Goal: Information Seeking & Learning: Compare options

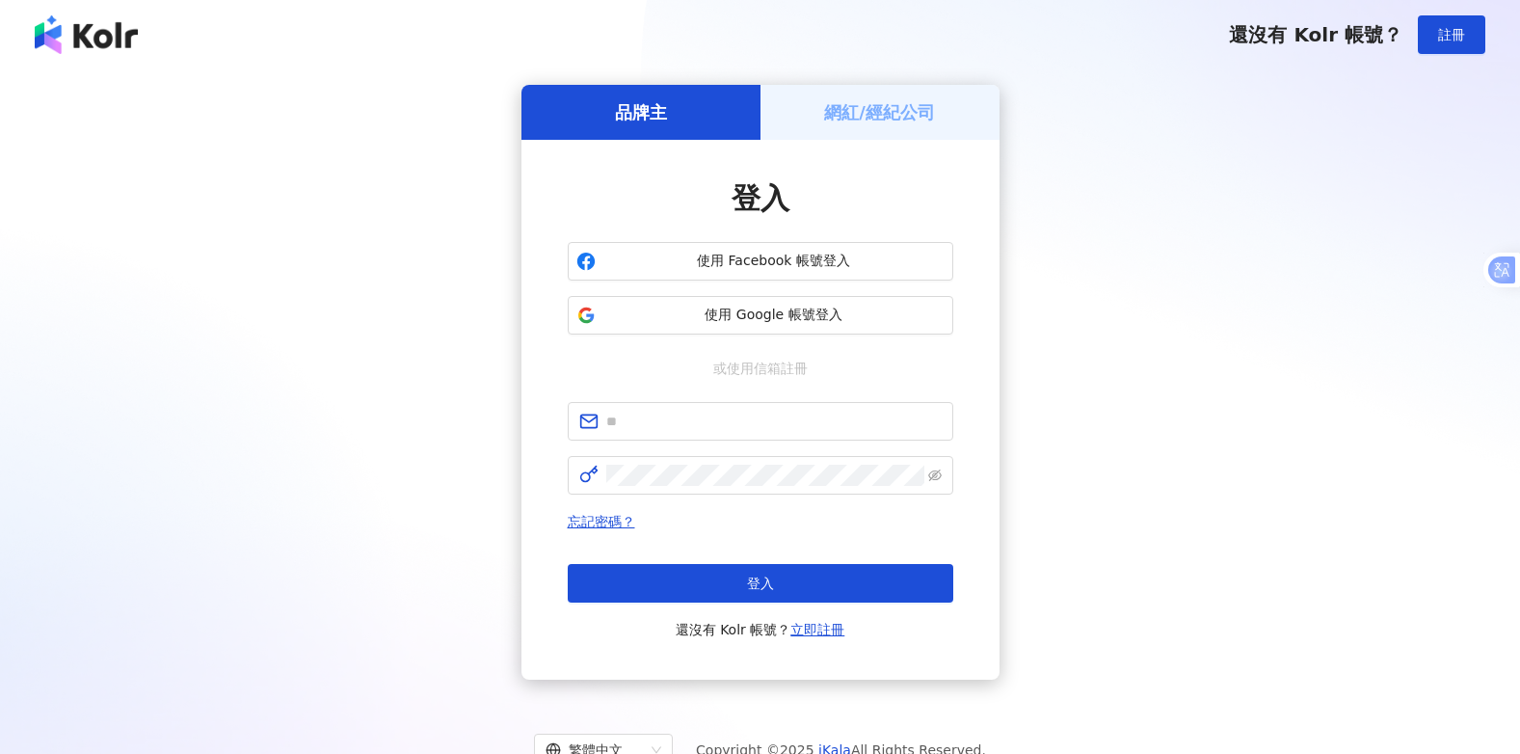
click at [1132, 209] on div "品牌主 網紅/經紀公司 登入 使用 Facebook 帳號登入 使用 Google 帳號登入 或使用信箱註冊 忘記密碼？ 登入 還沒有 Kolr 帳號？ 立即…" at bounding box center [759, 382] width 1473 height 595
click at [658, 428] on input "text" at bounding box center [773, 421] width 335 height 21
paste input "**********"
type input "**********"
click at [502, 473] on div "**********" at bounding box center [759, 382] width 1473 height 595
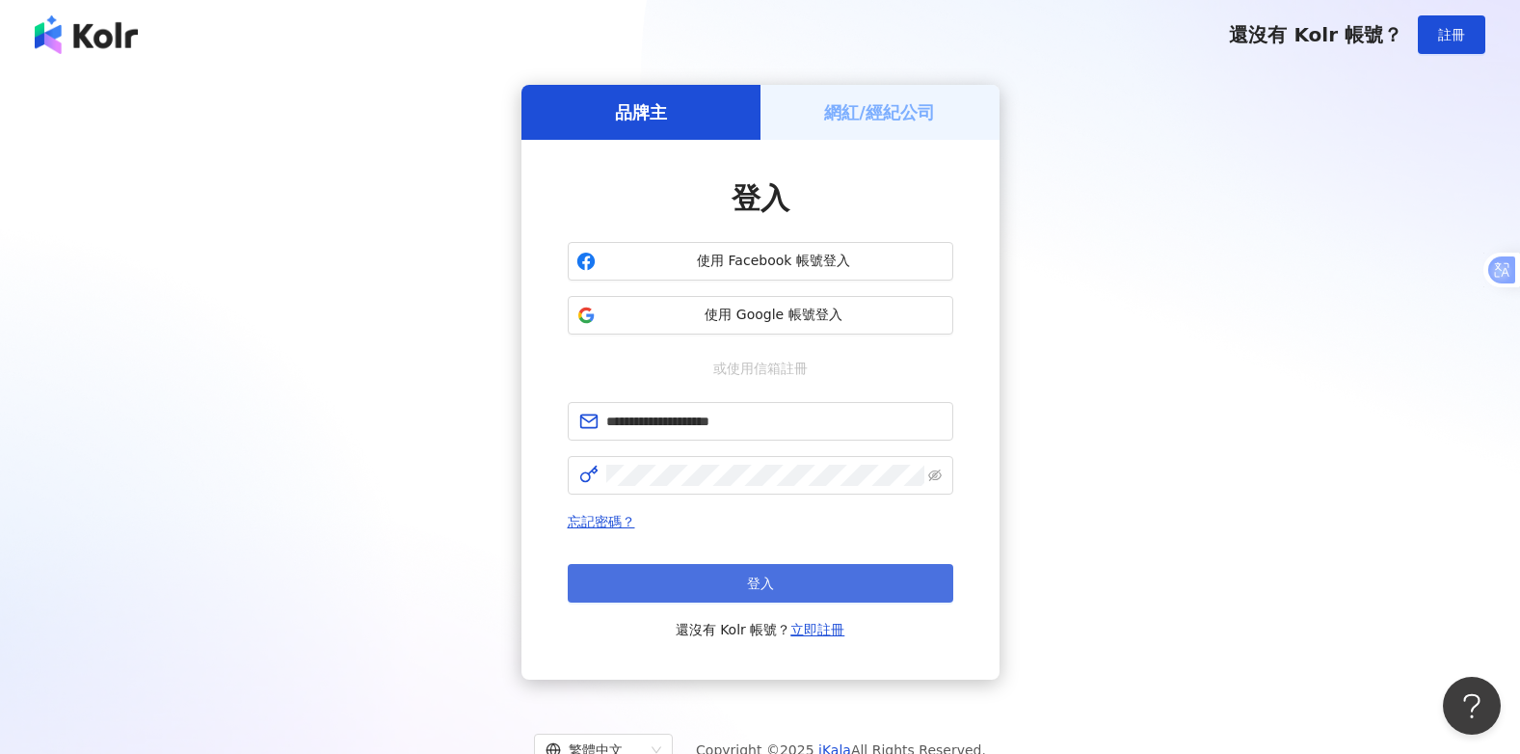
click at [750, 583] on span "登入" at bounding box center [760, 582] width 27 height 15
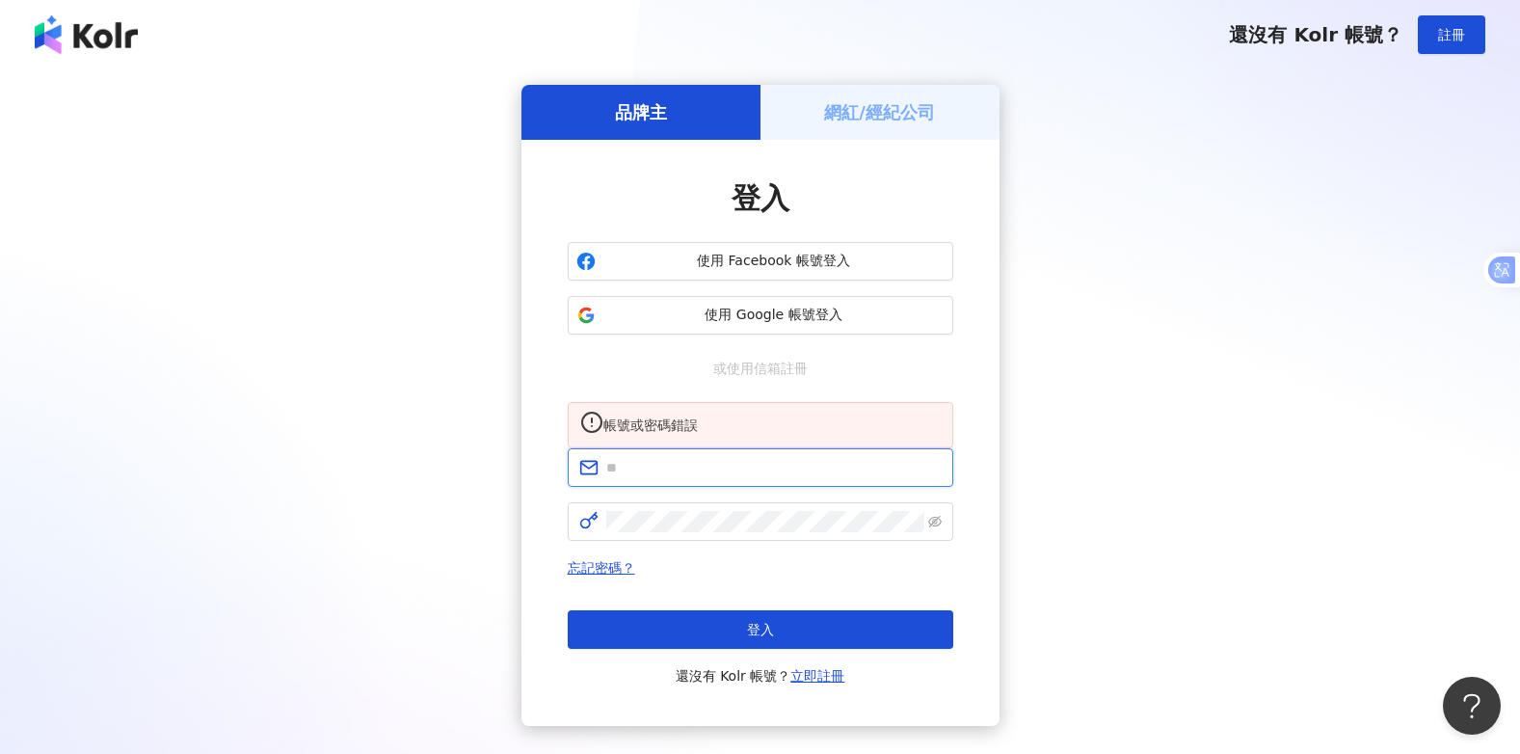
click at [641, 478] on input "text" at bounding box center [773, 467] width 335 height 21
paste input "**********"
type input "**********"
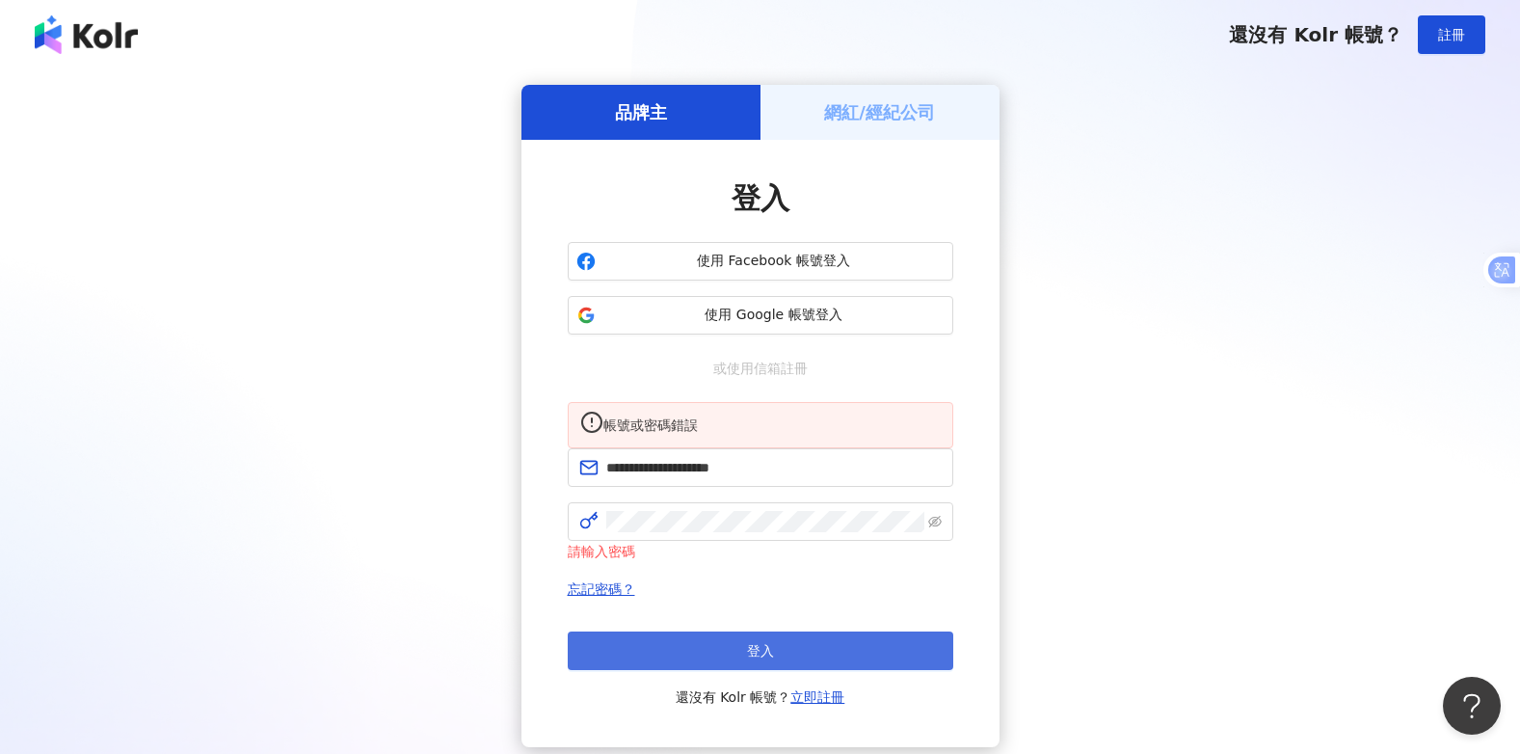
click at [771, 658] on span "登入" at bounding box center [760, 650] width 27 height 15
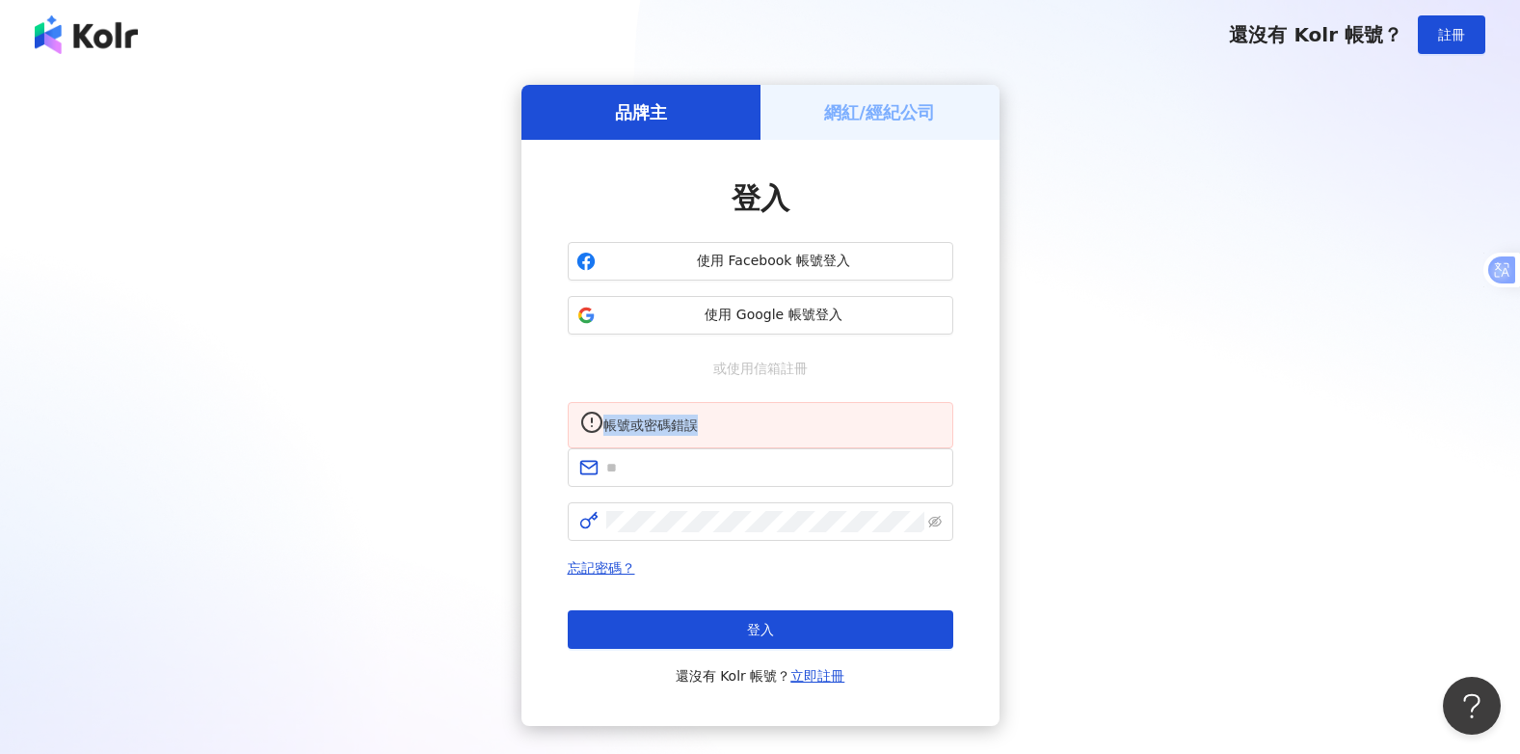
drag, startPoint x: 616, startPoint y: 430, endPoint x: 721, endPoint y: 432, distance: 105.1
click at [721, 432] on div "帳號或密碼錯誤" at bounding box center [771, 424] width 337 height 21
drag, startPoint x: 721, startPoint y: 432, endPoint x: 681, endPoint y: 423, distance: 40.5
copy div "帳號或密碼錯誤"
click at [1072, 392] on div "品牌主 網紅/經紀公司 登入 使用 Facebook 帳號登入 使用 Google 帳號登入 或使用信箱註冊 帳號或密碼錯誤 忘記密碼？ 登入 還沒有 Kol…" at bounding box center [759, 405] width 1473 height 641
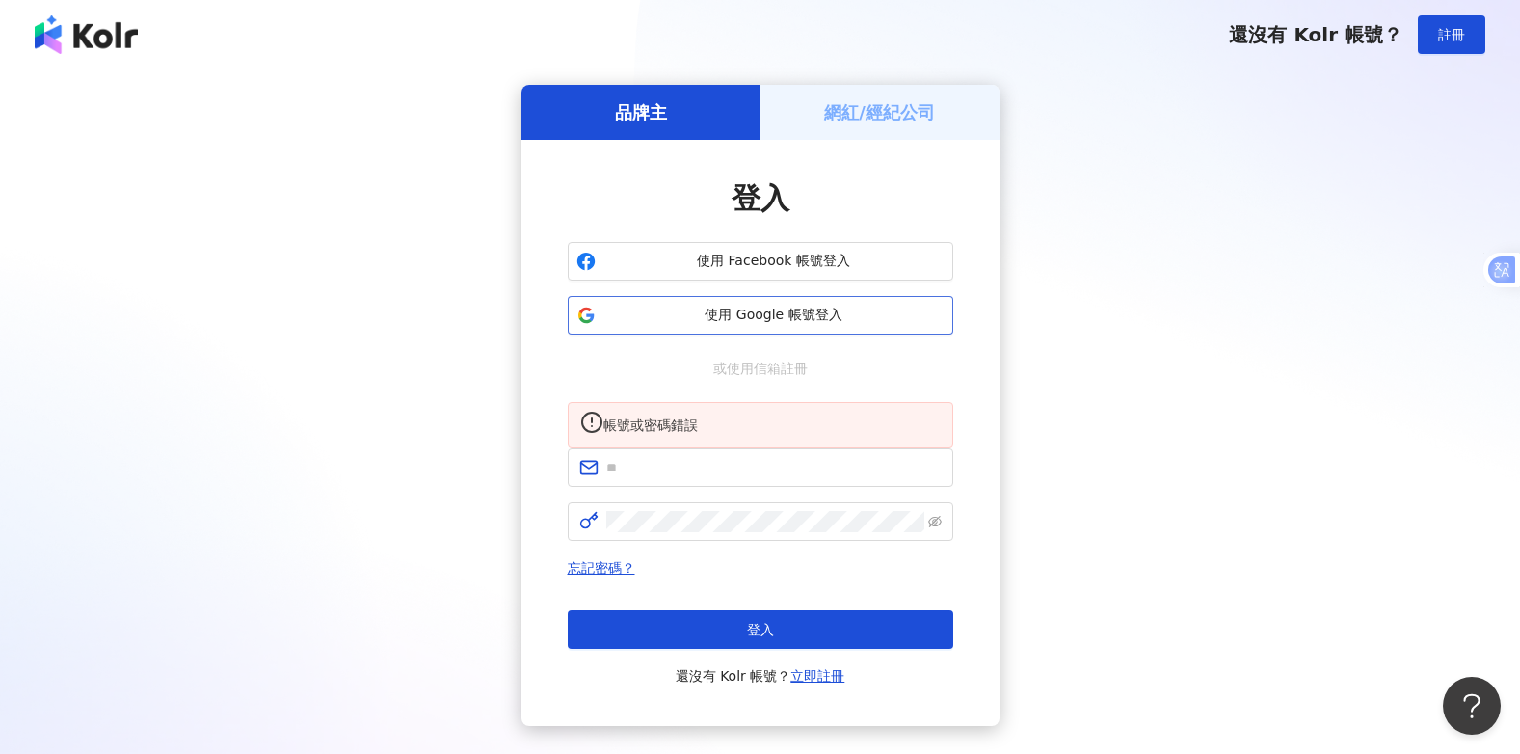
click at [698, 313] on span "使用 Google 帳號登入" at bounding box center [773, 314] width 341 height 19
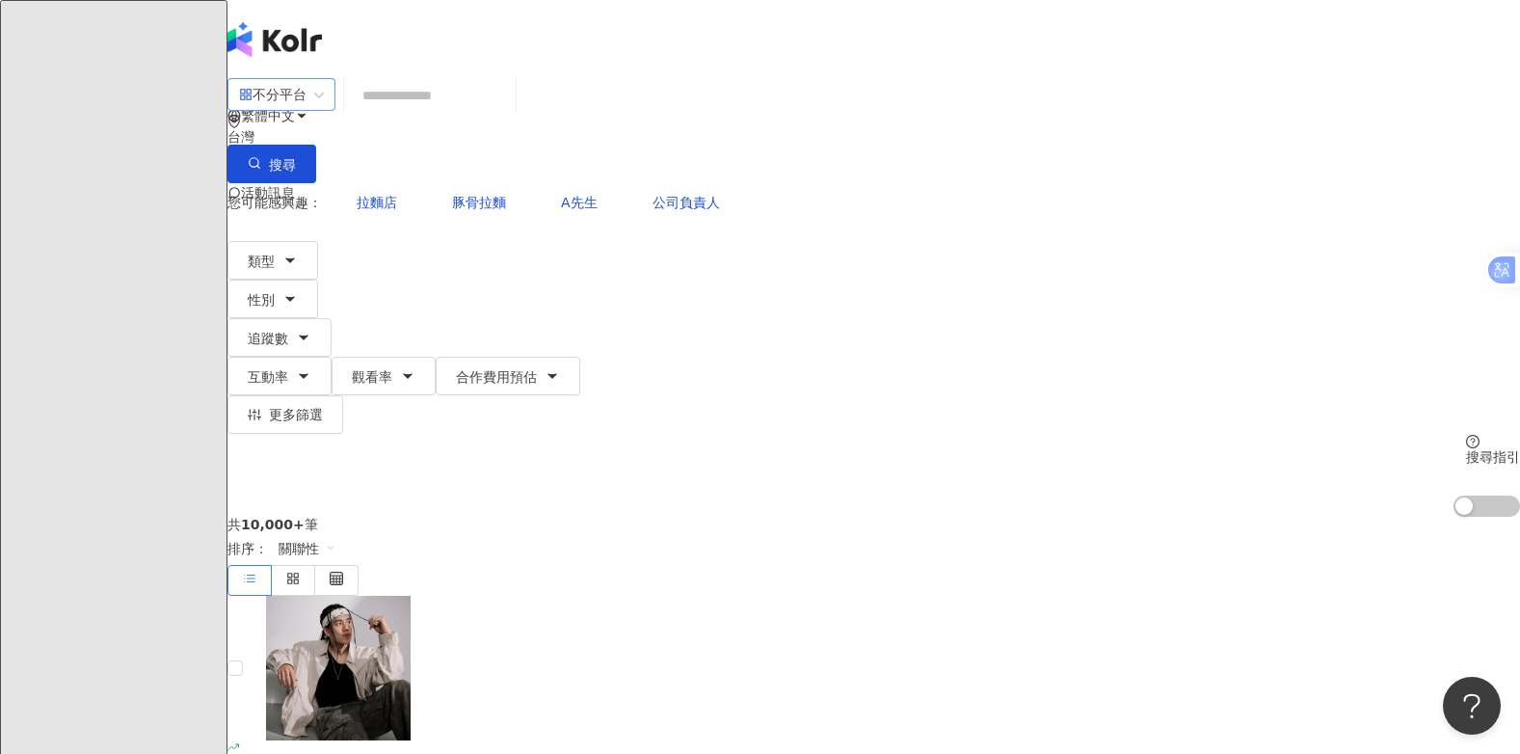
click at [324, 109] on span "不分平台" at bounding box center [281, 94] width 85 height 31
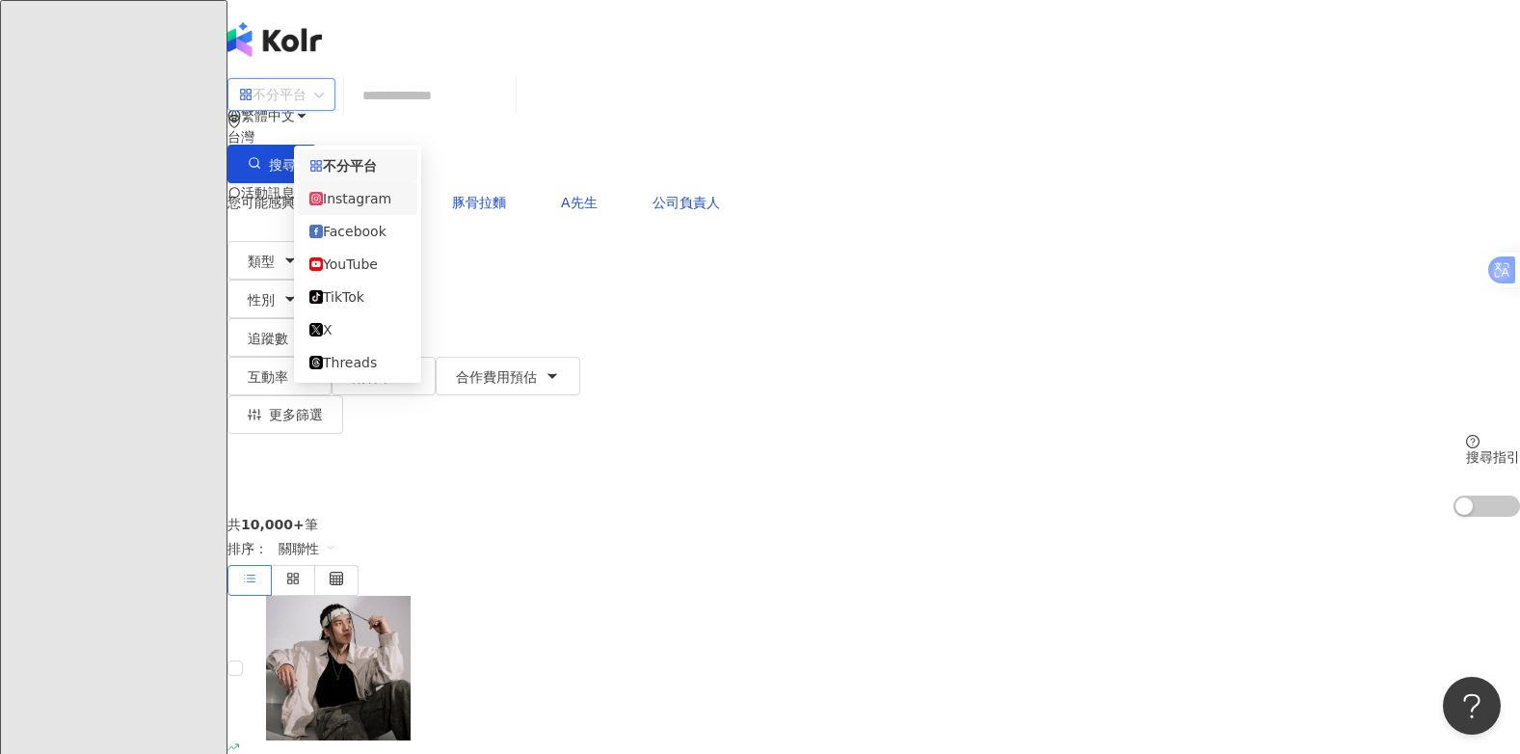
click at [372, 202] on div "Instagram" at bounding box center [357, 198] width 96 height 21
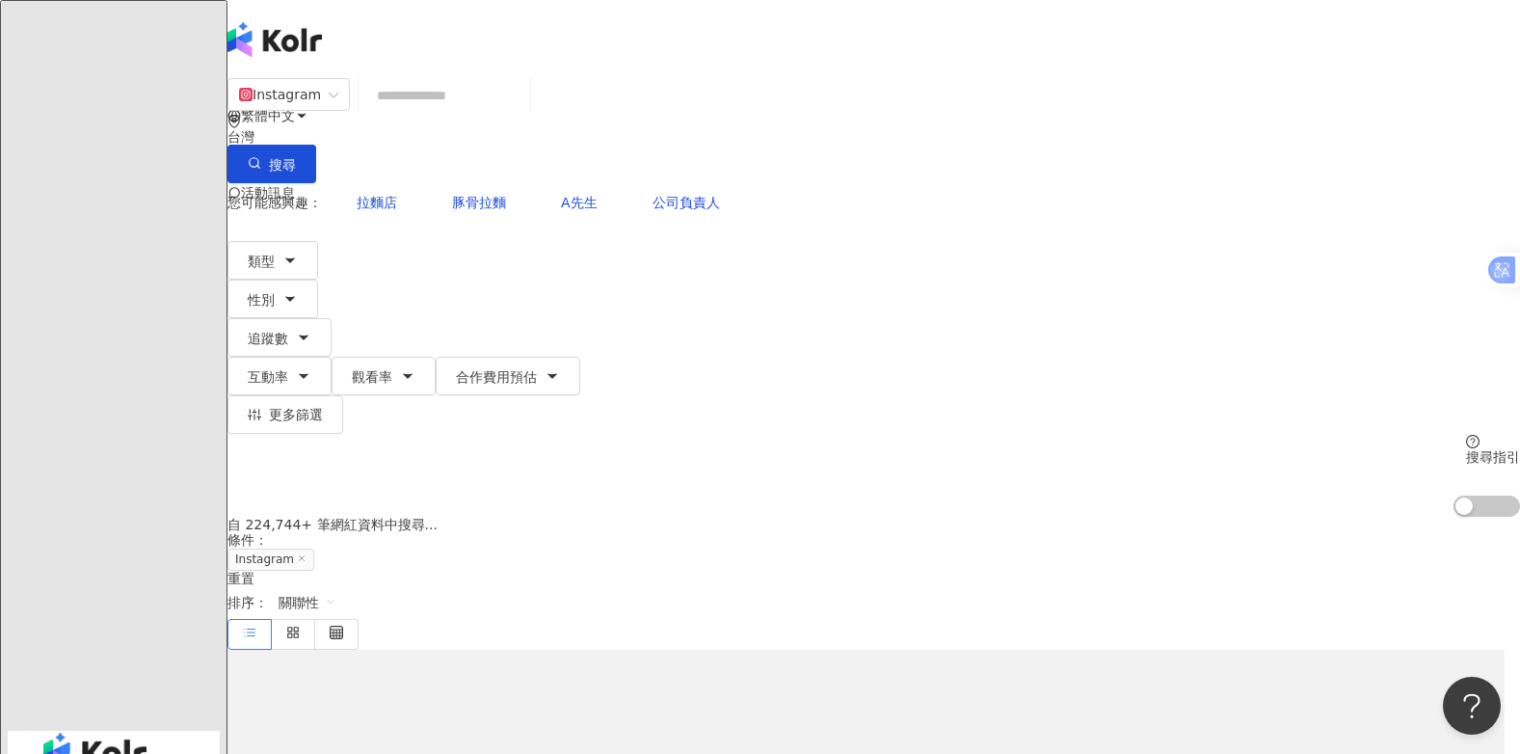
click at [491, 114] on input "search" at bounding box center [444, 95] width 156 height 37
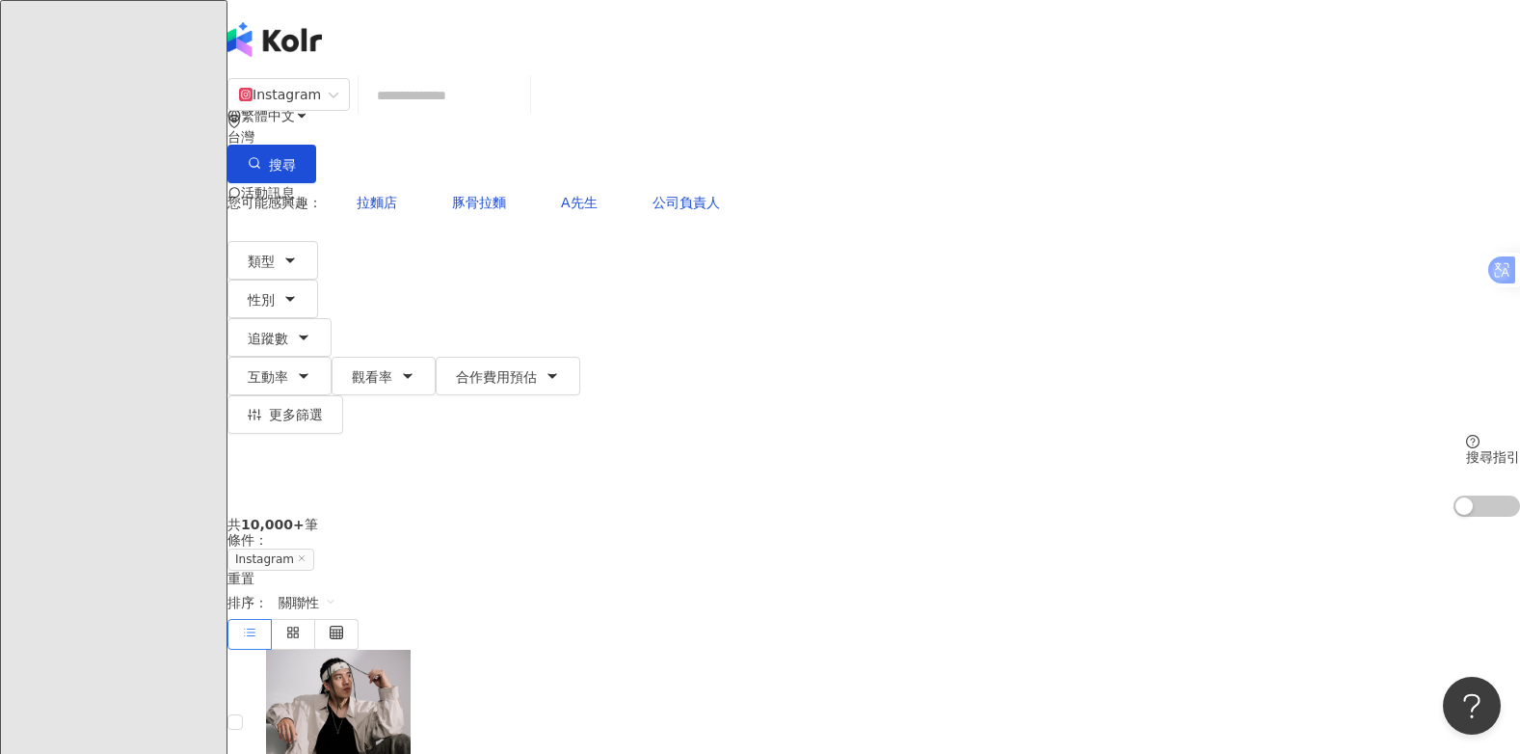
click at [522, 110] on input "search" at bounding box center [444, 95] width 156 height 37
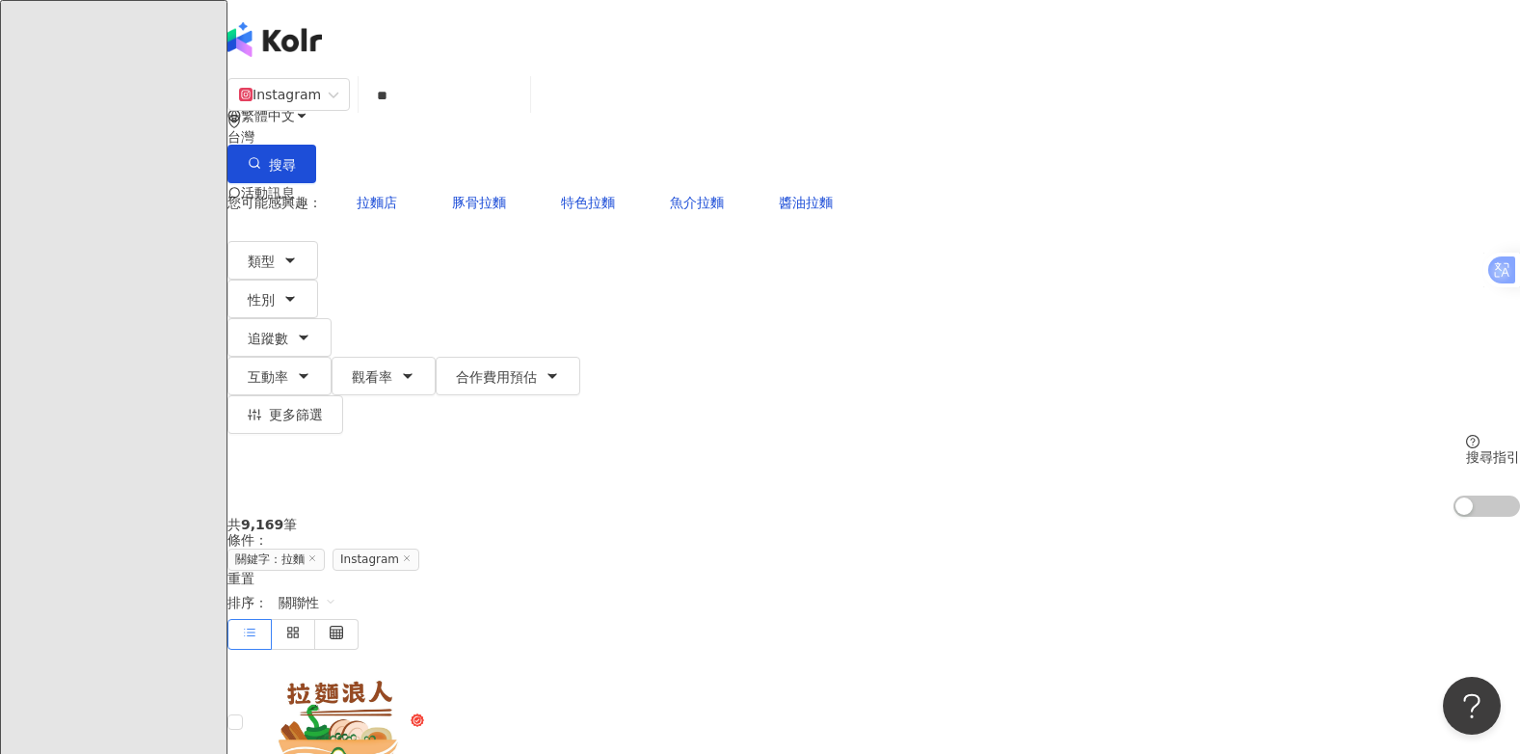
type input "**"
click at [298, 291] on icon "button" at bounding box center [289, 298] width 15 height 15
click at [294, 258] on icon "button" at bounding box center [290, 260] width 8 height 4
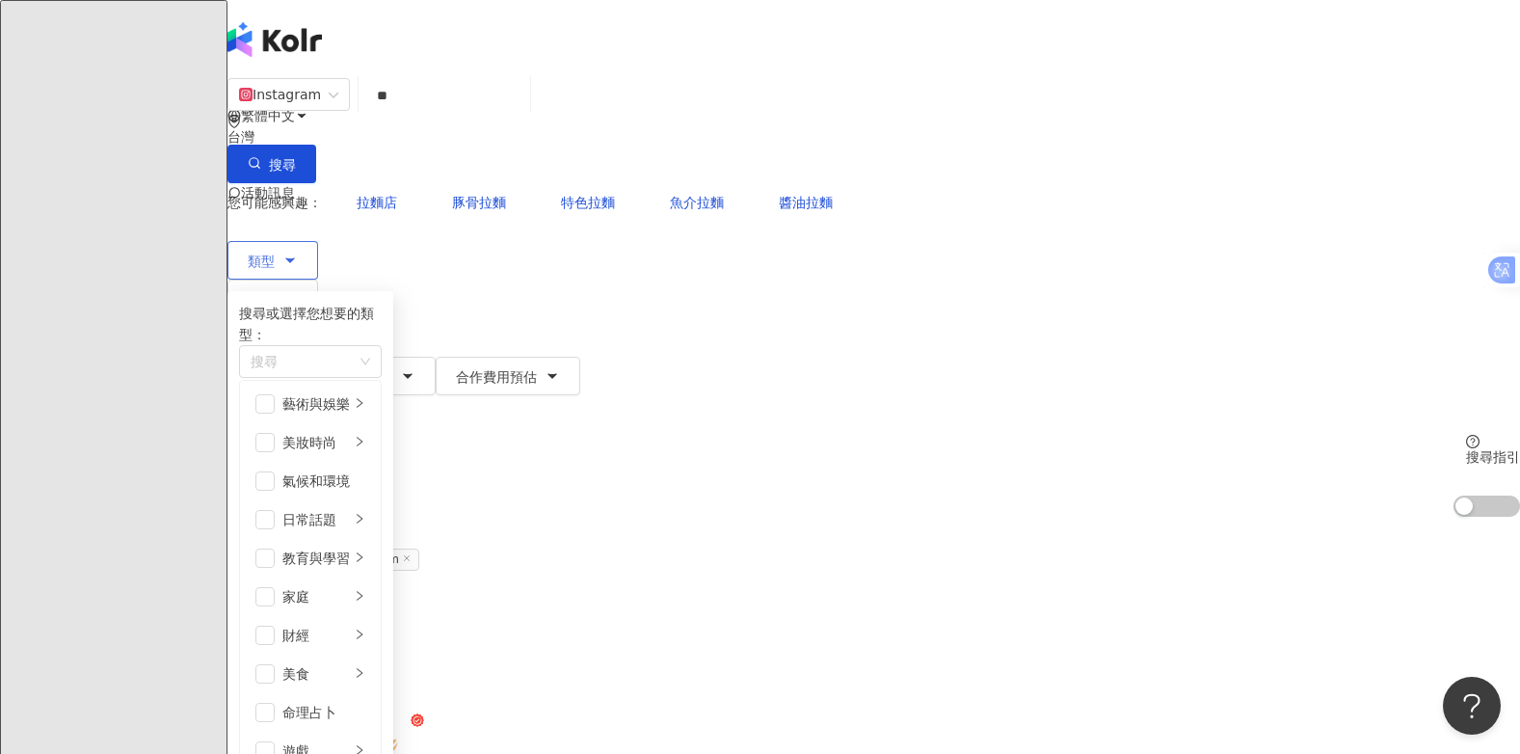
scroll to position [668, 0]
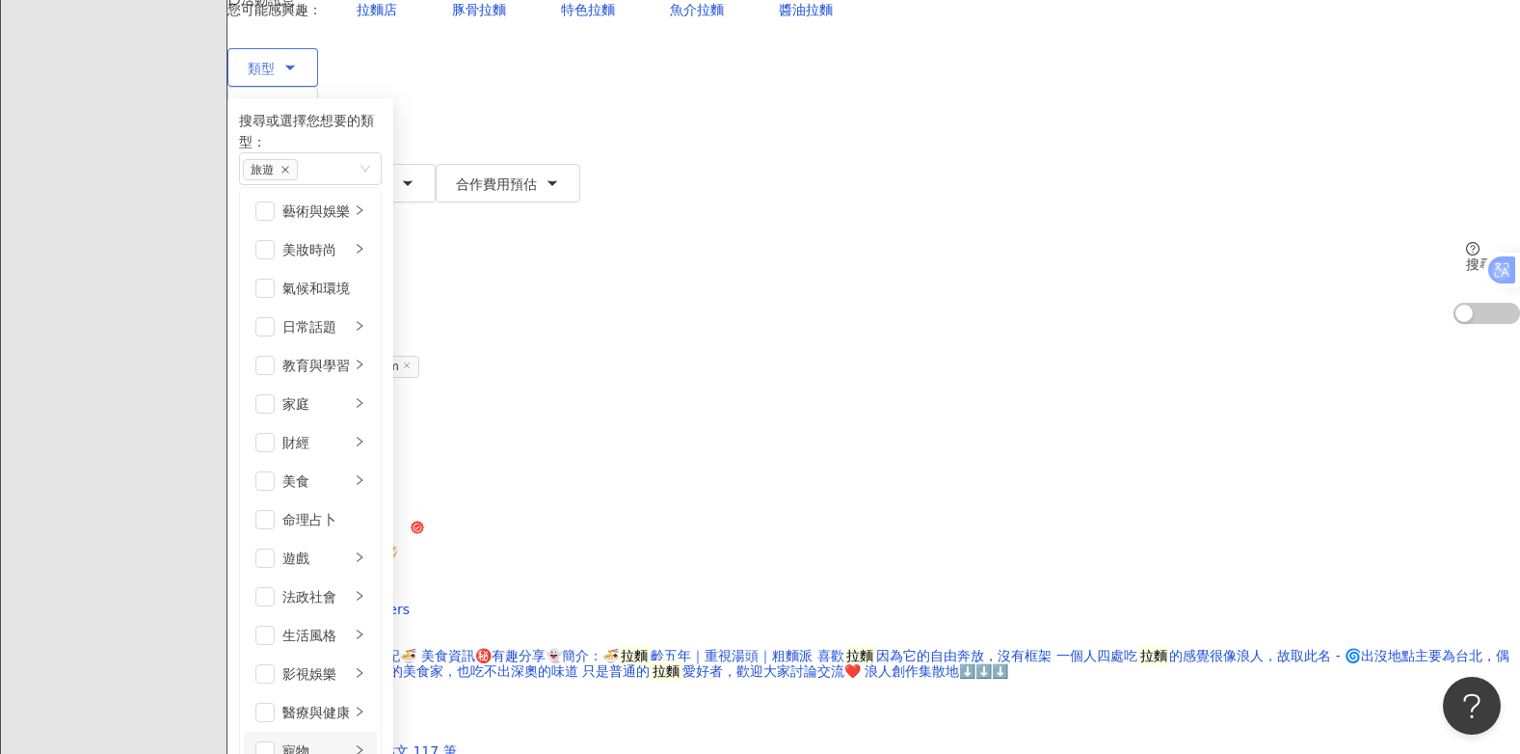
scroll to position [282, 0]
click at [275, 471] on span "button" at bounding box center [264, 480] width 19 height 19
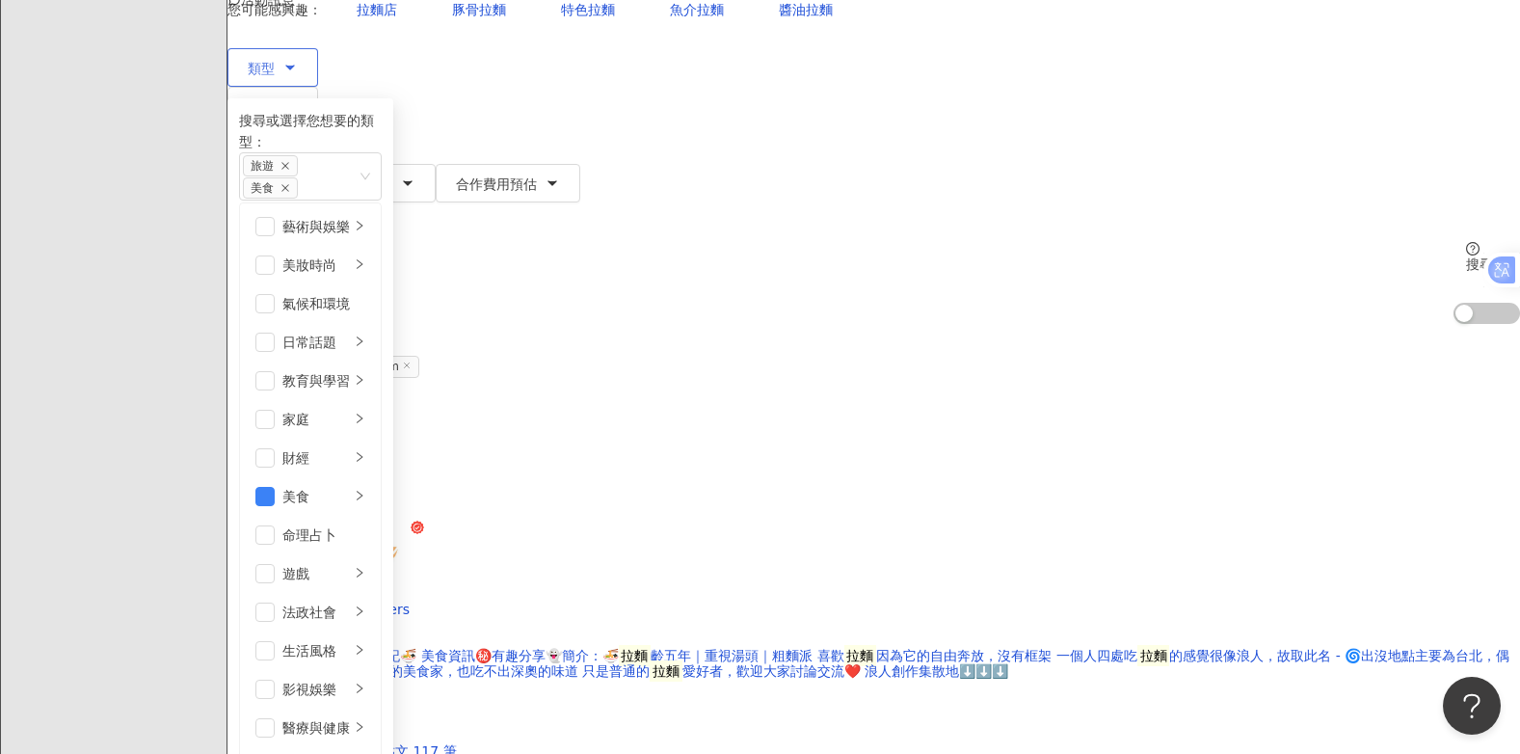
scroll to position [0, 0]
click at [924, 743] on div "找相似 查看關鍵字貼文 117 筆" at bounding box center [873, 750] width 1292 height 15
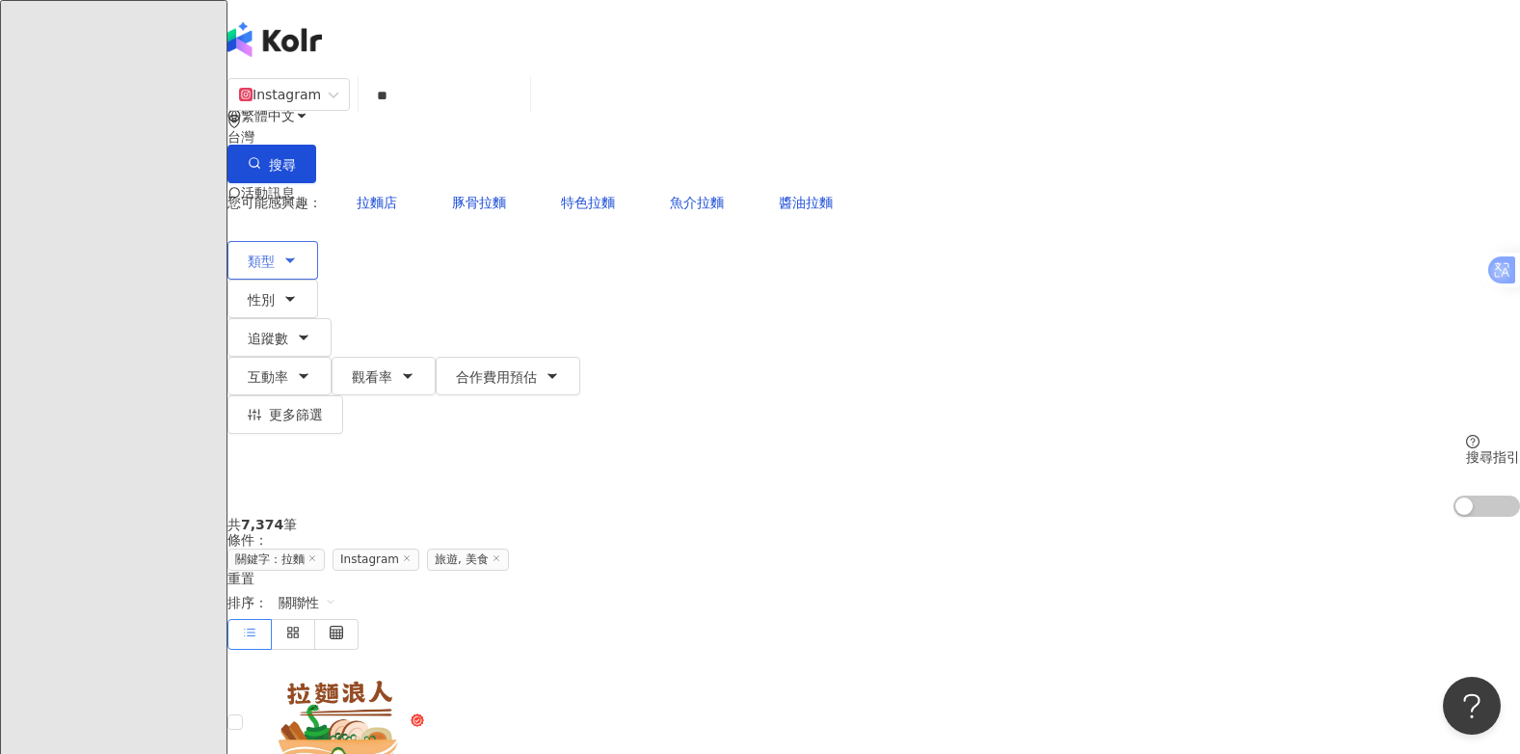
click at [318, 241] on button "類型" at bounding box center [272, 260] width 91 height 39
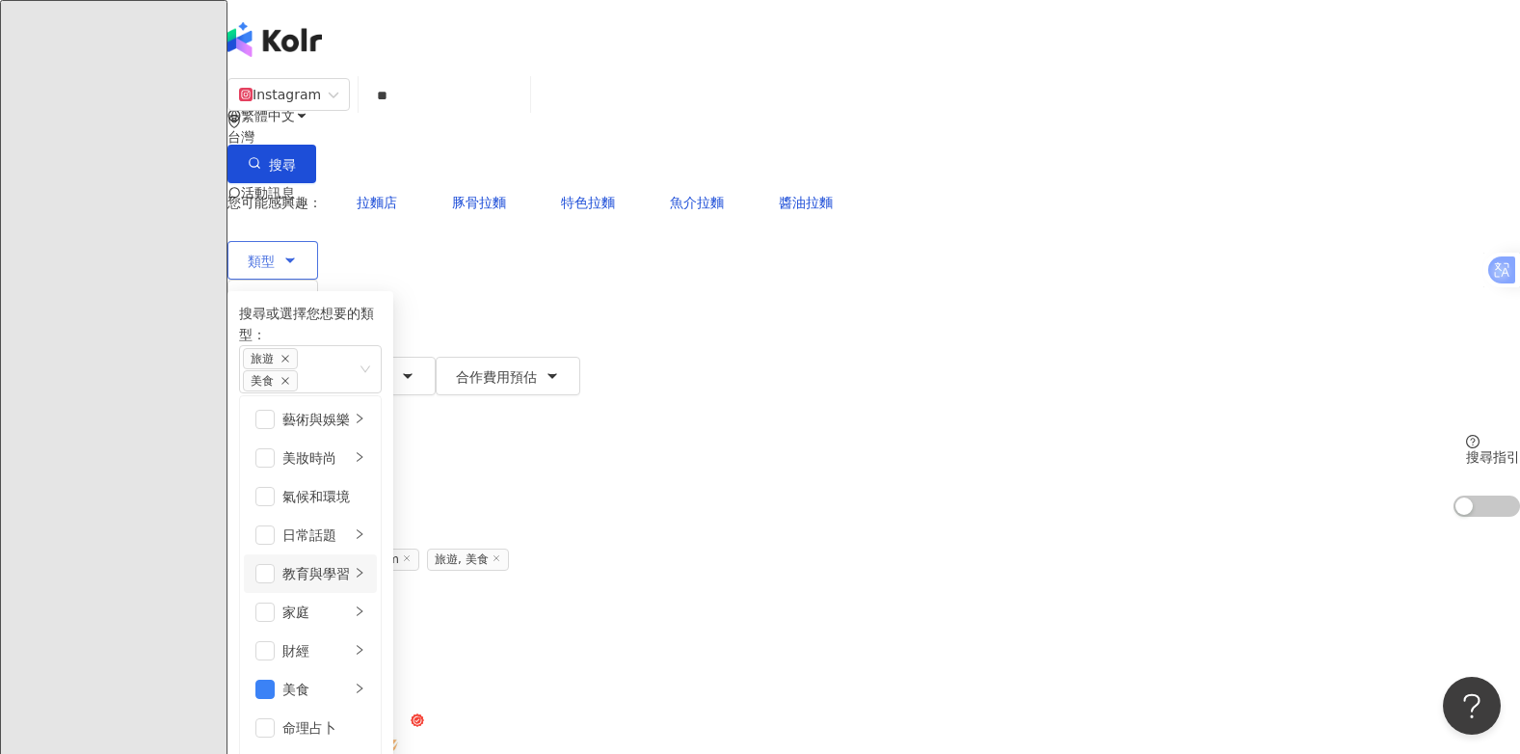
scroll to position [193, 0]
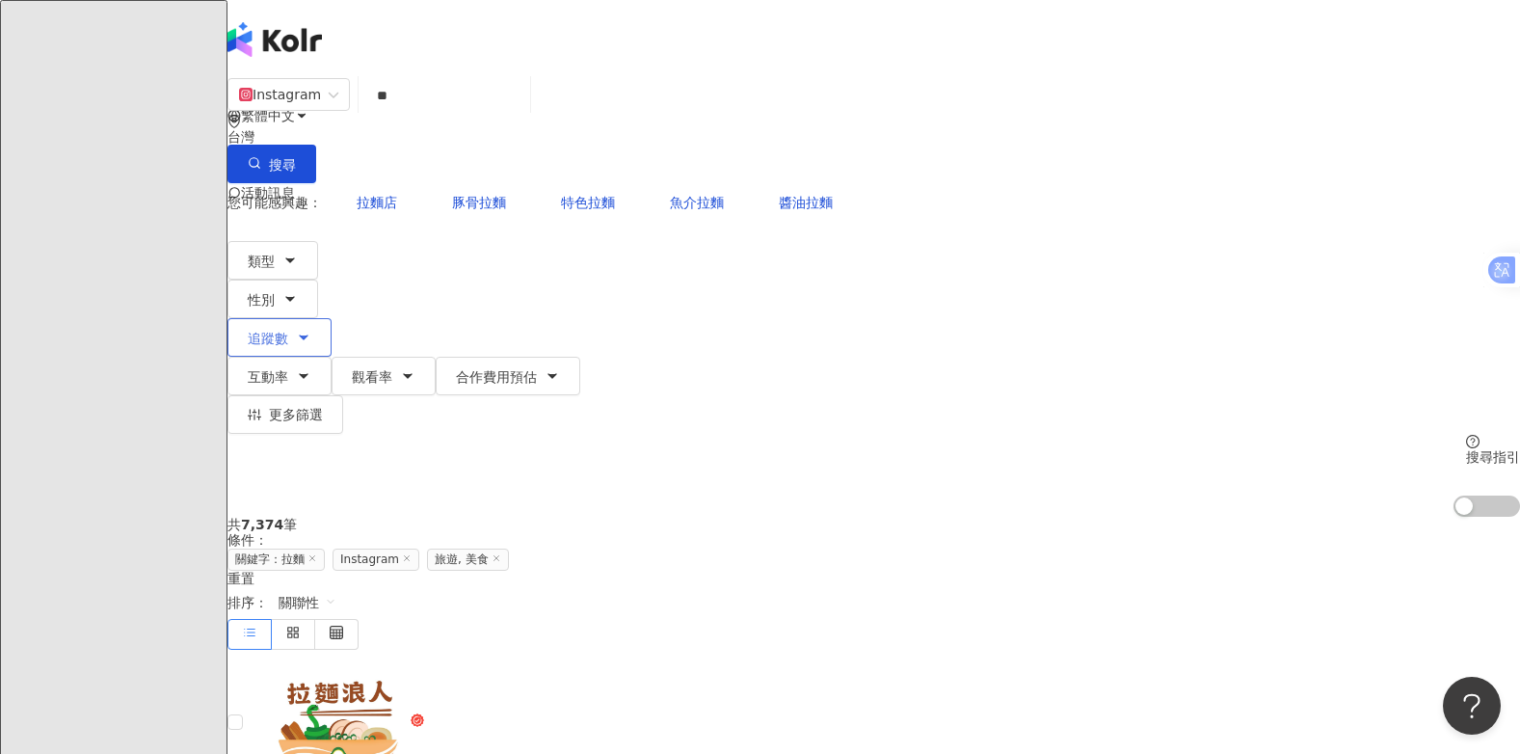
click at [311, 330] on icon "button" at bounding box center [303, 337] width 15 height 15
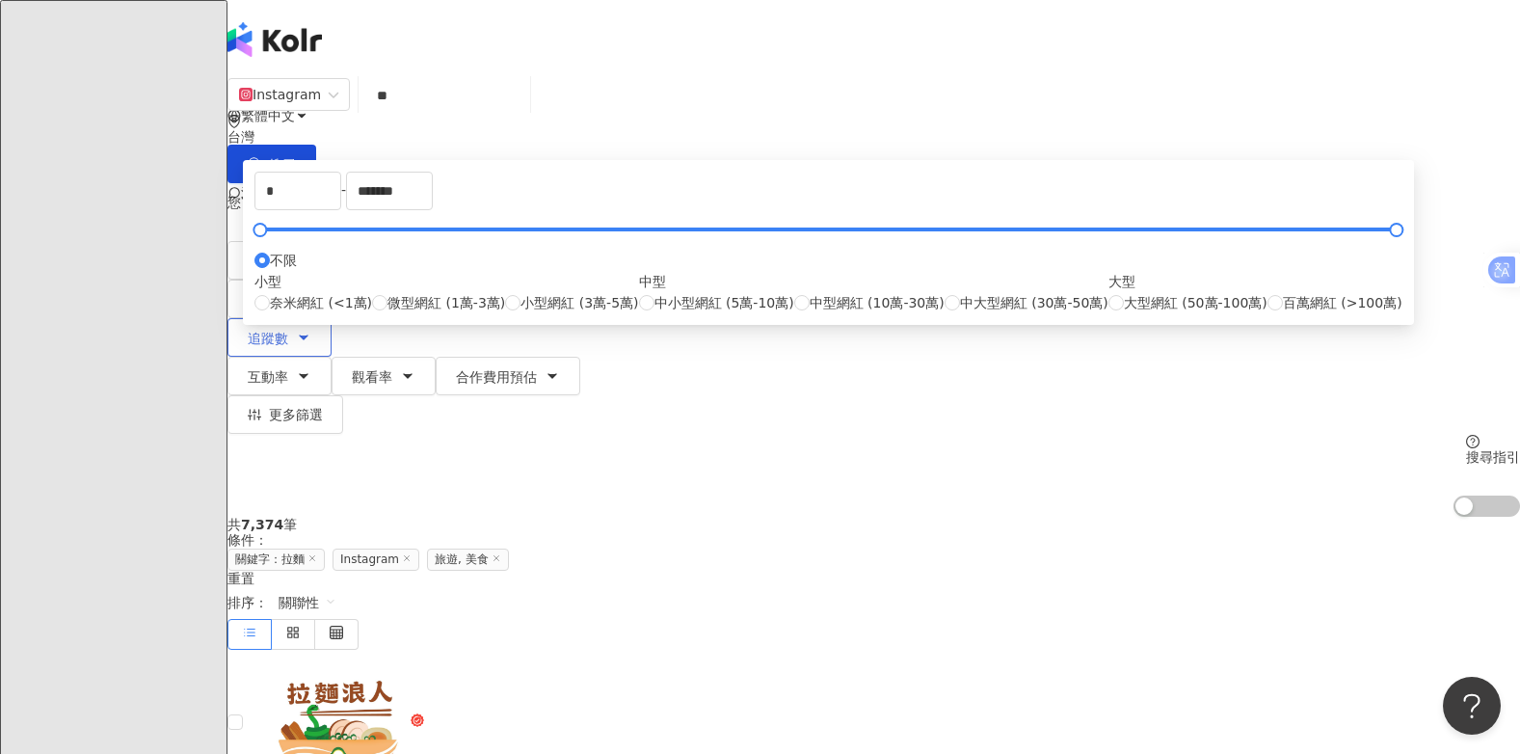
click at [311, 330] on icon "button" at bounding box center [303, 337] width 15 height 15
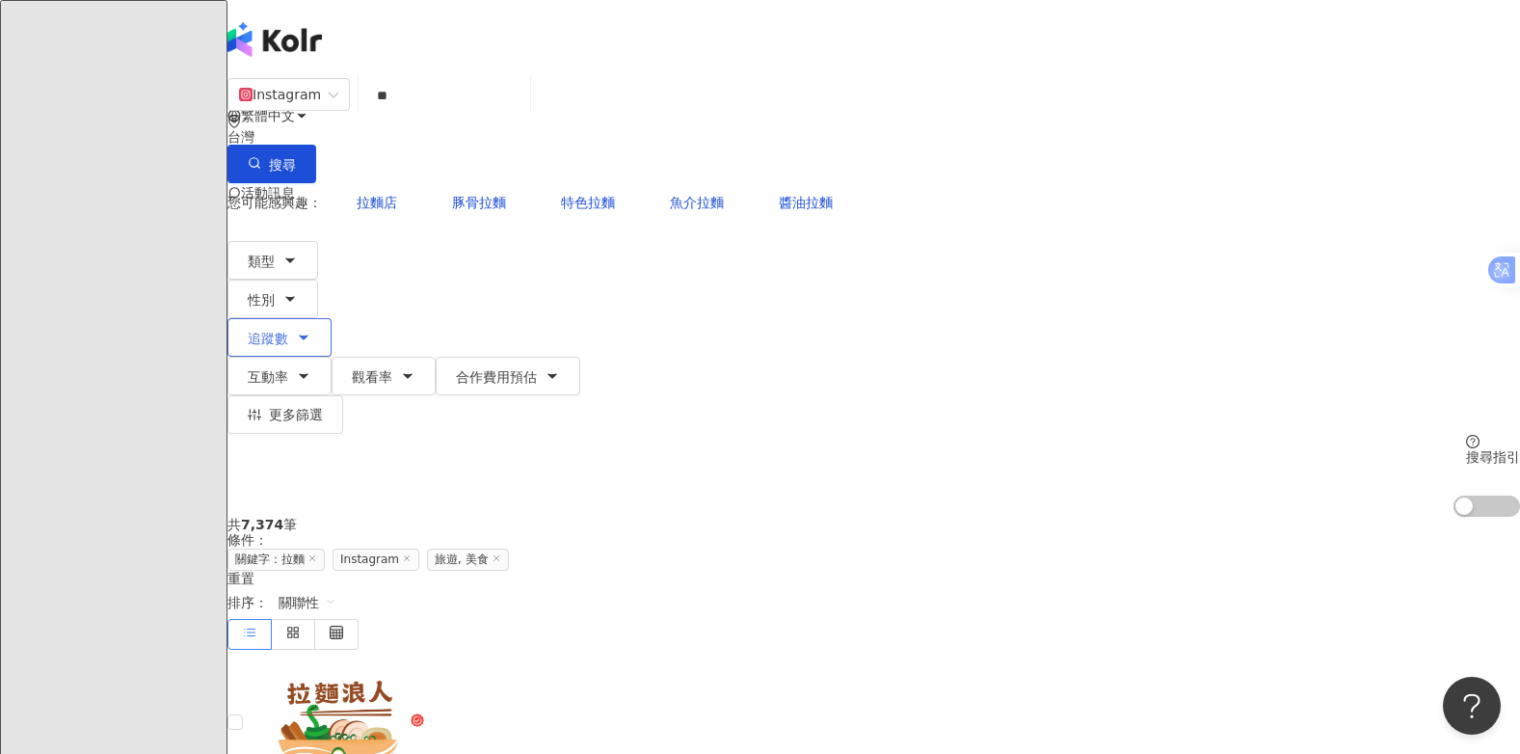
click at [311, 330] on icon "button" at bounding box center [303, 337] width 15 height 15
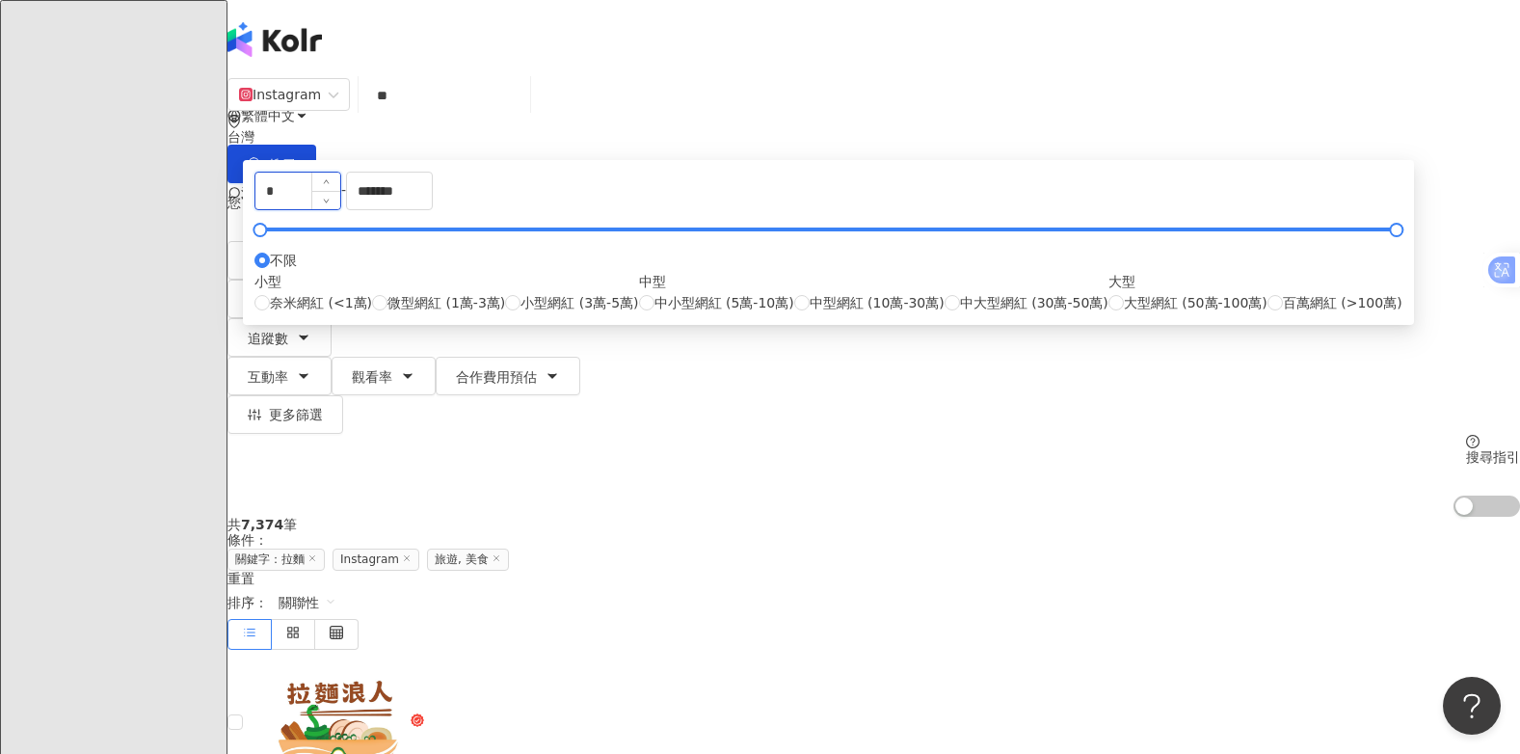
click at [340, 209] on input "*" at bounding box center [297, 190] width 85 height 37
click at [432, 209] on input "*******" at bounding box center [389, 190] width 85 height 37
drag, startPoint x: 862, startPoint y: 296, endPoint x: 722, endPoint y: 292, distance: 139.8
click at [722, 292] on div "**** - ******* 不限 小型 奈米網紅 (<1萬) 微型網紅 (1萬-3萬) 小型網紅 (3萬-5萬) 中型 中小型網紅 (5萬-10萬) 中型網…" at bounding box center [828, 243] width 1148 height 142
drag, startPoint x: 570, startPoint y: 297, endPoint x: 489, endPoint y: 312, distance: 83.4
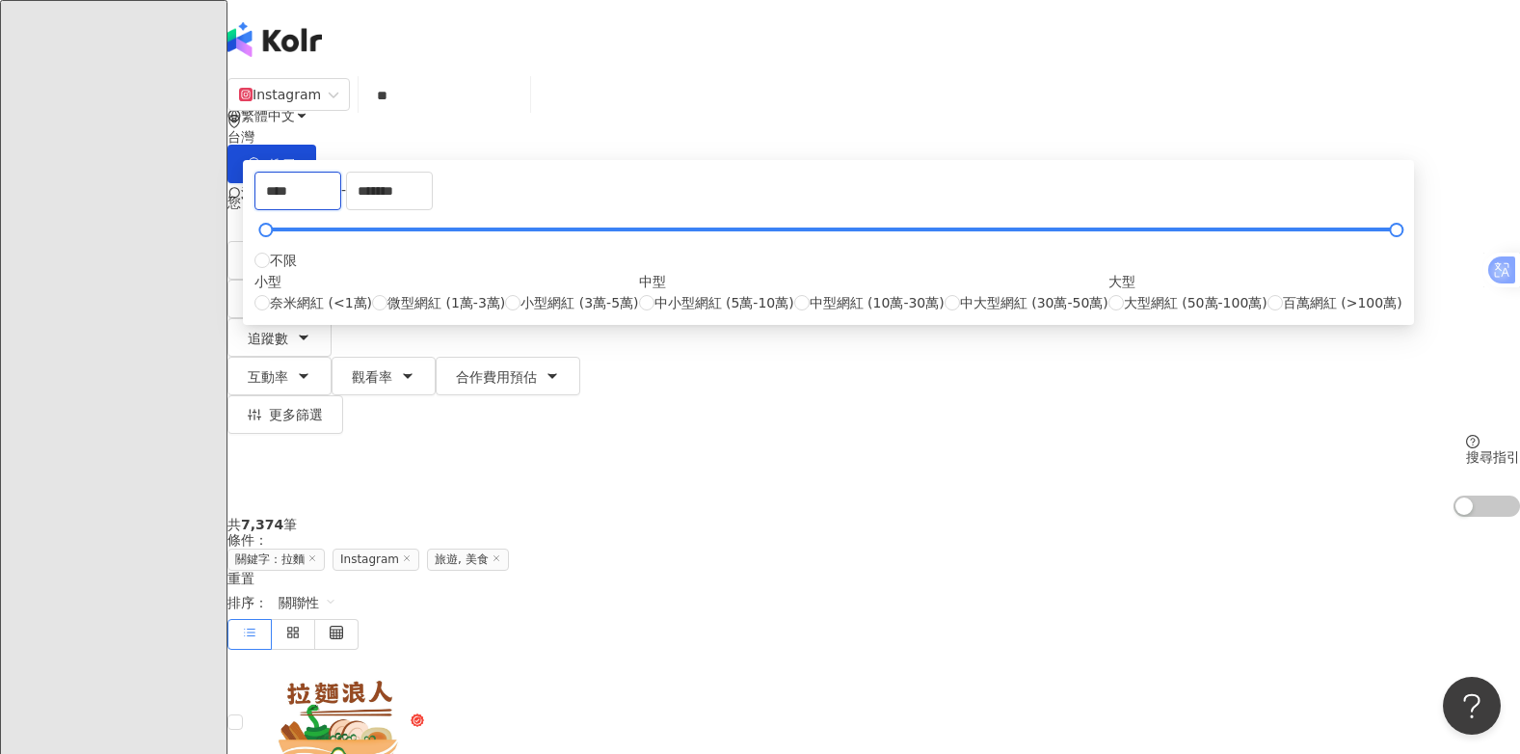
type input "*"
drag, startPoint x: 844, startPoint y: 294, endPoint x: 742, endPoint y: 306, distance: 102.9
click at [742, 306] on div "* - ******* 不限 小型 奈米網紅 (<1萬) 微型網紅 (1萬-3萬) 小型網紅 (3萬-5萬) 中型 中小型網紅 (5萬-10萬) 中型網紅 (…" at bounding box center [828, 243] width 1148 height 142
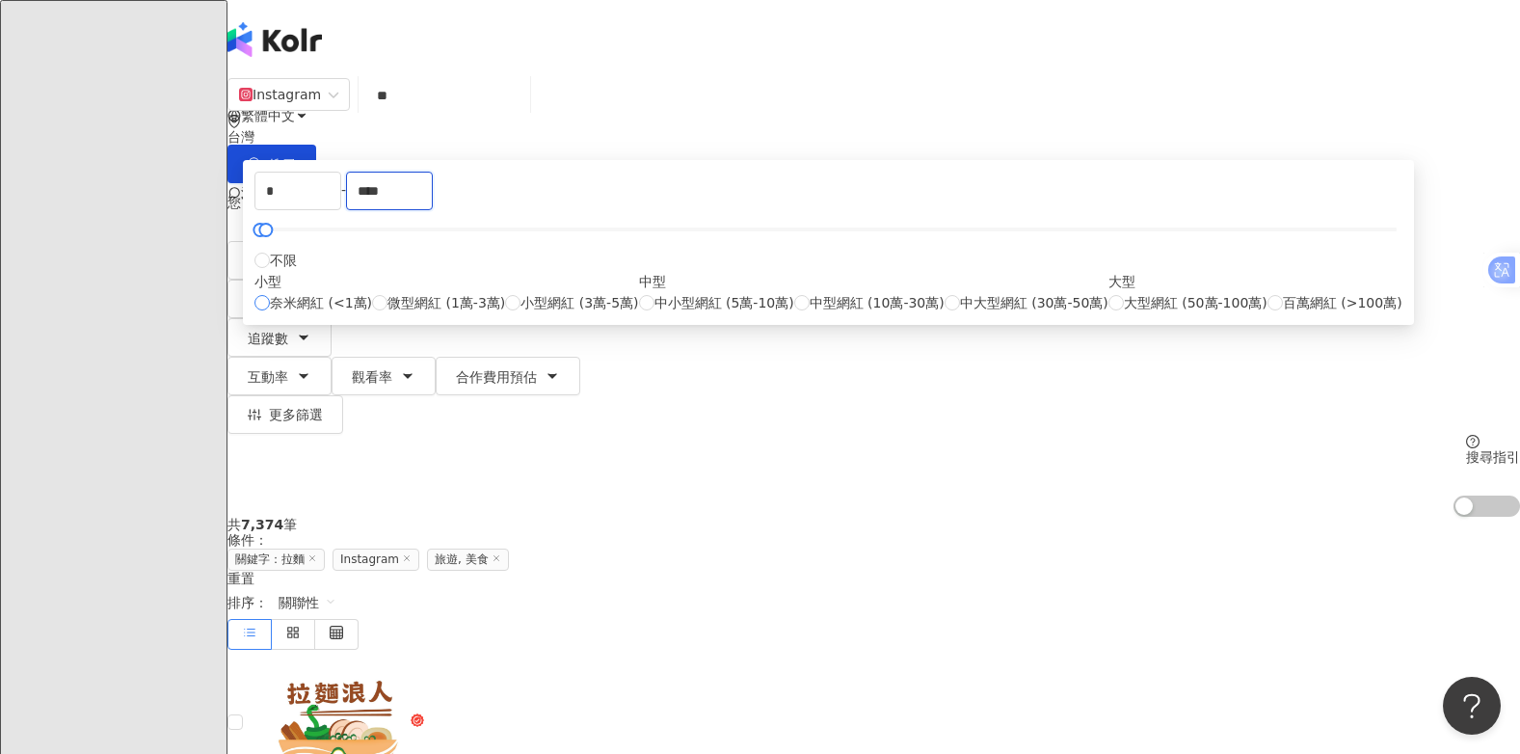
type input "****"
type input "*"
type input "****"
type input "*****"
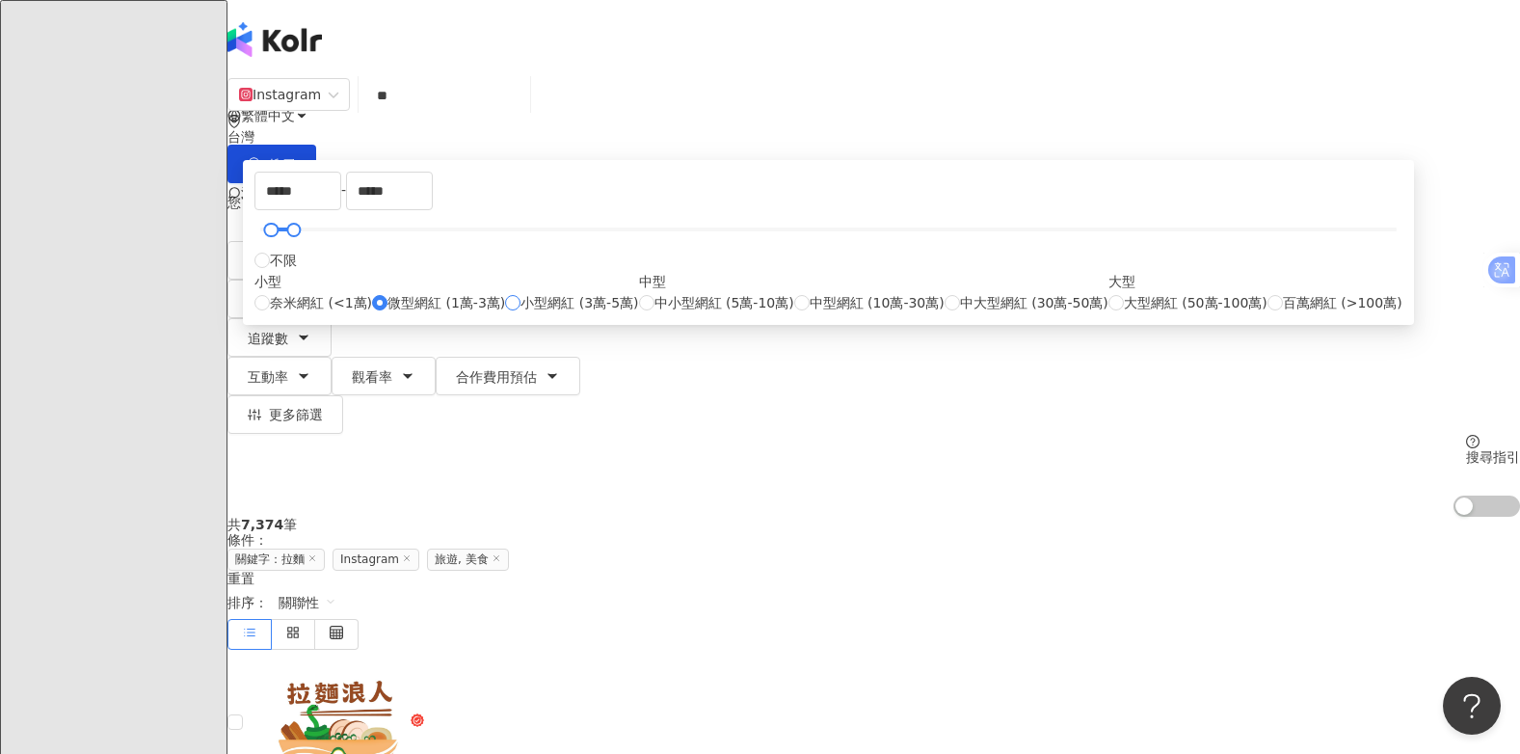
click at [533, 313] on label "小型網紅 (3萬-5萬)" at bounding box center [571, 302] width 133 height 21
type input "*****"
click at [311, 368] on icon "button" at bounding box center [303, 375] width 15 height 15
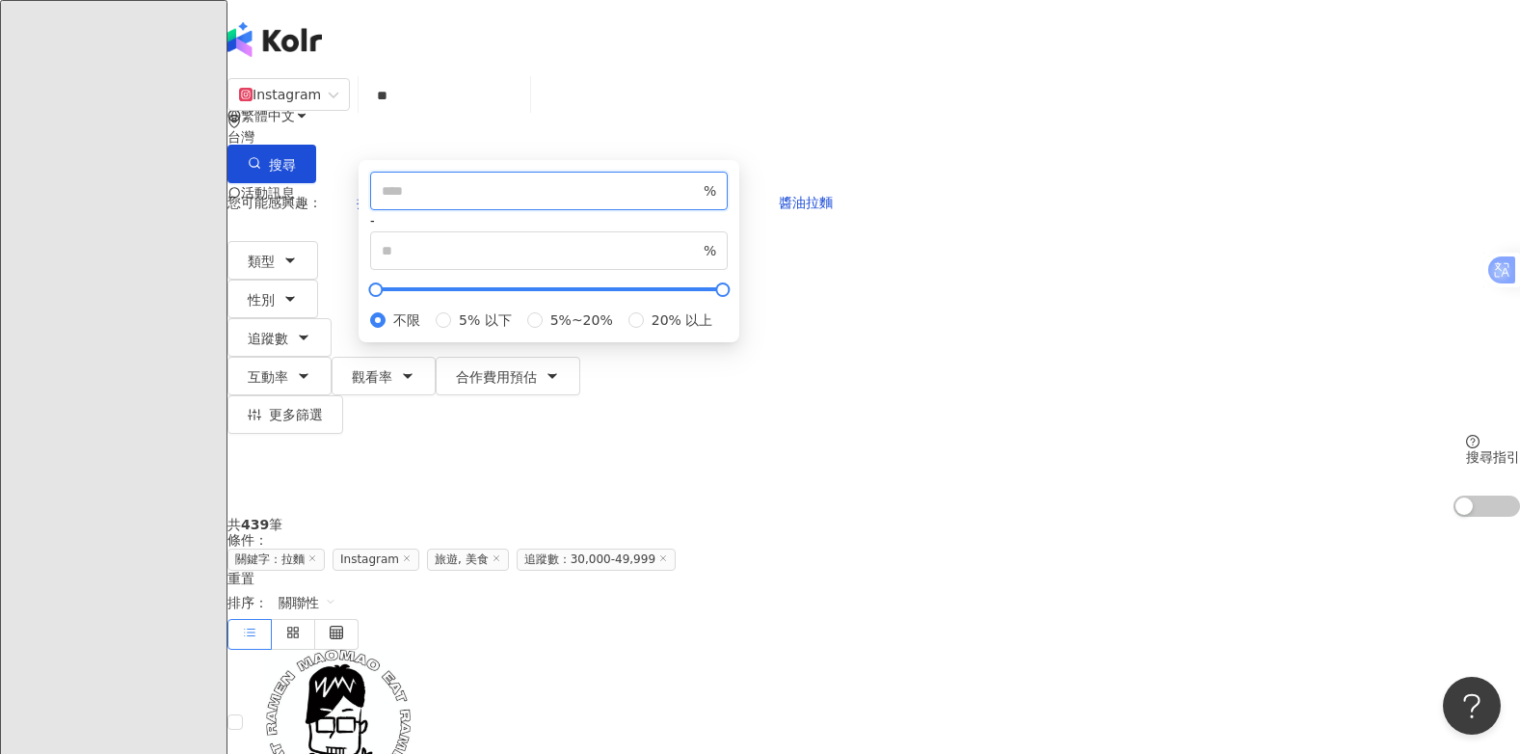
click at [681, 201] on input "number" at bounding box center [541, 190] width 318 height 21
type input "*"
click at [700, 261] on input "number" at bounding box center [541, 250] width 318 height 21
click at [428, 331] on span "不限" at bounding box center [406, 319] width 42 height 21
click at [673, 201] on input "number" at bounding box center [541, 190] width 318 height 21
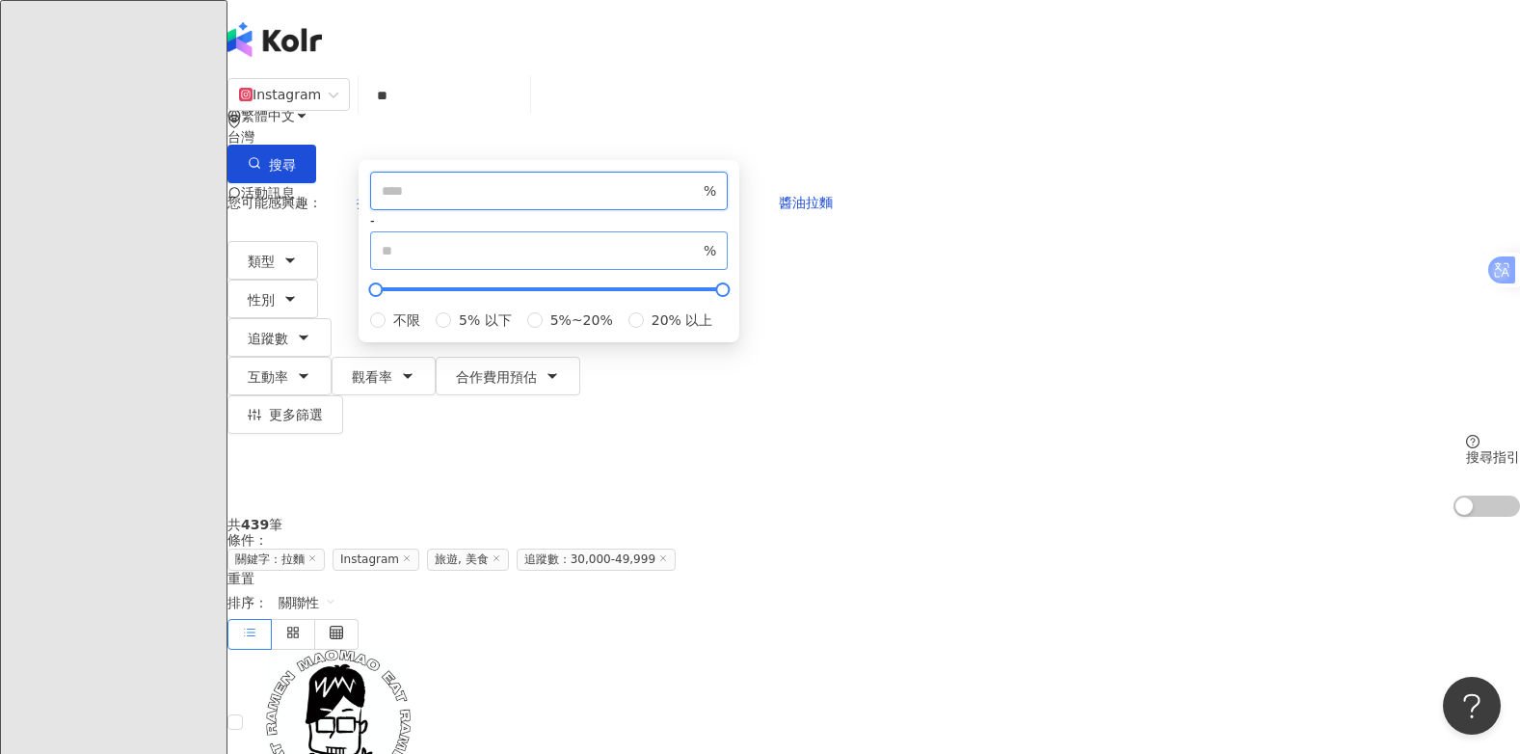
type input "*"
click at [700, 261] on input "number" at bounding box center [541, 250] width 318 height 21
type input "*"
click at [436, 357] on button "觀看率" at bounding box center [384, 376] width 104 height 39
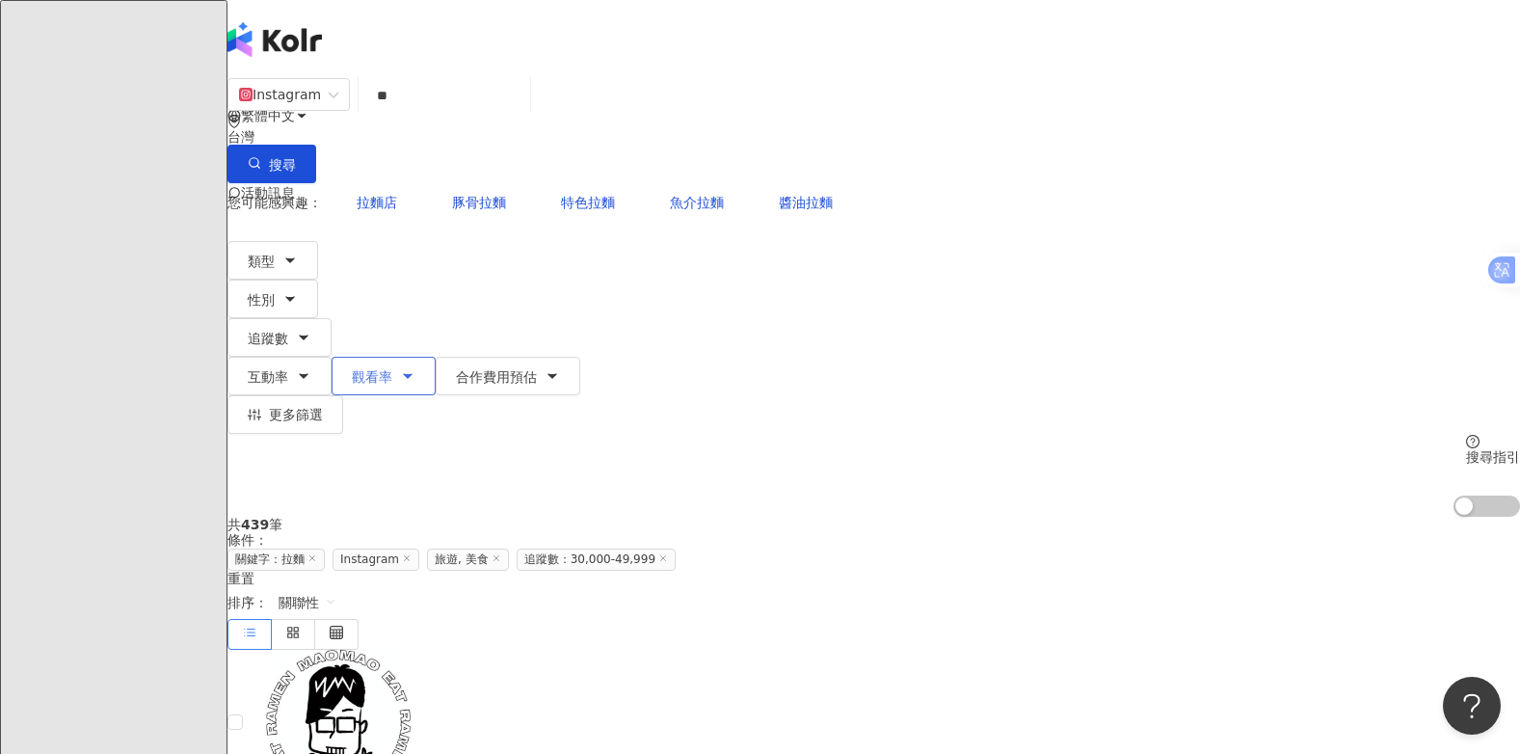
click at [415, 368] on icon "button" at bounding box center [407, 375] width 15 height 15
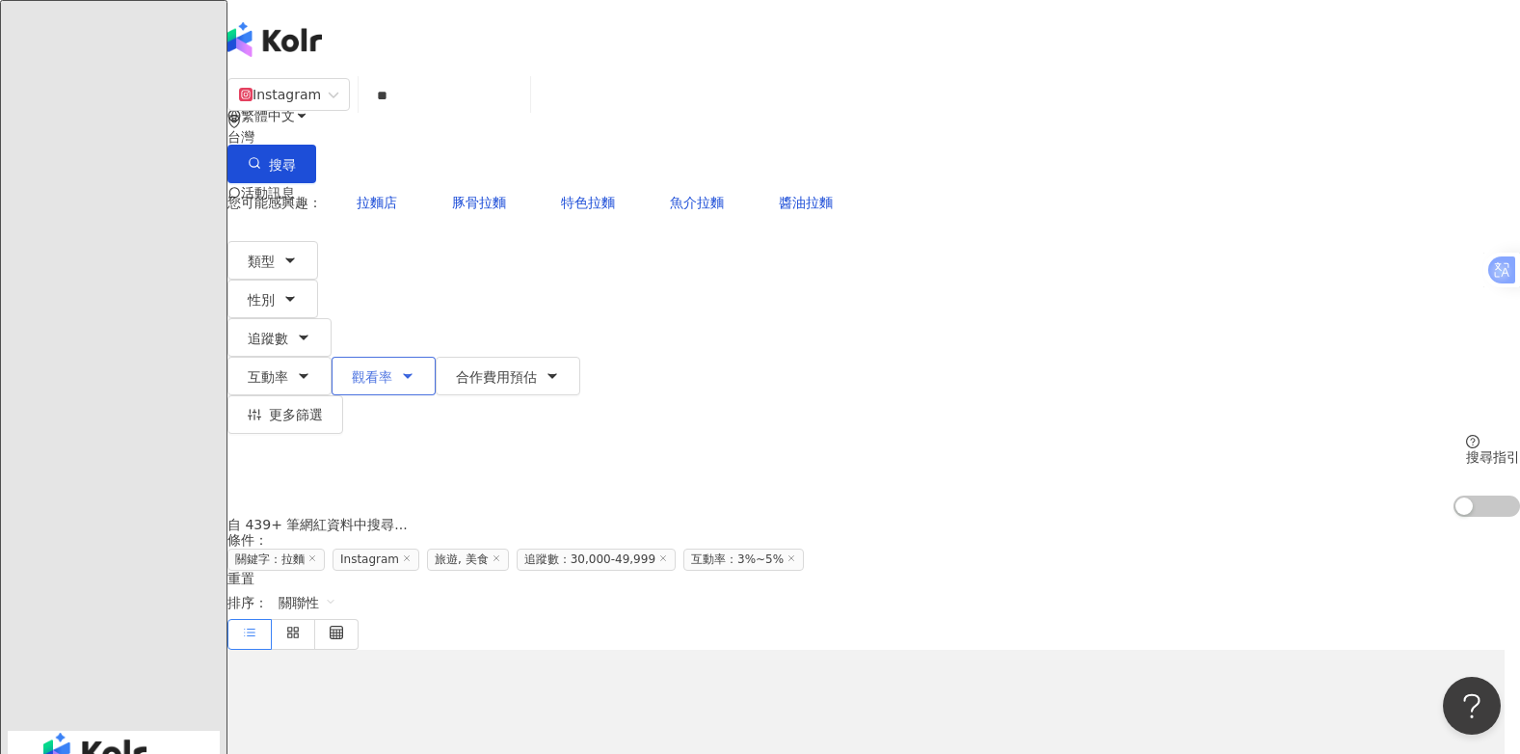
click at [415, 368] on icon "button" at bounding box center [407, 375] width 15 height 15
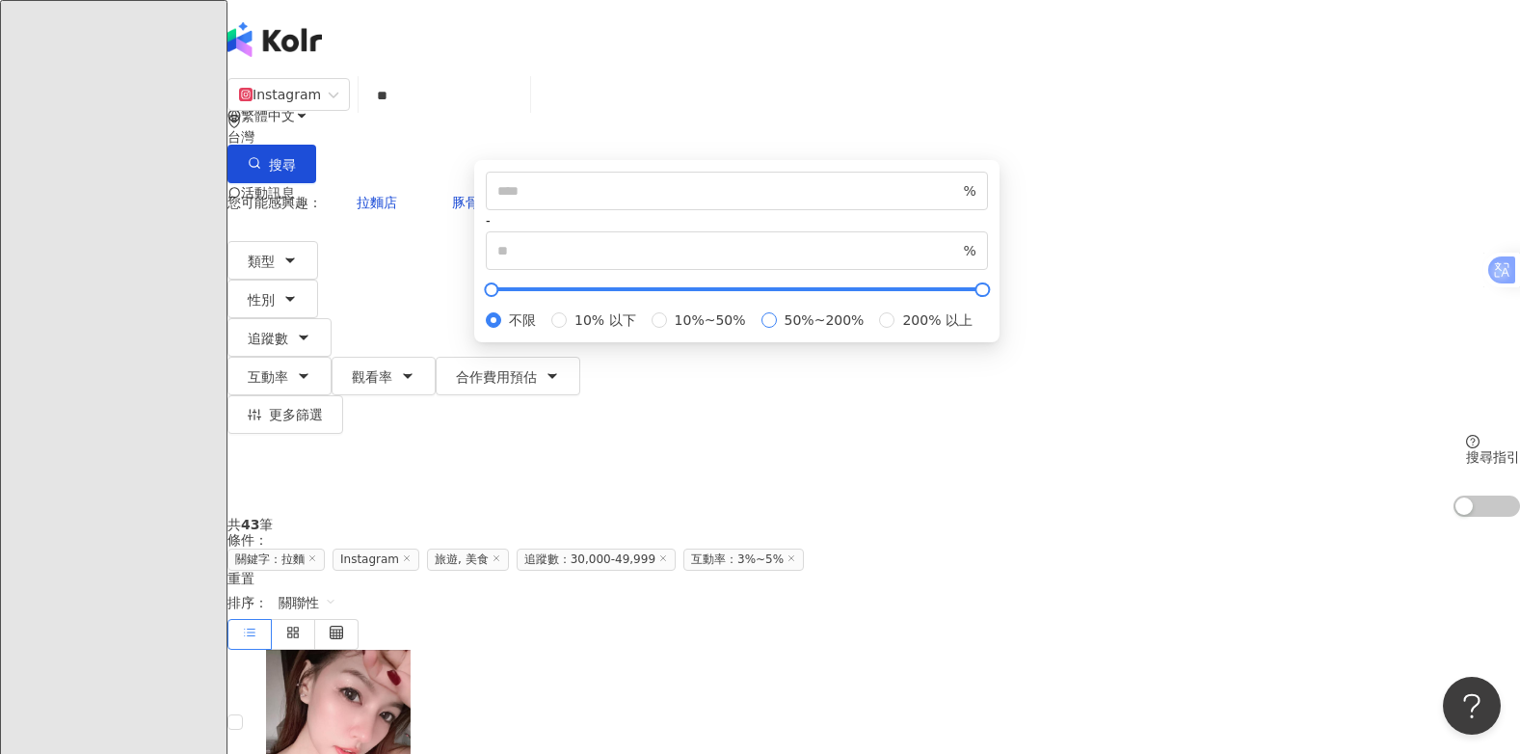
type input "**"
type input "***"
click at [560, 368] on icon "button" at bounding box center [551, 375] width 15 height 15
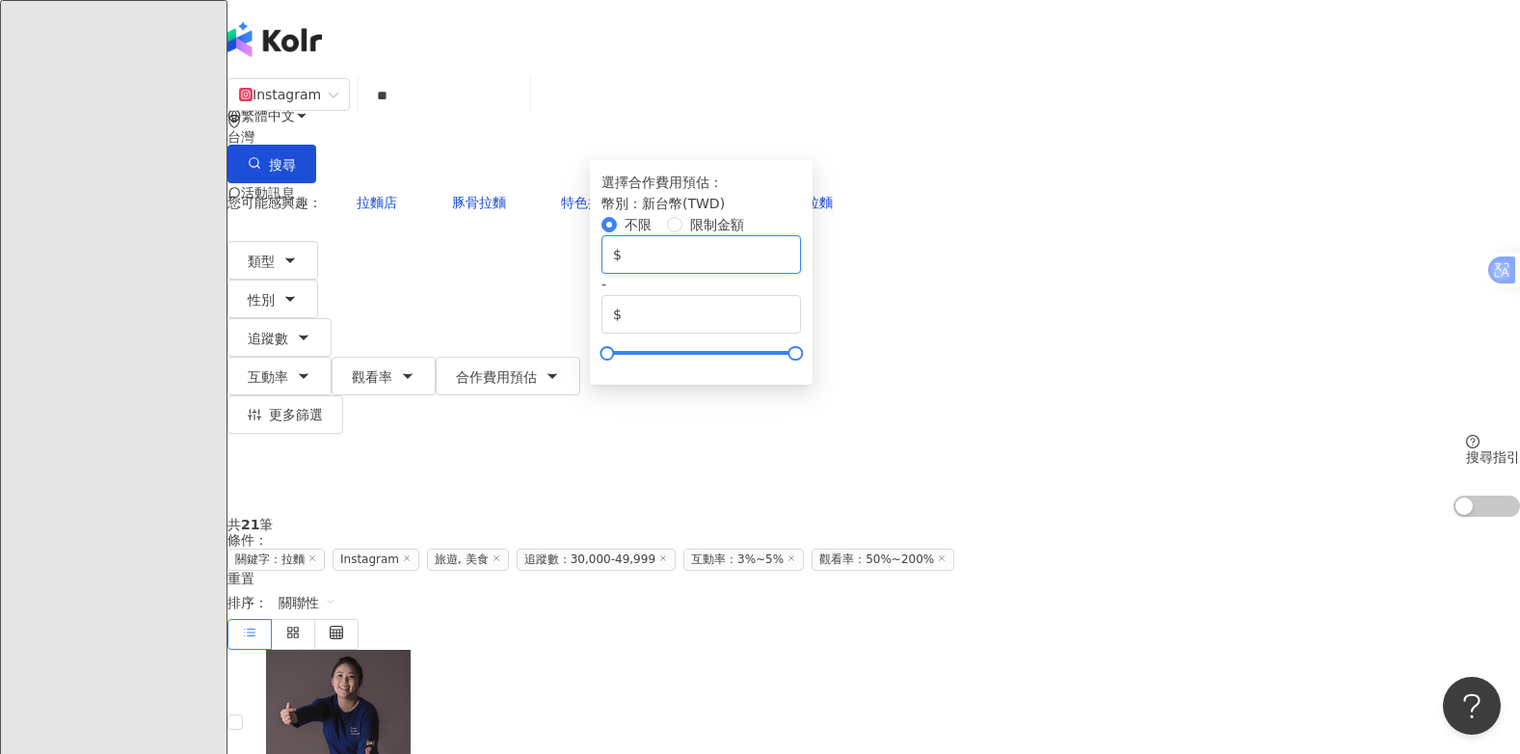
click at [789, 265] on input "*" at bounding box center [707, 254] width 164 height 21
drag, startPoint x: 923, startPoint y: 353, endPoint x: 833, endPoint y: 358, distance: 90.7
type input "****"
drag, startPoint x: 1157, startPoint y: 358, endPoint x: 1060, endPoint y: 358, distance: 97.3
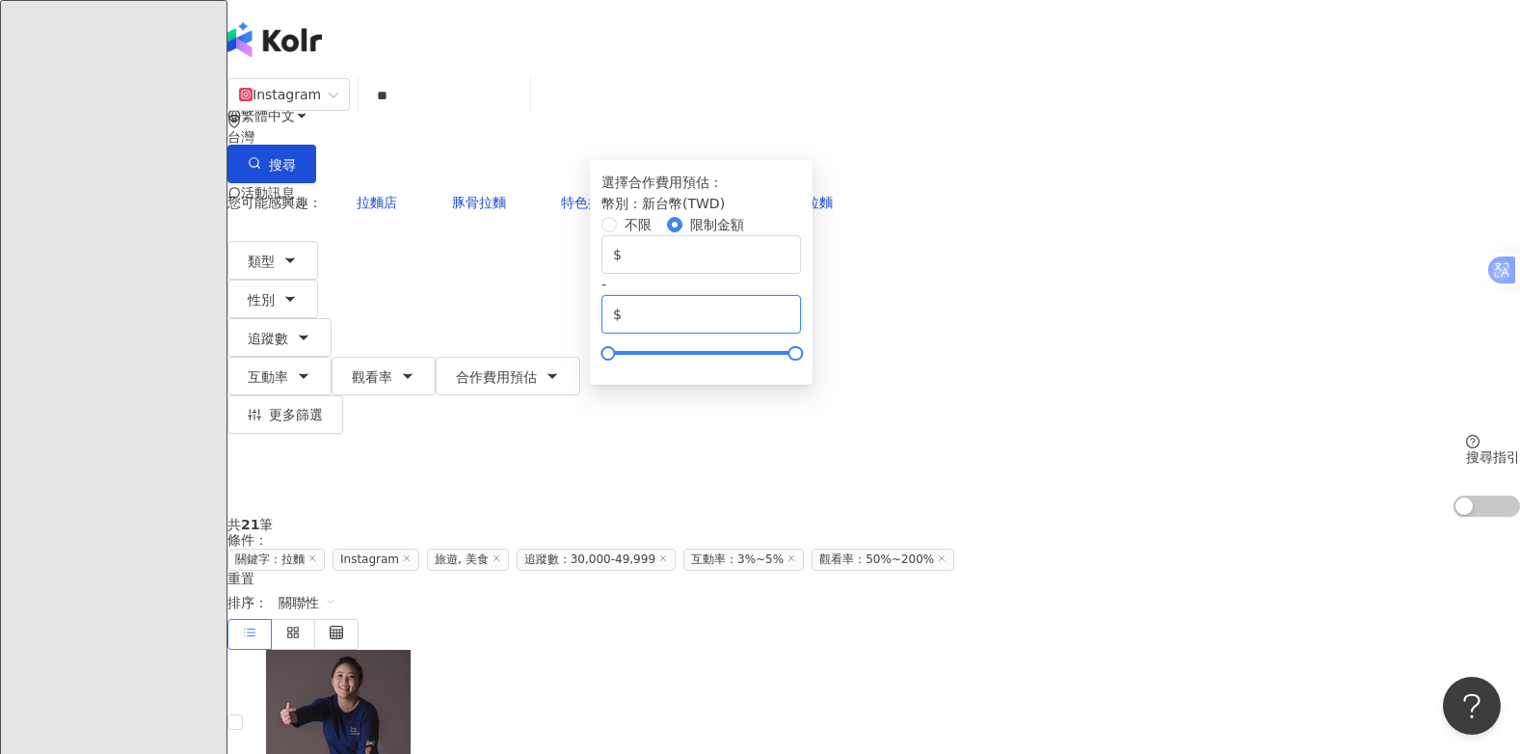
click at [801, 333] on div "$ **** - $ *******" at bounding box center [700, 284] width 199 height 98
type input "*****"
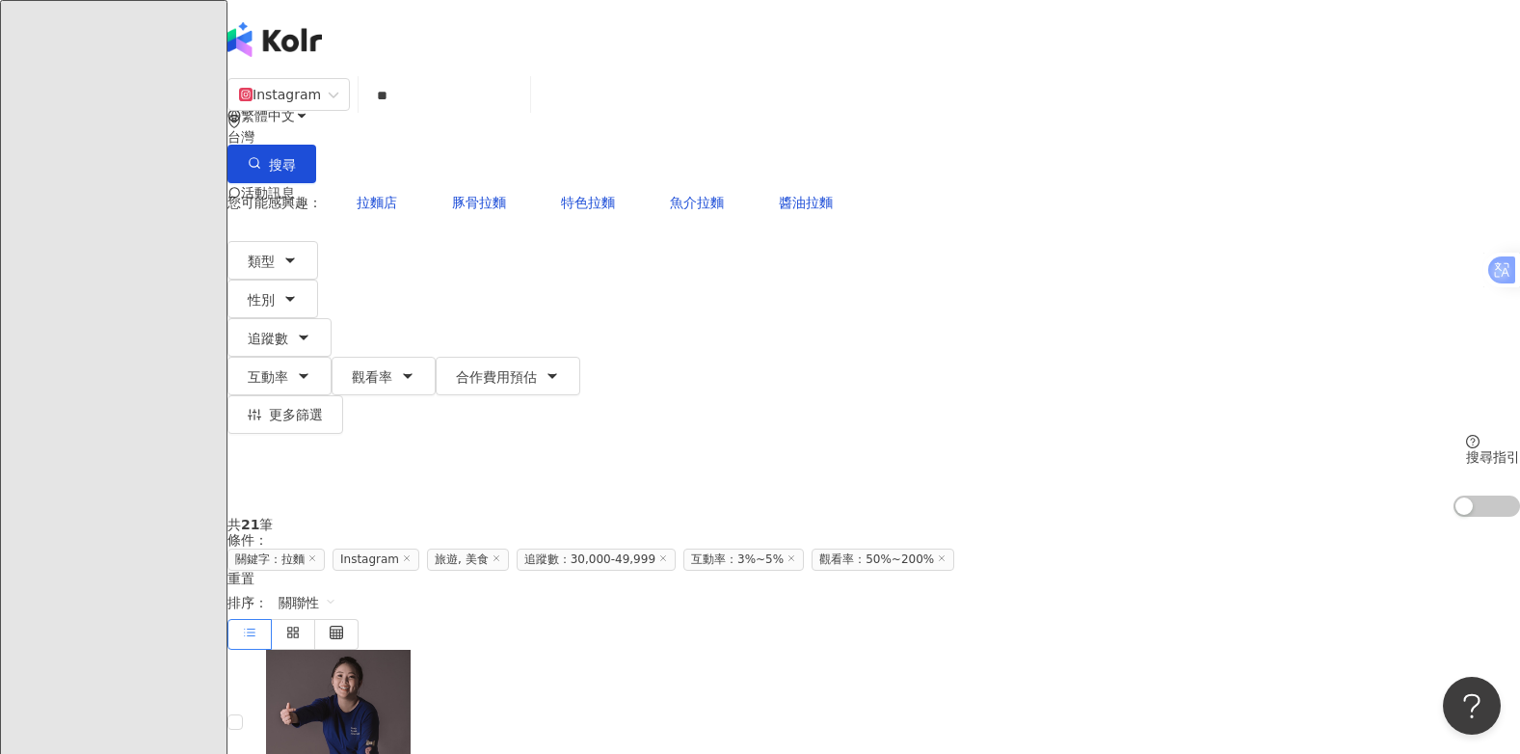
click at [522, 114] on input "**" at bounding box center [444, 95] width 156 height 37
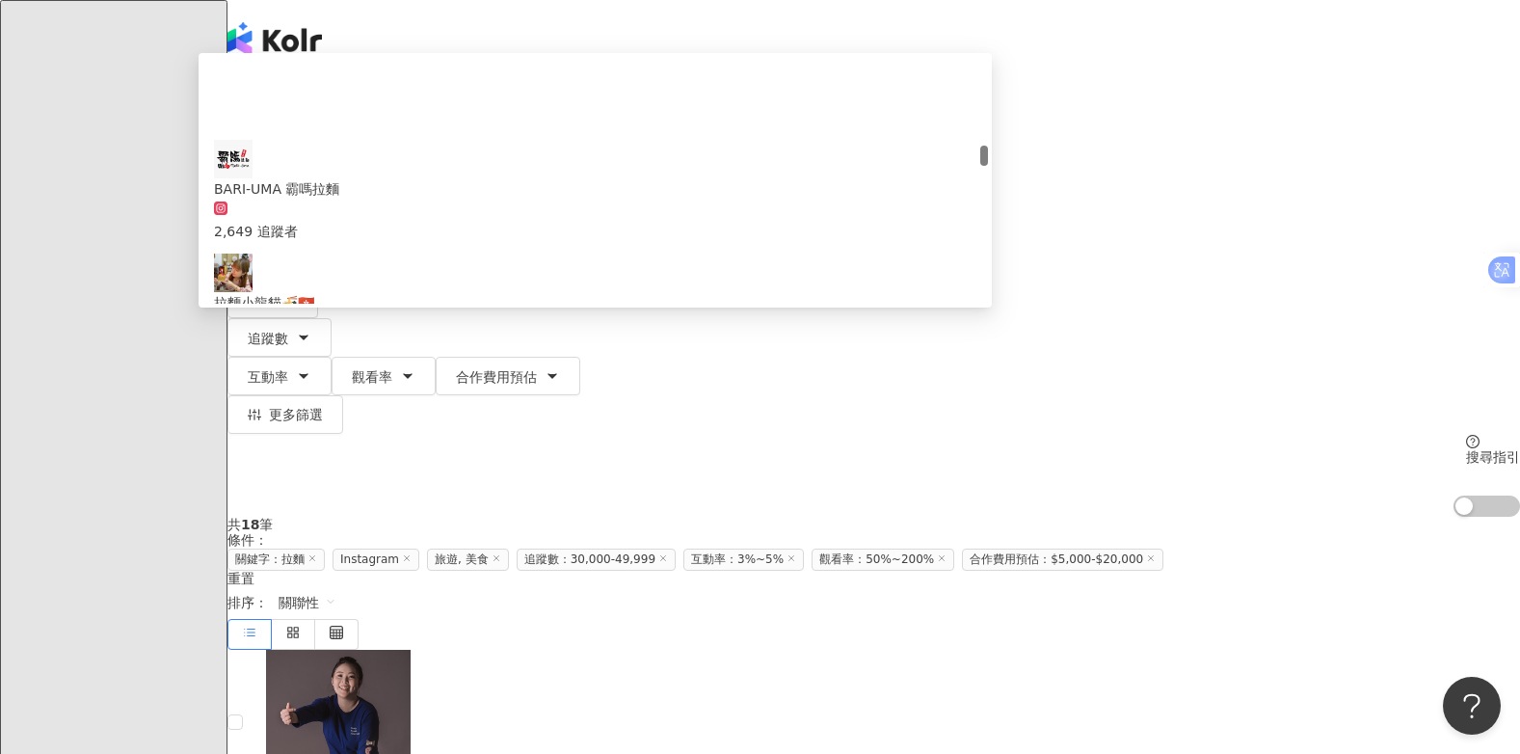
scroll to position [1060, 0]
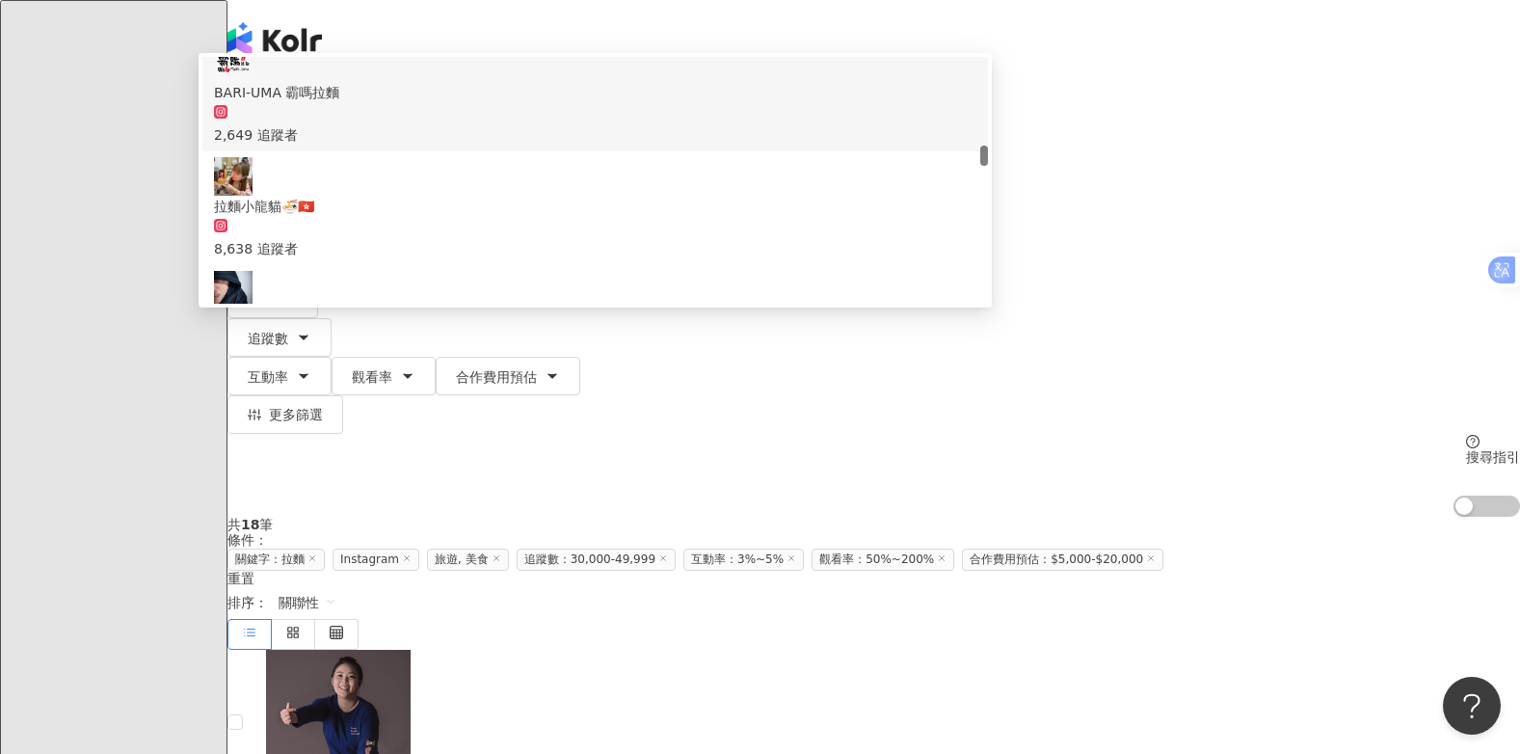
click at [522, 110] on input "**" at bounding box center [444, 95] width 156 height 37
click at [544, 56] on div "繁體中文 活動訊息" at bounding box center [873, 154] width 1292 height 308
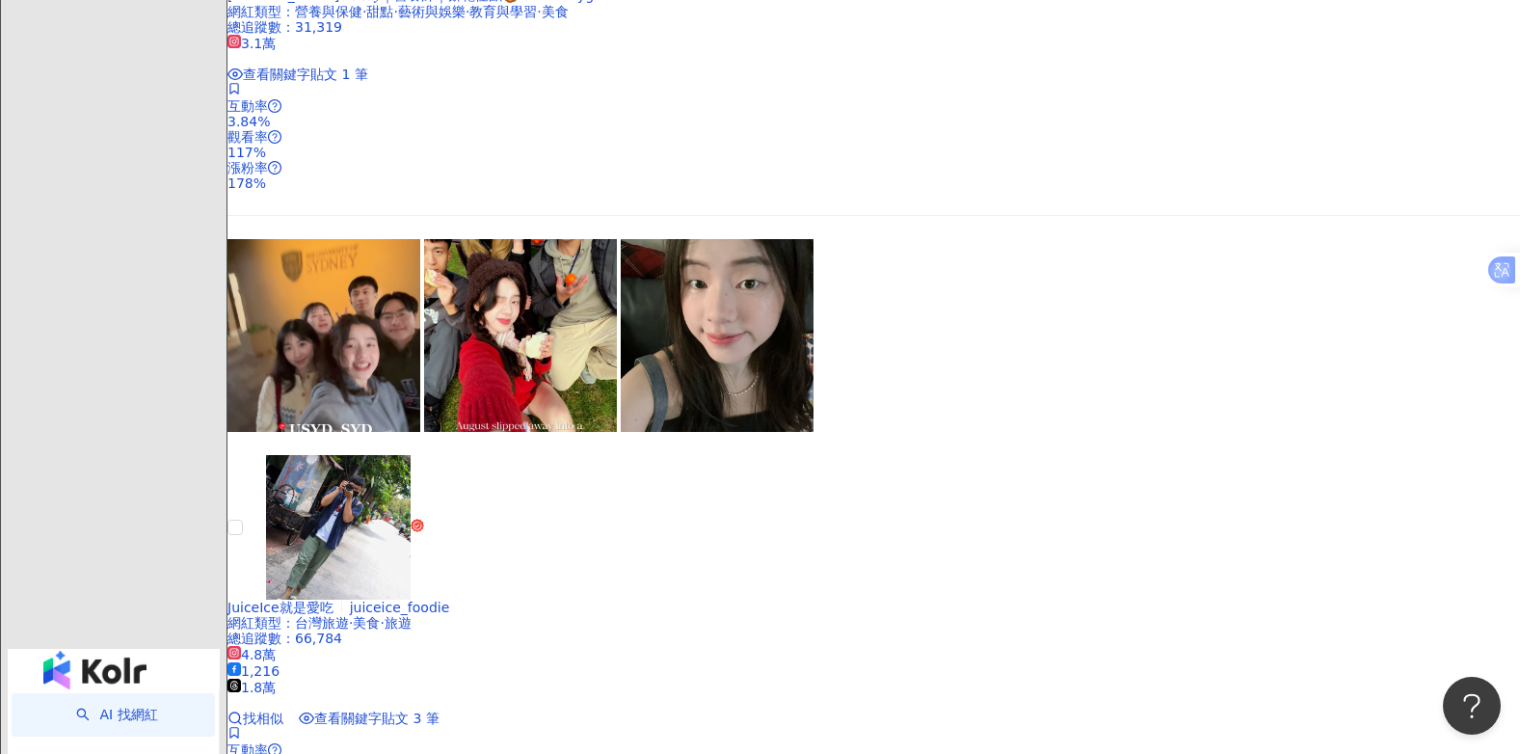
scroll to position [3276, 0]
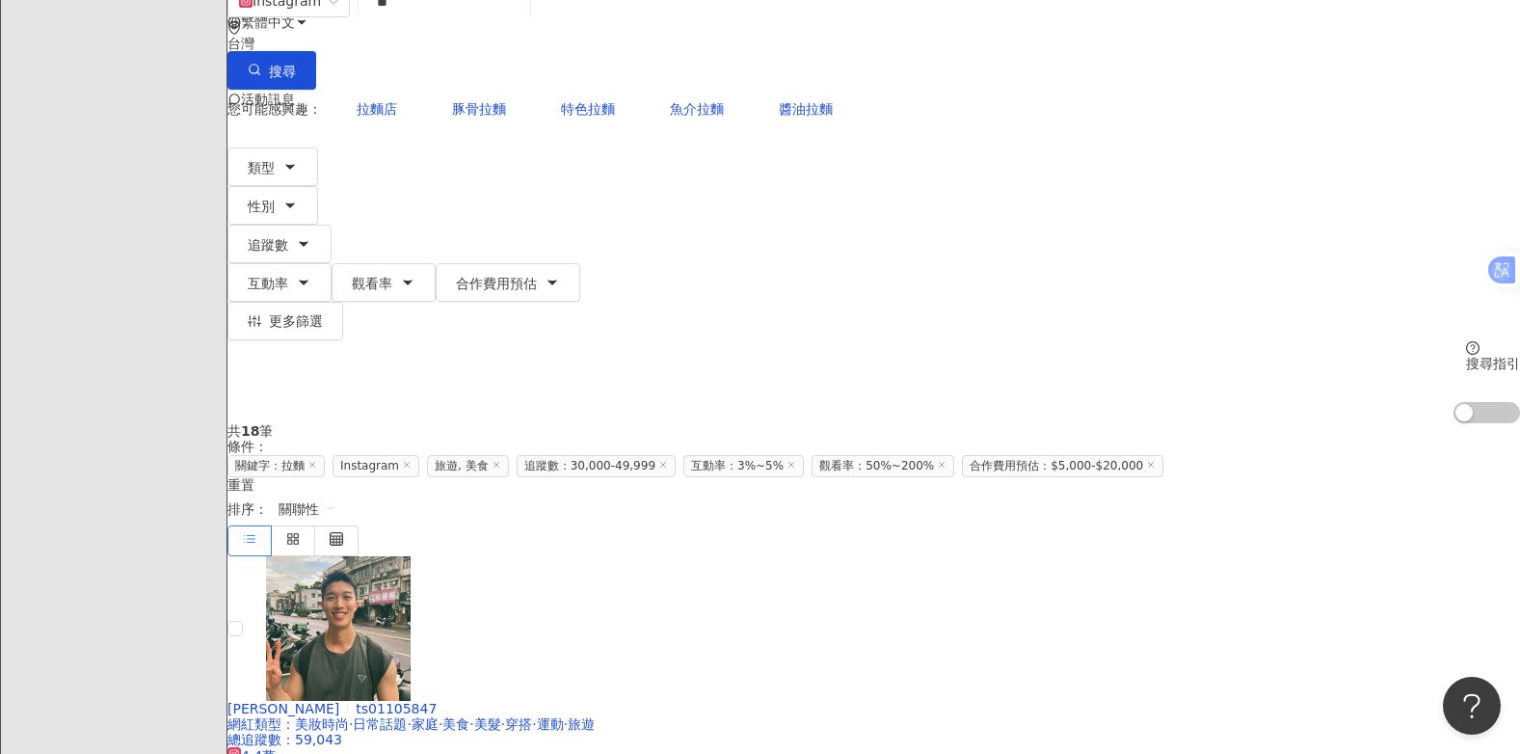
scroll to position [0, 0]
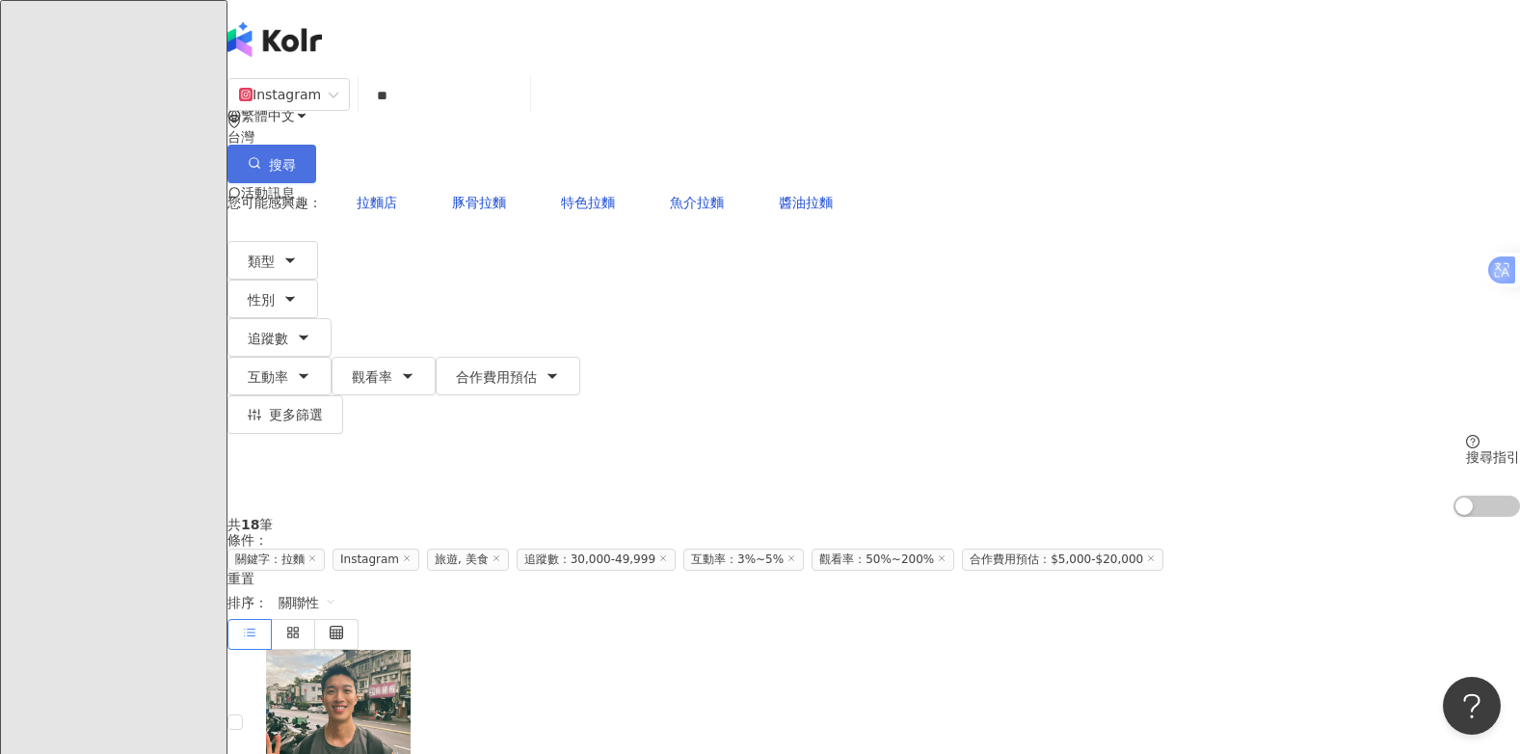
click at [261, 156] on icon "button" at bounding box center [254, 162] width 13 height 13
click at [522, 114] on input "**" at bounding box center [444, 95] width 156 height 37
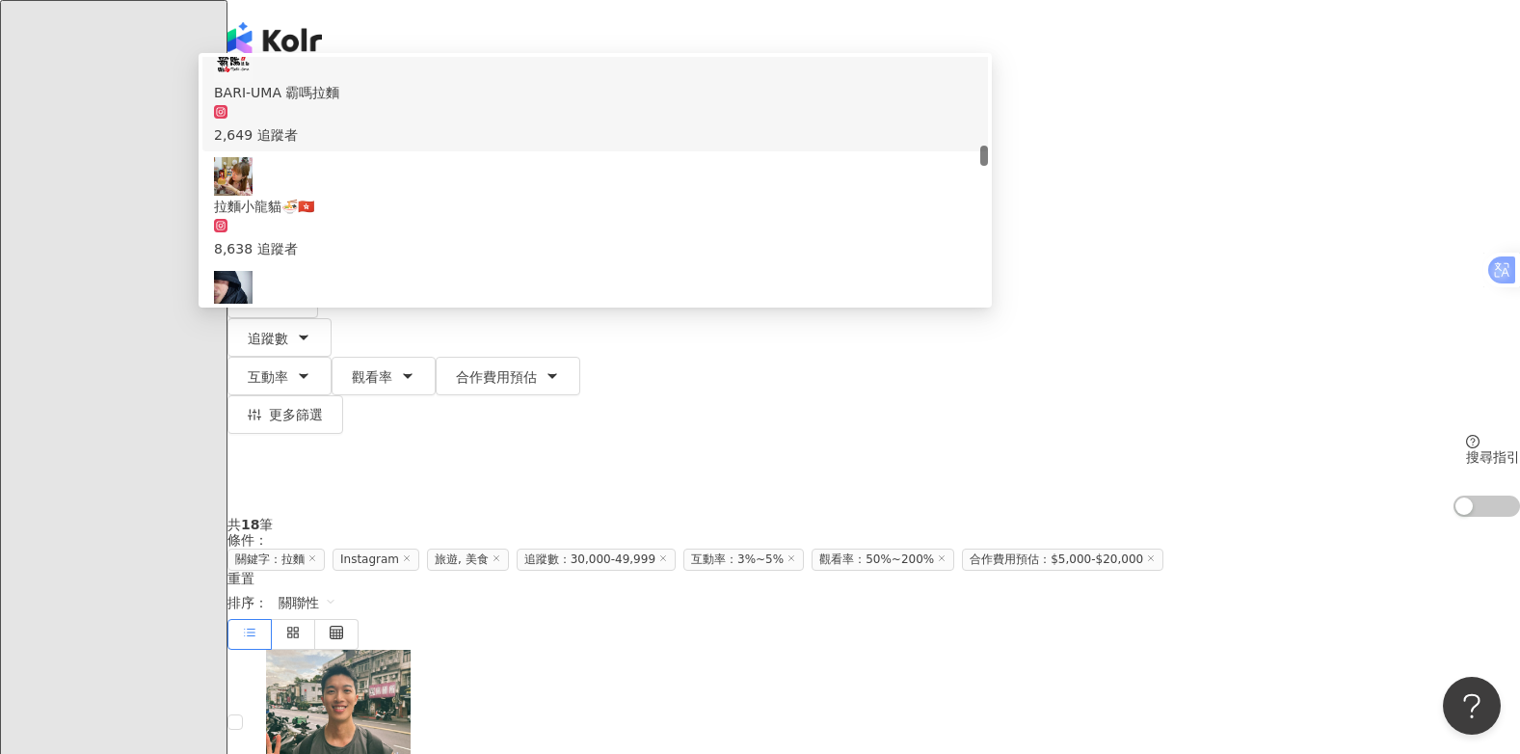
type input "*"
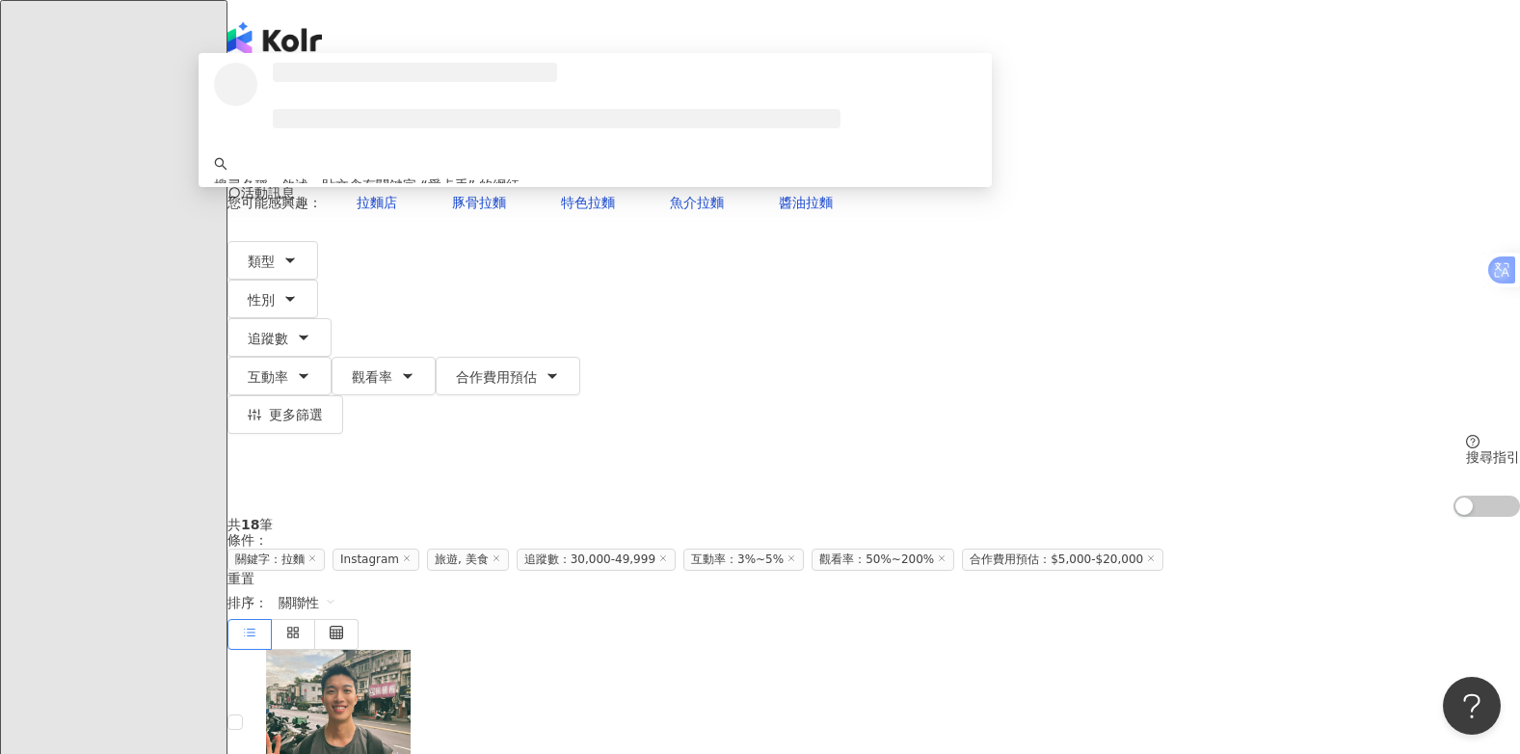
type input "***"
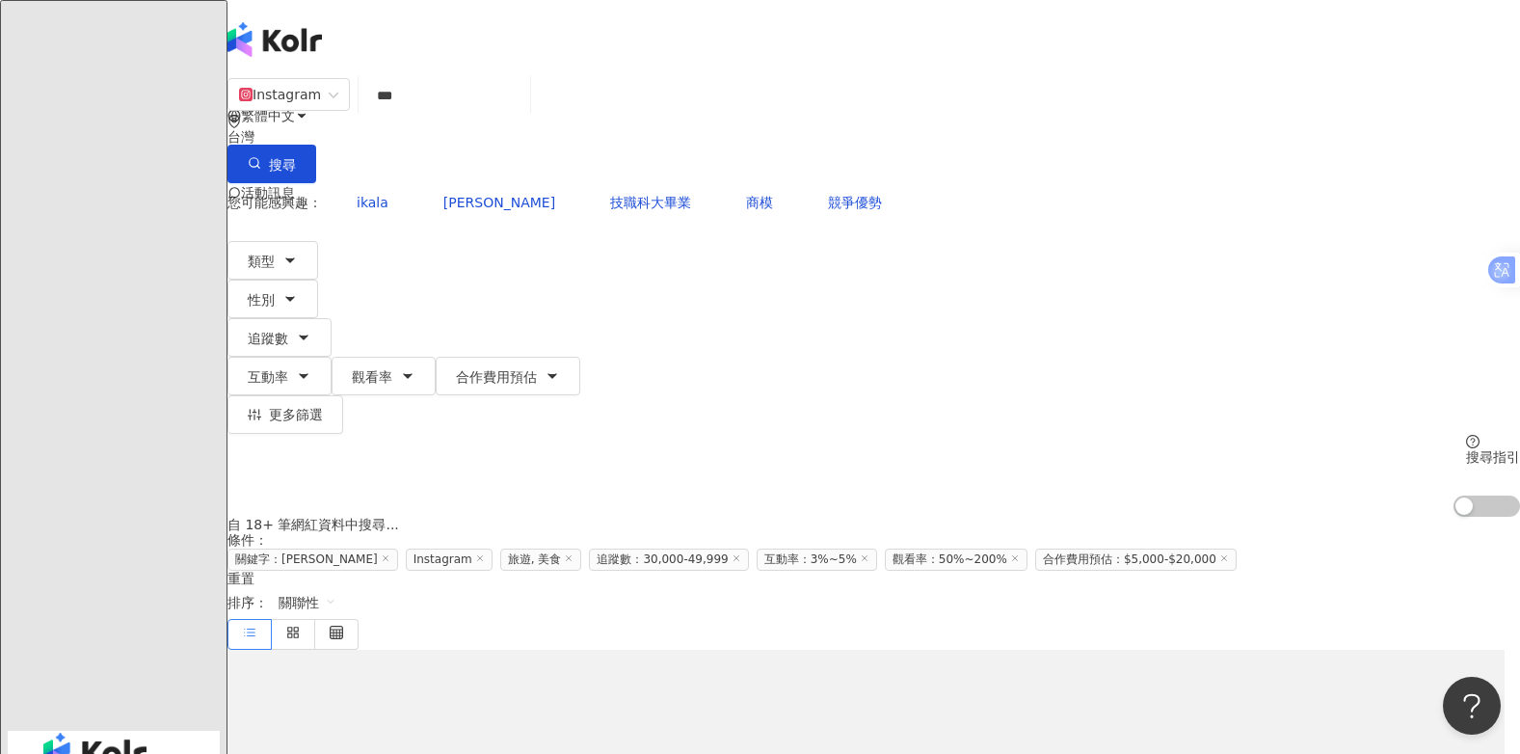
drag, startPoint x: 522, startPoint y: 111, endPoint x: 447, endPoint y: 119, distance: 75.6
click at [447, 114] on input "***" at bounding box center [444, 95] width 156 height 37
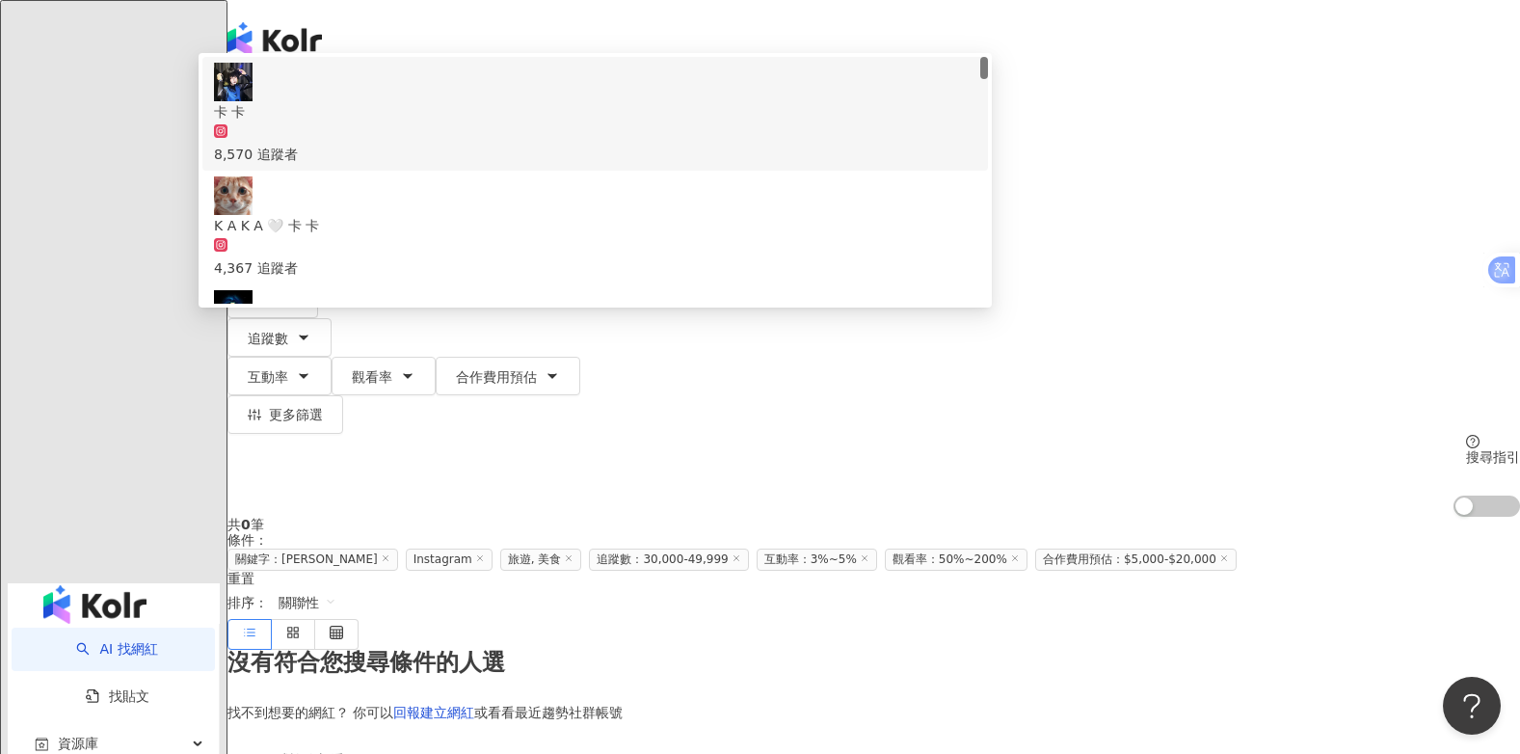
paste input "*"
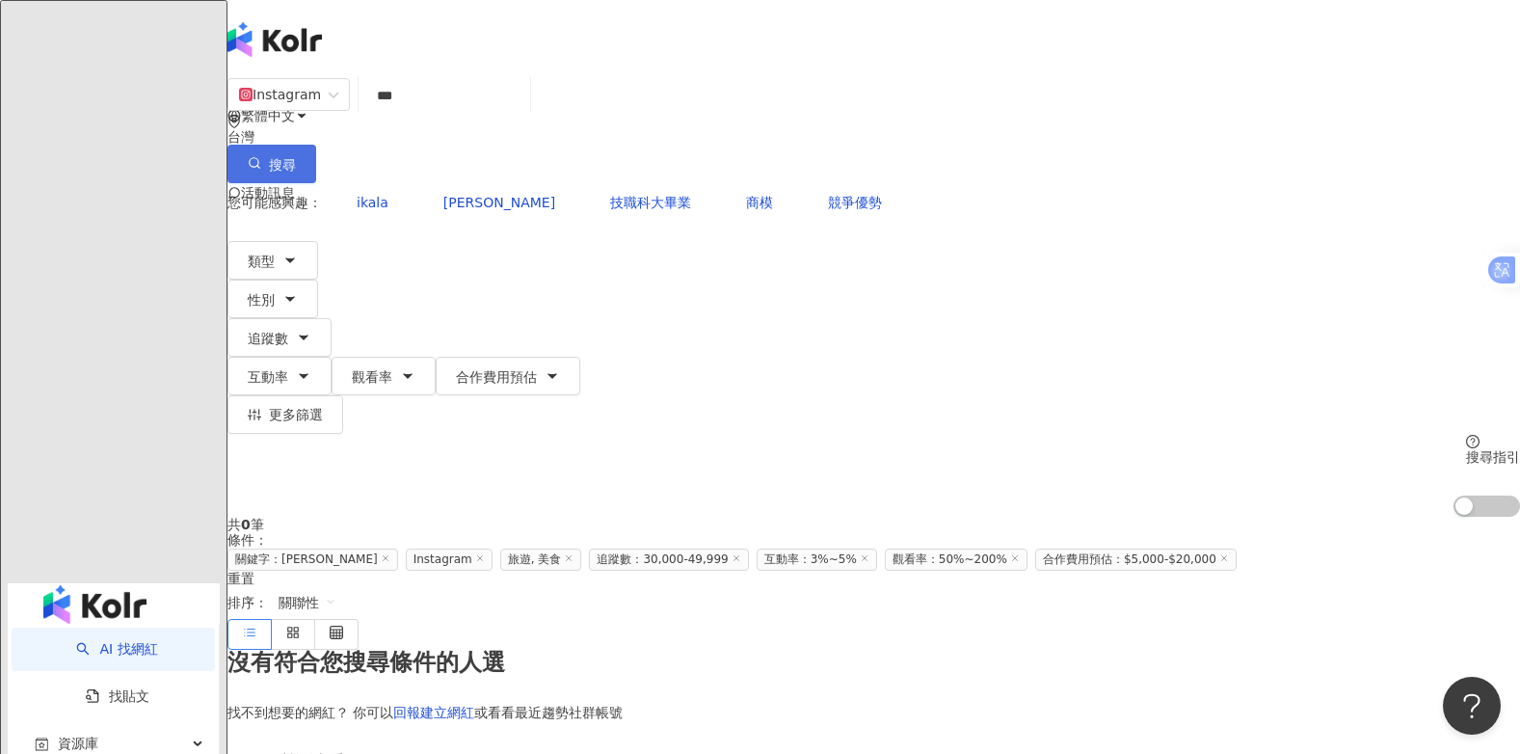
click at [296, 157] on span "搜尋" at bounding box center [282, 164] width 27 height 15
click at [492, 114] on input "***" at bounding box center [444, 95] width 156 height 37
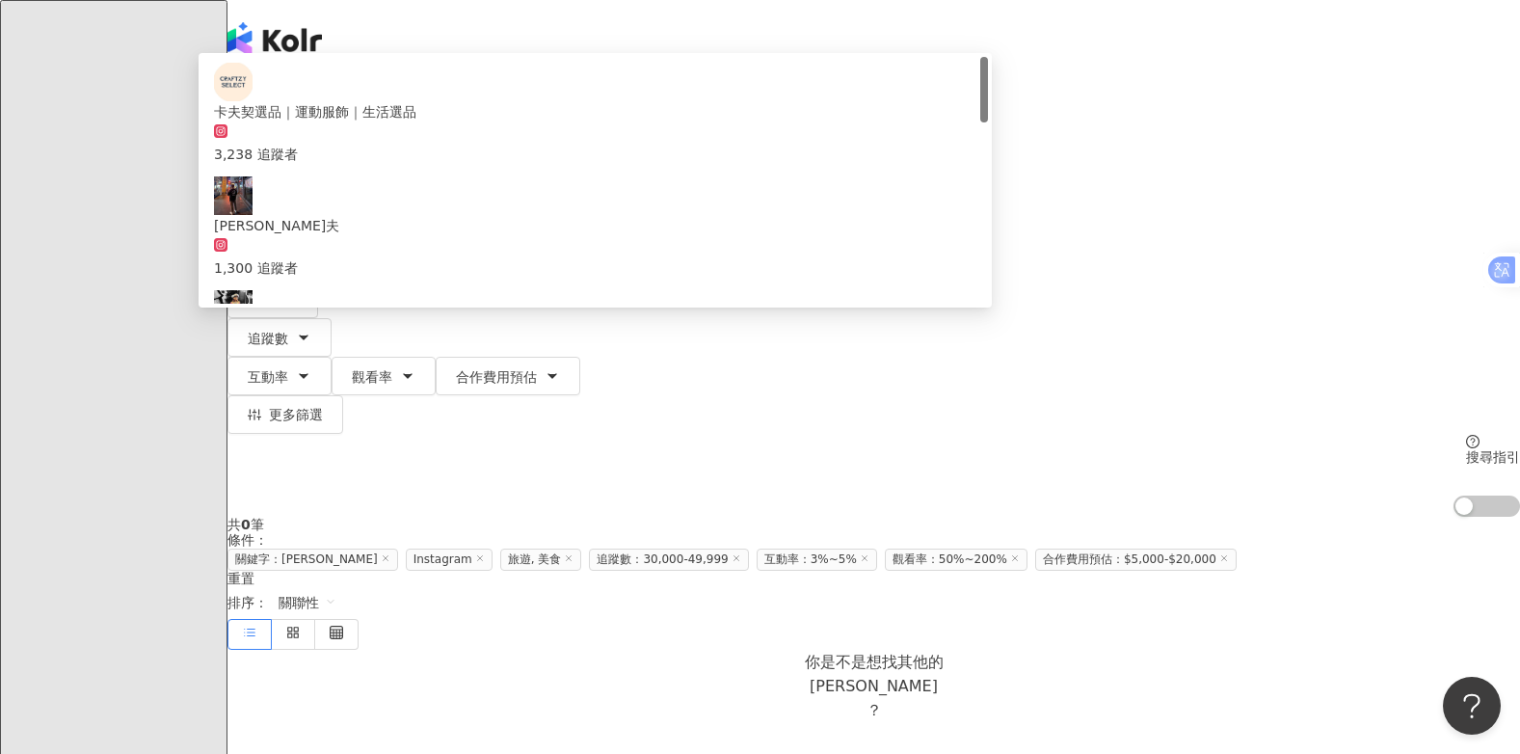
type input "***"
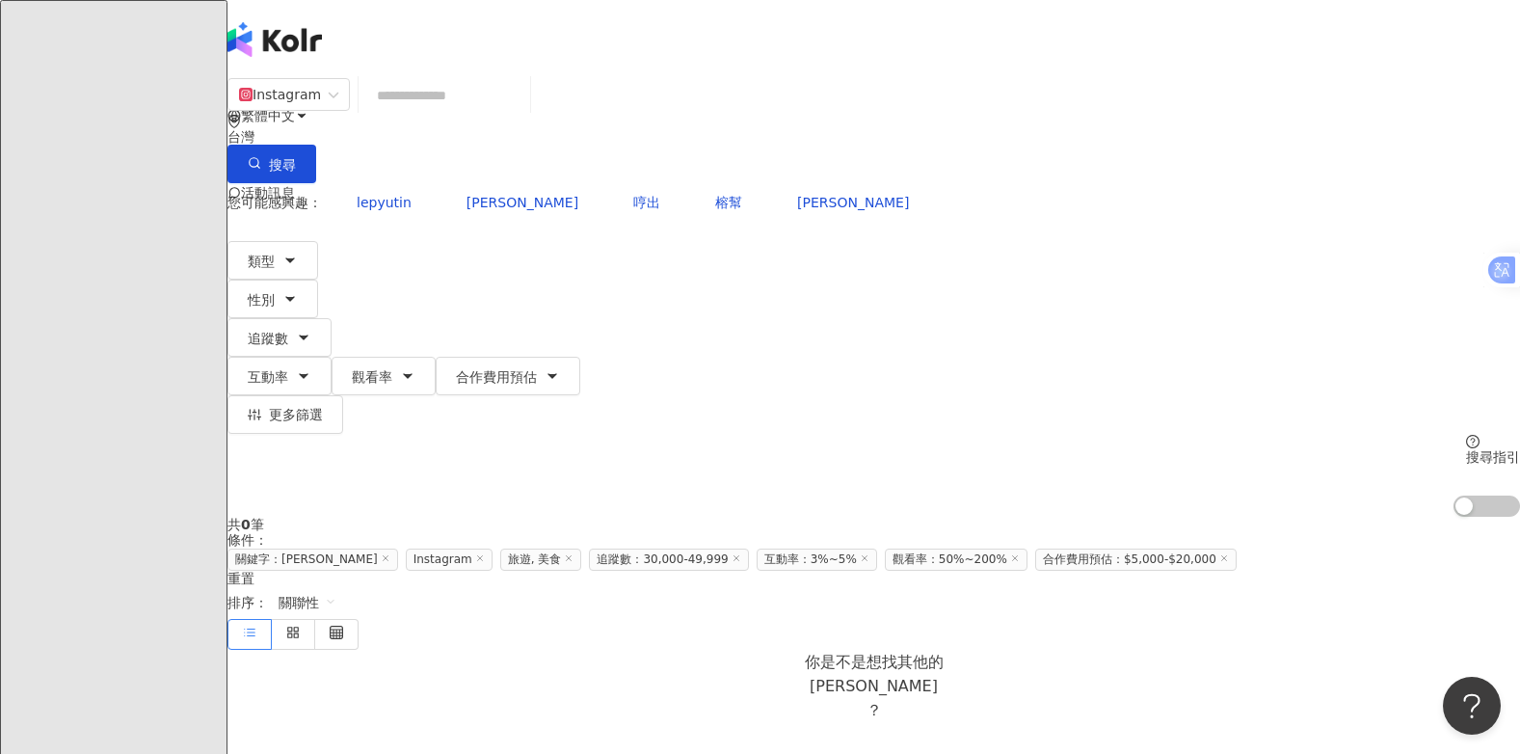
click at [522, 112] on input "search" at bounding box center [444, 95] width 156 height 37
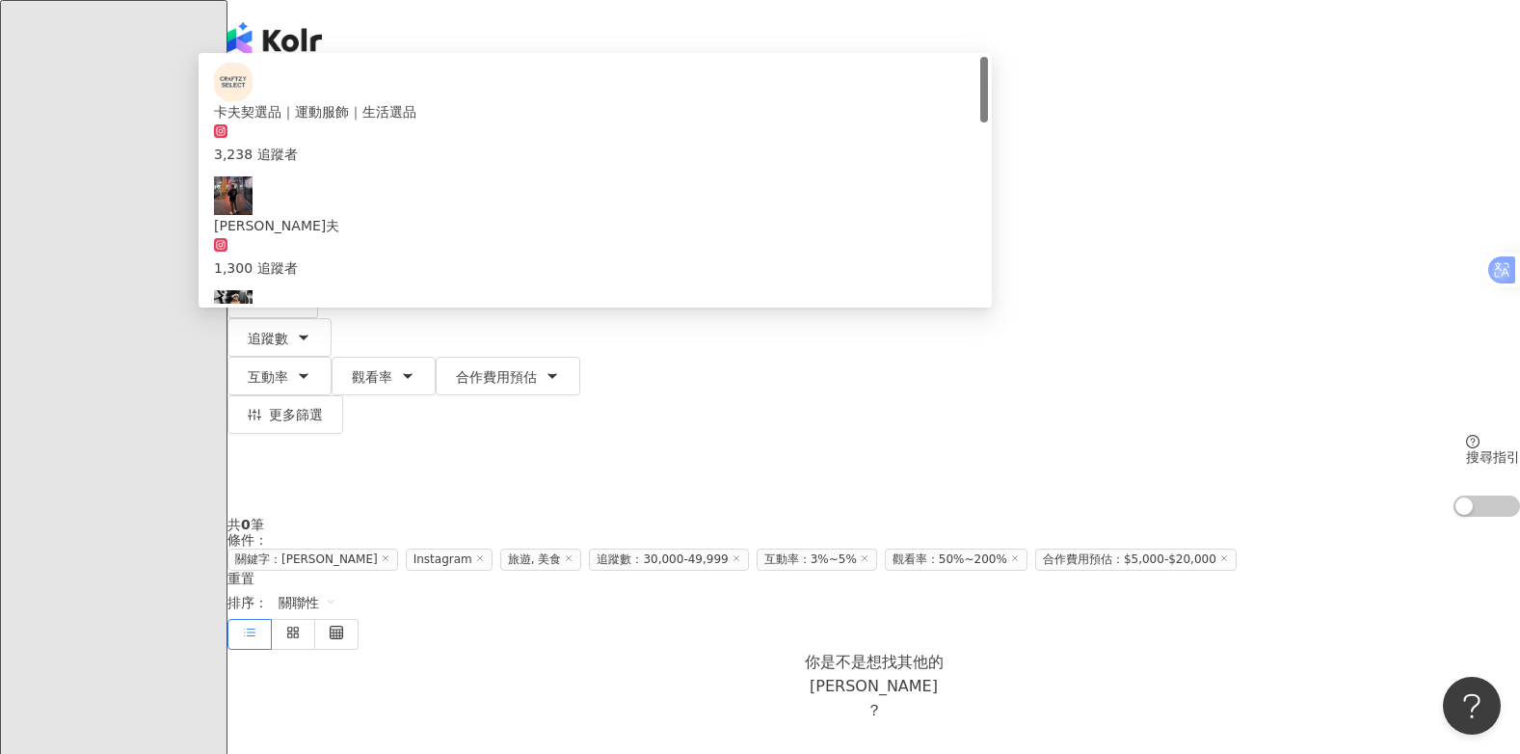
type input "***"
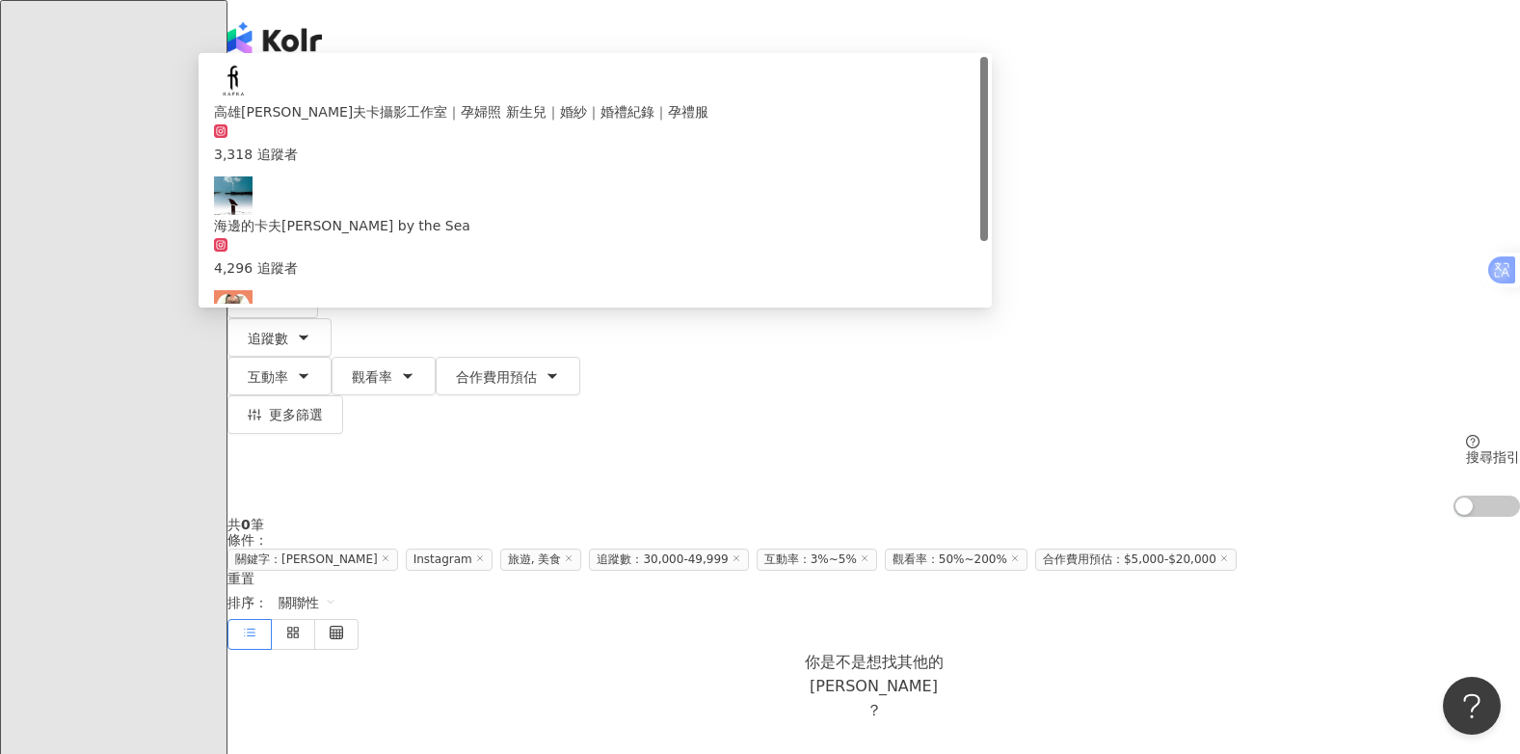
click at [522, 105] on input "***" at bounding box center [444, 95] width 156 height 37
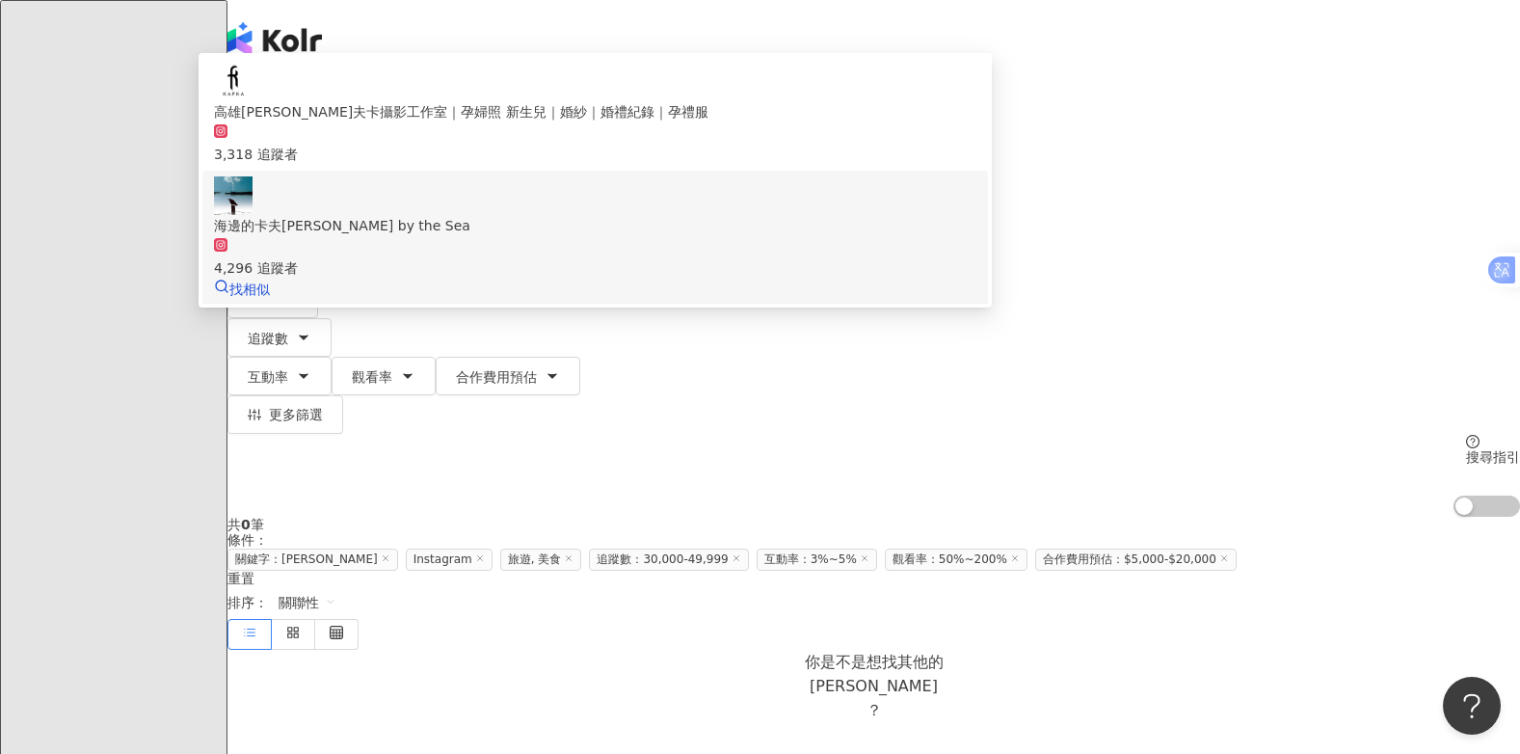
scroll to position [83, 0]
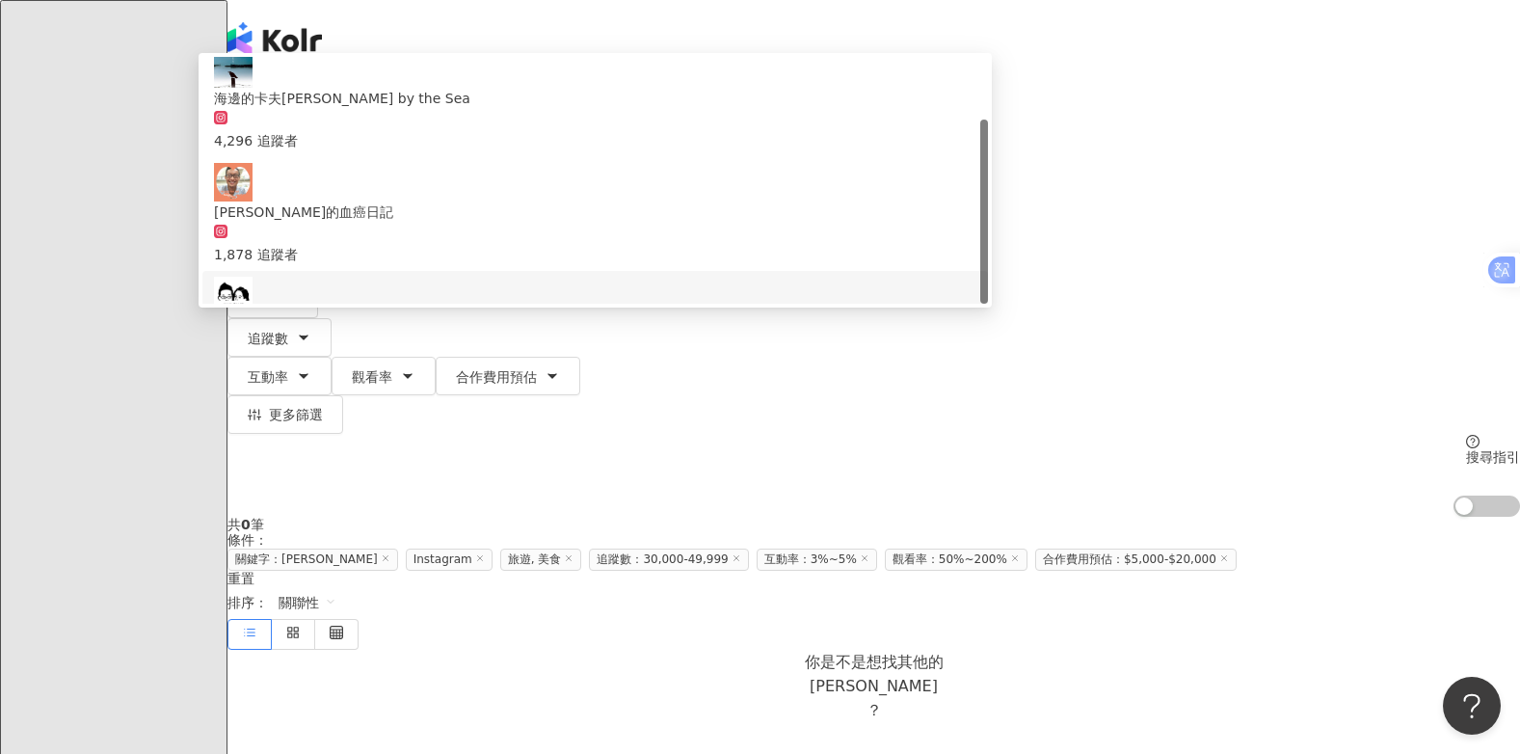
click at [252, 299] on img at bounding box center [233, 296] width 39 height 39
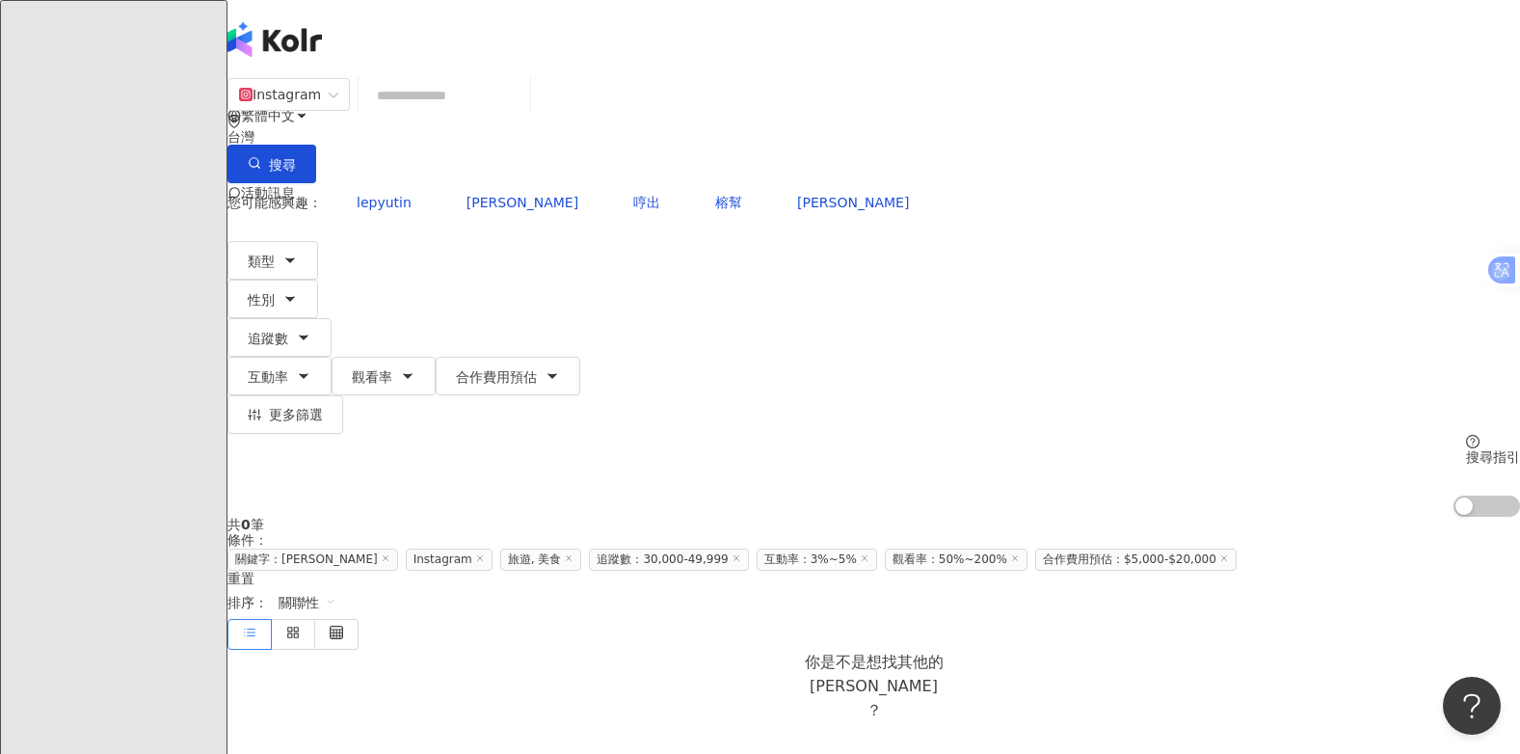
click at [479, 114] on input "search" at bounding box center [444, 95] width 156 height 37
click at [521, 114] on input "search" at bounding box center [444, 95] width 156 height 37
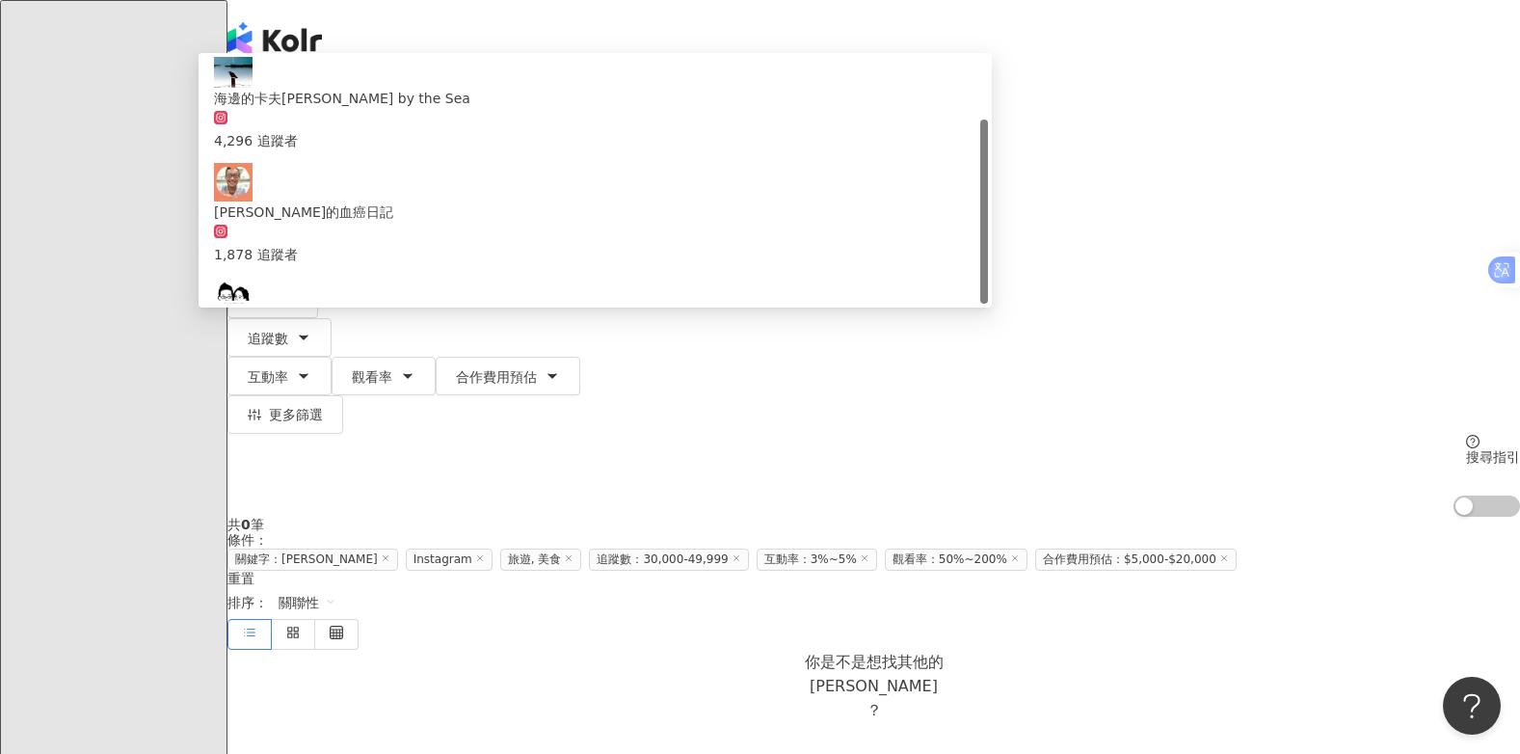
scroll to position [0, 0]
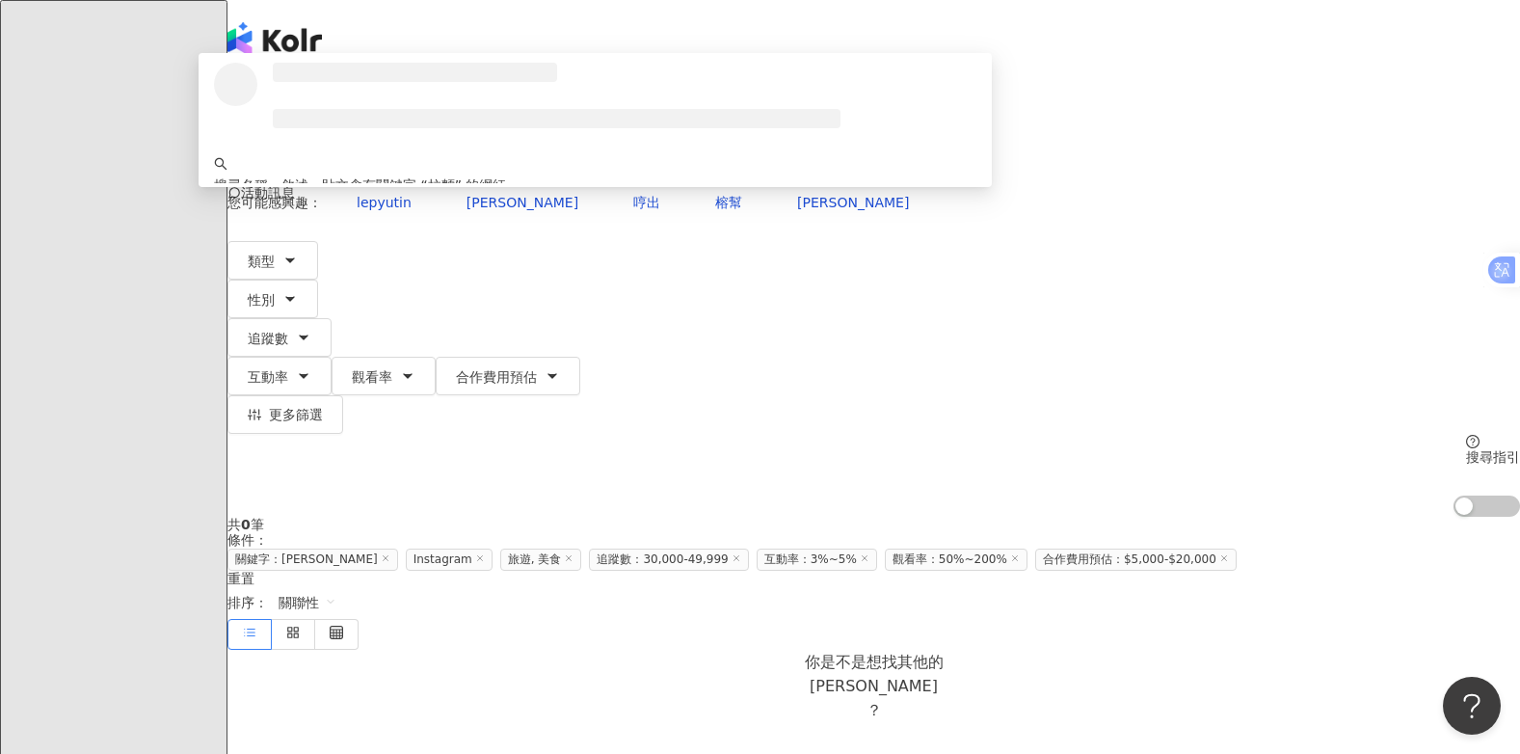
click at [522, 114] on input "**" at bounding box center [444, 95] width 156 height 37
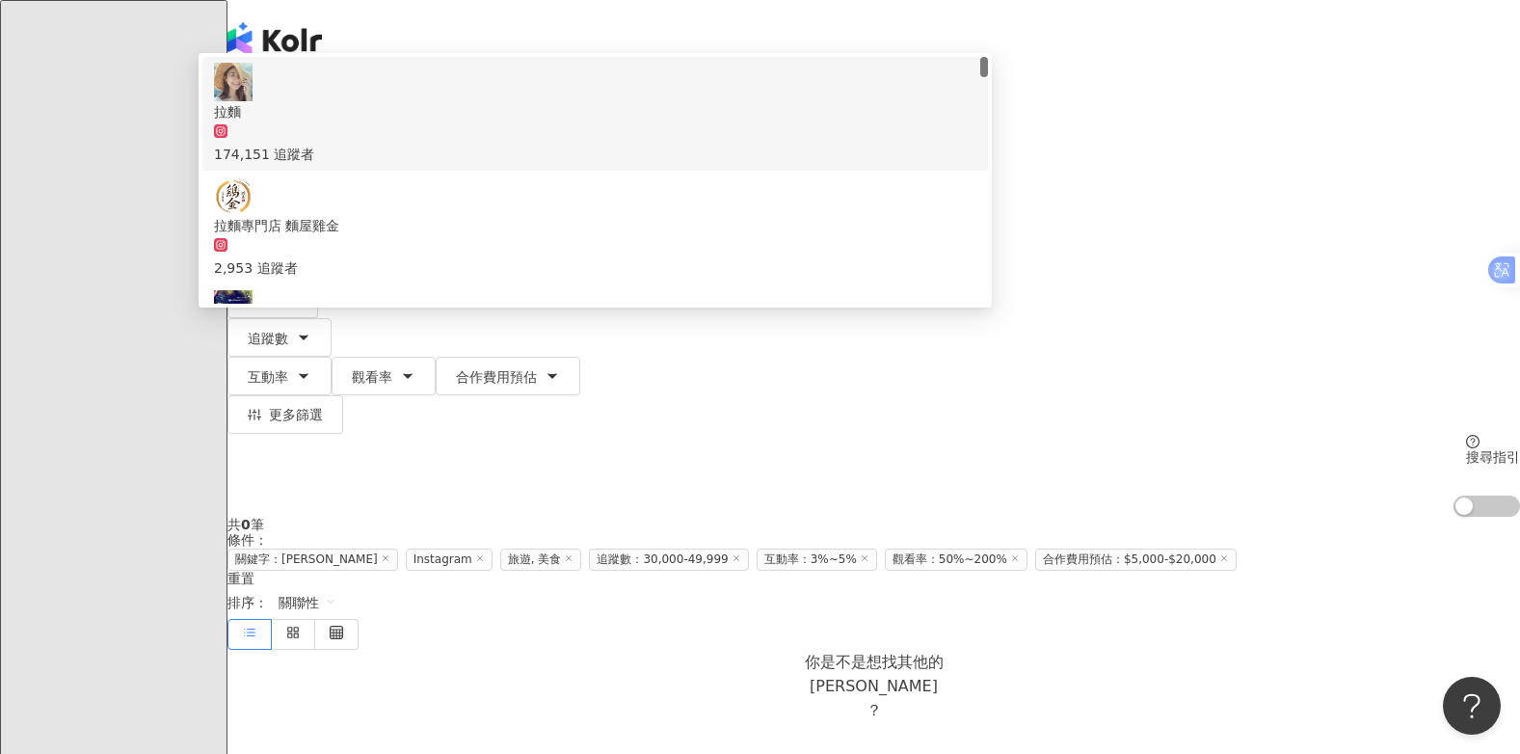
click at [316, 145] on button "搜尋" at bounding box center [271, 164] width 89 height 39
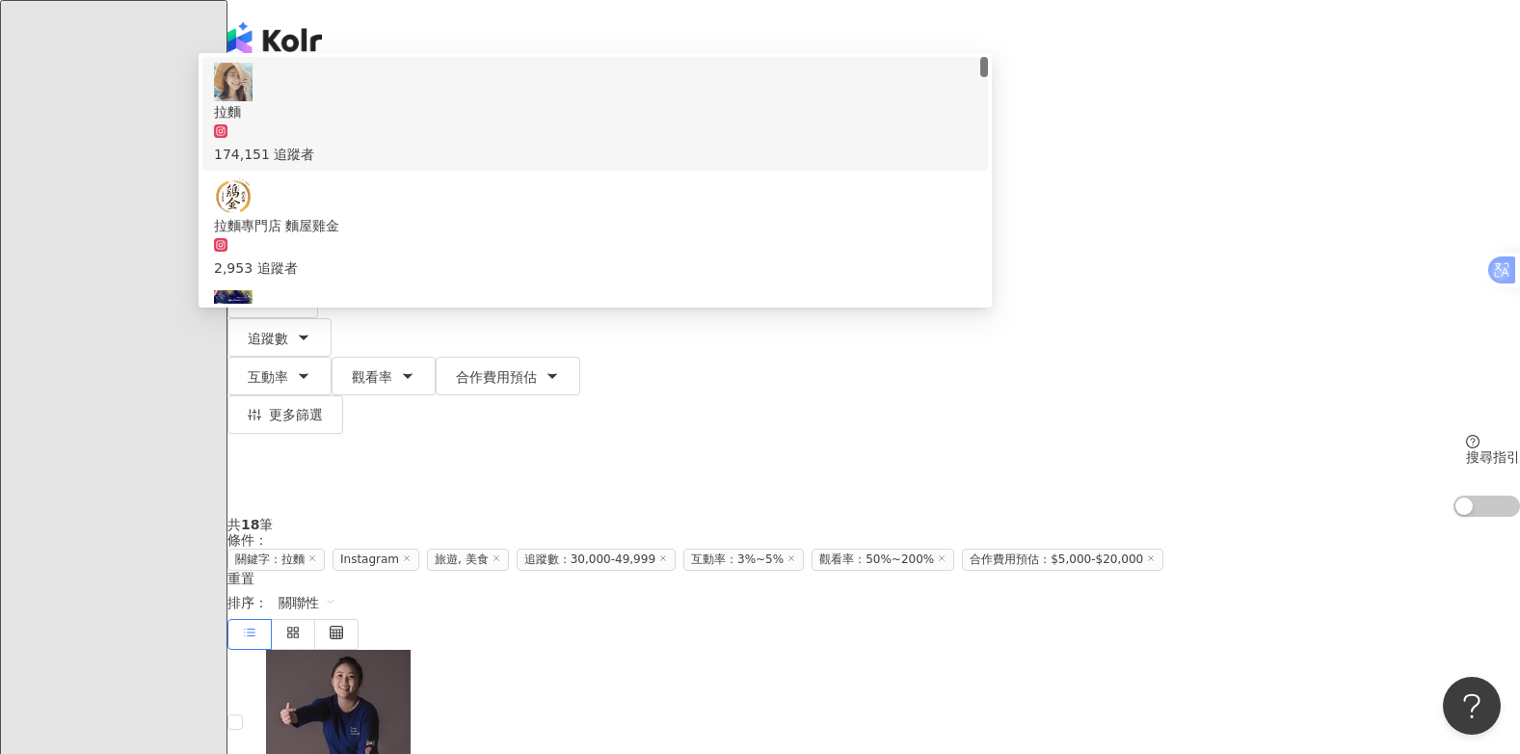
click at [458, 114] on input "**" at bounding box center [444, 95] width 156 height 37
click at [522, 113] on input "**" at bounding box center [444, 95] width 156 height 37
click at [316, 145] on button "搜尋" at bounding box center [271, 164] width 89 height 39
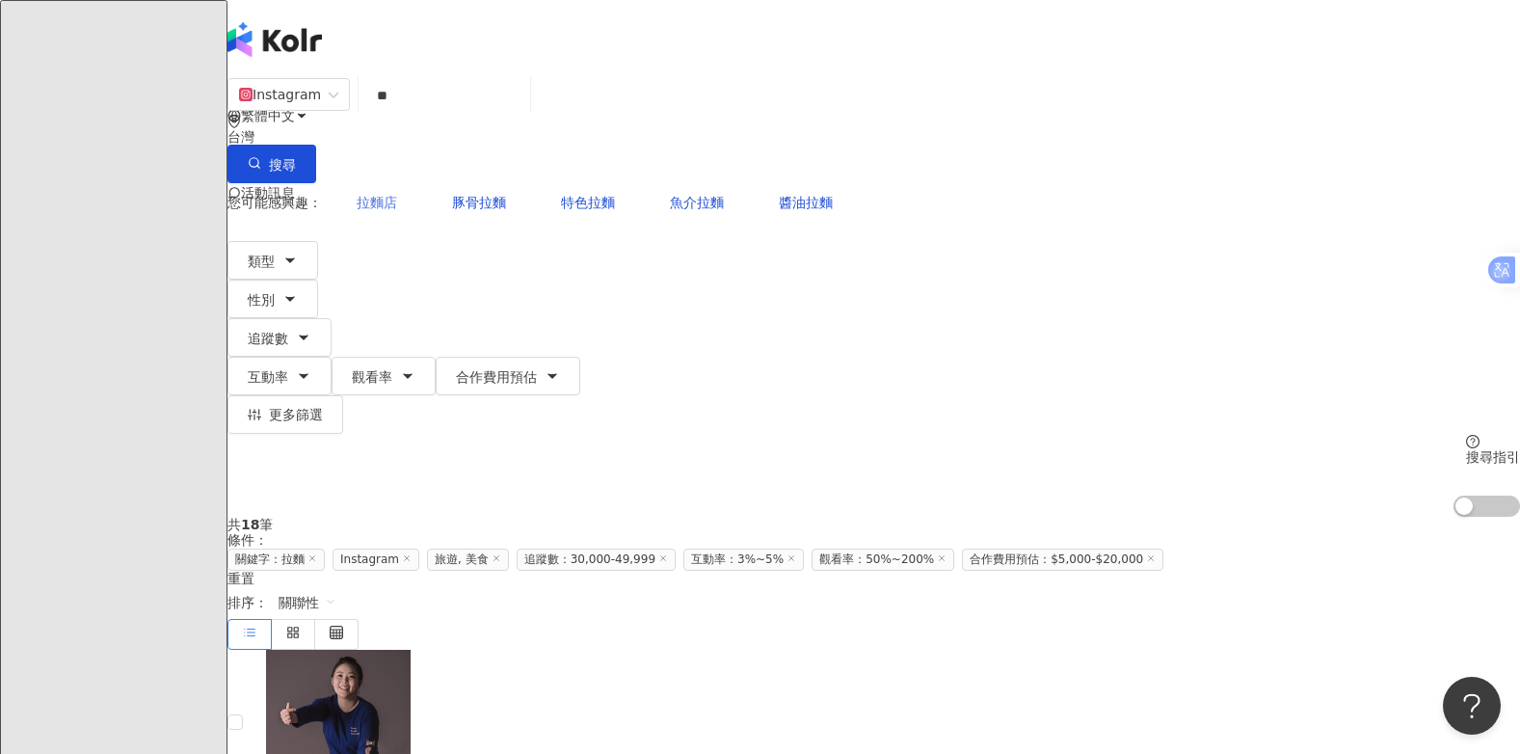
click at [397, 195] on span "拉麵店" at bounding box center [377, 202] width 40 height 15
type input "***"
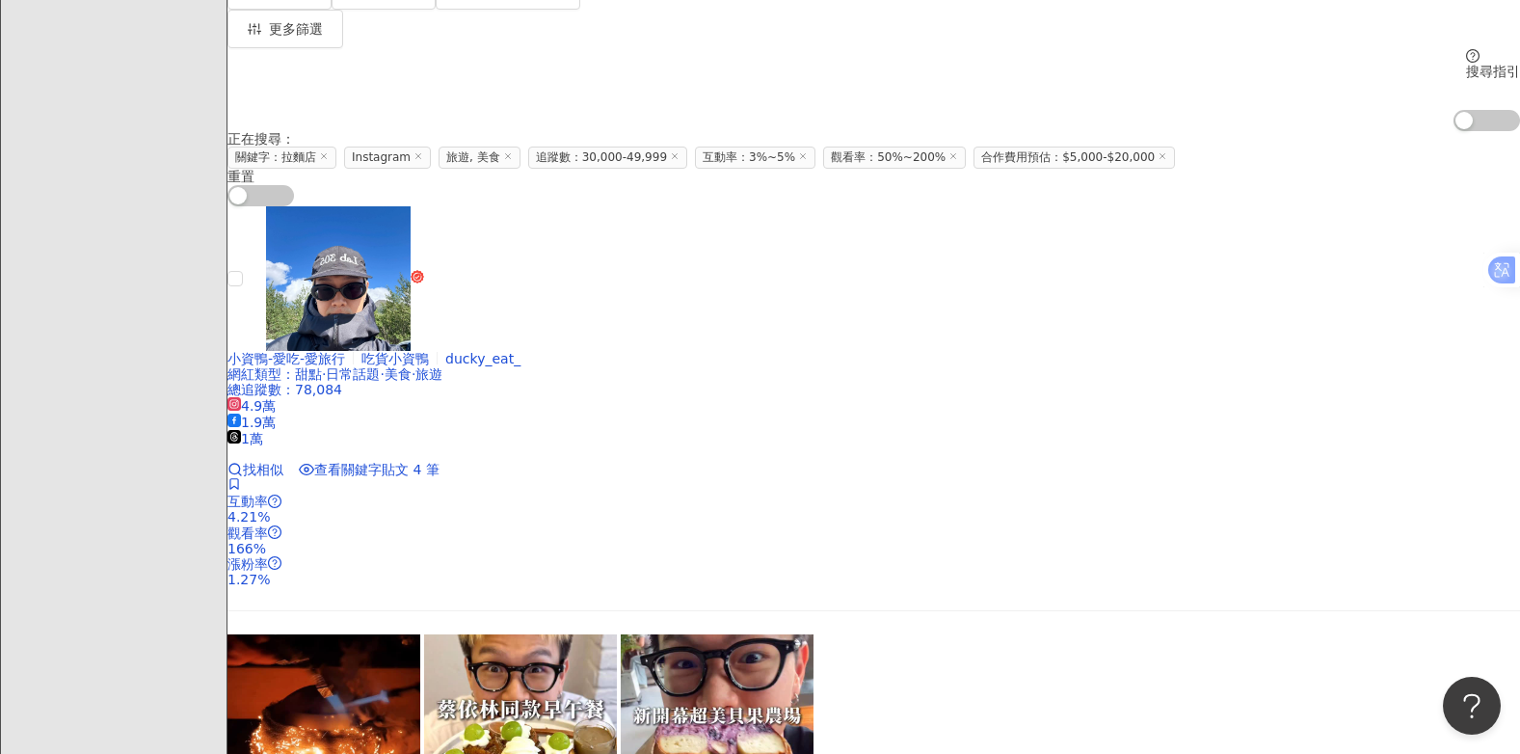
scroll to position [289, 0]
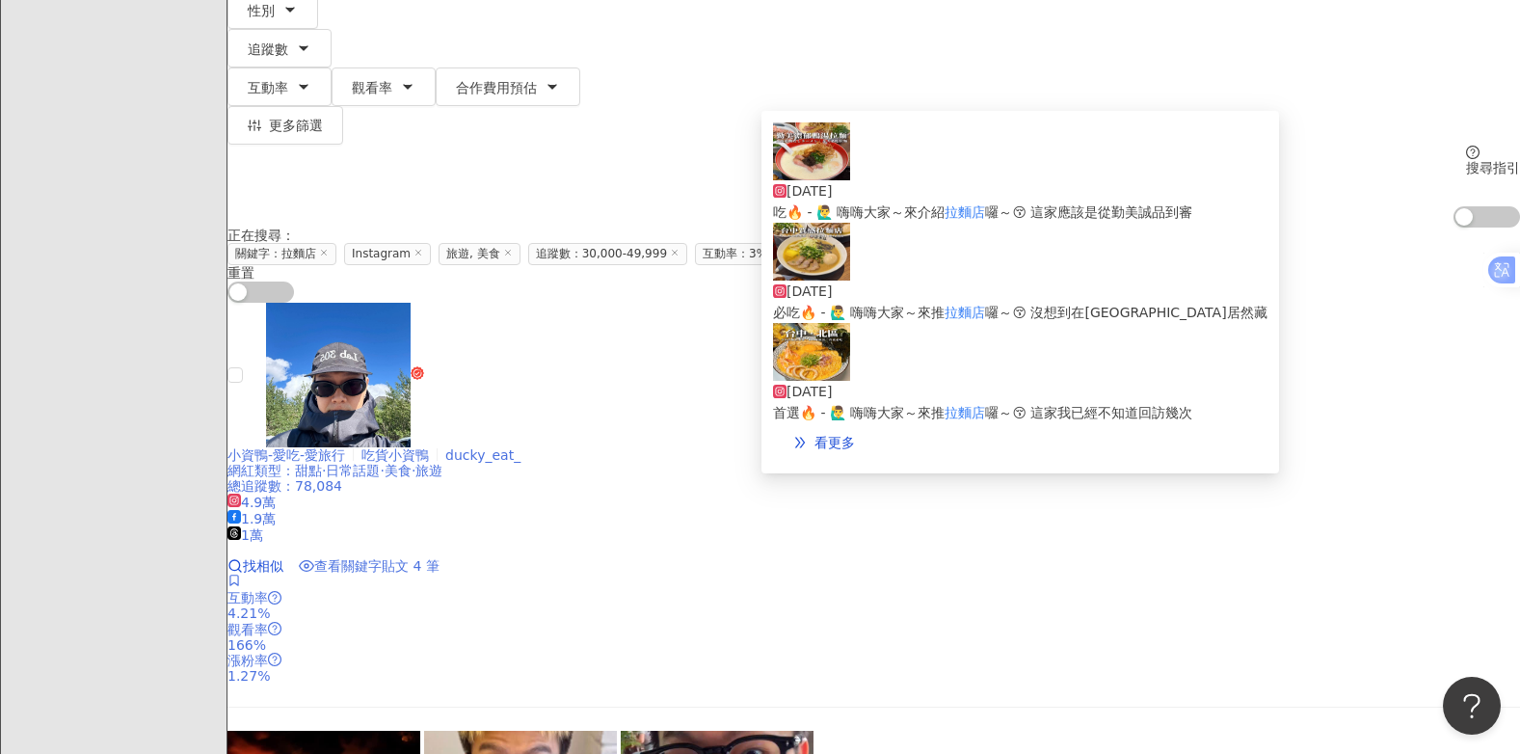
click at [439, 558] on span "查看關鍵字貼文 4 筆" at bounding box center [376, 565] width 125 height 15
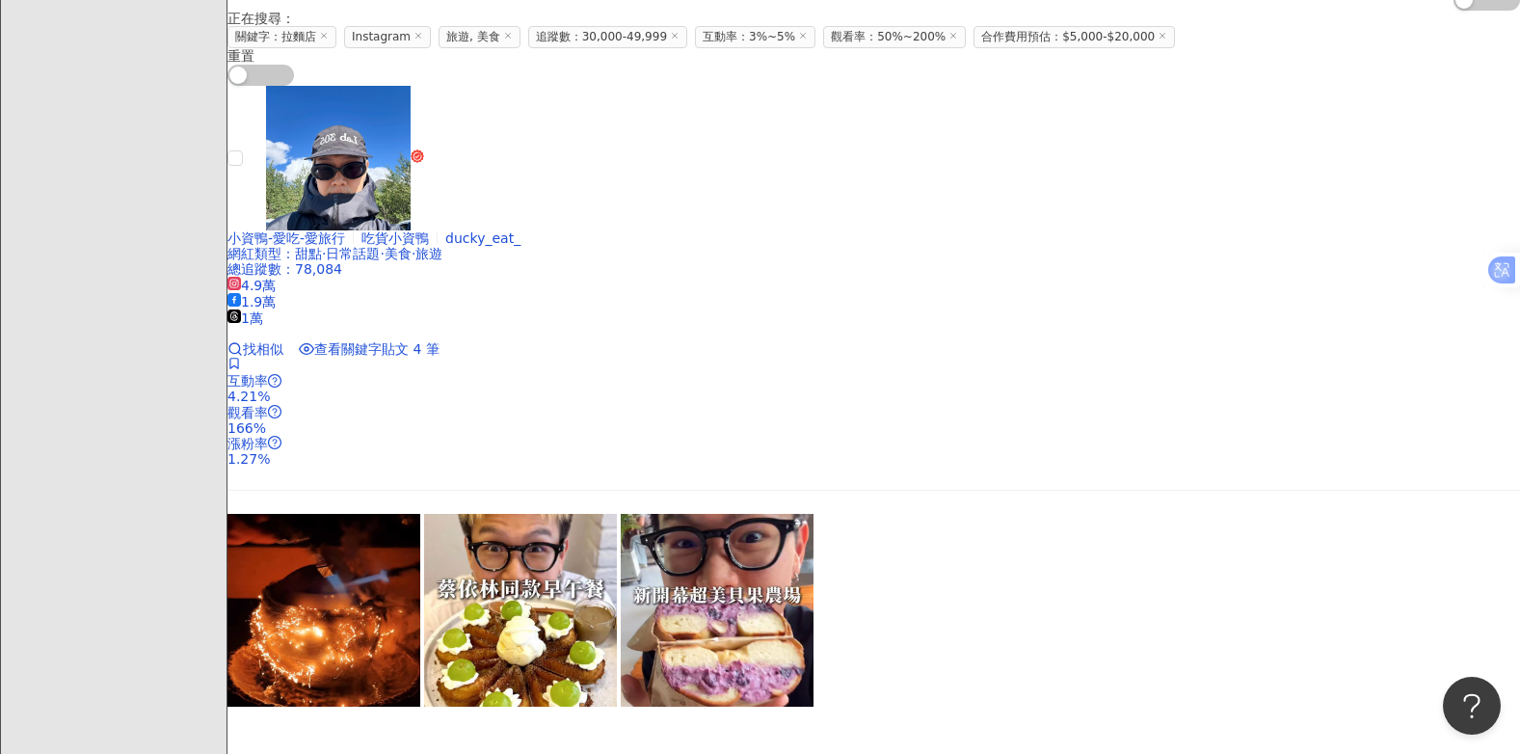
scroll to position [578, 0]
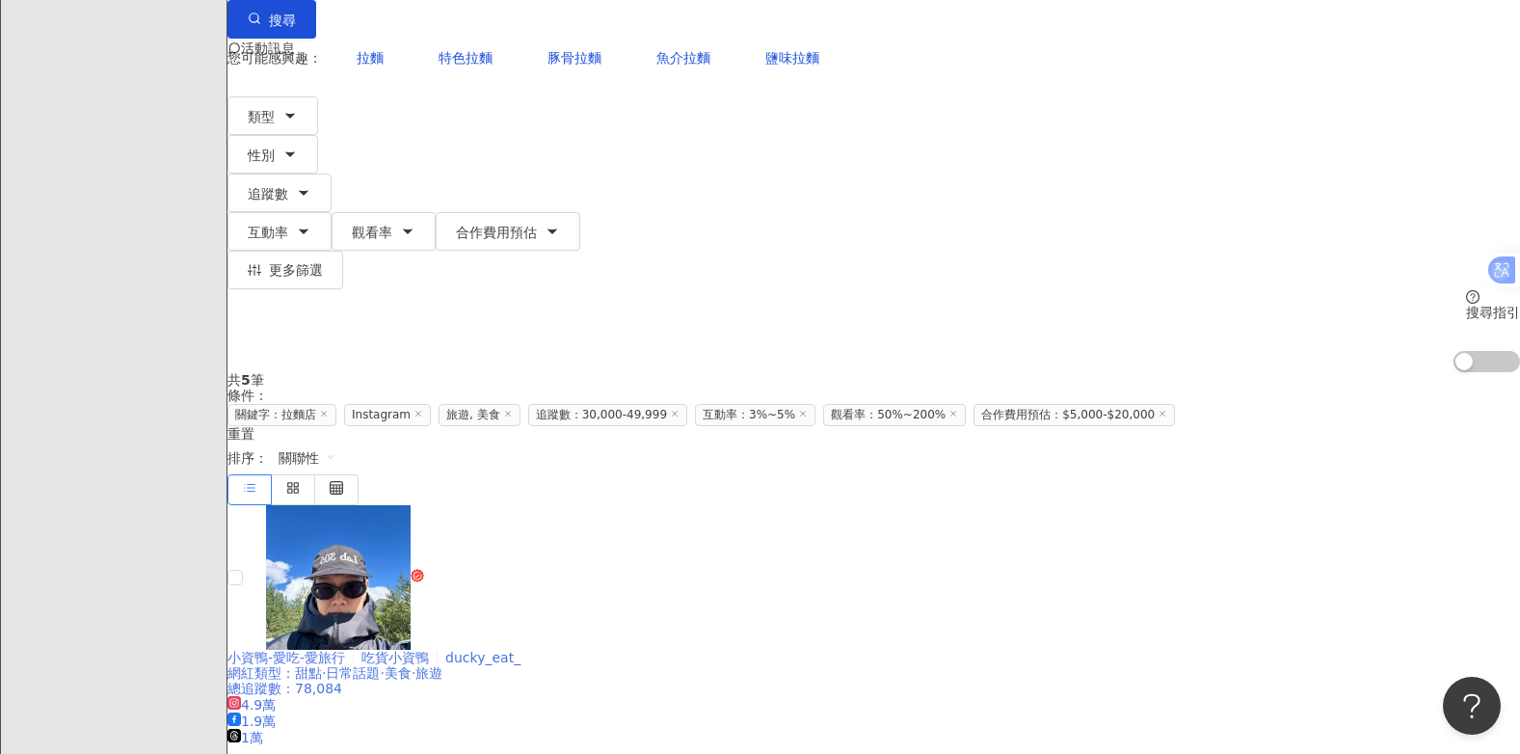
scroll to position [0, 0]
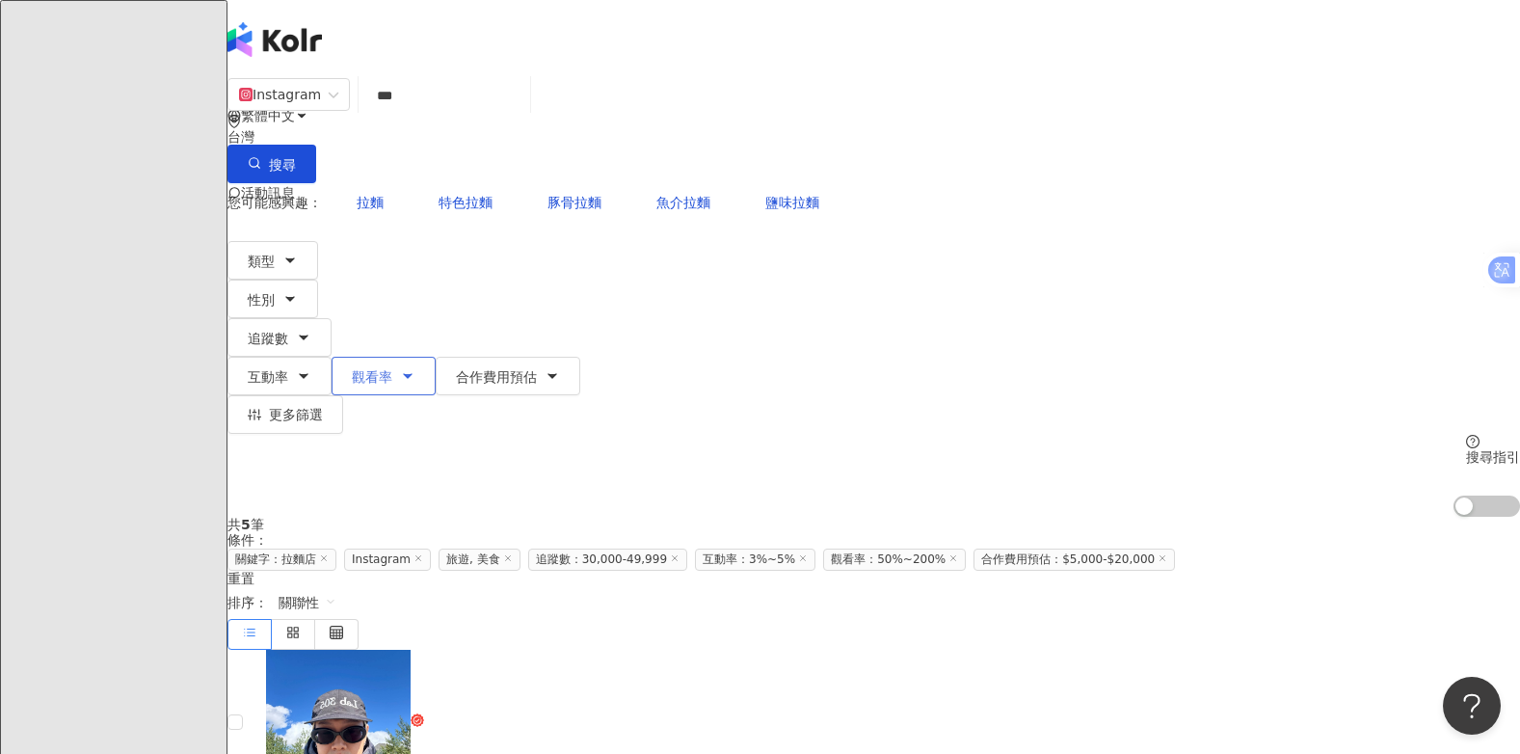
click at [415, 368] on icon "button" at bounding box center [407, 375] width 15 height 15
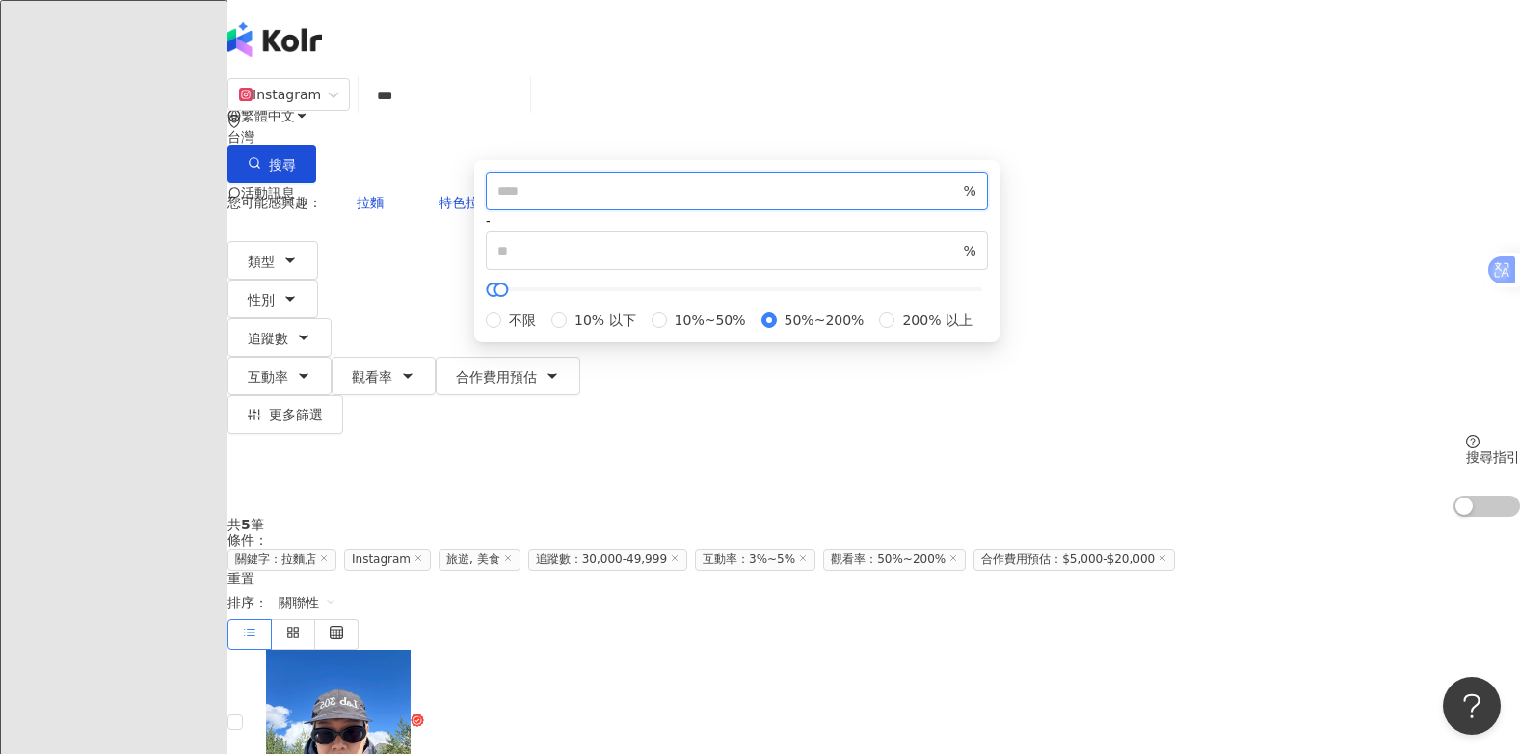
drag, startPoint x: 792, startPoint y: 302, endPoint x: 739, endPoint y: 293, distance: 53.7
click at [740, 293] on div "** % - *** % 不限 10% 以下 10%~50% 50%~200% 200% 以上" at bounding box center [737, 251] width 502 height 159
click at [1120, 183] on div "您可能感興趣： 拉麵 特色拉麵 豚骨拉麵 魚介拉麵 鹽味拉麵 類型 性別 追蹤數 互動率 觀看率 合作費用預估 更多篩選 不限 女 男 其他 ***** - …" at bounding box center [873, 349] width 1292 height 333
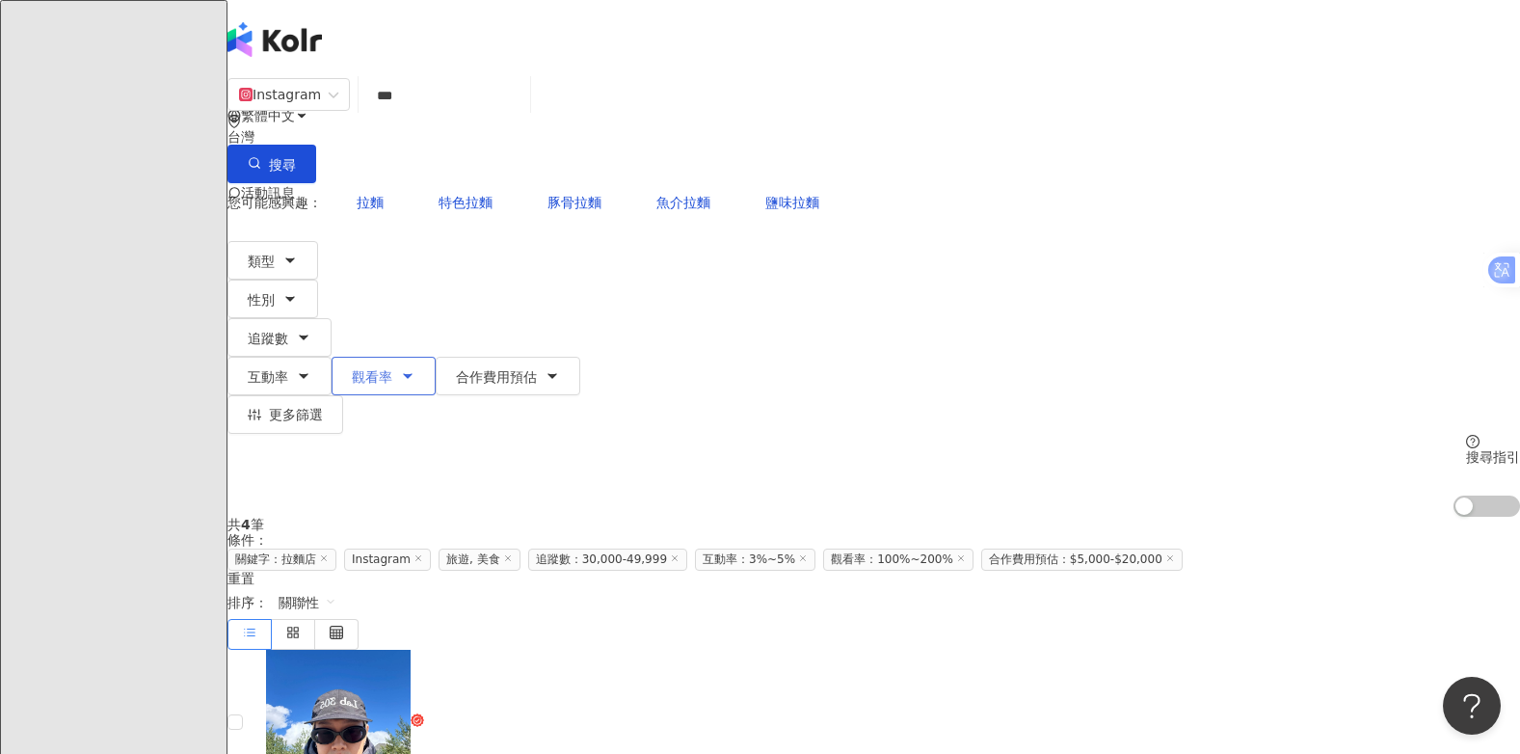
click at [415, 368] on icon "button" at bounding box center [407, 375] width 15 height 15
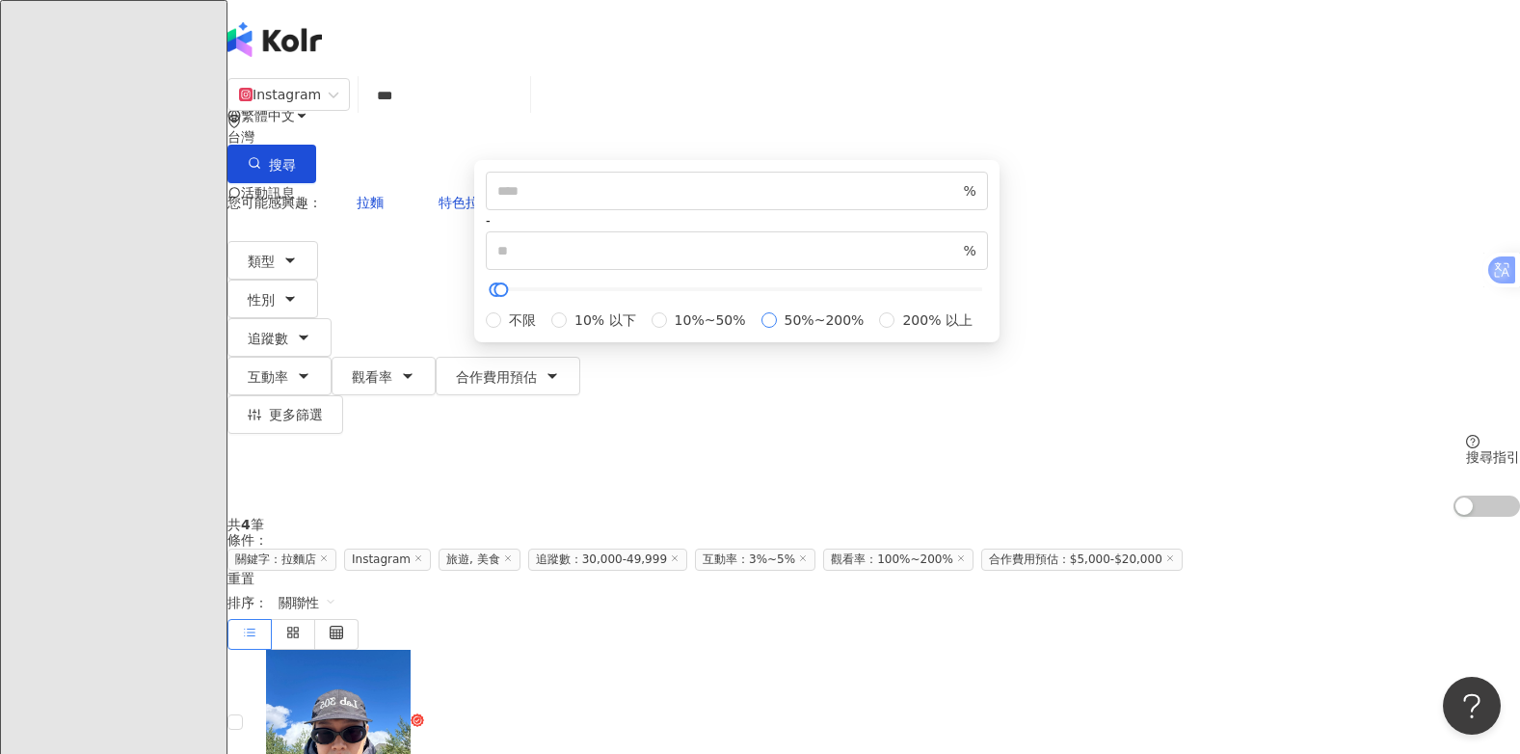
type input "**"
click at [311, 368] on icon "button" at bounding box center [303, 375] width 15 height 15
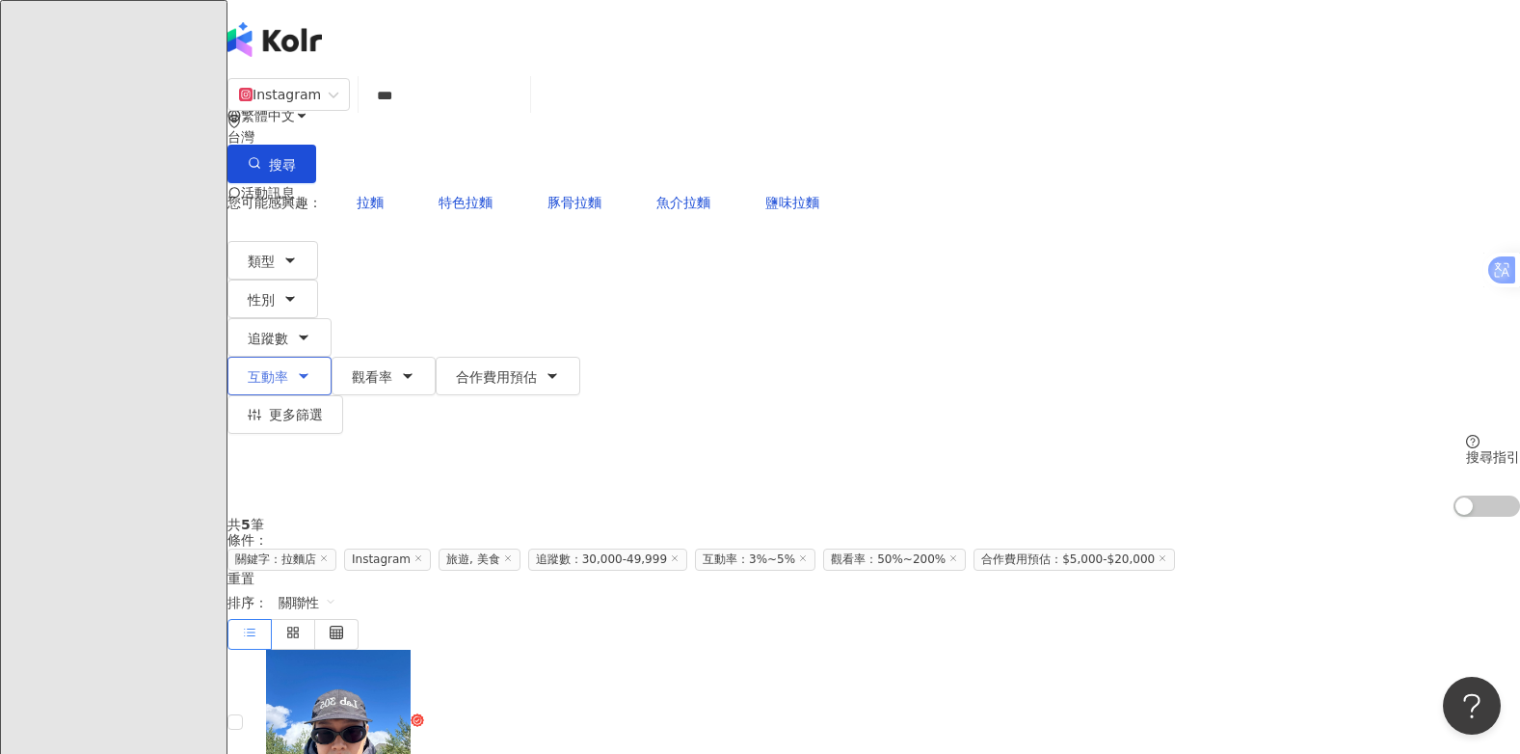
click at [311, 368] on icon "button" at bounding box center [303, 375] width 15 height 15
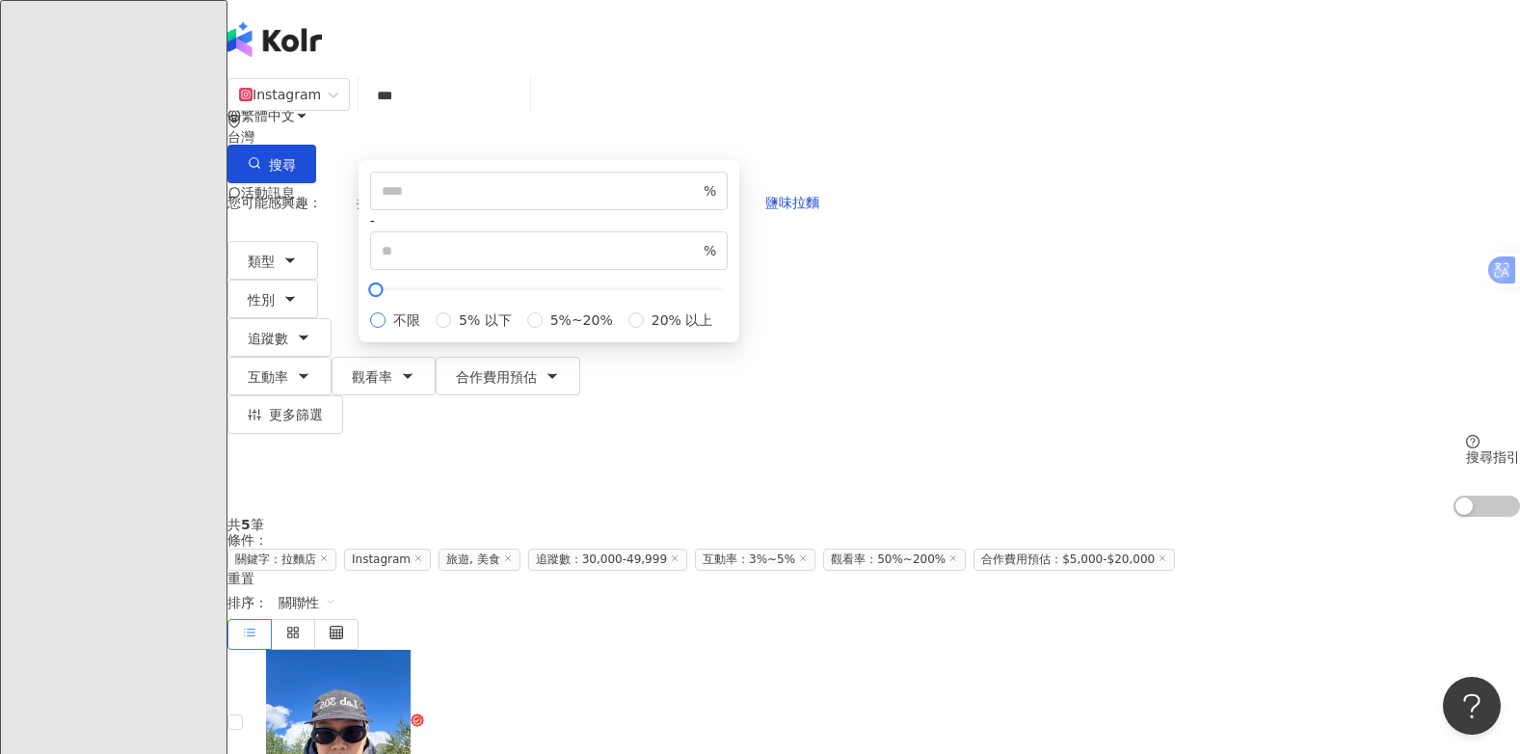
click at [428, 331] on span "不限" at bounding box center [406, 319] width 42 height 21
click at [311, 330] on icon "button" at bounding box center [303, 337] width 15 height 15
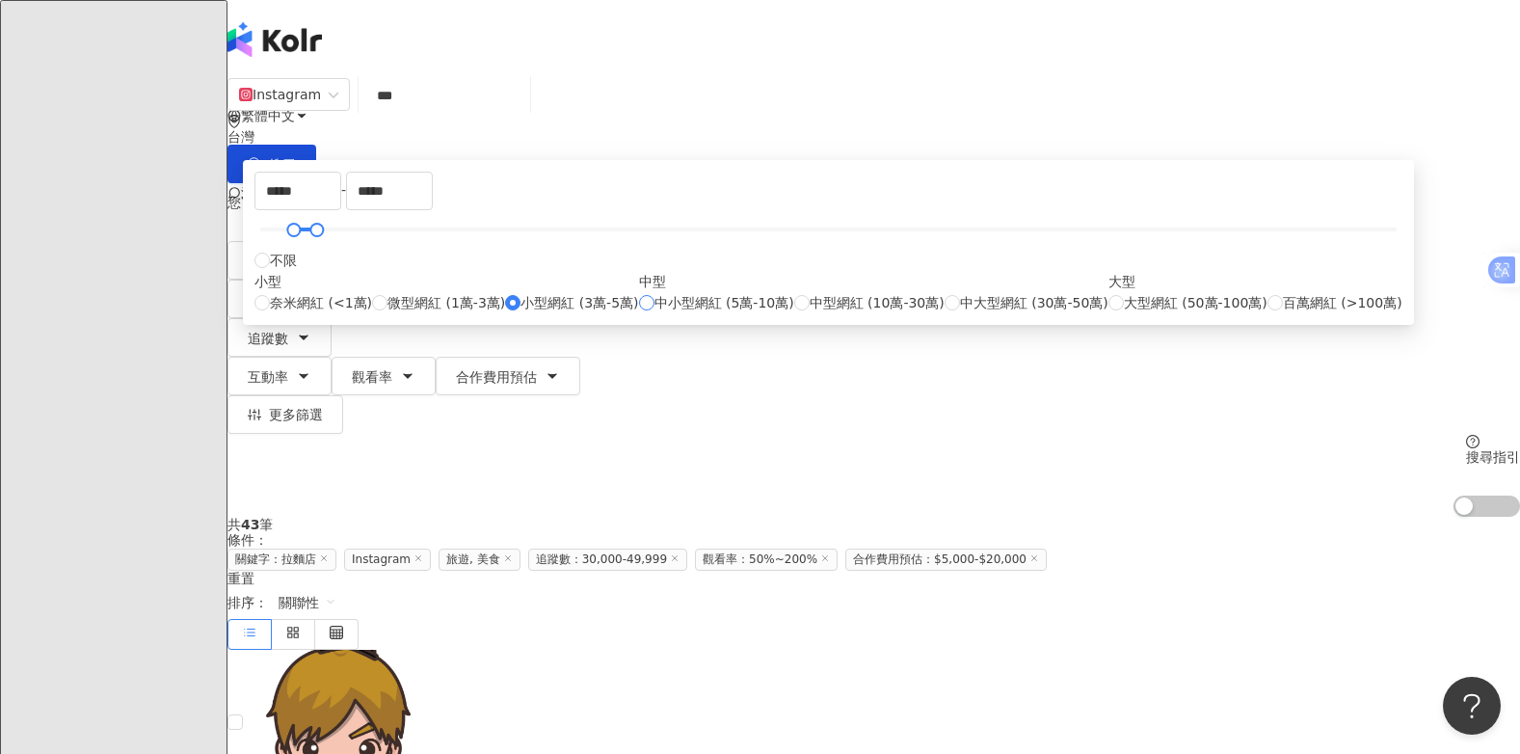
type input "*****"
click at [296, 157] on span "搜尋" at bounding box center [282, 164] width 27 height 15
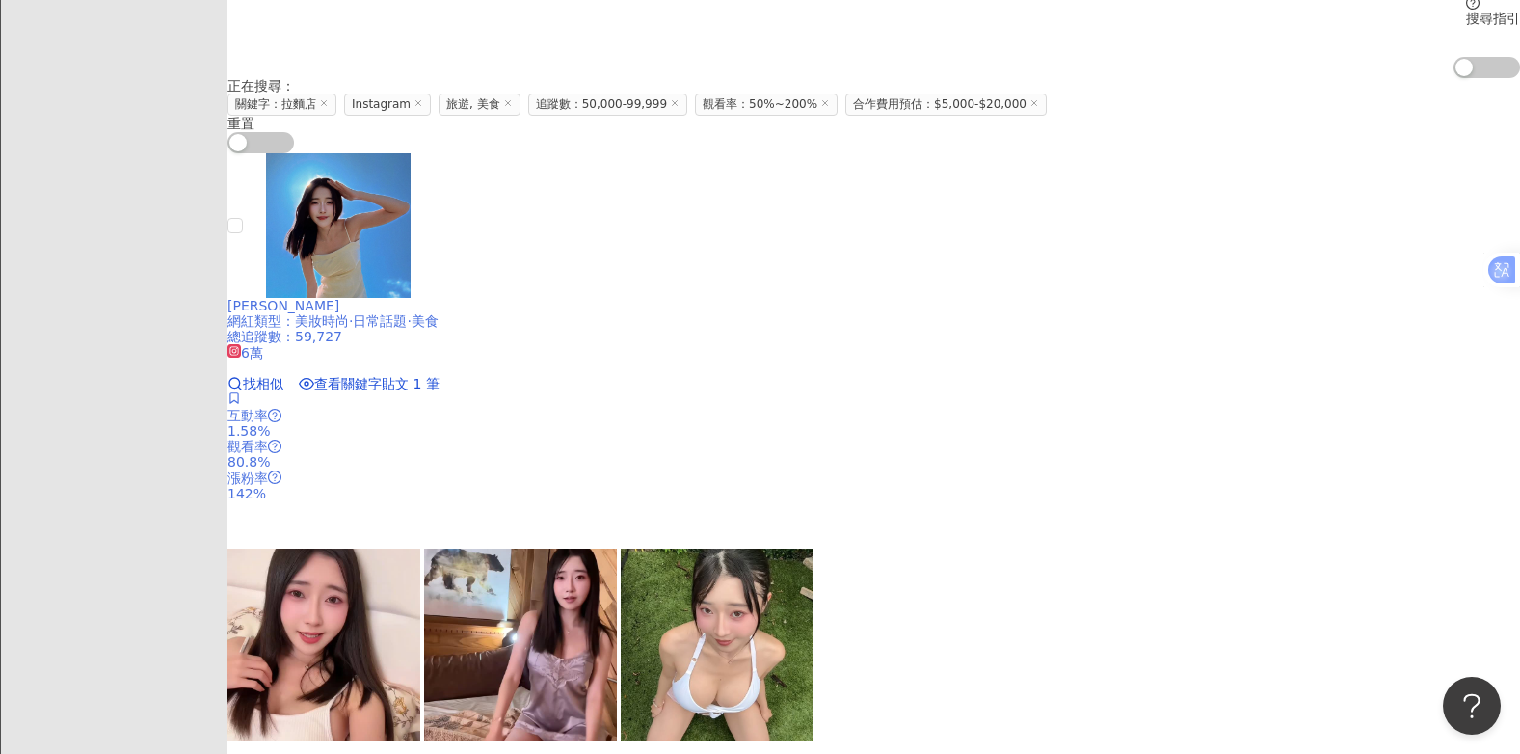
scroll to position [482, 0]
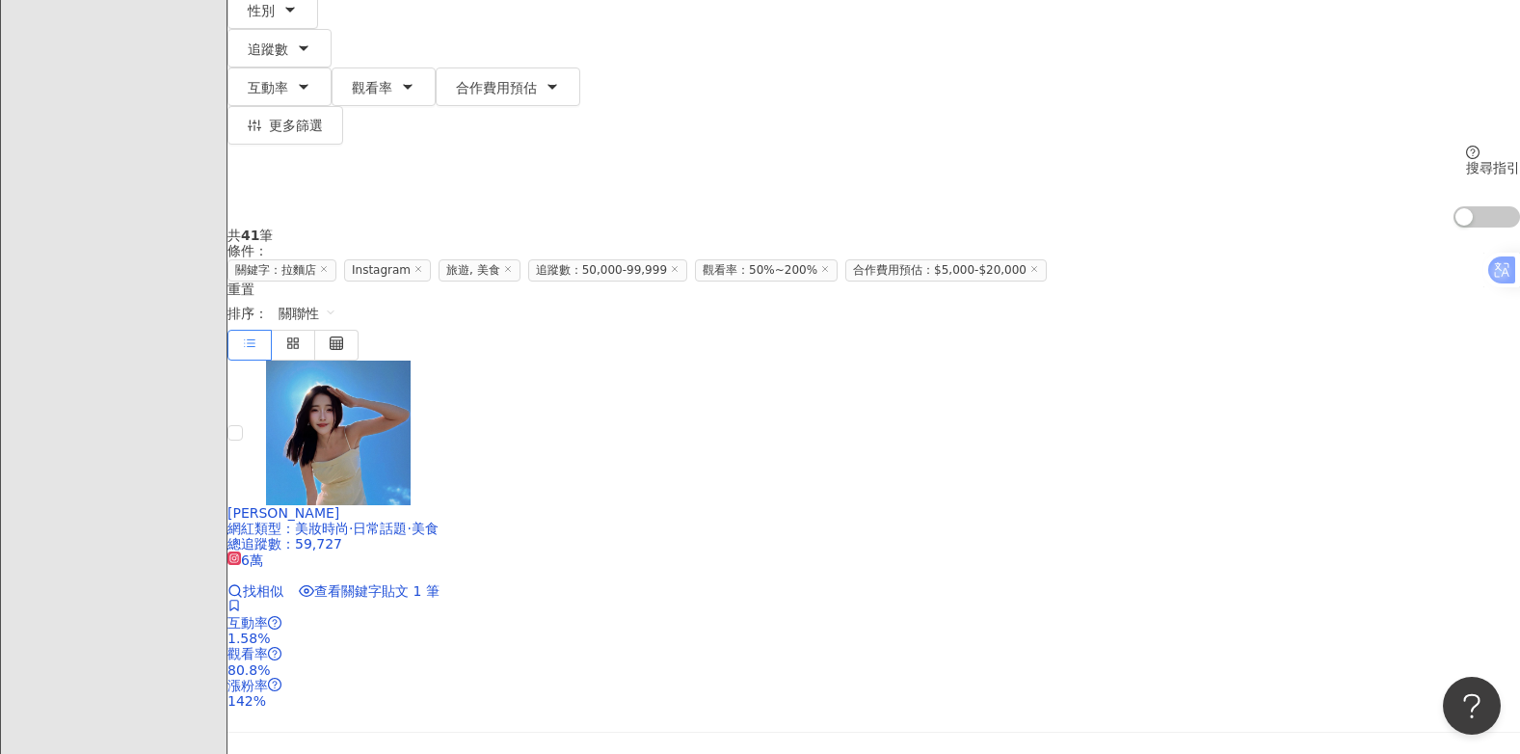
scroll to position [0, 0]
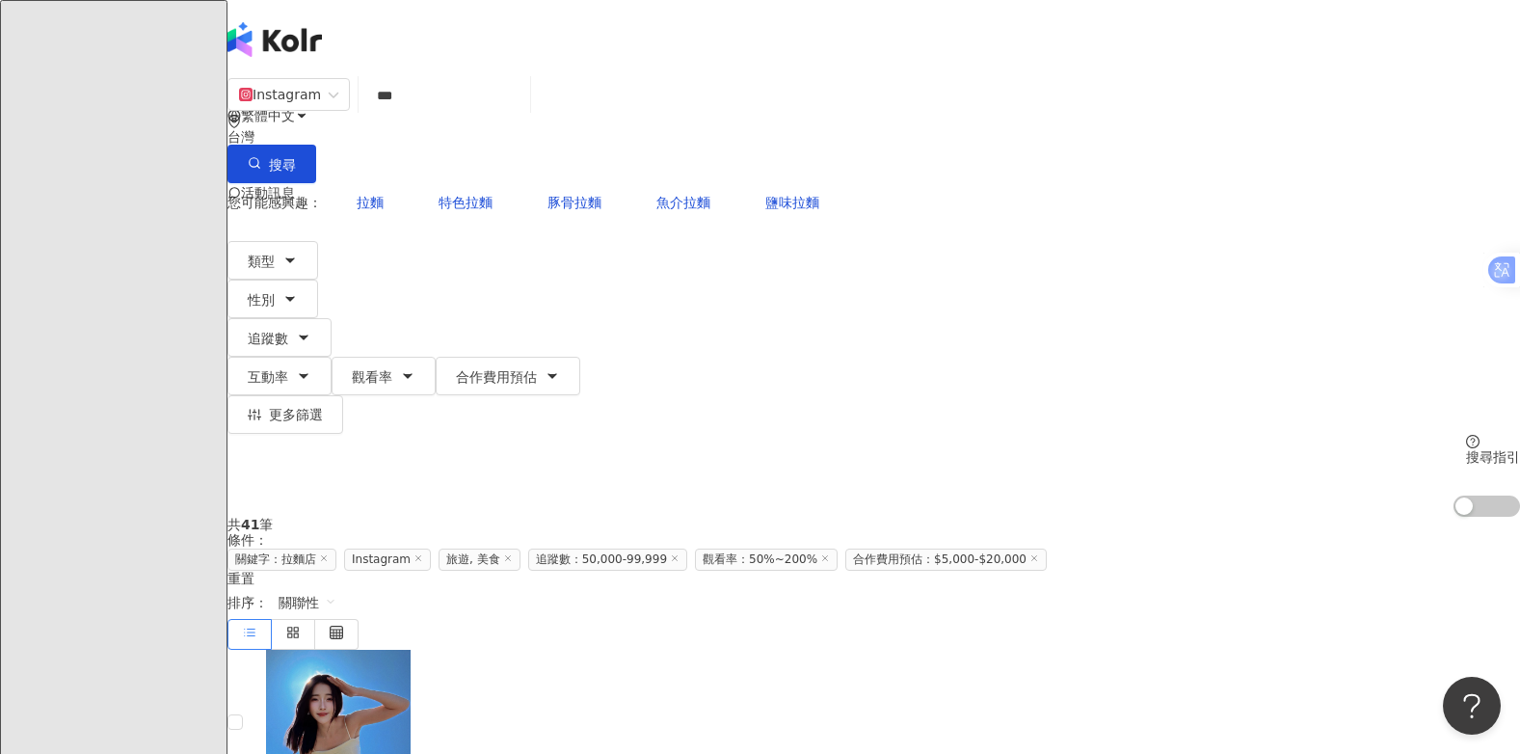
click at [522, 114] on input "***" at bounding box center [444, 95] width 156 height 37
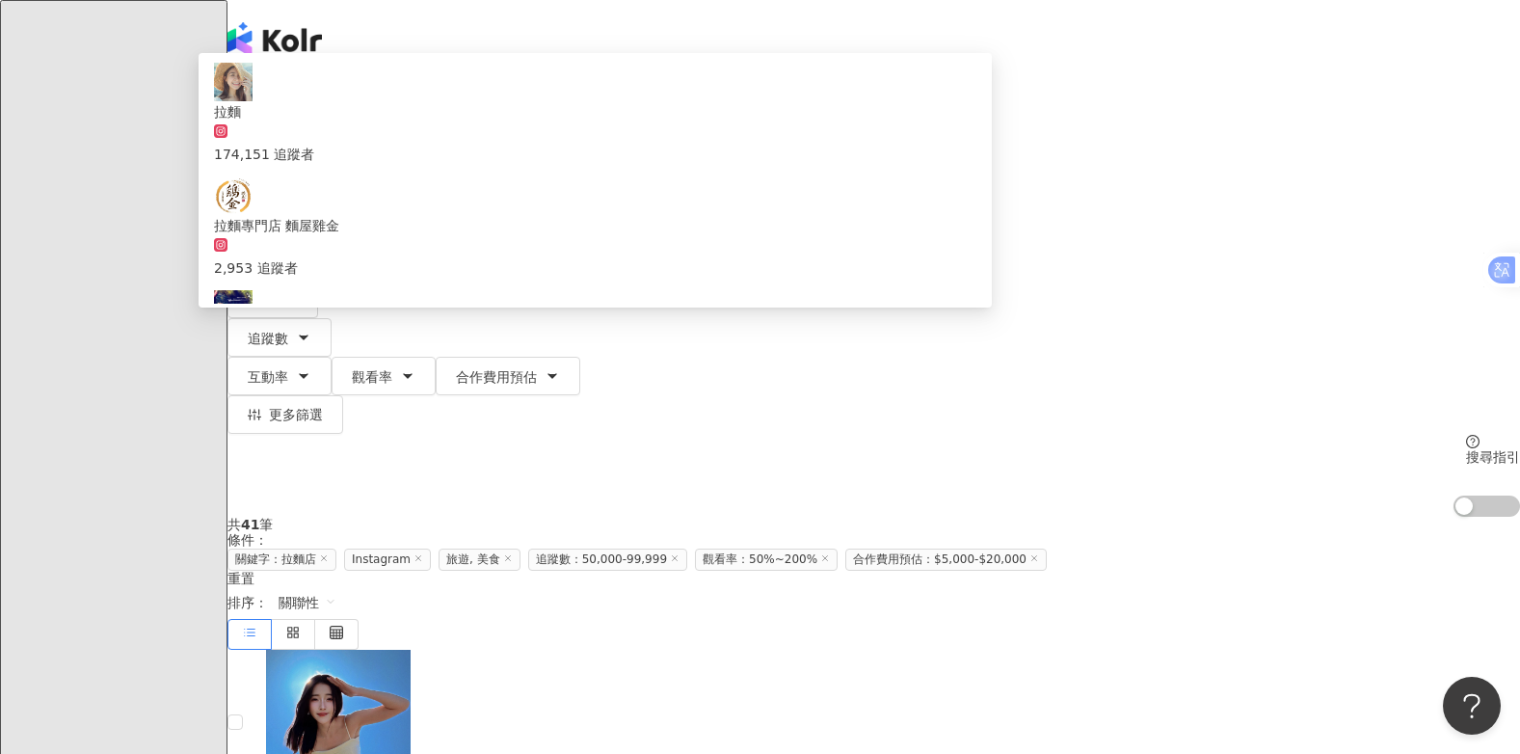
type input "*"
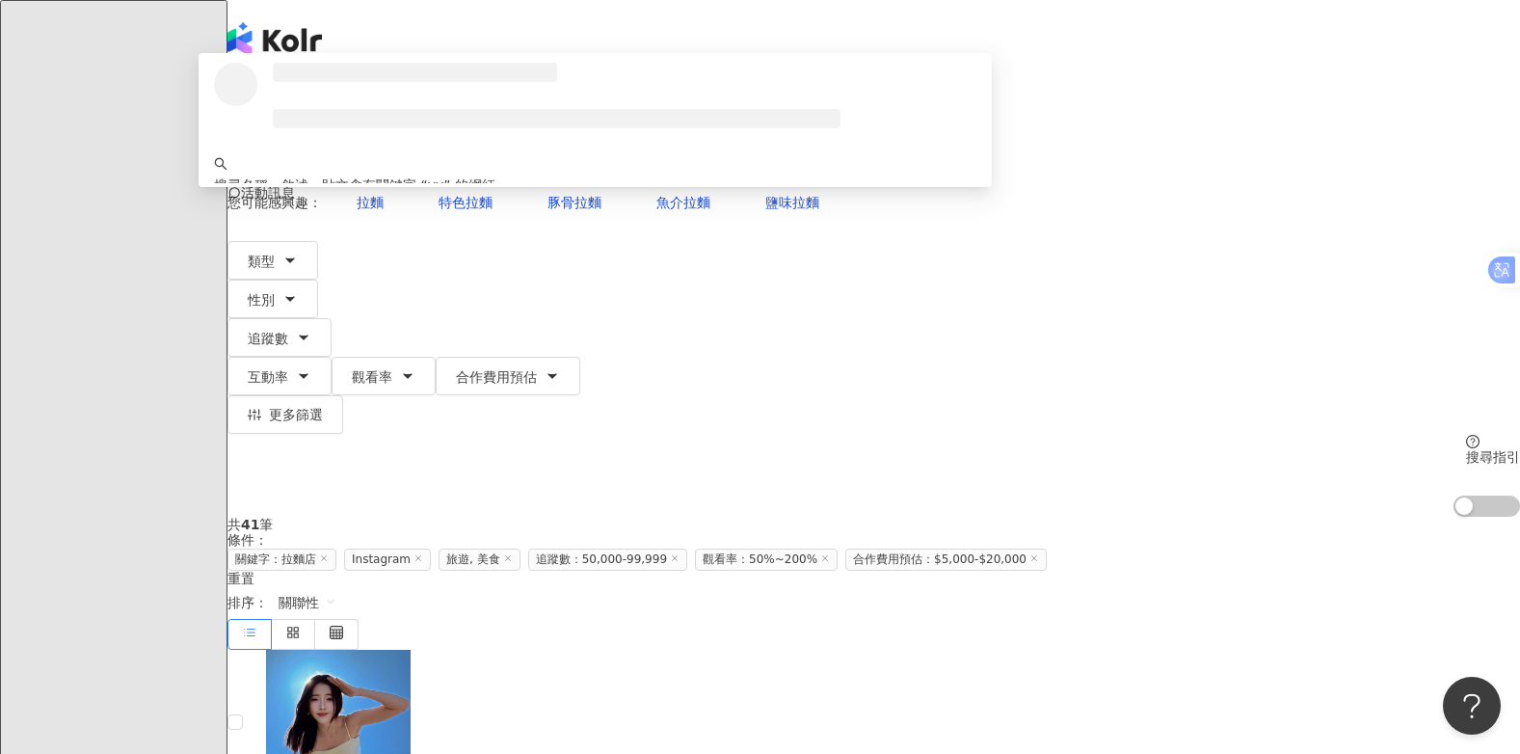
type input "*"
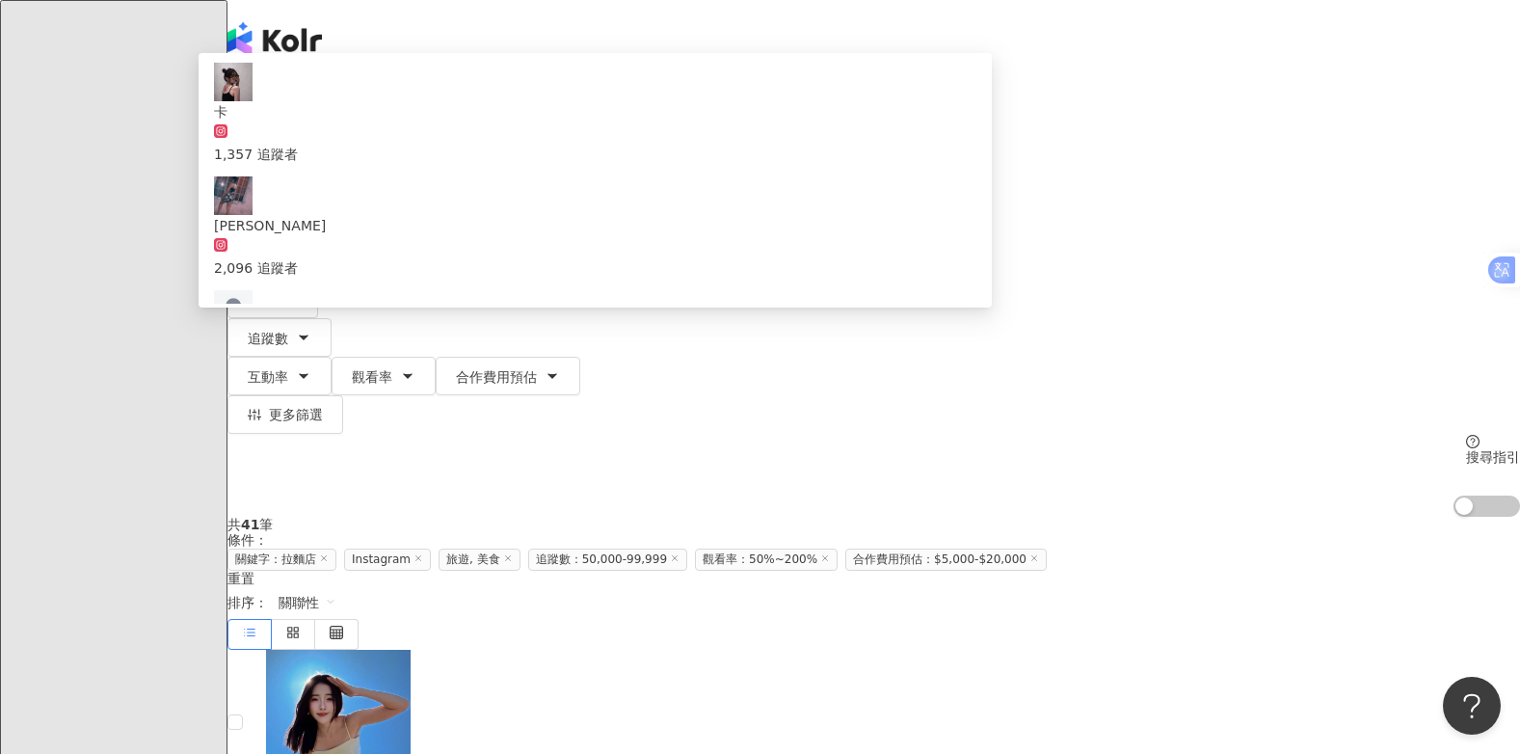
paste input "**********"
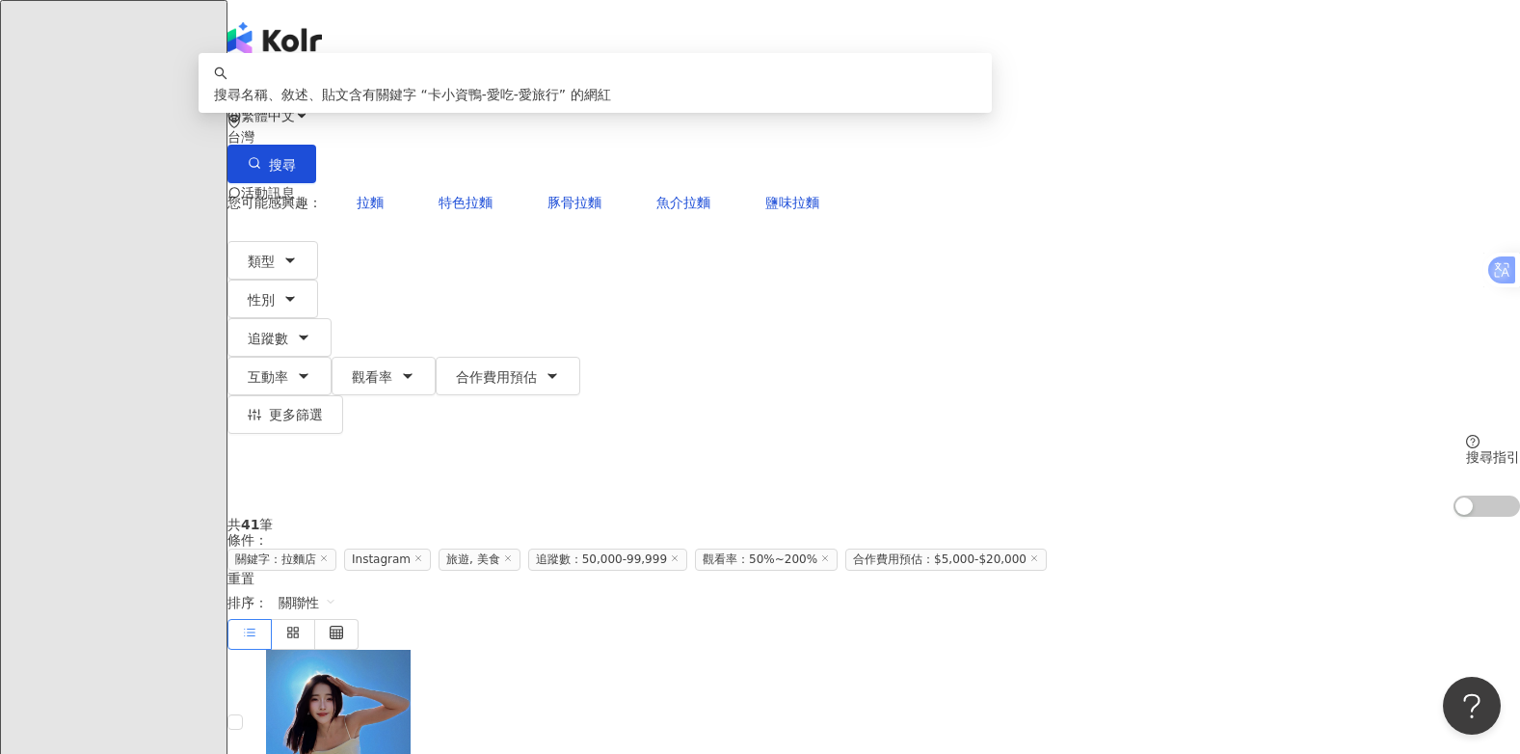
drag, startPoint x: 477, startPoint y: 116, endPoint x: 731, endPoint y: 116, distance: 254.4
click at [522, 114] on input "**********" at bounding box center [444, 95] width 156 height 37
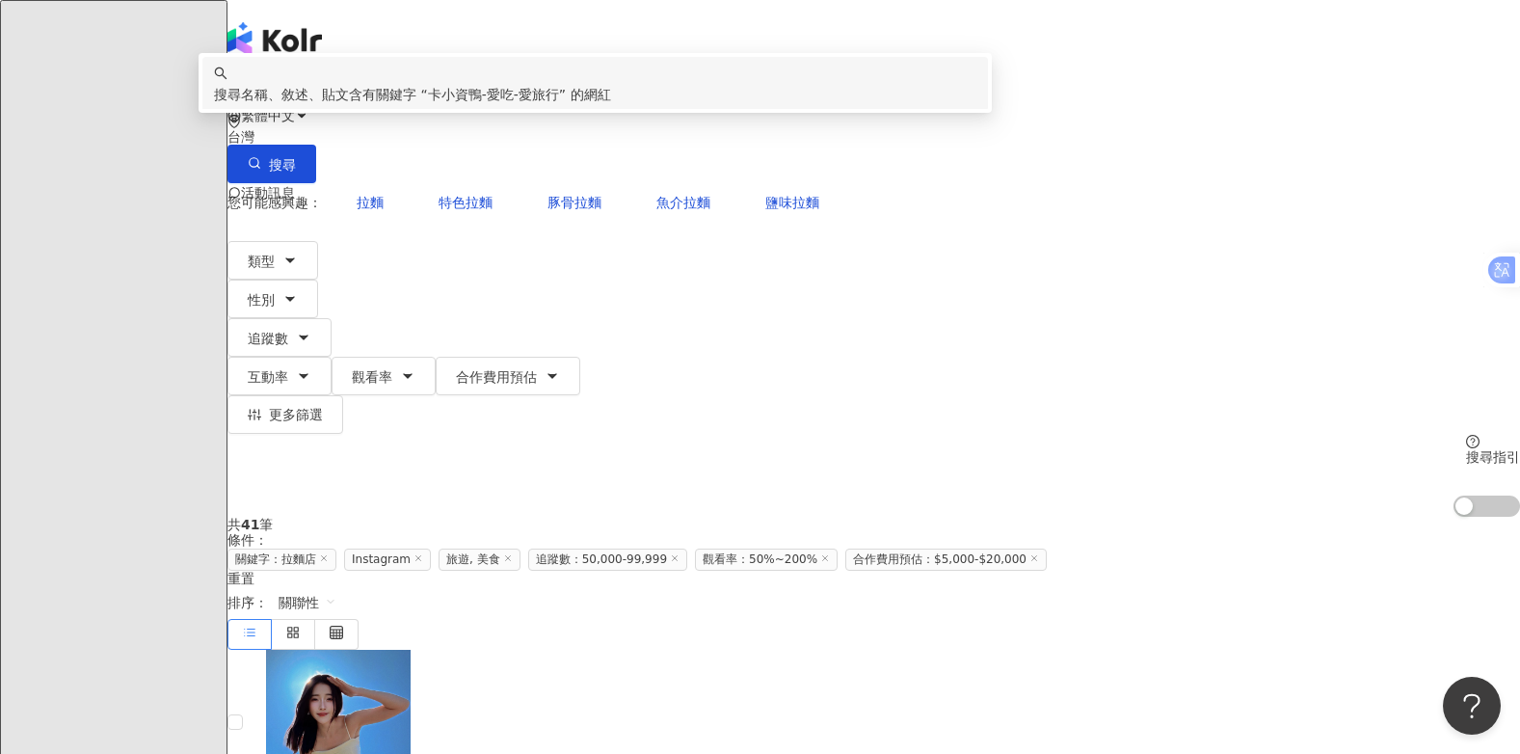
type input "*"
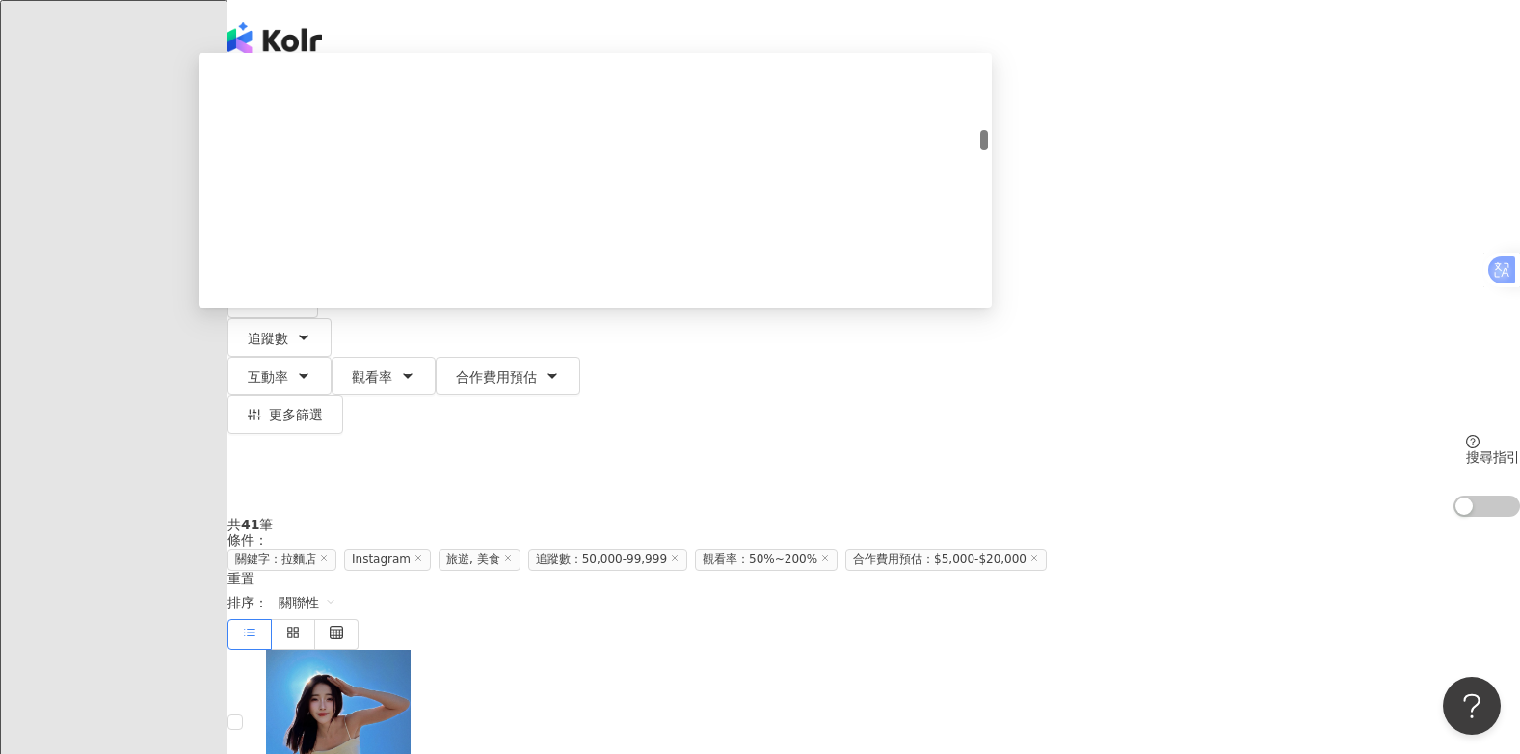
scroll to position [1060, 0]
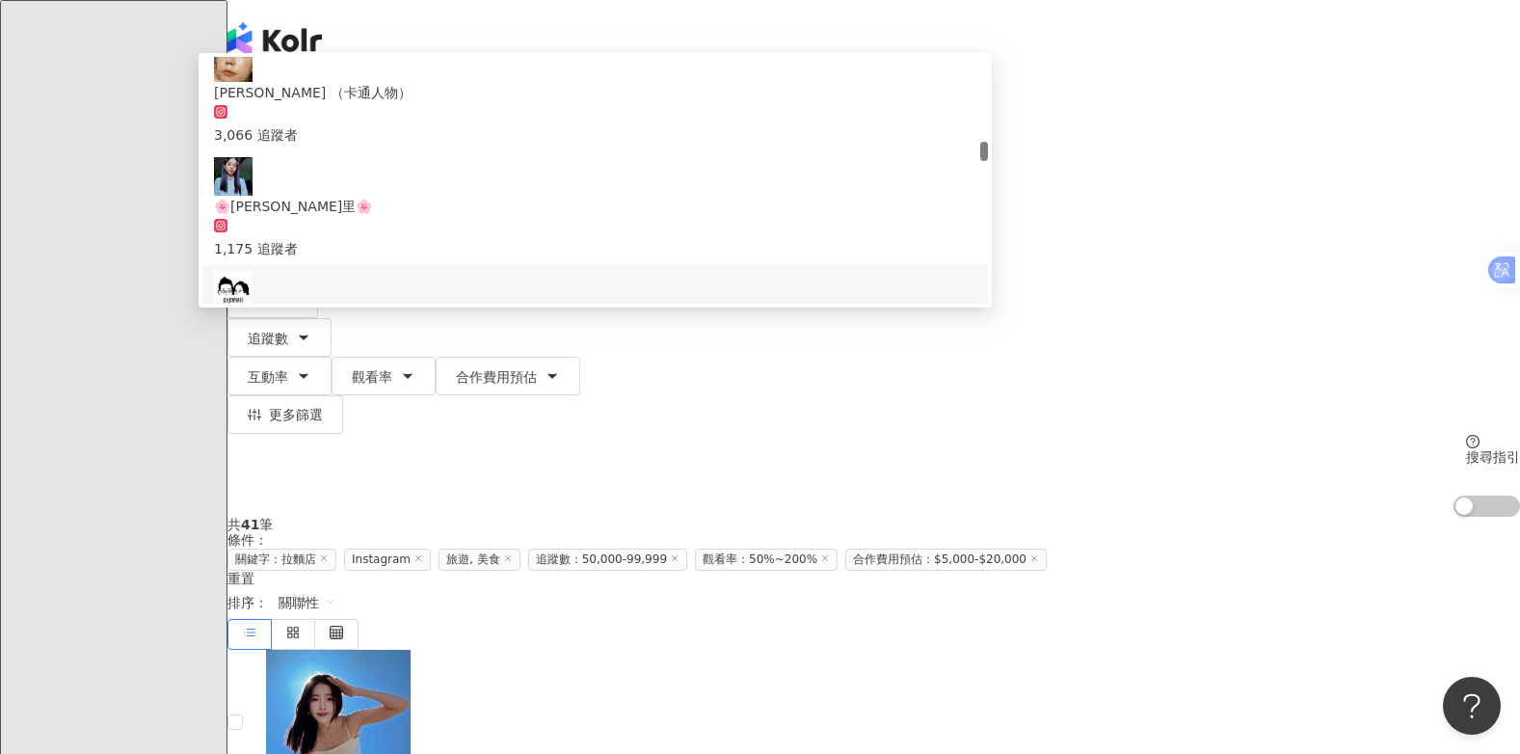
click at [252, 291] on img at bounding box center [233, 290] width 39 height 39
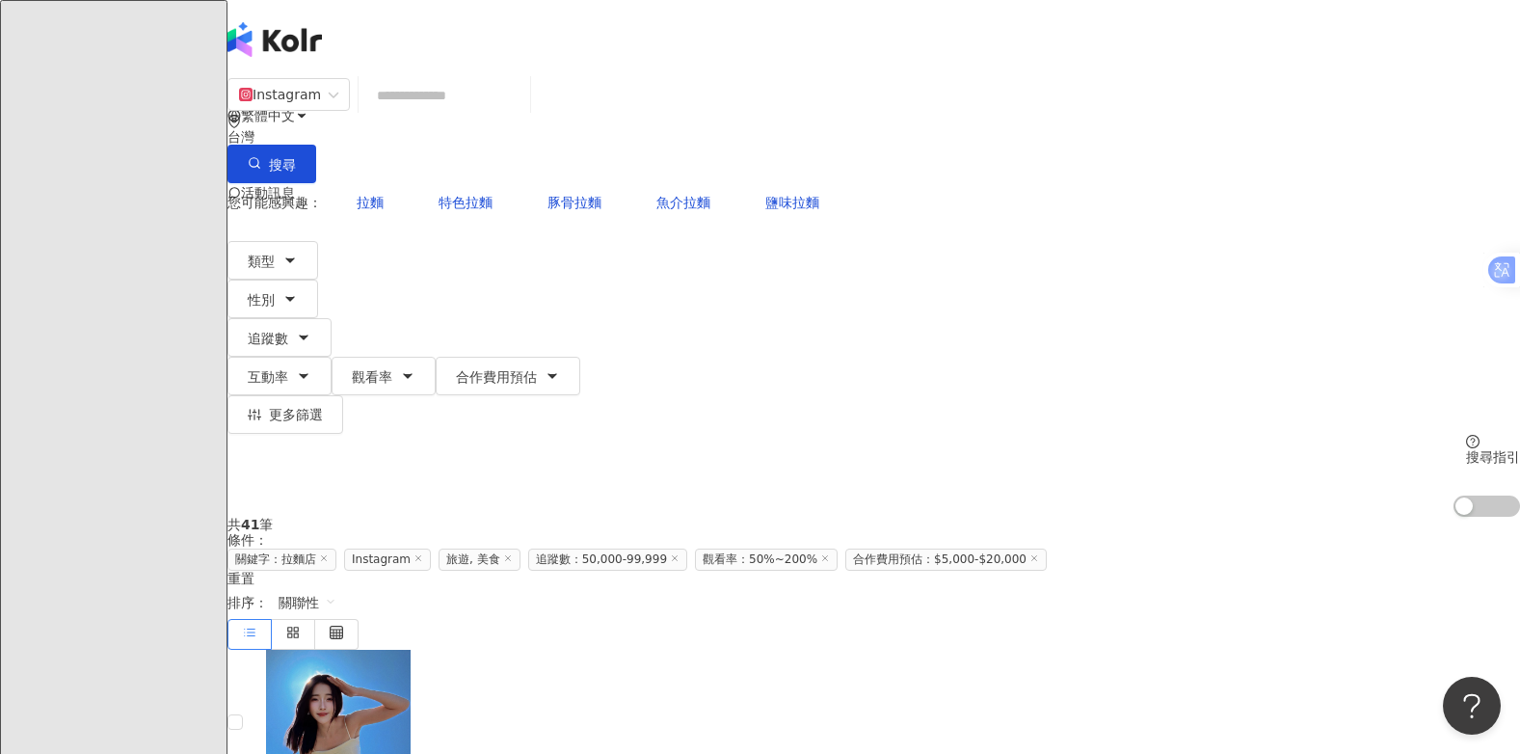
click at [522, 110] on input "search" at bounding box center [444, 95] width 156 height 37
type input "*"
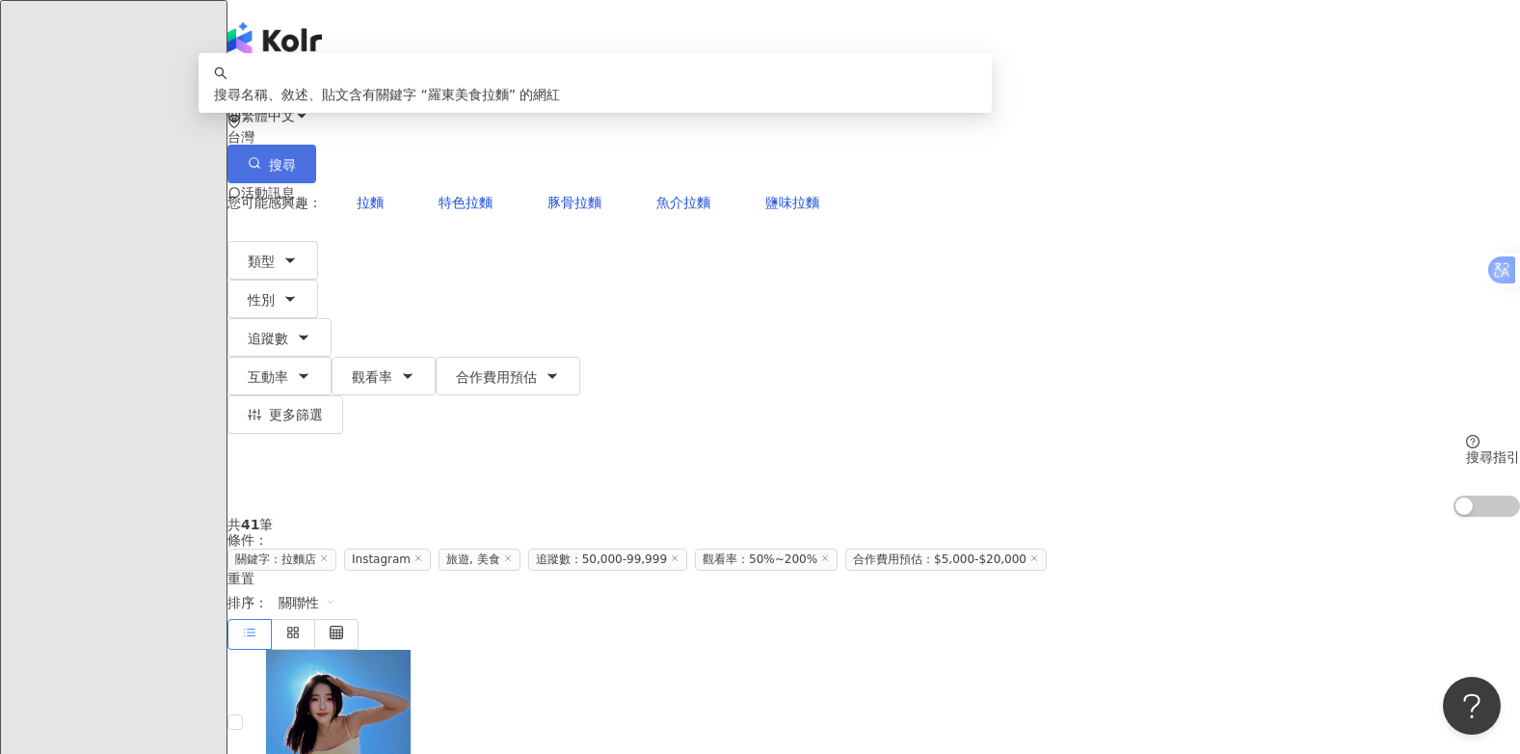
click at [296, 157] on span "搜尋" at bounding box center [282, 164] width 27 height 15
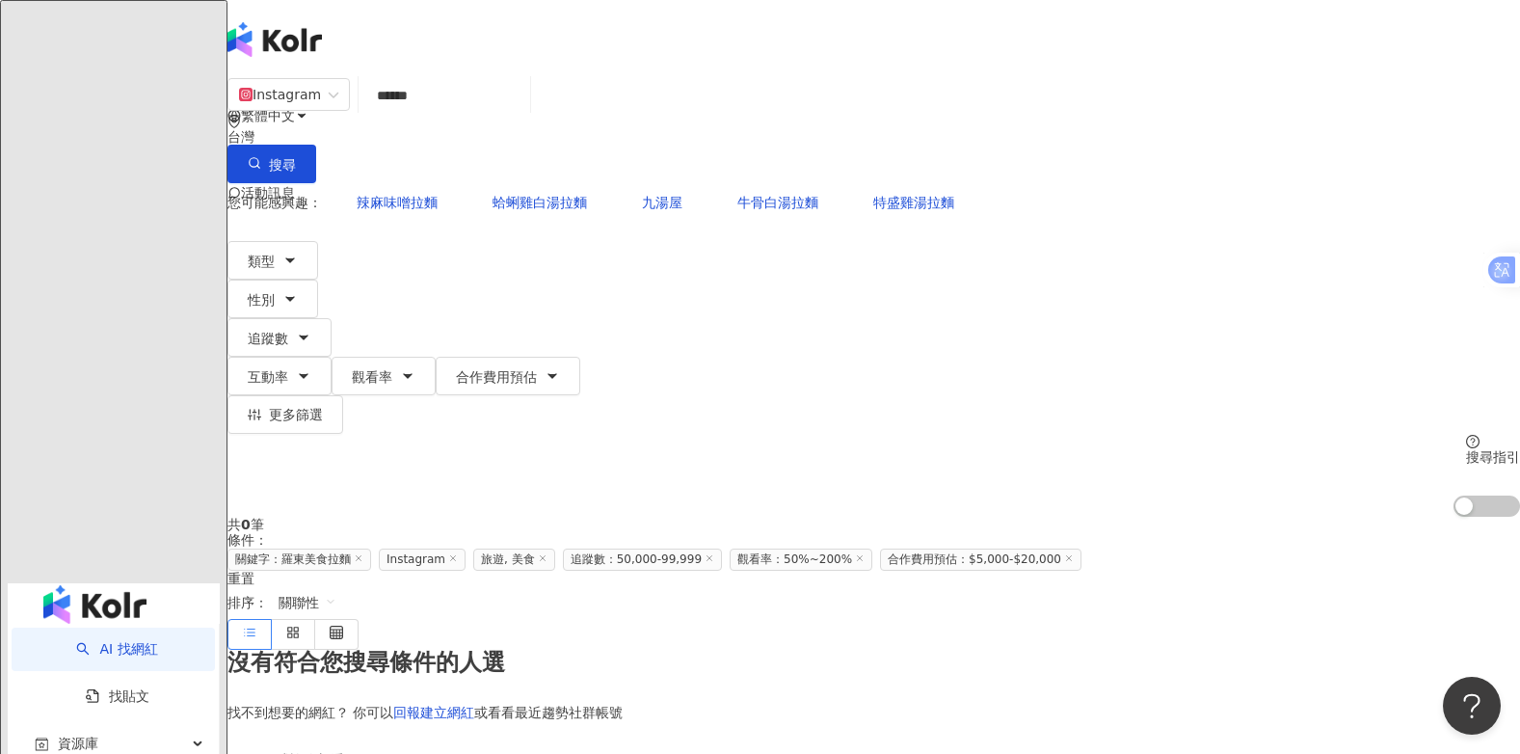
drag, startPoint x: 500, startPoint y: 108, endPoint x: 512, endPoint y: 108, distance: 11.6
click at [501, 108] on input "******" at bounding box center [444, 95] width 156 height 37
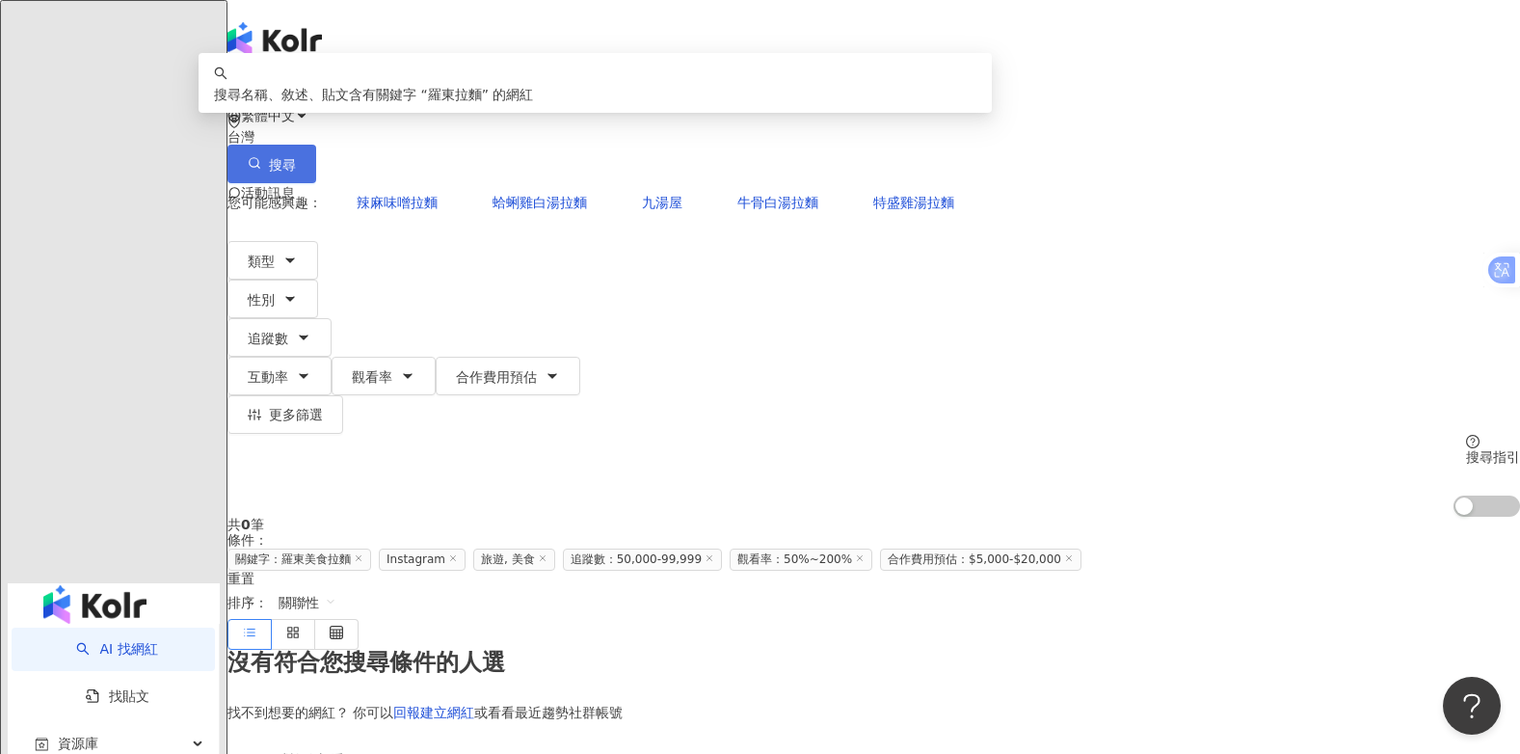
click at [261, 157] on span "button" at bounding box center [254, 164] width 13 height 15
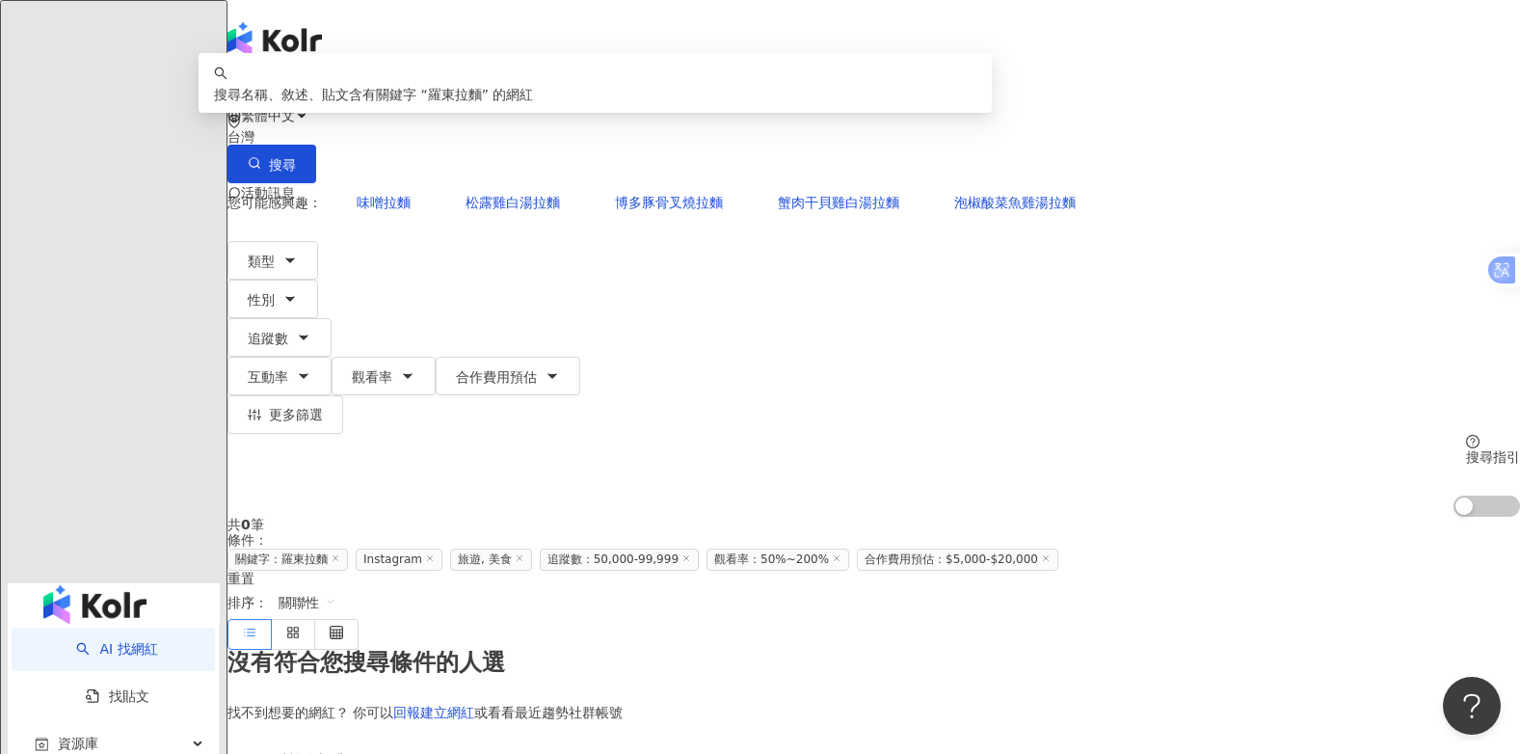
drag, startPoint x: 489, startPoint y: 116, endPoint x: 455, endPoint y: 121, distance: 34.2
click at [455, 114] on input "****" at bounding box center [444, 95] width 156 height 37
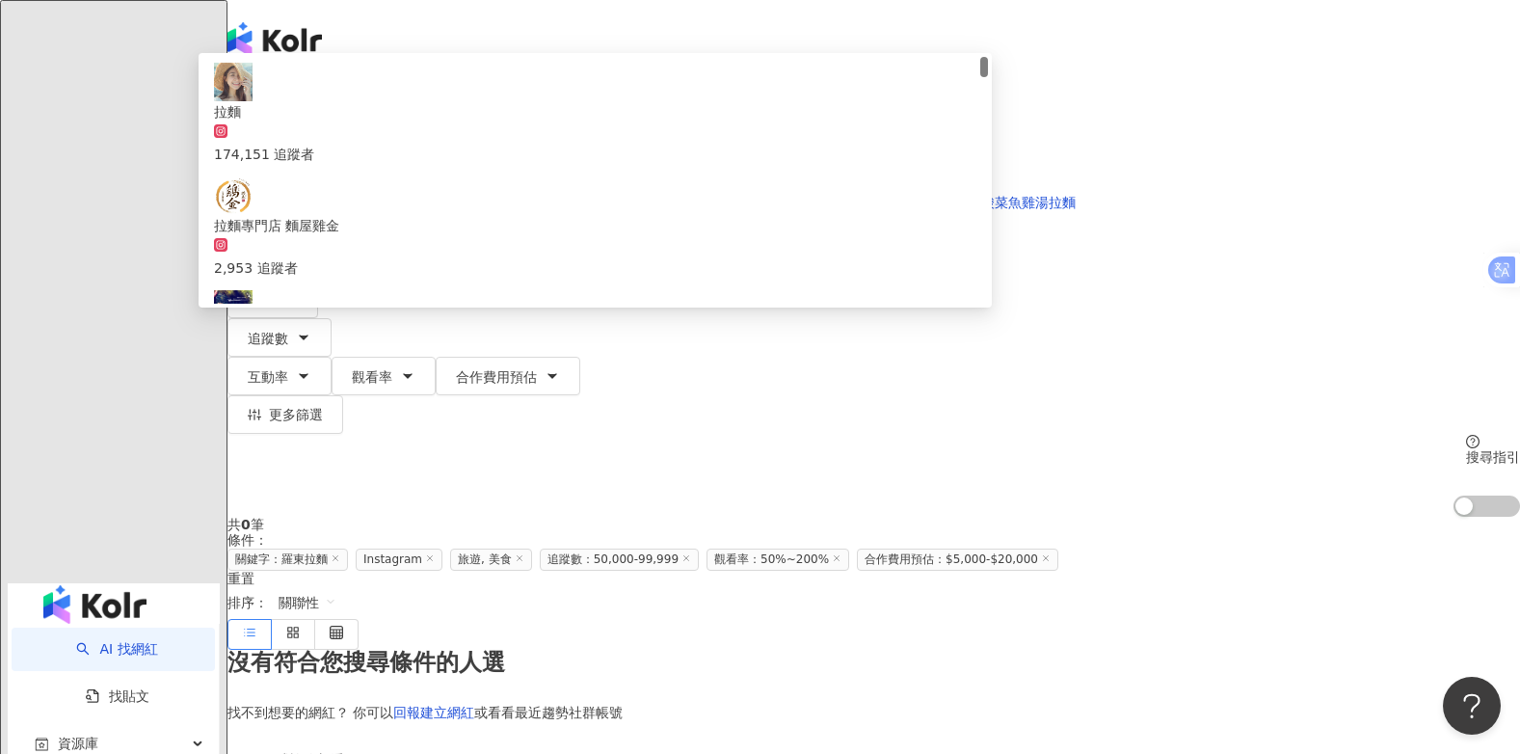
type input "**"
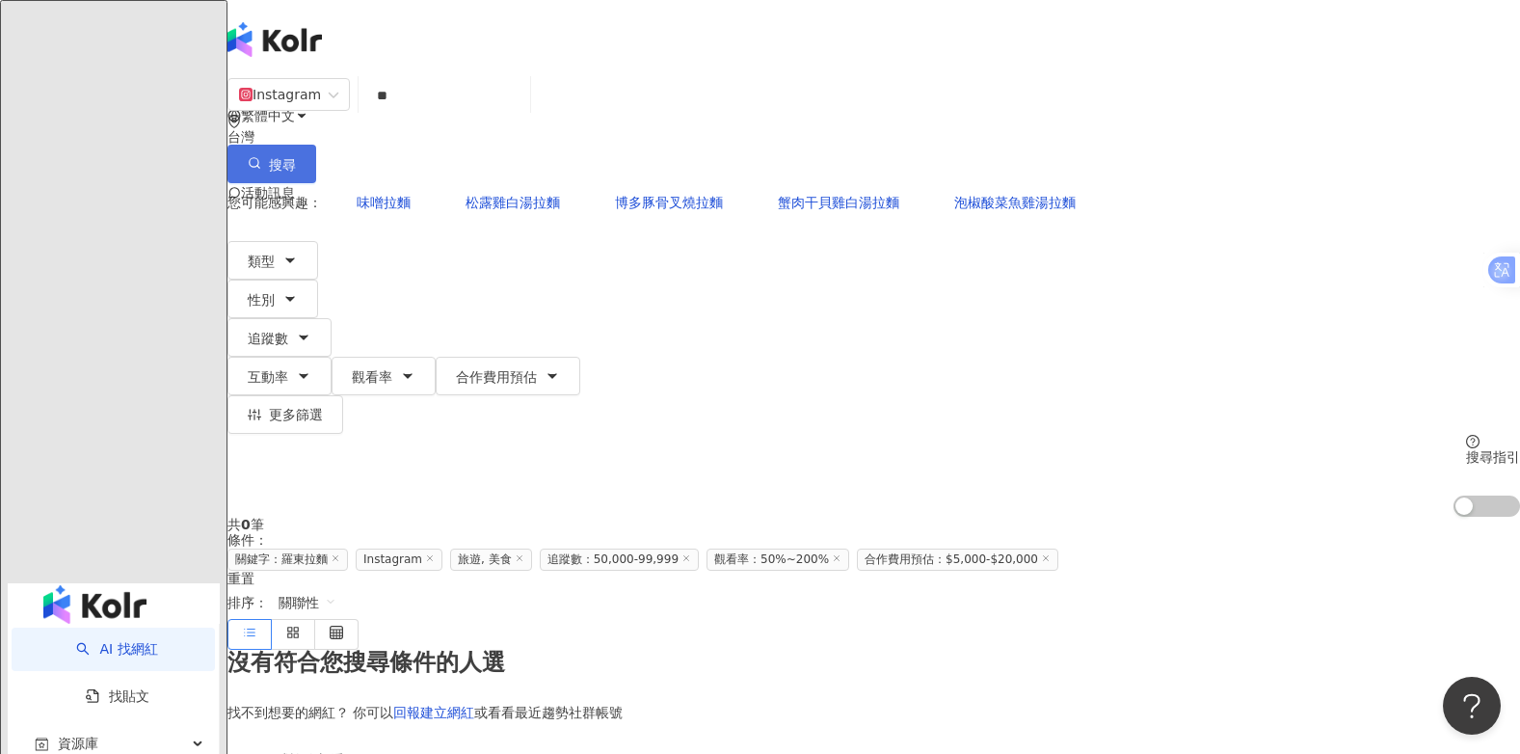
click at [296, 157] on span "搜尋" at bounding box center [282, 164] width 27 height 15
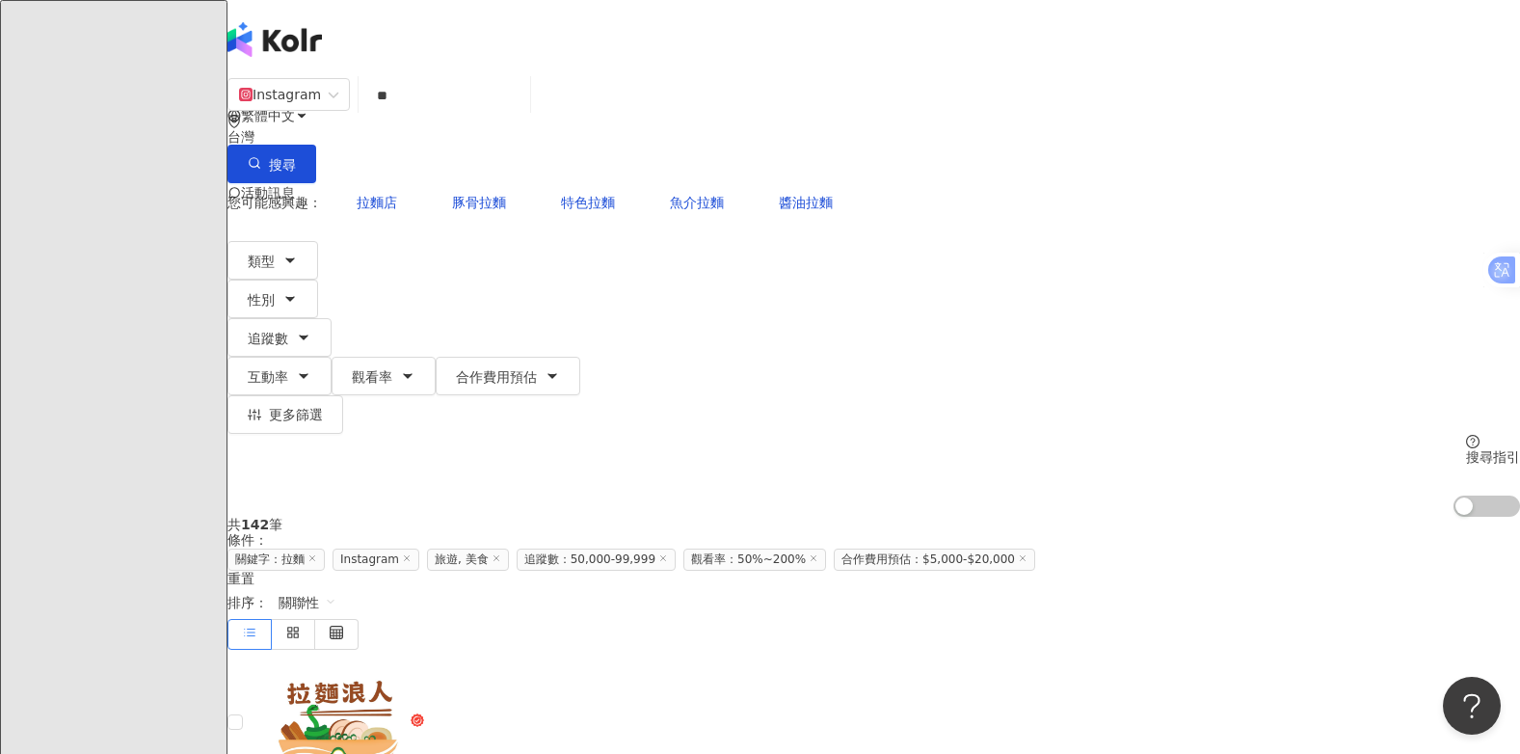
click at [311, 368] on icon "button" at bounding box center [303, 375] width 15 height 15
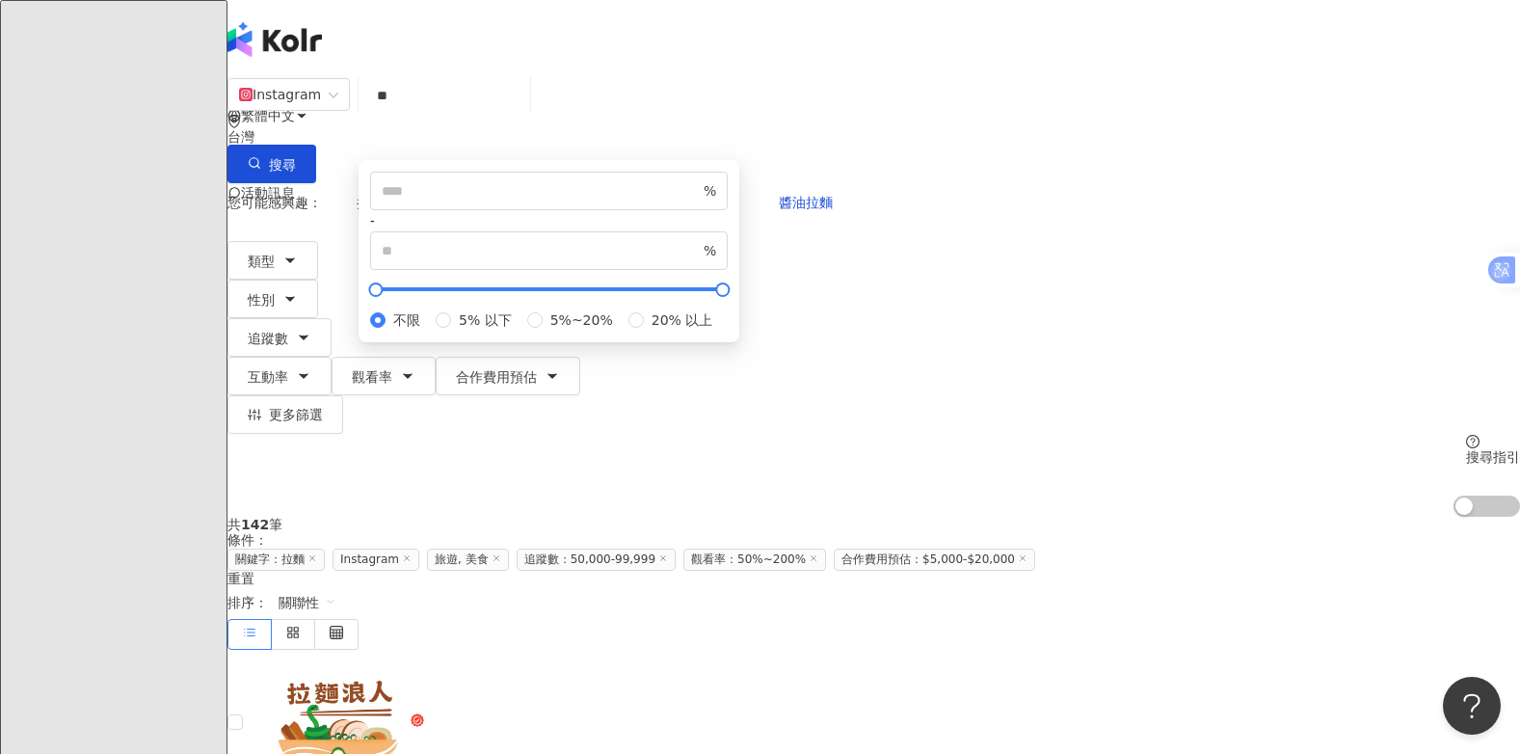
scroll to position [193, 0]
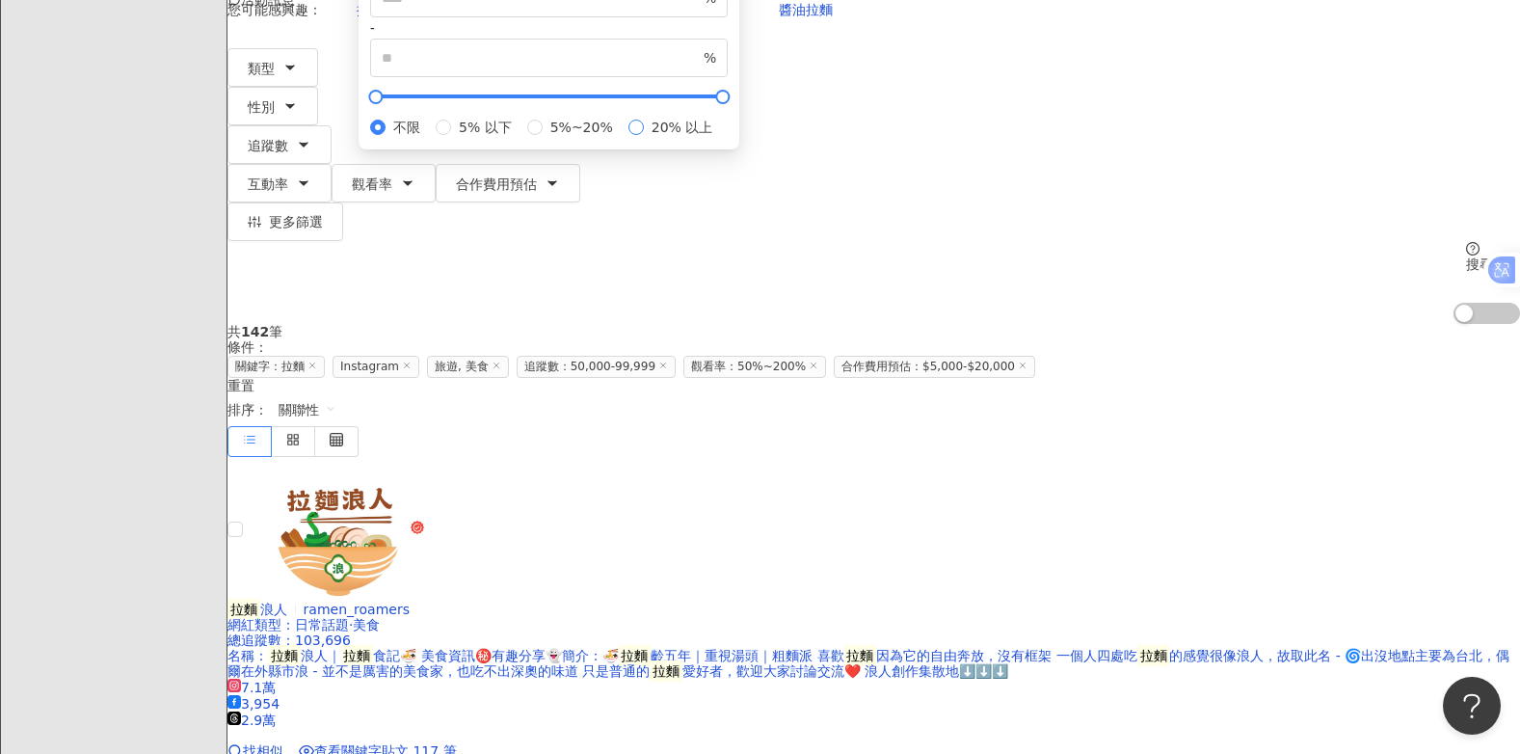
click at [683, 138] on span "20% 以上" at bounding box center [682, 127] width 77 height 21
type input "**"
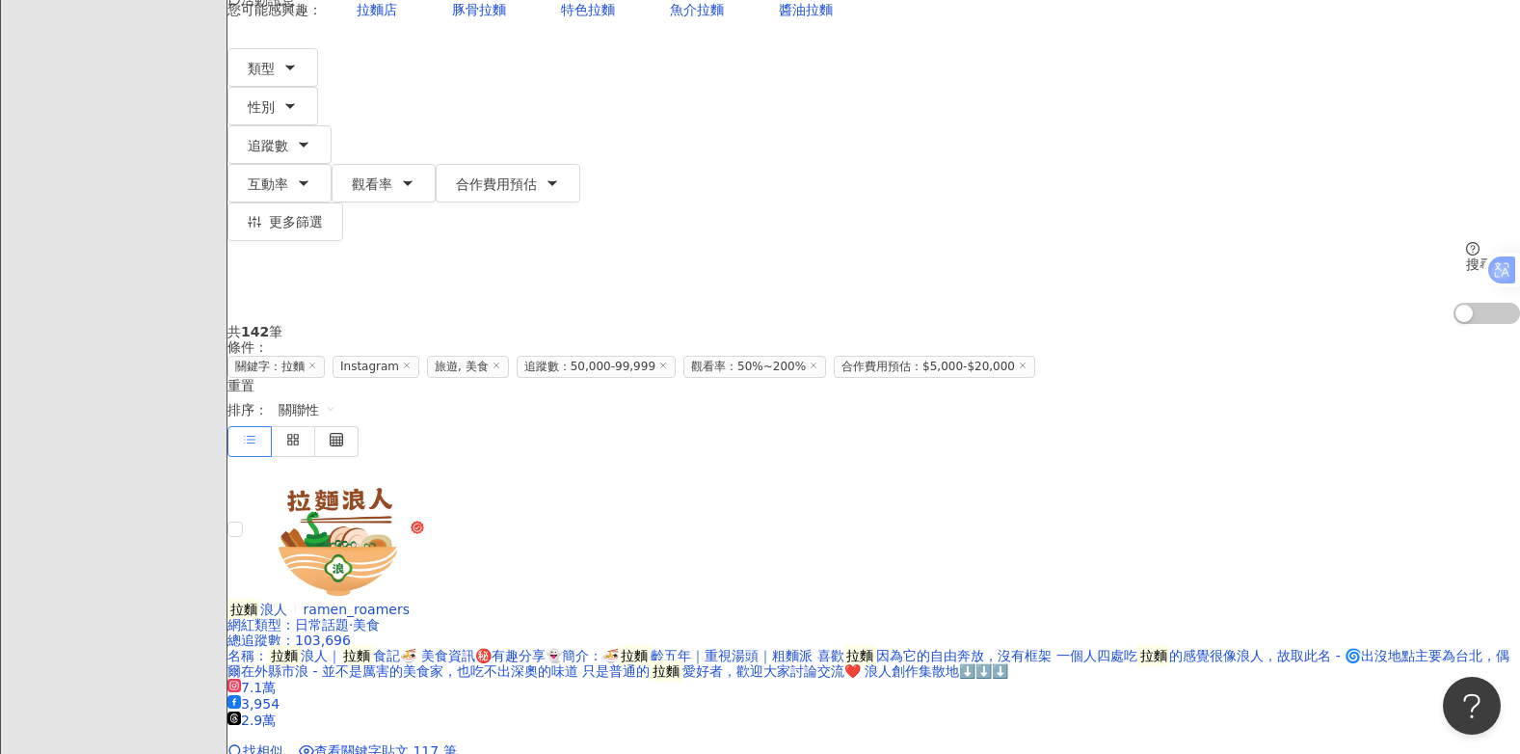
click at [419, 356] on span "Instagram" at bounding box center [375, 367] width 87 height 22
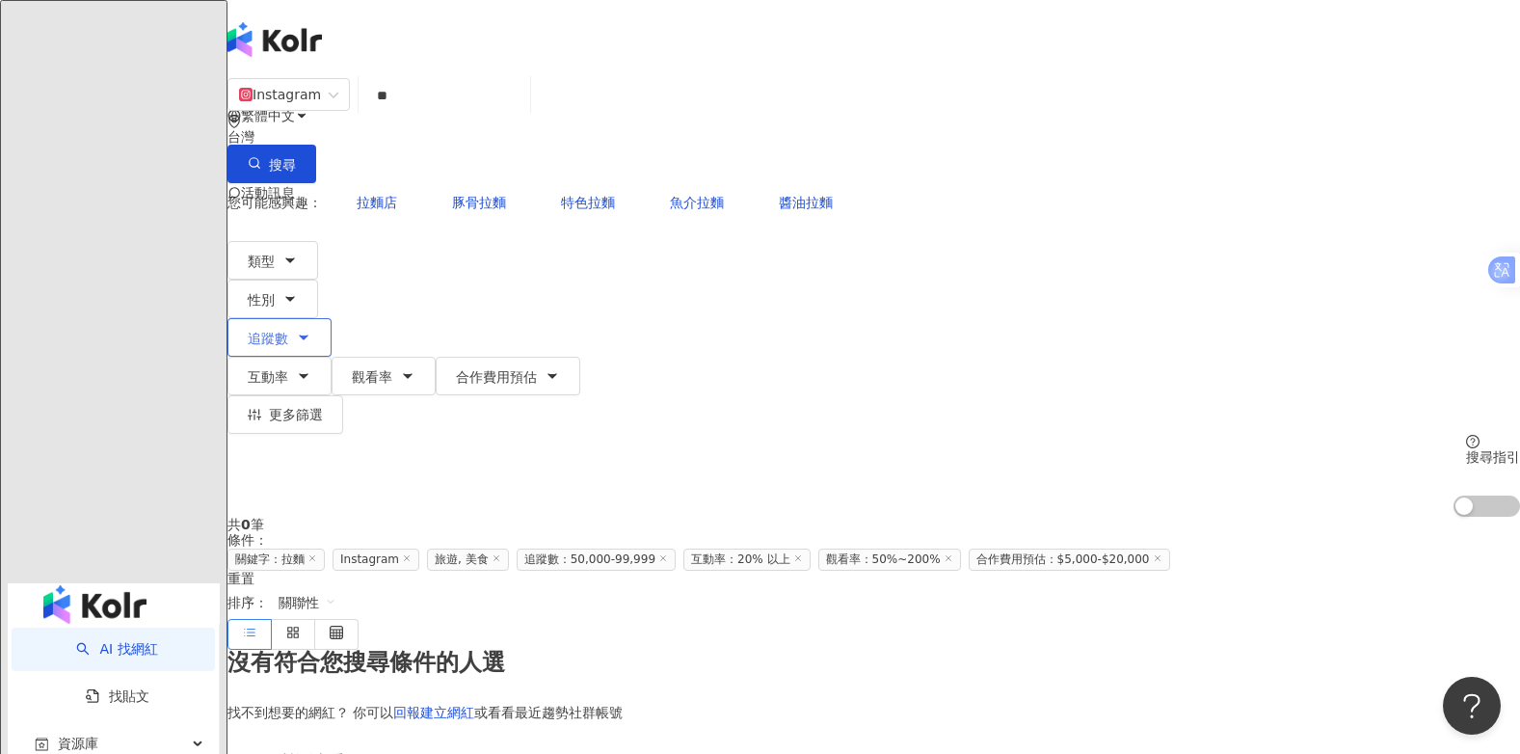
click at [311, 330] on icon "button" at bounding box center [303, 337] width 15 height 15
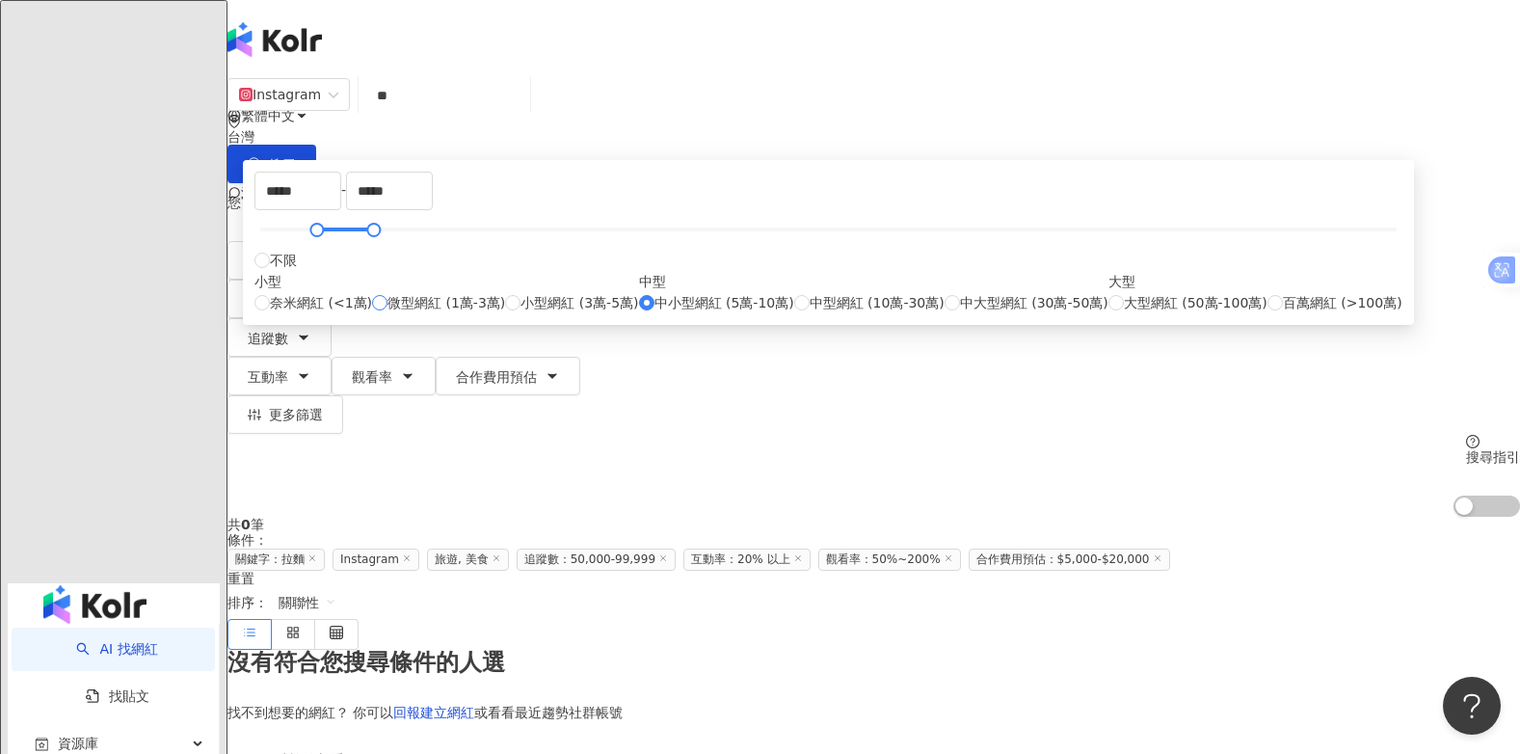
type input "*****"
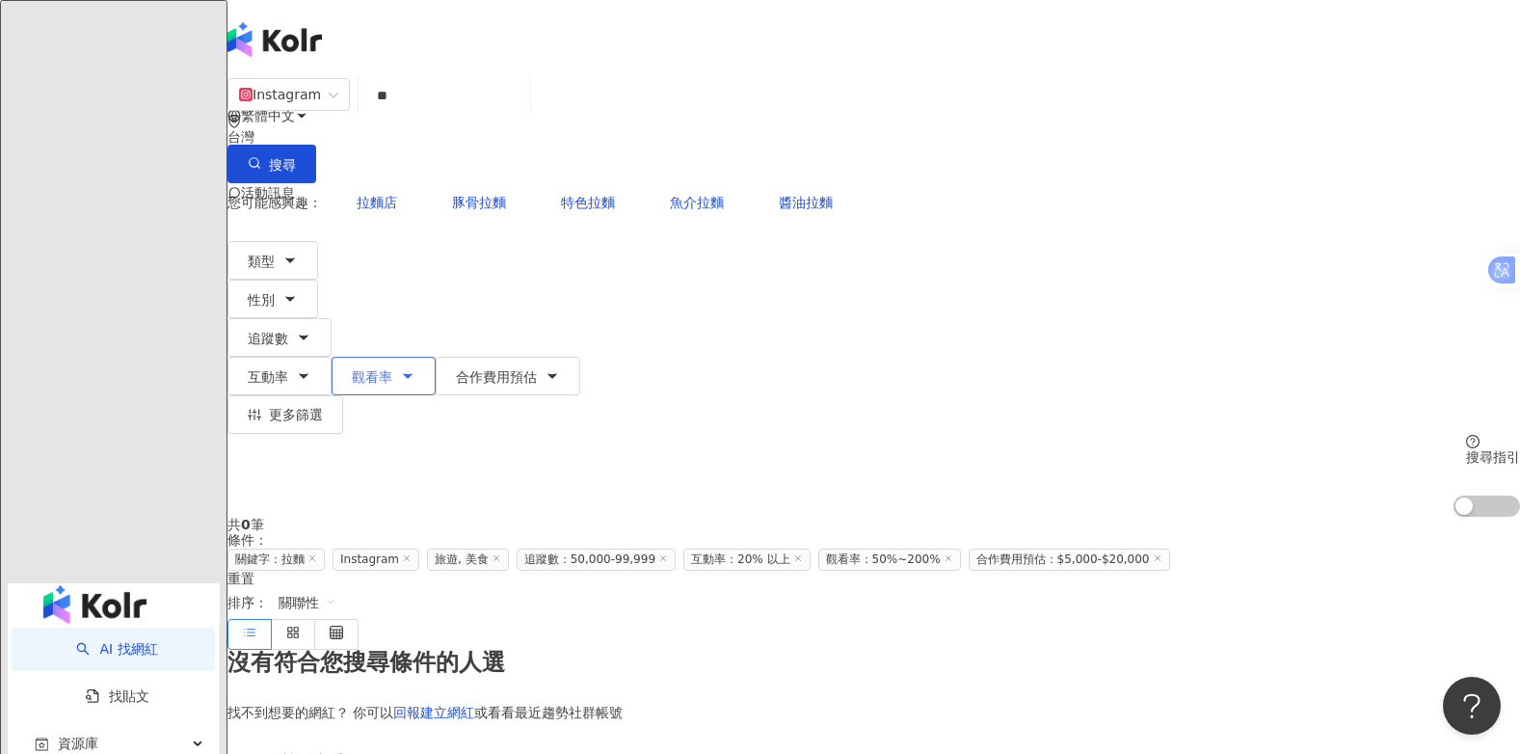
click at [411, 374] on icon "button" at bounding box center [408, 376] width 8 height 4
click at [522, 106] on input "**" at bounding box center [444, 95] width 156 height 37
click at [296, 157] on span "搜尋" at bounding box center [282, 164] width 27 height 15
click at [519, 114] on input "**" at bounding box center [444, 95] width 156 height 37
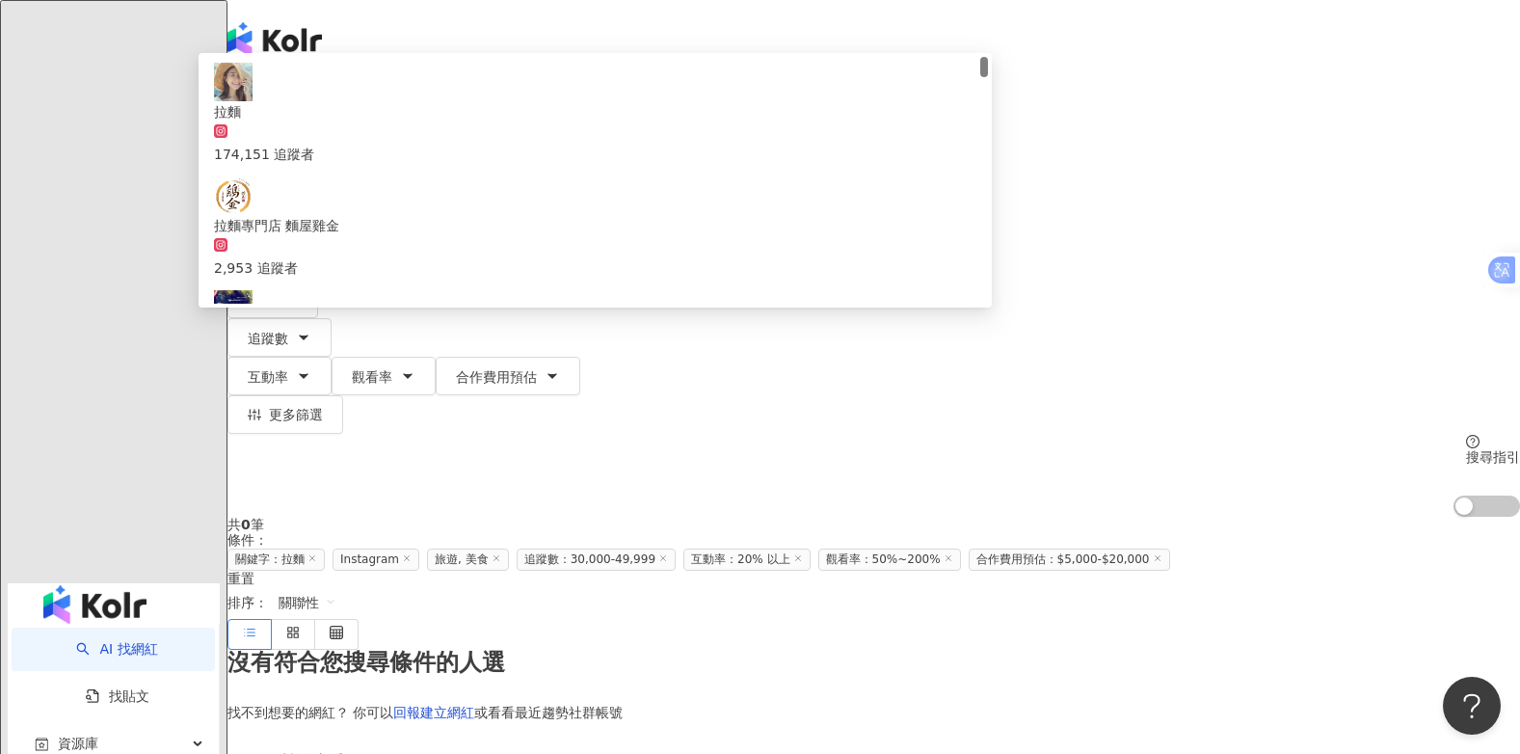
click at [451, 114] on input "**" at bounding box center [444, 95] width 156 height 37
type input "**"
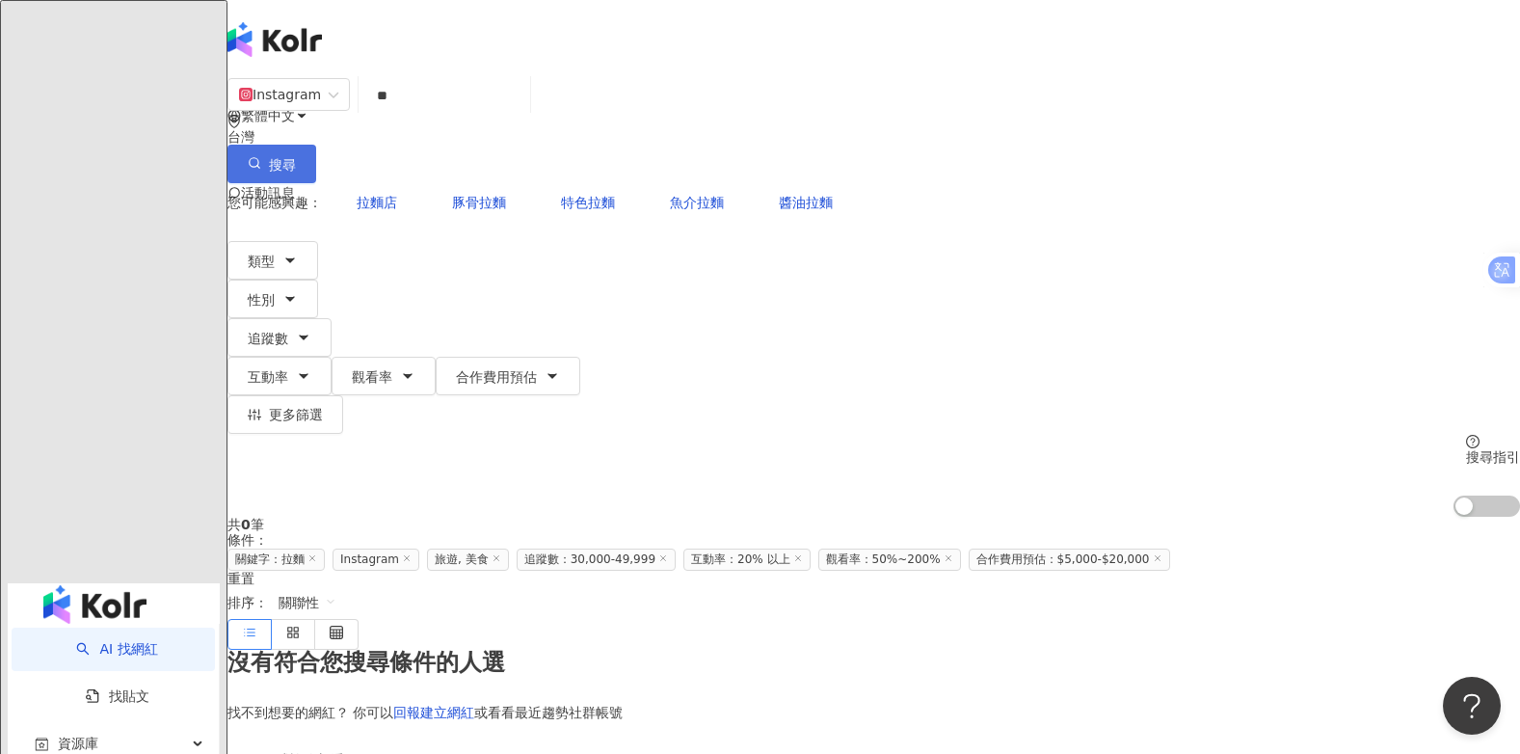
click at [296, 157] on span "搜尋" at bounding box center [282, 164] width 27 height 15
click at [318, 241] on button "類型" at bounding box center [272, 260] width 91 height 39
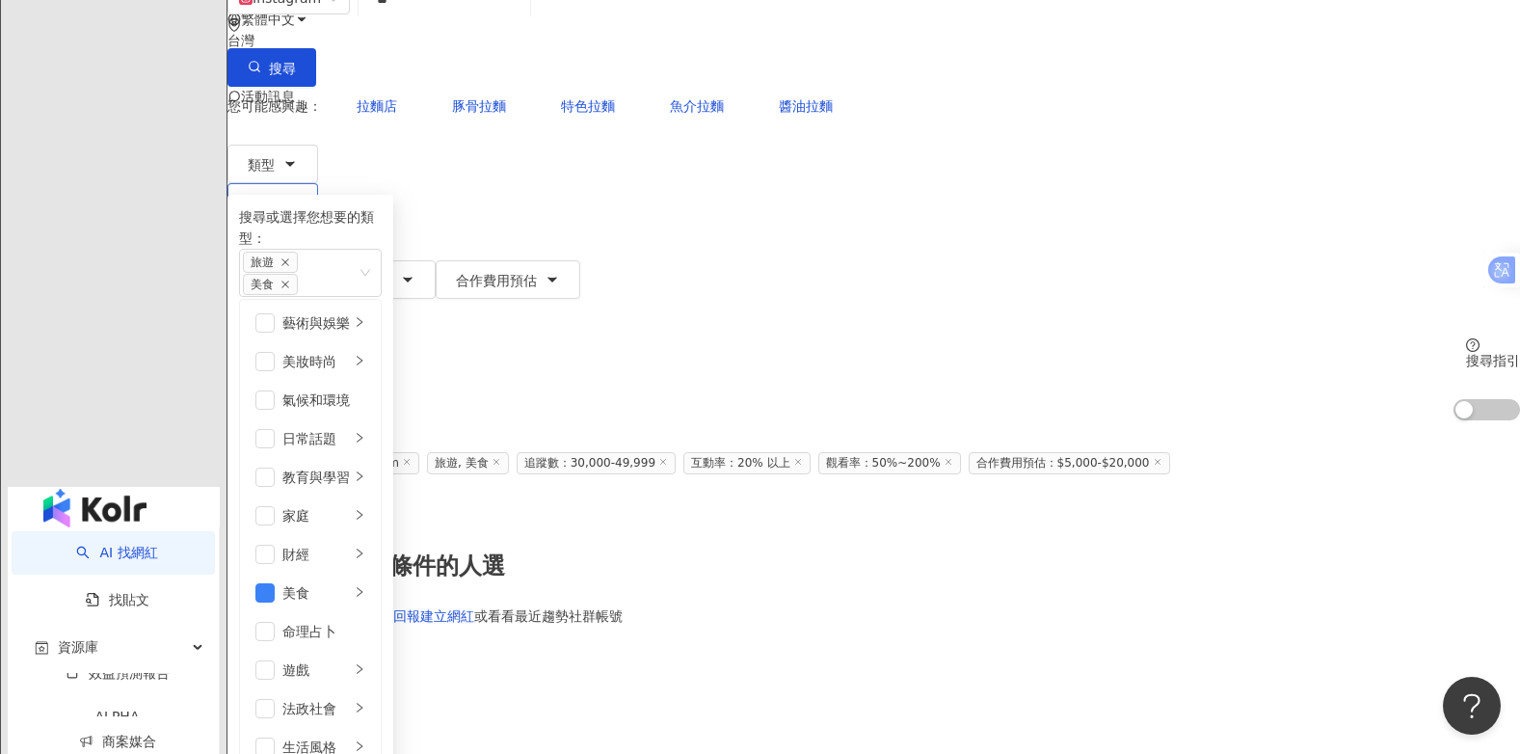
click at [298, 195] on icon "button" at bounding box center [289, 202] width 15 height 15
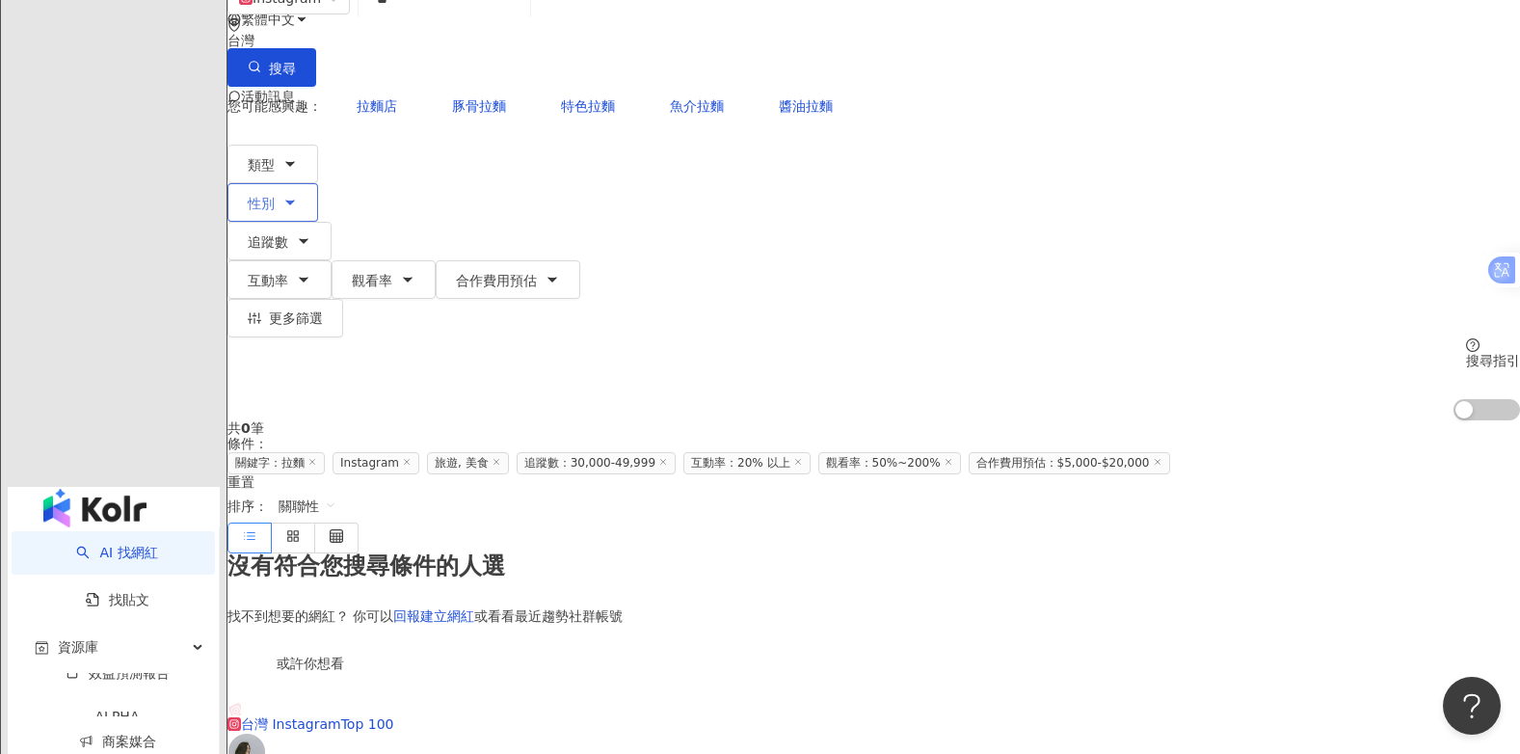
click at [452, 113] on div "Instagram ** 台灣 搜尋 3bc33a1f-b7bb-4b7f-8cac-23d998659036 拉麵 174,151 追蹤者 拉麵專門店 麵屋…" at bounding box center [873, 200] width 1292 height 439
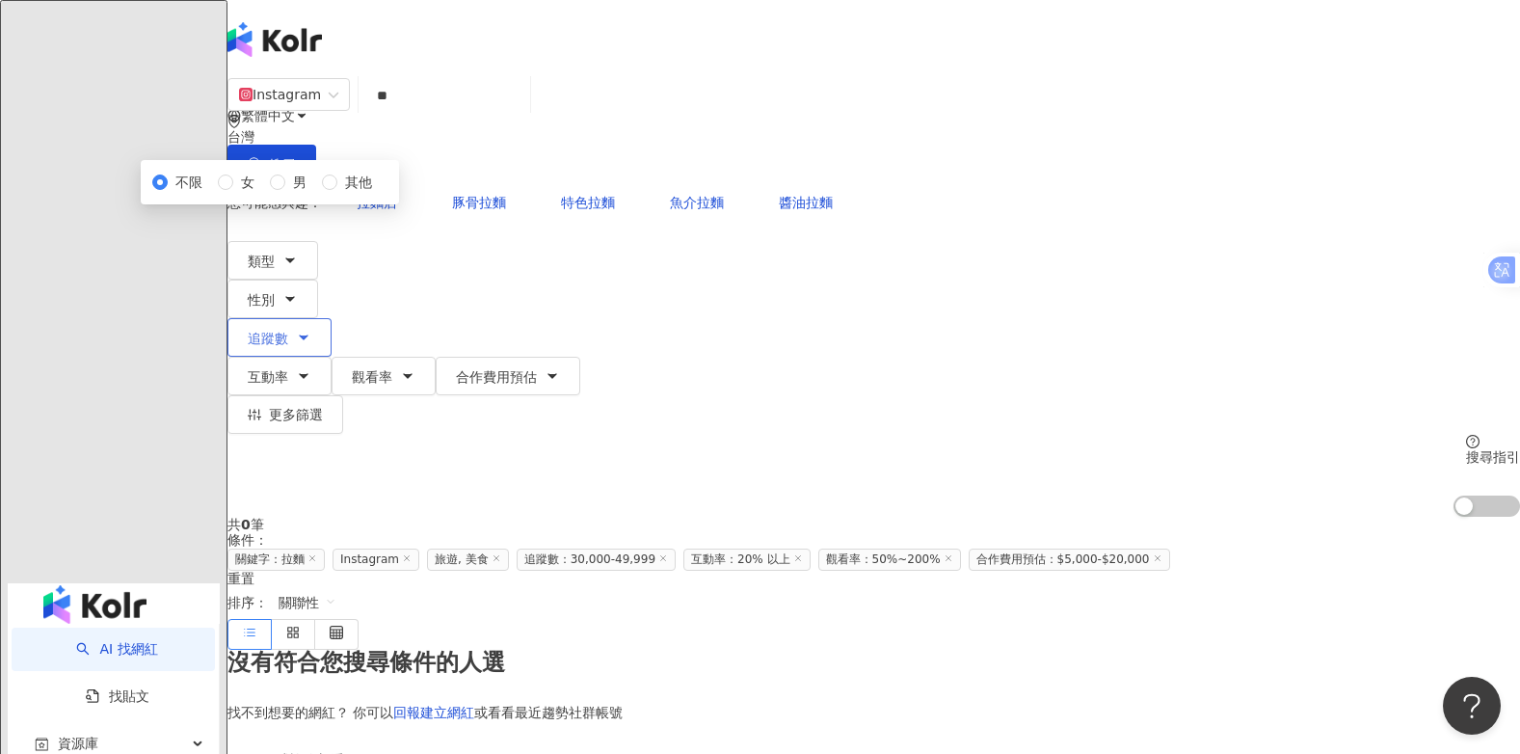
click at [311, 330] on icon "button" at bounding box center [303, 337] width 15 height 15
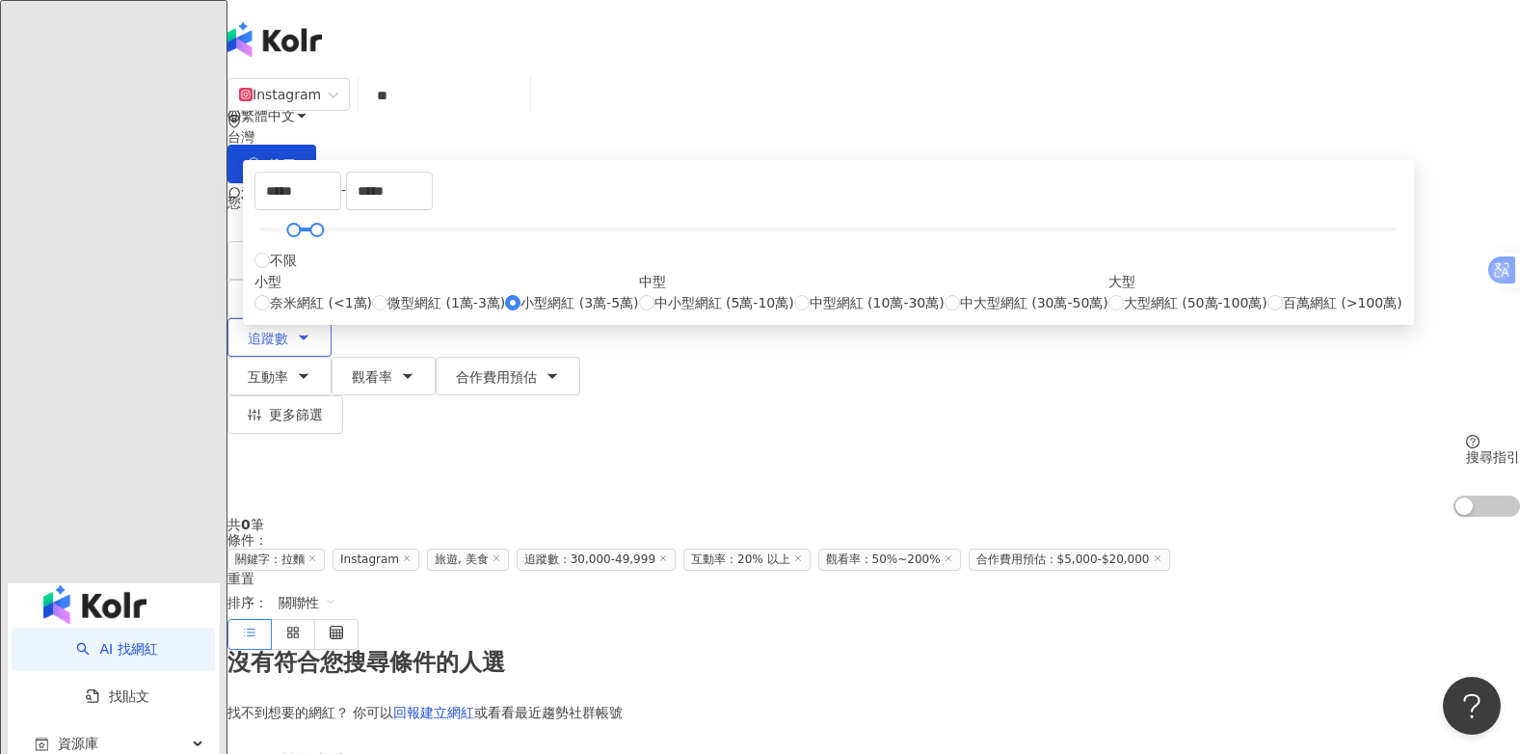
click at [311, 330] on icon "button" at bounding box center [303, 337] width 15 height 15
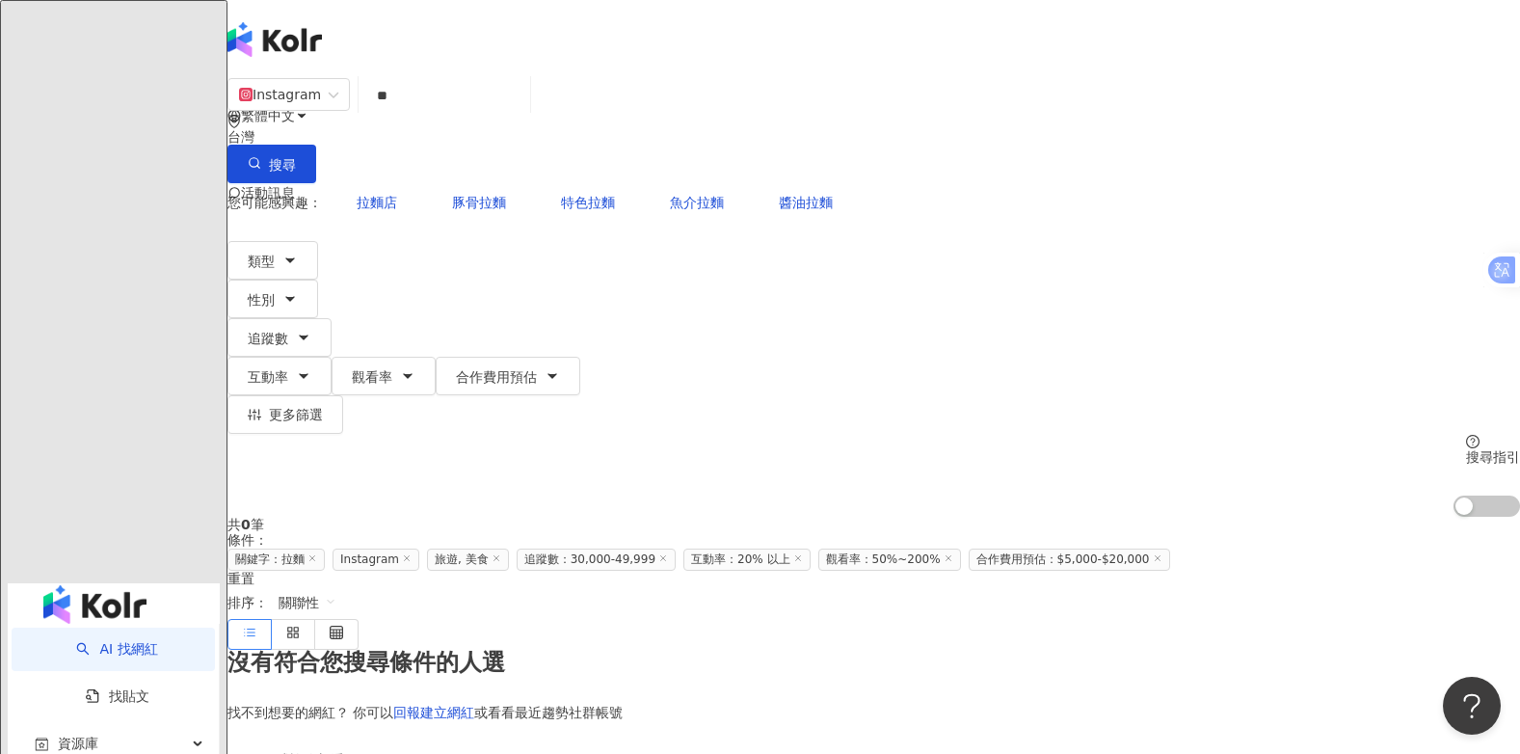
click at [89, 641] on link "AI 找網紅" at bounding box center [116, 648] width 81 height 15
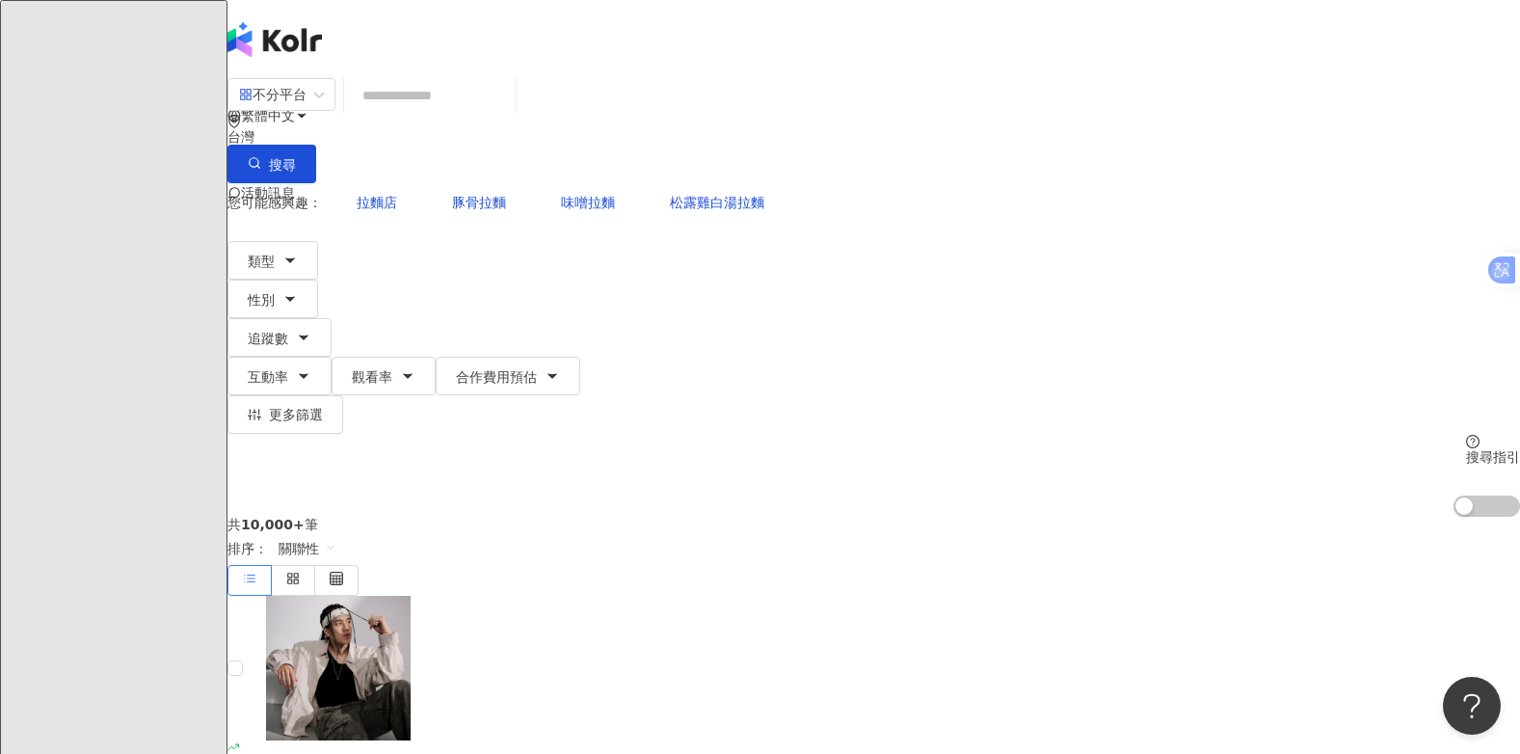
click at [508, 114] on input "search" at bounding box center [430, 95] width 156 height 37
click at [508, 110] on input "search" at bounding box center [430, 95] width 156 height 37
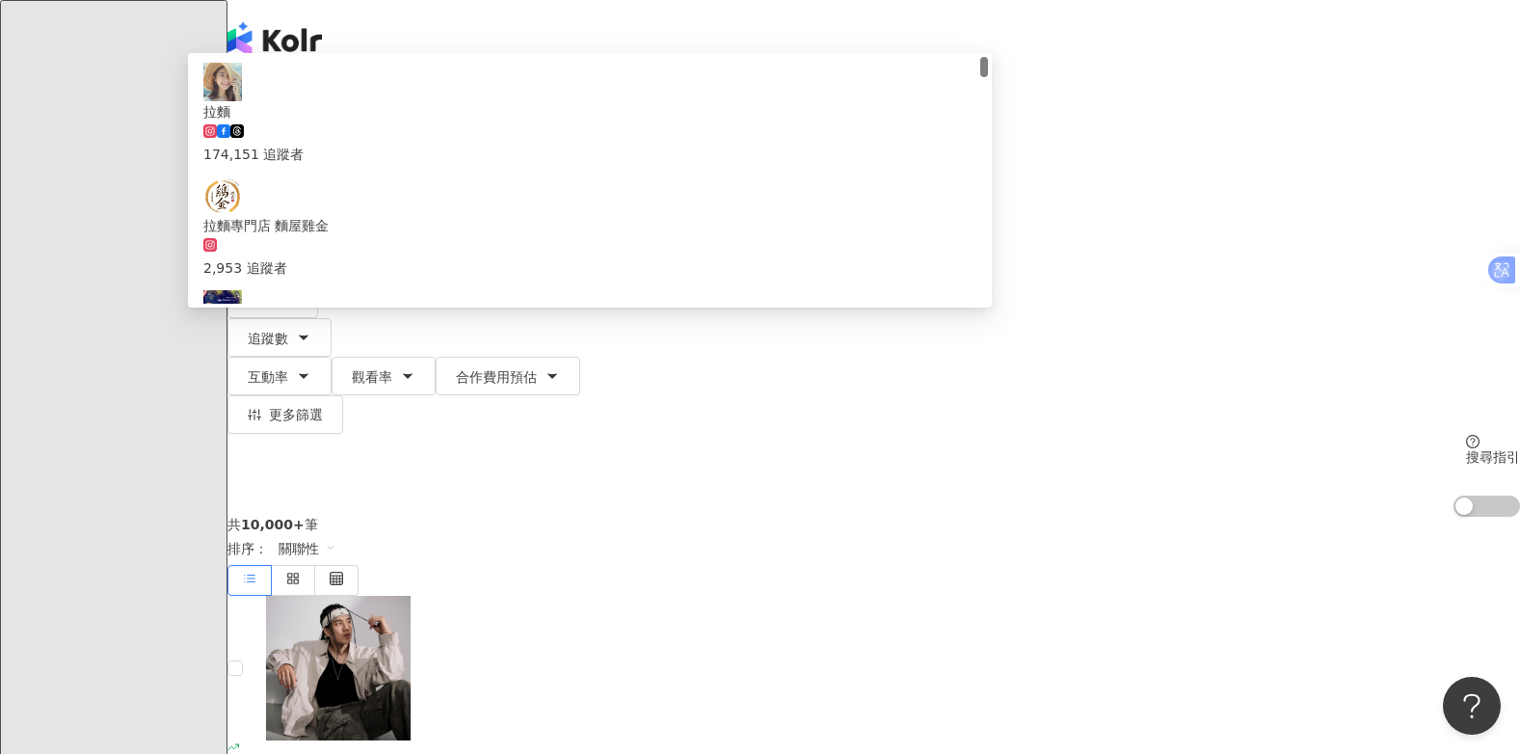
type input "**"
click at [316, 145] on button "搜尋" at bounding box center [271, 164] width 89 height 39
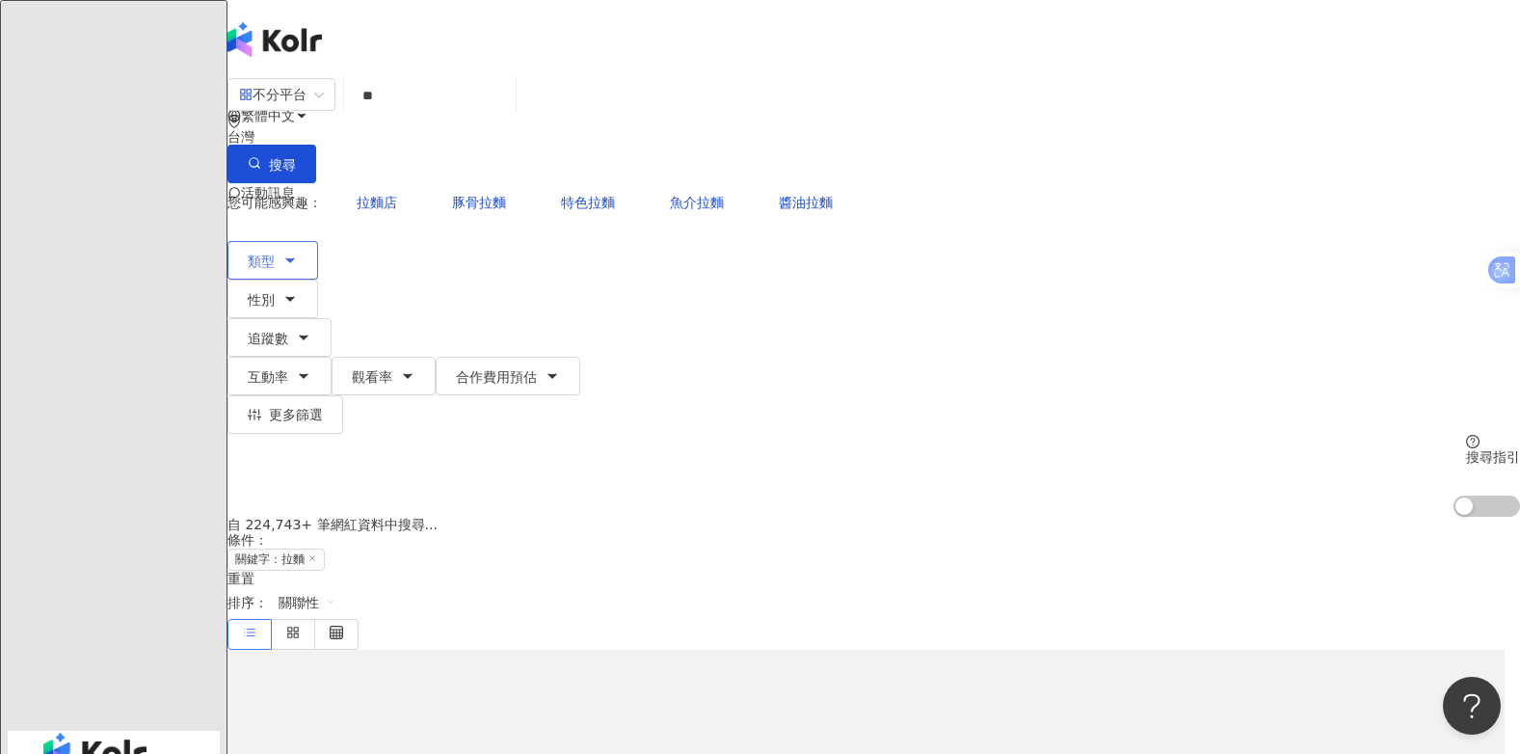
click at [298, 252] on icon "button" at bounding box center [289, 259] width 15 height 15
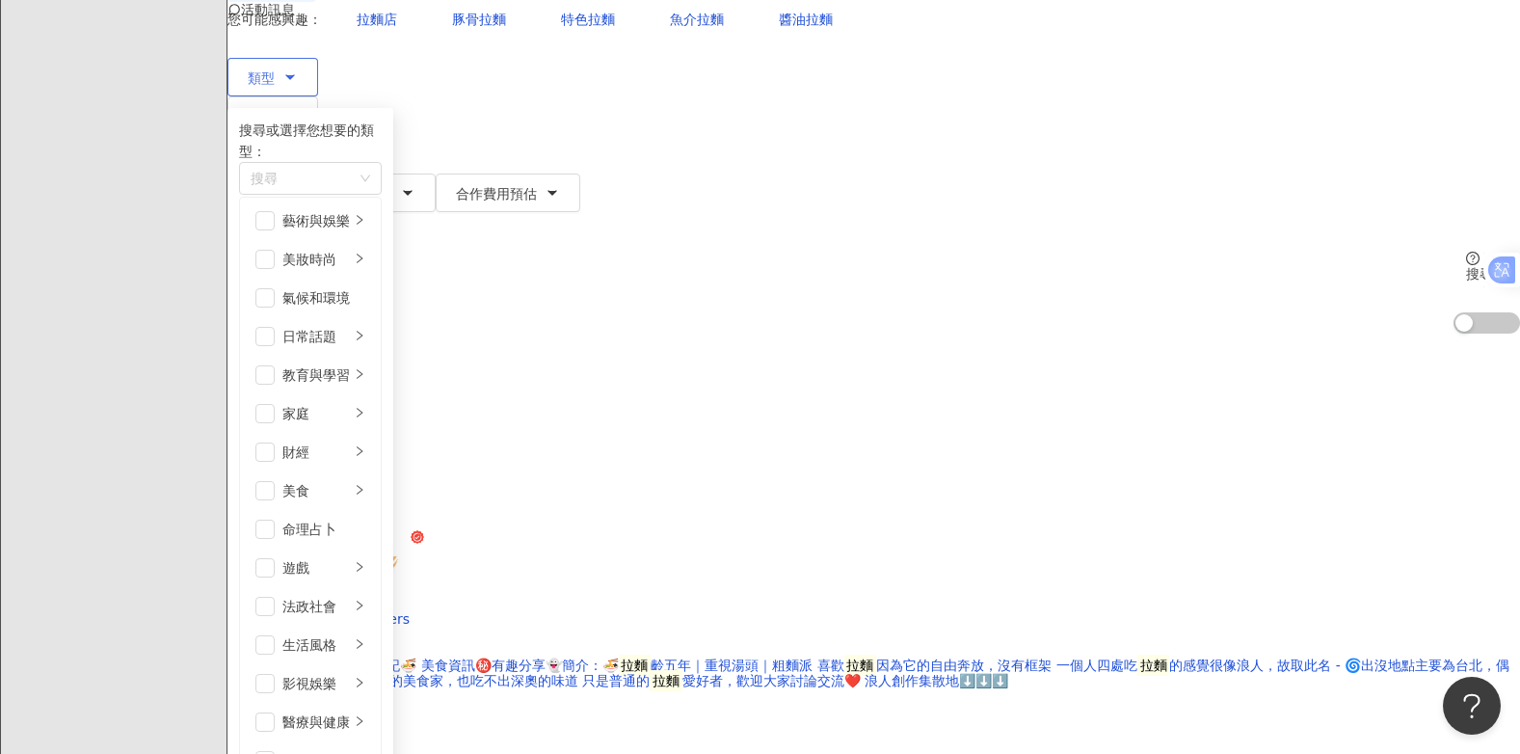
scroll to position [289, 0]
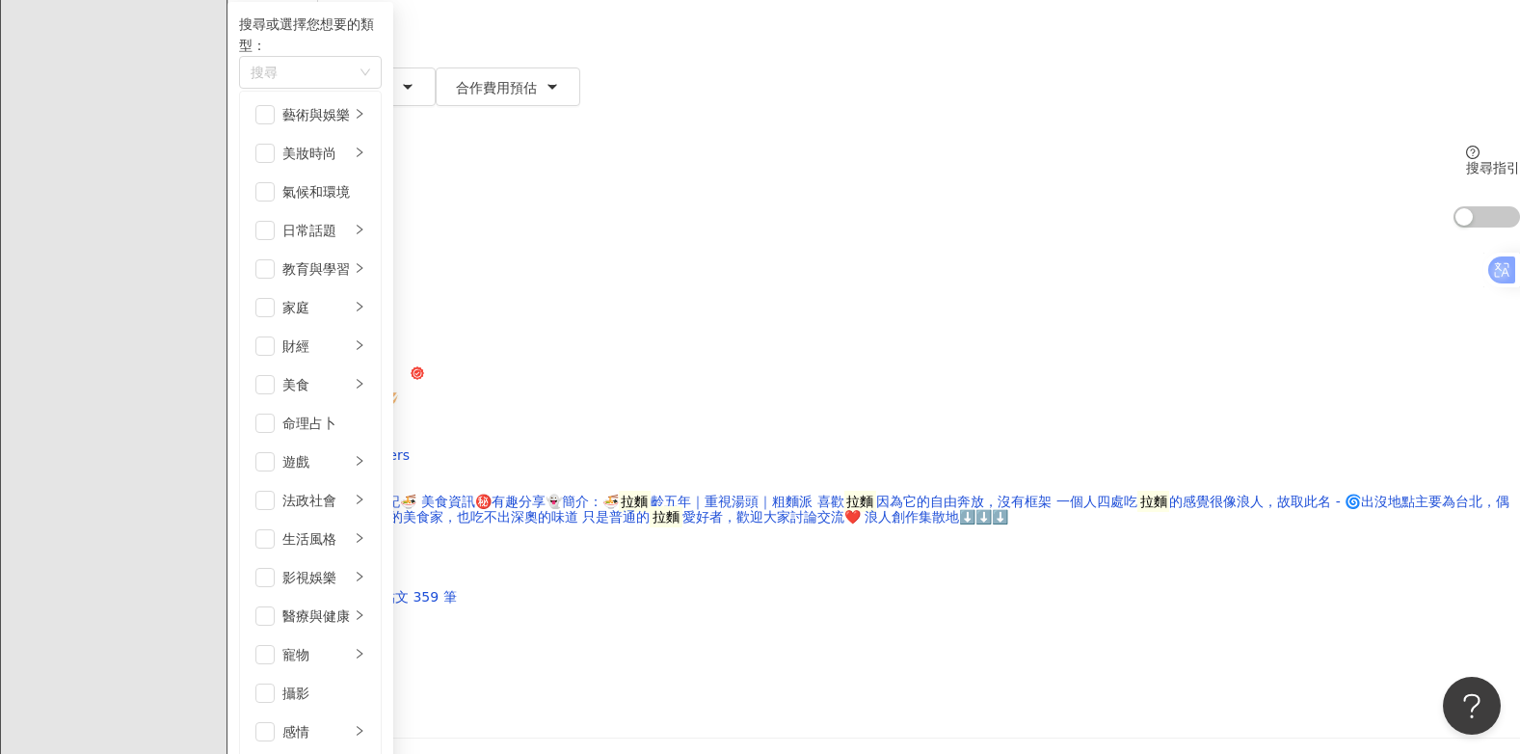
click at [349, 374] on div "美食" at bounding box center [315, 384] width 67 height 21
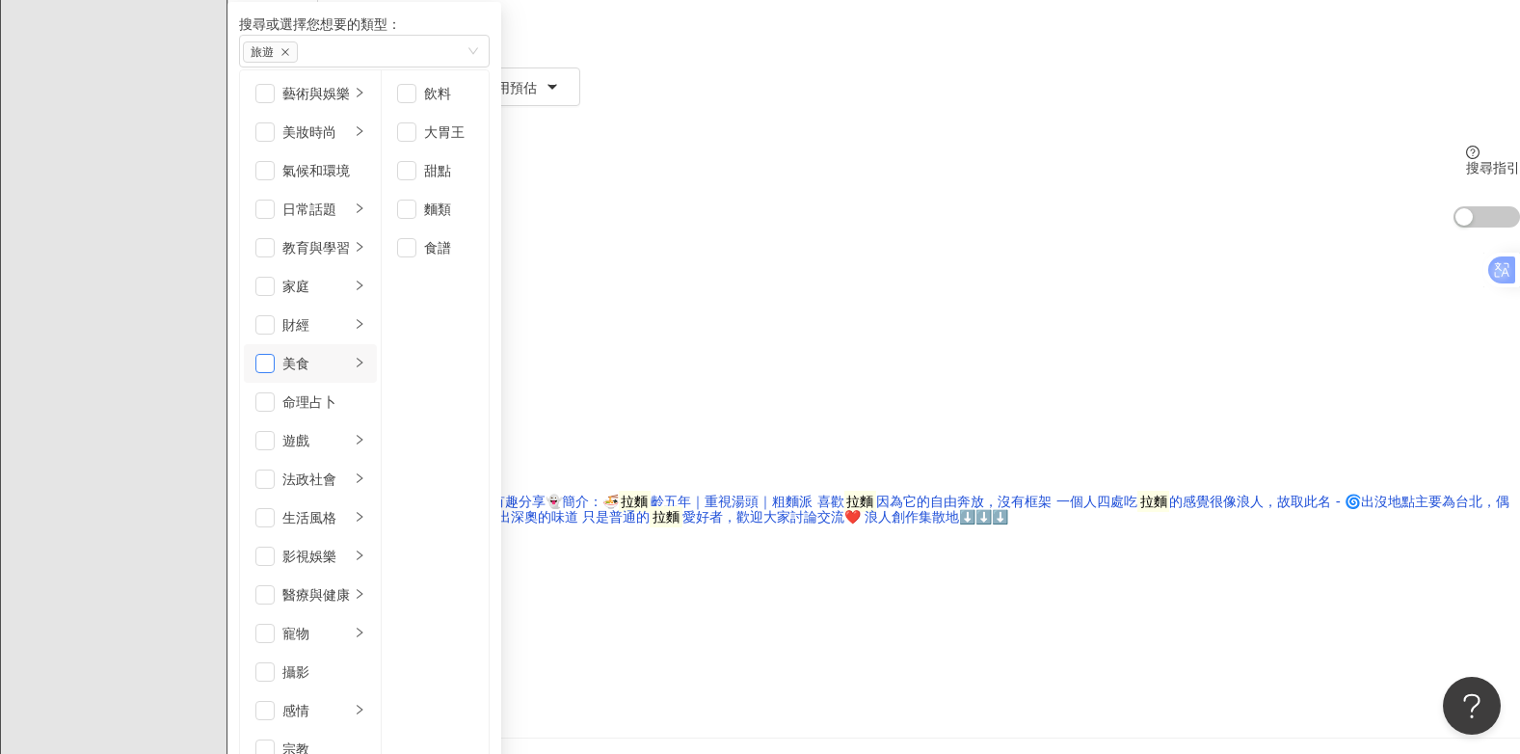
click at [275, 354] on span "button" at bounding box center [264, 363] width 19 height 19
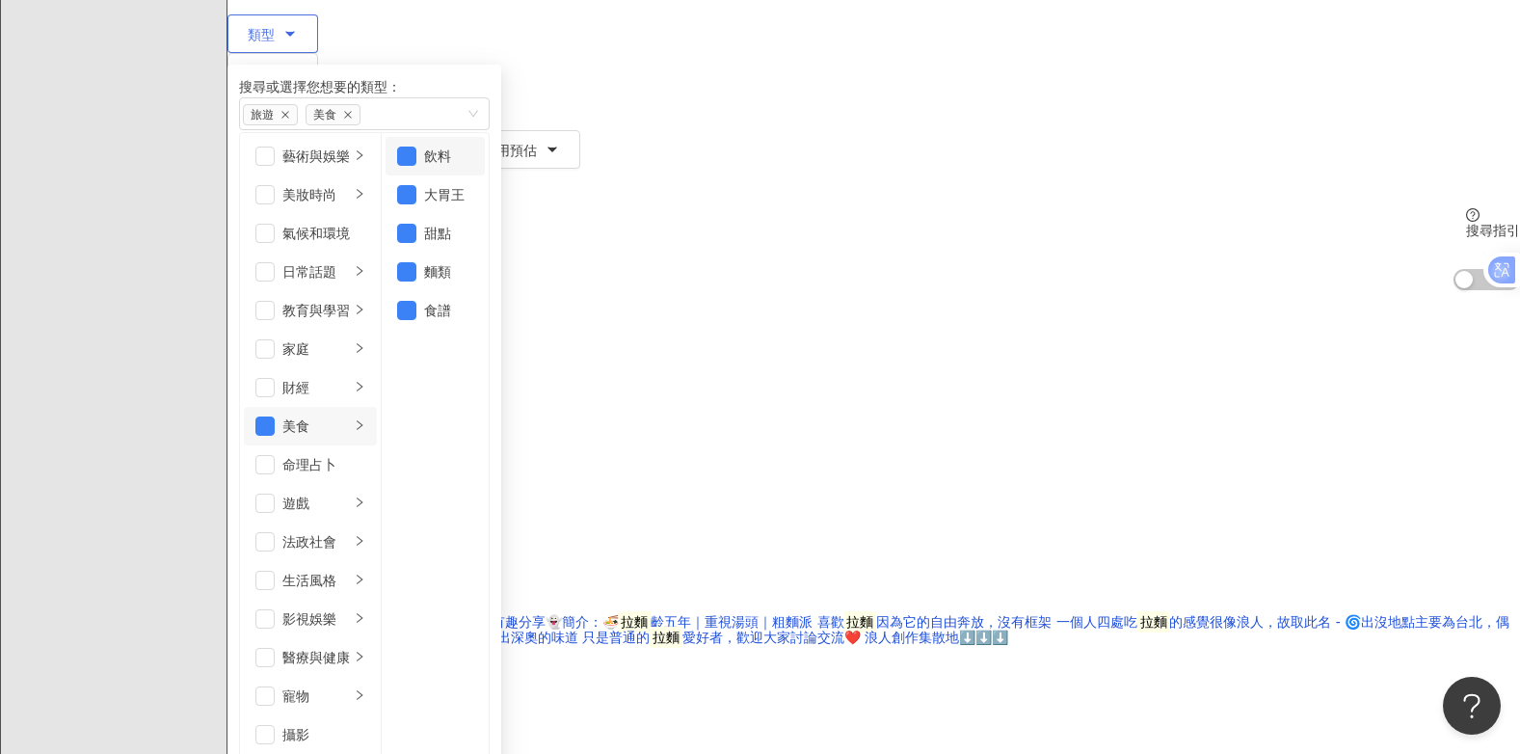
scroll to position [193, 0]
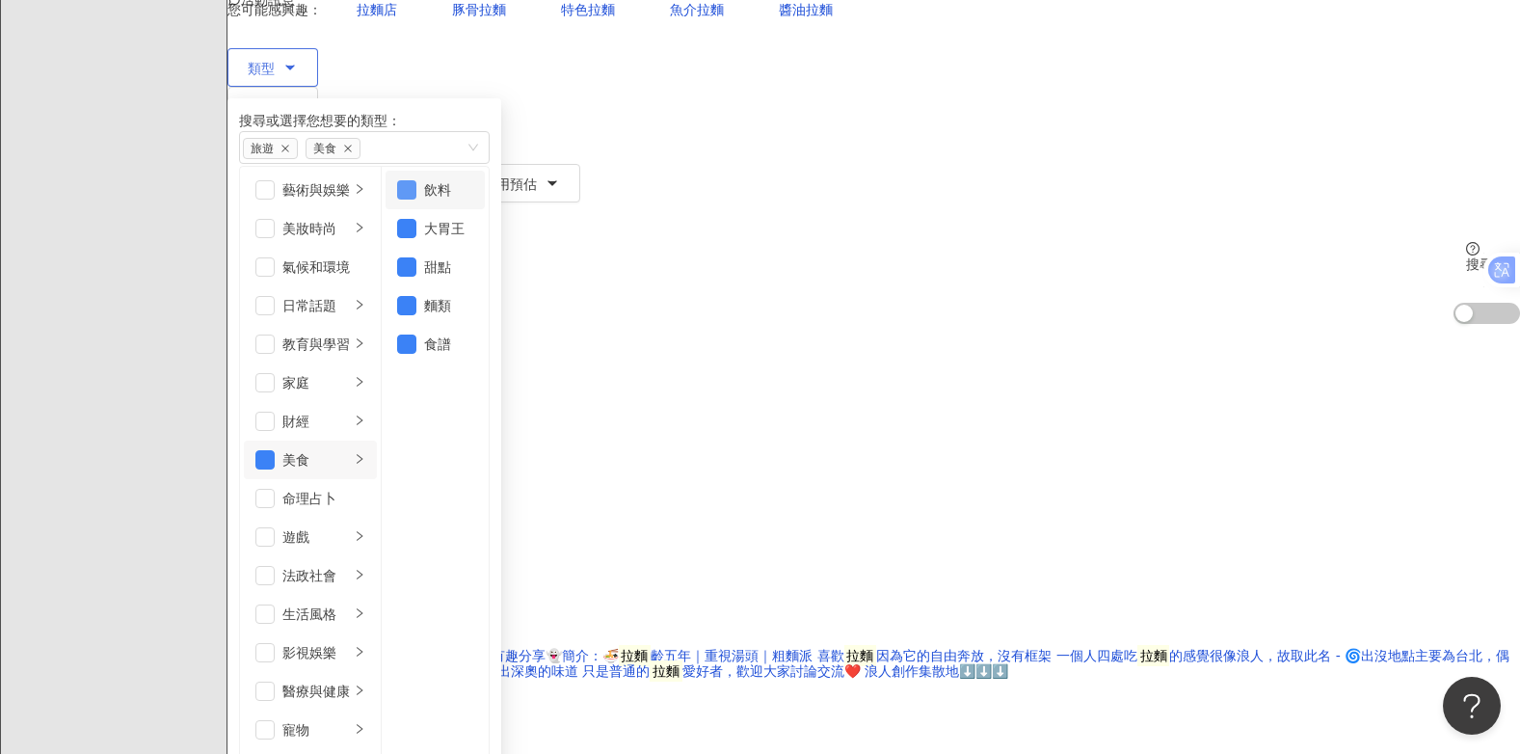
click at [416, 188] on span "button" at bounding box center [406, 189] width 19 height 19
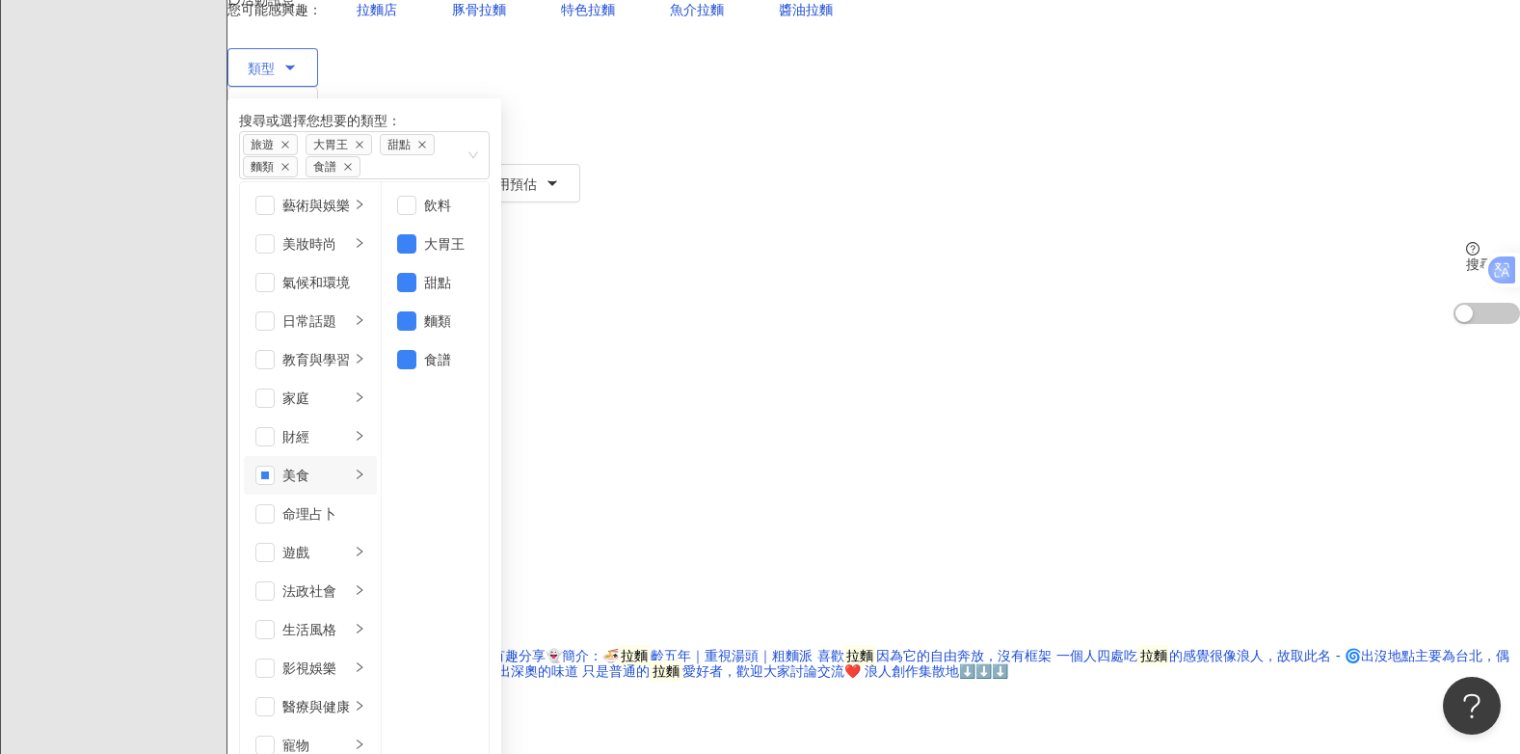
scroll to position [574, 0]
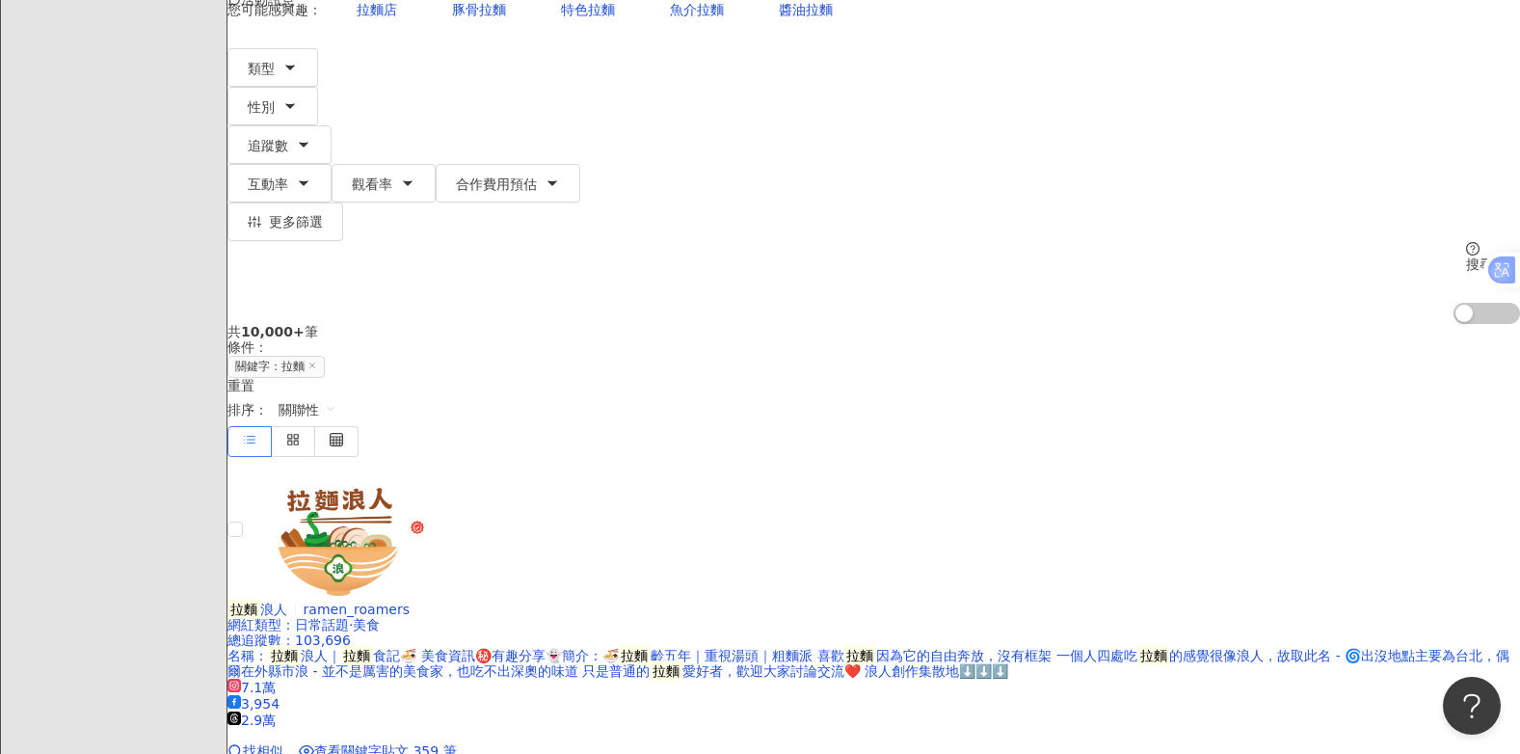
click at [1042, 324] on div "共 10,000+ 筆 條件 ： 關鍵字：拉麵 重置 排序： 關聯性" at bounding box center [873, 390] width 1292 height 132
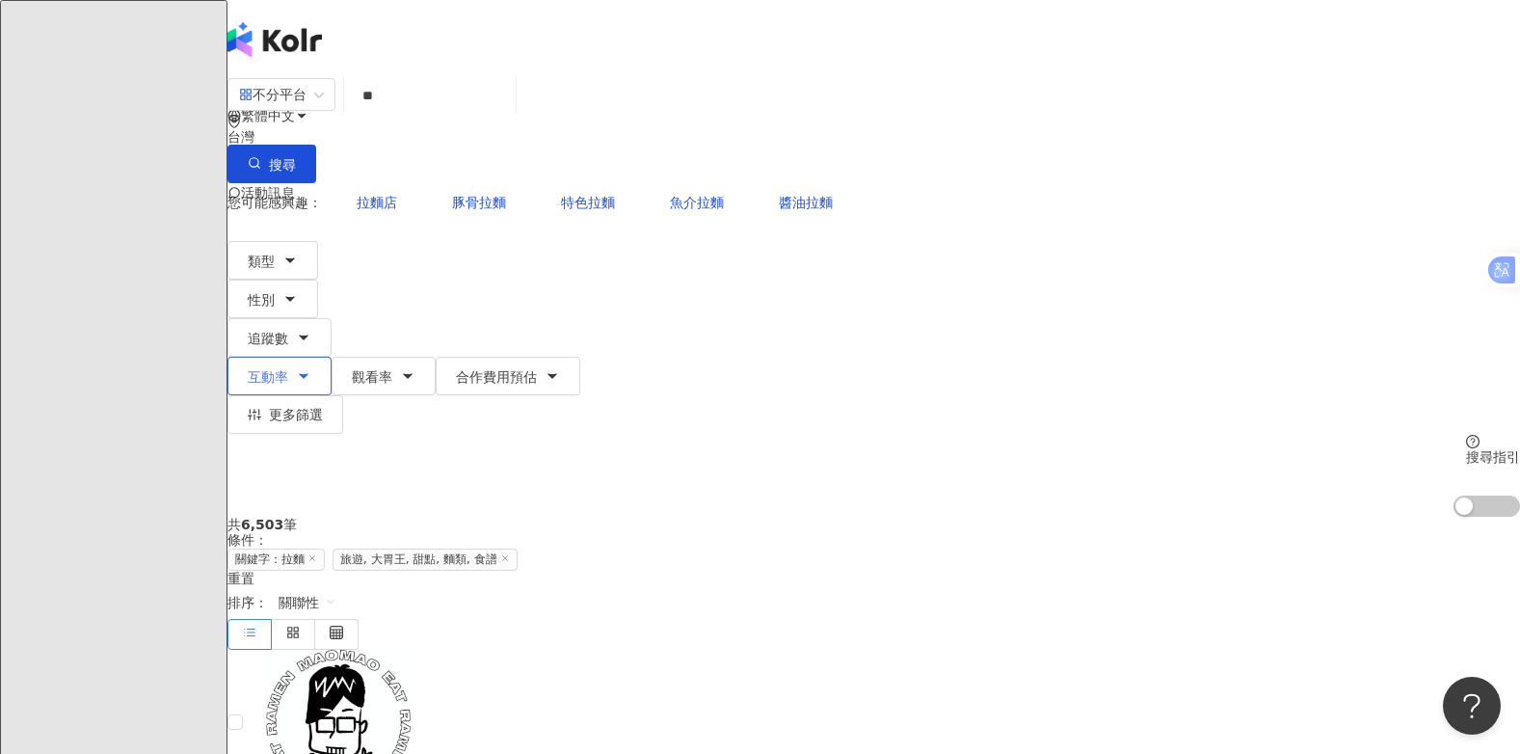
click at [311, 368] on icon "button" at bounding box center [303, 375] width 15 height 15
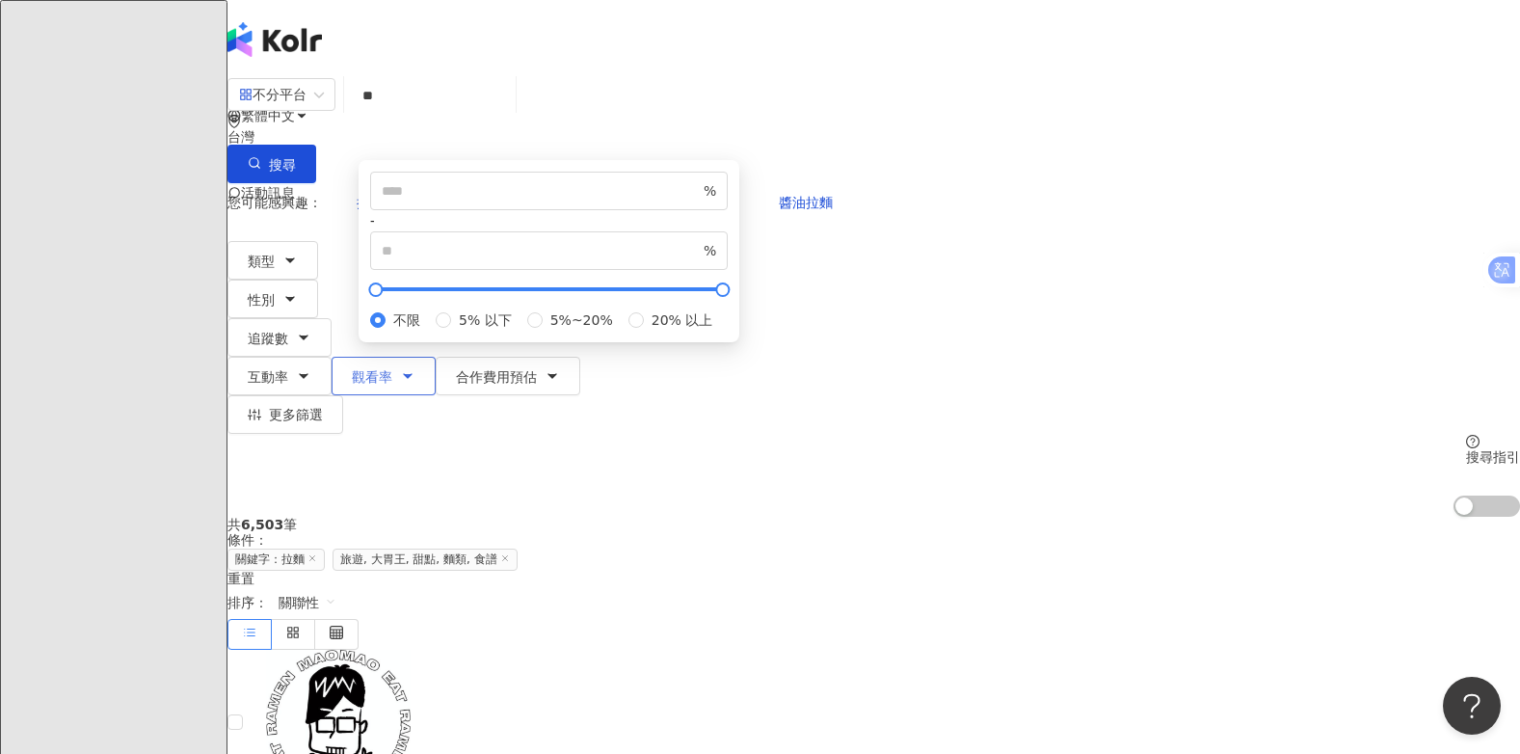
click at [415, 368] on icon "button" at bounding box center [407, 375] width 15 height 15
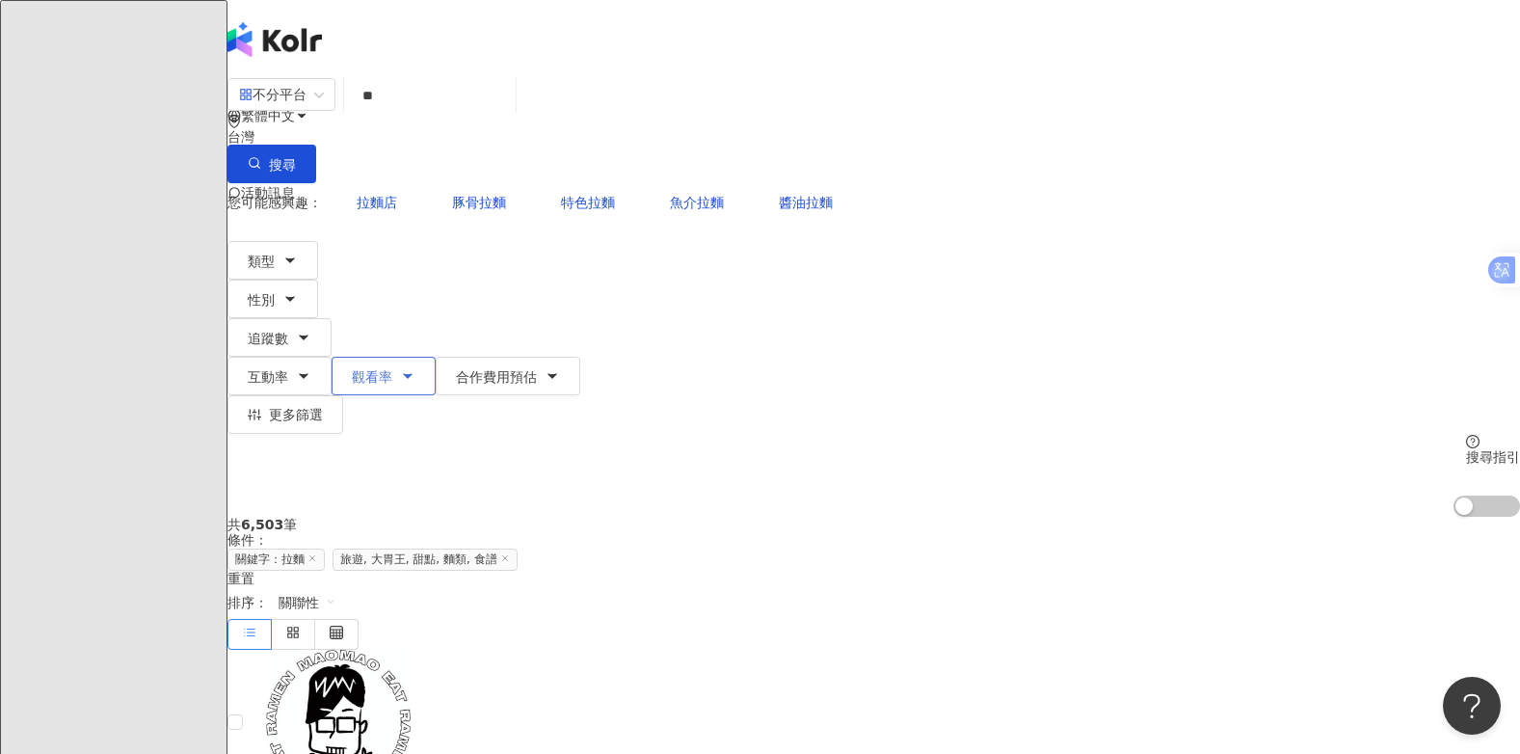
click at [415, 368] on icon "button" at bounding box center [407, 375] width 15 height 15
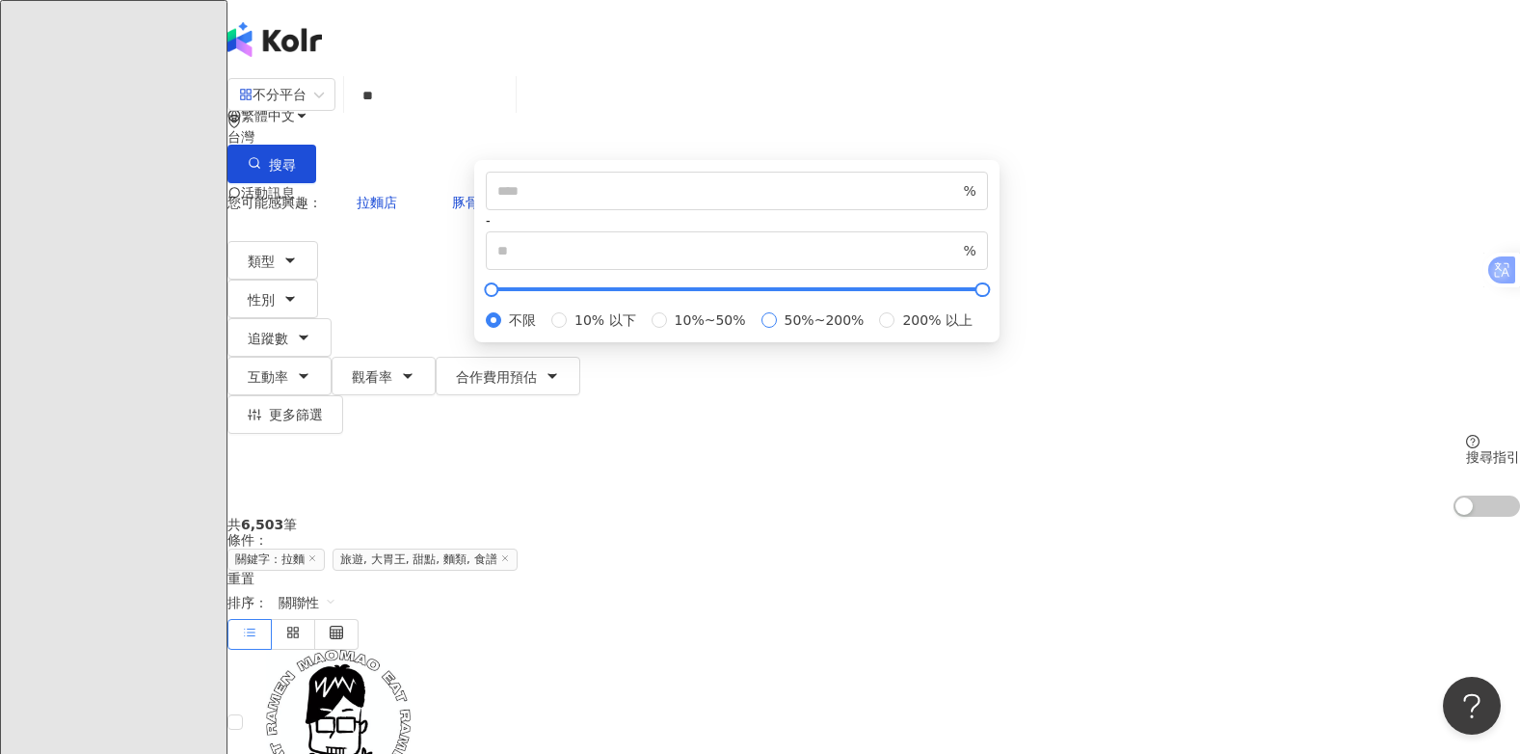
type input "**"
type input "***"
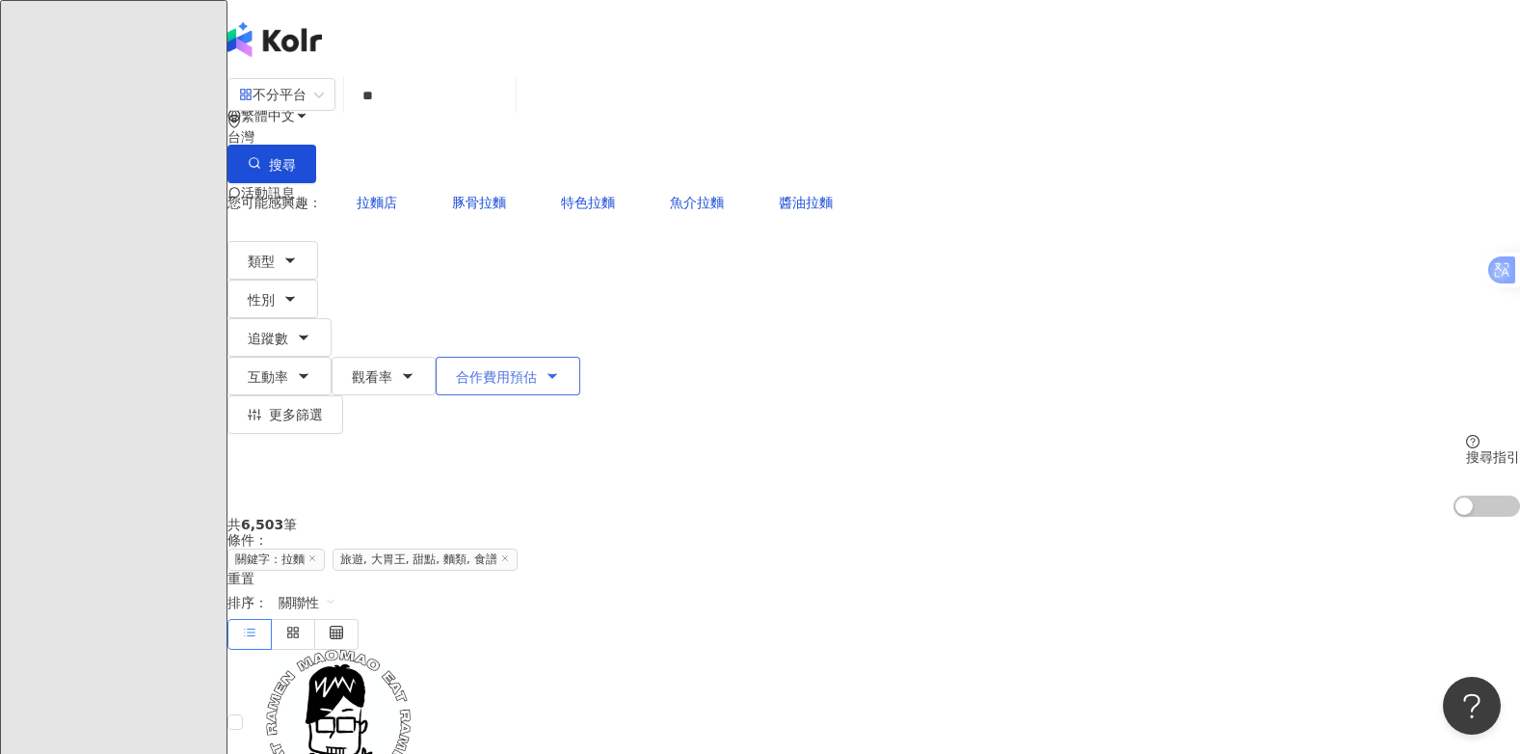
click at [560, 368] on icon "button" at bounding box center [551, 375] width 15 height 15
type input "*"
type input "*******"
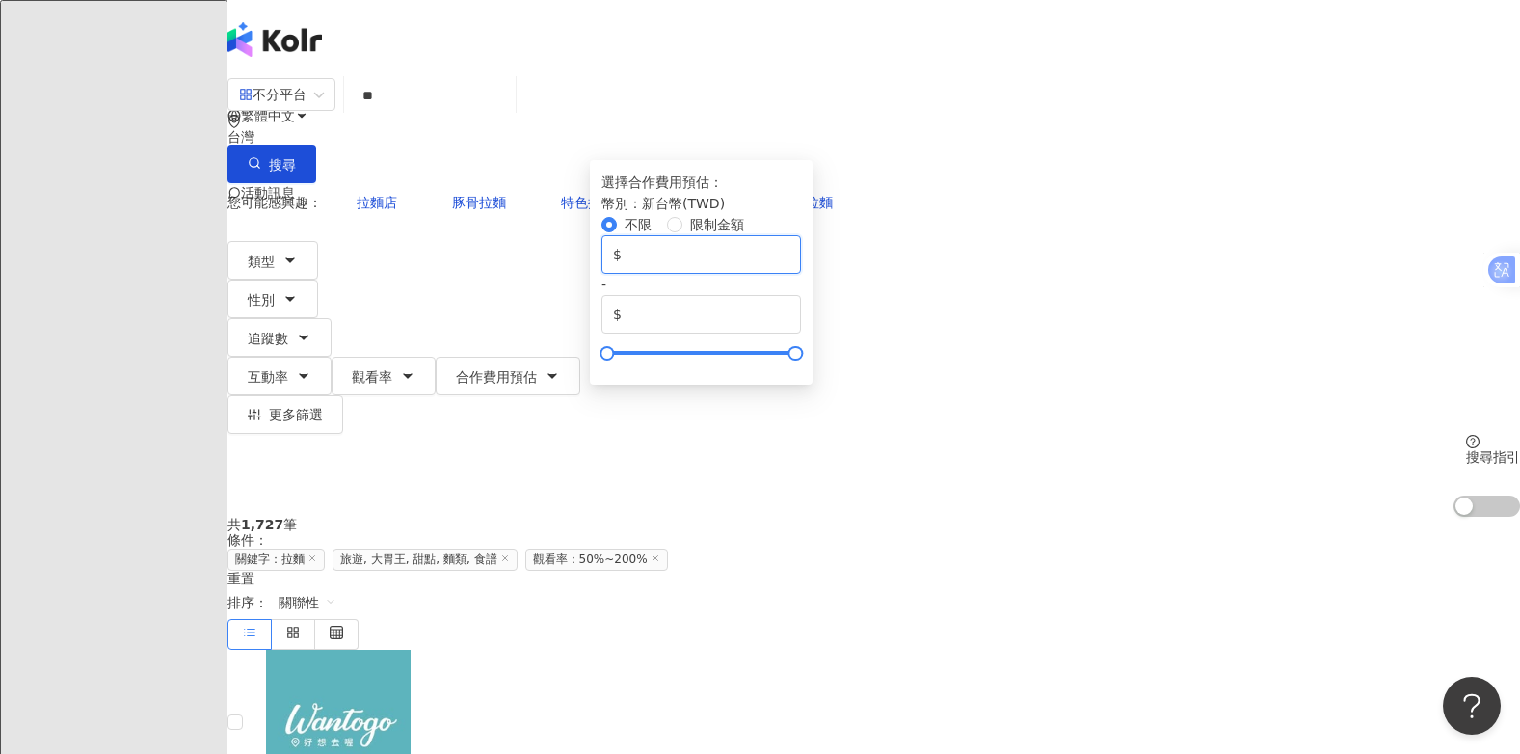
click at [789, 265] on input "*" at bounding box center [707, 254] width 164 height 21
type input "*"
click at [789, 325] on input "*******" at bounding box center [707, 314] width 164 height 21
drag, startPoint x: 1154, startPoint y: 357, endPoint x: 1048, endPoint y: 358, distance: 105.0
click at [801, 333] on div "$ * - $ *******" at bounding box center [700, 284] width 199 height 98
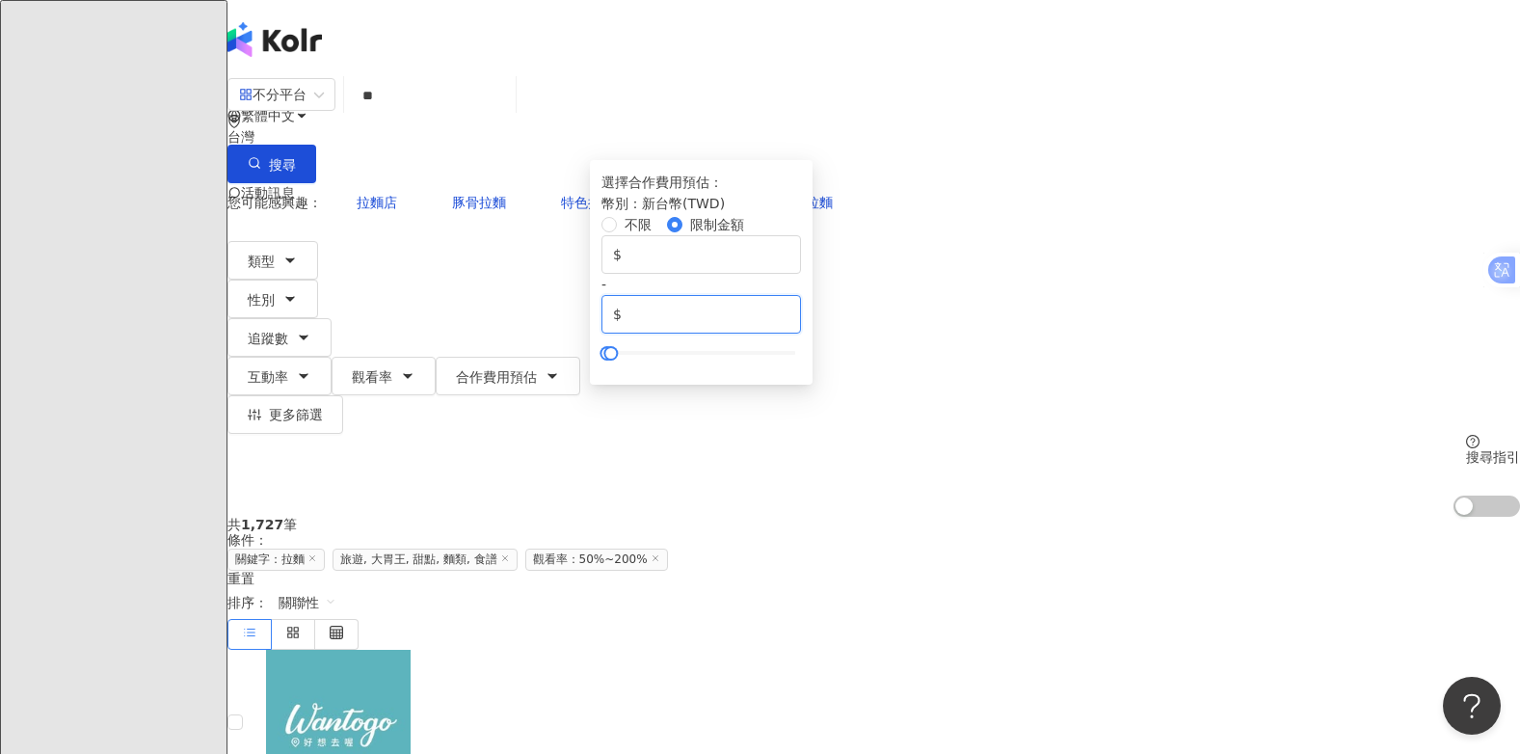
type input "*****"
click at [812, 259] on div "選擇合作費用預估 ： 幣別 ： 新台幣 ( TWD ) 不限 限制金額 $ * - $ *****" at bounding box center [701, 272] width 223 height 225
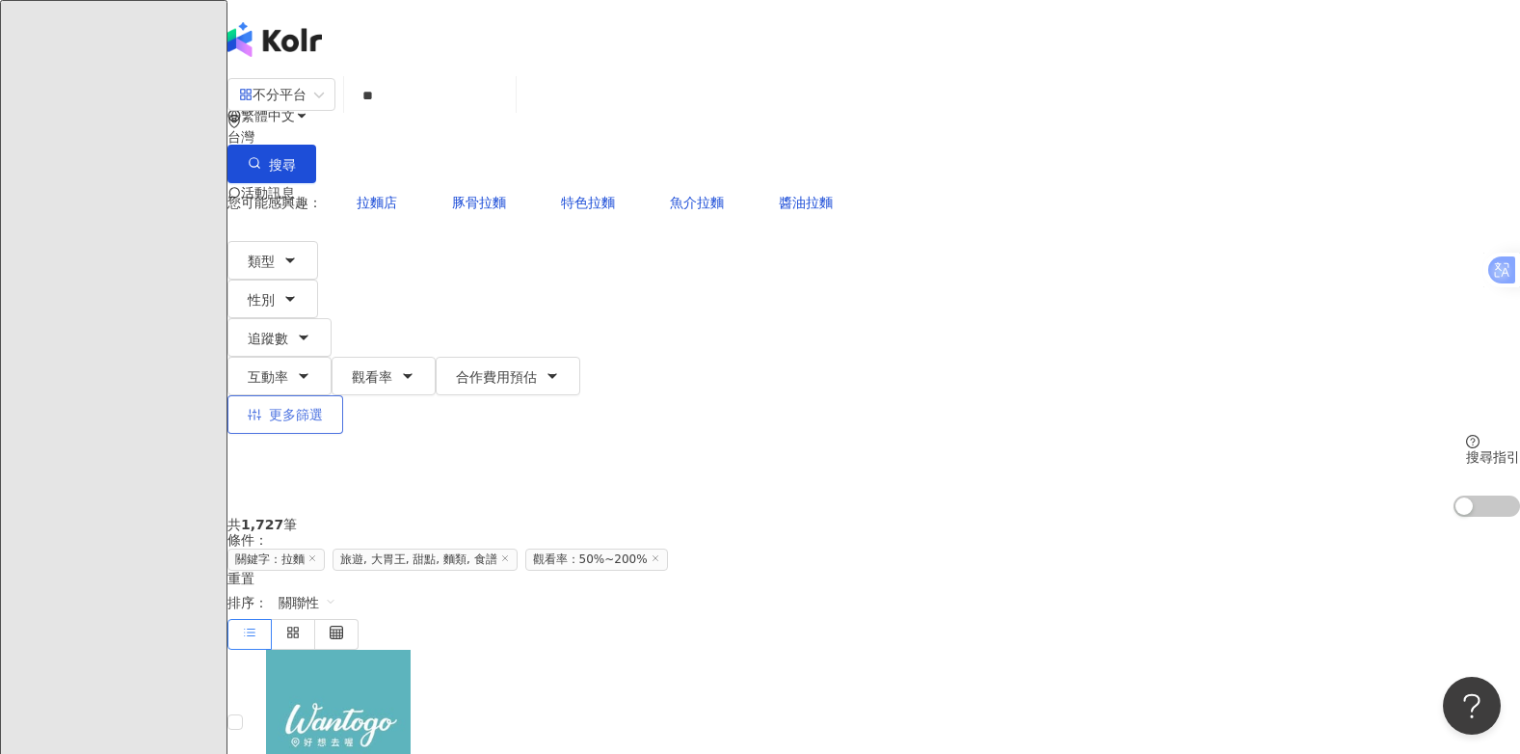
click at [323, 407] on span "更多篩選" at bounding box center [296, 414] width 54 height 15
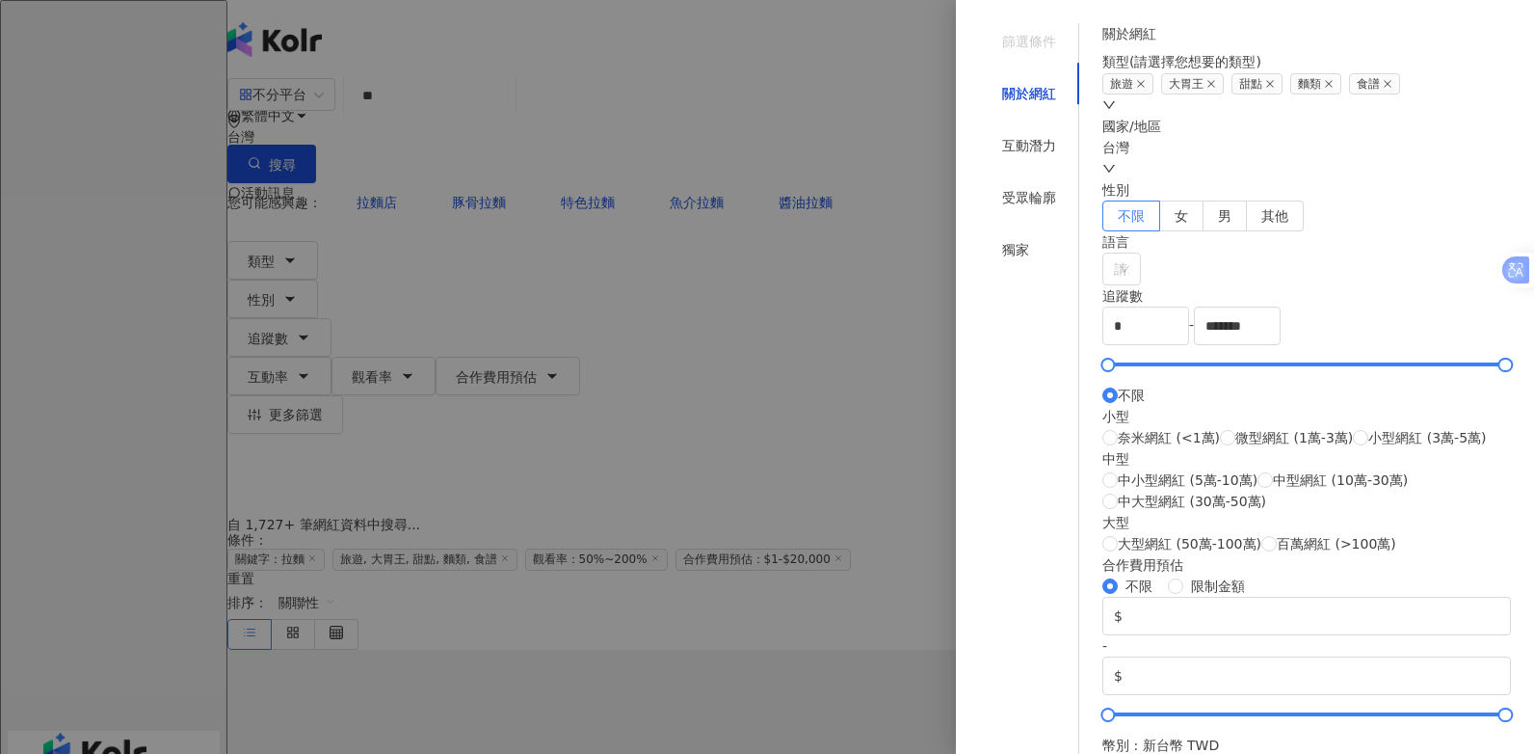
type input "*****"
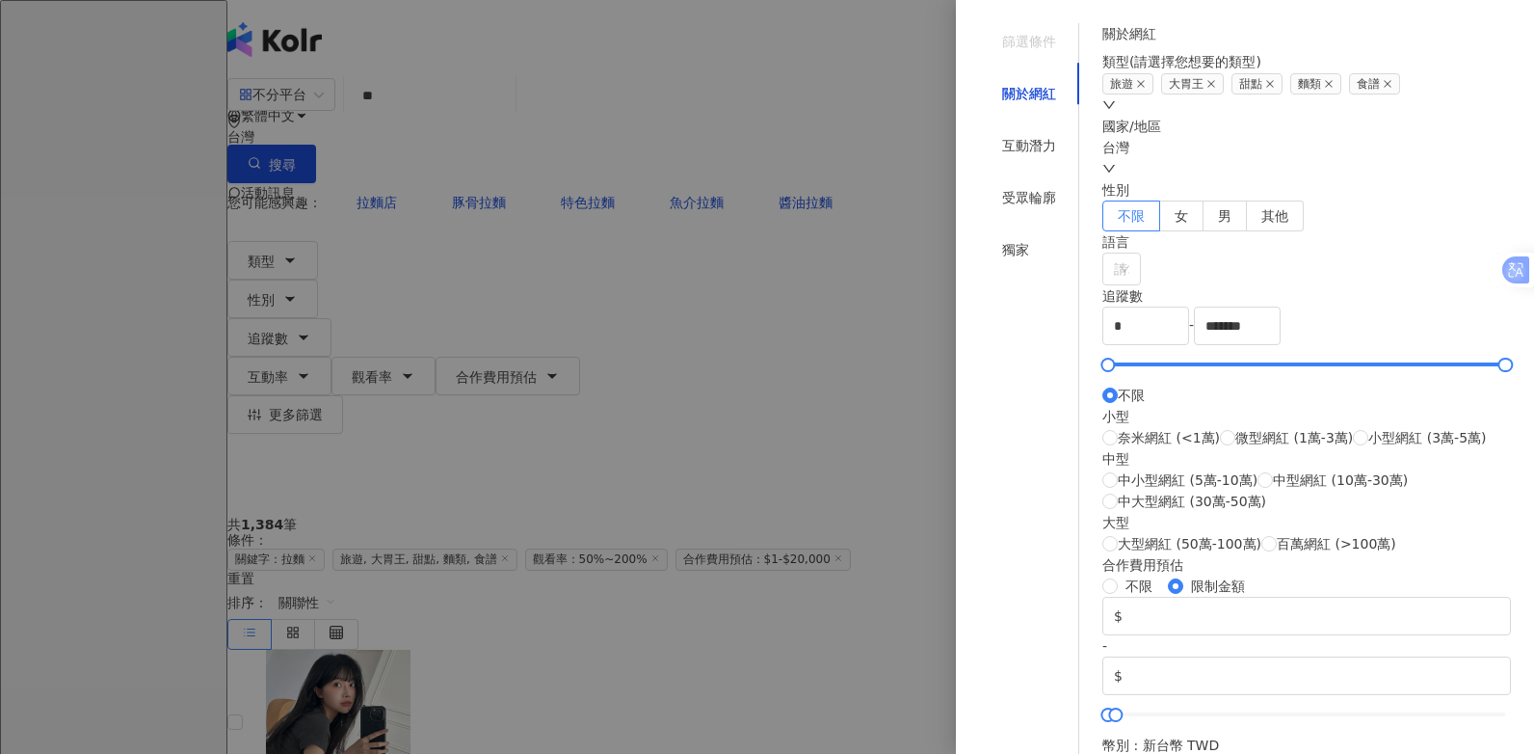
click at [1115, 109] on icon "down" at bounding box center [1109, 105] width 12 height 8
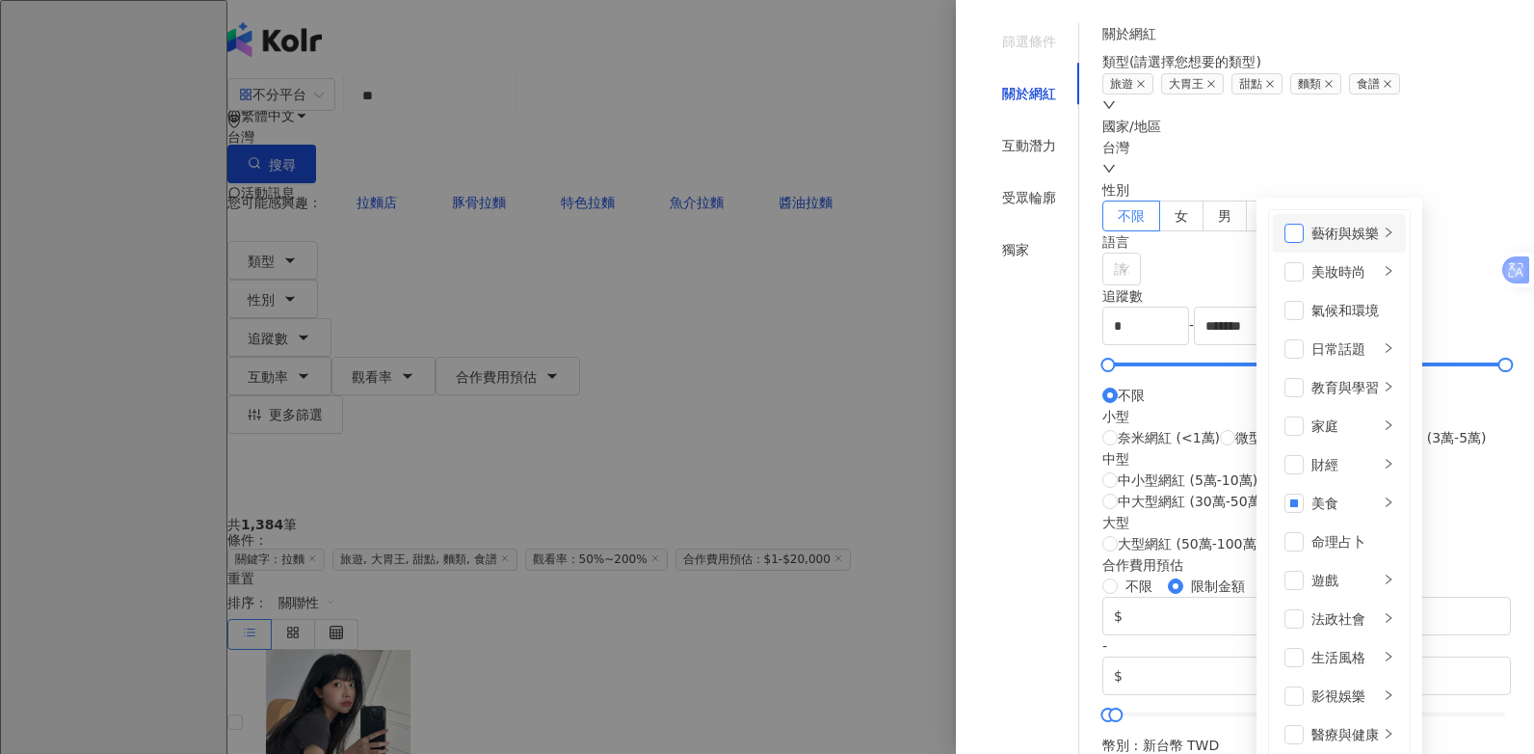
click at [1285, 225] on span at bounding box center [1294, 233] width 19 height 19
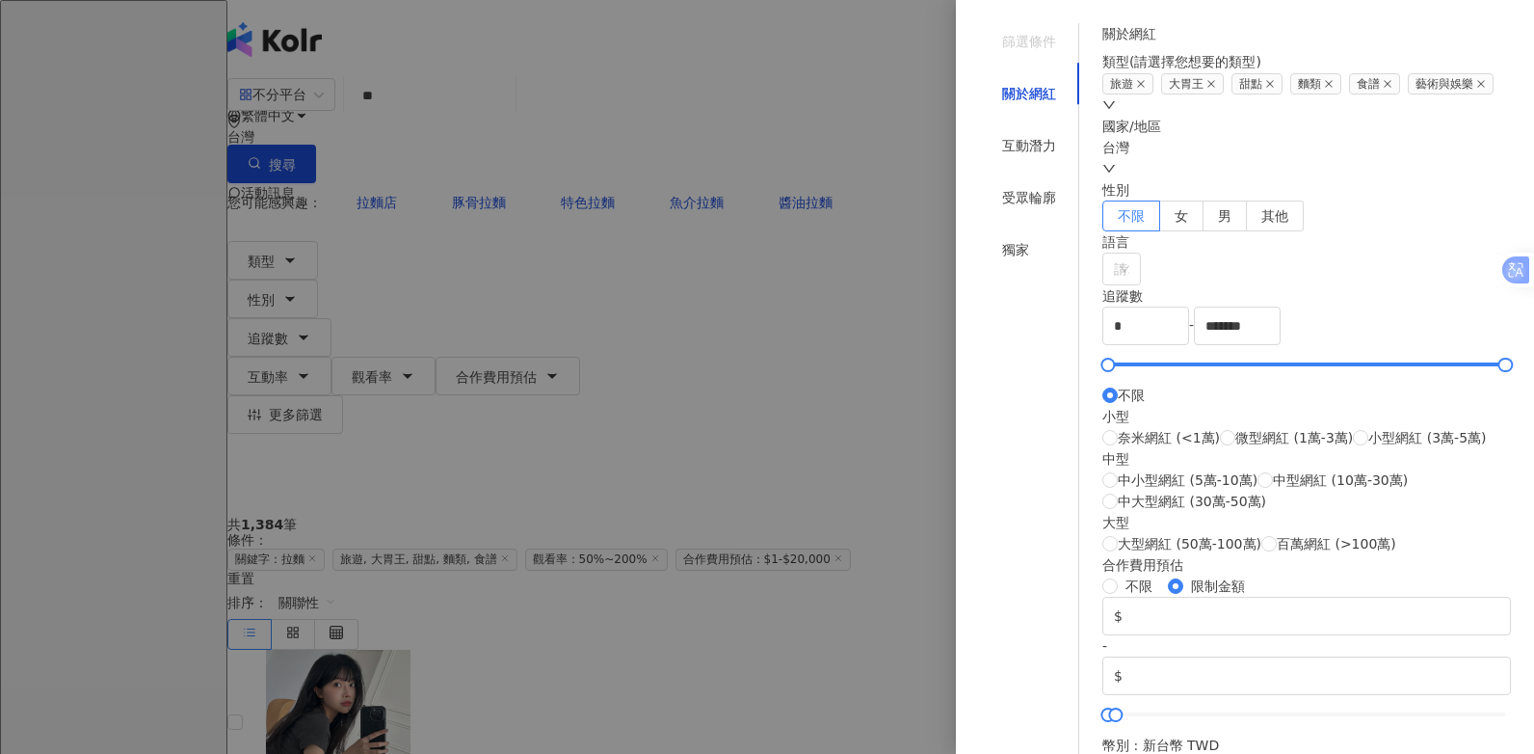
click at [1506, 202] on div "關於網紅 類型 ( 請選擇您想要的類型 ) 旅遊 大胃王 甜點 麵類 食譜 藝術與娛樂 藝術與娛樂 美妝時尚 氣候和環境 日常話題 教育與學習 家庭 財經 美…" at bounding box center [1306, 389] width 409 height 732
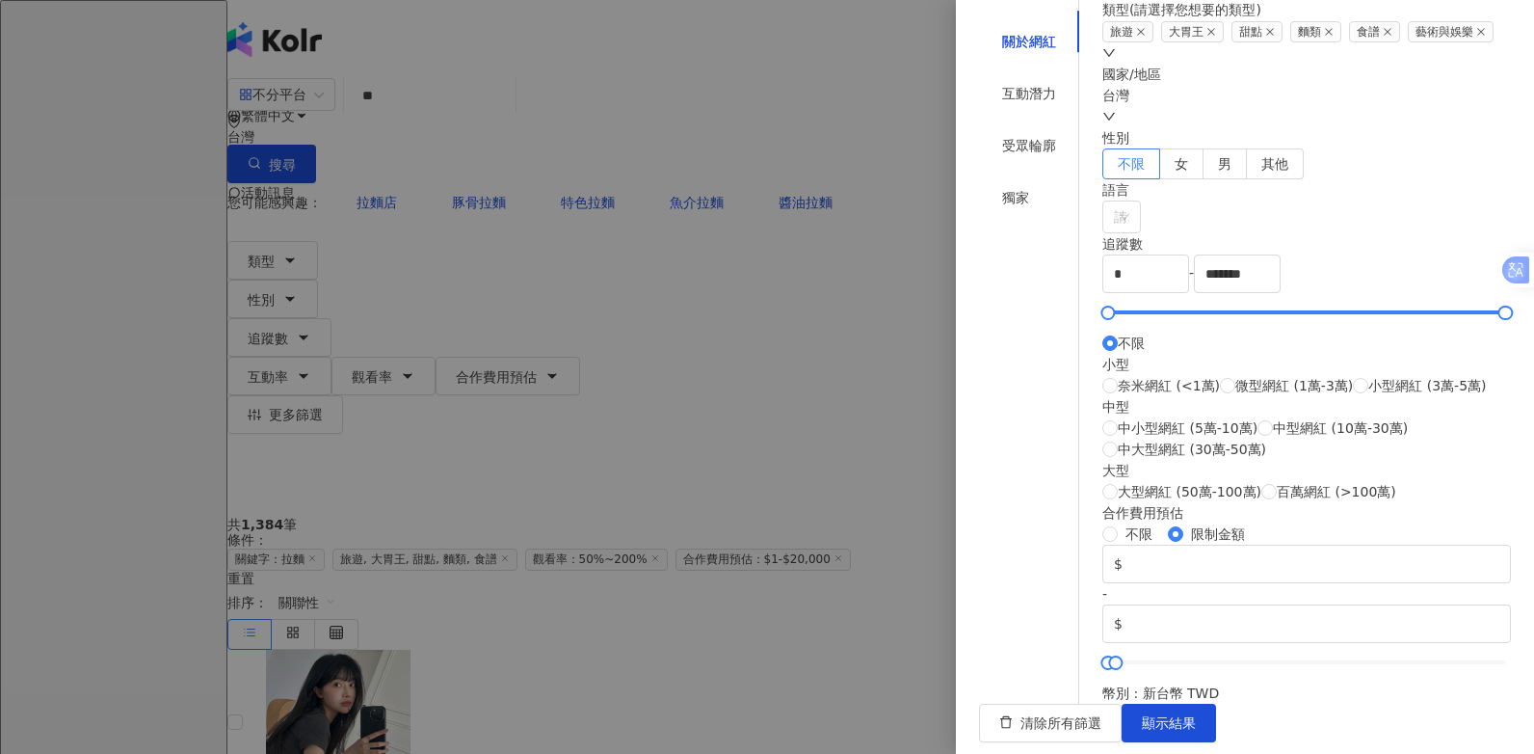
scroll to position [96, 0]
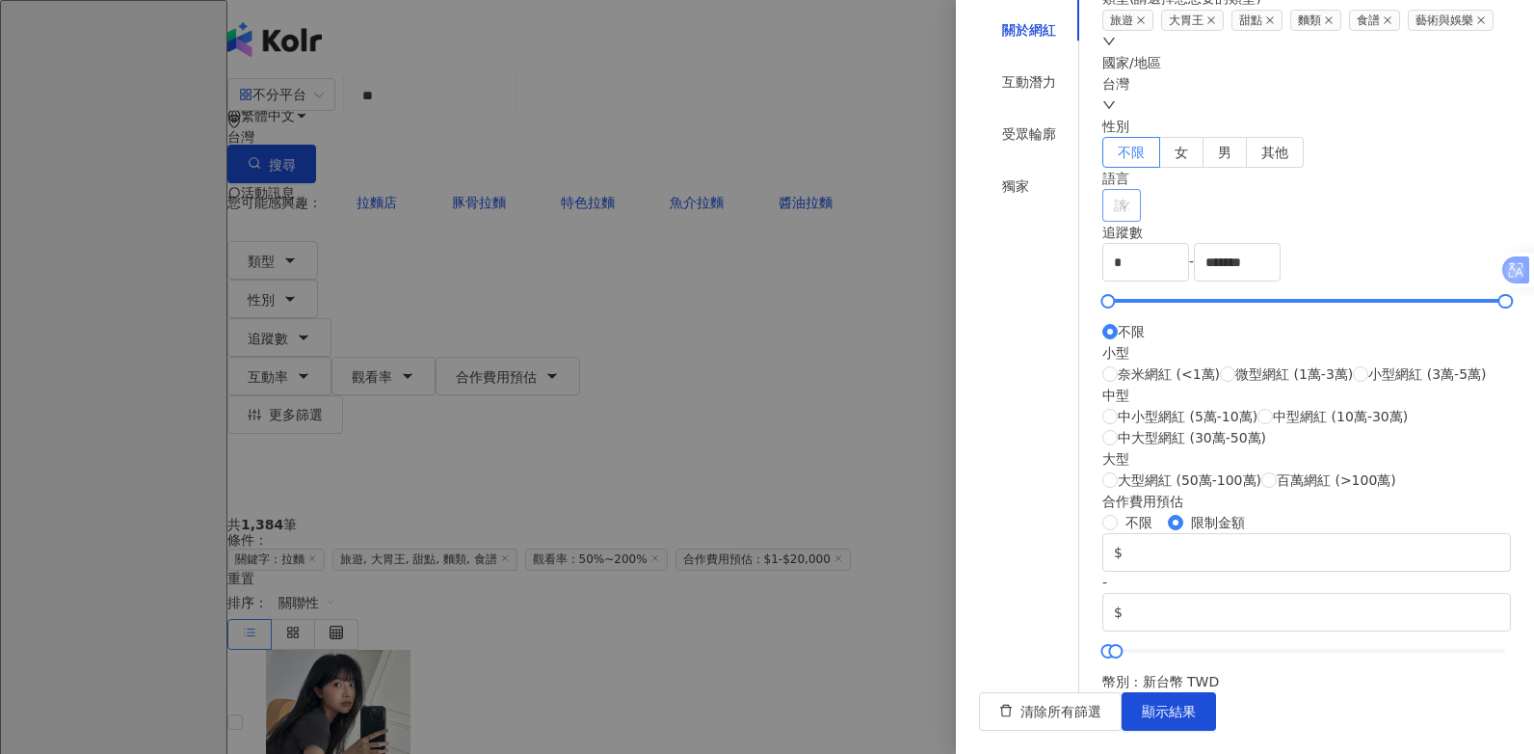
click at [1117, 213] on div at bounding box center [1111, 206] width 11 height 14
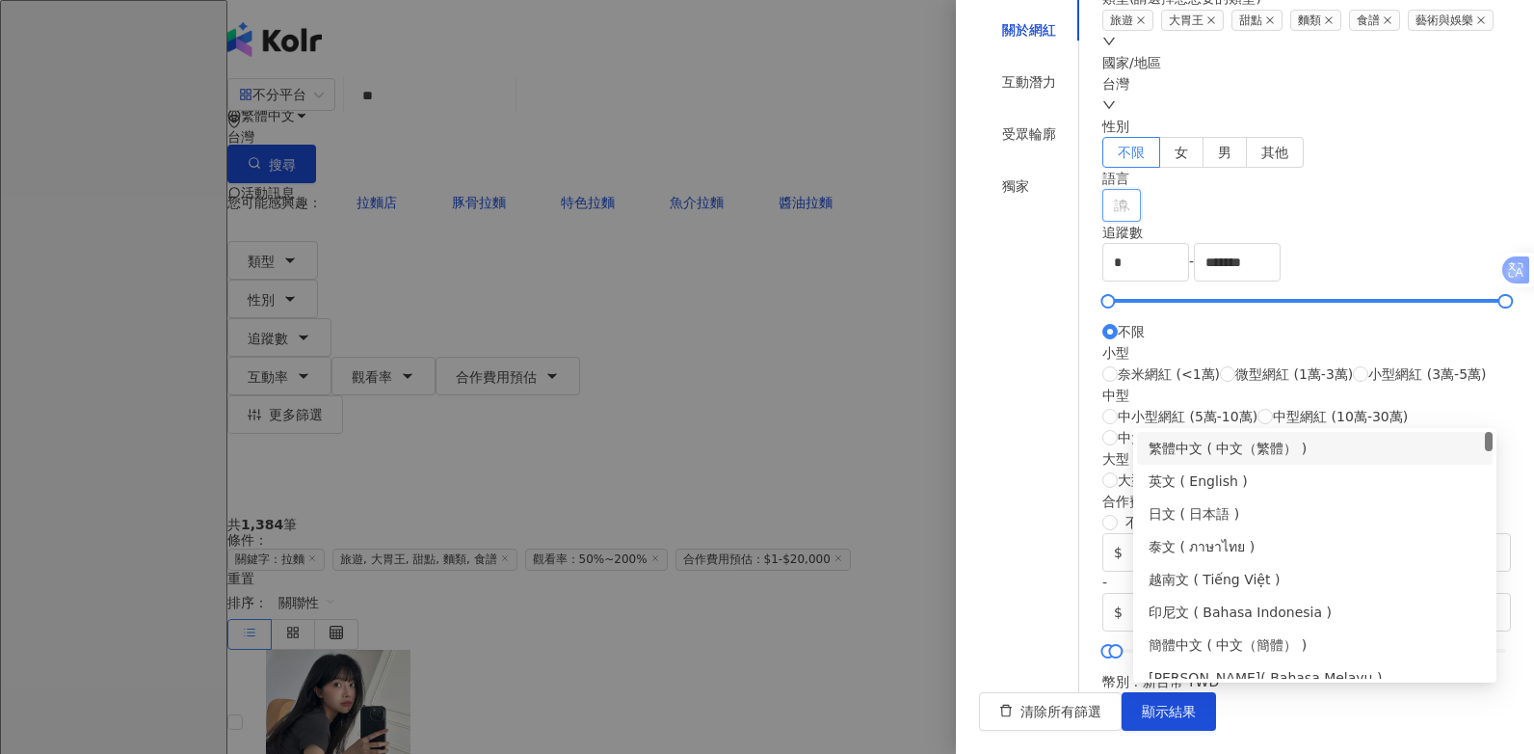
click at [1228, 447] on div "繁體中文 ( 中文（繁體） )" at bounding box center [1315, 448] width 332 height 21
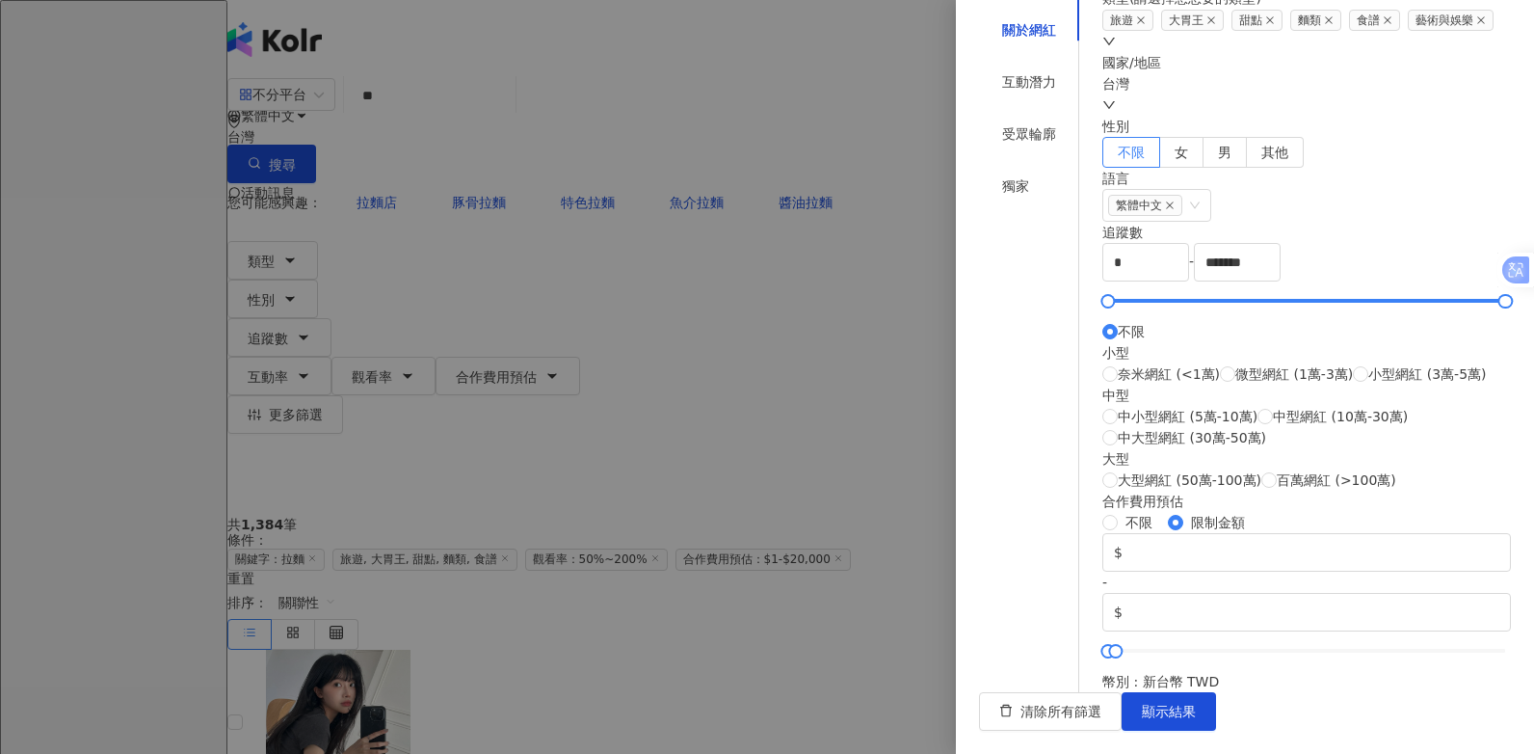
scroll to position [411, 0]
type input "*****"
type input "*"
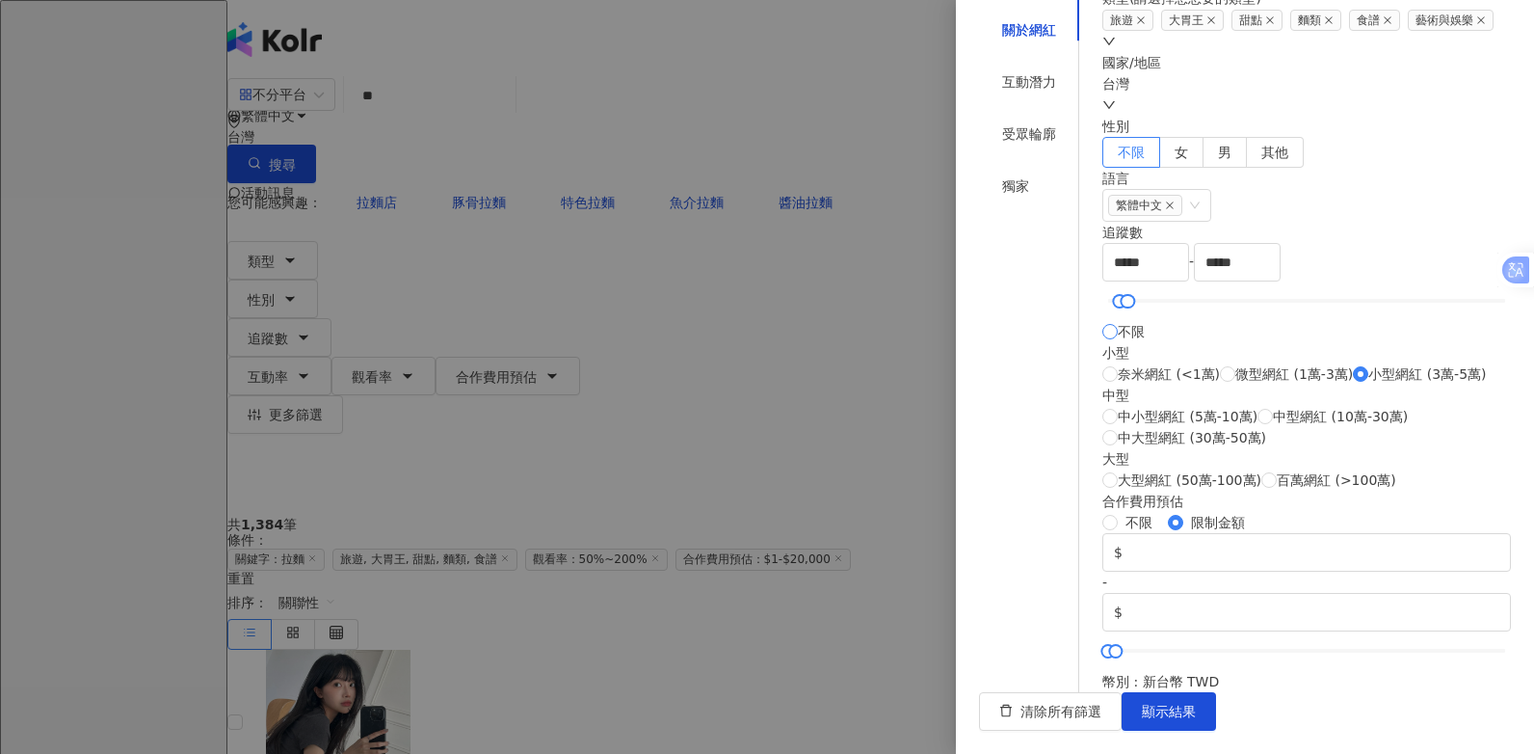
type input "*******"
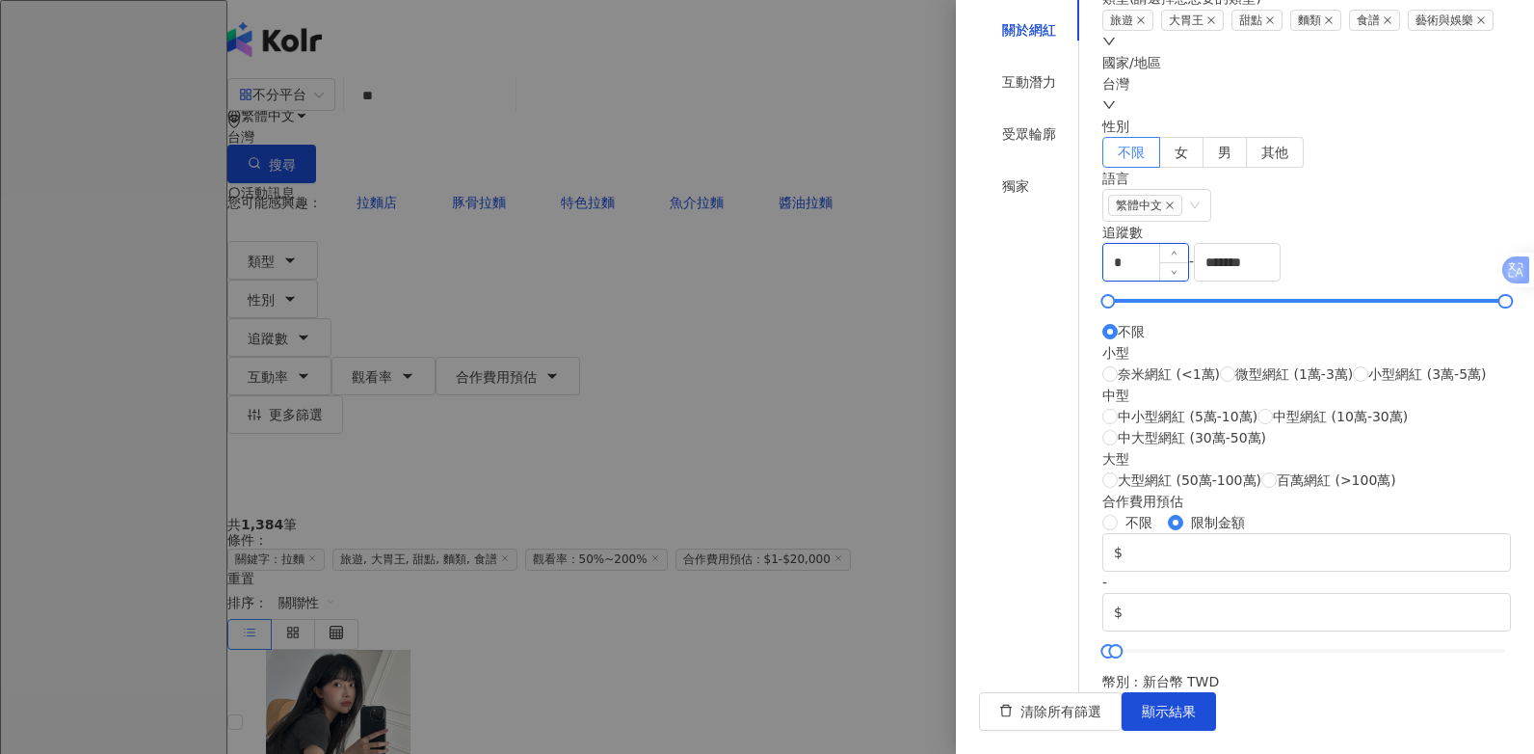
click at [1171, 244] on input "*" at bounding box center [1145, 262] width 85 height 37
drag, startPoint x: 1398, startPoint y: 184, endPoint x: 1288, endPoint y: 188, distance: 109.9
click at [1288, 243] on div "***** - ******* 不限 小型 奈米網紅 (<1萬) 微型網紅 (1萬-3萬) 小型網紅 (3萬-5萬) 中型 中小型網紅 (5萬-10萬) 中型…" at bounding box center [1306, 367] width 409 height 248
drag, startPoint x: 1257, startPoint y: 188, endPoint x: 1090, endPoint y: 186, distance: 166.7
click at [1093, 186] on div "篩選條件 關於網紅 互動潛力 受眾輪廓 獨家 關於網紅 類型 ( 請選擇您想要的類型 ) 旅遊 大胃王 甜點 麵類 食譜 藝術與娛樂 國家/地區 台灣 性別 …" at bounding box center [1245, 326] width 532 height 732
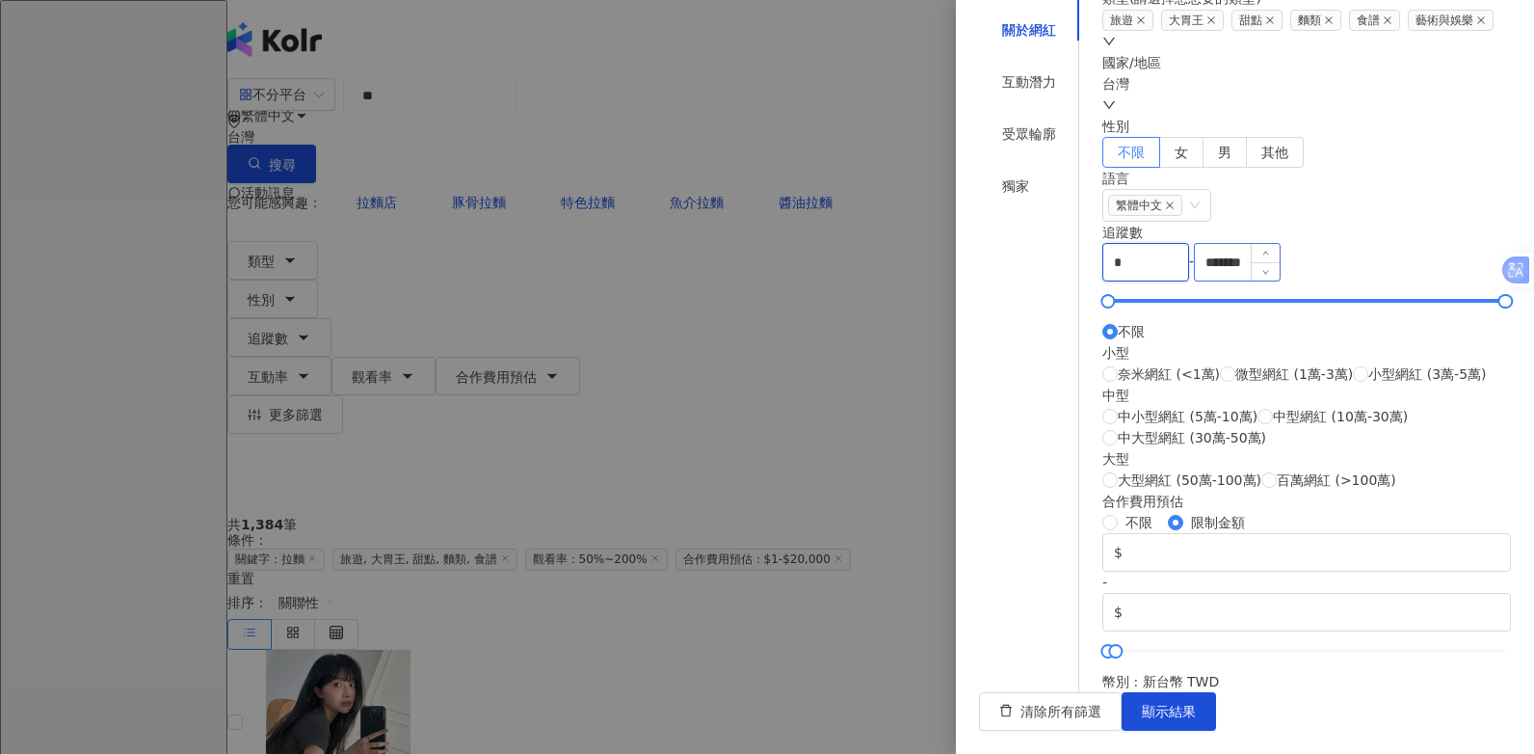
type input "*"
click at [1280, 244] on input "*******" at bounding box center [1237, 262] width 85 height 37
click at [1400, 342] on div "小型 奈米網紅 (<1萬) 微型網紅 (1萬-3萬) 小型網紅 (3萬-5萬)" at bounding box center [1306, 363] width 409 height 42
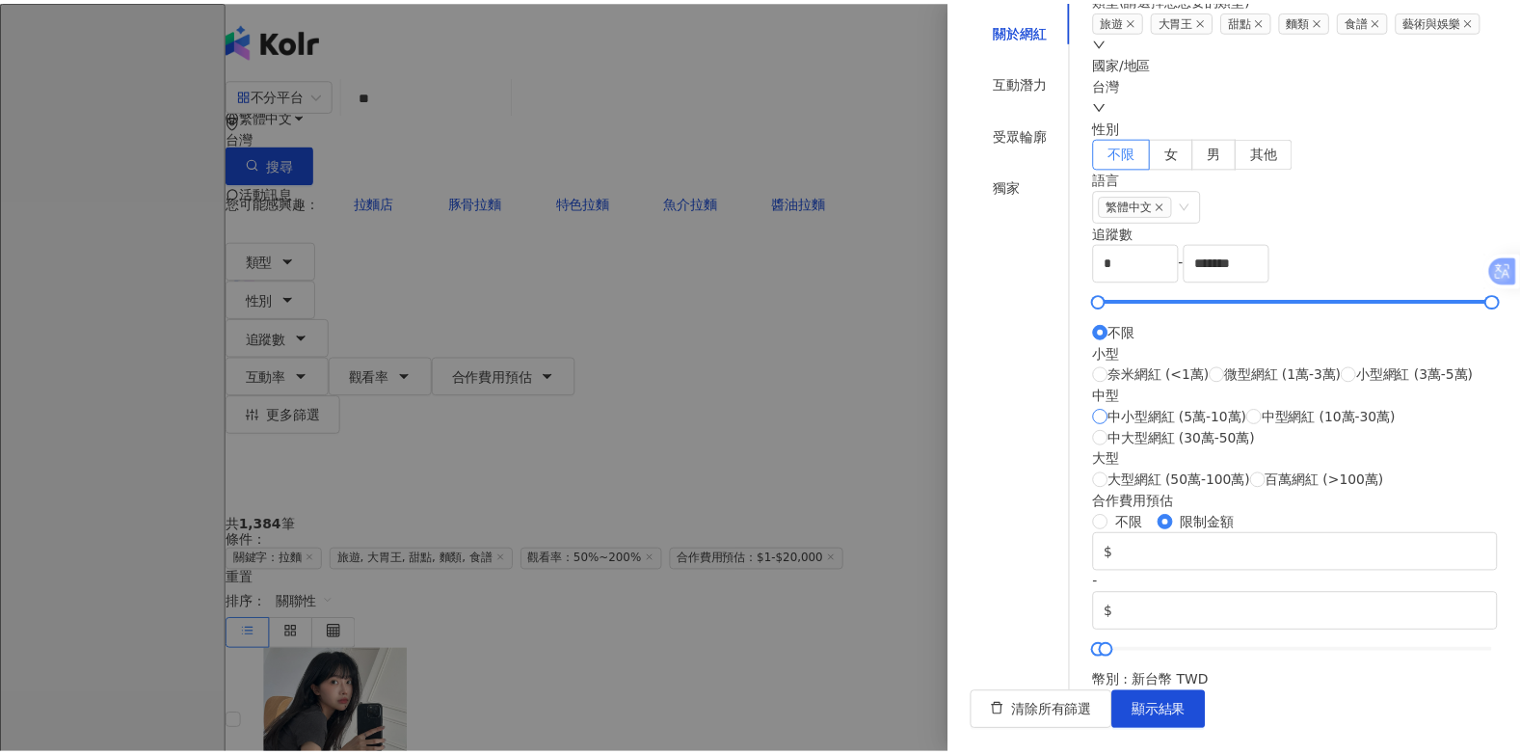
scroll to position [725, 0]
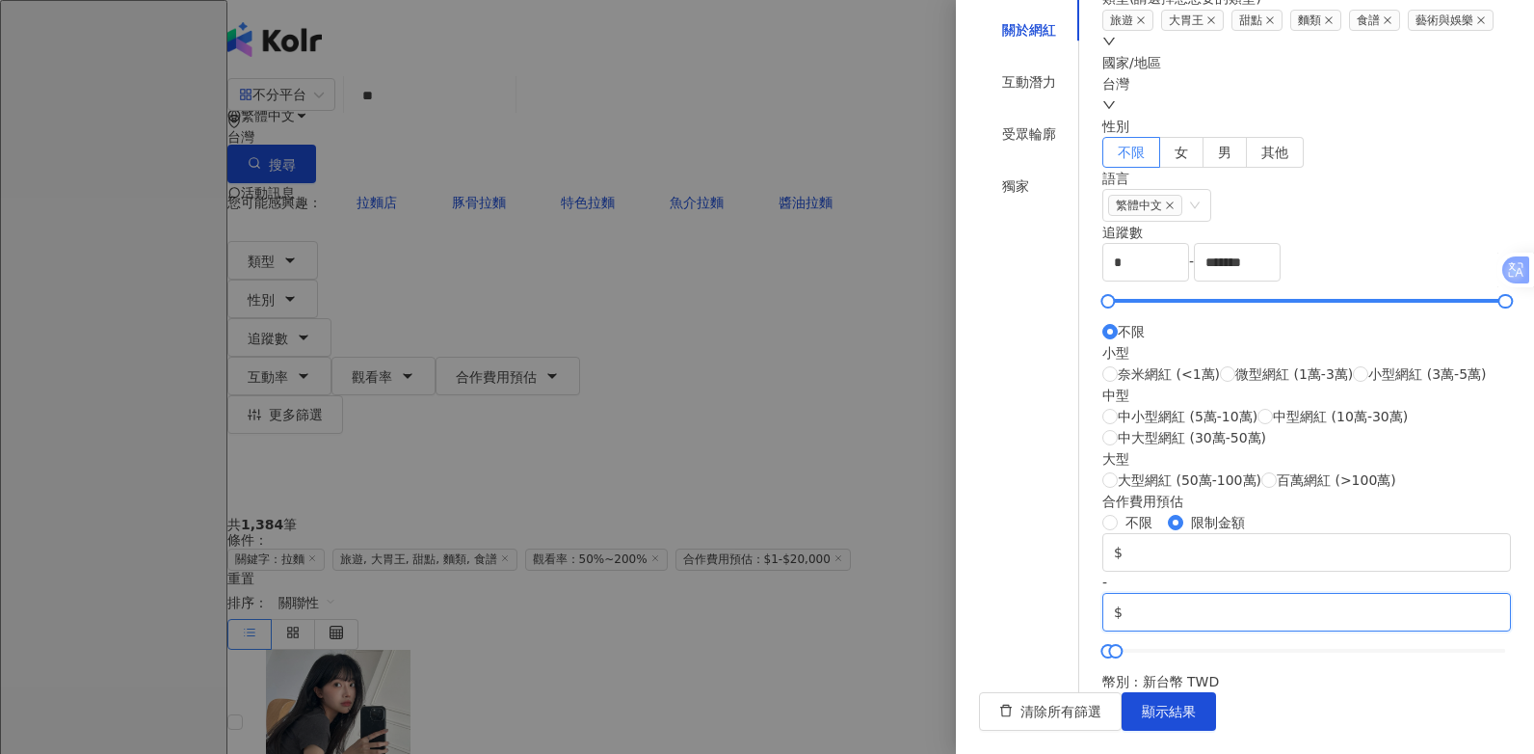
click at [1402, 601] on input "*****" at bounding box center [1313, 611] width 373 height 21
click at [1196, 714] on span "顯示結果" at bounding box center [1169, 710] width 54 height 15
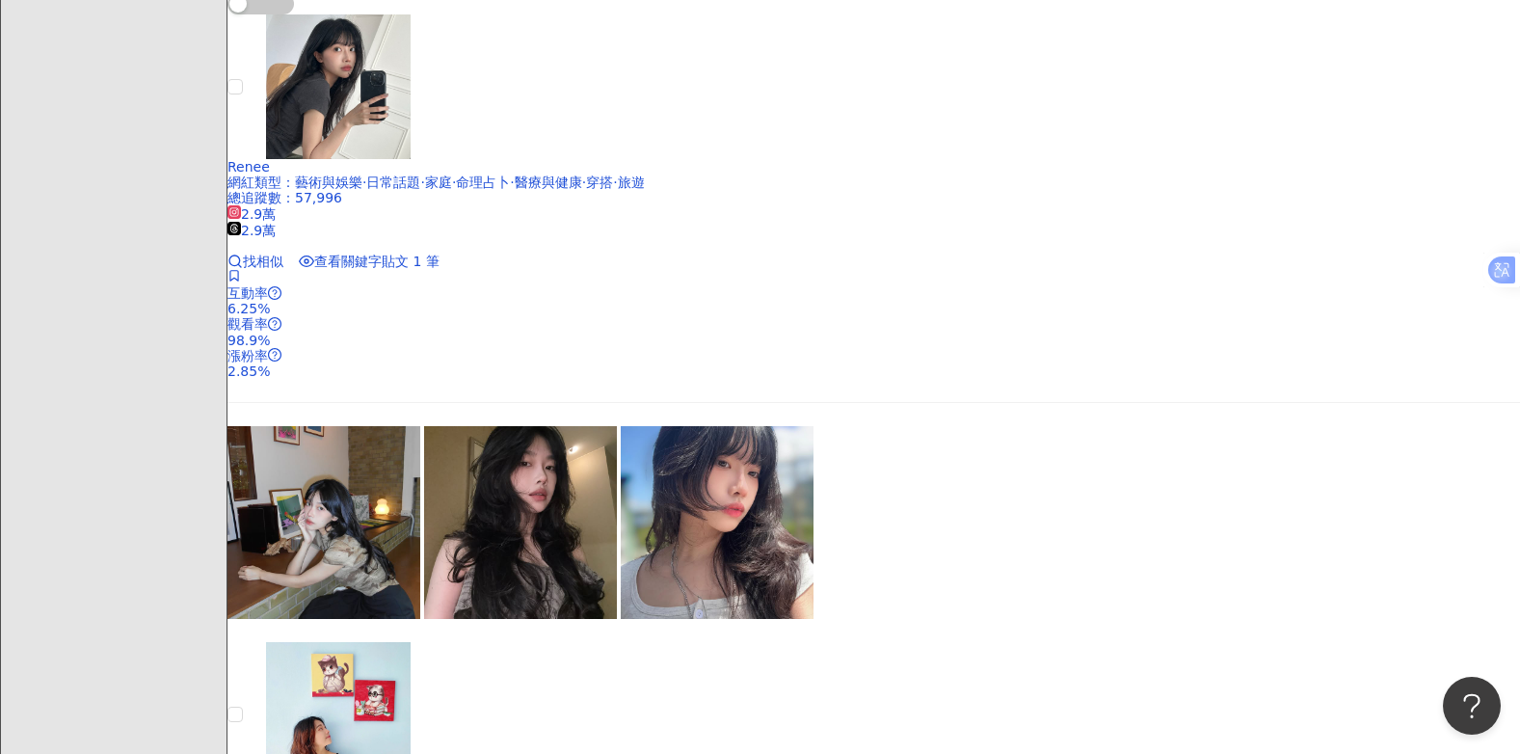
scroll to position [578, 0]
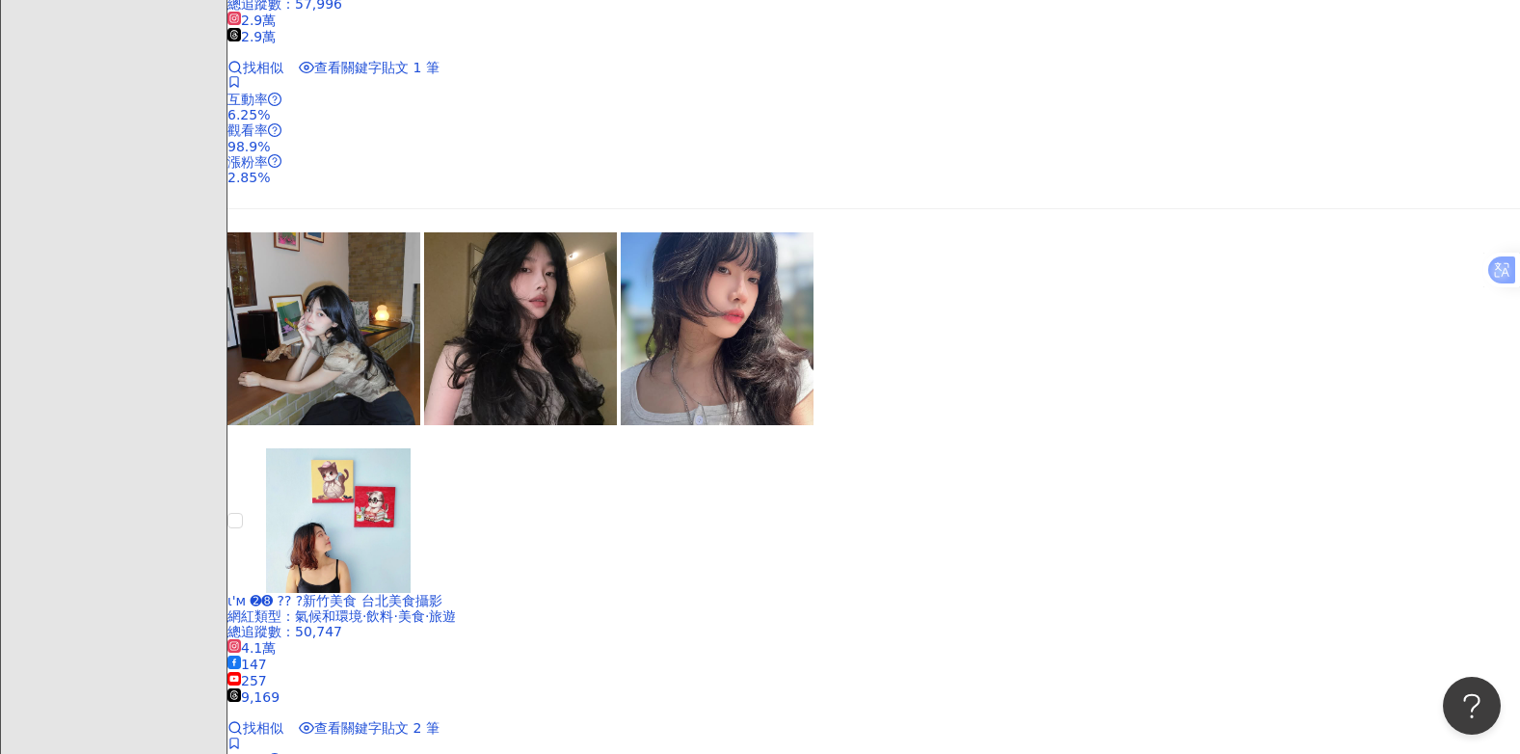
scroll to position [867, 0]
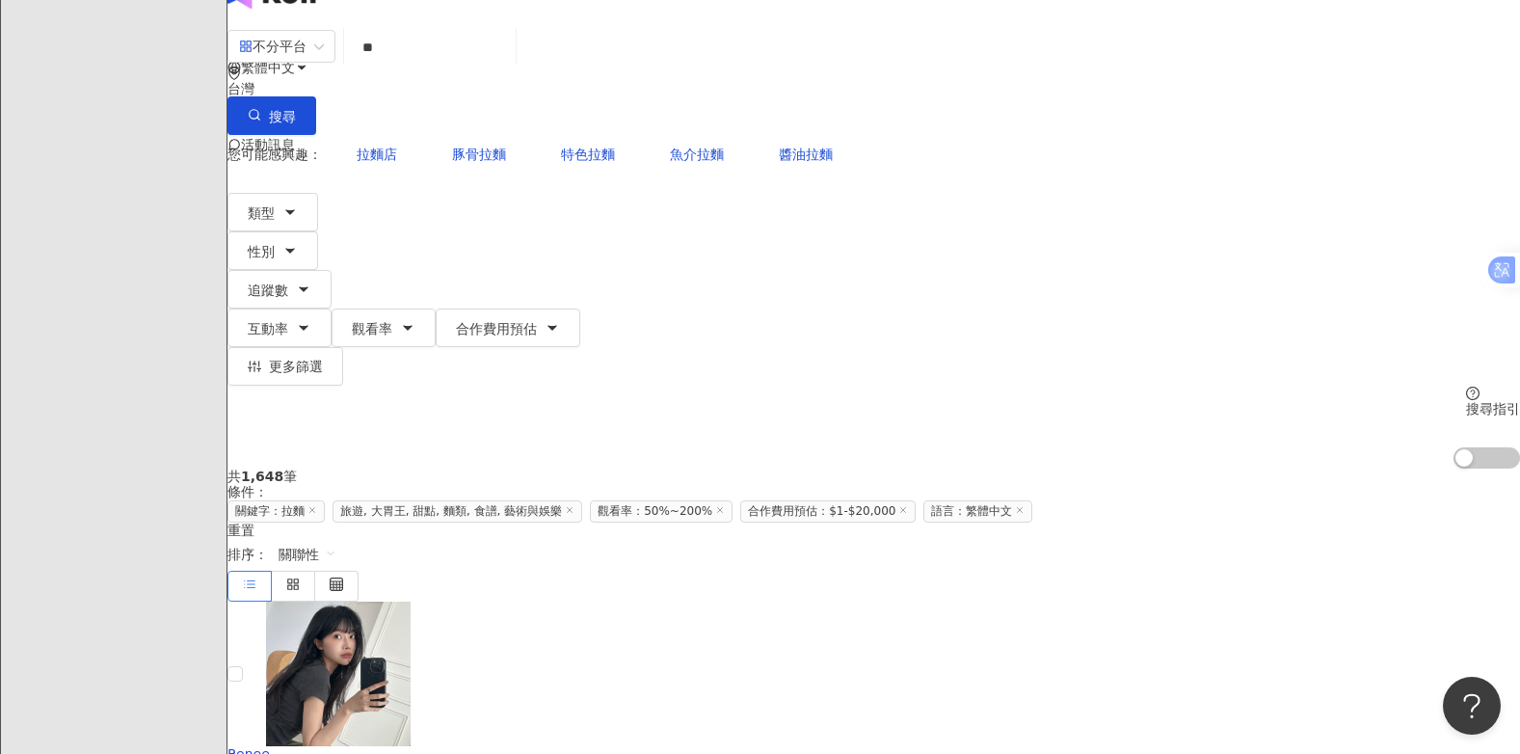
scroll to position [0, 0]
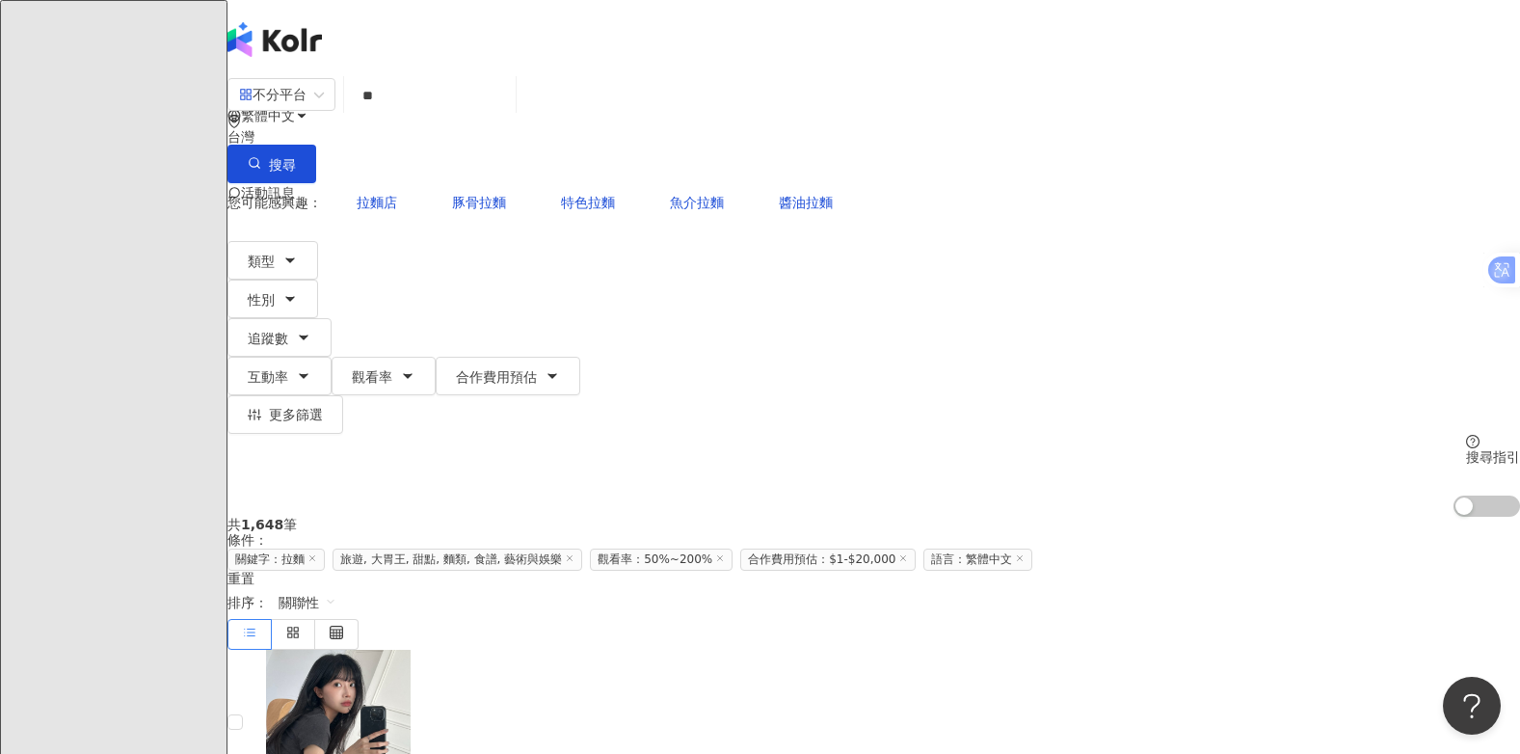
click at [505, 110] on input "**" at bounding box center [430, 95] width 156 height 37
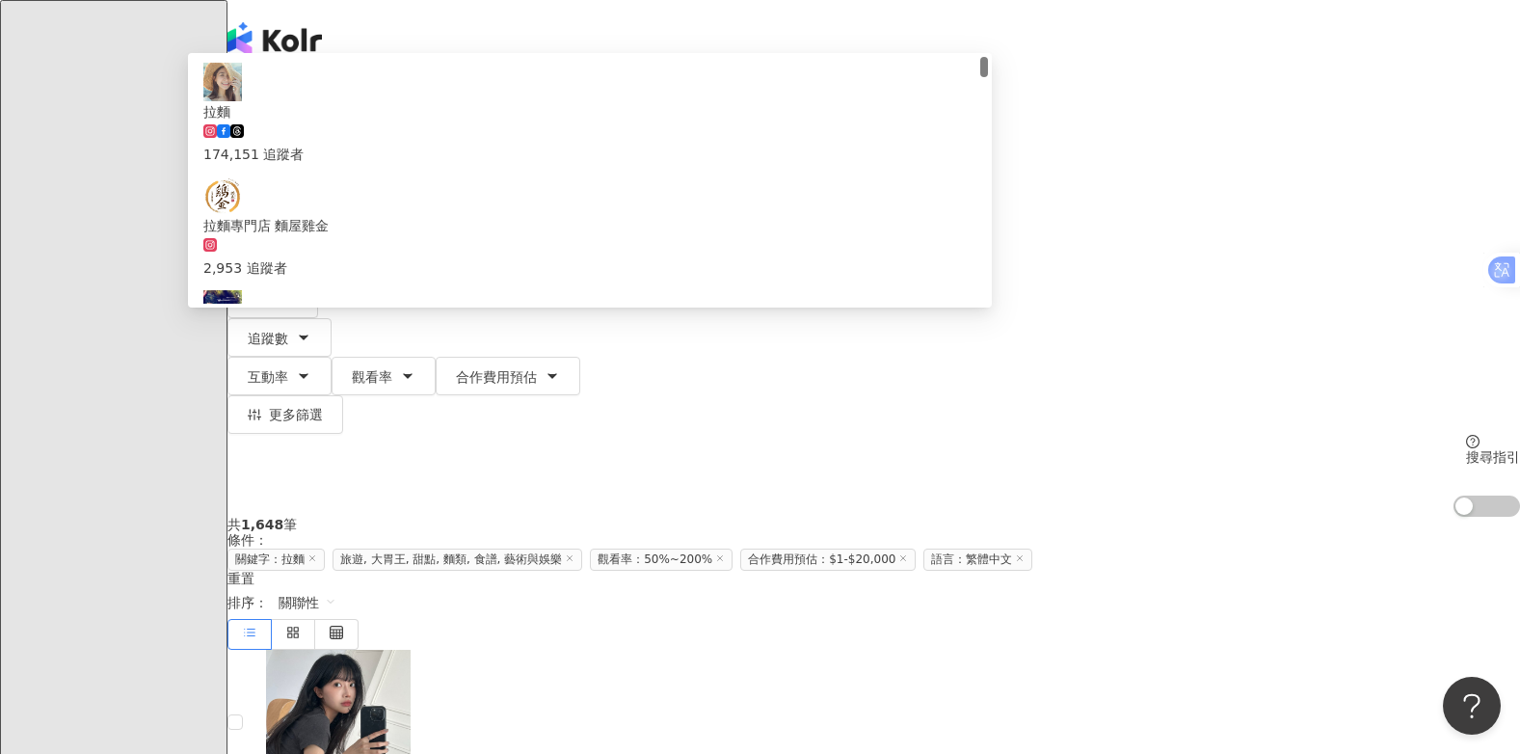
type input "*"
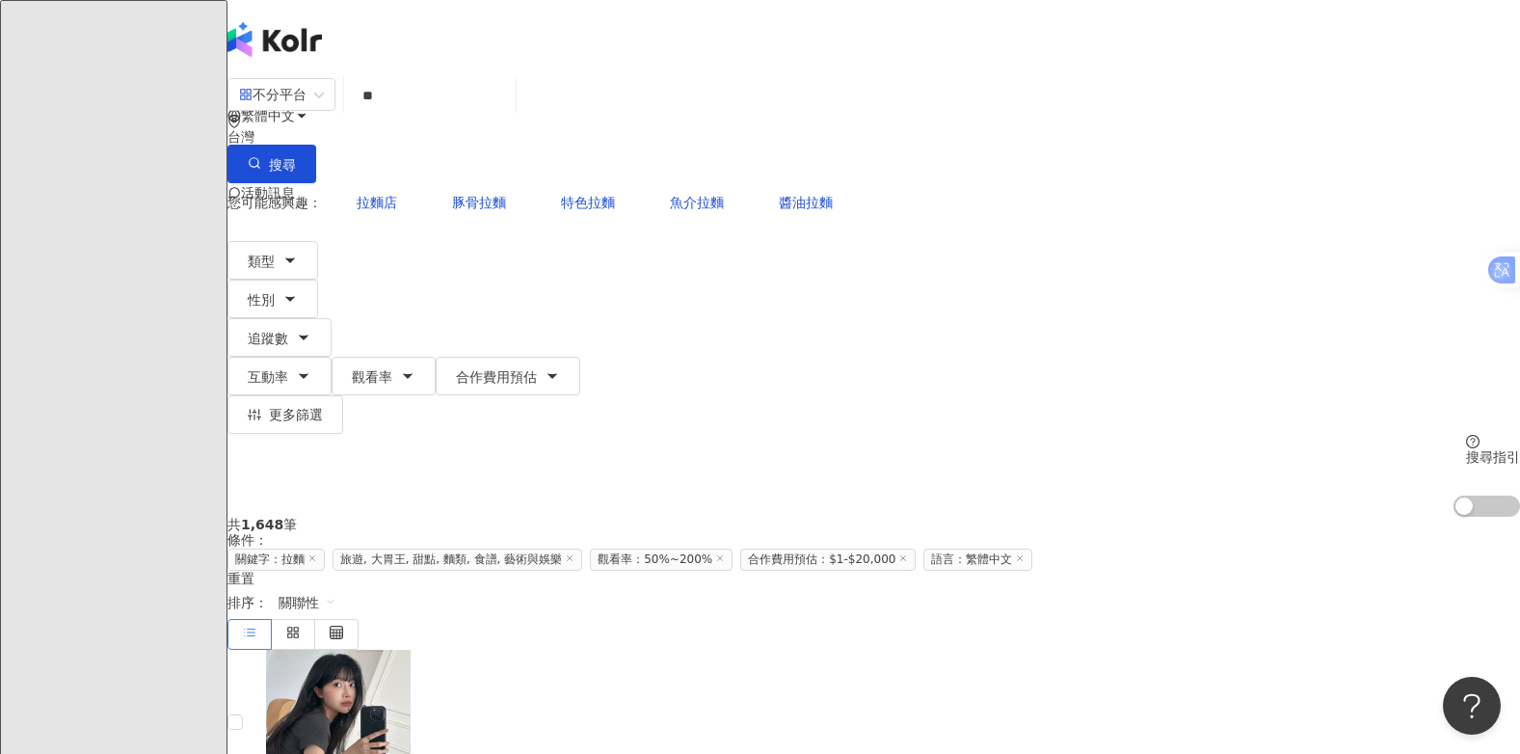
type input "*"
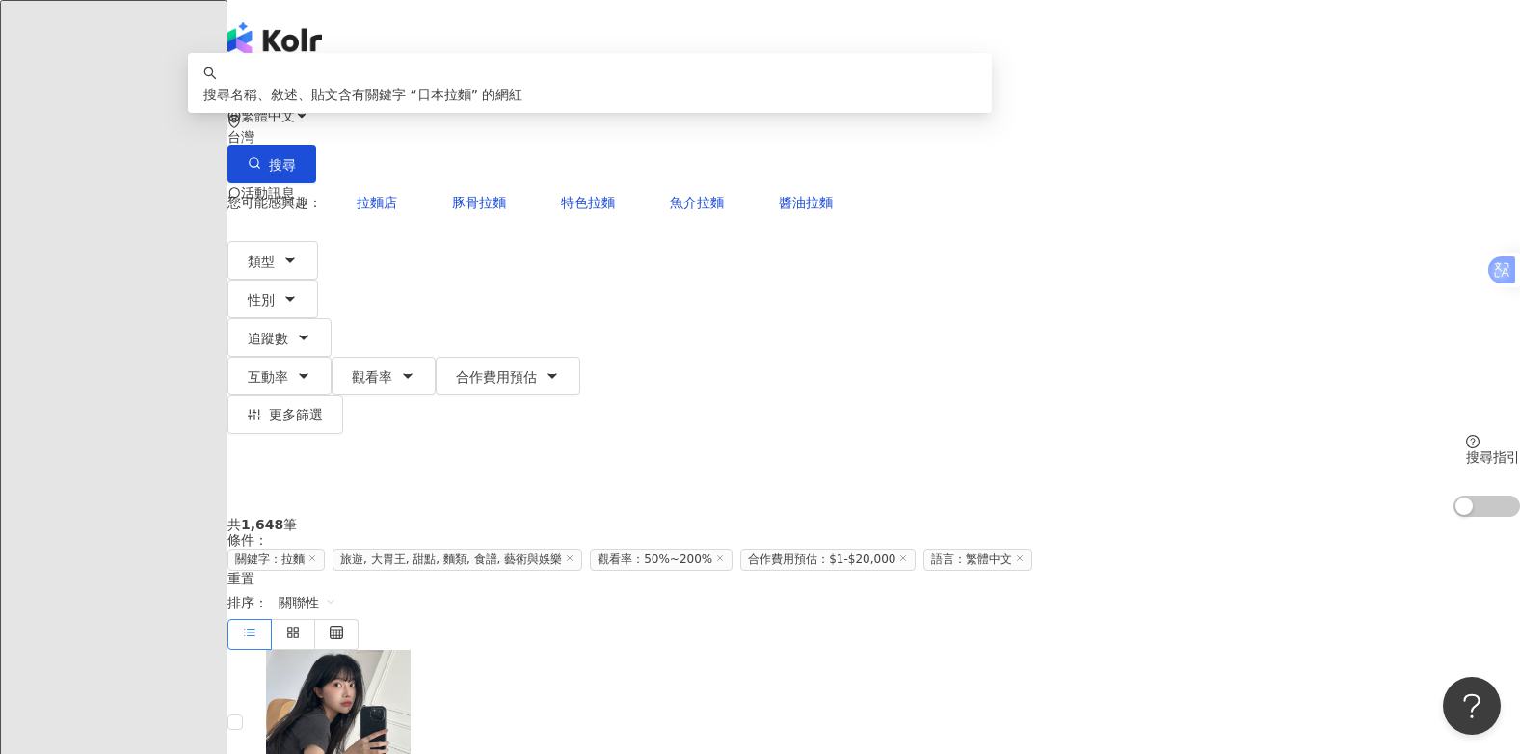
drag, startPoint x: 479, startPoint y: 115, endPoint x: 578, endPoint y: 107, distance: 99.6
click at [508, 107] on input "****" at bounding box center [430, 95] width 156 height 37
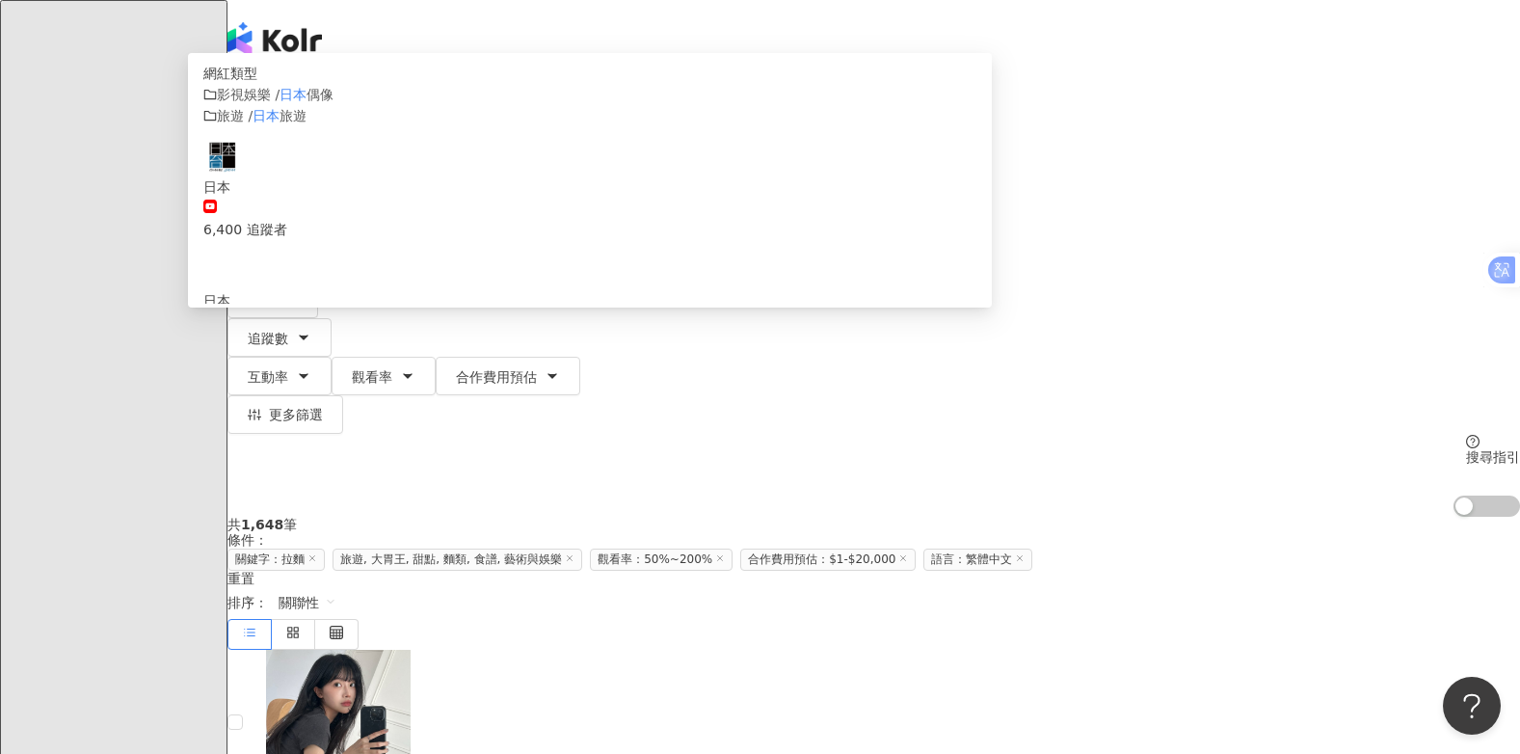
type input "*"
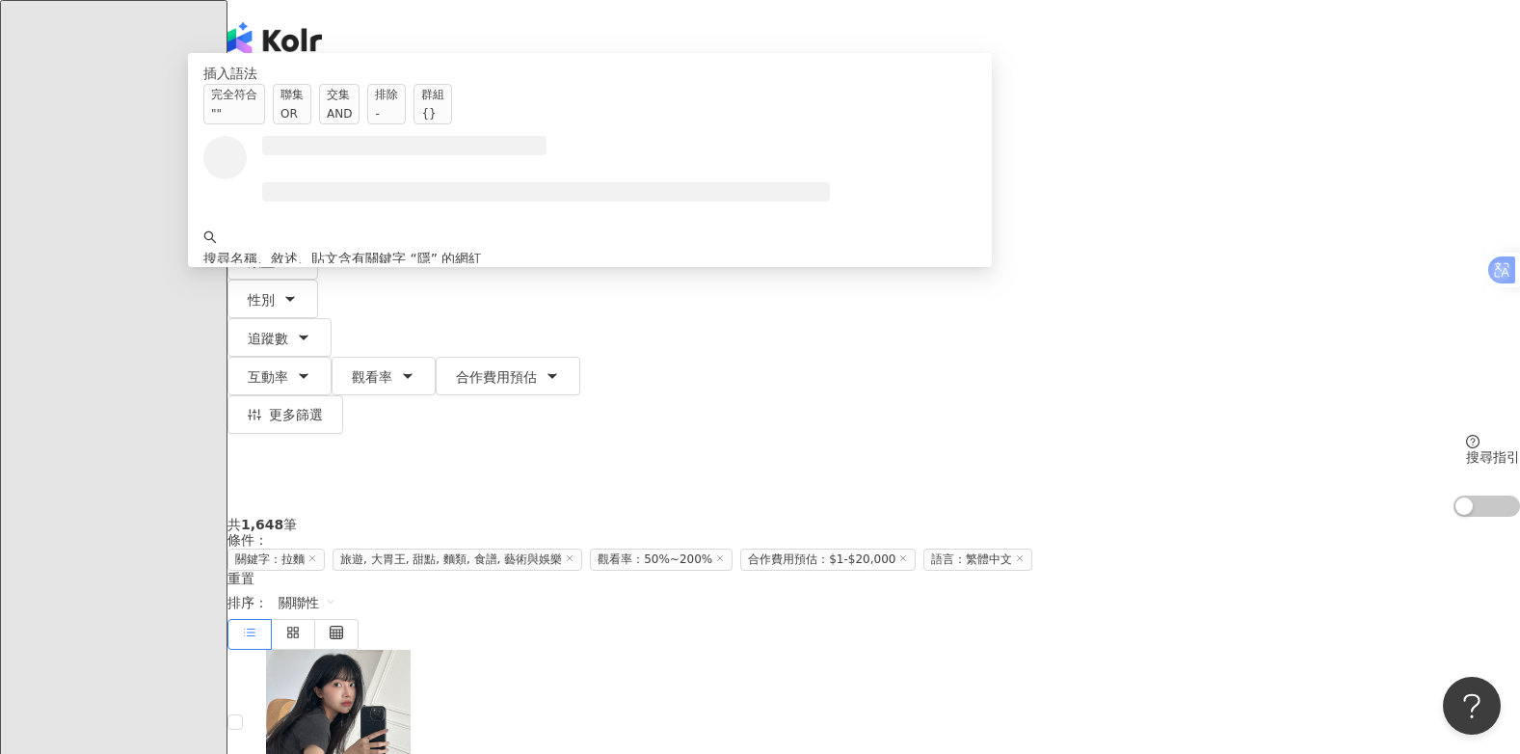
type input "*"
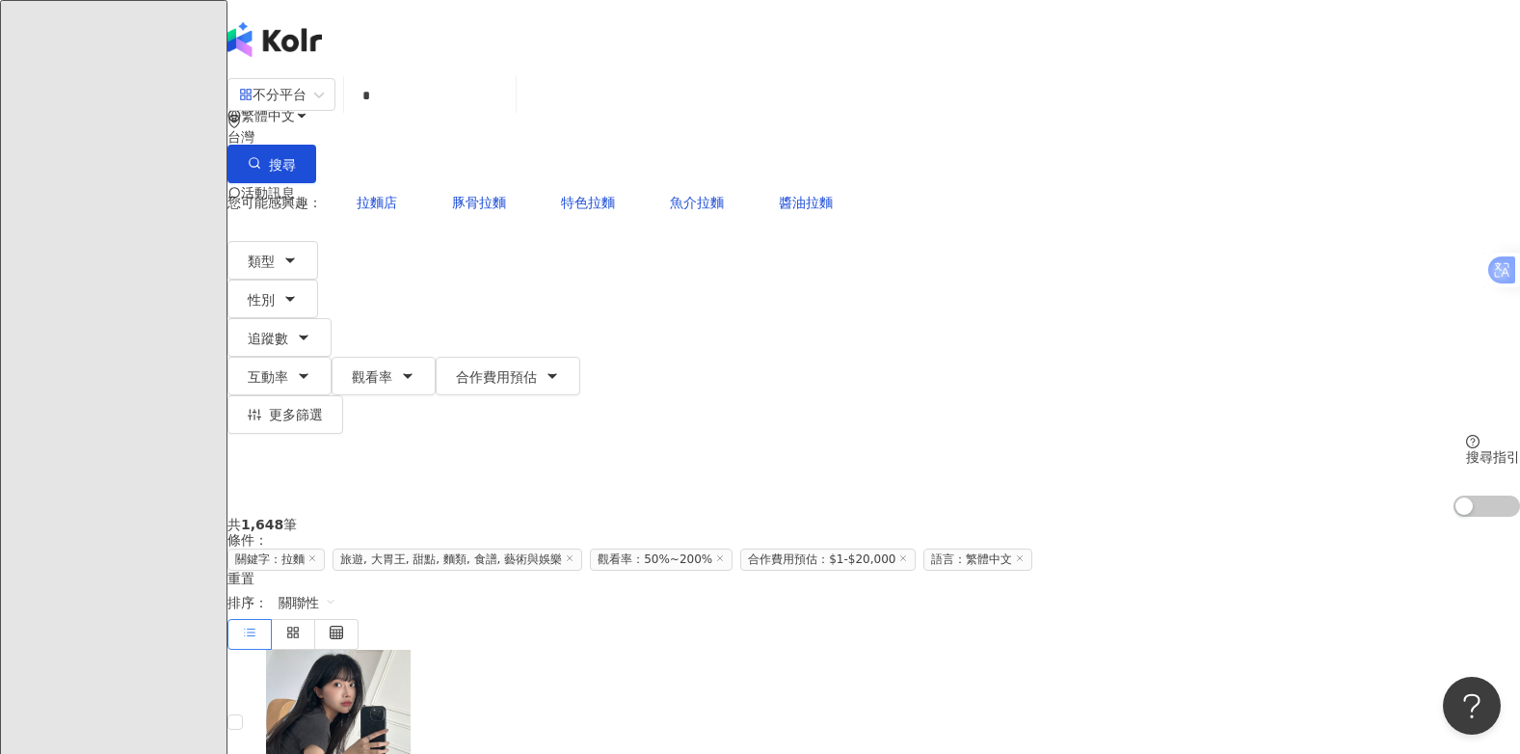
type input "*"
click at [316, 145] on button "搜尋" at bounding box center [271, 164] width 89 height 39
click at [296, 157] on span "搜尋" at bounding box center [282, 164] width 27 height 15
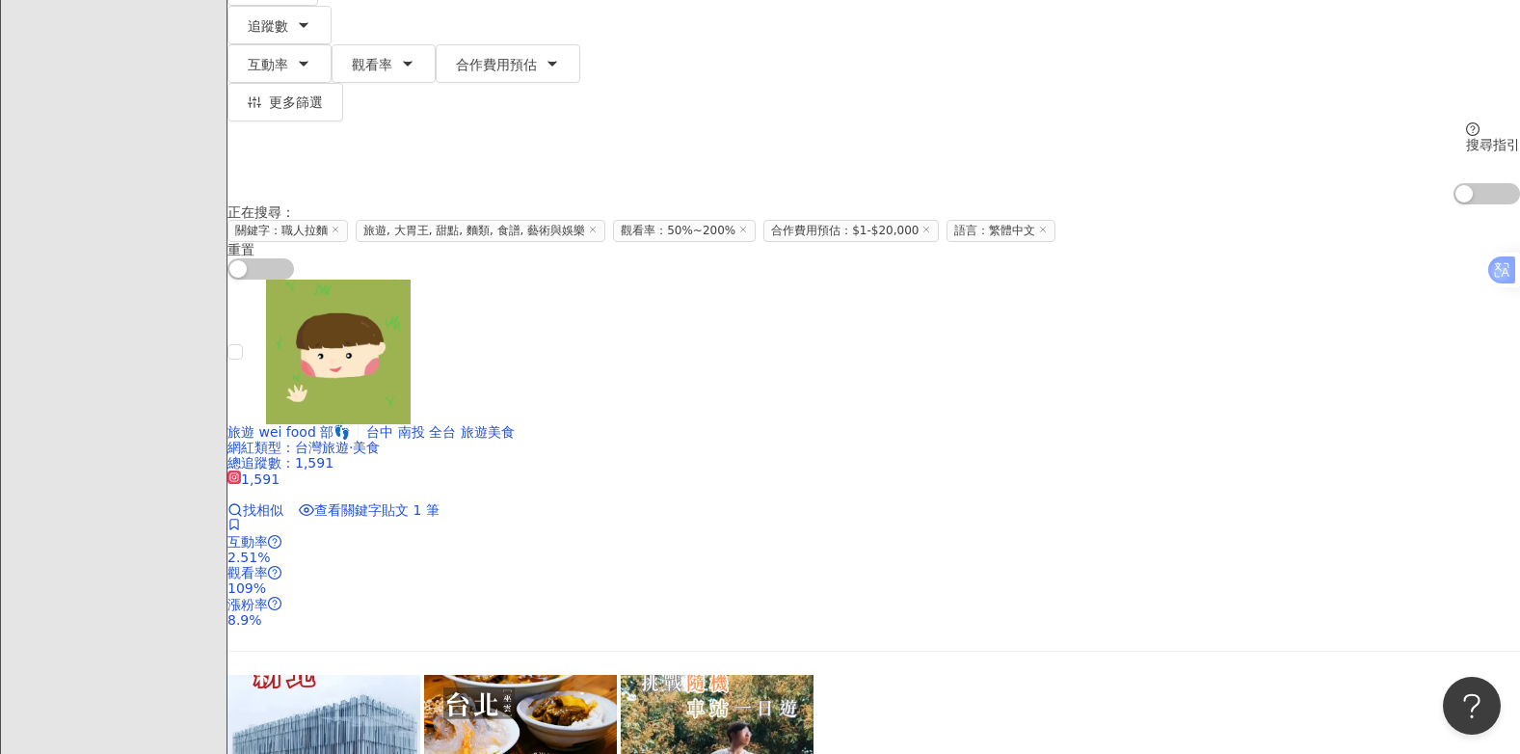
scroll to position [385, 0]
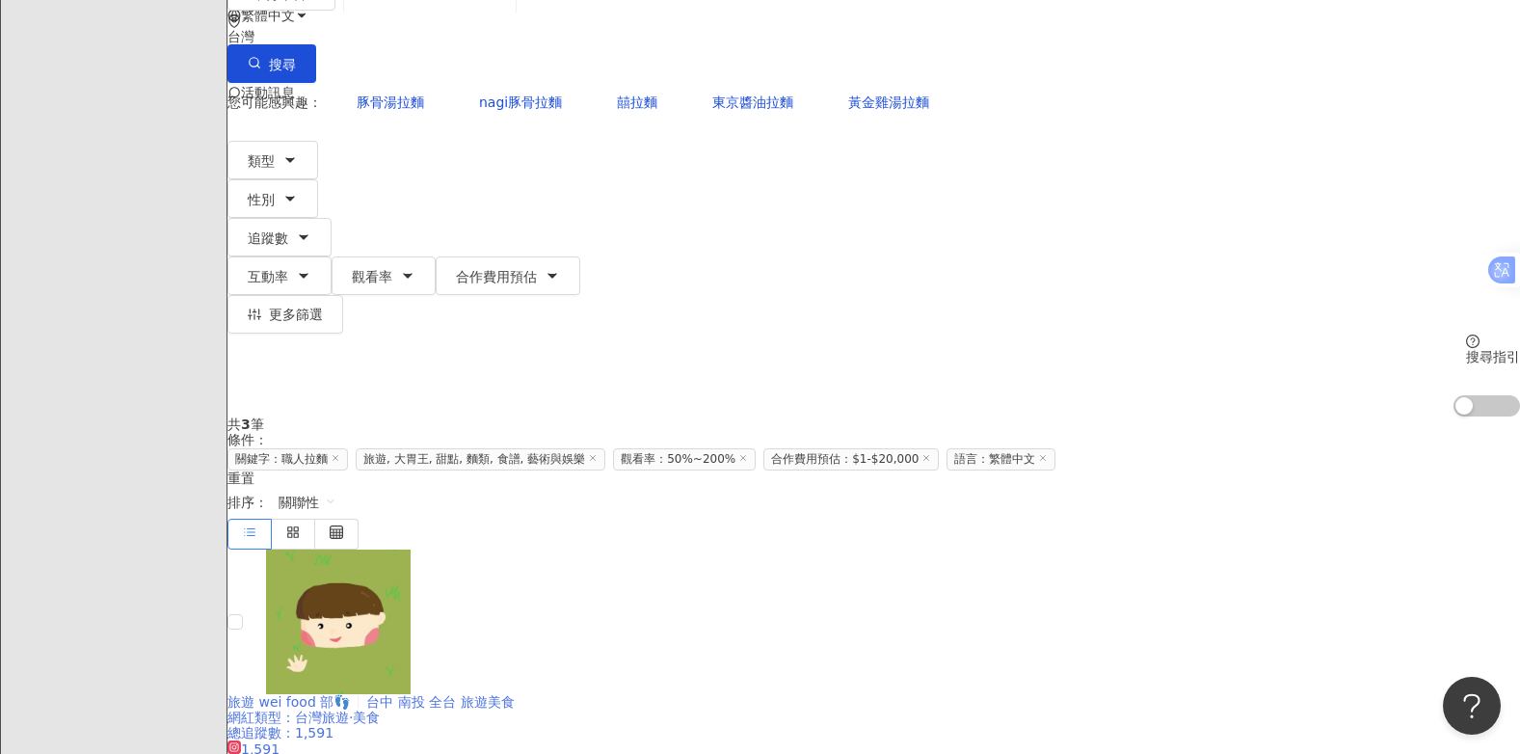
scroll to position [0, 0]
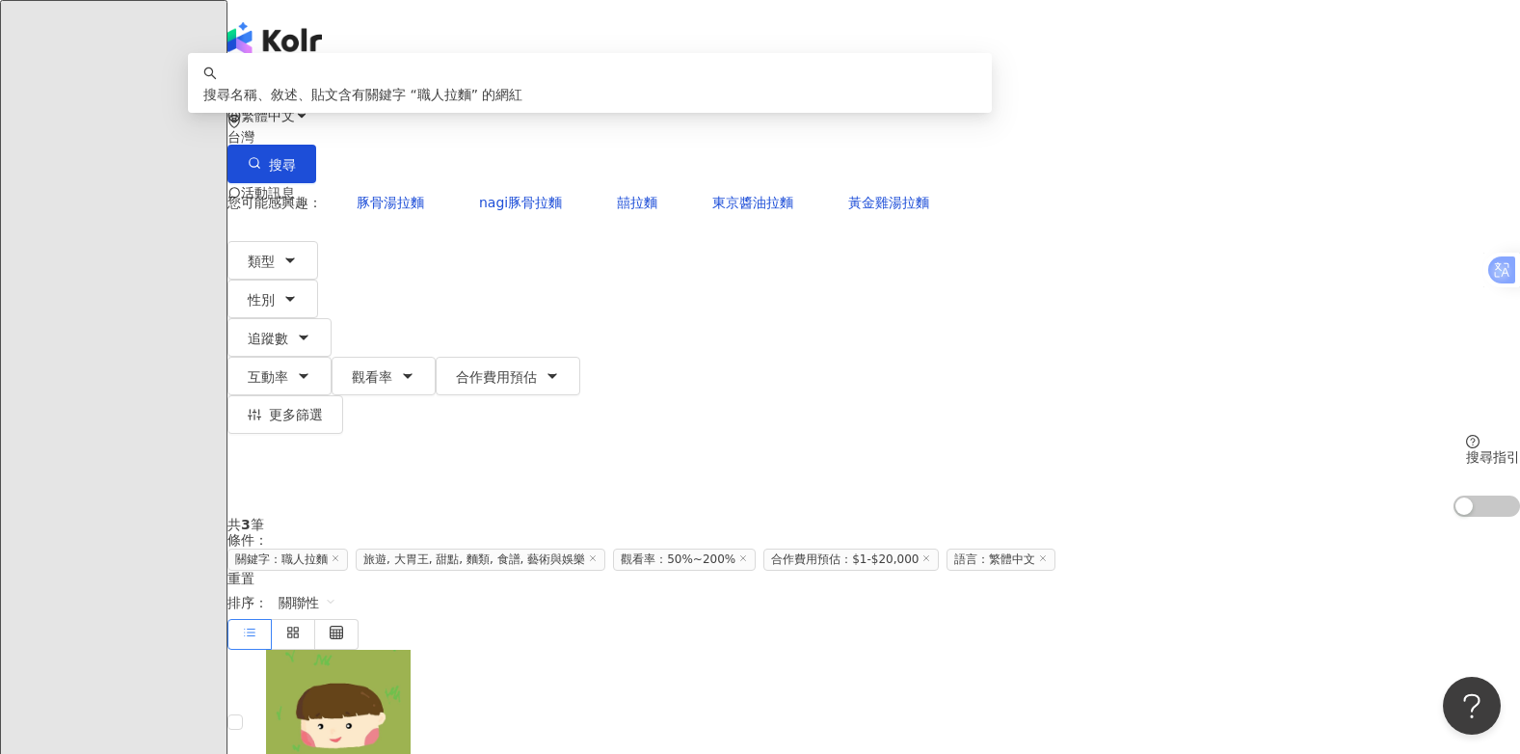
drag, startPoint x: 477, startPoint y: 116, endPoint x: 442, endPoint y: 116, distance: 34.7
click at [442, 114] on input "****" at bounding box center [430, 95] width 156 height 37
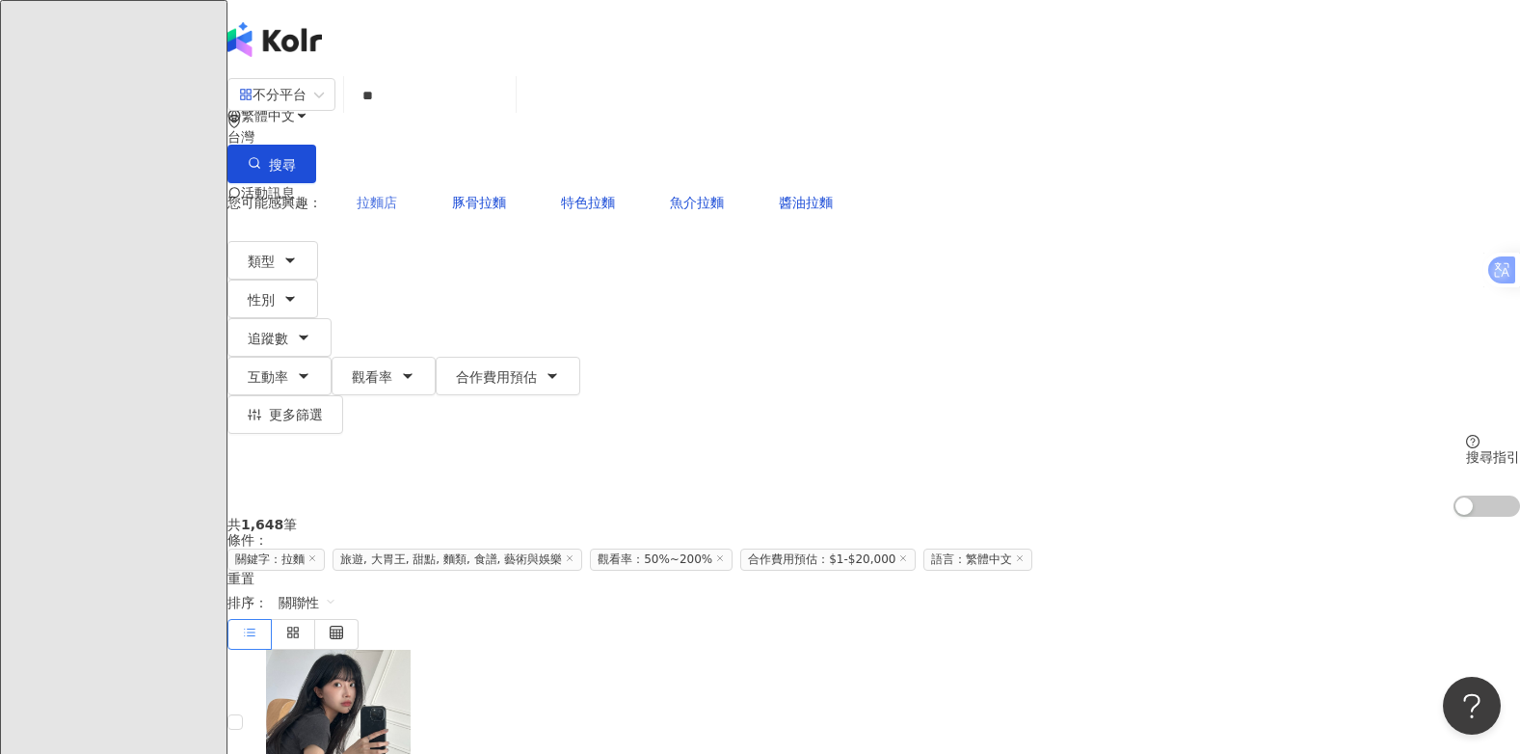
click at [397, 195] on span "拉麵店" at bounding box center [377, 202] width 40 height 15
type input "***"
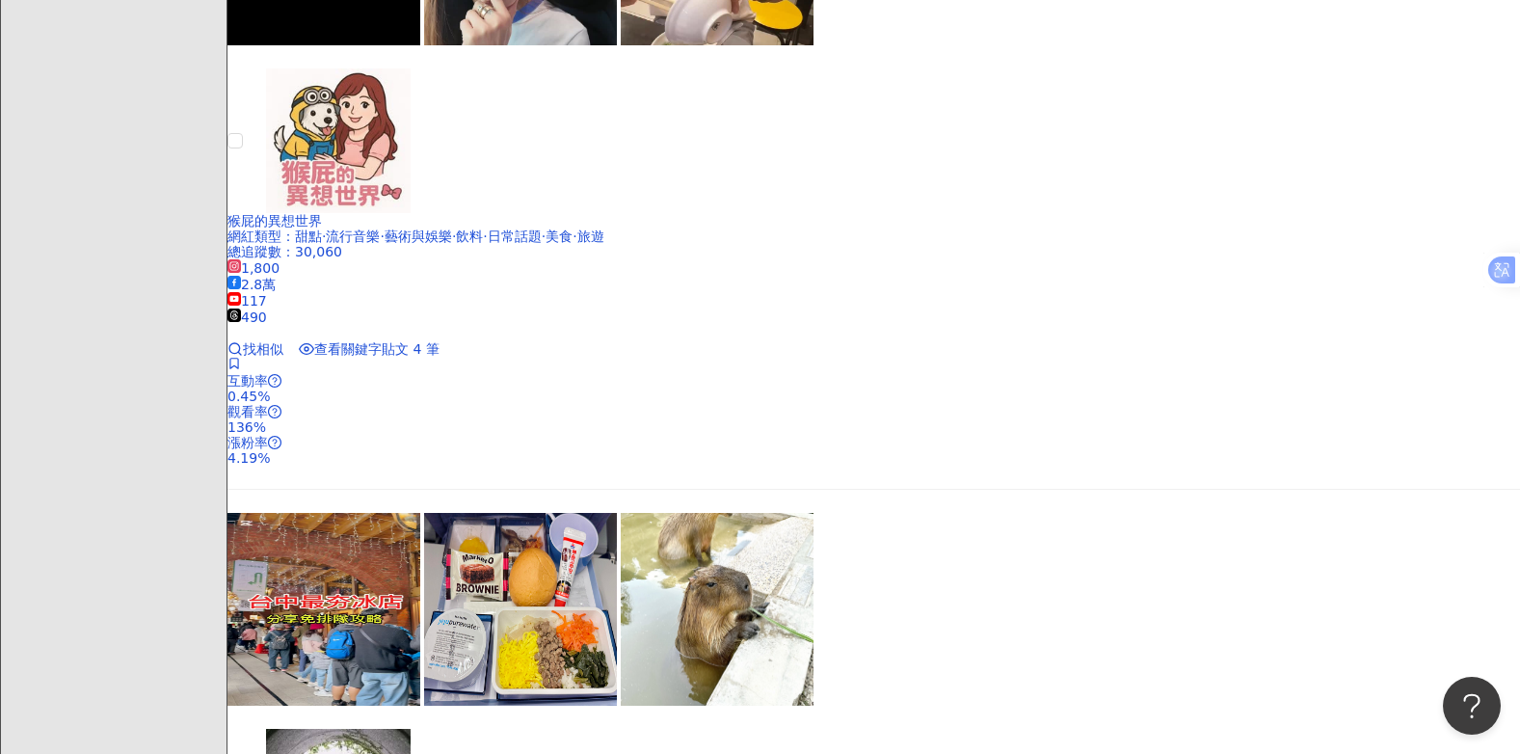
scroll to position [1831, 0]
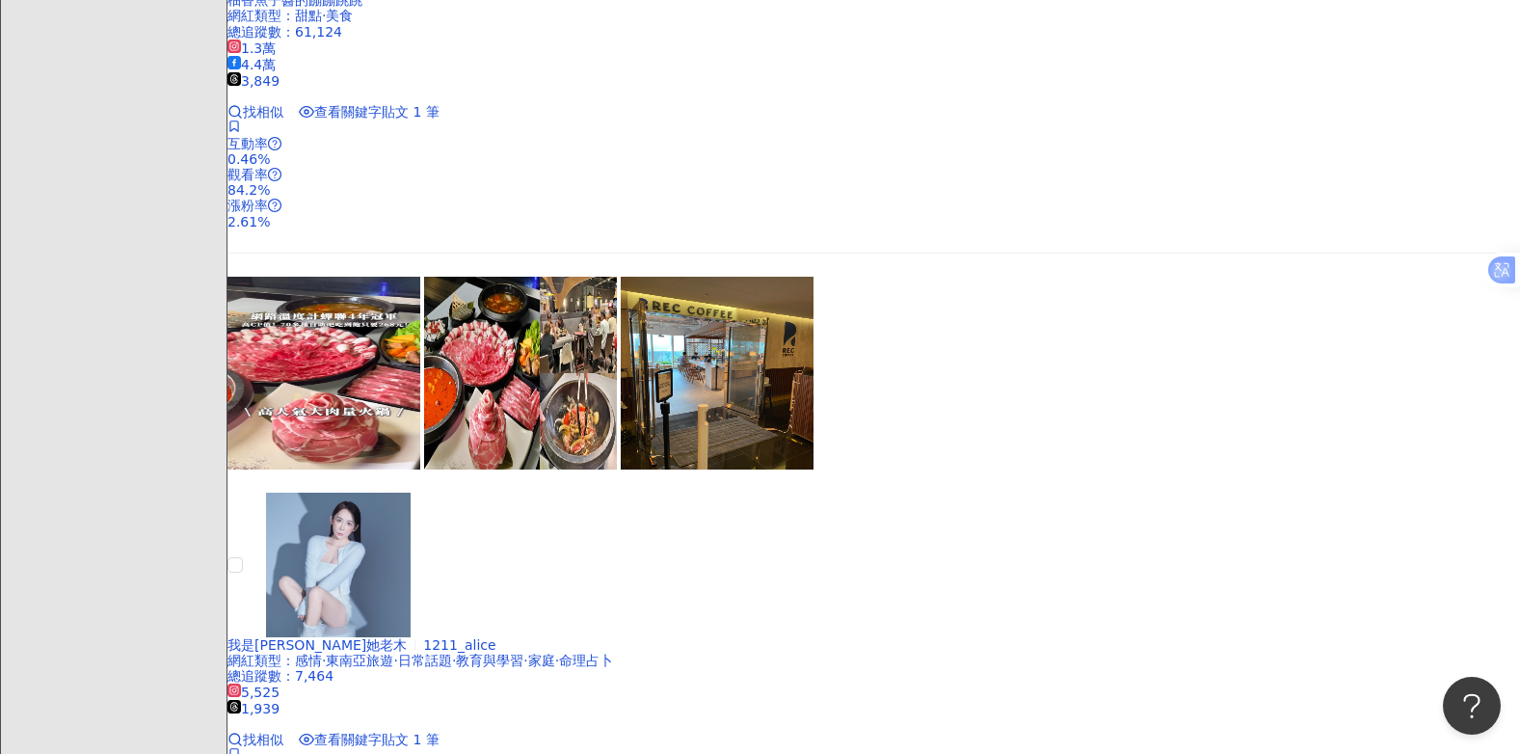
scroll to position [2602, 0]
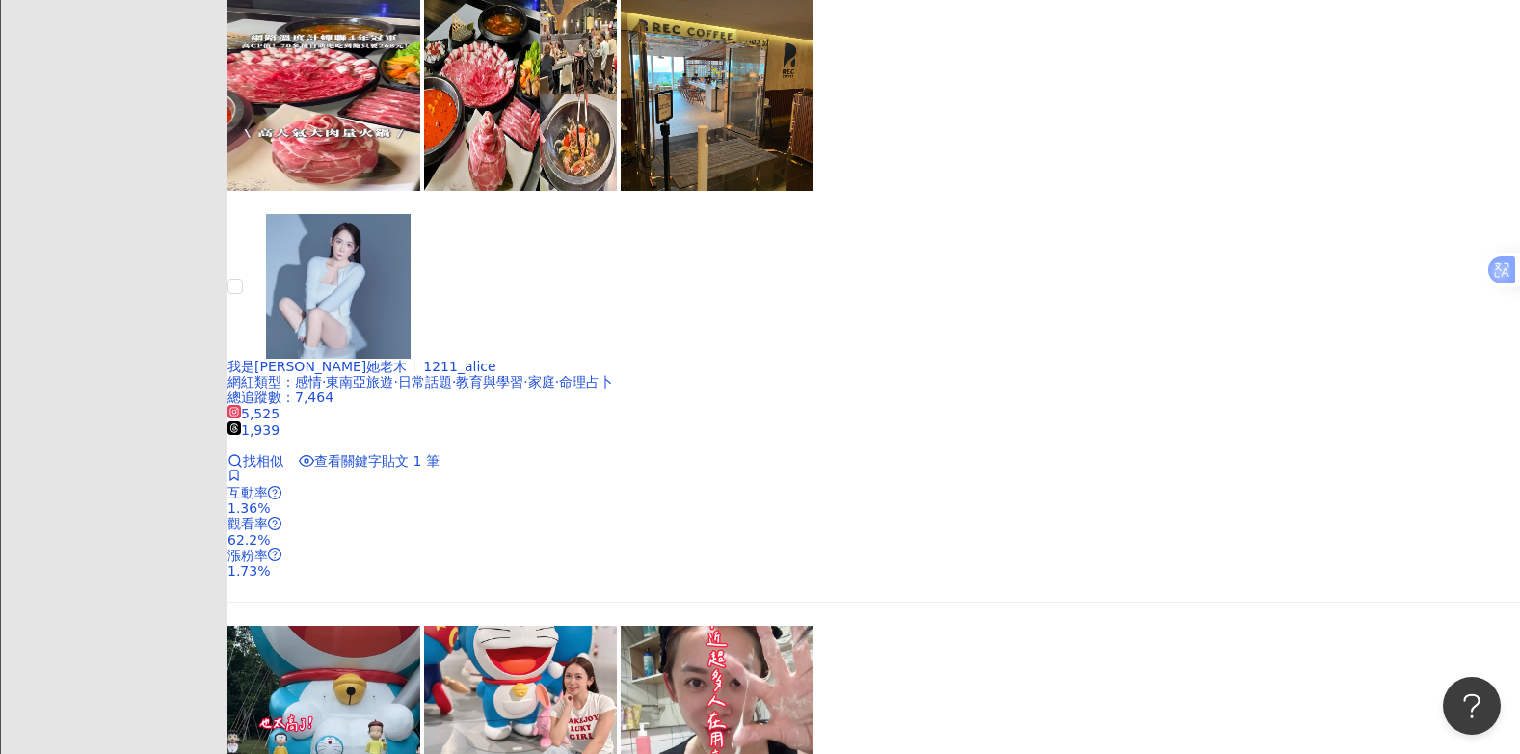
scroll to position [3084, 0]
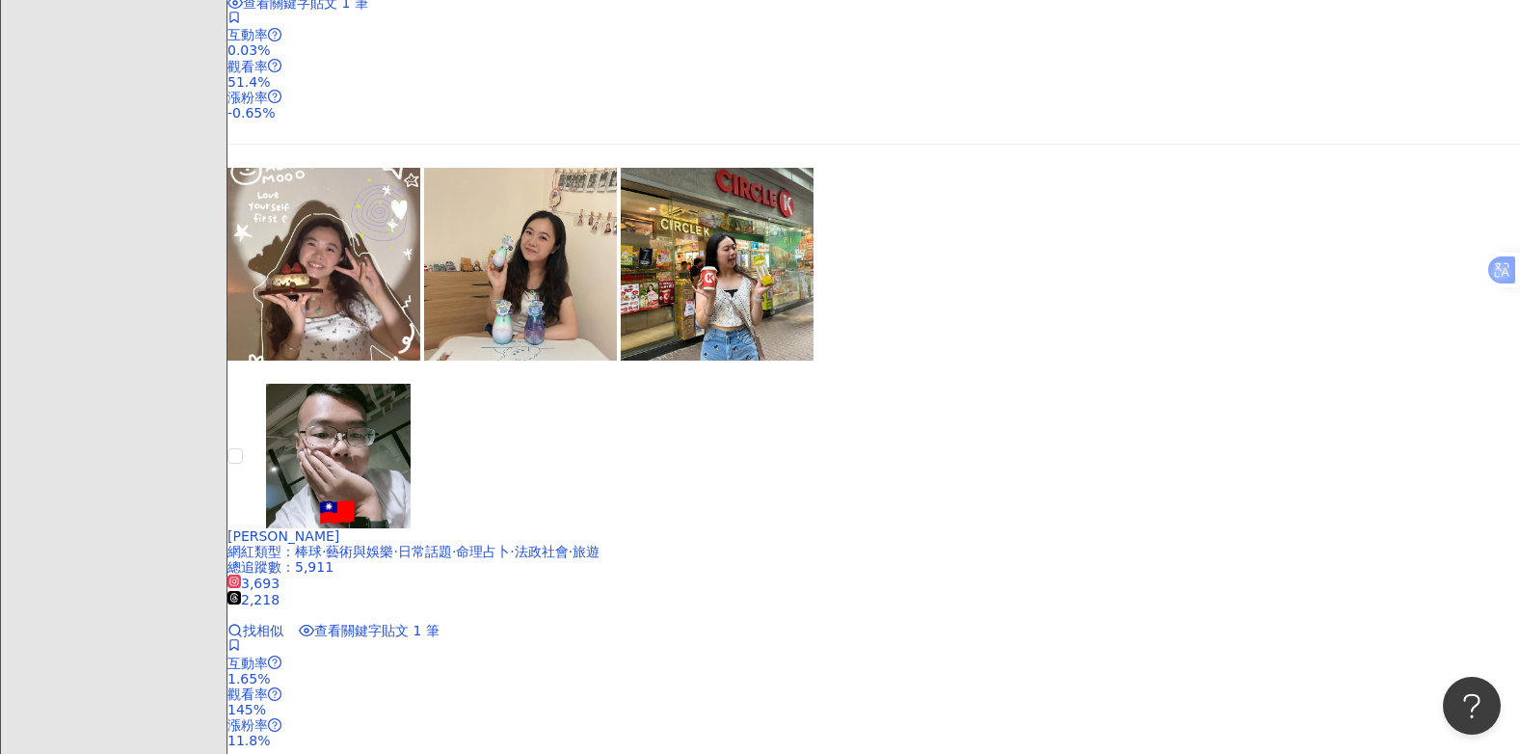
scroll to position [1446, 0]
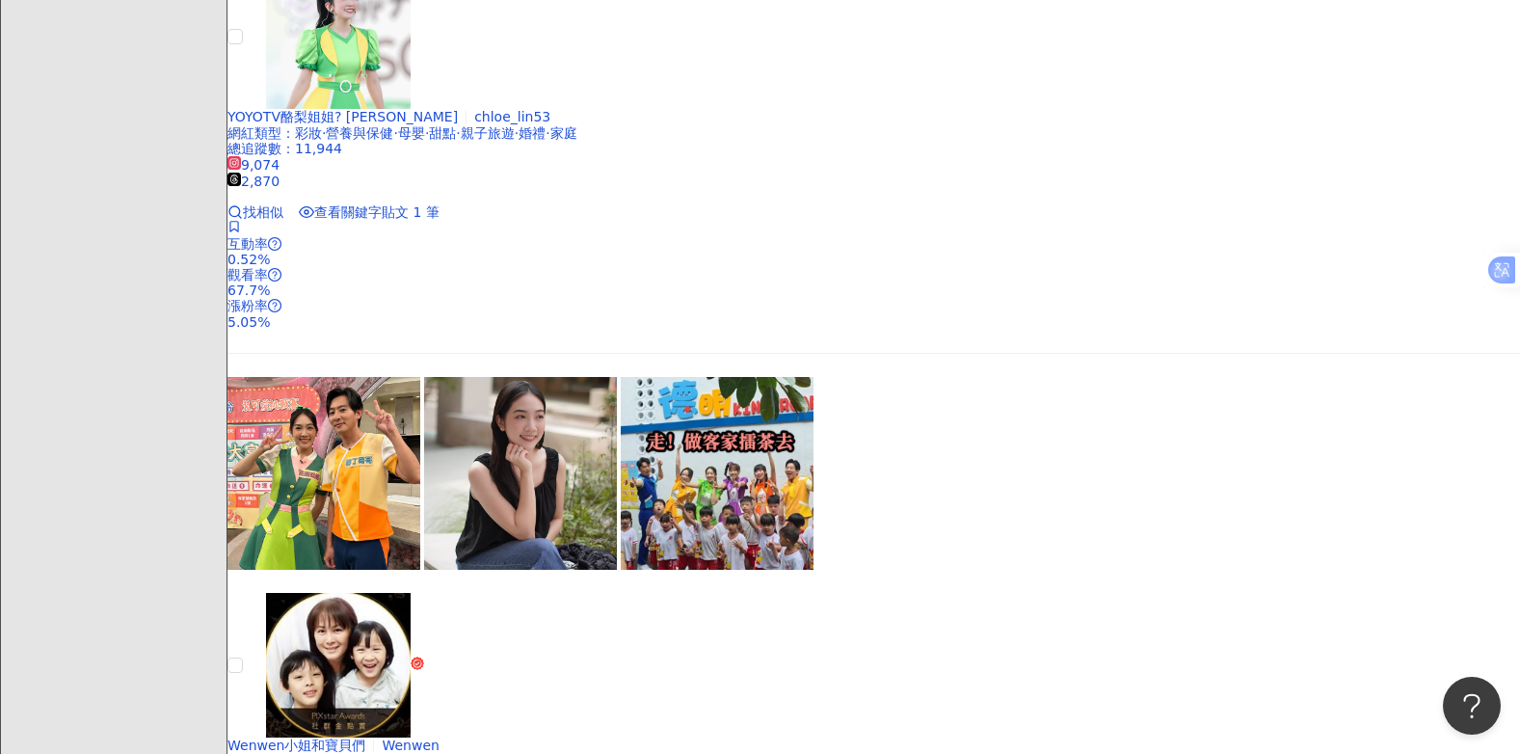
scroll to position [3180, 0]
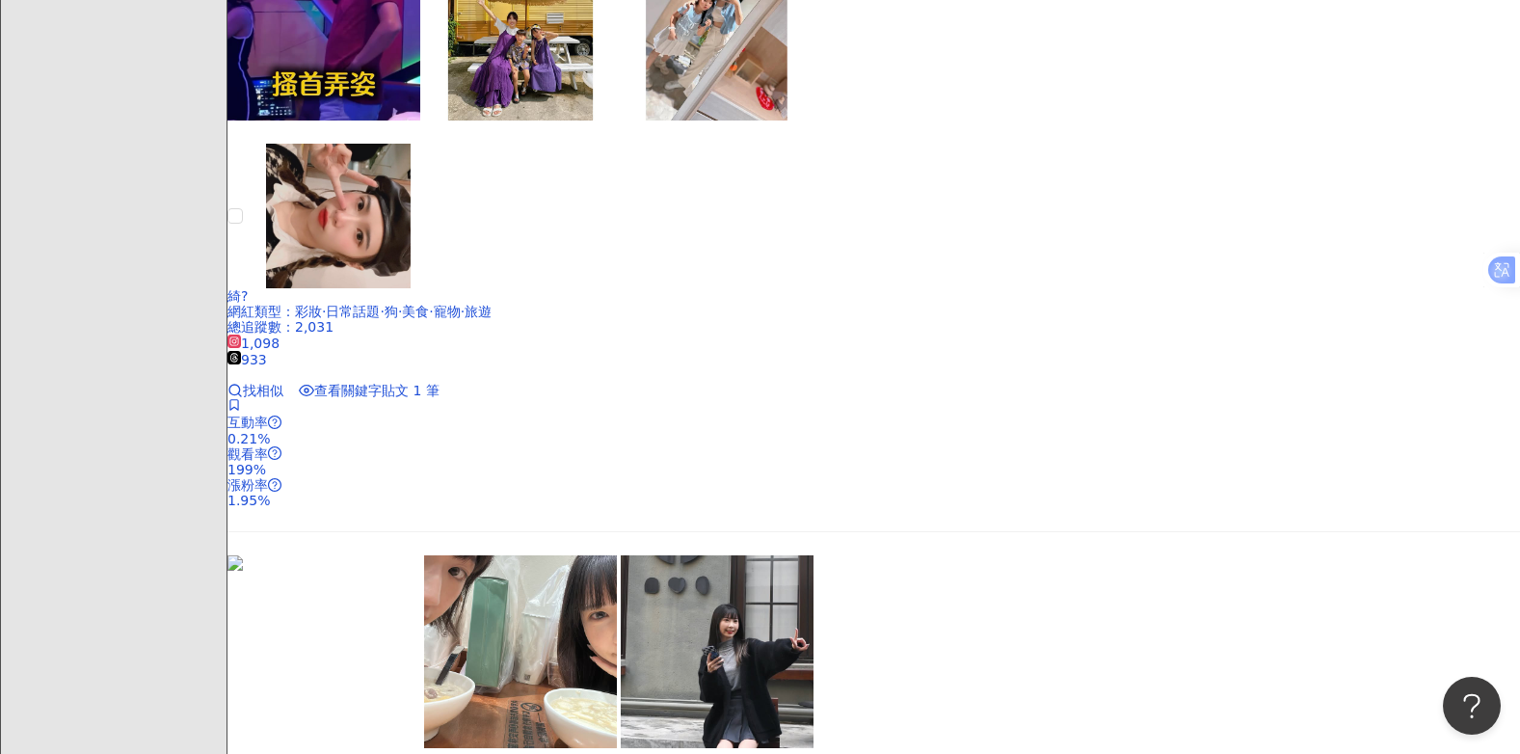
scroll to position [3236, 0]
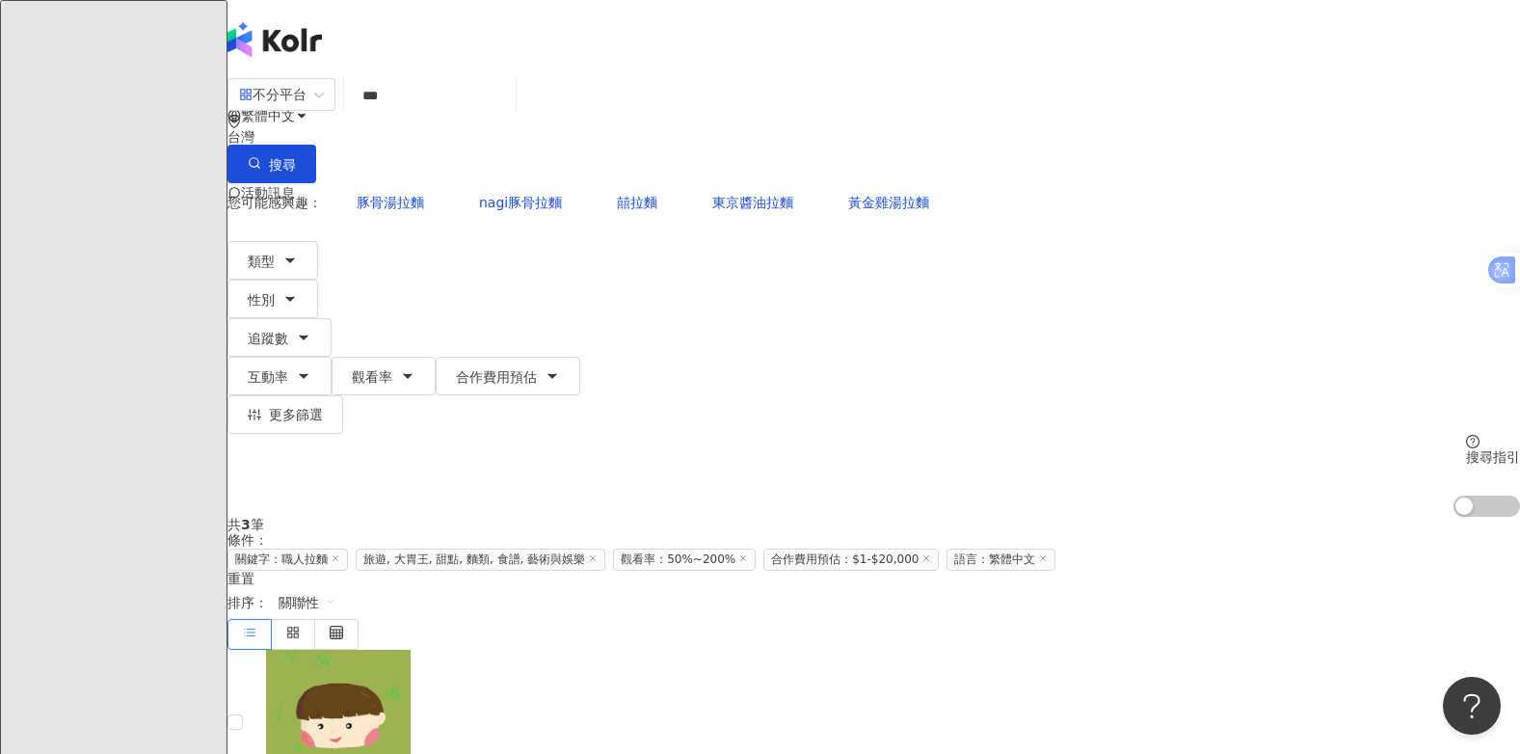
click at [499, 114] on input "***" at bounding box center [430, 95] width 156 height 37
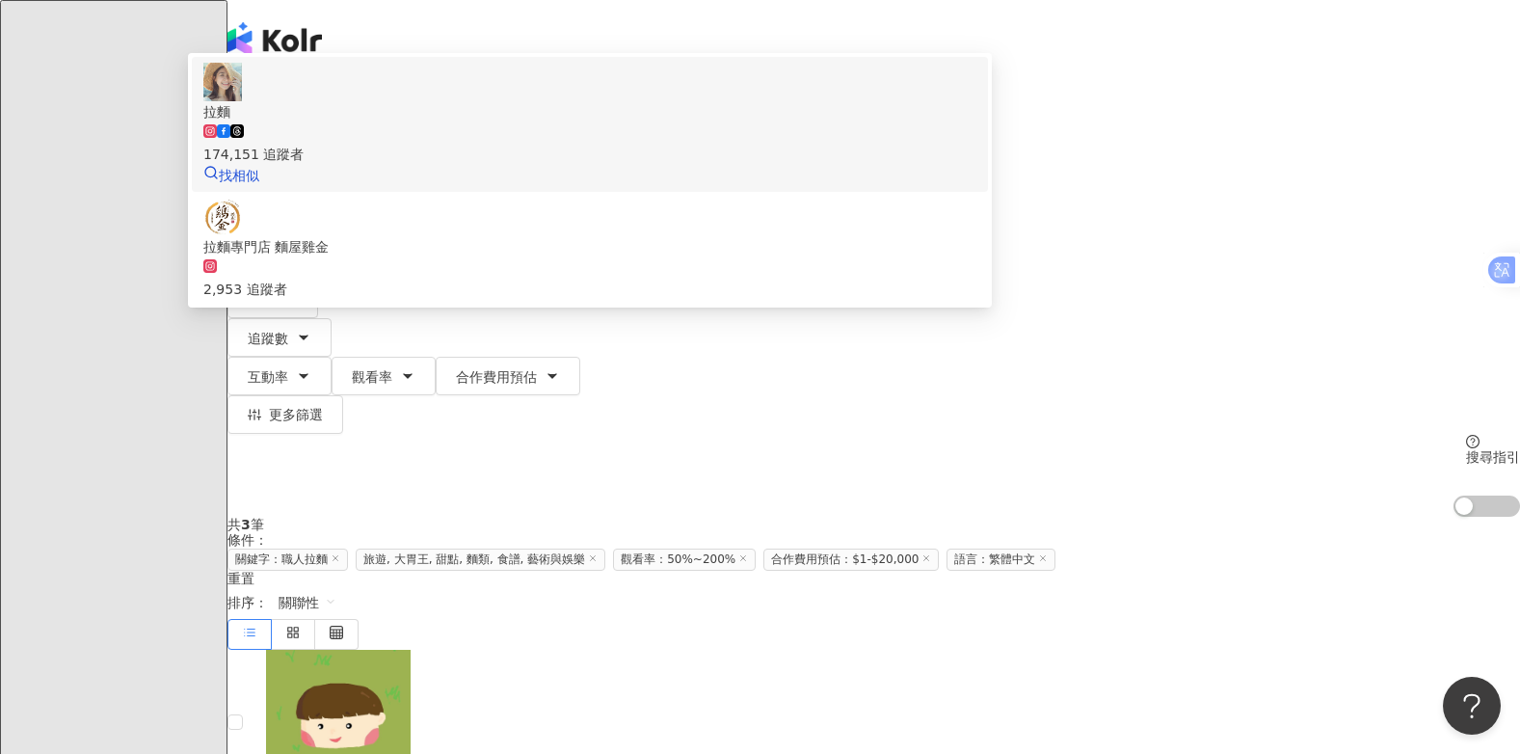
click at [620, 165] on div "174,151 追蹤者" at bounding box center [589, 154] width 773 height 21
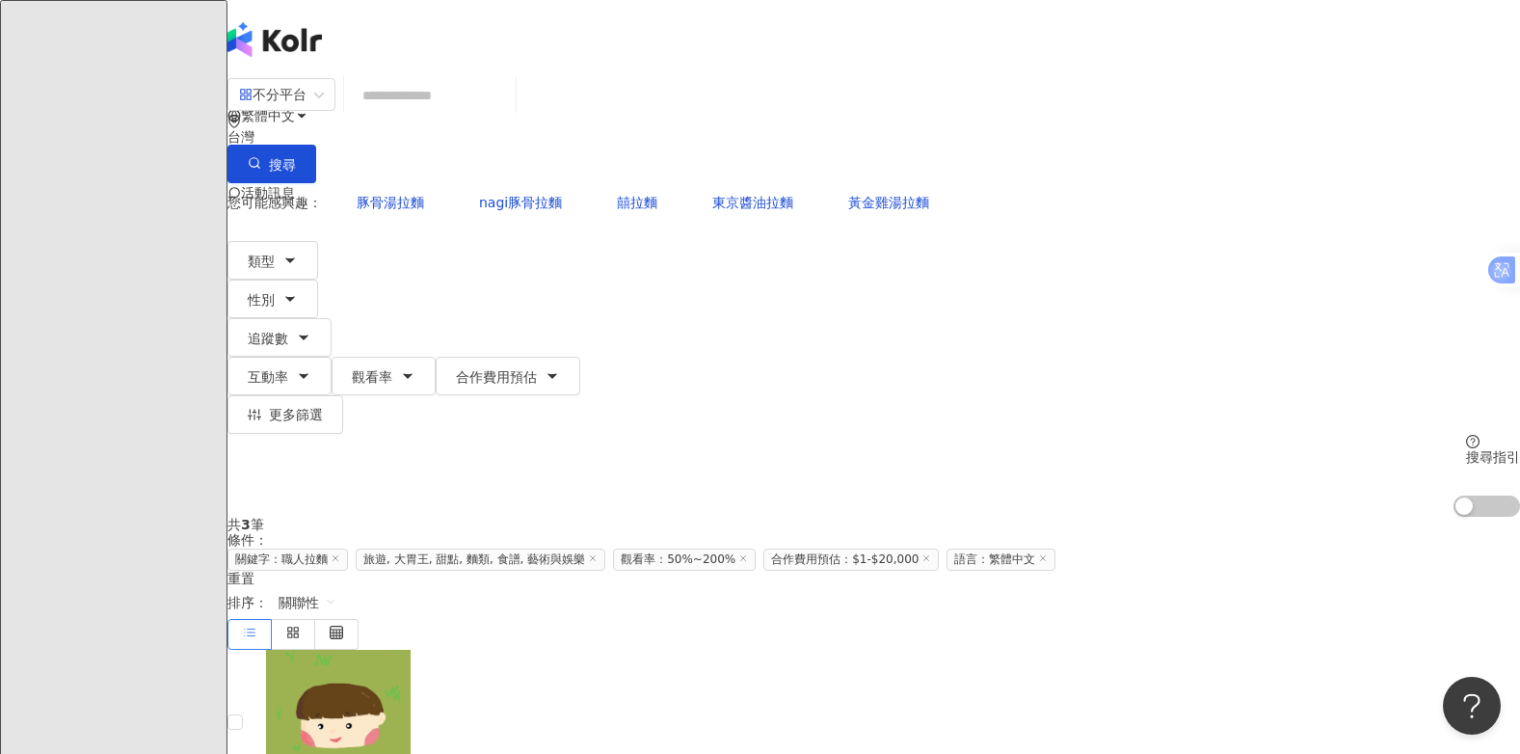
click at [508, 114] on input "search" at bounding box center [430, 95] width 156 height 37
click at [479, 114] on input "search" at bounding box center [430, 95] width 156 height 37
paste input "**"
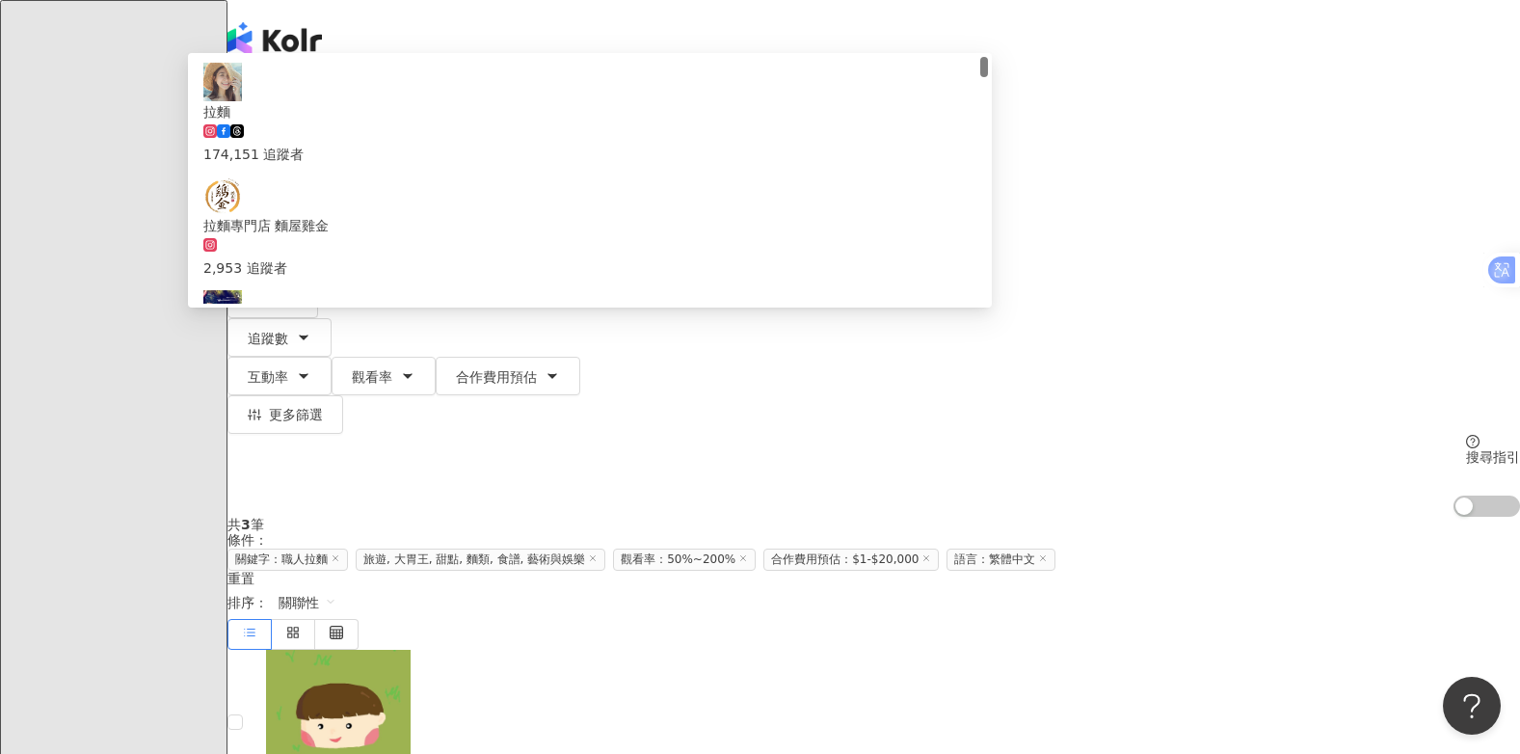
drag, startPoint x: 1398, startPoint y: 116, endPoint x: 641, endPoint y: 264, distance: 771.8
click at [296, 157] on span "搜尋" at bounding box center [282, 164] width 27 height 15
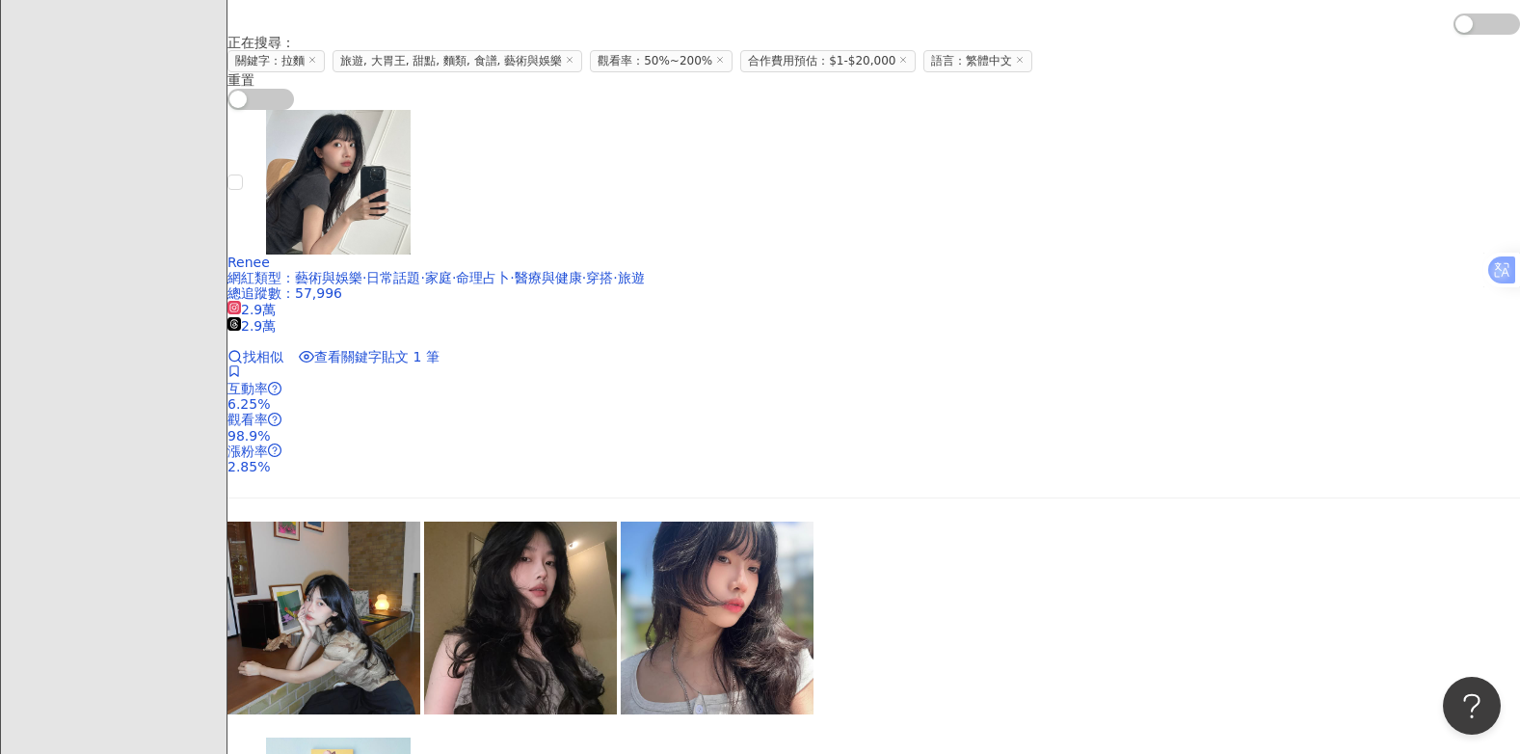
scroll to position [289, 0]
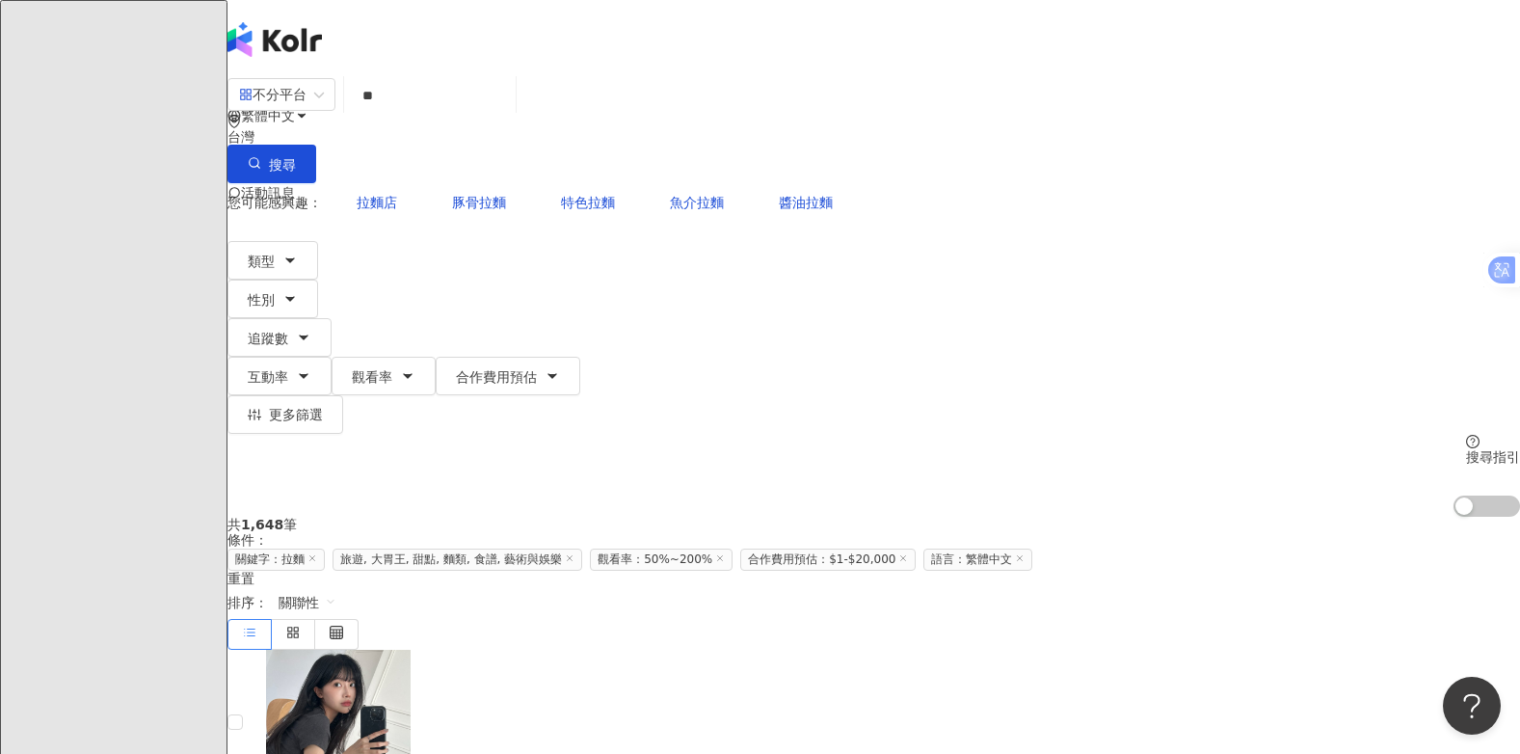
click at [508, 114] on input "**" at bounding box center [430, 95] width 156 height 37
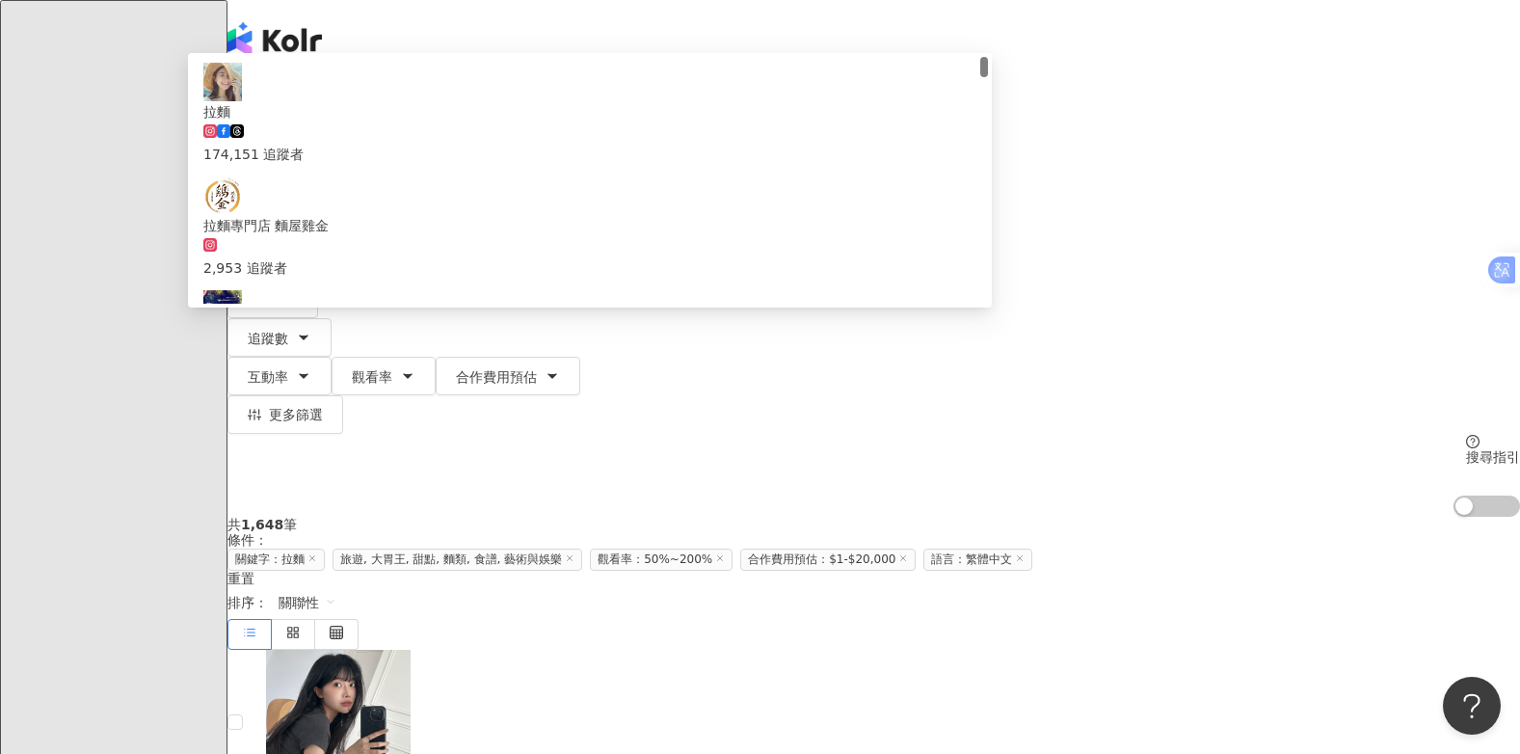
type input "*"
type input "**"
click at [316, 145] on button "搜尋" at bounding box center [271, 164] width 89 height 39
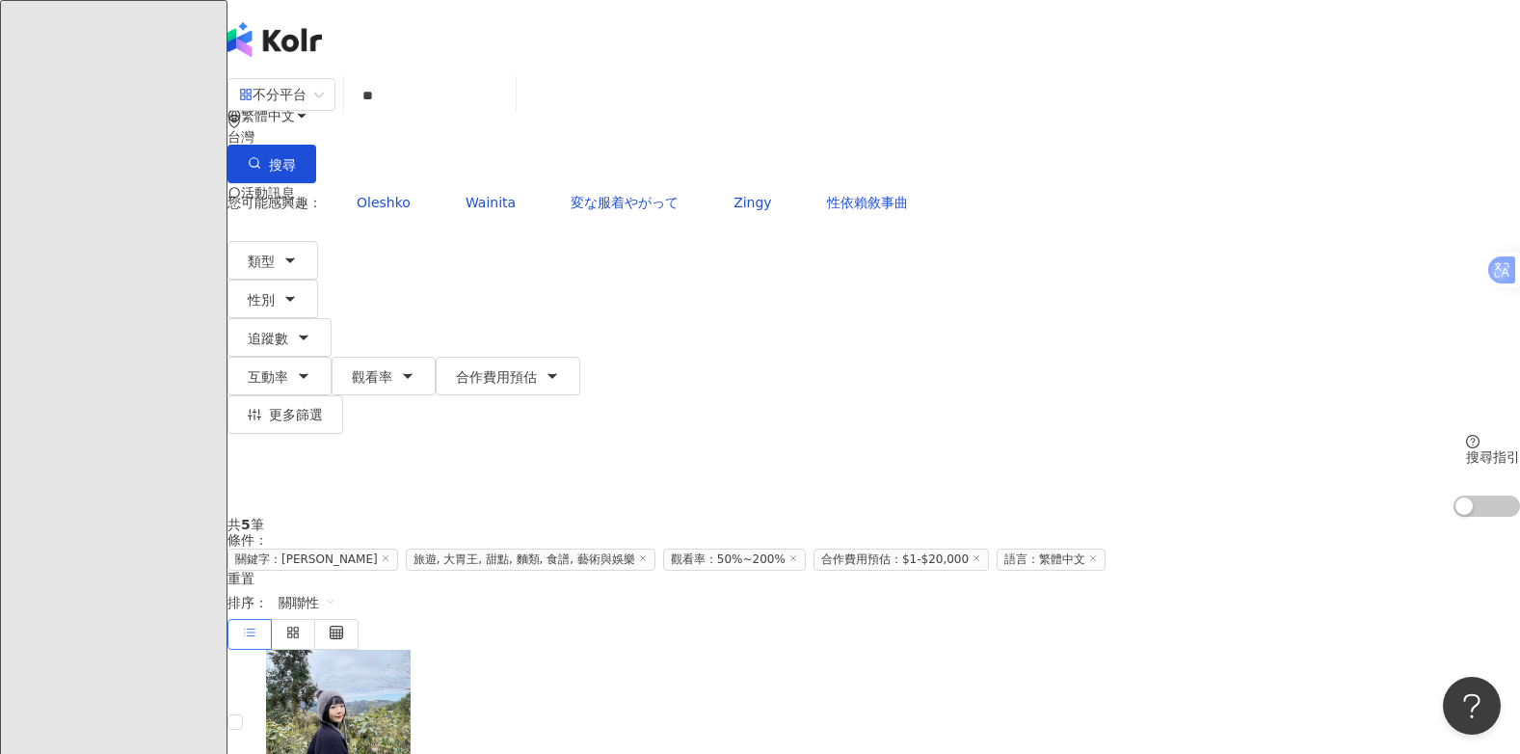
click at [508, 114] on input "**" at bounding box center [430, 95] width 156 height 37
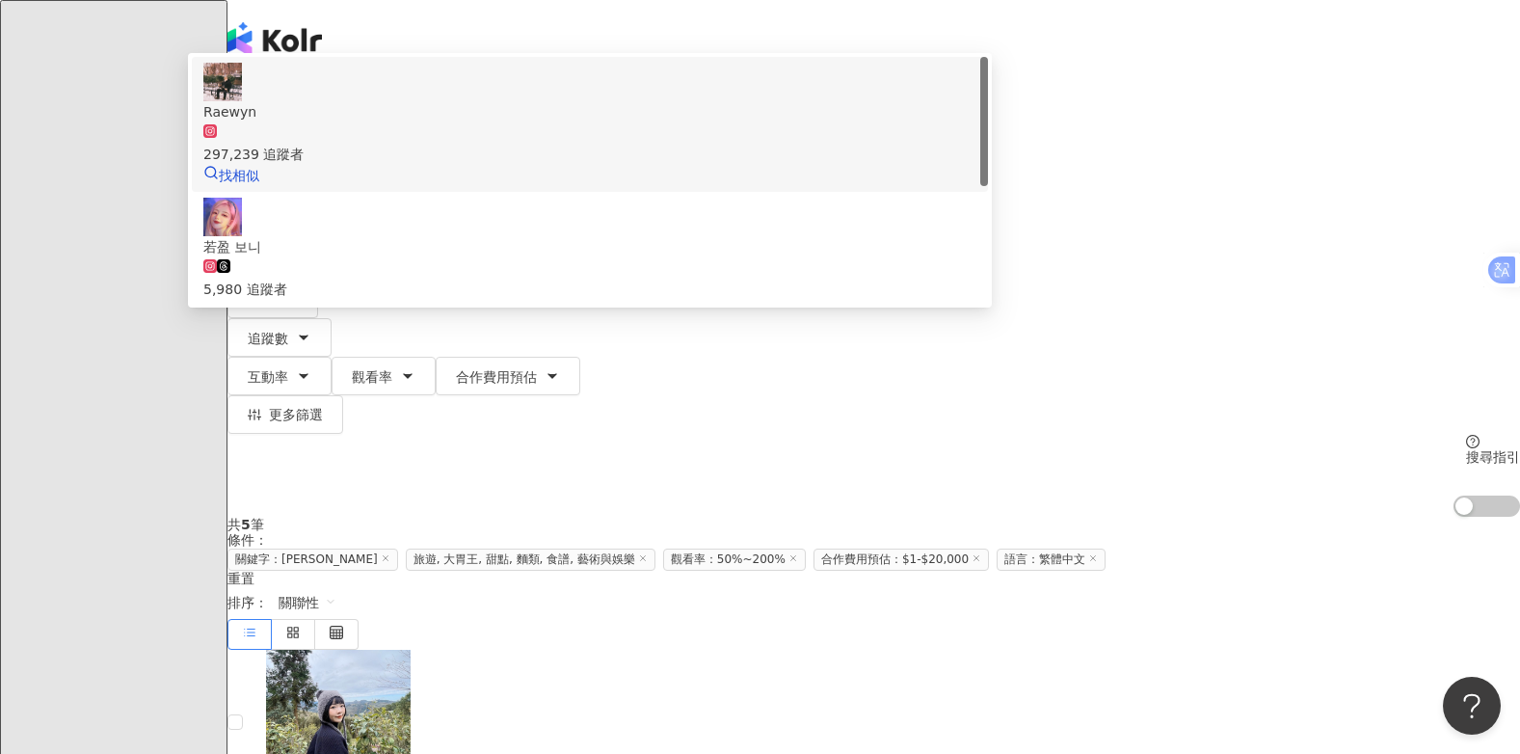
click at [242, 101] on img at bounding box center [222, 82] width 39 height 39
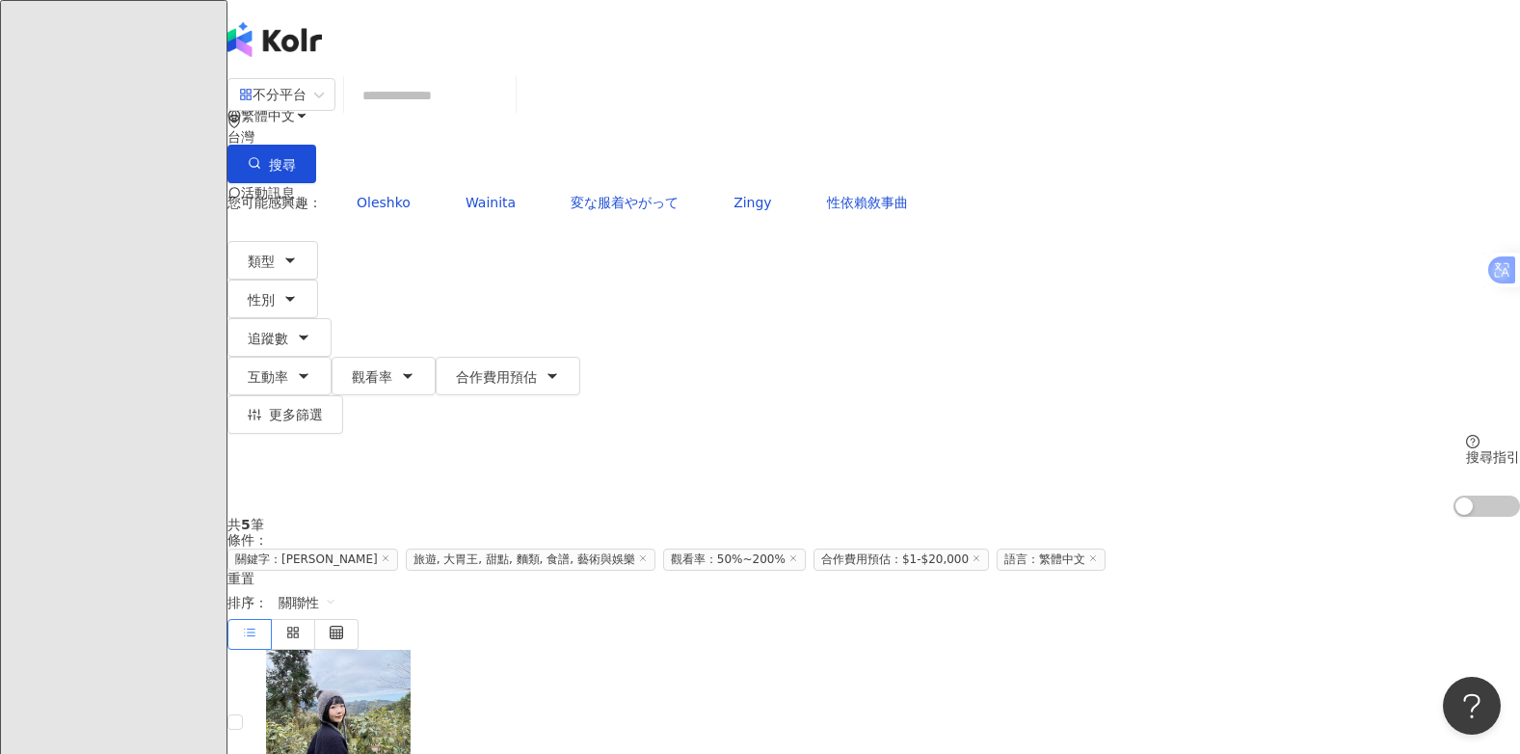
click at [390, 553] on icon at bounding box center [386, 558] width 10 height 10
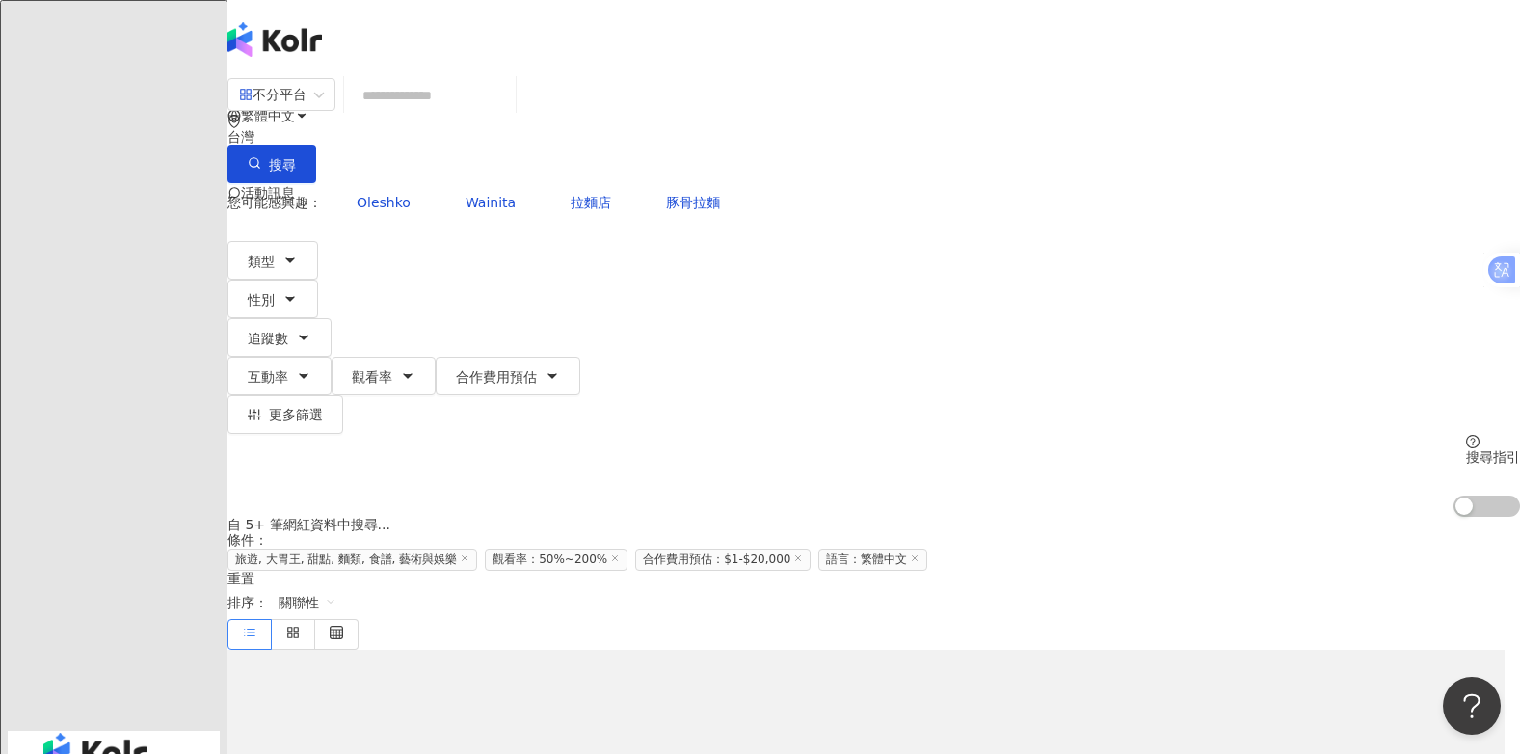
click at [508, 114] on input "search" at bounding box center [430, 95] width 156 height 37
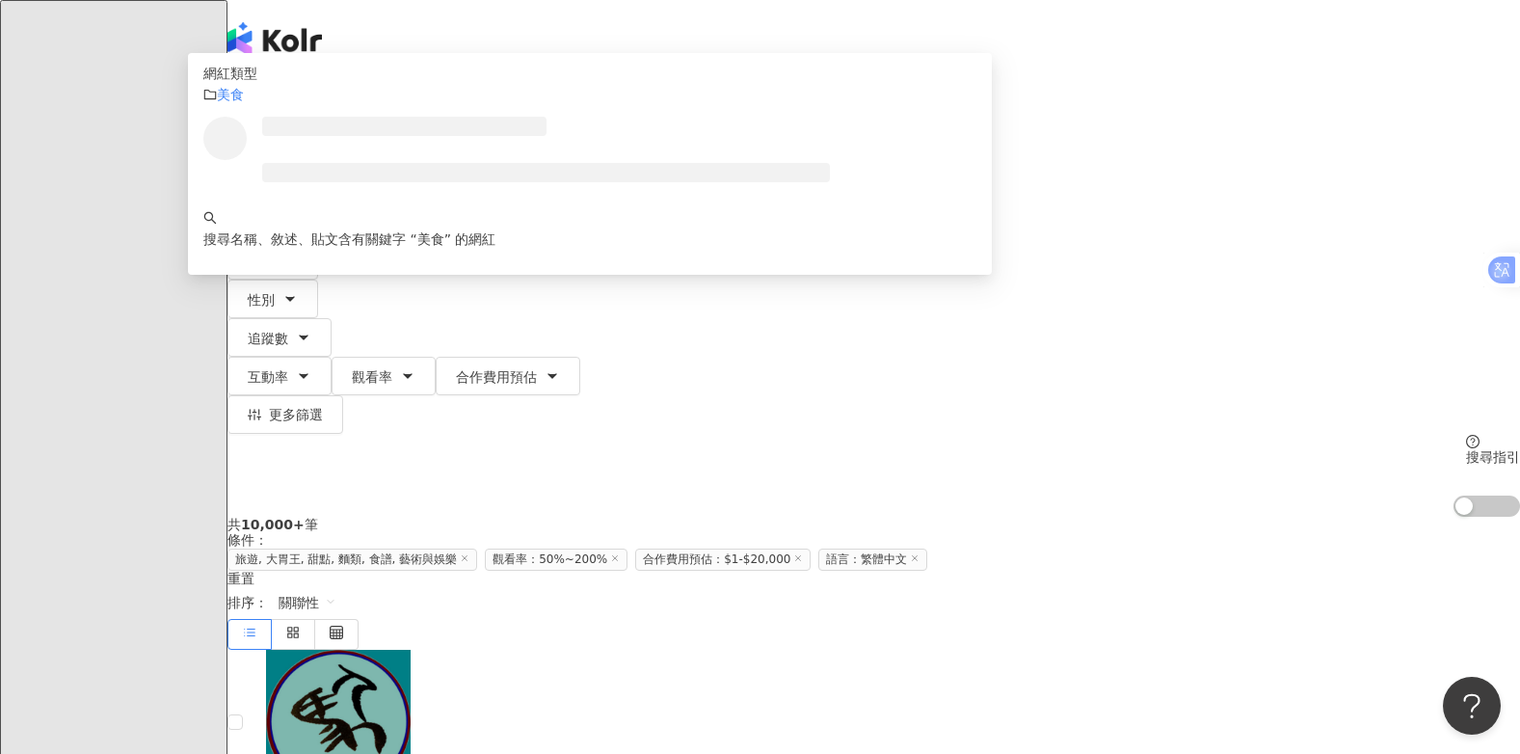
click at [296, 157] on span "搜尋" at bounding box center [282, 164] width 27 height 15
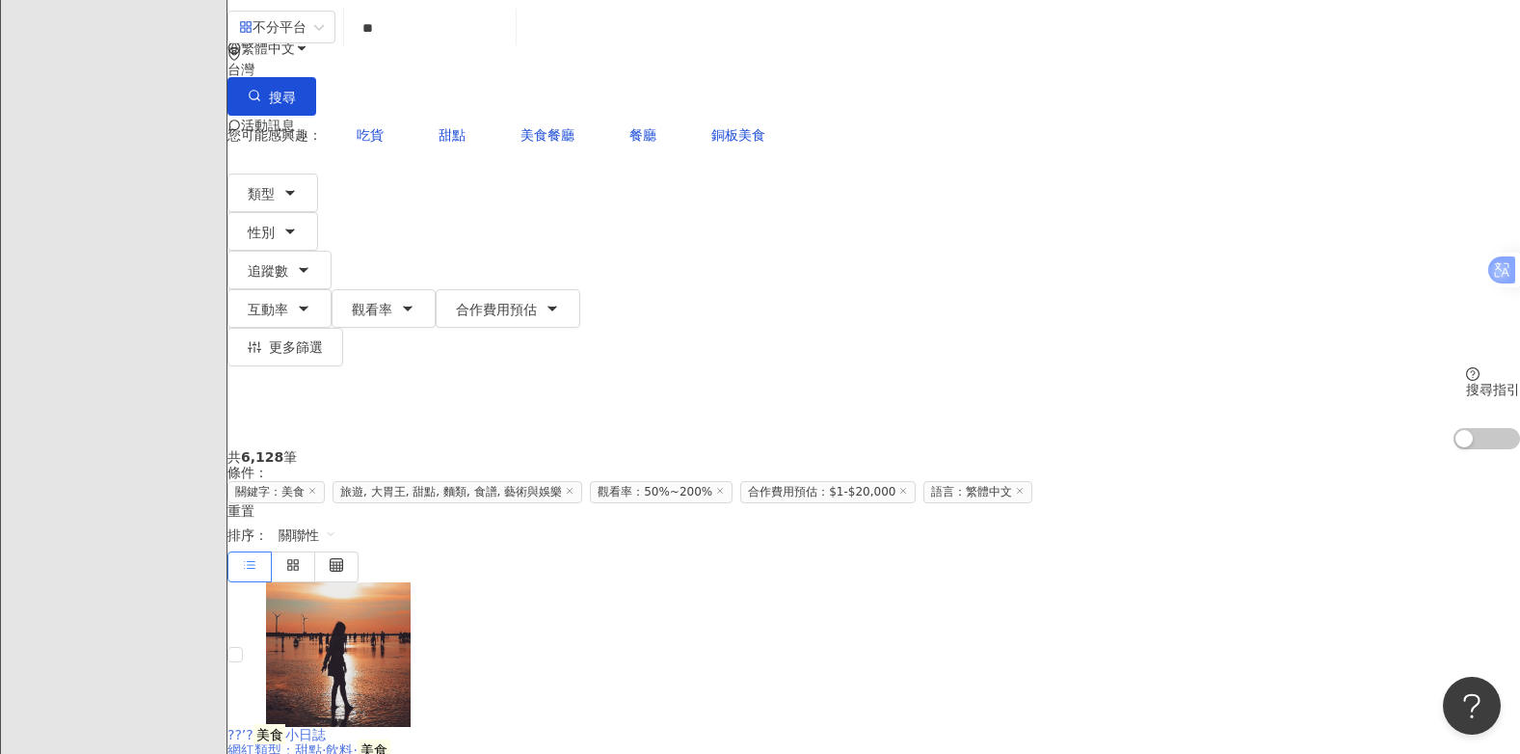
scroll to position [96, 0]
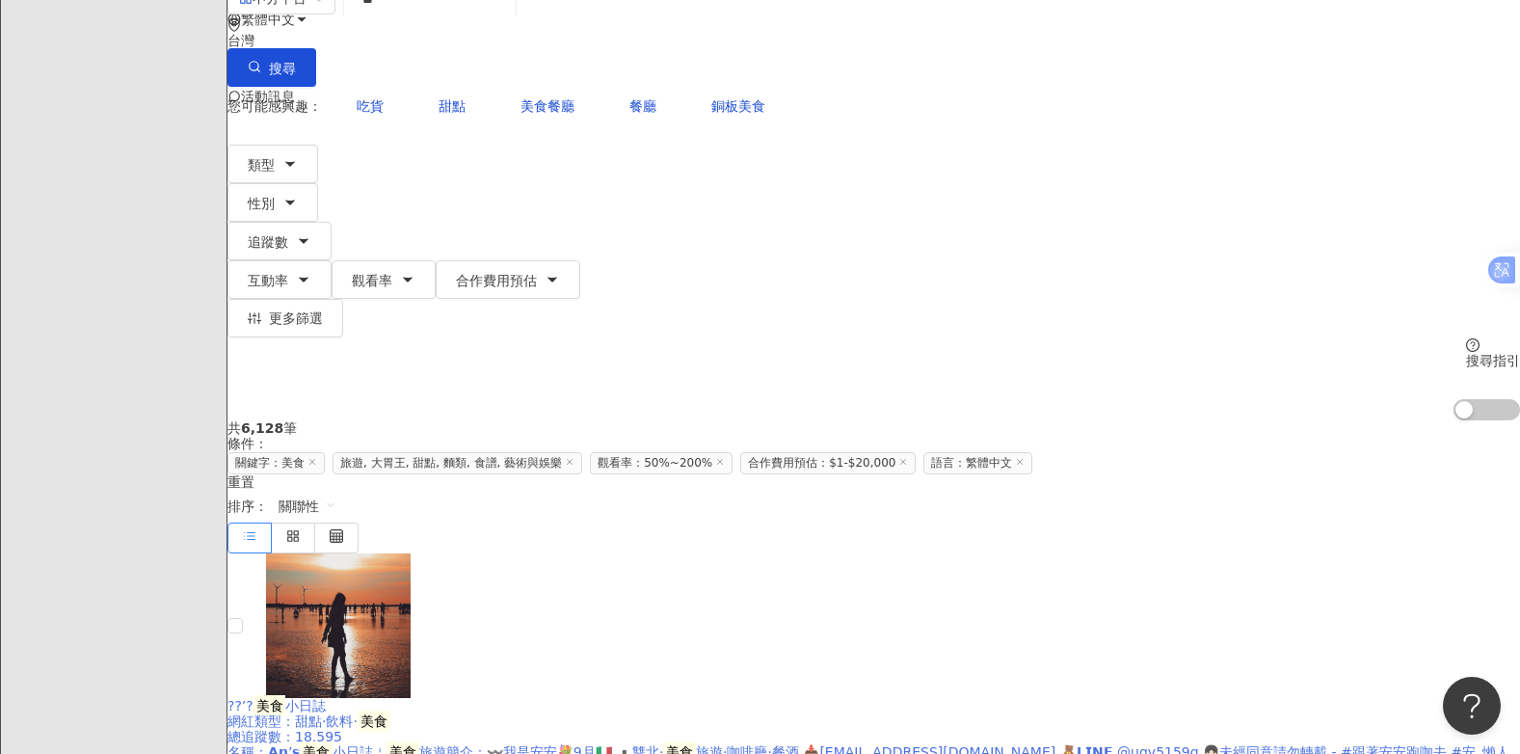
click at [326, 698] on span "小日誌" at bounding box center [305, 705] width 40 height 15
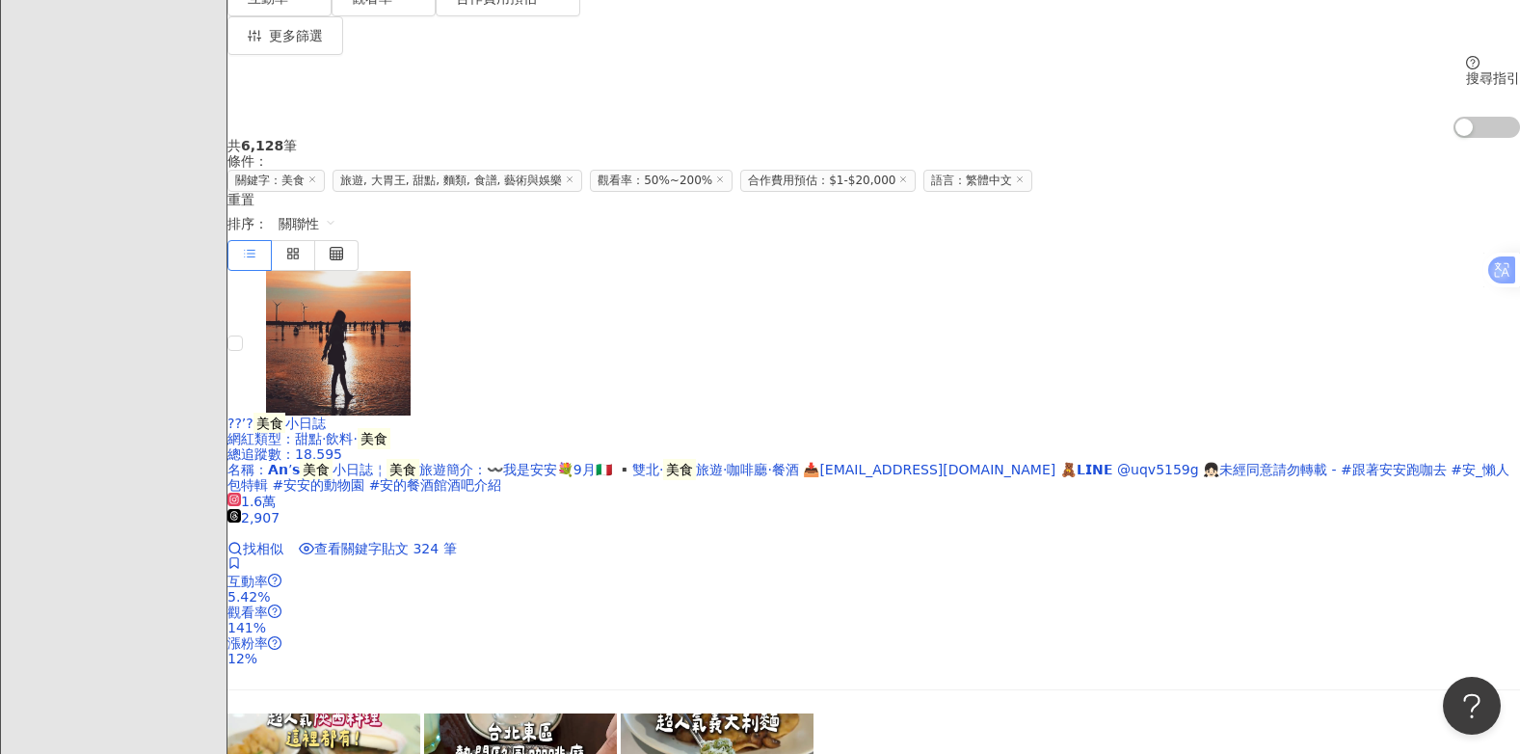
scroll to position [0, 0]
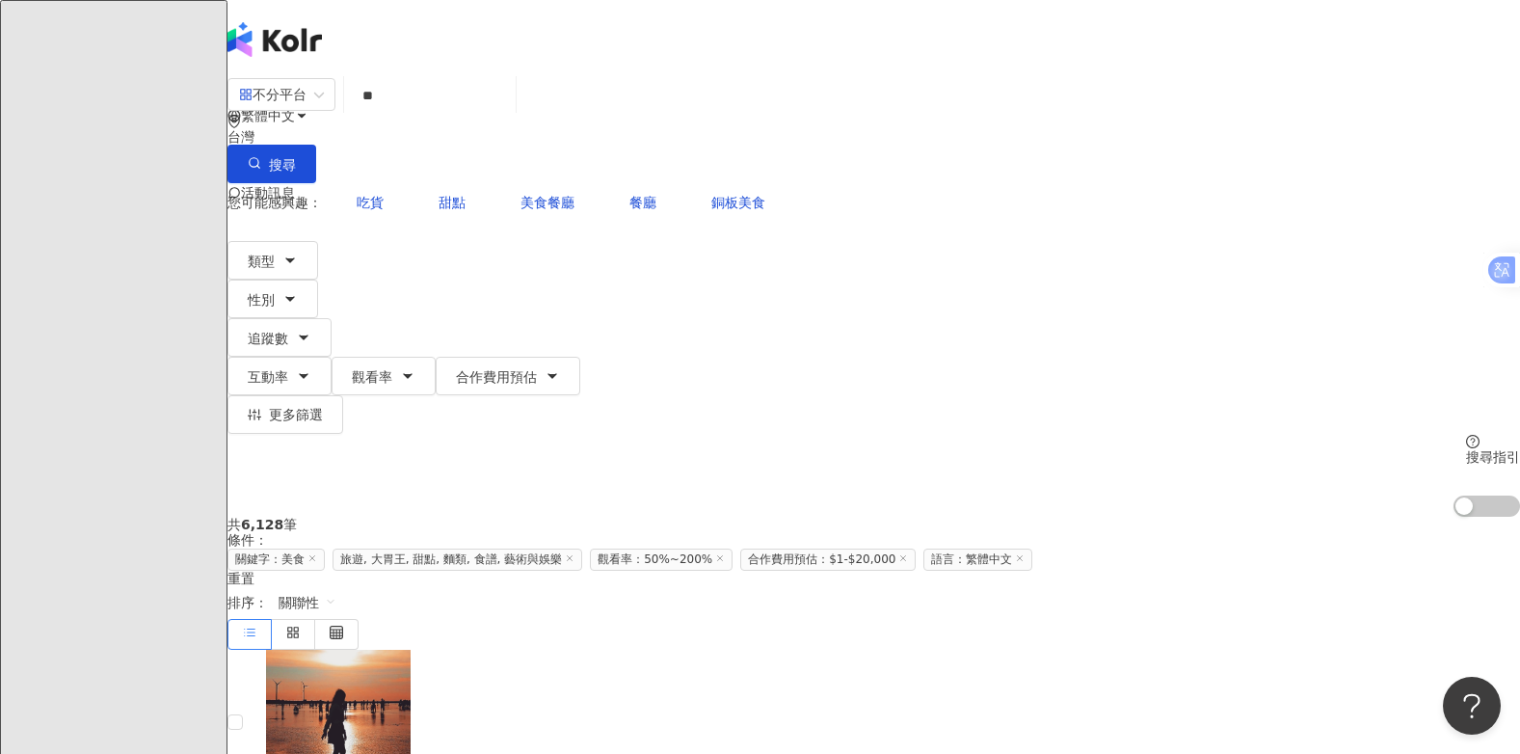
click at [446, 114] on input "**" at bounding box center [430, 95] width 156 height 37
click at [316, 145] on button "搜尋" at bounding box center [271, 164] width 89 height 39
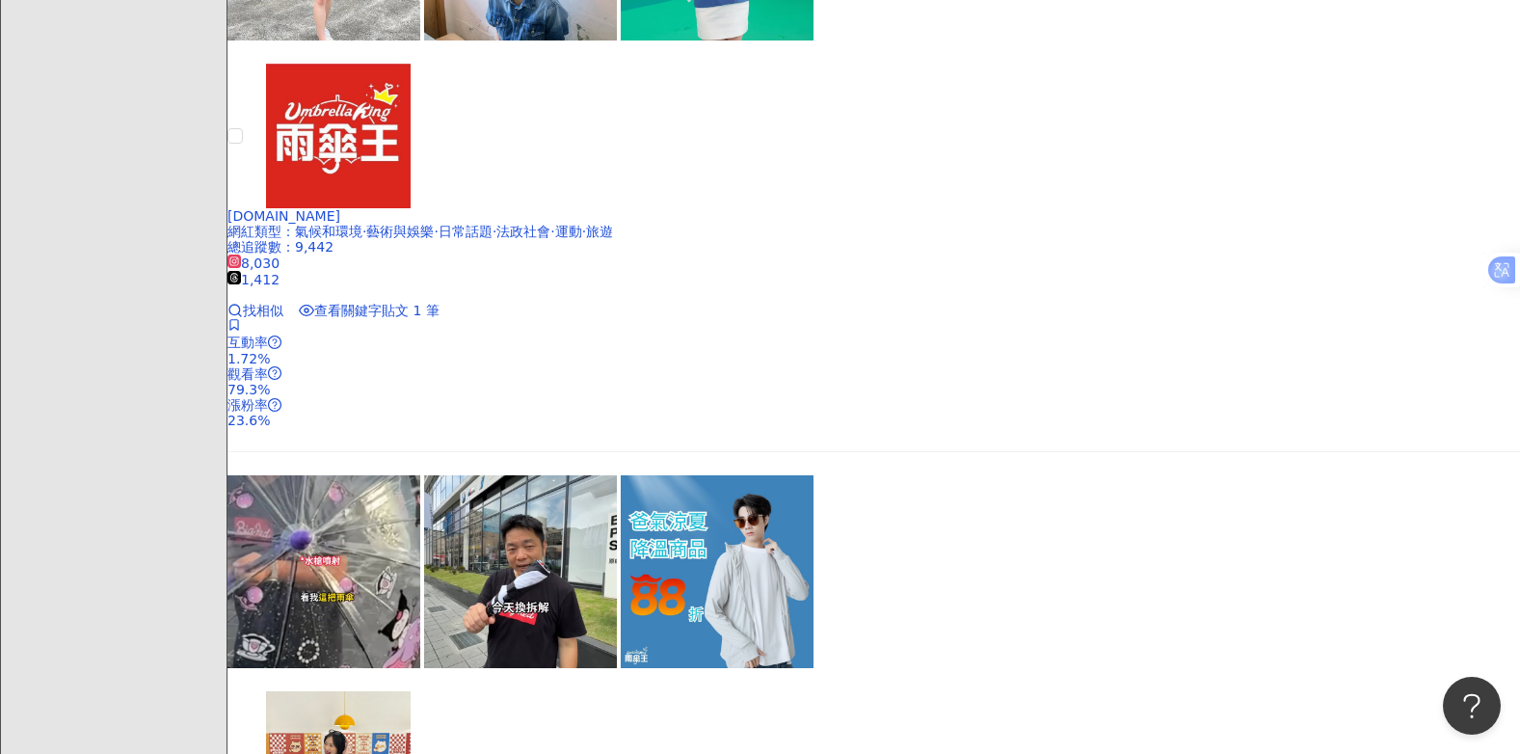
scroll to position [1156, 0]
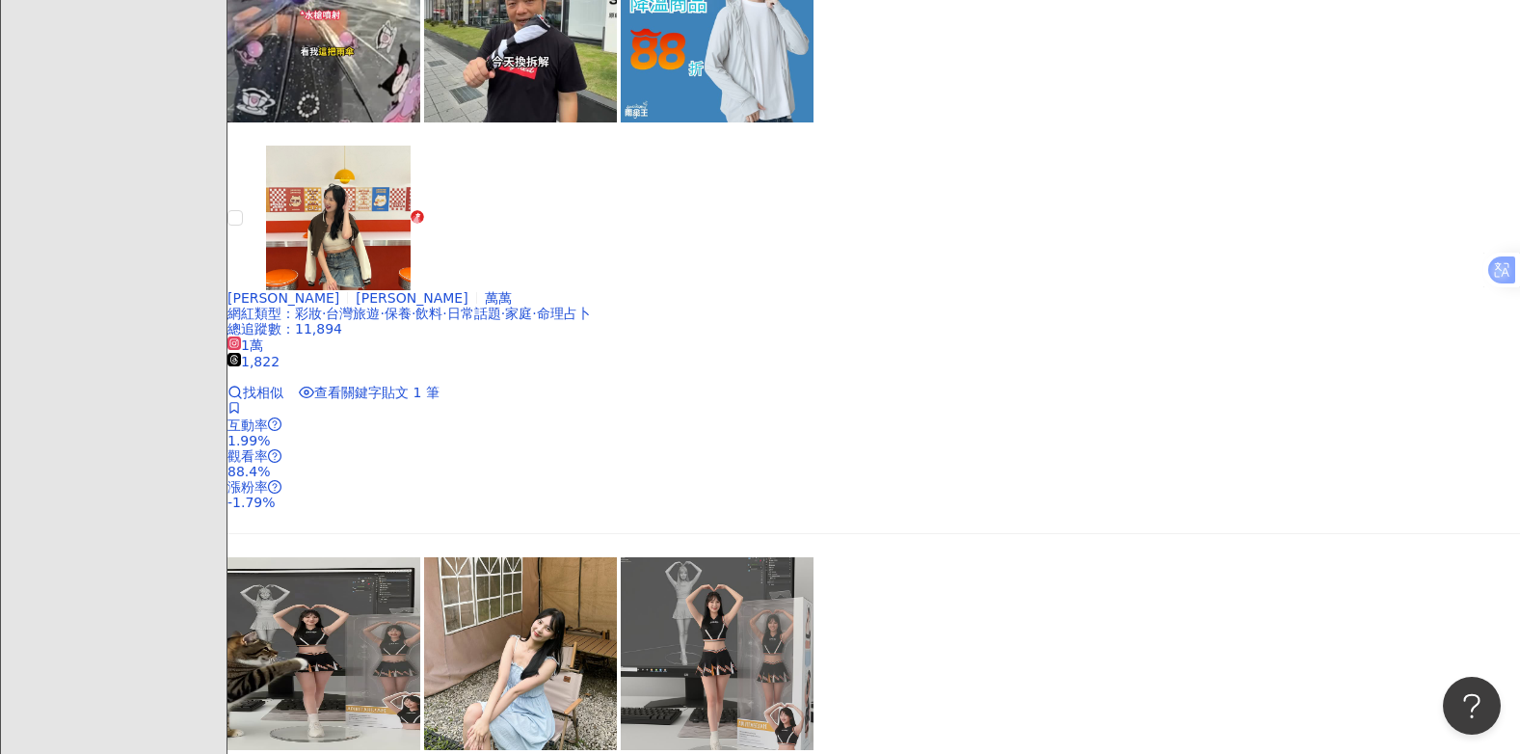
scroll to position [1735, 0]
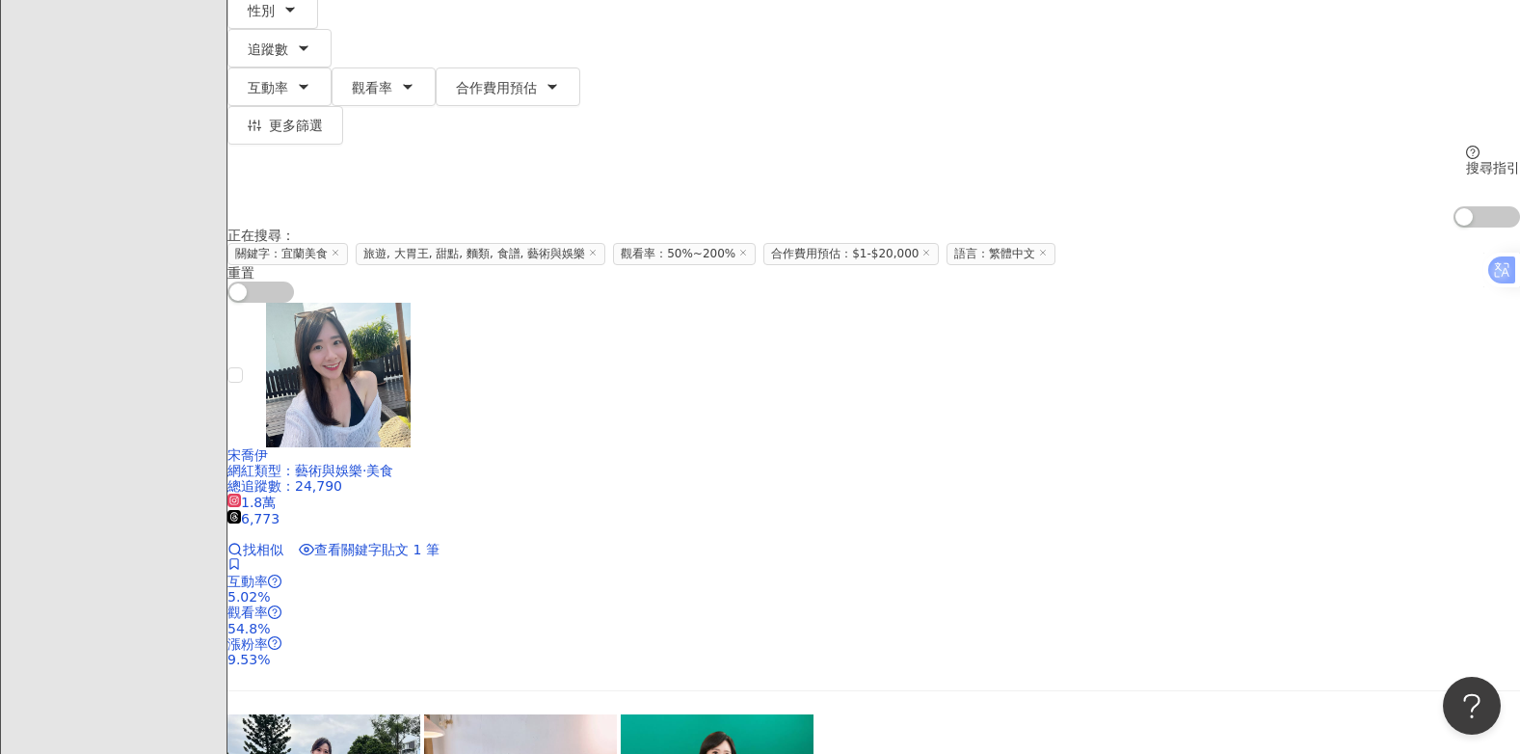
scroll to position [0, 0]
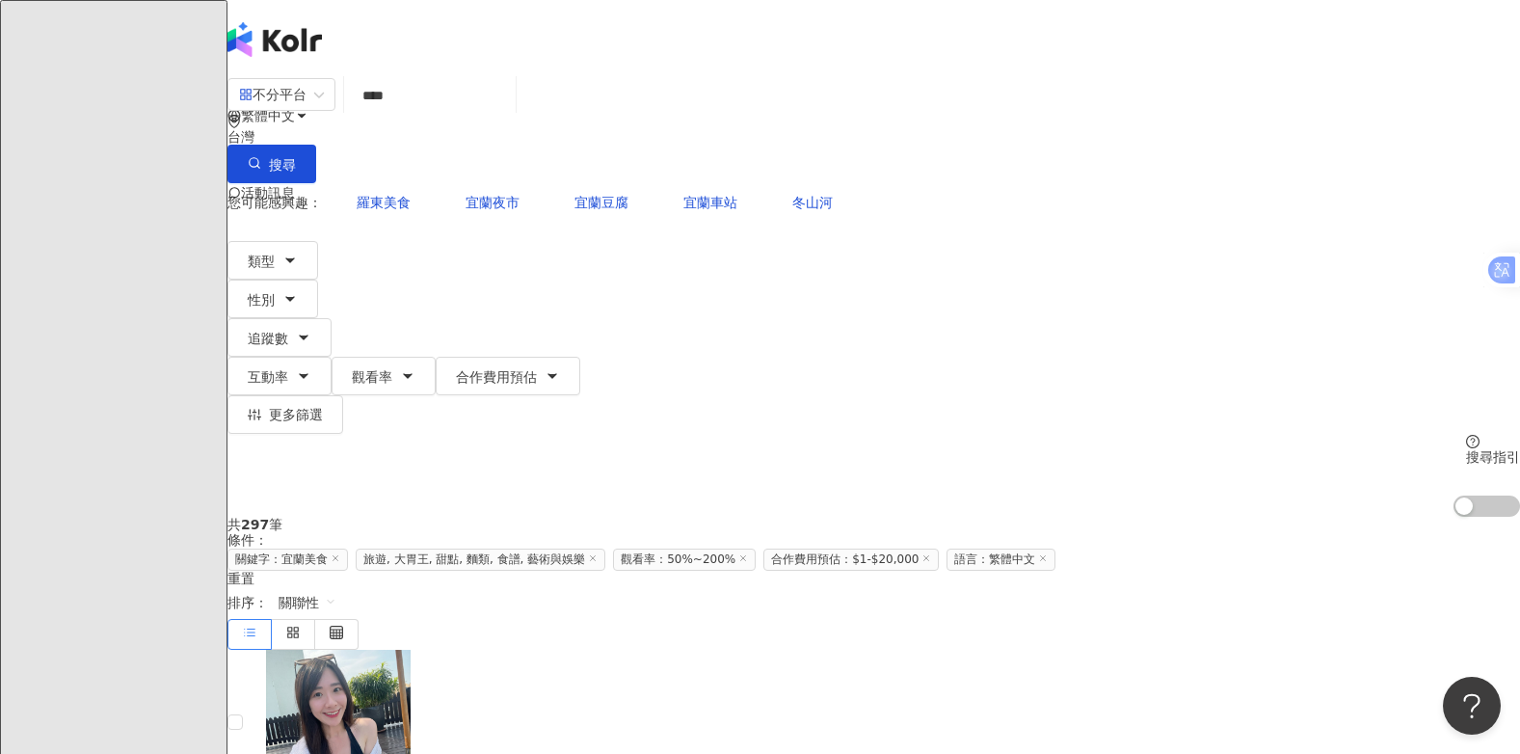
click at [484, 114] on input "****" at bounding box center [430, 95] width 156 height 37
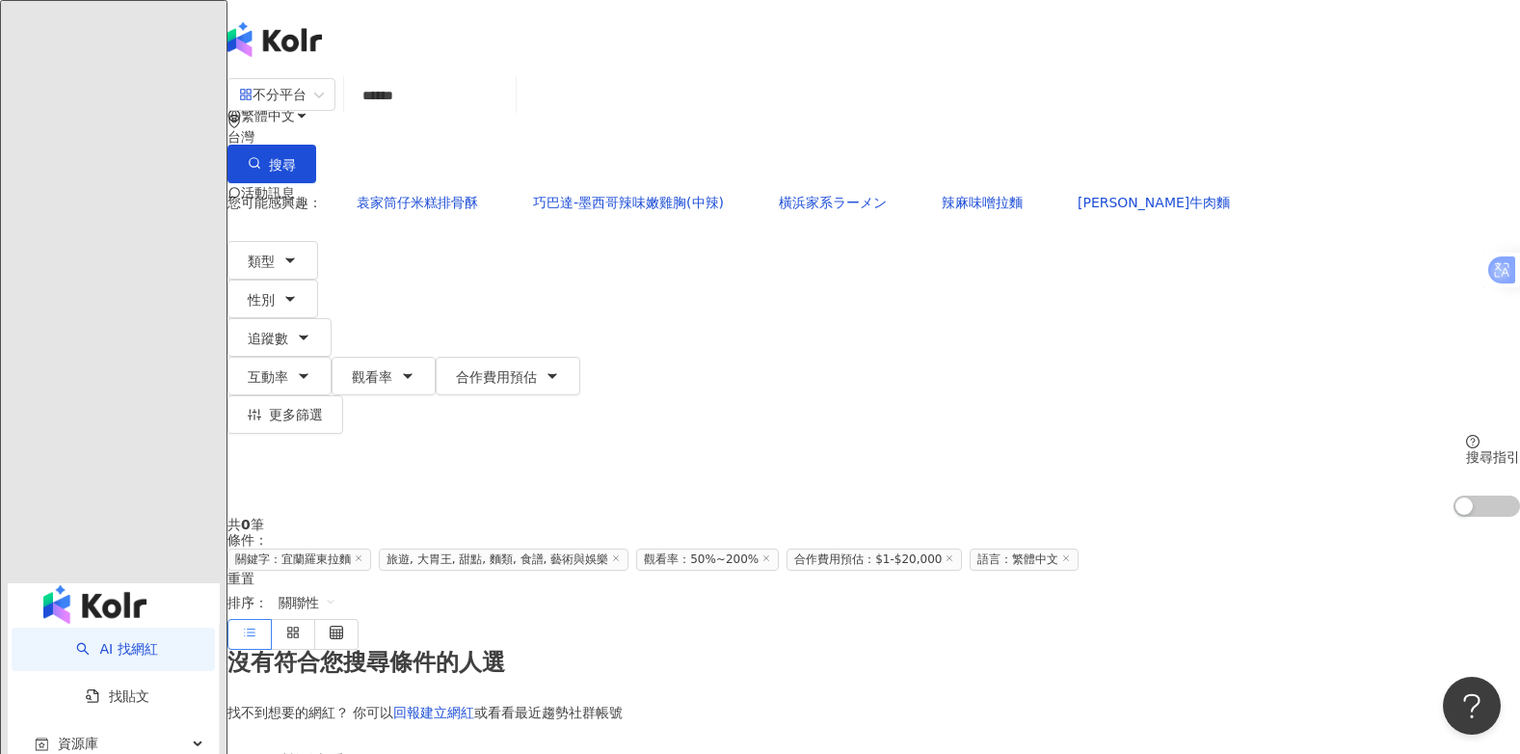
click at [478, 113] on input "******" at bounding box center [430, 95] width 156 height 37
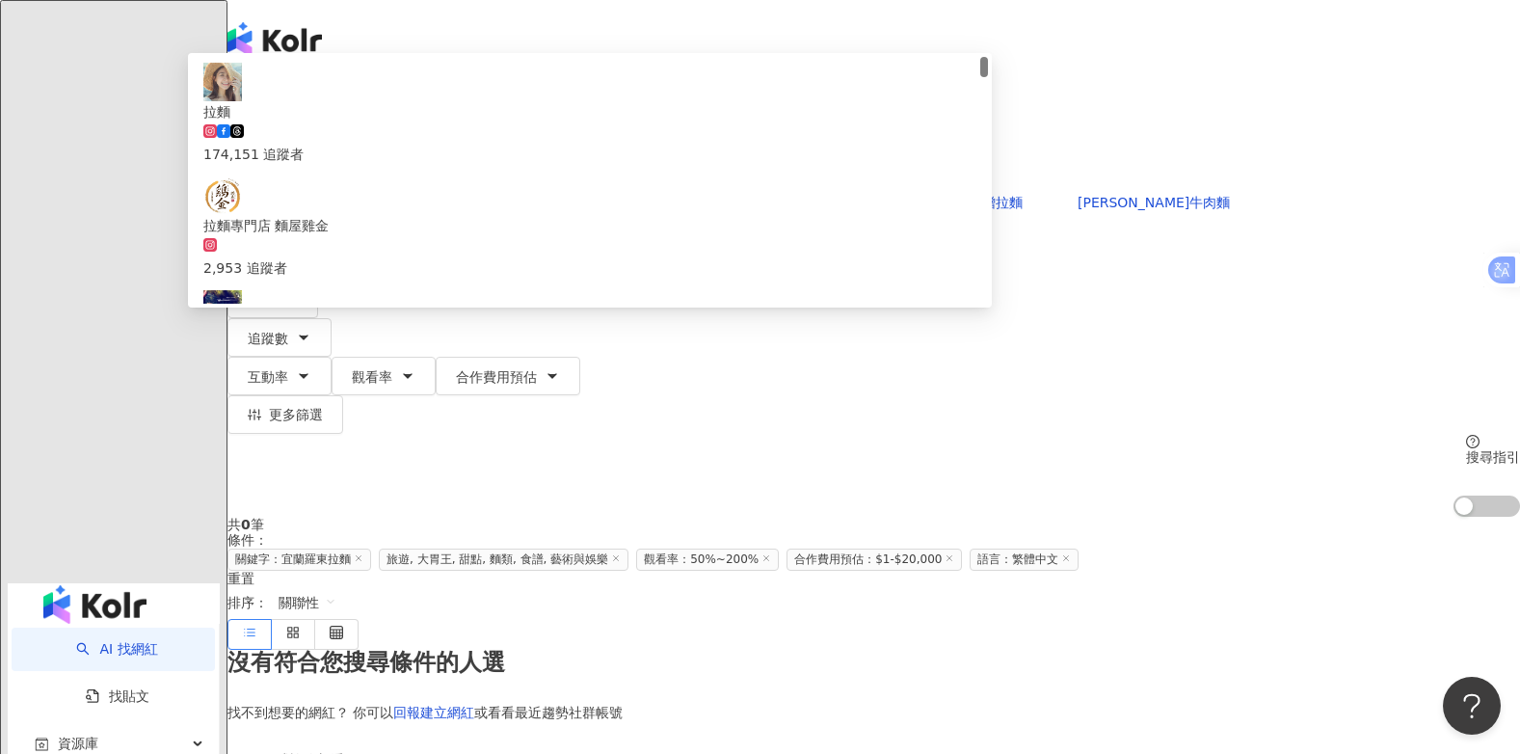
paste input "*"
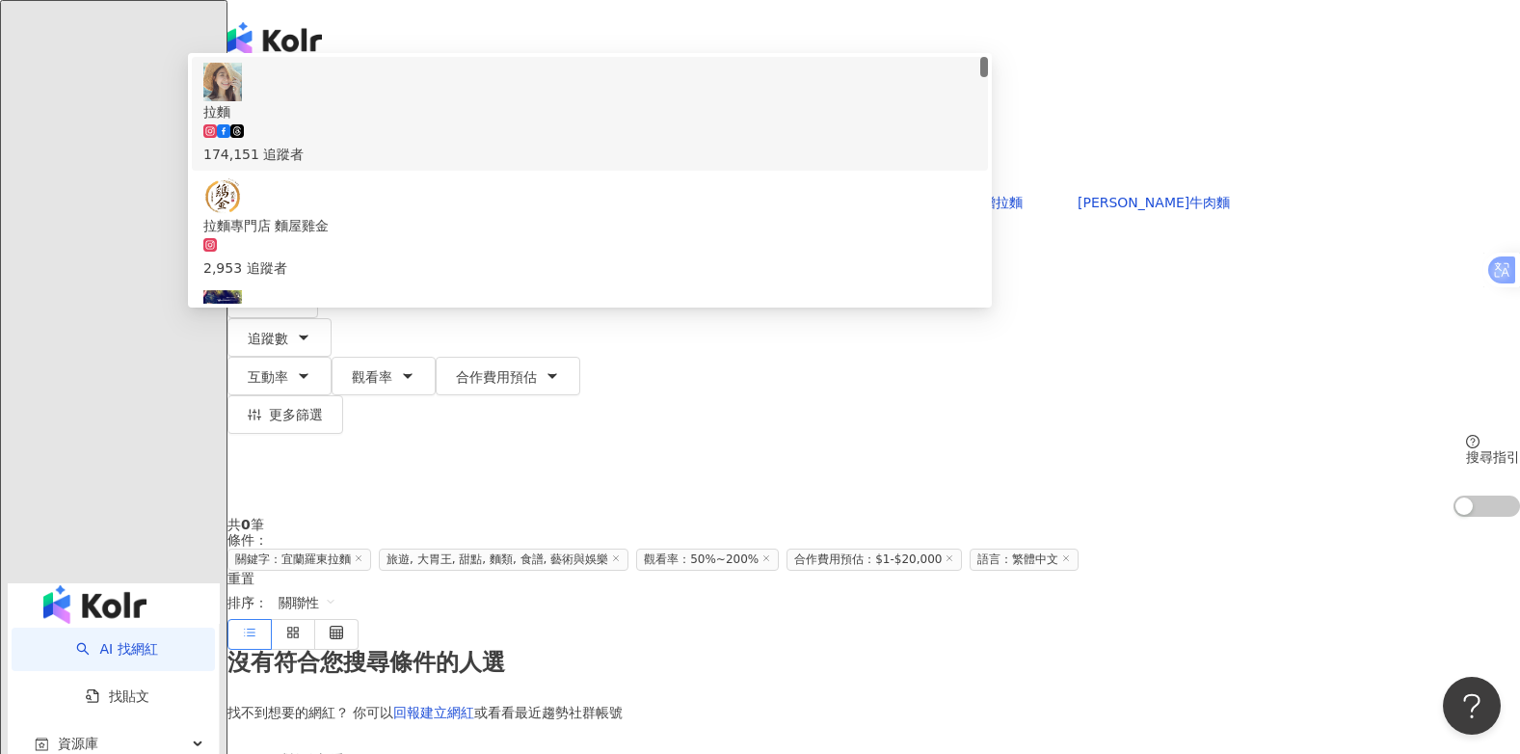
click at [447, 112] on input "***" at bounding box center [430, 95] width 156 height 37
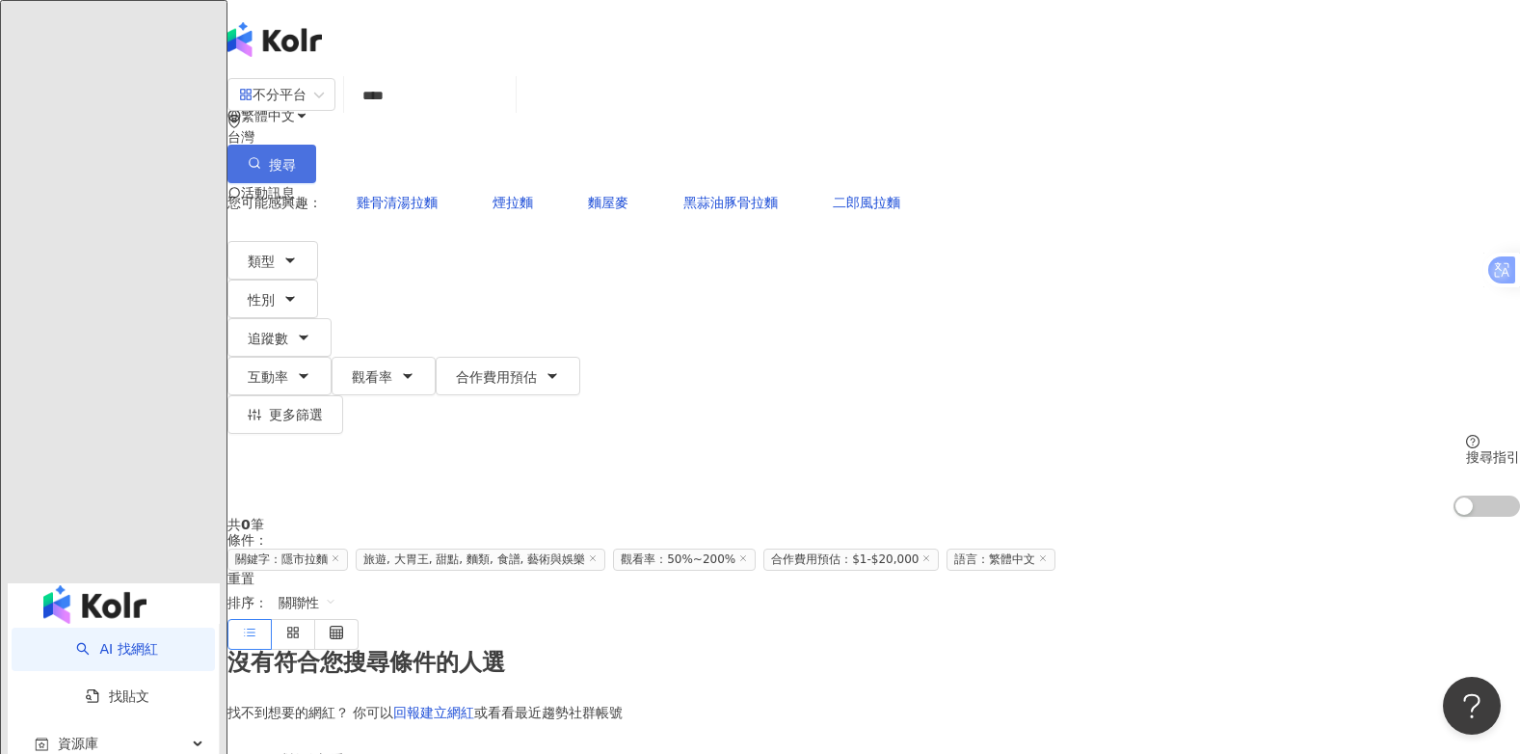
click at [296, 157] on span "搜尋" at bounding box center [282, 164] width 27 height 15
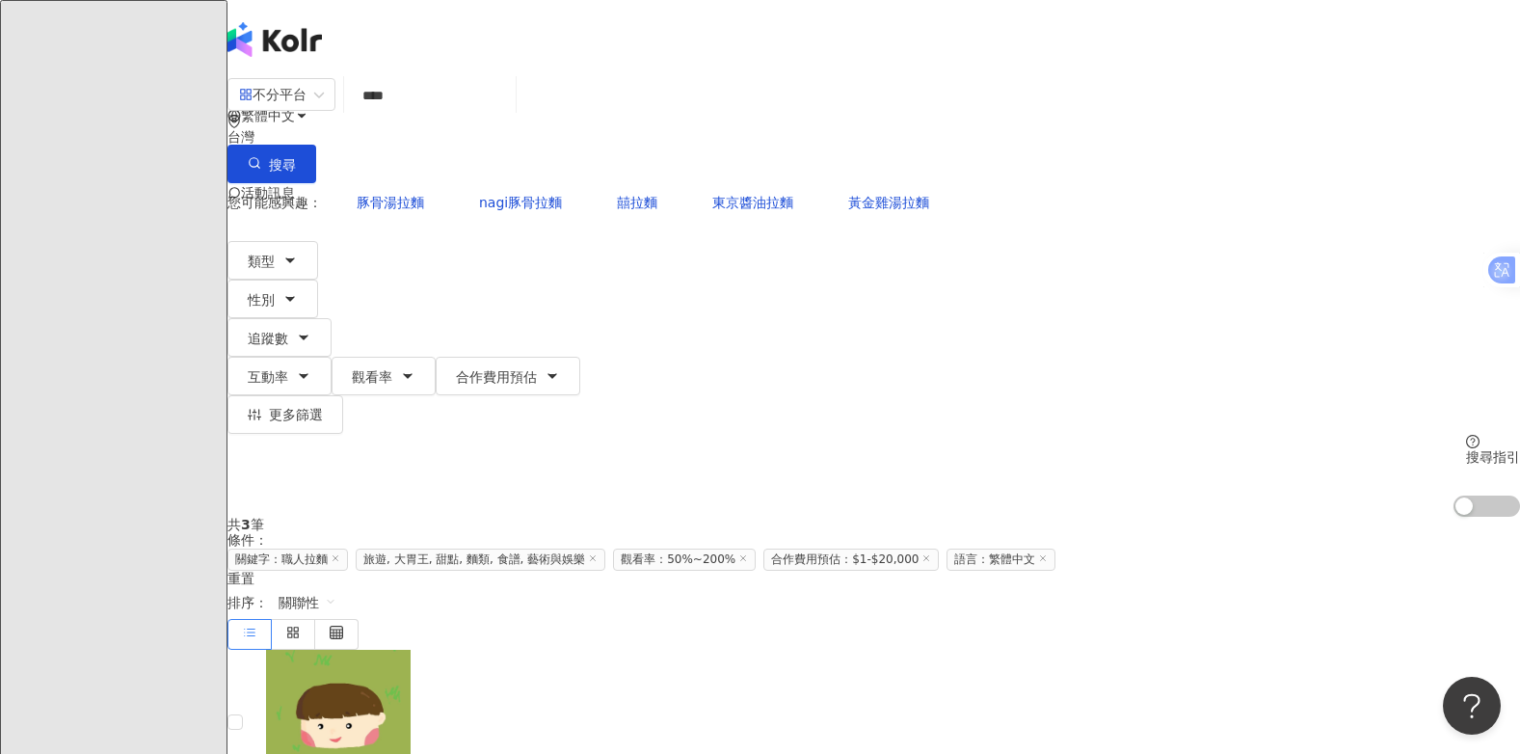
drag, startPoint x: 480, startPoint y: 115, endPoint x: 424, endPoint y: 123, distance: 56.6
click at [424, 123] on div "不分平台 **** 台灣 搜尋 keyword 搜尋名稱、敘述、貼文含有關鍵字 “ 職人拉麵 ” 的網紅" at bounding box center [873, 130] width 1292 height 106
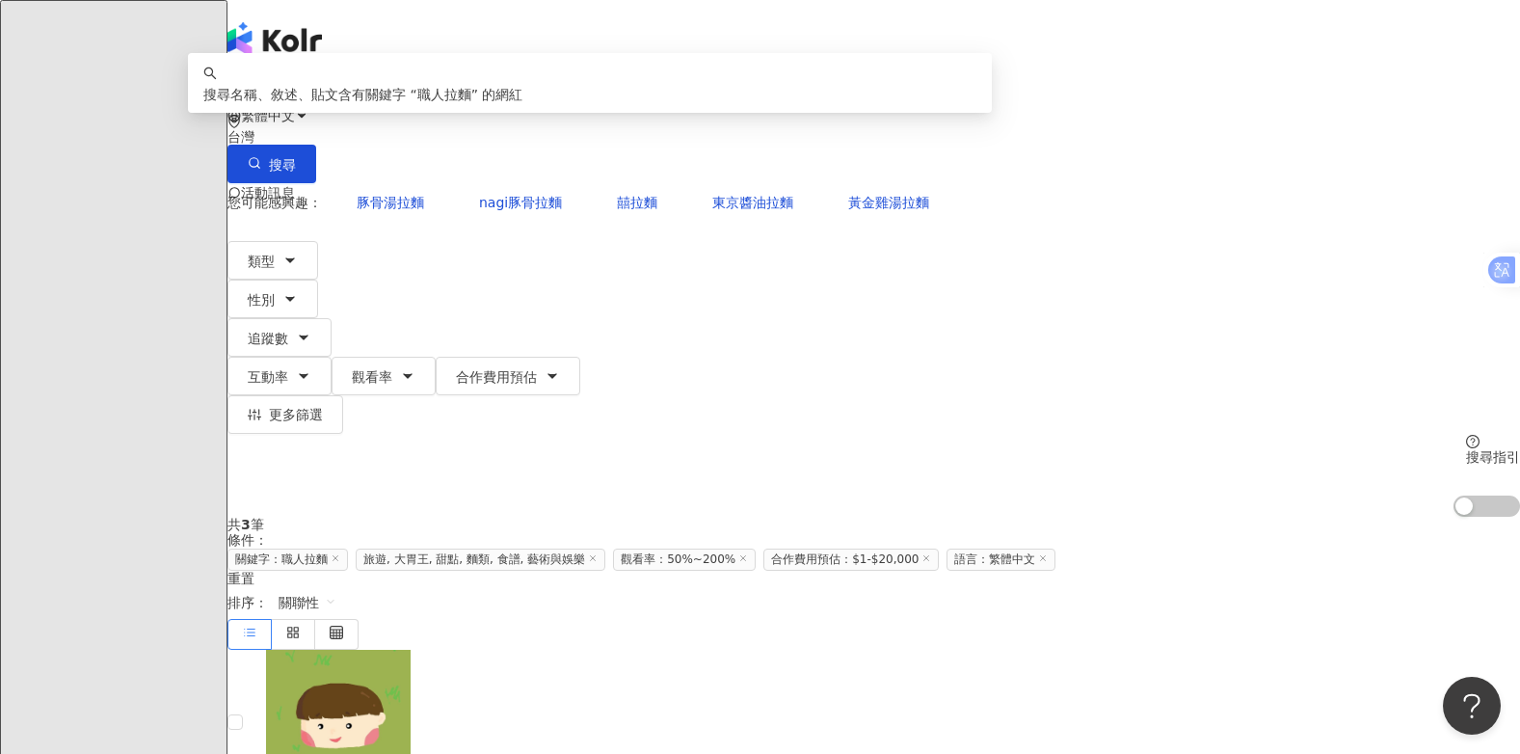
type input "**"
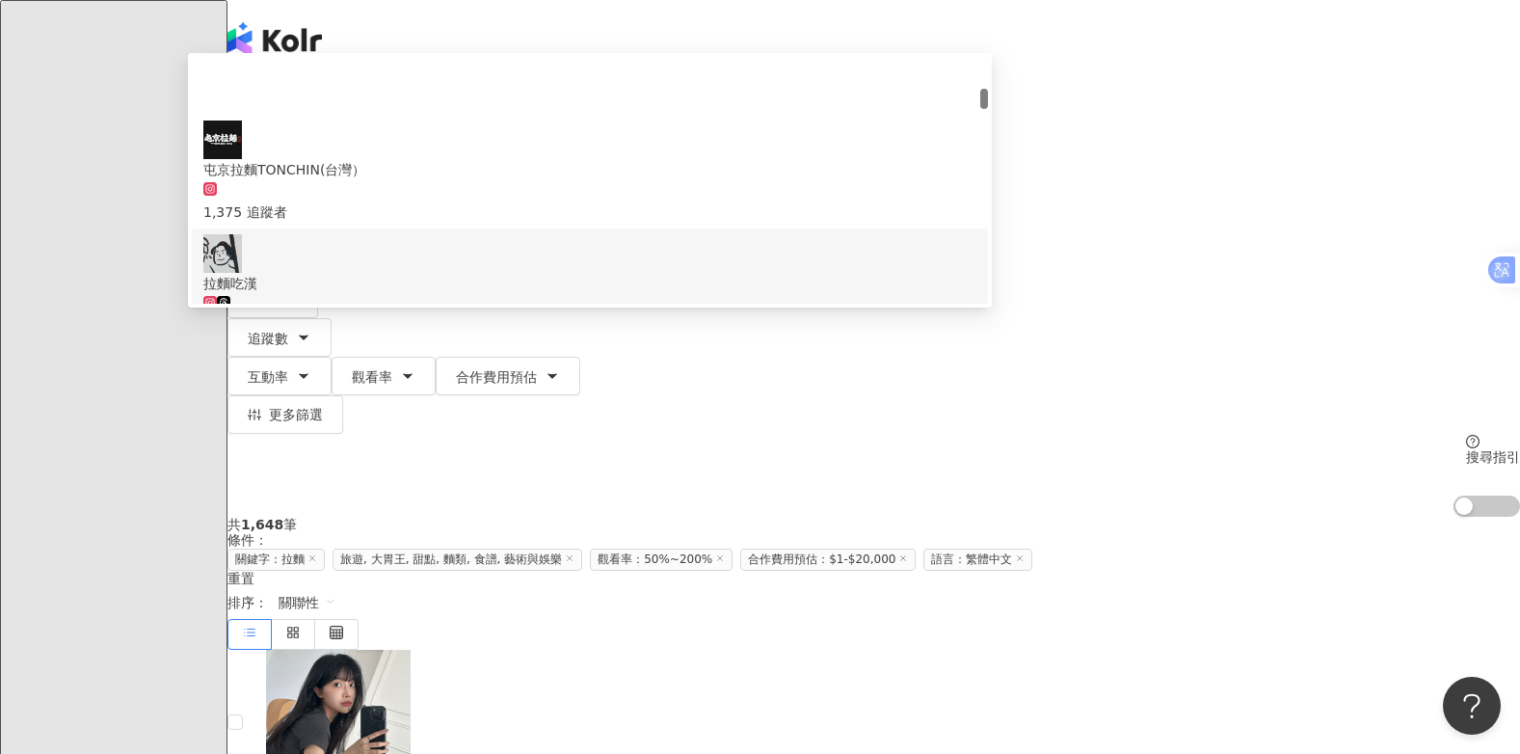
scroll to position [385, 0]
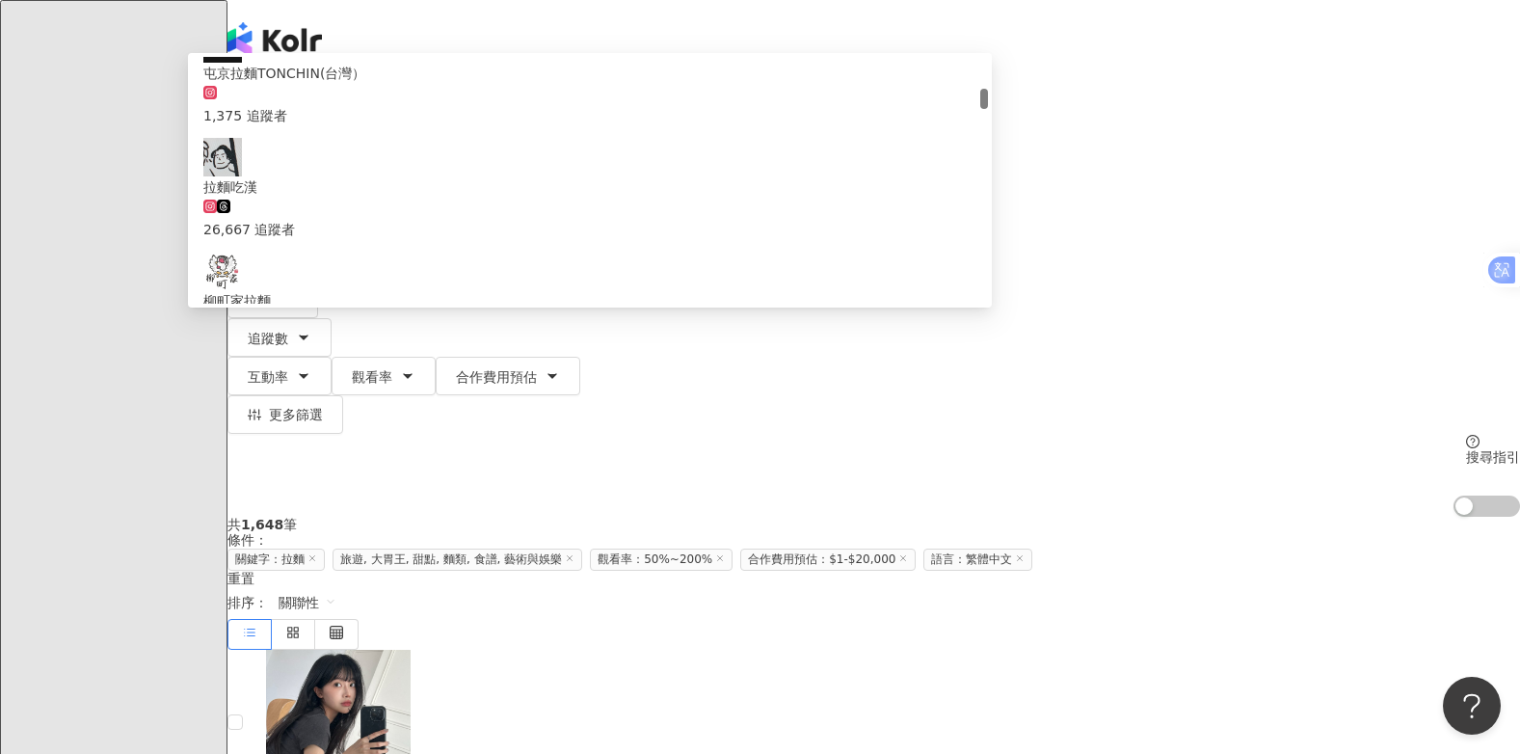
click at [623, 404] on div "Catherine Wu 拉麵の日常" at bounding box center [589, 414] width 773 height 21
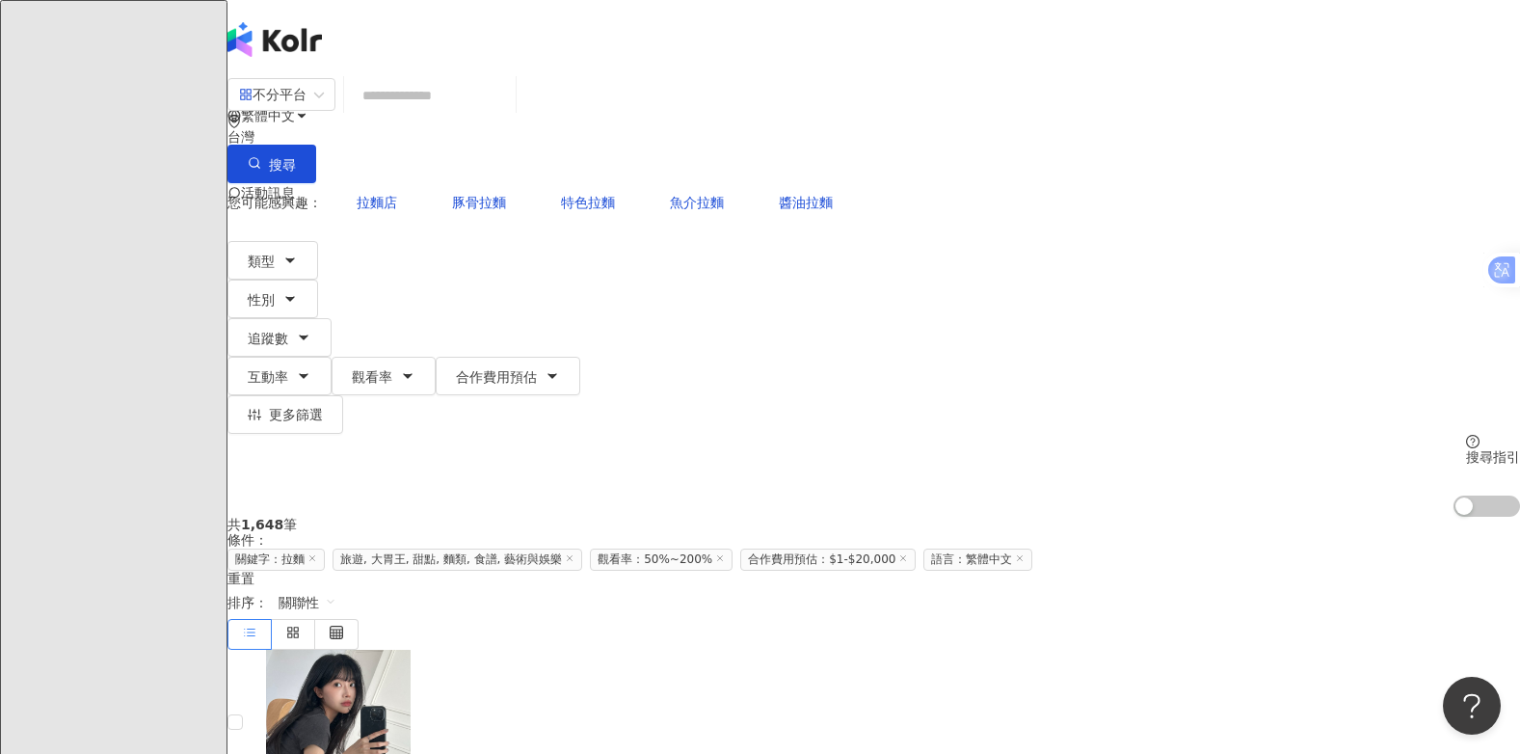
click at [508, 114] on input "search" at bounding box center [430, 95] width 156 height 37
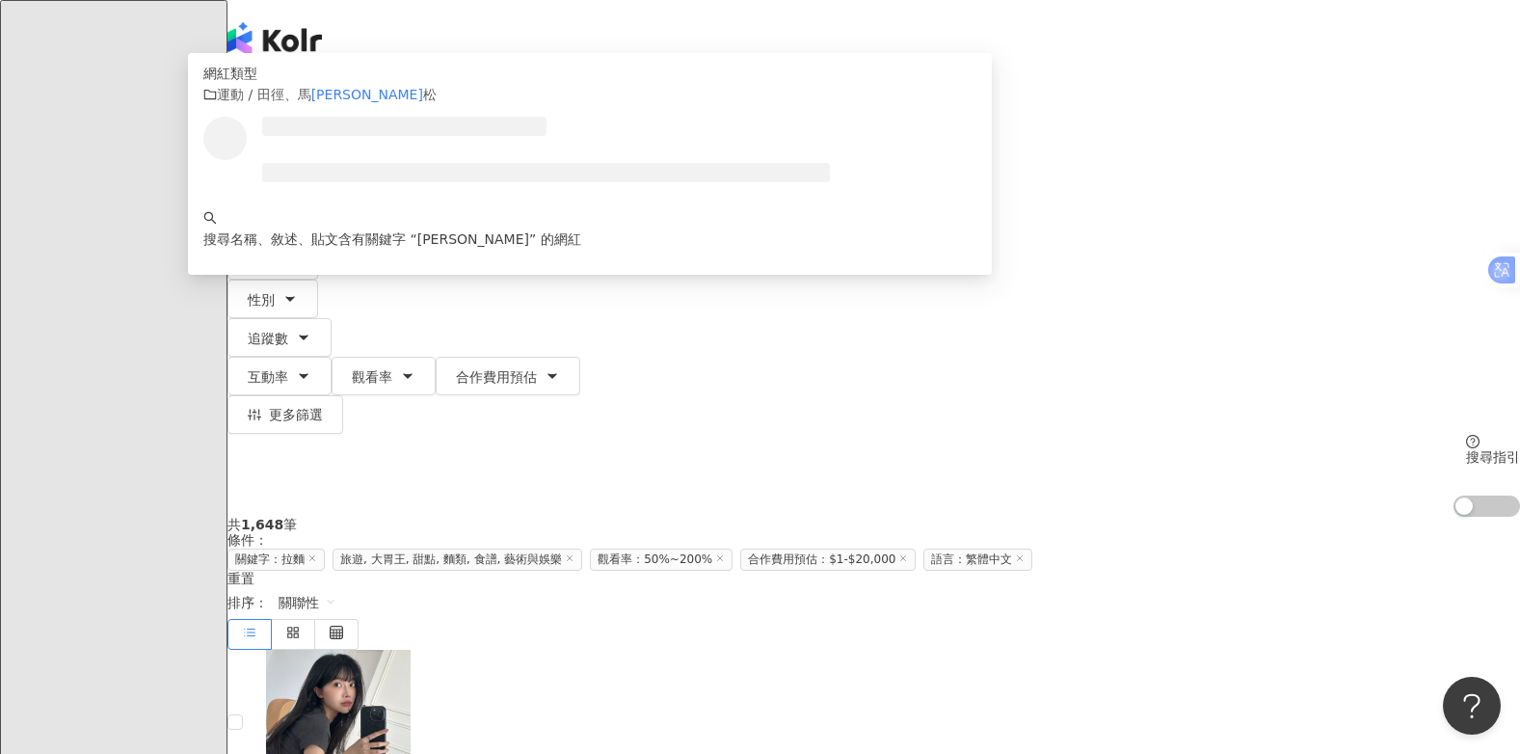
scroll to position [0, 0]
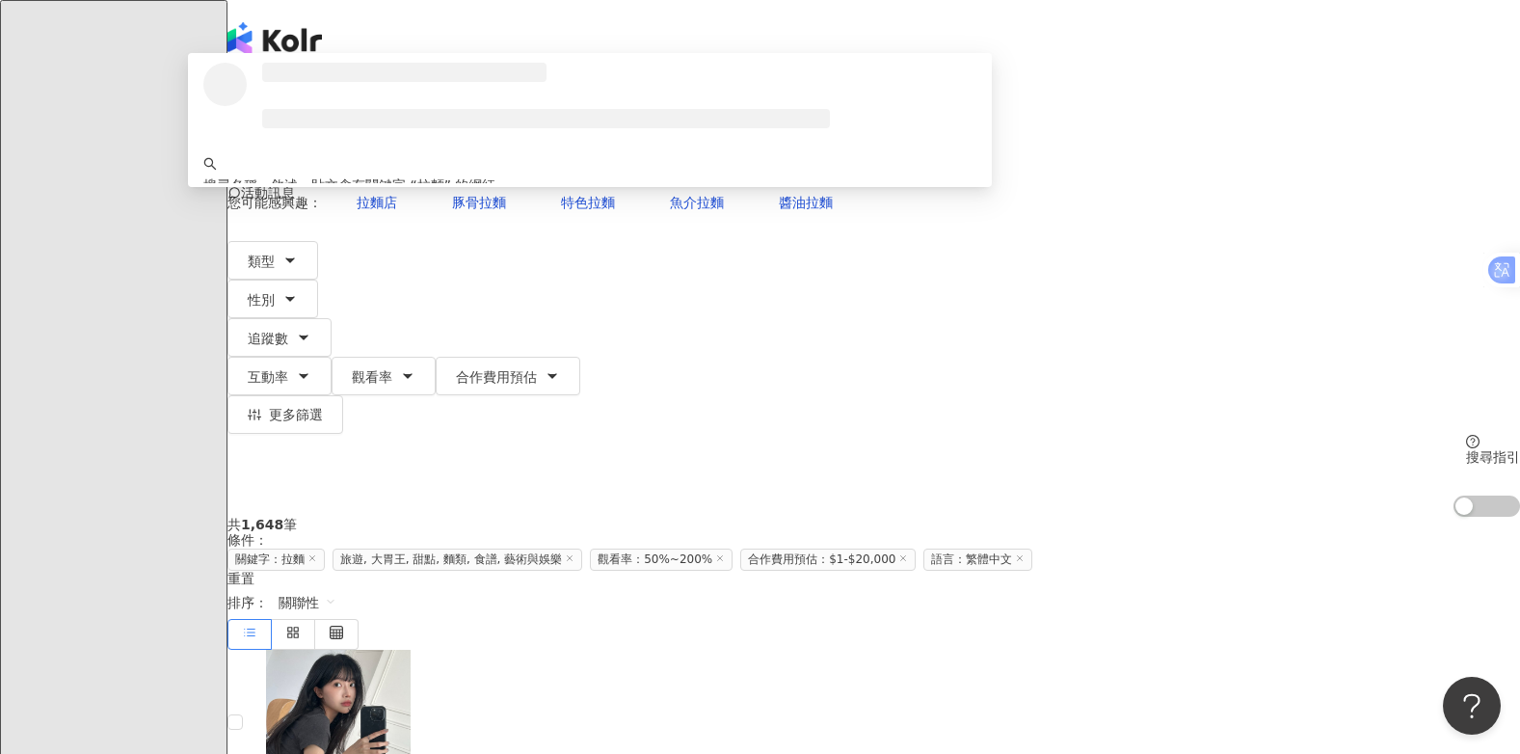
type input "**"
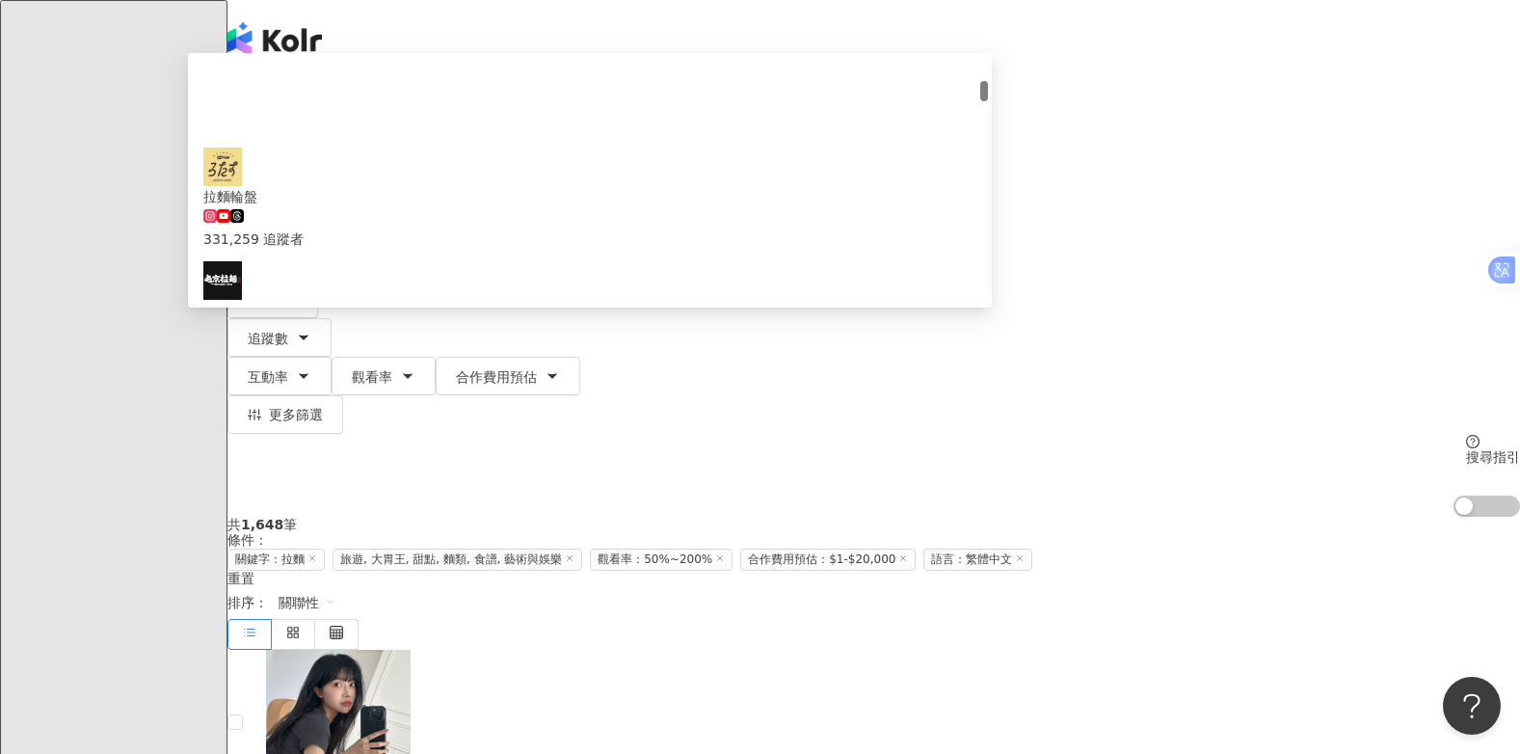
scroll to position [289, 0]
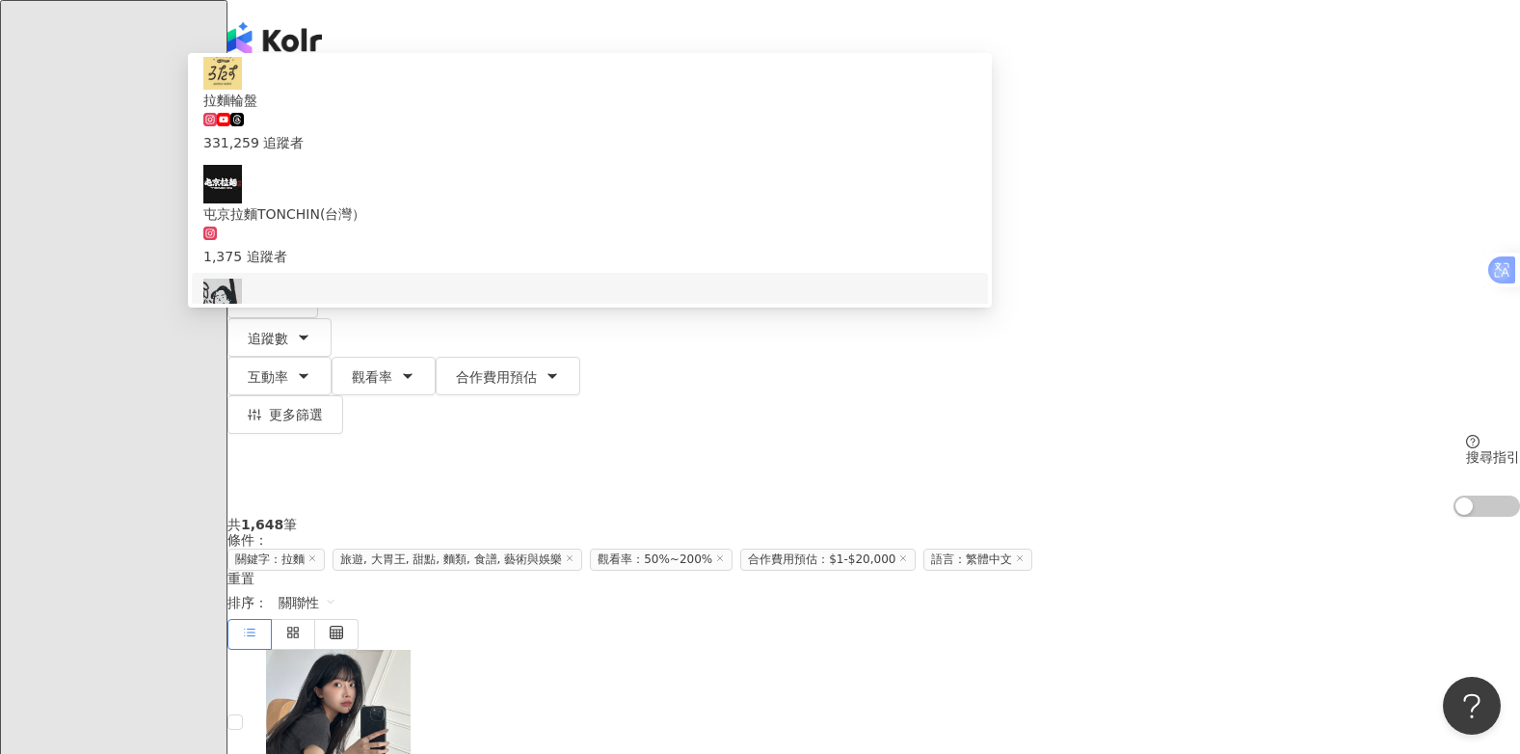
click at [699, 317] on span "拉麵吃漢" at bounding box center [589, 327] width 773 height 21
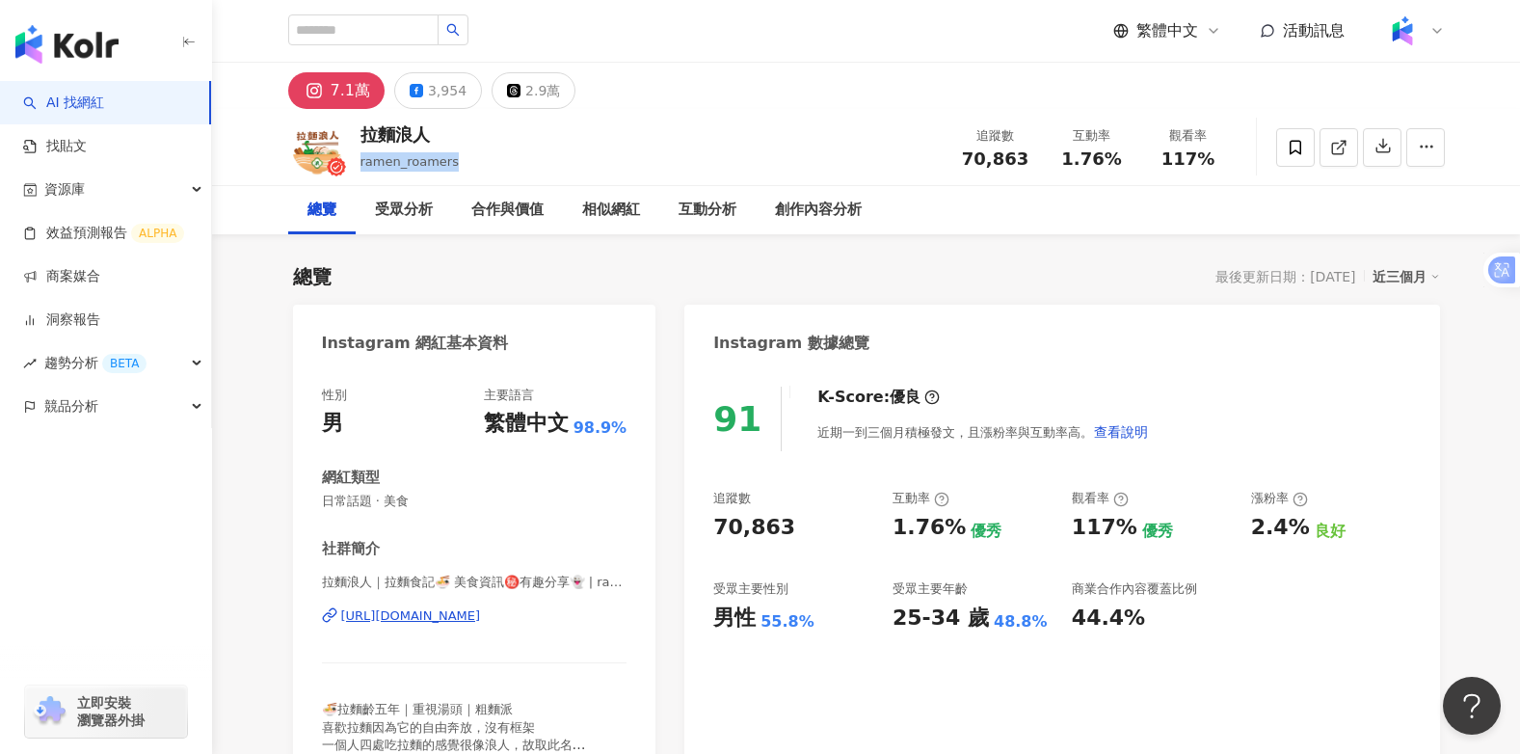
drag, startPoint x: 493, startPoint y: 171, endPoint x: 358, endPoint y: 168, distance: 135.9
click at [358, 168] on div "拉麵浪人 ramen_roamers 追蹤數 70,863 互動率 1.76% 觀看率 117%" at bounding box center [867, 147] width 1234 height 76
drag, startPoint x: 358, startPoint y: 168, endPoint x: 562, endPoint y: 156, distance: 204.6
click at [562, 156] on div "拉麵浪人 ramen_roamers 追蹤數 70,863 互動率 1.76% 觀看率 117%" at bounding box center [867, 147] width 1234 height 76
drag, startPoint x: 502, startPoint y: 165, endPoint x: 274, endPoint y: 166, distance: 228.4
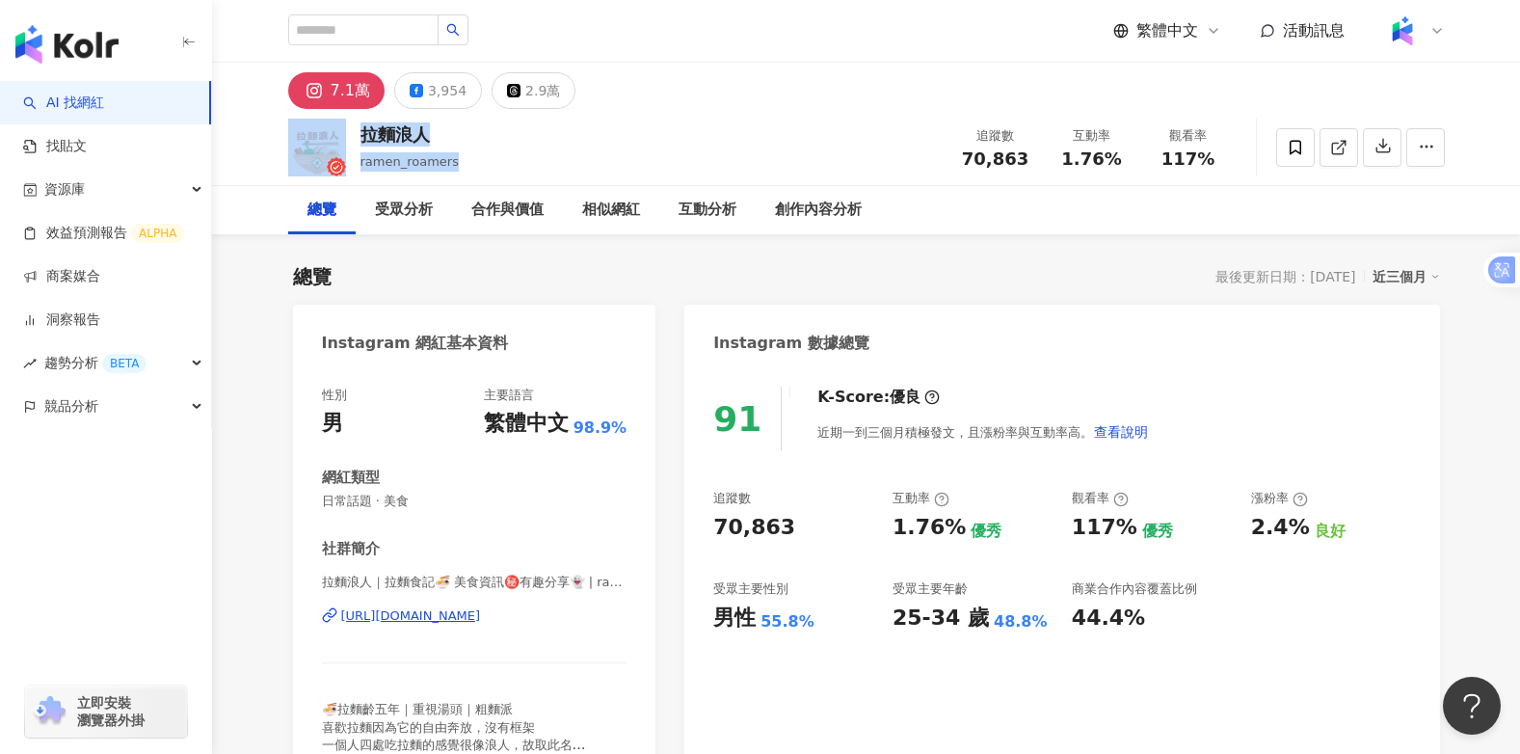
click at [274, 166] on div "拉麵浪人 ramen_roamers 追蹤數 70,863 互動率 1.76% 觀看率 117%" at bounding box center [867, 147] width 1234 height 76
drag, startPoint x: 274, startPoint y: 166, endPoint x: 409, endPoint y: 129, distance: 139.8
copy div "拉麵浪人 ramen_roamers"
click at [677, 165] on div "拉麵浪人 ramen_roamers 追蹤數 70,863 互動率 1.76% 觀看率 117%" at bounding box center [867, 147] width 1234 height 76
drag, startPoint x: 431, startPoint y: 140, endPoint x: 358, endPoint y: 142, distance: 72.3
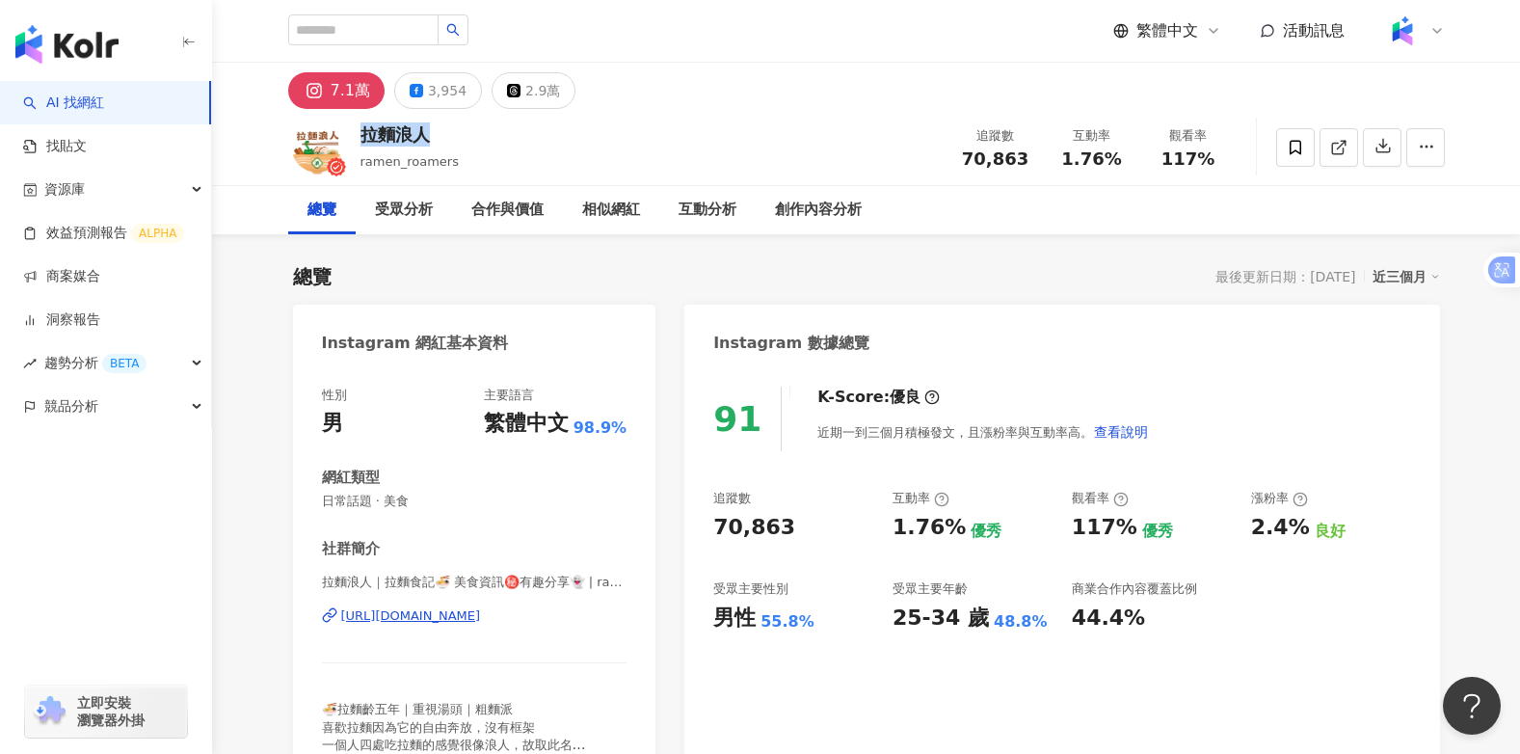
click at [358, 142] on div "拉麵浪人 ramen_roamers 追蹤數 70,863 互動率 1.76% 觀看率 117%" at bounding box center [867, 147] width 1234 height 76
copy div "拉麵浪人"
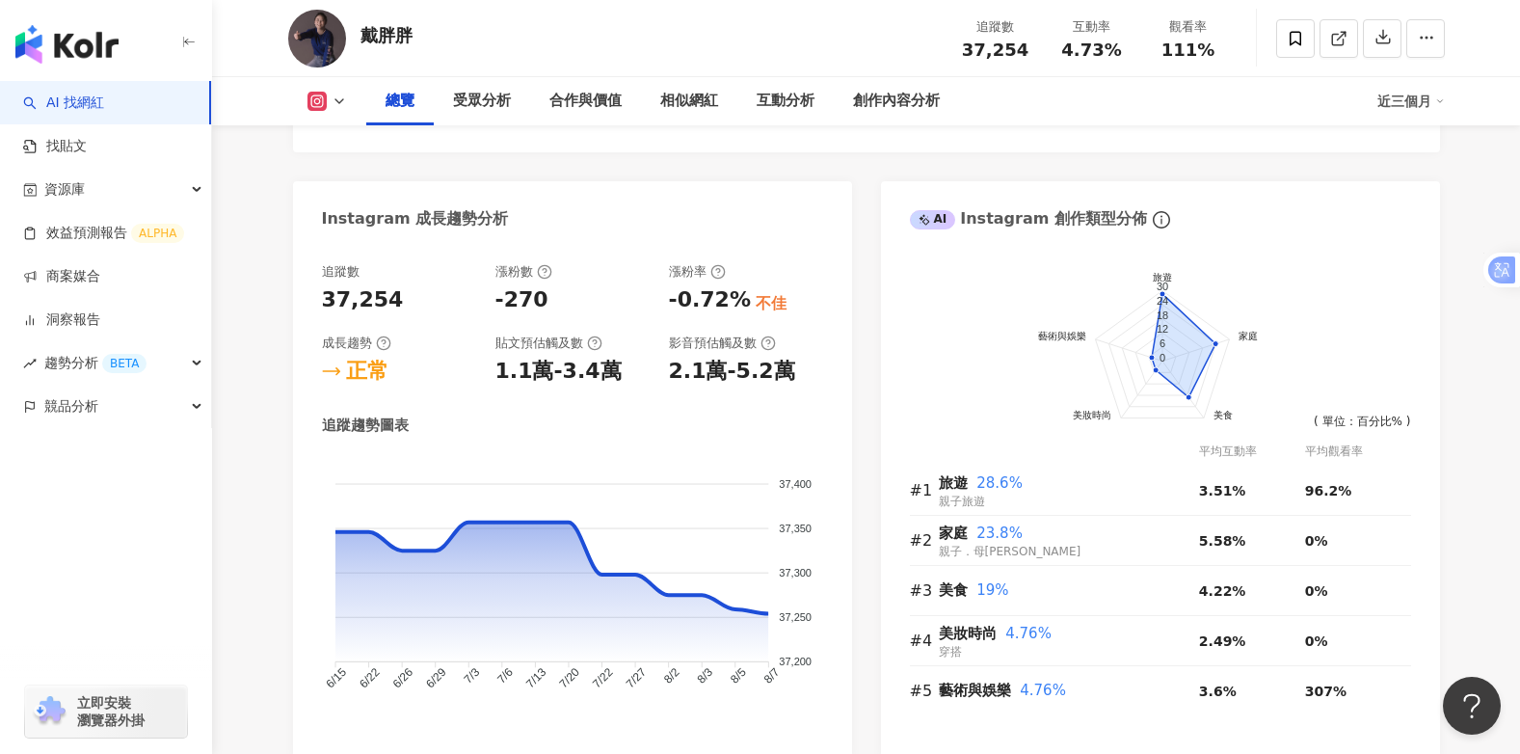
scroll to position [1060, 0]
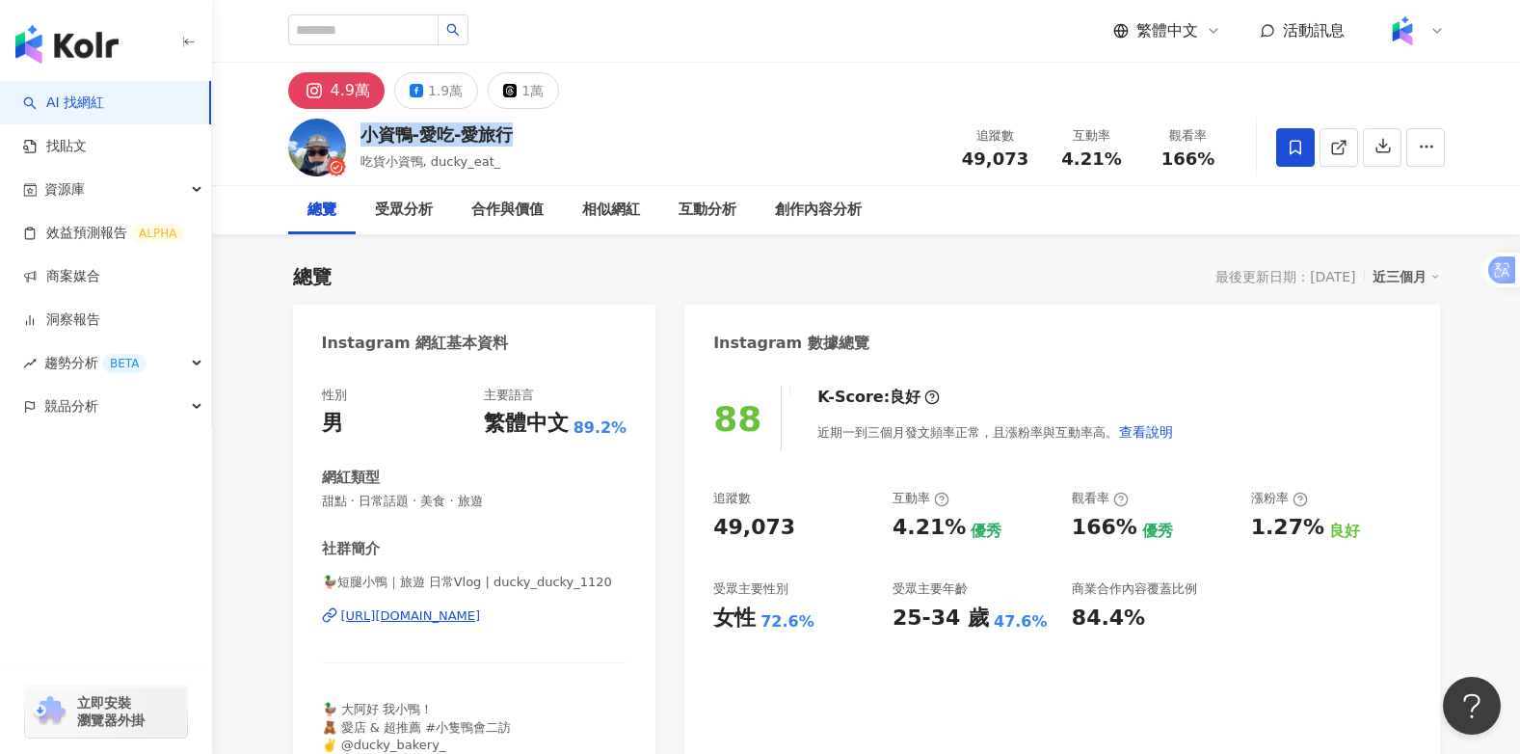
drag, startPoint x: 520, startPoint y: 136, endPoint x: 364, endPoint y: 147, distance: 156.5
click at [364, 147] on div "小資鴨-愛吃-愛旅行 吃貨小資鴨, ducky_eat_ 追蹤數 49,073 互動率 4.21% 觀看率 166%" at bounding box center [867, 147] width 1234 height 76
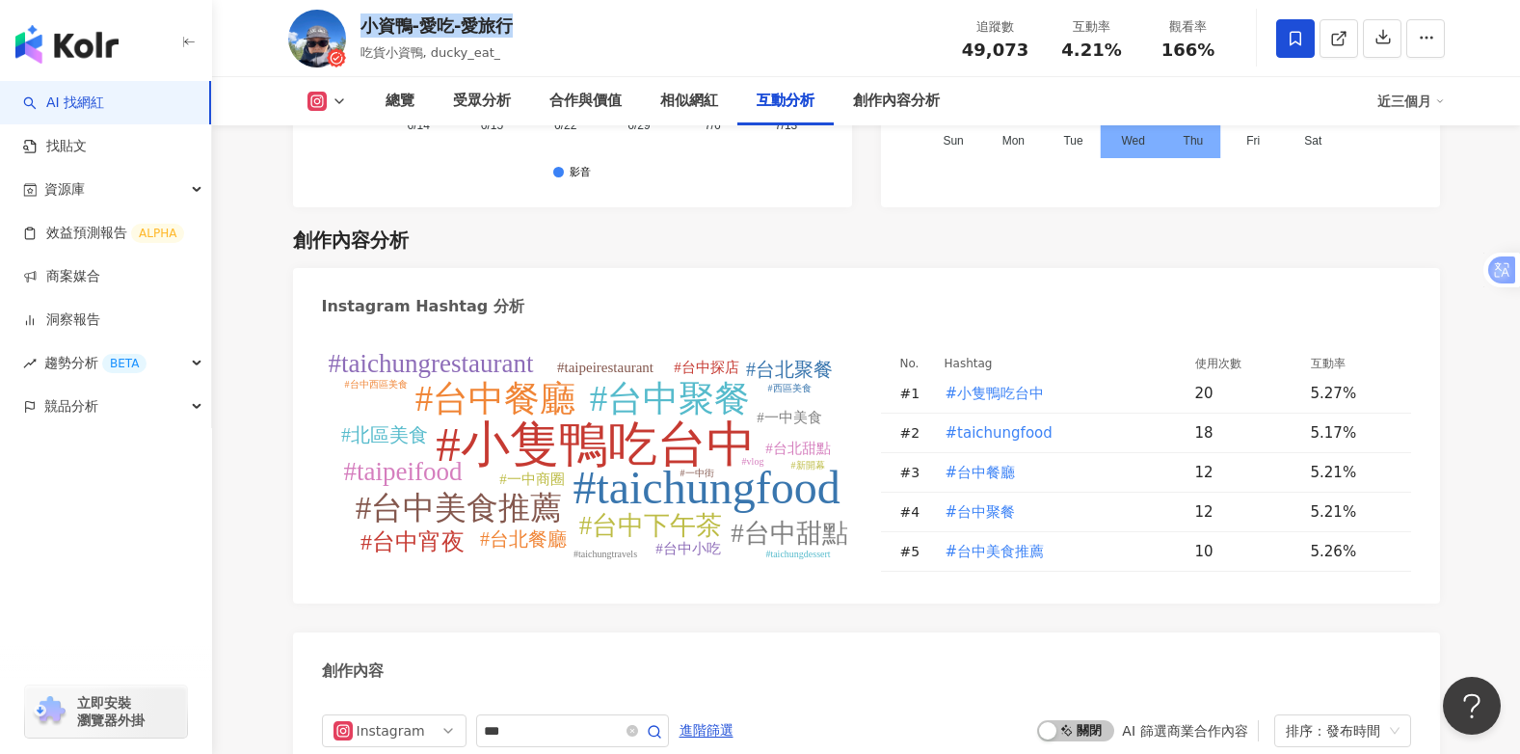
scroll to position [5326, 0]
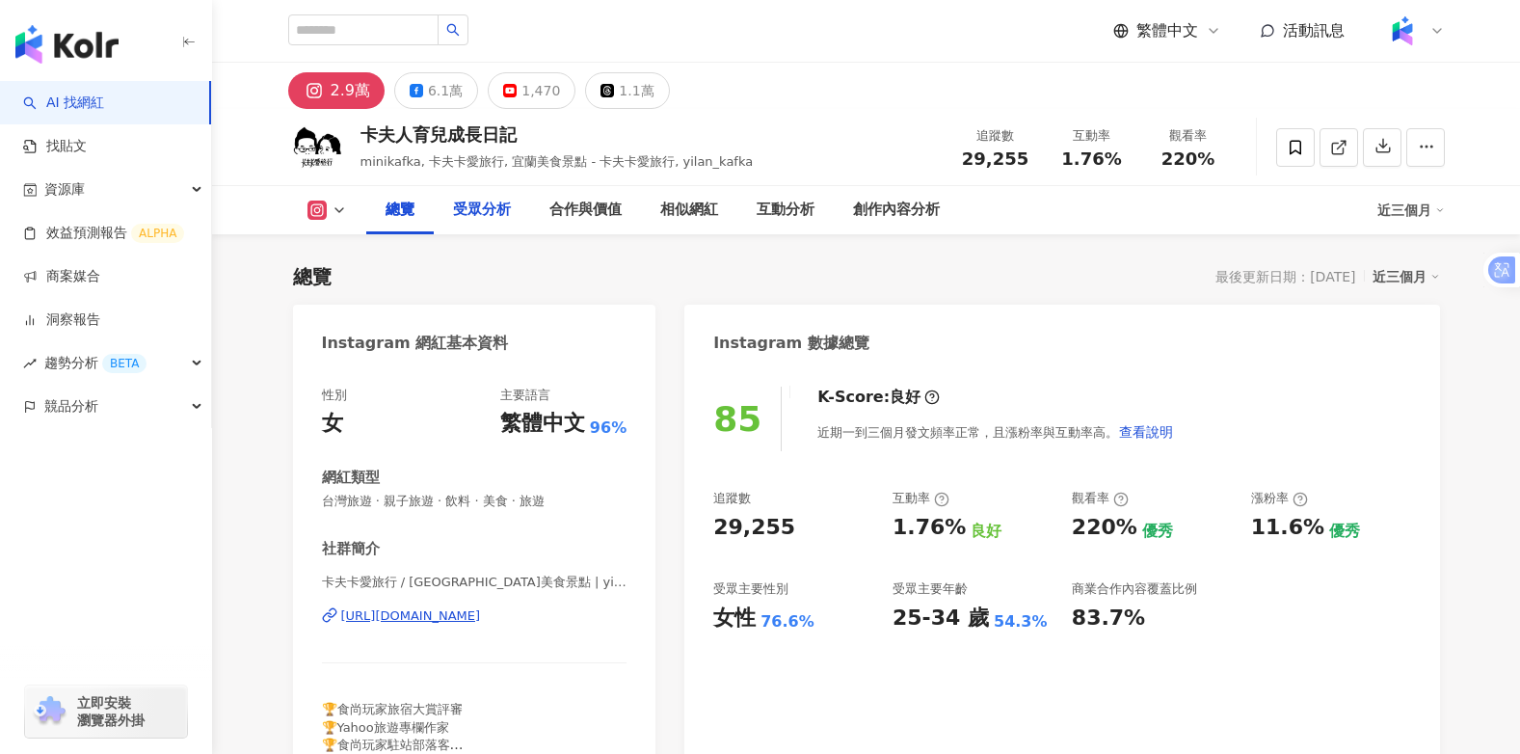
click at [476, 209] on div "受眾分析" at bounding box center [482, 210] width 58 height 23
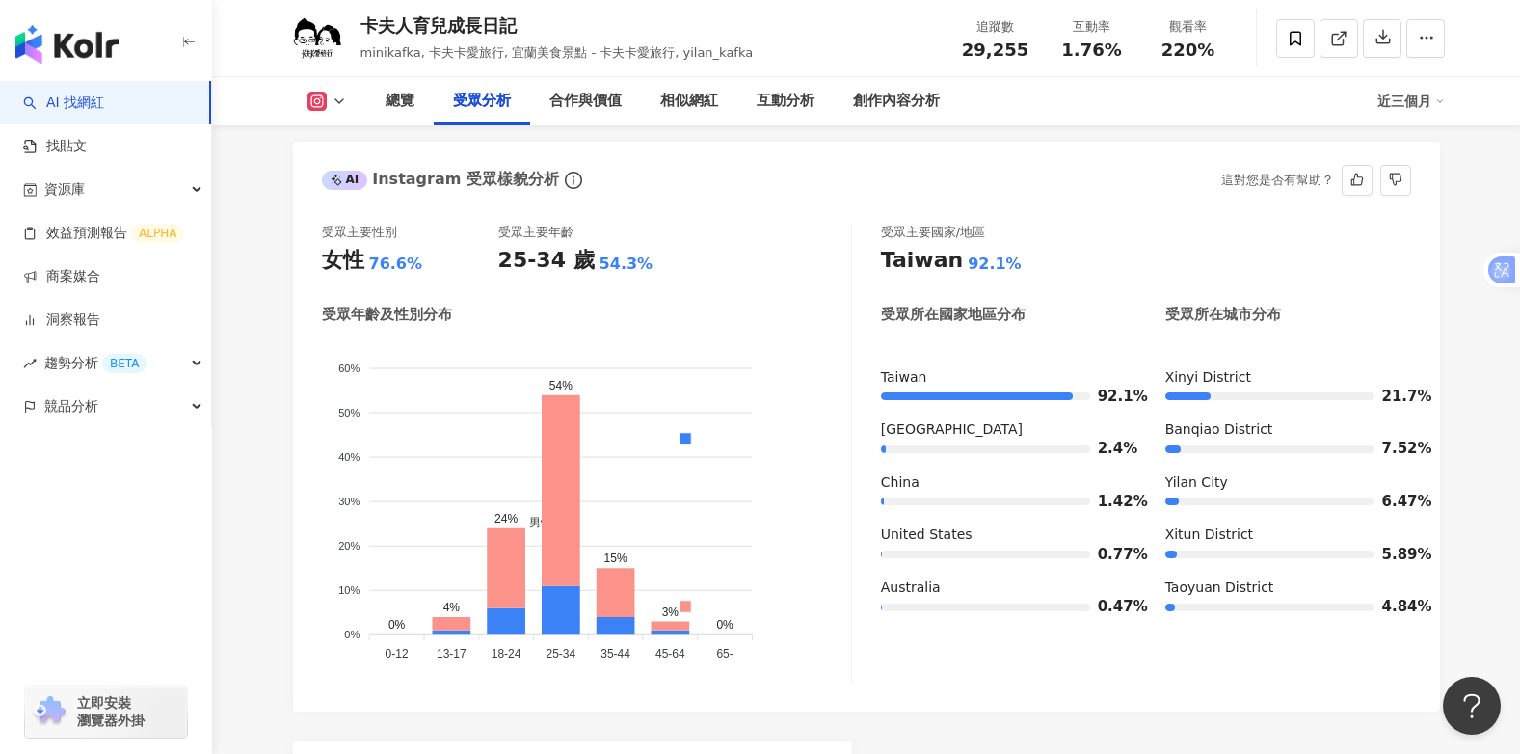
scroll to position [1646, 0]
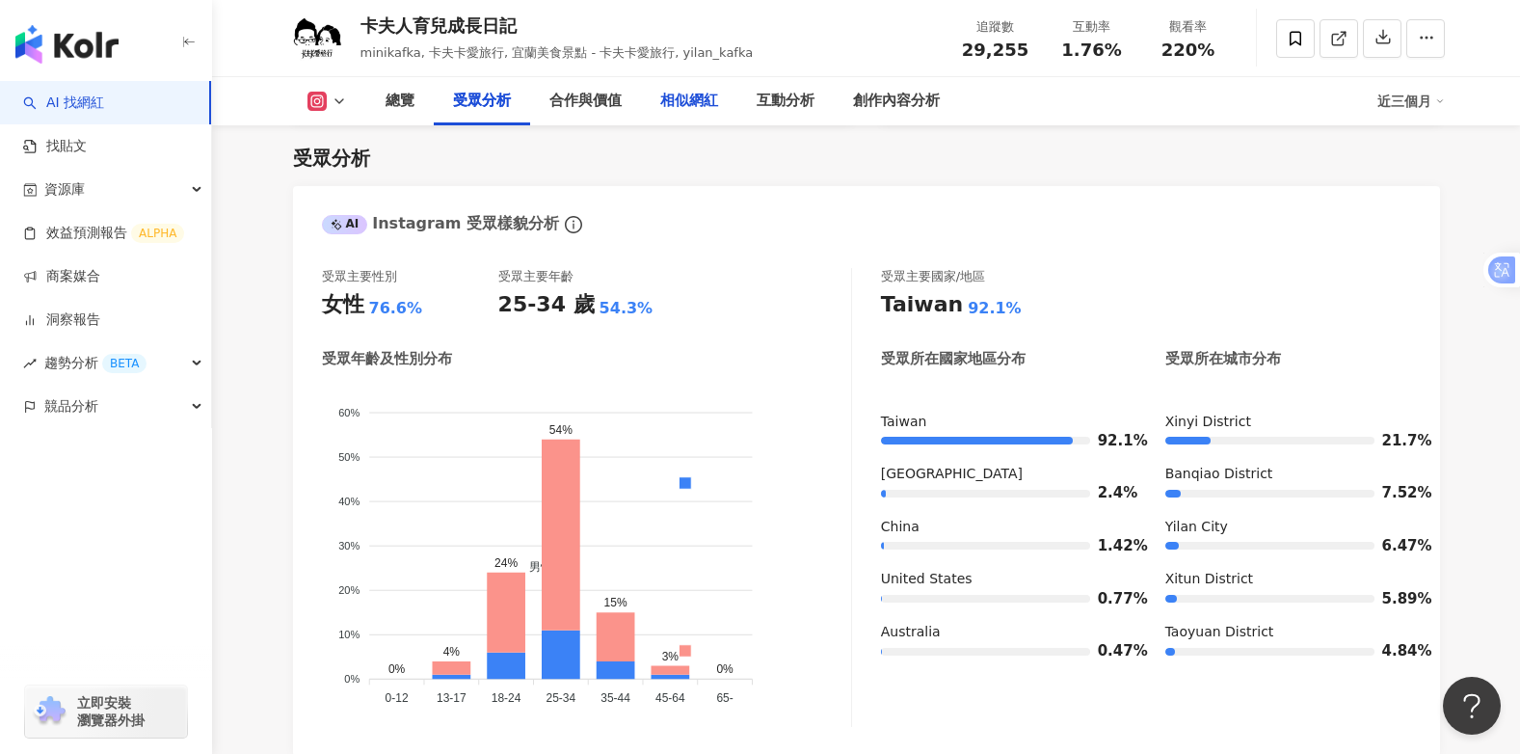
click at [687, 103] on div "相似網紅" at bounding box center [689, 101] width 58 height 23
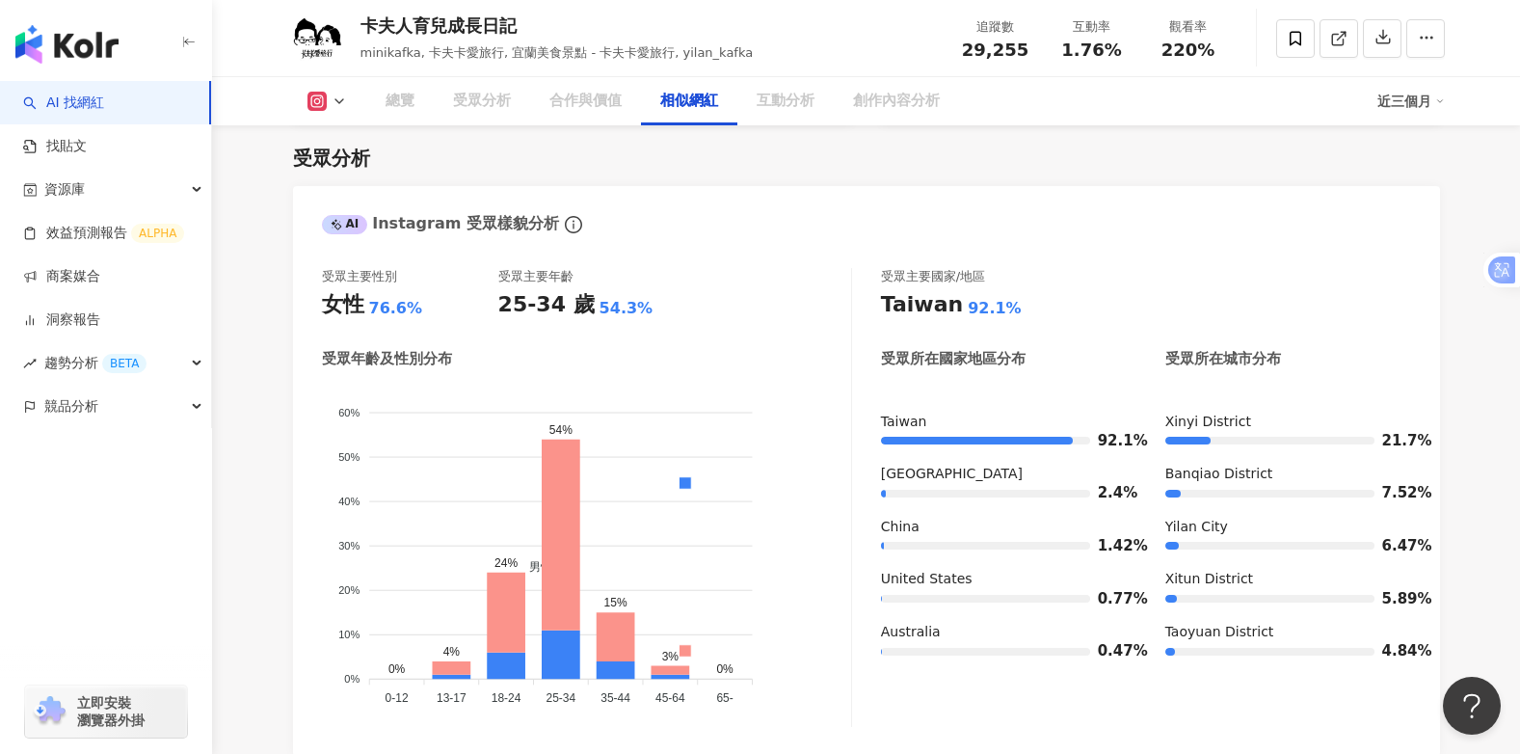
scroll to position [3157, 0]
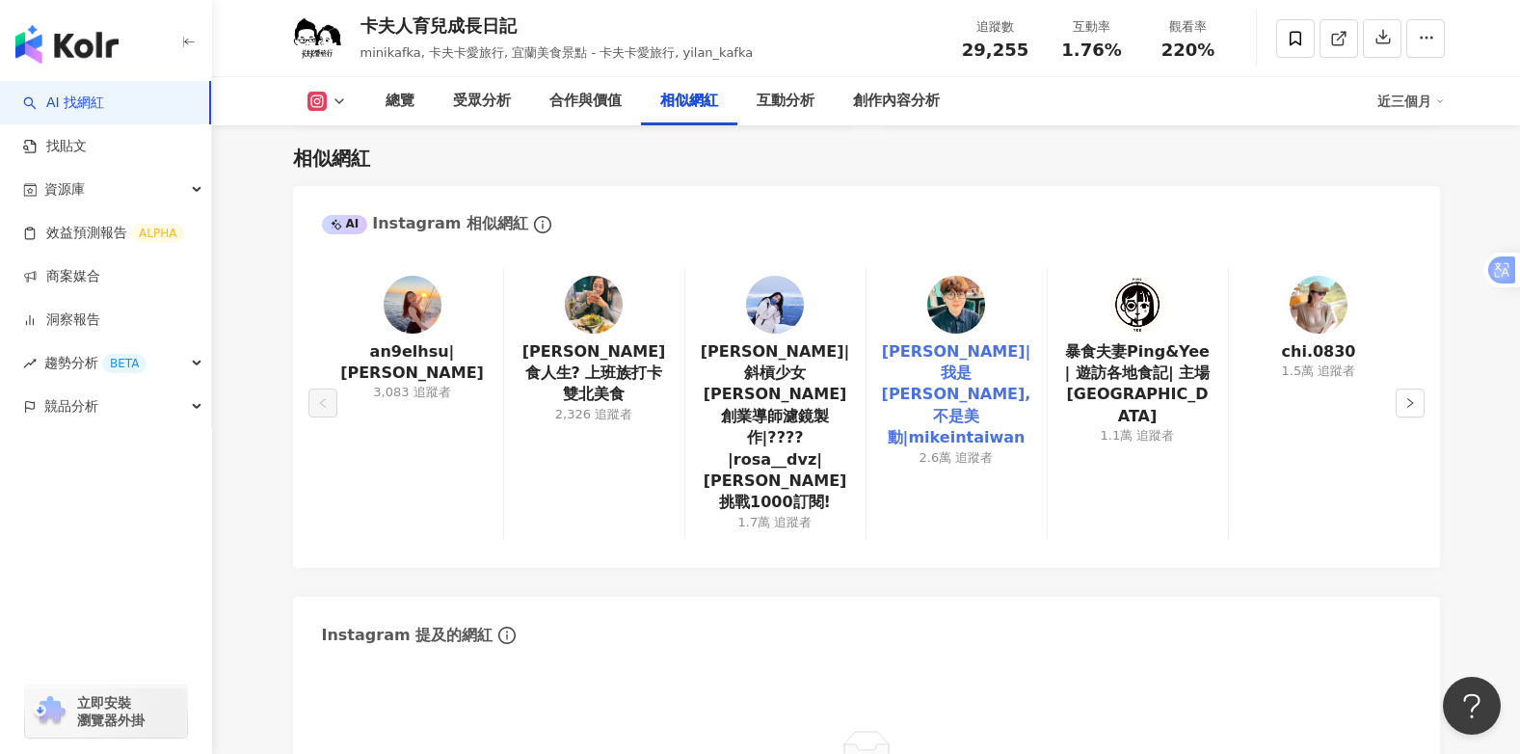
click at [938, 347] on link "姜勳 - 강훈|我是姜勳,不是美動|mikeintaiwan" at bounding box center [956, 395] width 149 height 108
click at [1406, 397] on icon "right" at bounding box center [1410, 403] width 12 height 12
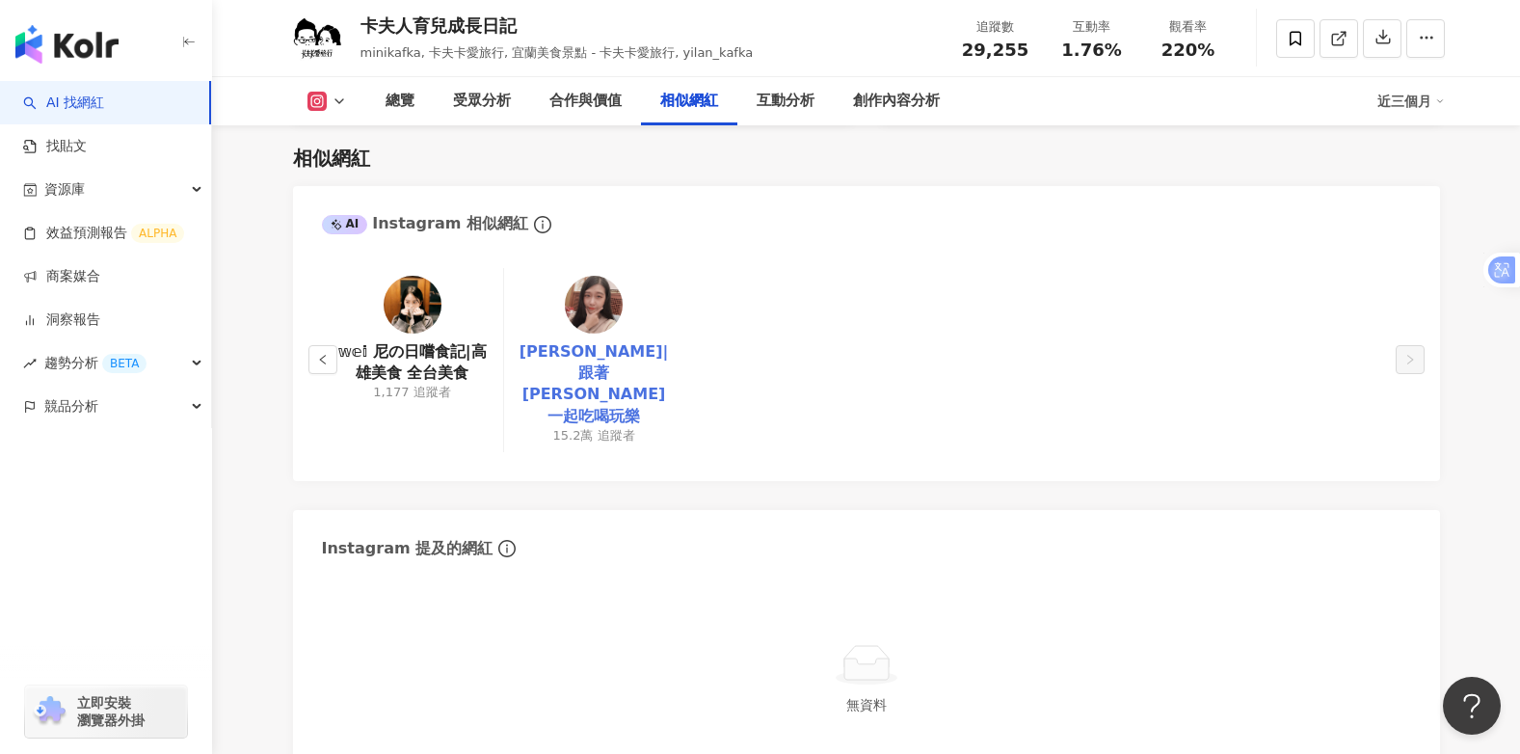
click at [602, 346] on link "Donna|跟著Donna一起吃喝玩樂" at bounding box center [593, 384] width 149 height 87
drag, startPoint x: 415, startPoint y: 360, endPoint x: 1211, endPoint y: 545, distance: 817.2
click at [415, 360] on link "𝕨𝕖𝕚 尼の日嚐食記|高雄美食 全台美食" at bounding box center [412, 362] width 150 height 43
click at [892, 93] on div "創作內容分析" at bounding box center [896, 101] width 87 height 23
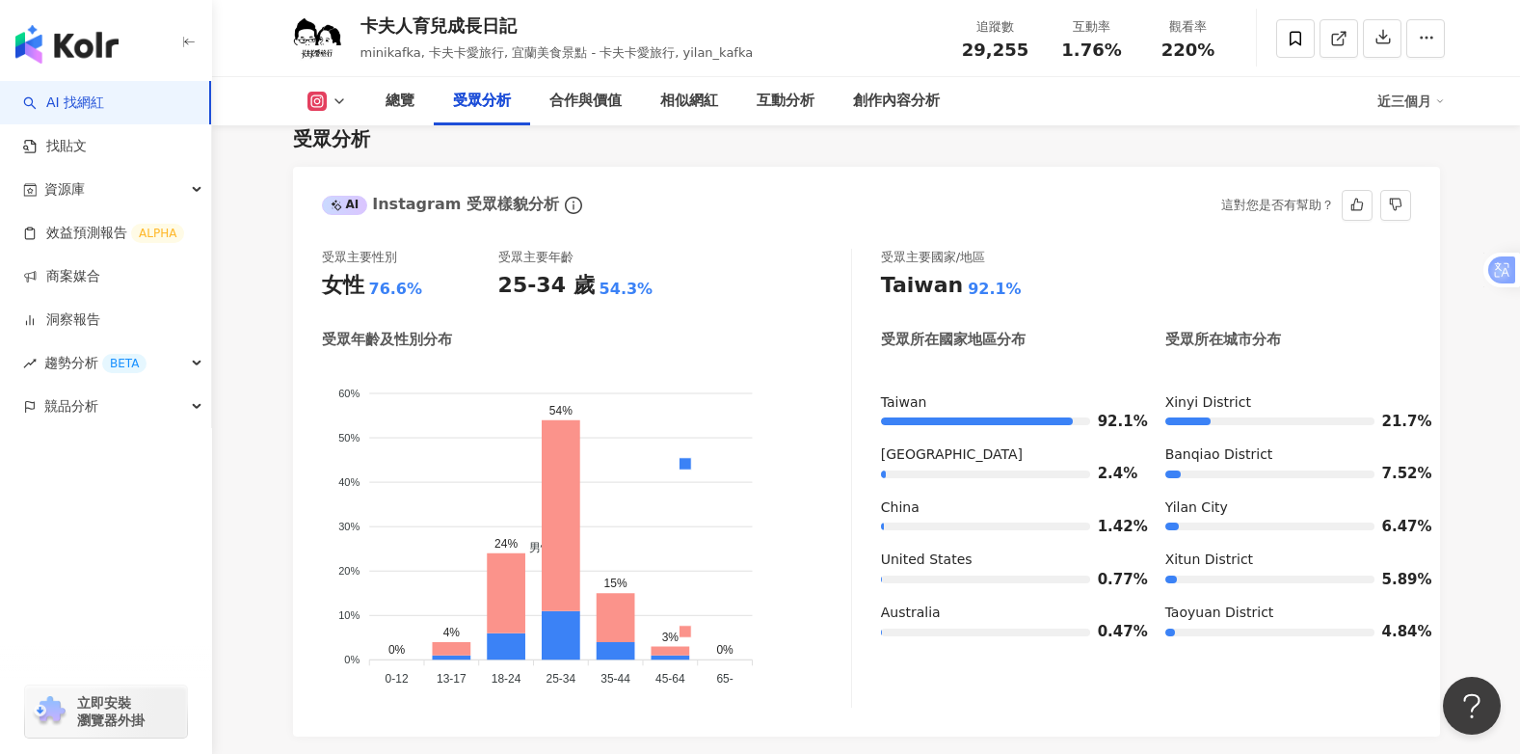
scroll to position [1631, 0]
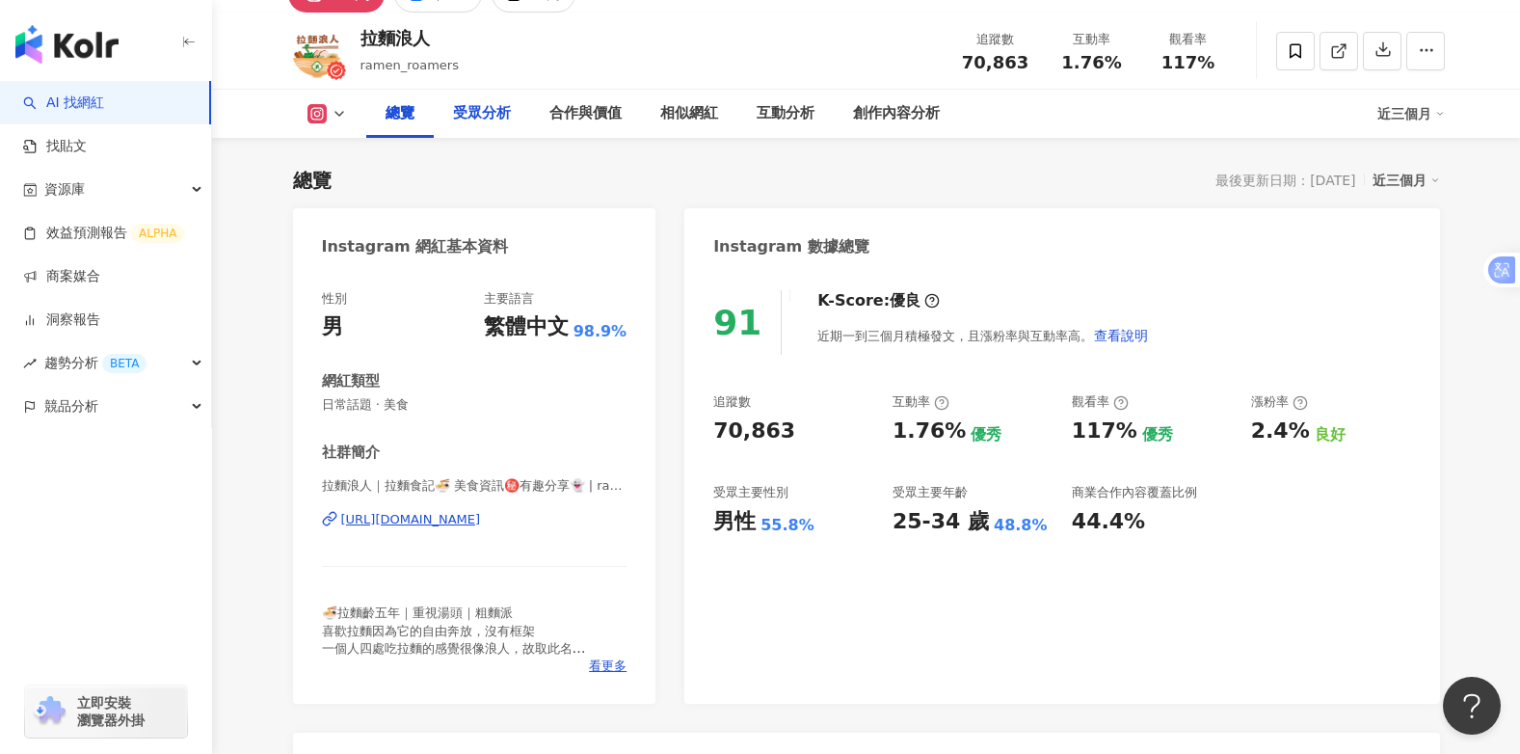
click at [483, 110] on div "受眾分析" at bounding box center [482, 113] width 58 height 23
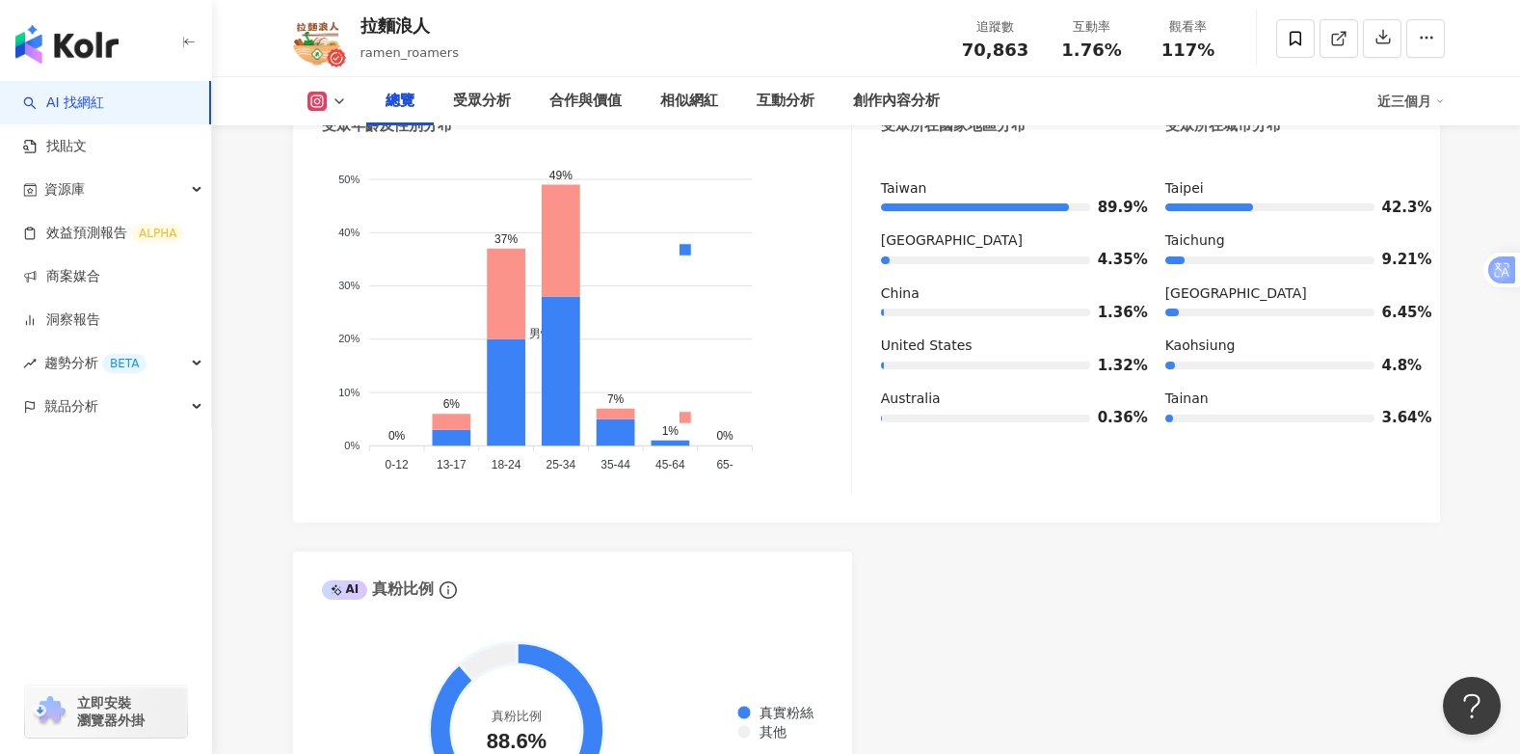
scroll to position [1453, 0]
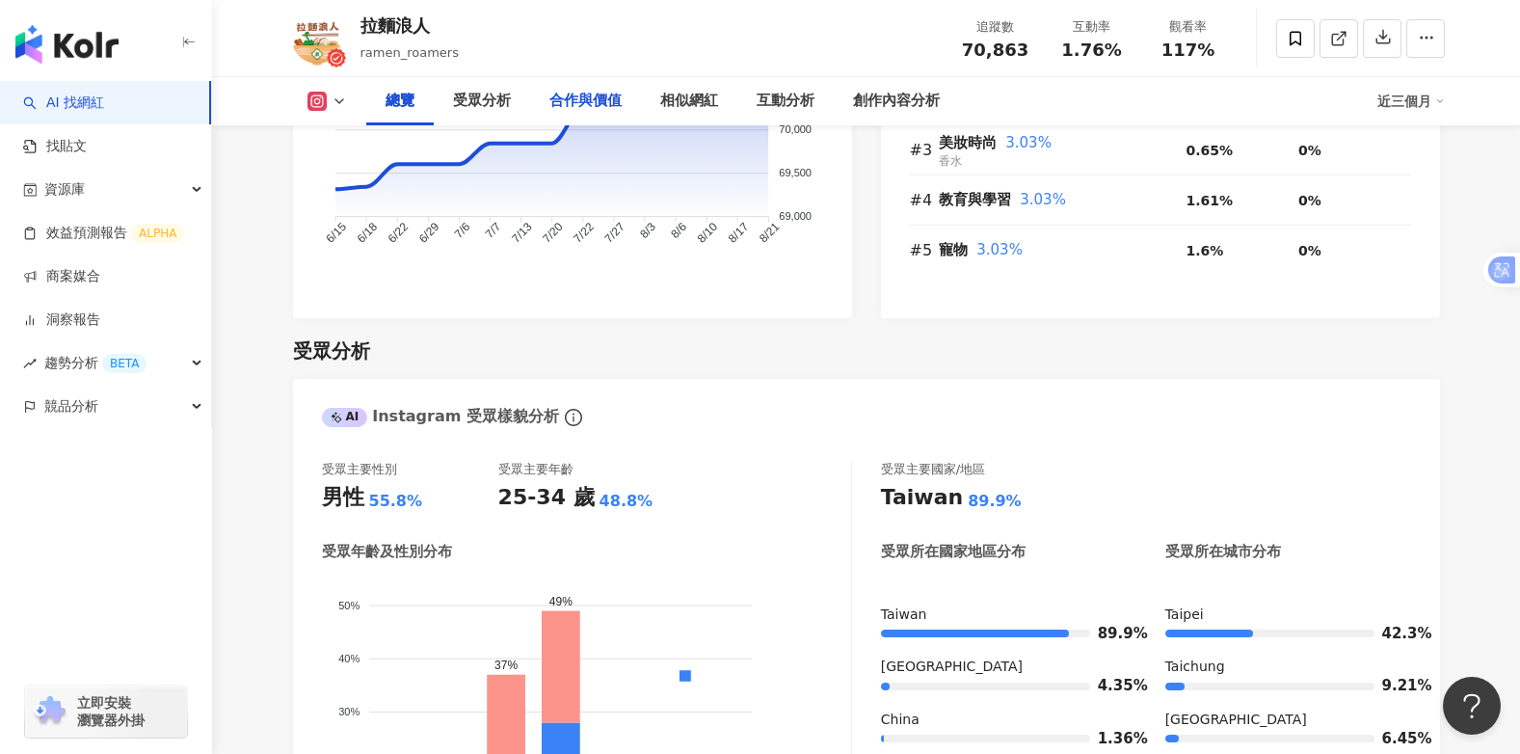
click at [581, 102] on div "合作與價值" at bounding box center [585, 101] width 72 height 23
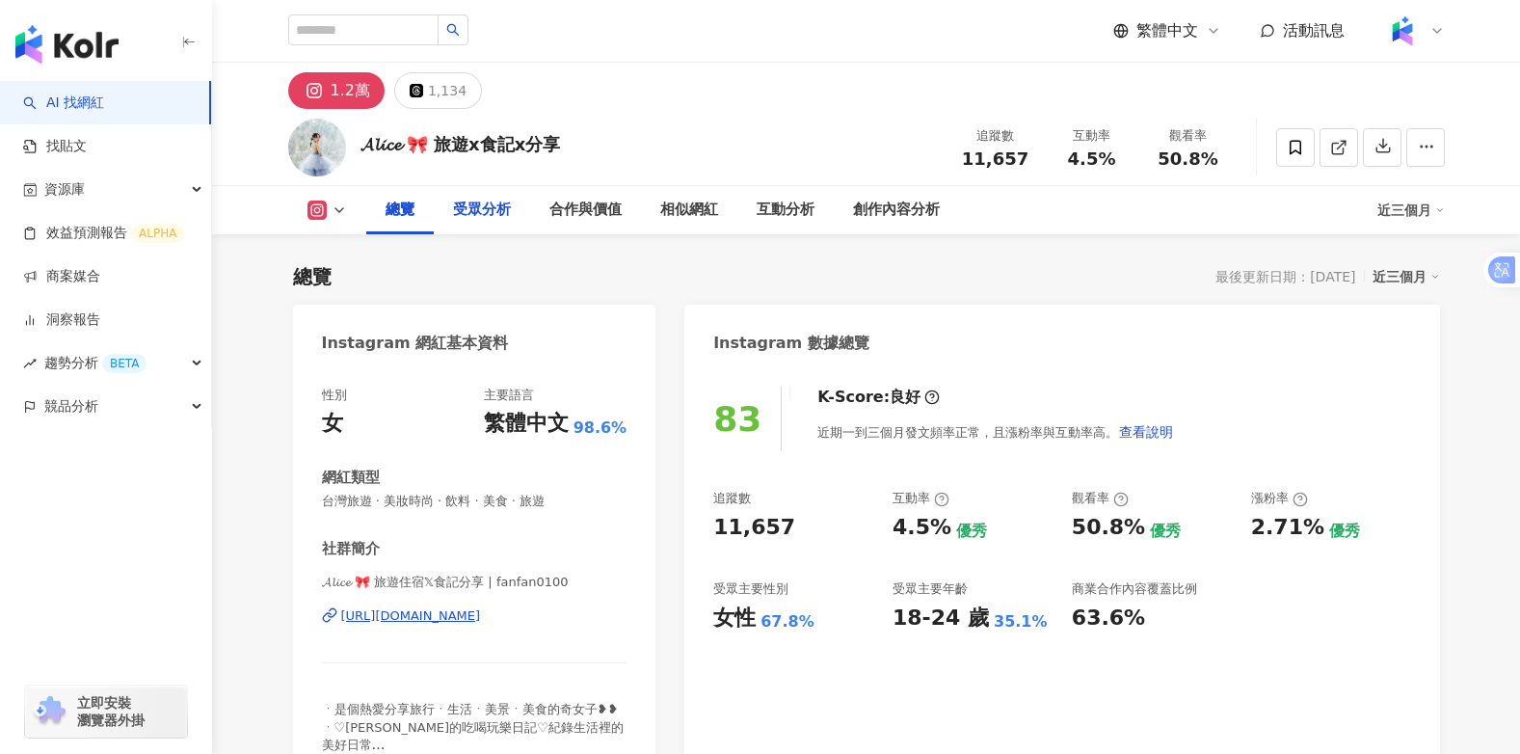
click at [481, 203] on div "受眾分析" at bounding box center [482, 210] width 58 height 23
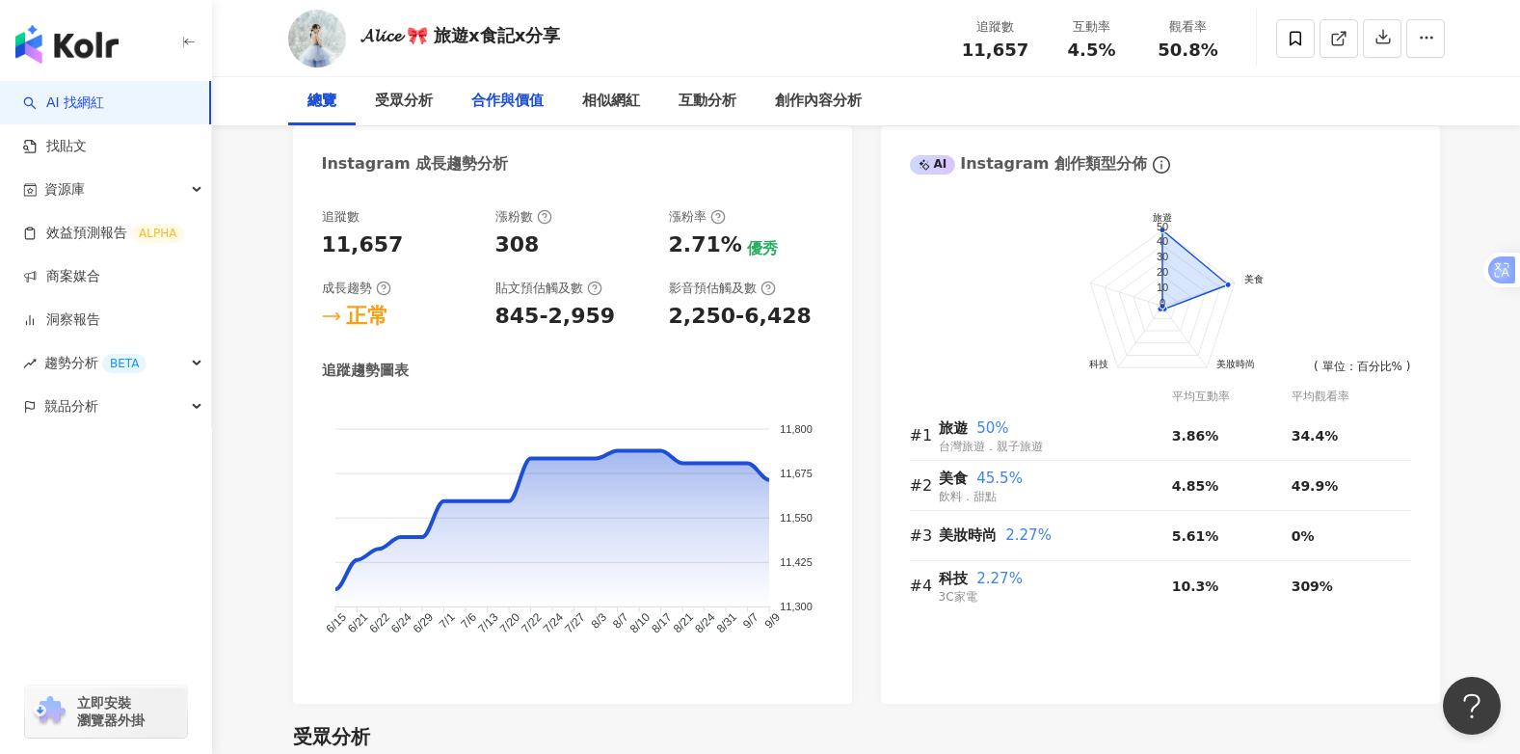
click at [504, 95] on div "合作與價值" at bounding box center [507, 101] width 72 height 23
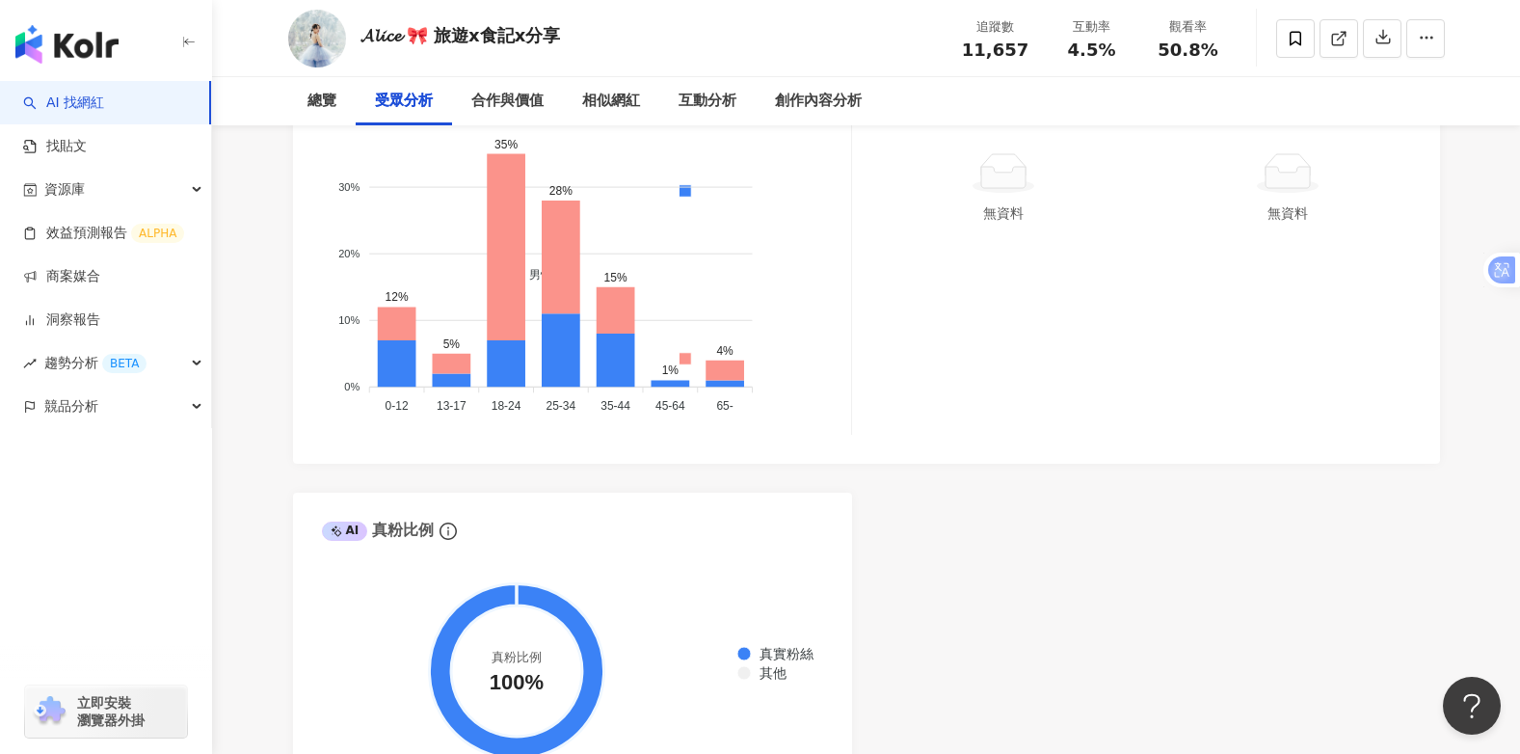
scroll to position [1935, 0]
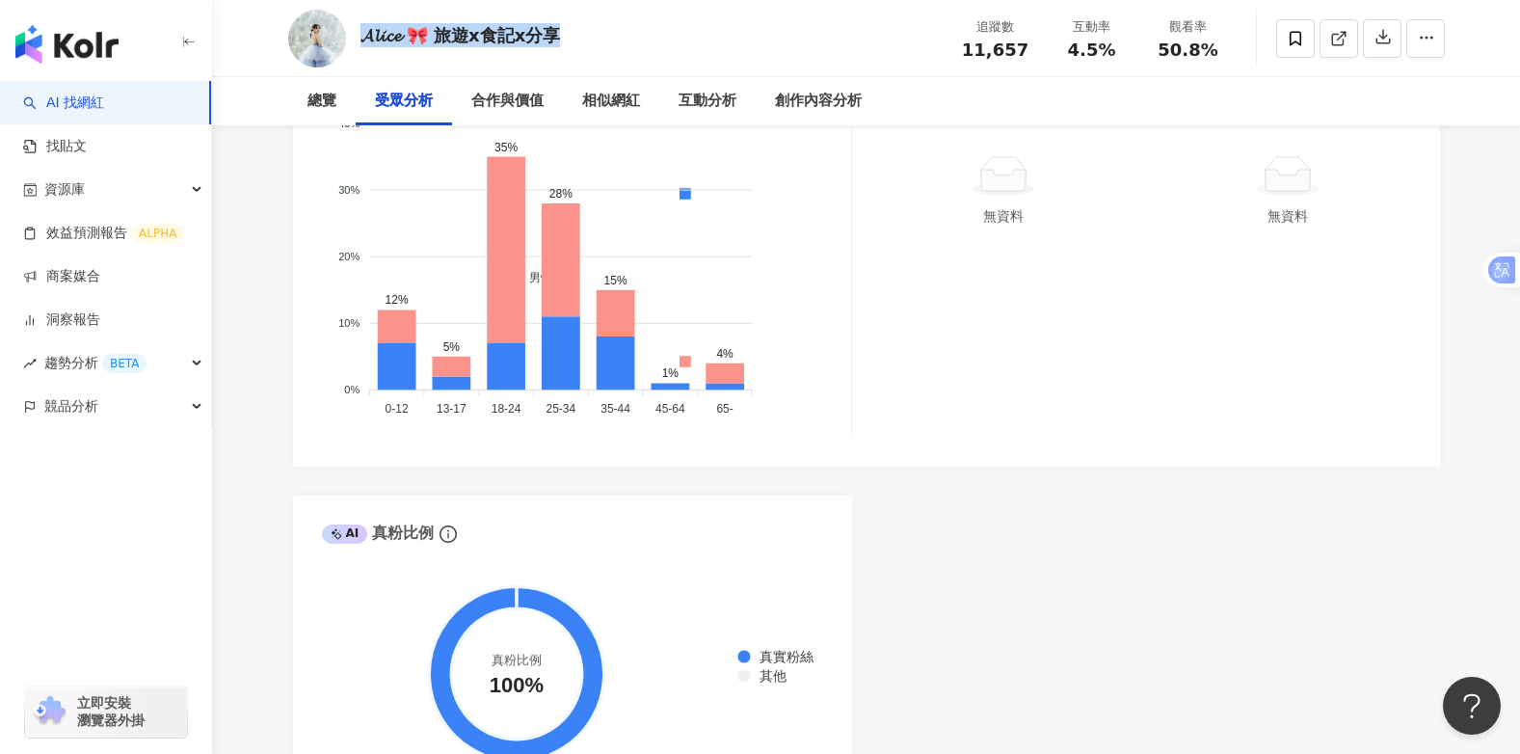
drag, startPoint x: 613, startPoint y: 38, endPoint x: 362, endPoint y: 38, distance: 250.6
click at [362, 38] on div "𝓐𝓵𝓲𝓬𝓮 🎀 旅遊x食記x分享 追蹤數 11,657 互動率 4.5% 觀看率 50.8%" at bounding box center [867, 38] width 1234 height 76
copy div "𝓐𝓵𝓲𝓬𝓮 🎀 旅遊x食記x分享"
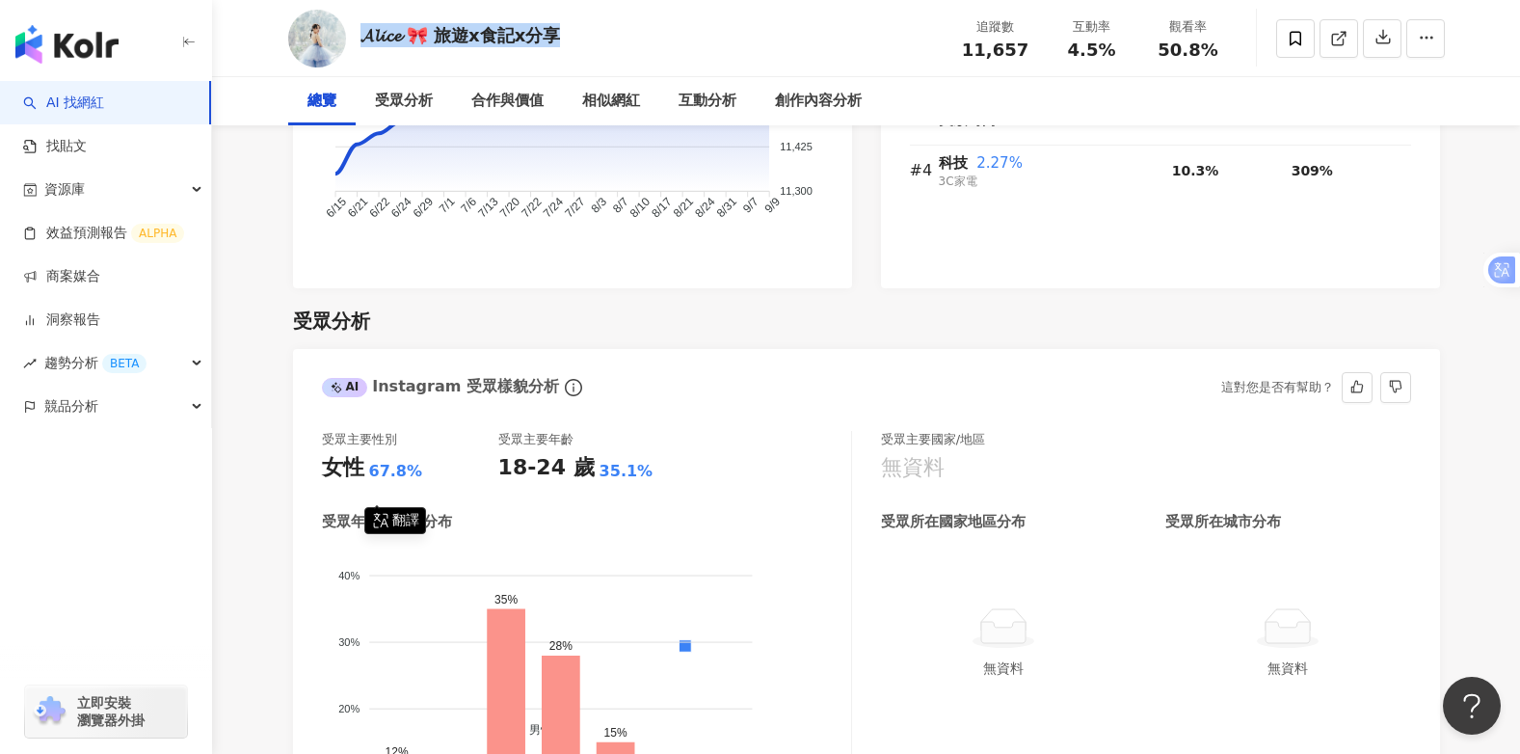
scroll to position [1453, 0]
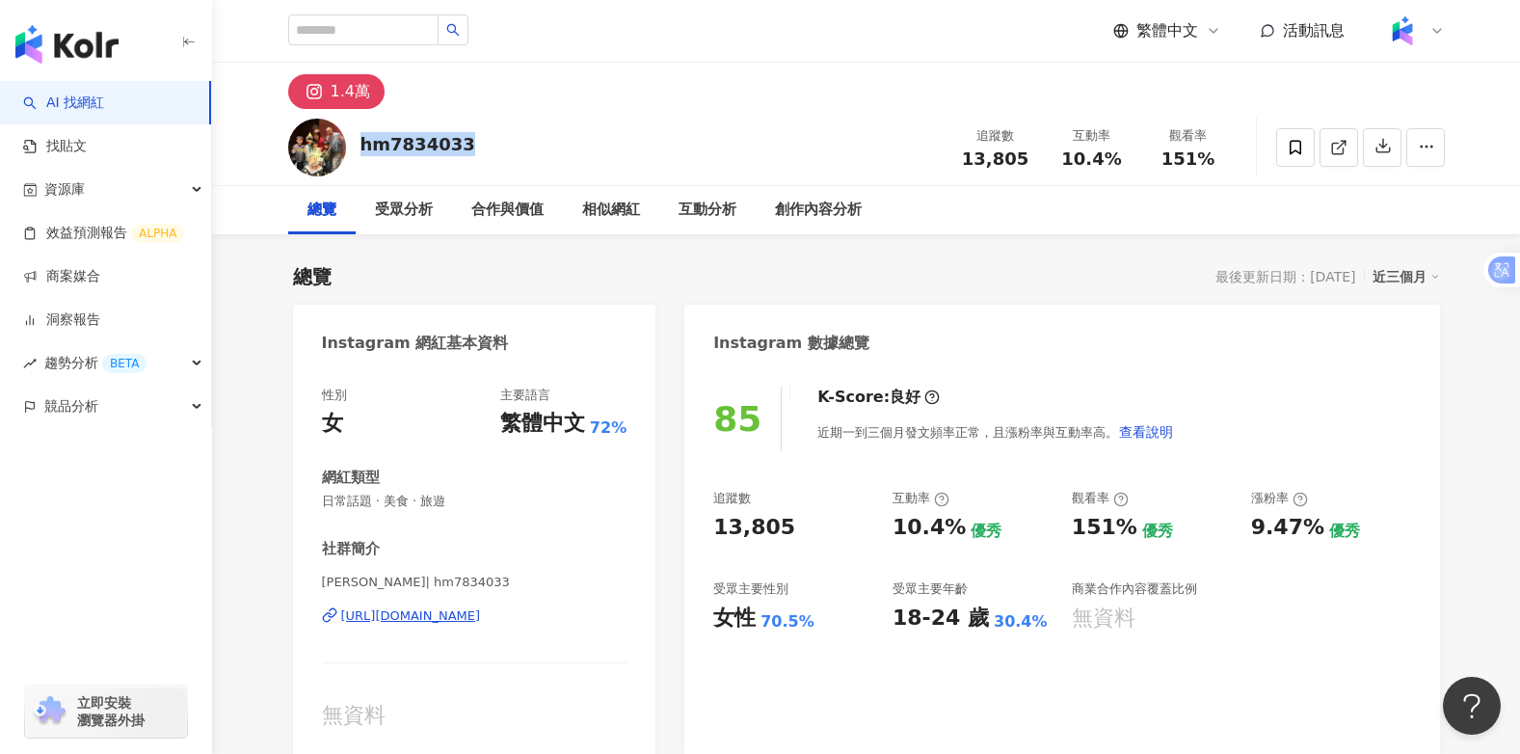
drag, startPoint x: 491, startPoint y: 148, endPoint x: 359, endPoint y: 147, distance: 131.1
click at [359, 147] on div "hm7834033 追蹤數 13,805 互動率 10.4% 觀看率 151%" at bounding box center [867, 147] width 1234 height 76
click at [399, 209] on div "受眾分析" at bounding box center [404, 210] width 58 height 23
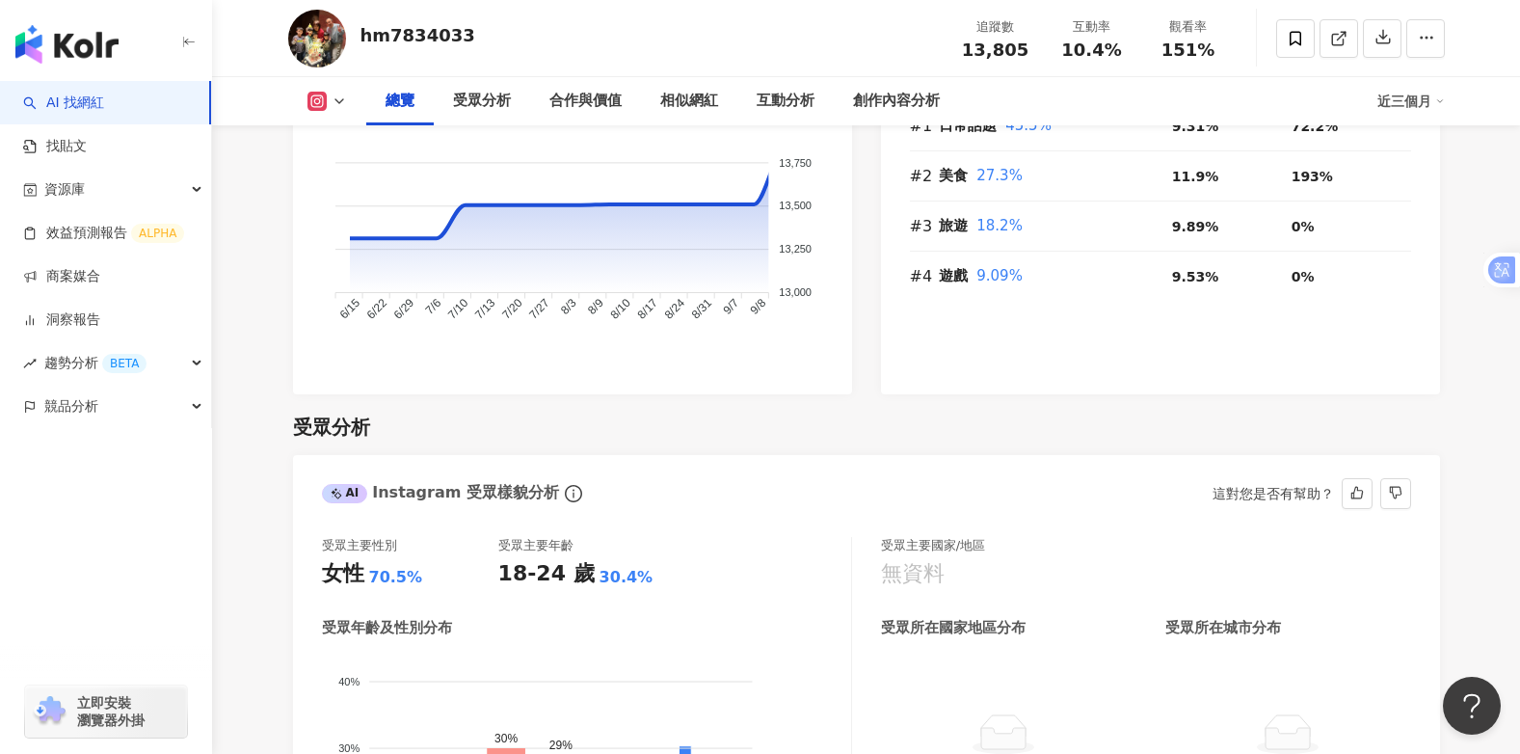
scroll to position [1295, 0]
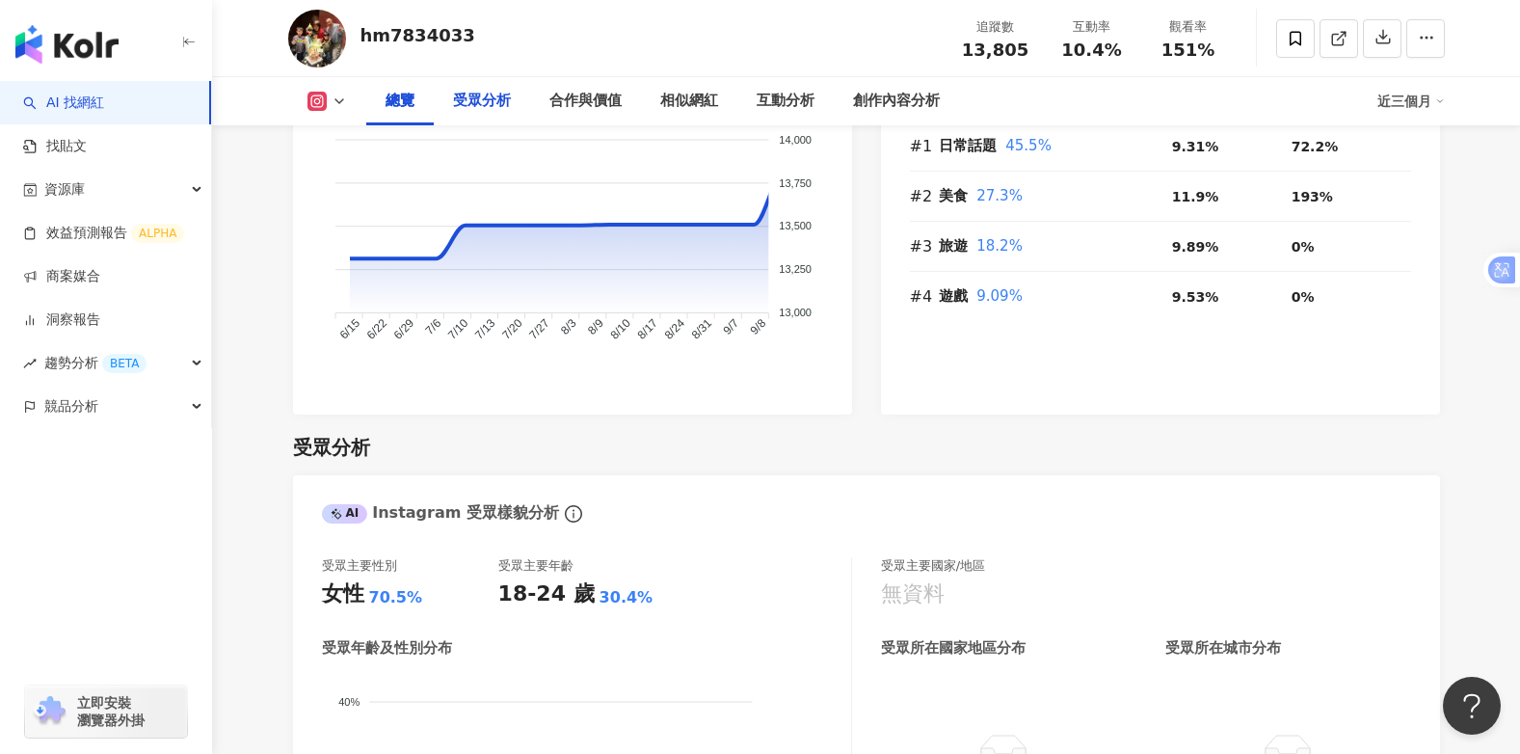
click at [473, 96] on div "受眾分析" at bounding box center [482, 101] width 58 height 23
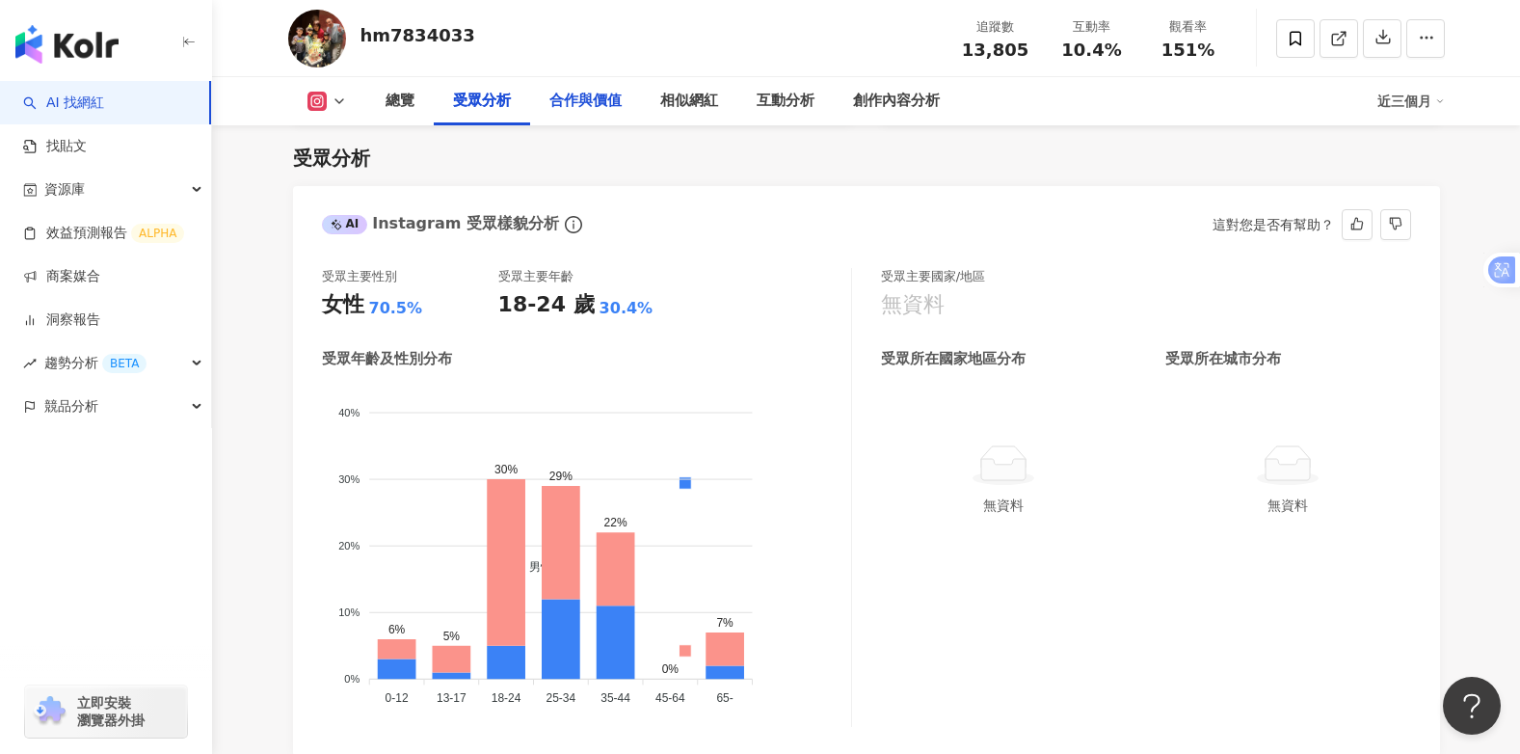
click at [587, 102] on div "合作與價值" at bounding box center [585, 101] width 72 height 23
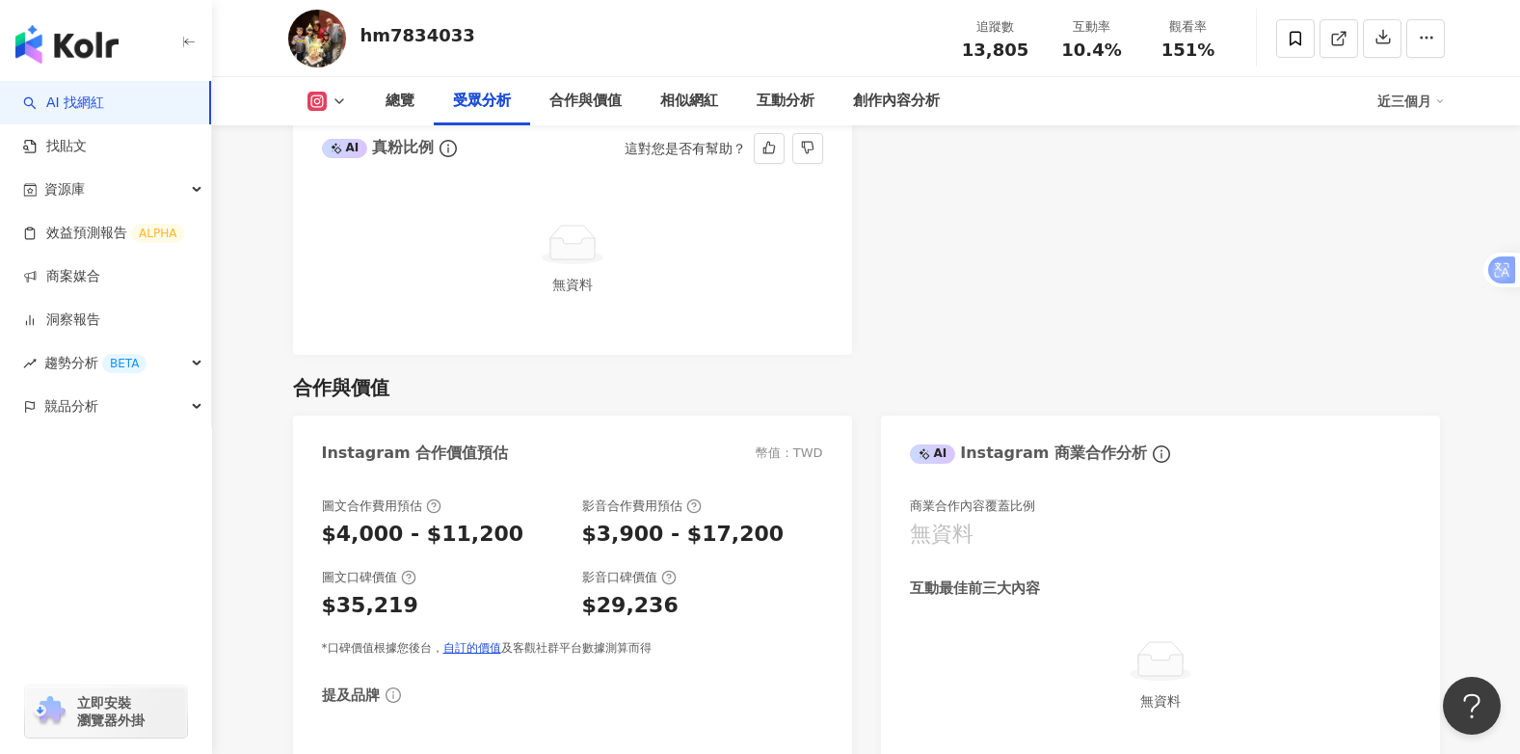
scroll to position [2103, 0]
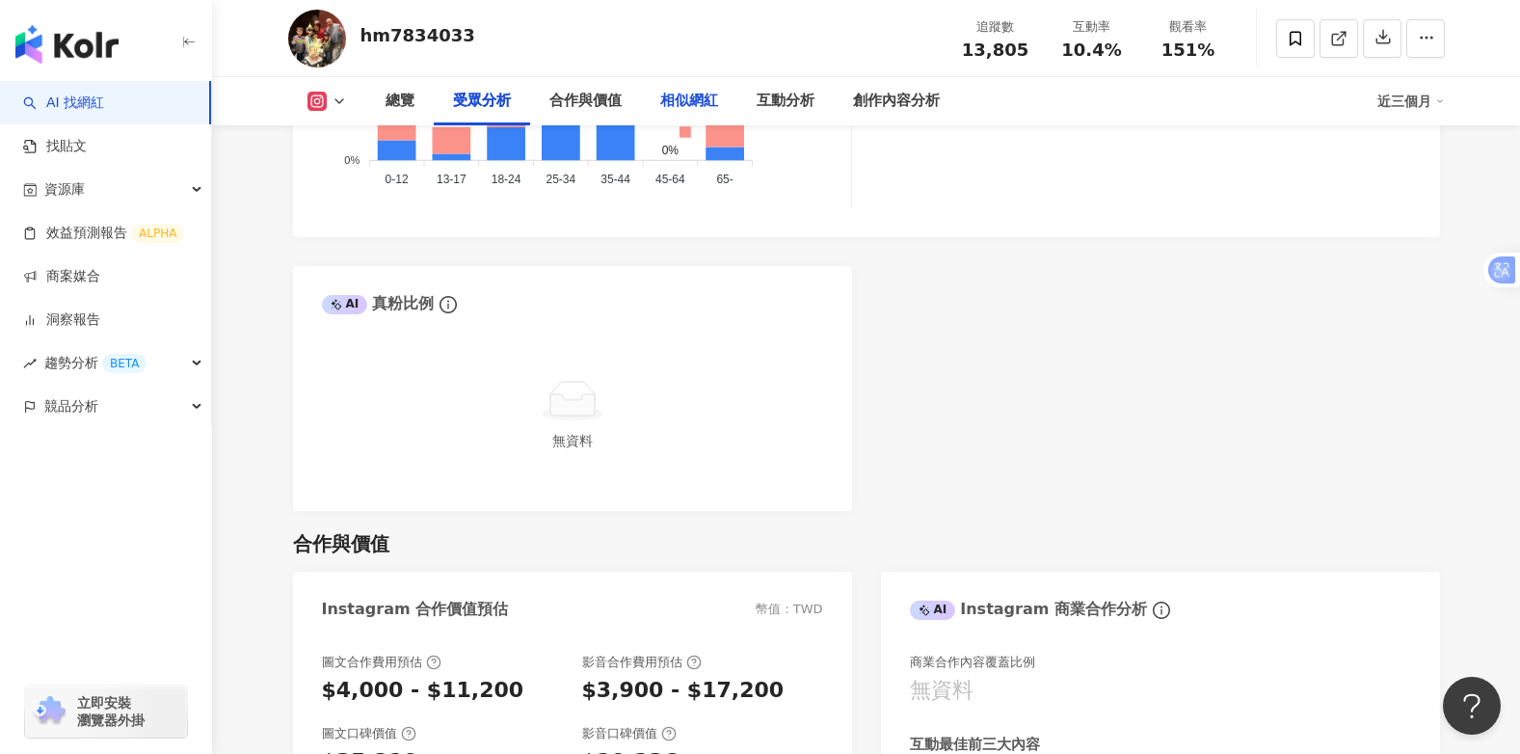
click at [693, 100] on div "相似網紅" at bounding box center [689, 101] width 58 height 23
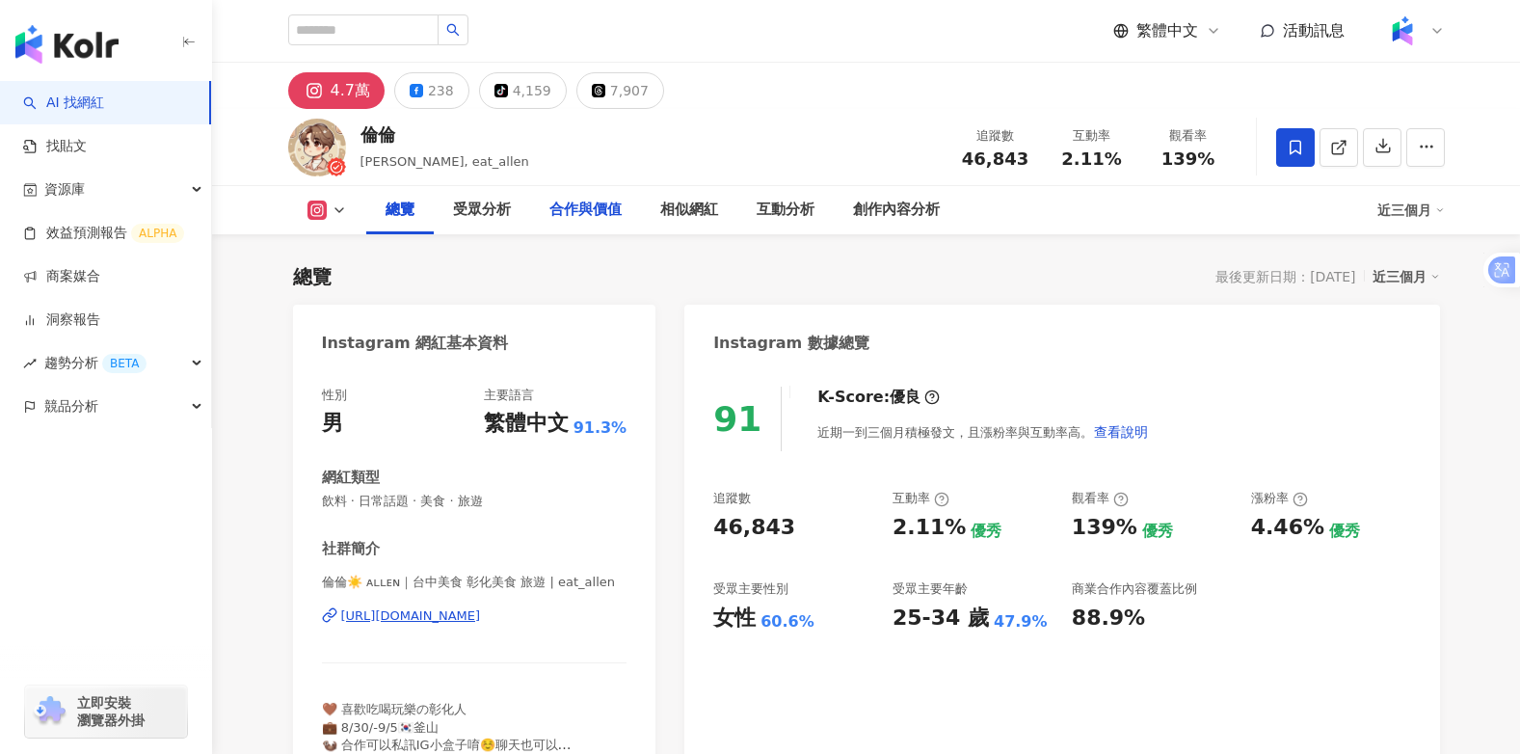
click at [594, 219] on div "合作與價值" at bounding box center [585, 210] width 72 height 23
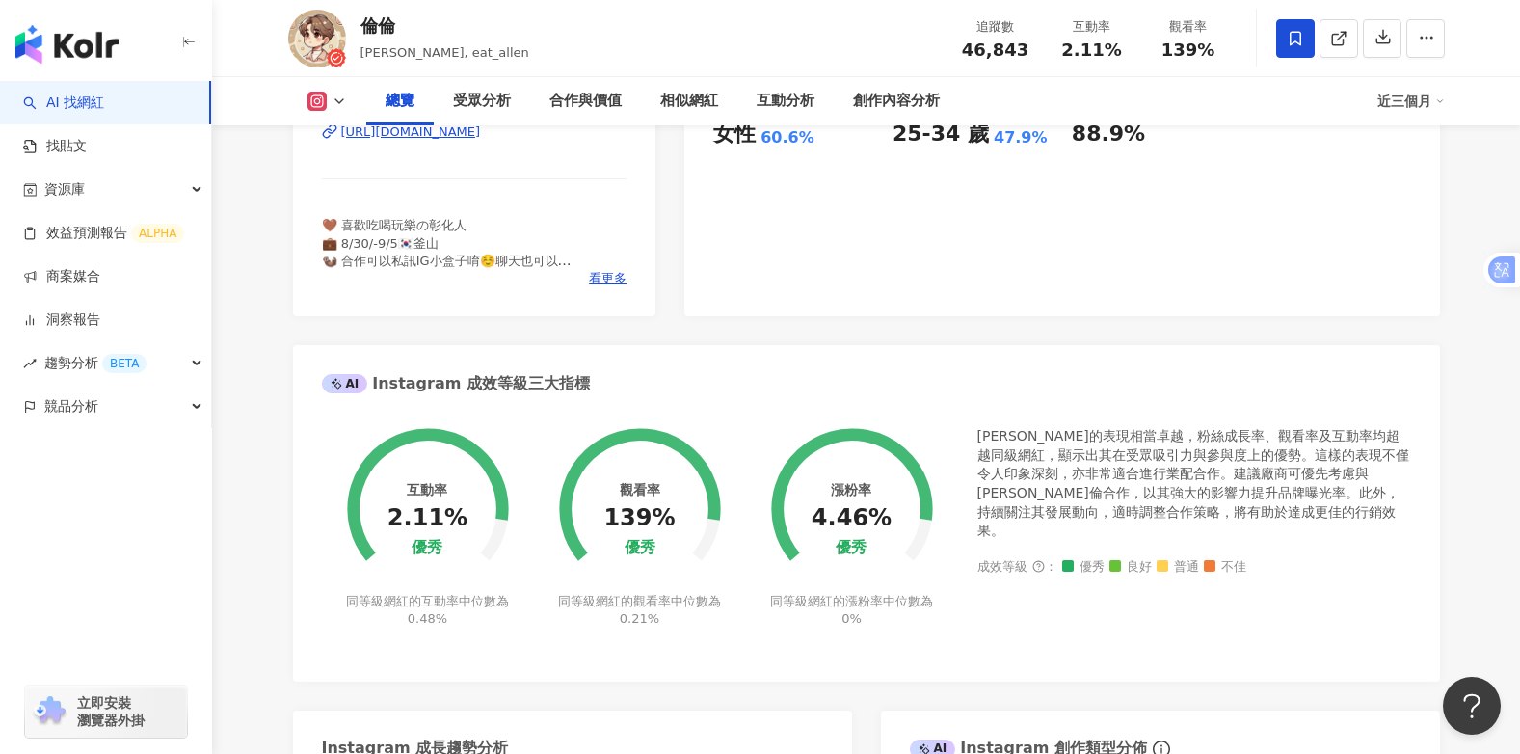
scroll to position [399, 0]
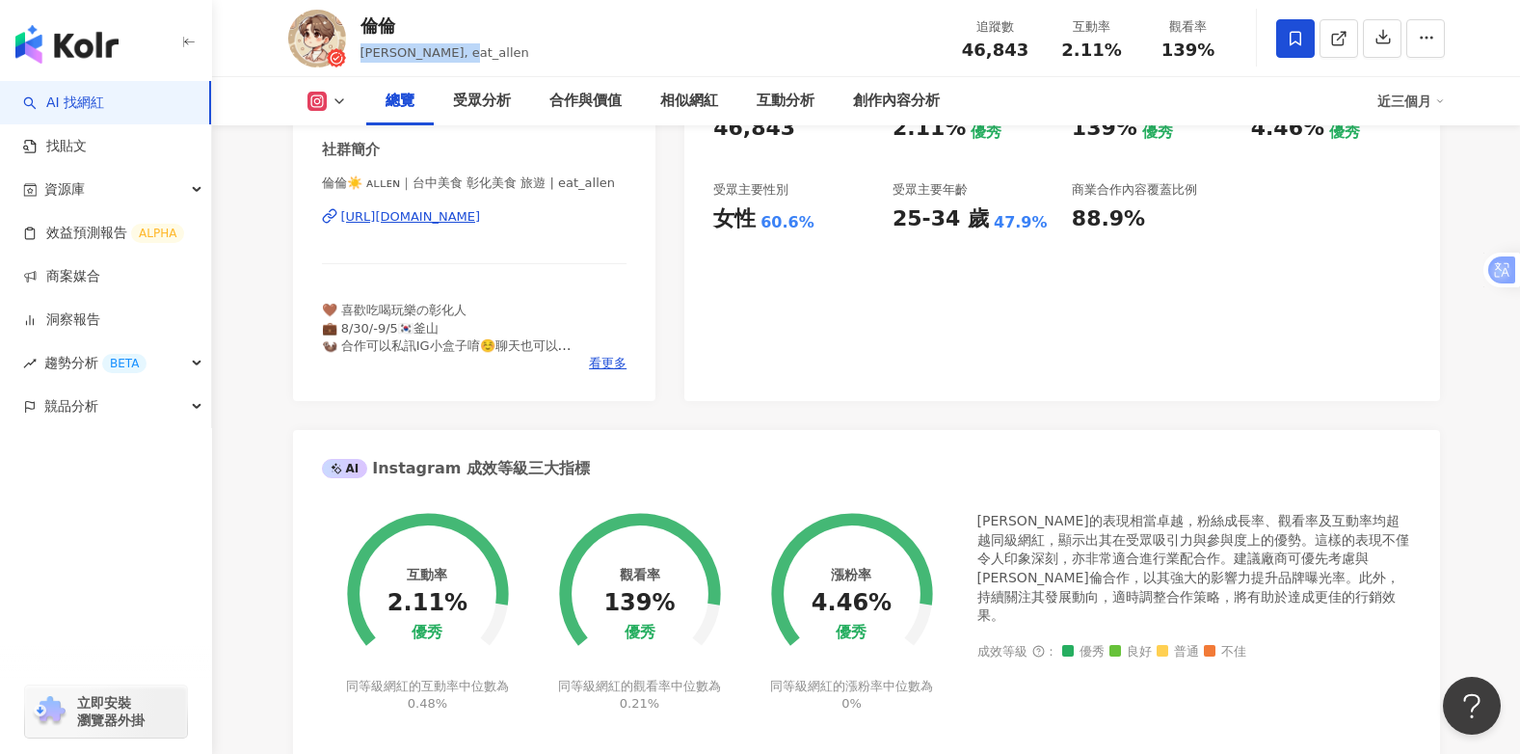
drag, startPoint x: 475, startPoint y: 54, endPoint x: 361, endPoint y: 54, distance: 113.7
click at [361, 54] on div "倫倫 [PERSON_NAME], eat_allen 追蹤數 46,843 互動率 2.11% 觀看率 139%" at bounding box center [867, 38] width 1234 height 76
copy span "[PERSON_NAME], eat_allen"
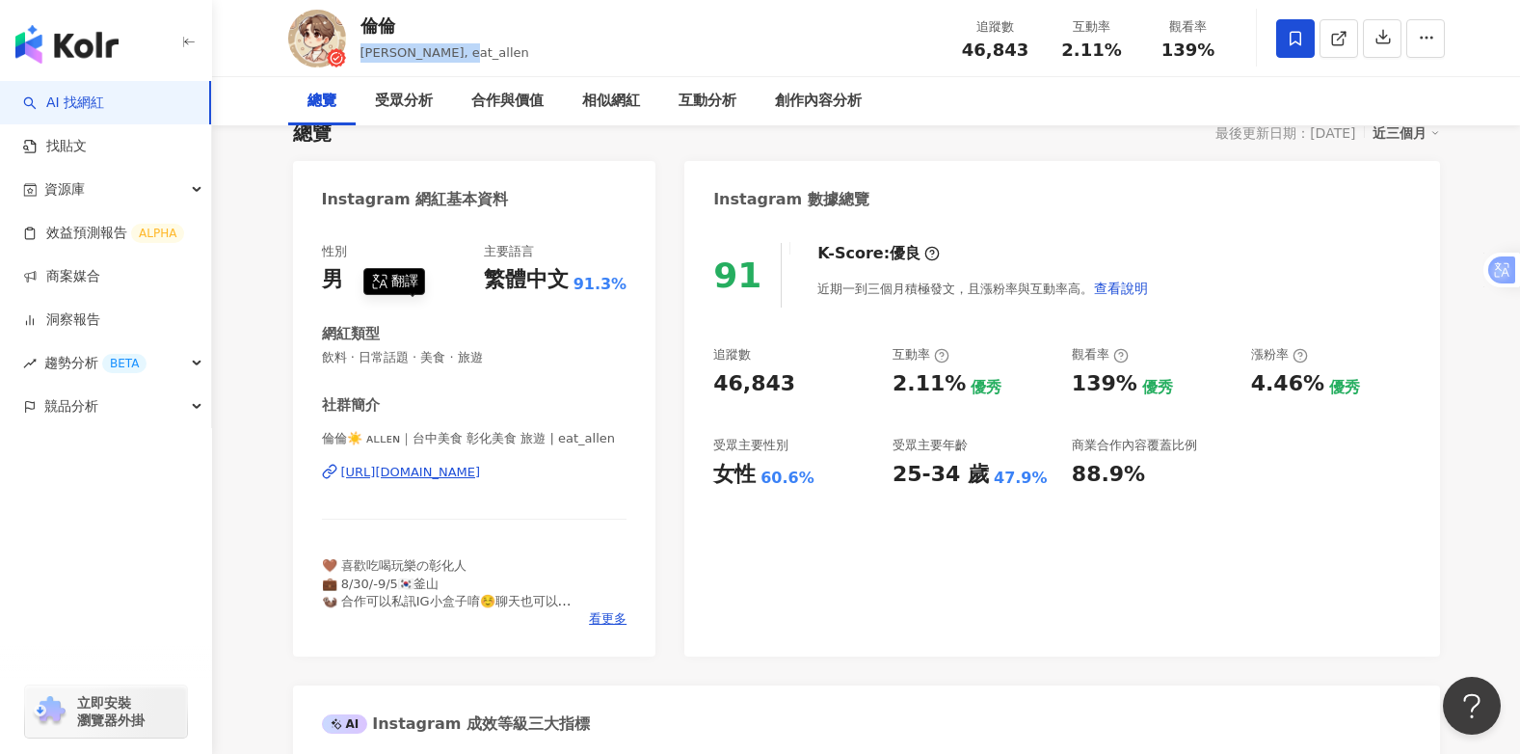
scroll to position [13, 0]
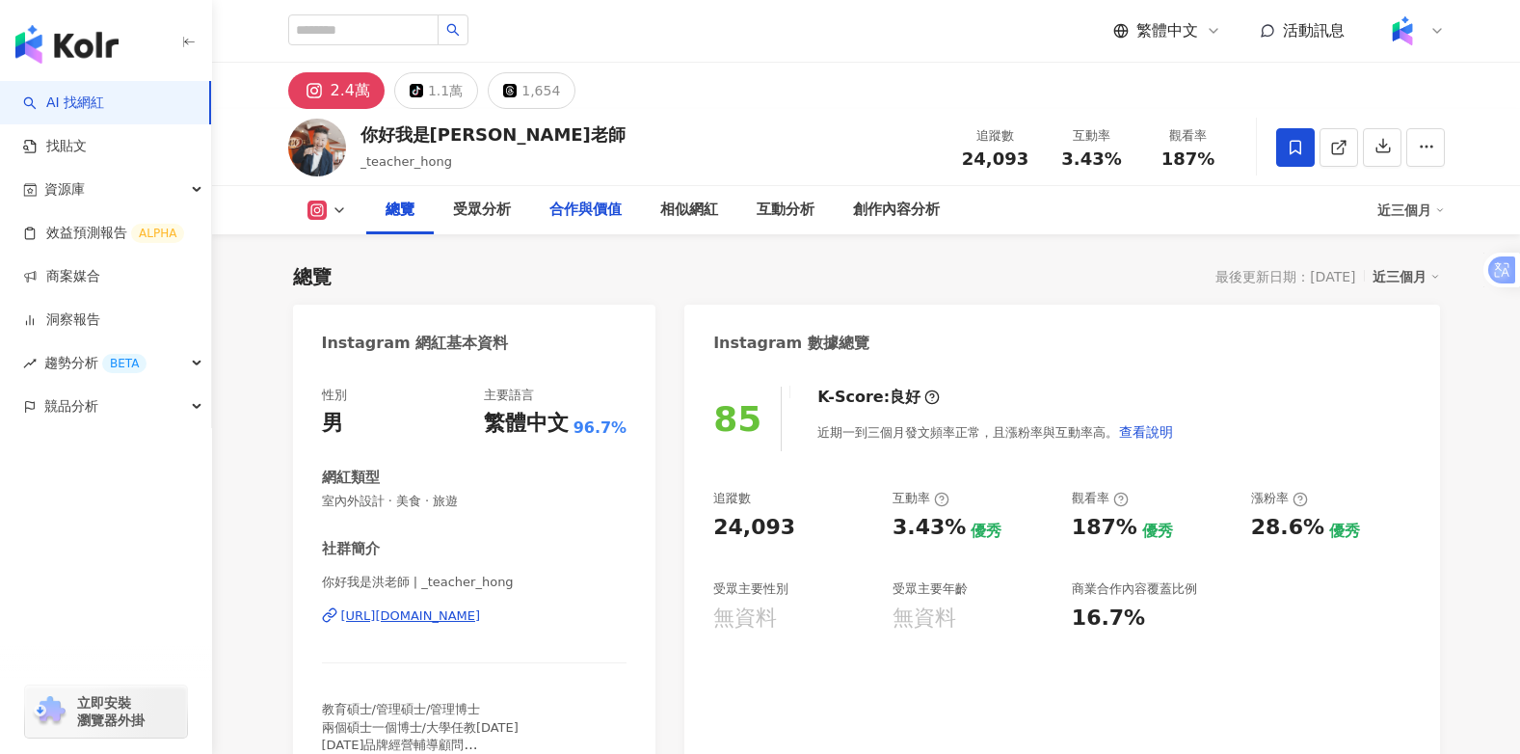
click at [586, 209] on div "合作與價值" at bounding box center [585, 210] width 72 height 23
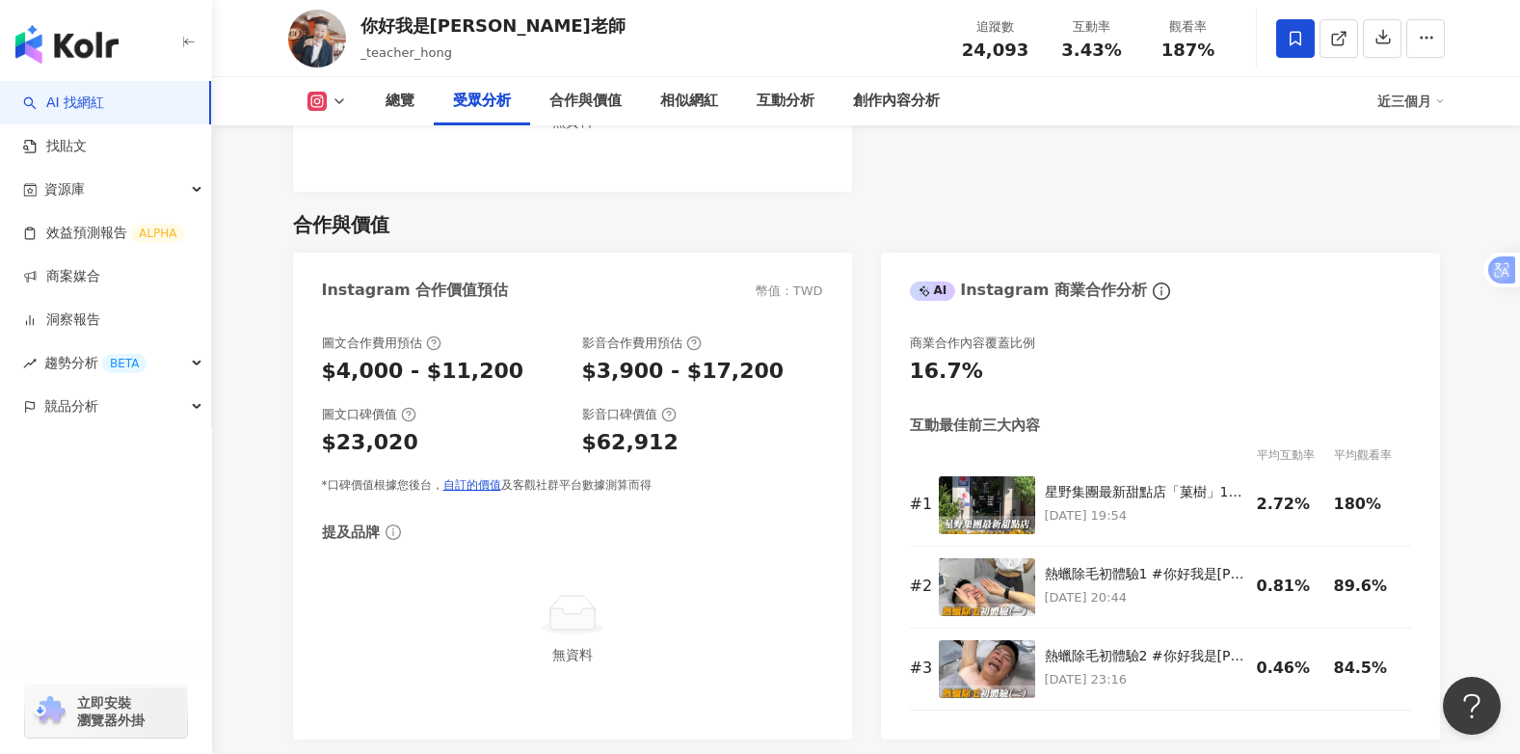
scroll to position [2177, 0]
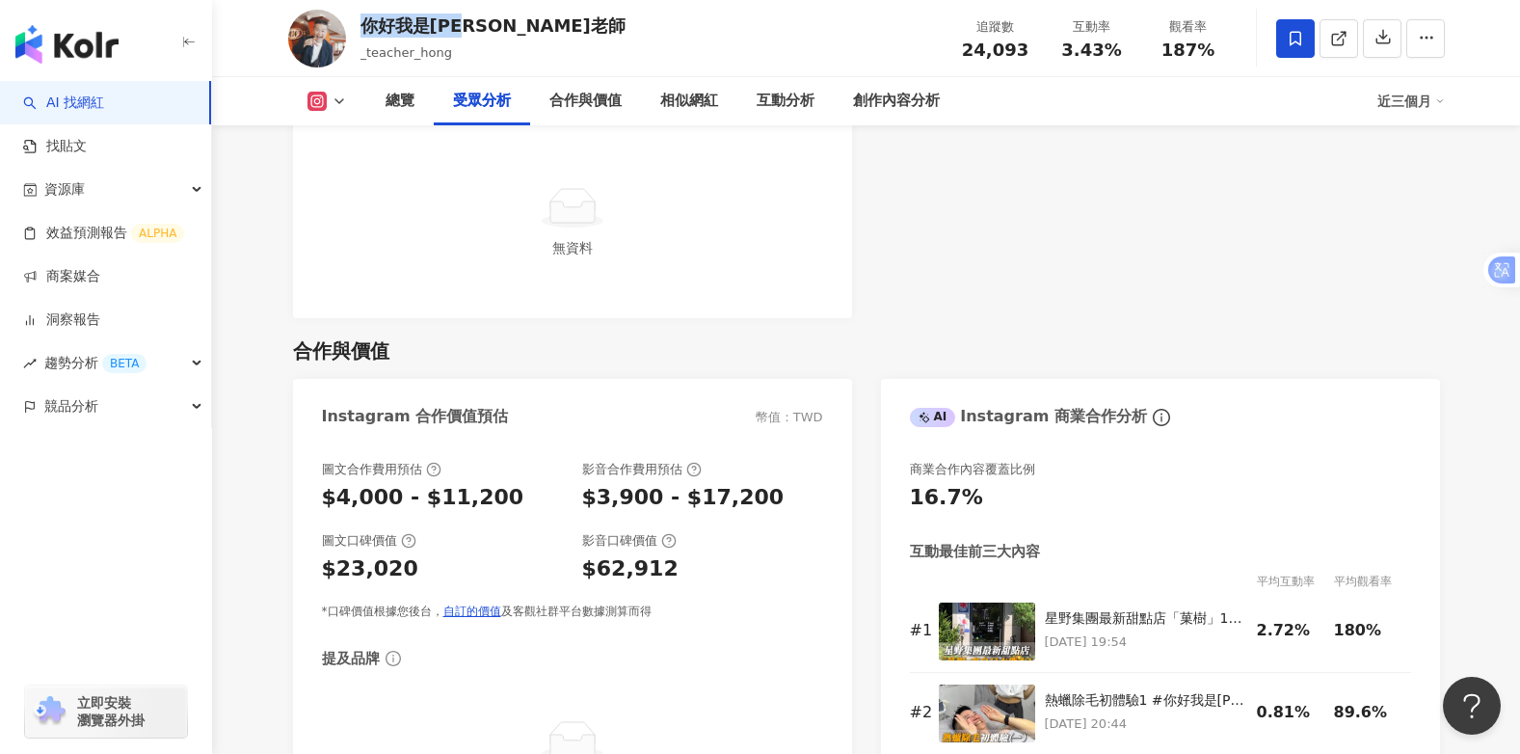
drag, startPoint x: 486, startPoint y: 23, endPoint x: 363, endPoint y: 29, distance: 122.5
click at [363, 29] on div "你好我是[PERSON_NAME]老師 _teacher_hong 追蹤數 24,093 互動率 3.43% 觀看率 187%" at bounding box center [867, 38] width 1234 height 76
copy div "你好我是[PERSON_NAME]老師"
click at [793, 103] on div "互動分析" at bounding box center [785, 101] width 58 height 23
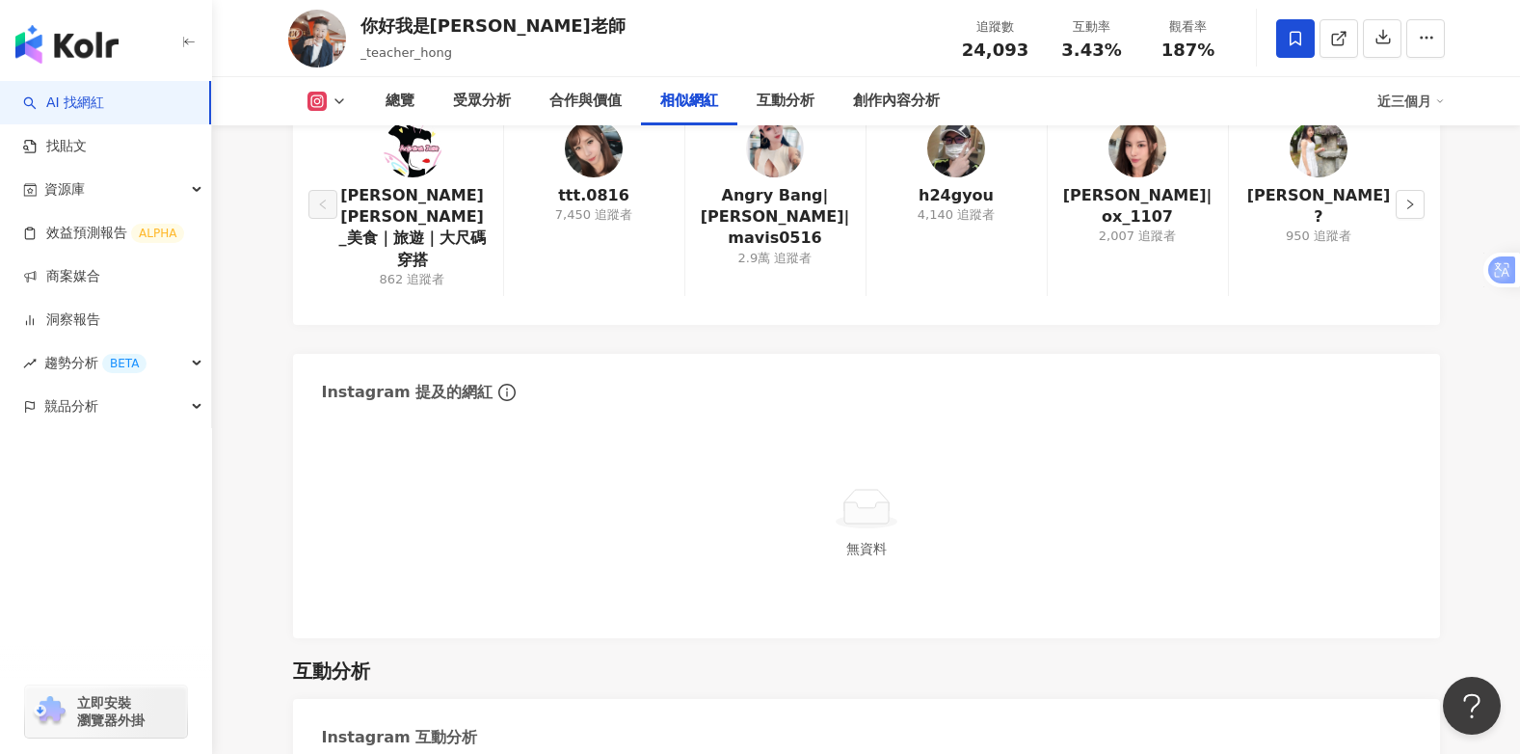
scroll to position [3062, 0]
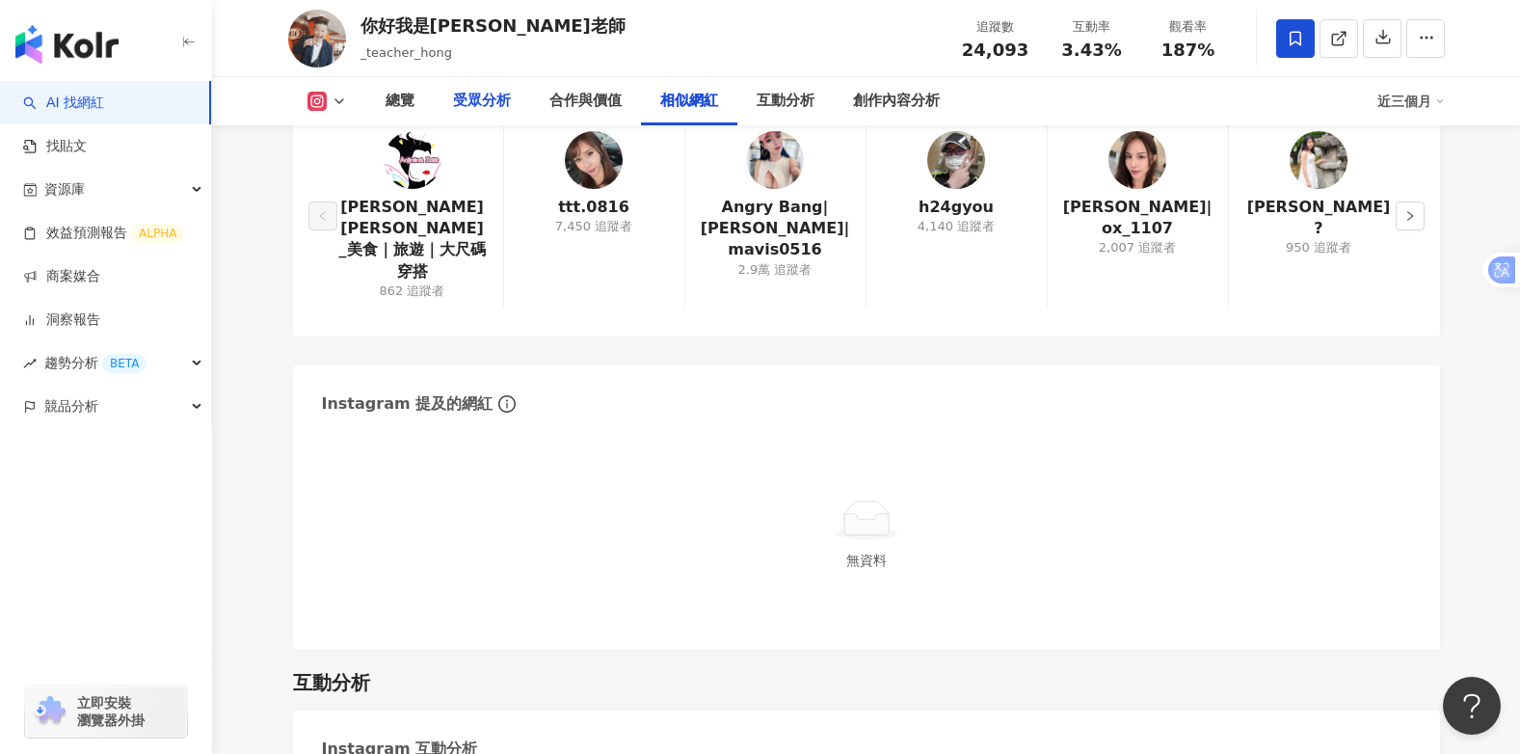
click at [471, 99] on div "受眾分析" at bounding box center [482, 101] width 58 height 23
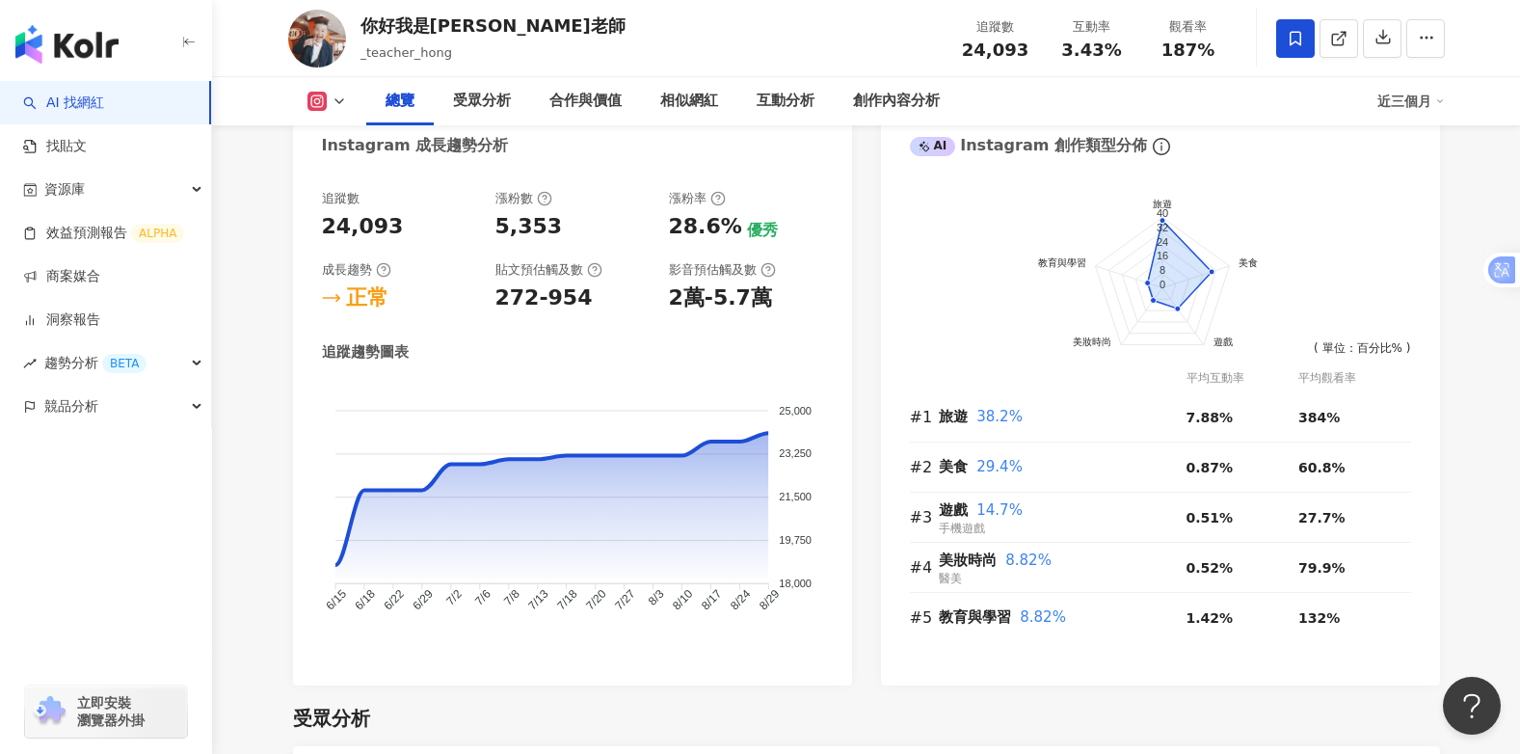
scroll to position [1068, 0]
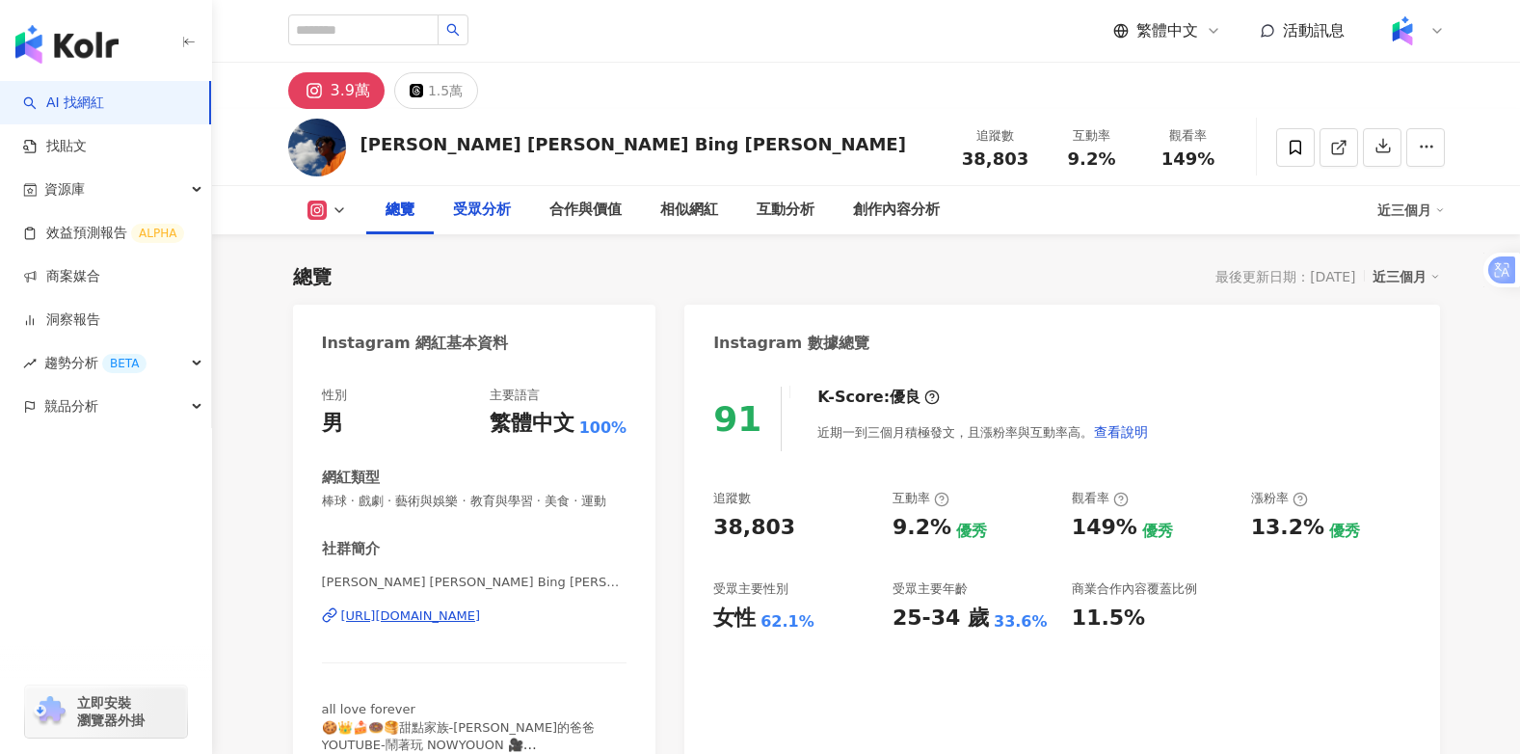
click at [485, 214] on div "受眾分析" at bounding box center [482, 210] width 58 height 23
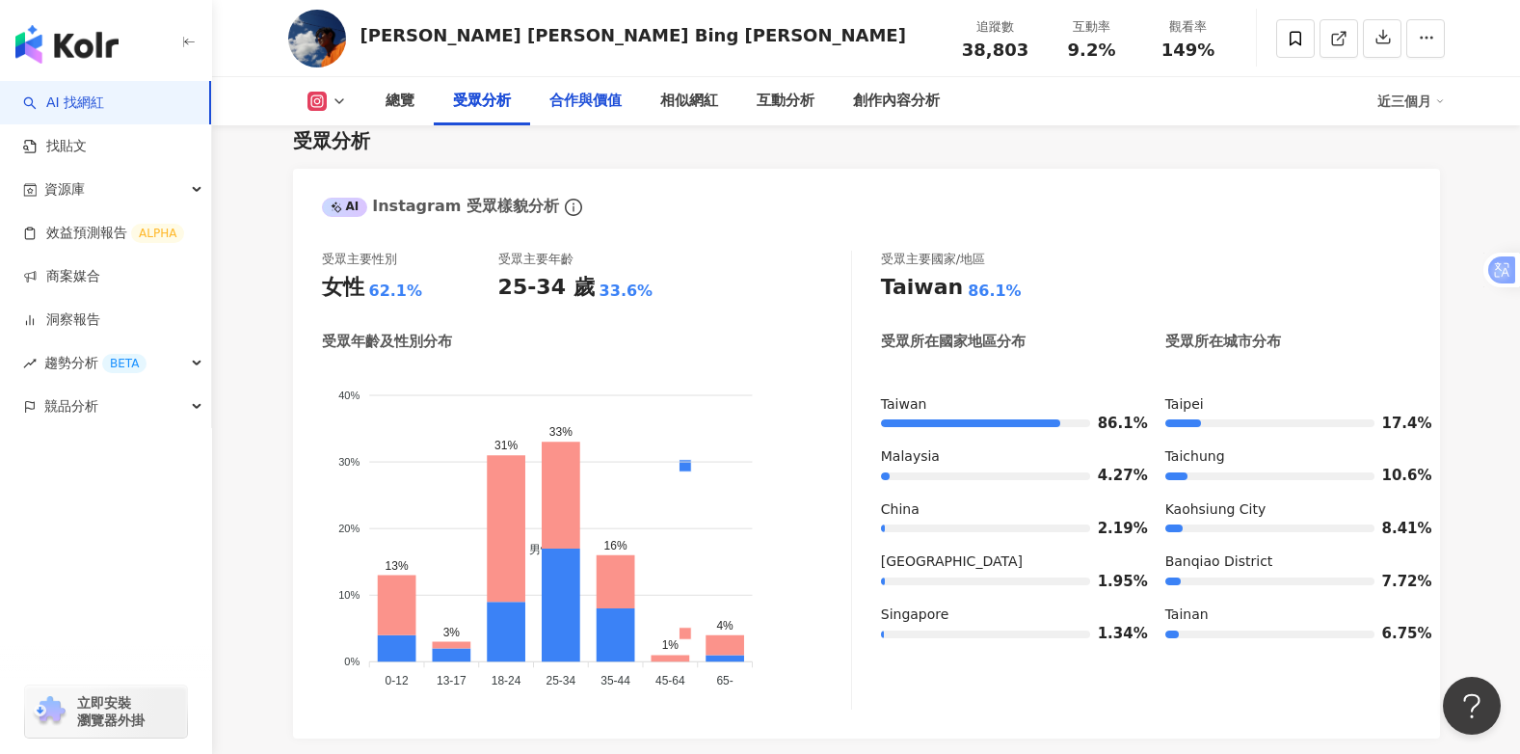
click at [585, 95] on div "合作與價值" at bounding box center [585, 101] width 72 height 23
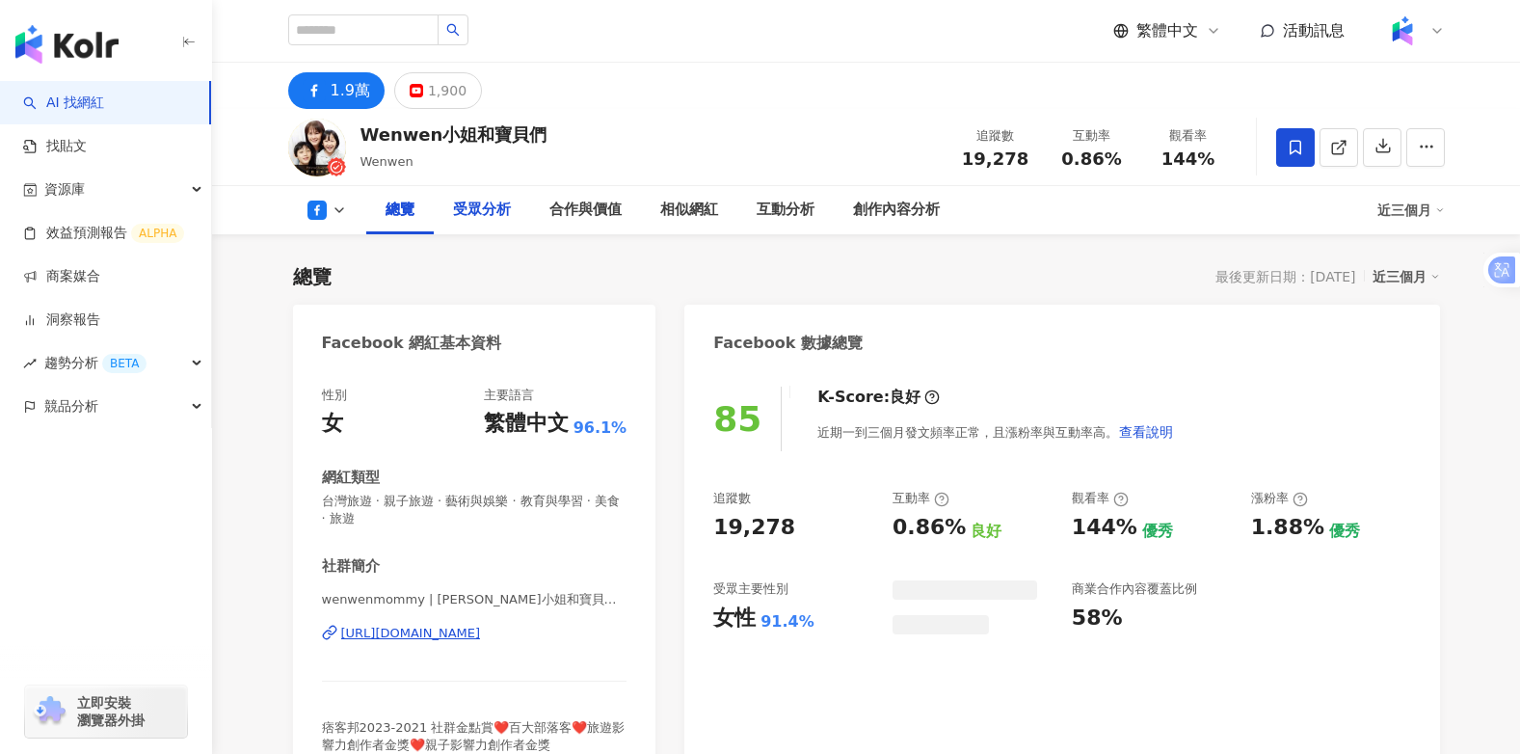
click at [491, 205] on div "受眾分析" at bounding box center [482, 210] width 58 height 23
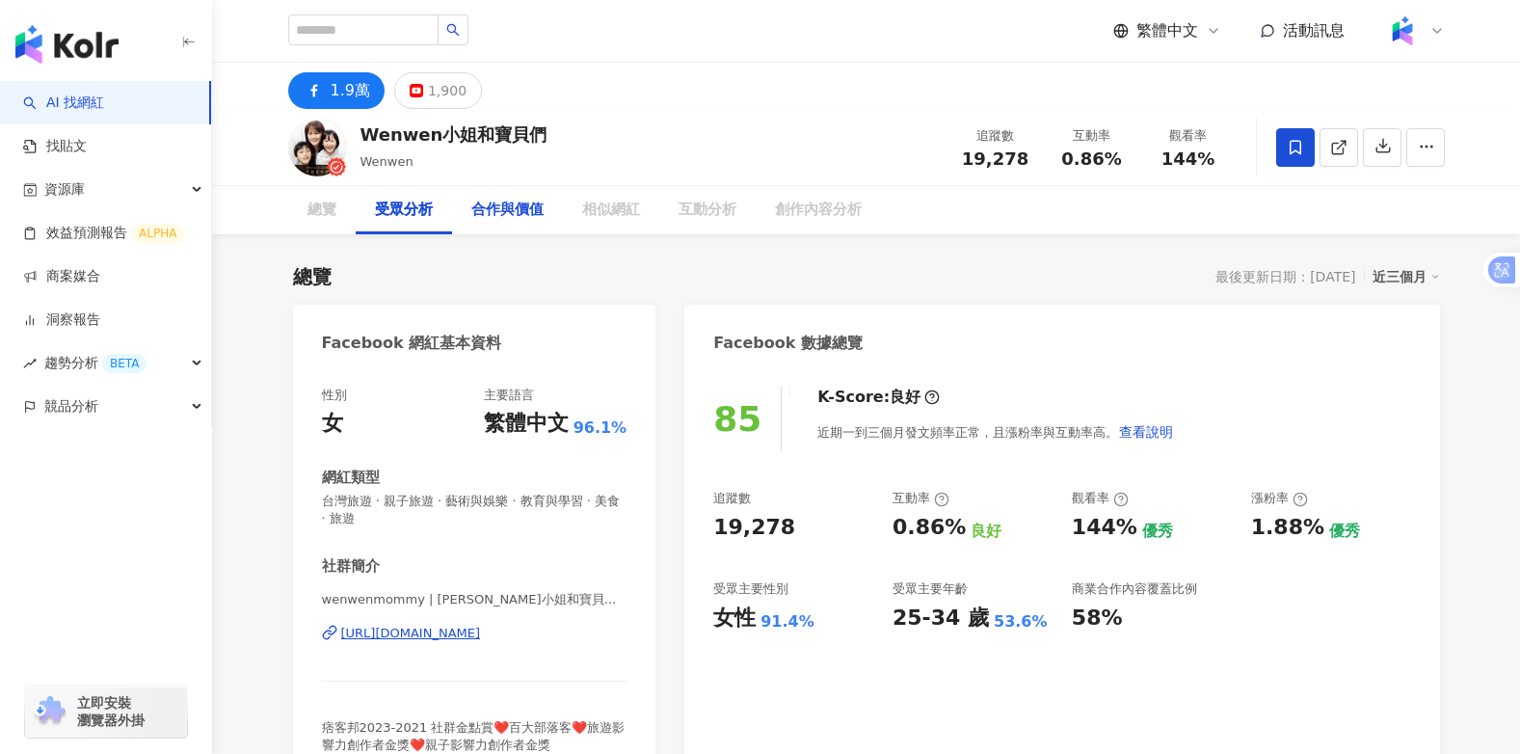
click at [493, 208] on div "合作與價值" at bounding box center [507, 210] width 72 height 23
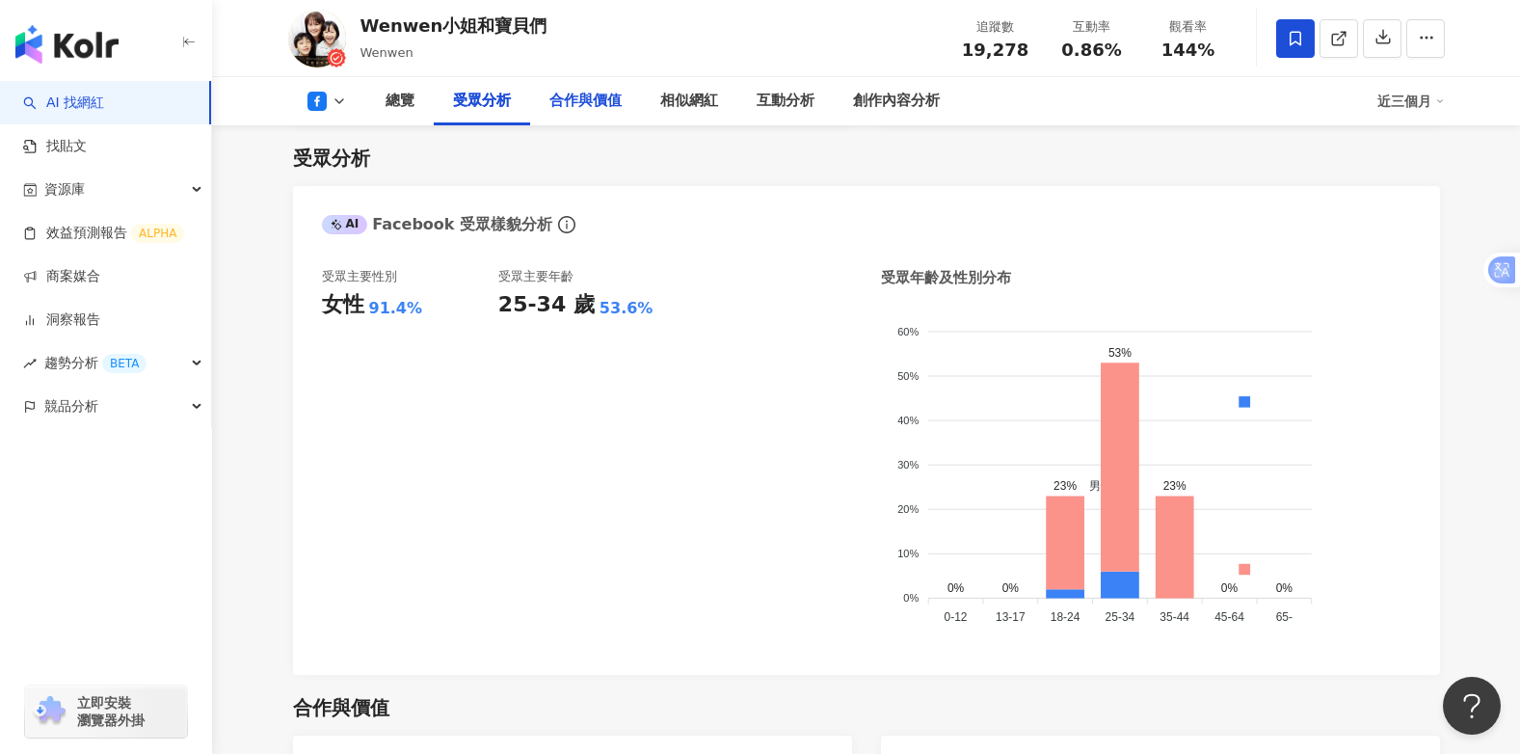
click at [572, 101] on div "合作與價值" at bounding box center [585, 101] width 72 height 23
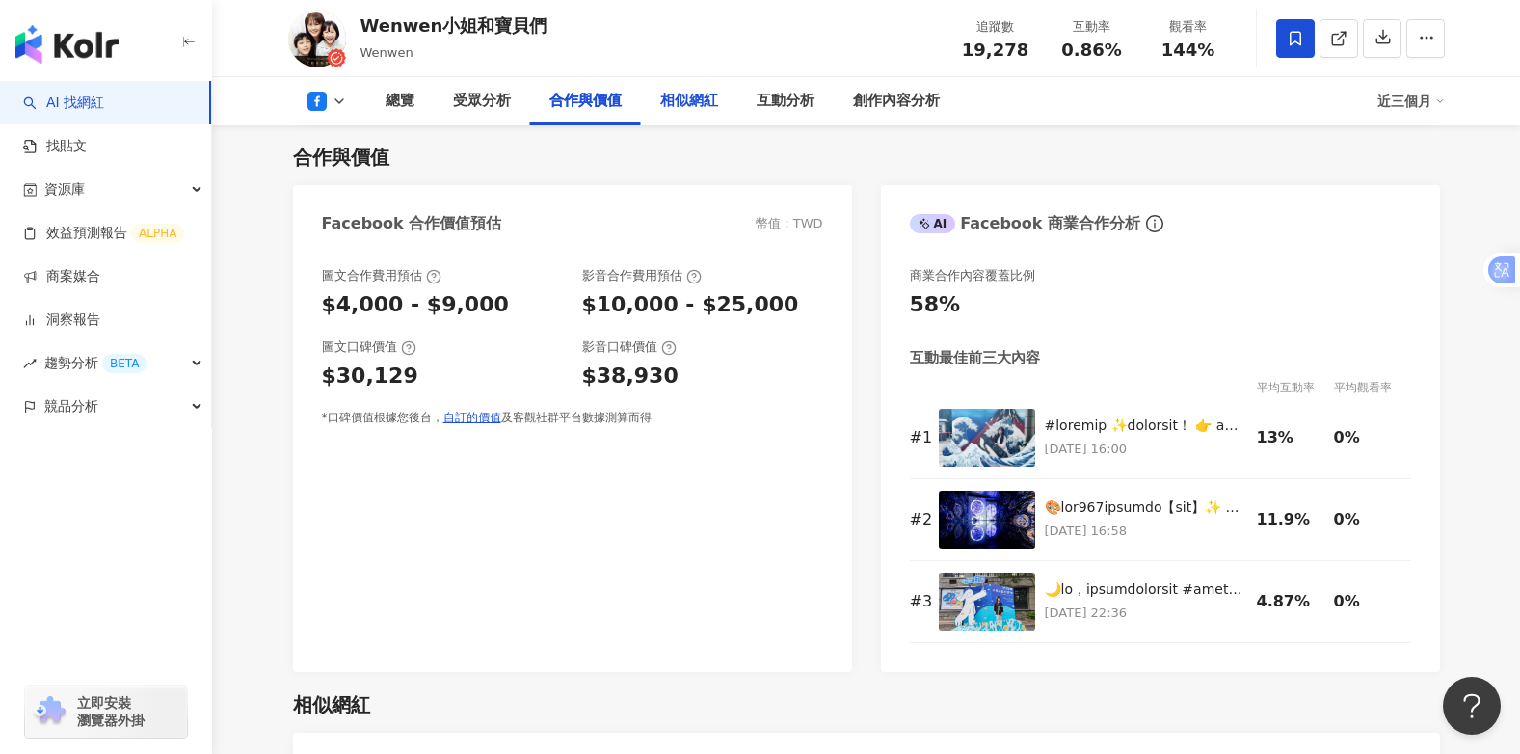
click at [675, 96] on div "相似網紅" at bounding box center [689, 101] width 58 height 23
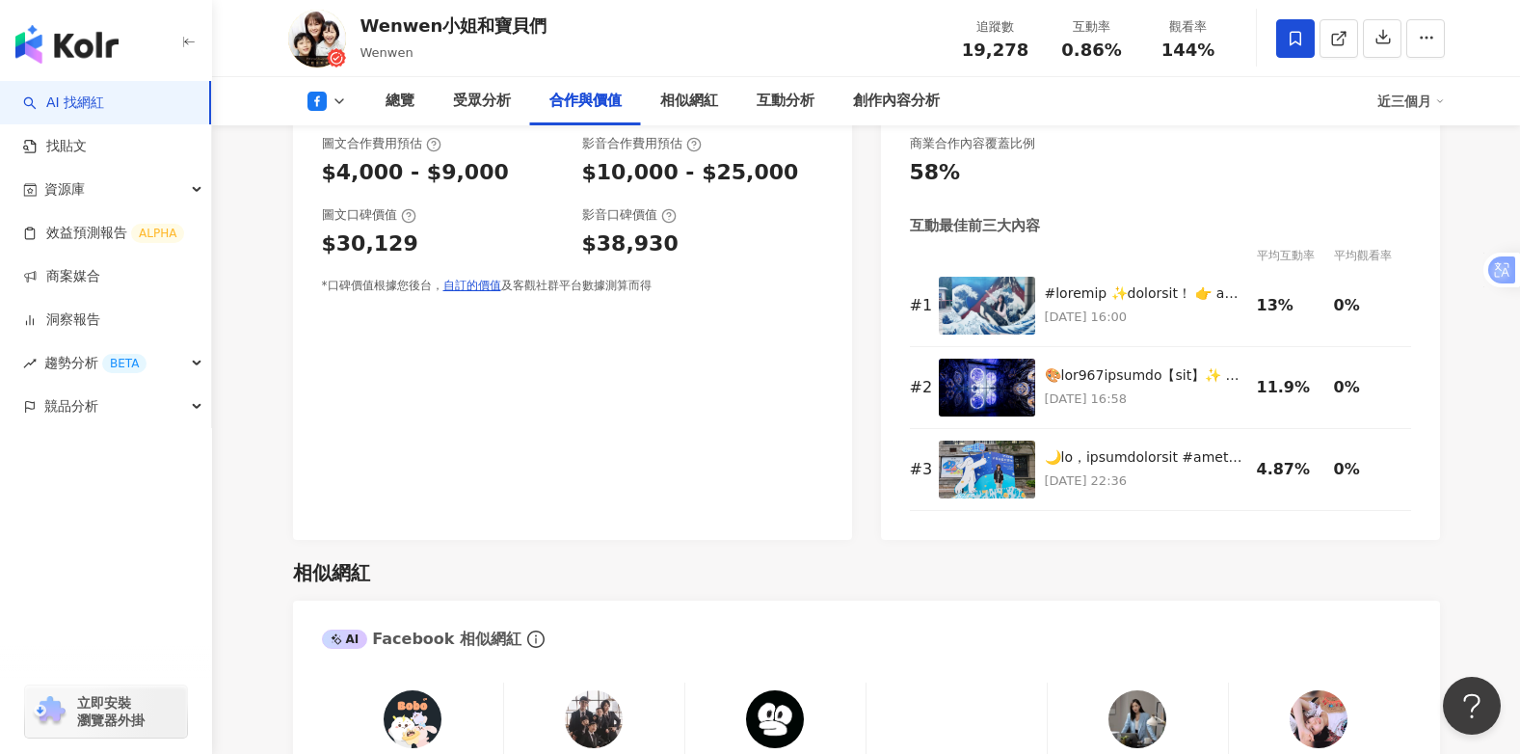
scroll to position [2279, 0]
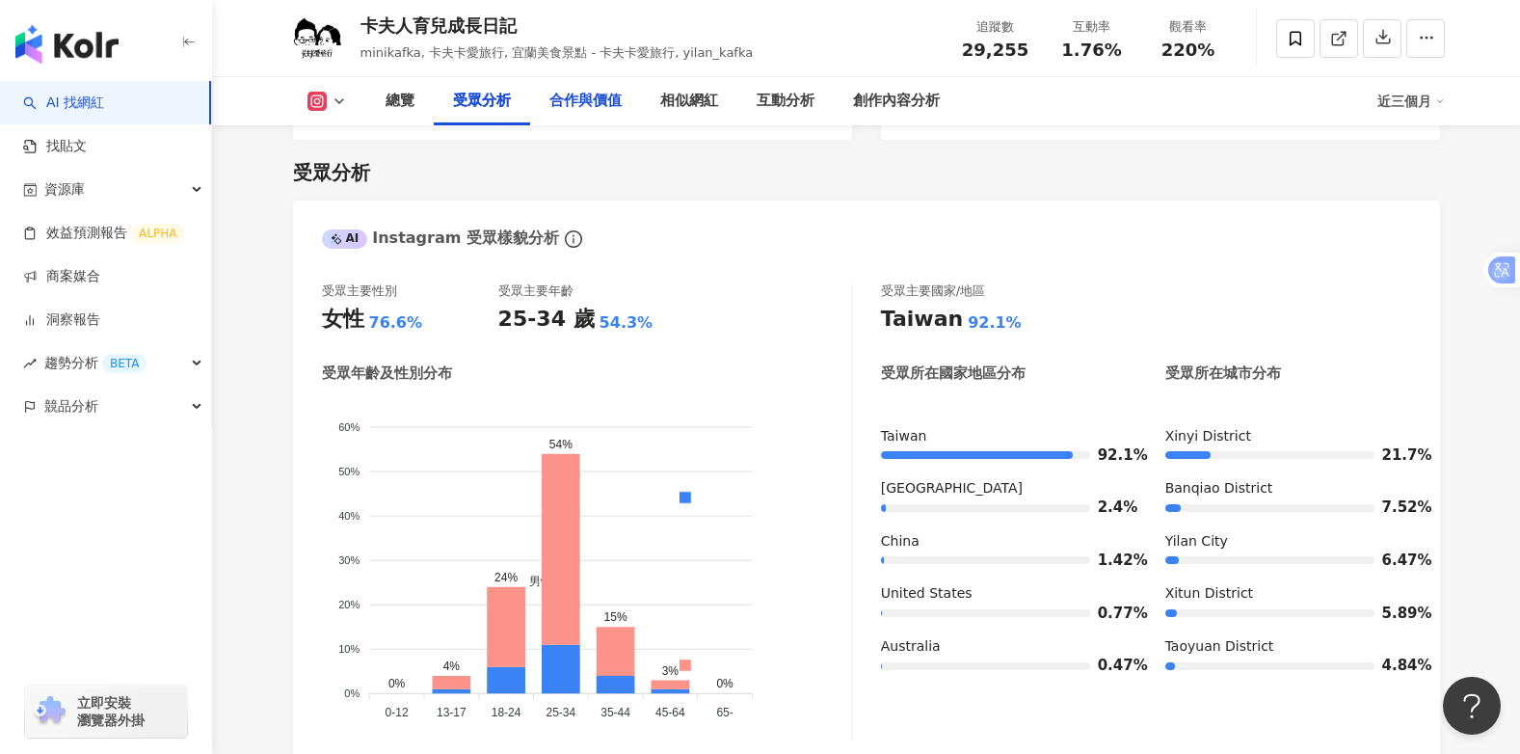
drag, startPoint x: 588, startPoint y: 96, endPoint x: 672, endPoint y: 250, distance: 174.7
click at [588, 96] on div "合作與價值" at bounding box center [585, 101] width 72 height 23
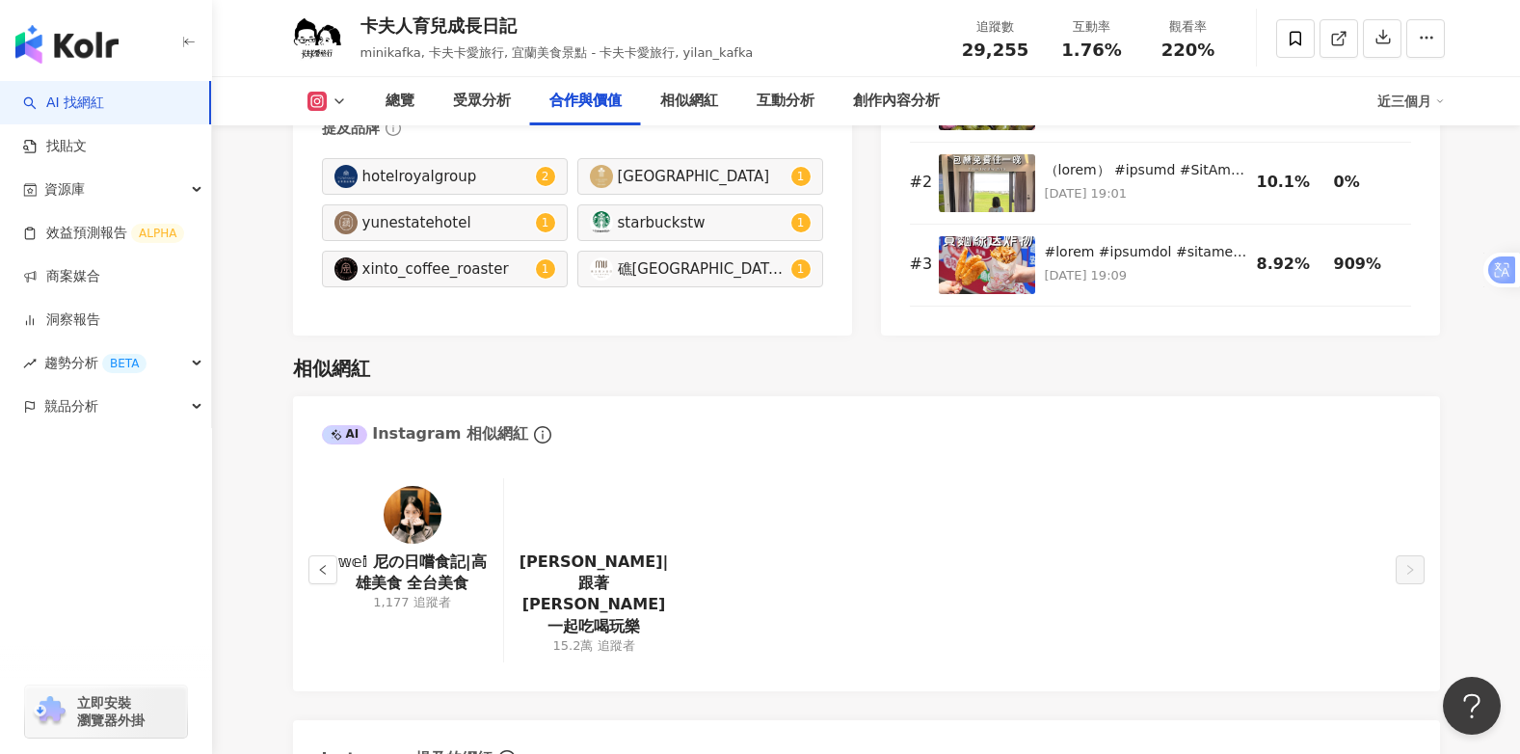
scroll to position [2995, 0]
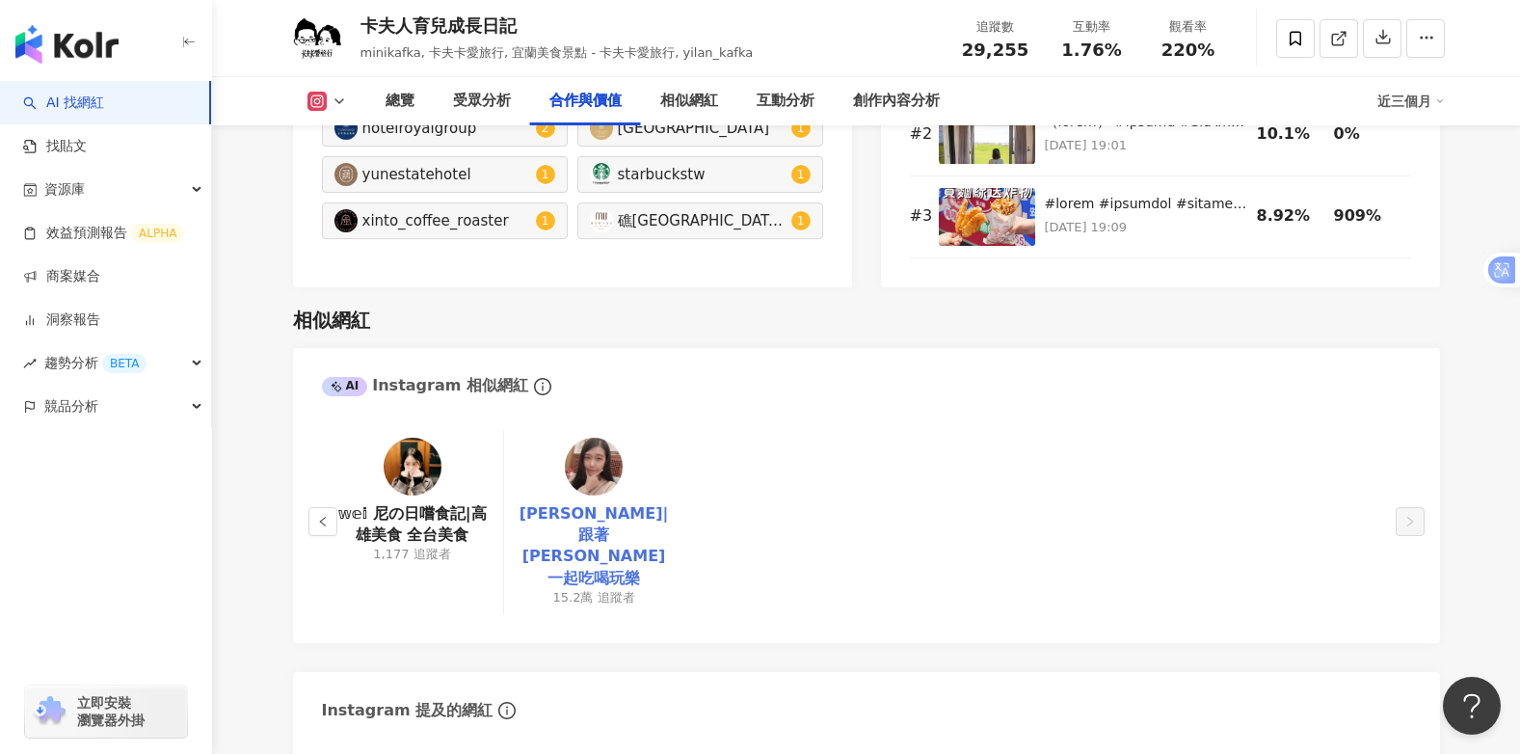
click at [603, 517] on link "[PERSON_NAME]|跟著[PERSON_NAME]一起吃喝玩樂" at bounding box center [593, 546] width 149 height 87
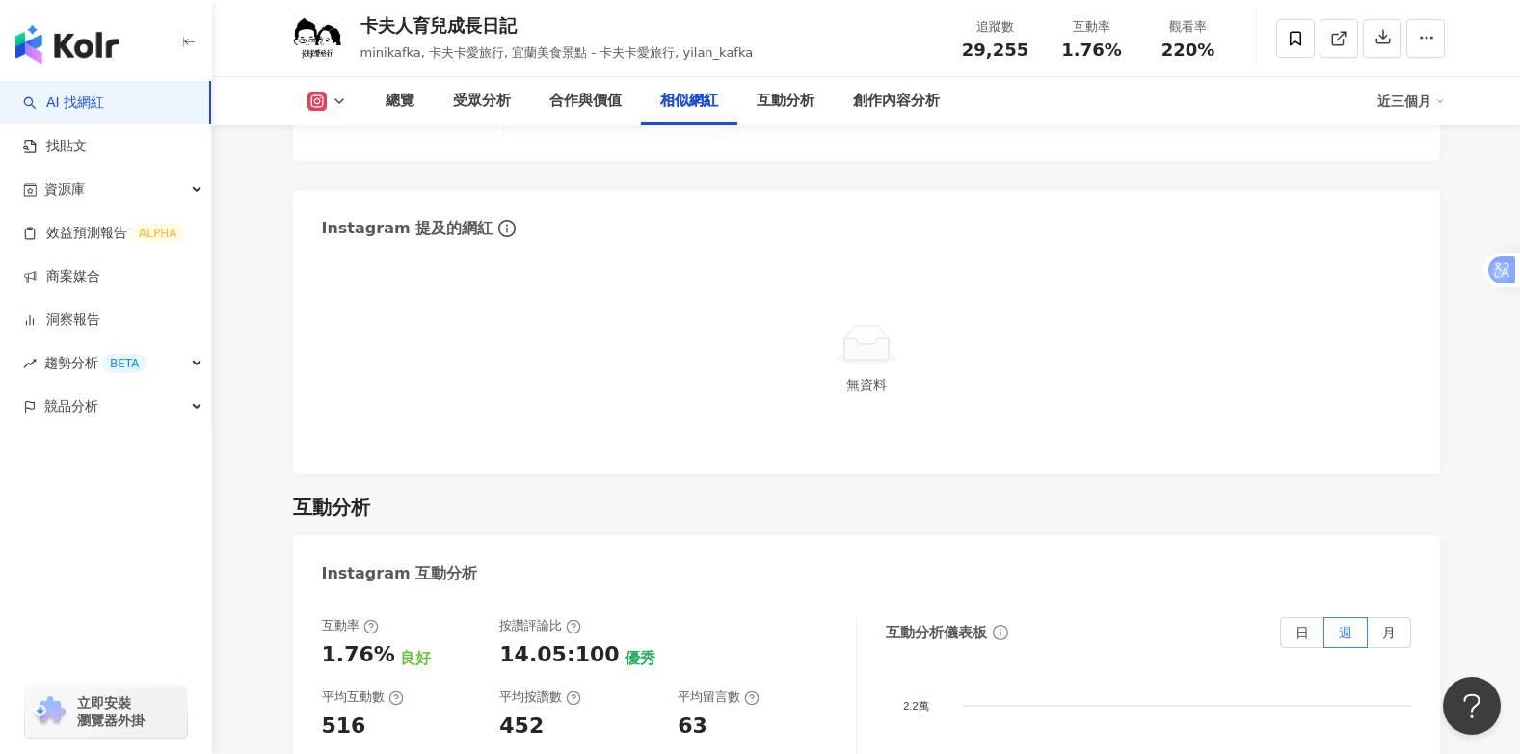
scroll to position [3188, 0]
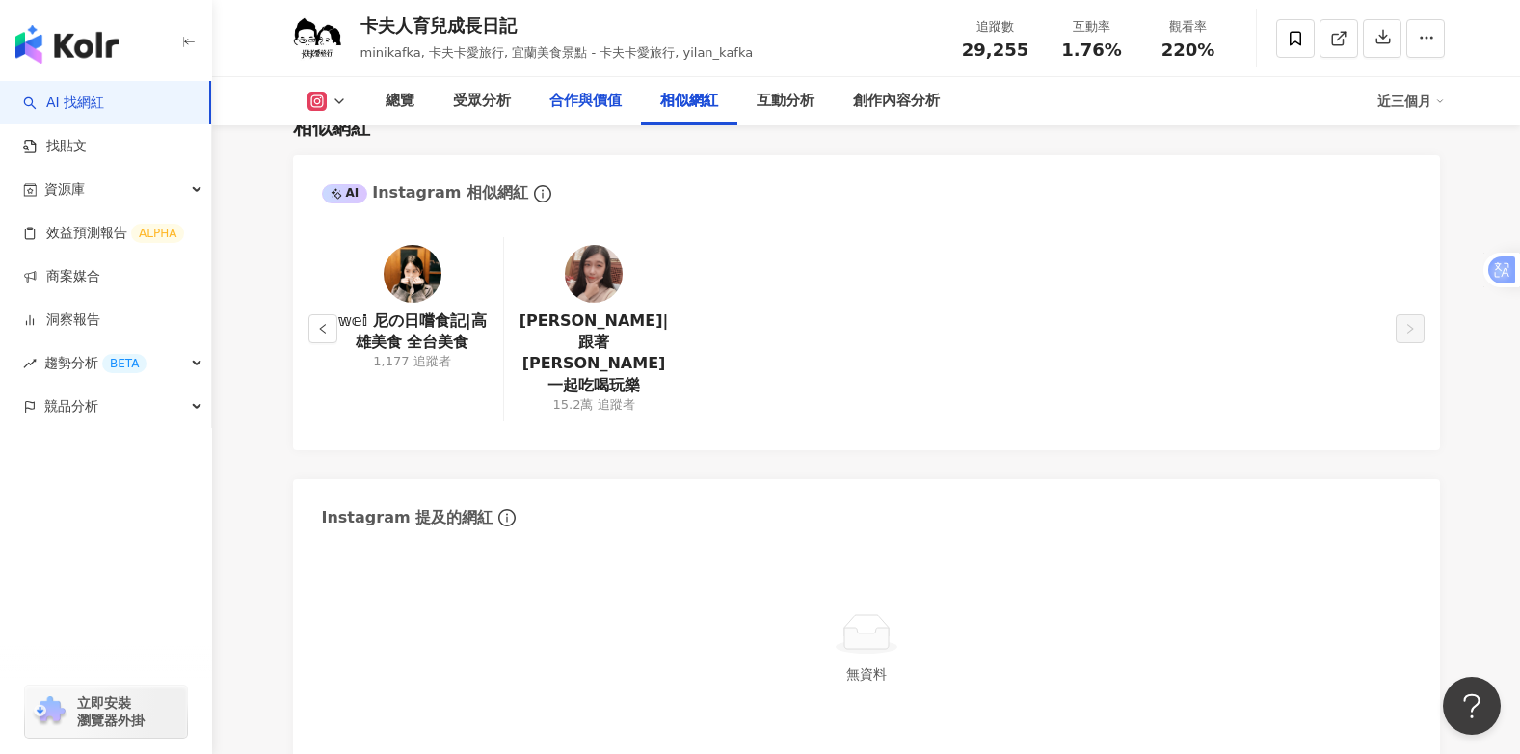
click at [588, 100] on div "合作與價值" at bounding box center [585, 101] width 72 height 23
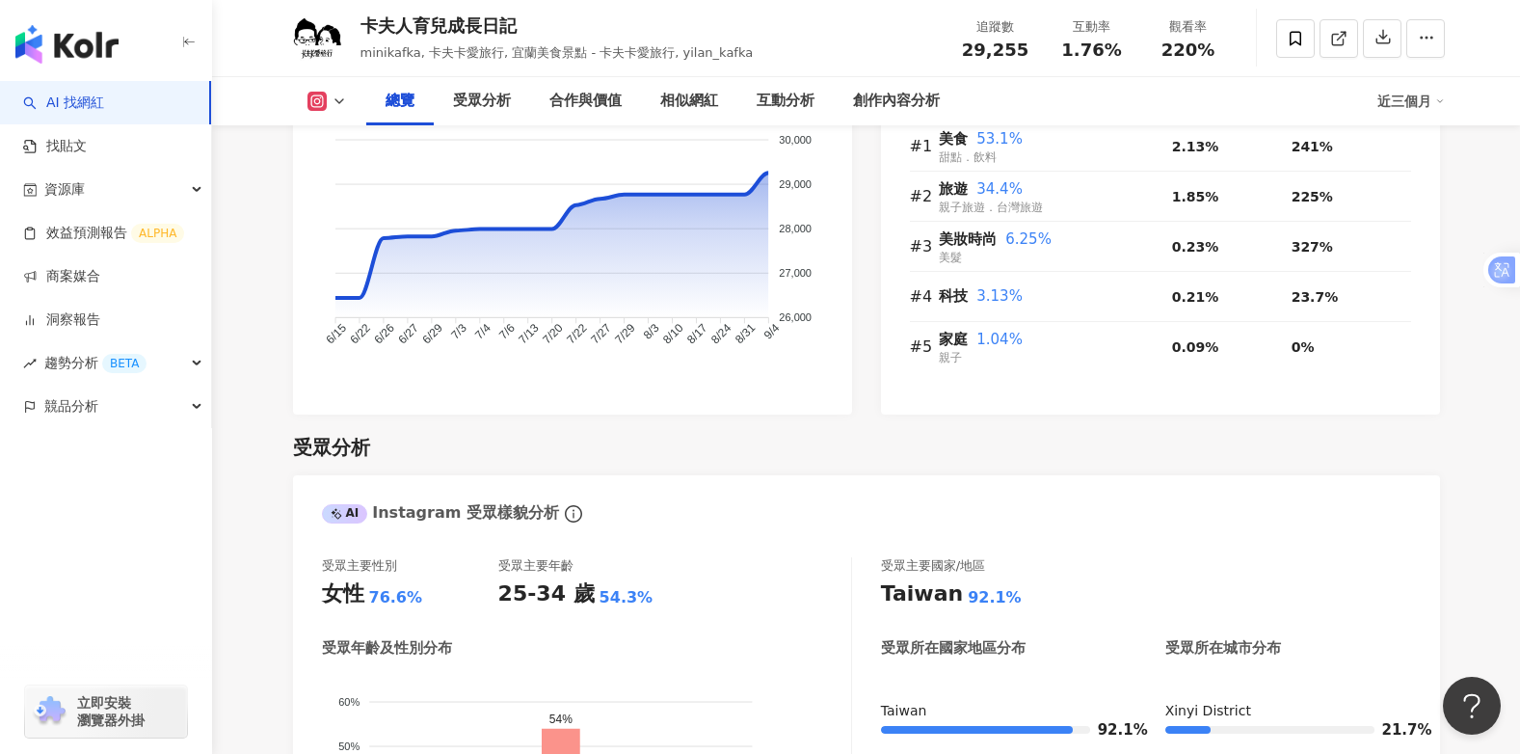
scroll to position [1068, 0]
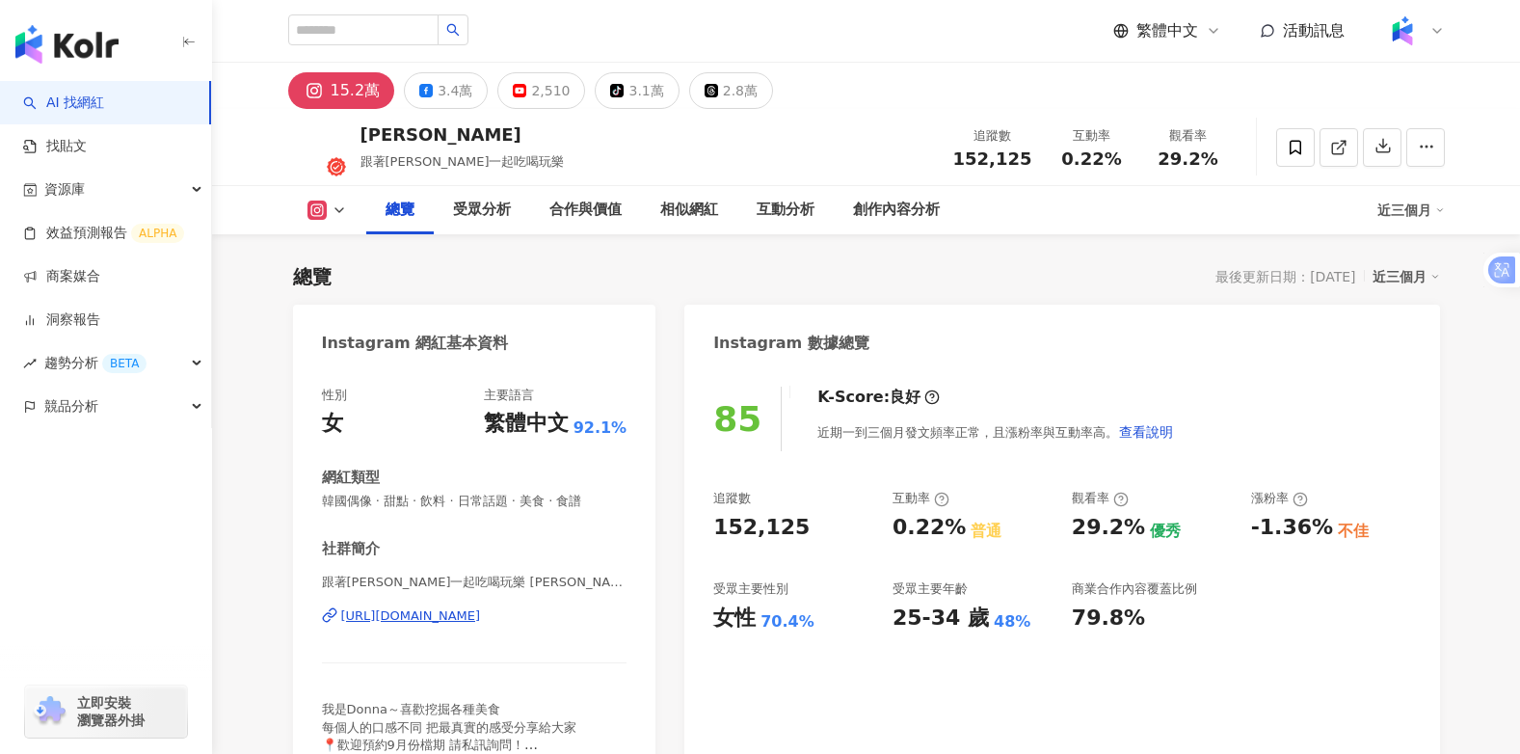
scroll to position [436, 0]
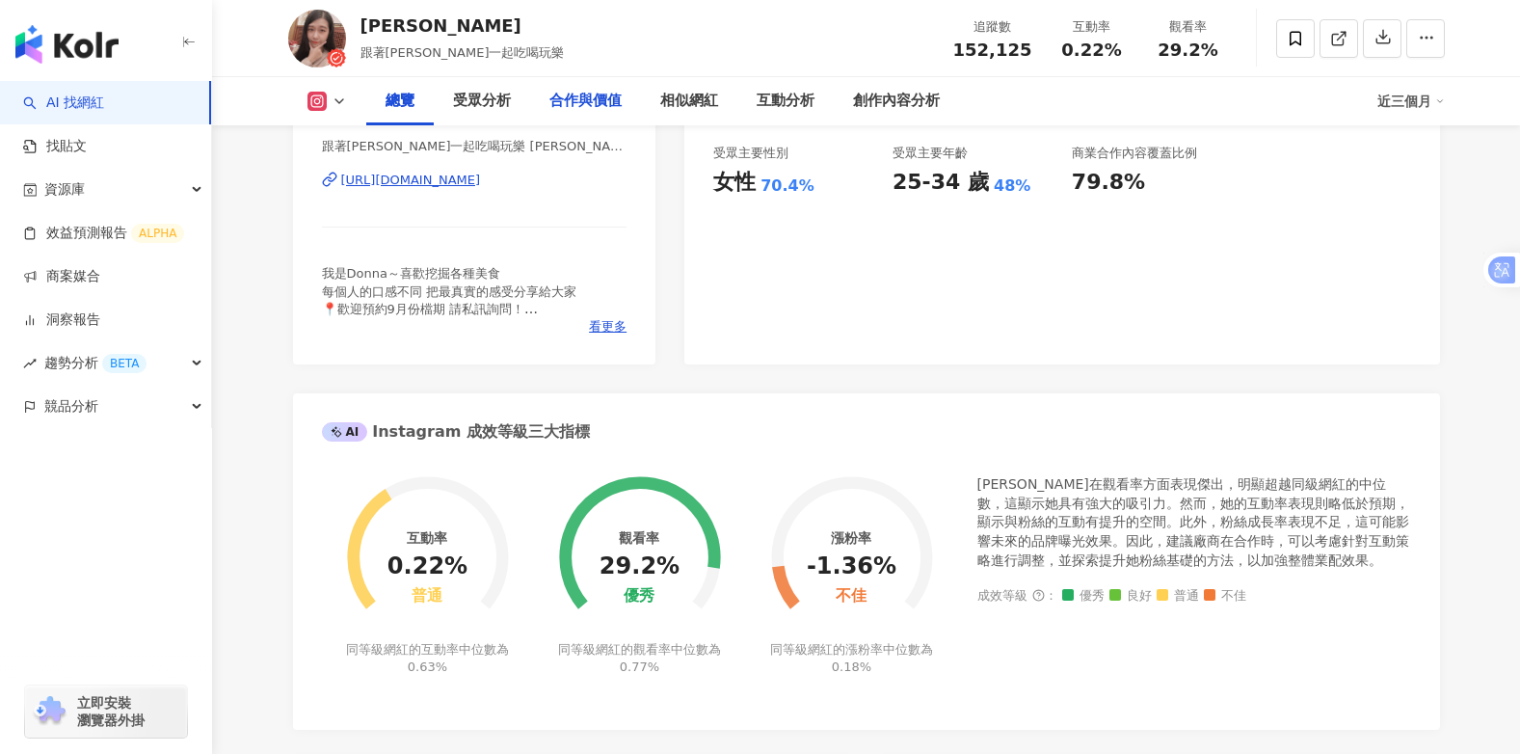
click at [575, 113] on div "合作與價值" at bounding box center [585, 101] width 72 height 23
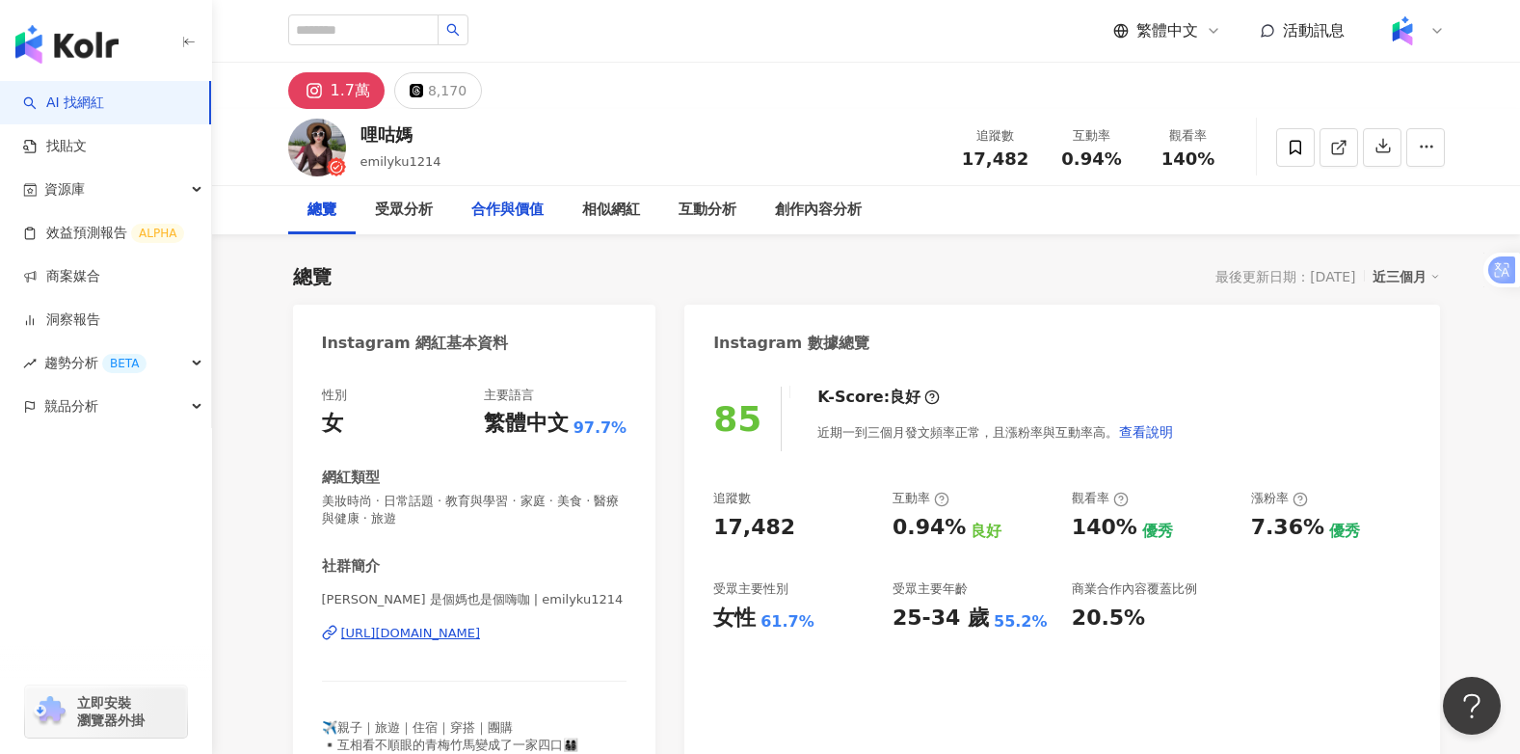
click at [517, 210] on div "合作與價值" at bounding box center [507, 210] width 72 height 23
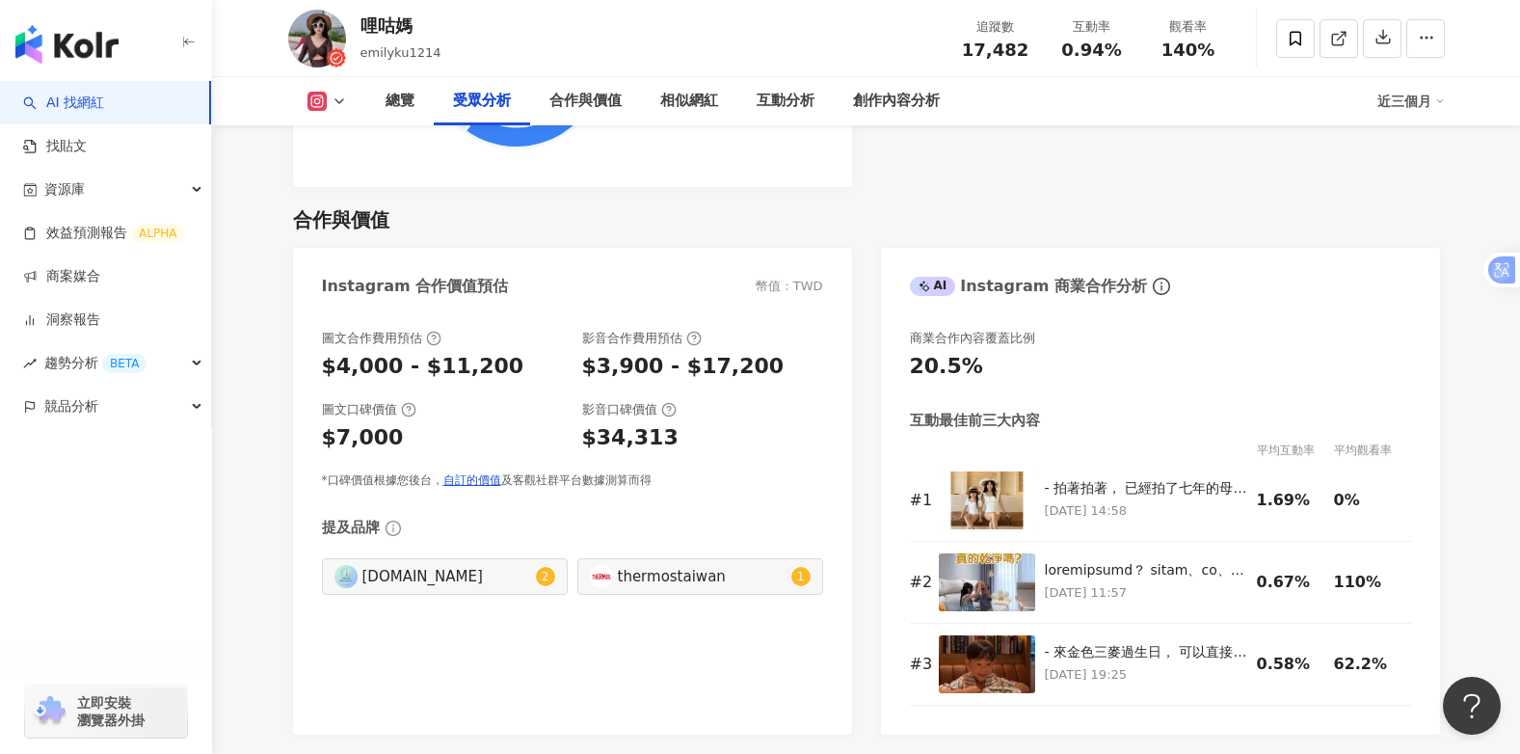
scroll to position [2509, 0]
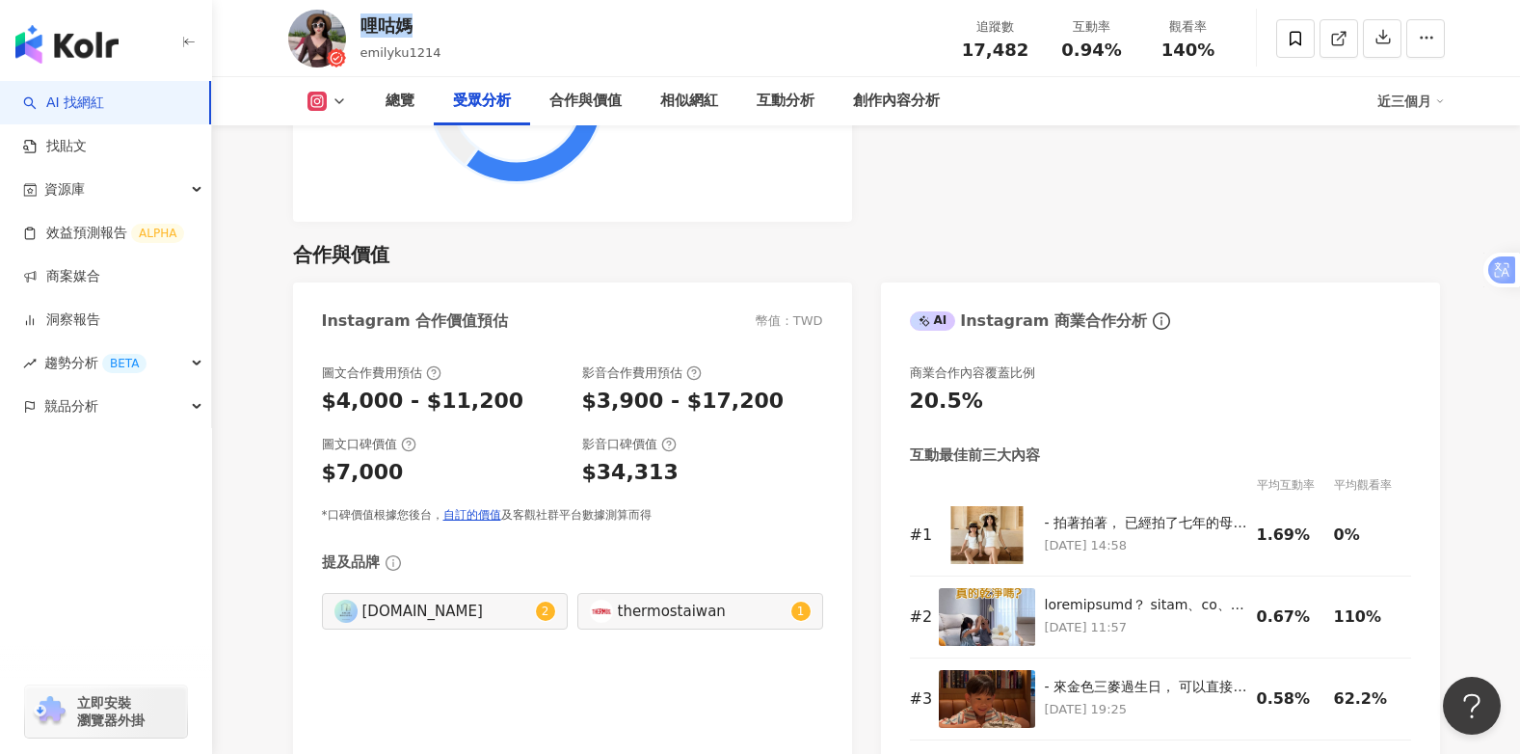
drag, startPoint x: 419, startPoint y: 22, endPoint x: 358, endPoint y: 25, distance: 60.8
click at [358, 25] on div "哩咕媽 emilyku1214 追蹤數 17,482 互動率 0.94% 觀看率 140%" at bounding box center [867, 38] width 1234 height 76
copy div "哩咕媽"
click at [608, 30] on div "哩咕媽 emilyku1214 追蹤數 17,482 互動率 0.94% 觀看率 140%" at bounding box center [867, 38] width 1234 height 76
drag, startPoint x: 476, startPoint y: 58, endPoint x: 356, endPoint y: 57, distance: 120.5
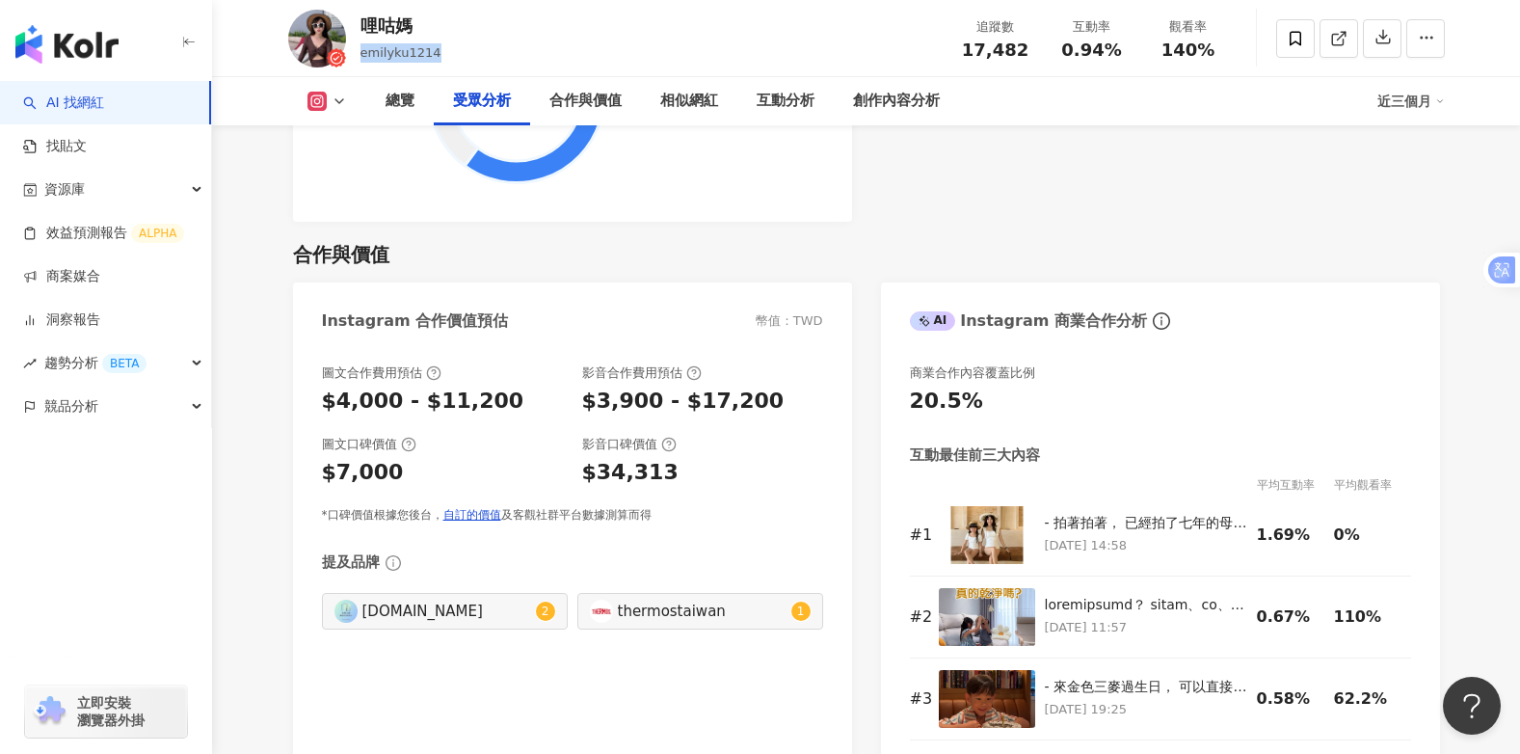
click at [356, 57] on div "哩咕媽 emilyku1214 追蹤數 17,482 互動率 0.94% 觀看率 140%" at bounding box center [867, 38] width 1234 height 76
copy span "emilyku1214"
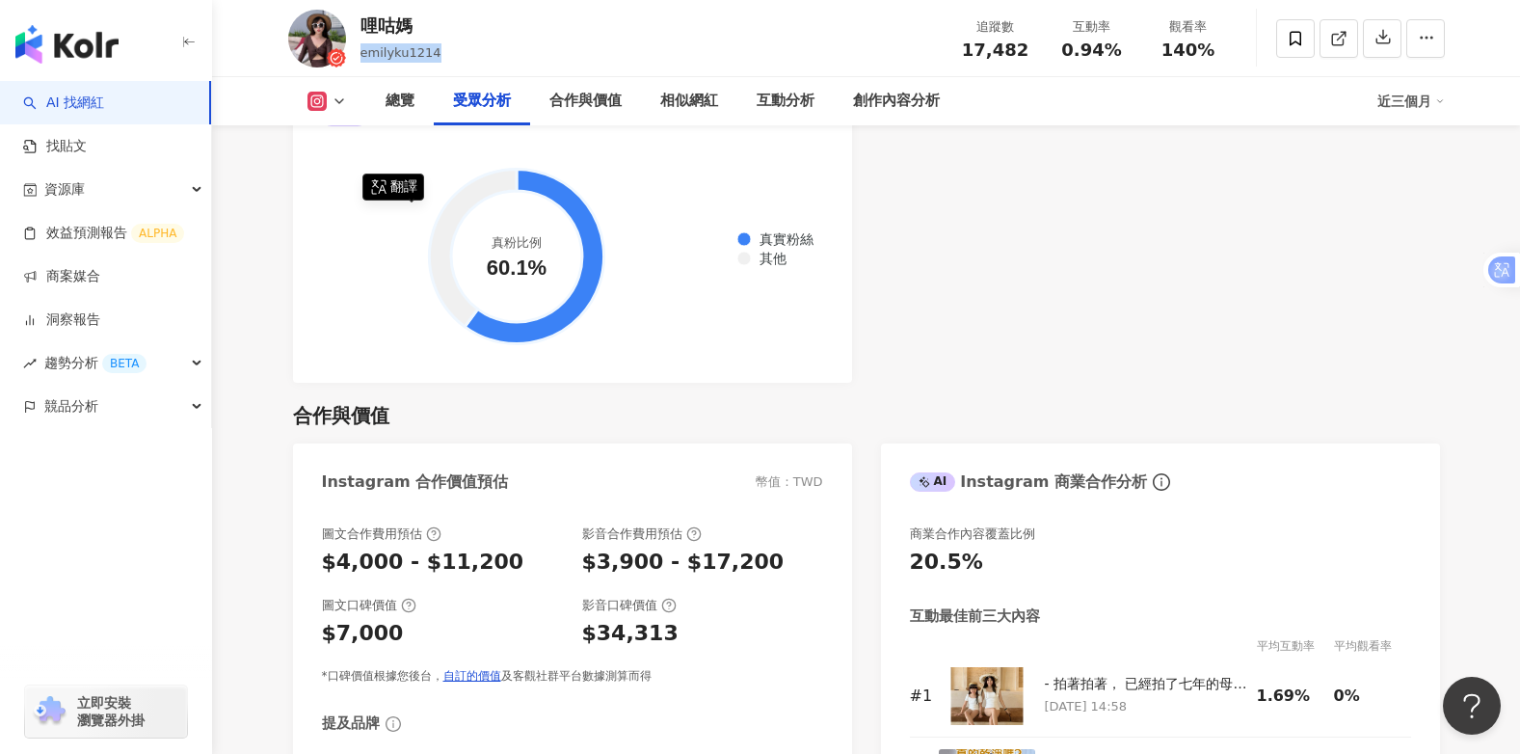
scroll to position [2317, 0]
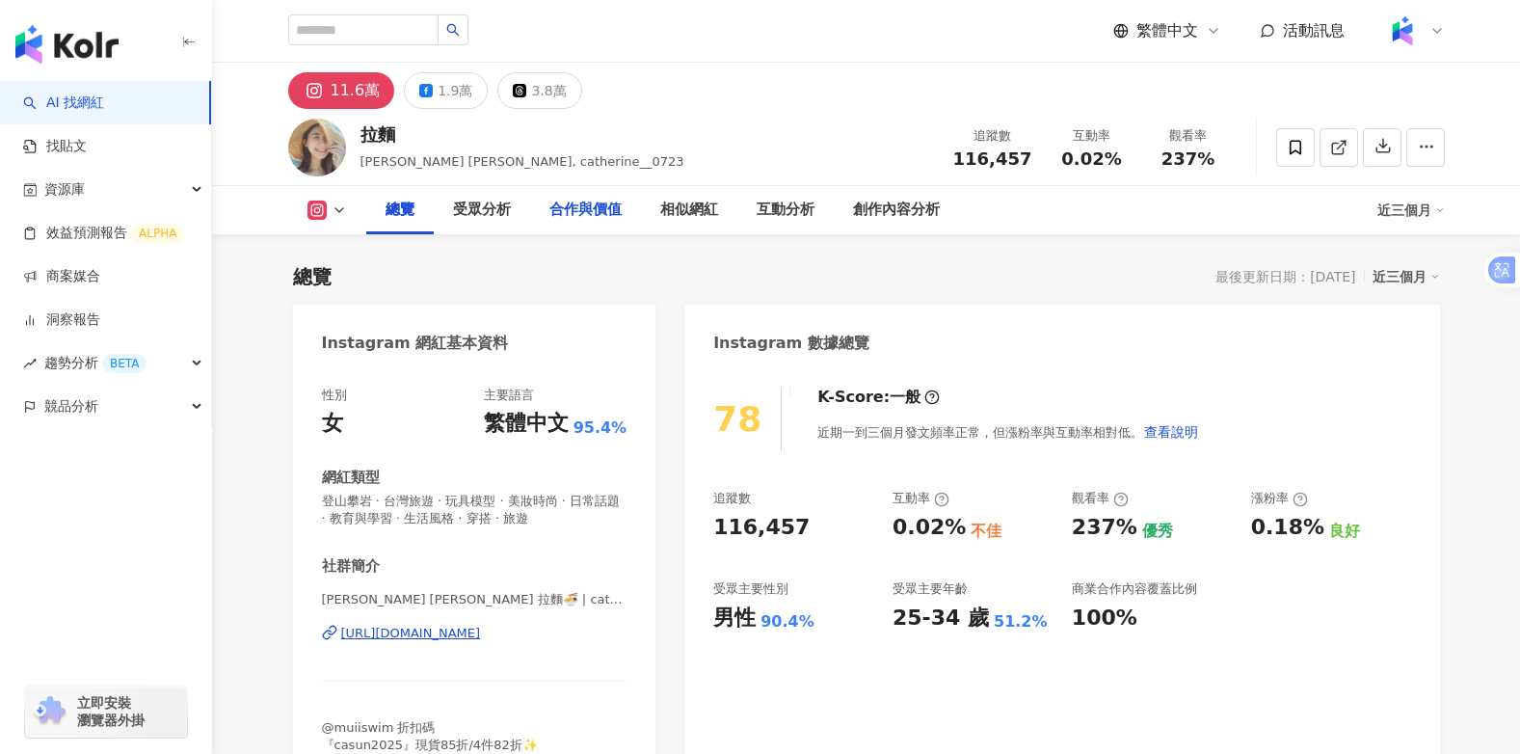
click at [605, 207] on div "合作與價值" at bounding box center [585, 210] width 72 height 23
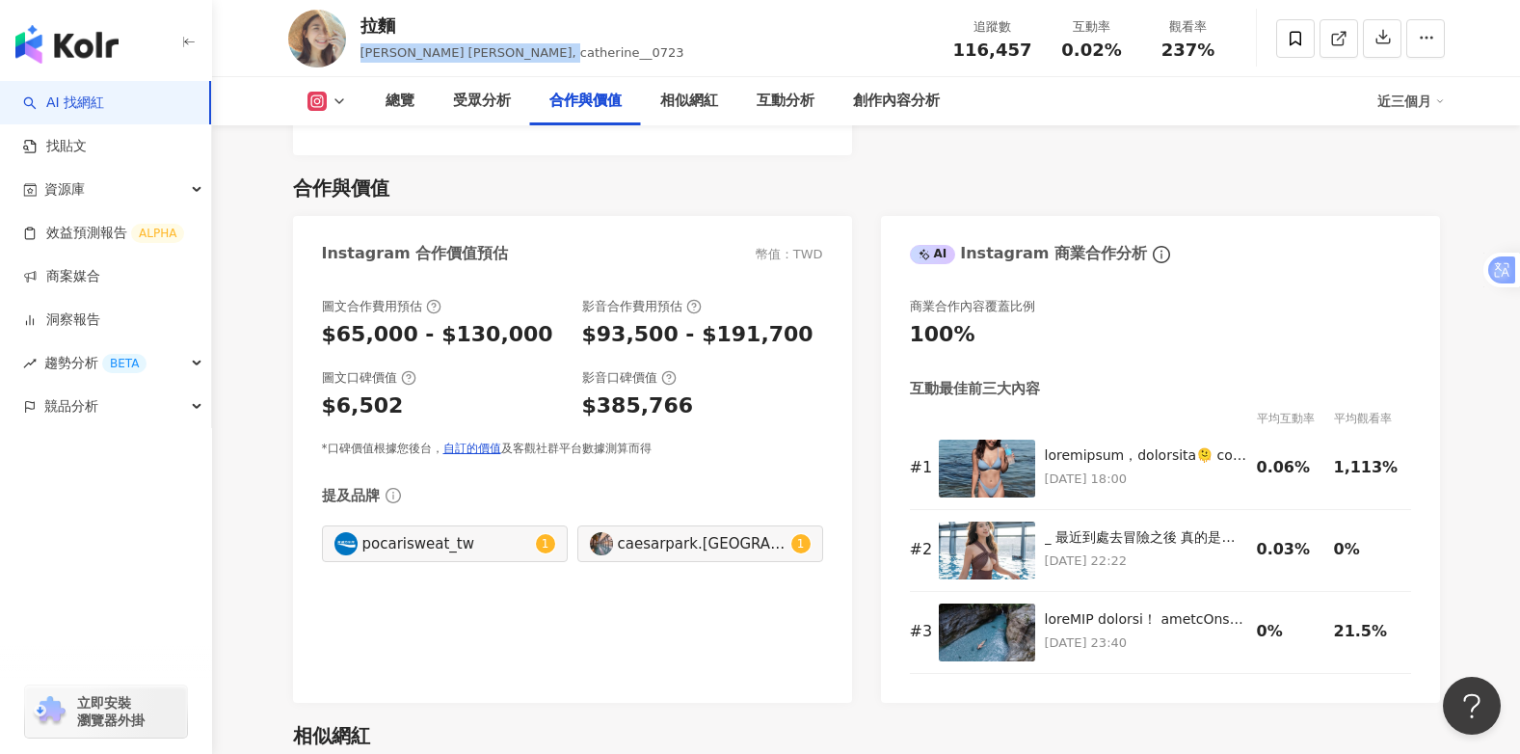
drag, startPoint x: 570, startPoint y: 48, endPoint x: 353, endPoint y: 54, distance: 216.9
click at [353, 54] on div "拉麵 [PERSON_NAME] [PERSON_NAME], catherine__0723 追蹤數 116,457 互動率 0.02% 觀看率 237%" at bounding box center [867, 38] width 1234 height 76
copy span "[PERSON_NAME] [PERSON_NAME], catherine__0723"
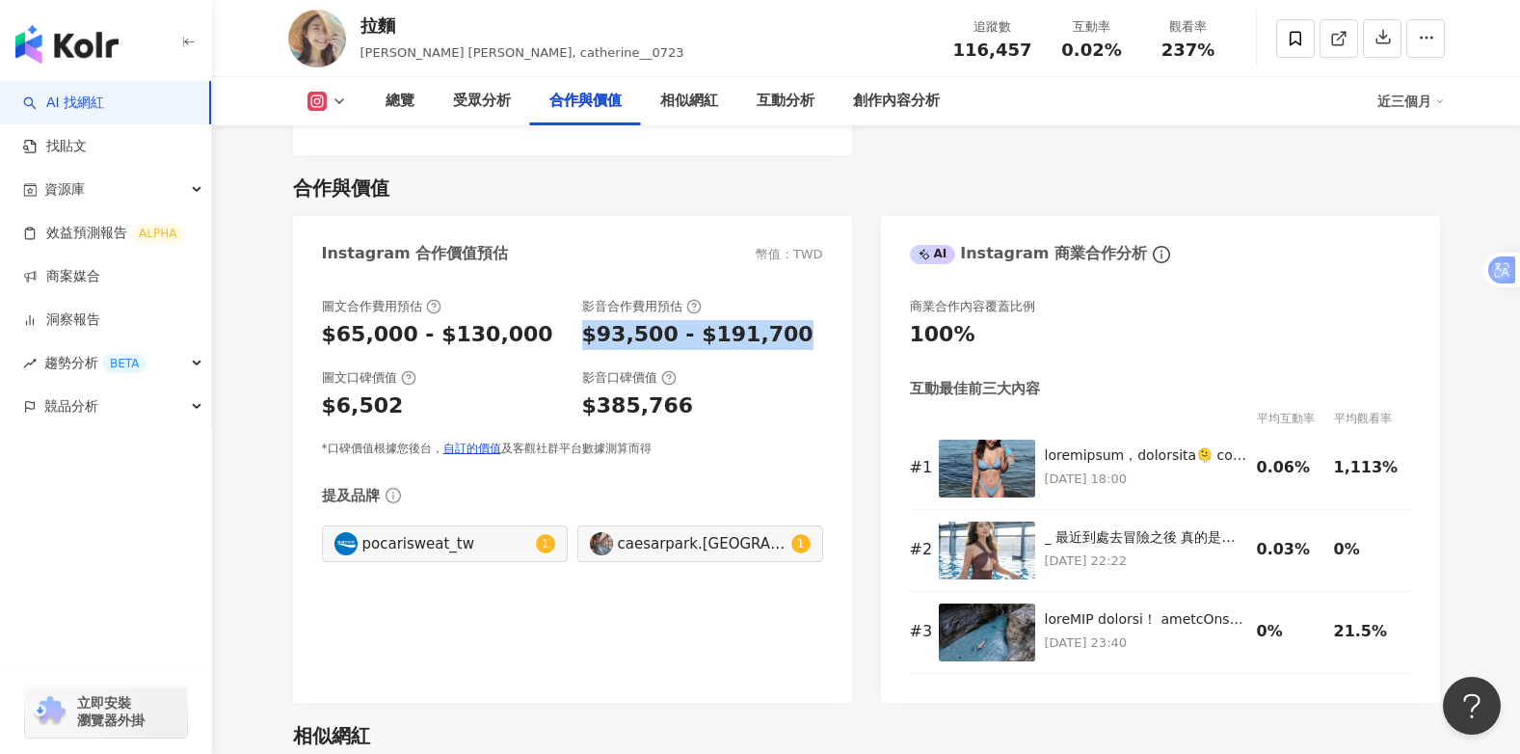
drag, startPoint x: 787, startPoint y: 308, endPoint x: 578, endPoint y: 320, distance: 209.4
click at [578, 320] on div "圖文合作費用預估 $65,000 - $130,000 影音合作費用預估 $93,500 - $191,700" at bounding box center [572, 324] width 501 height 52
drag, startPoint x: 578, startPoint y: 319, endPoint x: 613, endPoint y: 312, distance: 35.3
copy div "$93,500 - $191,700"
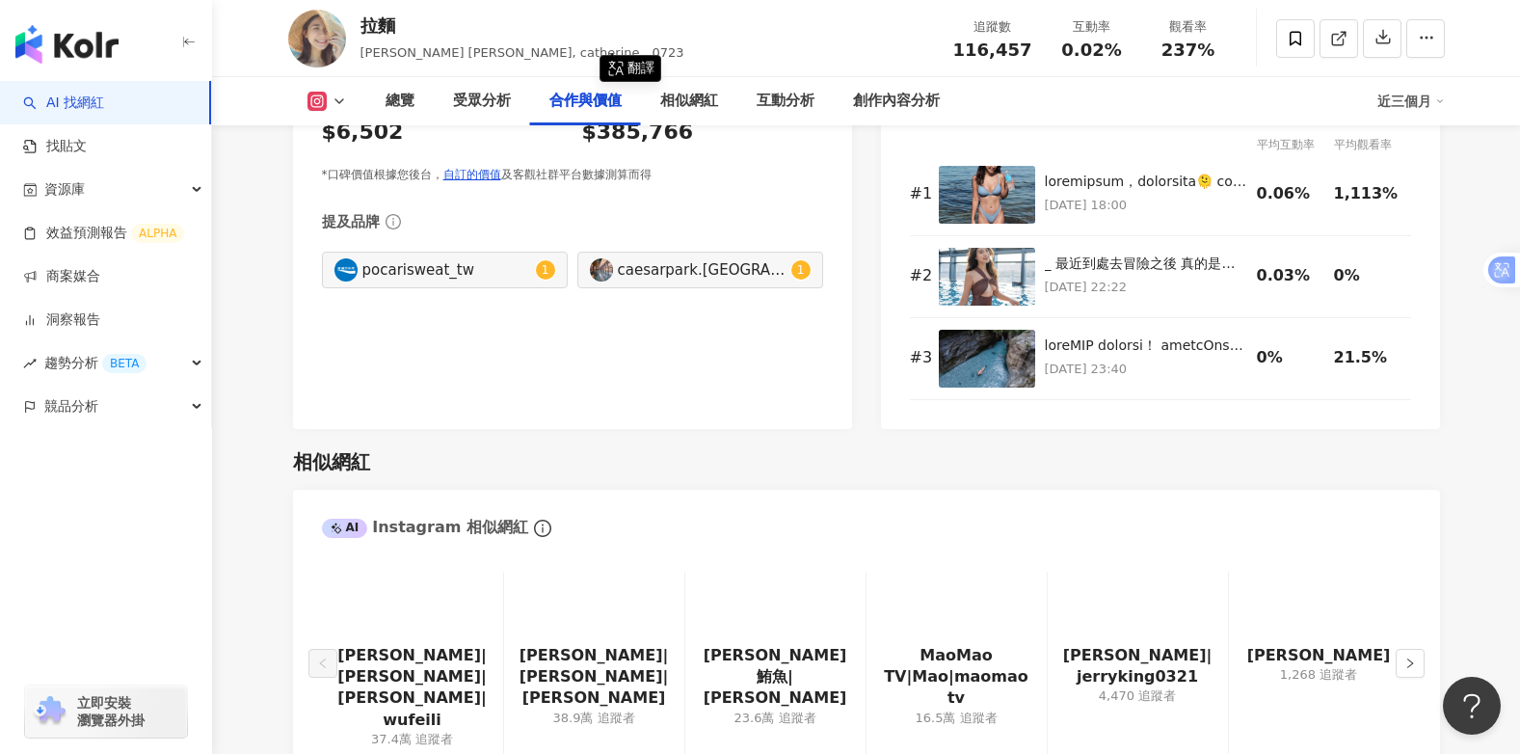
scroll to position [3012, 0]
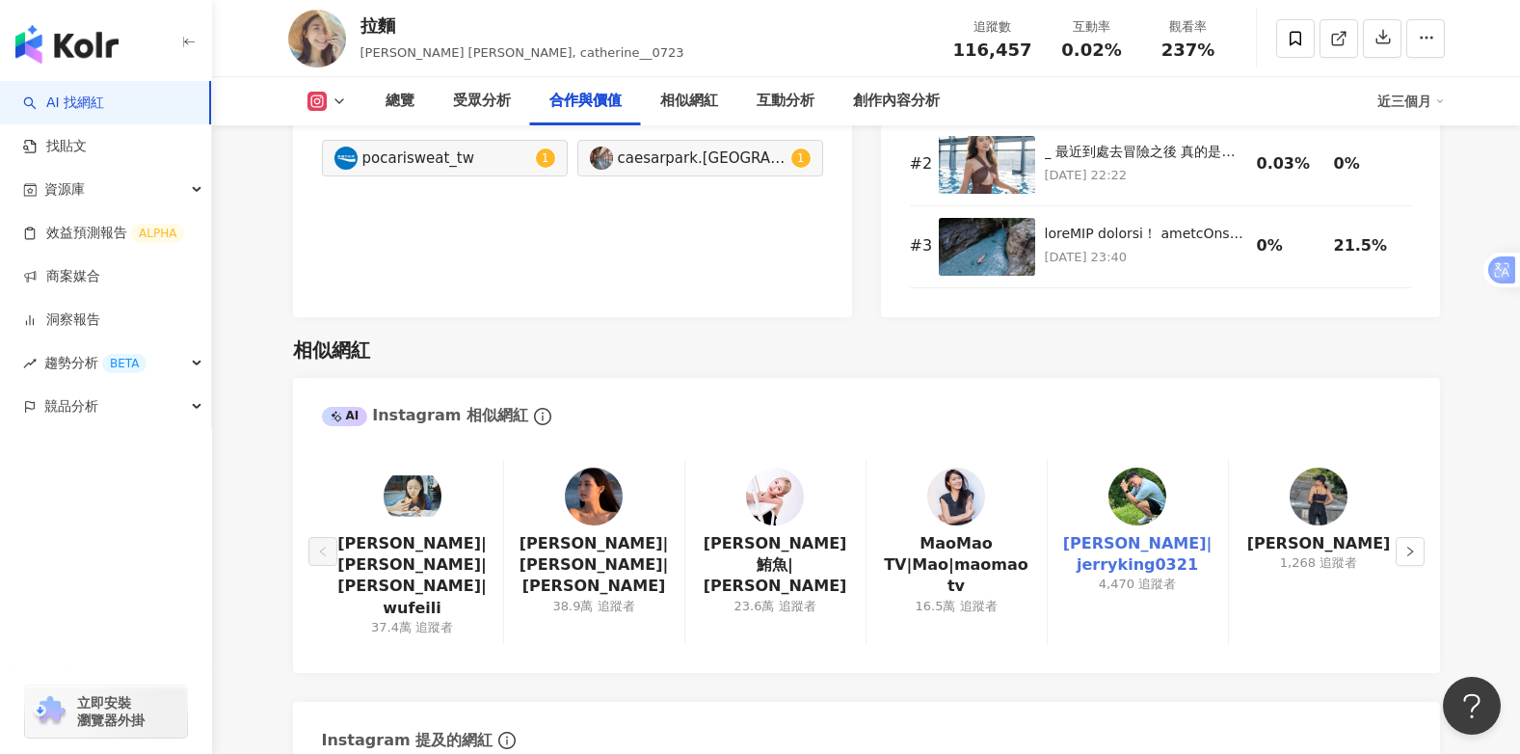
click at [1153, 533] on link "[PERSON_NAME]|jerryking0321" at bounding box center [1137, 554] width 149 height 43
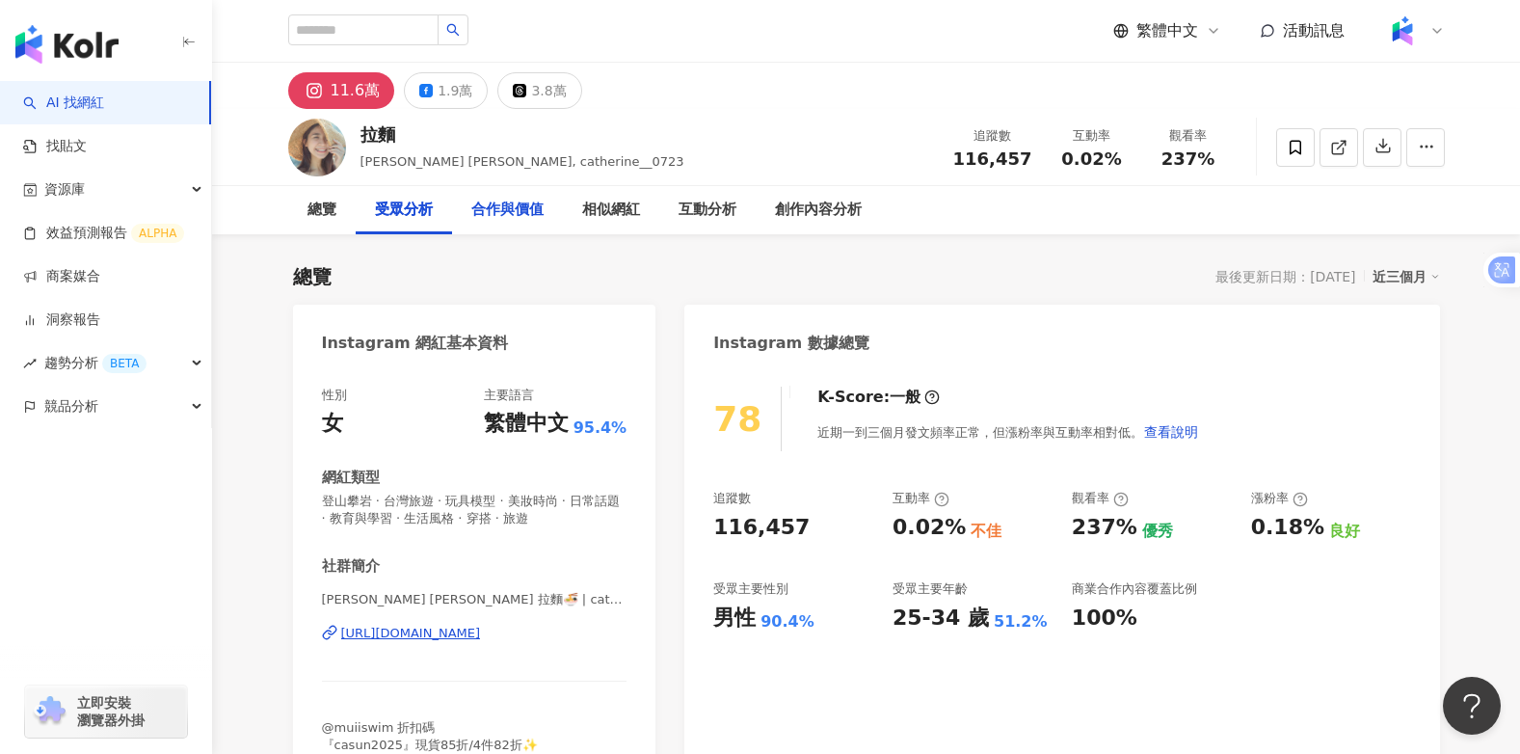
click at [513, 211] on div "合作與價值" at bounding box center [507, 210] width 72 height 23
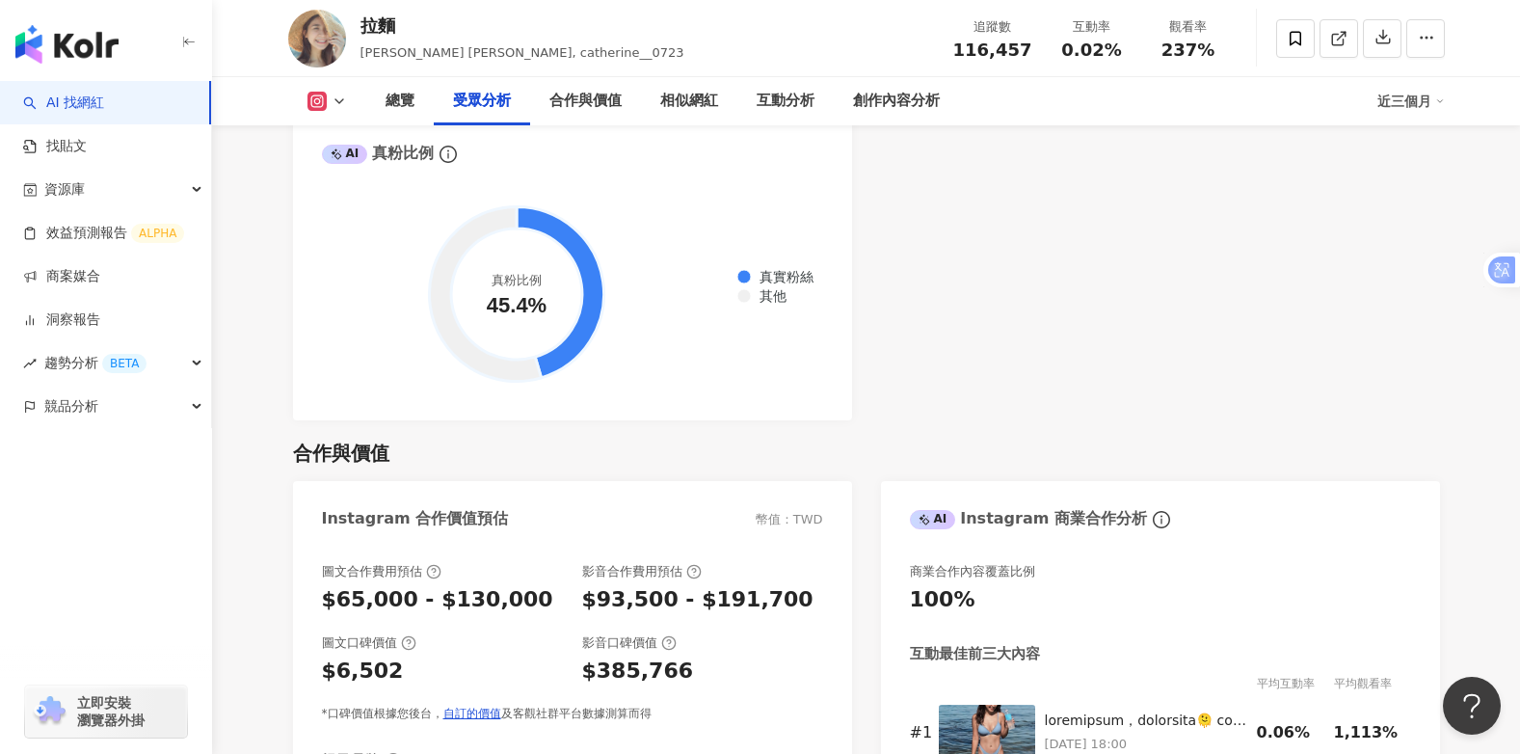
scroll to position [2049, 0]
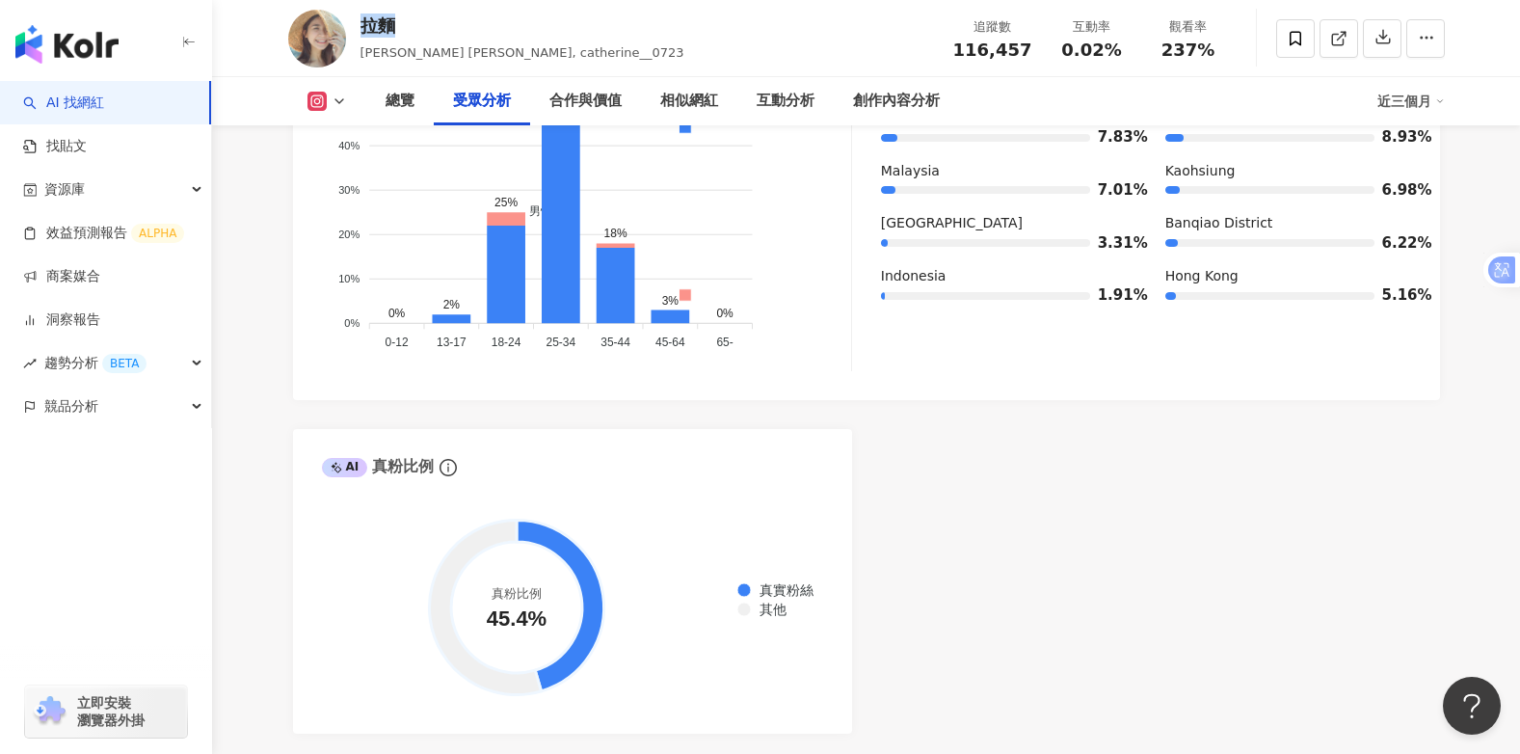
drag, startPoint x: 404, startPoint y: 29, endPoint x: 358, endPoint y: 29, distance: 46.3
click at [358, 29] on div "拉麵 [PERSON_NAME] [PERSON_NAME], catherine__0723 追蹤數 116,457 互動率 0.02% 觀看率 237%" at bounding box center [867, 38] width 1234 height 76
copy div "拉麵"
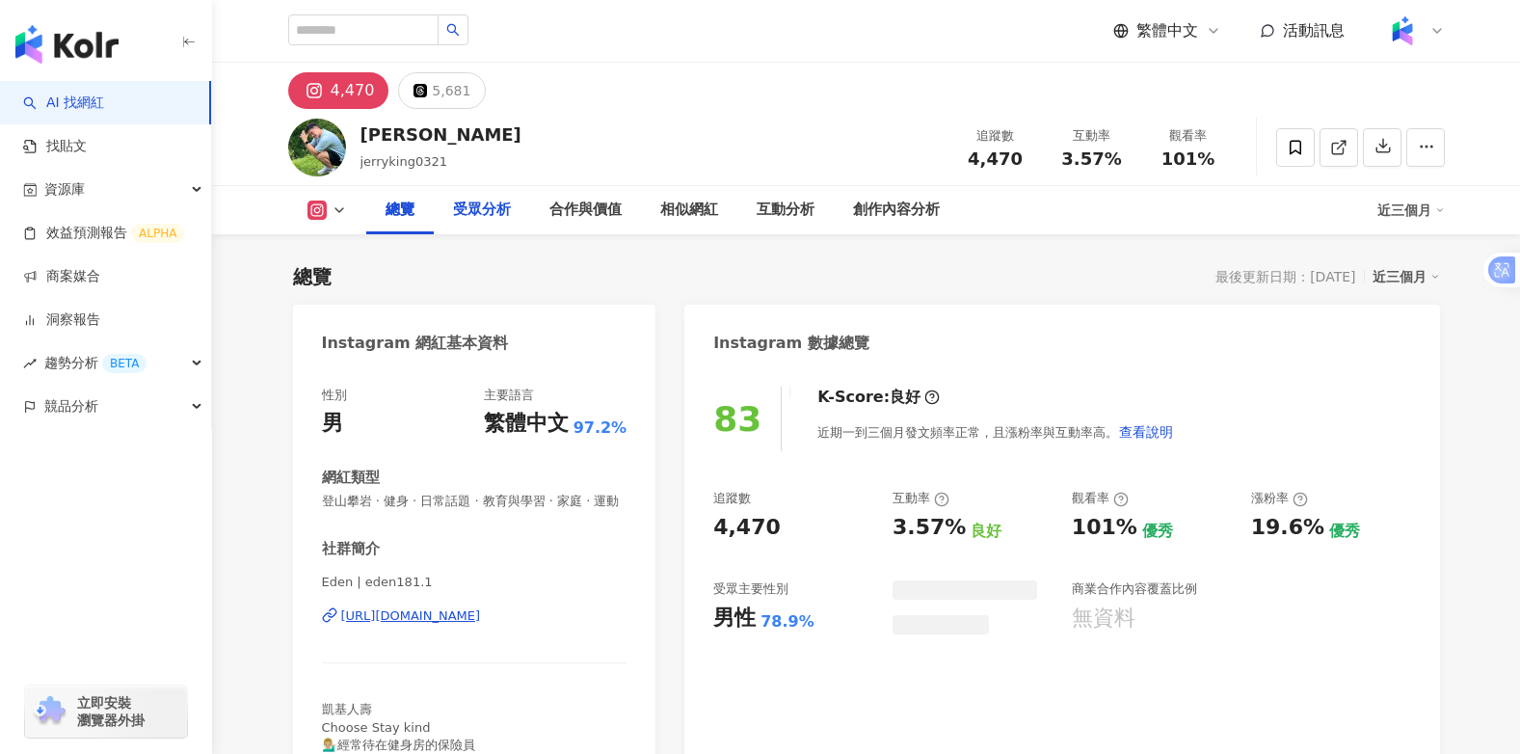
click at [479, 213] on div "受眾分析" at bounding box center [482, 210] width 58 height 23
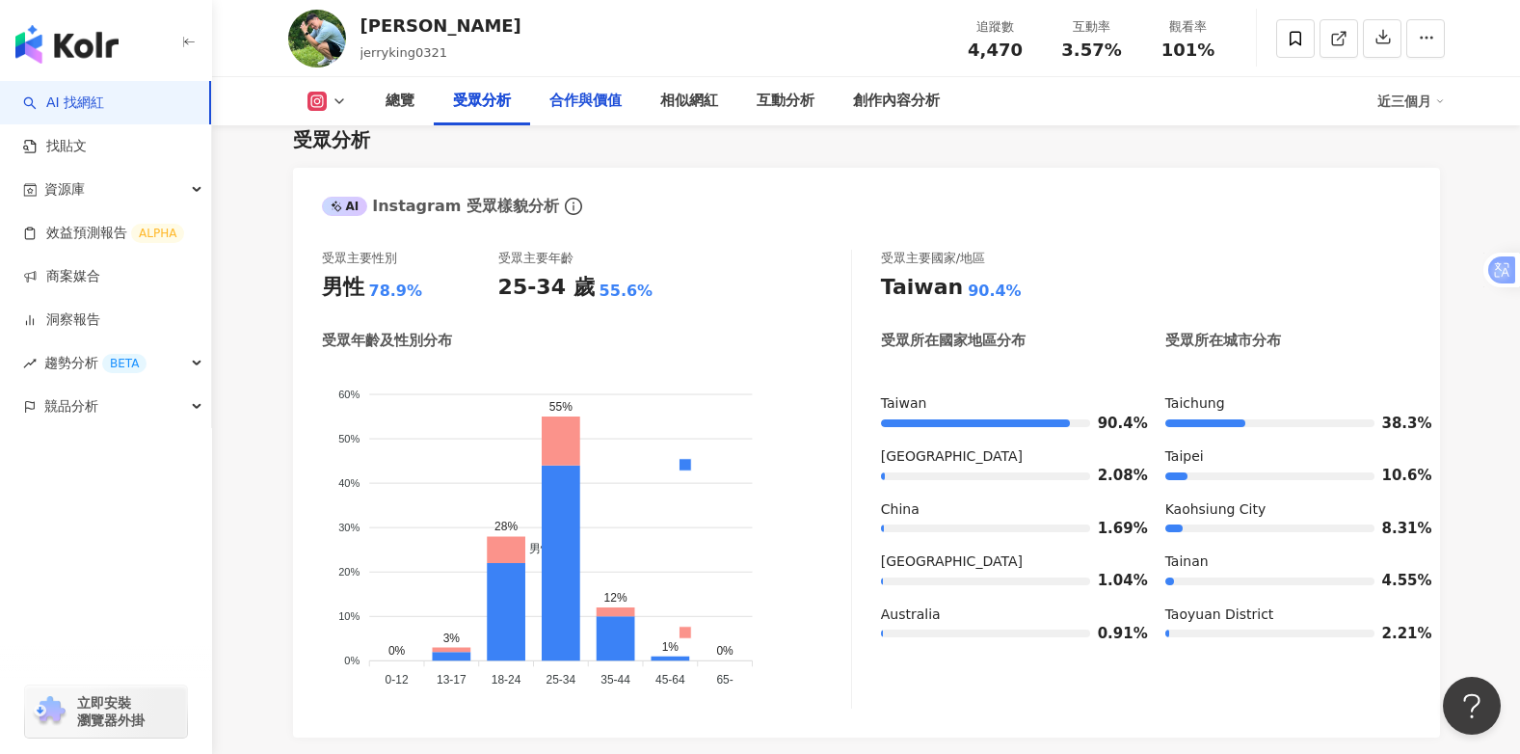
click at [593, 100] on div "合作與價值" at bounding box center [585, 101] width 72 height 23
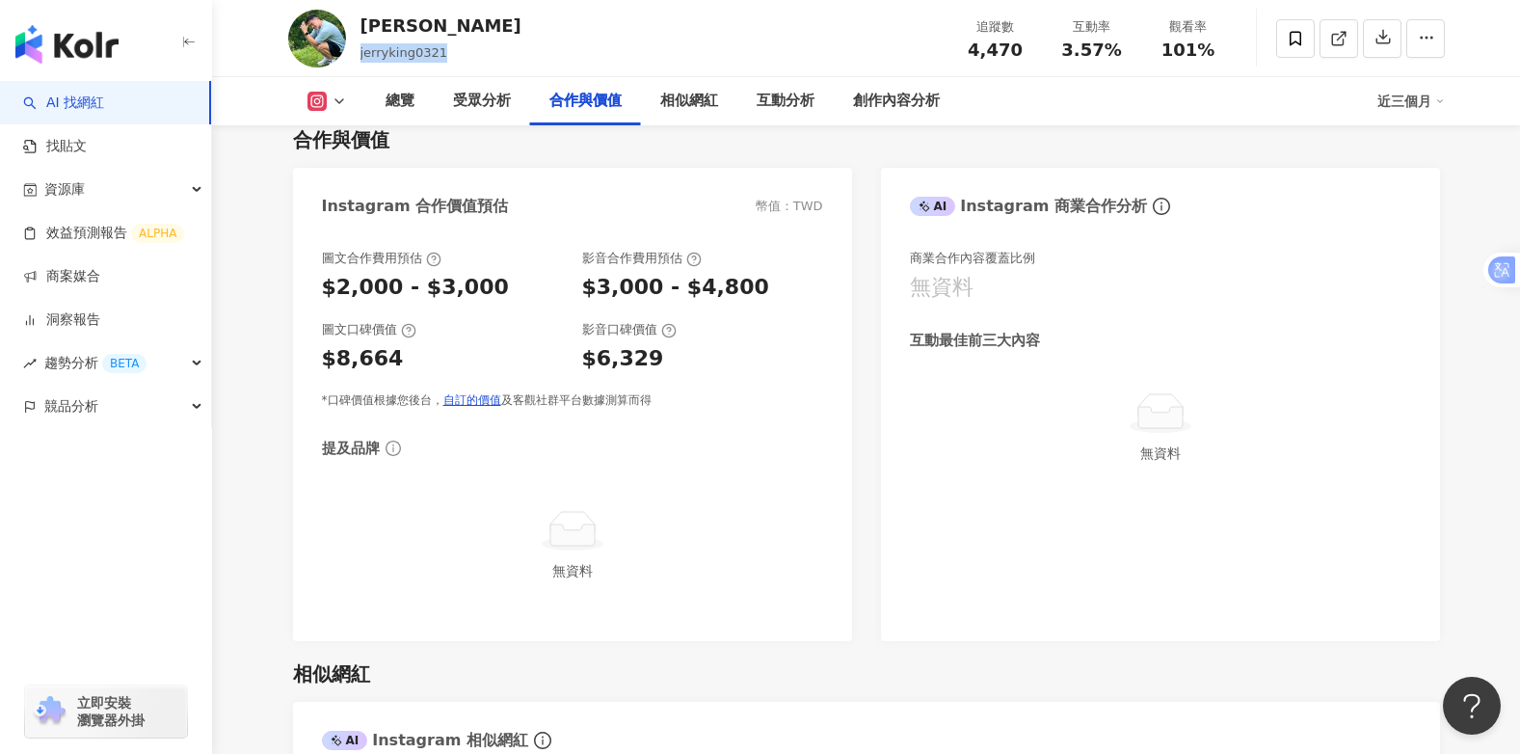
drag, startPoint x: 451, startPoint y: 50, endPoint x: 358, endPoint y: 52, distance: 93.5
click at [358, 52] on div "[PERSON_NAME] jerryking0321 追蹤數 4,470 互動率 3.57% 觀看率 101%" at bounding box center [867, 38] width 1234 height 76
copy span "jerryking0321"
click at [780, 100] on div "互動分析" at bounding box center [785, 101] width 58 height 23
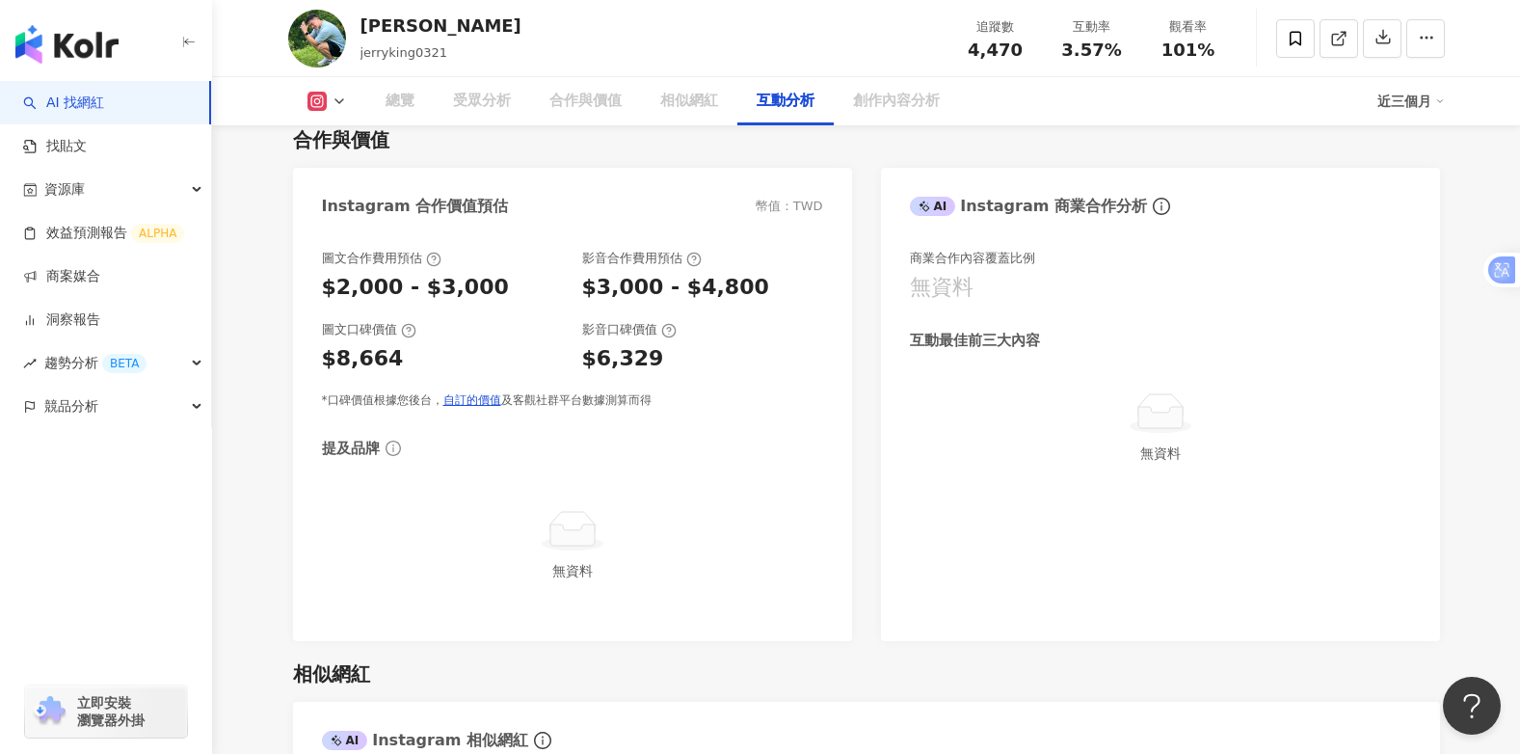
scroll to position [3770, 0]
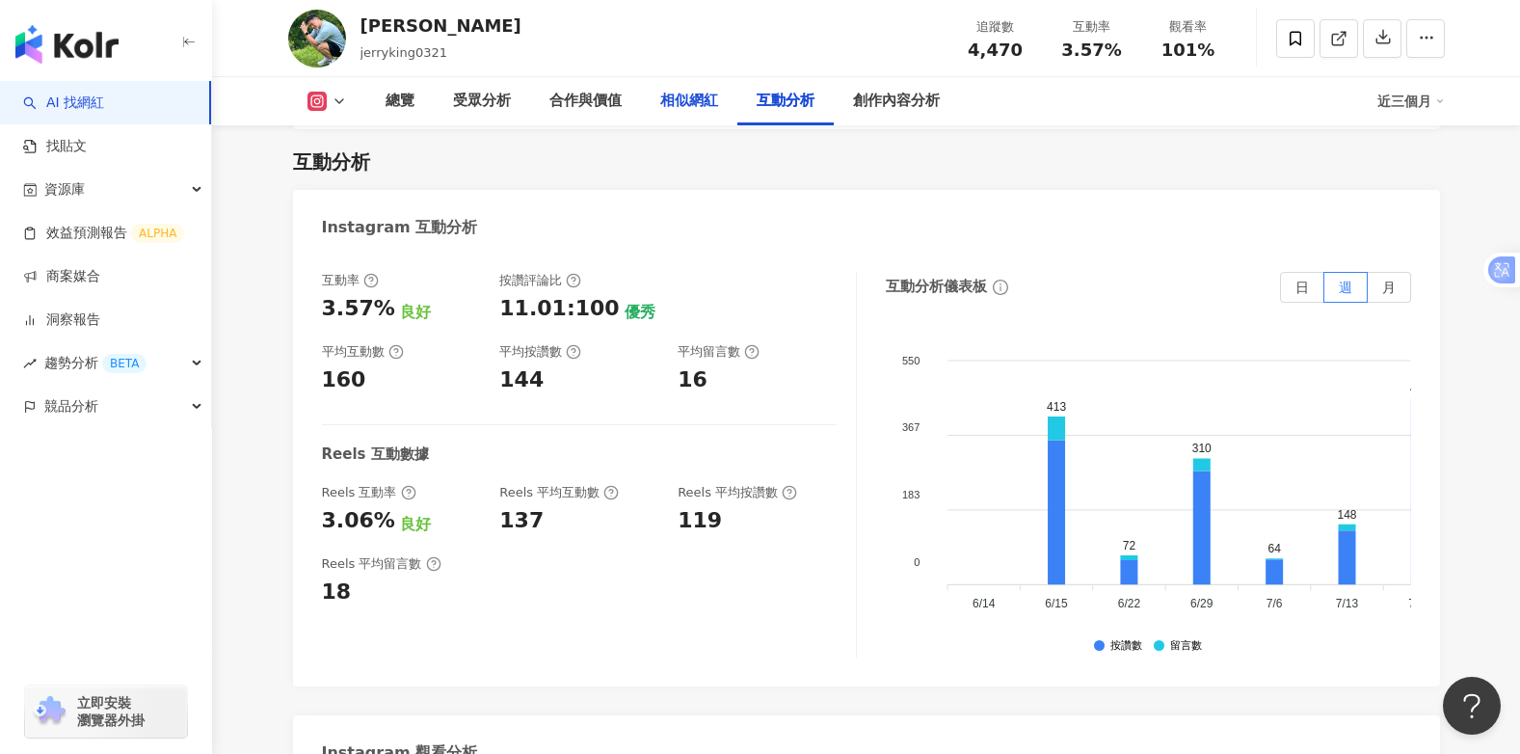
click at [688, 99] on div "相似網紅" at bounding box center [689, 101] width 58 height 23
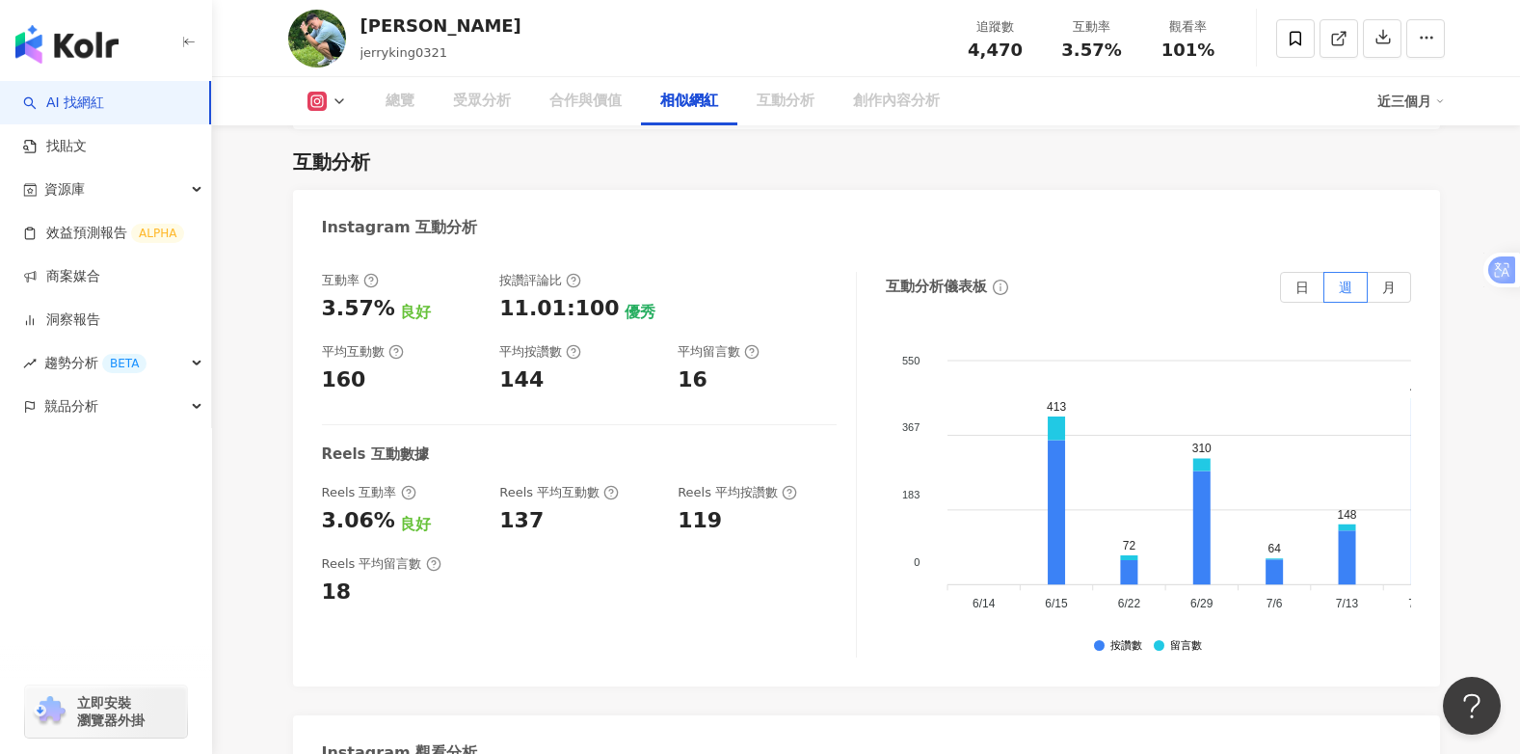
scroll to position [3144, 0]
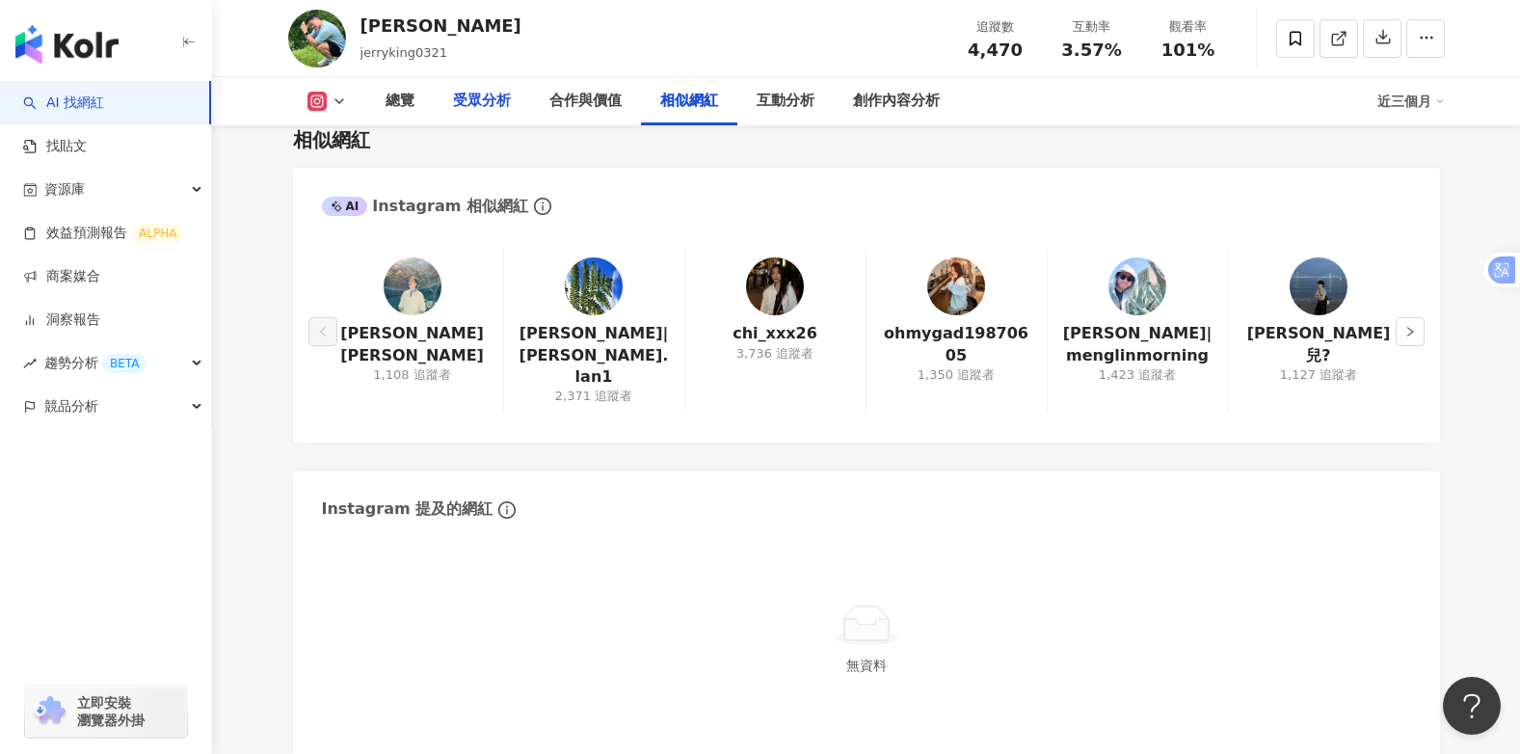
click at [483, 97] on div "受眾分析" at bounding box center [482, 101] width 58 height 23
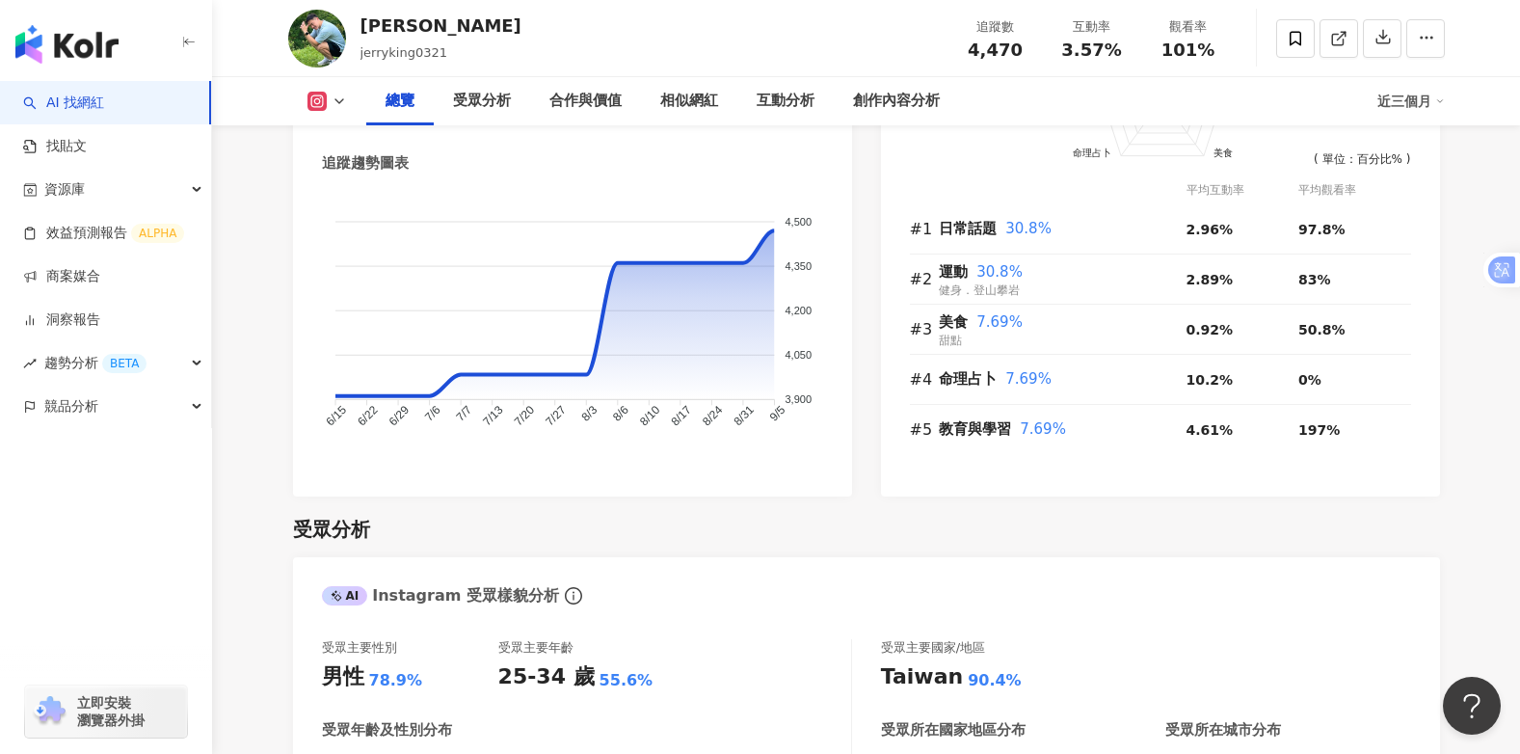
scroll to position [971, 0]
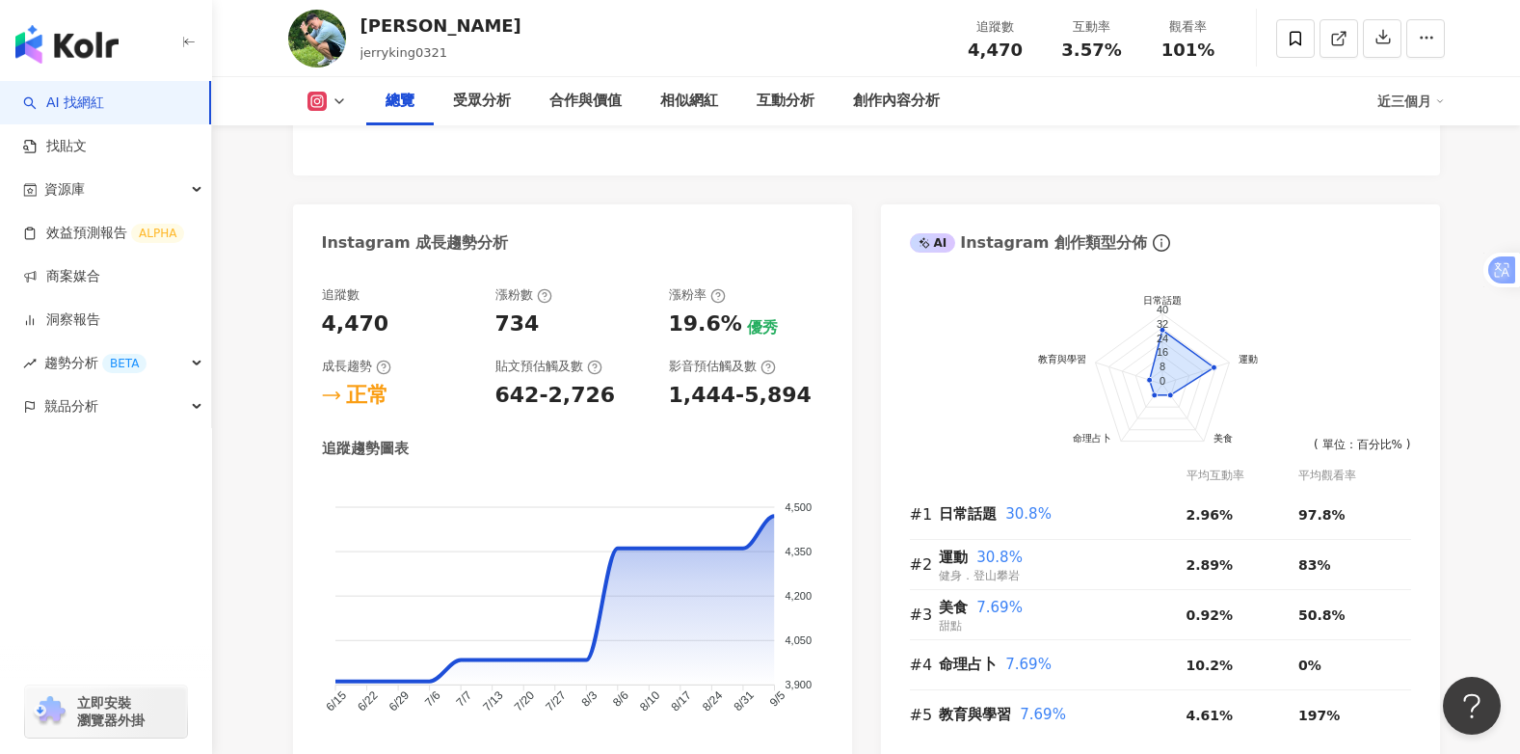
click at [332, 42] on img at bounding box center [317, 39] width 58 height 58
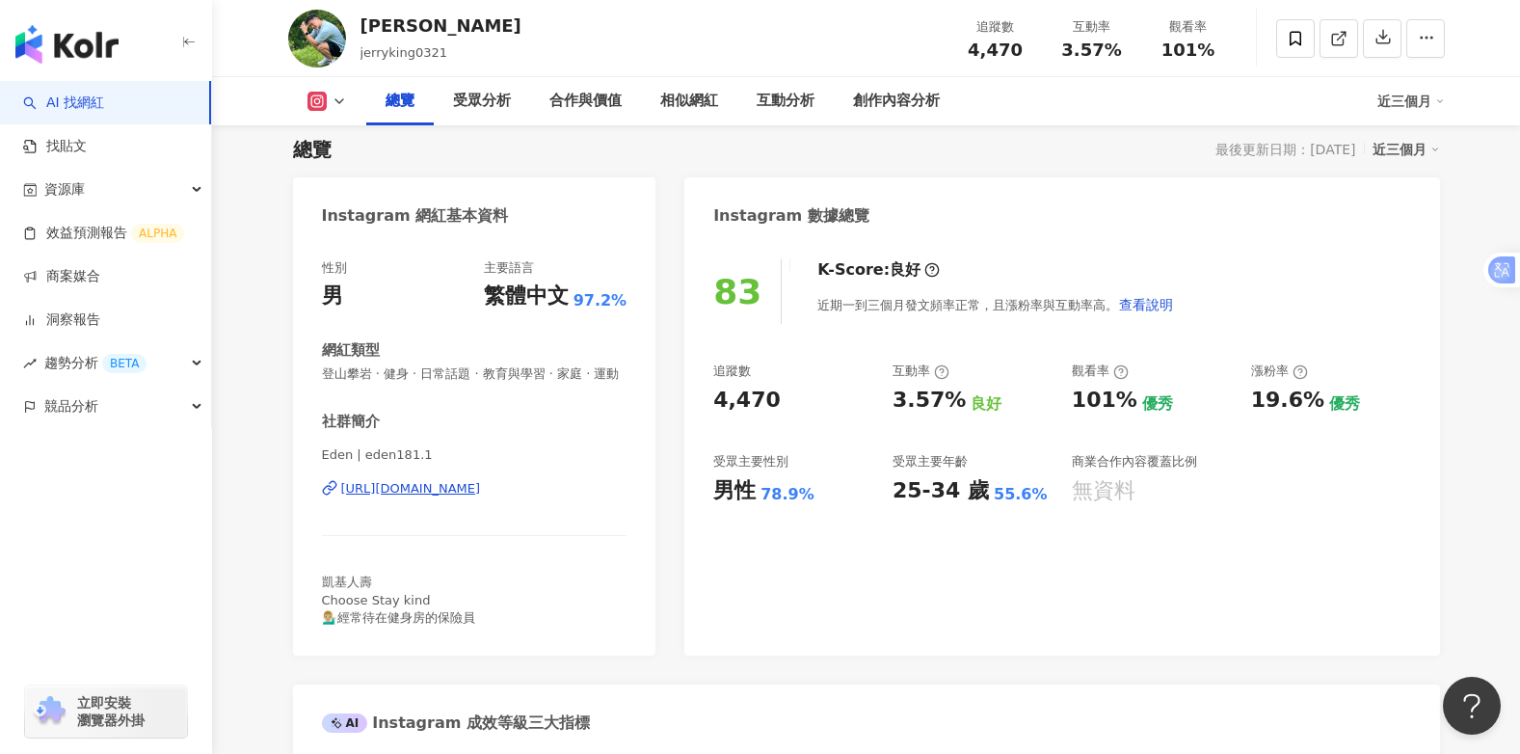
scroll to position [0, 0]
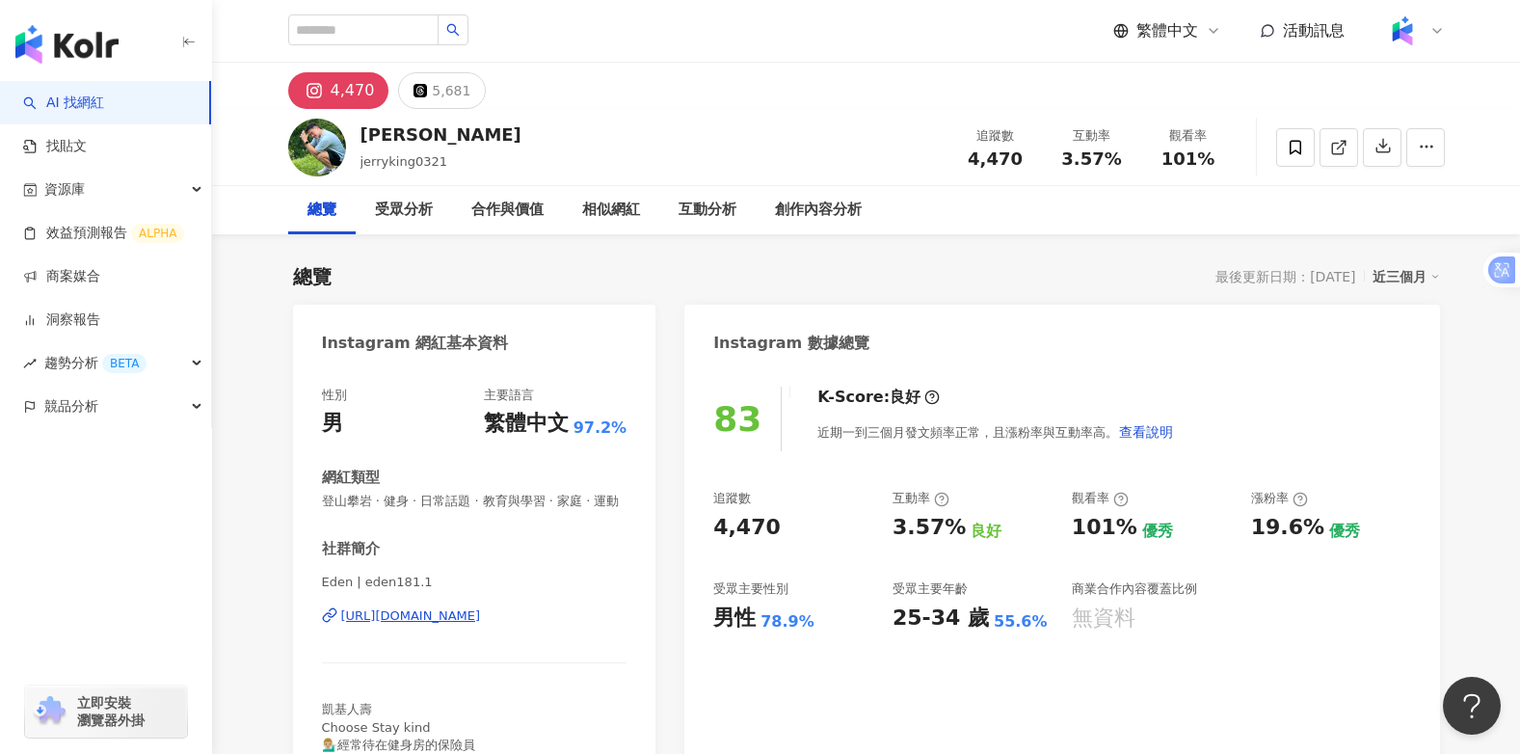
click at [351, 88] on div "4,470" at bounding box center [353, 90] width 44 height 27
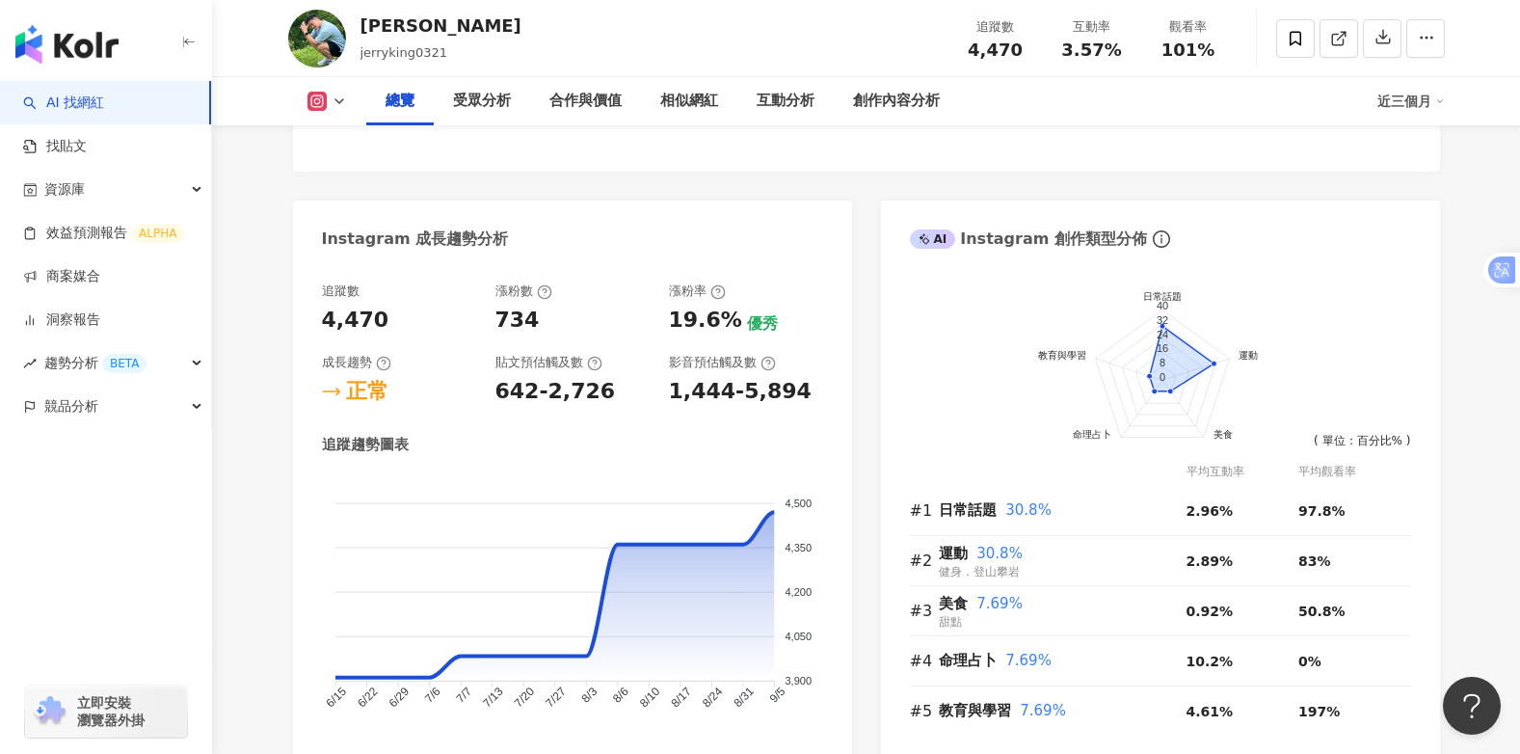
scroll to position [964, 0]
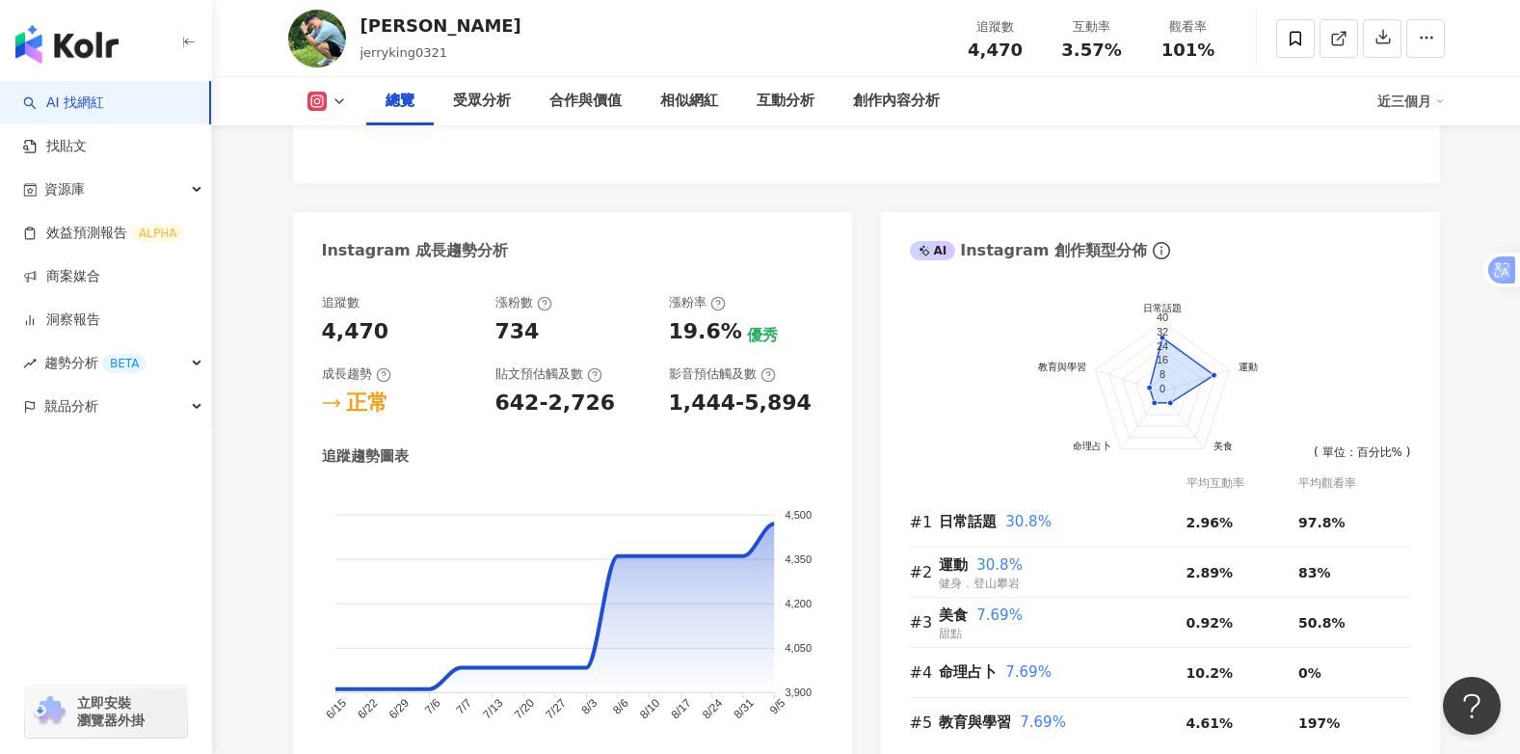
click at [330, 39] on img at bounding box center [317, 39] width 58 height 58
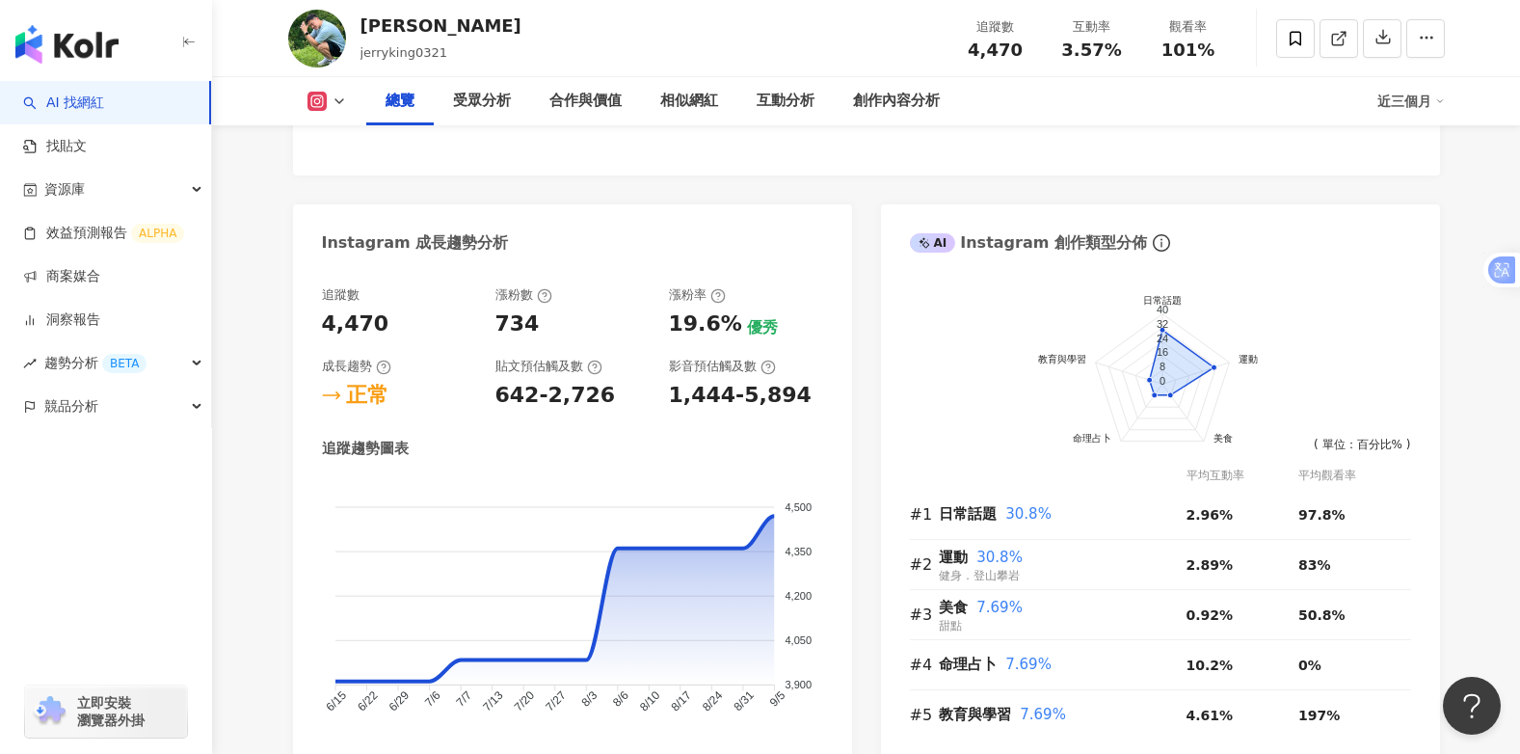
scroll to position [771, 0]
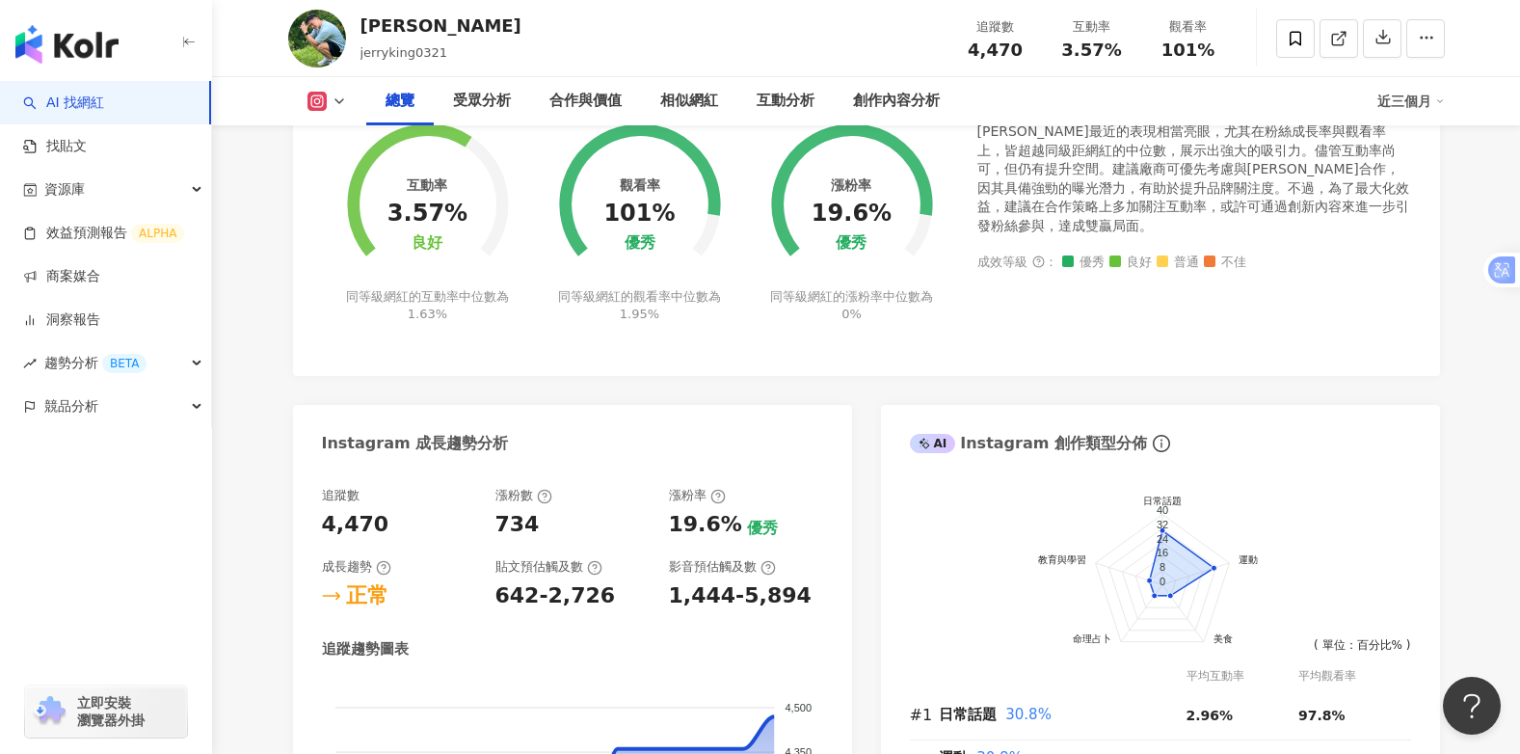
click at [345, 97] on icon at bounding box center [339, 100] width 15 height 15
click at [416, 98] on div "總覽" at bounding box center [399, 101] width 67 height 48
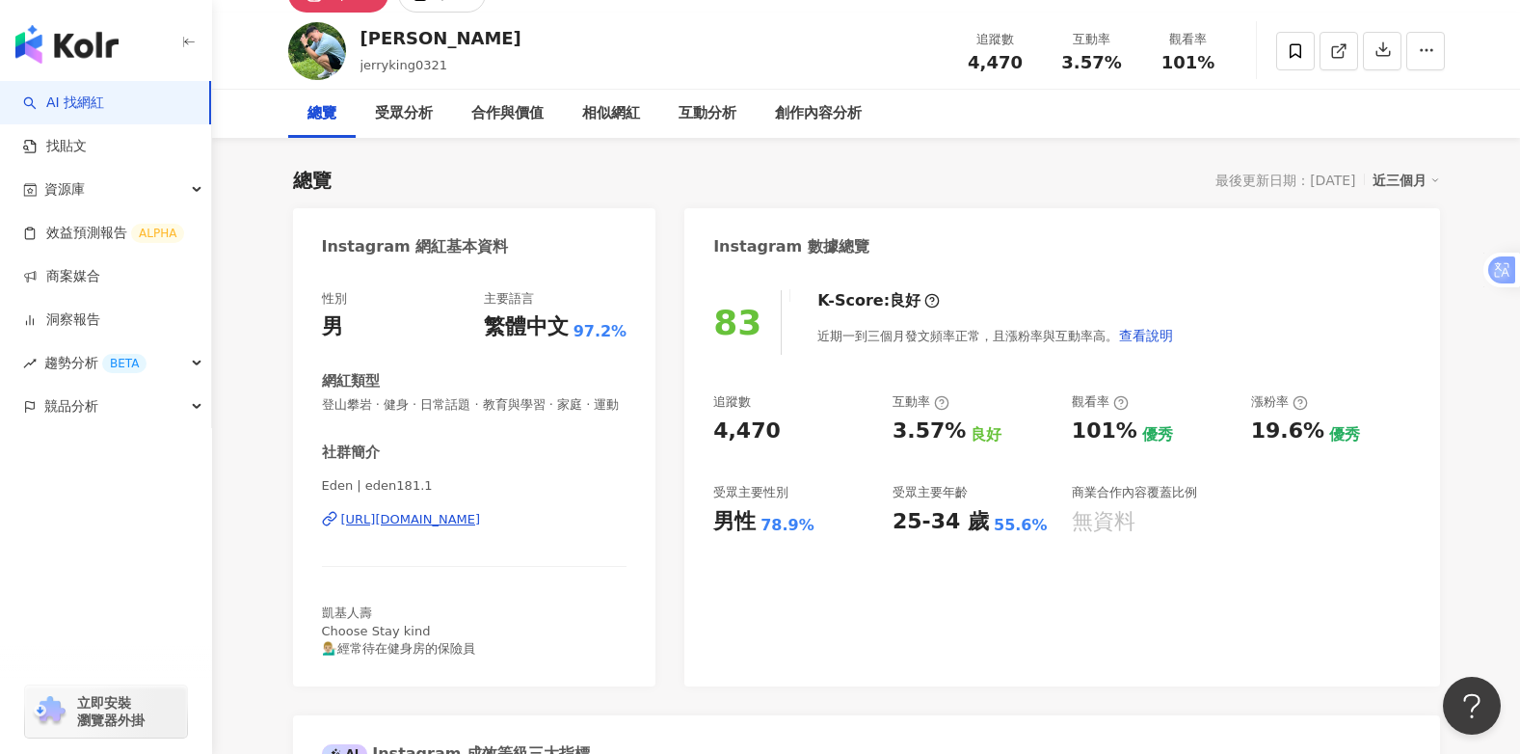
scroll to position [0, 0]
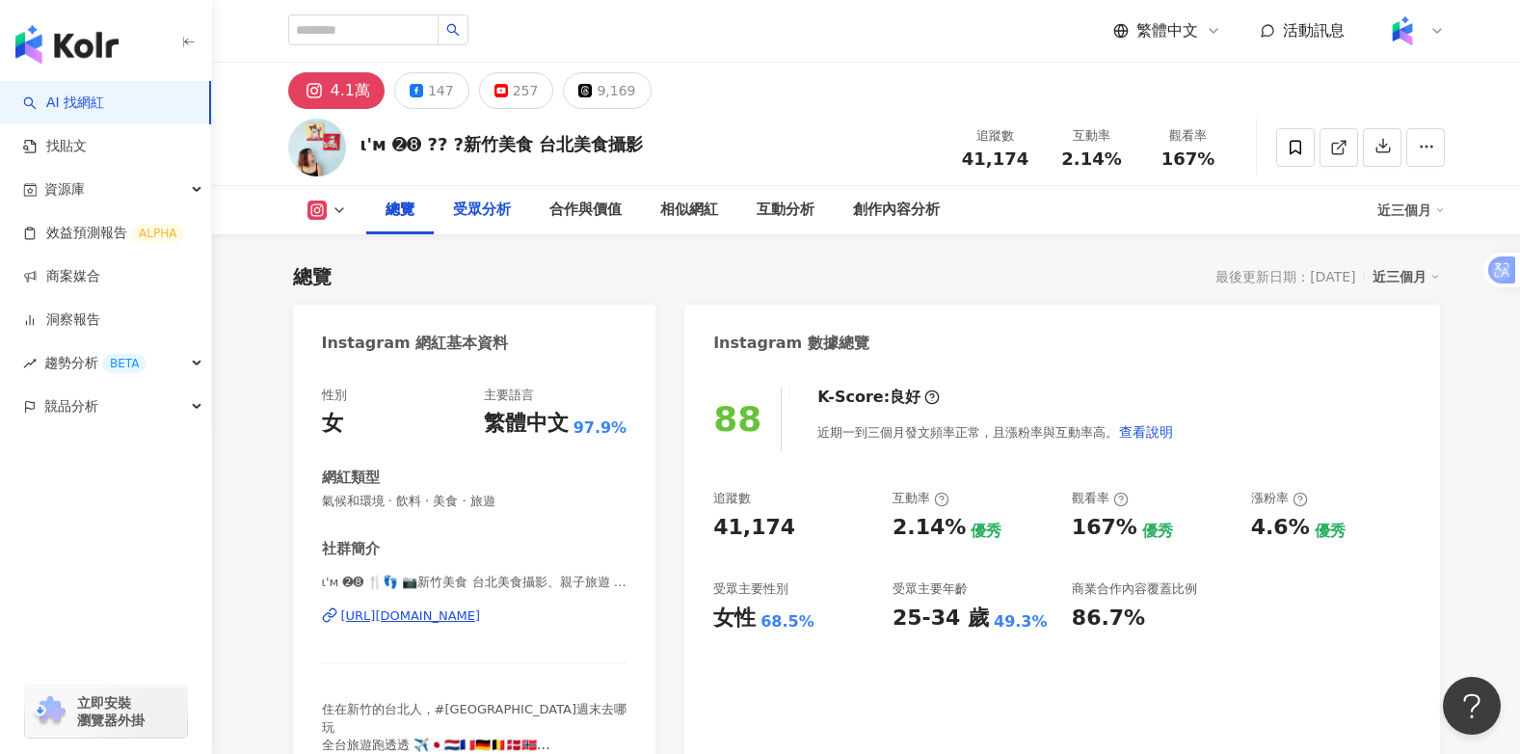
click at [482, 209] on div "受眾分析" at bounding box center [482, 210] width 58 height 23
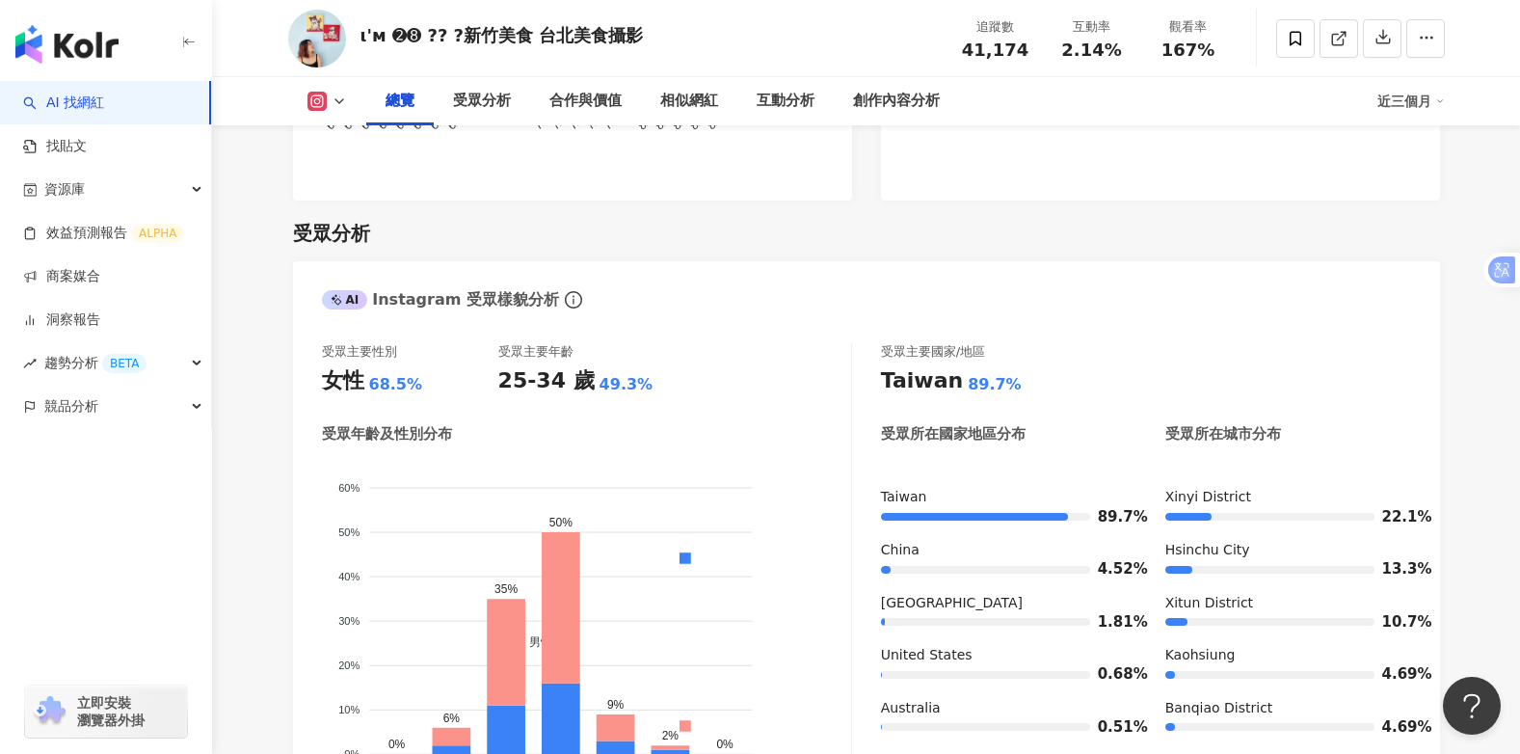
scroll to position [1436, 0]
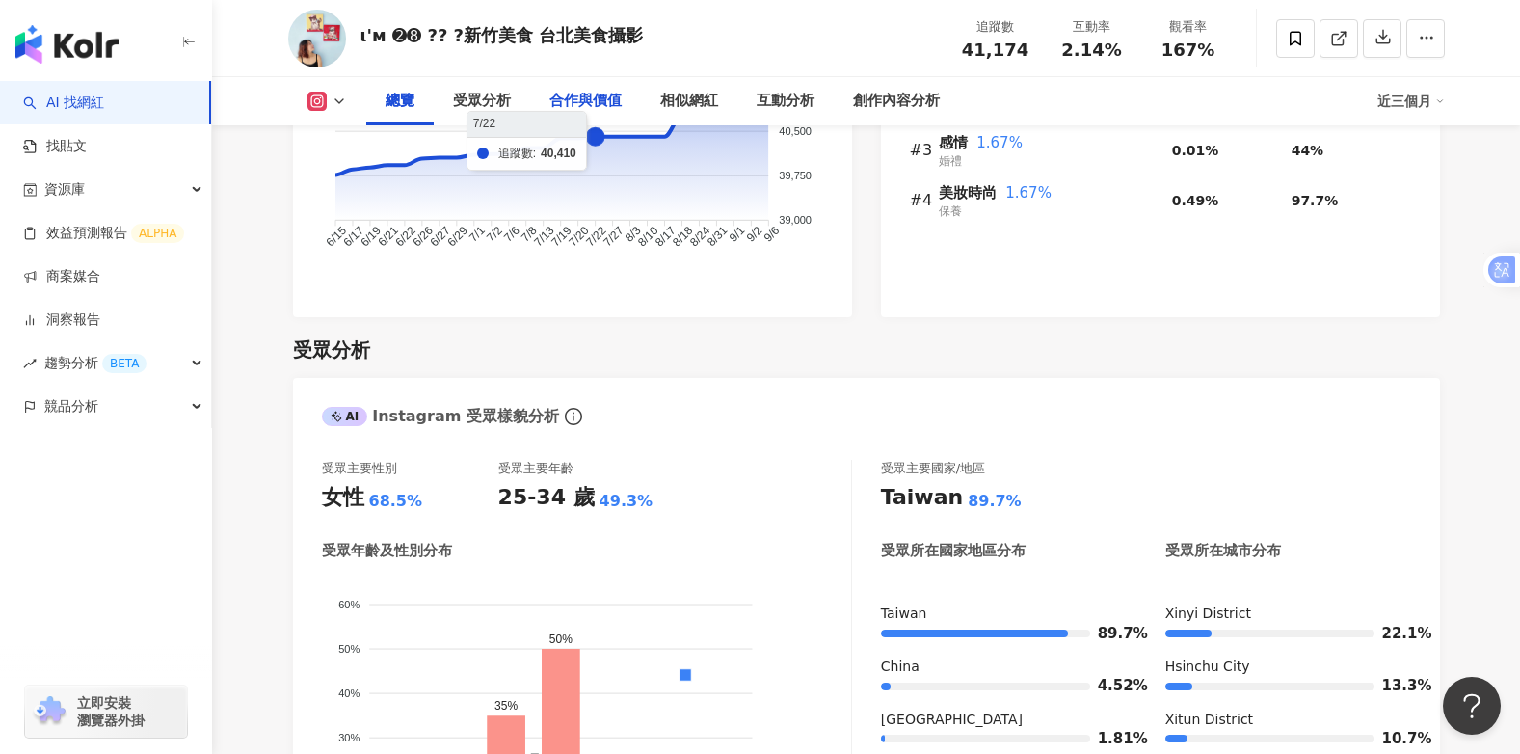
click at [587, 97] on div "合作與價值" at bounding box center [585, 101] width 72 height 23
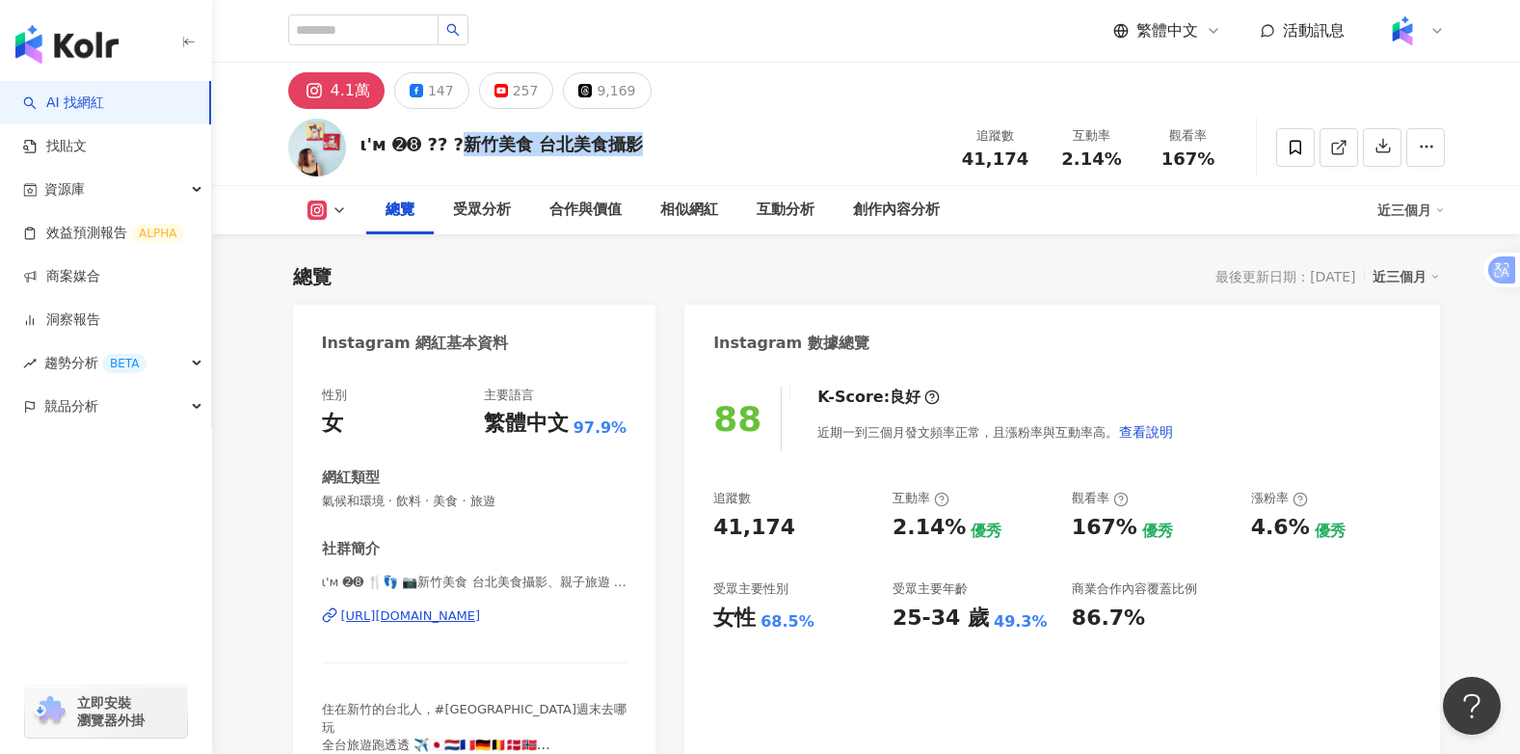
drag, startPoint x: 461, startPoint y: 139, endPoint x: 643, endPoint y: 139, distance: 182.1
click at [643, 139] on div "ι'м ➋➑ ?? ?新竹美食 台北美食攝影 追蹤數 41,174 互動率 2.14% 觀看率 167%" at bounding box center [867, 147] width 1234 height 76
drag, startPoint x: 643, startPoint y: 139, endPoint x: 603, endPoint y: 134, distance: 39.8
copy div "新竹美食 台北美食攝影"
click at [561, 207] on div "合作與價值" at bounding box center [585, 210] width 72 height 23
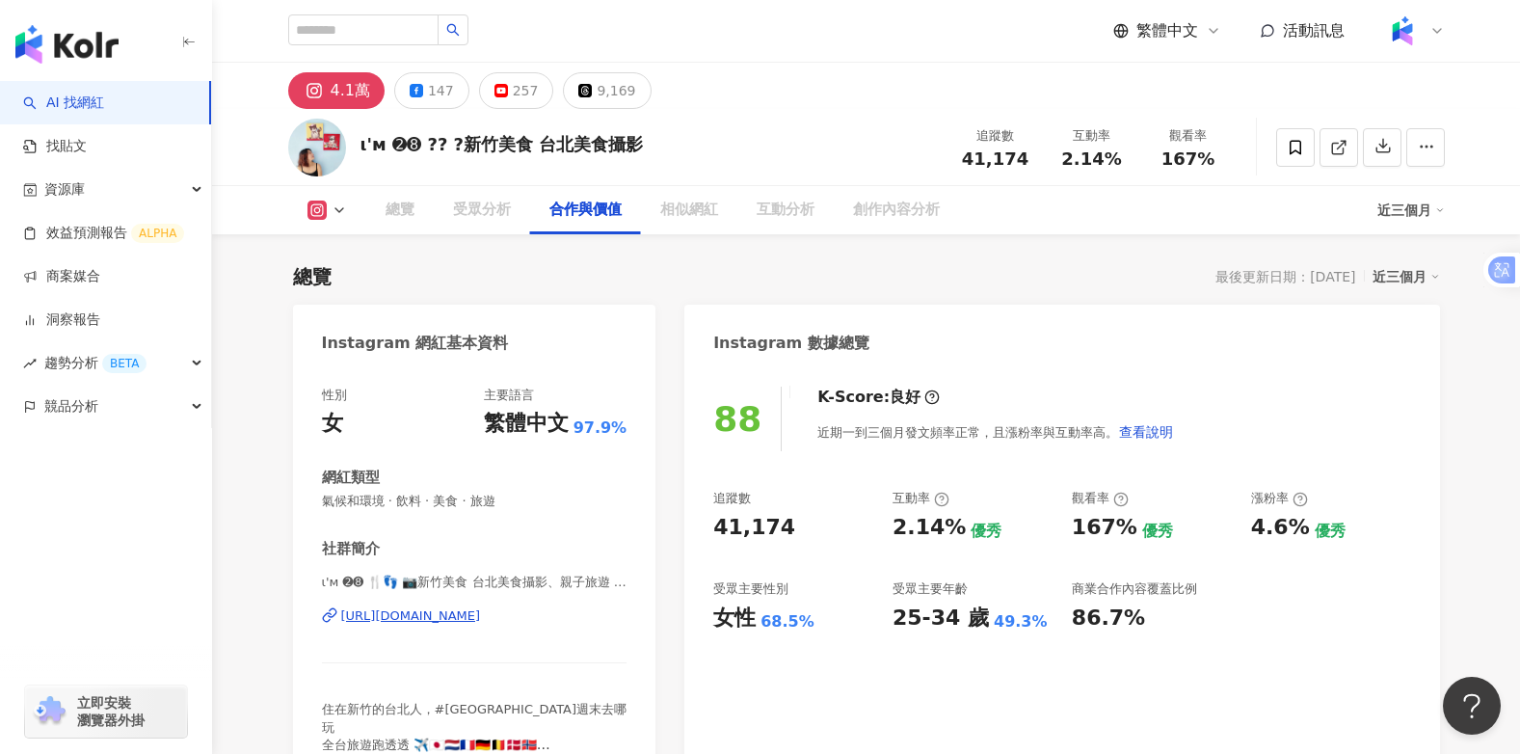
scroll to position [2592, 0]
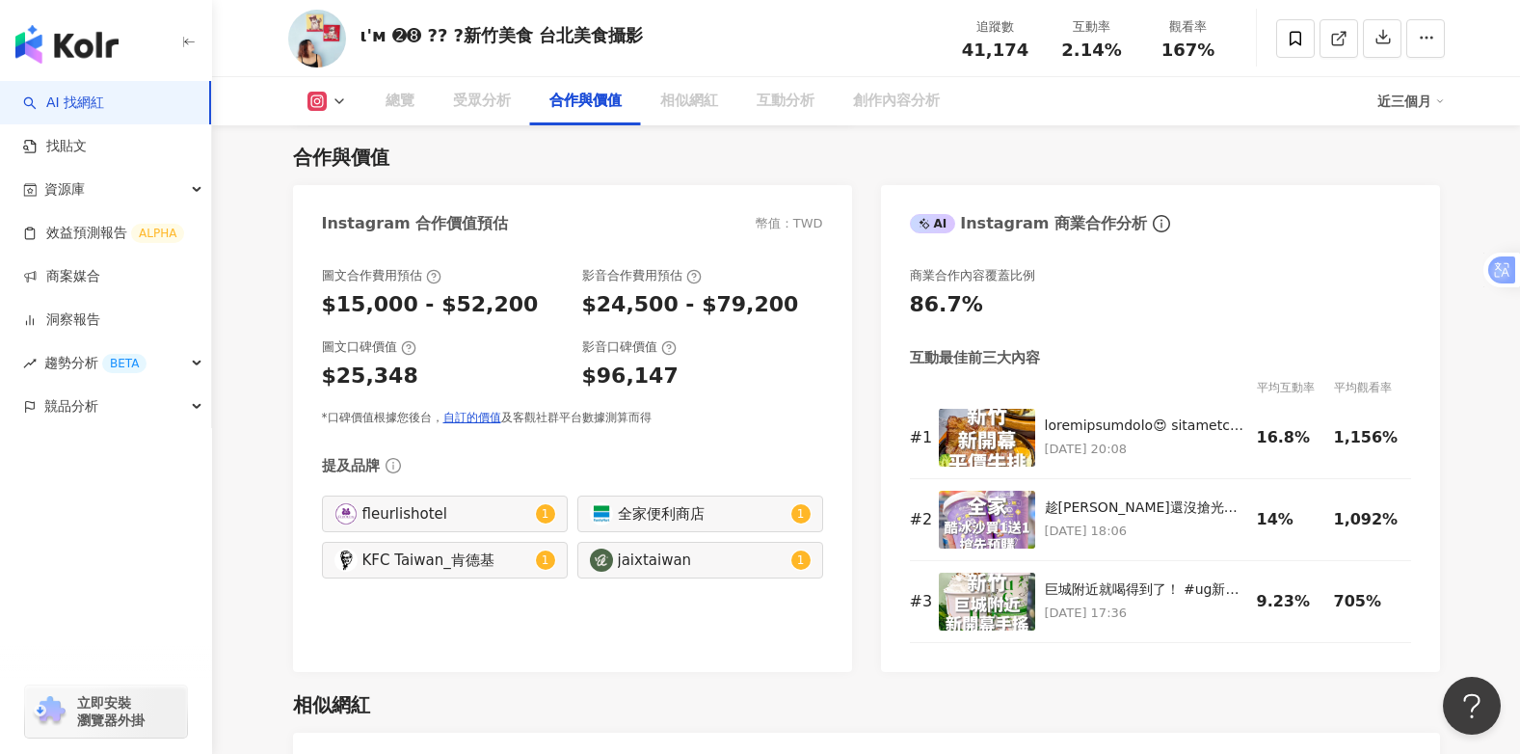
drag, startPoint x: 694, startPoint y: 307, endPoint x: 652, endPoint y: 305, distance: 41.5
click at [585, 306] on div "$24,500 - $79,200" at bounding box center [702, 305] width 241 height 30
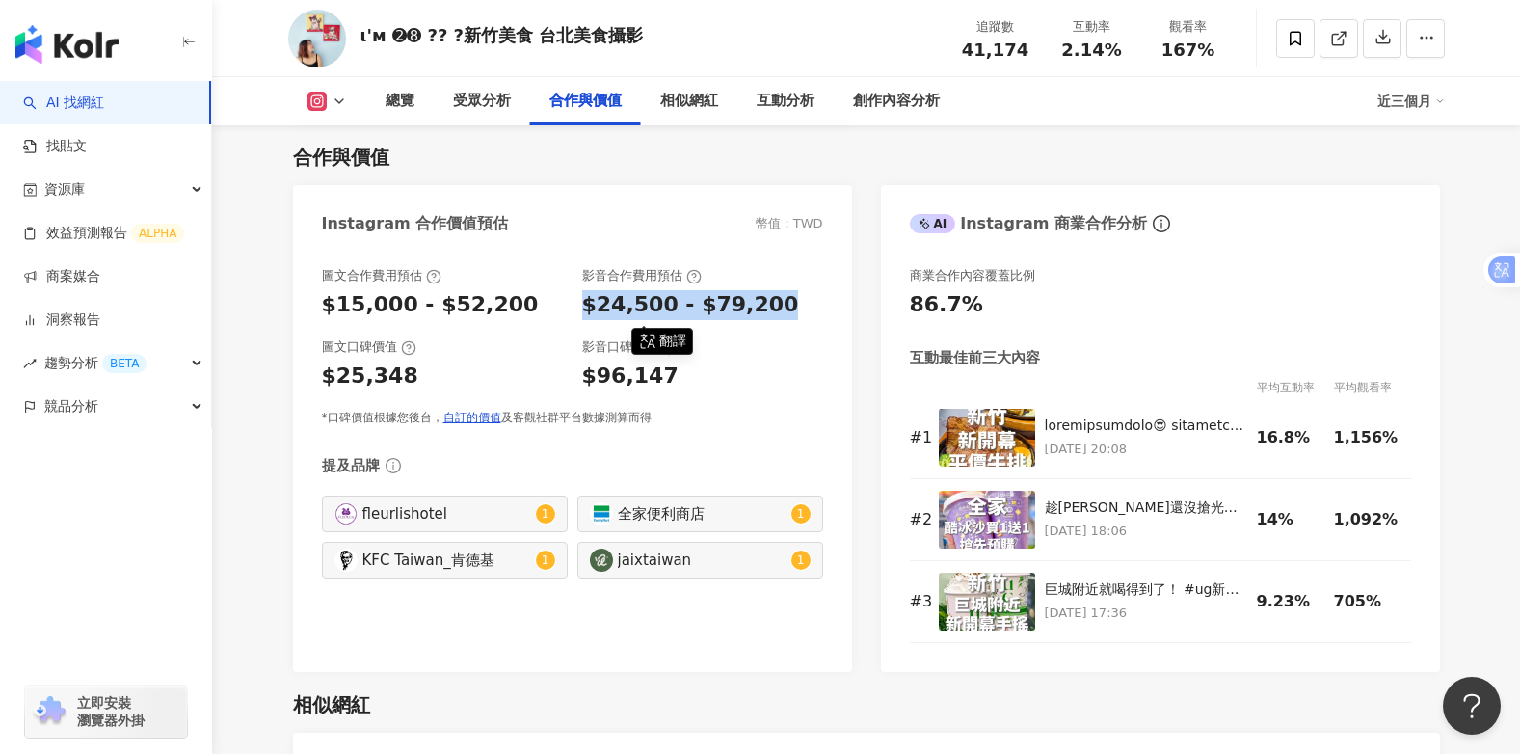
copy div "$24,500 - $79,200"
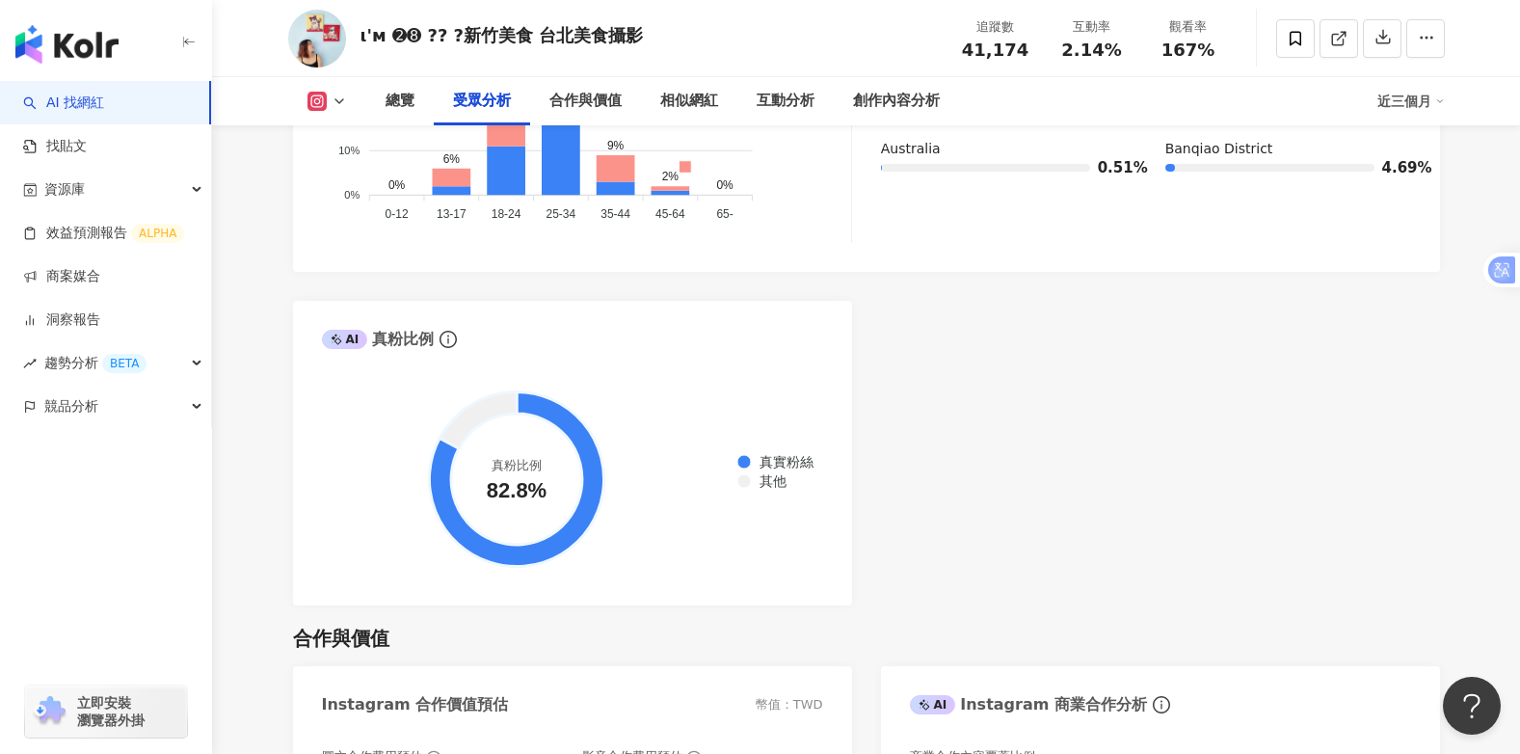
scroll to position [2014, 0]
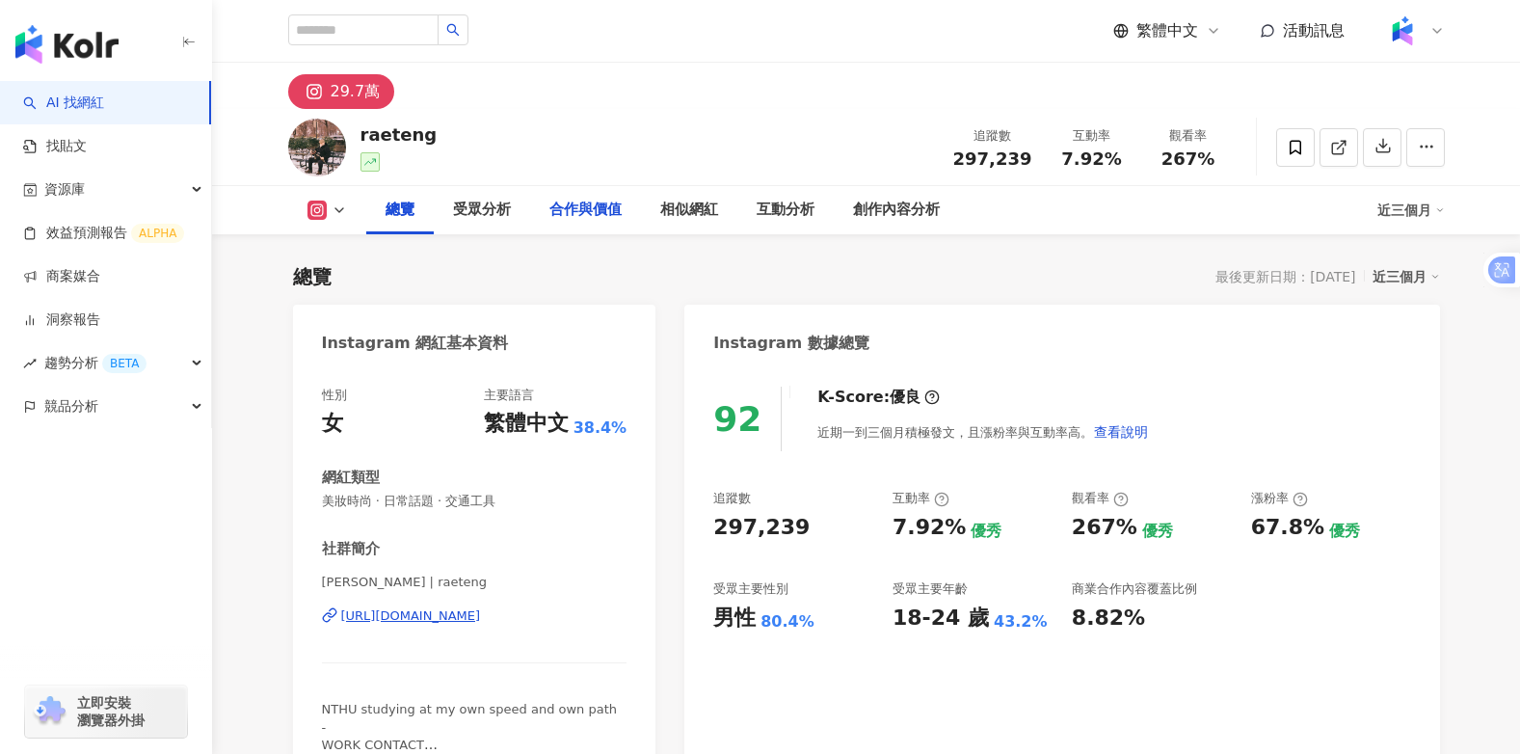
click at [570, 210] on div "合作與價值" at bounding box center [585, 210] width 72 height 23
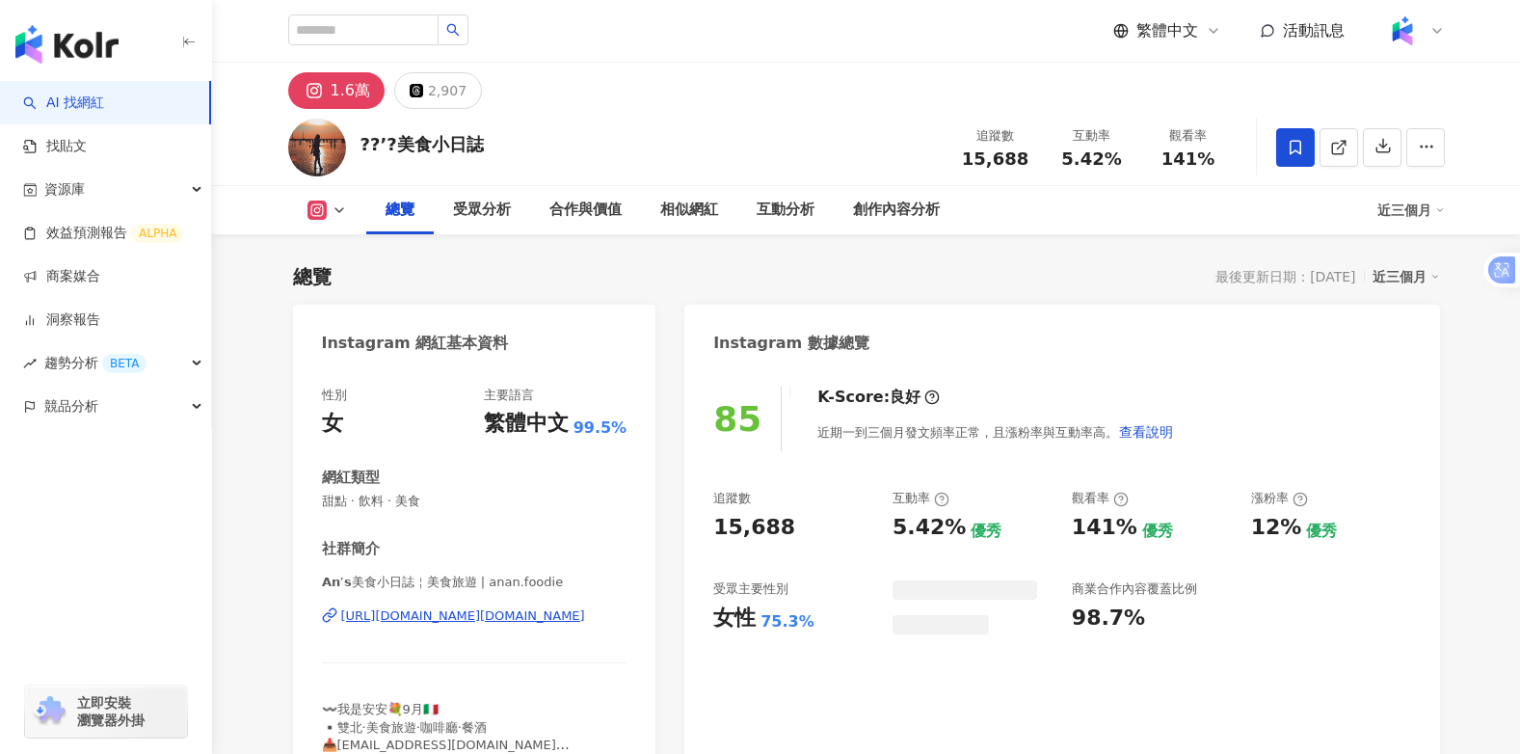
click at [596, 210] on div "合作與價值" at bounding box center [585, 210] width 72 height 23
drag, startPoint x: 409, startPoint y: 143, endPoint x: 501, endPoint y: 145, distance: 92.5
click at [501, 145] on div "??’?美食小日誌 追蹤數 15,688 互動率 5.42% 觀看率 141%" at bounding box center [867, 147] width 1234 height 76
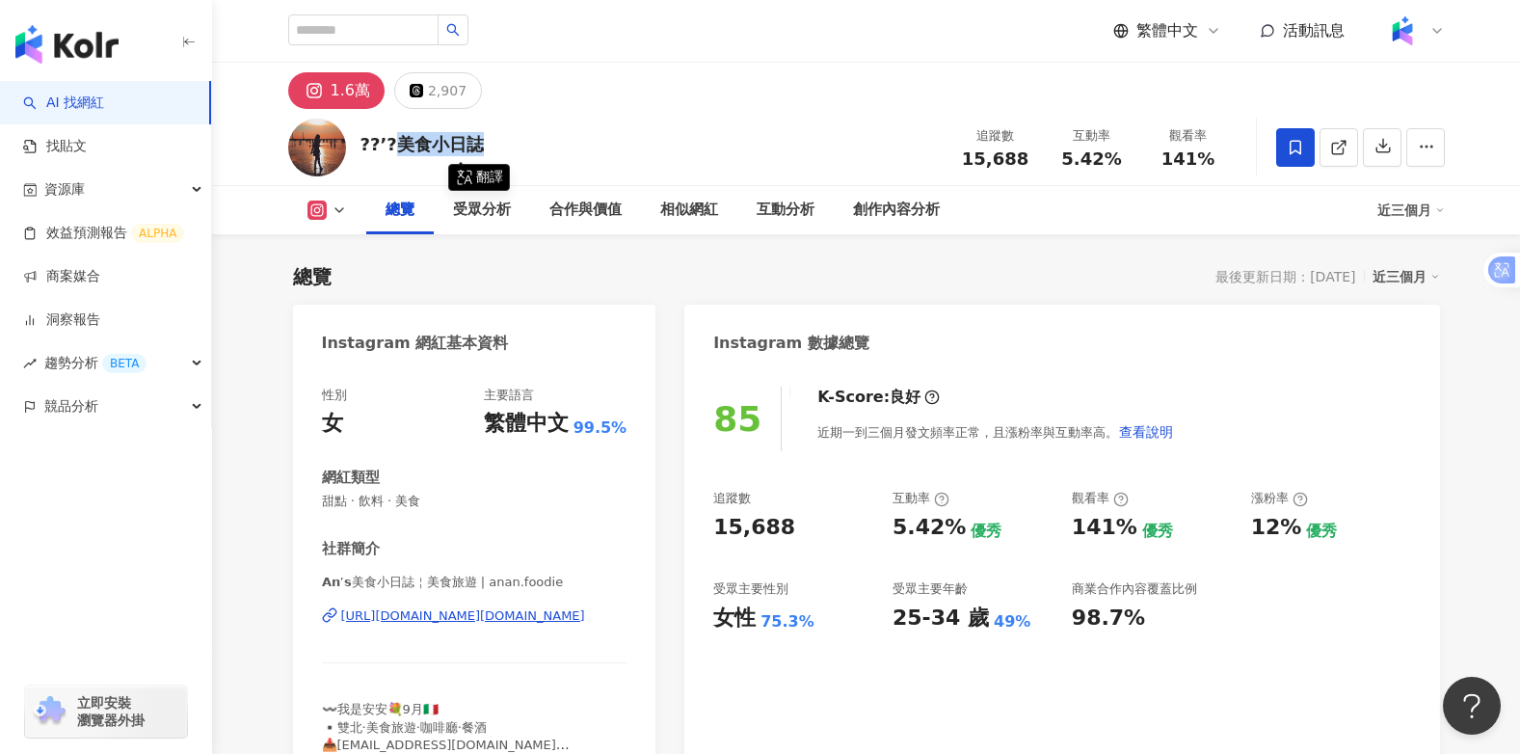
drag, startPoint x: 501, startPoint y: 145, endPoint x: 469, endPoint y: 139, distance: 32.3
copy div "美食小日誌"
click at [683, 144] on div "??’?美食小日誌 追蹤數 15,688 互動率 5.42% 觀看率 141%" at bounding box center [867, 147] width 1234 height 76
click at [568, 214] on div "合作與價值" at bounding box center [585, 210] width 72 height 23
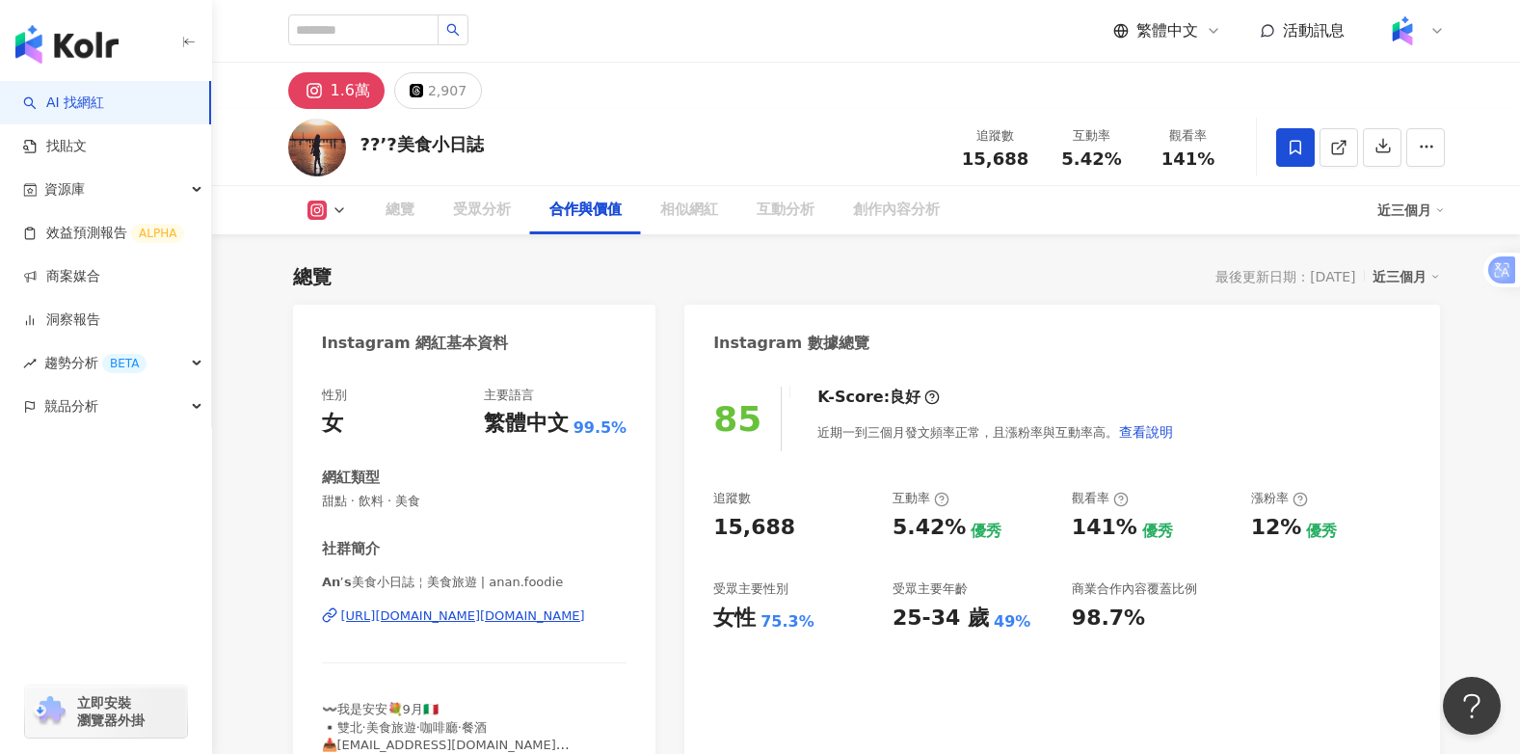
scroll to position [2610, 0]
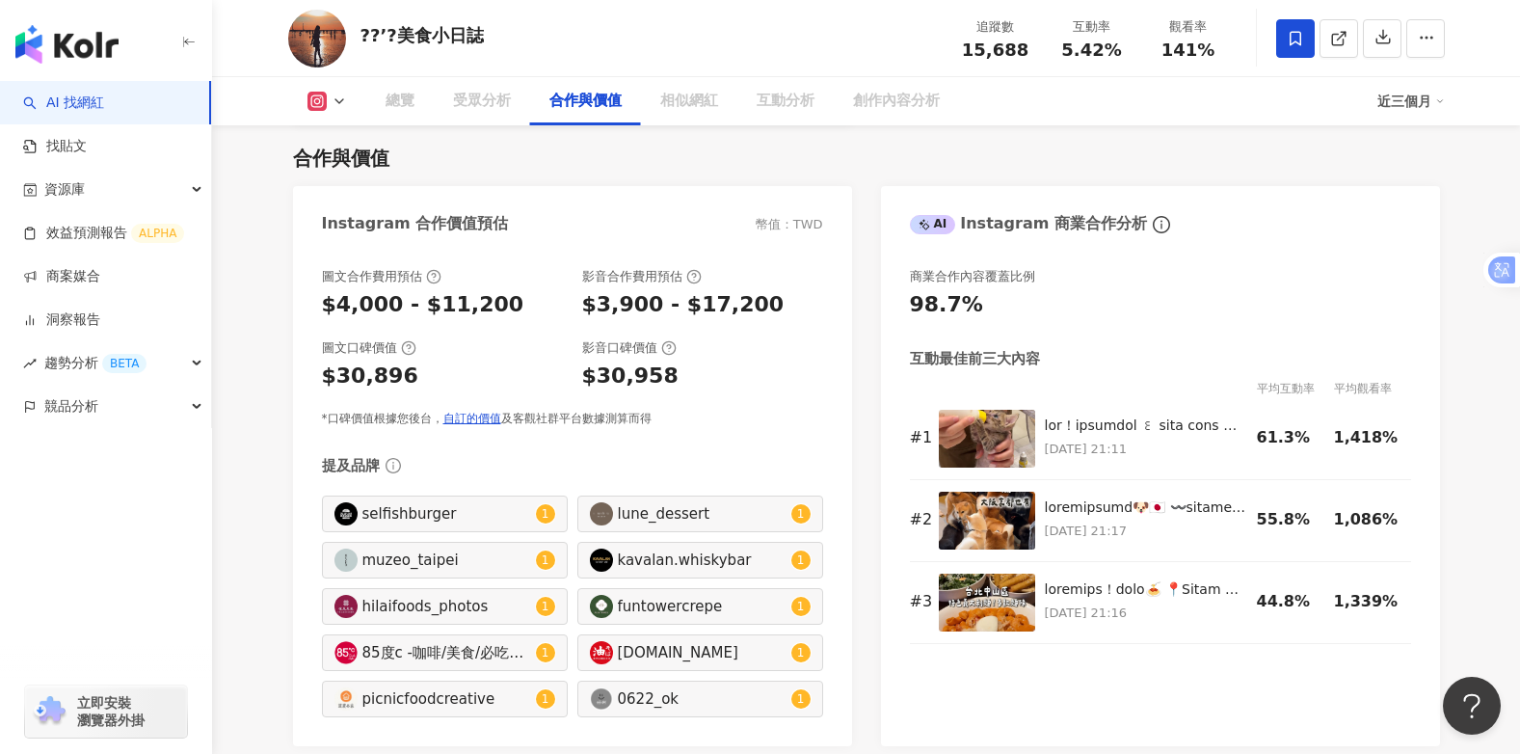
drag, startPoint x: 632, startPoint y: 305, endPoint x: 761, endPoint y: 305, distance: 129.1
click at [761, 305] on div "圖文合作費用預估 $4,000 - $11,200 影音合作費用預估 $3,900 - $17,200" at bounding box center [572, 294] width 501 height 52
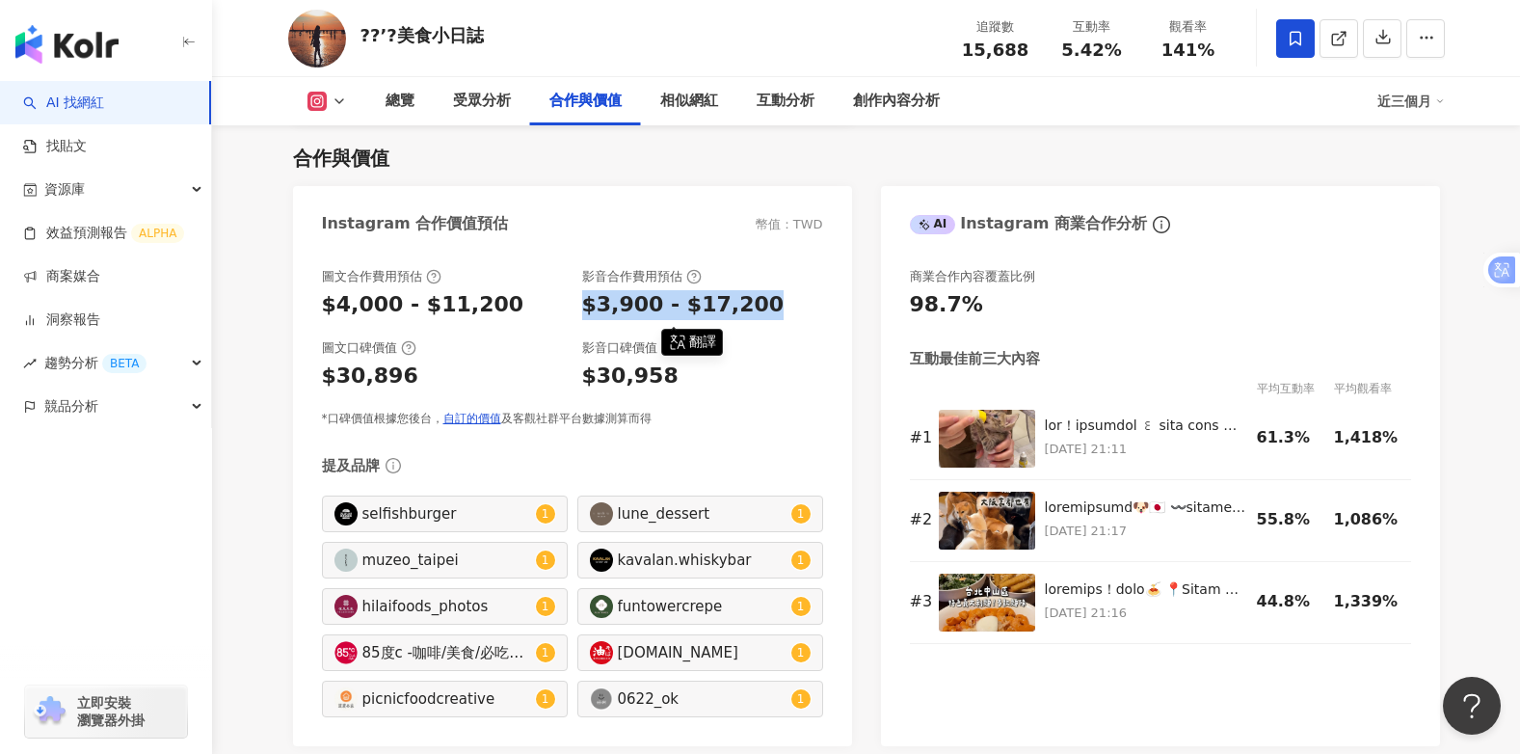
copy div "$3,900 - $17,200"
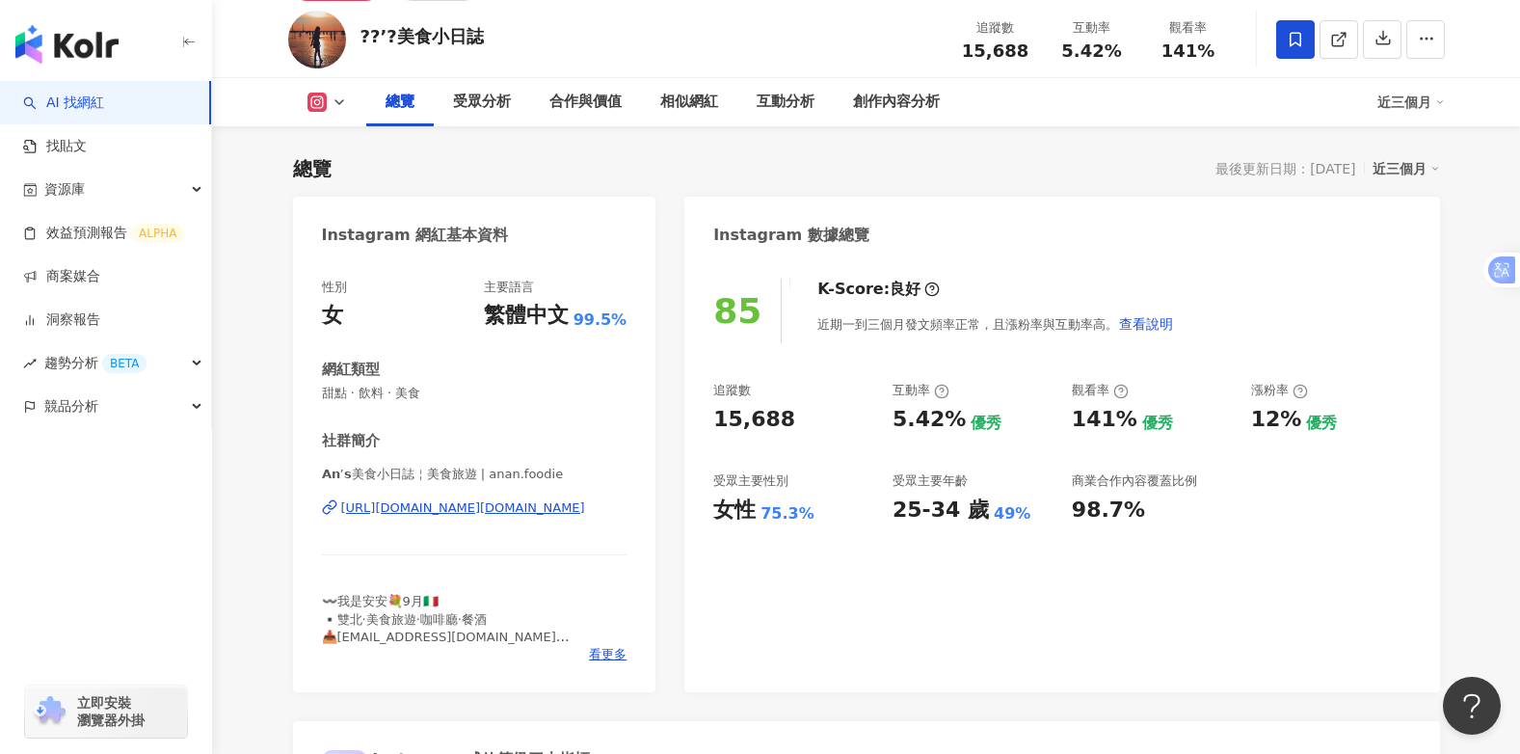
scroll to position [0, 0]
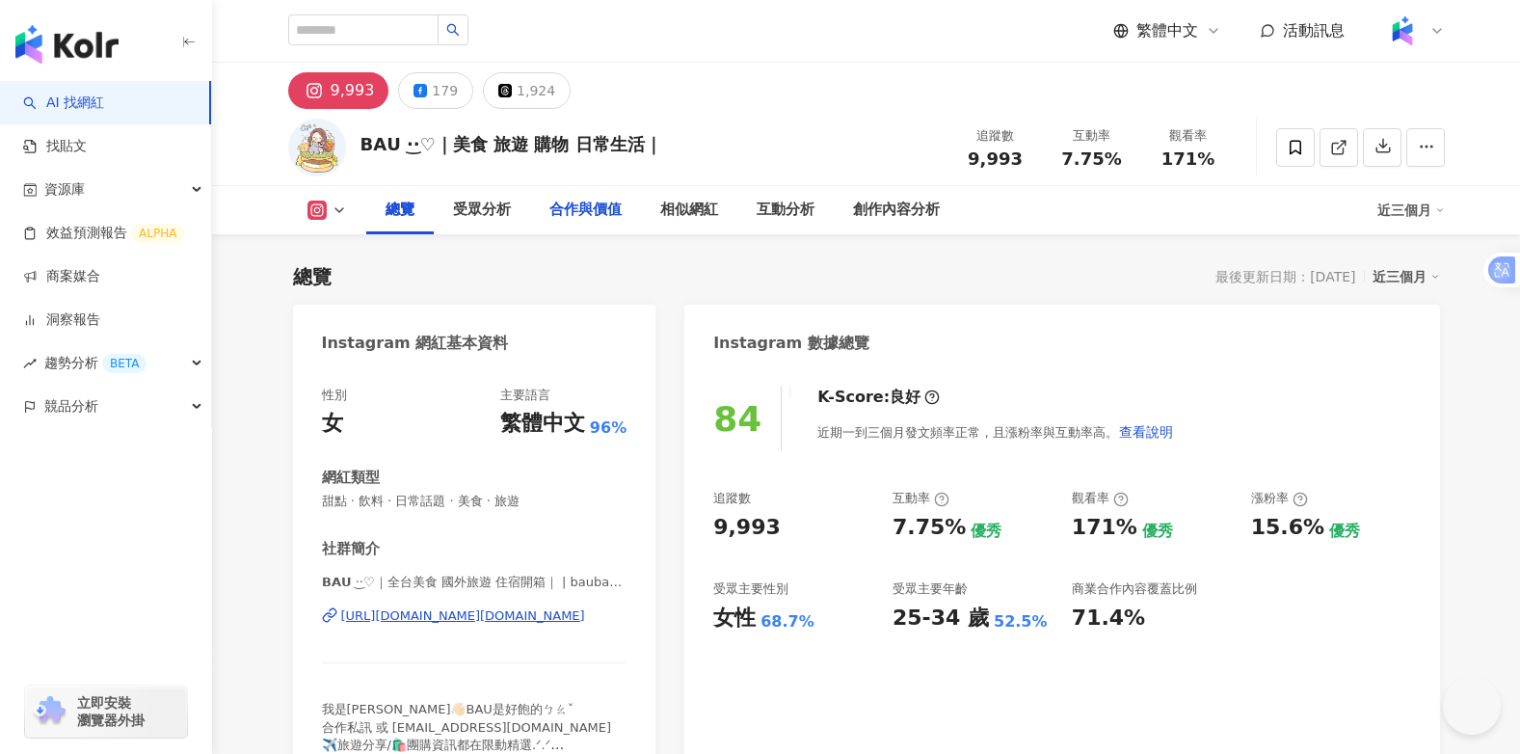
click at [578, 209] on div "合作與價值" at bounding box center [585, 210] width 72 height 23
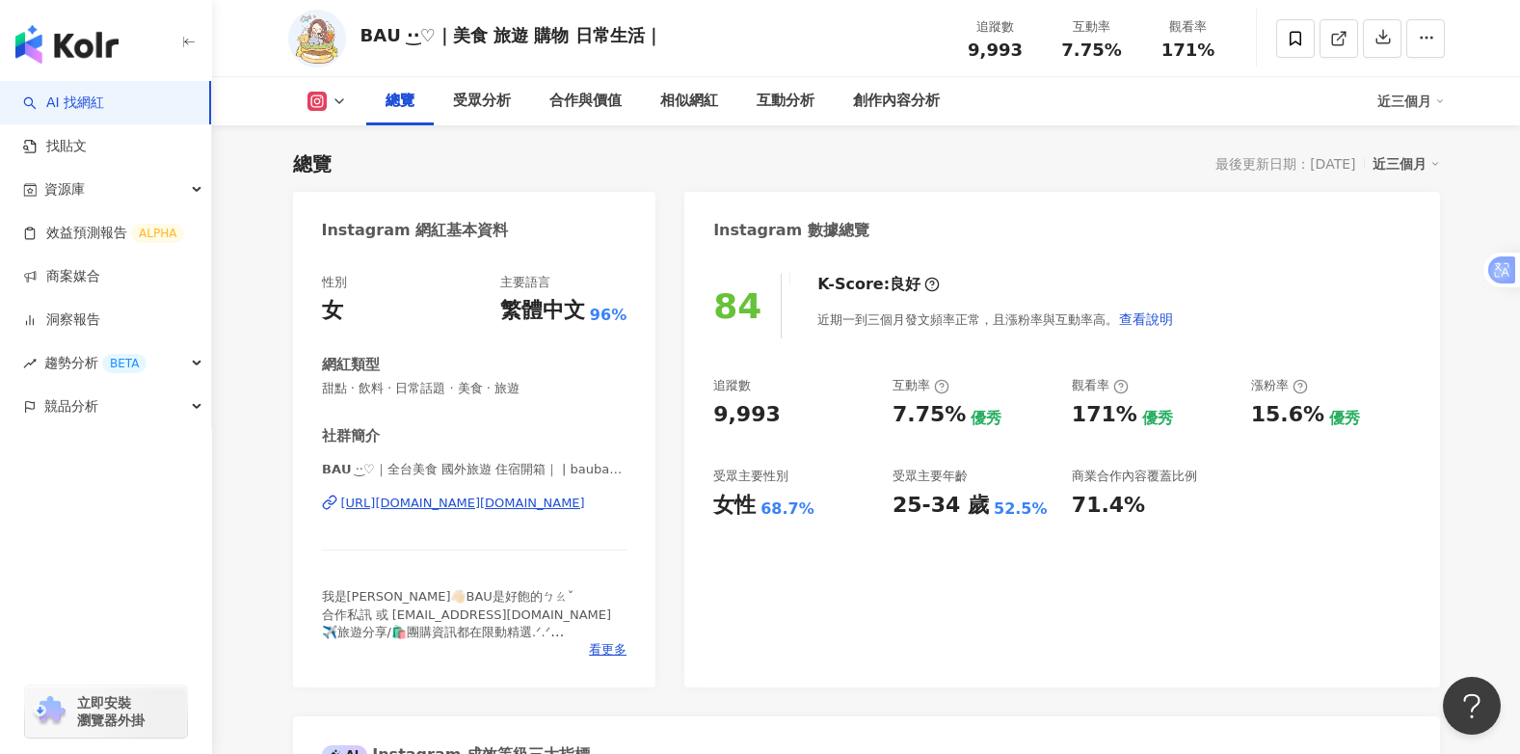
scroll to position [8, 0]
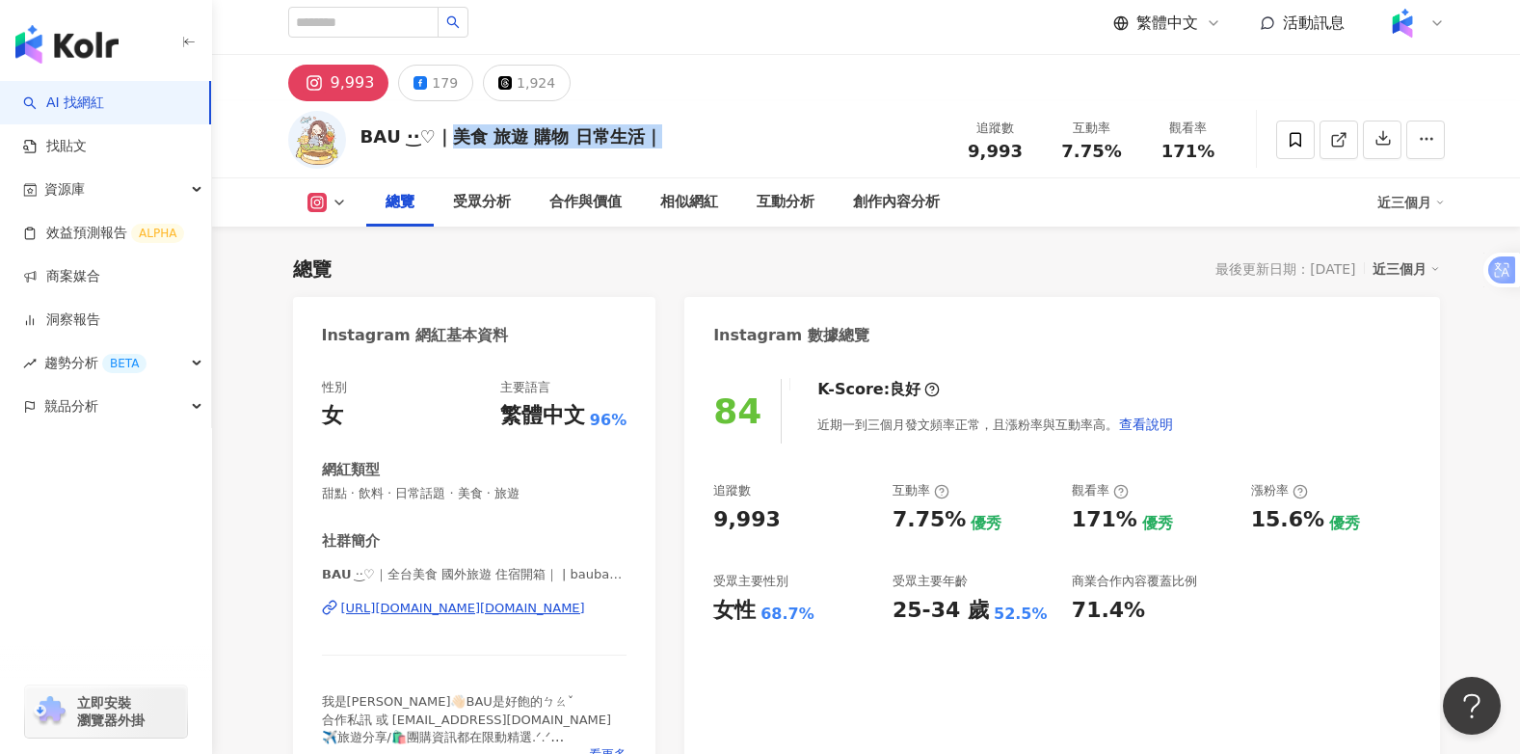
drag, startPoint x: 460, startPoint y: 134, endPoint x: 654, endPoint y: 136, distance: 194.7
click at [654, 136] on div "𝗕𝗔𝗨 ·͜·♡｜美食 旅遊 購物 日常生活｜" at bounding box center [511, 136] width 302 height 24
drag, startPoint x: 654, startPoint y: 136, endPoint x: 576, endPoint y: 132, distance: 78.2
copy div "旅遊 購物 日常生活｜"
drag, startPoint x: 396, startPoint y: 140, endPoint x: 358, endPoint y: 134, distance: 39.0
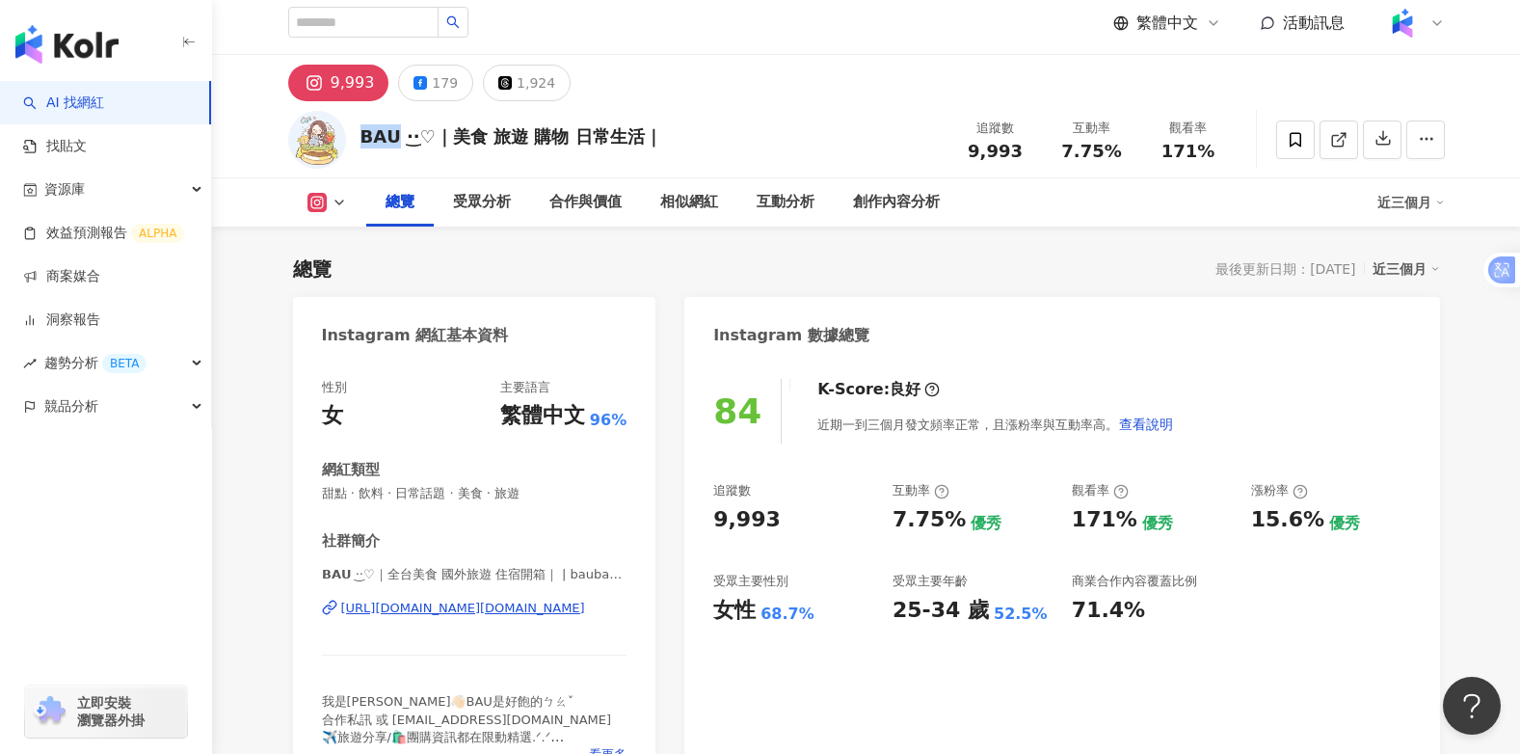
click at [358, 134] on div "𝗕𝗔𝗨 ·͜·♡｜美食 旅遊 購物 日常生活｜ 追蹤數 9,993 互動率 7.75% 觀看率 171%" at bounding box center [867, 139] width 1234 height 76
copy div "𝗕𝗔𝗨 ·͜"
click at [529, 607] on div "https://www.instagram.com/baubau.foodie/" at bounding box center [463, 607] width 244 height 17
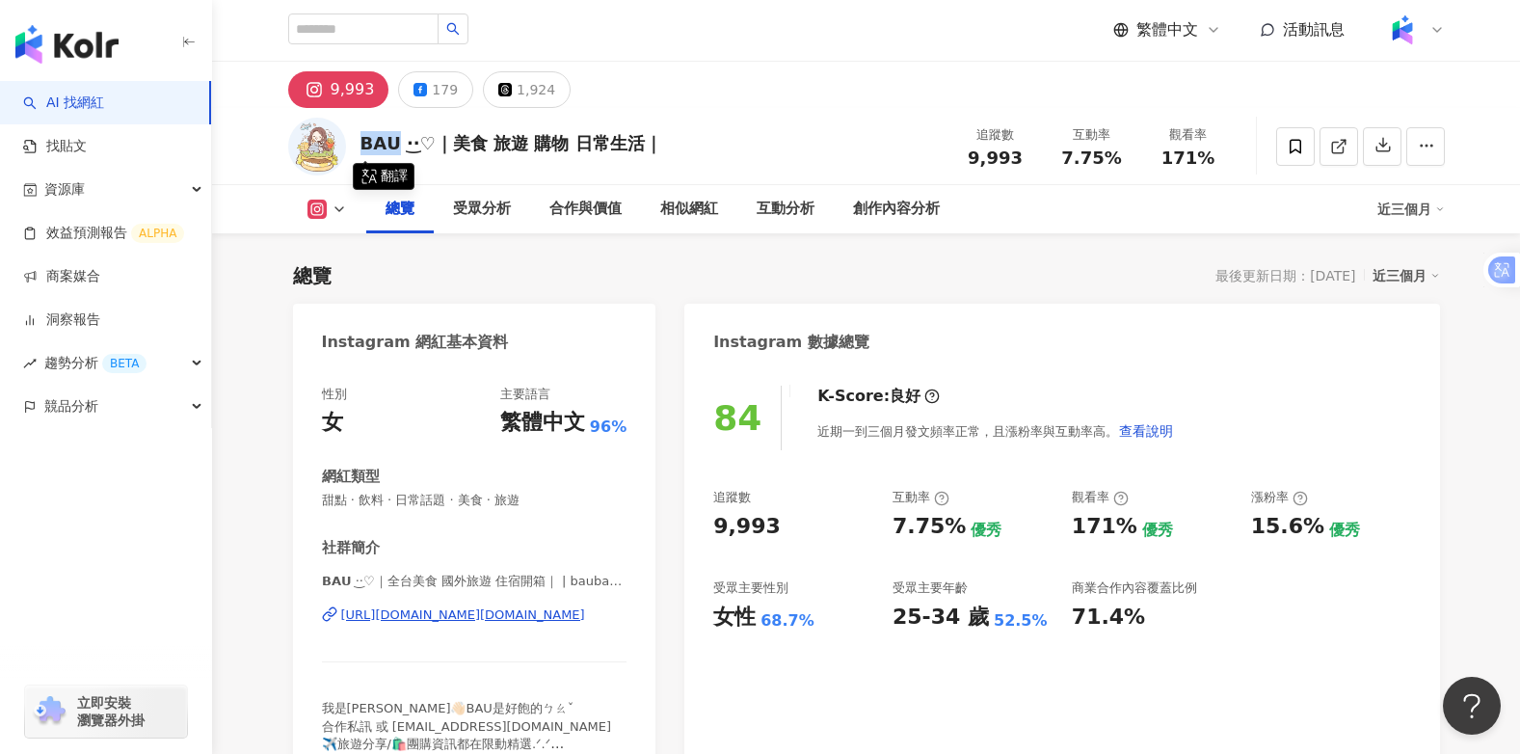
scroll to position [0, 0]
click at [596, 203] on div "合作與價值" at bounding box center [585, 210] width 72 height 23
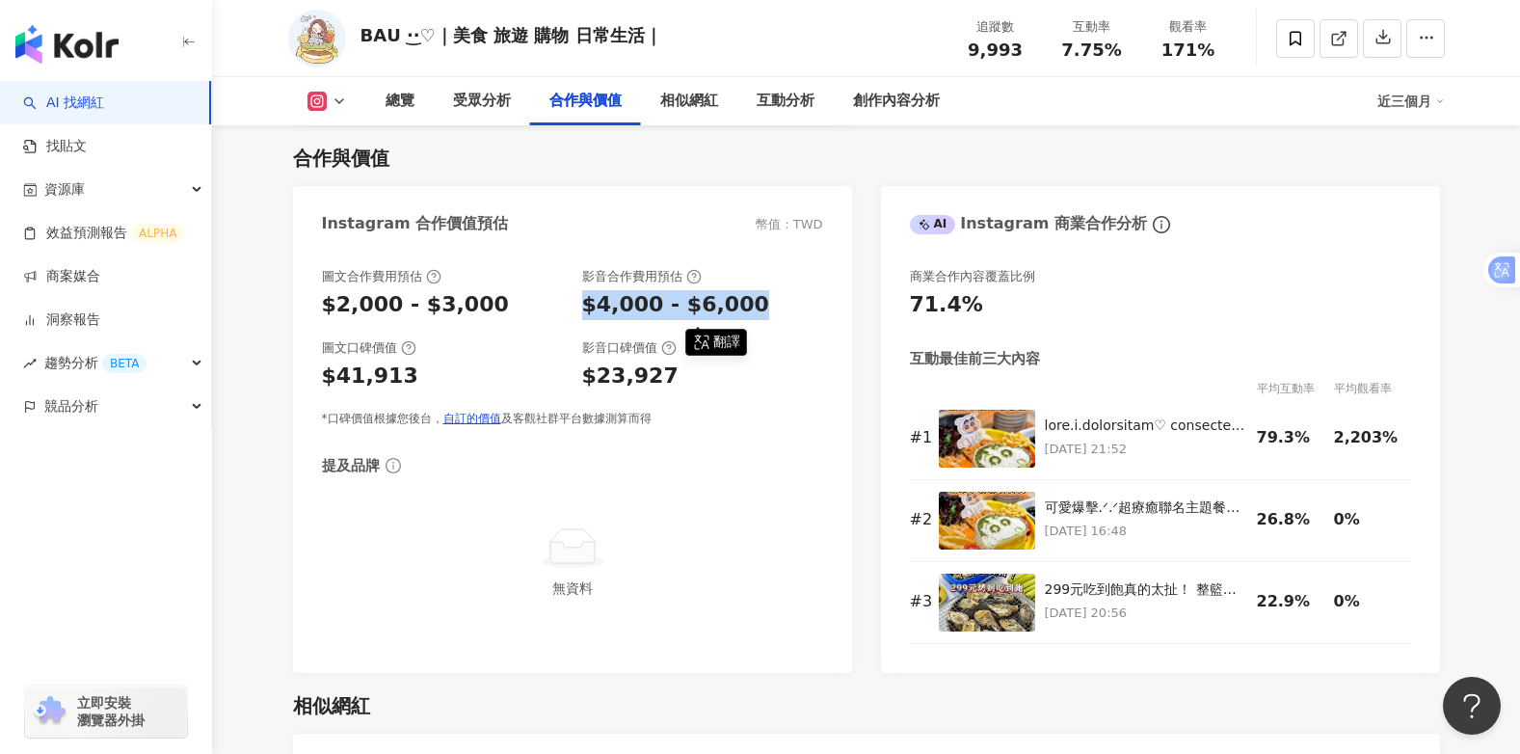
copy div "$4,000 - $6,000"
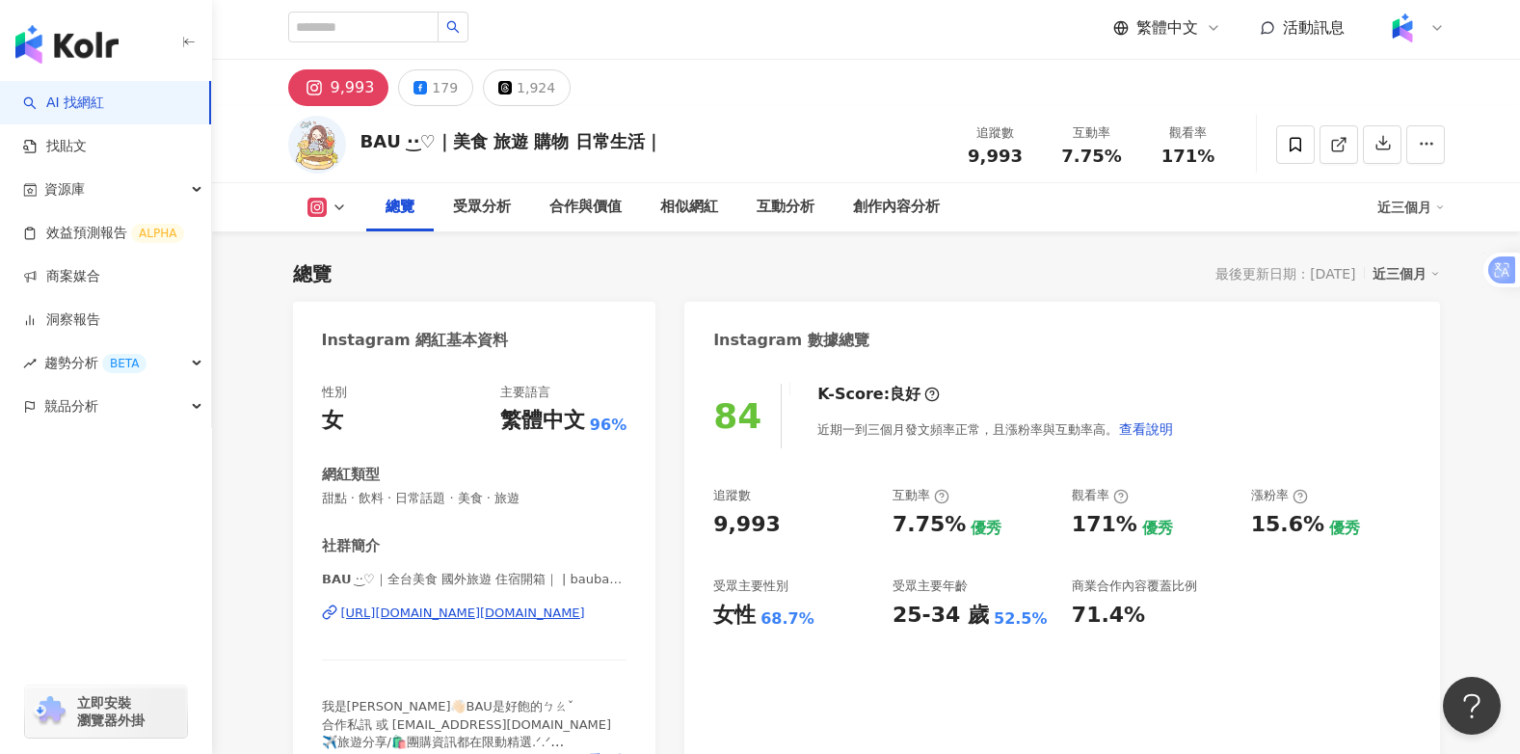
scroll to position [0, 0]
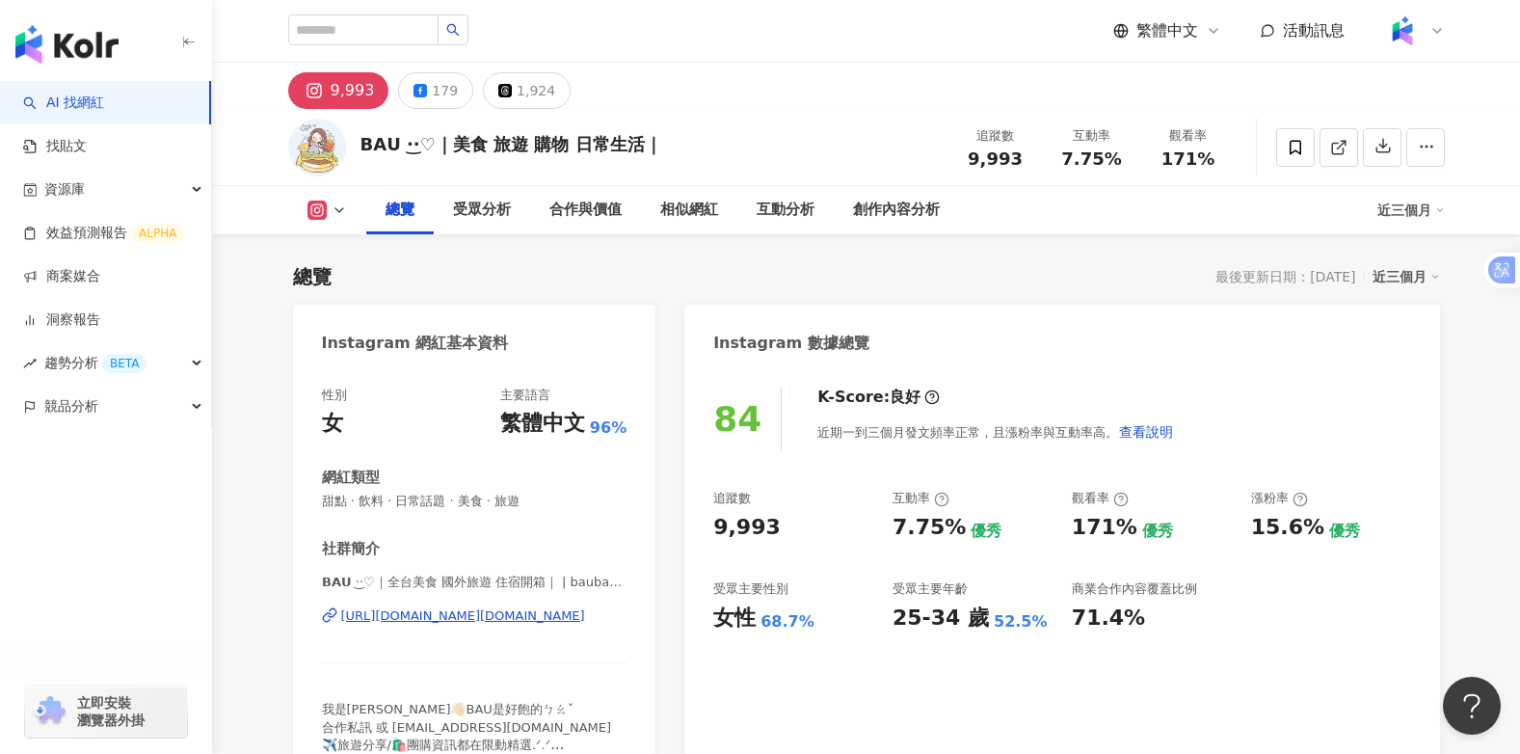
click at [627, 619] on div "性別 女 主要語言 繁體中文 96% 網紅類型 甜點 · 飲料 · 日常話題 · 美食 · 旅遊 社群簡介 𝗕𝗔𝗨 ·͜·♡｜全台美食 國外旅遊 住宿開箱｜ …" at bounding box center [474, 583] width 363 height 433
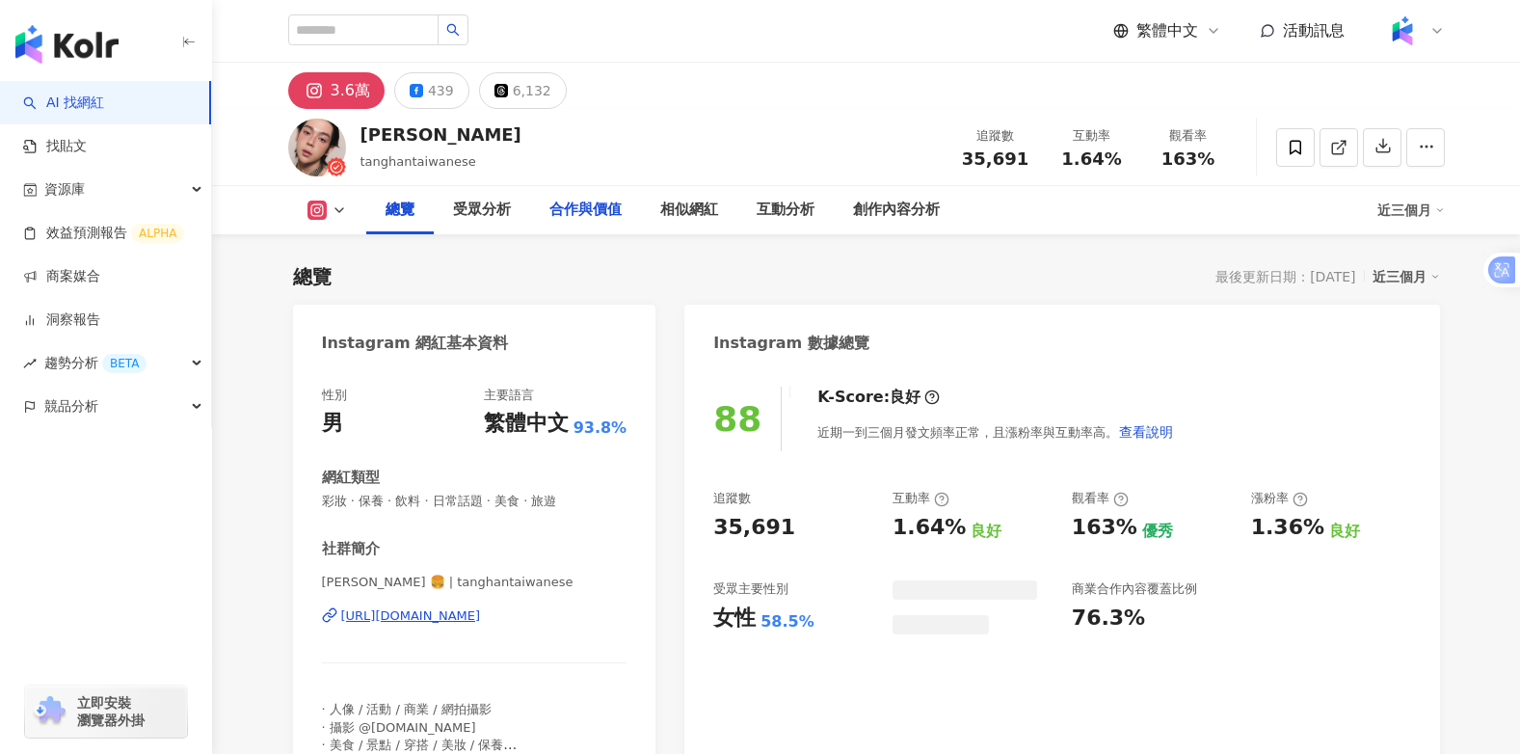
click at [577, 209] on div "合作與價值" at bounding box center [585, 210] width 72 height 23
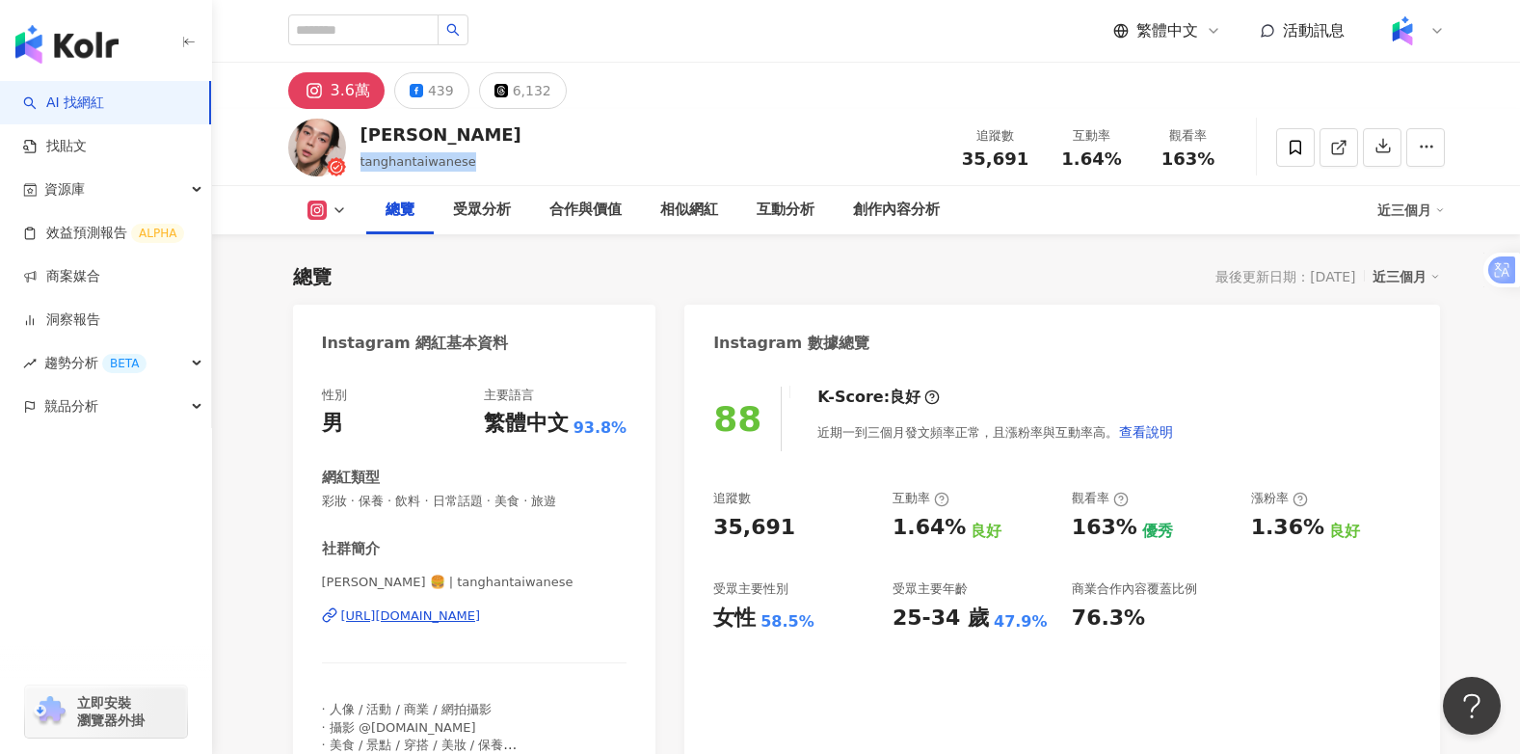
drag, startPoint x: 495, startPoint y: 165, endPoint x: 359, endPoint y: 159, distance: 136.0
click at [359, 159] on div "T.H 唐瀚 tanghantaiwanese 追蹤數 35,691 互動率 1.64% 觀看率 163%" at bounding box center [867, 147] width 1234 height 76
copy span "tanghantaiwanese"
click at [597, 204] on div "合作與價值" at bounding box center [585, 210] width 72 height 23
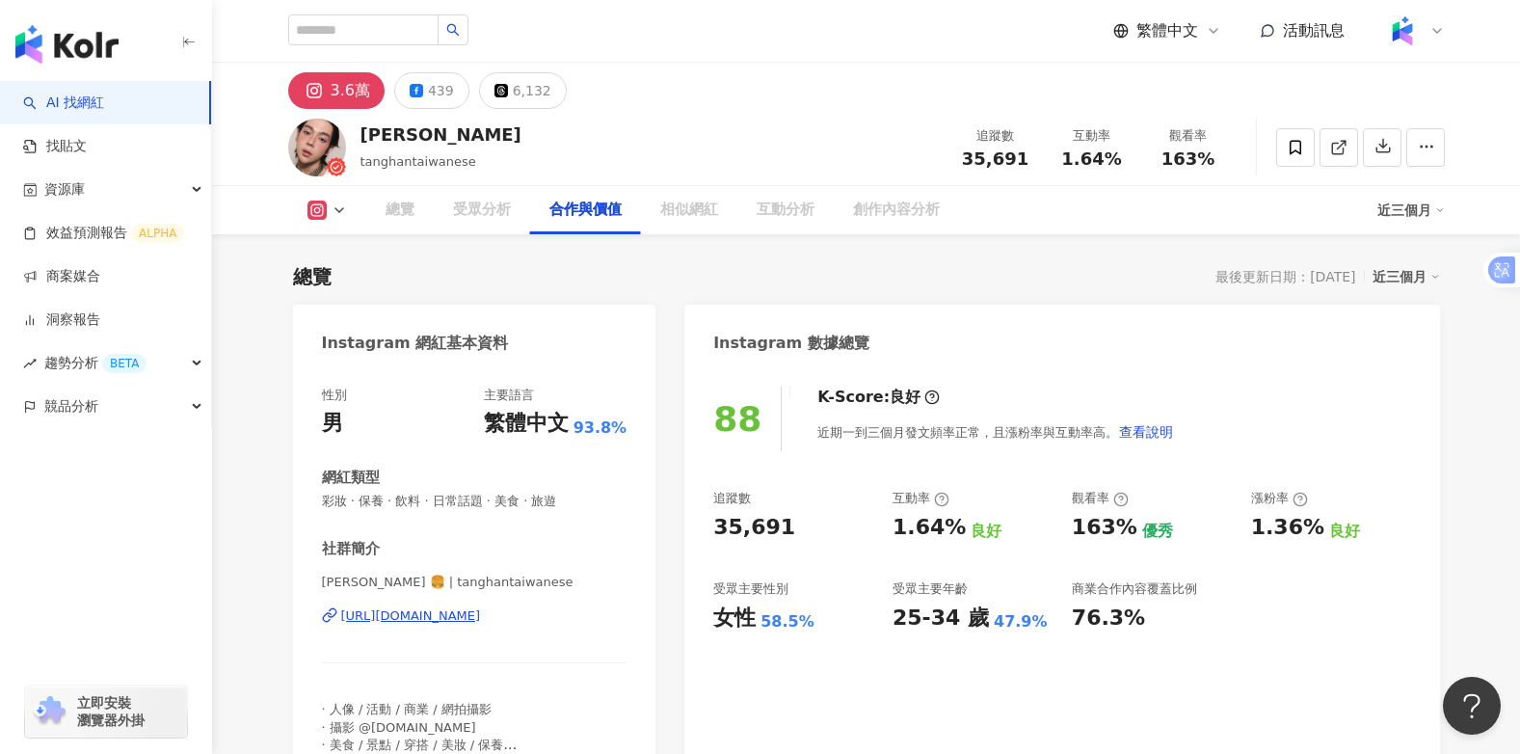
scroll to position [2592, 0]
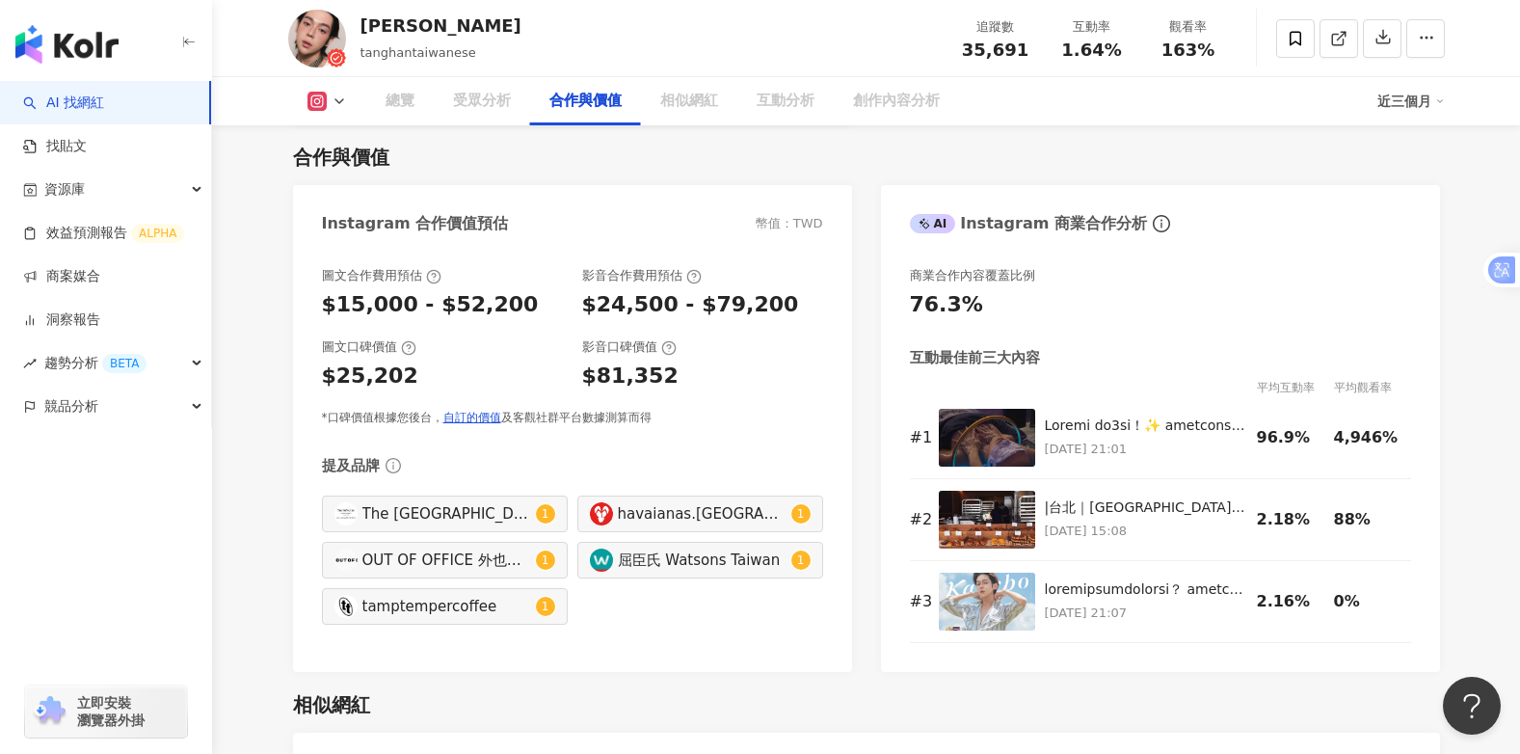
click at [584, 303] on div "$24,500 - $79,200" at bounding box center [702, 305] width 241 height 30
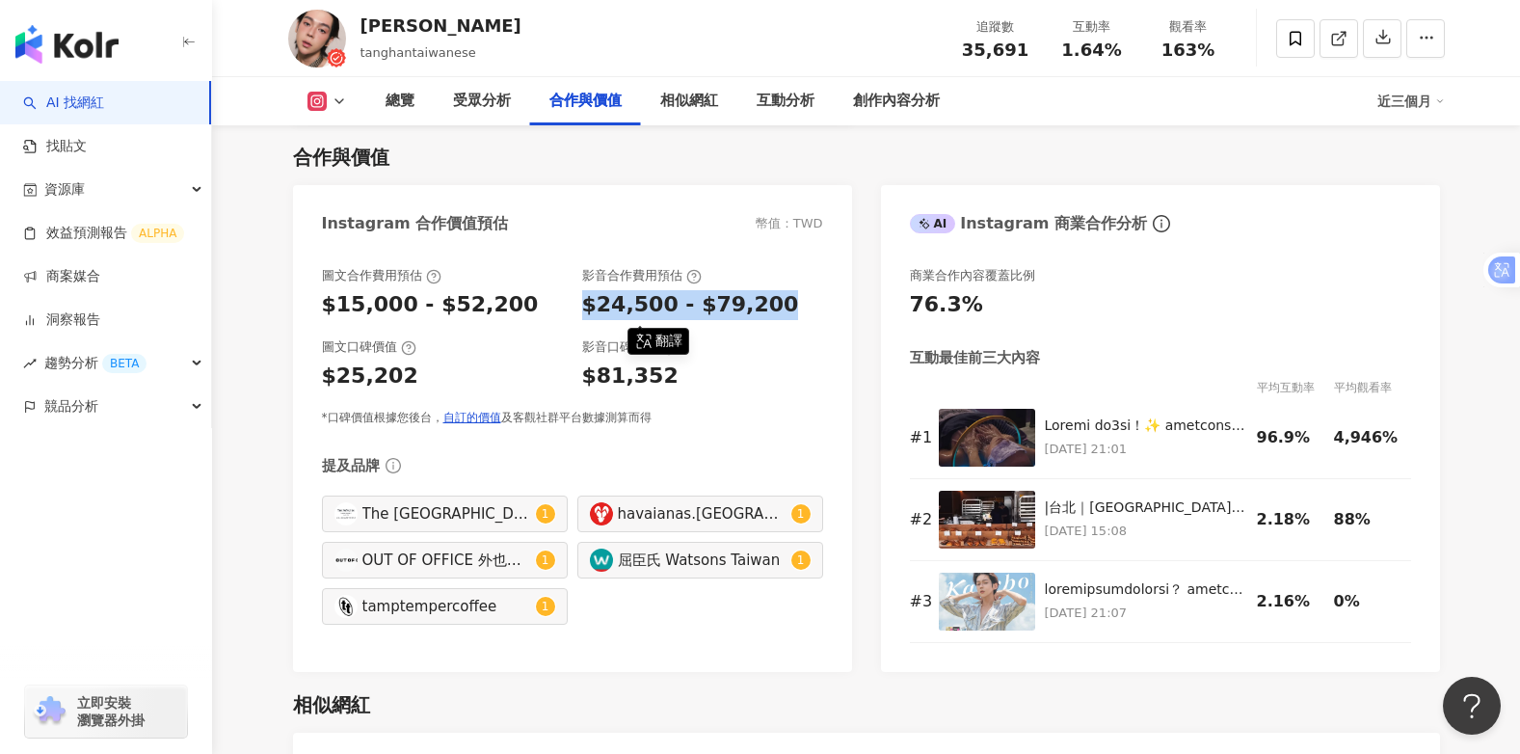
copy div "$24,500 - $79,200"
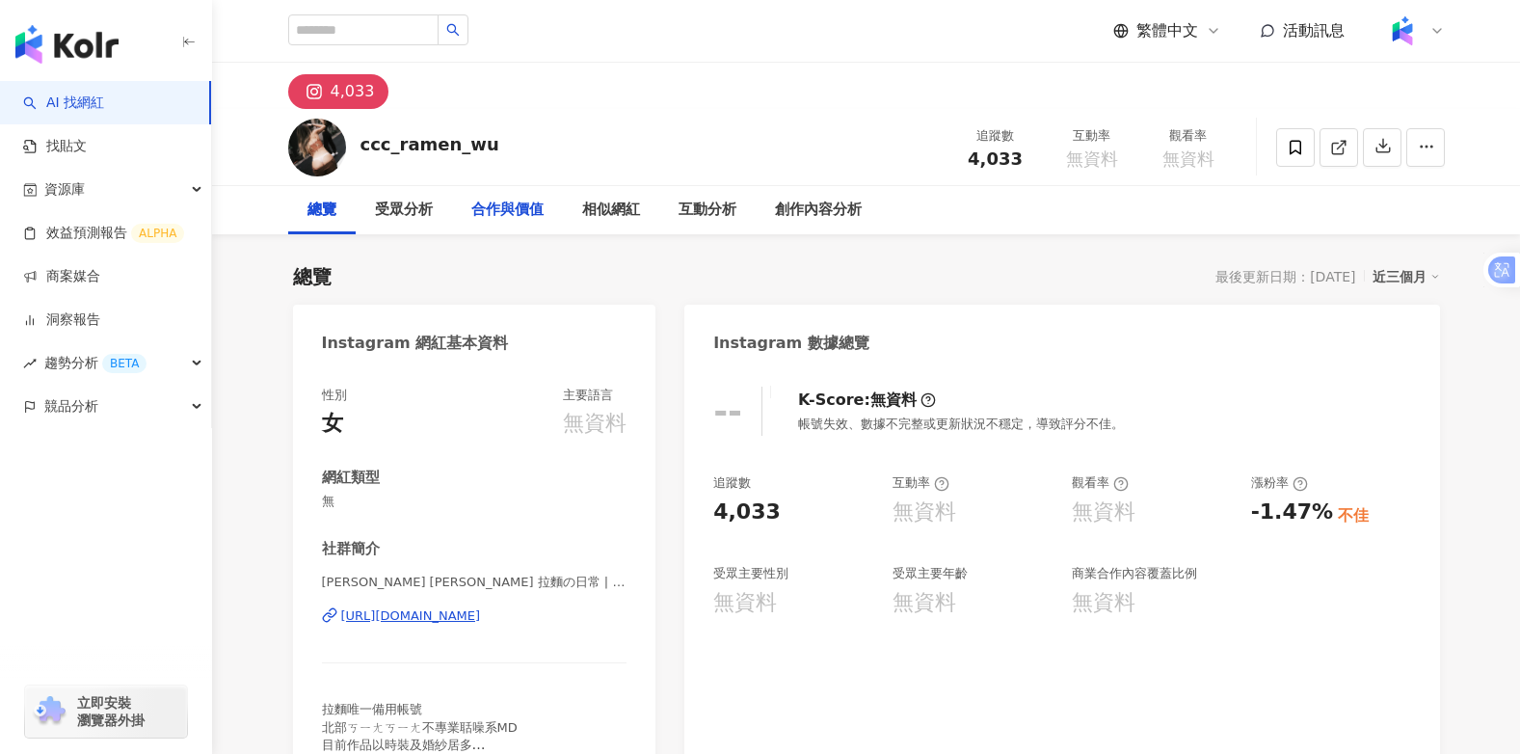
click at [513, 205] on div "合作與價值" at bounding box center [507, 210] width 72 height 23
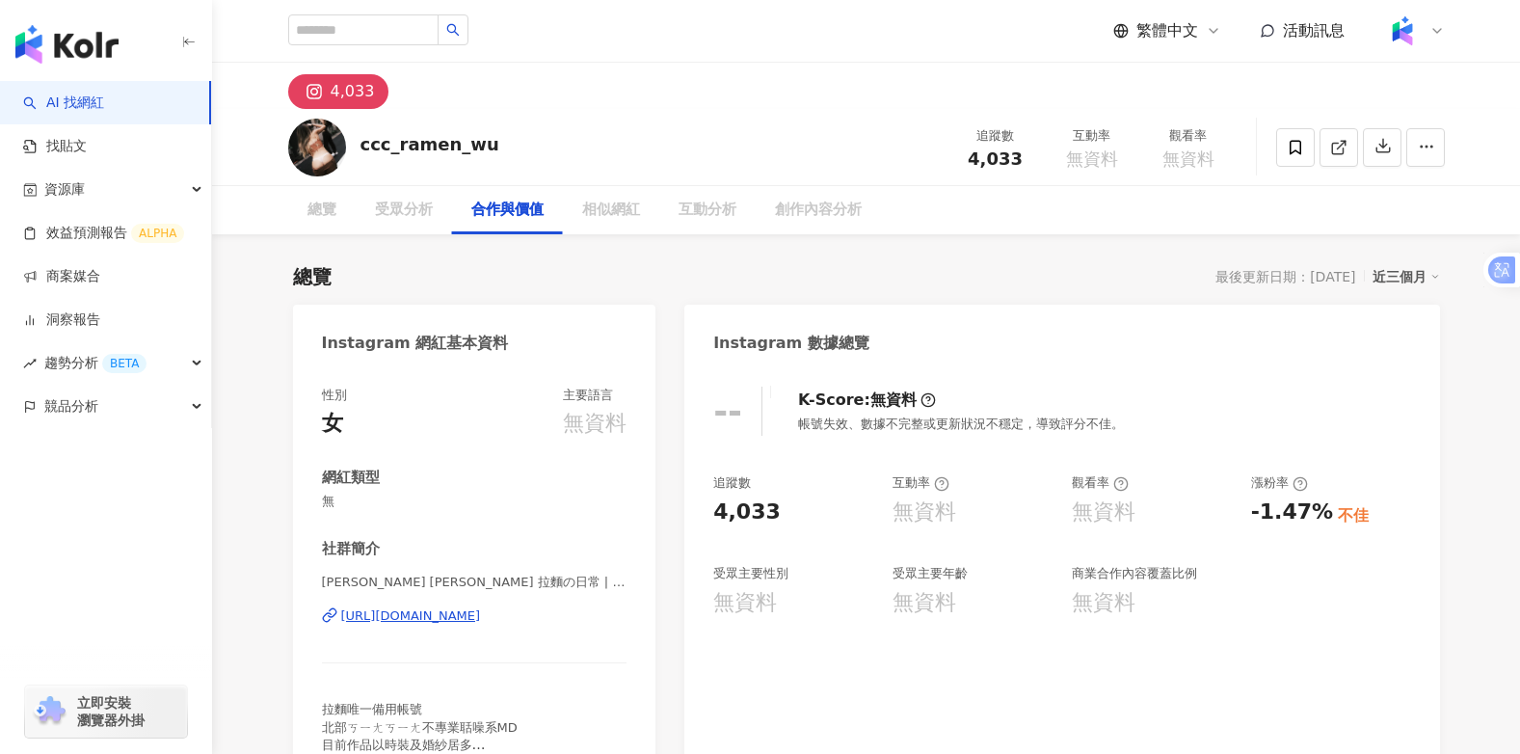
scroll to position [2370, 0]
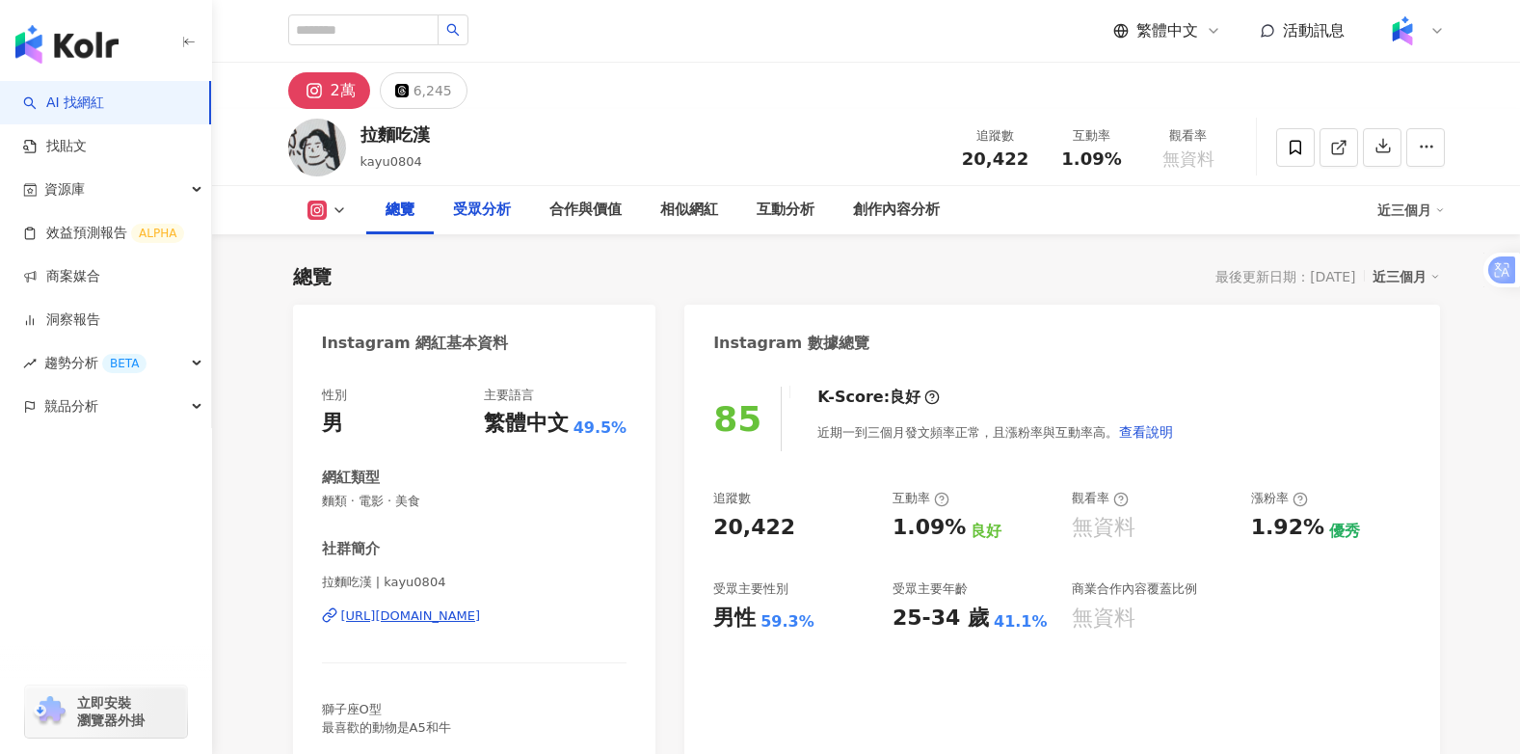
click at [489, 207] on div "受眾分析" at bounding box center [482, 210] width 58 height 23
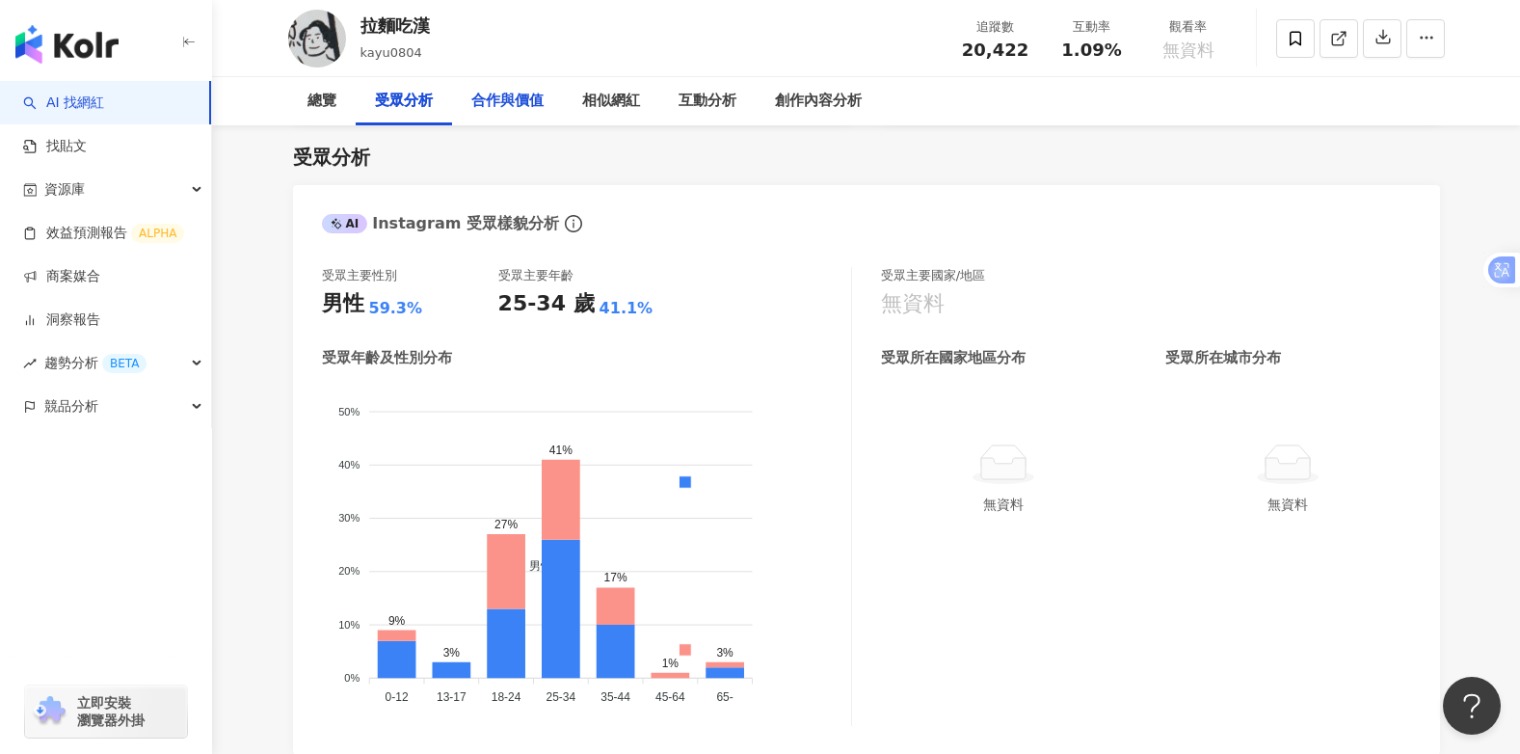
click at [518, 101] on div "合作與價值" at bounding box center [507, 101] width 72 height 23
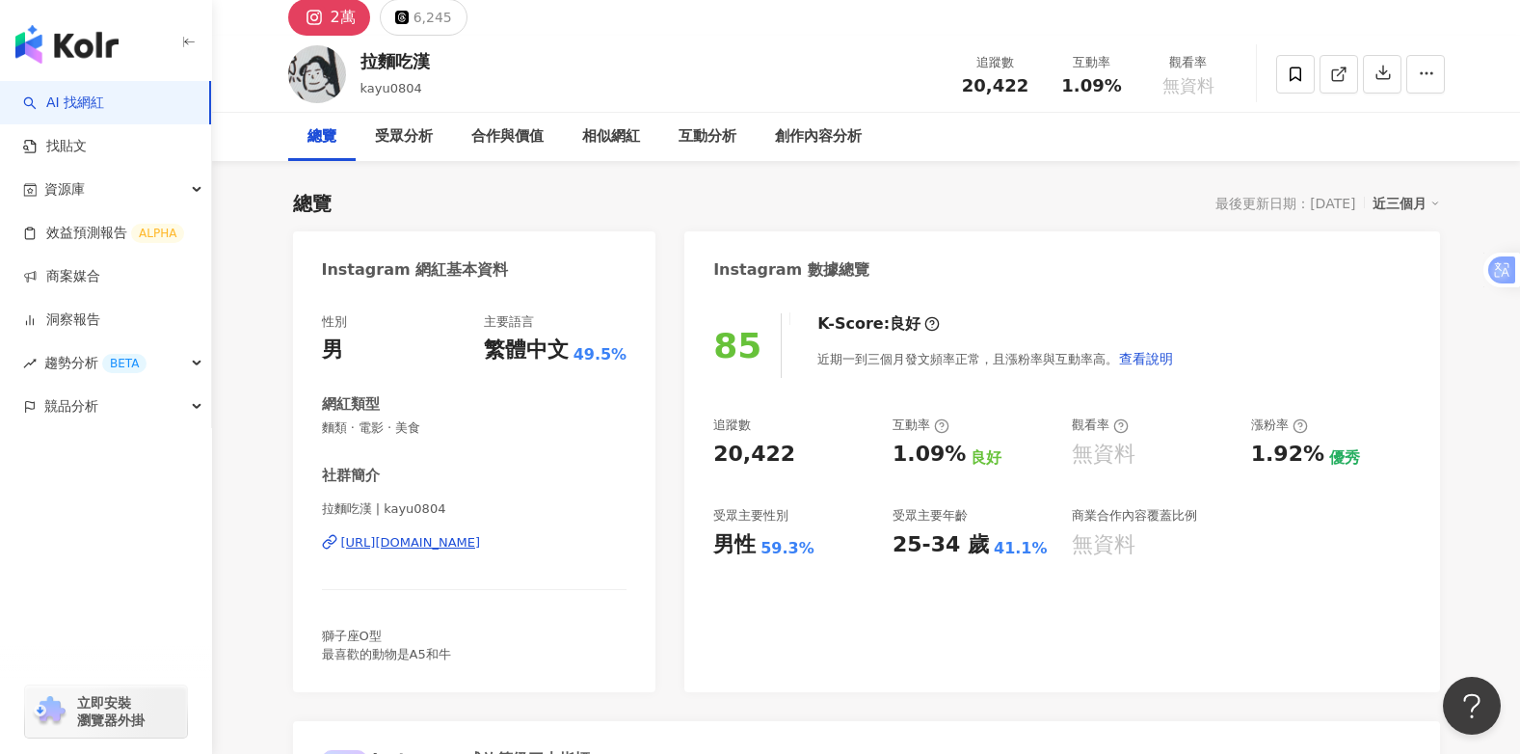
scroll to position [69, 0]
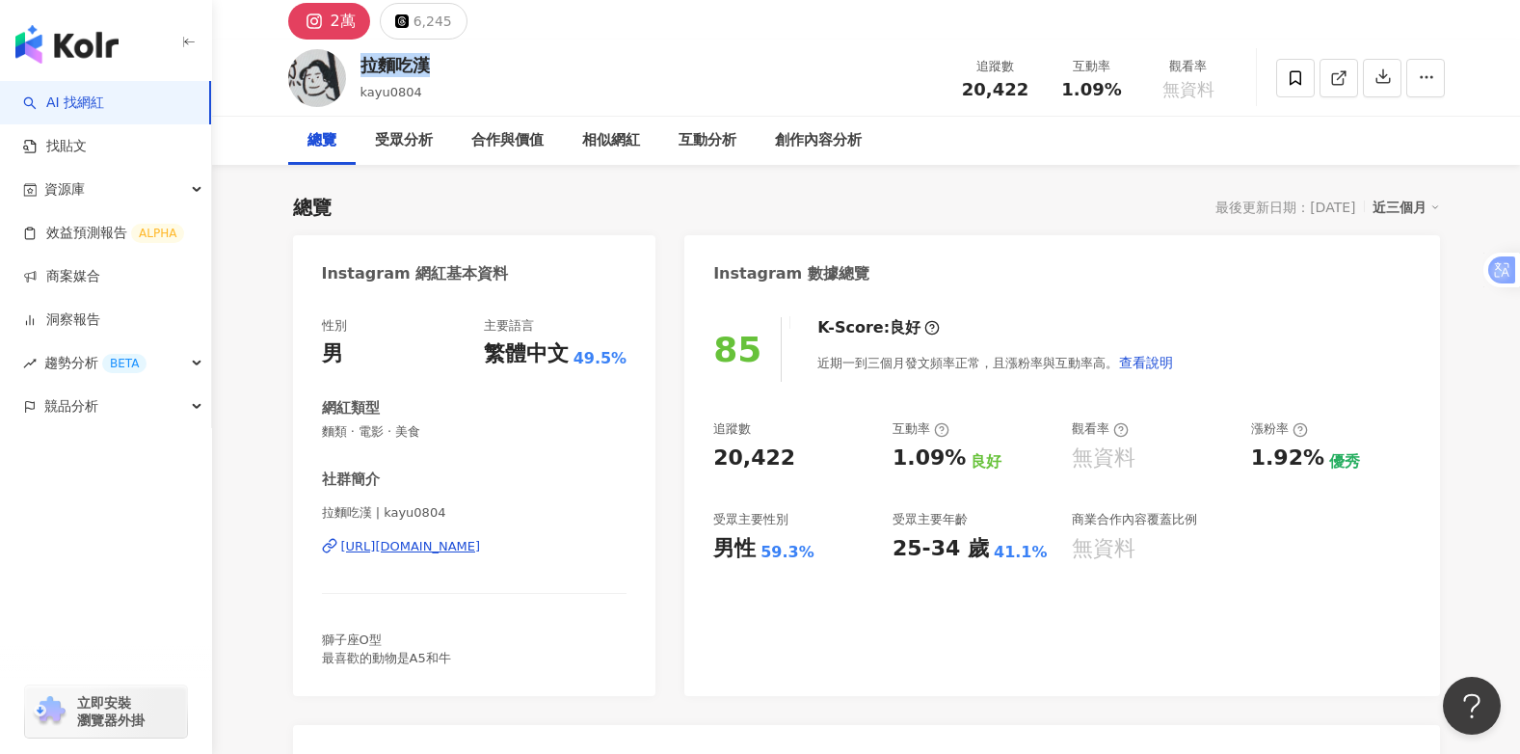
drag, startPoint x: 442, startPoint y: 64, endPoint x: 364, endPoint y: 69, distance: 78.3
click at [364, 69] on div "拉麵吃漢 kayu0804 追蹤數 20,422 互動率 1.09% 觀看率 無資料" at bounding box center [867, 78] width 1234 height 76
drag, startPoint x: 364, startPoint y: 69, endPoint x: 377, endPoint y: 65, distance: 13.4
copy div "拉麵吃漢"
click at [589, 83] on div "拉麵吃漢 kayu0804 追蹤數 20,422 互動率 1.09% 觀看率 無資料" at bounding box center [867, 78] width 1234 height 76
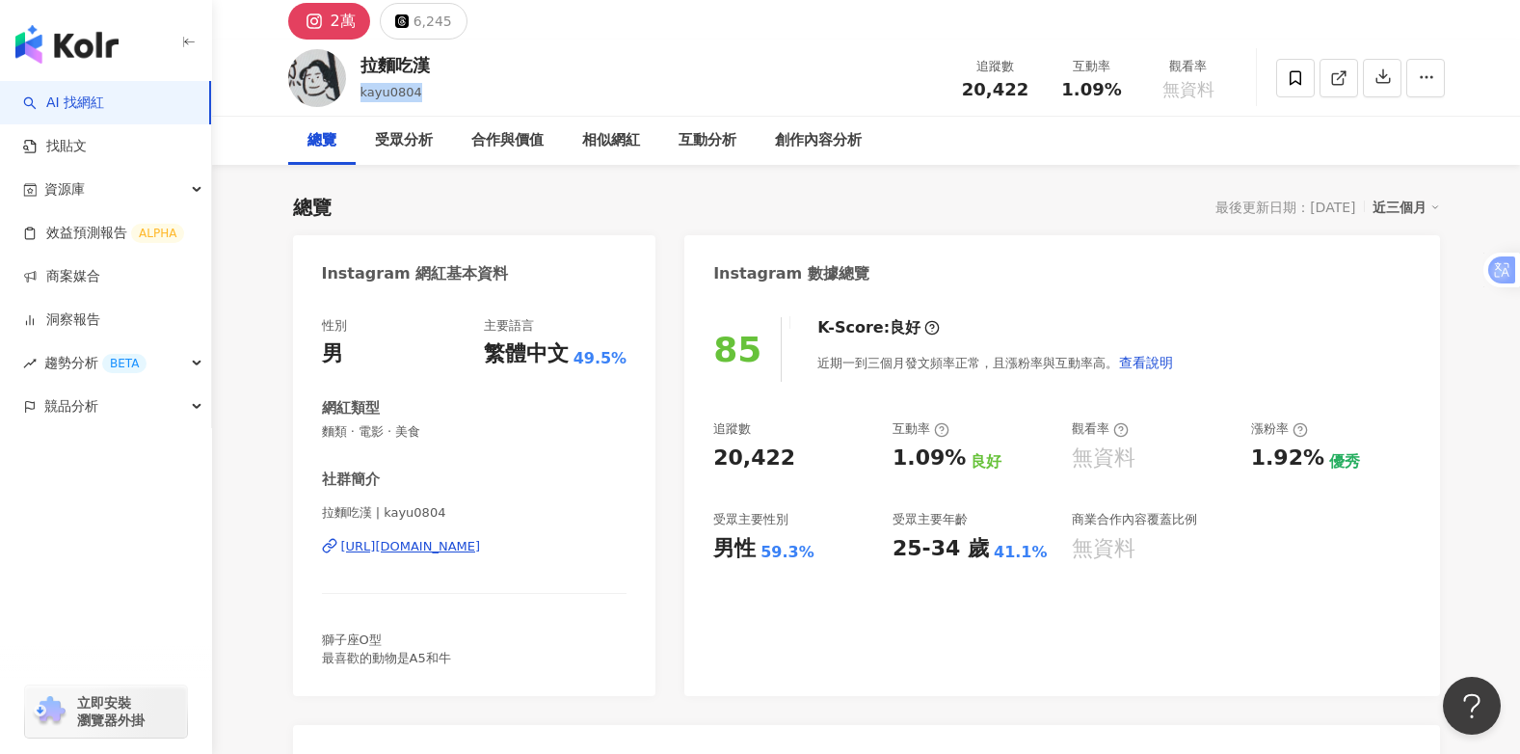
drag, startPoint x: 441, startPoint y: 93, endPoint x: 358, endPoint y: 96, distance: 83.9
click at [358, 96] on div "拉麵吃漢 kayu0804 追蹤數 20,422 互動率 1.09% 觀看率 無資料" at bounding box center [867, 78] width 1234 height 76
copy span "kayu0804"
click at [514, 145] on div "合作與價值" at bounding box center [507, 140] width 72 height 23
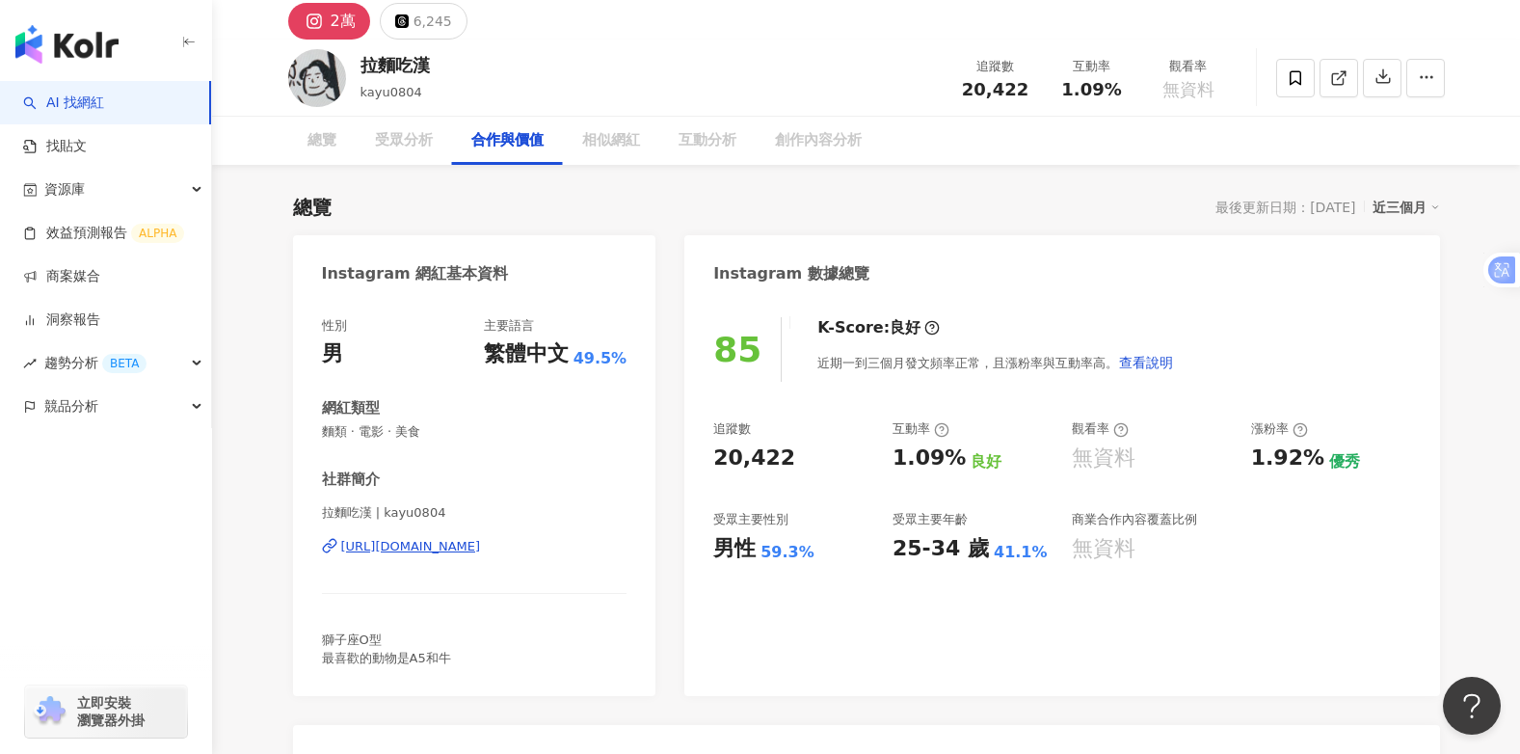
scroll to position [2575, 0]
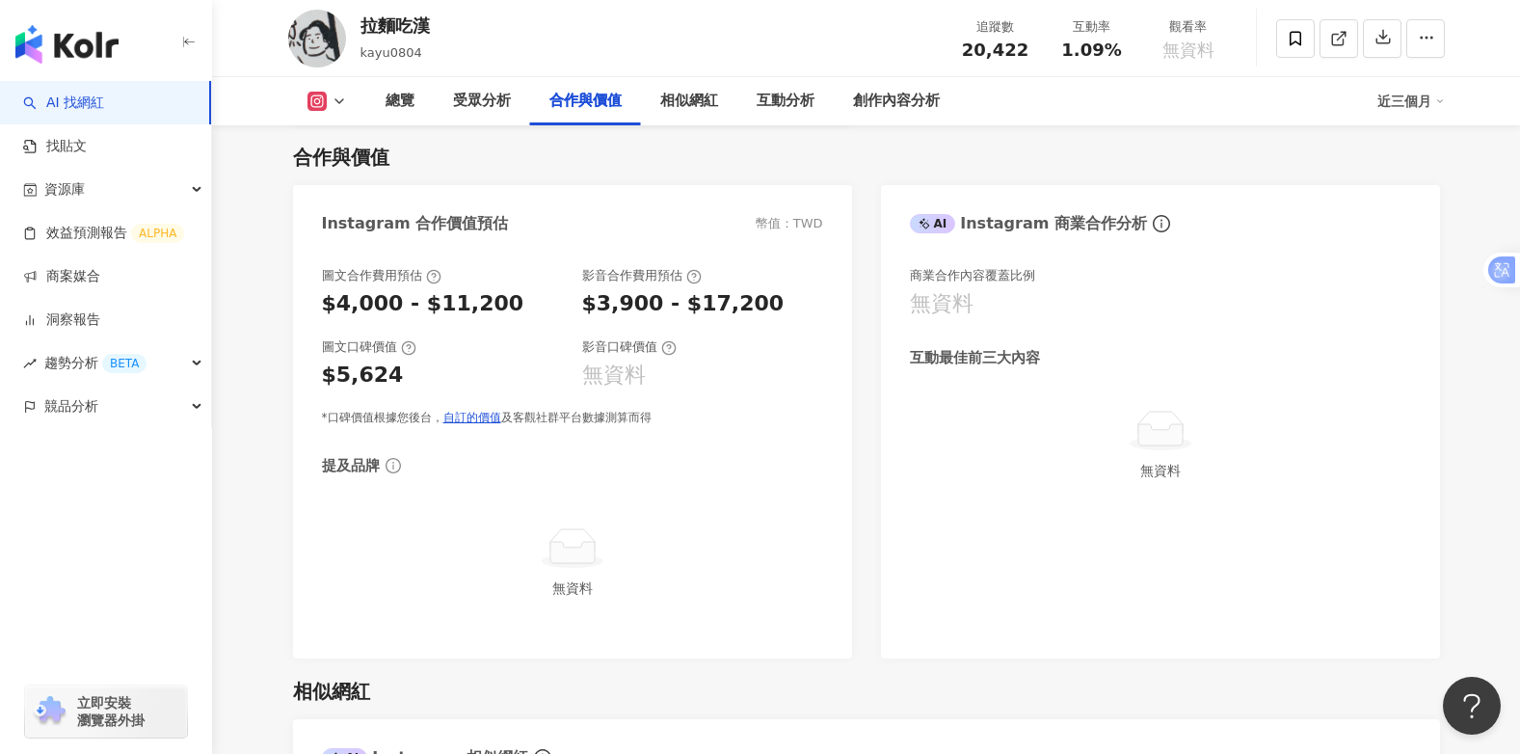
drag, startPoint x: 750, startPoint y: 309, endPoint x: 586, endPoint y: 304, distance: 163.9
click at [582, 306] on div "$3,900 - $17,200" at bounding box center [683, 304] width 202 height 30
copy div "$3,900 - $17,200"
click at [715, 553] on div at bounding box center [573, 547] width 486 height 43
click at [468, 100] on div "受眾分析" at bounding box center [482, 101] width 58 height 23
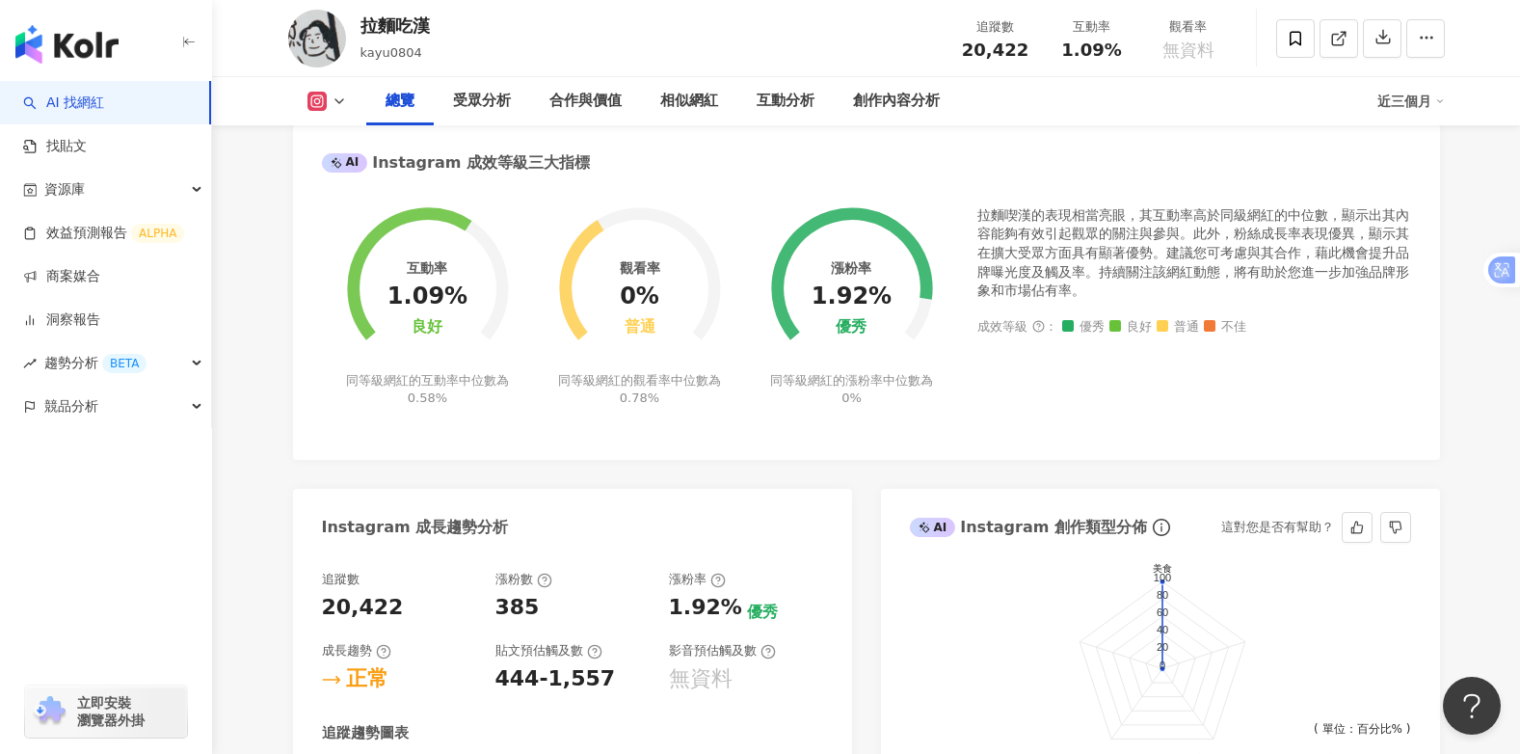
scroll to position [381, 0]
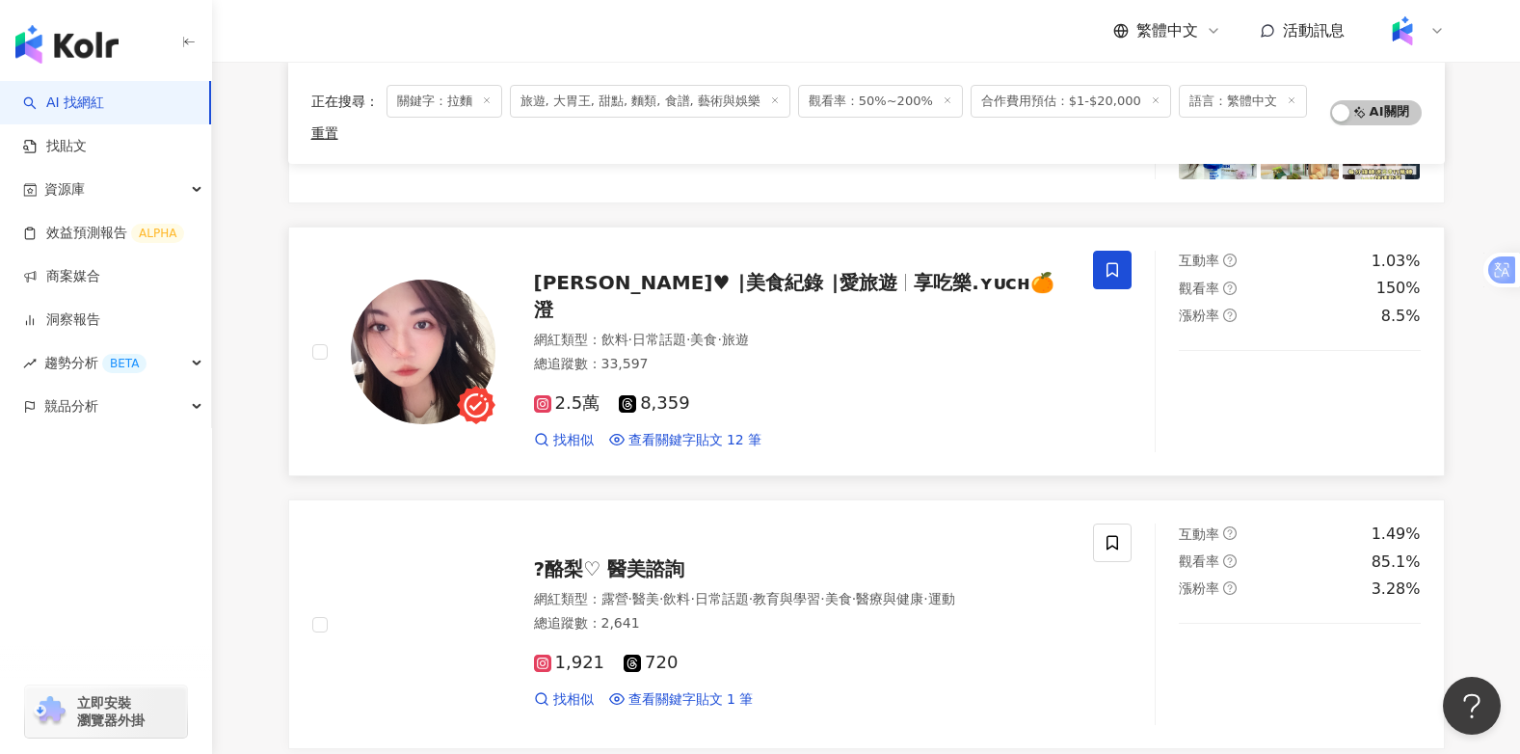
scroll to position [2987, 0]
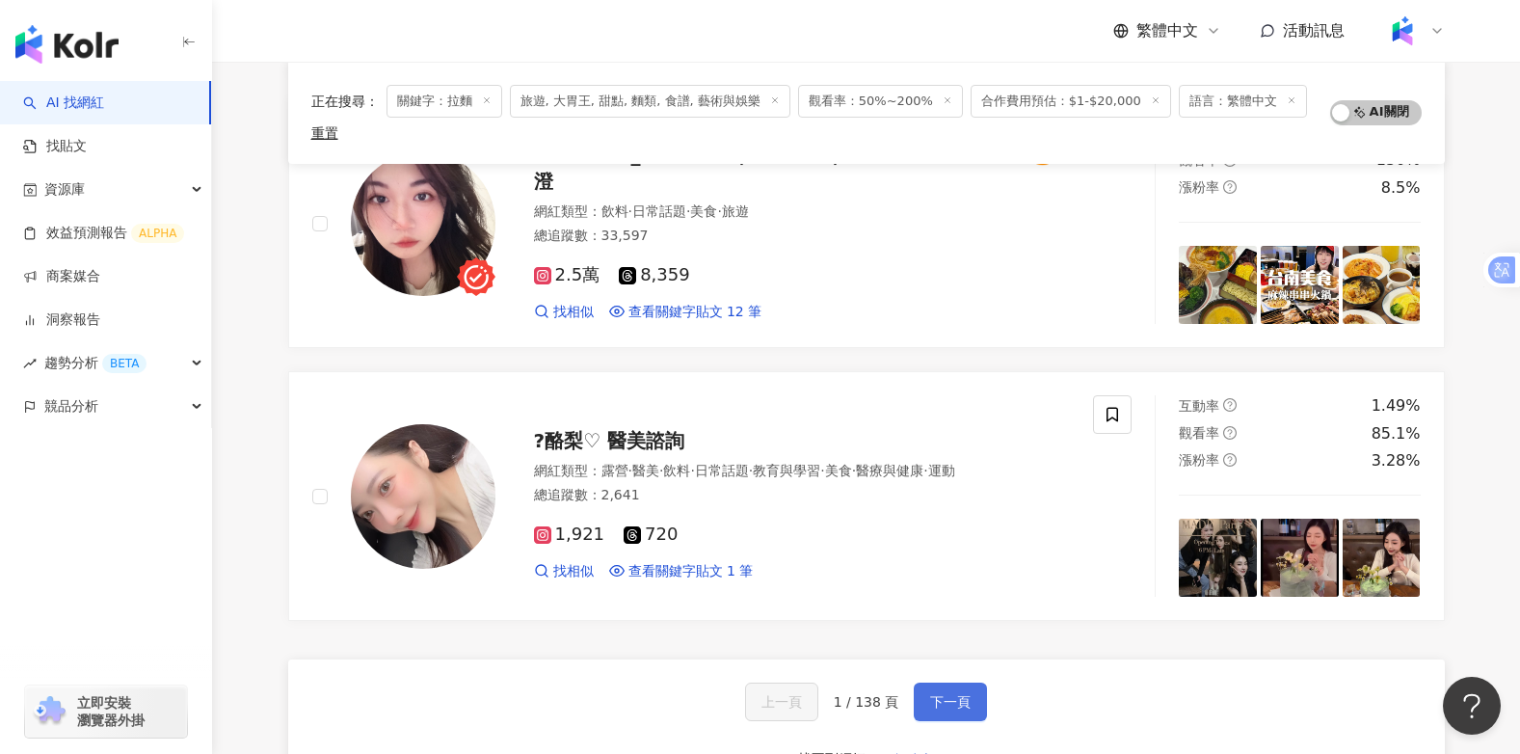
click at [942, 694] on span "下一頁" at bounding box center [950, 701] width 40 height 15
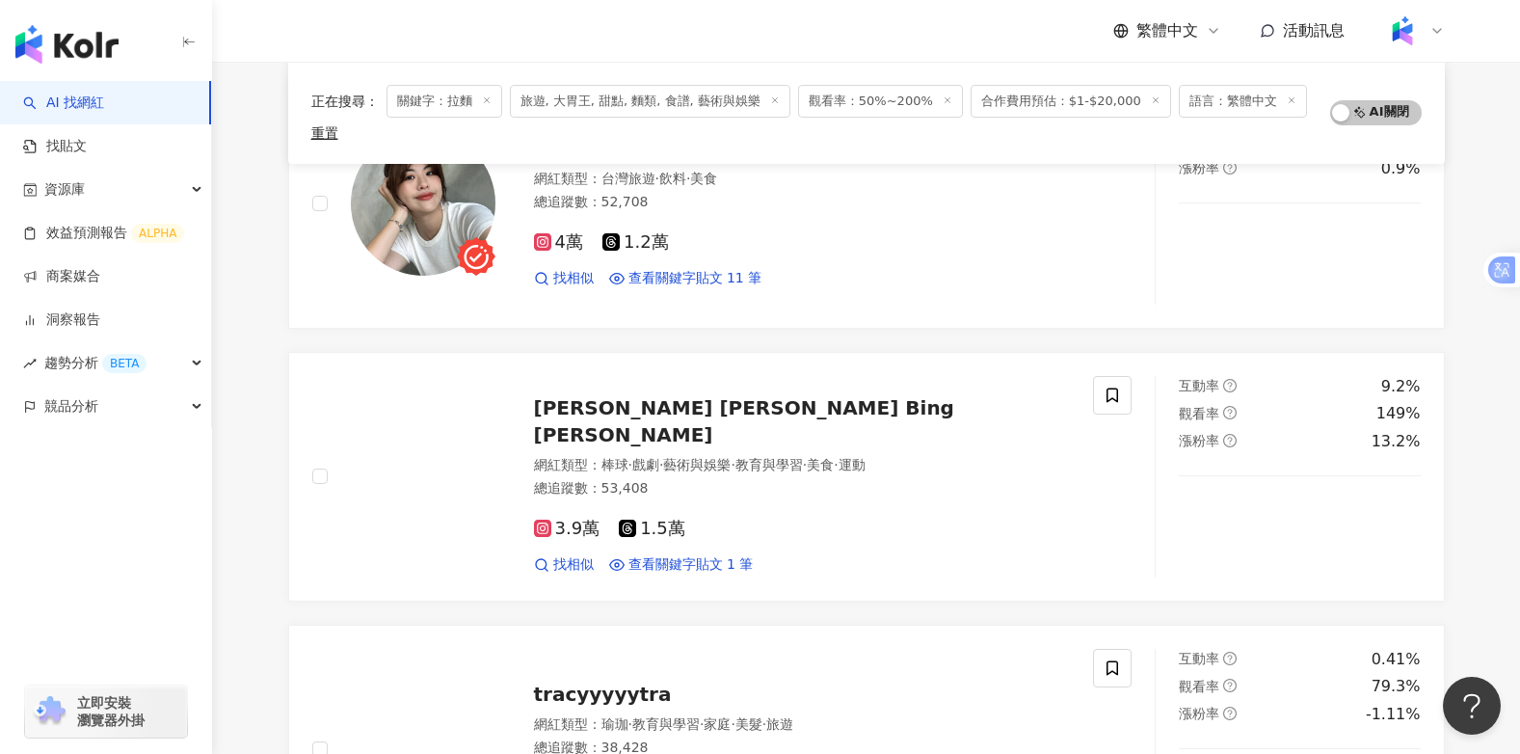
scroll to position [867, 0]
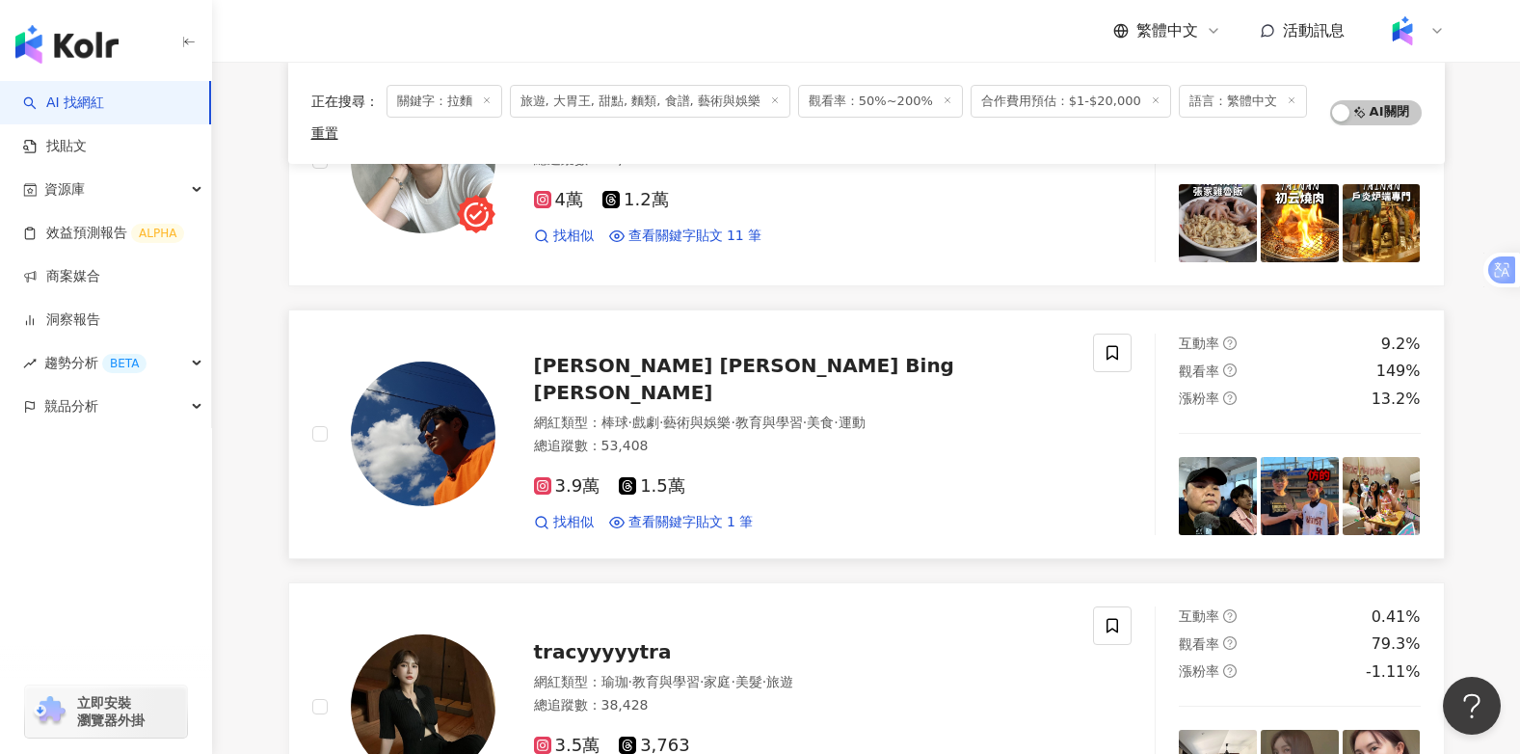
click at [617, 380] on span "[PERSON_NAME] [PERSON_NAME] Bing [PERSON_NAME]" at bounding box center [744, 379] width 420 height 50
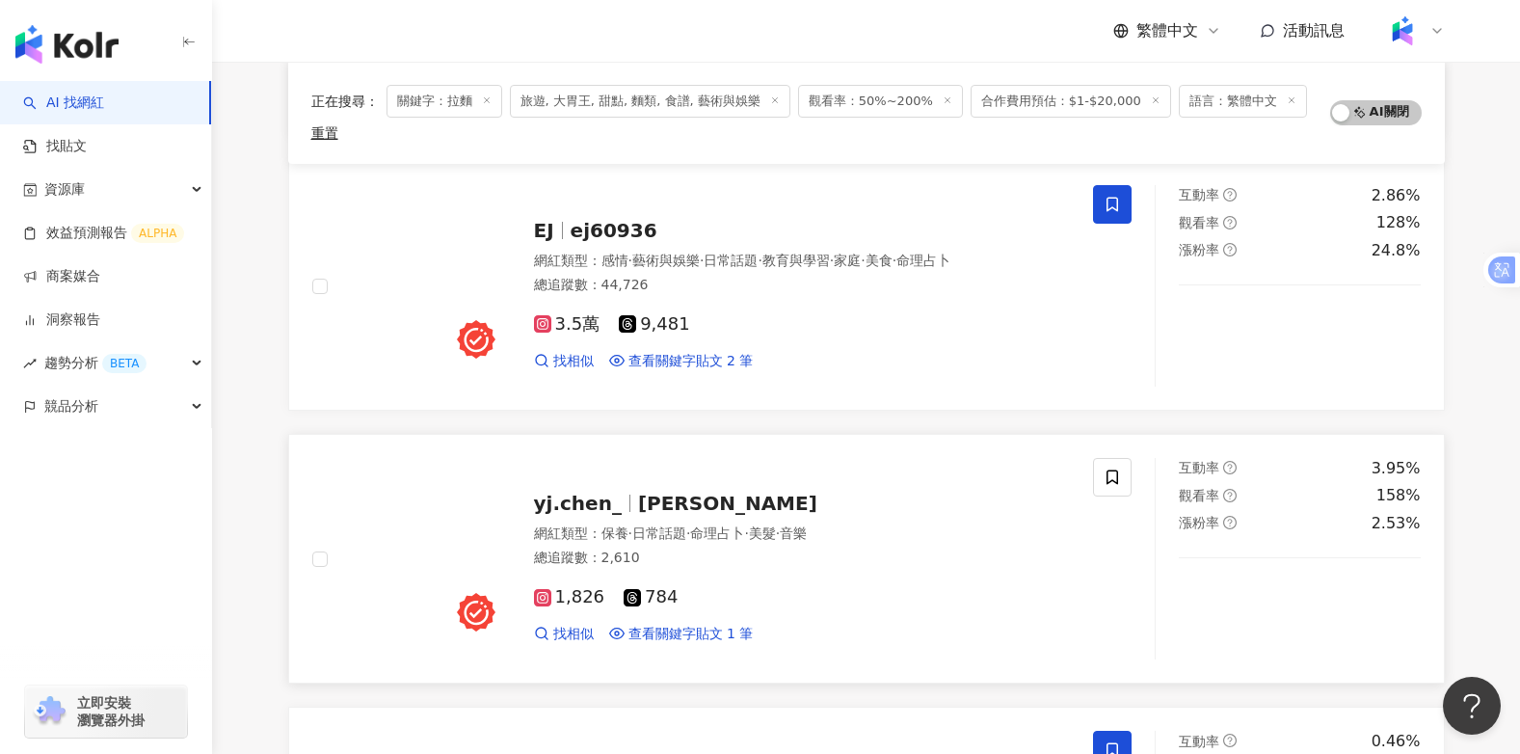
scroll to position [2602, 0]
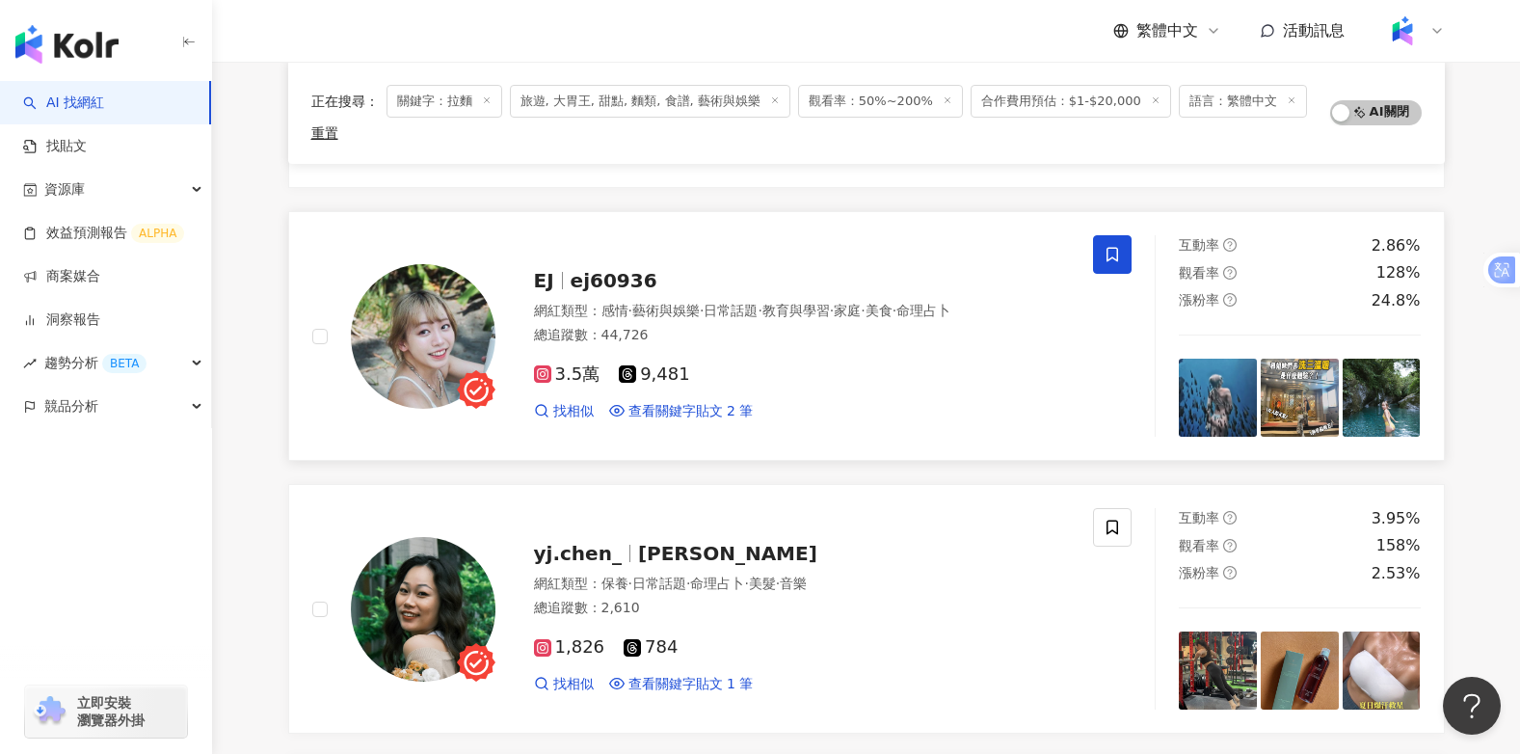
click at [625, 278] on span "ej60936" at bounding box center [613, 280] width 87 height 23
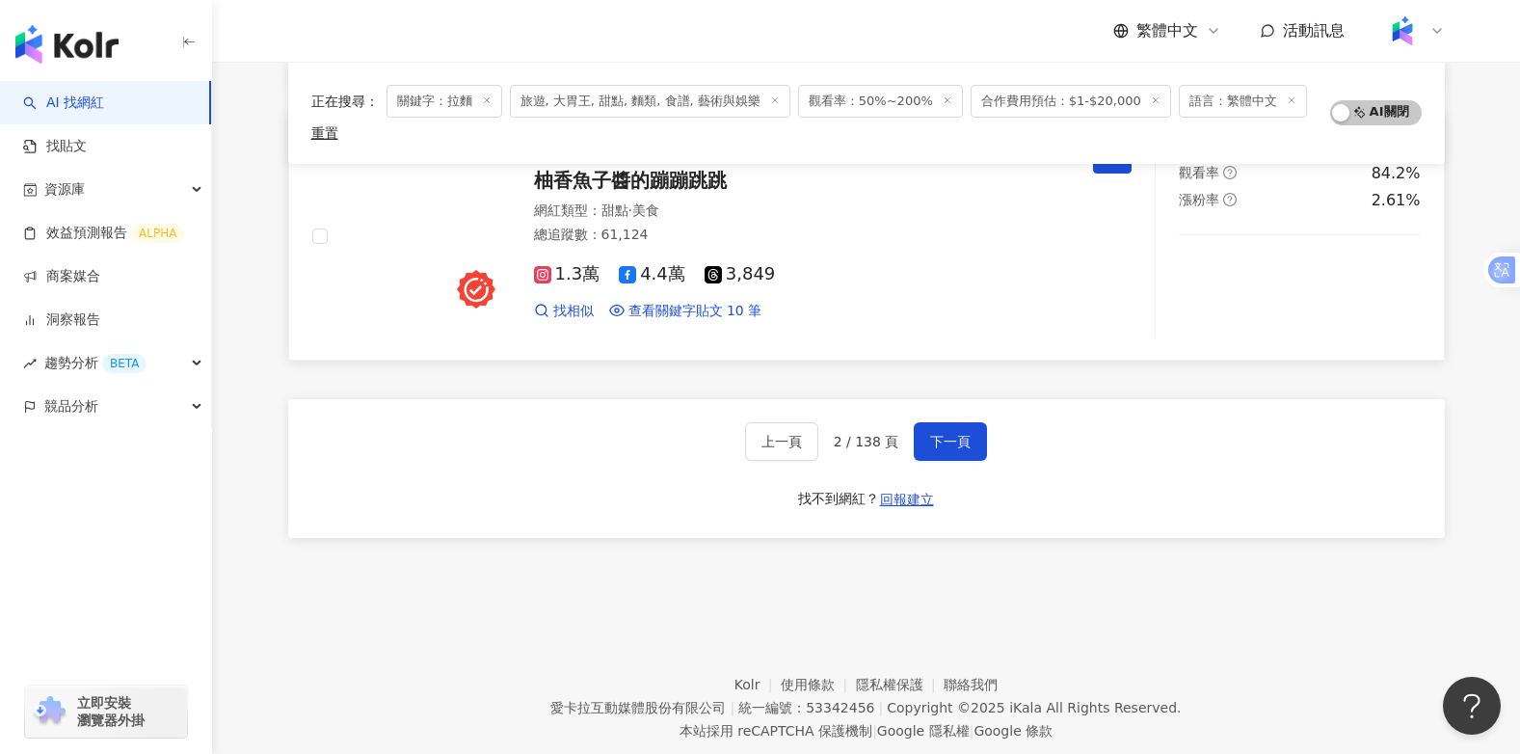
scroll to position [3276, 0]
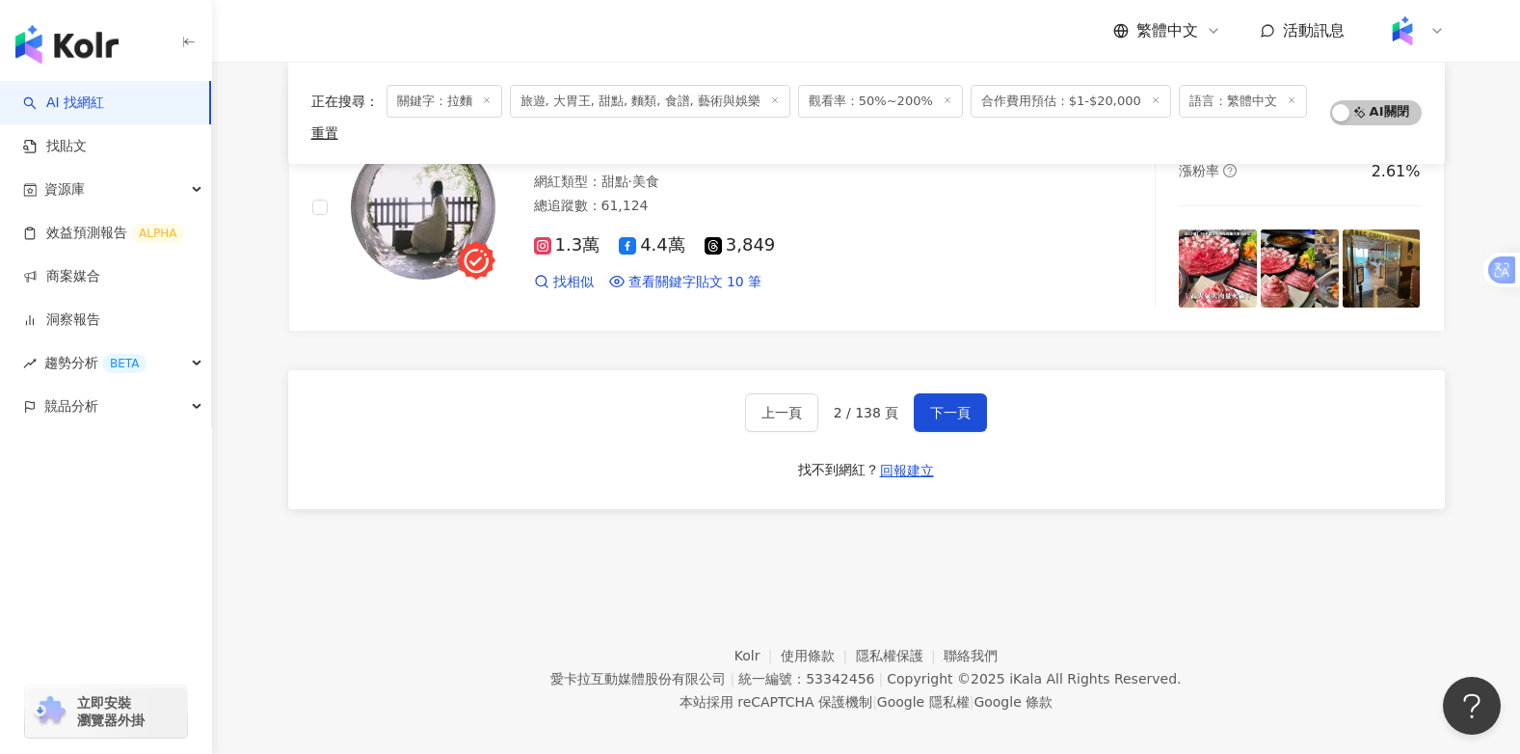
click at [942, 98] on icon at bounding box center [947, 100] width 10 height 10
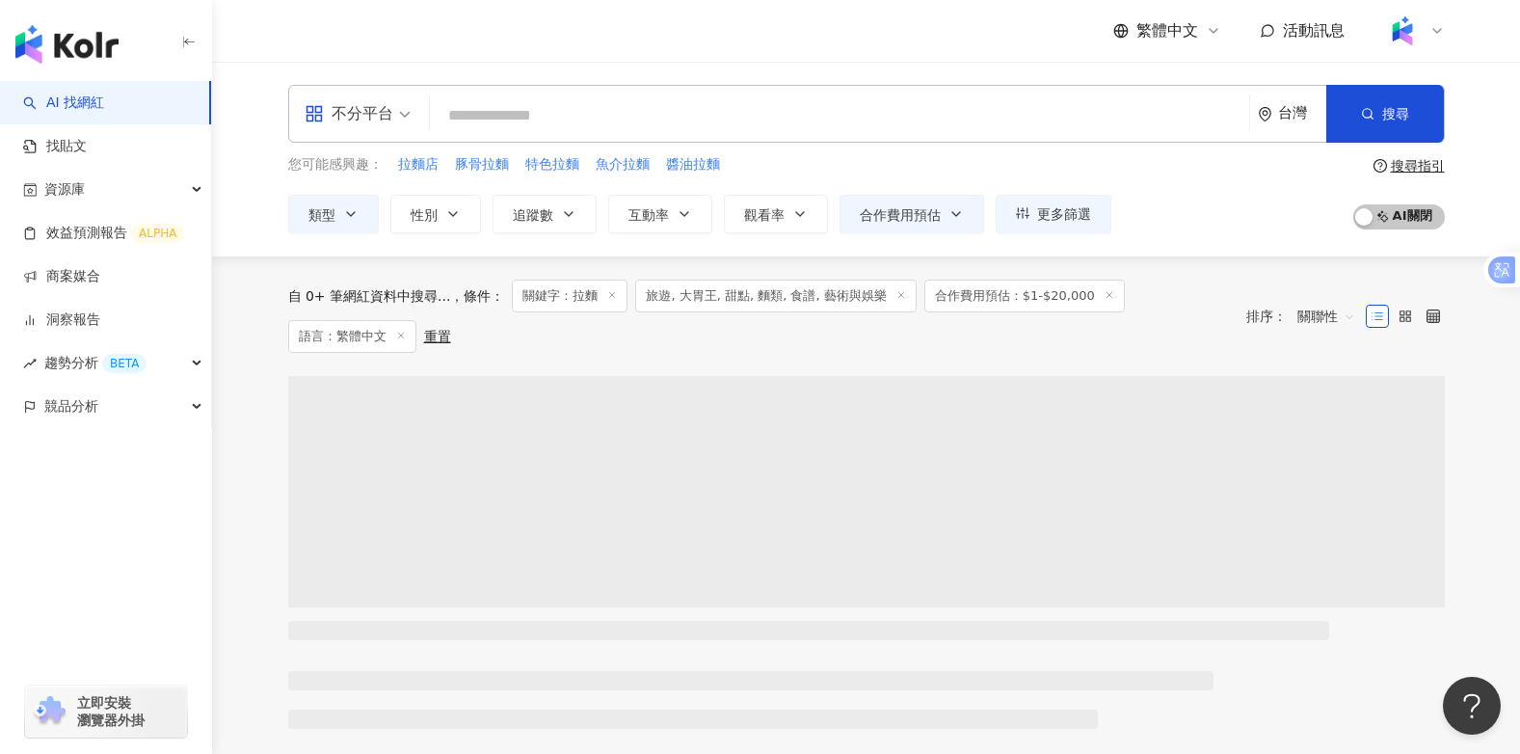
click at [899, 297] on div "自 0+ 筆網紅資料中搜尋... 條件 ： 關鍵字：拉麵 旅遊, 大胃王, 甜點, 麵類, 食譜, 藝術與娛樂 合作費用預估：$1-$20,000 語言：繁體…" at bounding box center [757, 315] width 939 height 73
click at [806, 211] on icon "button" at bounding box center [799, 213] width 15 height 15
click at [808, 210] on button "觀看率" at bounding box center [776, 214] width 104 height 39
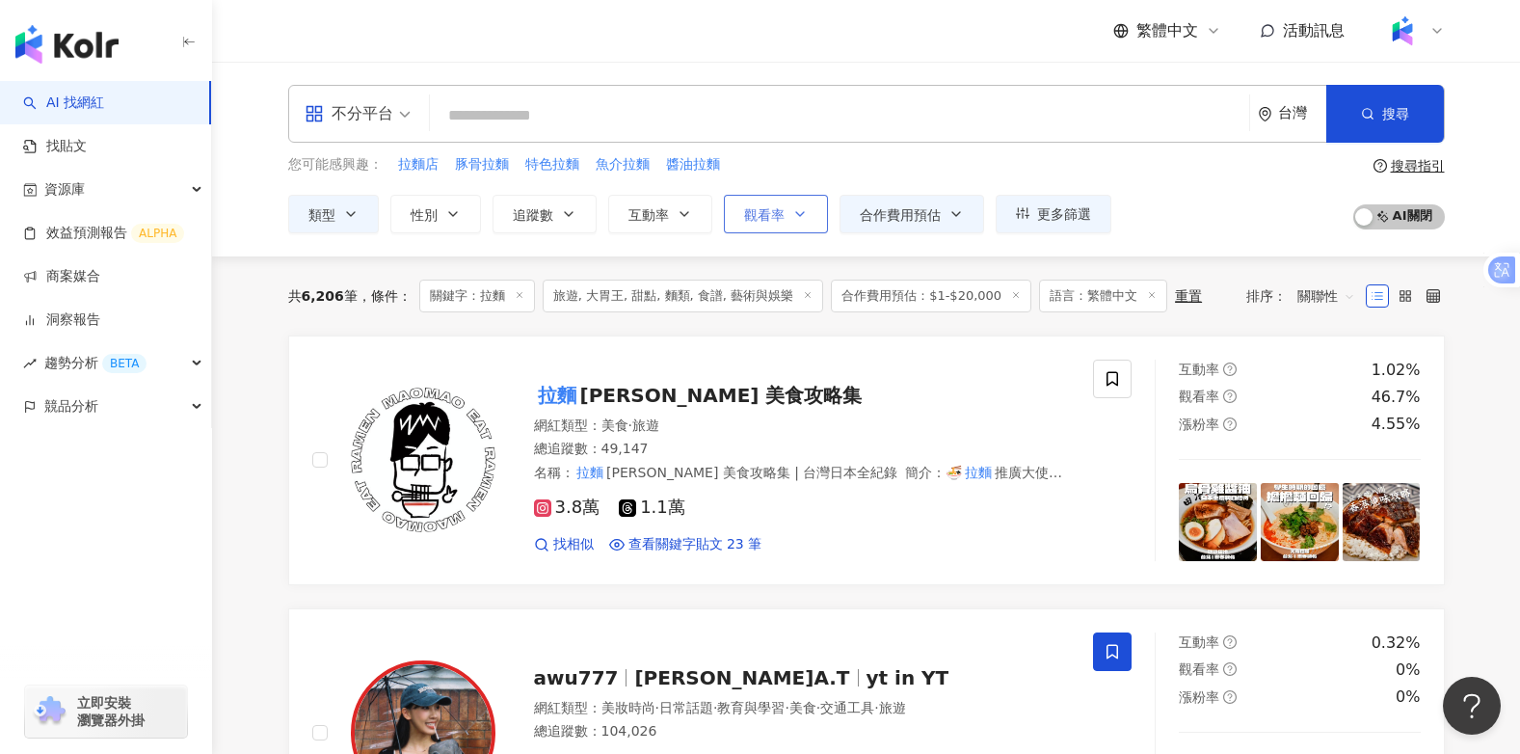
click at [803, 215] on icon "button" at bounding box center [799, 213] width 15 height 15
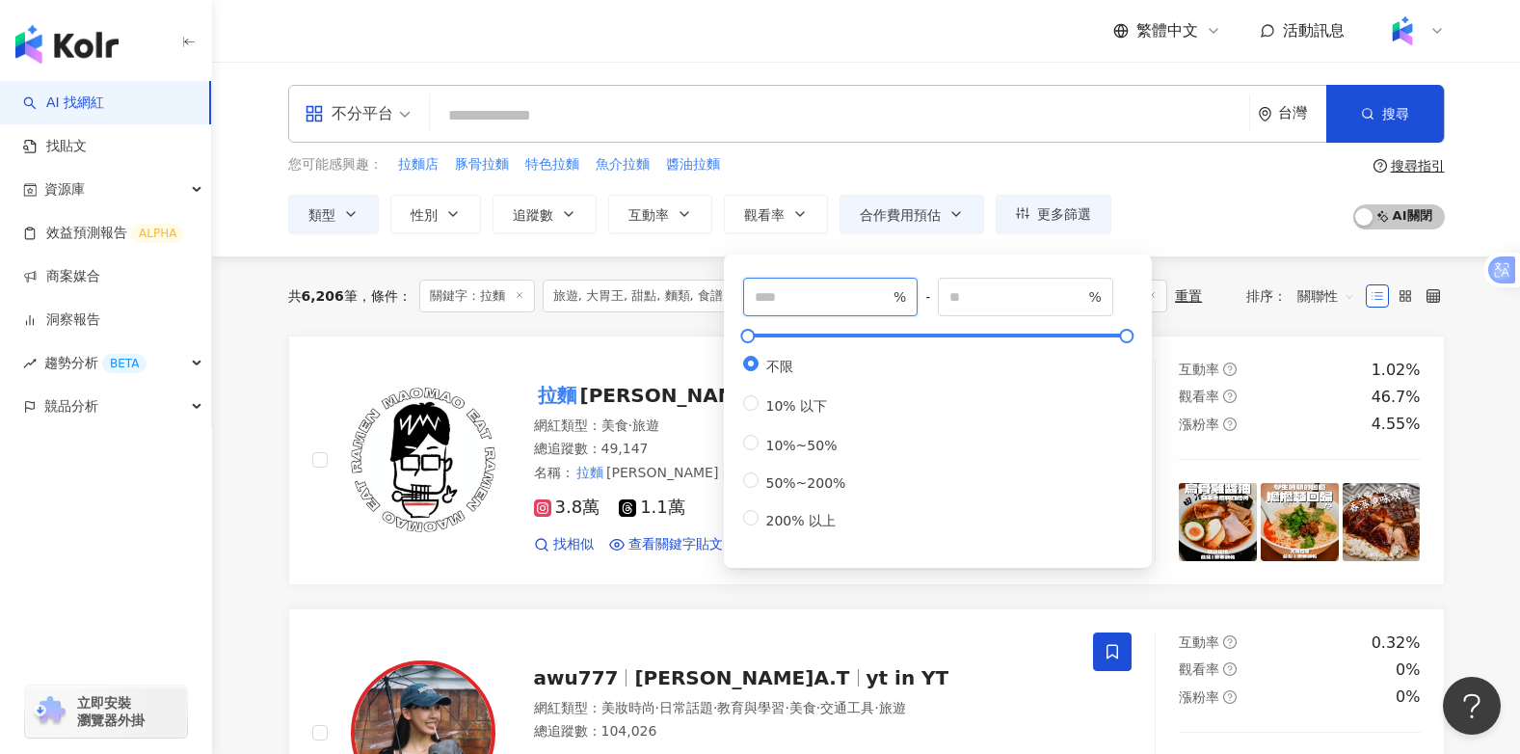
click at [805, 292] on input "number" at bounding box center [822, 296] width 135 height 21
click at [1008, 285] on span "%" at bounding box center [1025, 297] width 175 height 39
drag, startPoint x: 803, startPoint y: 299, endPoint x: 724, endPoint y: 305, distance: 79.2
click at [724, 305] on div "*** % - % 不限 10% 以下 10%~50% 50%~200% 200% 以上" at bounding box center [938, 410] width 428 height 313
click at [766, 491] on span "50%~200%" at bounding box center [805, 482] width 95 height 15
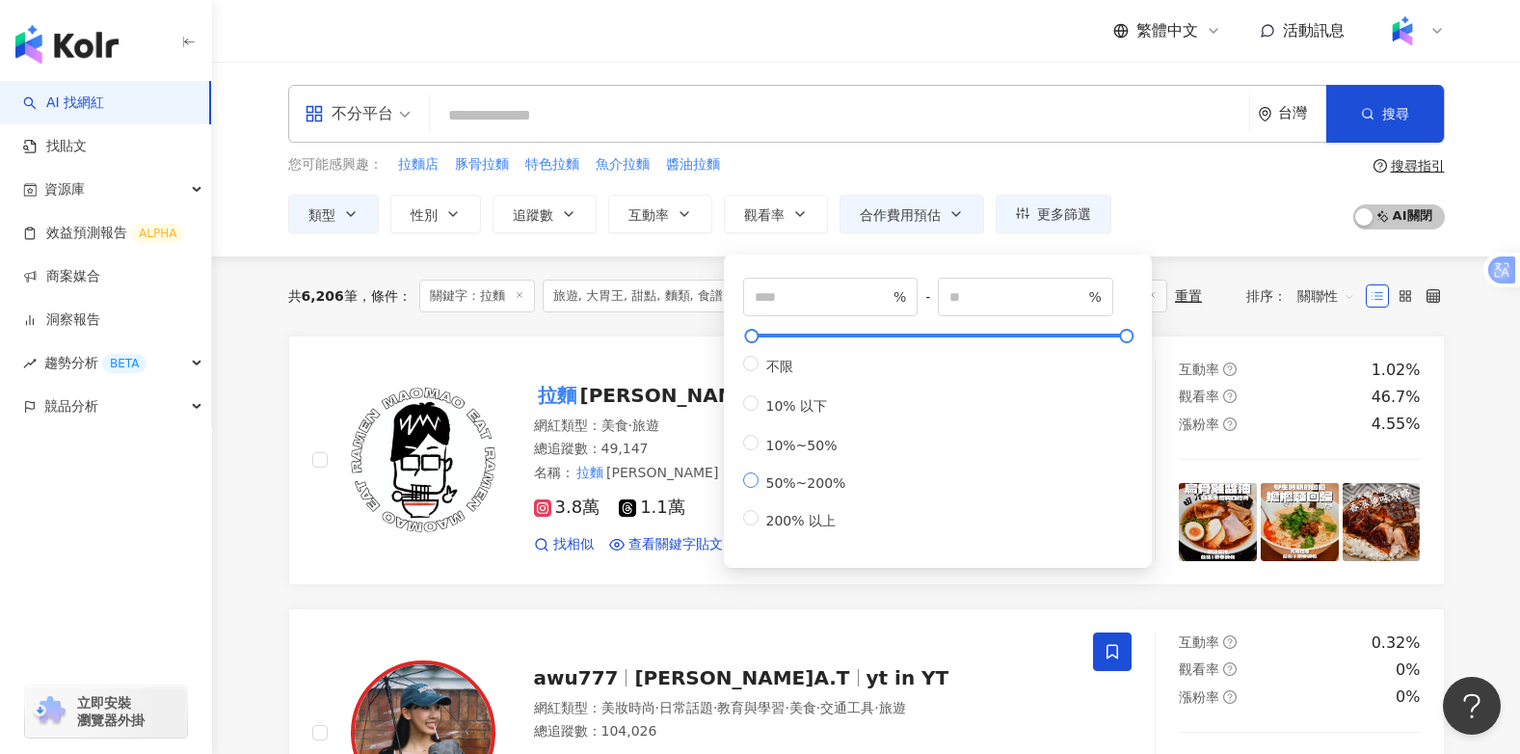
type input "**"
type input "***"
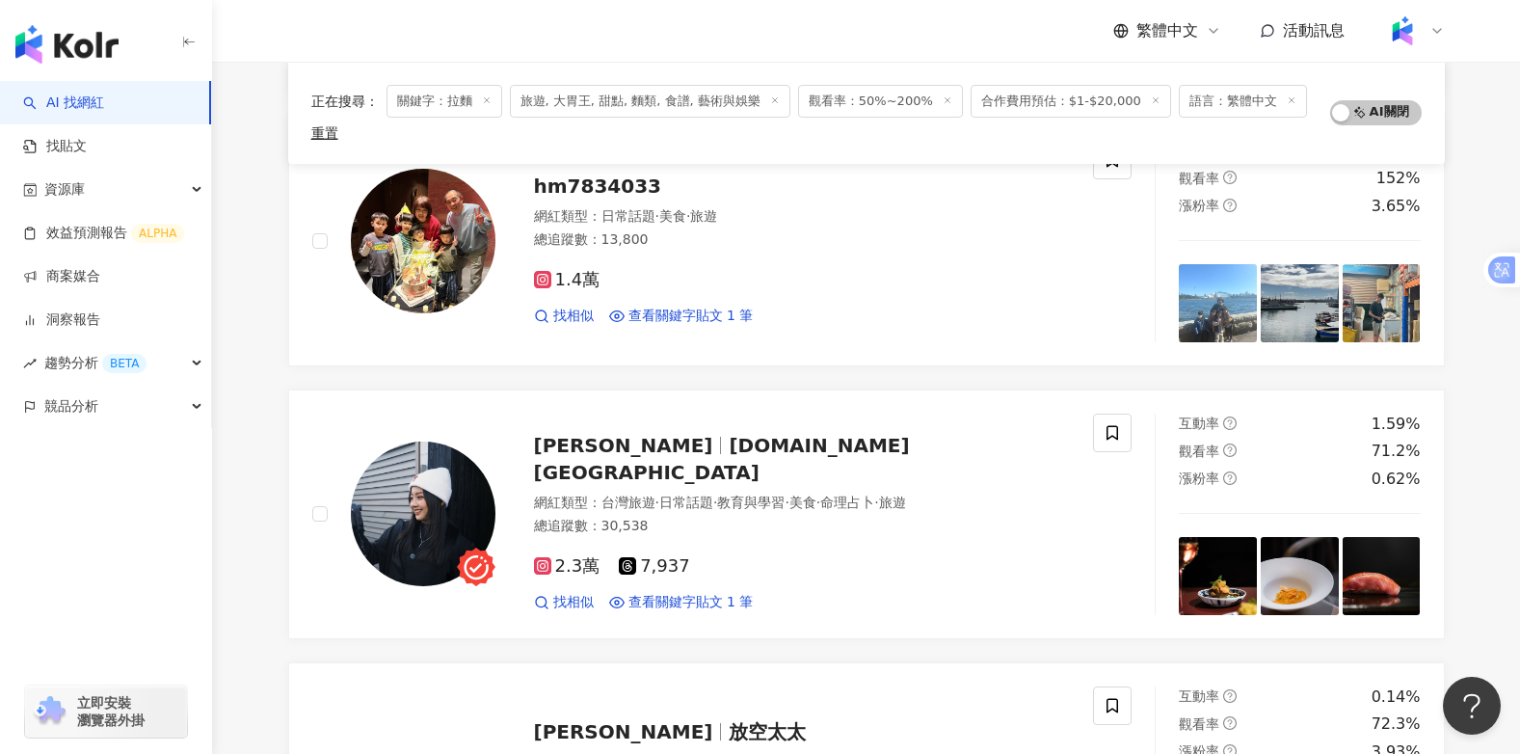
scroll to position [1156, 0]
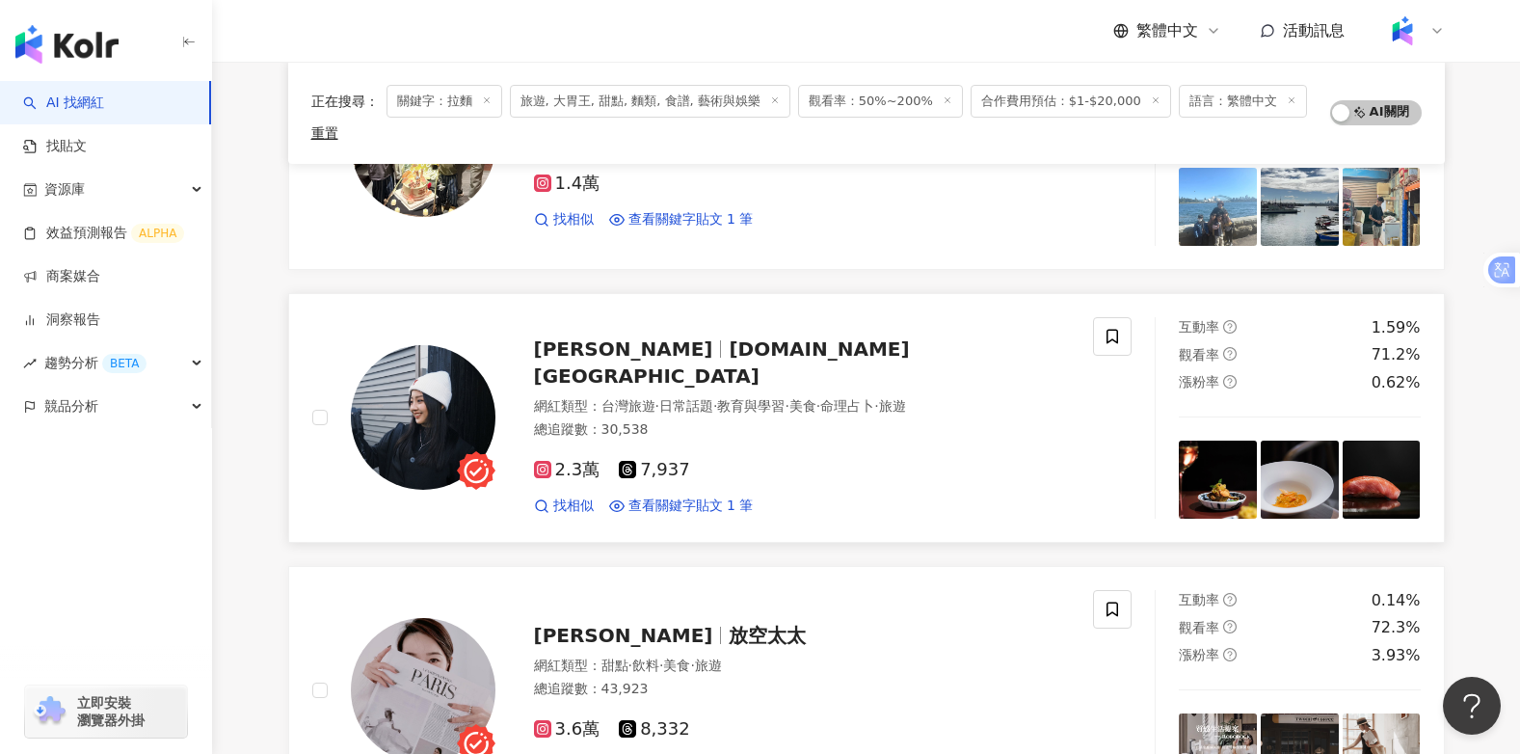
click at [669, 361] on span "[DOMAIN_NAME][GEOGRAPHIC_DATA]" at bounding box center [722, 362] width 376 height 50
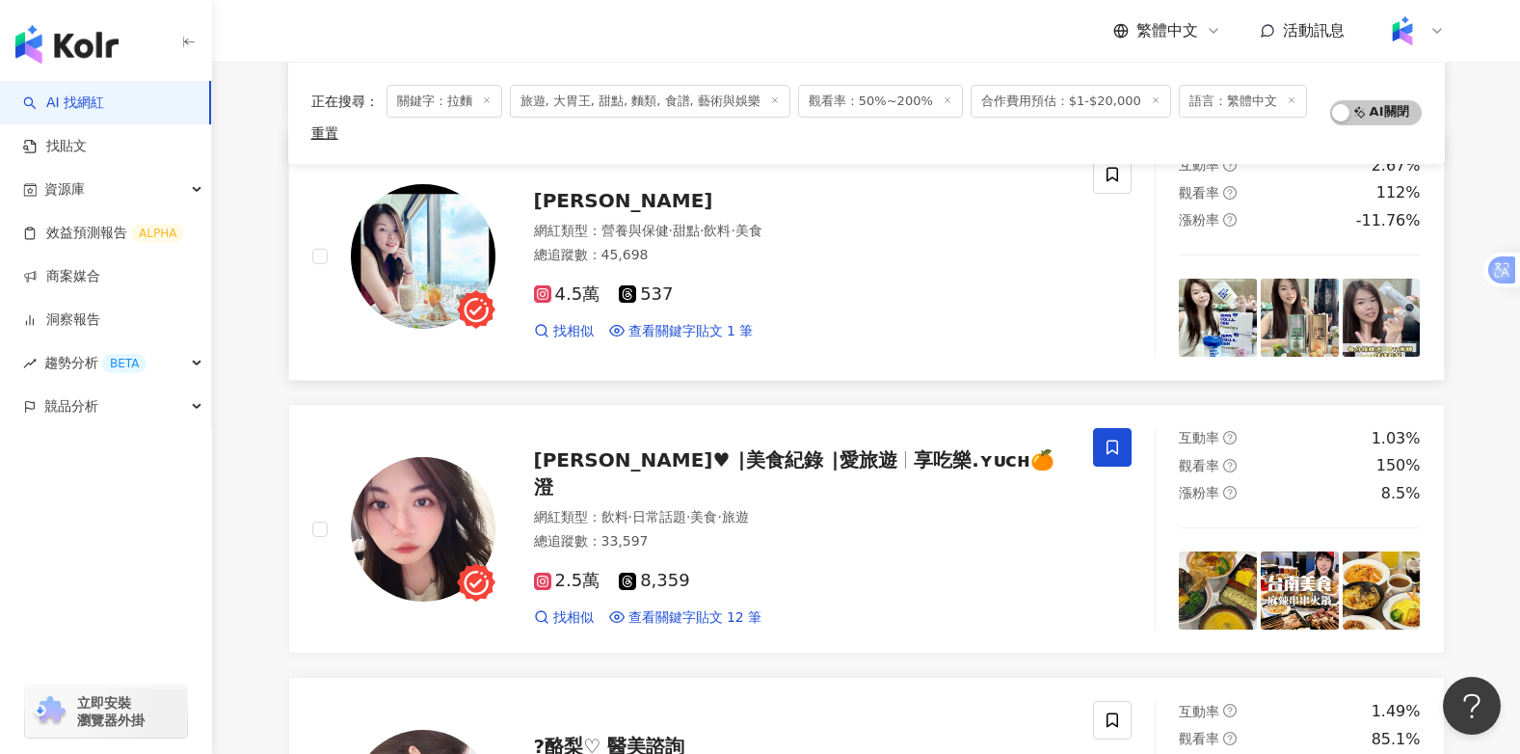
scroll to position [2698, 0]
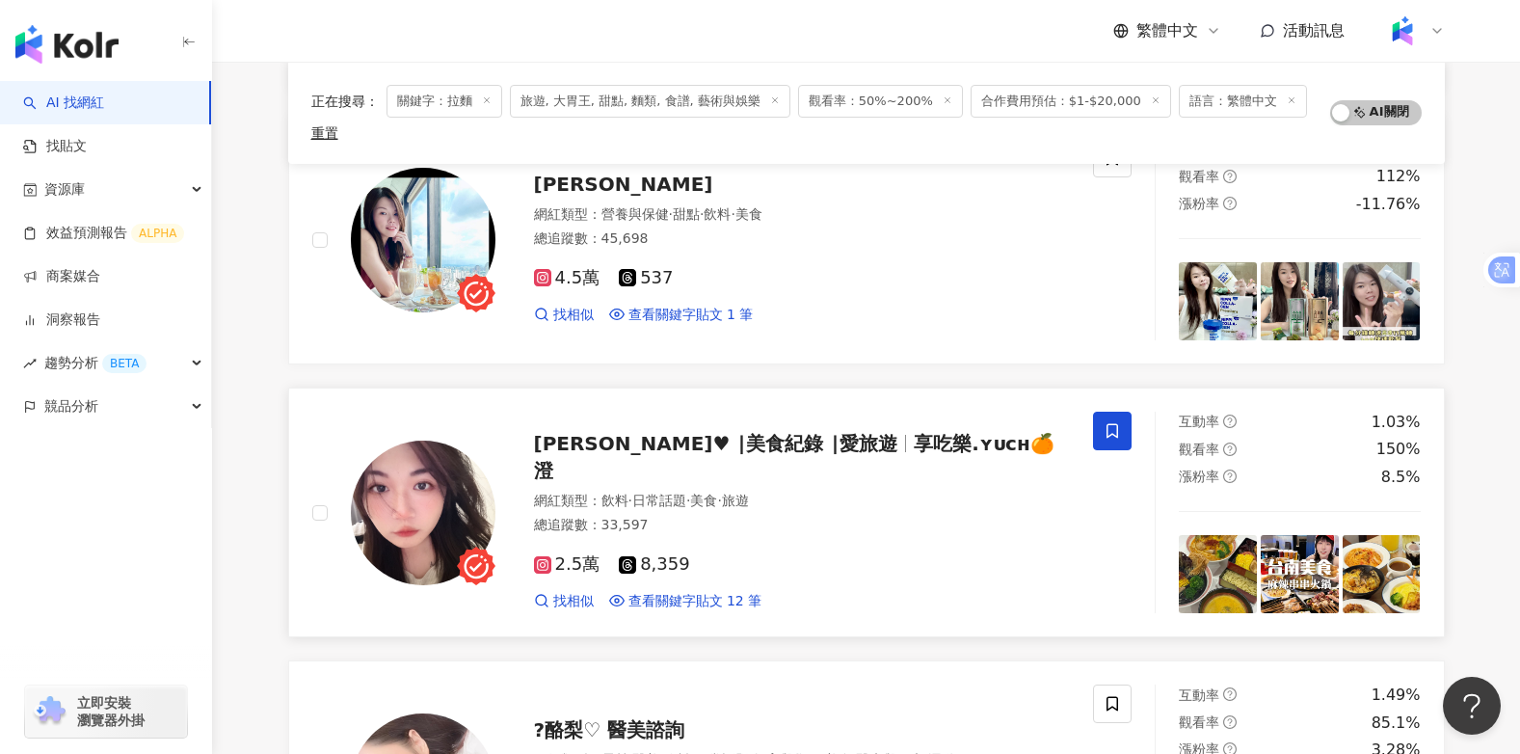
click at [803, 456] on span "享吃樂.ʏᴜᴄʜ🍊澄" at bounding box center [794, 457] width 520 height 50
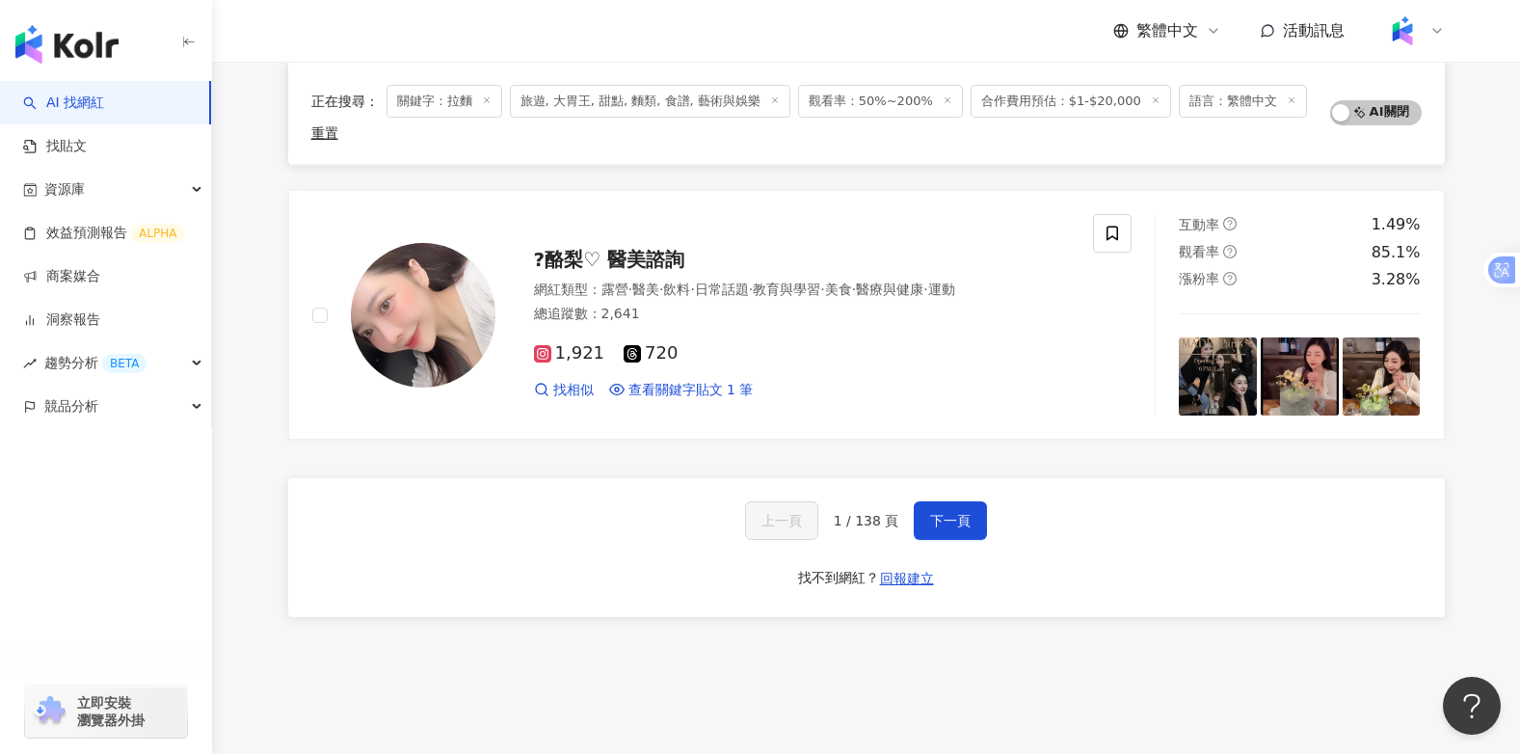
scroll to position [3180, 0]
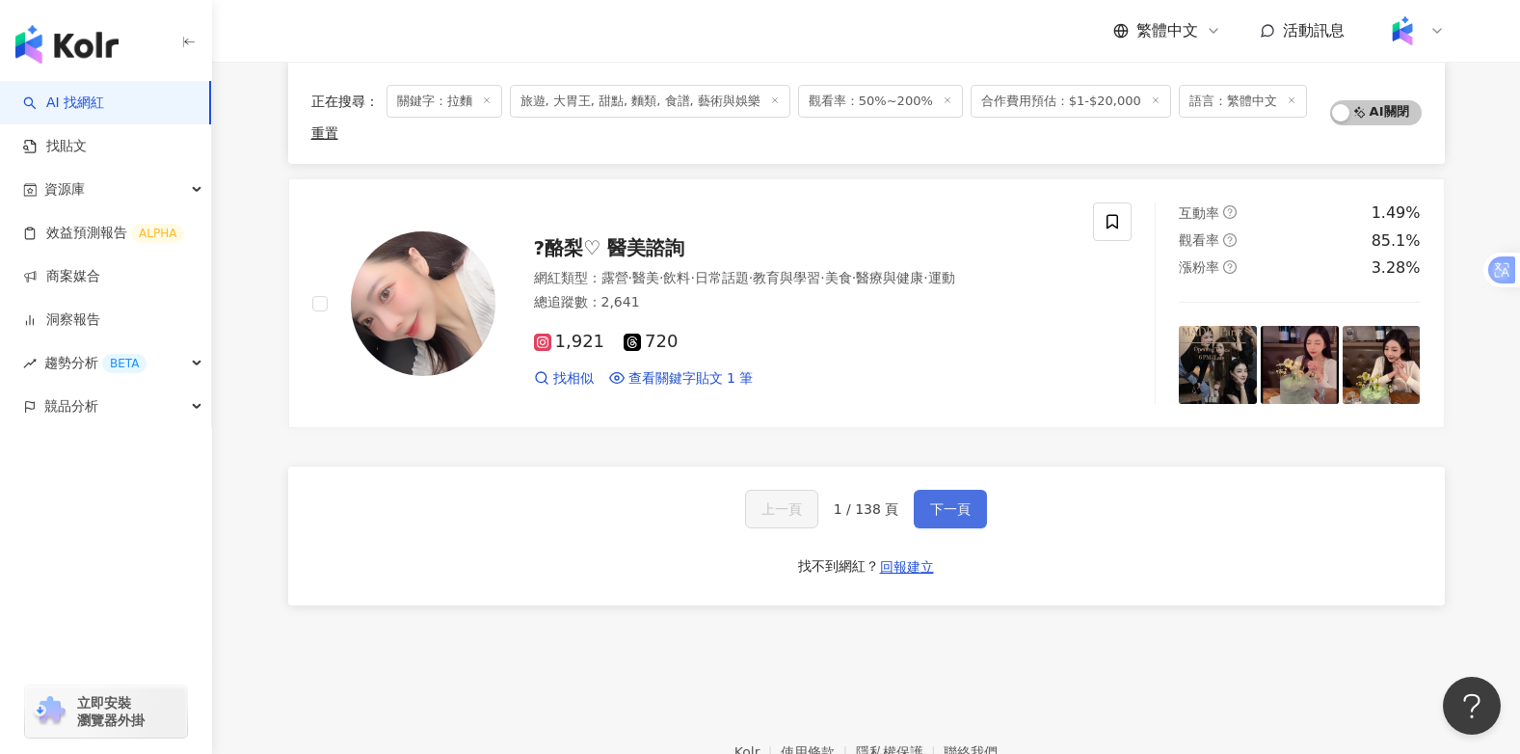
click at [964, 501] on span "下一頁" at bounding box center [950, 508] width 40 height 15
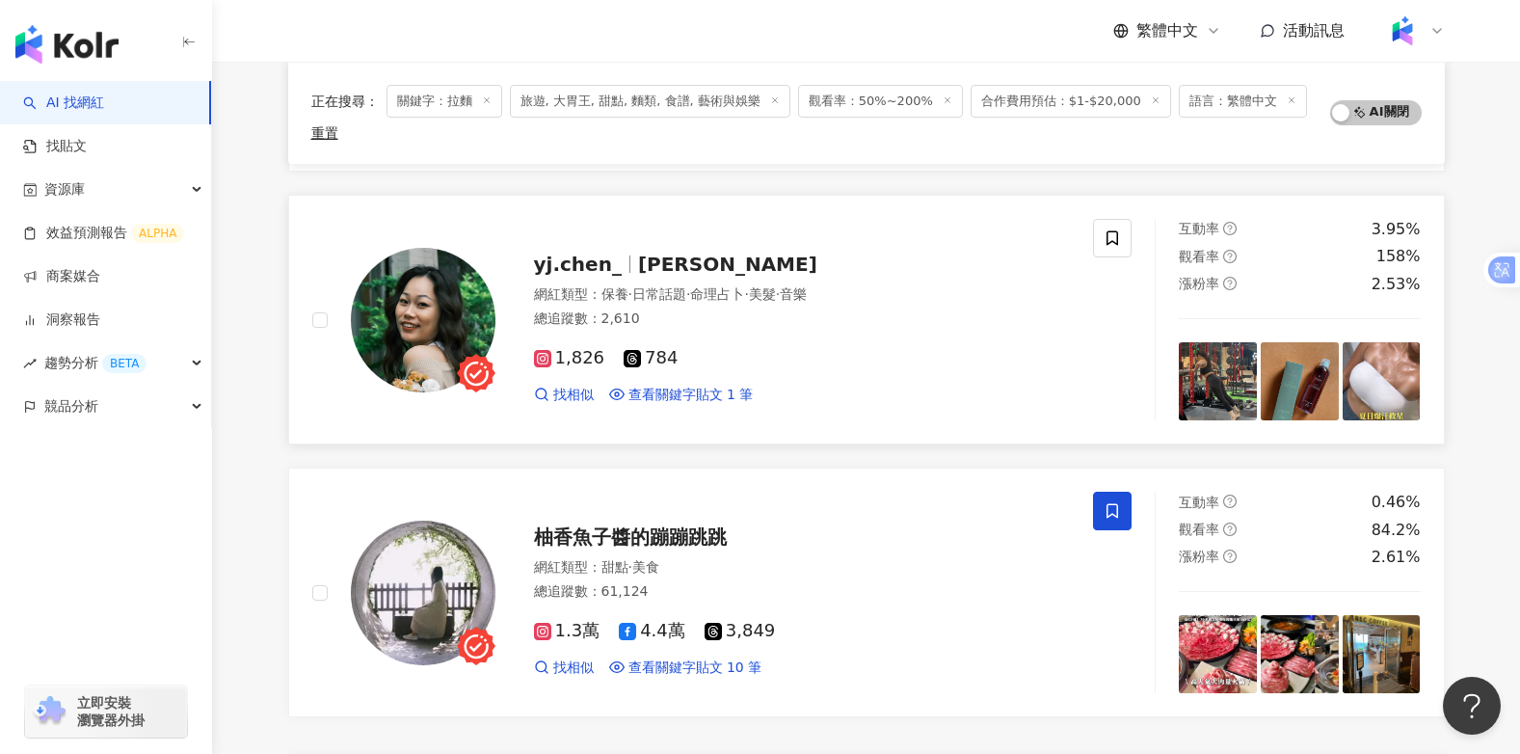
scroll to position [3276, 0]
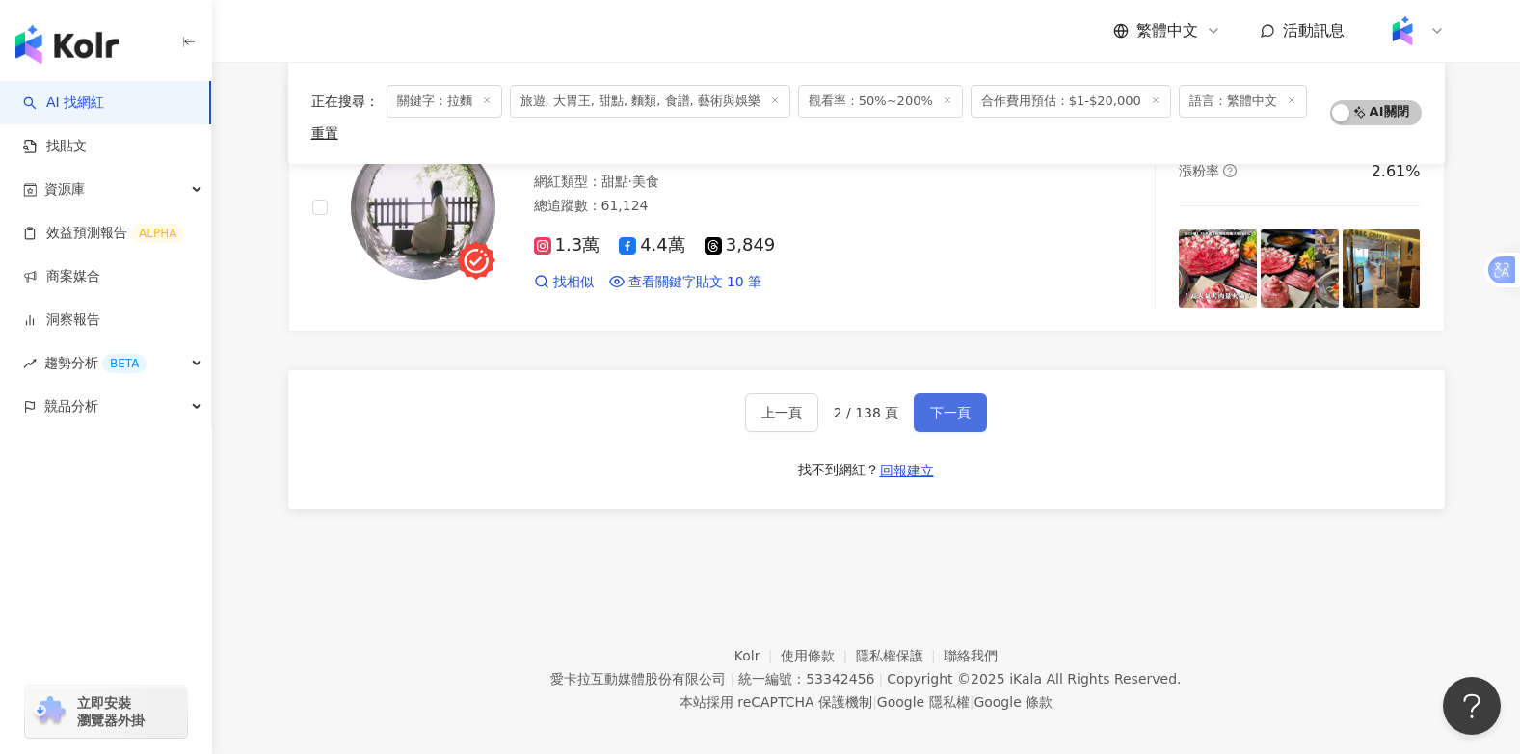
click at [968, 399] on button "下一頁" at bounding box center [950, 412] width 73 height 39
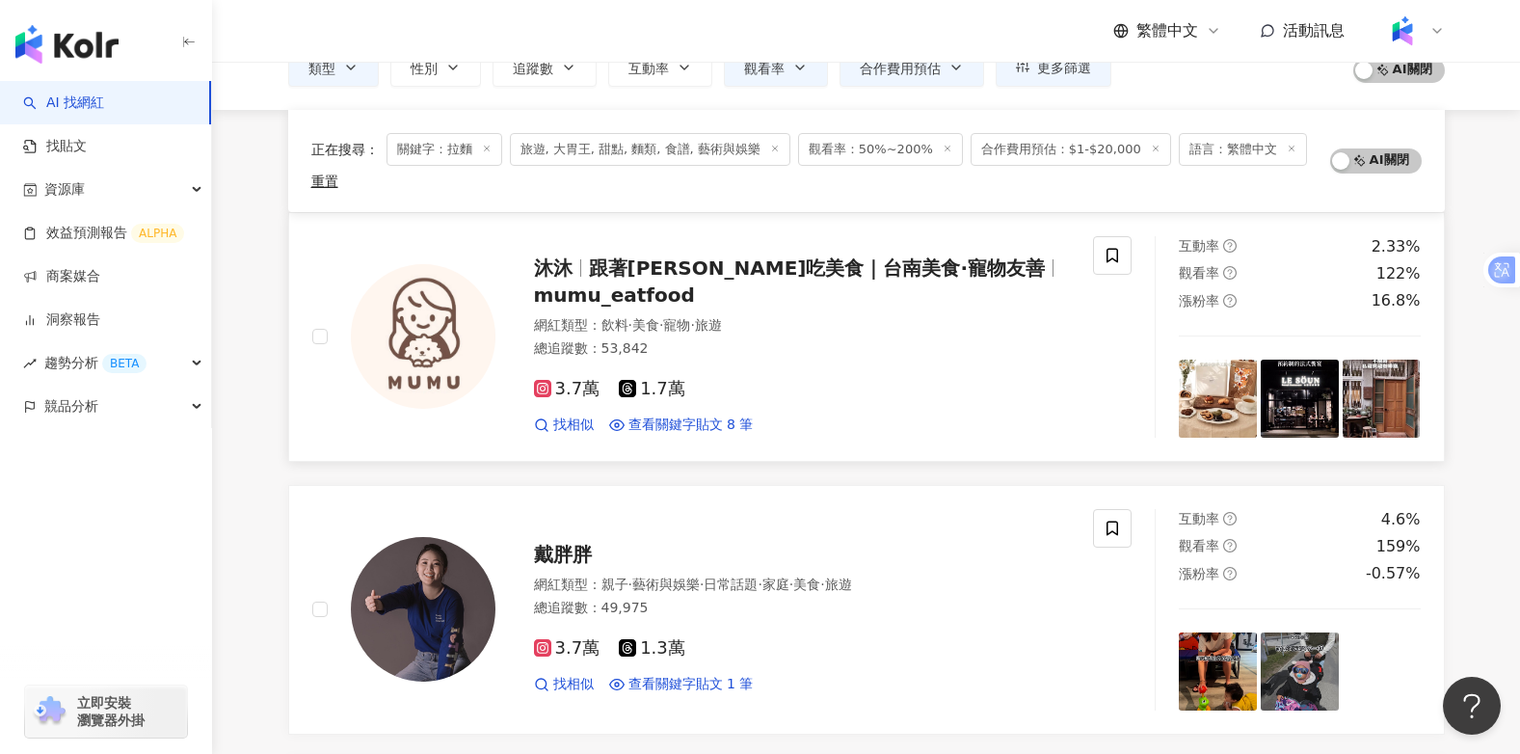
scroll to position [305, 0]
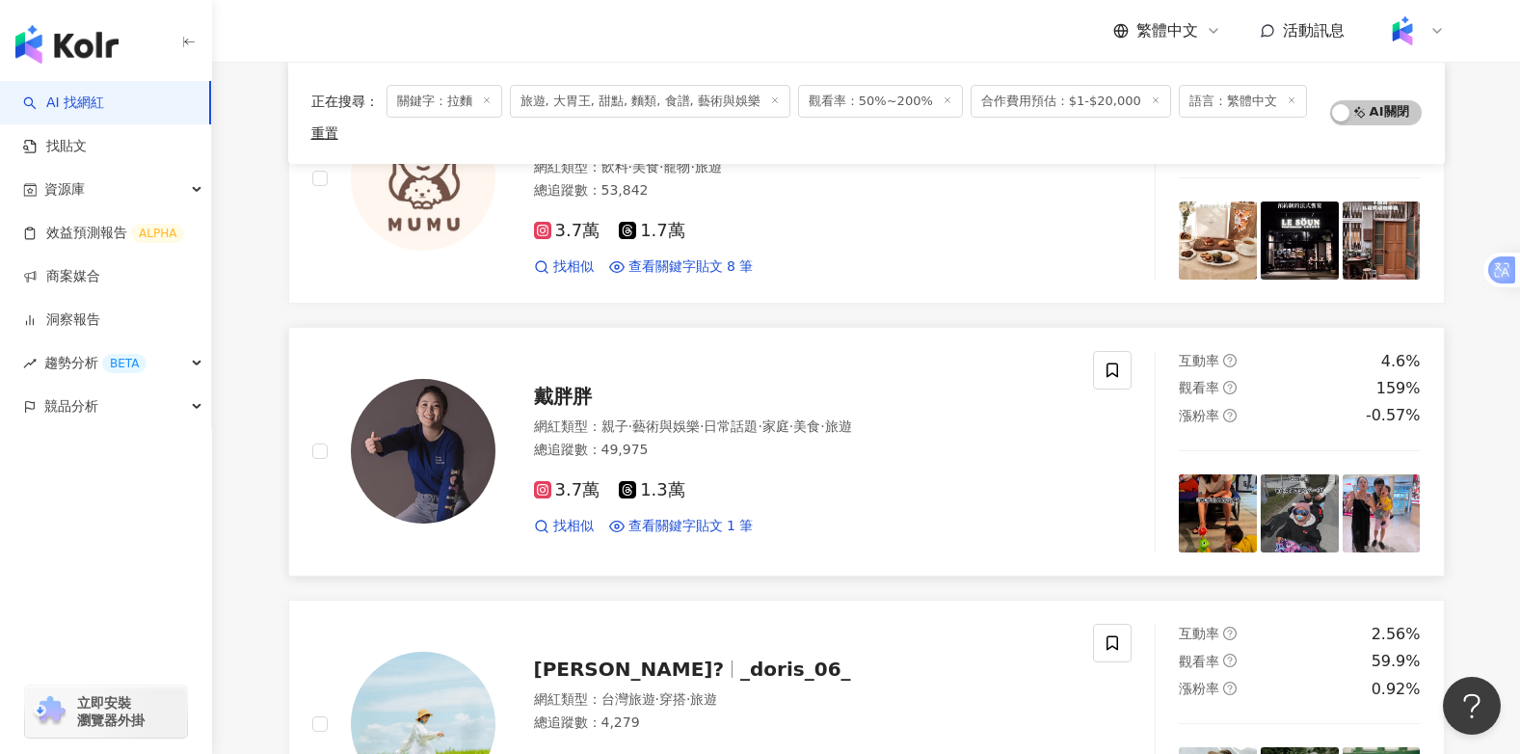
click at [547, 395] on span "戴胖胖" at bounding box center [563, 396] width 58 height 23
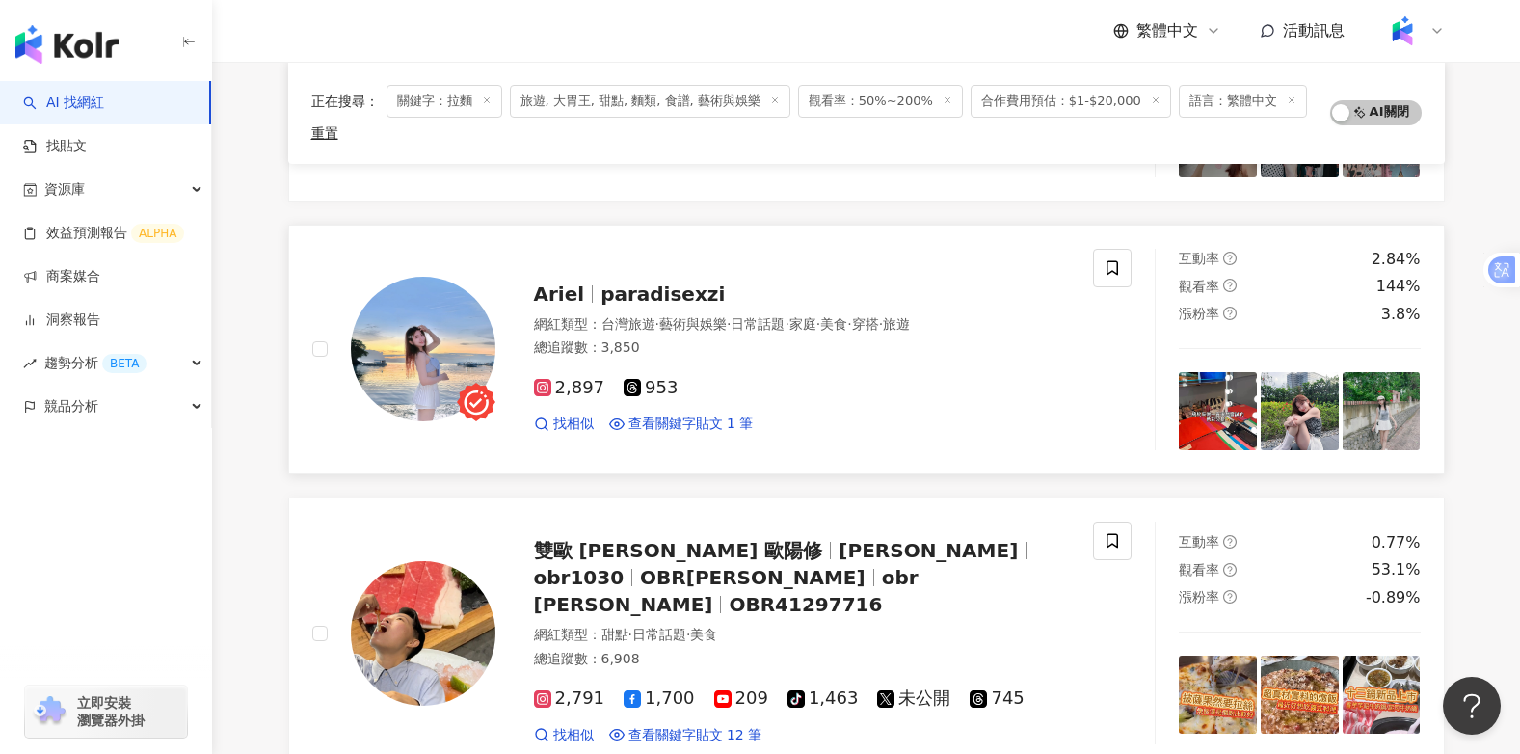
scroll to position [2039, 0]
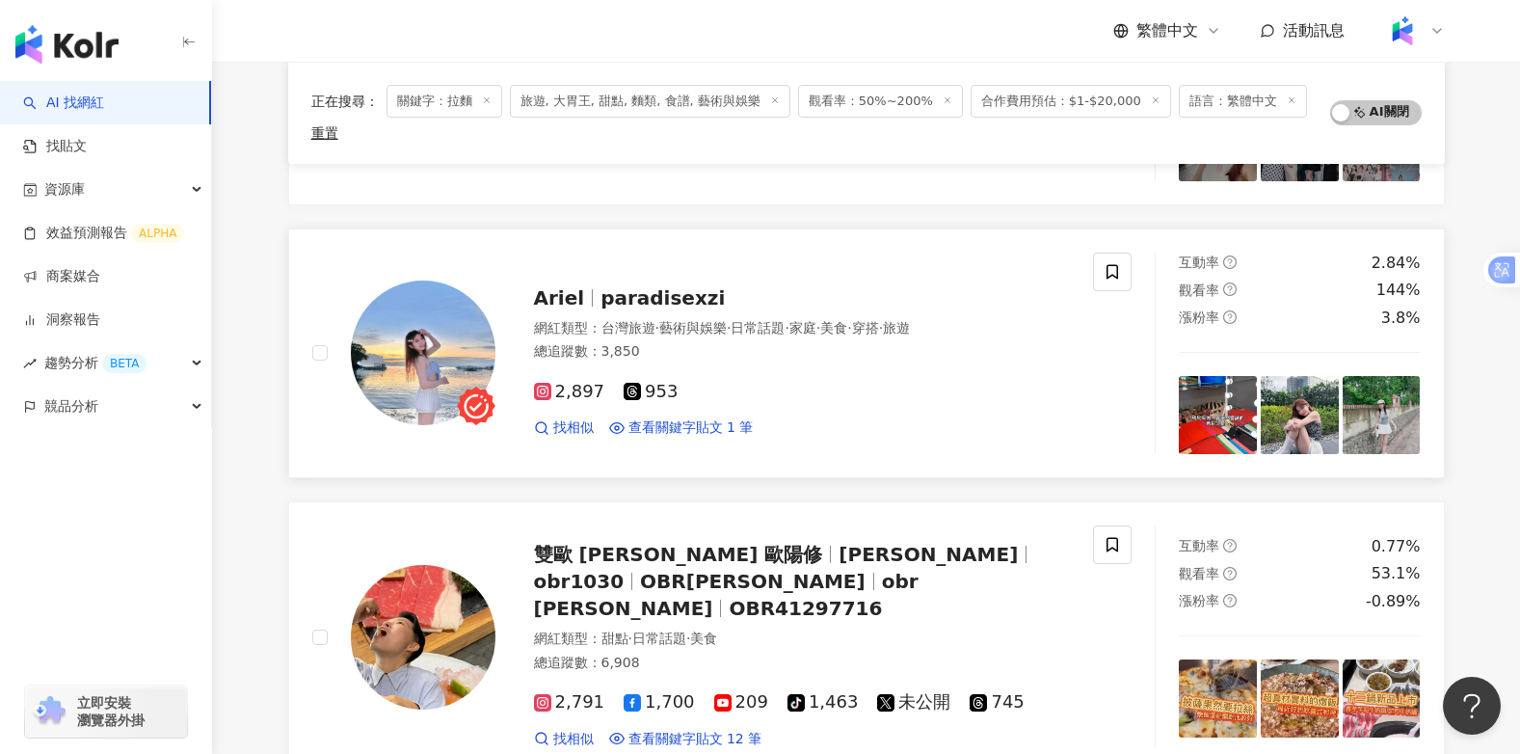
click at [636, 293] on span "paradisexzi" at bounding box center [662, 297] width 124 height 23
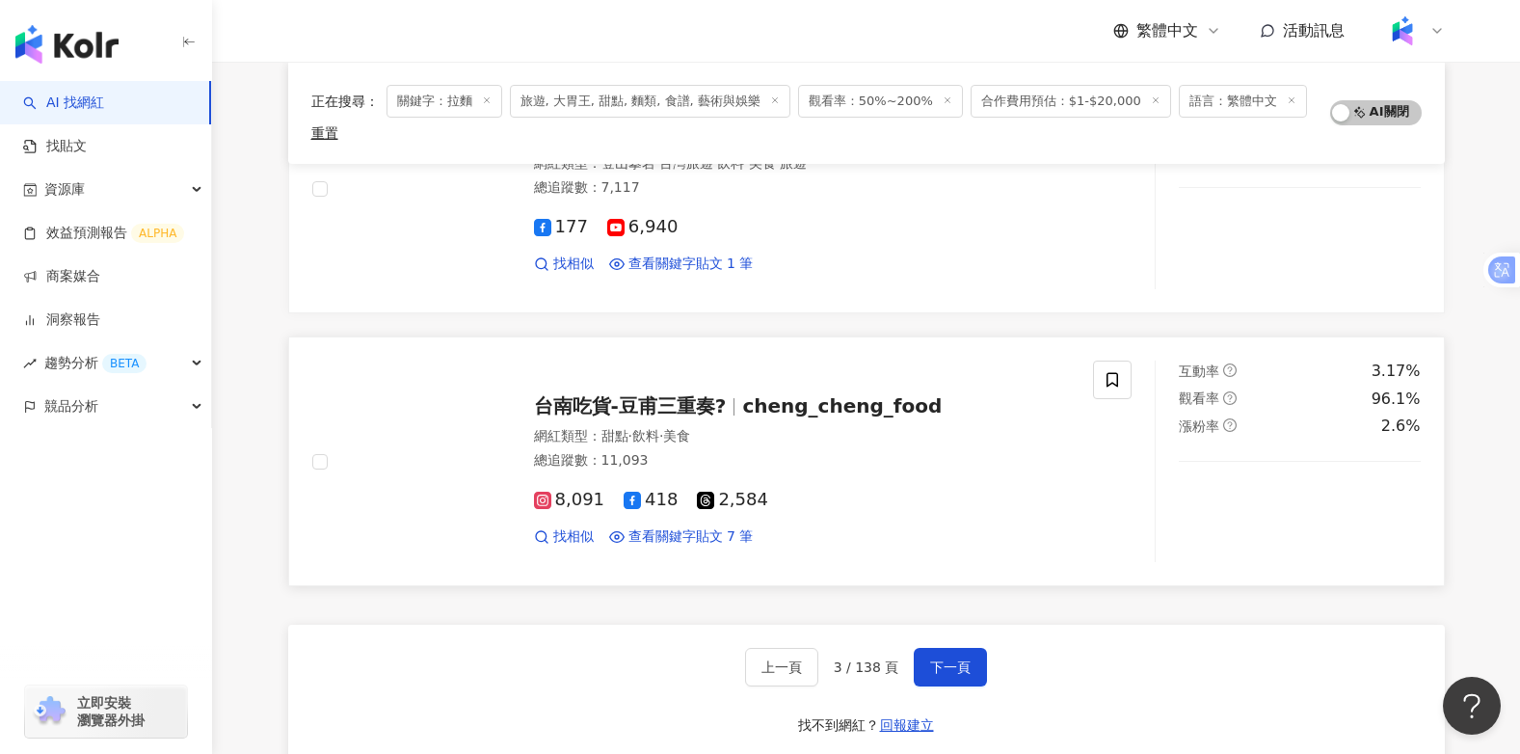
scroll to position [3196, 0]
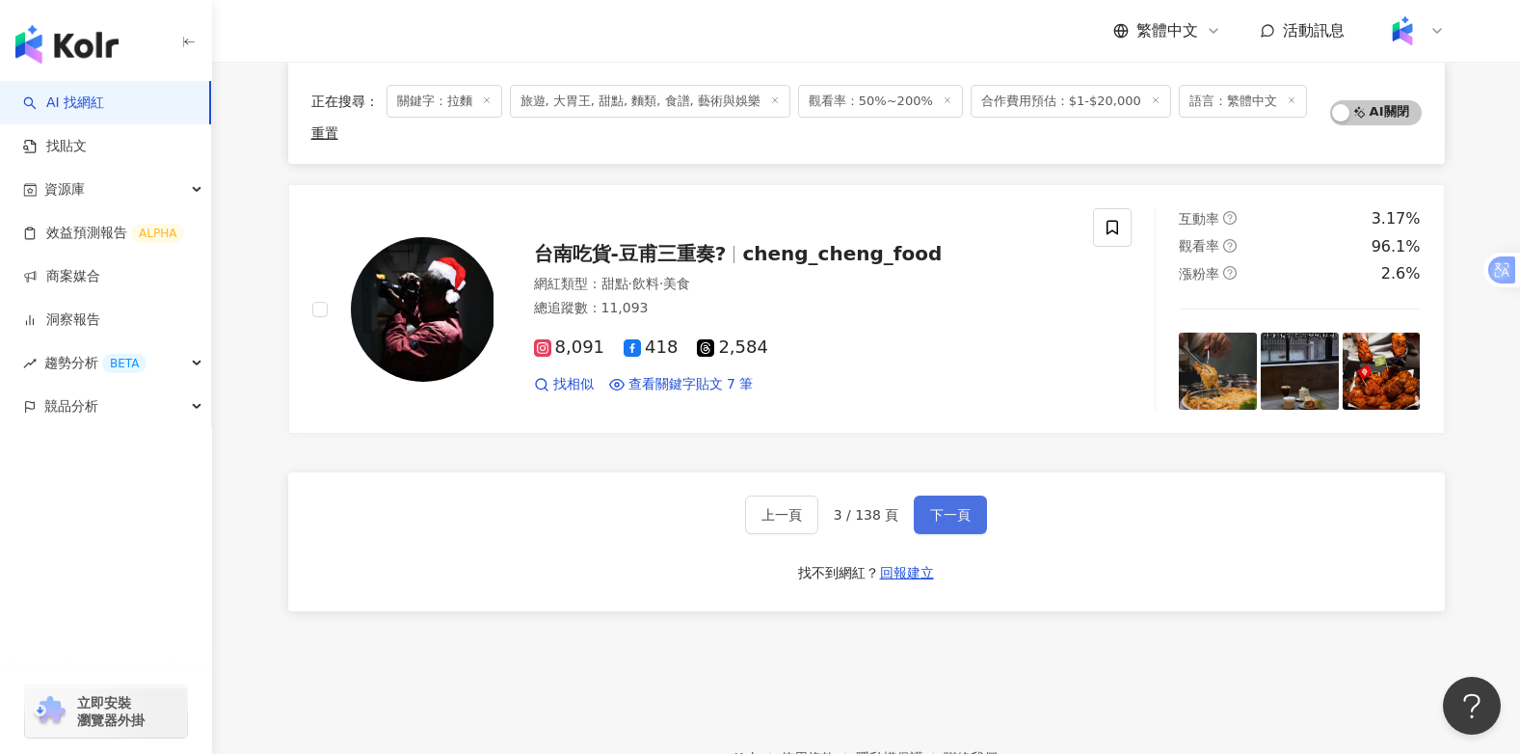
click at [945, 507] on span "下一頁" at bounding box center [950, 514] width 40 height 15
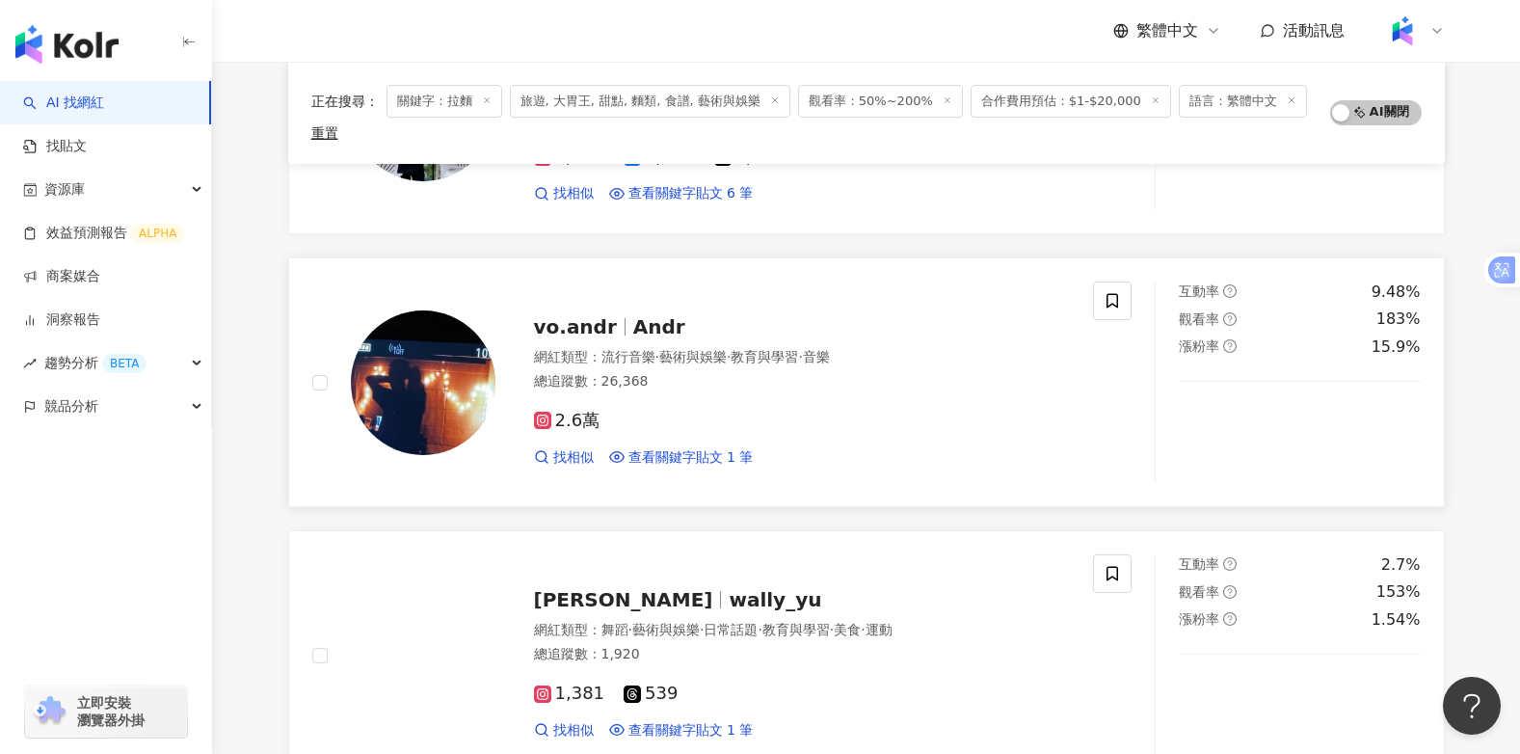
scroll to position [2521, 0]
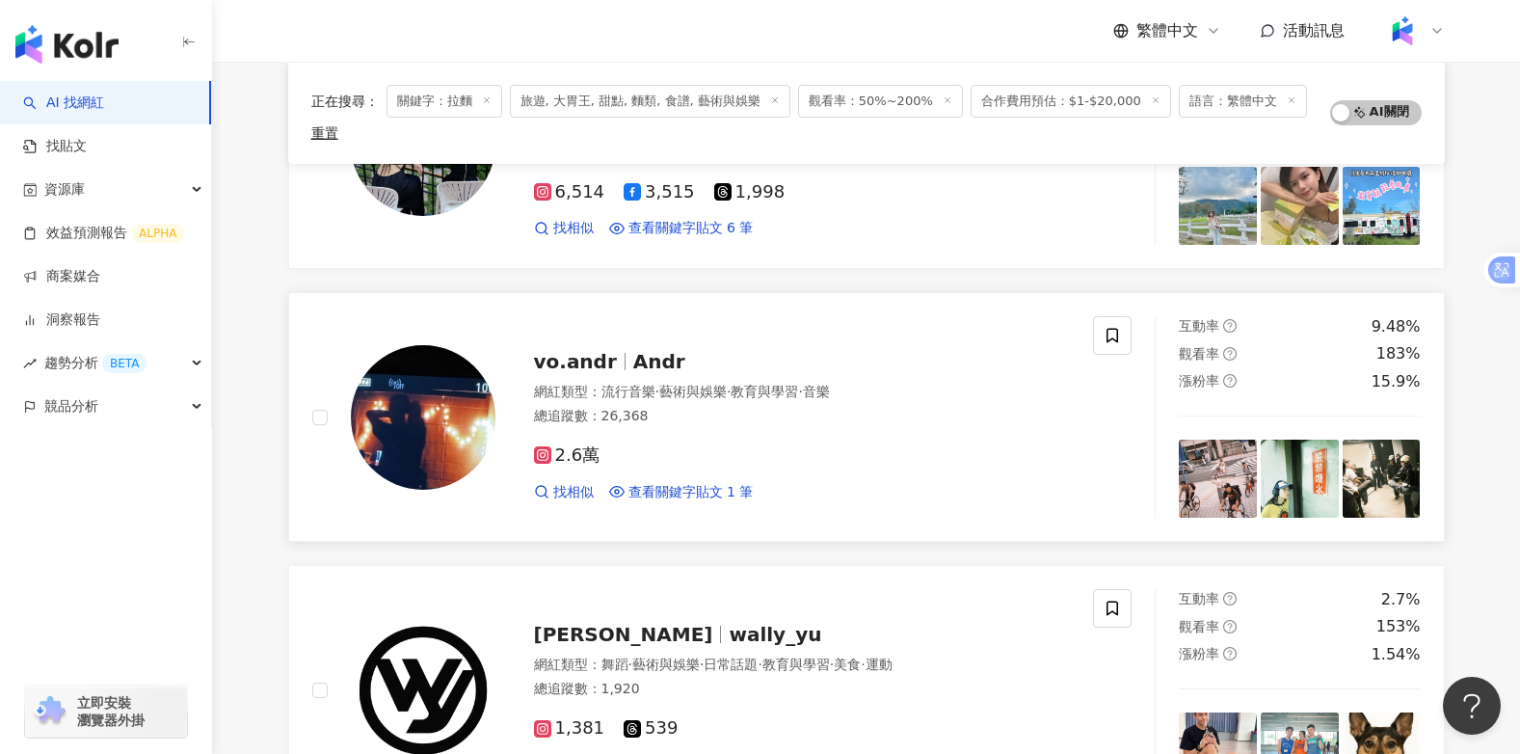
click at [622, 358] on span "vo.andr" at bounding box center [583, 361] width 99 height 23
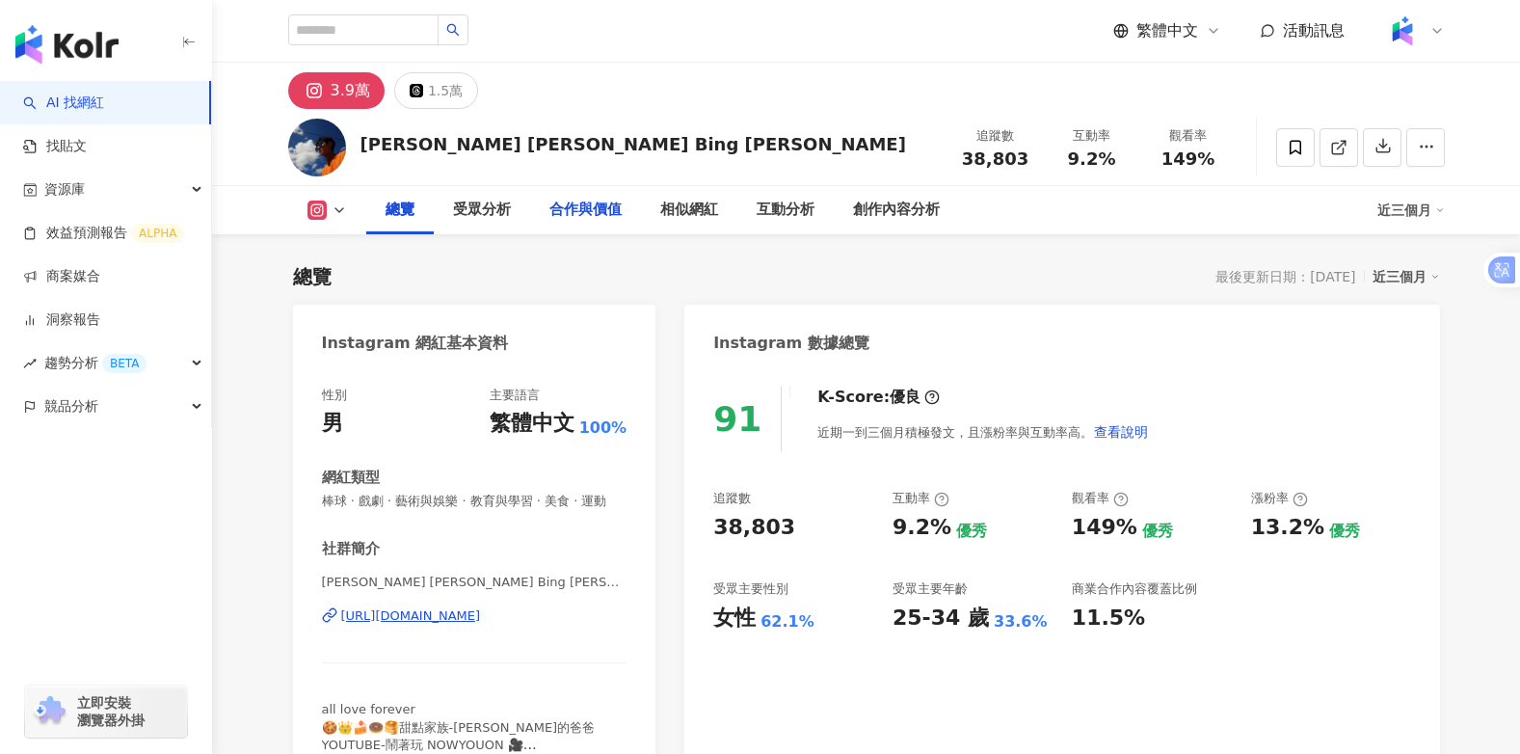
click at [597, 212] on div "合作與價值" at bounding box center [585, 210] width 72 height 23
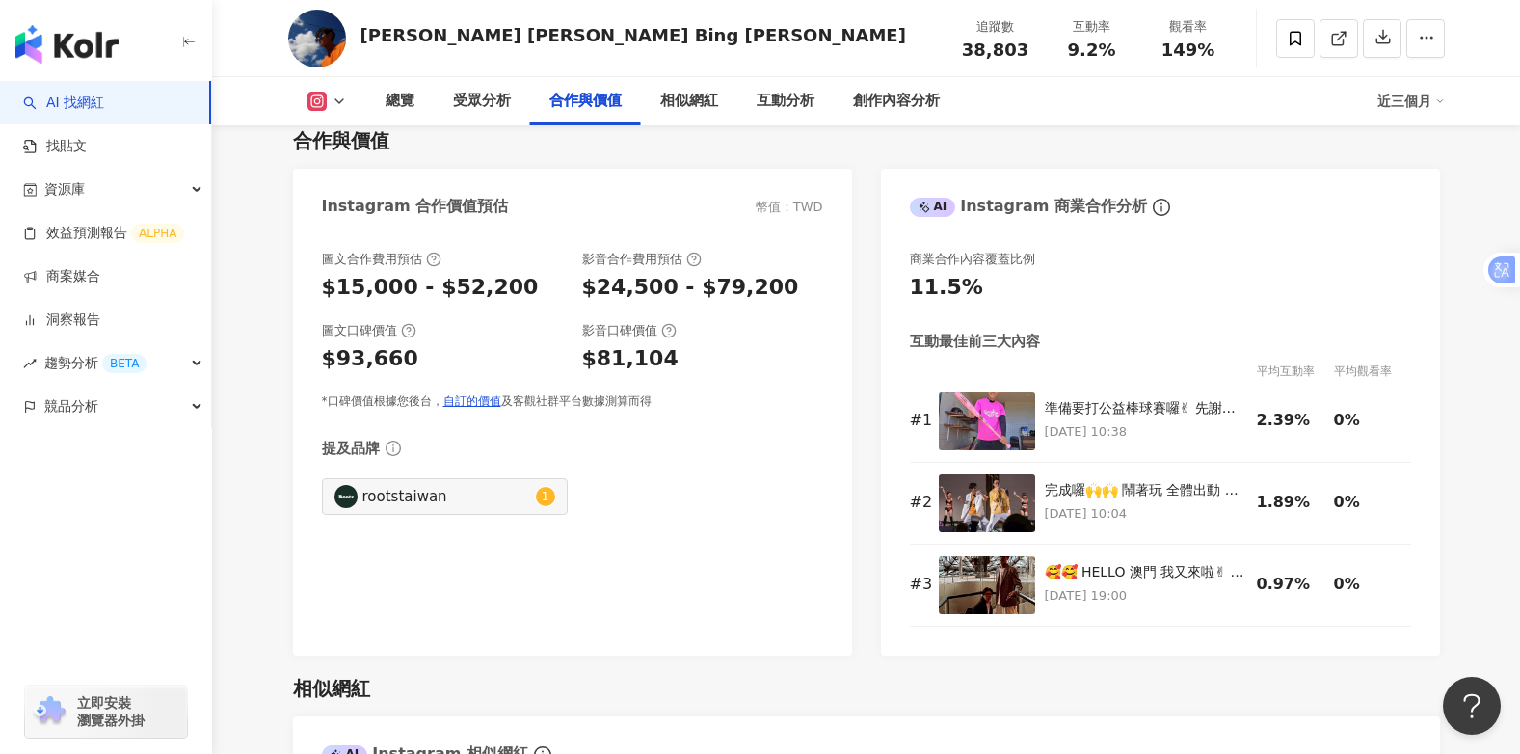
scroll to position [2434, 0]
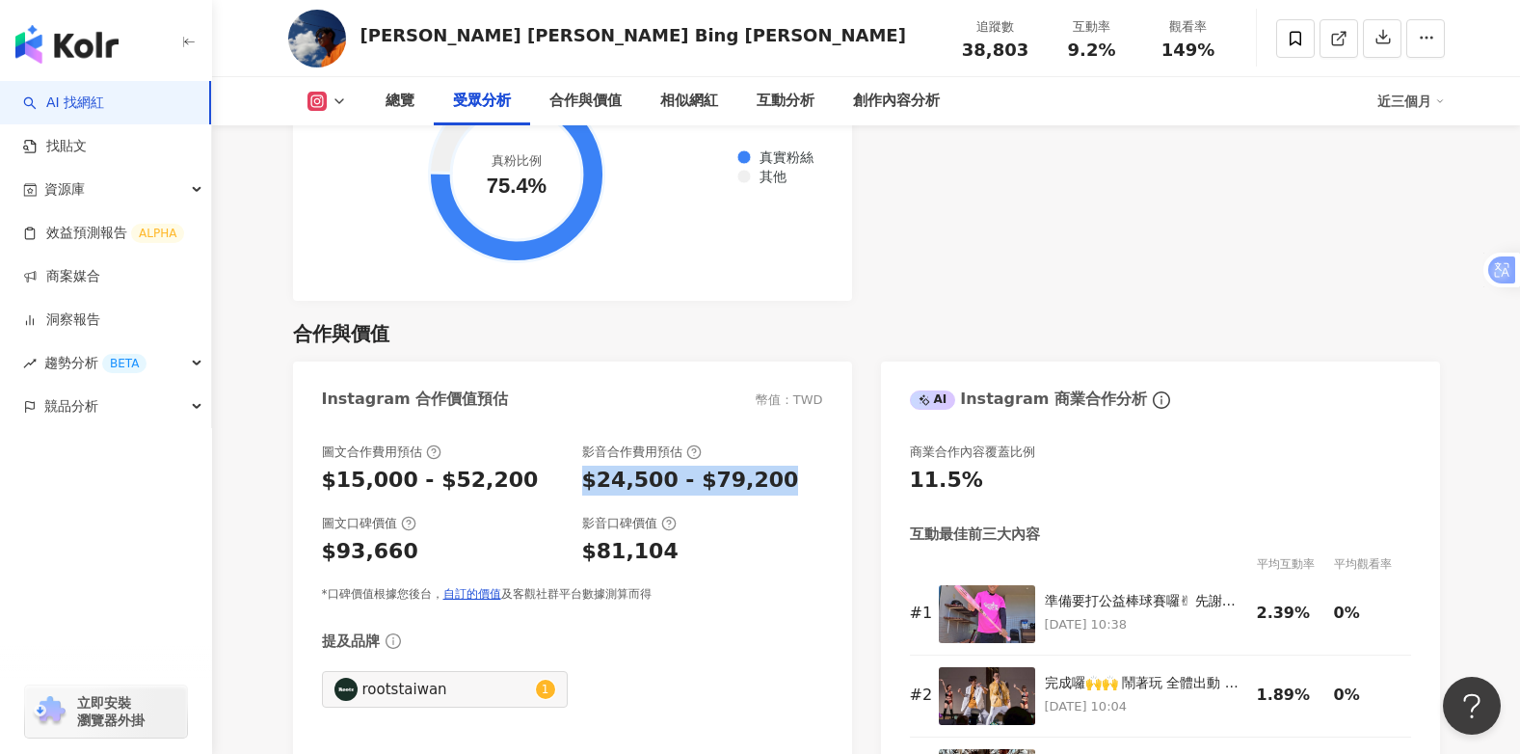
drag, startPoint x: 767, startPoint y: 505, endPoint x: 575, endPoint y: 512, distance: 191.9
click at [575, 495] on div "圖文合作費用預估 $15,000 - $52,200 影音合作費用預估 $24,500 - $79,200" at bounding box center [572, 469] width 501 height 52
copy div "$24,500 - $79,200"
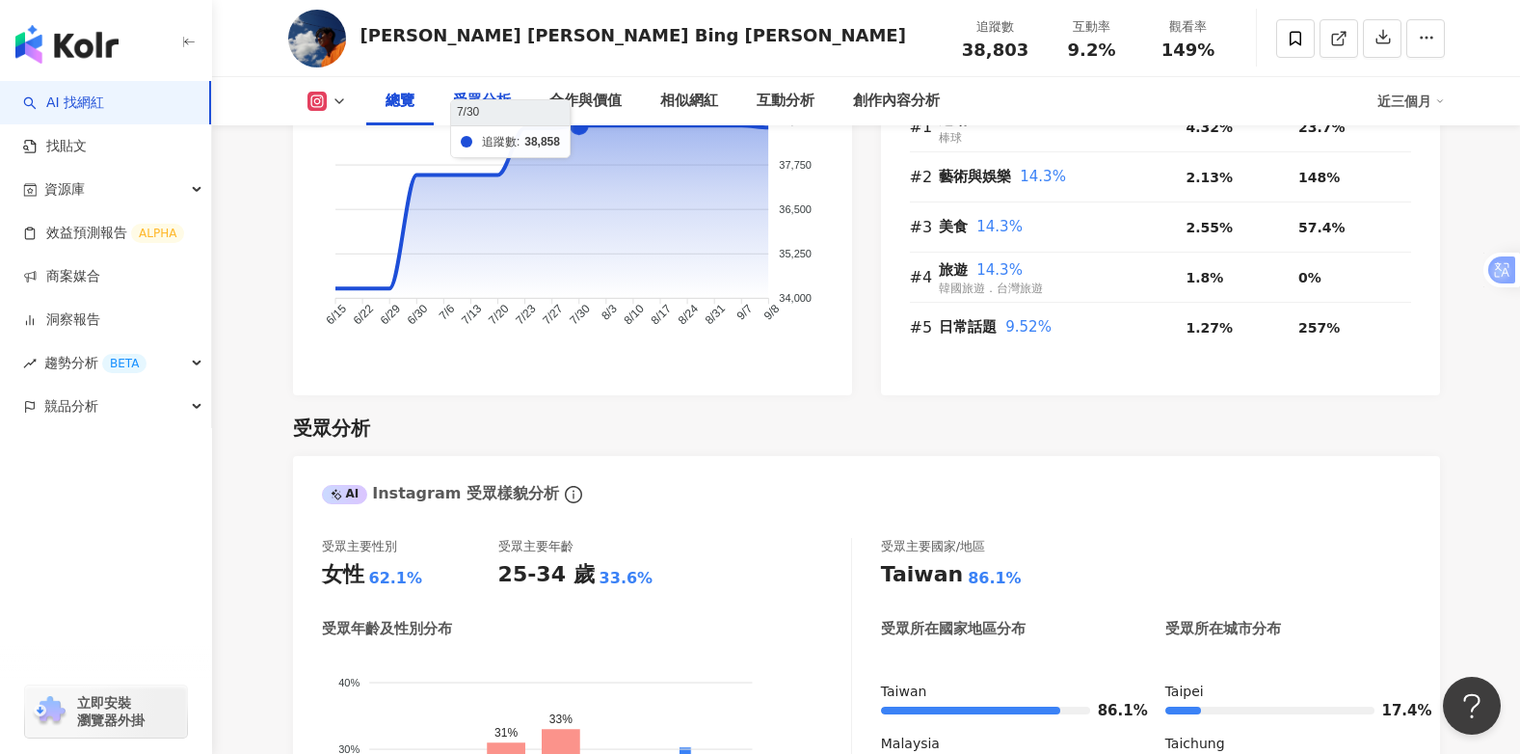
scroll to position [1374, 0]
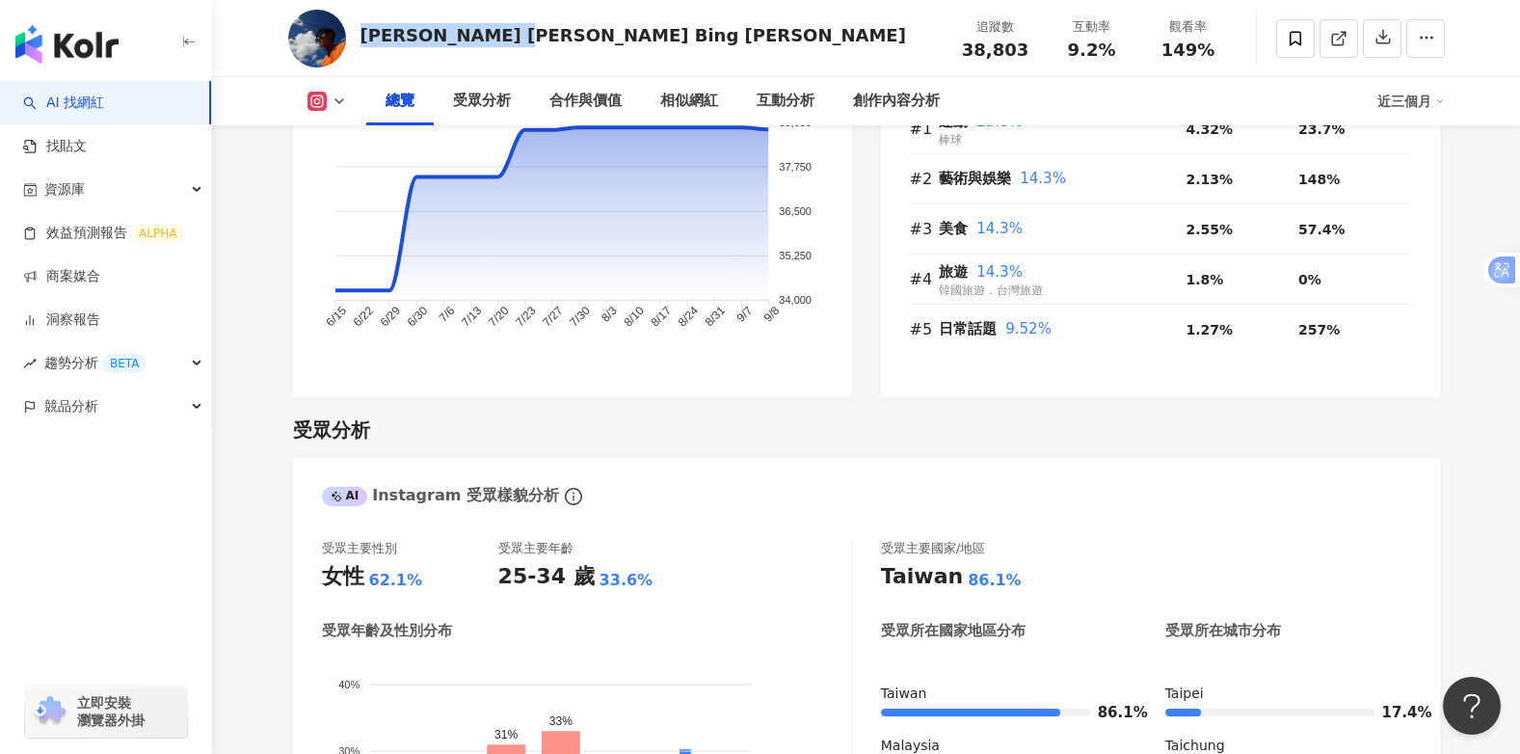
drag, startPoint x: 530, startPoint y: 33, endPoint x: 358, endPoint y: 37, distance: 172.5
click at [358, 37] on div "阿翔 [PERSON_NAME] Bing [PERSON_NAME] 追蹤數 38,803 互動率 9.2% 觀看率 149%" at bounding box center [867, 38] width 1234 height 76
copy div "[PERSON_NAME] [PERSON_NAME] Bing [PERSON_NAME]"
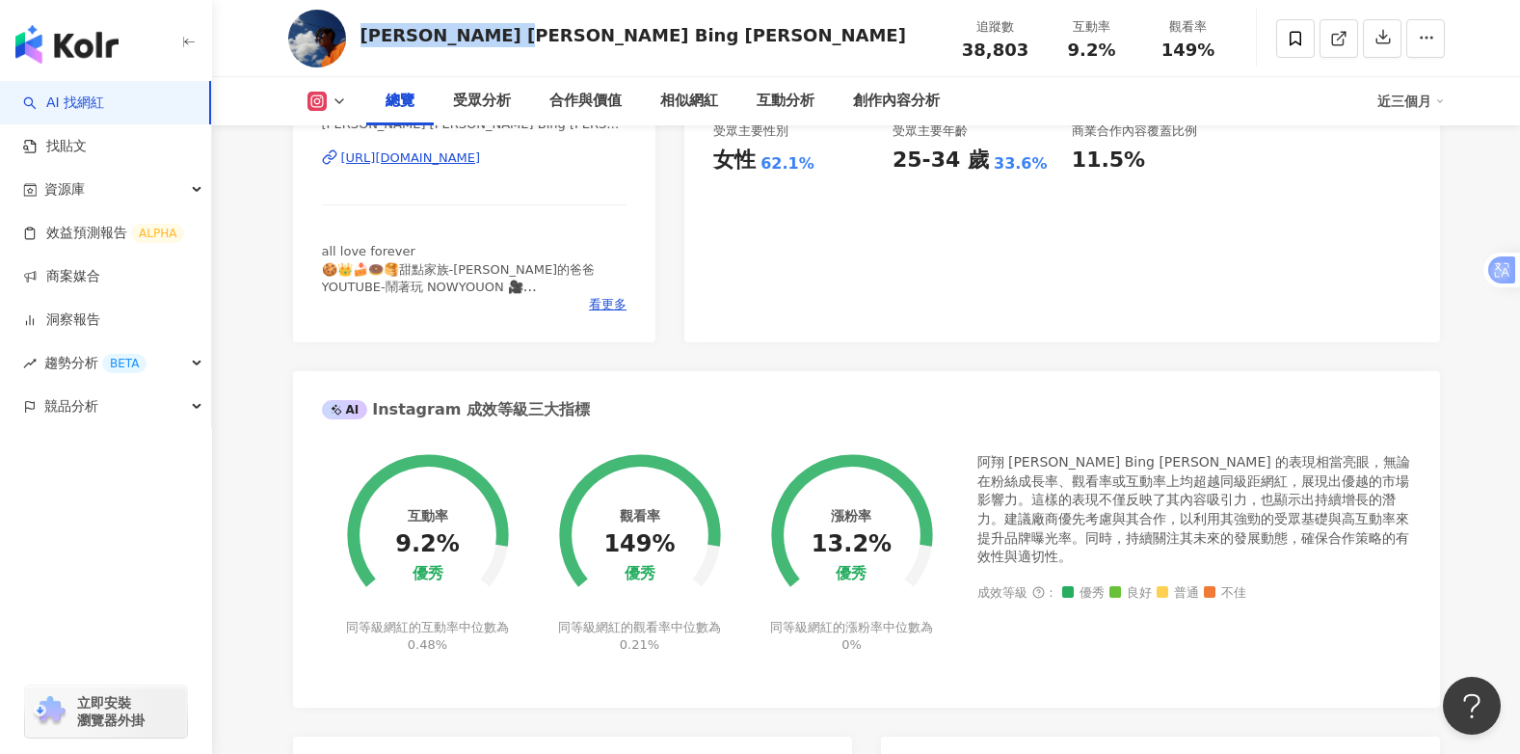
scroll to position [411, 0]
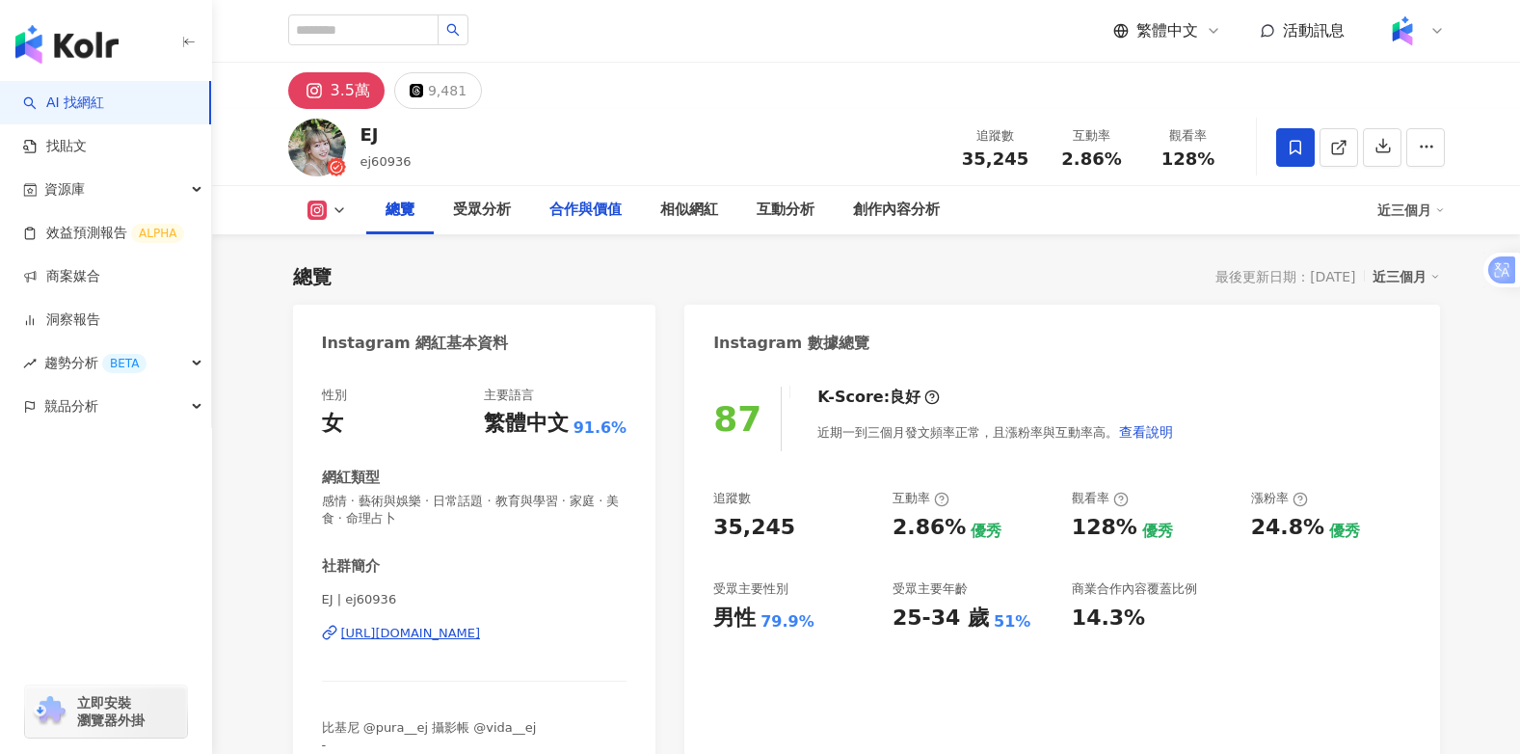
click at [589, 210] on div "合作與價值" at bounding box center [585, 210] width 72 height 23
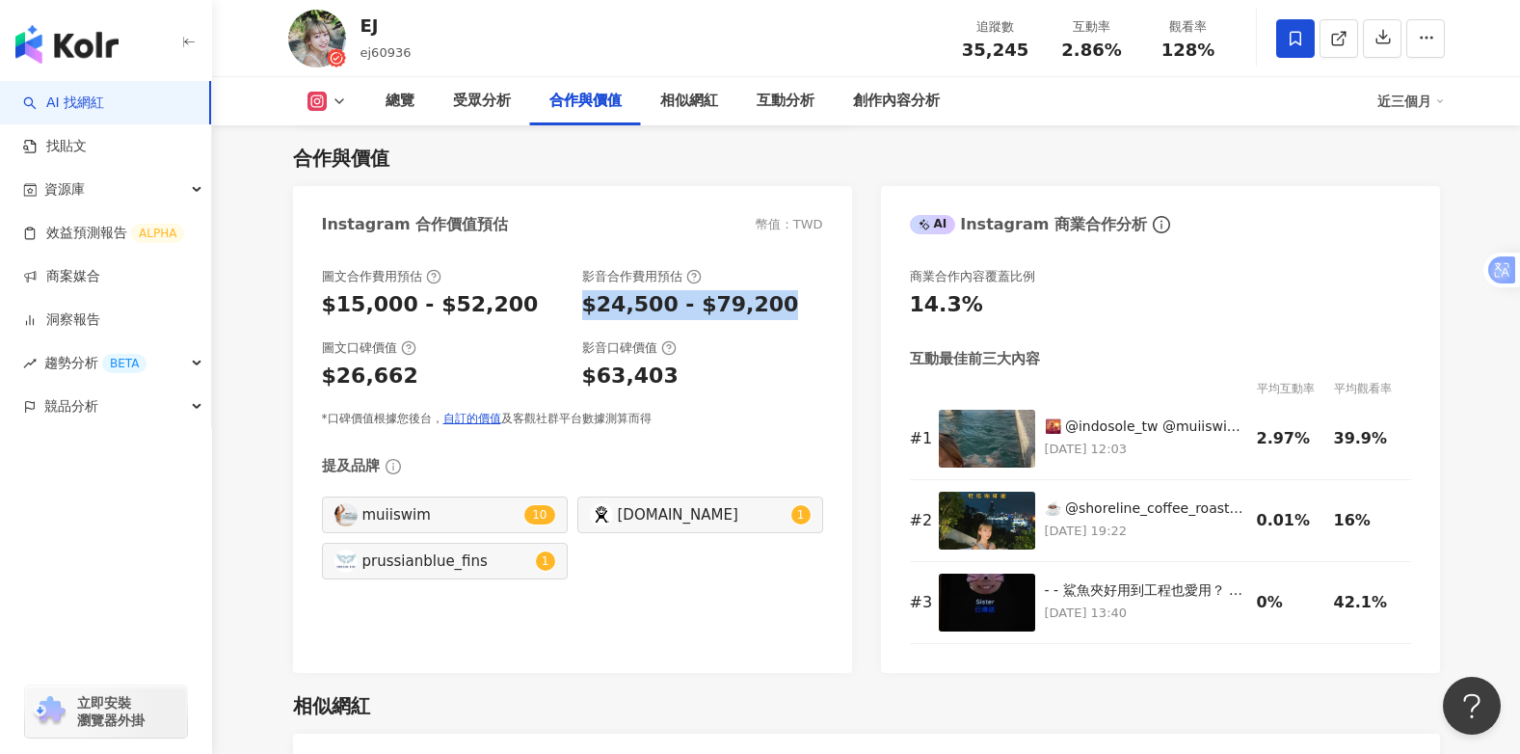
drag, startPoint x: 768, startPoint y: 307, endPoint x: 577, endPoint y: 314, distance: 190.9
click at [577, 314] on div "圖文合作費用預估 $15,000 - $52,200 影音合作費用預估 $24,500 - $79,200" at bounding box center [572, 294] width 501 height 52
copy div "$24,500 - $79,200"
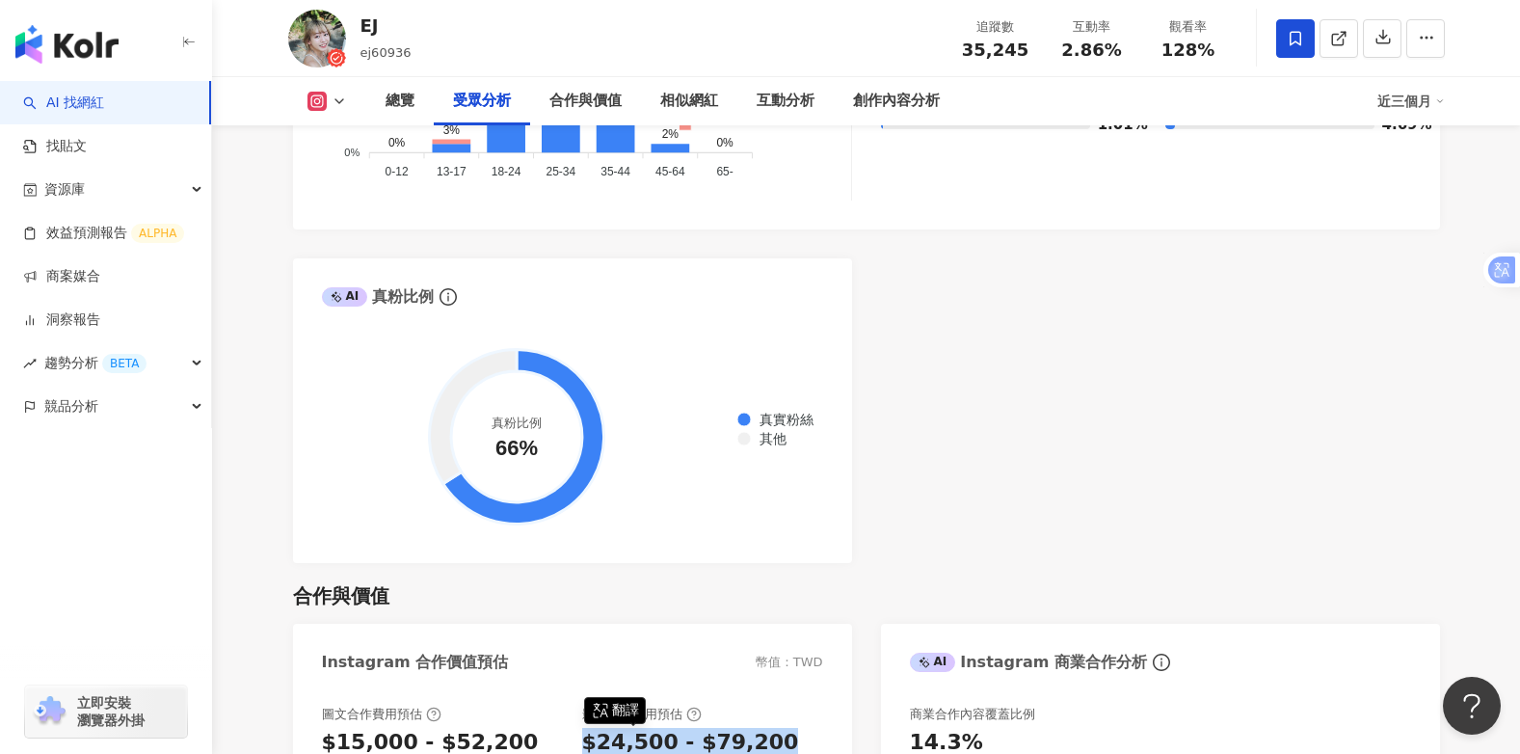
scroll to position [2049, 0]
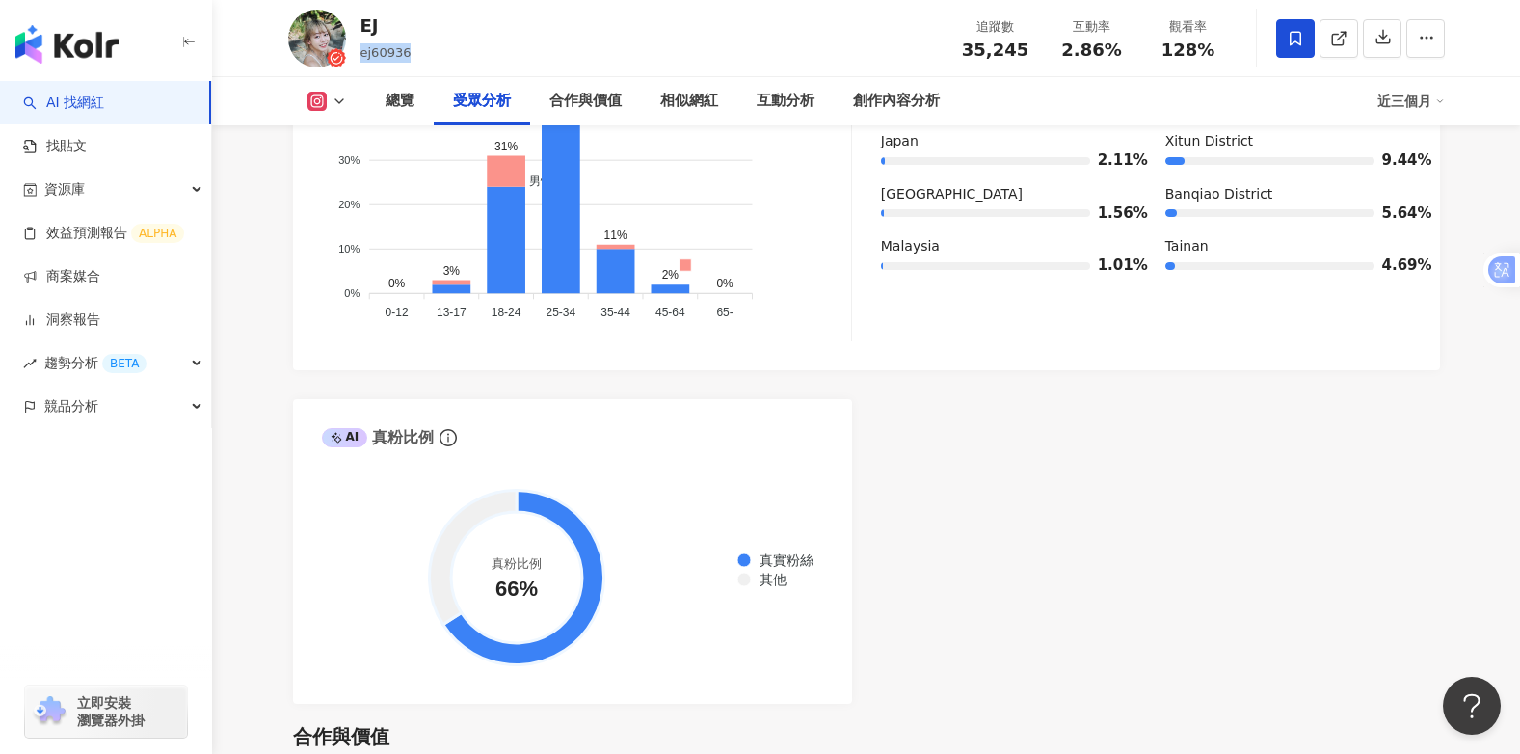
drag, startPoint x: 412, startPoint y: 51, endPoint x: 358, endPoint y: 57, distance: 55.2
click at [358, 57] on div "EJ ej60936 追蹤數 35,245 互動率 2.86% 觀看率 128%" at bounding box center [867, 38] width 1234 height 76
copy span "ej60936"
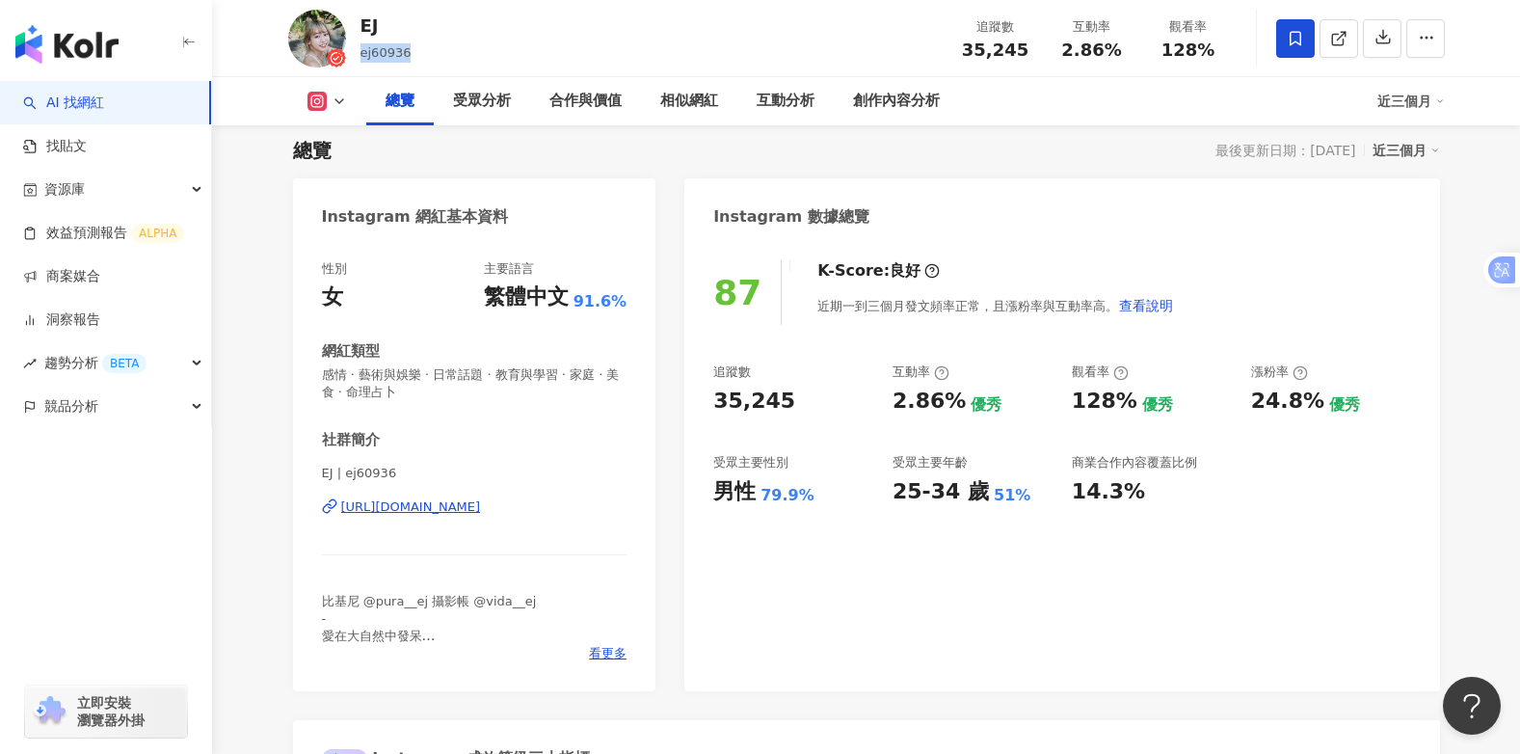
scroll to position [121, 0]
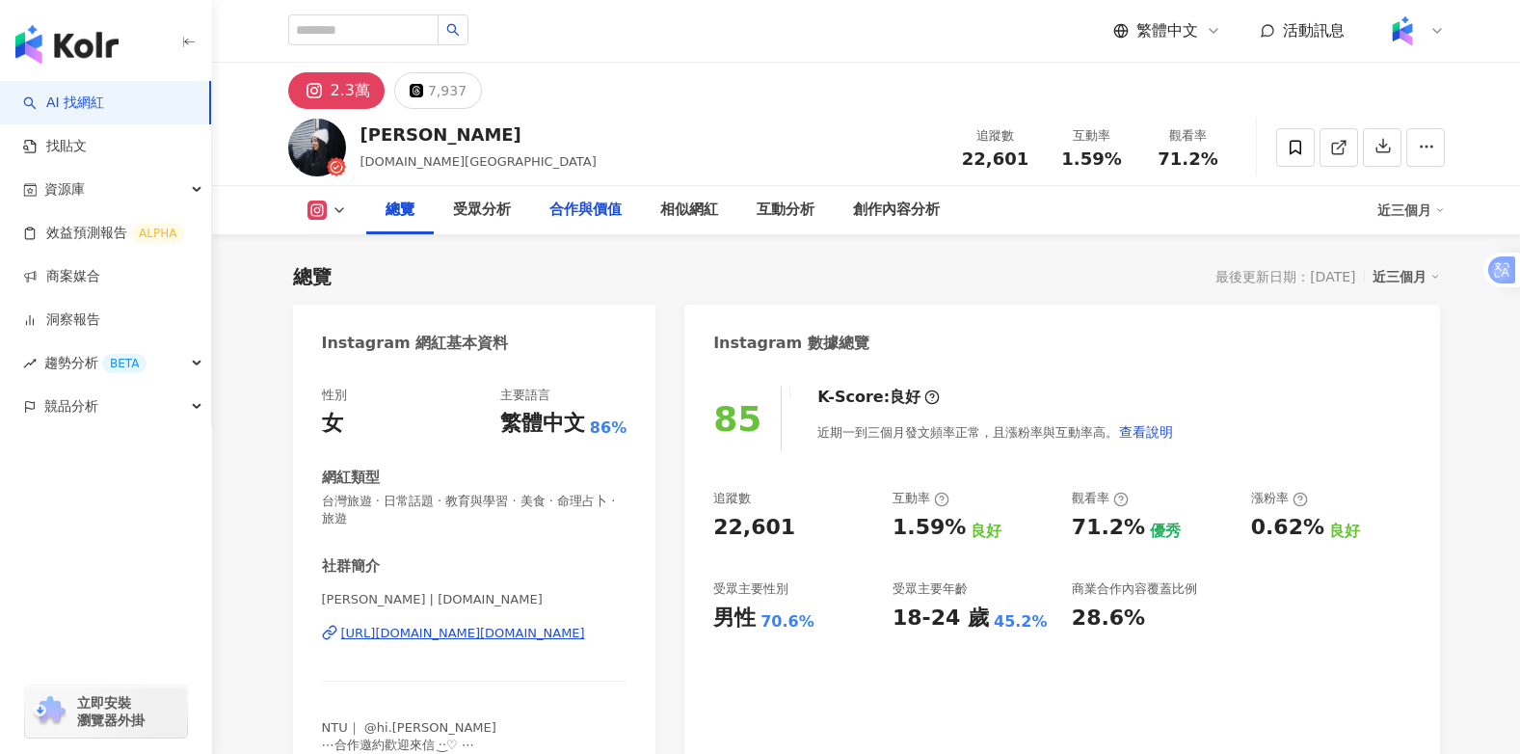
click at [597, 202] on div "合作與價值" at bounding box center [585, 210] width 72 height 23
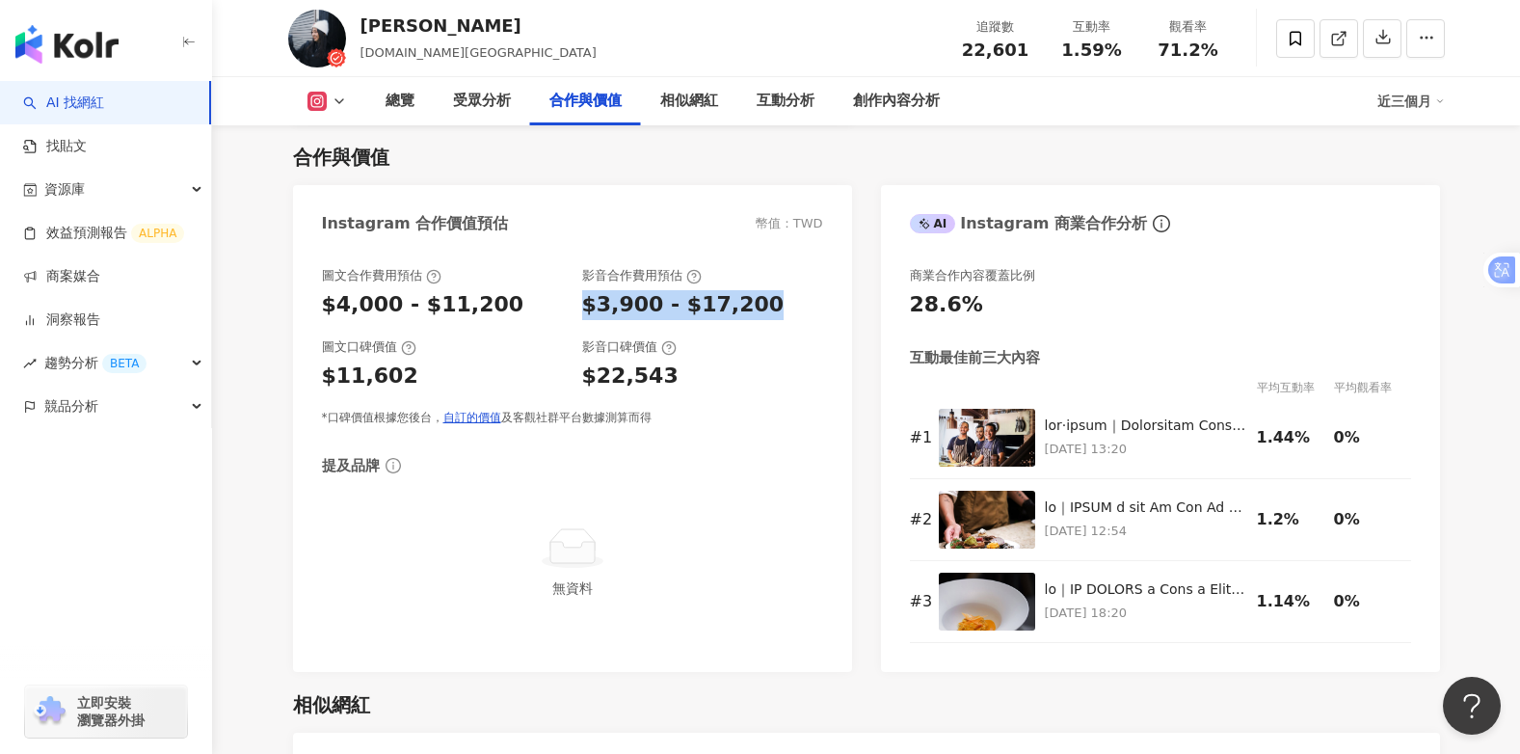
drag, startPoint x: 583, startPoint y: 305, endPoint x: 763, endPoint y: 300, distance: 180.3
click at [763, 300] on div "$3,900 - $17,200" at bounding box center [702, 305] width 241 height 30
copy div "$3,900 - $17,200"
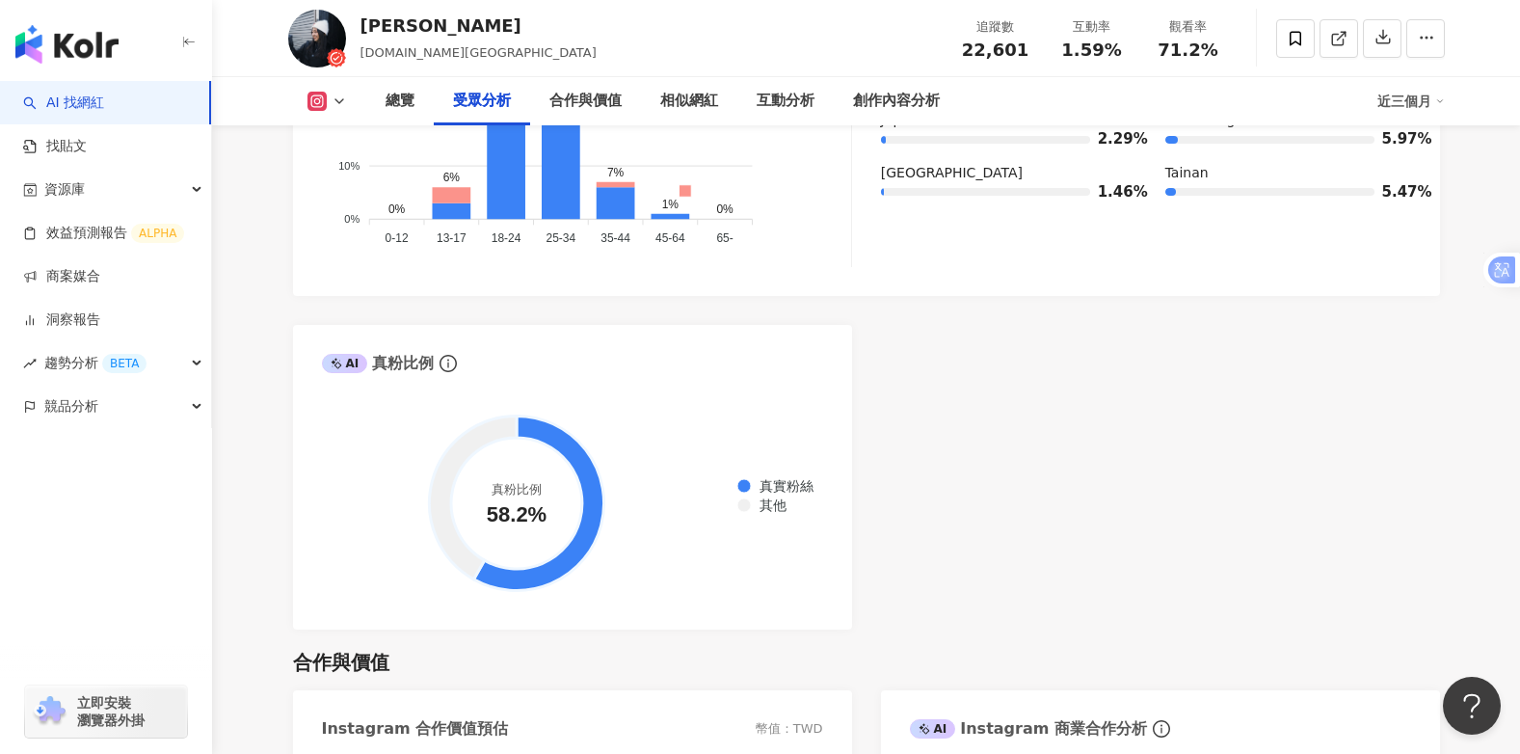
scroll to position [1821, 0]
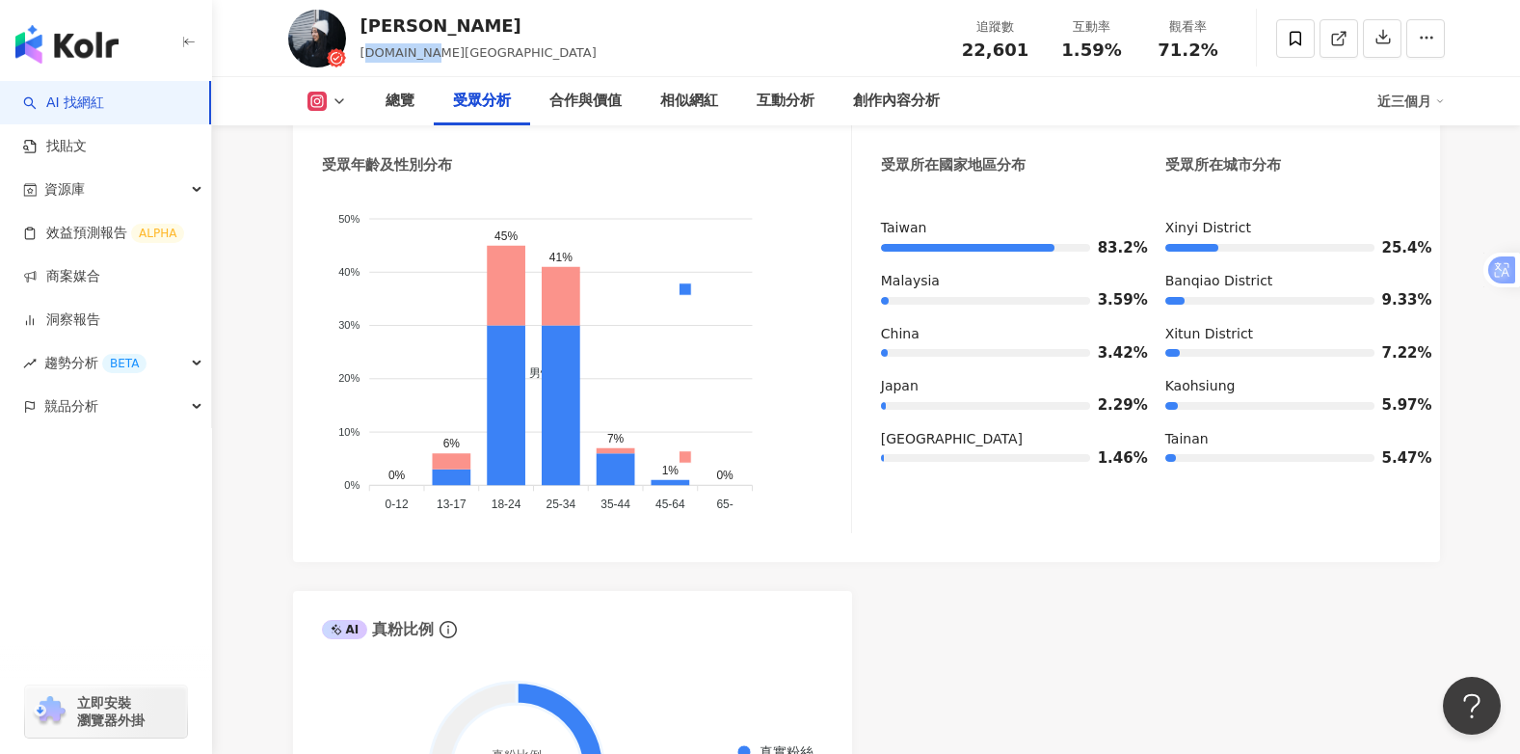
drag, startPoint x: 424, startPoint y: 52, endPoint x: 358, endPoint y: 61, distance: 66.1
click at [358, 61] on div "郭昕妮 [DOMAIN_NAME] 追蹤數 22,601 互動率 1.59% 觀看率 71.2%" at bounding box center [867, 38] width 1234 height 76
copy span "[DOMAIN_NAME][GEOGRAPHIC_DATA]"
click at [480, 58] on div "郭昕妮 [DOMAIN_NAME] 追蹤數 22,601 互動率 1.59% 觀看率 71.2%" at bounding box center [867, 38] width 1234 height 76
drag, startPoint x: 420, startPoint y: 28, endPoint x: 358, endPoint y: 28, distance: 61.7
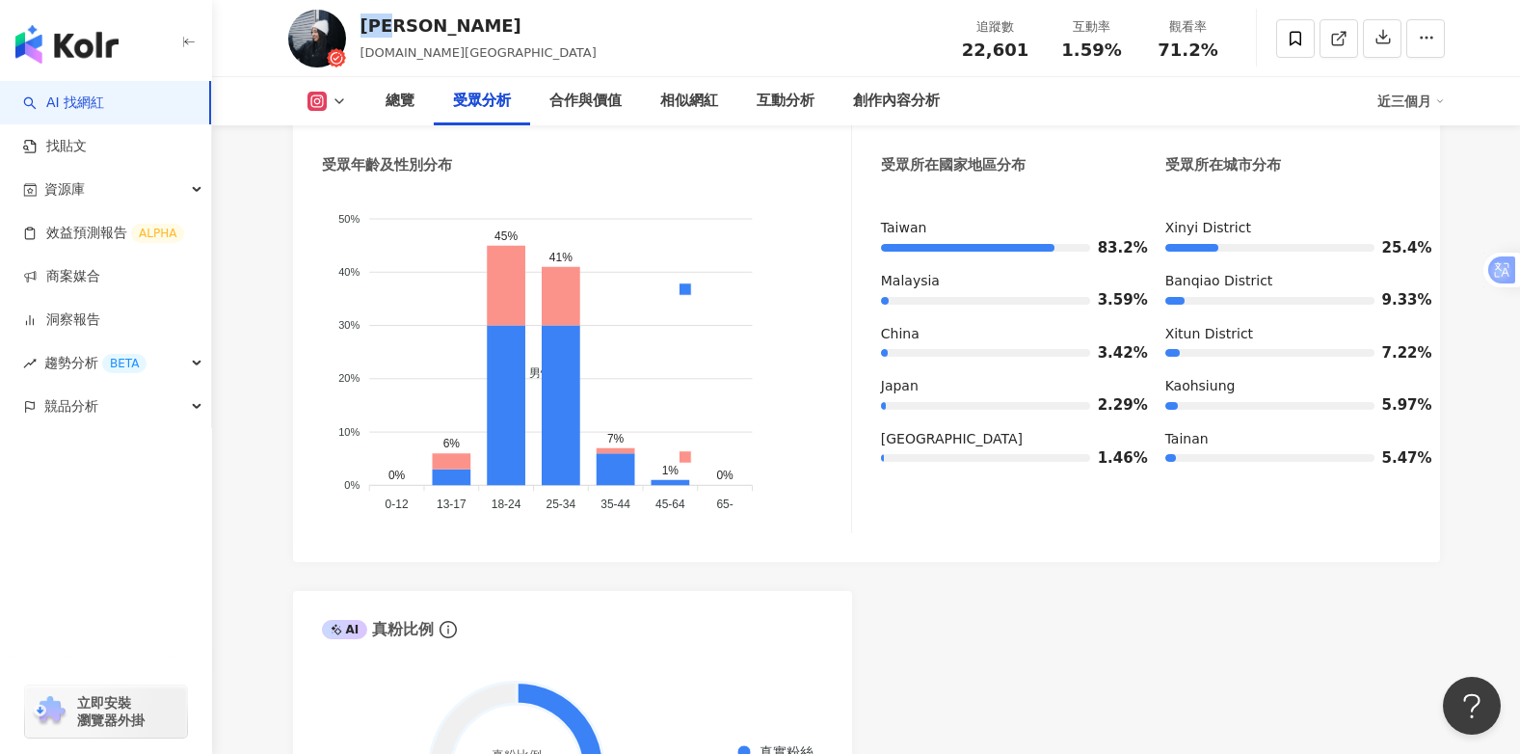
click at [358, 28] on div "郭昕妮 [DOMAIN_NAME] 追蹤數 22,601 互動率 1.59% 觀看率 71.2%" at bounding box center [867, 38] width 1234 height 76
copy div "[PERSON_NAME]"
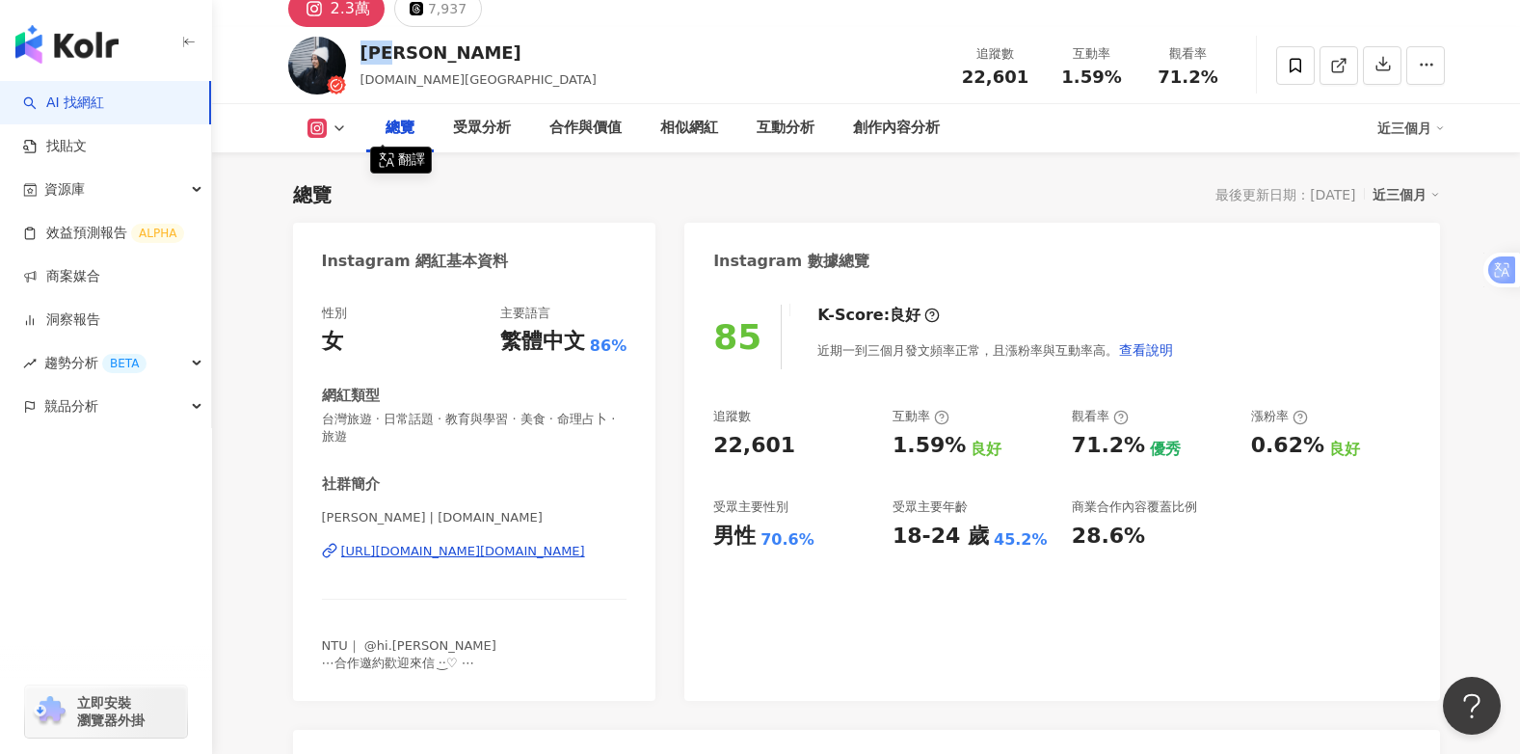
scroll to position [0, 0]
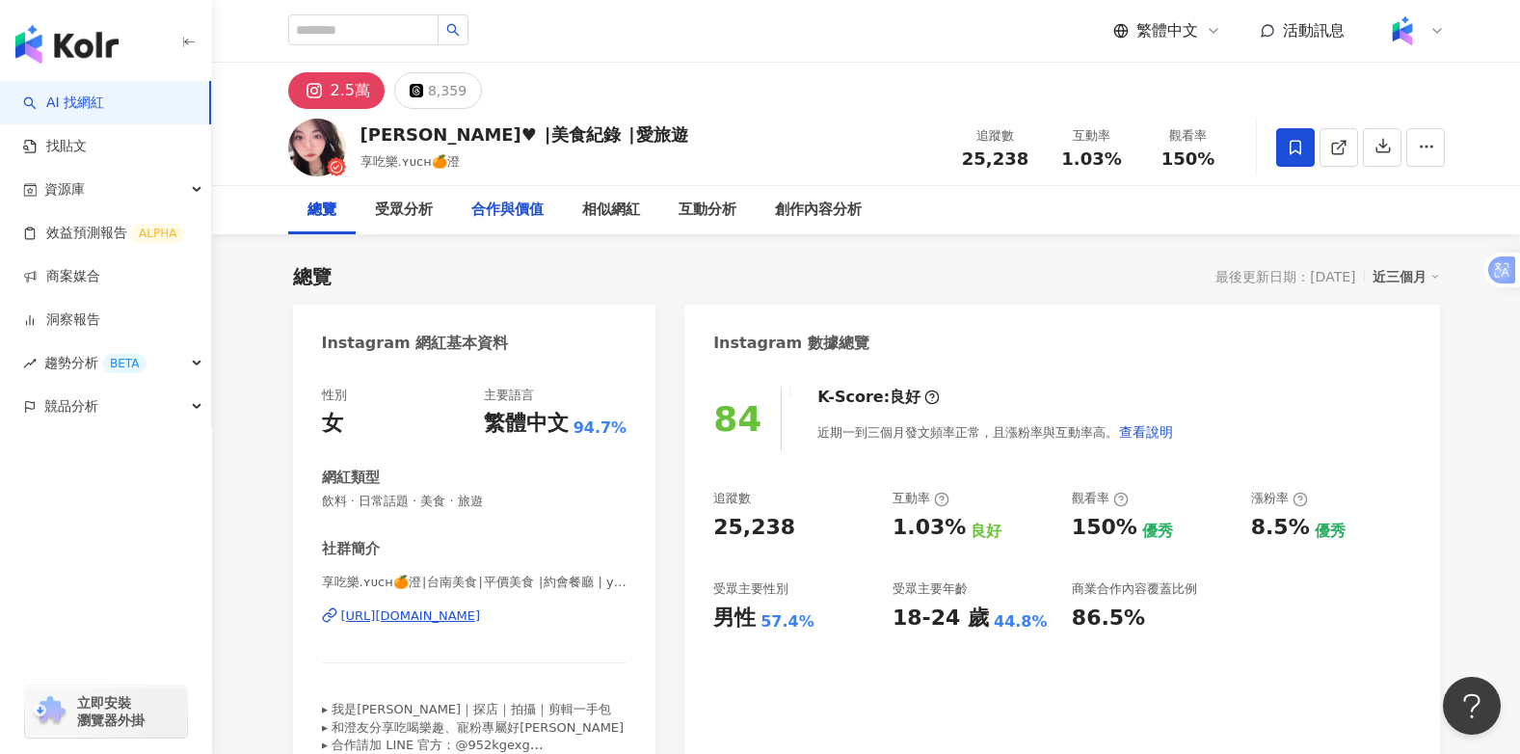
click at [508, 211] on div "合作與價值" at bounding box center [507, 210] width 72 height 23
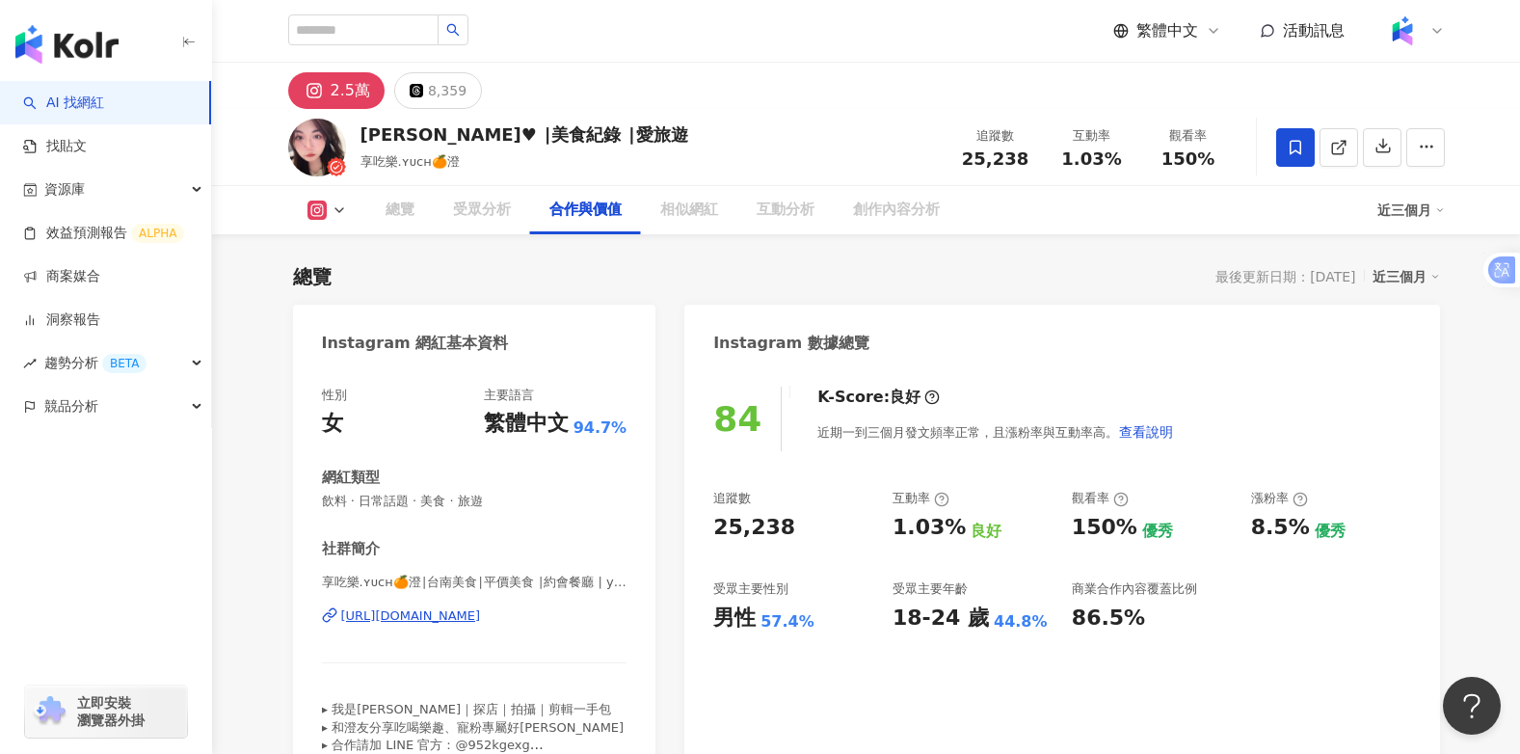
scroll to position [2610, 0]
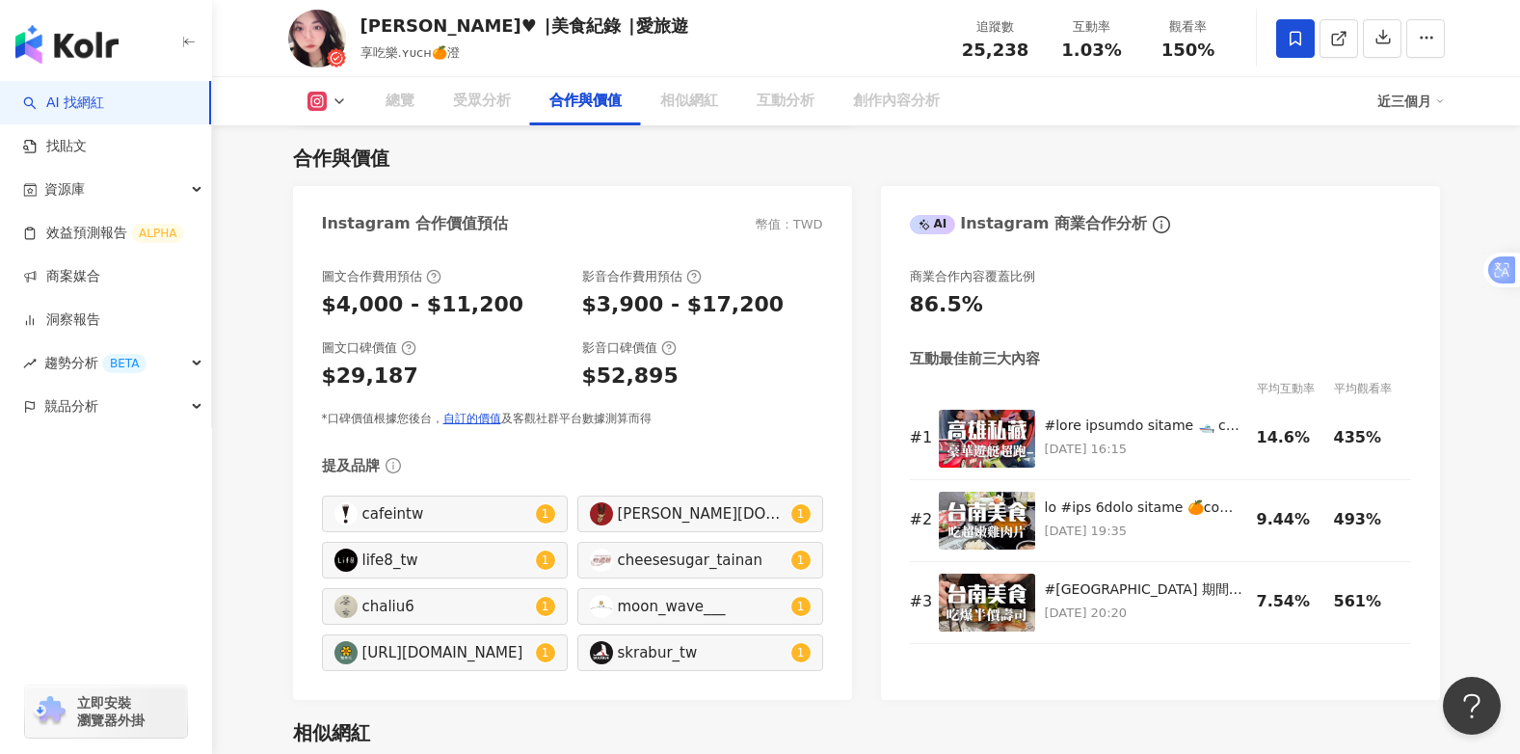
drag, startPoint x: 757, startPoint y: 308, endPoint x: 712, endPoint y: 307, distance: 45.3
click at [568, 307] on div "圖文合作費用預估 $4,000 - $11,200 影音合作費用預估 $3,900 - $17,200" at bounding box center [572, 294] width 501 height 52
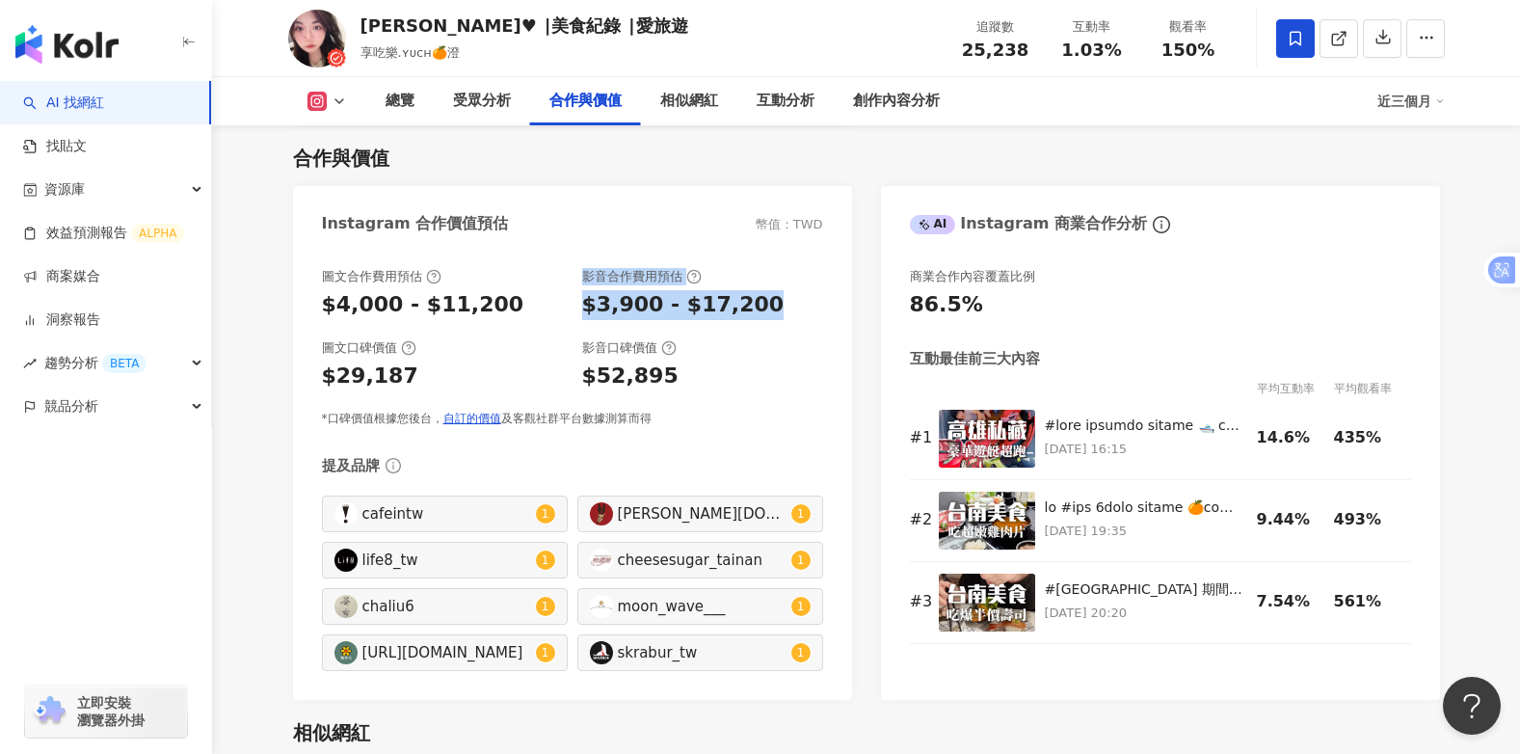
drag, startPoint x: 712, startPoint y: 307, endPoint x: 772, endPoint y: 304, distance: 59.9
click at [772, 304] on div "$3,900 - $17,200" at bounding box center [702, 305] width 241 height 30
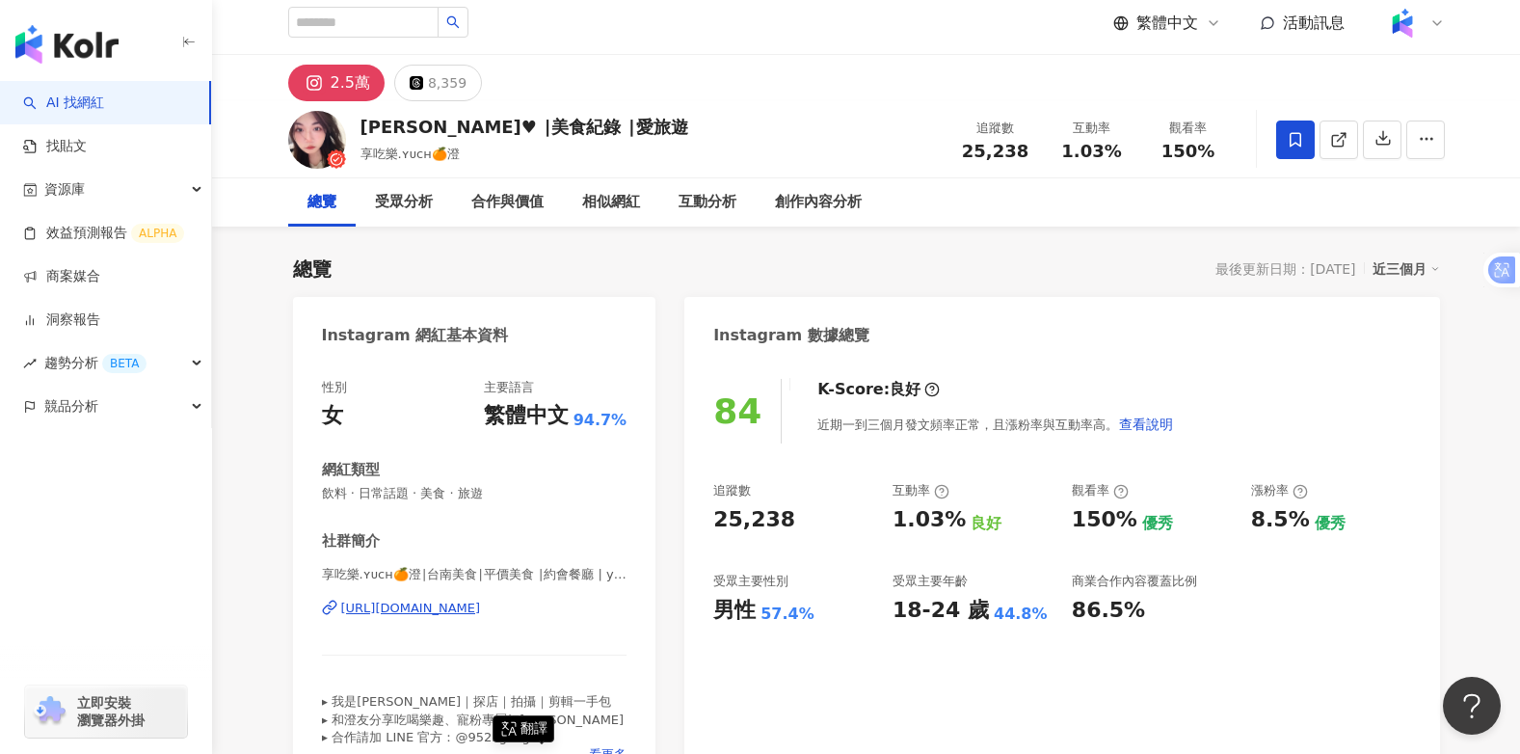
scroll to position [0, 0]
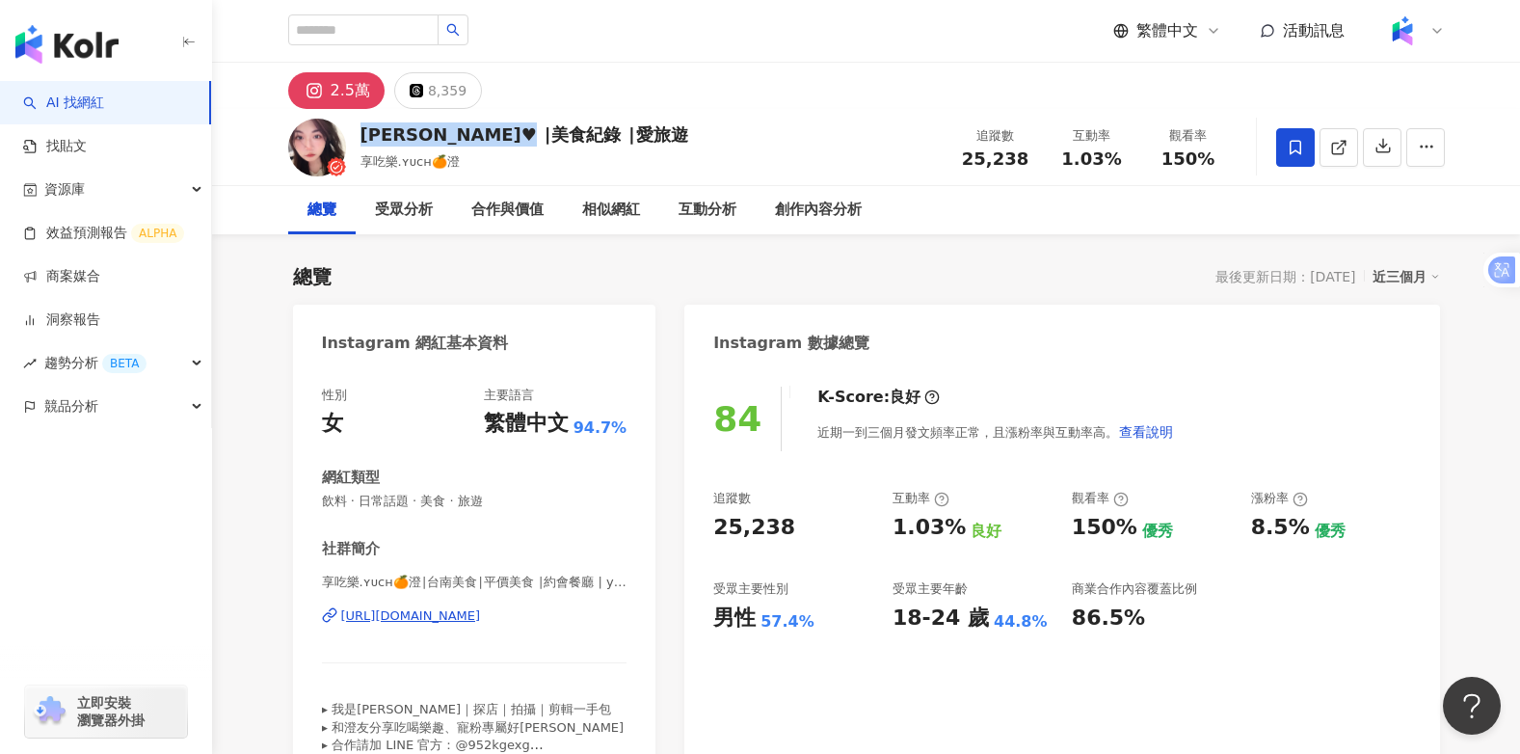
drag, startPoint x: 603, startPoint y: 135, endPoint x: 359, endPoint y: 139, distance: 243.8
click at [357, 139] on div "俞澄♥ ∣美食紀錄 ∣愛旅遊 享吃樂.ʏᴜᴄʜ🍊澄 追蹤數 25,238 互動率 1.03% 觀看率 150%" at bounding box center [867, 147] width 1234 height 76
copy div "俞澄♥ ∣美食紀錄 ∣愛旅遊"
drag, startPoint x: 391, startPoint y: 203, endPoint x: 848, endPoint y: 703, distance: 677.3
click at [392, 203] on div "受眾分析" at bounding box center [404, 210] width 58 height 23
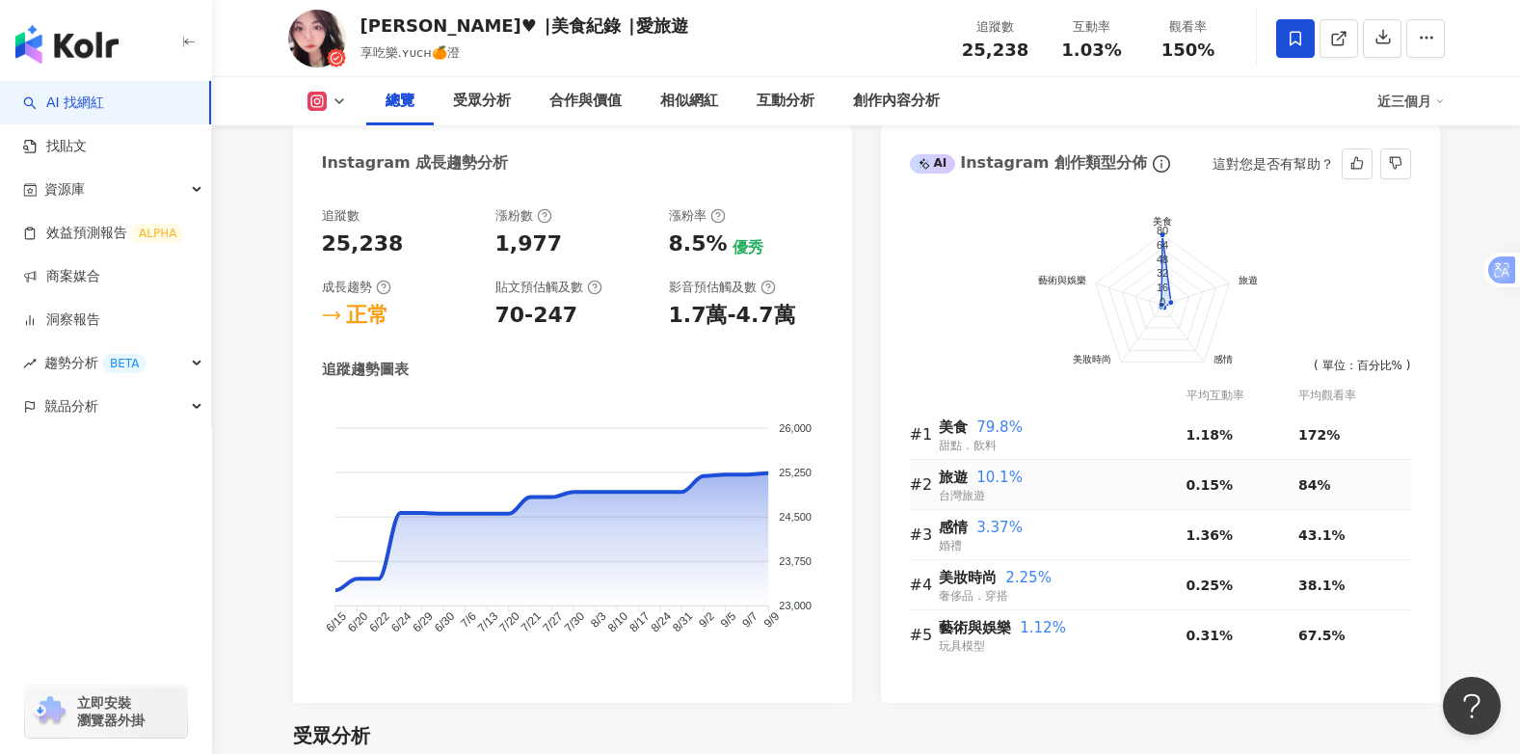
scroll to position [1055, 0]
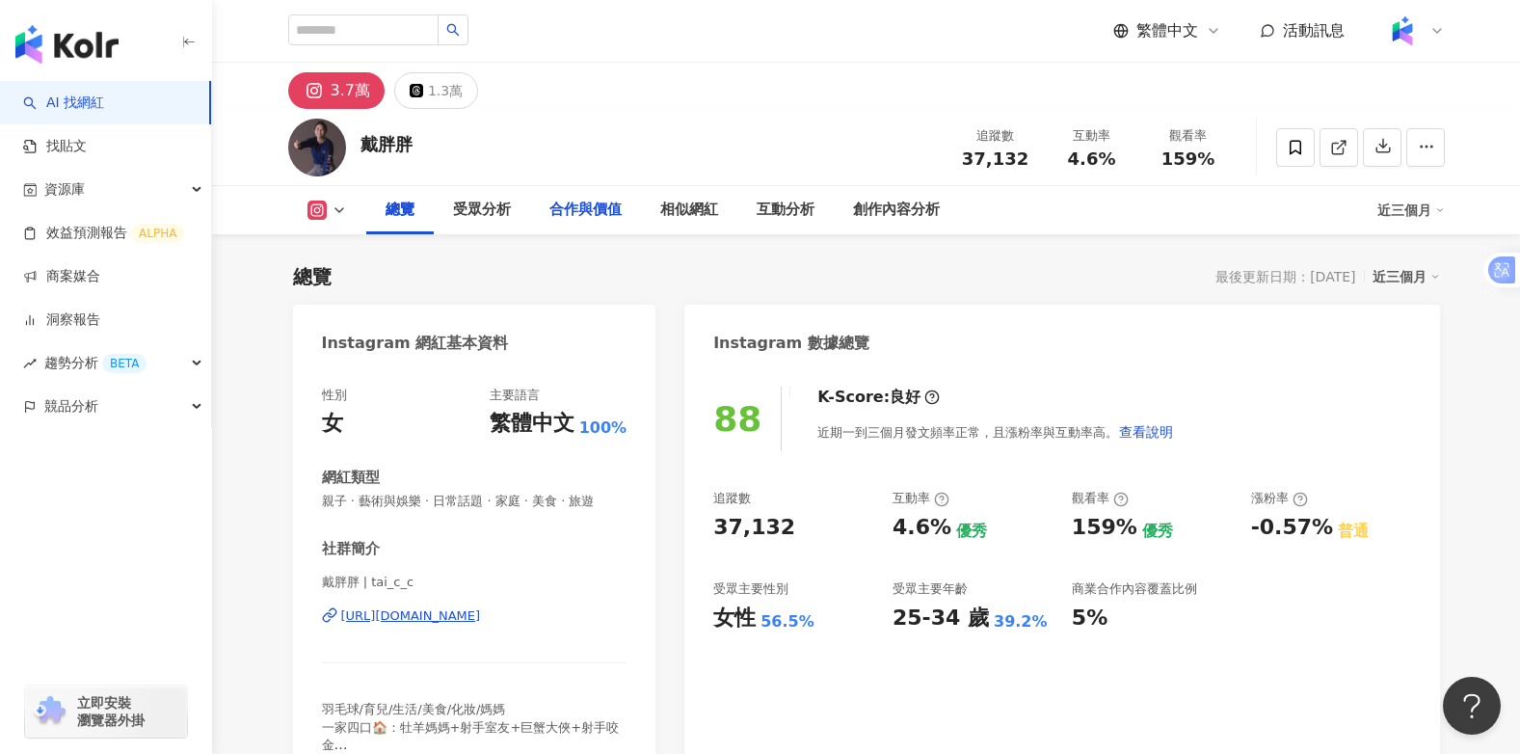
click at [597, 209] on div "合作與價值" at bounding box center [585, 210] width 72 height 23
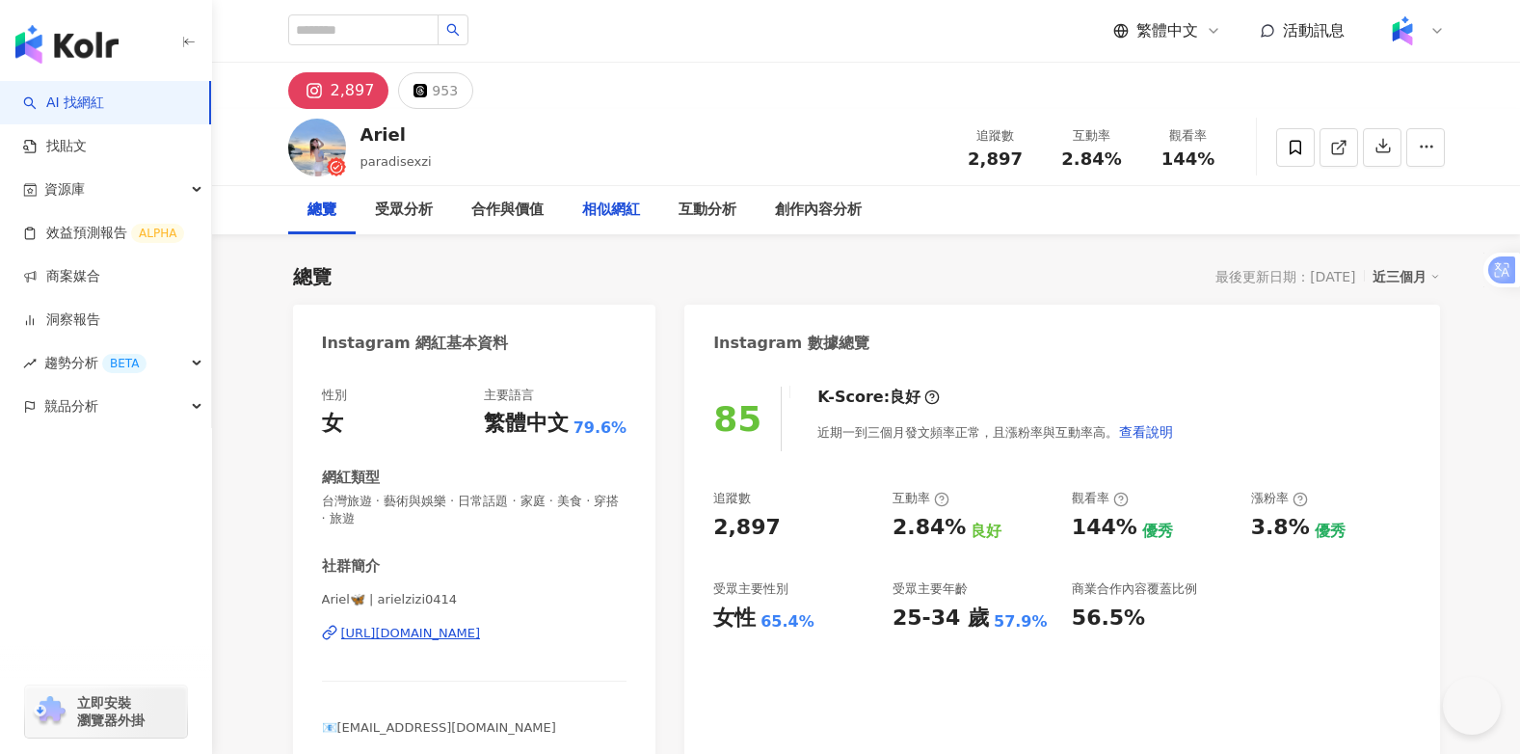
click at [576, 203] on div "相似網紅" at bounding box center [611, 210] width 96 height 48
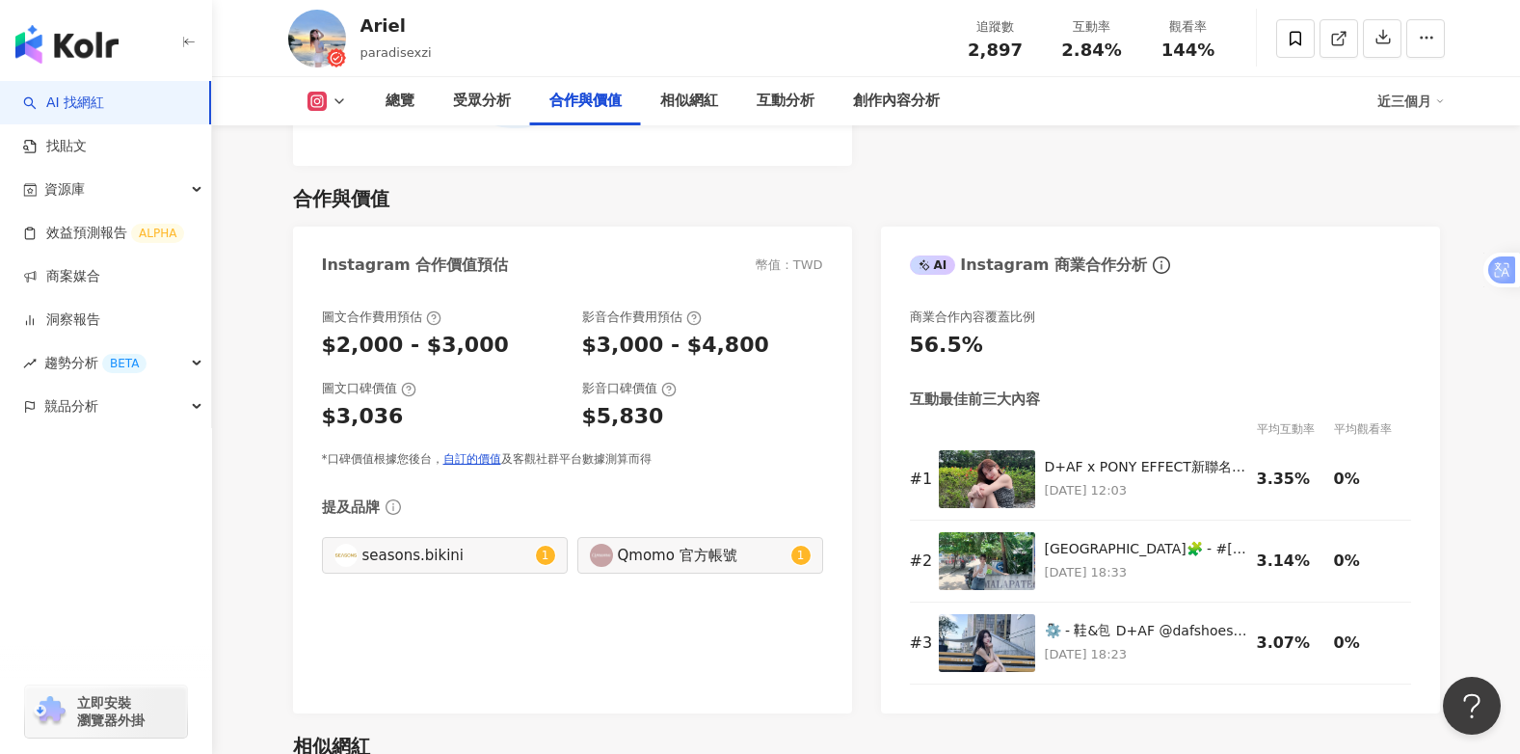
scroll to position [2635, 0]
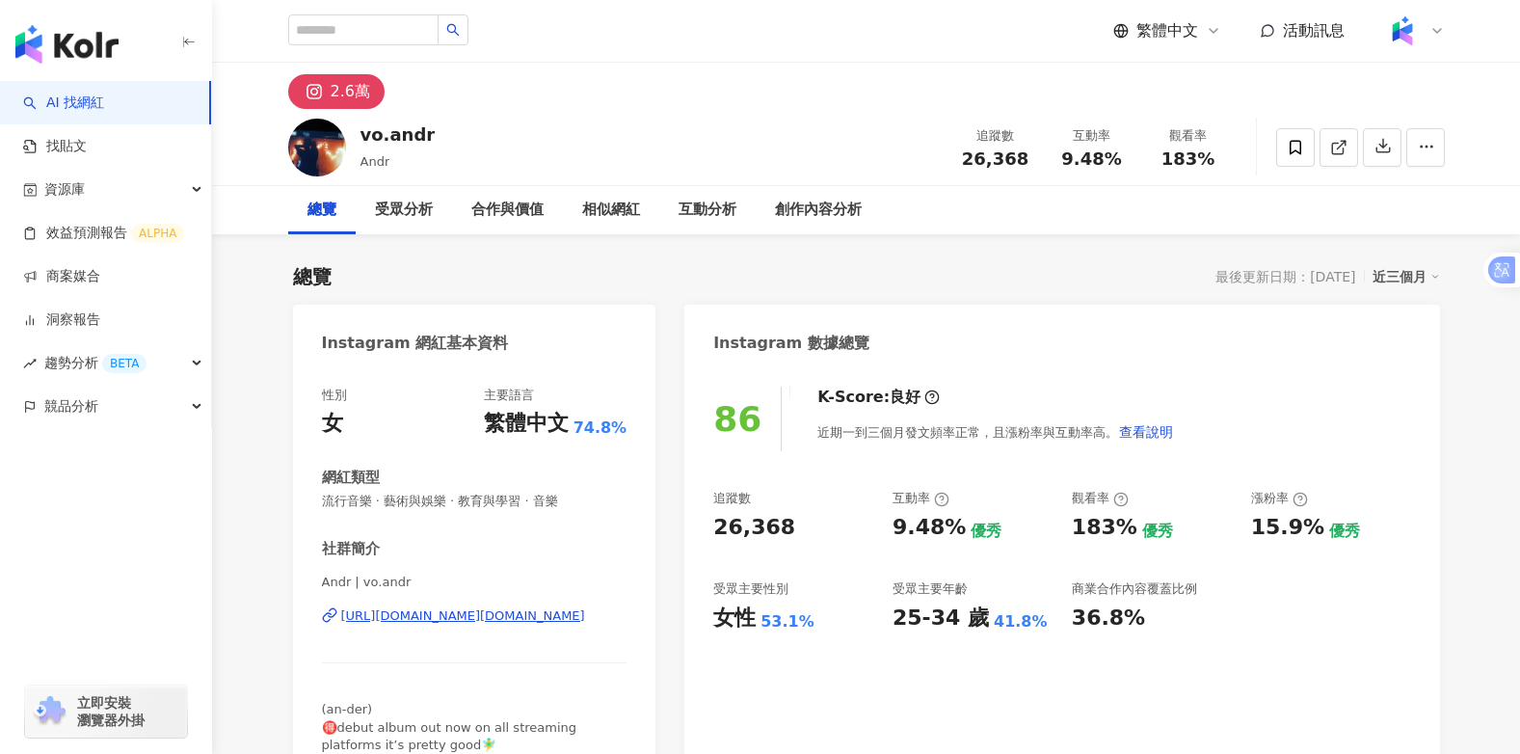
scroll to position [473, 0]
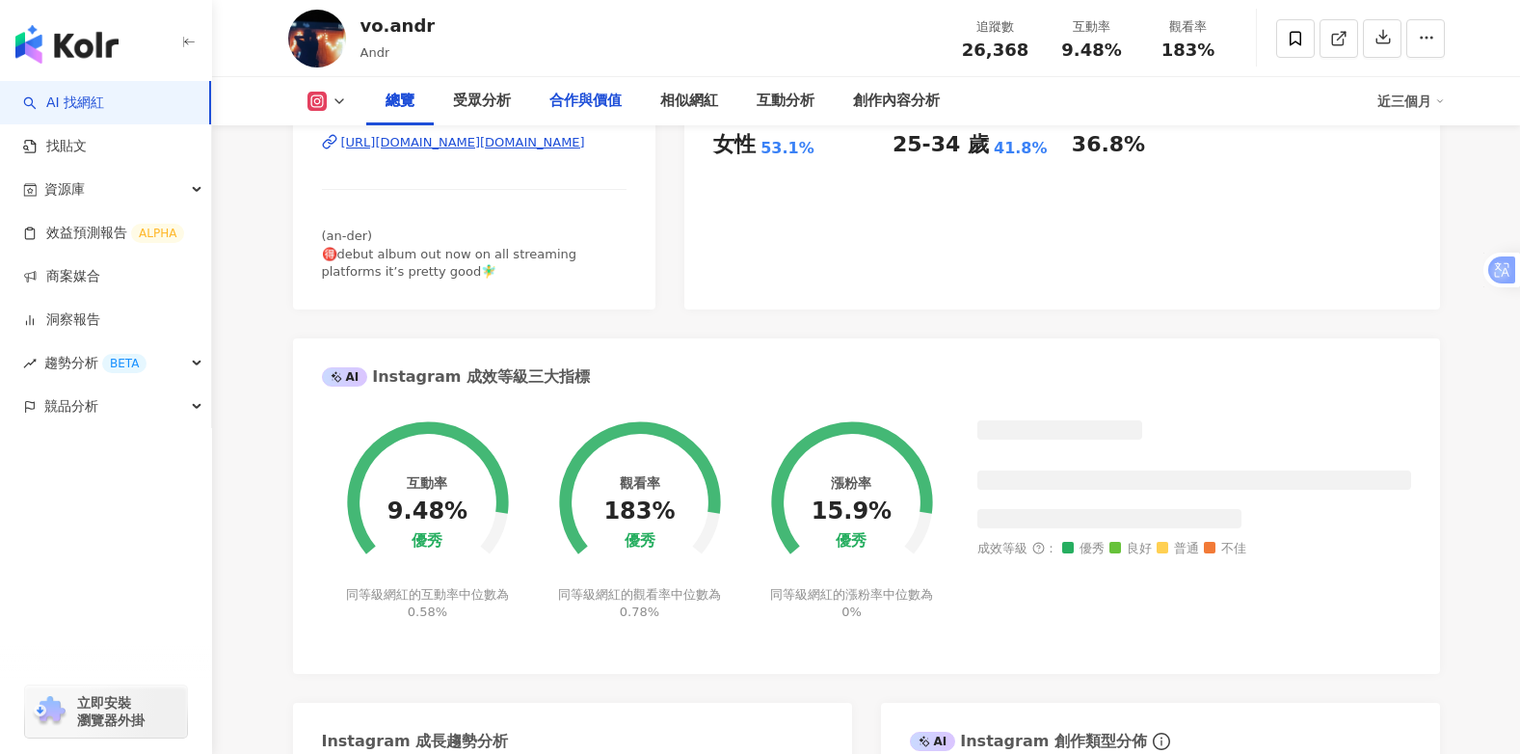
click at [578, 113] on div "合作與價值" at bounding box center [585, 101] width 72 height 23
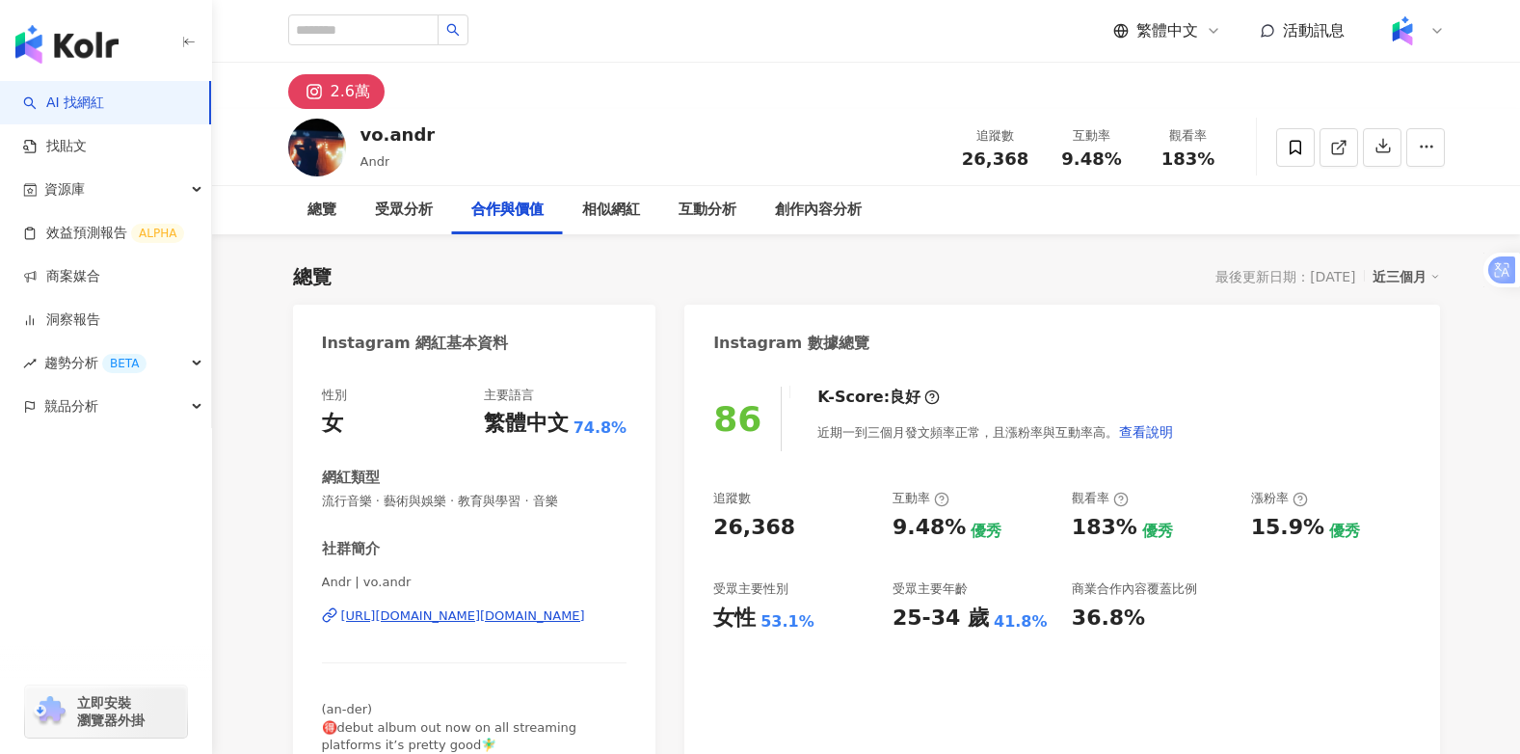
scroll to position [2592, 0]
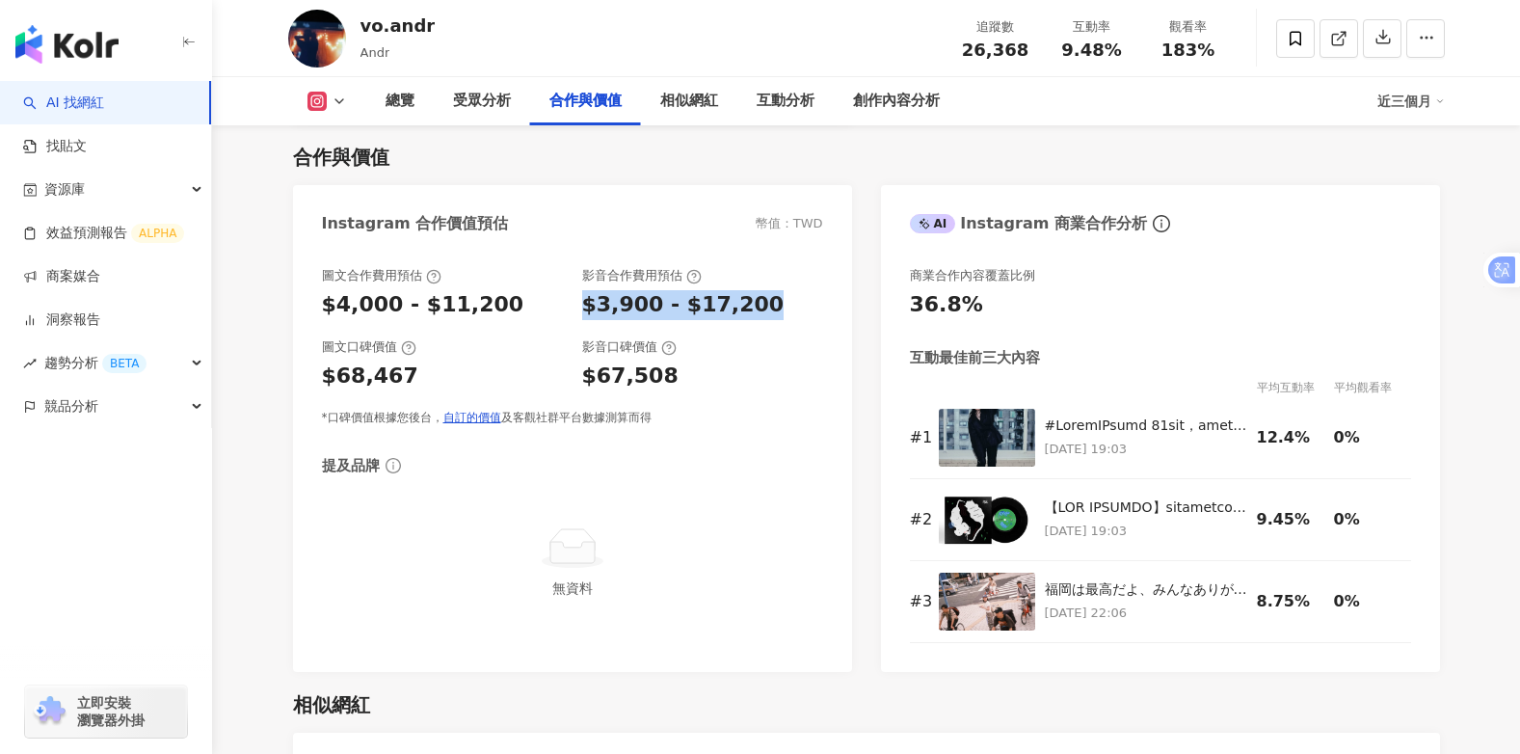
drag, startPoint x: 756, startPoint y: 301, endPoint x: 584, endPoint y: 319, distance: 172.5
click at [584, 319] on div "$3,900 - $17,200" at bounding box center [702, 305] width 241 height 30
copy div "$3,900 - $17,200"
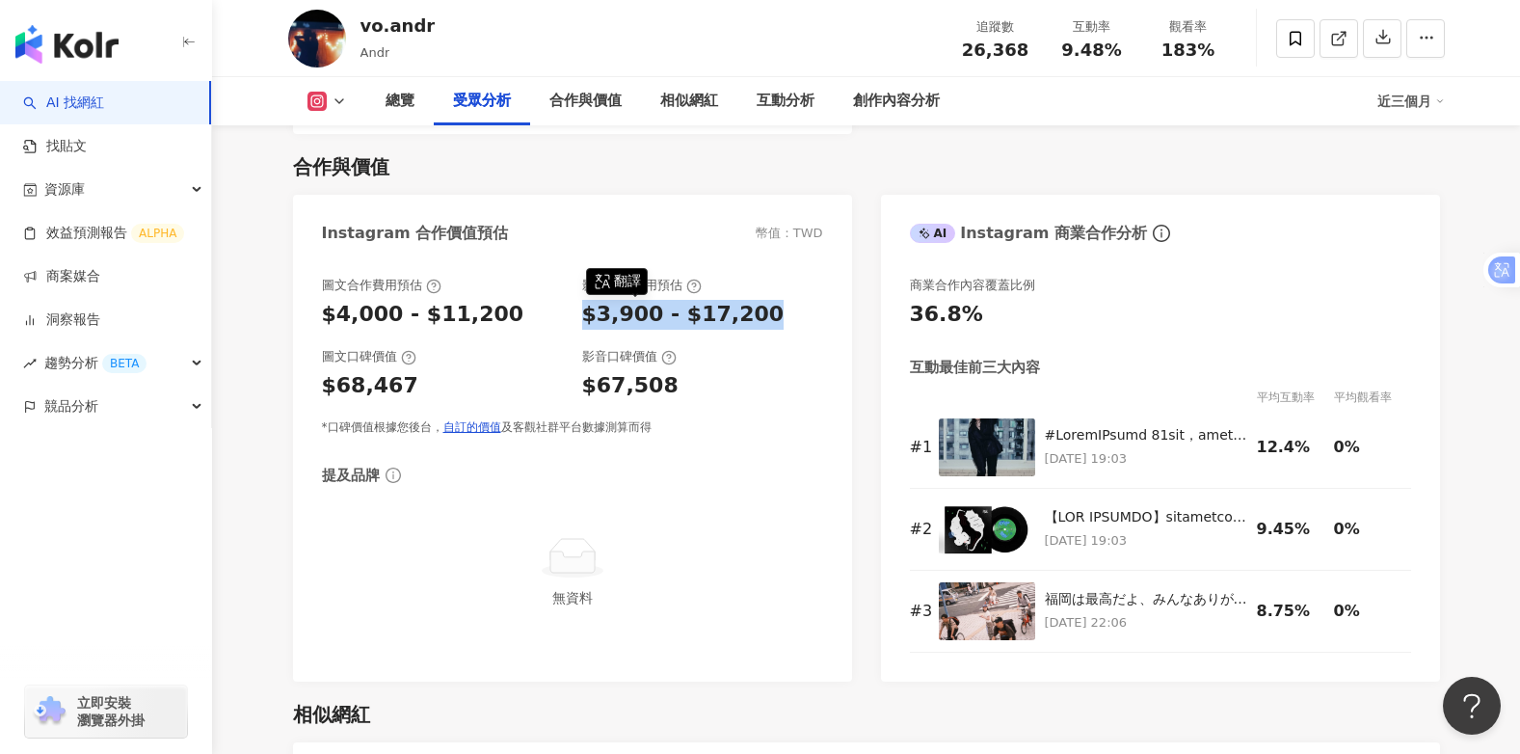
scroll to position [1725, 0]
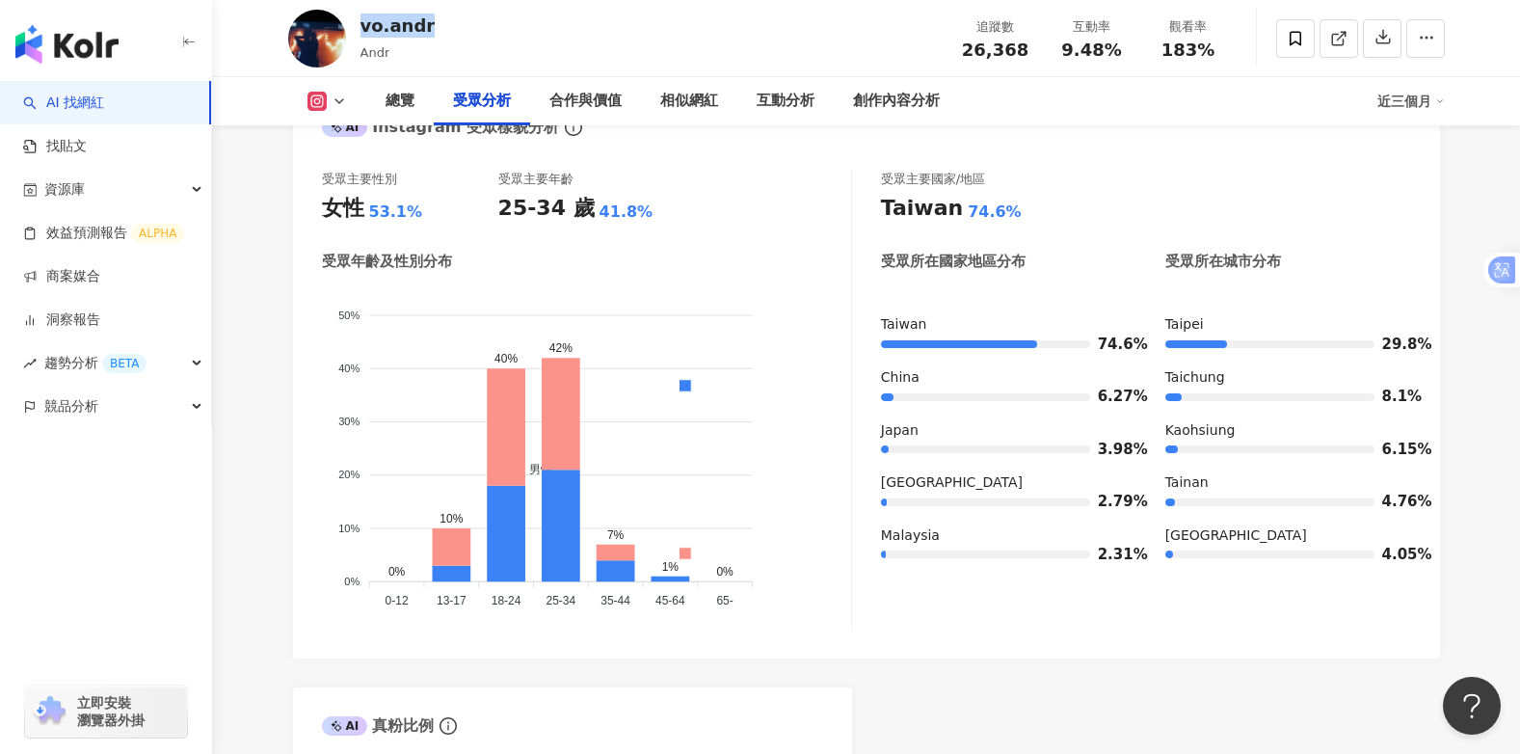
drag, startPoint x: 450, startPoint y: 28, endPoint x: 359, endPoint y: 34, distance: 90.8
click at [359, 34] on div "vo.andr Andr 追蹤數 26,368 互動率 9.48% 觀看率 183%" at bounding box center [867, 38] width 1234 height 76
copy div "vo.andr"
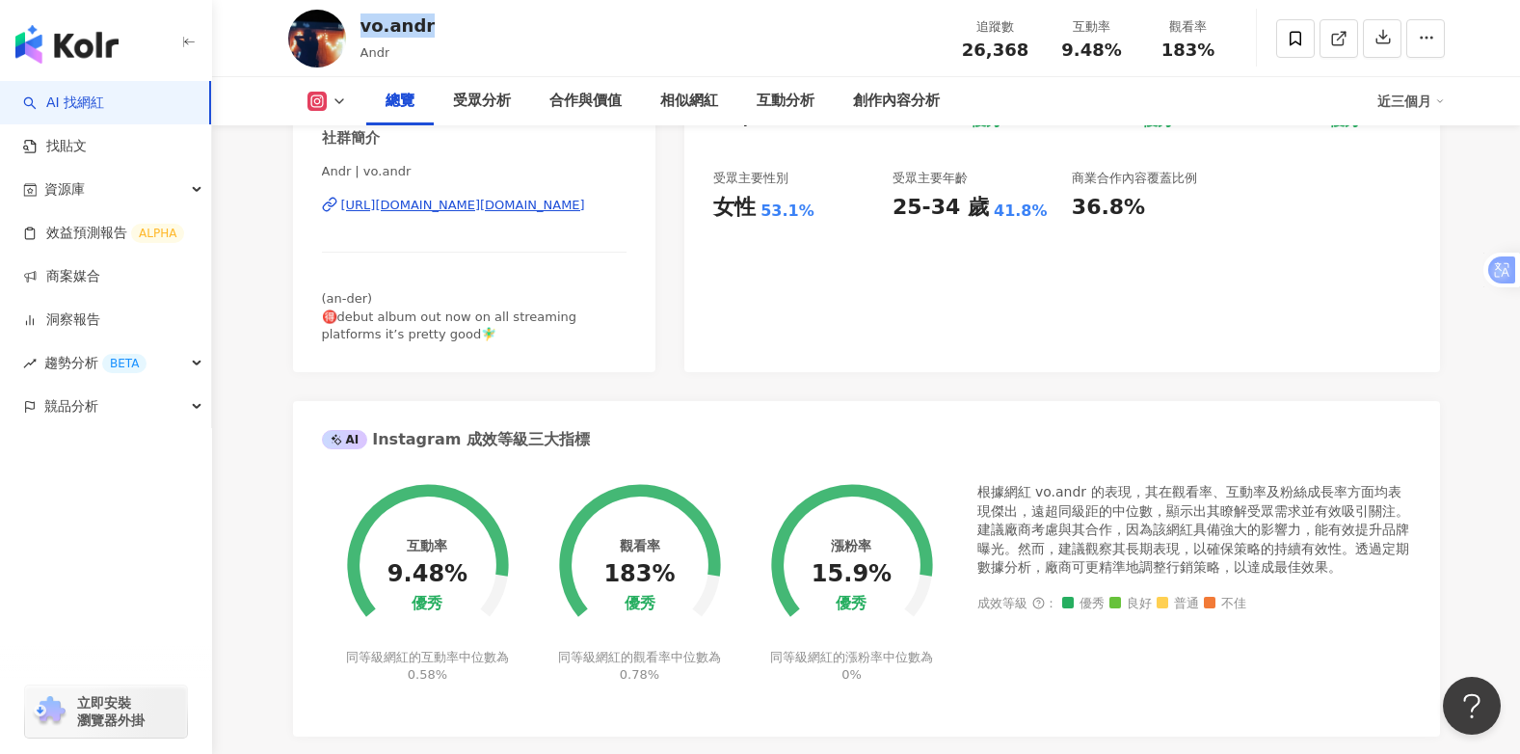
scroll to position [87, 0]
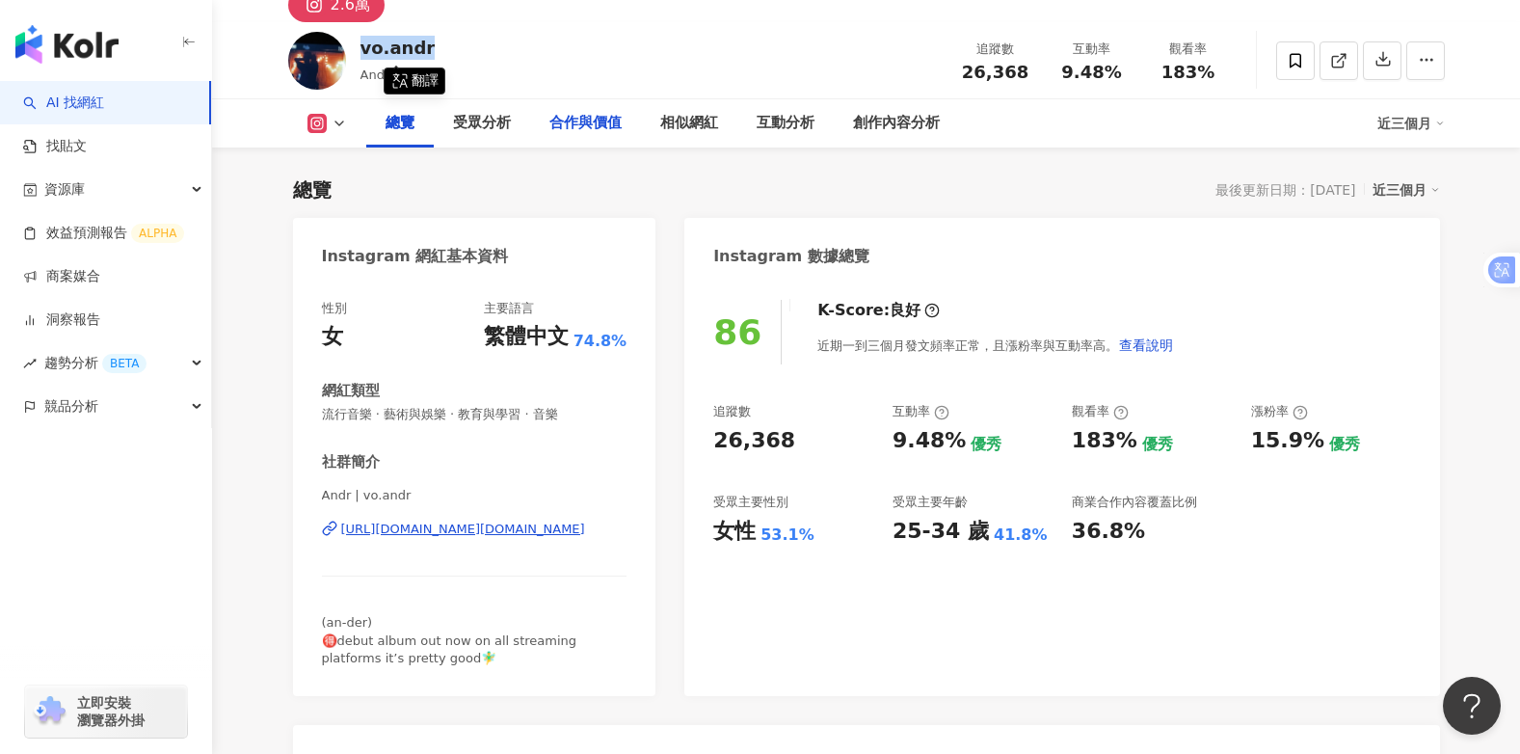
click at [583, 43] on div "vo.andr Andr 追蹤數 26,368 互動率 9.48% 觀看率 183%" at bounding box center [867, 60] width 1234 height 76
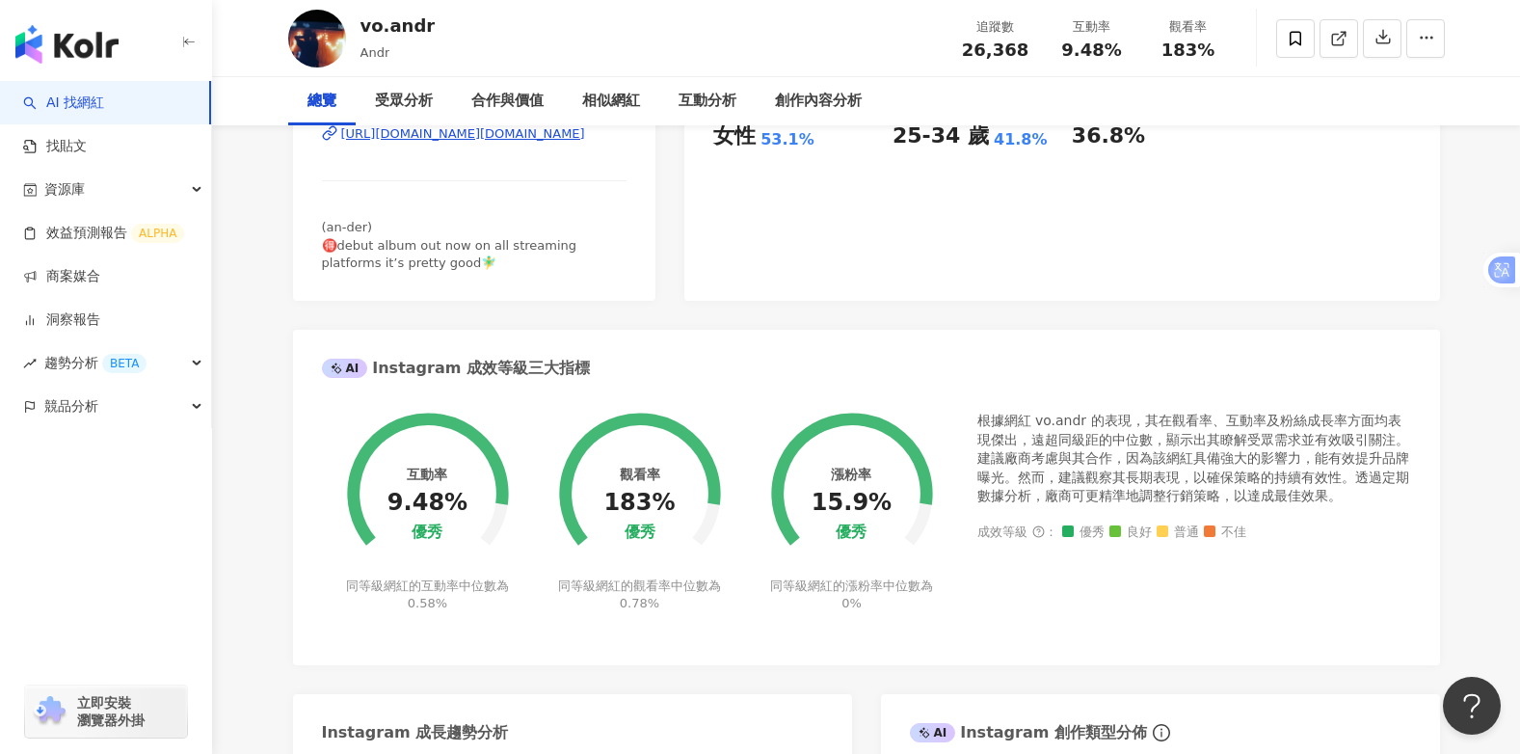
scroll to position [0, 0]
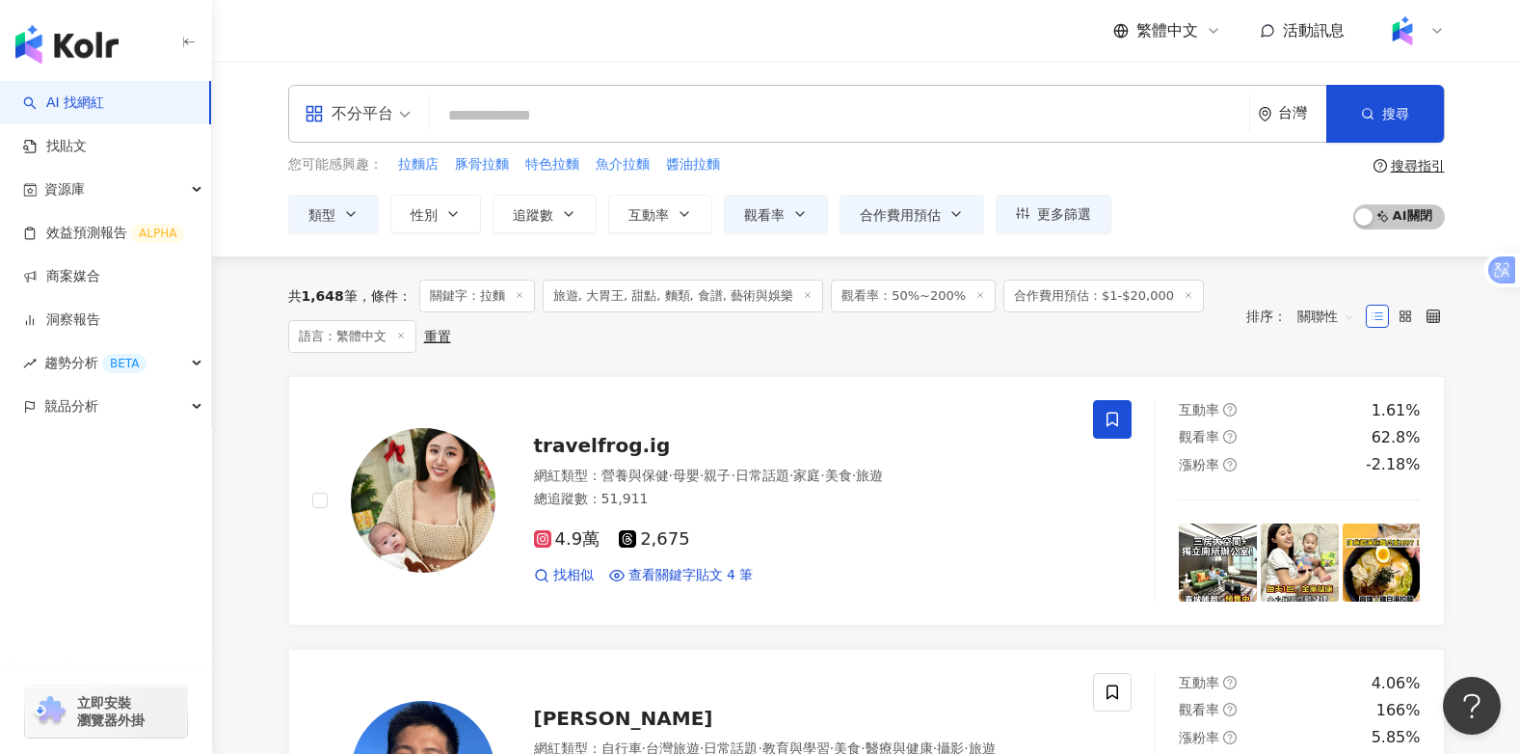
click at [471, 110] on input "search" at bounding box center [840, 115] width 804 height 37
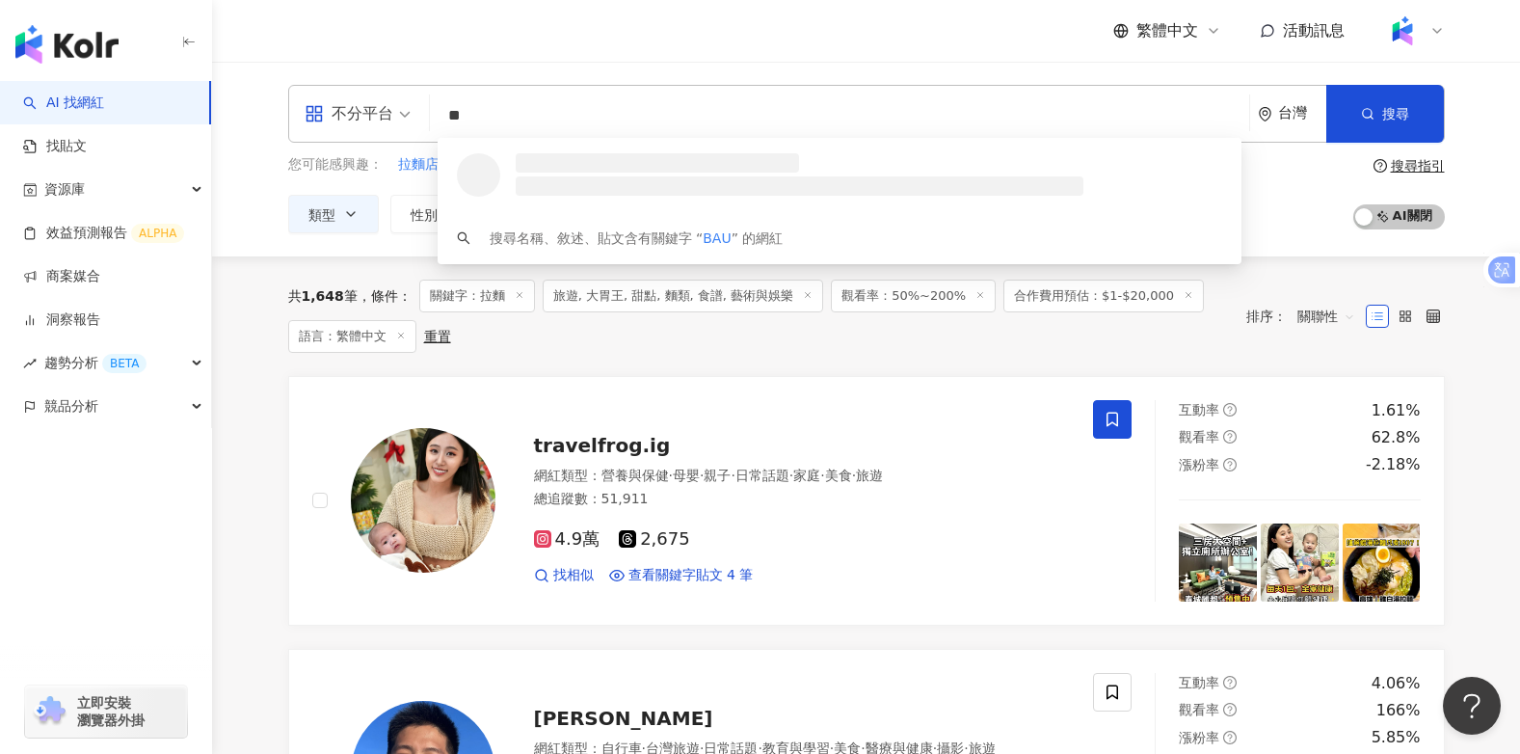
type input "*"
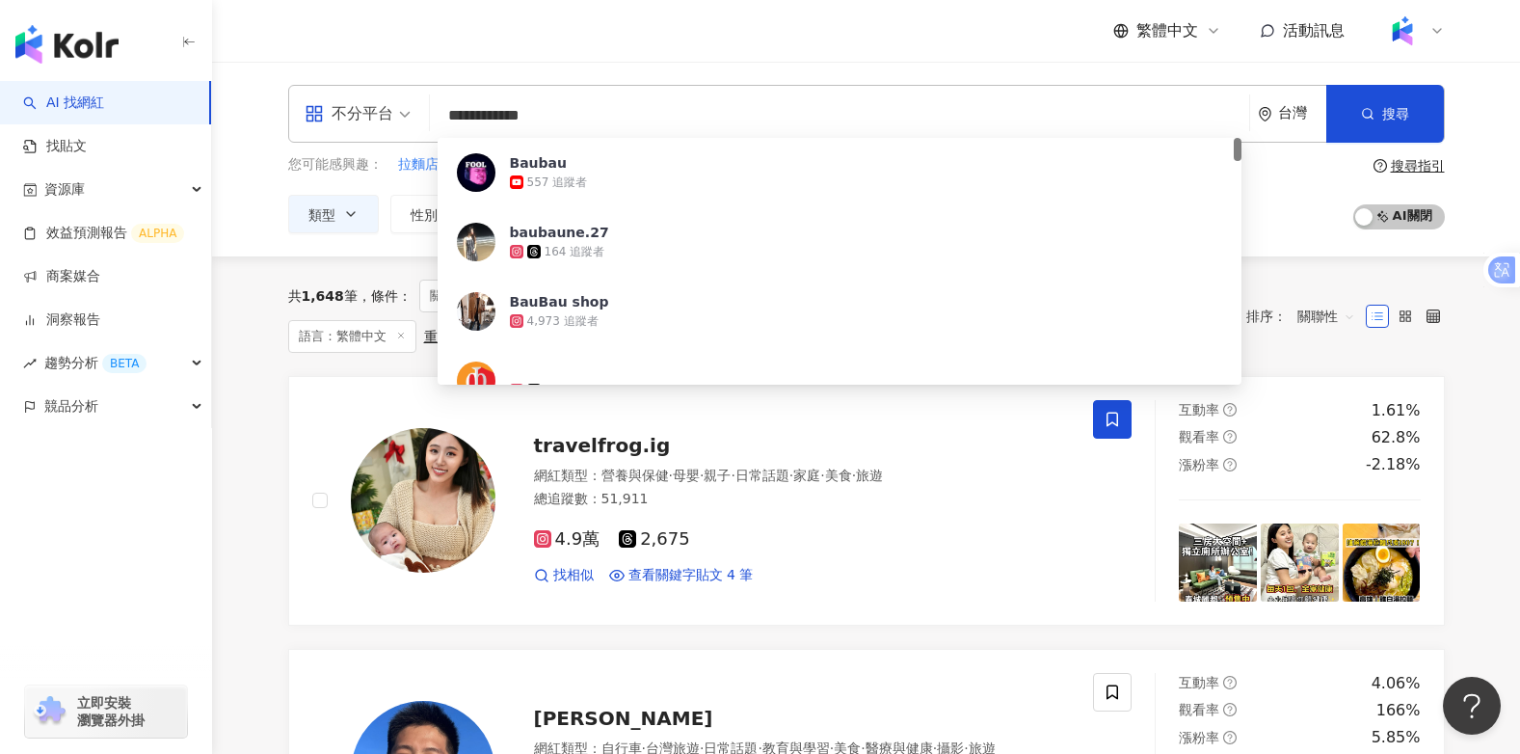
type input "**********"
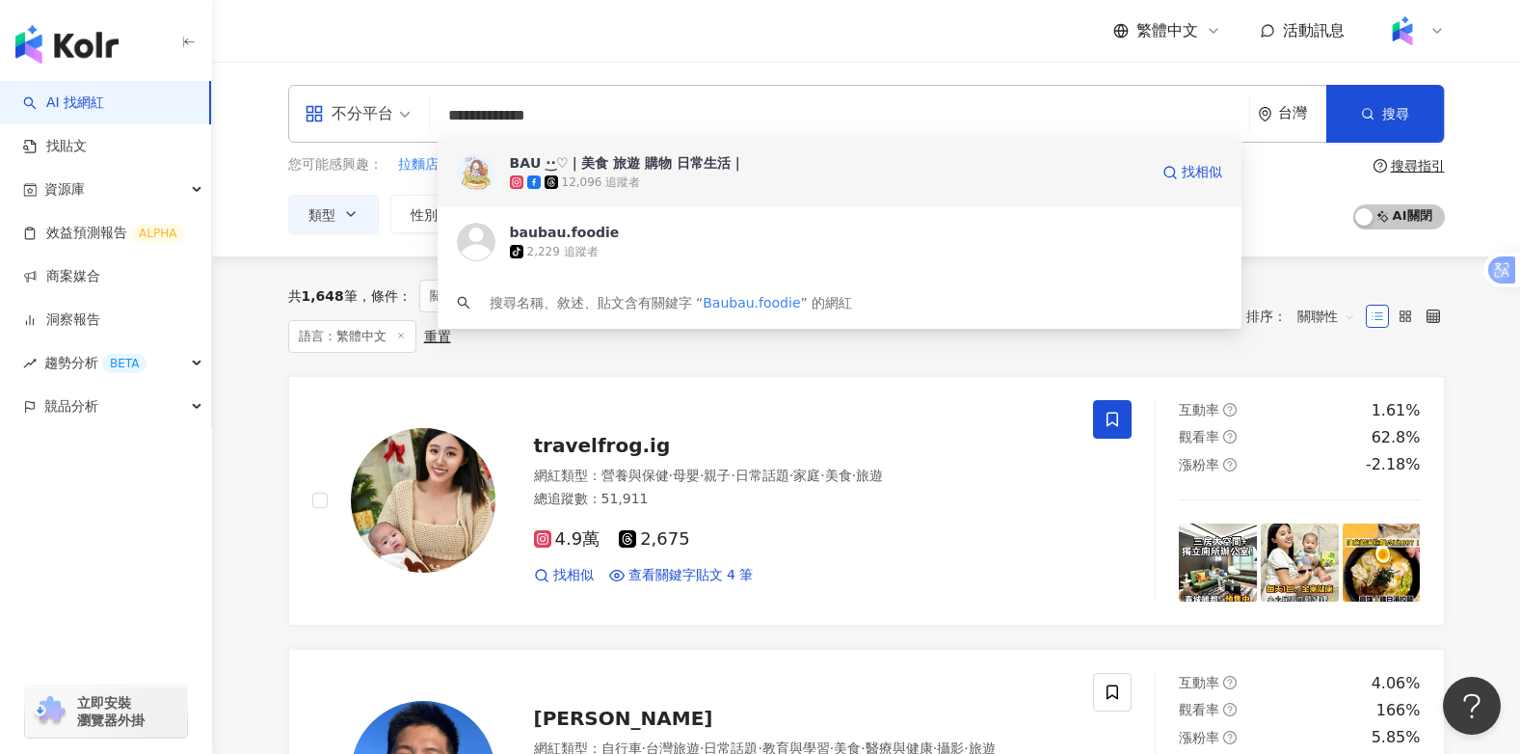
click at [700, 159] on div "𝗕𝗔𝗨 ·͜·♡｜美食 旅遊 購物 日常生活｜" at bounding box center [627, 162] width 235 height 19
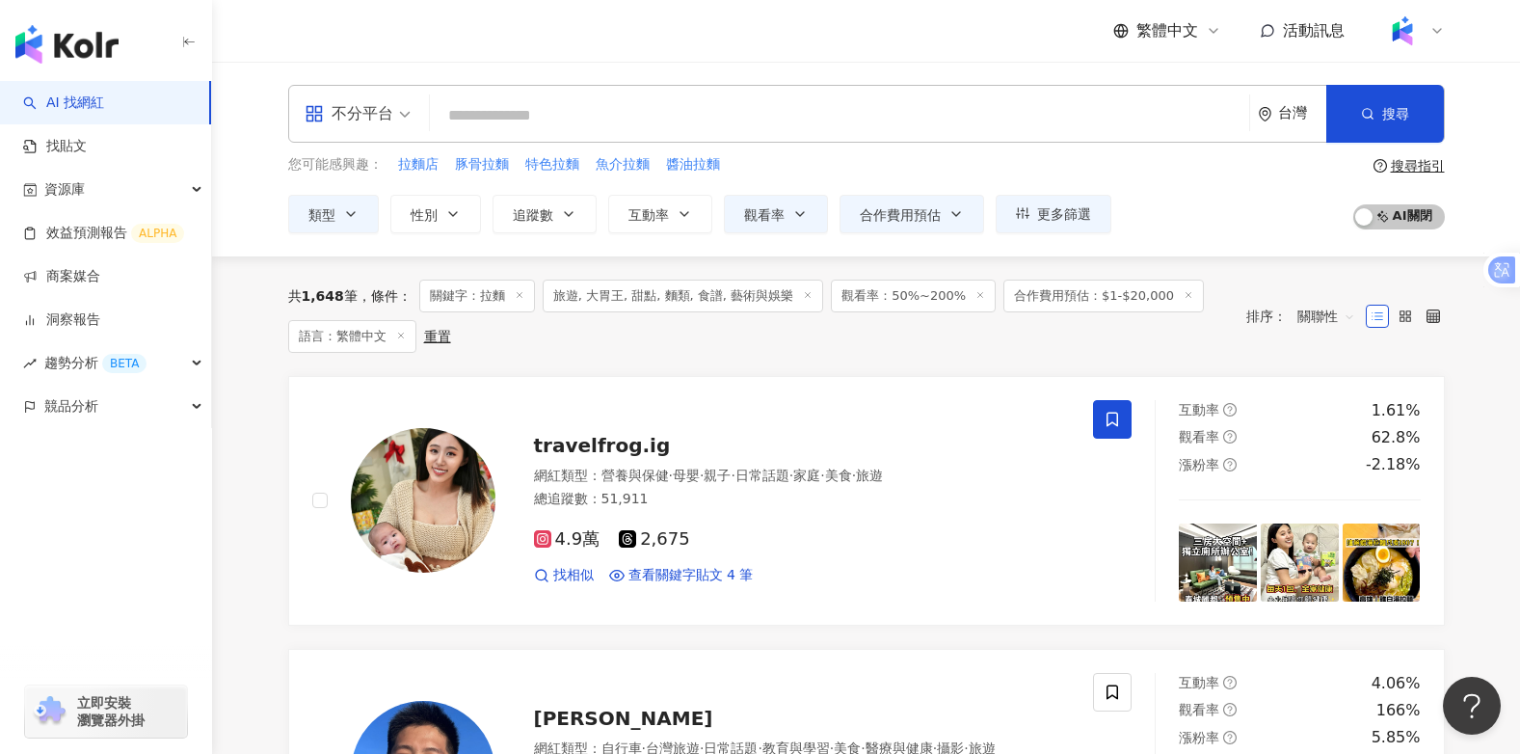
click at [489, 118] on input "search" at bounding box center [840, 115] width 804 height 37
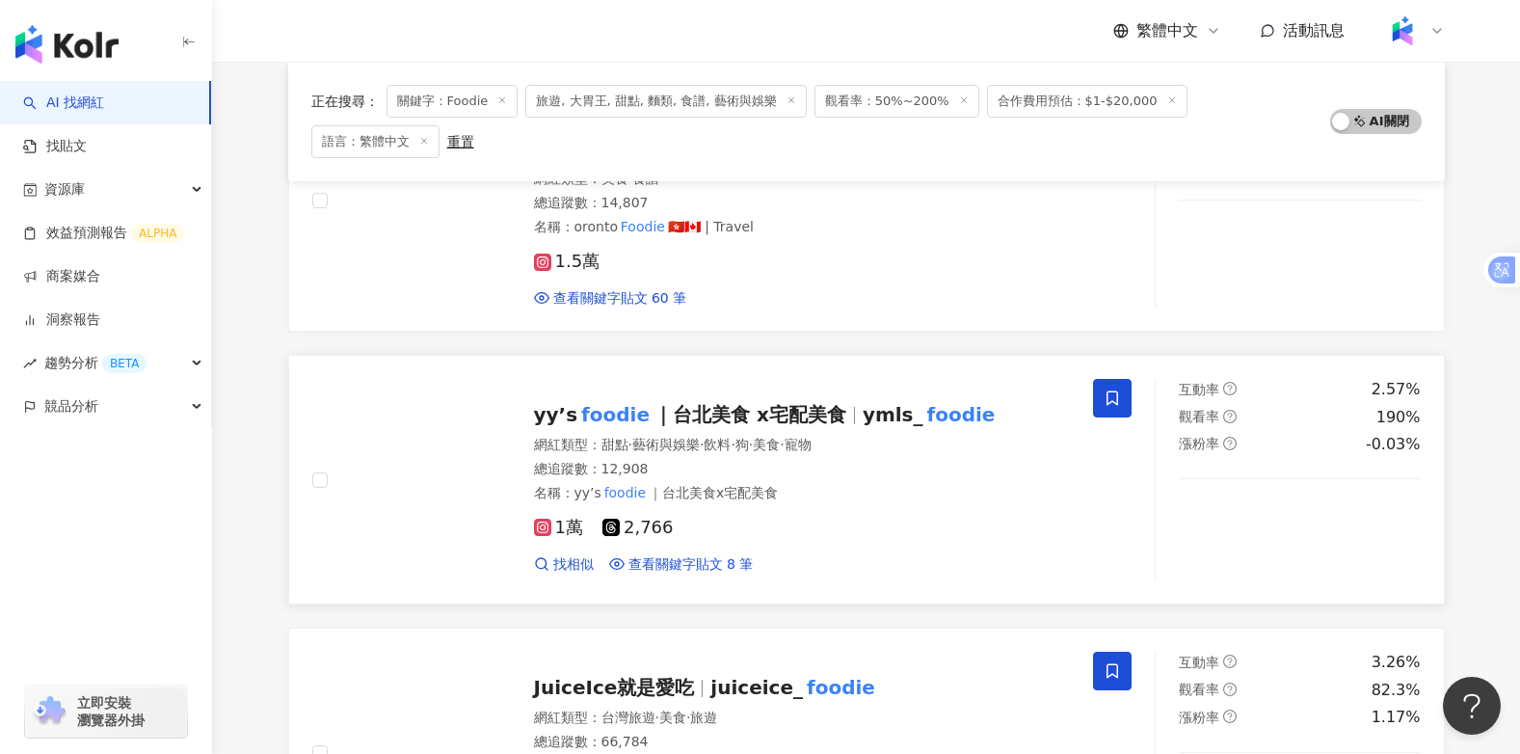
scroll to position [2313, 0]
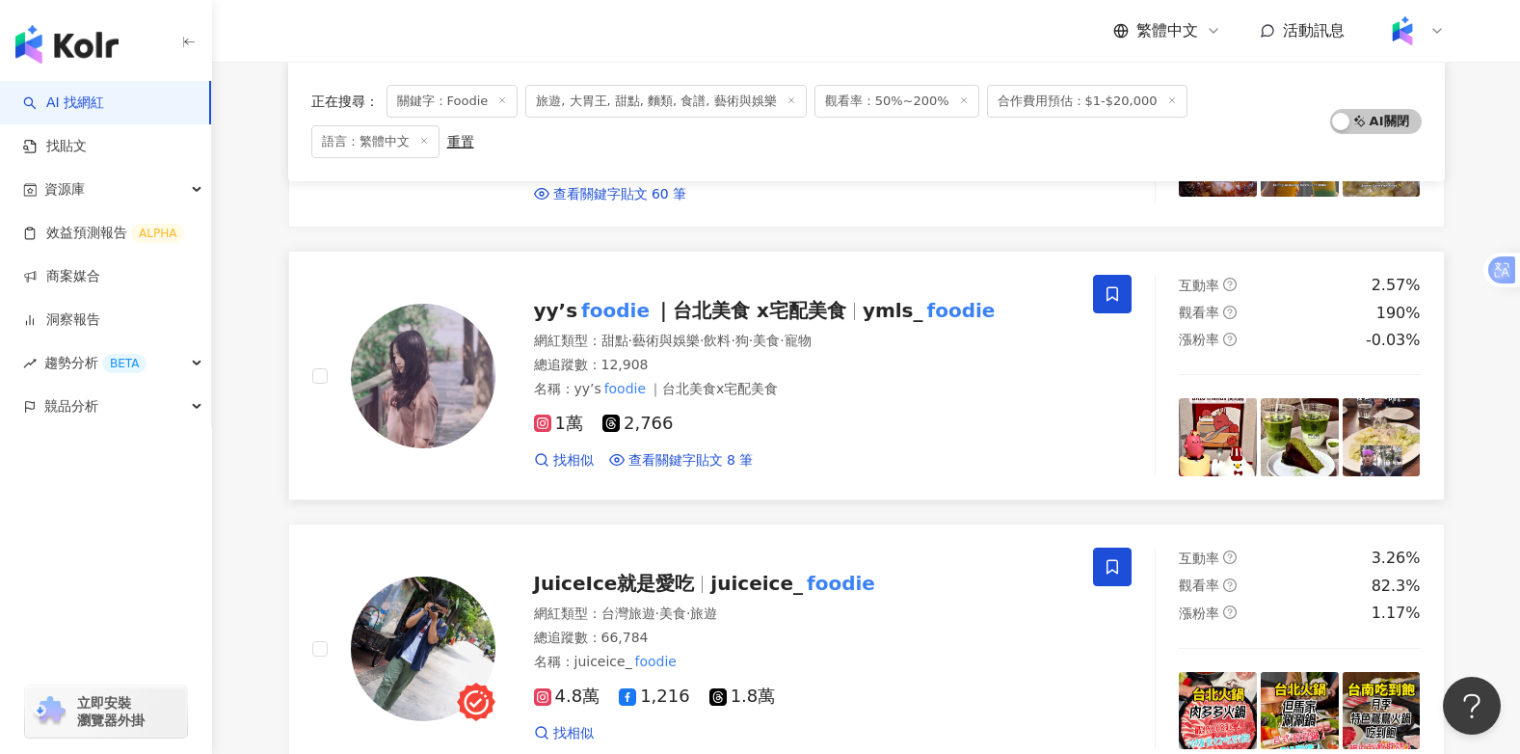
click at [794, 299] on span "｜台北美食 x宅配美食" at bounding box center [749, 310] width 193 height 23
click at [789, 571] on span "juiceice_" at bounding box center [756, 582] width 93 height 23
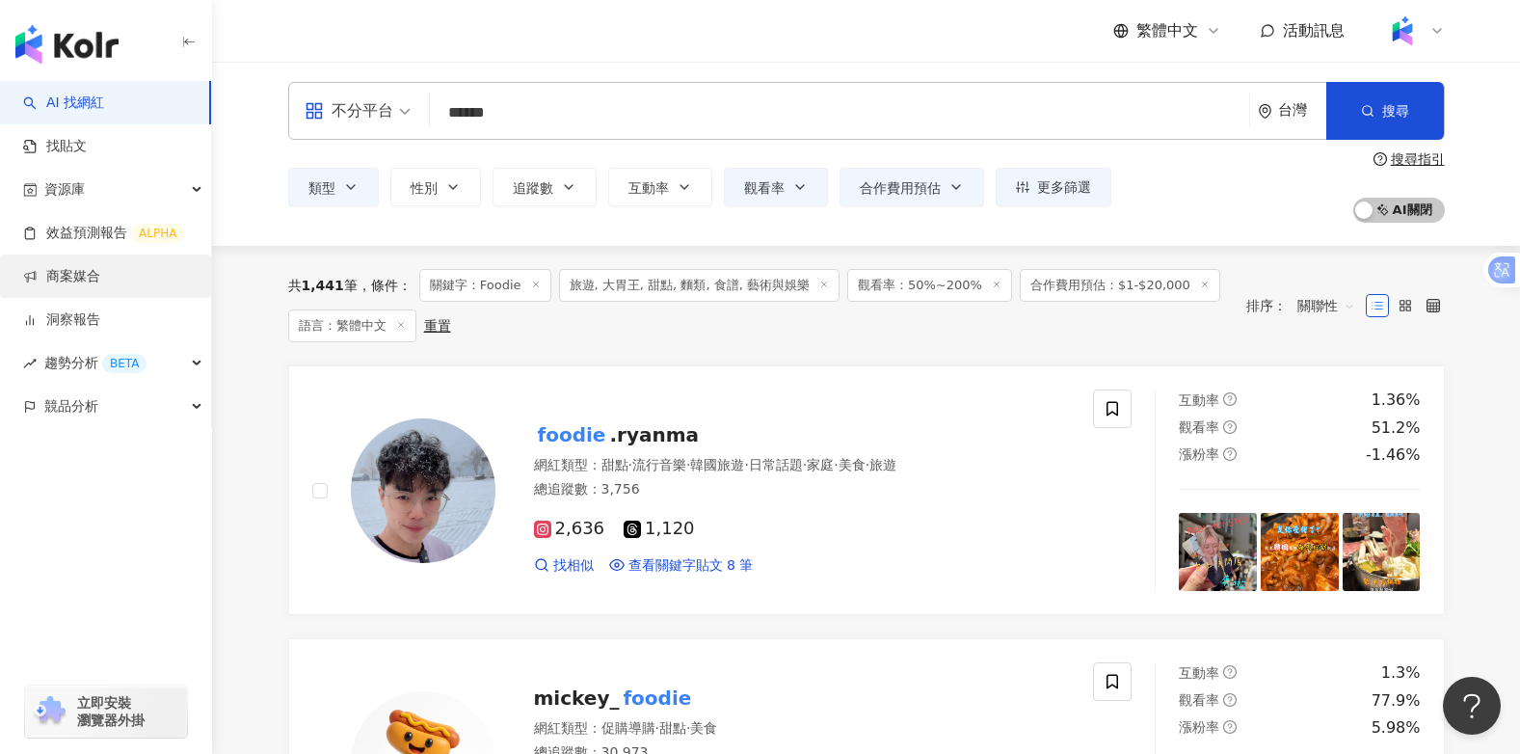
scroll to position [0, 0]
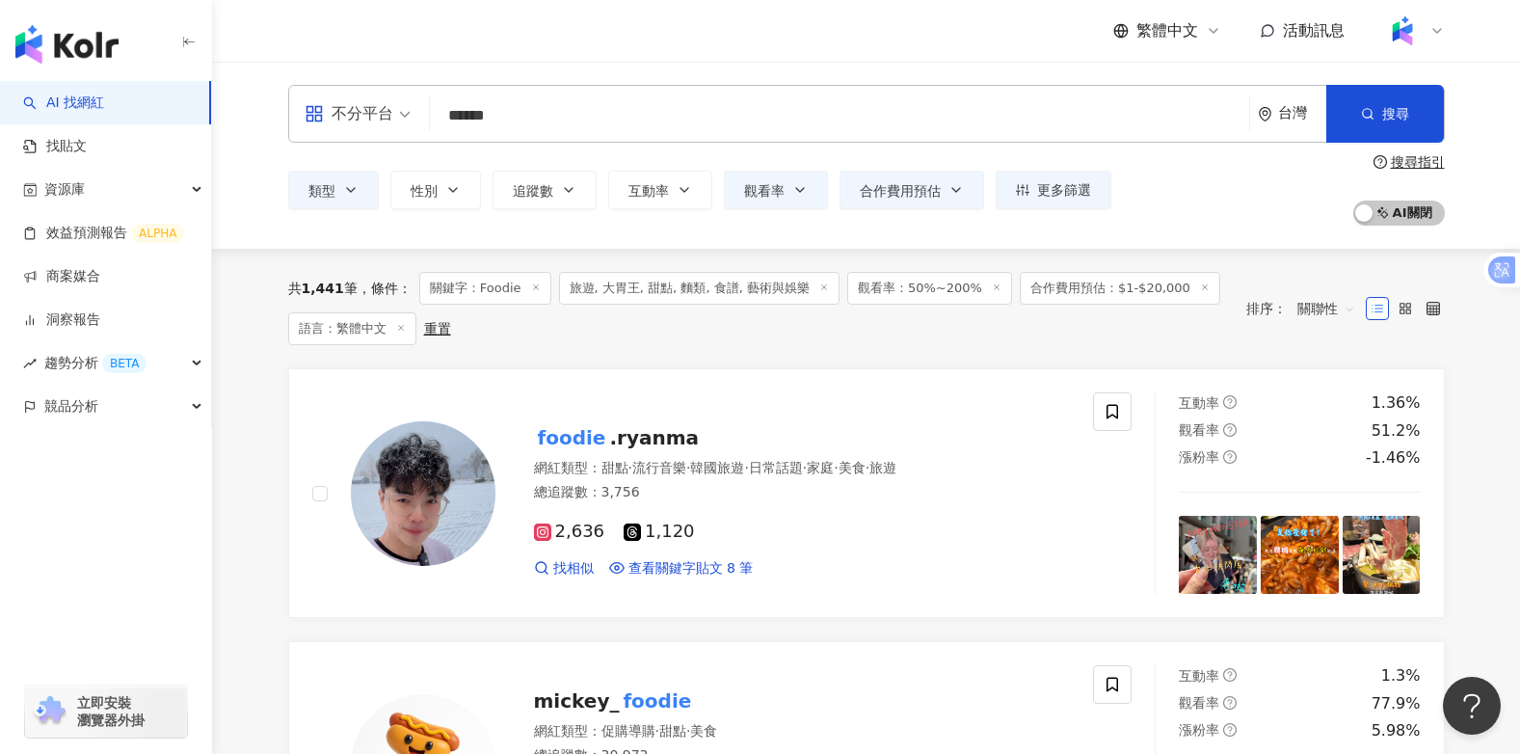
drag, startPoint x: 445, startPoint y: 115, endPoint x: 464, endPoint y: 119, distance: 18.9
click at [444, 116] on input "******" at bounding box center [840, 115] width 804 height 37
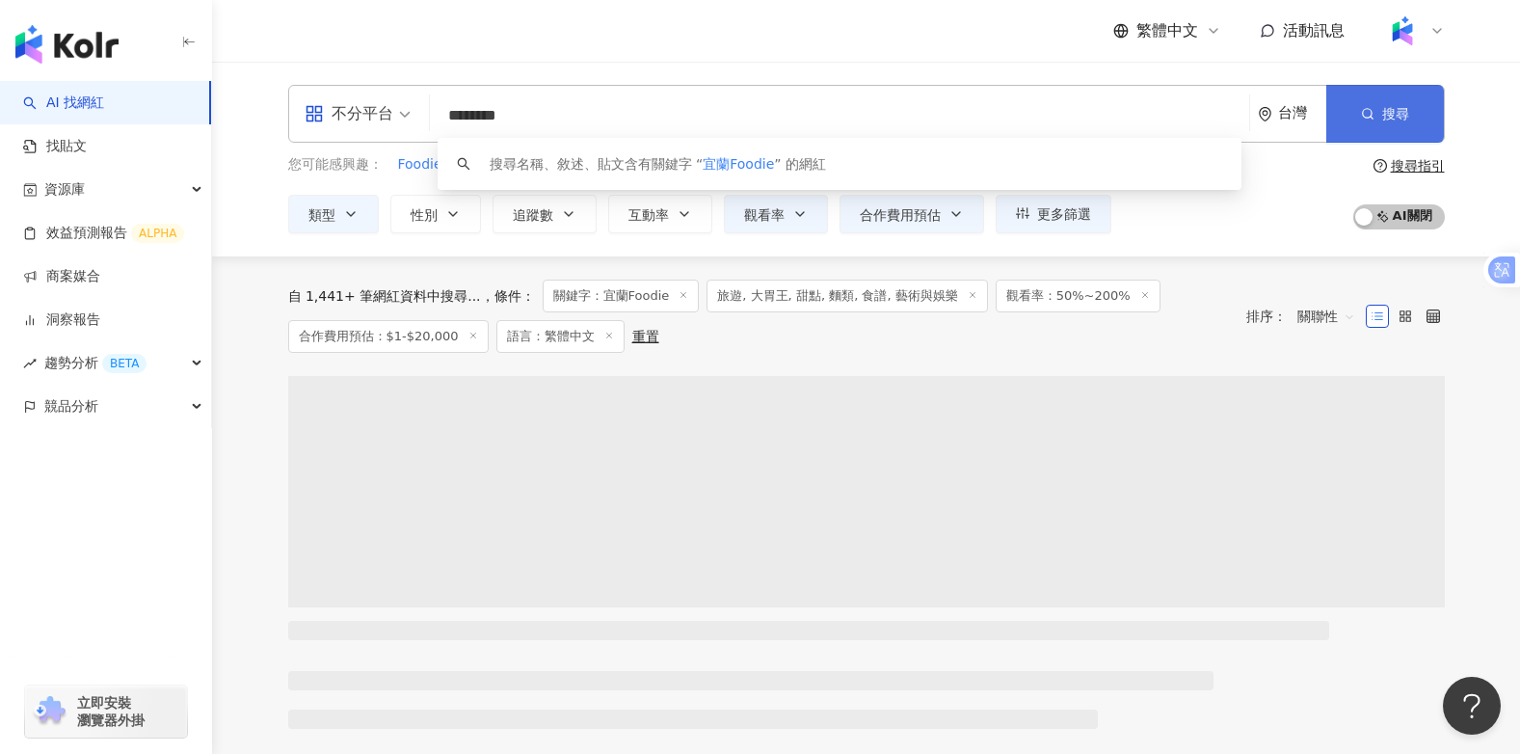
click at [1383, 116] on span "搜尋" at bounding box center [1395, 113] width 27 height 15
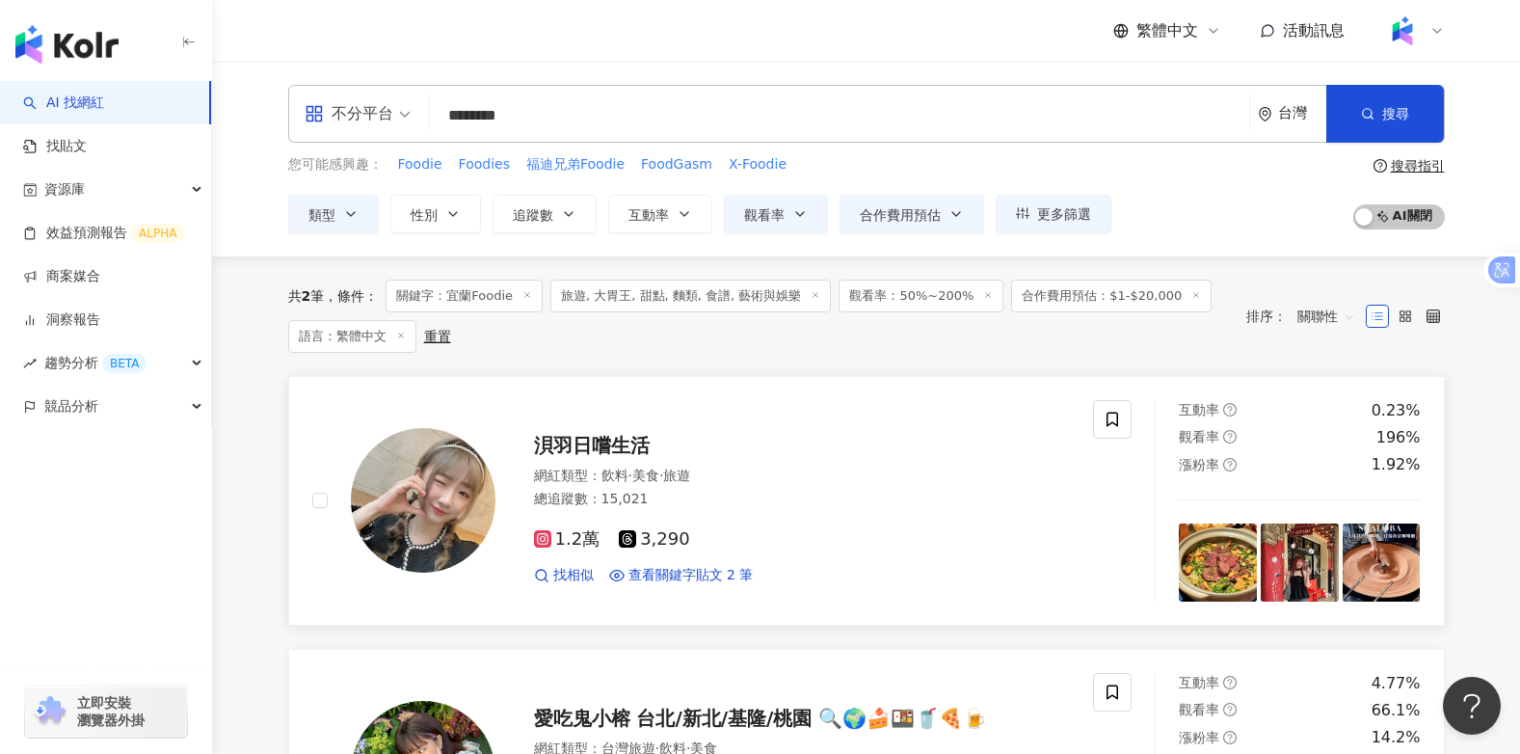
click at [610, 439] on span "浿羽日嚐生活" at bounding box center [592, 445] width 116 height 23
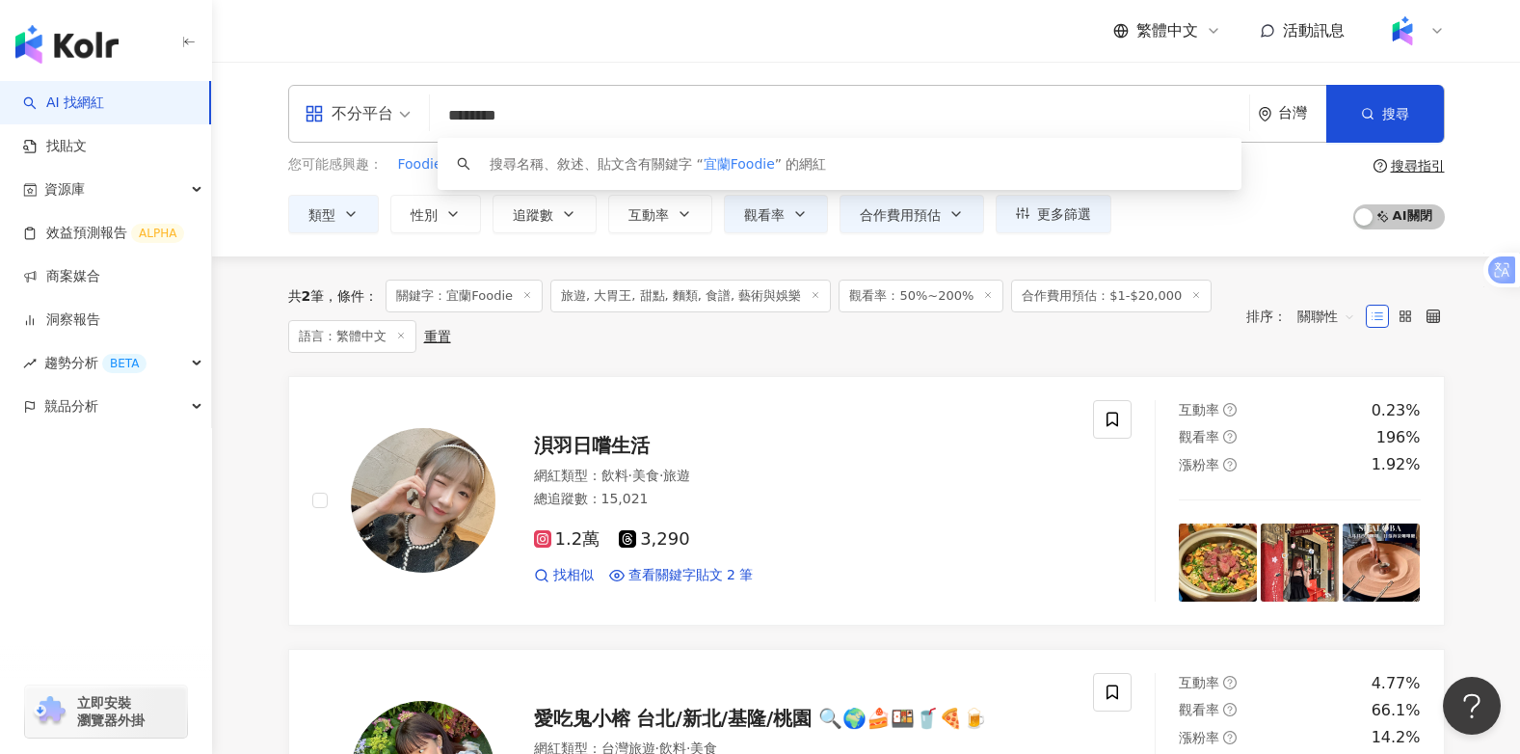
drag, startPoint x: 478, startPoint y: 116, endPoint x: 440, endPoint y: 122, distance: 38.2
click at [440, 122] on input "********" at bounding box center [840, 115] width 804 height 37
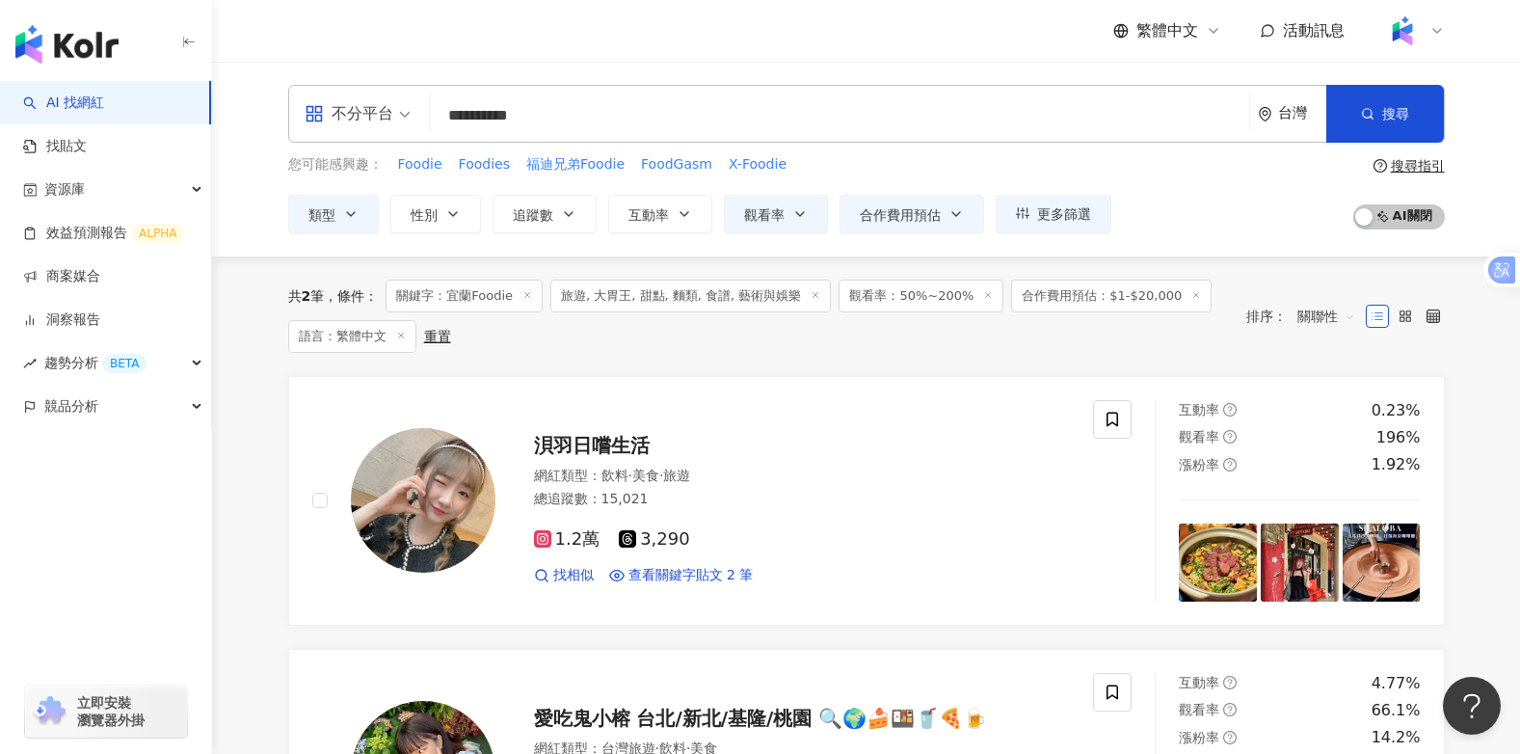
click at [580, 121] on input "**********" at bounding box center [840, 115] width 804 height 37
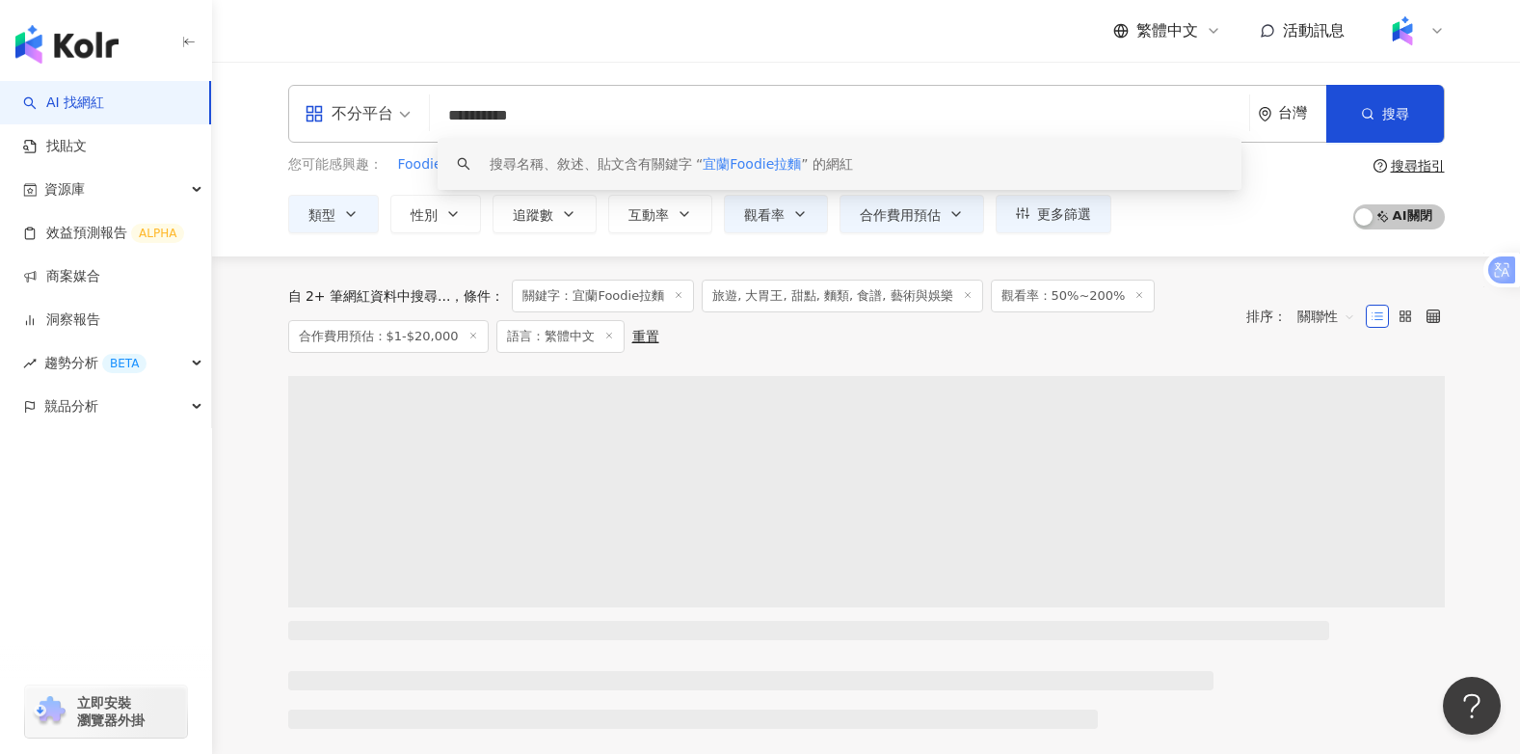
click at [482, 116] on input "**********" at bounding box center [840, 115] width 804 height 37
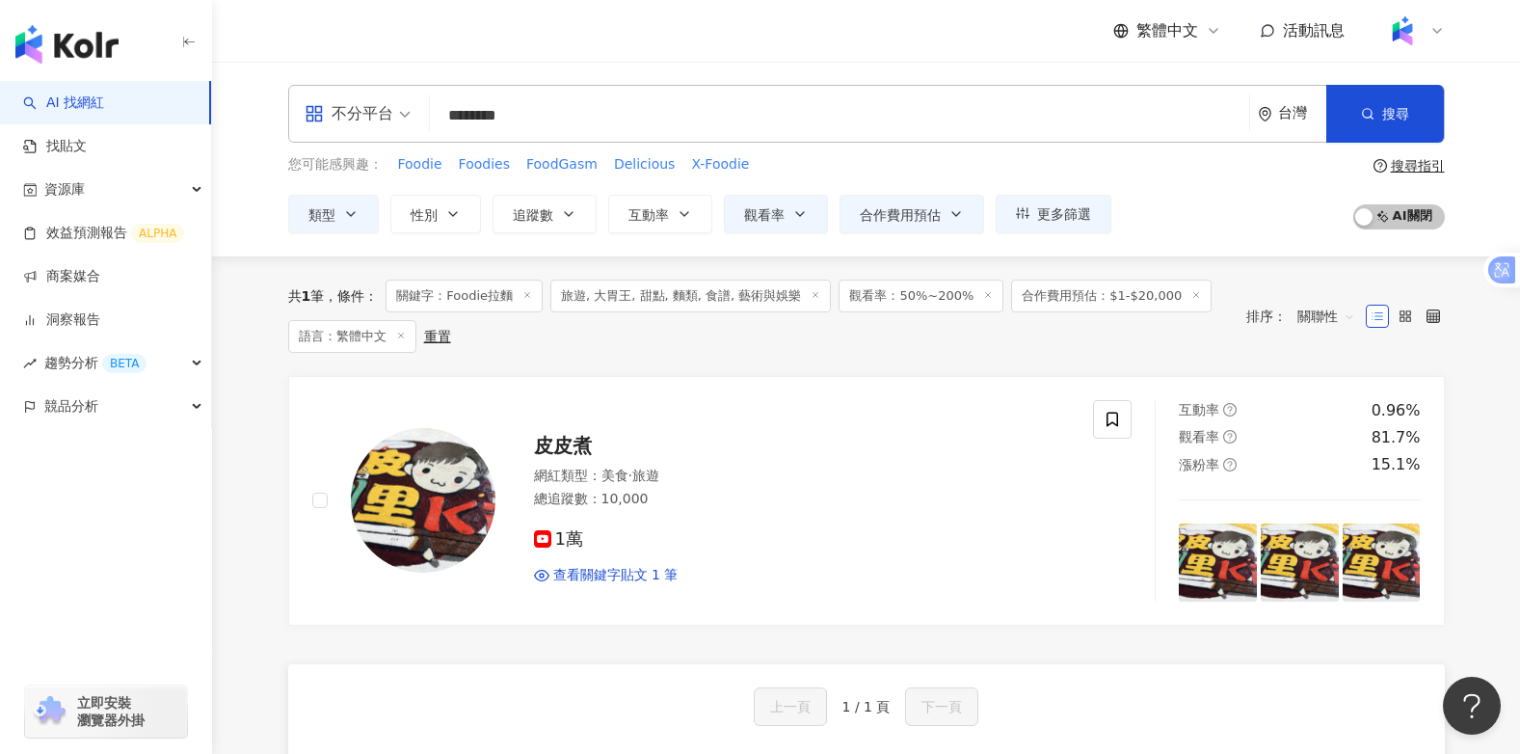
click at [490, 116] on input "********" at bounding box center [840, 115] width 804 height 37
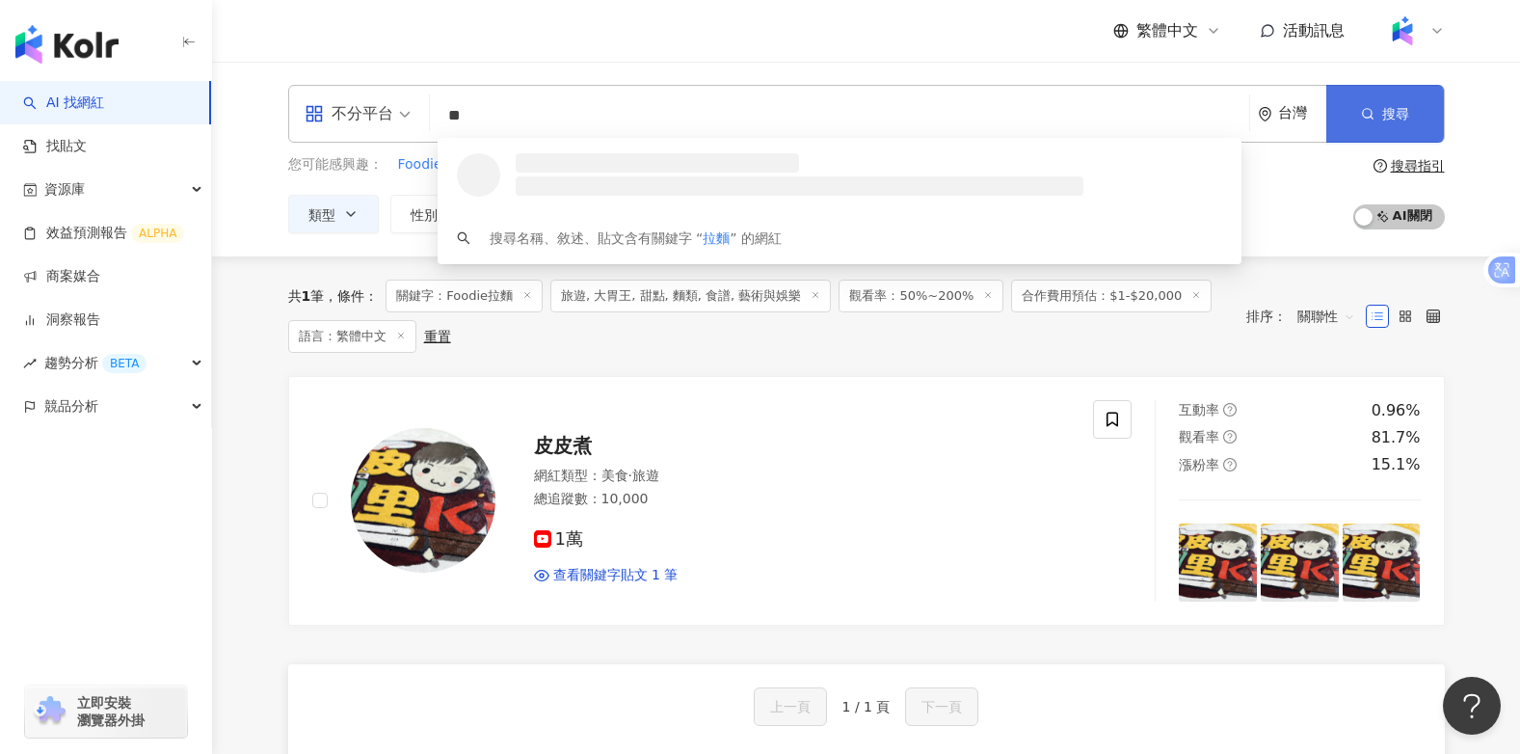
type input "**"
click at [1355, 113] on button "搜尋" at bounding box center [1385, 114] width 118 height 58
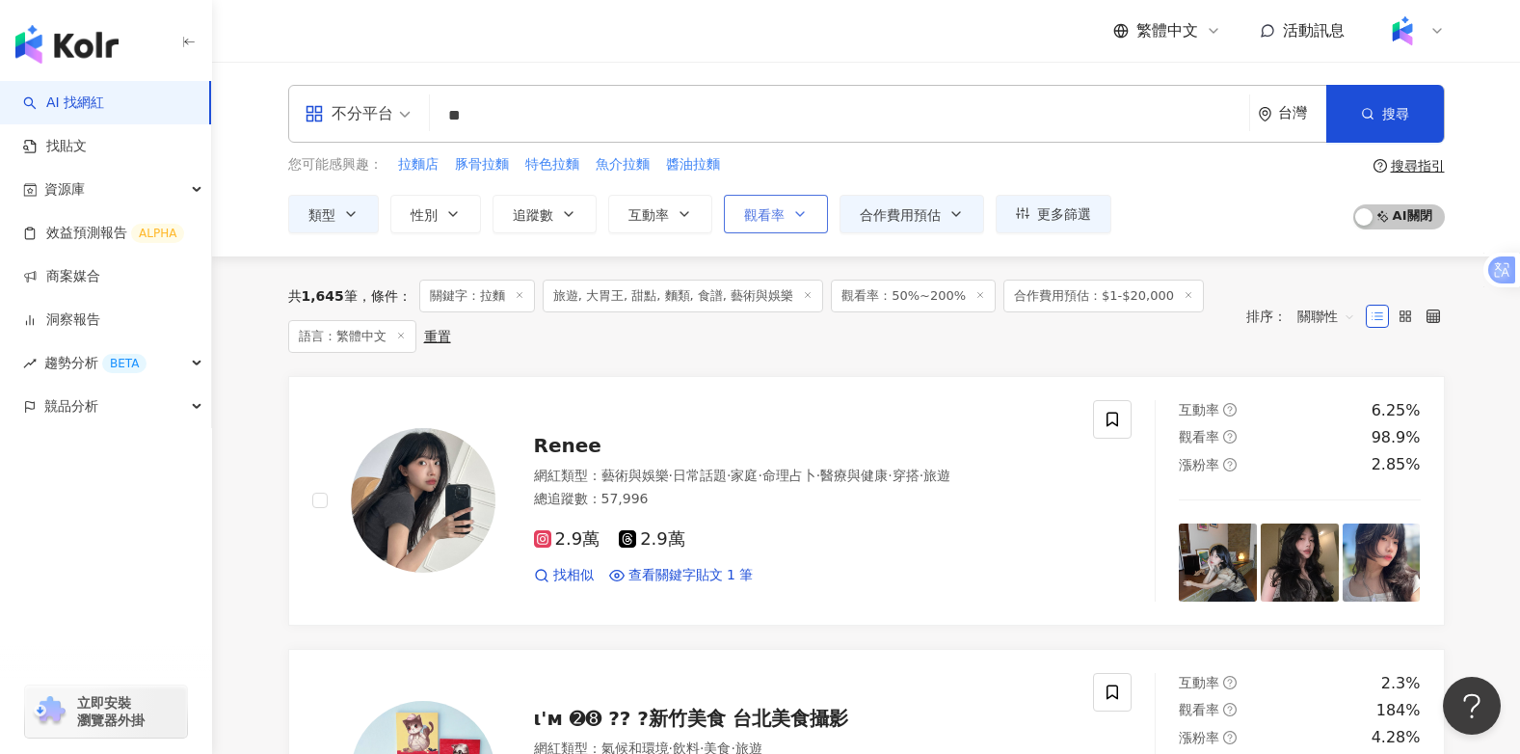
click at [796, 210] on icon "button" at bounding box center [799, 213] width 15 height 15
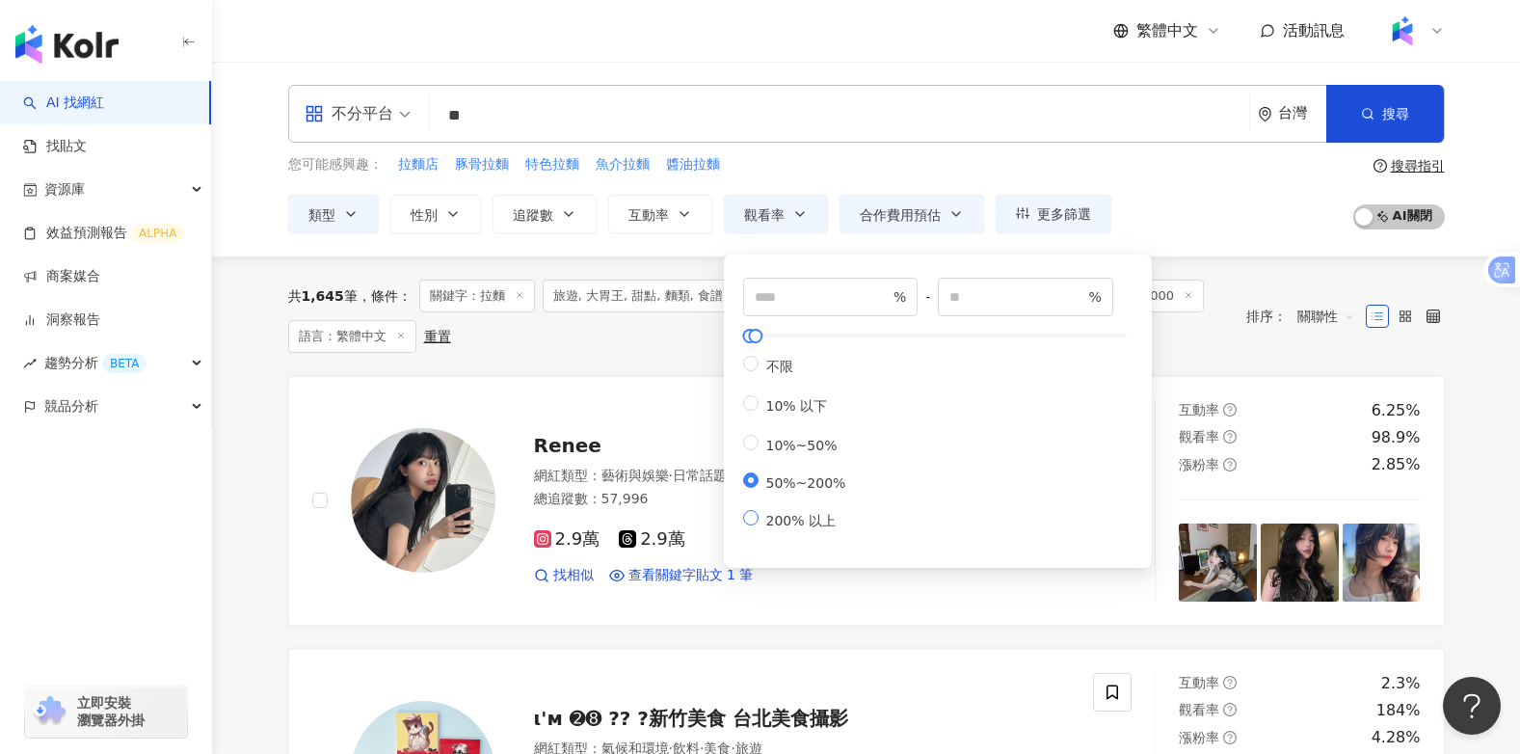
type input "***"
click at [685, 218] on icon "button" at bounding box center [683, 213] width 15 height 15
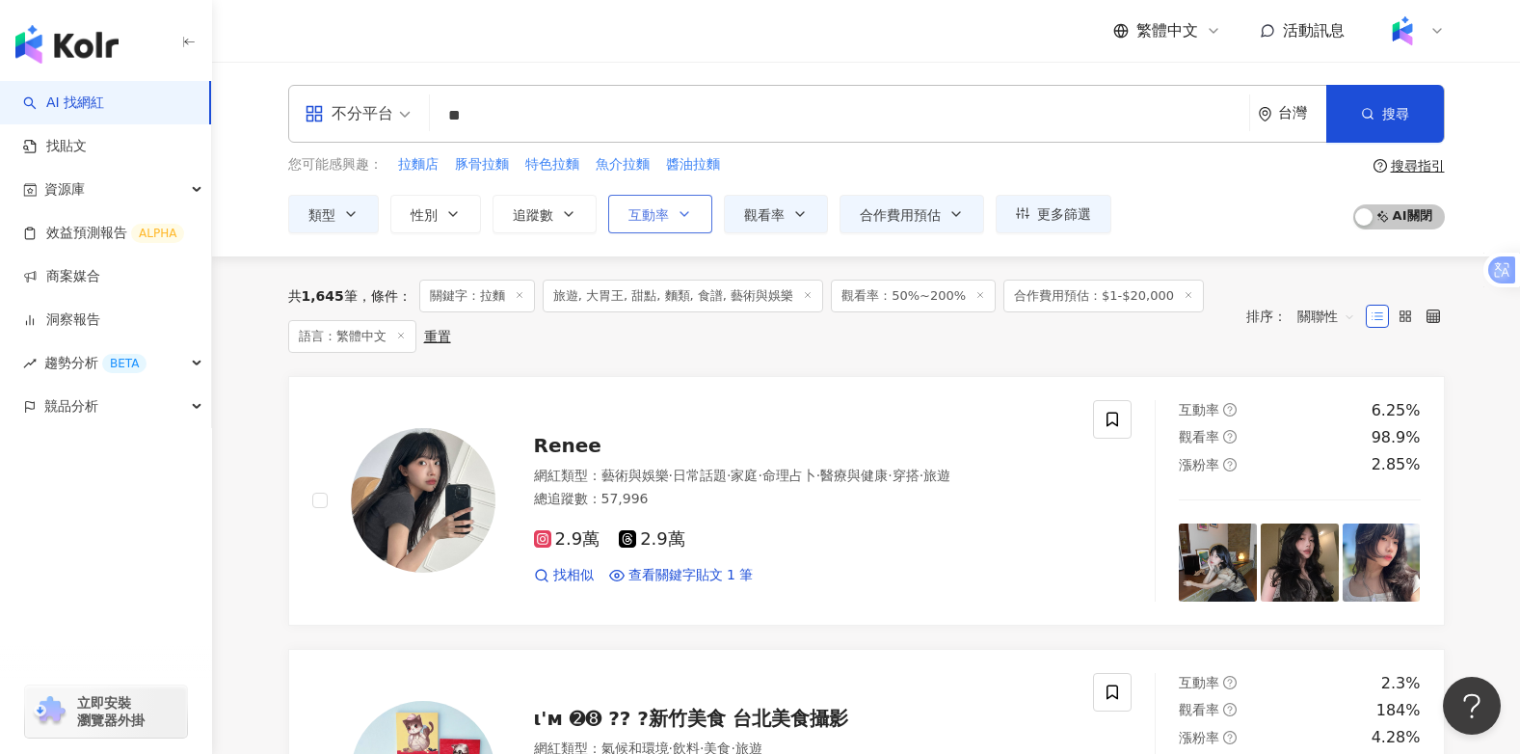
click at [685, 218] on icon "button" at bounding box center [683, 213] width 15 height 15
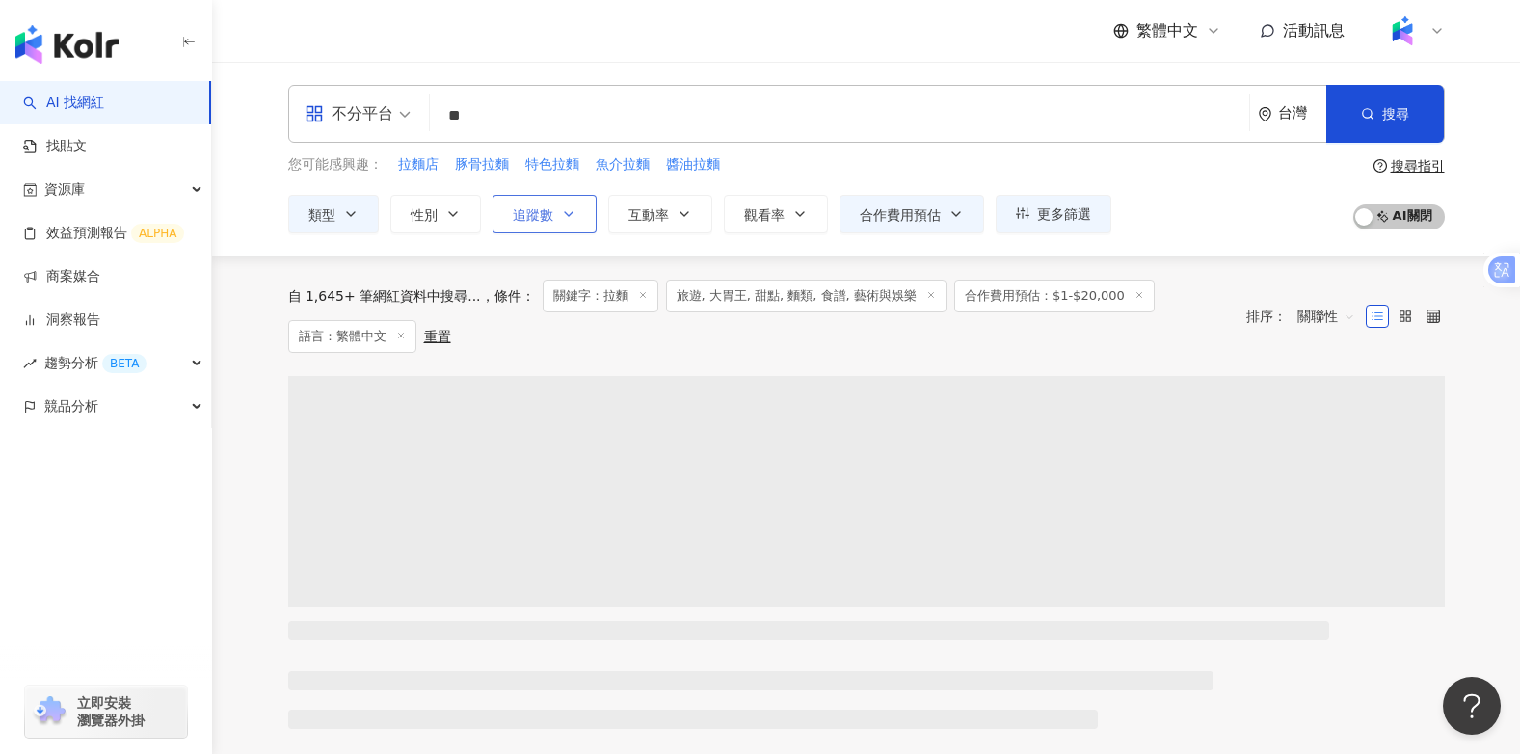
click at [576, 211] on button "追蹤數" at bounding box center [544, 214] width 104 height 39
type input "*"
type input "*******"
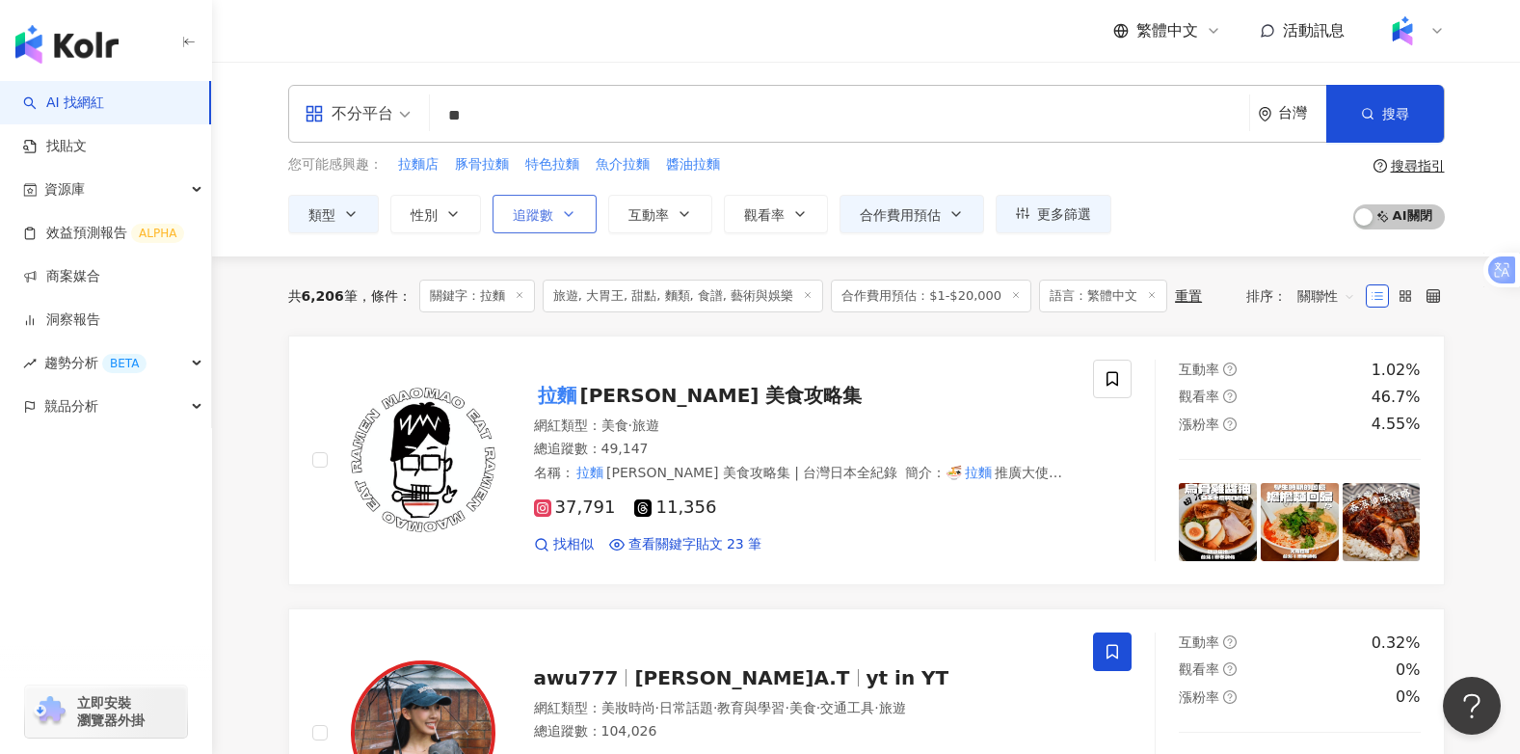
click at [570, 210] on icon "button" at bounding box center [568, 213] width 15 height 15
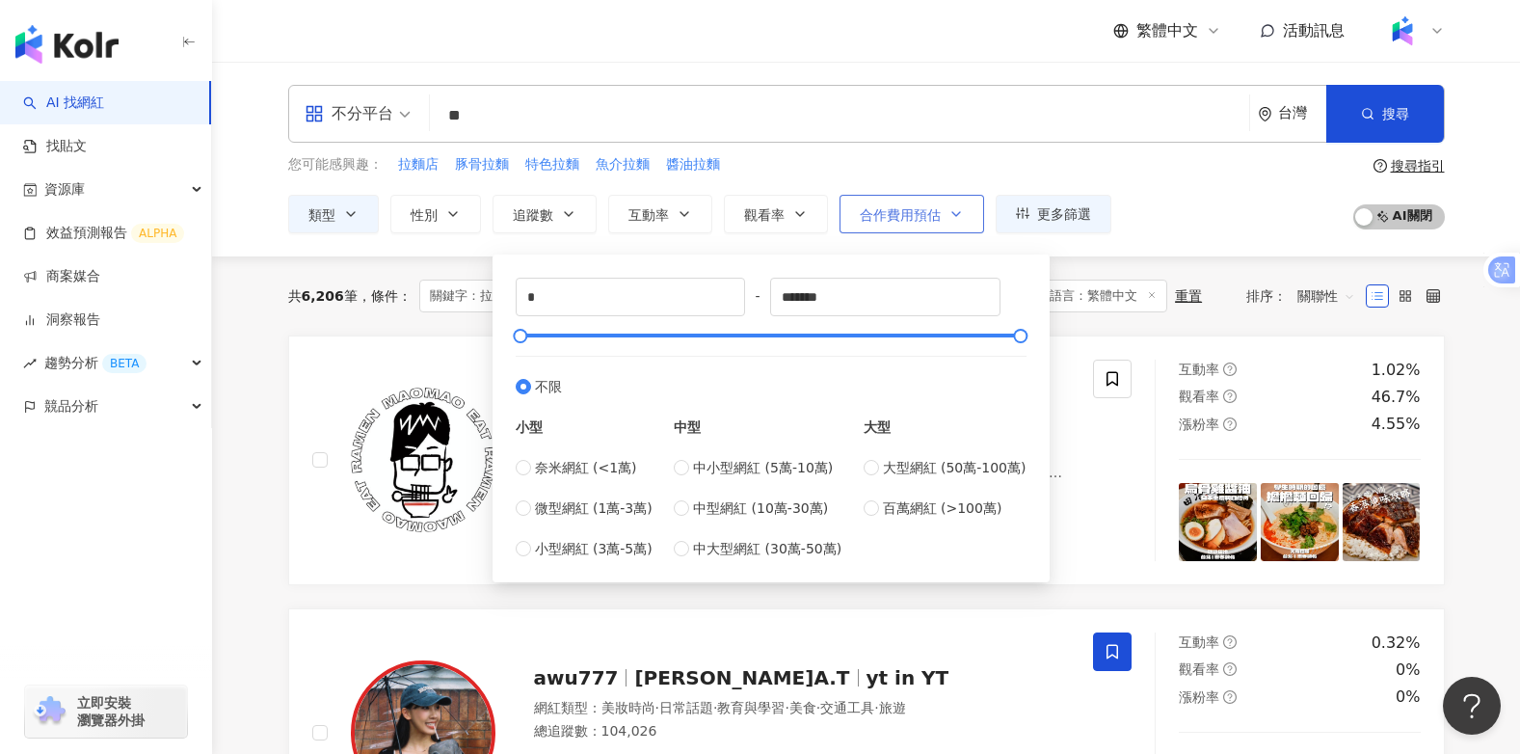
click at [956, 221] on icon "button" at bounding box center [955, 213] width 15 height 15
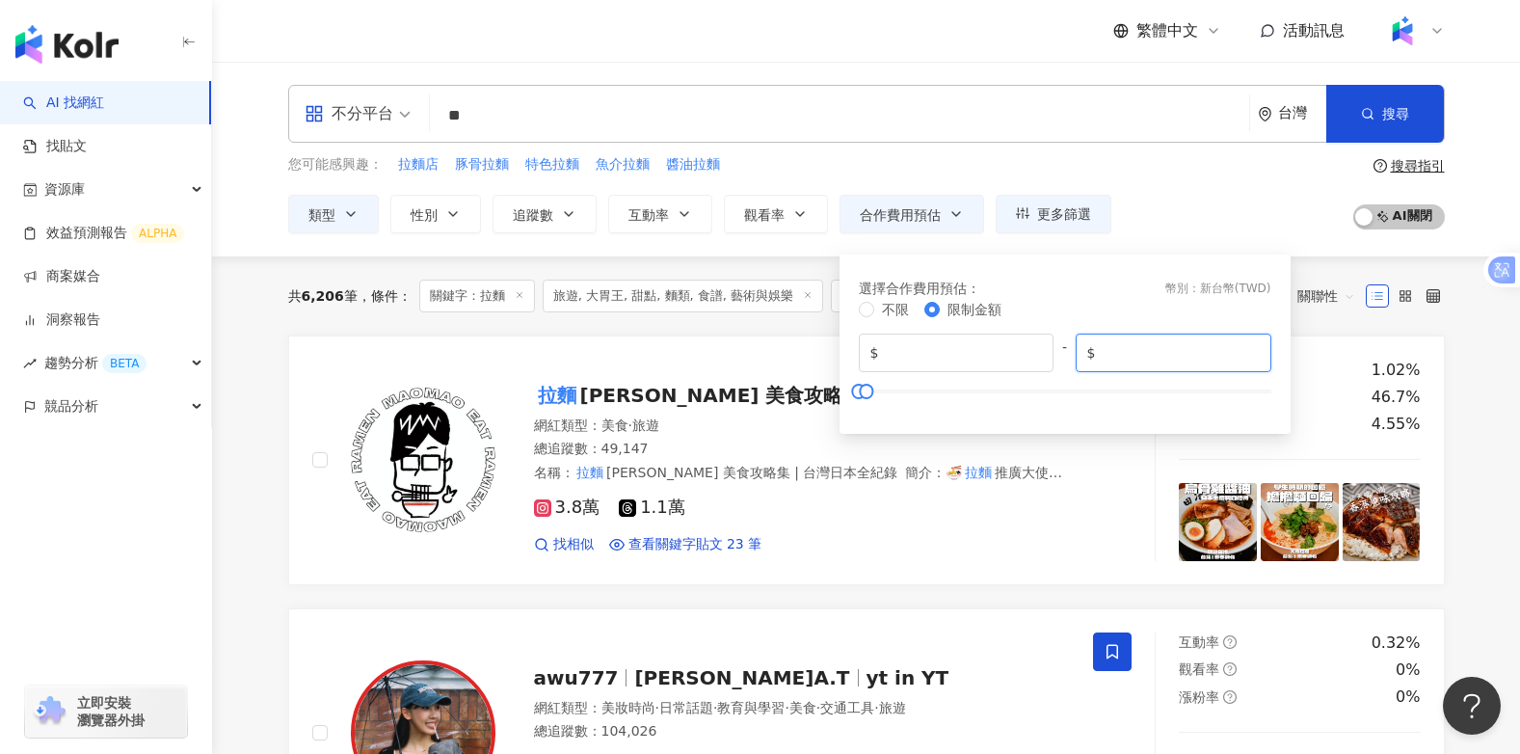
click at [1149, 354] on input "*****" at bounding box center [1180, 352] width 160 height 21
type input "*******"
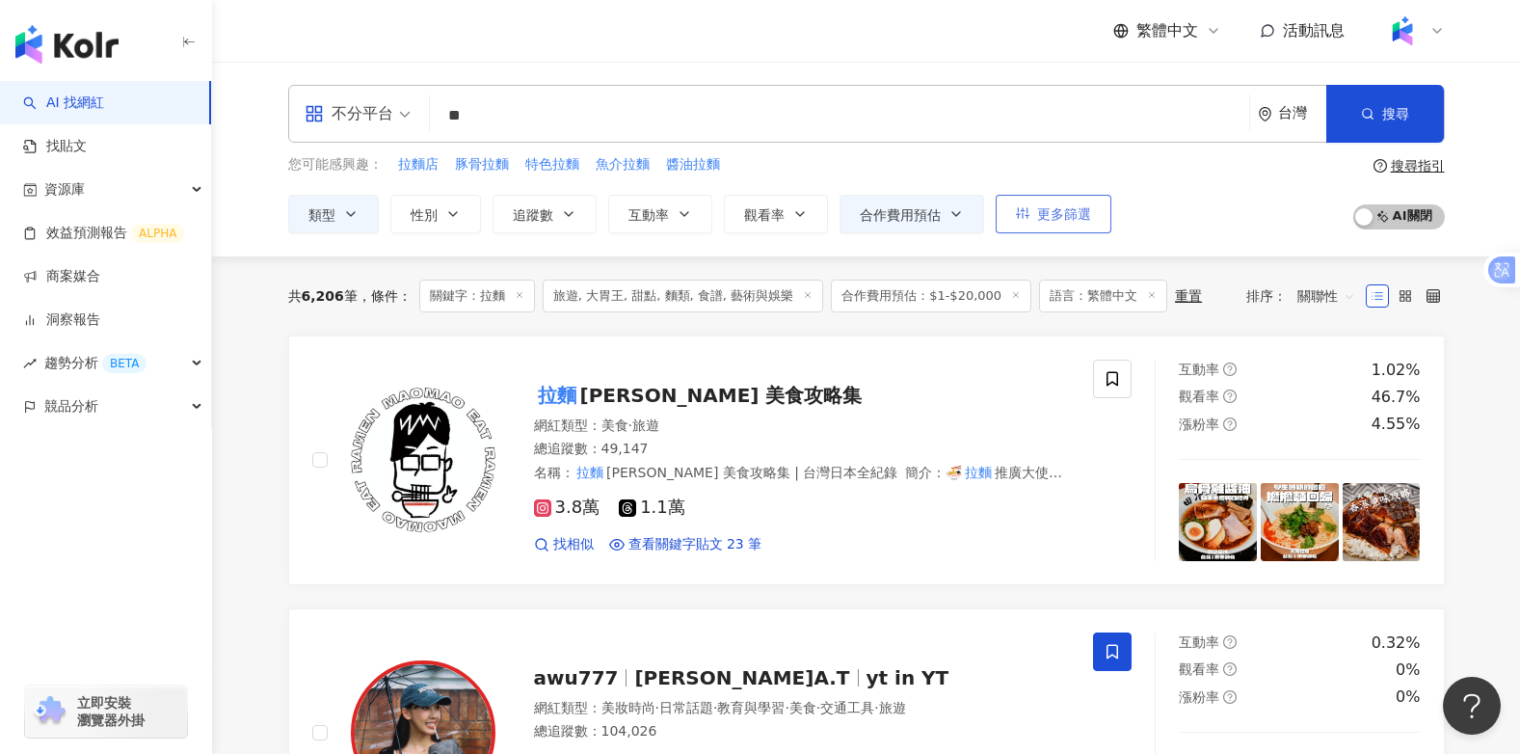
click at [1056, 212] on span "更多篩選" at bounding box center [1064, 213] width 54 height 15
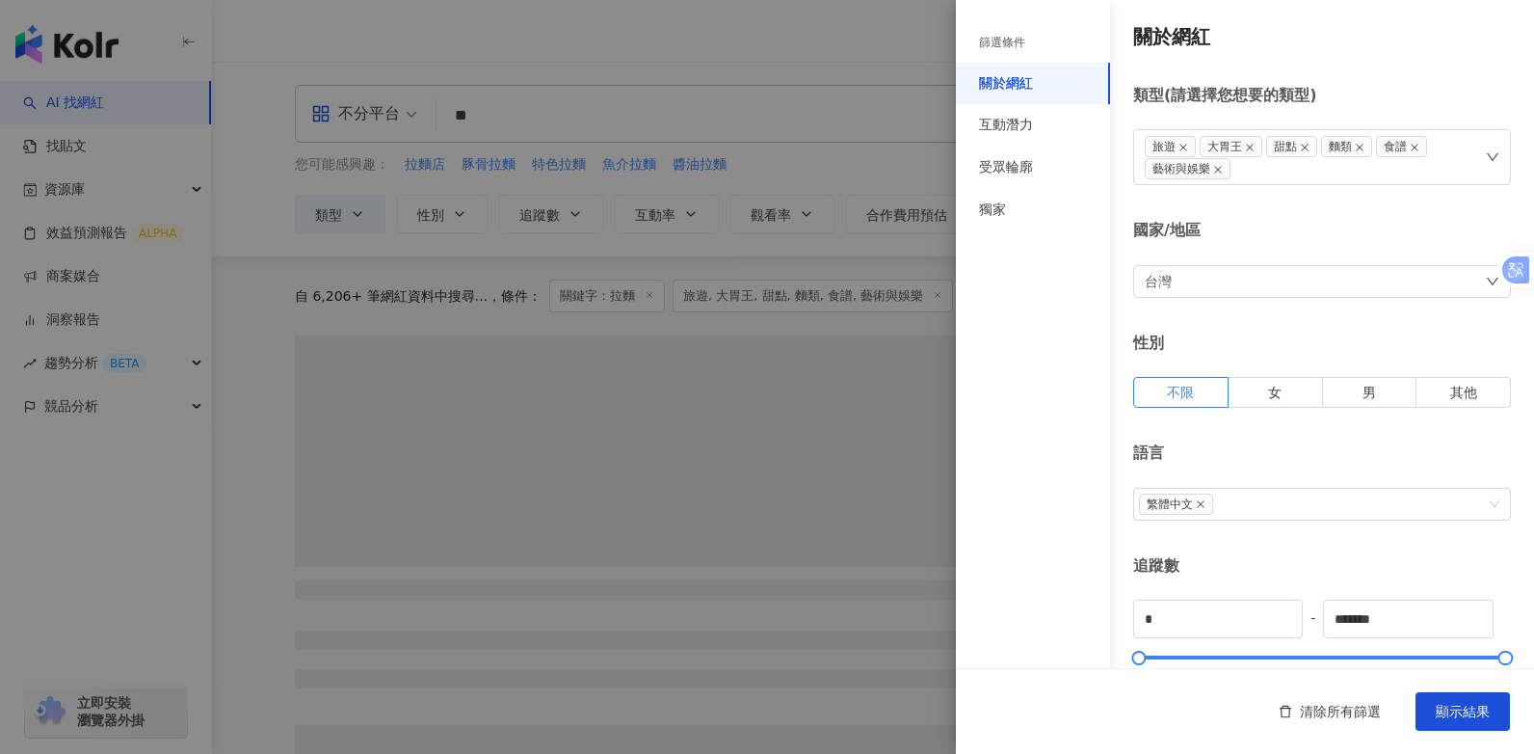
type input "*******"
click at [1463, 718] on span "顯示結果" at bounding box center [1463, 710] width 54 height 15
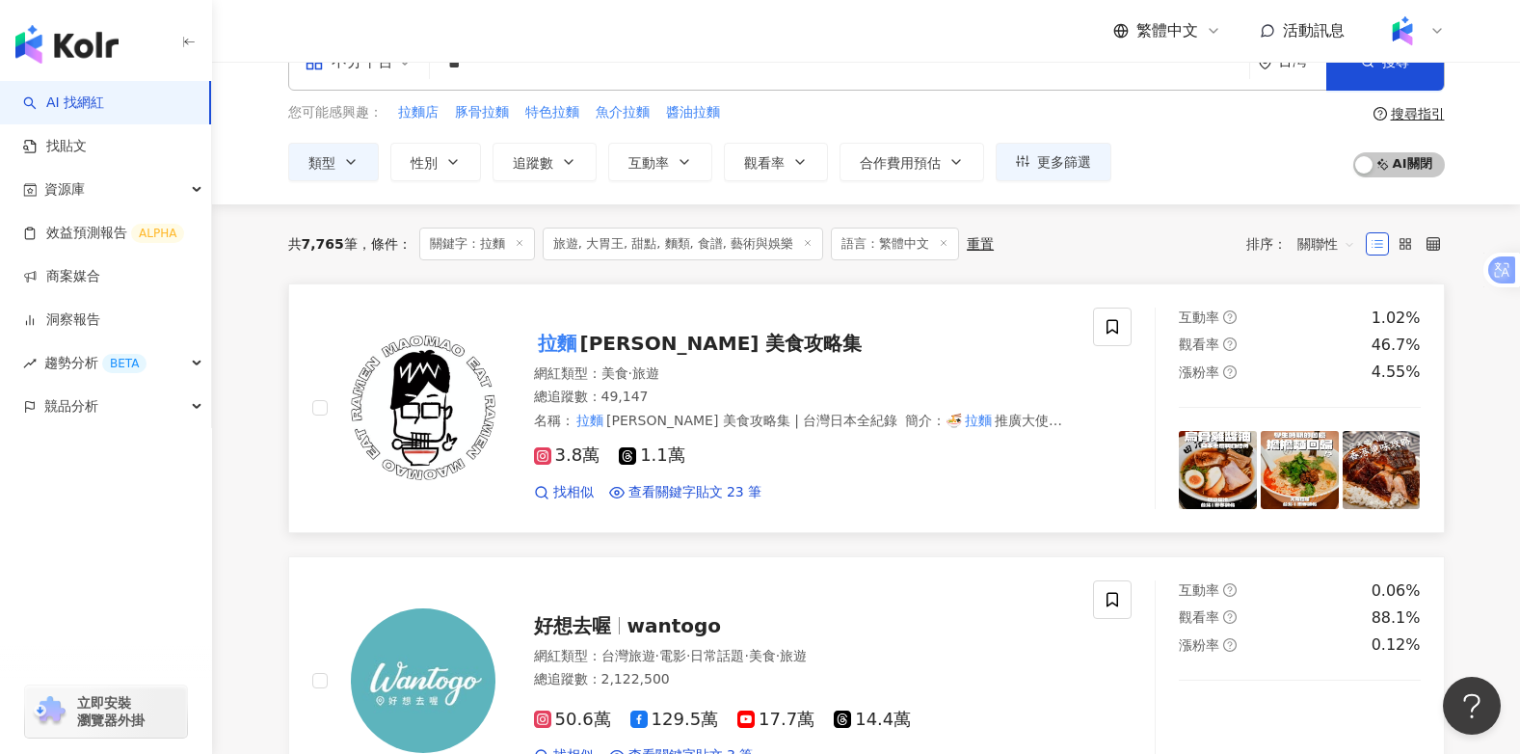
scroll to position [96, 0]
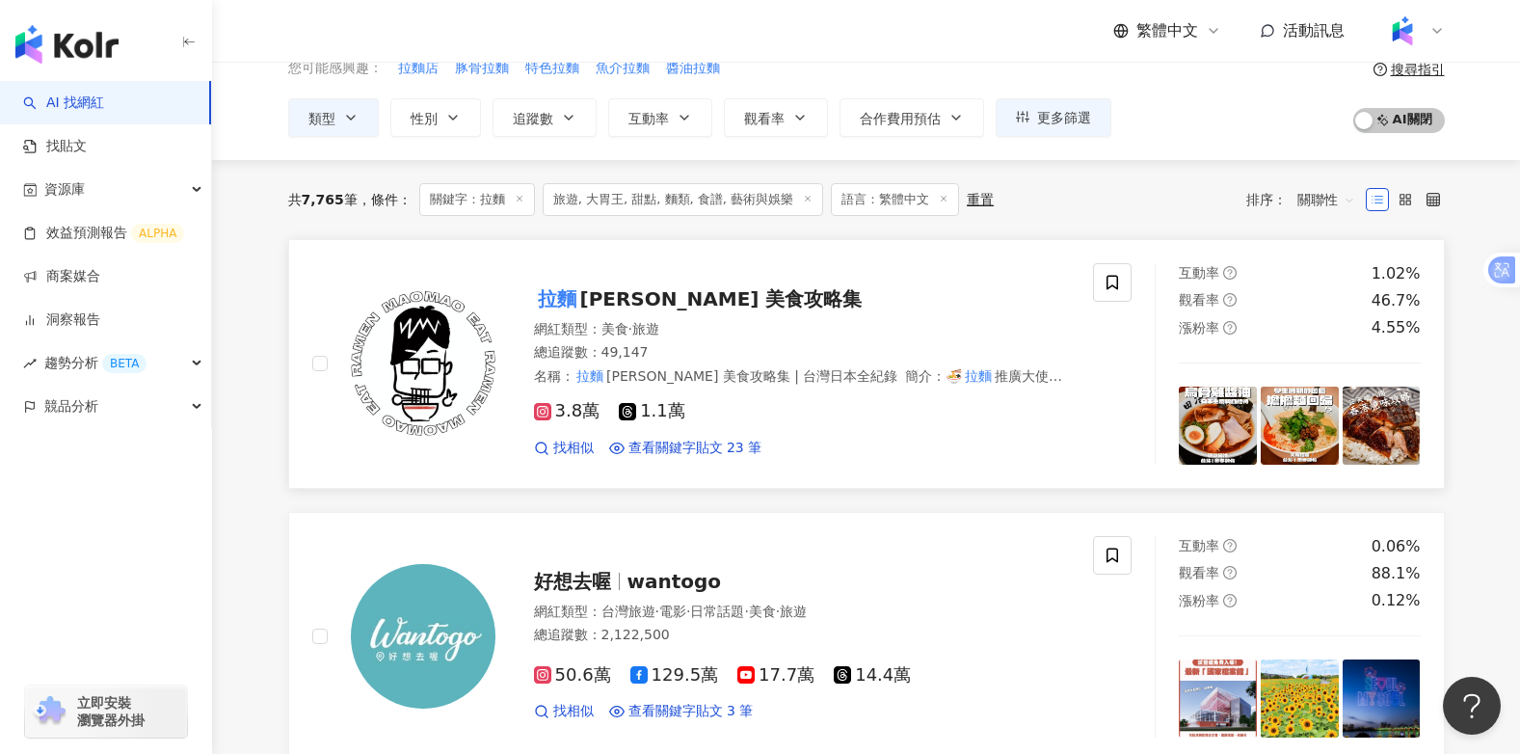
click at [688, 294] on span "毛Mao 美食攻略集" at bounding box center [721, 298] width 282 height 23
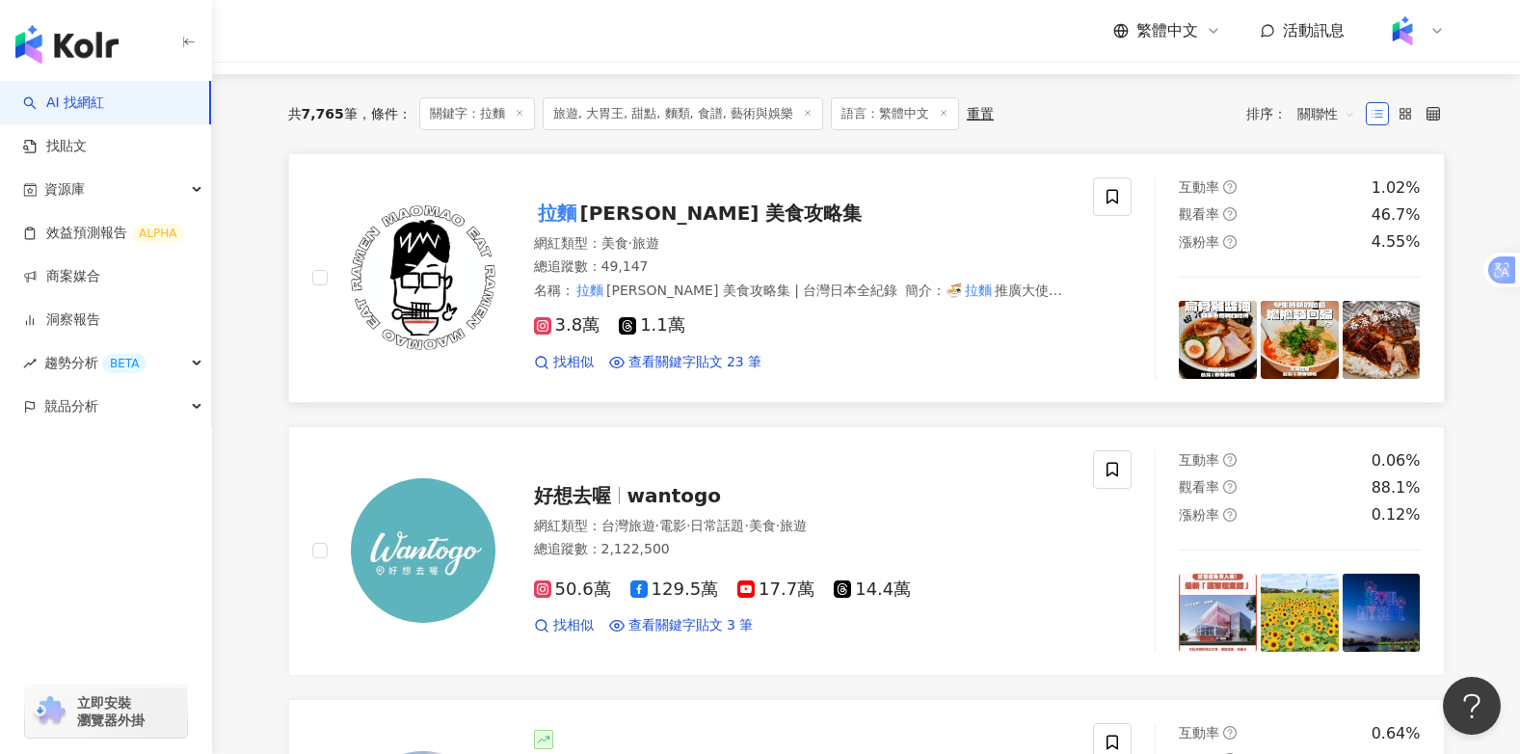
scroll to position [193, 0]
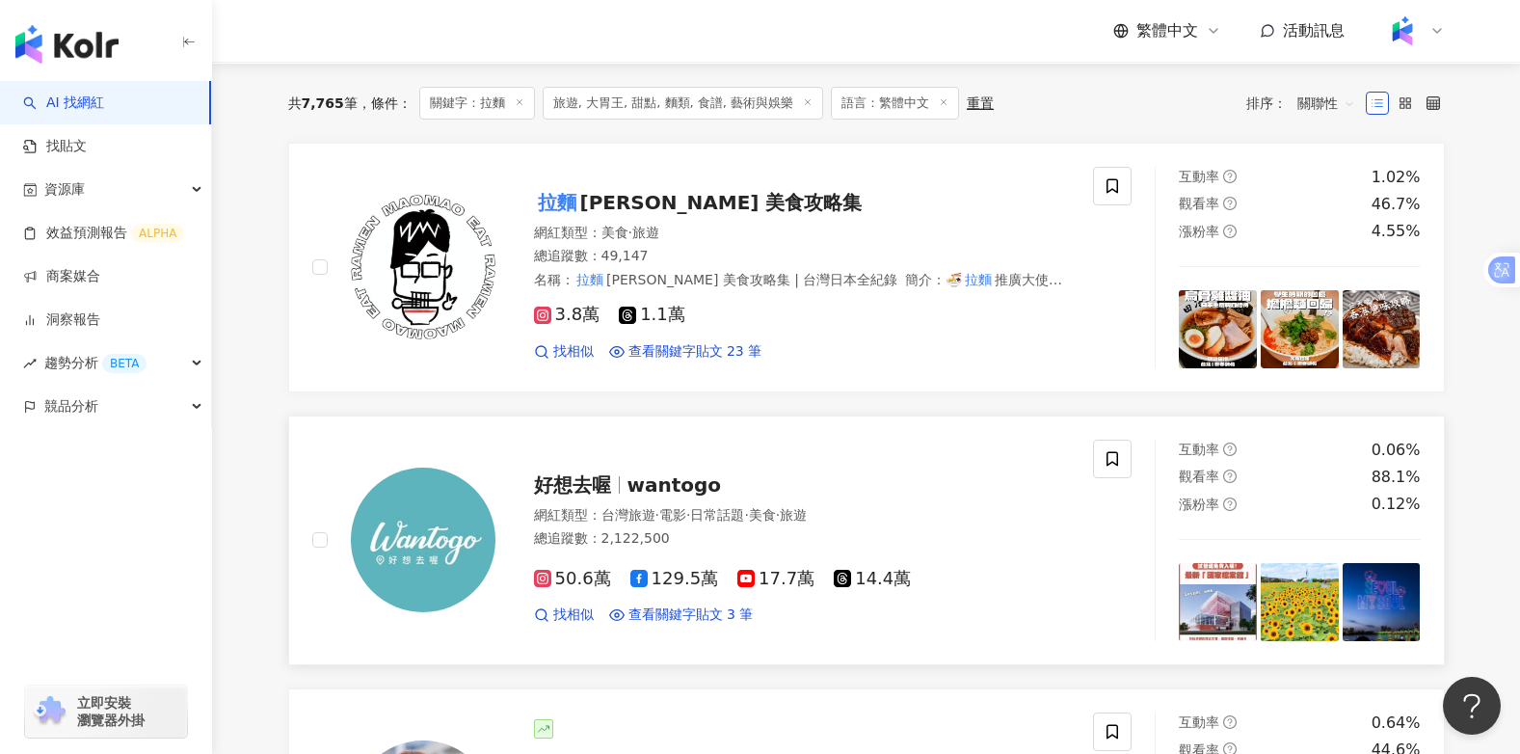
click at [672, 477] on span "wantogo" at bounding box center [674, 484] width 94 height 23
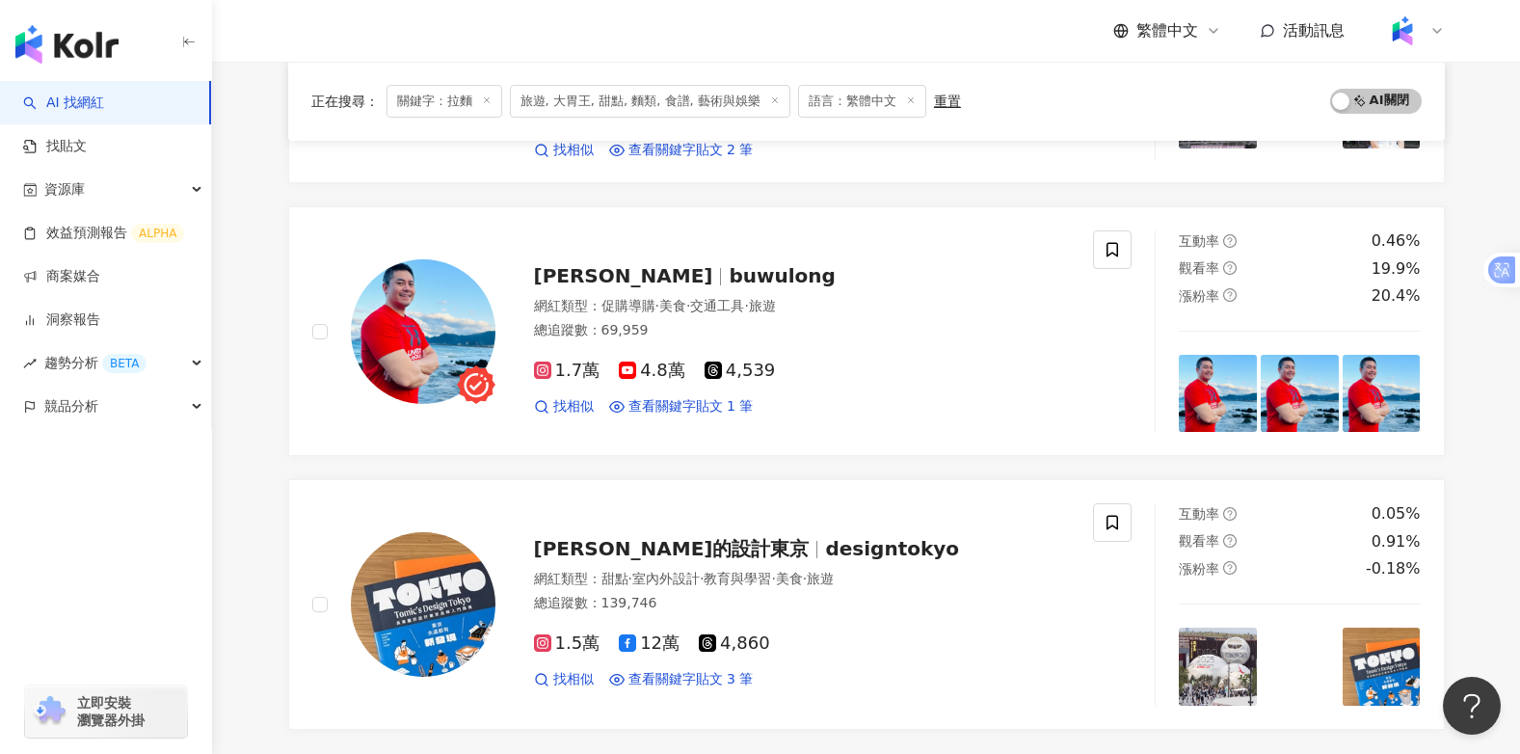
scroll to position [3303, 0]
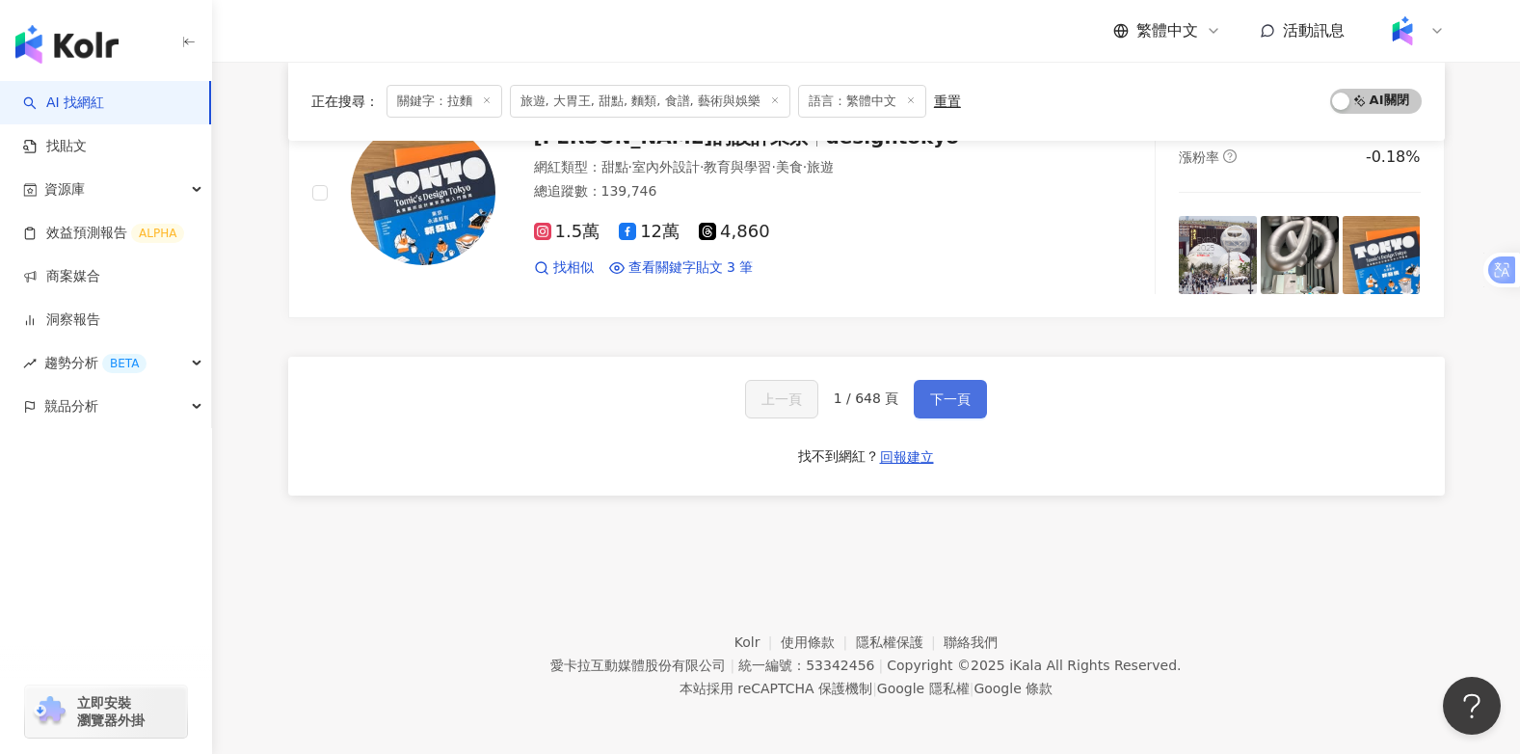
click at [939, 403] on span "下一頁" at bounding box center [950, 398] width 40 height 15
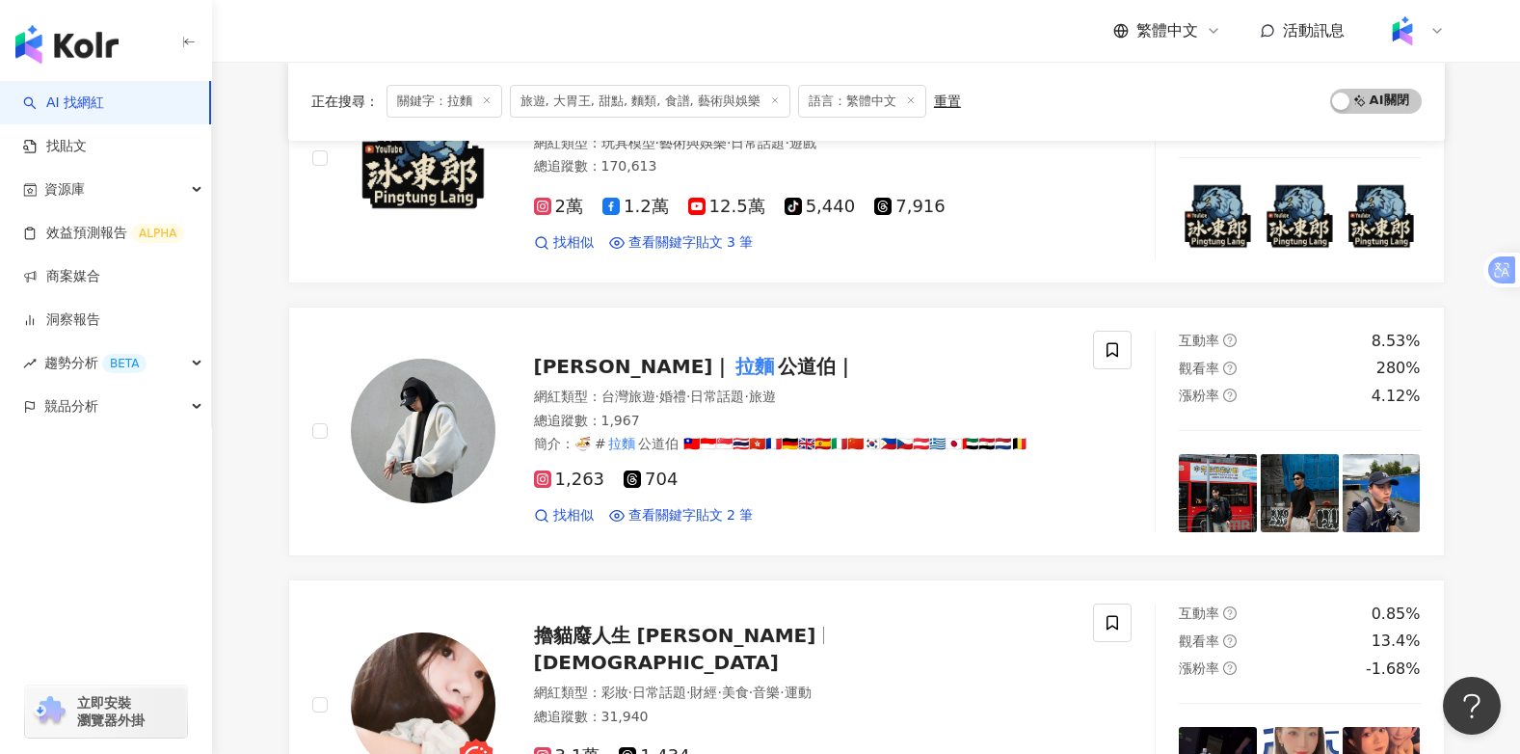
scroll to position [2805, 0]
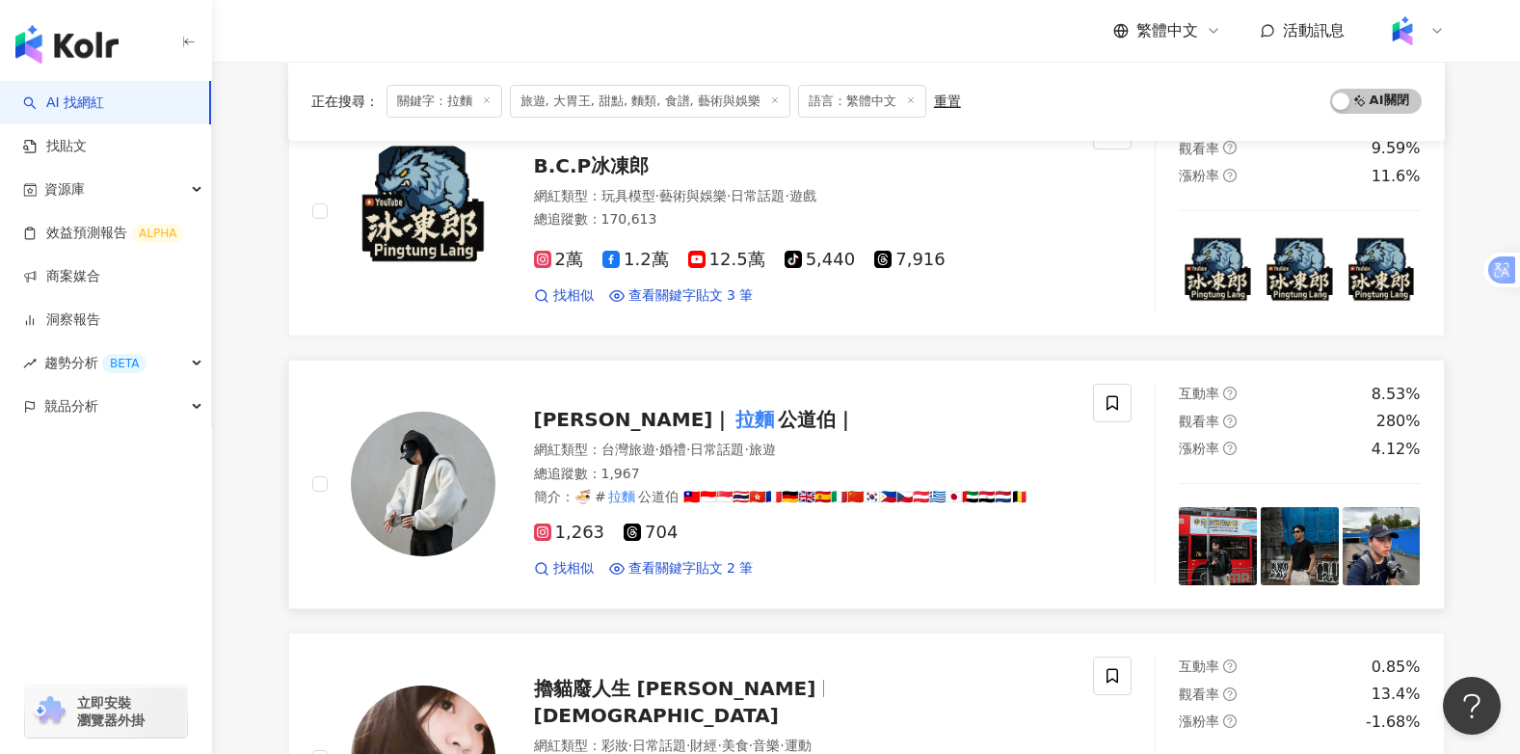
click at [778, 408] on span "公道伯｜" at bounding box center [816, 419] width 77 height 23
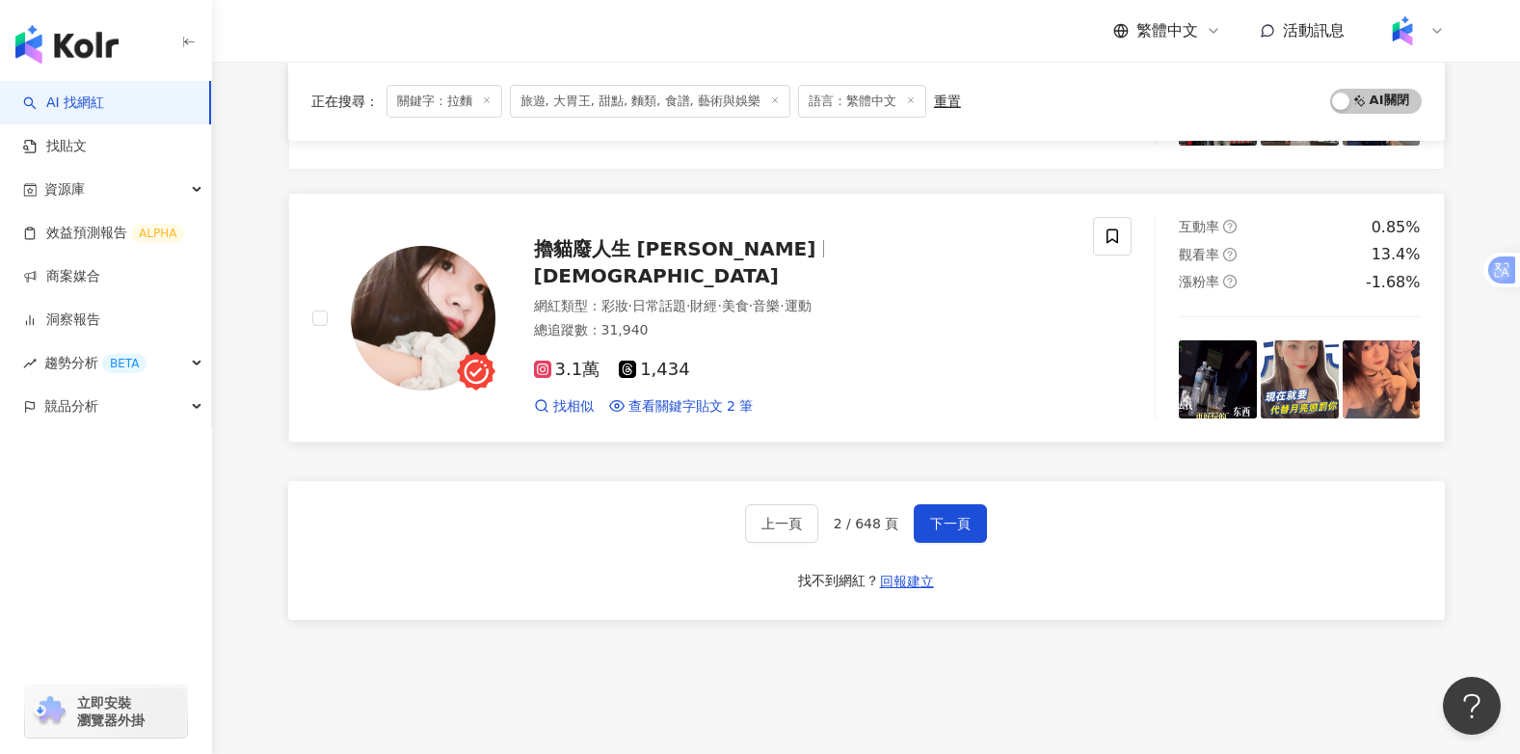
scroll to position [3287, 0]
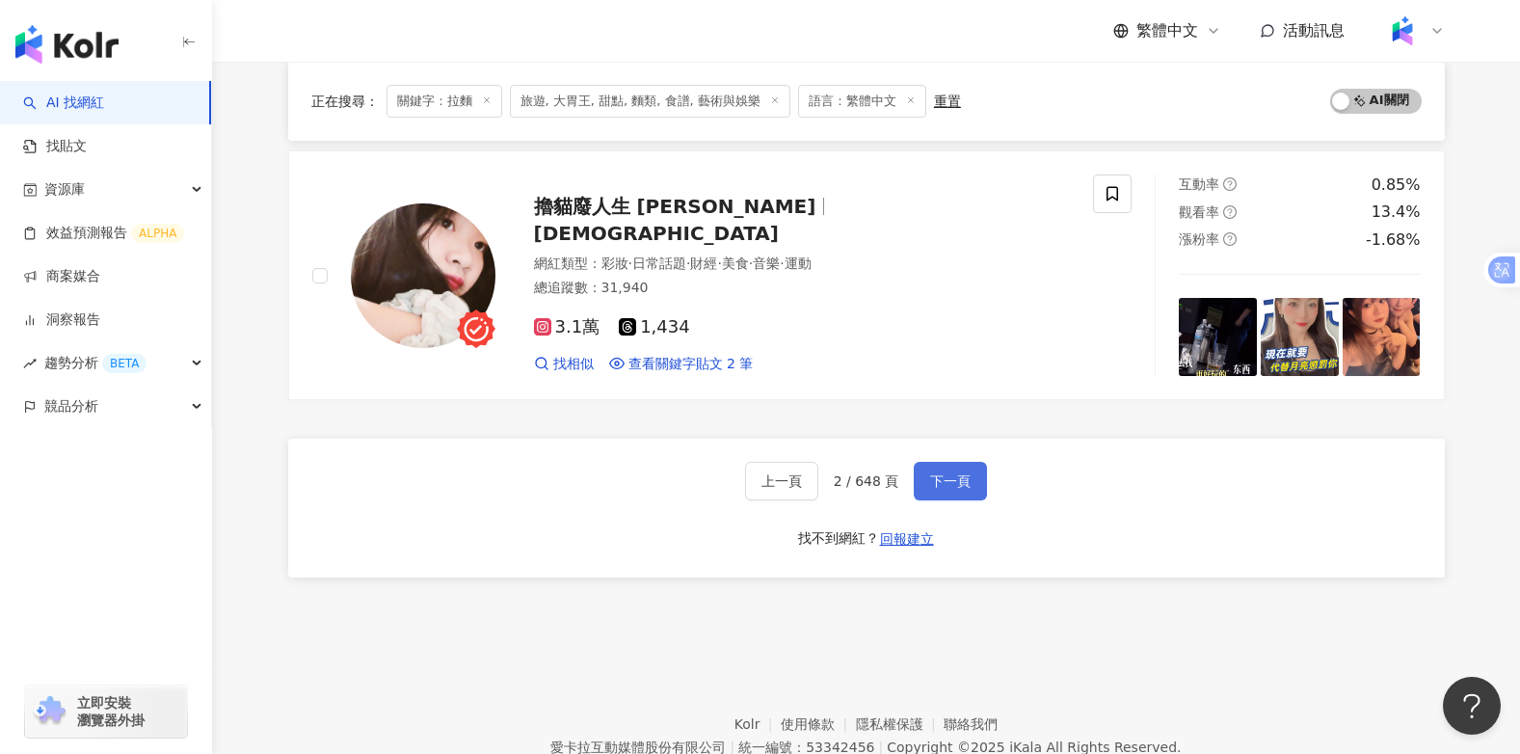
click at [949, 473] on span "下一頁" at bounding box center [950, 480] width 40 height 15
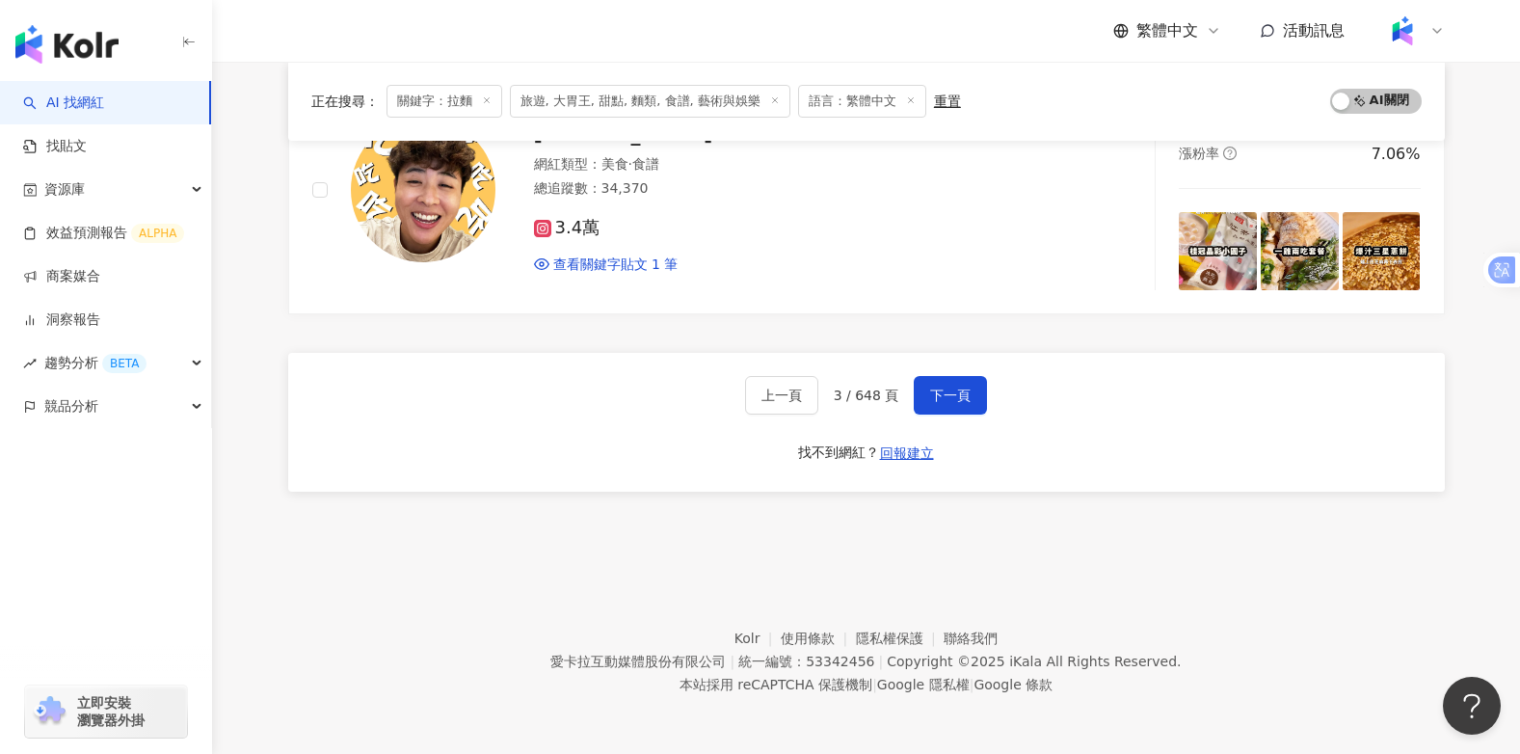
scroll to position [3174, 0]
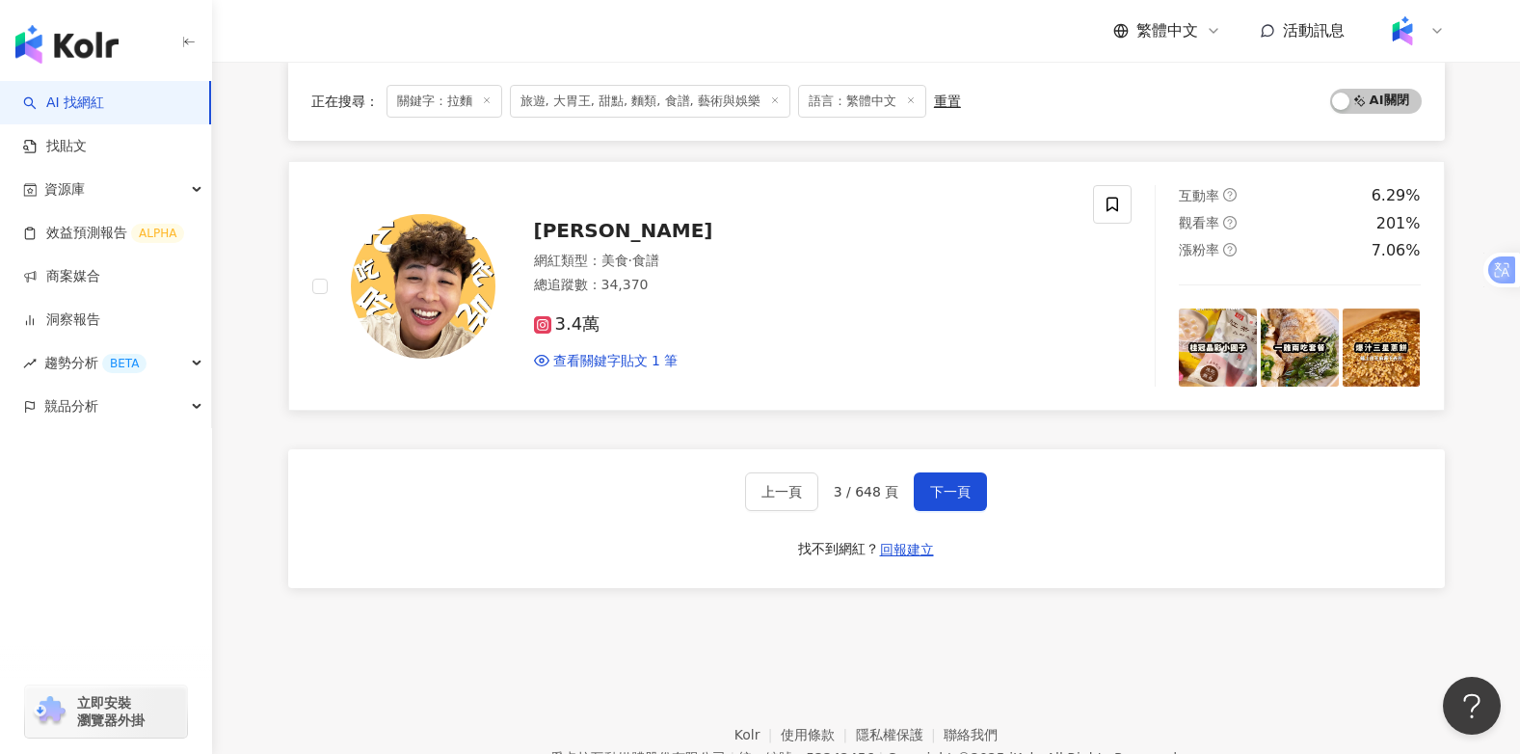
click at [1380, 354] on img at bounding box center [1381, 347] width 78 height 78
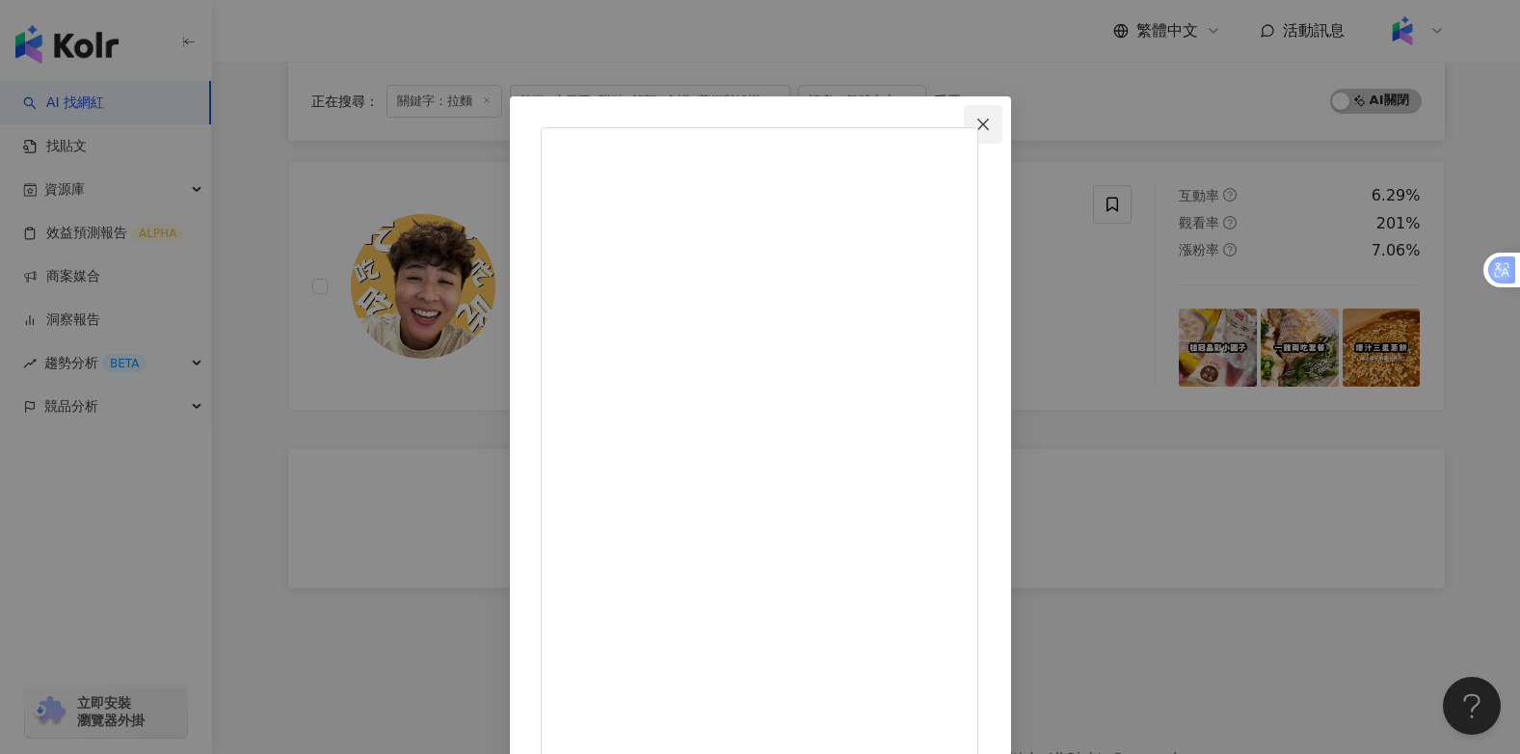
click at [991, 126] on icon "close" at bounding box center [982, 124] width 15 height 15
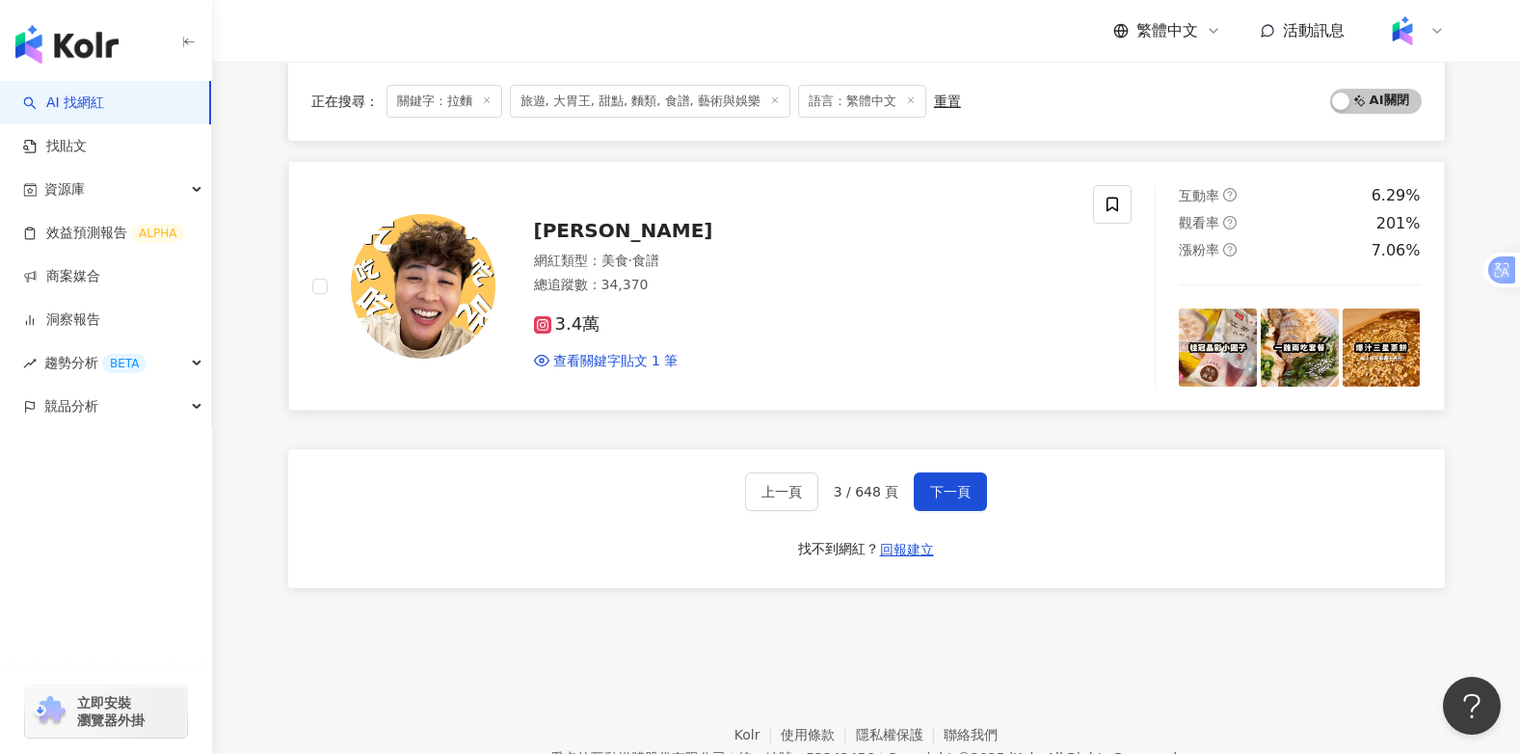
click at [580, 227] on span "黃ㄚ黃" at bounding box center [623, 230] width 179 height 23
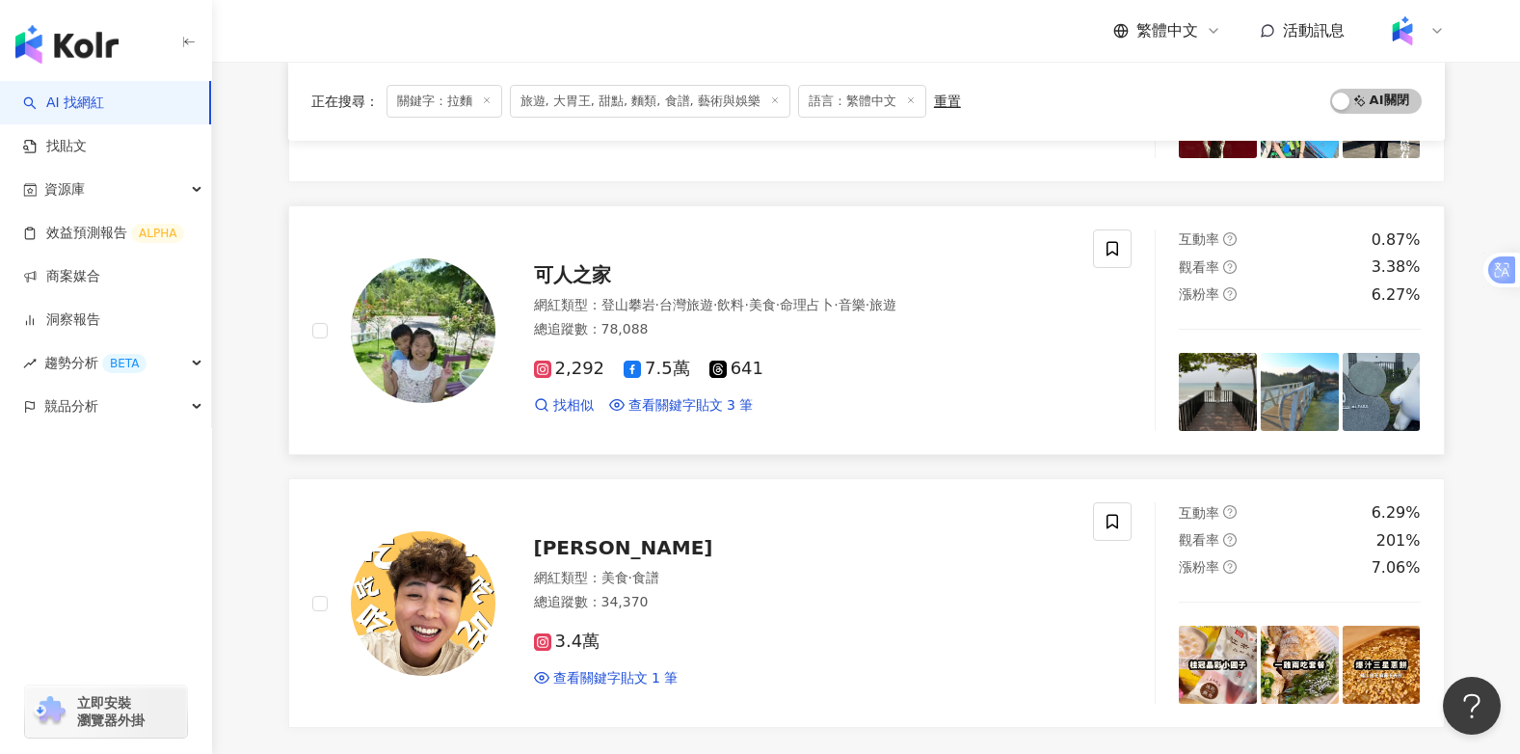
scroll to position [2982, 0]
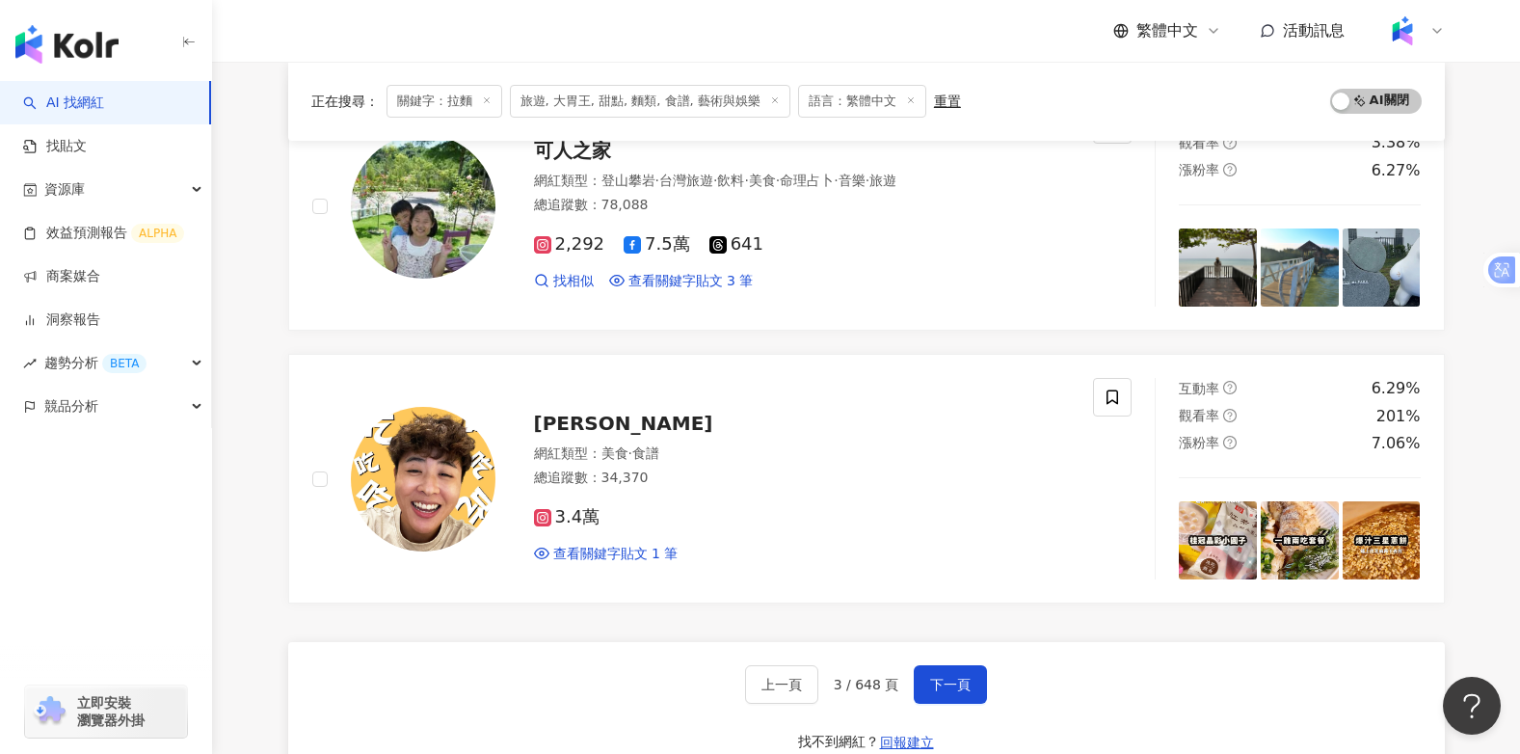
click at [984, 686] on div "上一頁 3 / 648 頁 下一頁 找不到網紅？ 回報建立" at bounding box center [866, 711] width 1156 height 139
click at [942, 682] on span "下一頁" at bounding box center [950, 683] width 40 height 15
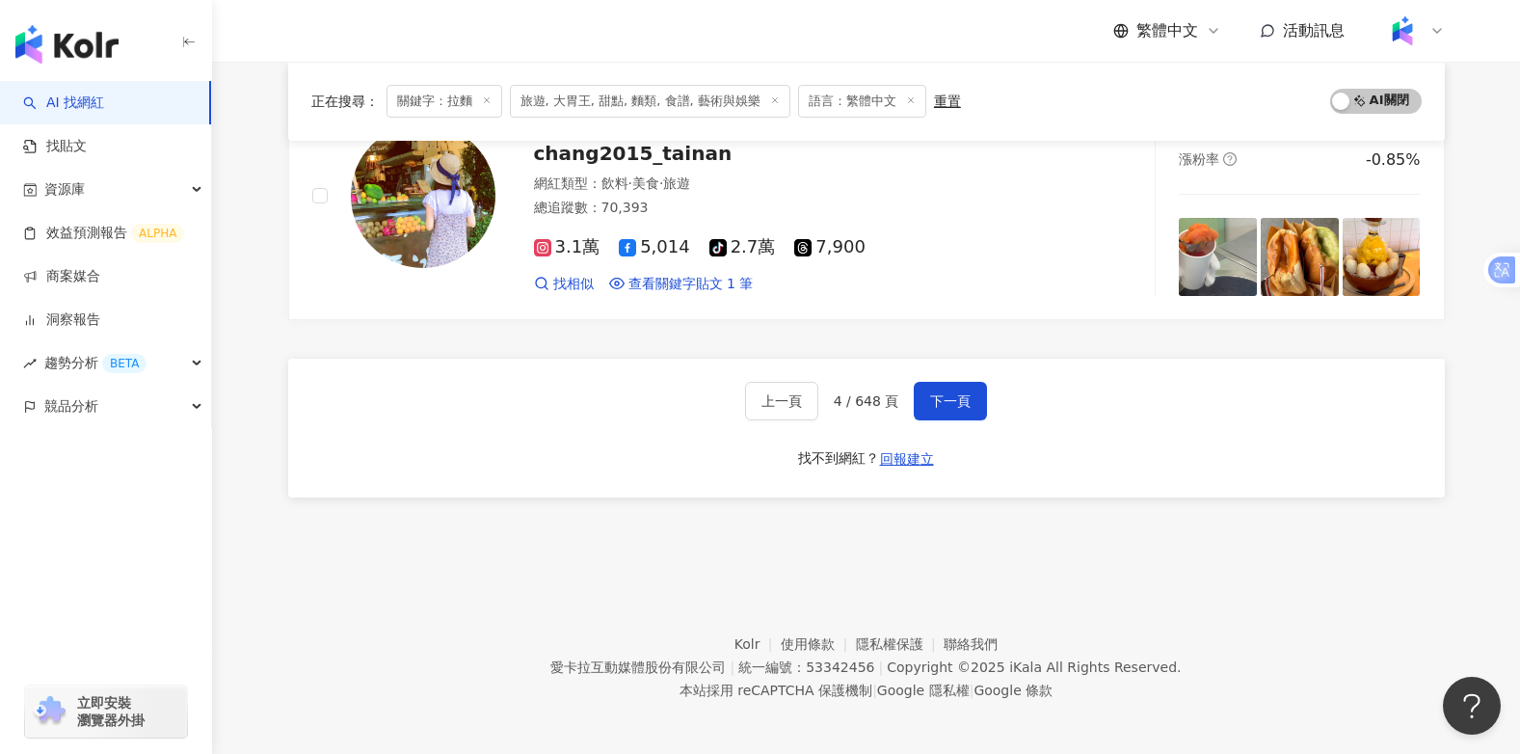
scroll to position [3271, 0]
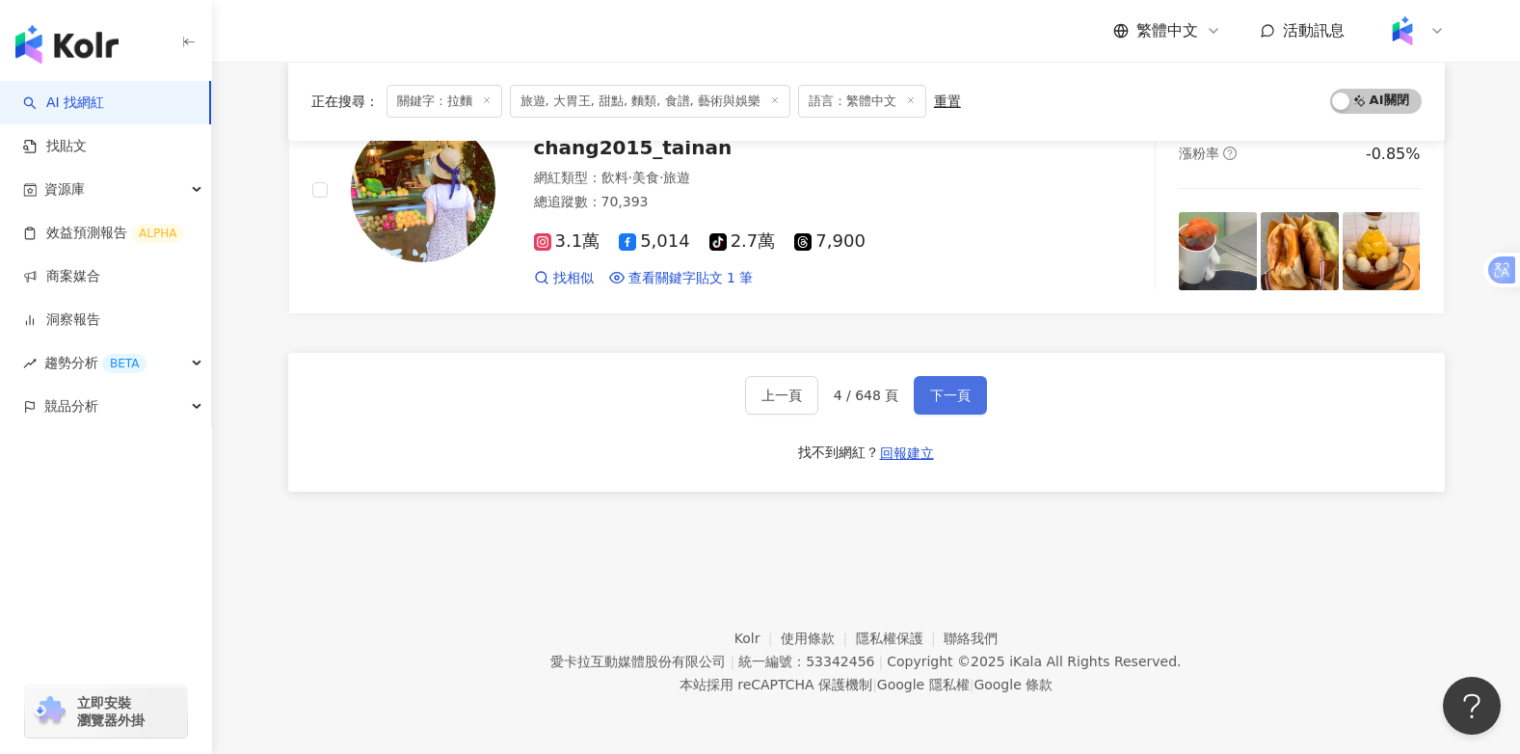
click at [958, 396] on span "下一頁" at bounding box center [950, 394] width 40 height 15
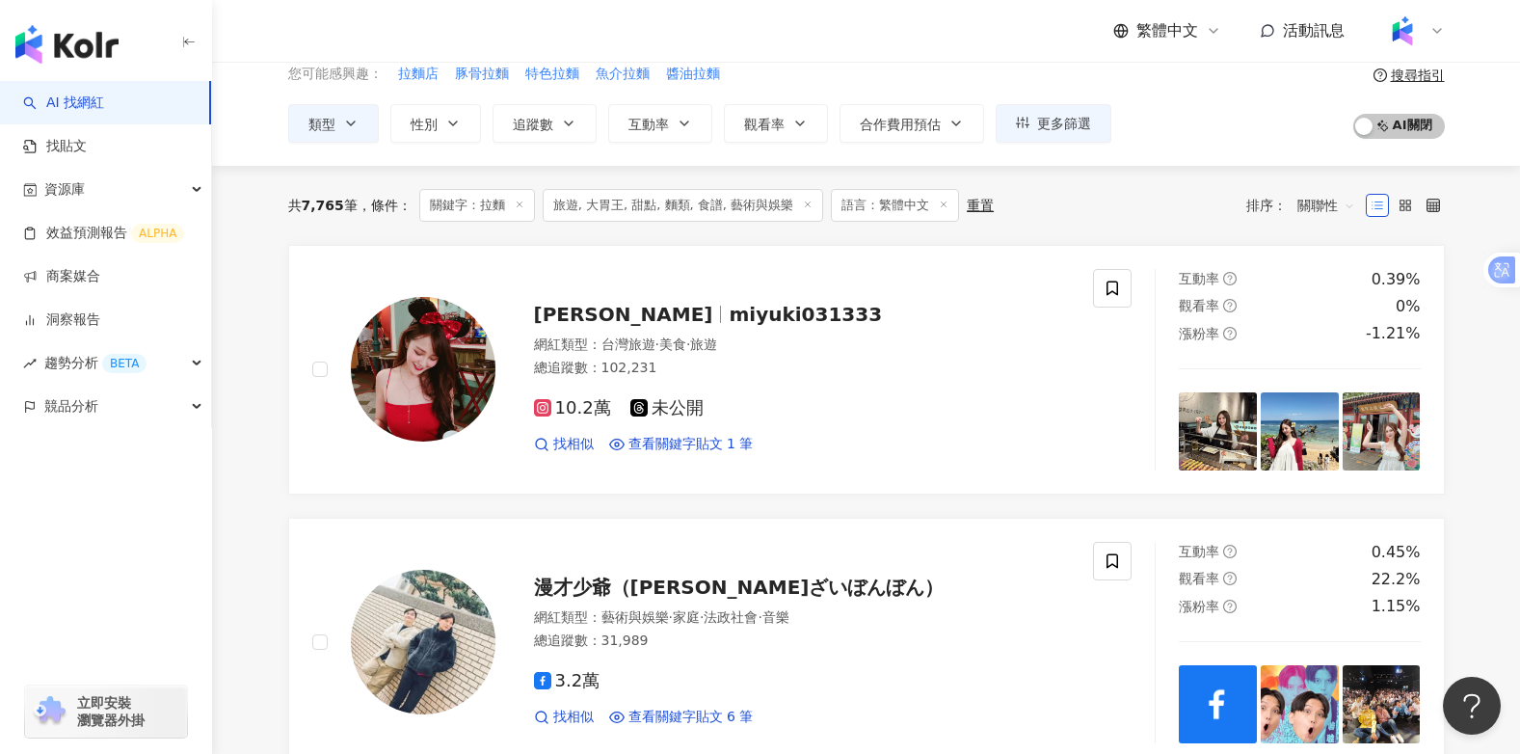
scroll to position [0, 0]
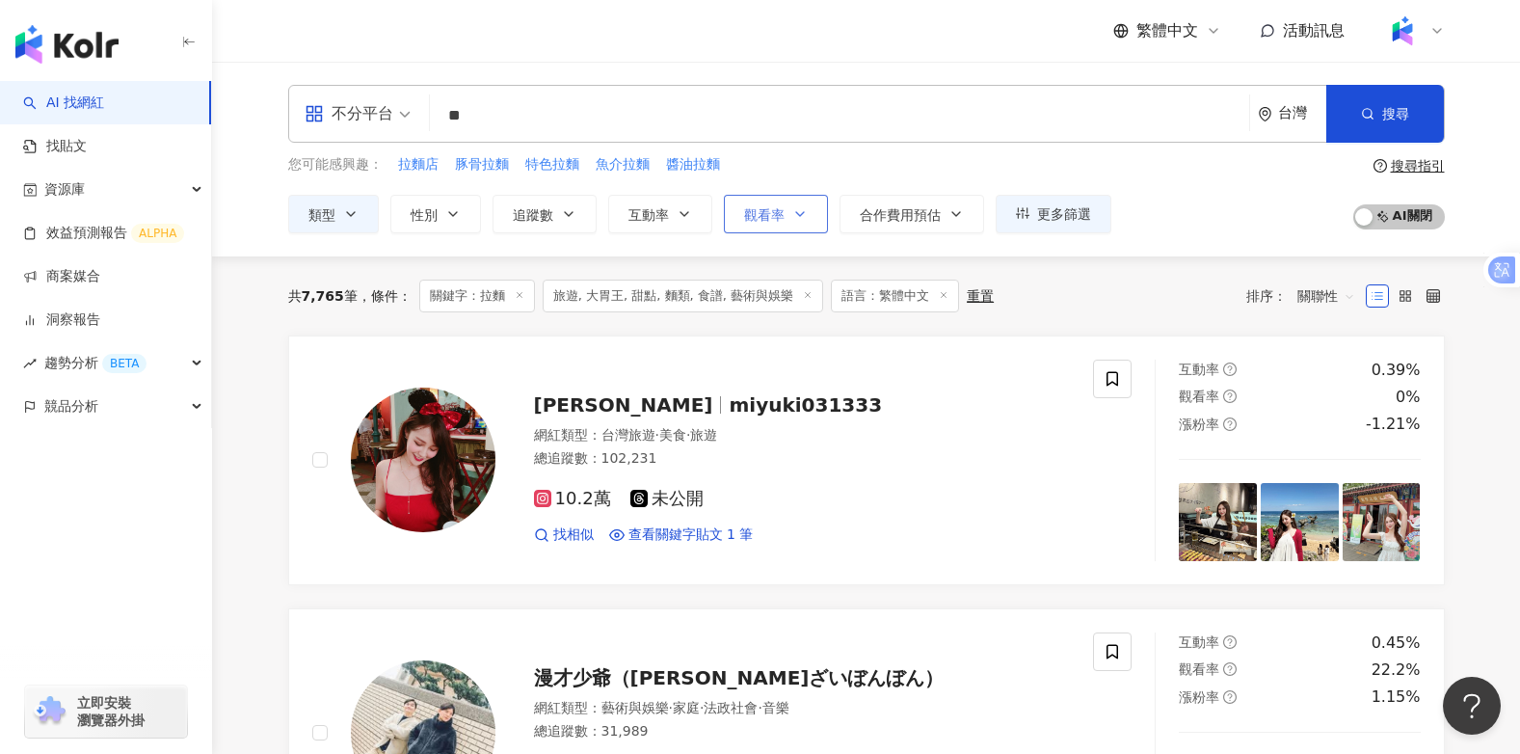
click at [795, 210] on icon "button" at bounding box center [799, 213] width 15 height 15
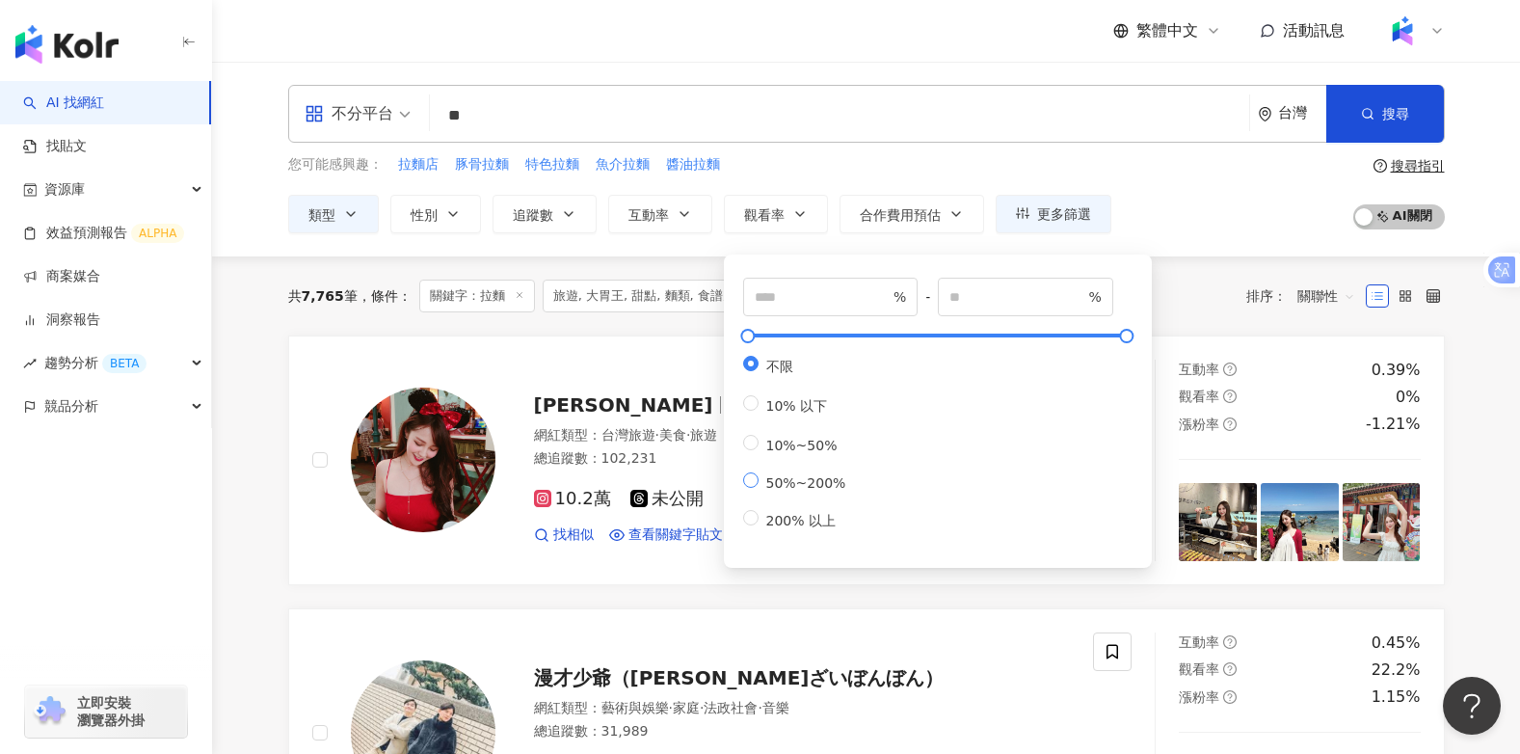
type input "**"
type input "***"
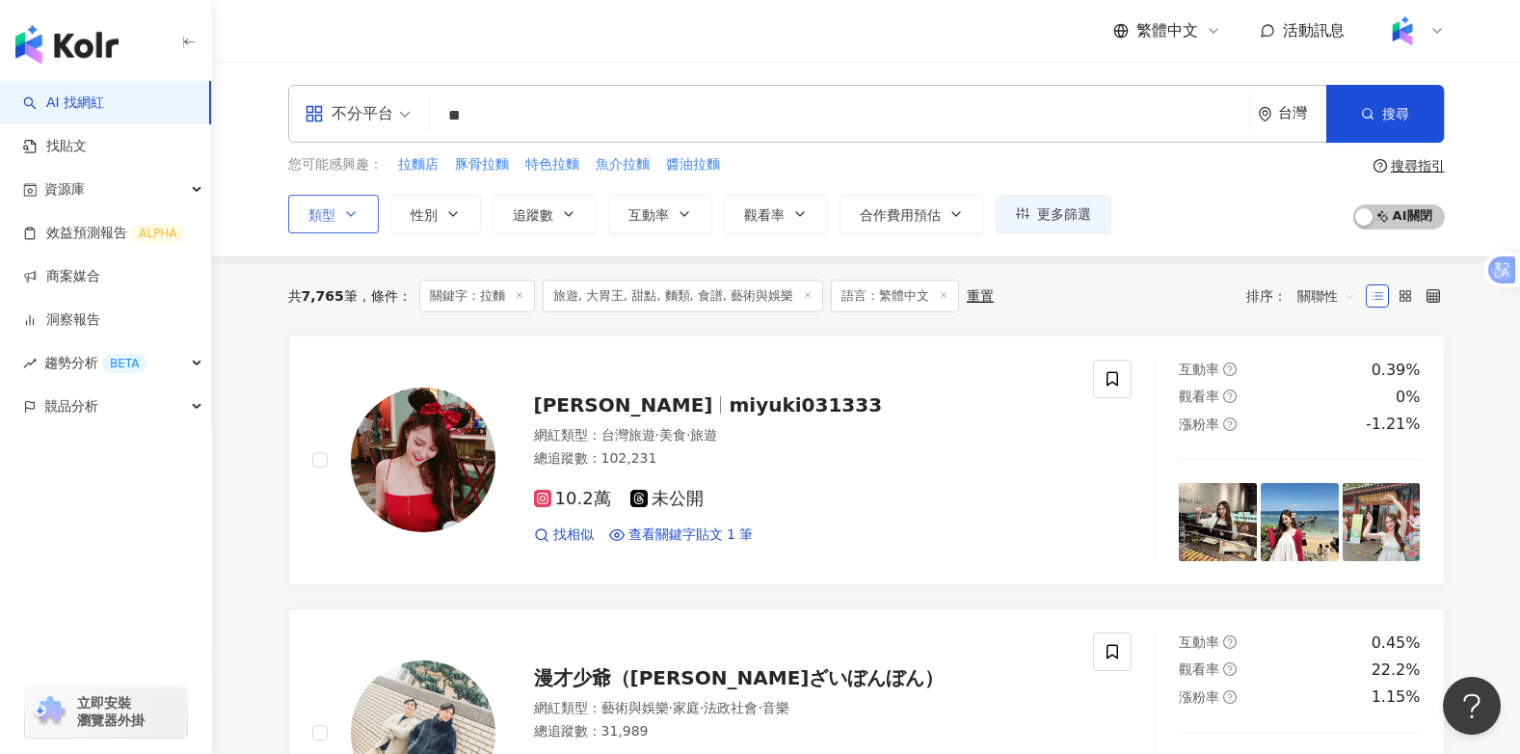
click at [357, 218] on icon "button" at bounding box center [350, 213] width 15 height 15
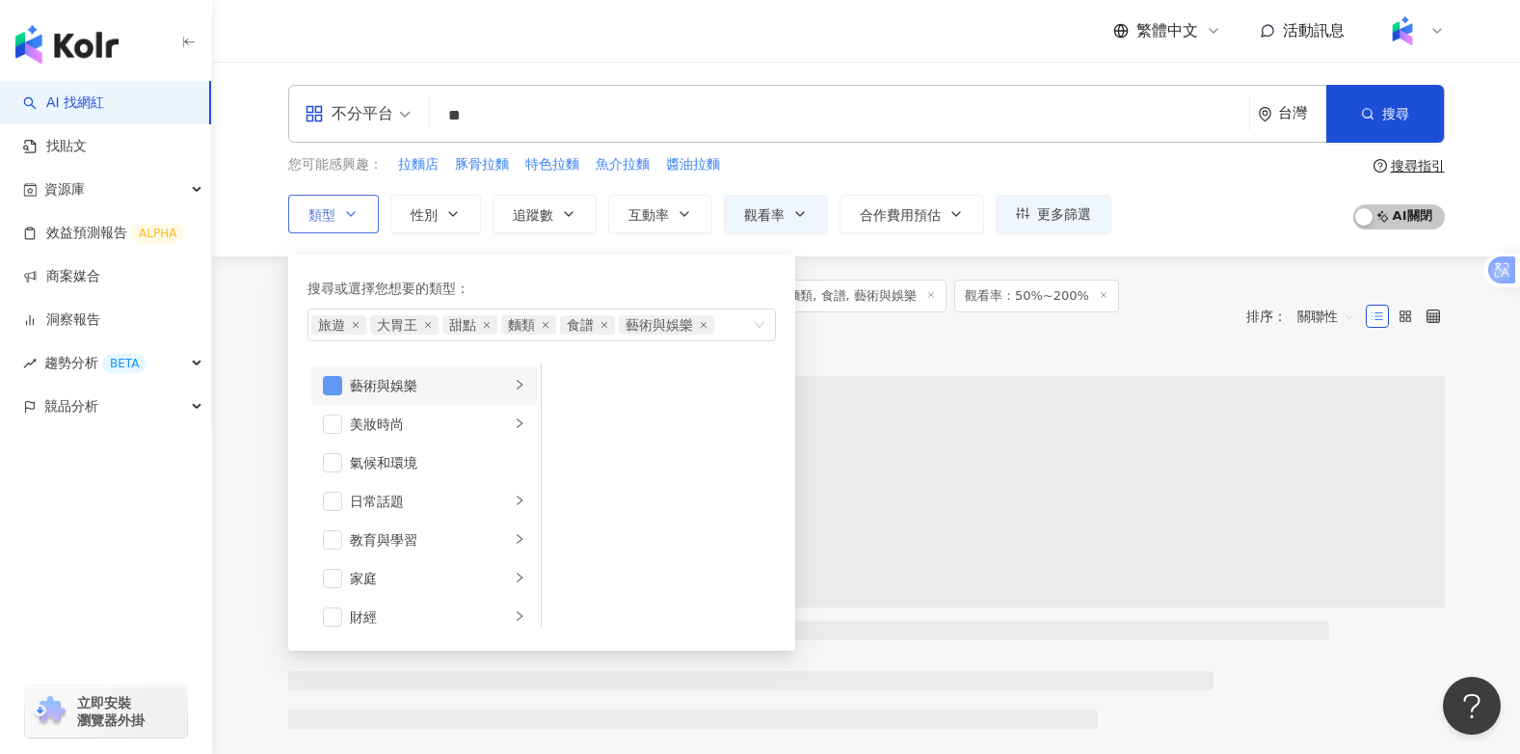
click at [337, 383] on span "button" at bounding box center [332, 385] width 19 height 19
click at [338, 500] on span "button" at bounding box center [332, 500] width 19 height 19
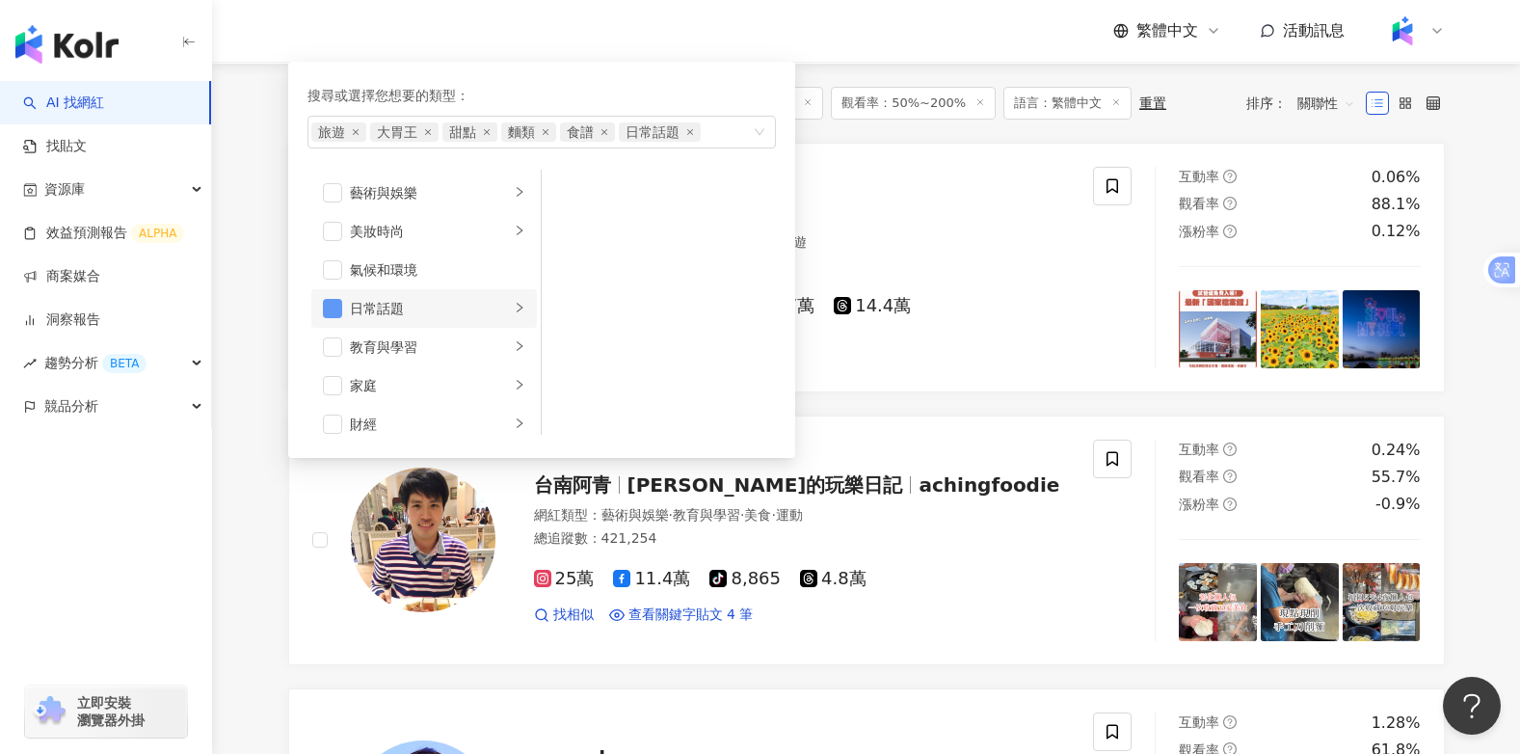
click at [330, 303] on span "button" at bounding box center [332, 308] width 19 height 19
click at [1033, 21] on div "繁體中文 活動訊息" at bounding box center [866, 31] width 1156 height 62
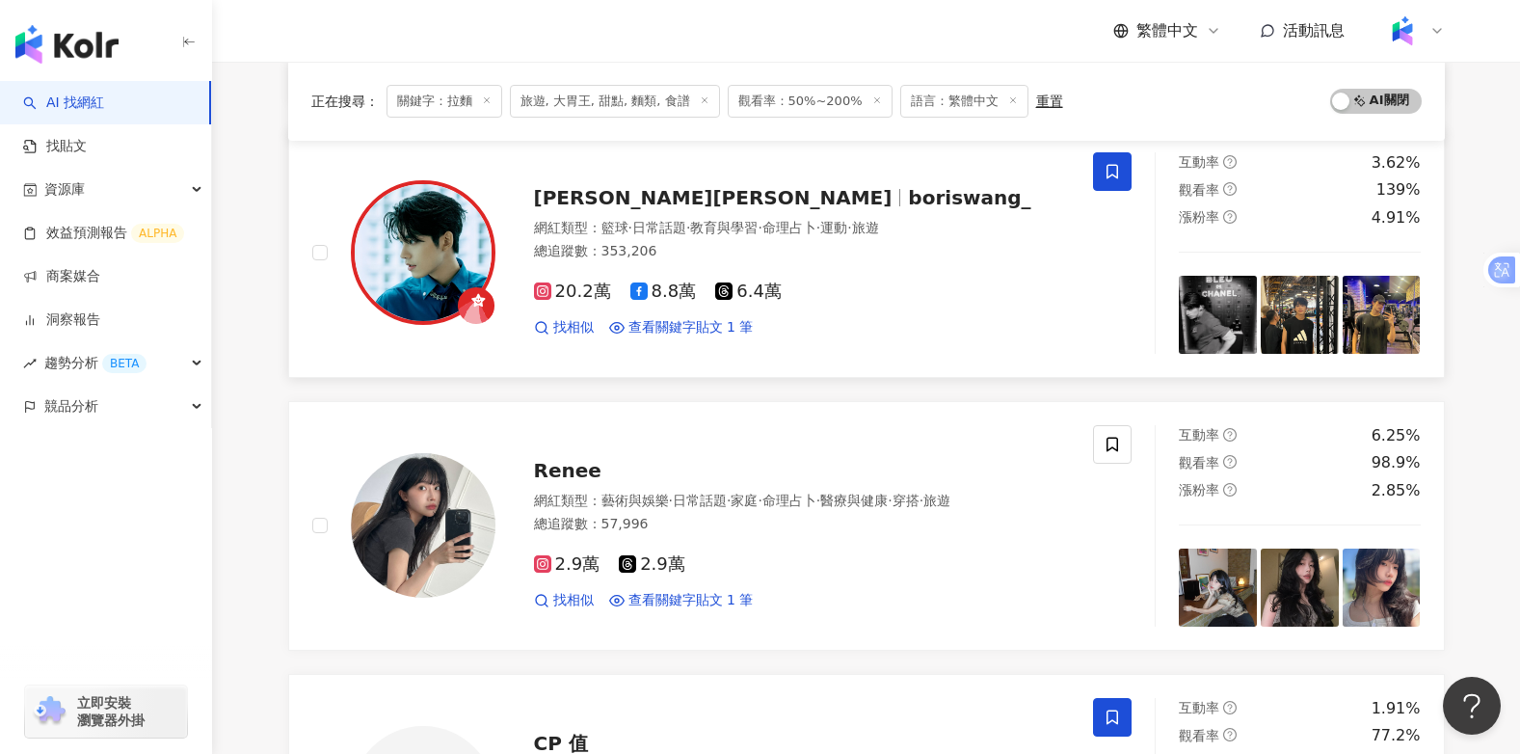
scroll to position [1060, 0]
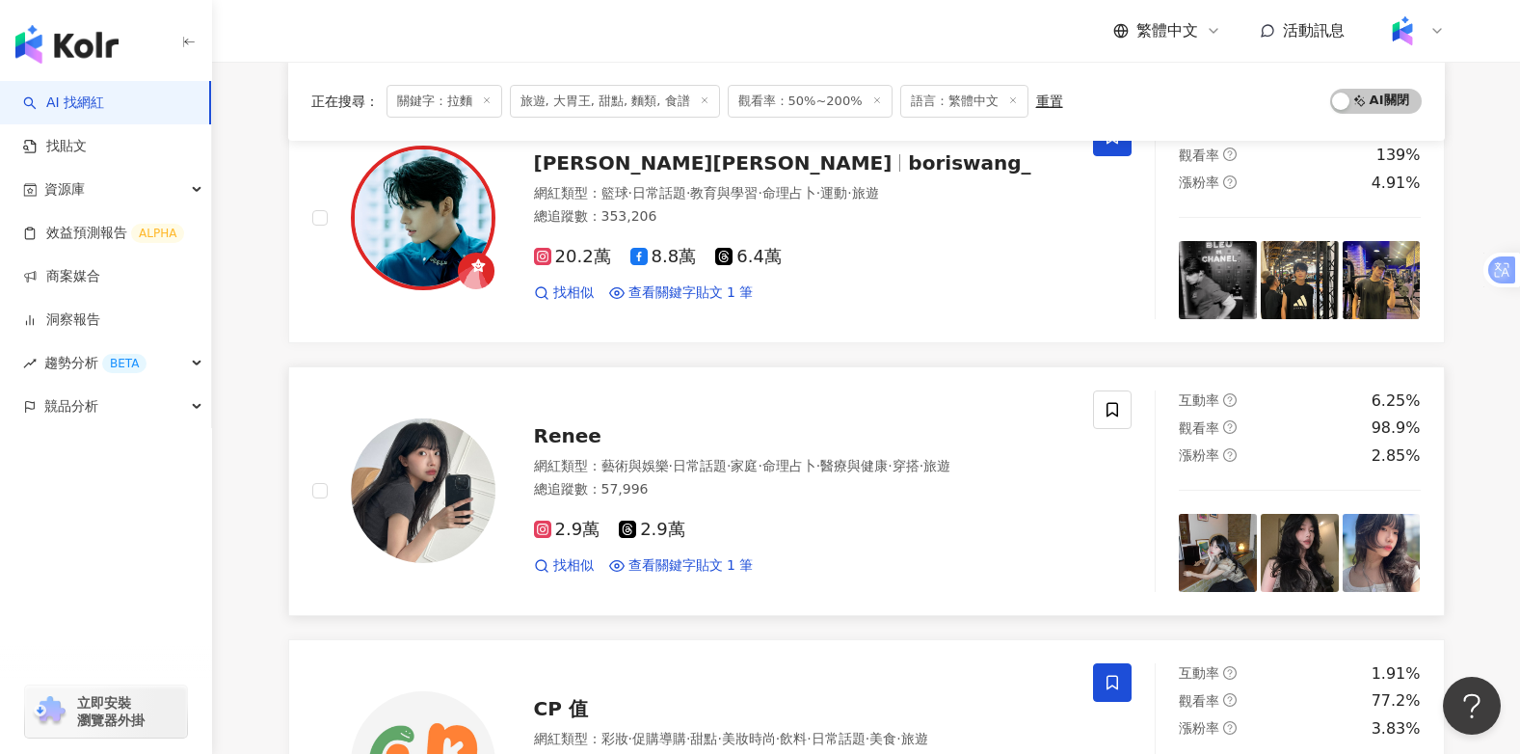
click at [572, 434] on span "Renee" at bounding box center [567, 435] width 67 height 23
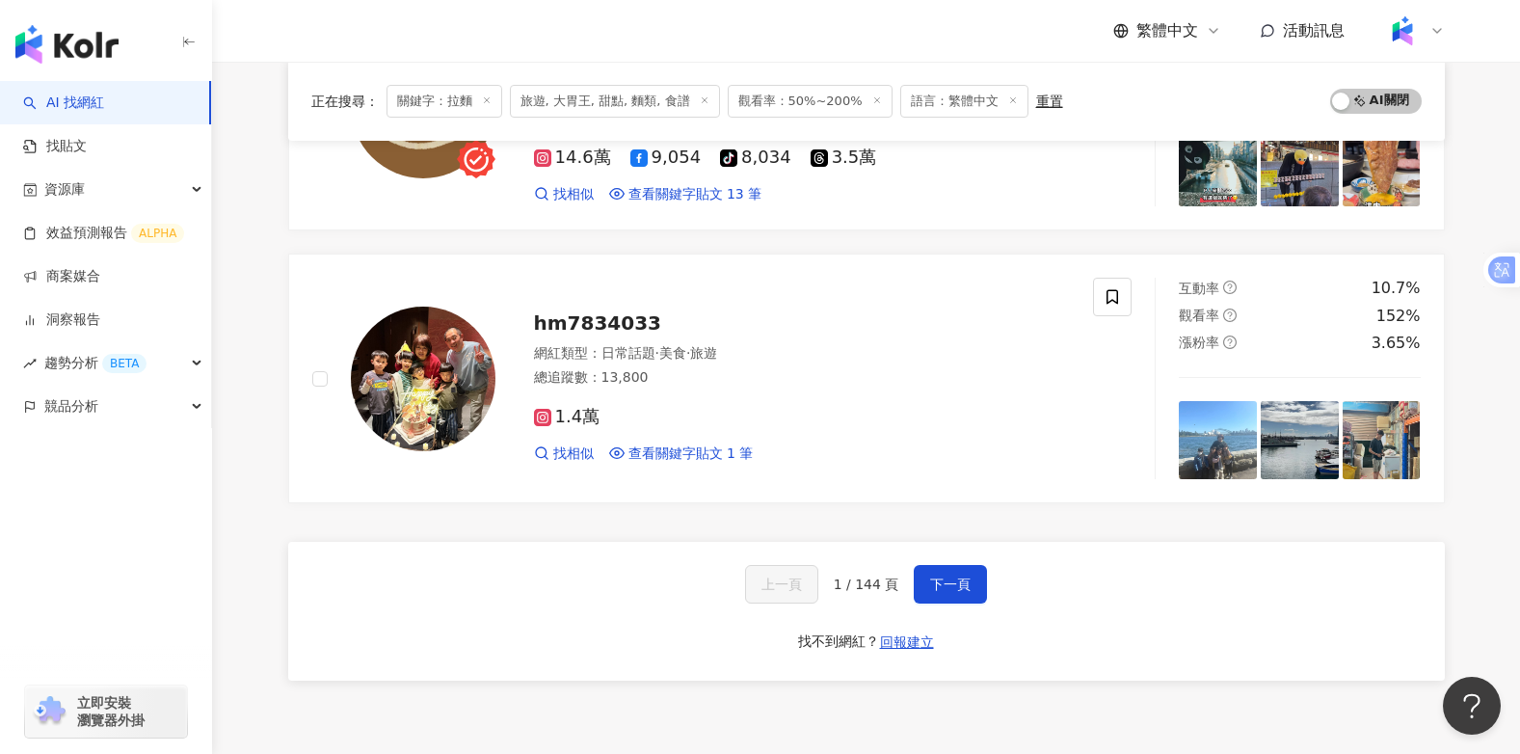
scroll to position [3084, 0]
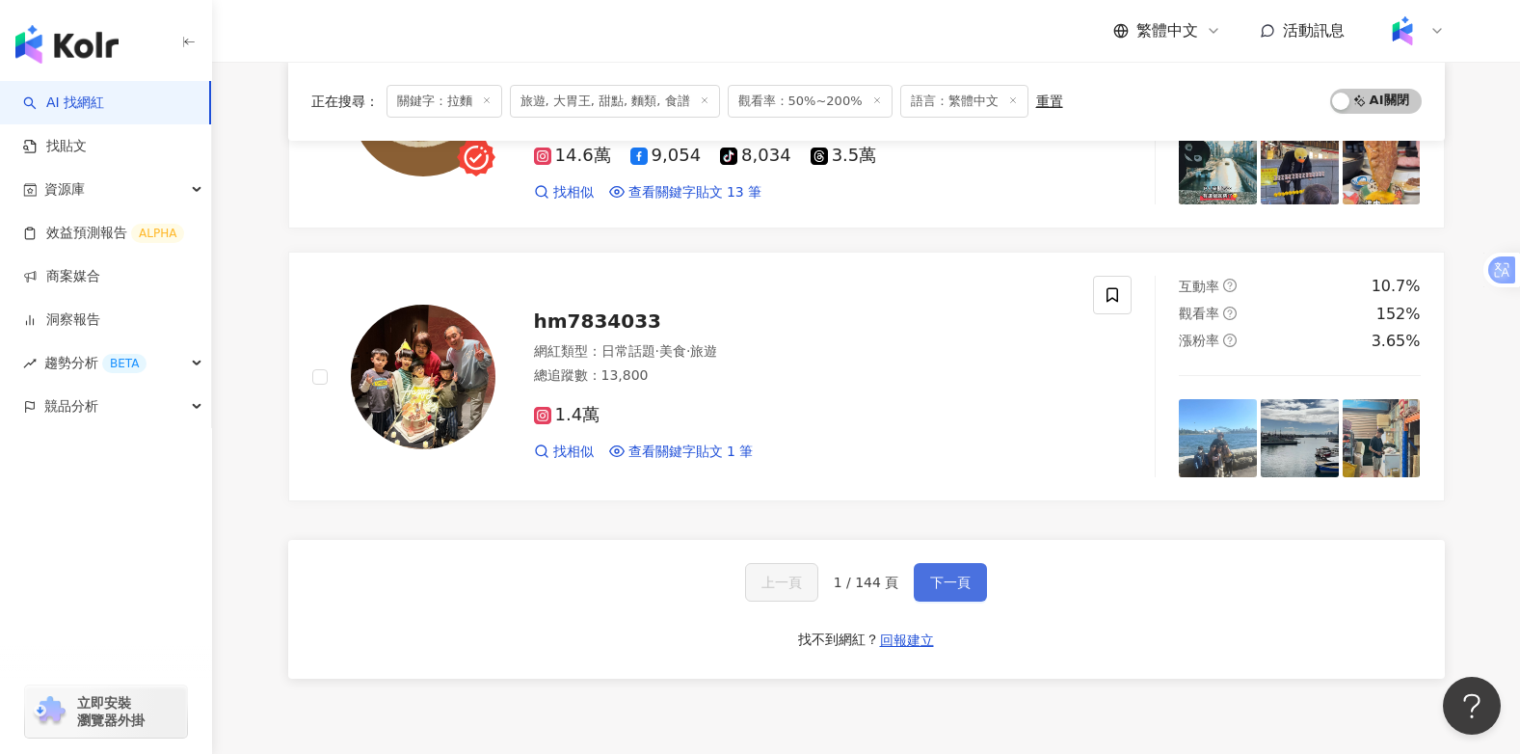
click at [938, 581] on span "下一頁" at bounding box center [950, 581] width 40 height 15
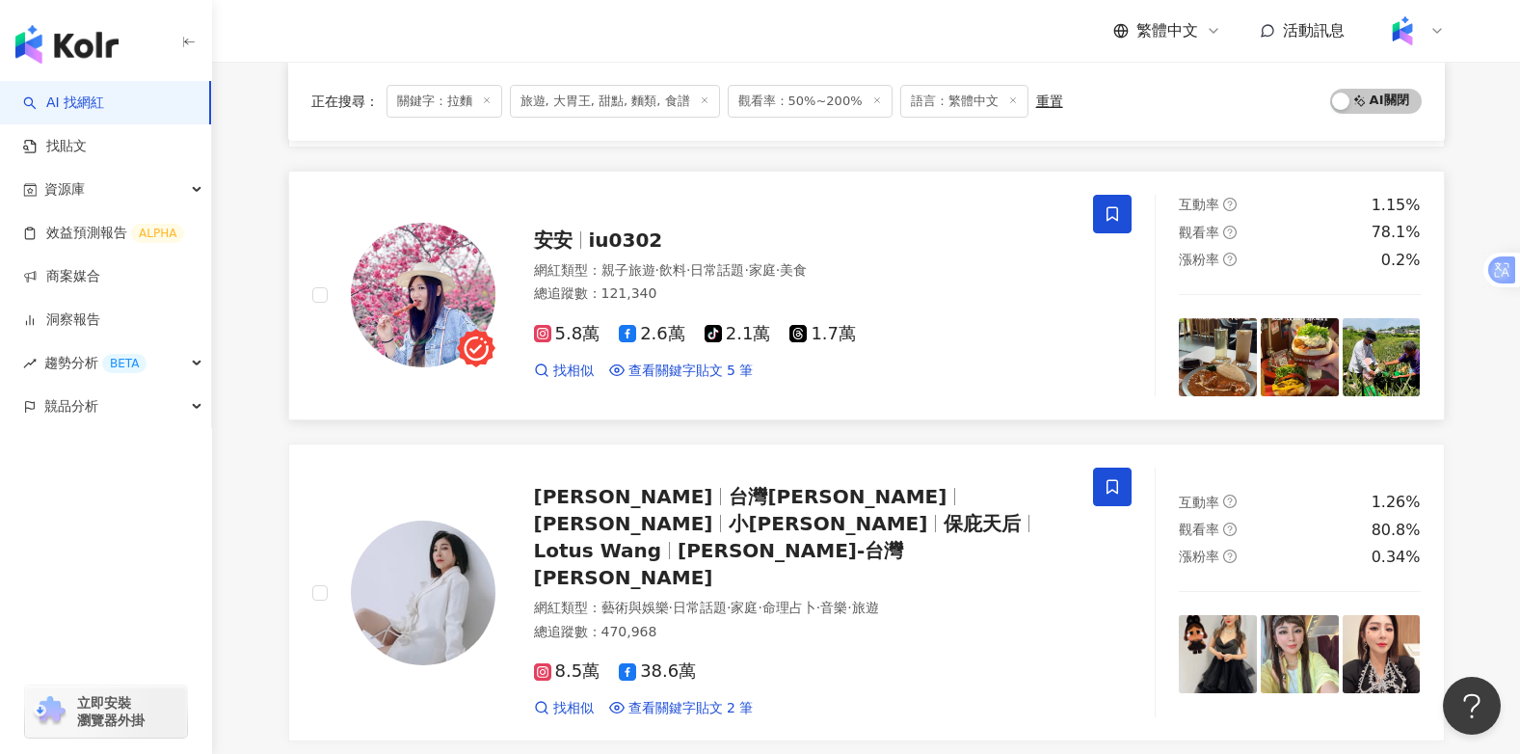
scroll to position [2313, 0]
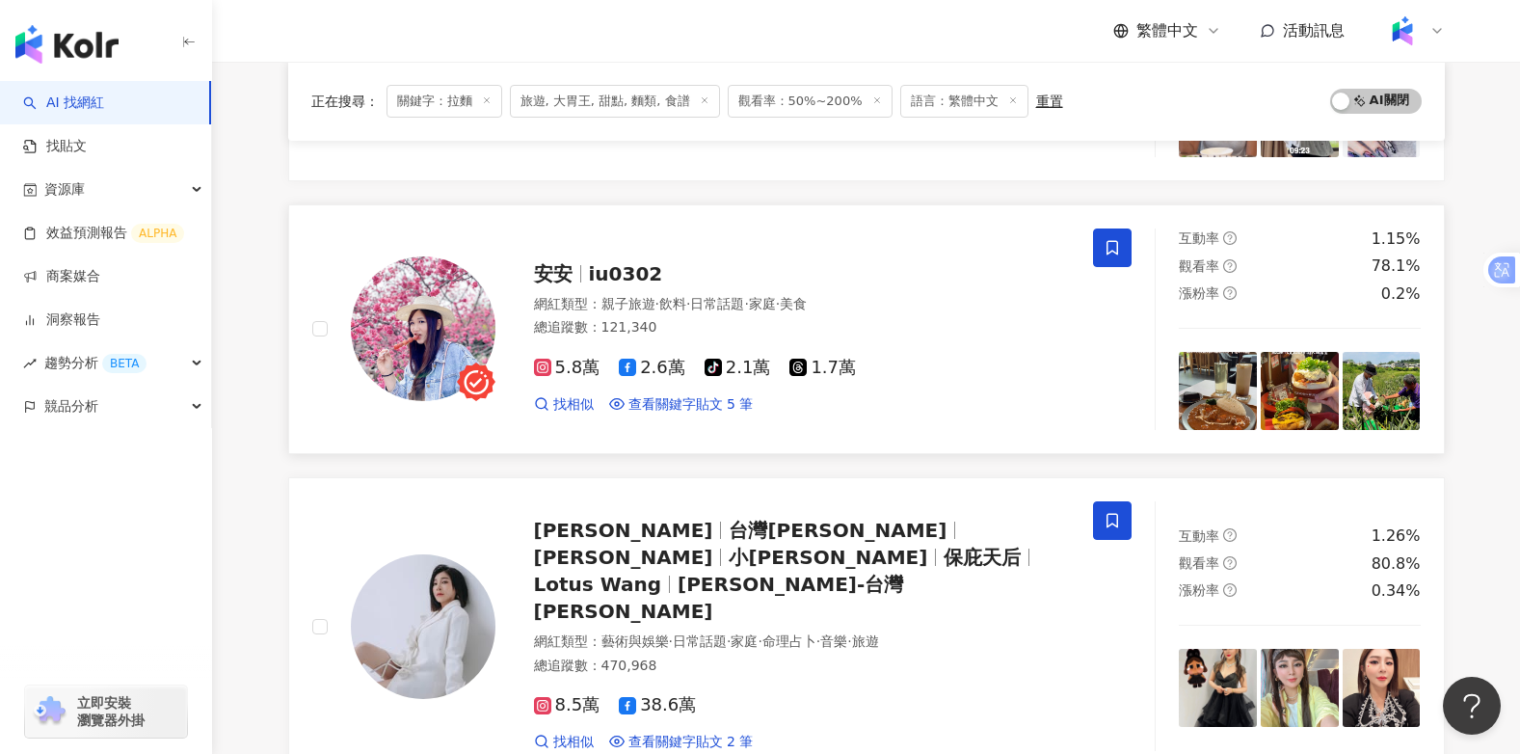
click at [617, 266] on span "iu0302" at bounding box center [626, 273] width 74 height 23
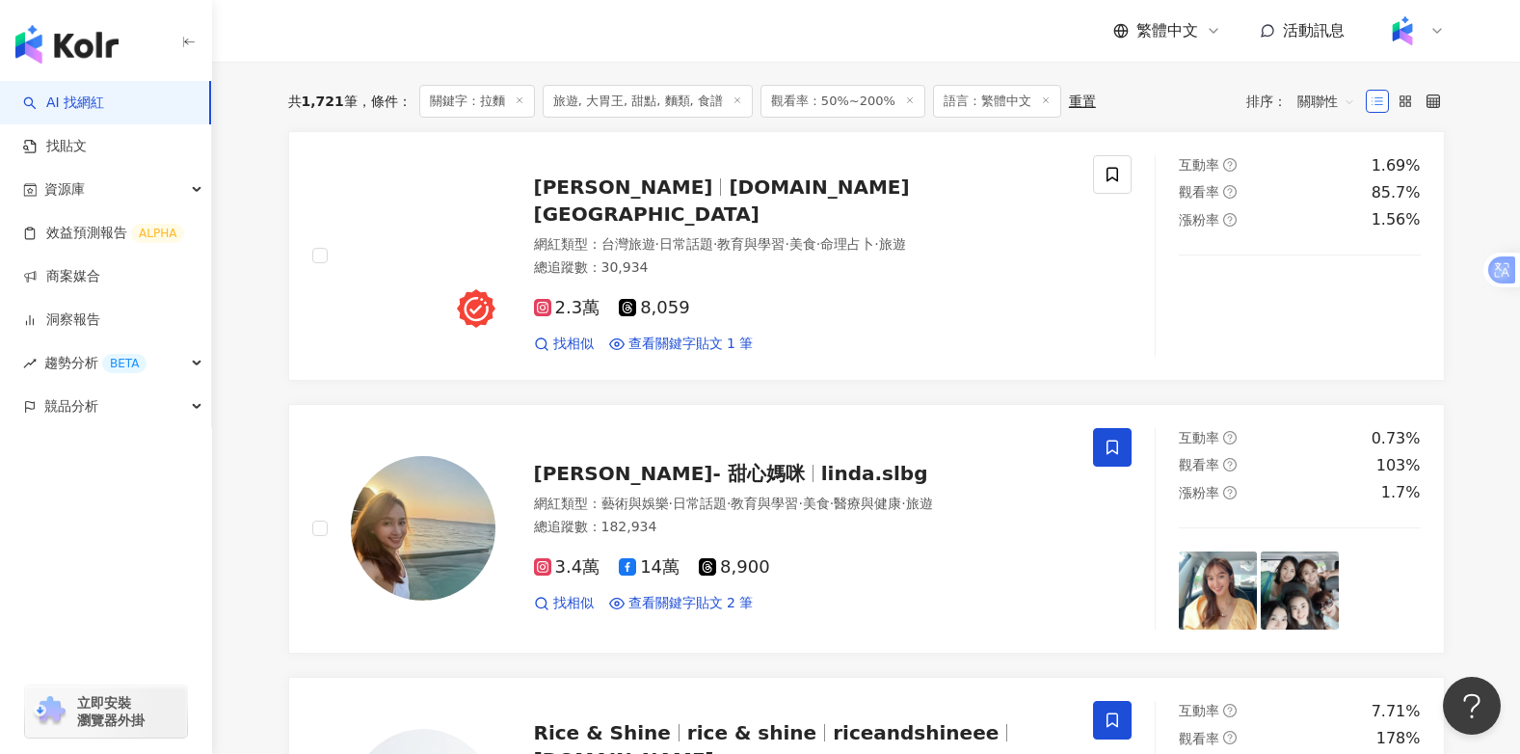
scroll to position [0, 0]
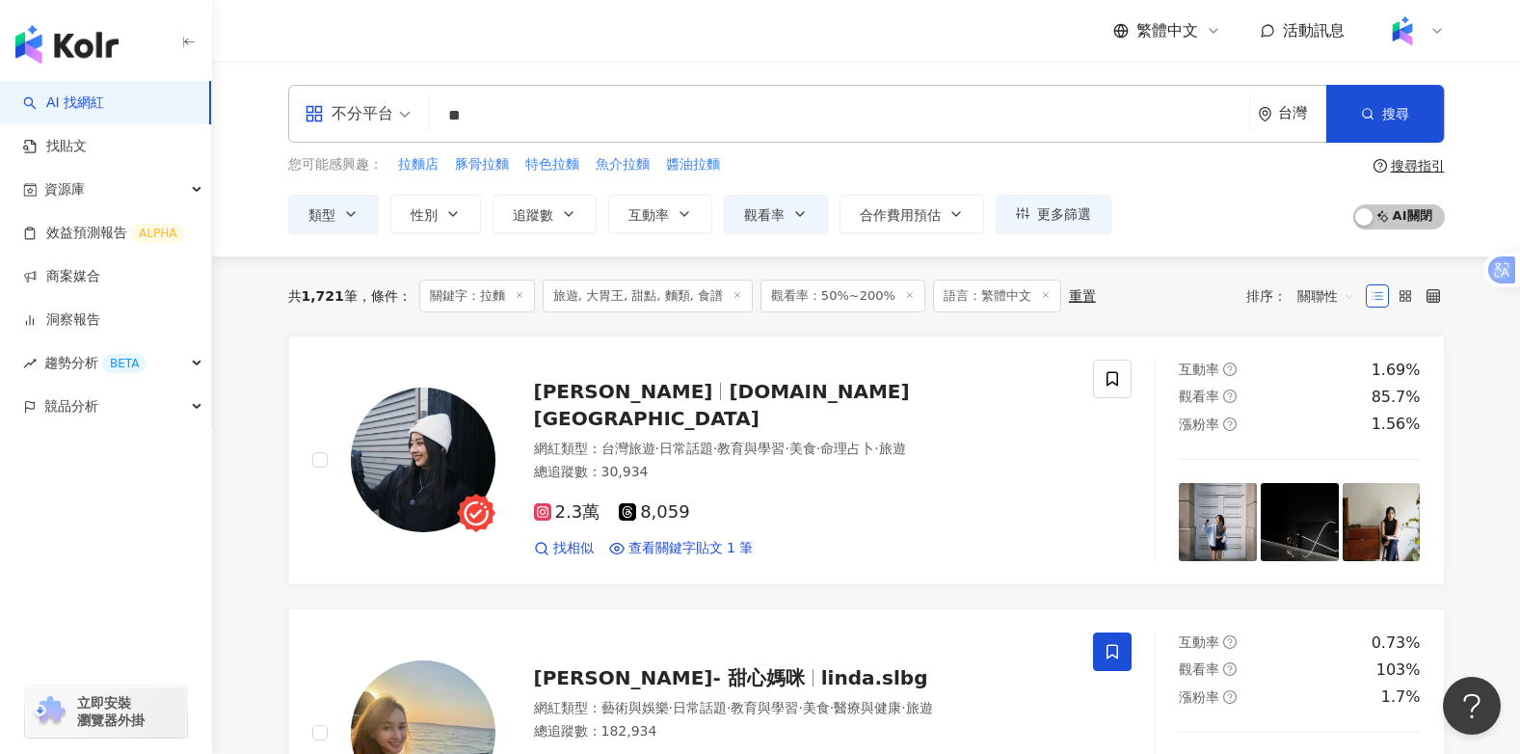
click at [518, 113] on input "**" at bounding box center [840, 115] width 804 height 37
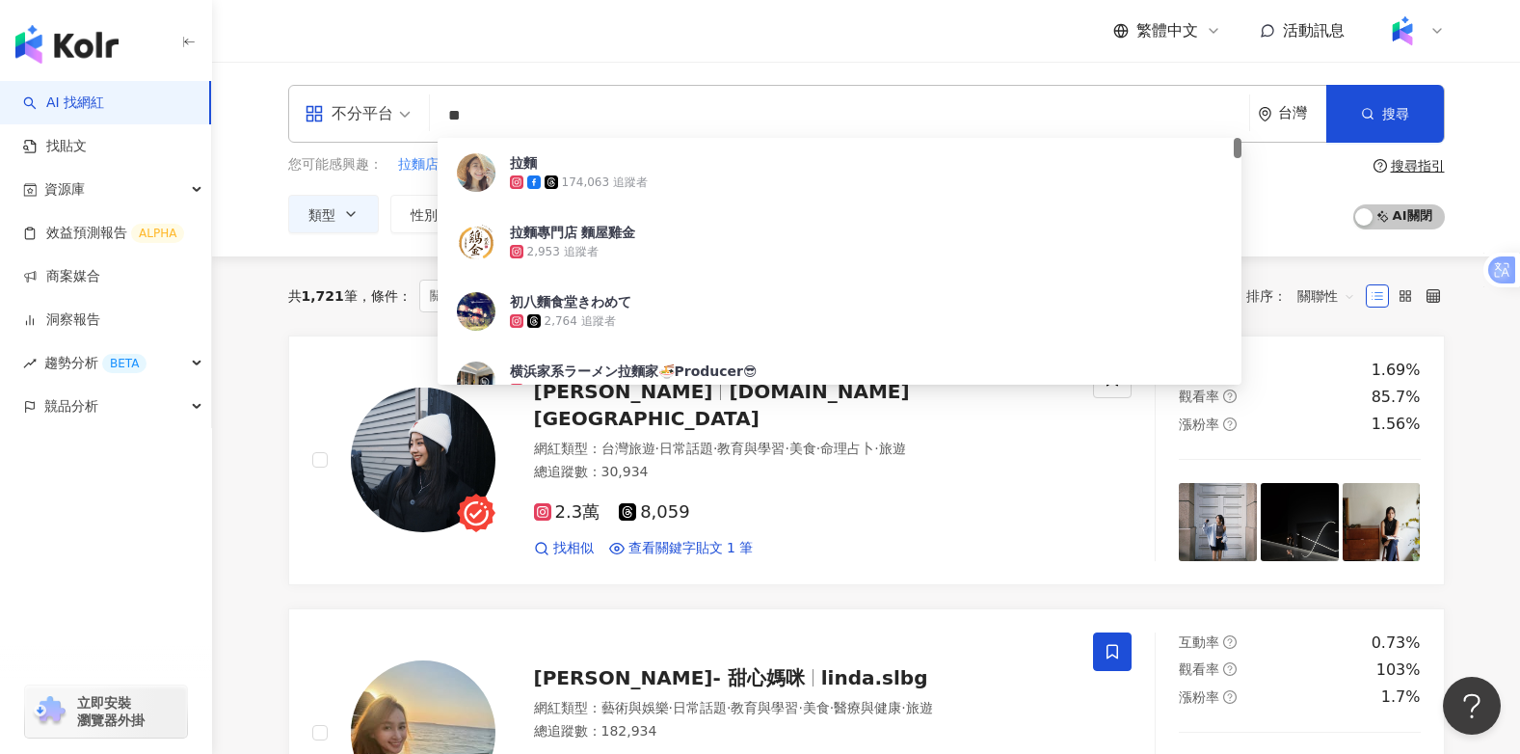
type input "*"
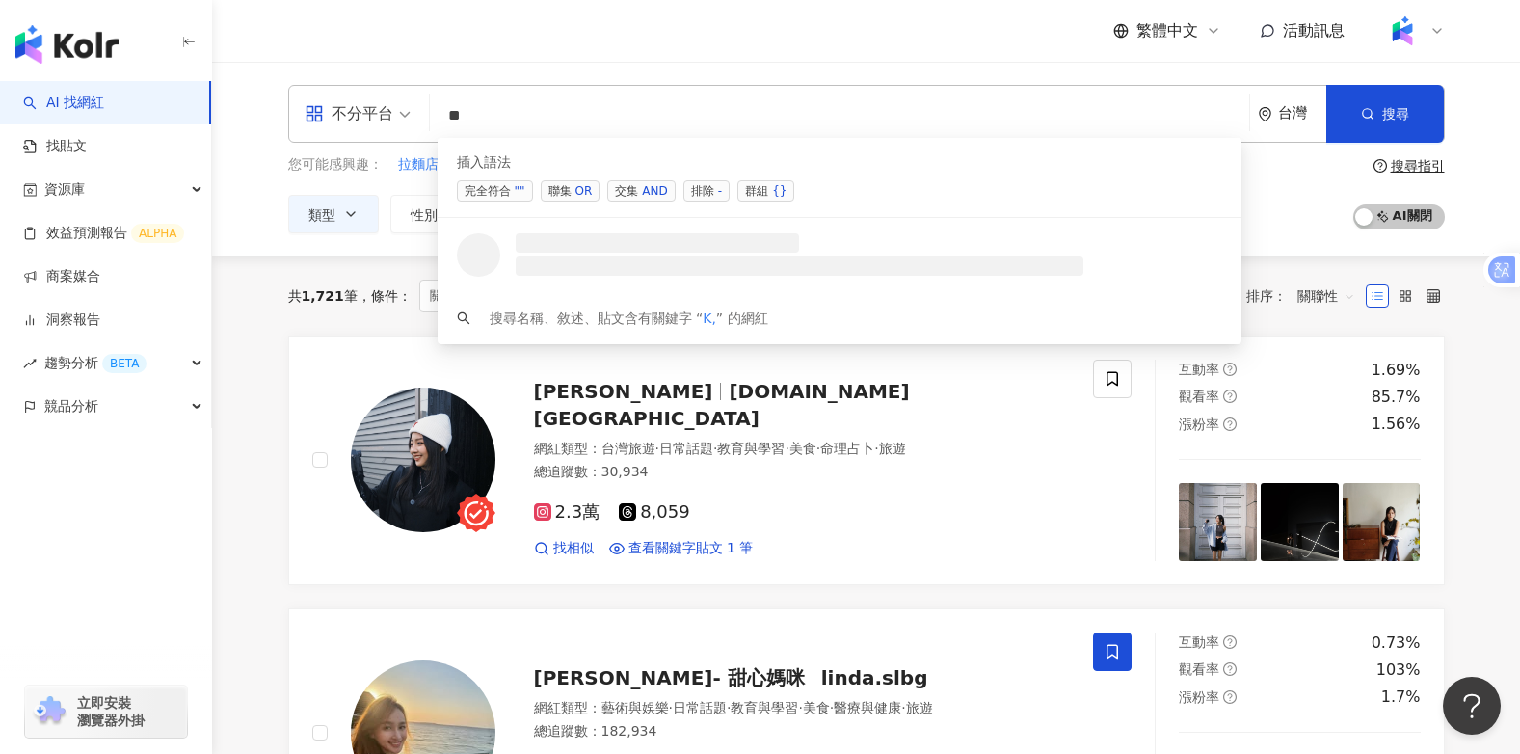
type input "*"
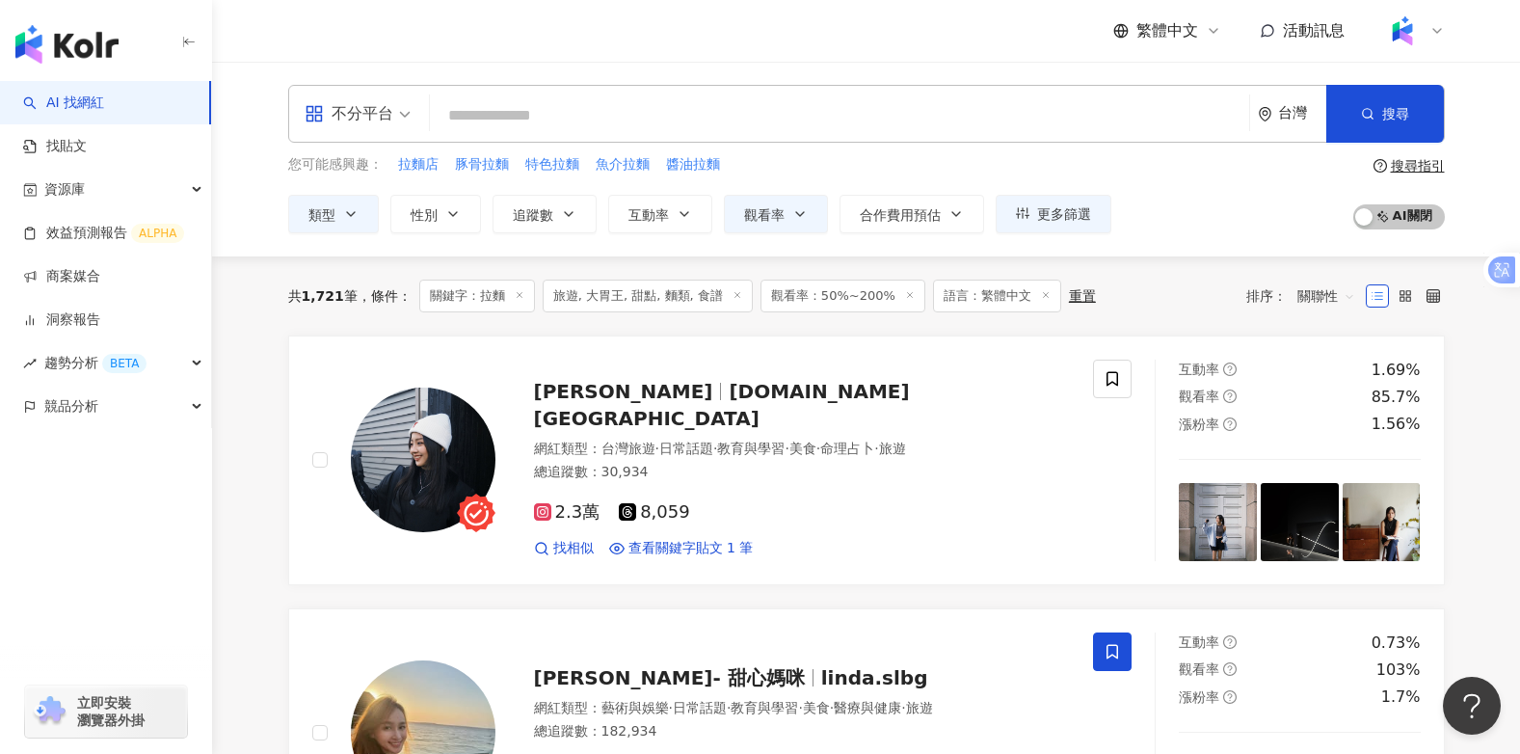
type input "*"
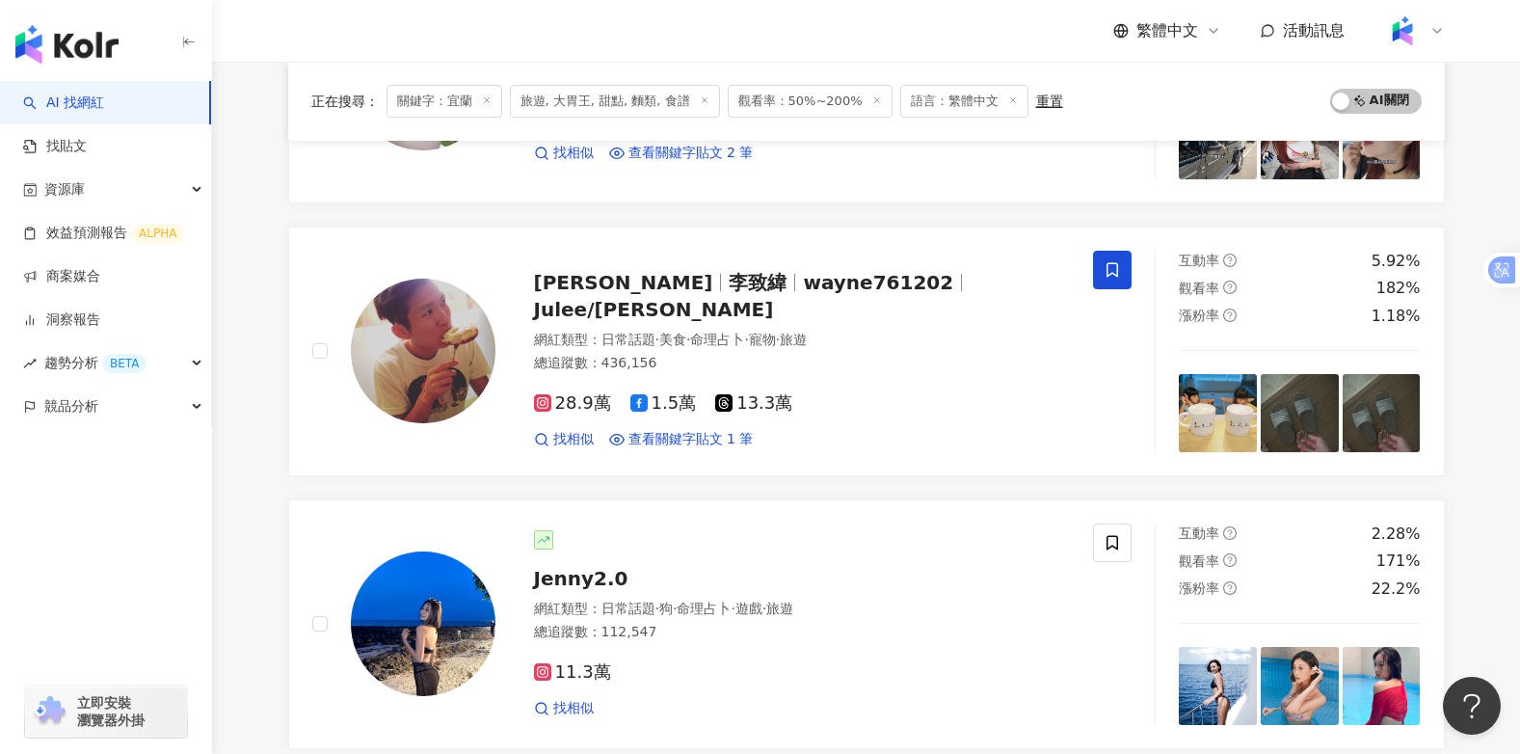
scroll to position [578, 0]
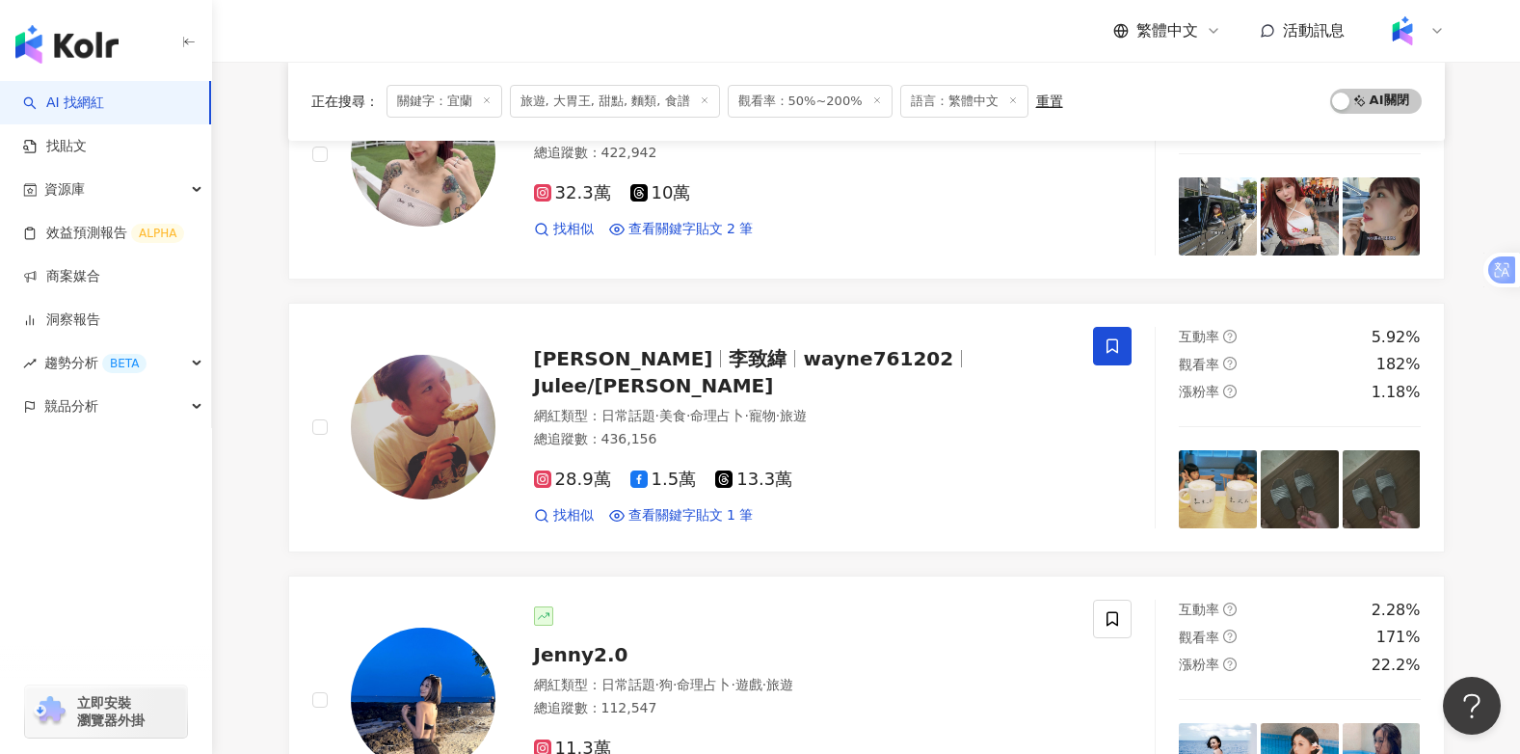
type input "**"
click at [700, 102] on icon at bounding box center [705, 100] width 10 height 10
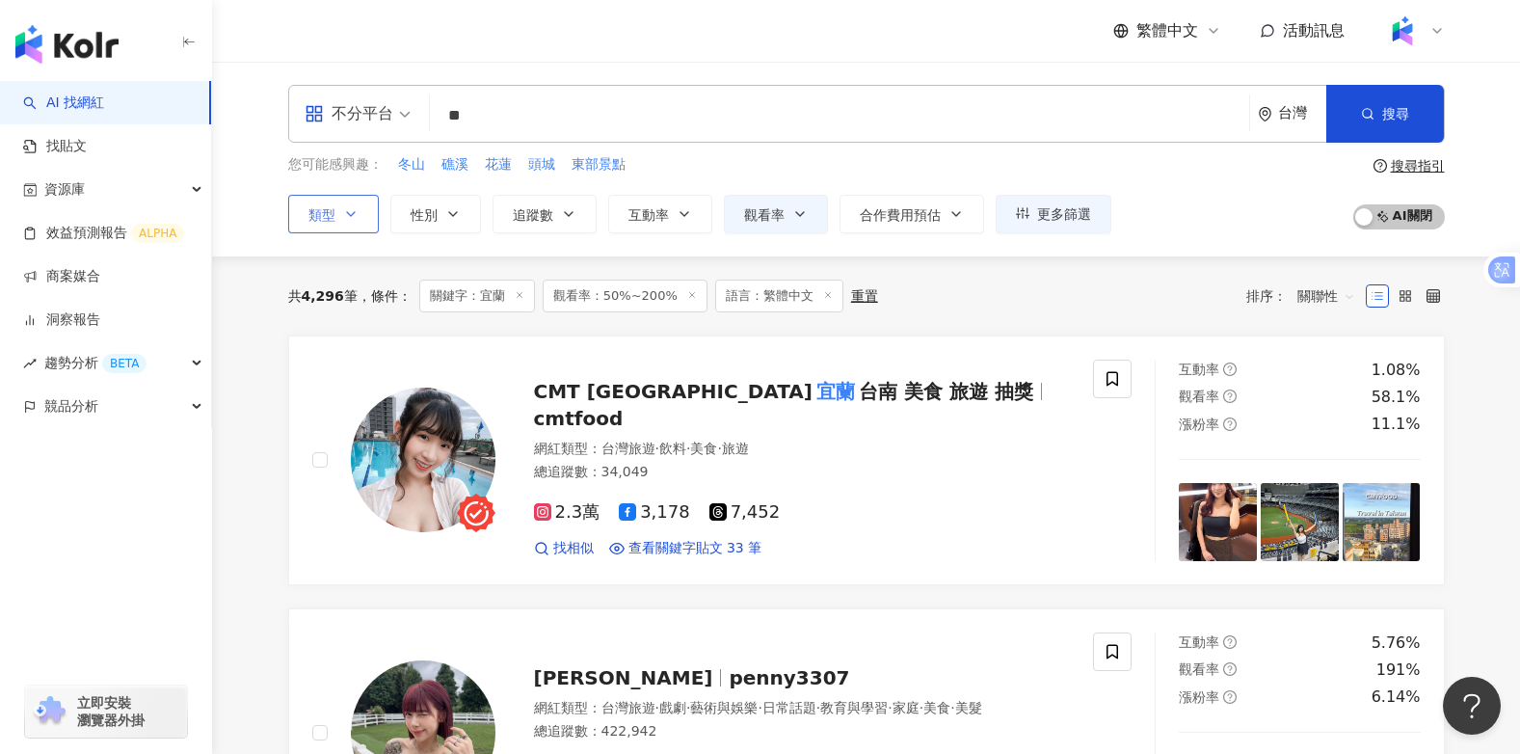
click at [351, 208] on icon "button" at bounding box center [350, 213] width 15 height 15
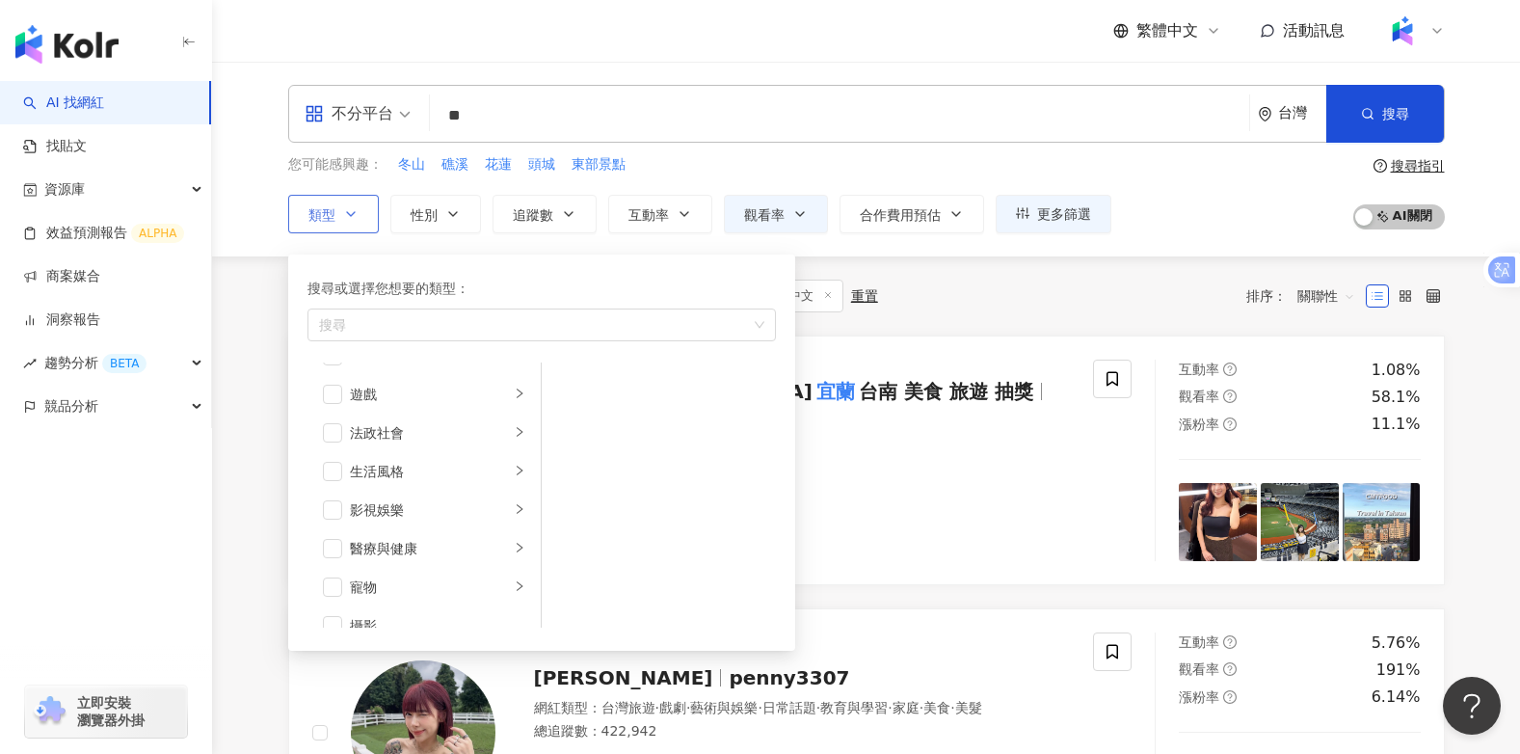
scroll to position [265, 0]
click at [342, 385] on li "美食" at bounding box center [423, 390] width 225 height 39
click at [338, 387] on span "button" at bounding box center [332, 390] width 19 height 19
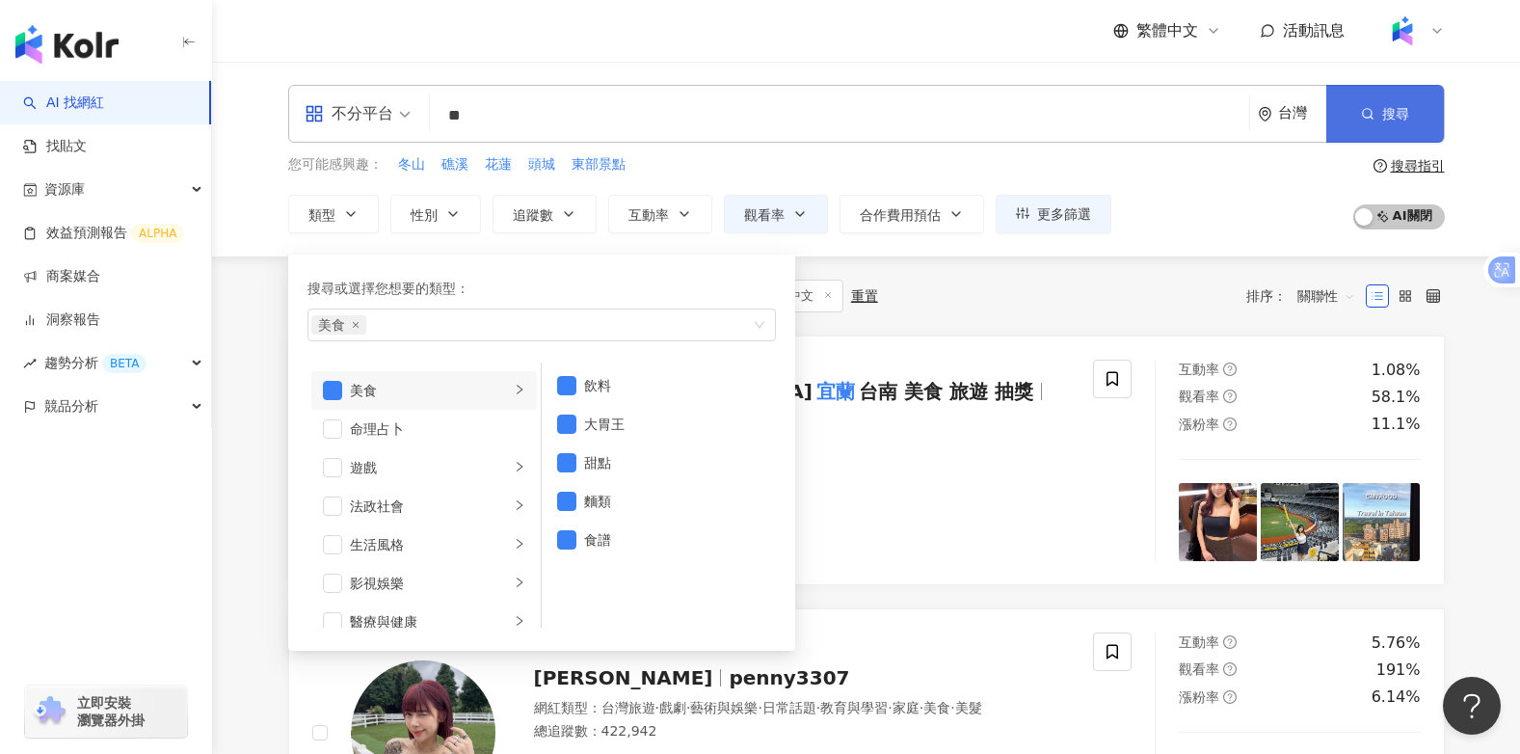
click at [1386, 119] on span "搜尋" at bounding box center [1395, 113] width 27 height 15
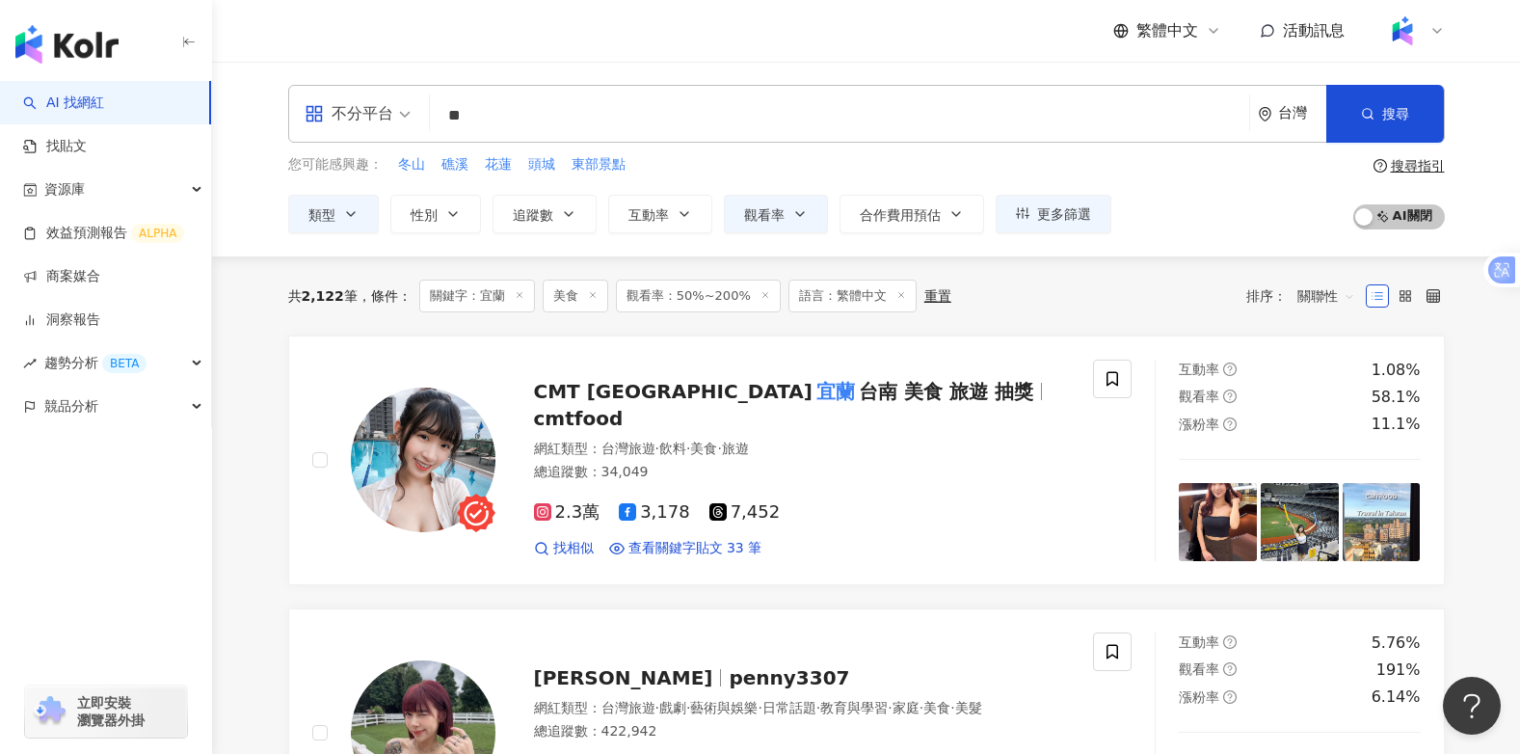
click at [527, 121] on input "**" at bounding box center [840, 115] width 804 height 37
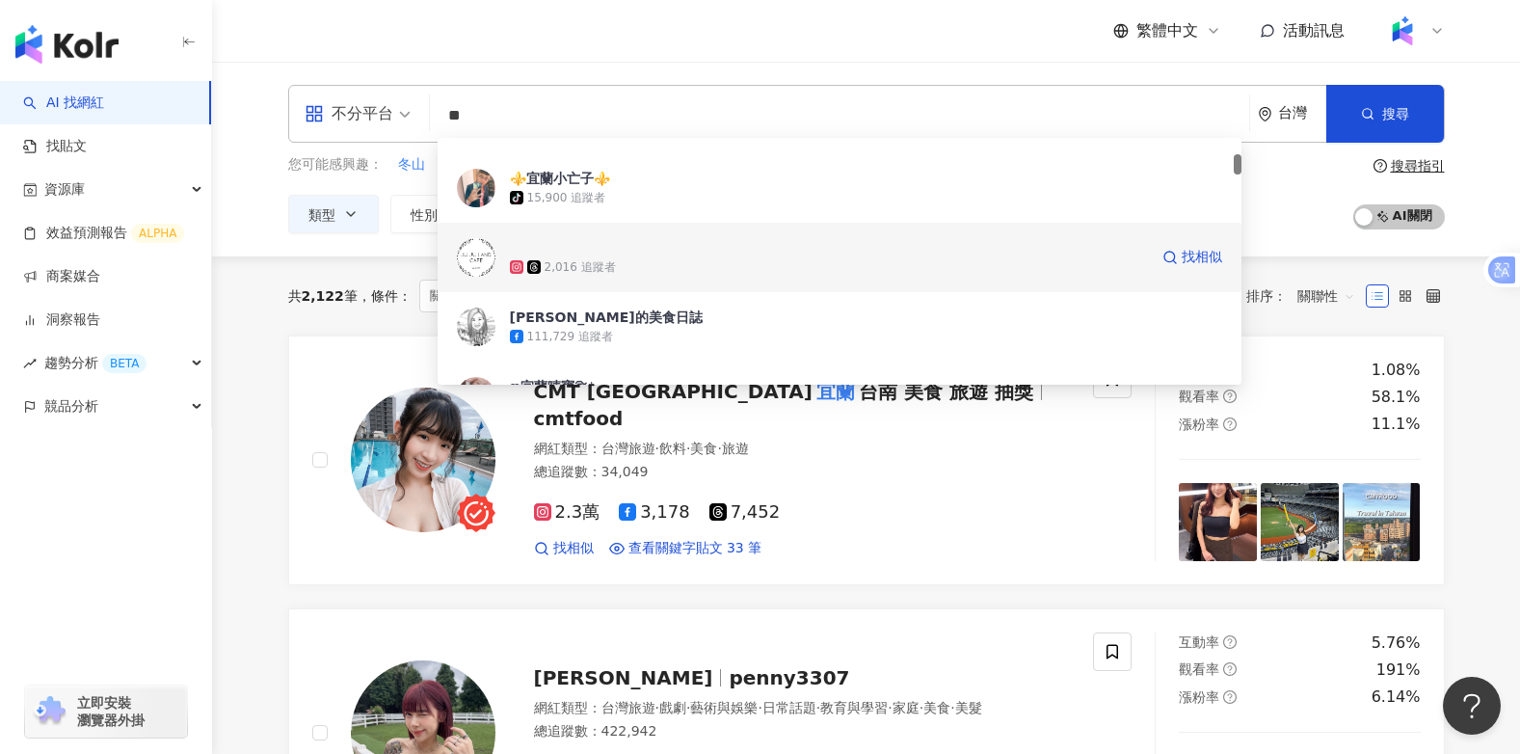
scroll to position [289, 0]
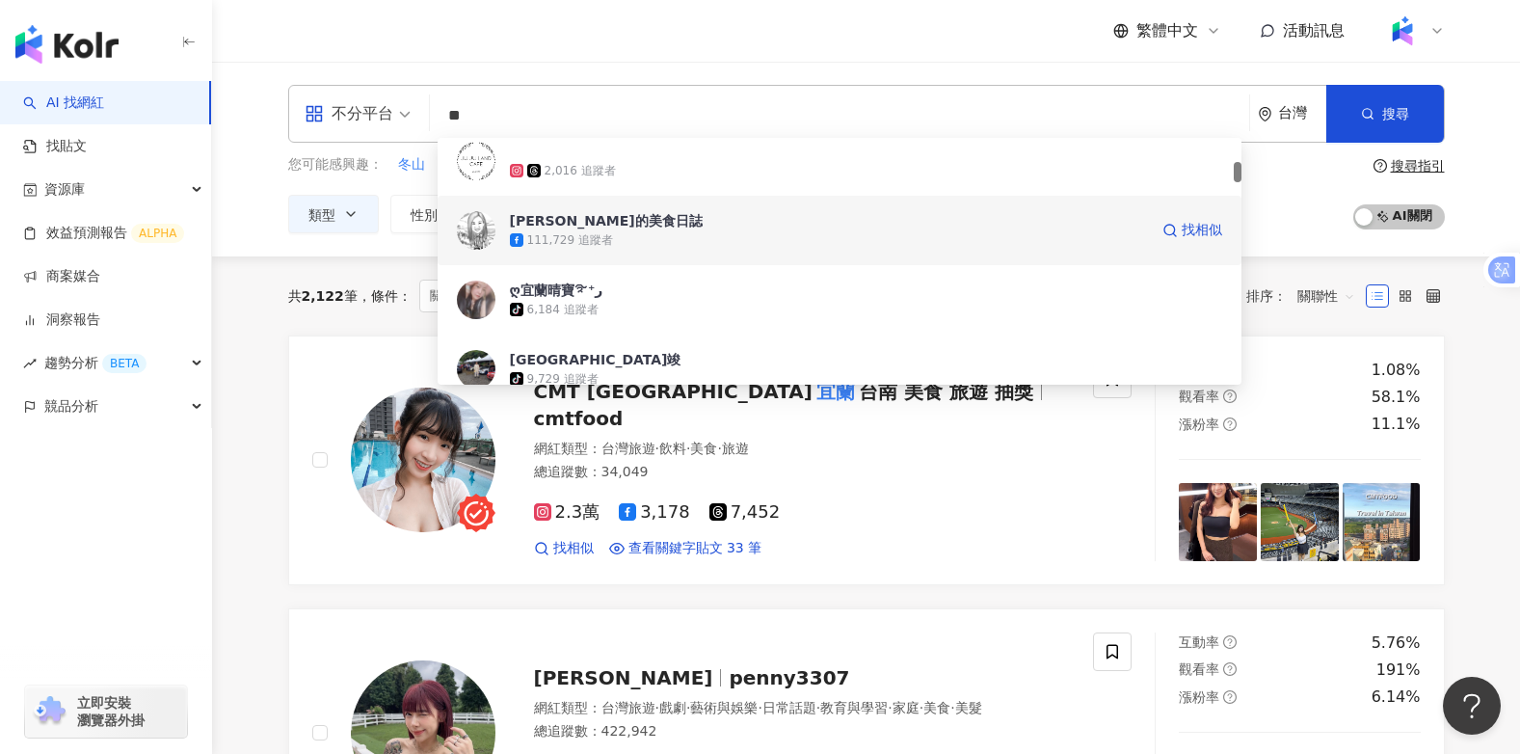
click at [578, 223] on div "宜蘭ㄚ欣的美食日誌" at bounding box center [606, 220] width 193 height 19
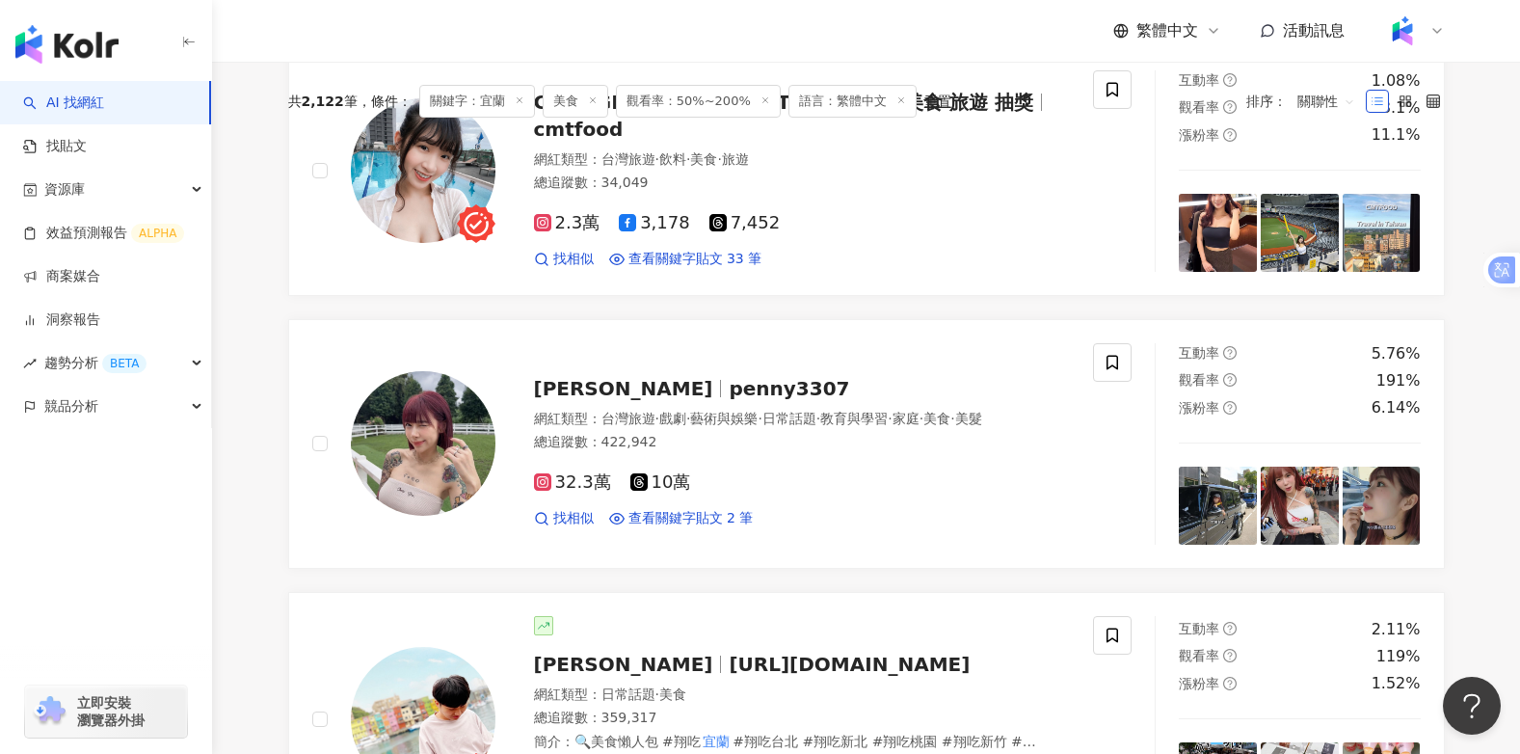
scroll to position [0, 0]
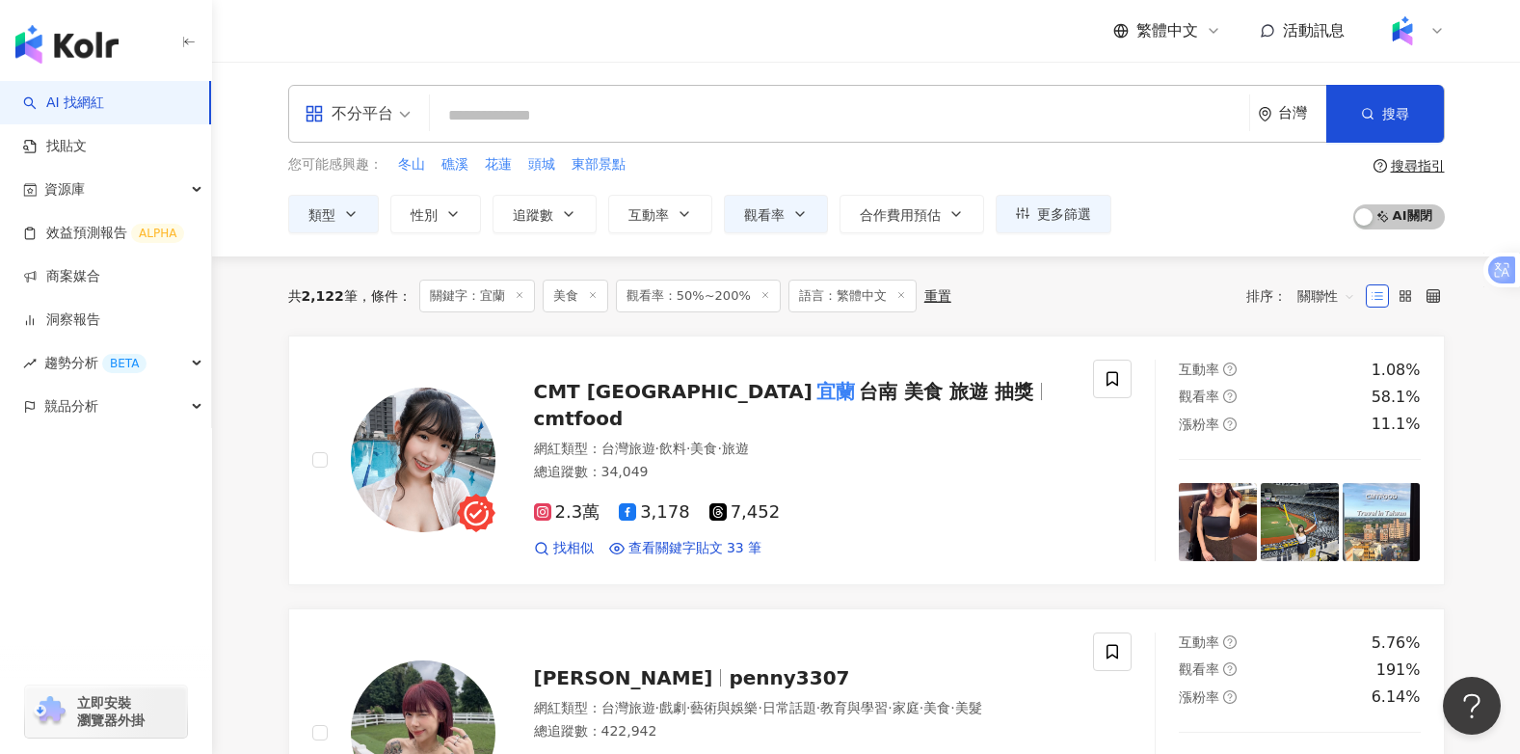
click at [498, 114] on input "search" at bounding box center [840, 115] width 804 height 37
type input "*"
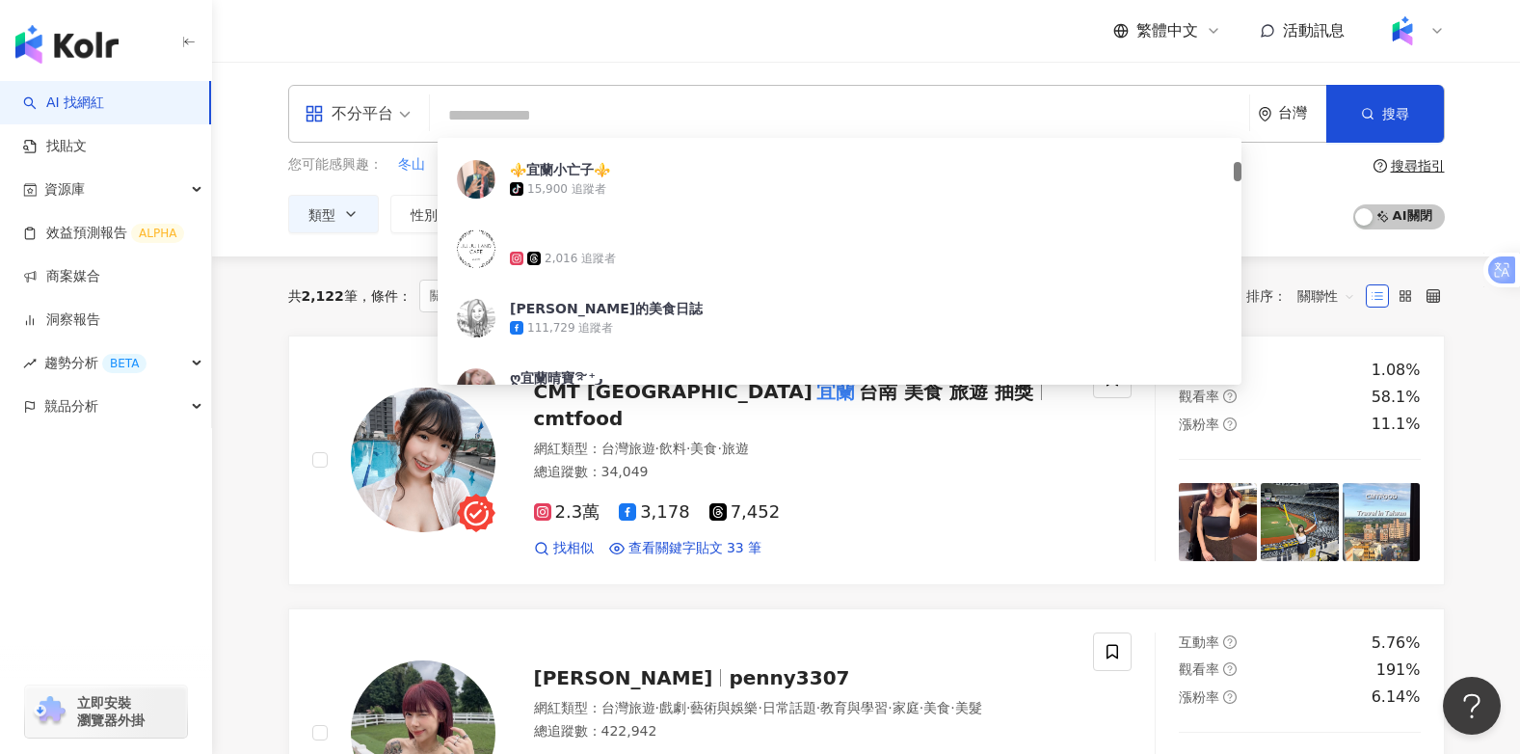
type input "*"
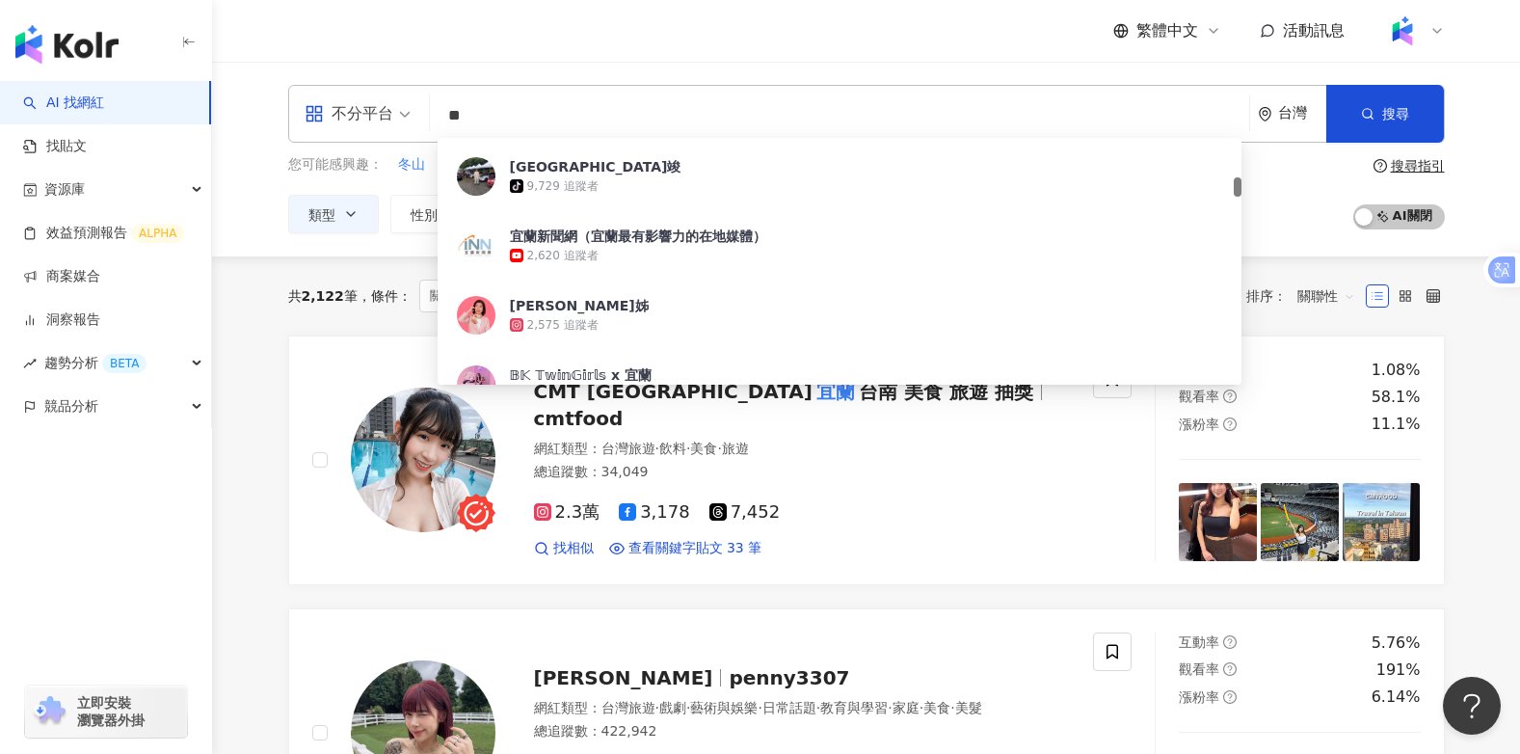
scroll to position [578, 0]
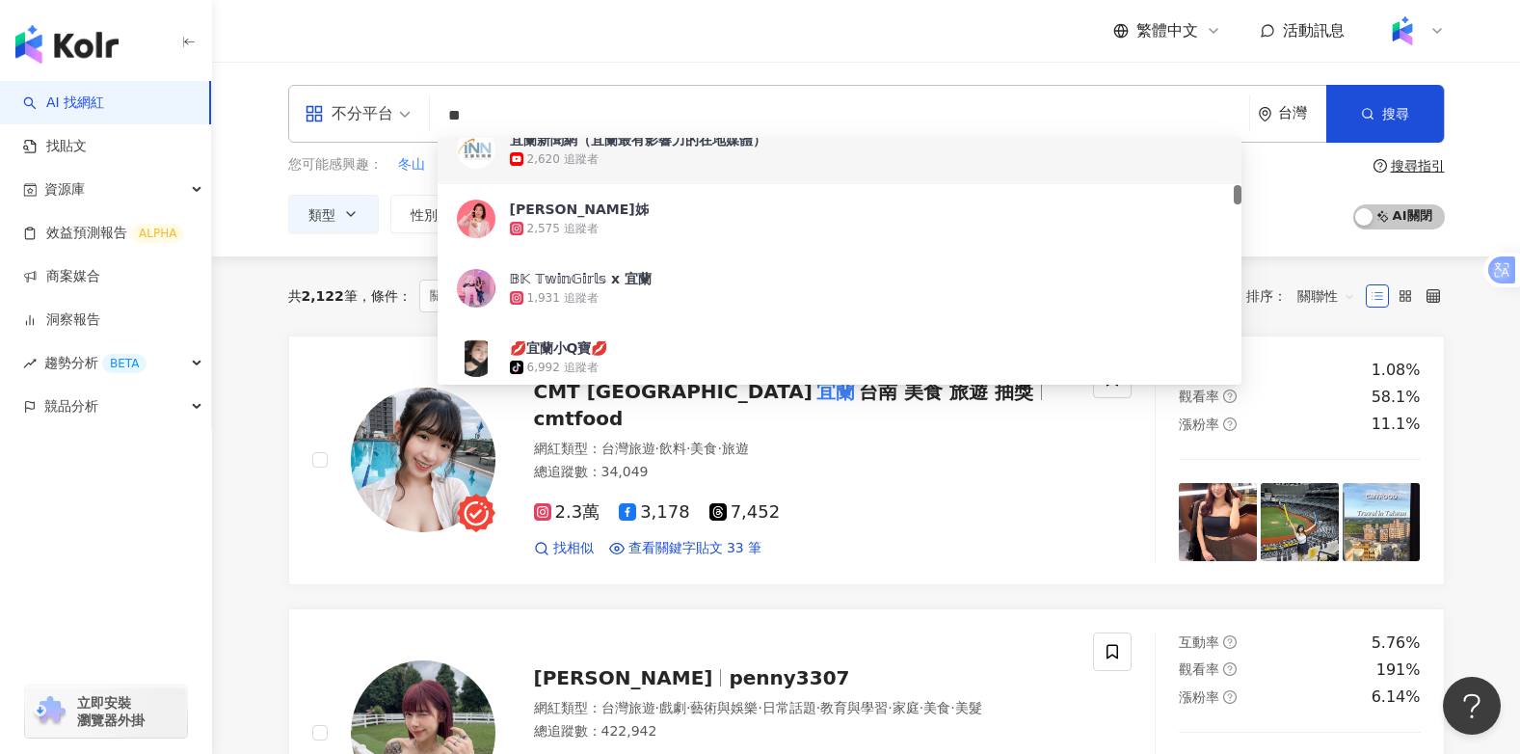
click at [542, 111] on input "**" at bounding box center [840, 115] width 804 height 37
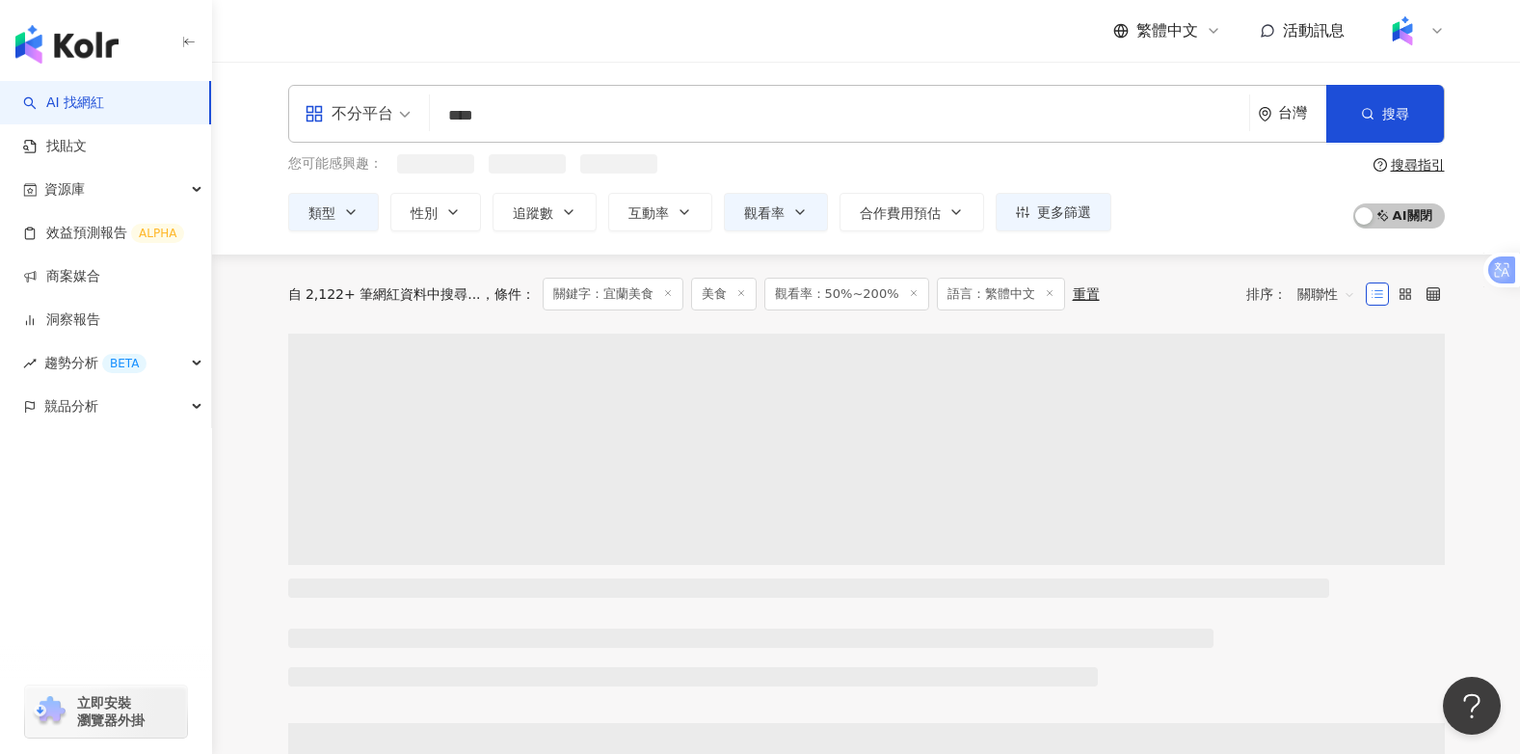
click at [1386, 118] on span "搜尋" at bounding box center [1395, 113] width 27 height 15
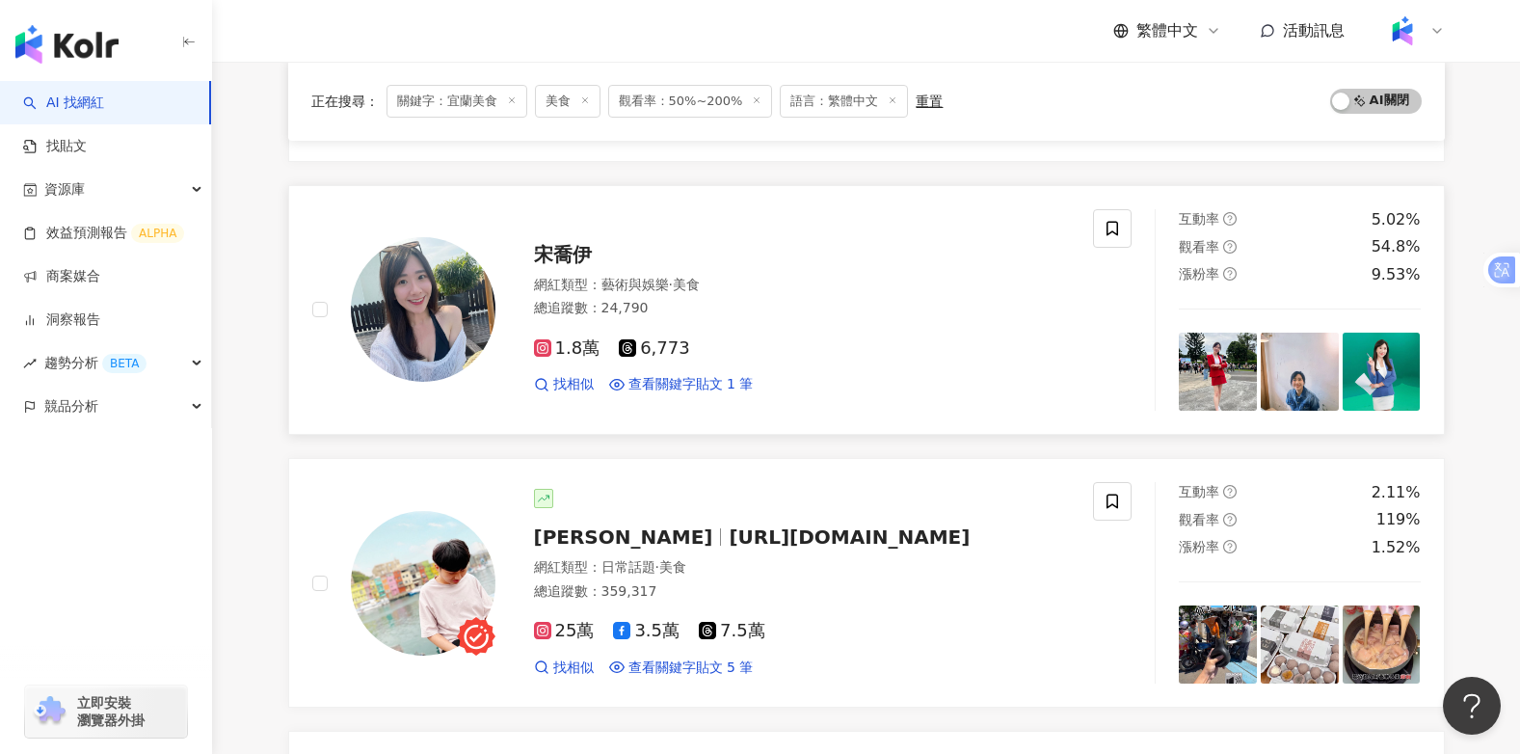
scroll to position [1542, 0]
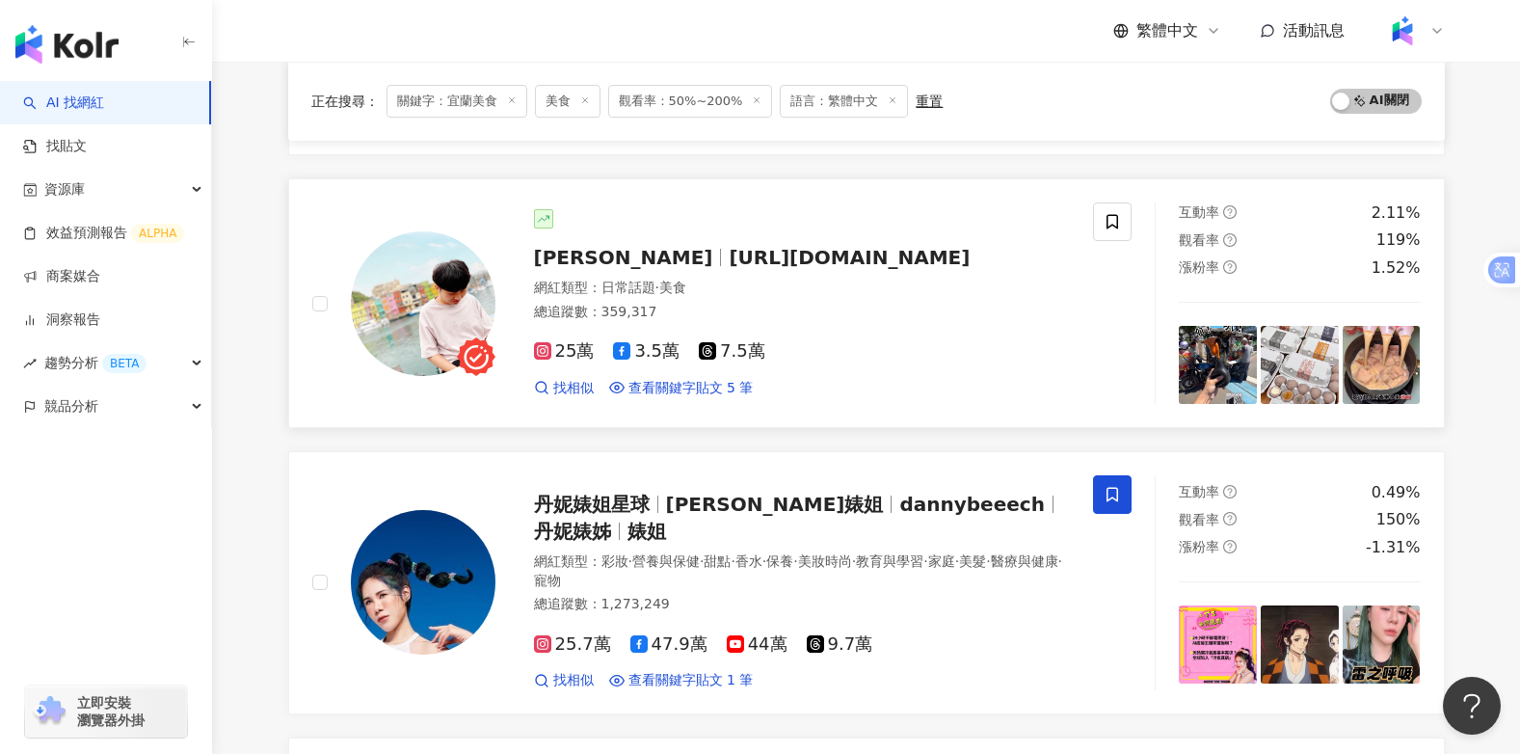
click at [729, 246] on span "hsiang_food.travel" at bounding box center [849, 257] width 241 height 23
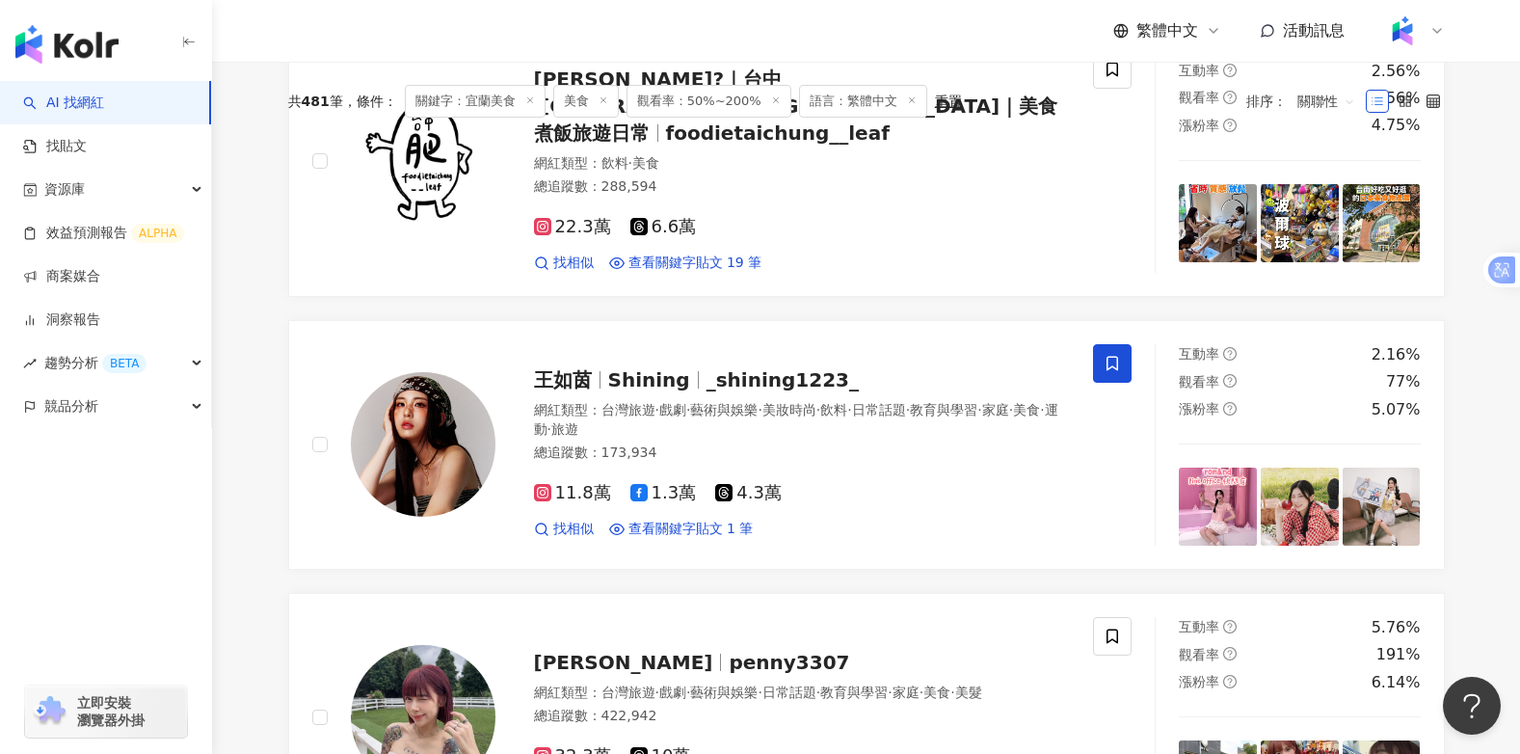
scroll to position [0, 0]
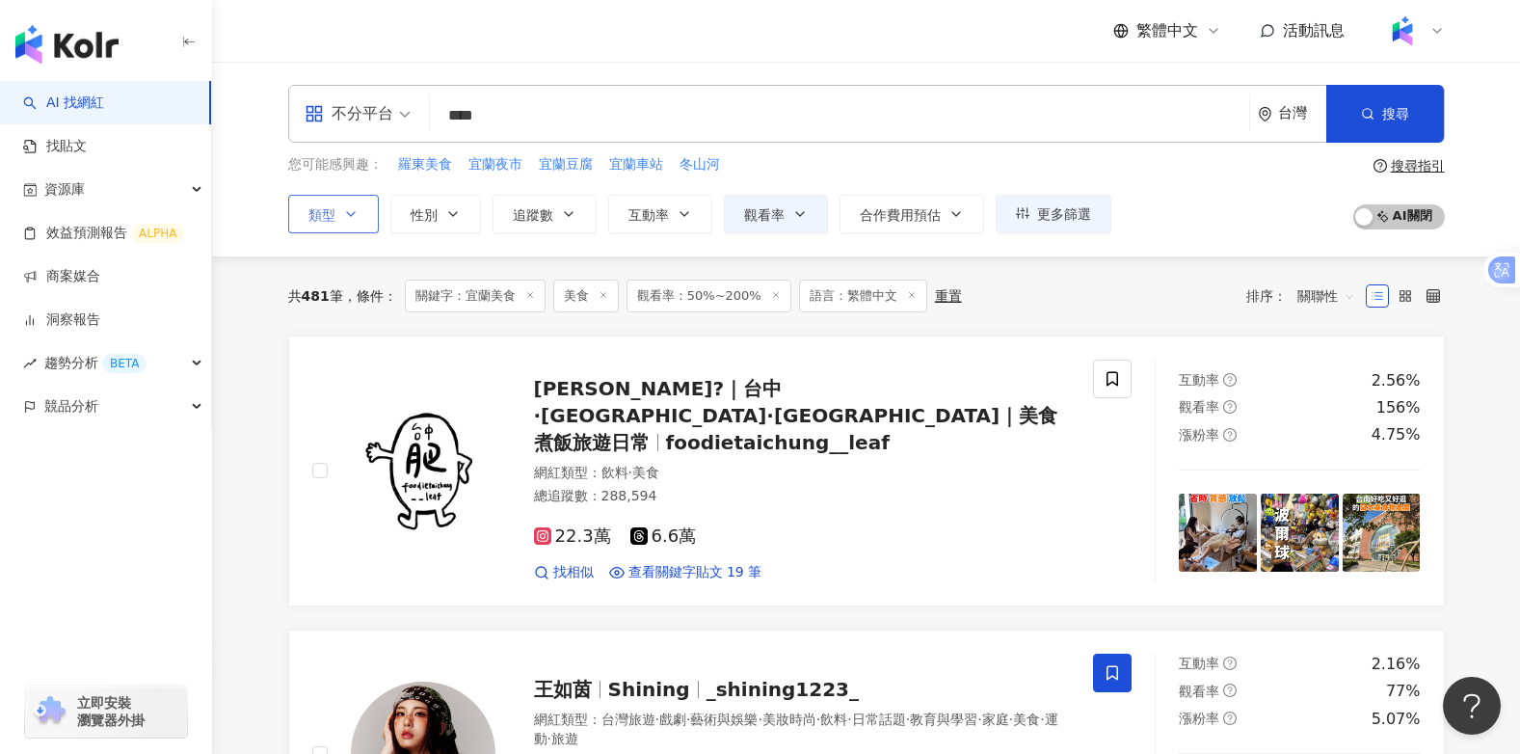
click at [343, 209] on icon "button" at bounding box center [350, 213] width 15 height 15
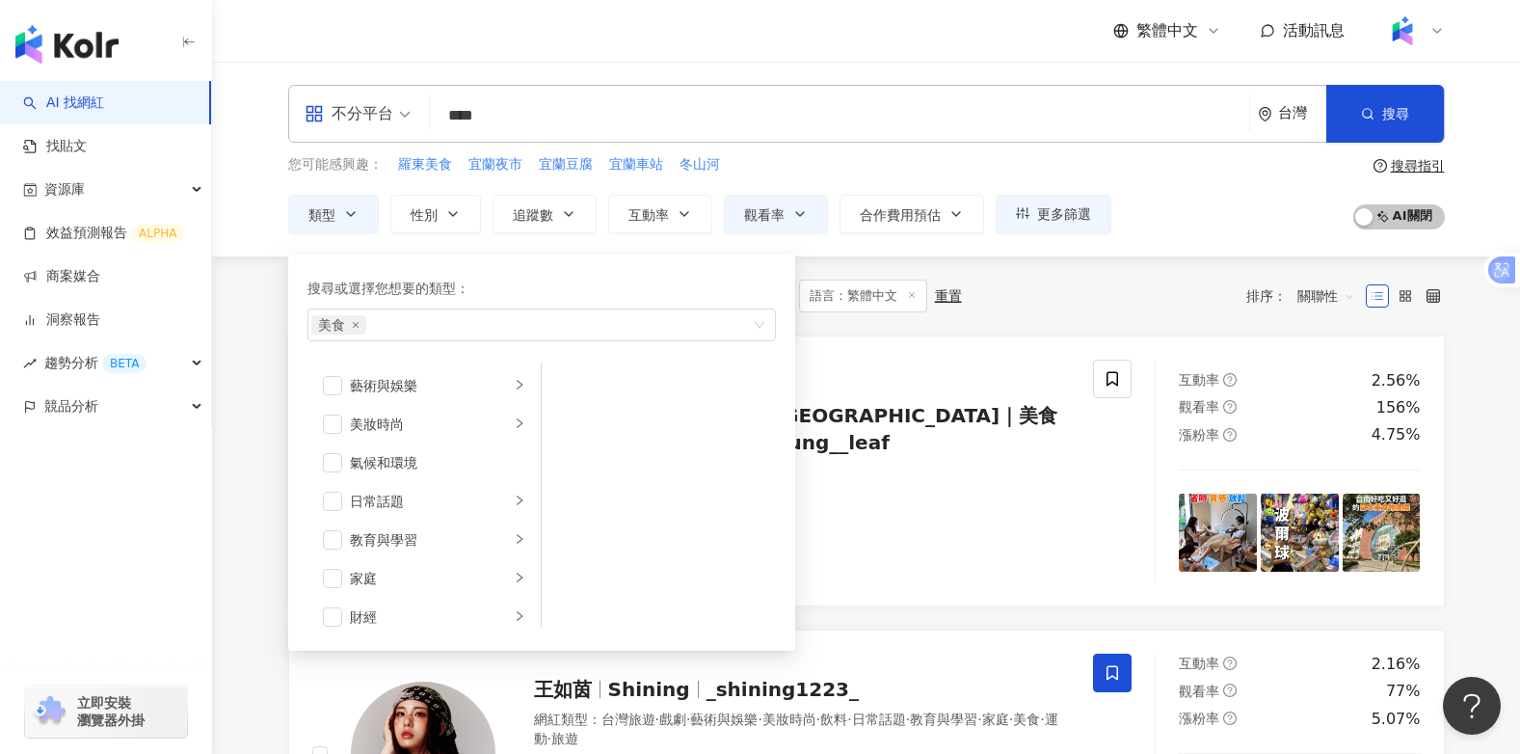
click at [407, 116] on span "不分平台" at bounding box center [358, 113] width 106 height 31
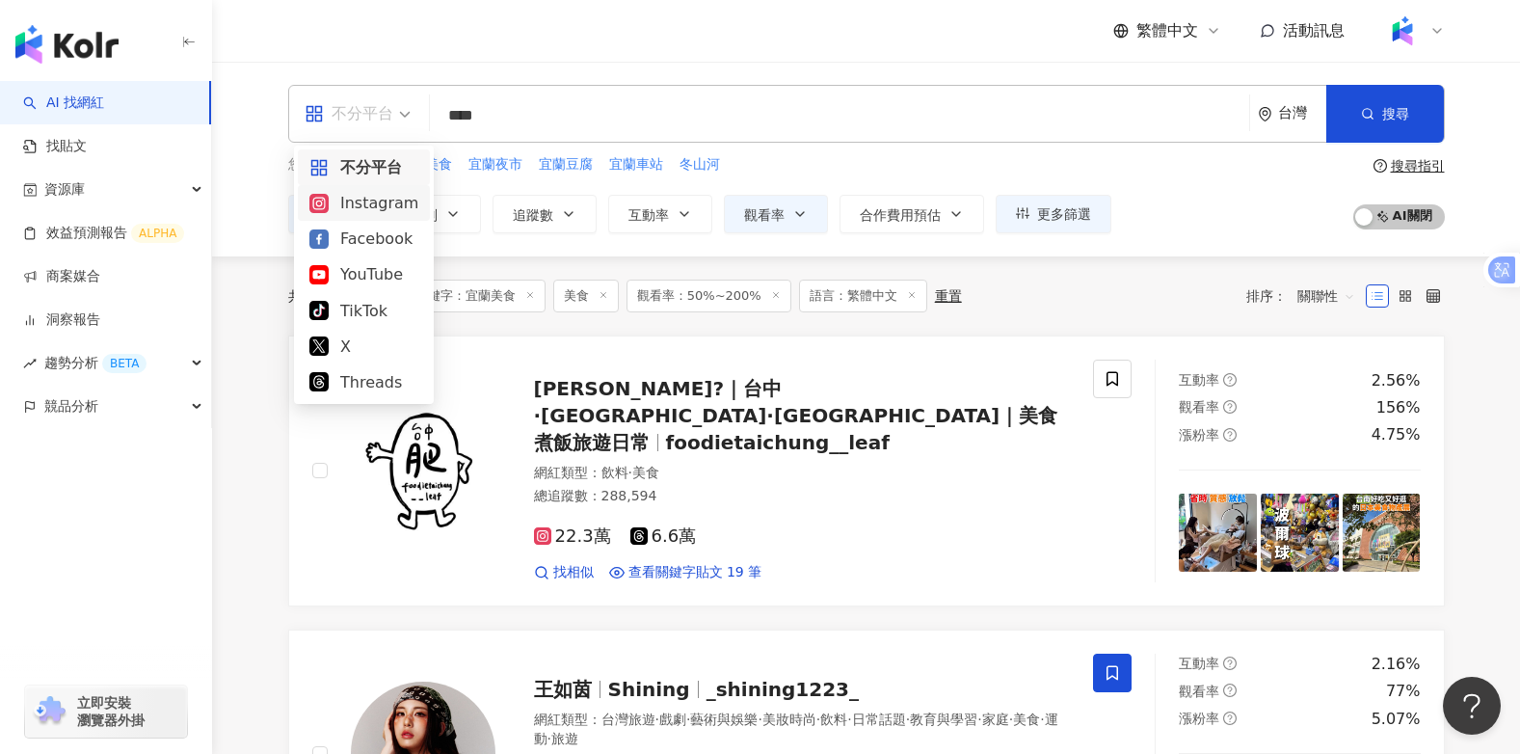
click at [354, 202] on div "Instagram" at bounding box center [363, 203] width 109 height 24
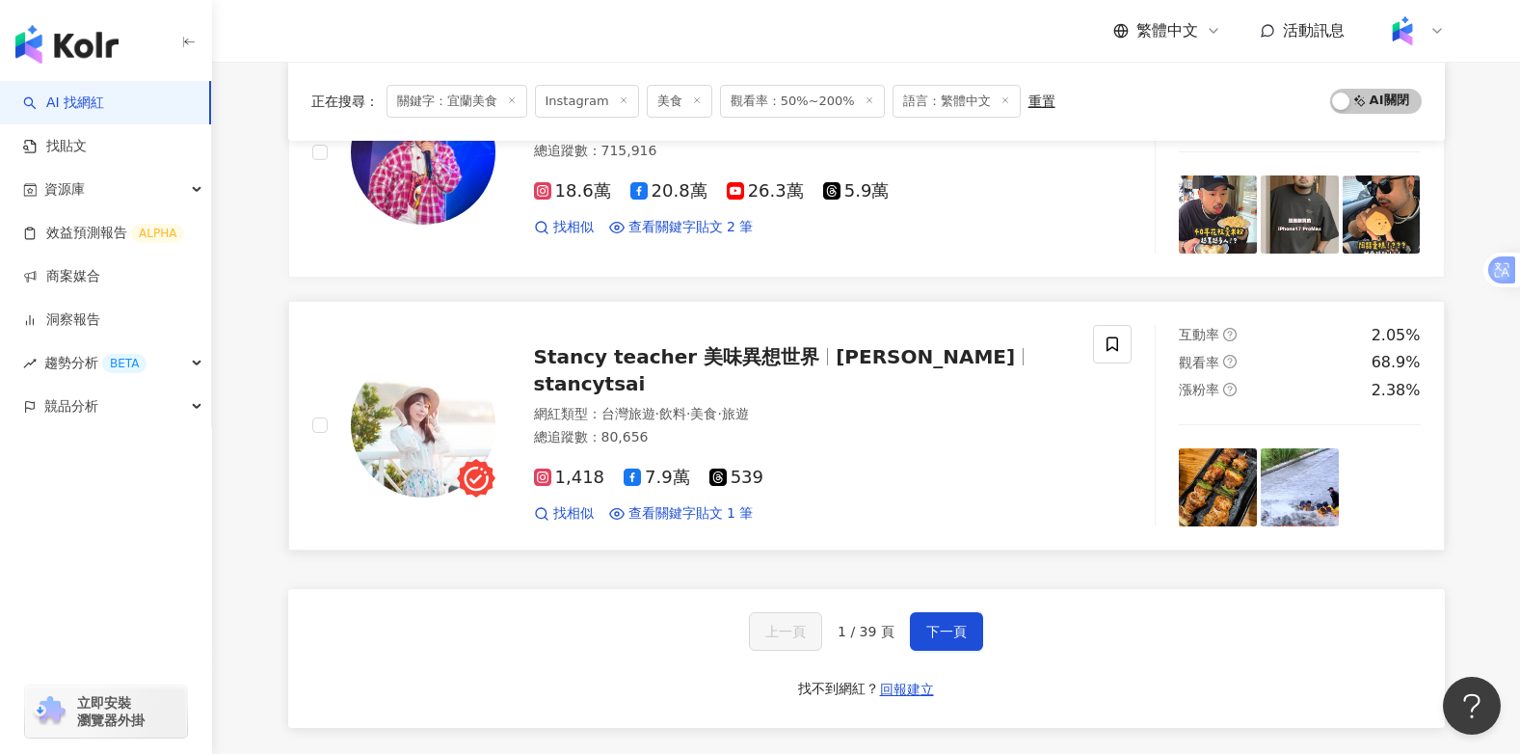
scroll to position [3084, 0]
click at [946, 623] on span "下一頁" at bounding box center [946, 630] width 40 height 15
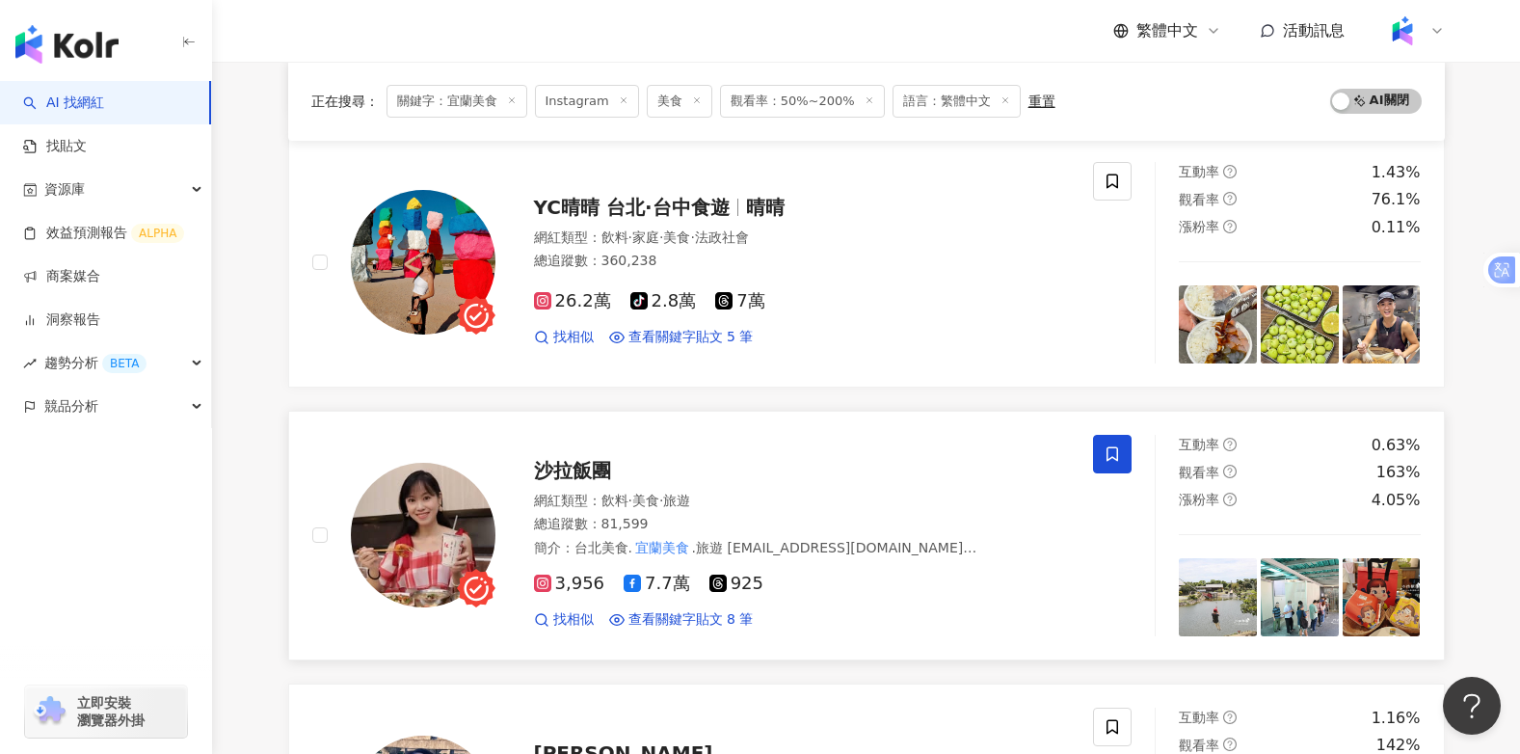
scroll to position [1060, 0]
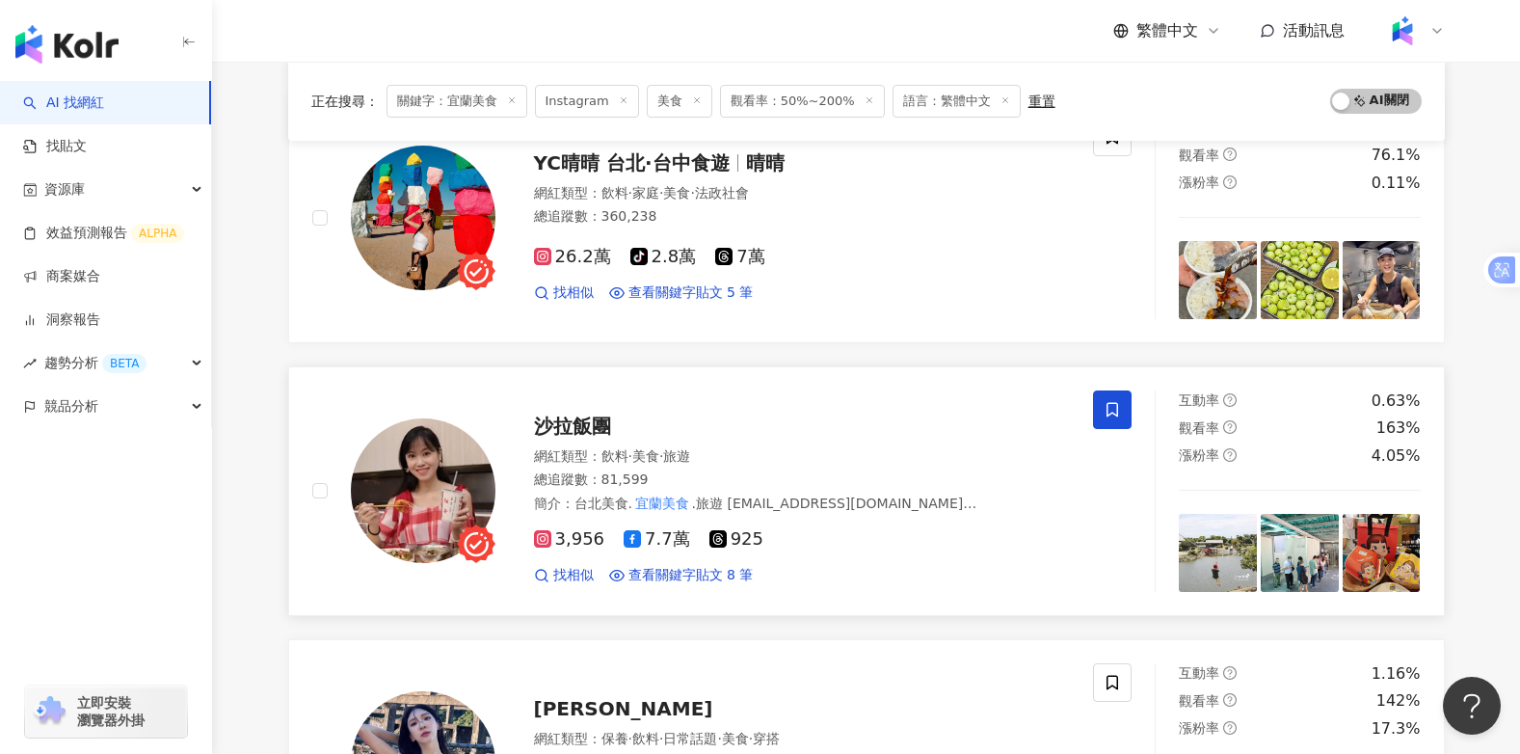
click at [572, 424] on span "沙拉飯團" at bounding box center [572, 425] width 77 height 23
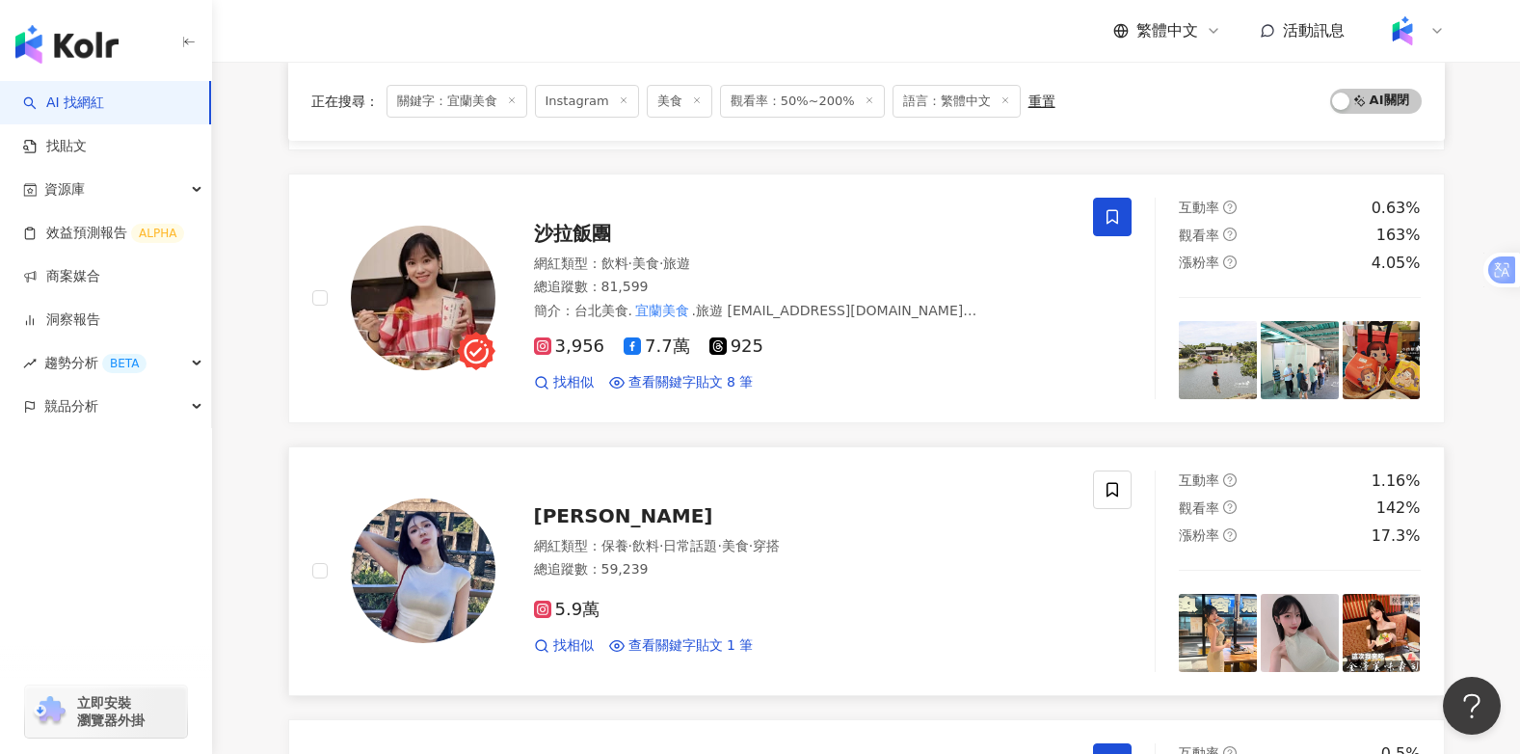
scroll to position [1349, 0]
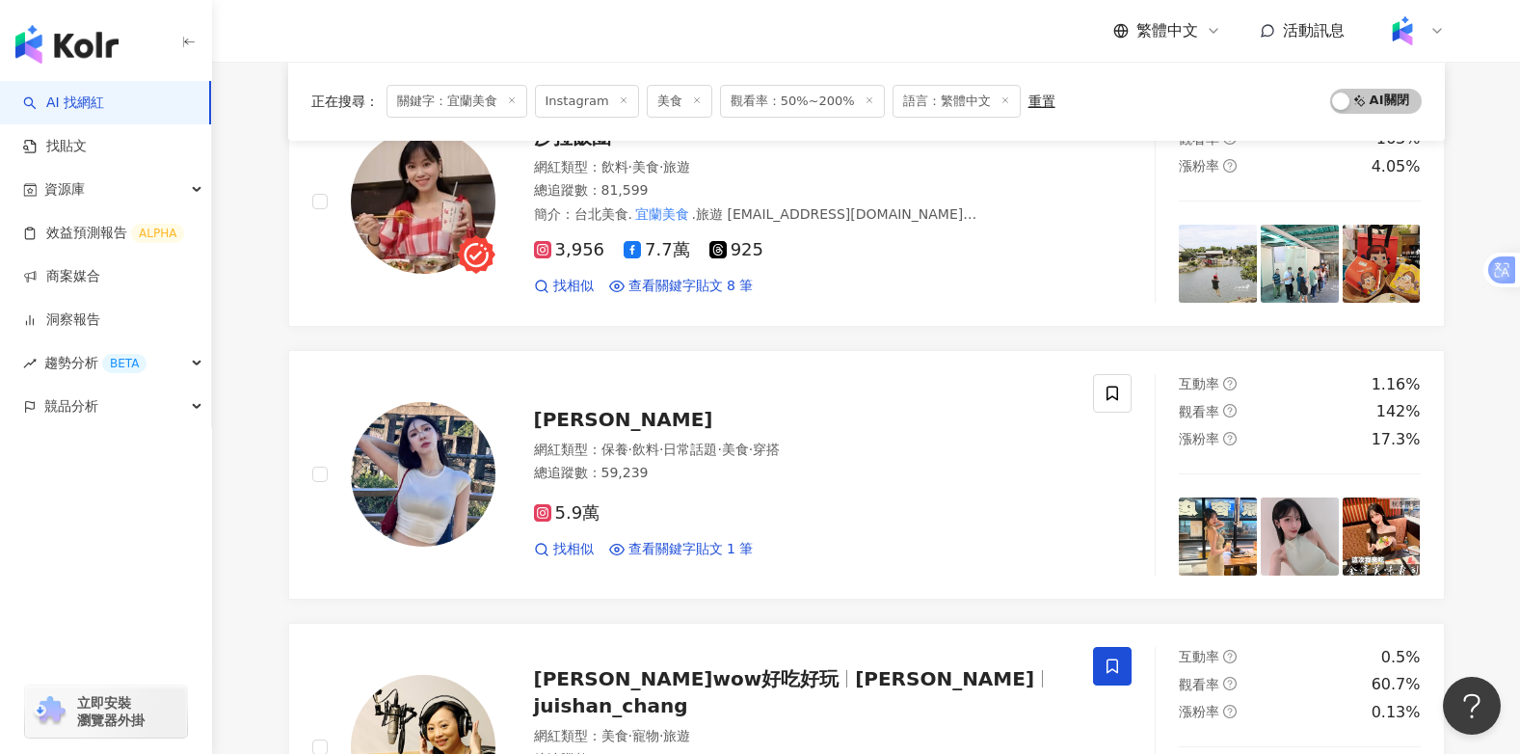
drag, startPoint x: 600, startPoint y: 419, endPoint x: 1383, endPoint y: 12, distance: 882.3
click at [600, 419] on span "Doris wu" at bounding box center [623, 419] width 179 height 23
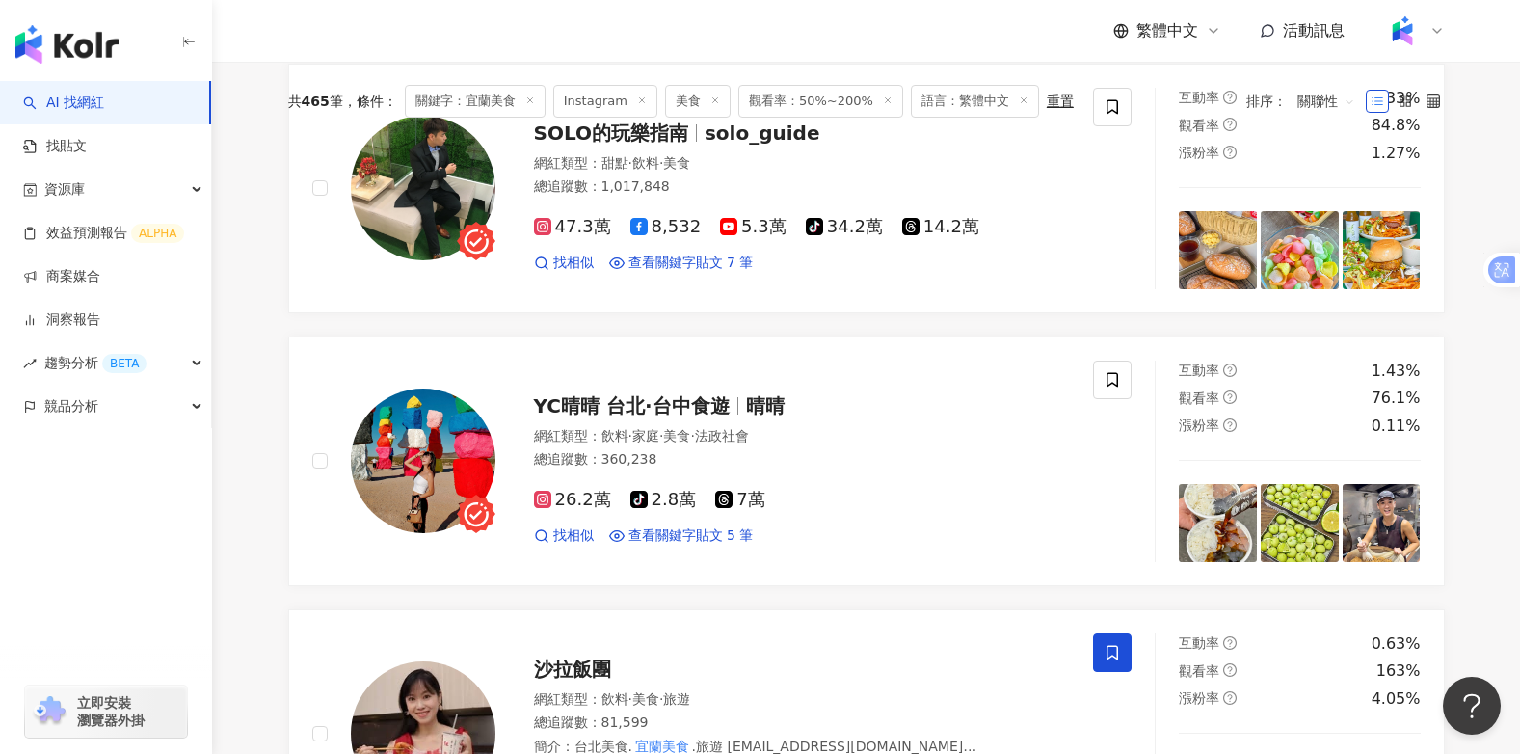
scroll to position [0, 0]
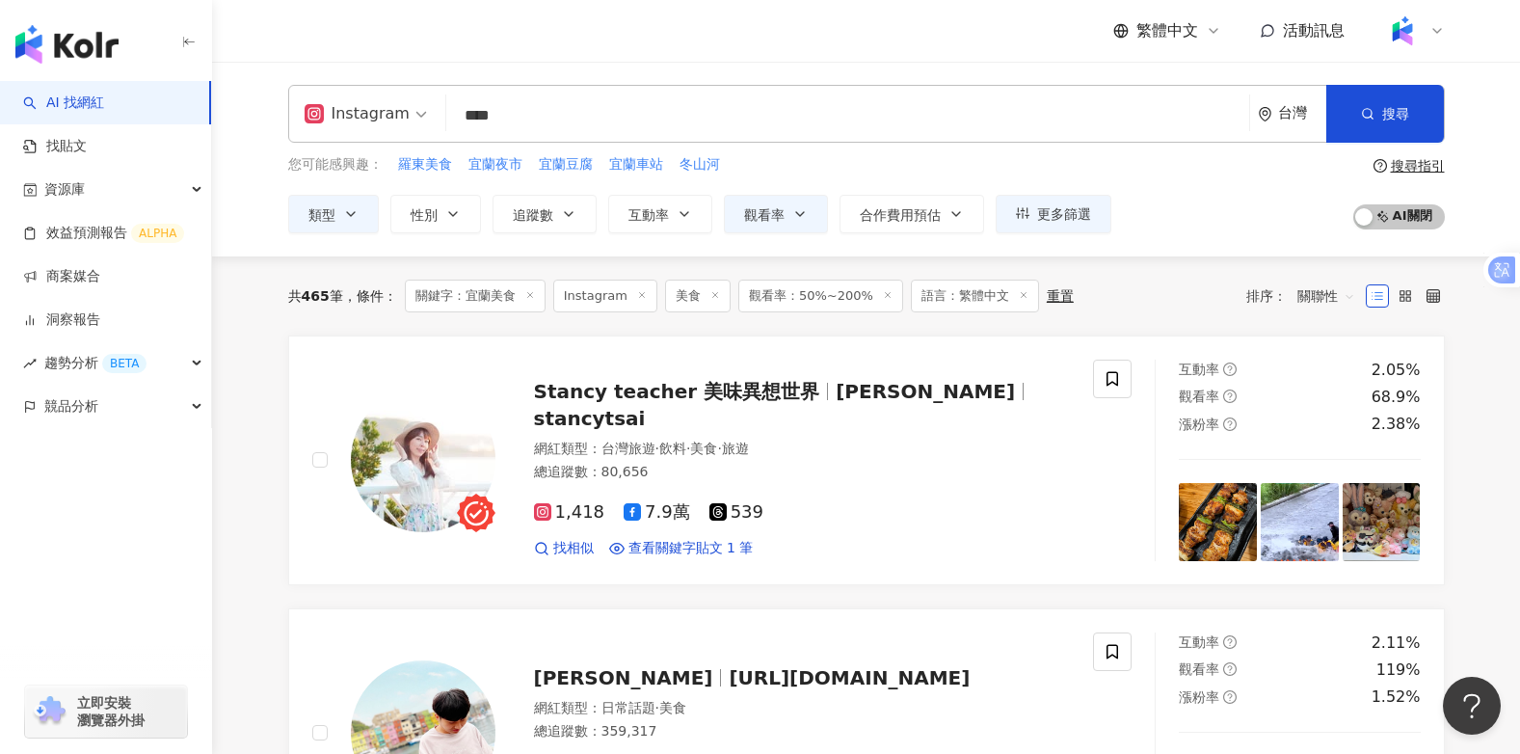
click at [374, 137] on div "Instagram **** 台灣 搜尋 578590f9-0516-4d93-9273-4a61b2844b0c 宜蘭新聞網（宜蘭最有影響力的在地媒體） 2…" at bounding box center [866, 114] width 1156 height 58
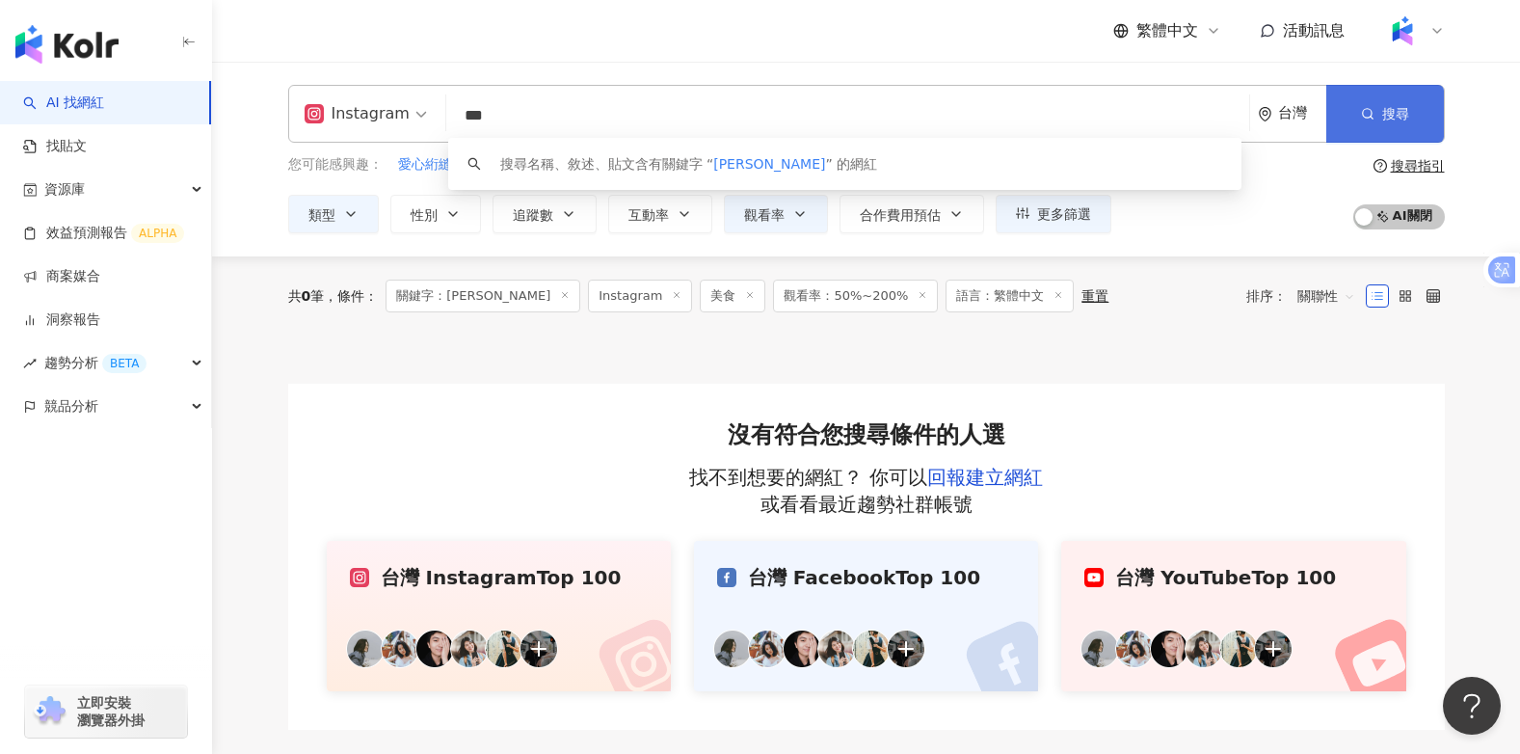
click at [1397, 95] on button "搜尋" at bounding box center [1385, 114] width 118 height 58
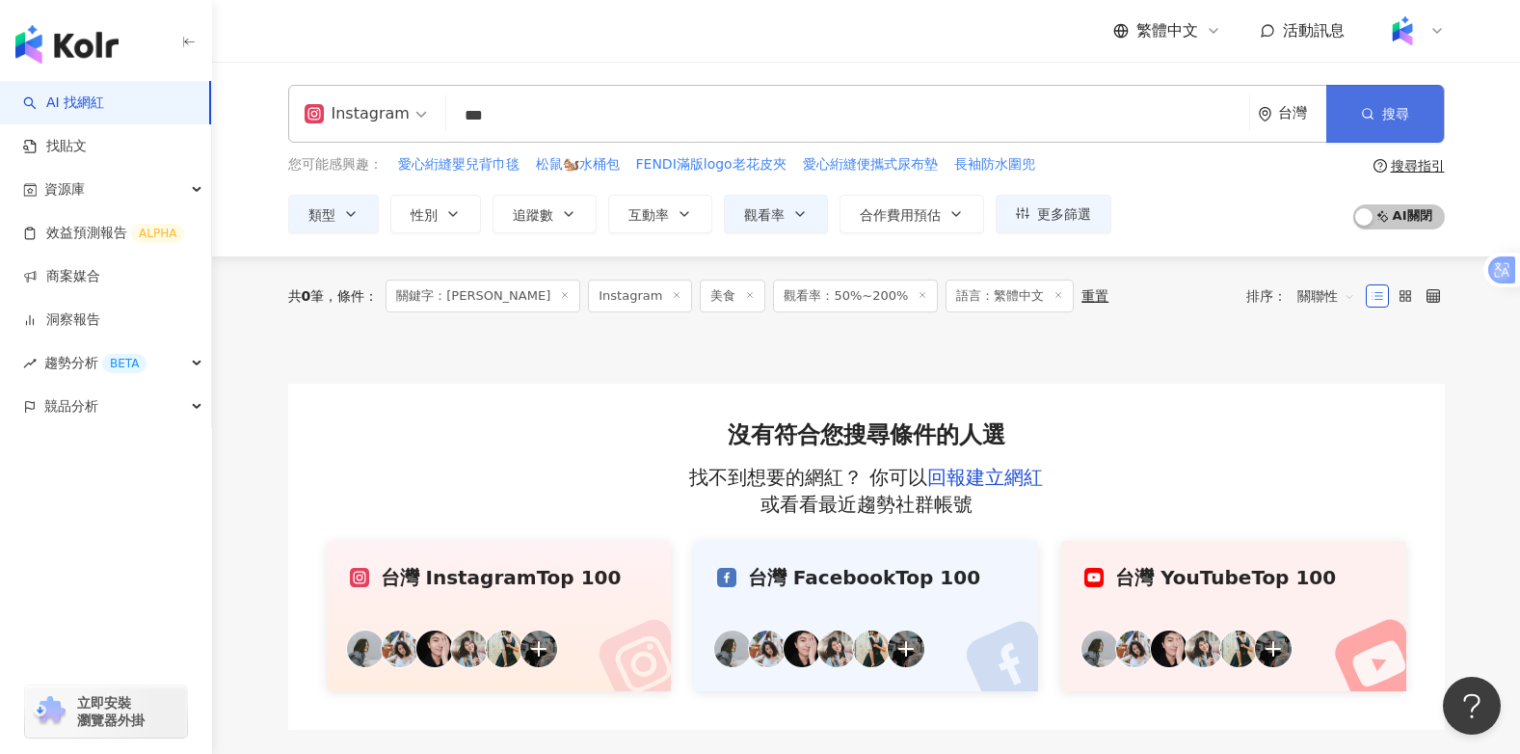
click at [1400, 107] on span "搜尋" at bounding box center [1395, 113] width 27 height 15
click at [495, 108] on input "***" at bounding box center [847, 115] width 787 height 37
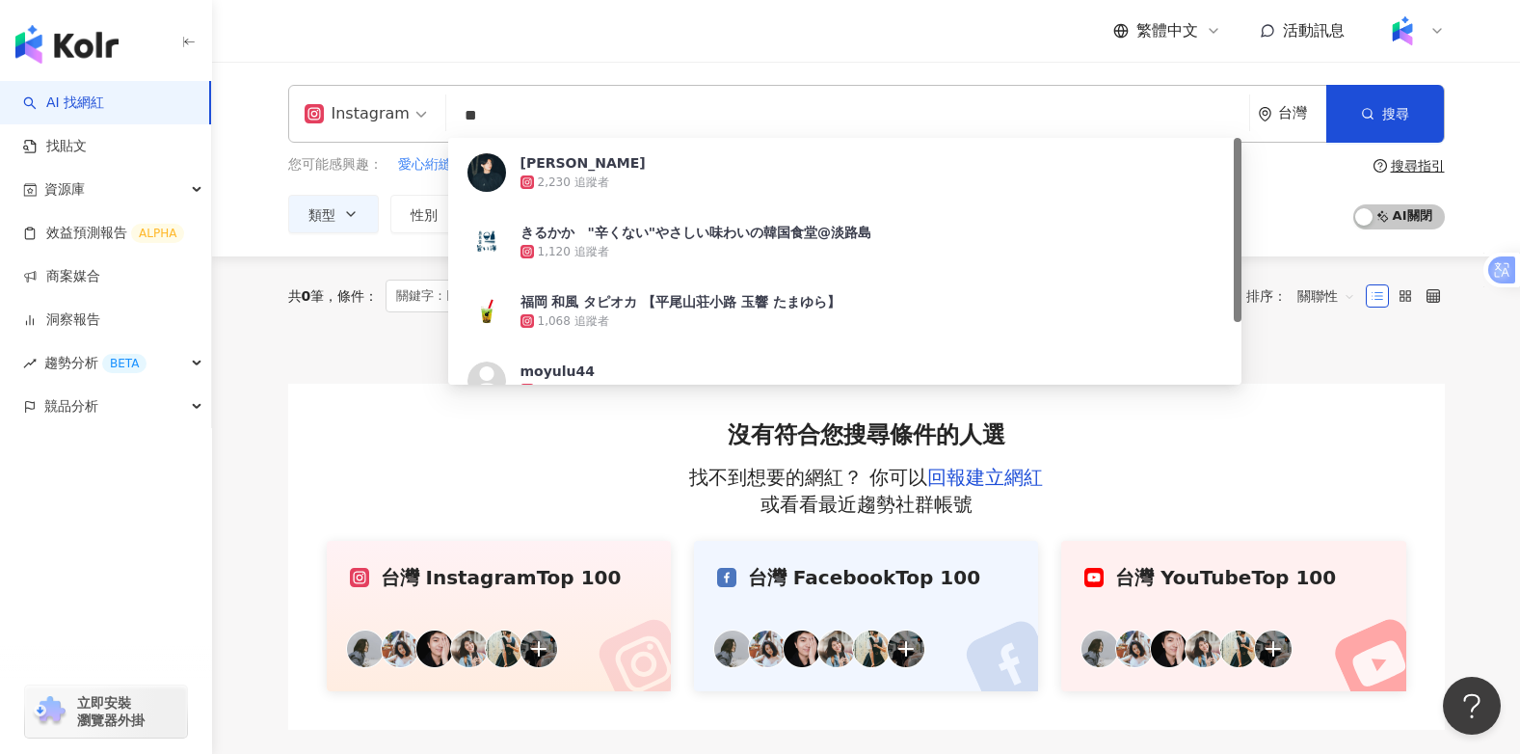
type input "***"
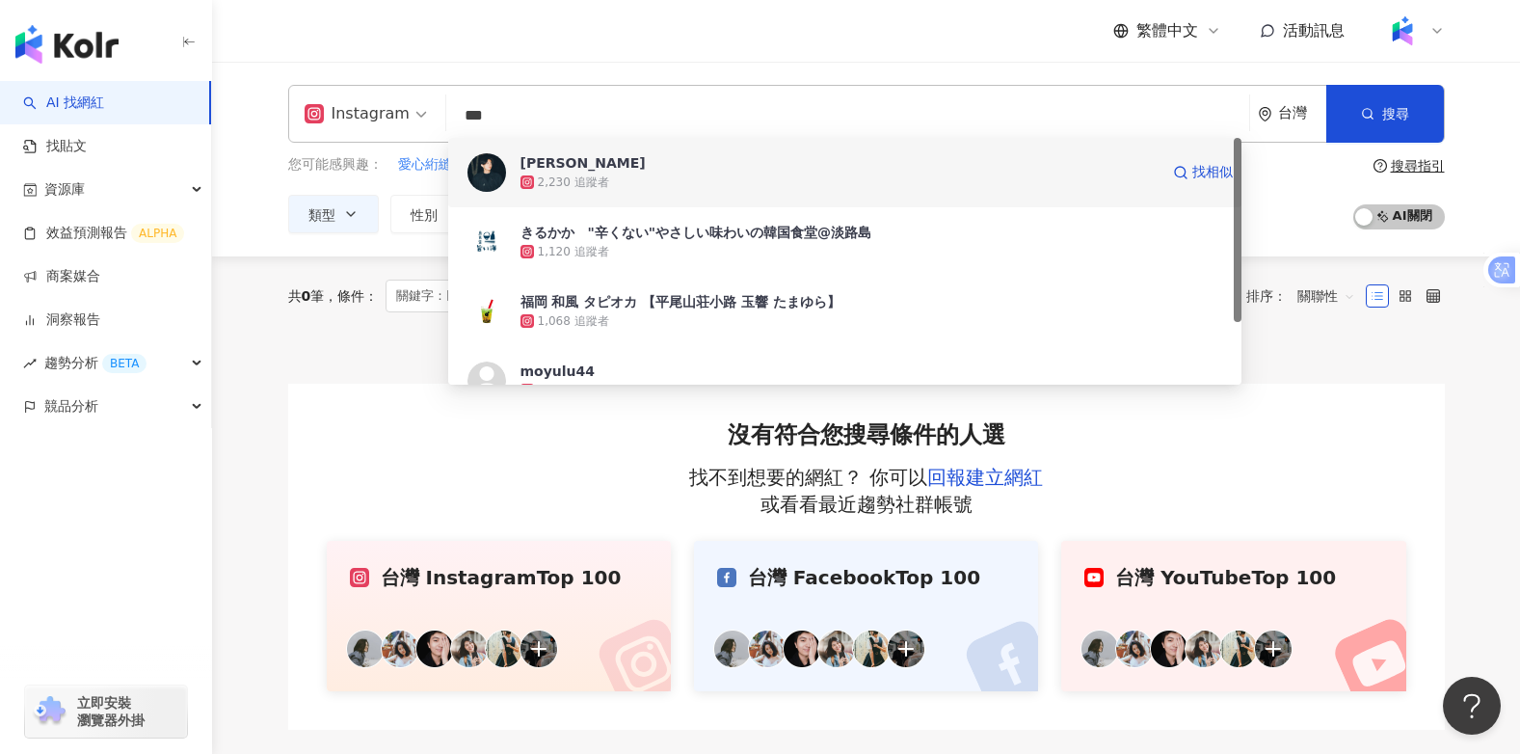
click at [494, 170] on img at bounding box center [486, 172] width 39 height 39
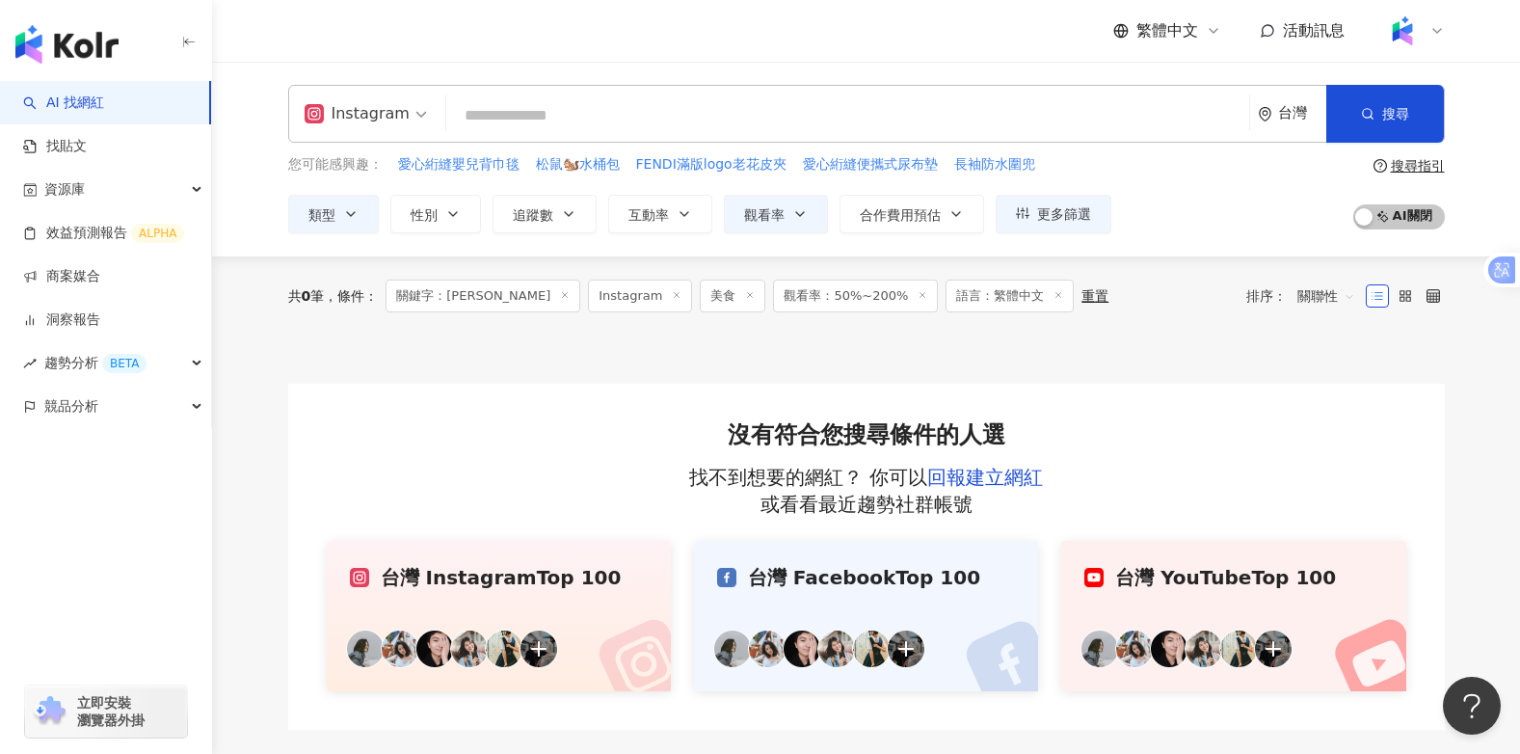
click at [498, 125] on input "search" at bounding box center [847, 115] width 787 height 37
click at [499, 118] on input "search" at bounding box center [847, 115] width 787 height 37
click at [357, 213] on icon "button" at bounding box center [350, 213] width 15 height 15
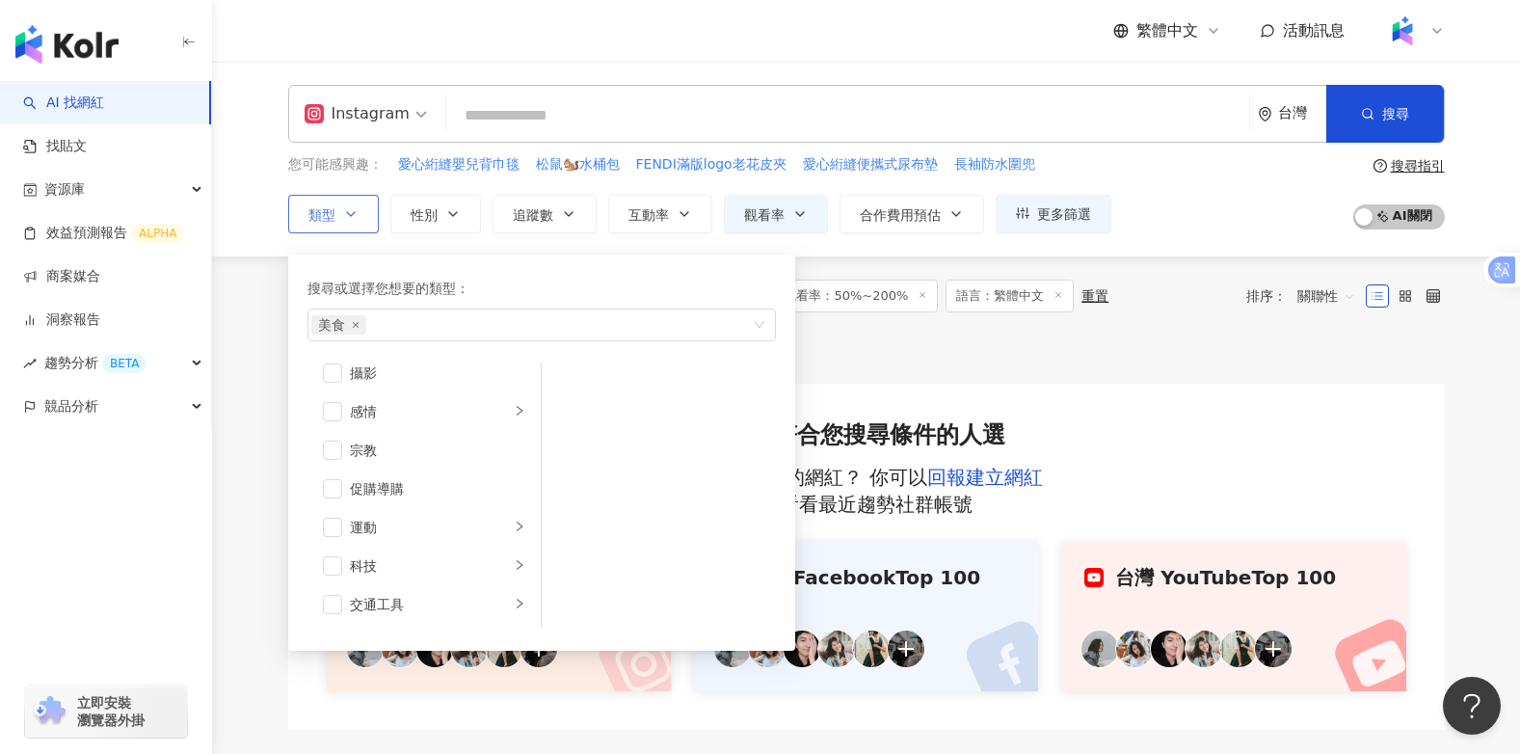
scroll to position [615, 0]
click at [529, 114] on input "search" at bounding box center [847, 115] width 787 height 37
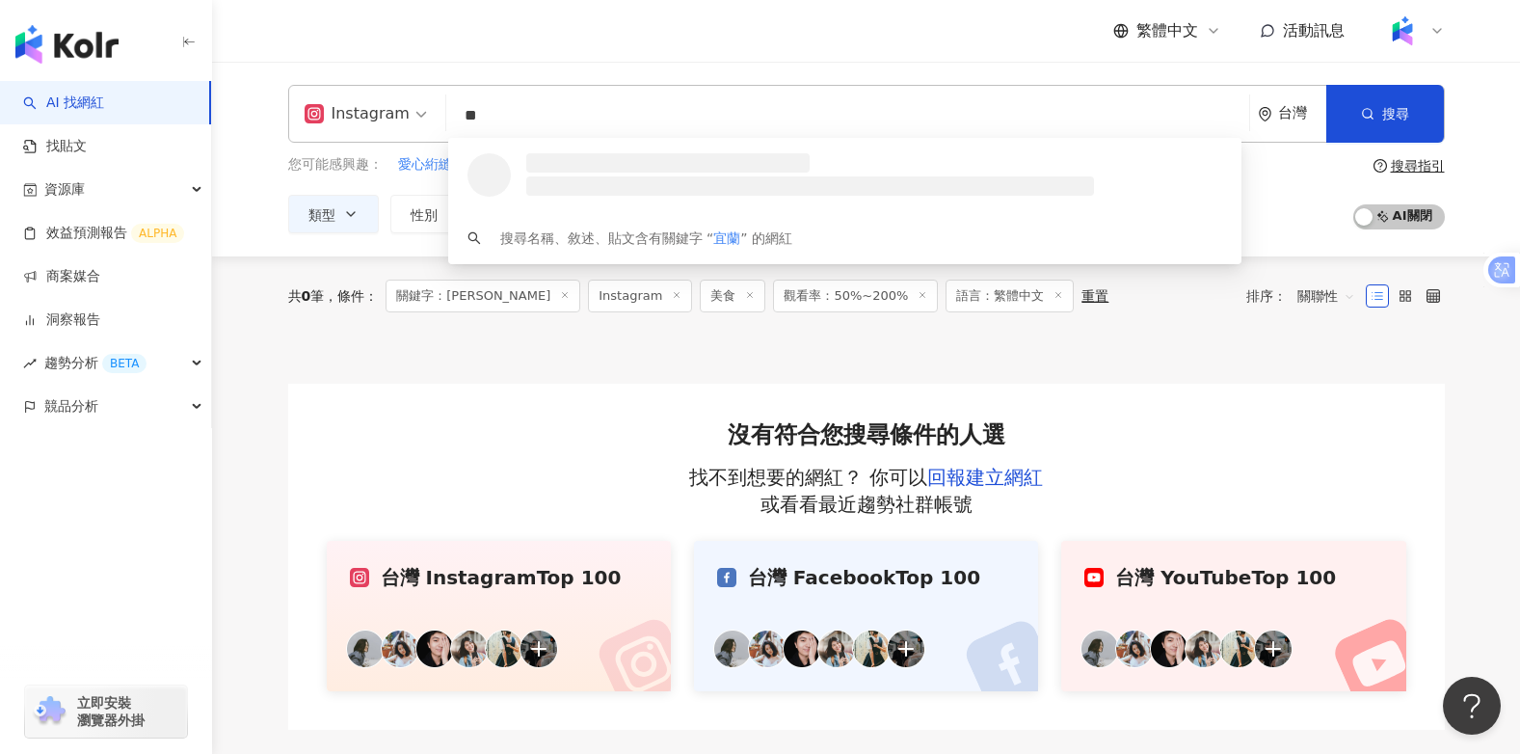
type input "*"
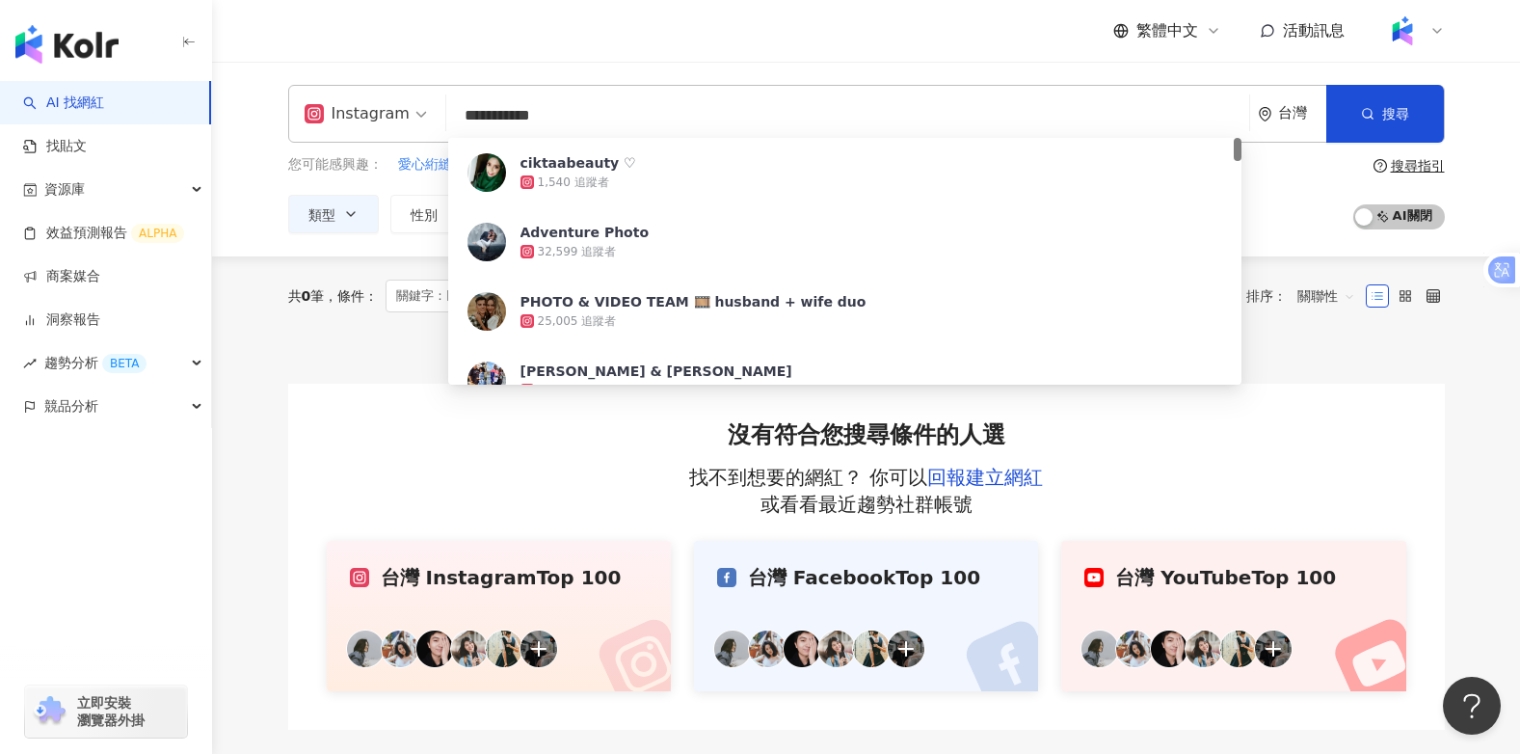
type input "**********"
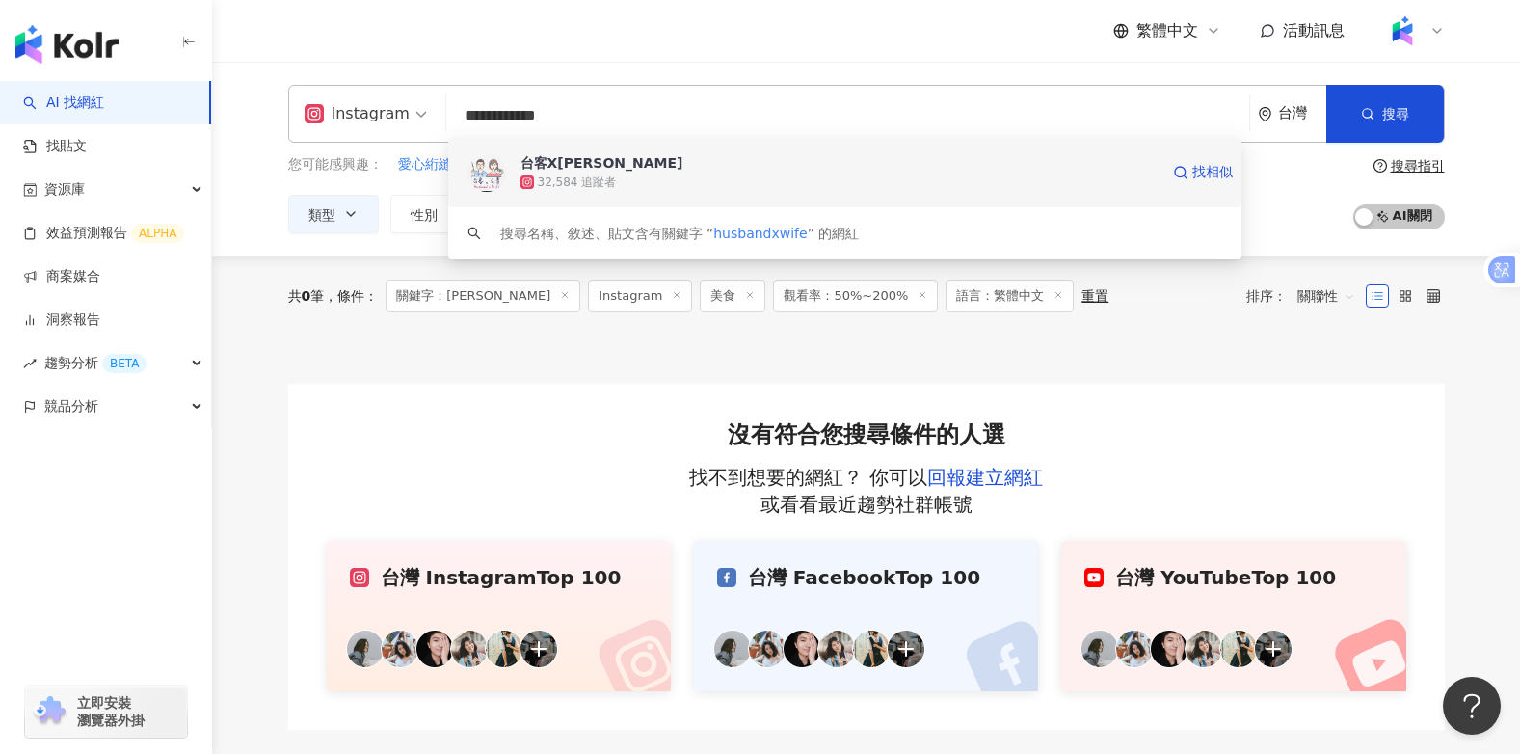
click at [499, 161] on img at bounding box center [486, 172] width 39 height 39
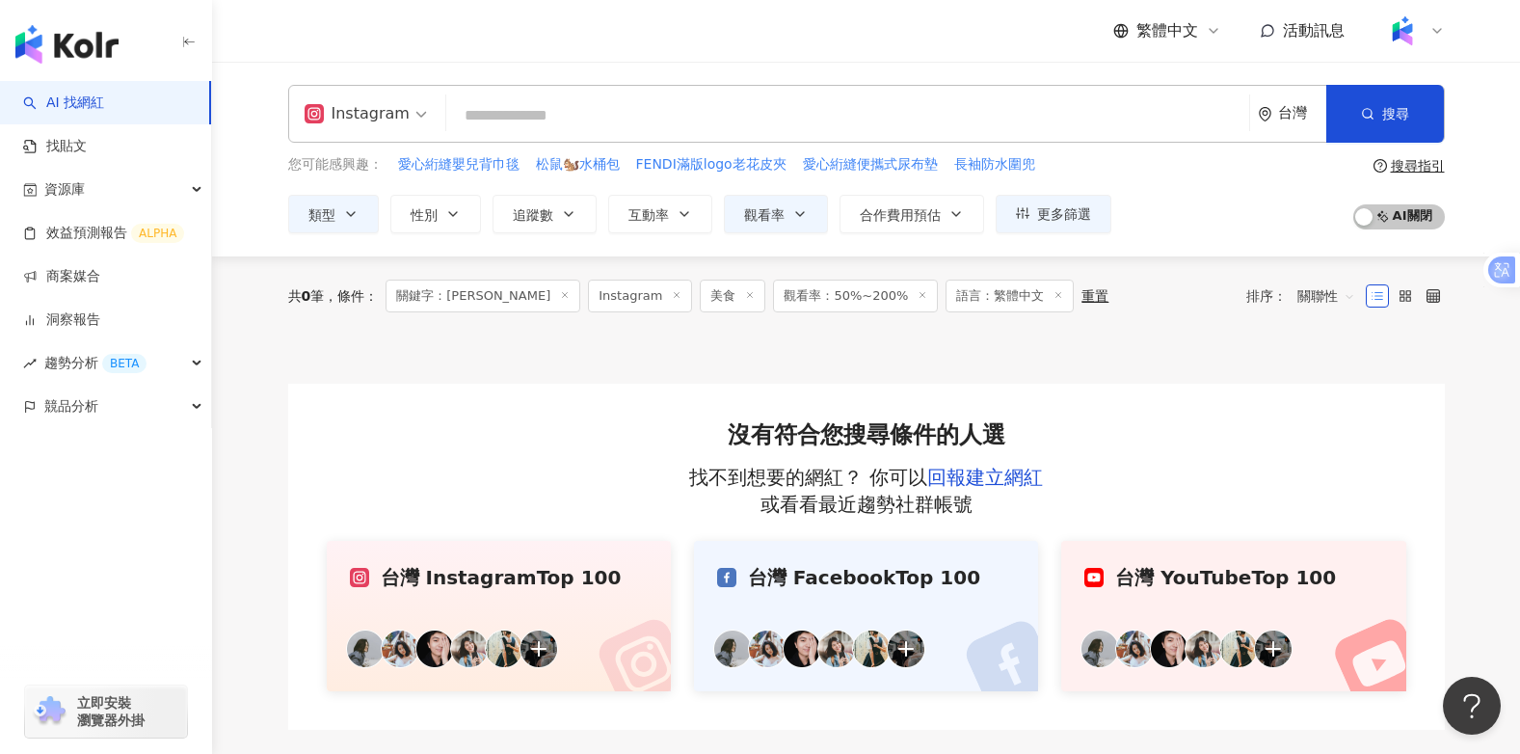
click at [491, 119] on input "search" at bounding box center [847, 115] width 787 height 37
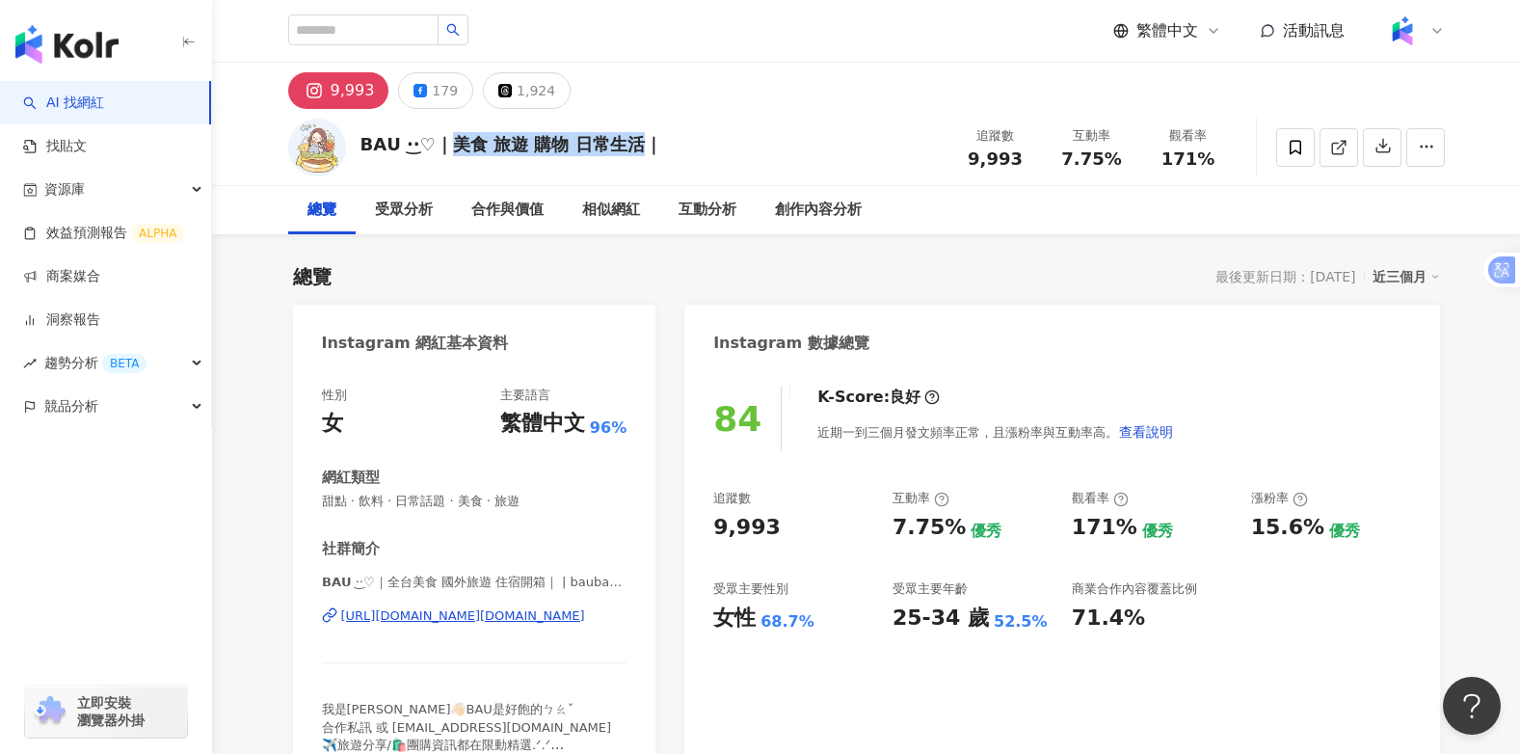
drag, startPoint x: 459, startPoint y: 145, endPoint x: 642, endPoint y: 143, distance: 183.1
click at [642, 143] on div "𝗕𝗔𝗨 ·͜·♡｜美食 旅遊 購物 日常生活｜" at bounding box center [511, 144] width 302 height 24
drag, startPoint x: 642, startPoint y: 143, endPoint x: 609, endPoint y: 145, distance: 32.8
copy div "旅遊 購物 日常生活｜"
click at [505, 206] on div "合作與價值" at bounding box center [507, 210] width 72 height 23
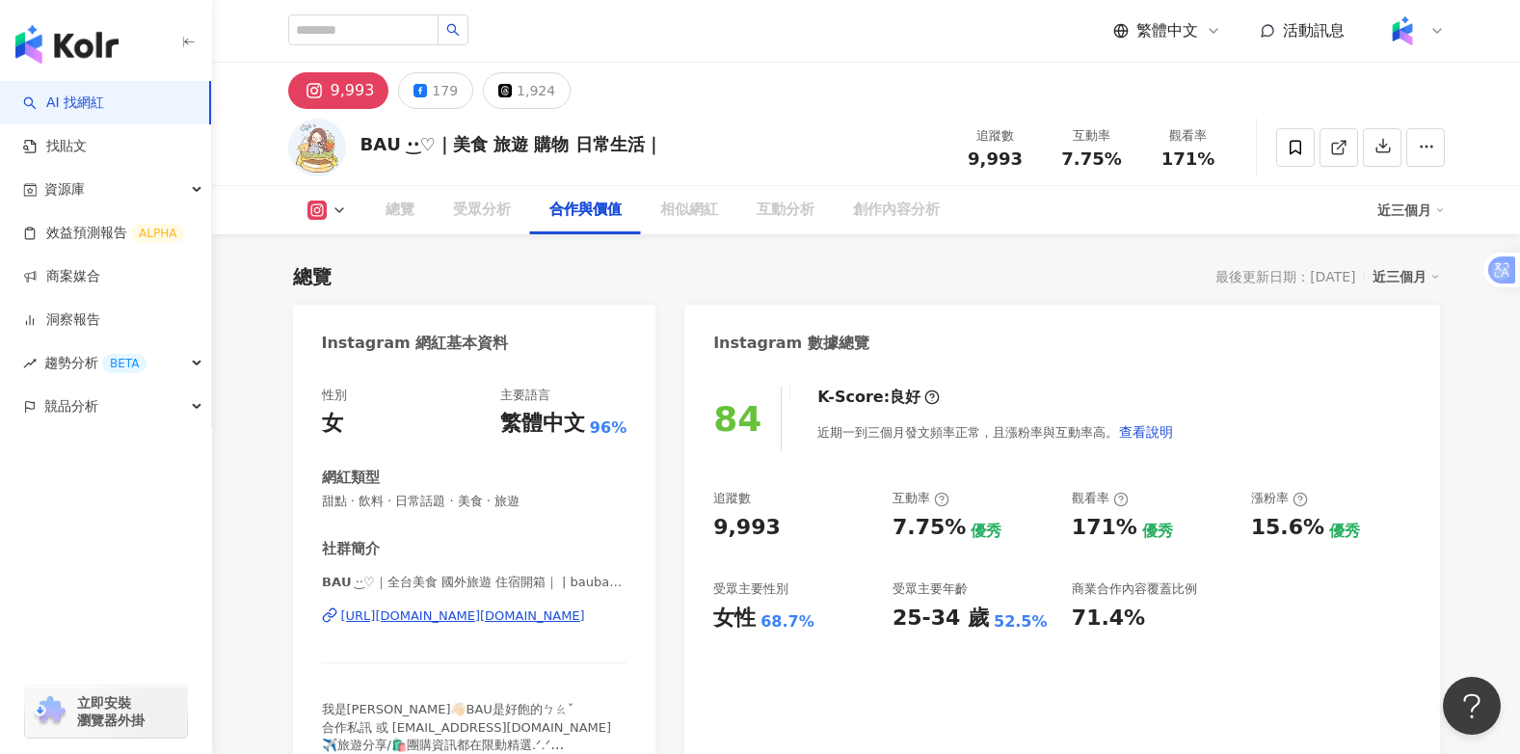
scroll to position [2610, 0]
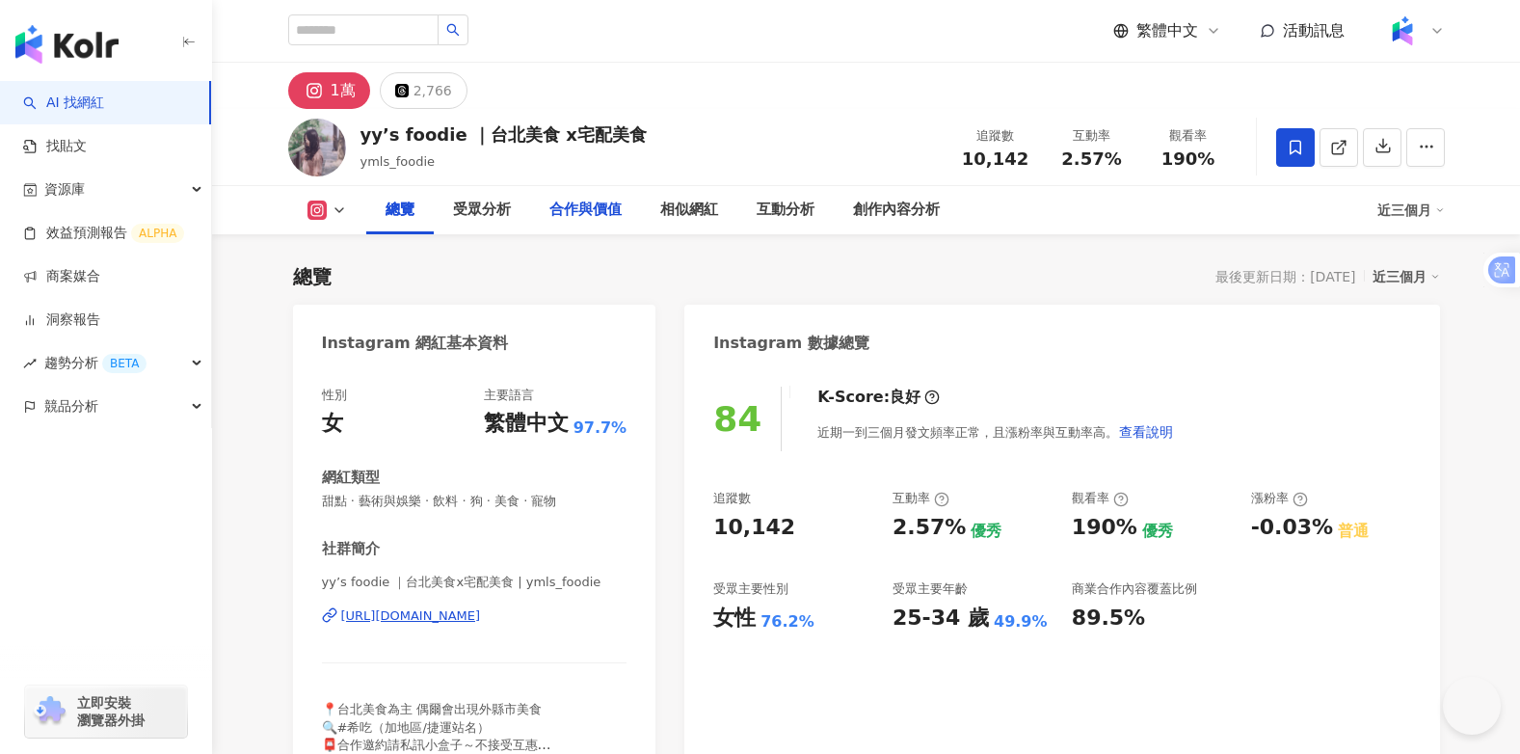
click at [583, 203] on div "合作與價值" at bounding box center [585, 210] width 72 height 23
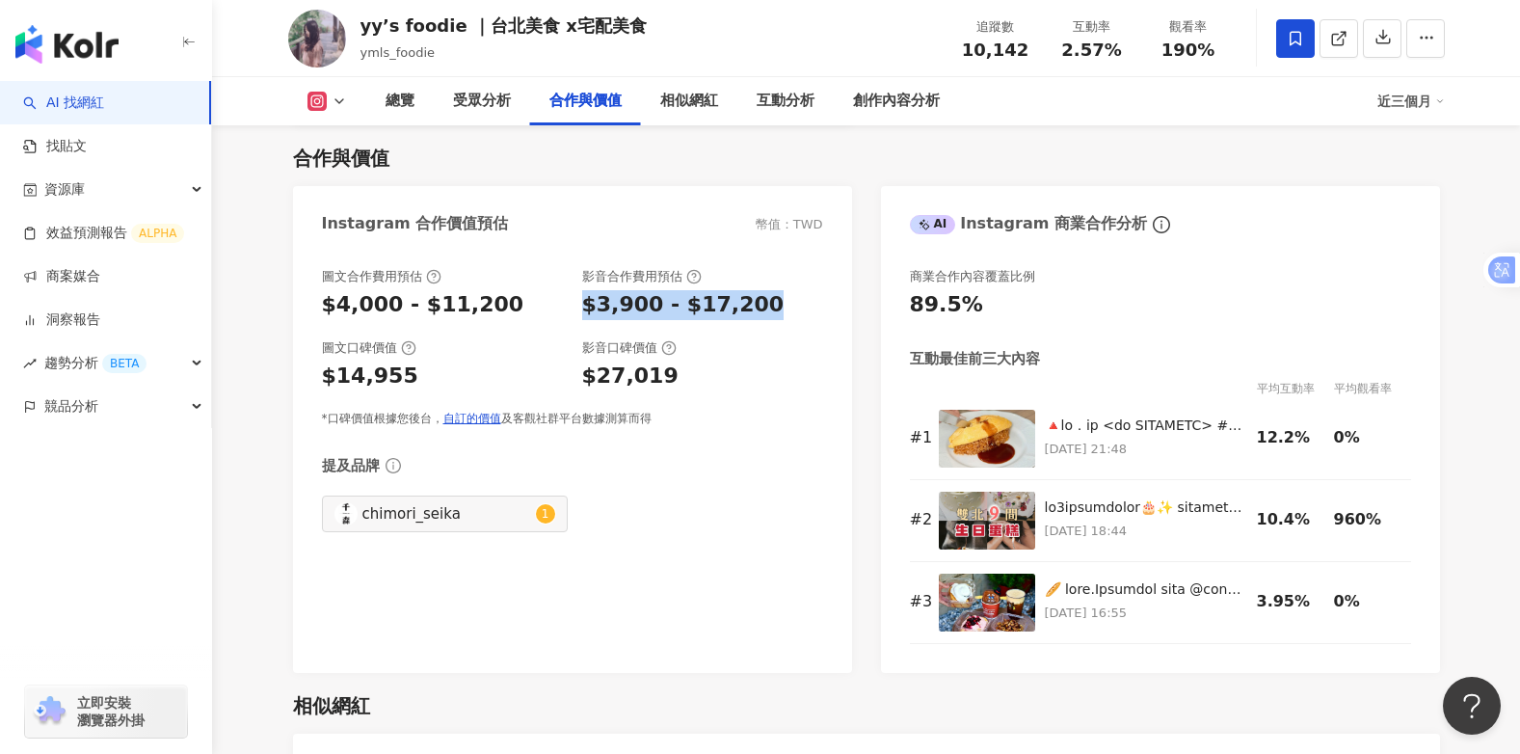
drag, startPoint x: 576, startPoint y: 305, endPoint x: 769, endPoint y: 306, distance: 192.7
click at [769, 306] on div "圖文合作費用預估 $4,000 - $11,200 影音合作費用預估 $3,900 - $17,200" at bounding box center [572, 294] width 501 height 52
drag, startPoint x: 769, startPoint y: 308, endPoint x: 720, endPoint y: 307, distance: 49.2
copy div "$3,900 - $17,200"
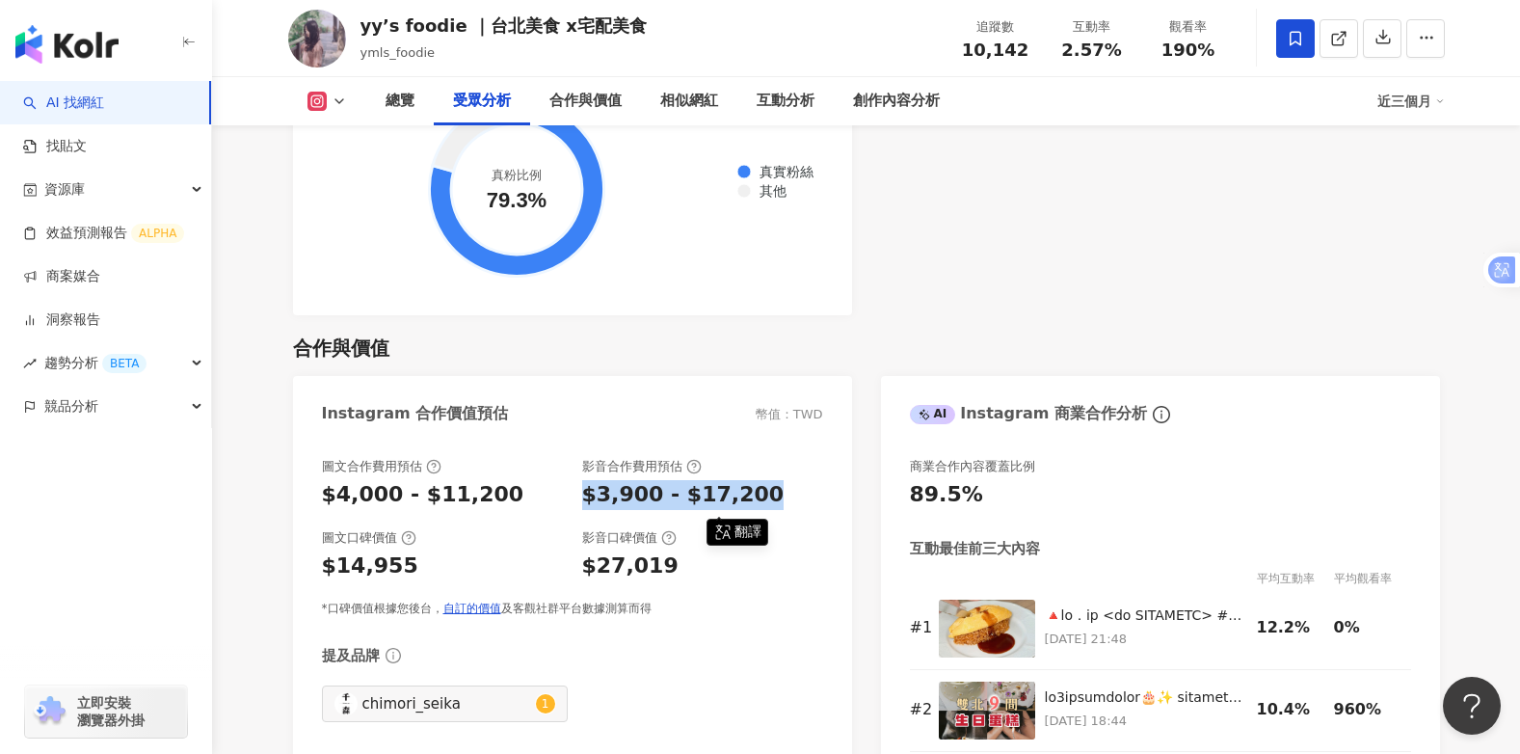
scroll to position [2417, 0]
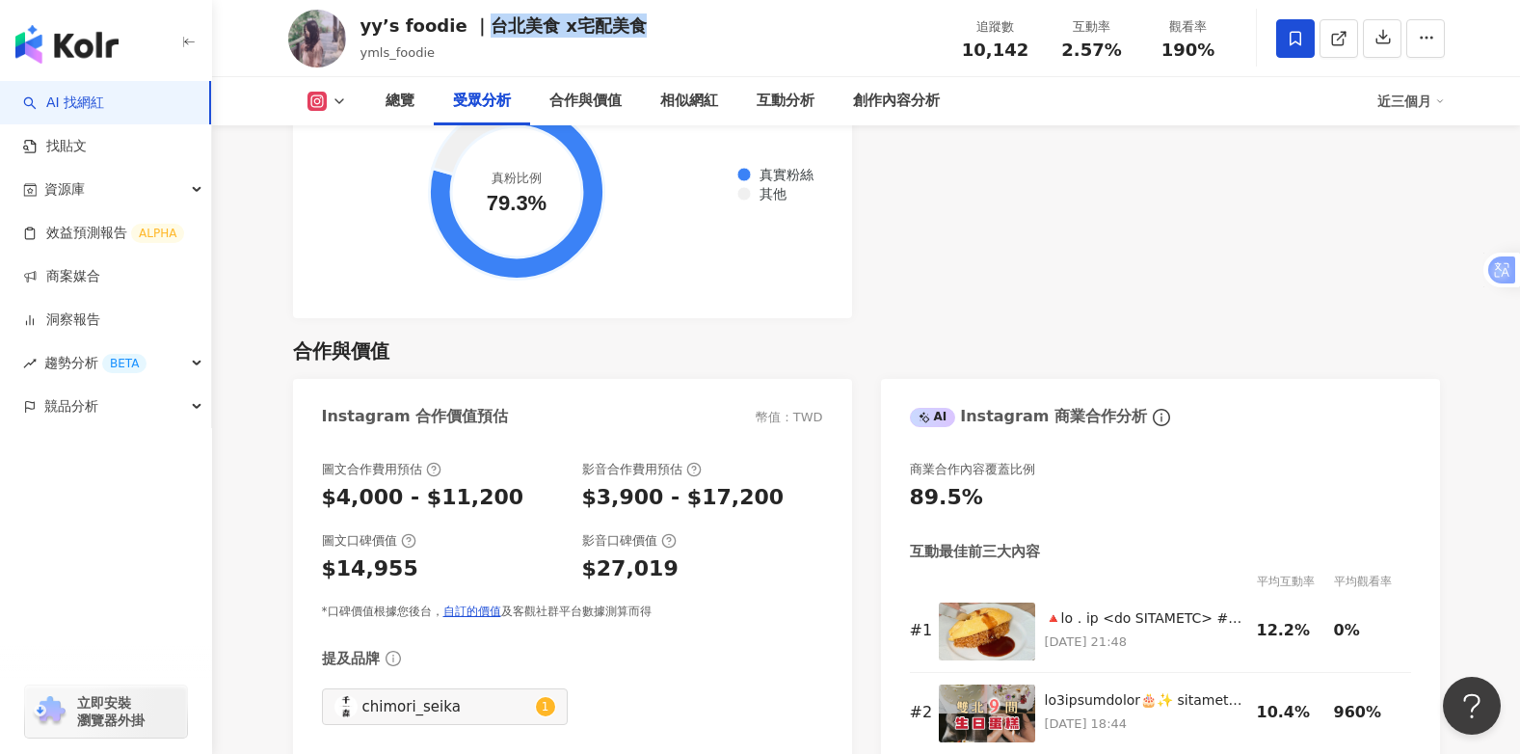
drag, startPoint x: 490, startPoint y: 27, endPoint x: 650, endPoint y: 24, distance: 161.0
click at [650, 24] on div "yy’s foodie ｜台北美食 x宅配美食 ymls_foodie 追蹤數 10,142 互動率 2.57% 觀看率 190%" at bounding box center [867, 38] width 1234 height 76
drag, startPoint x: 650, startPoint y: 24, endPoint x: 593, endPoint y: 23, distance: 57.8
copy div "台北美食 x宅配美食"
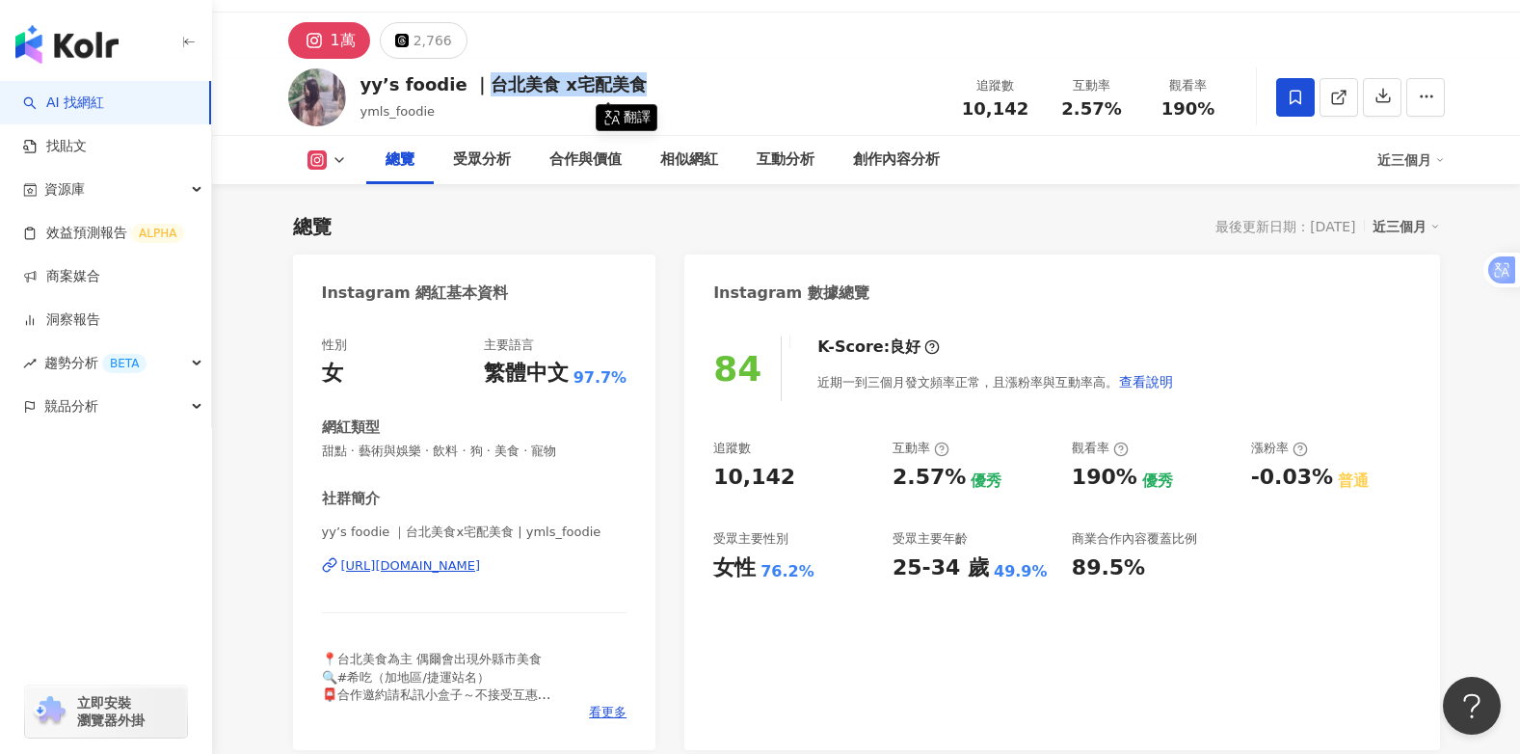
scroll to position [0, 0]
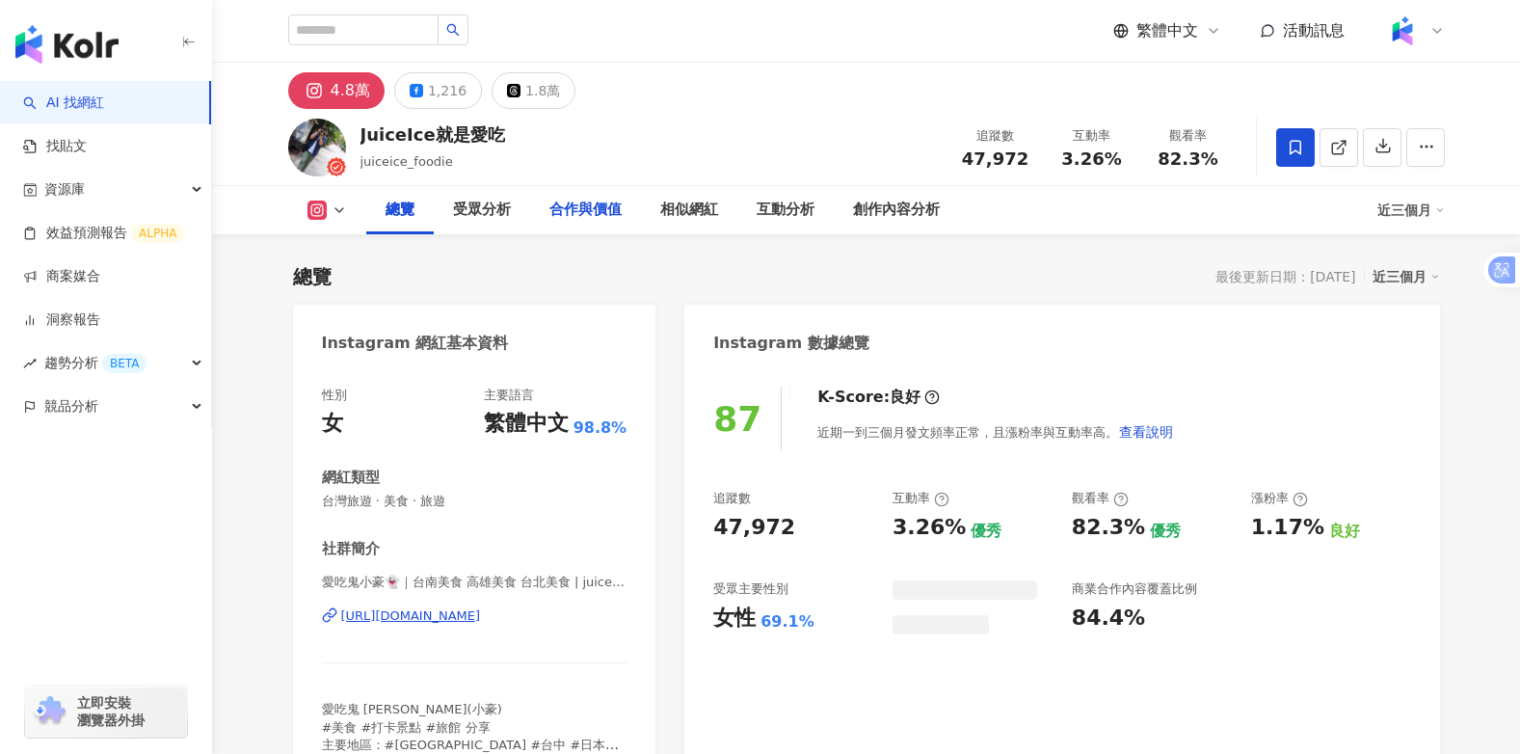
click at [567, 206] on div "合作與價值" at bounding box center [585, 210] width 72 height 23
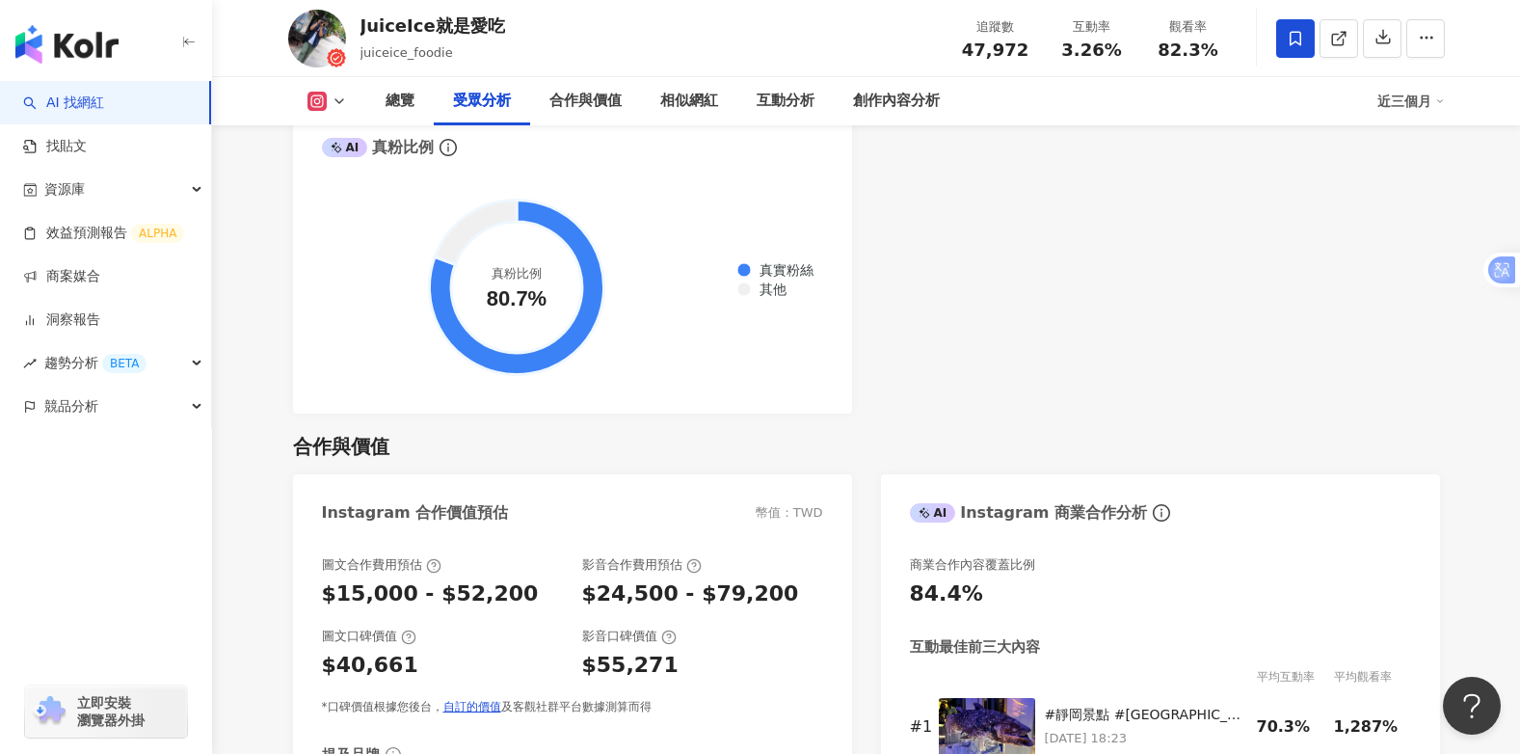
scroll to position [2110, 0]
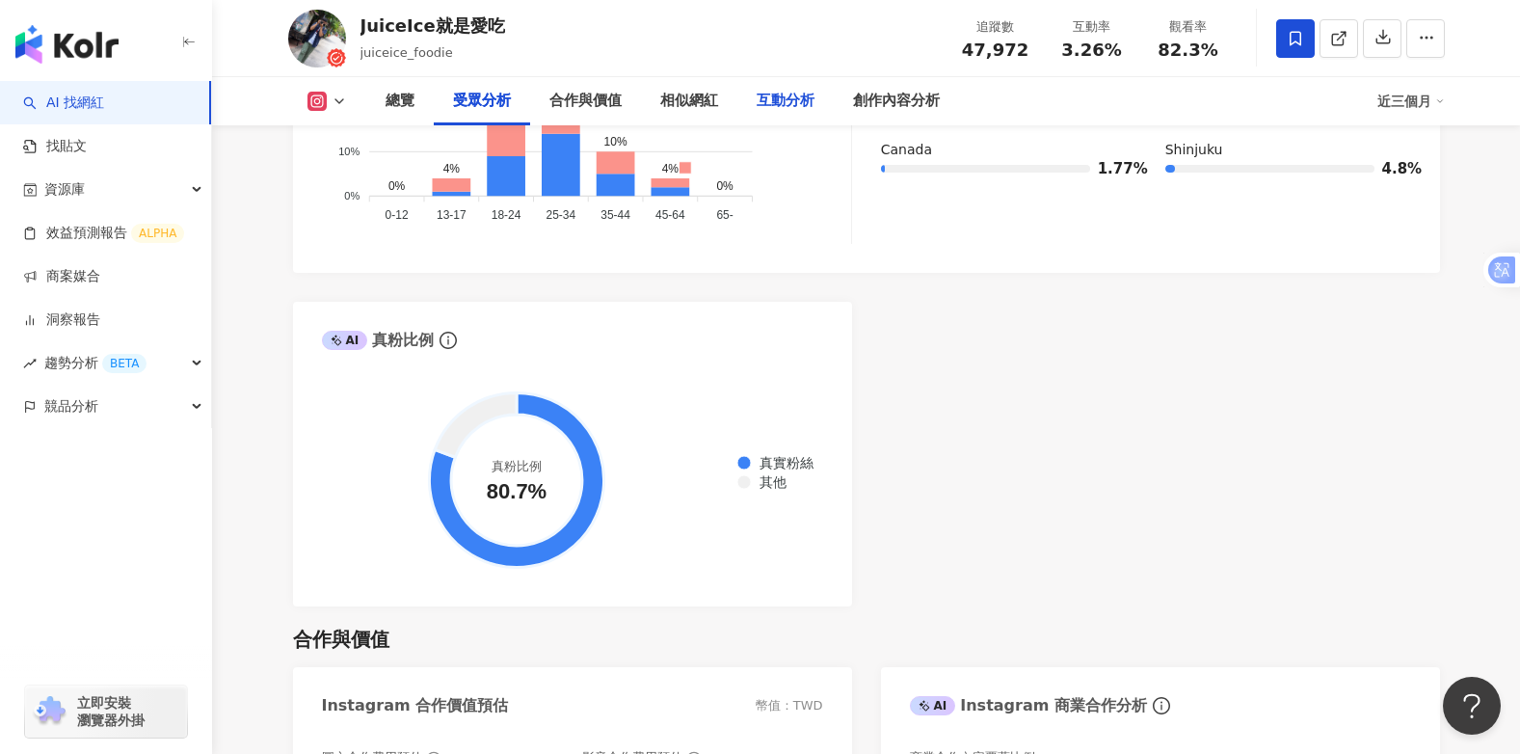
click at [770, 94] on div "互動分析" at bounding box center [785, 101] width 58 height 23
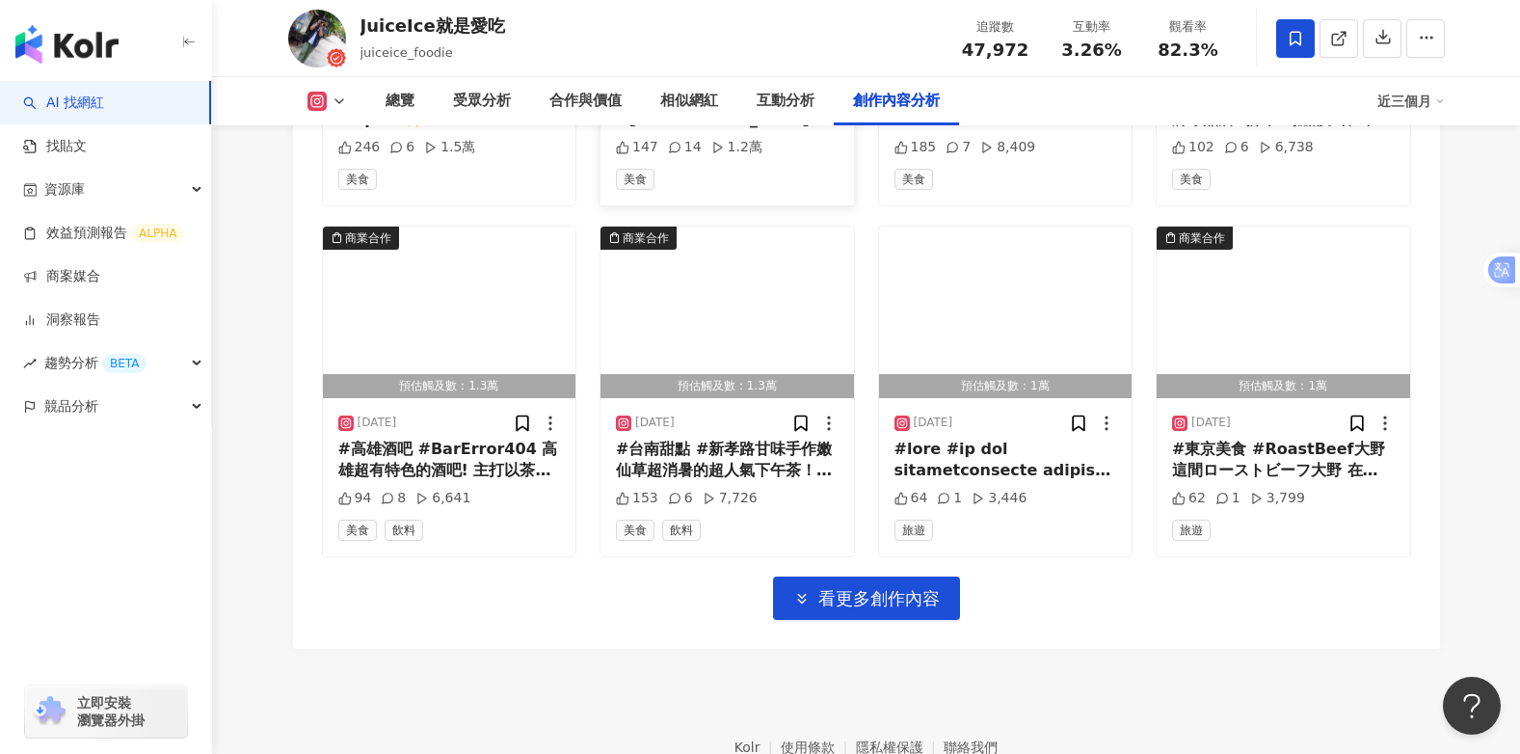
scroll to position [6626, 0]
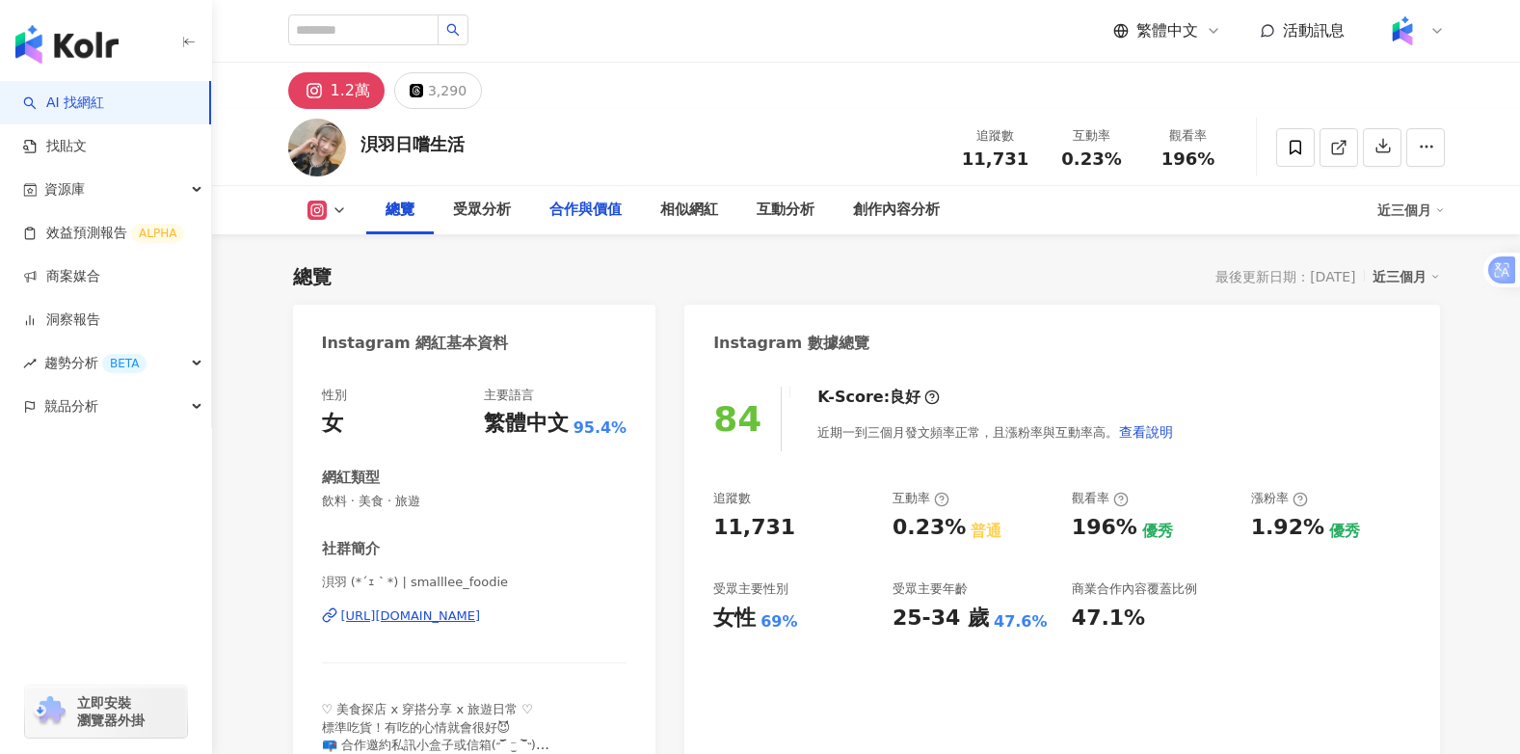
click at [580, 212] on div "合作與價值" at bounding box center [585, 210] width 72 height 23
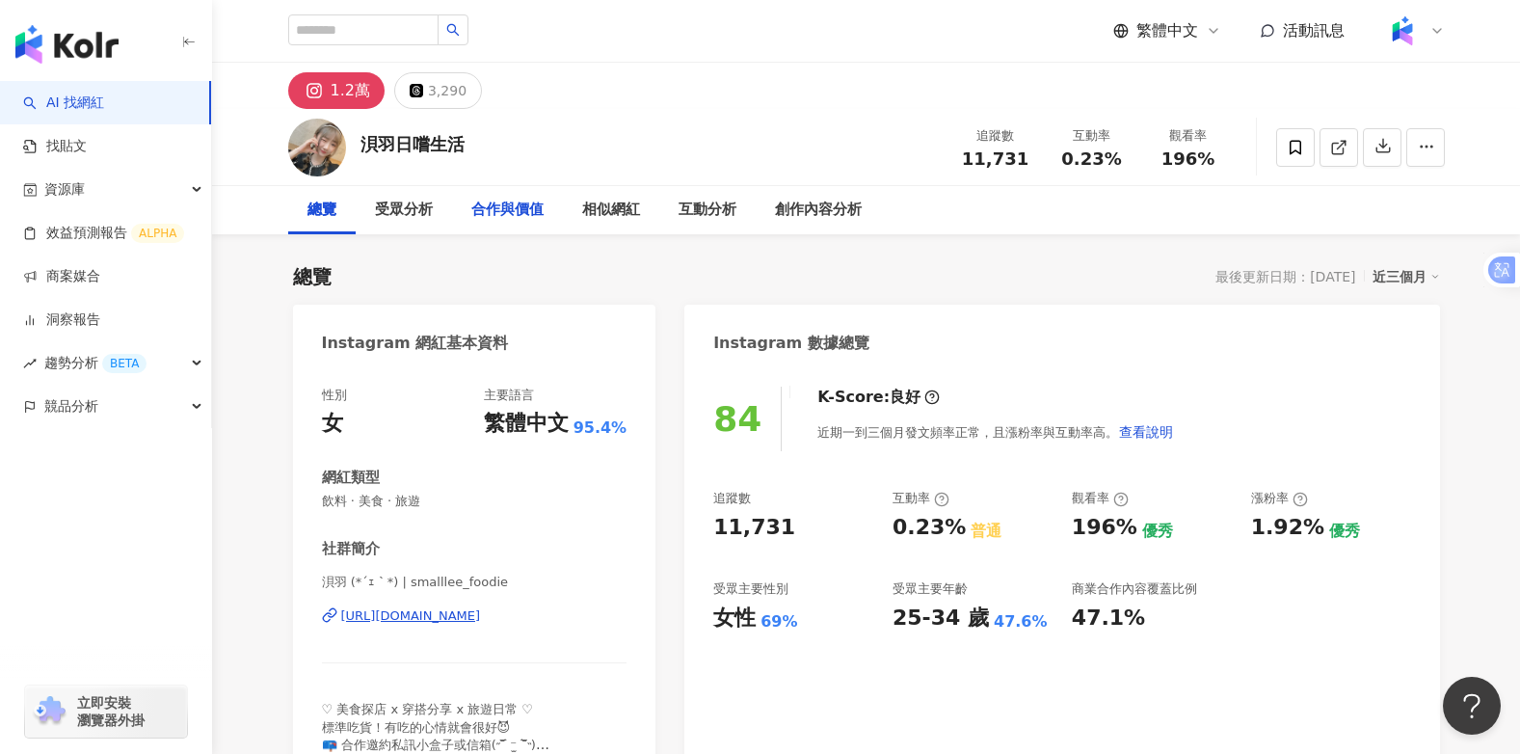
click at [510, 203] on div "合作與價值" at bounding box center [507, 210] width 72 height 23
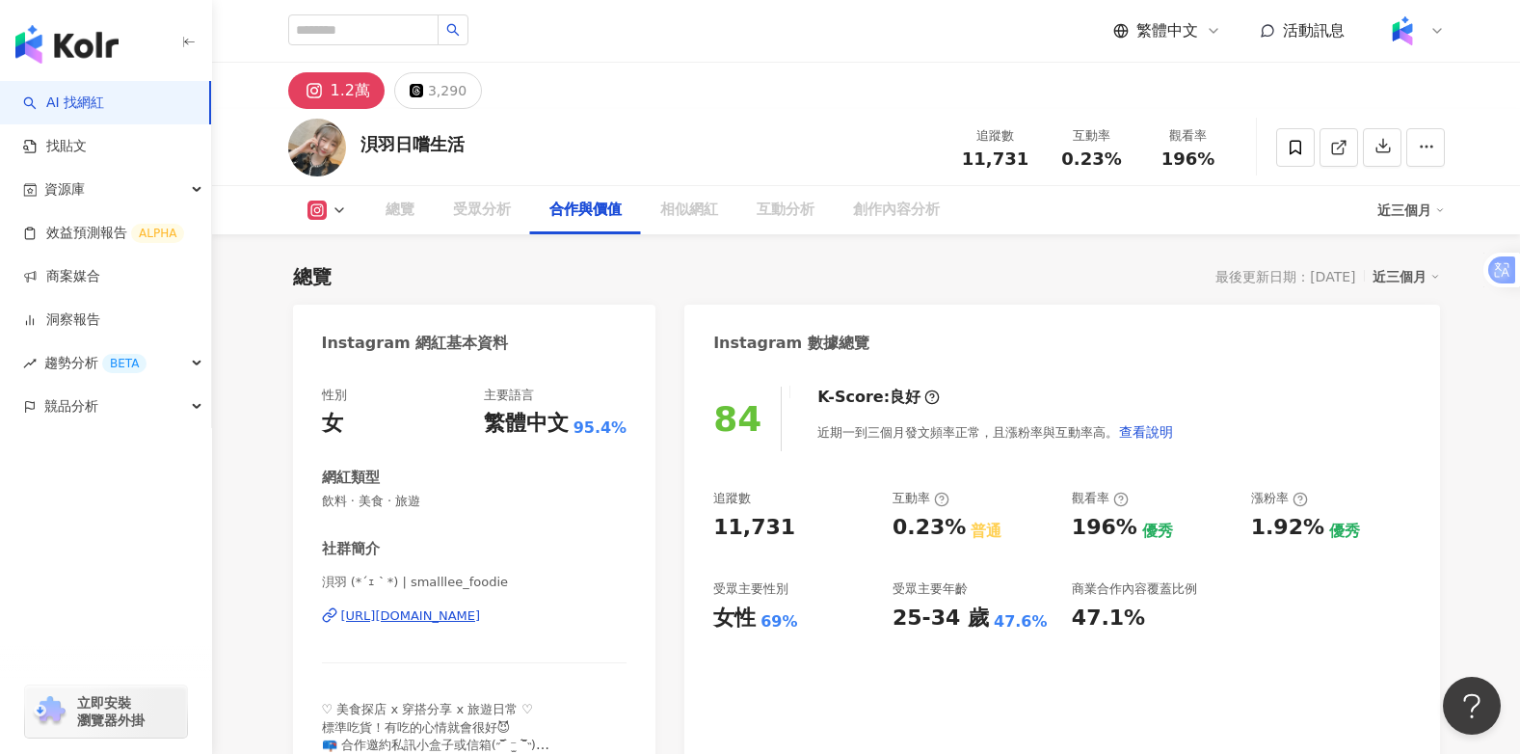
scroll to position [2610, 0]
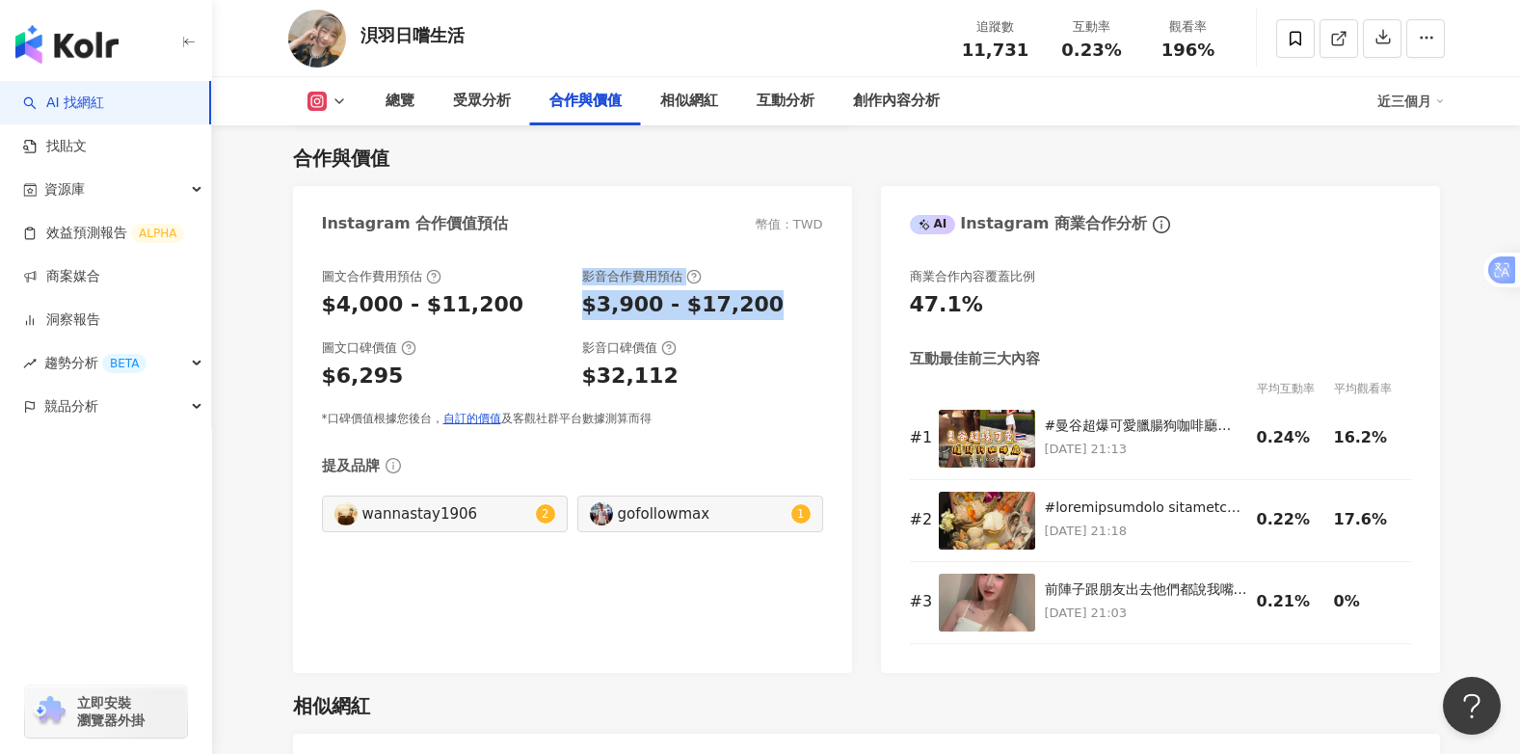
drag, startPoint x: 760, startPoint y: 310, endPoint x: 570, endPoint y: 311, distance: 190.8
click at [570, 311] on div "圖文合作費用預估 $4,000 - $11,200 影音合作費用預估 $3,900 - $17,200" at bounding box center [572, 294] width 501 height 52
drag, startPoint x: 570, startPoint y: 311, endPoint x: 594, endPoint y: 311, distance: 24.1
copy div "影音合作費用預估 $3,900 - $17,200"
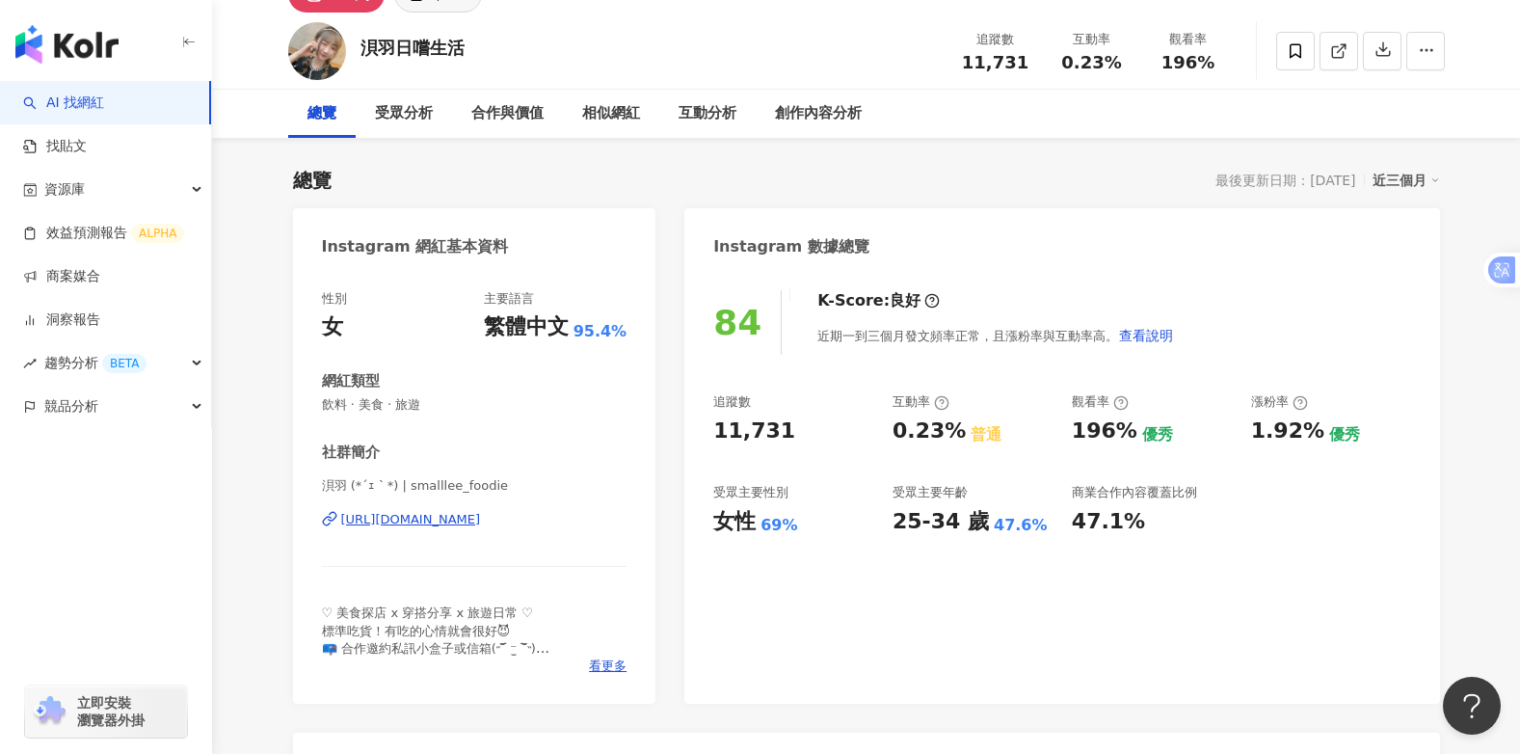
scroll to position [0, 0]
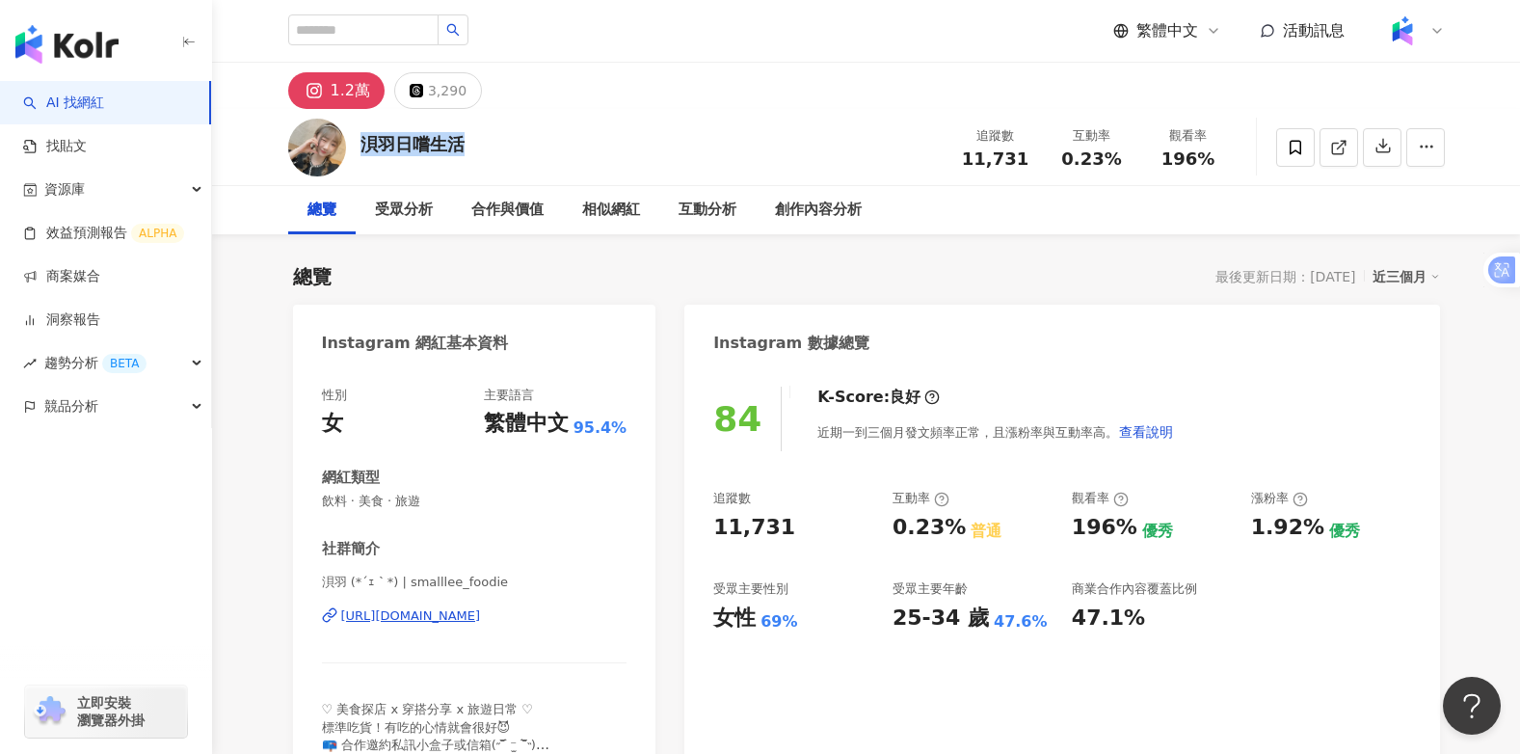
drag, startPoint x: 483, startPoint y: 144, endPoint x: 360, endPoint y: 144, distance: 122.4
click at [360, 144] on div "浿羽日嚐生活 追蹤數 11,731 互動率 0.23% 觀看率 196%" at bounding box center [867, 147] width 1234 height 76
copy div "浿羽日嚐生活"
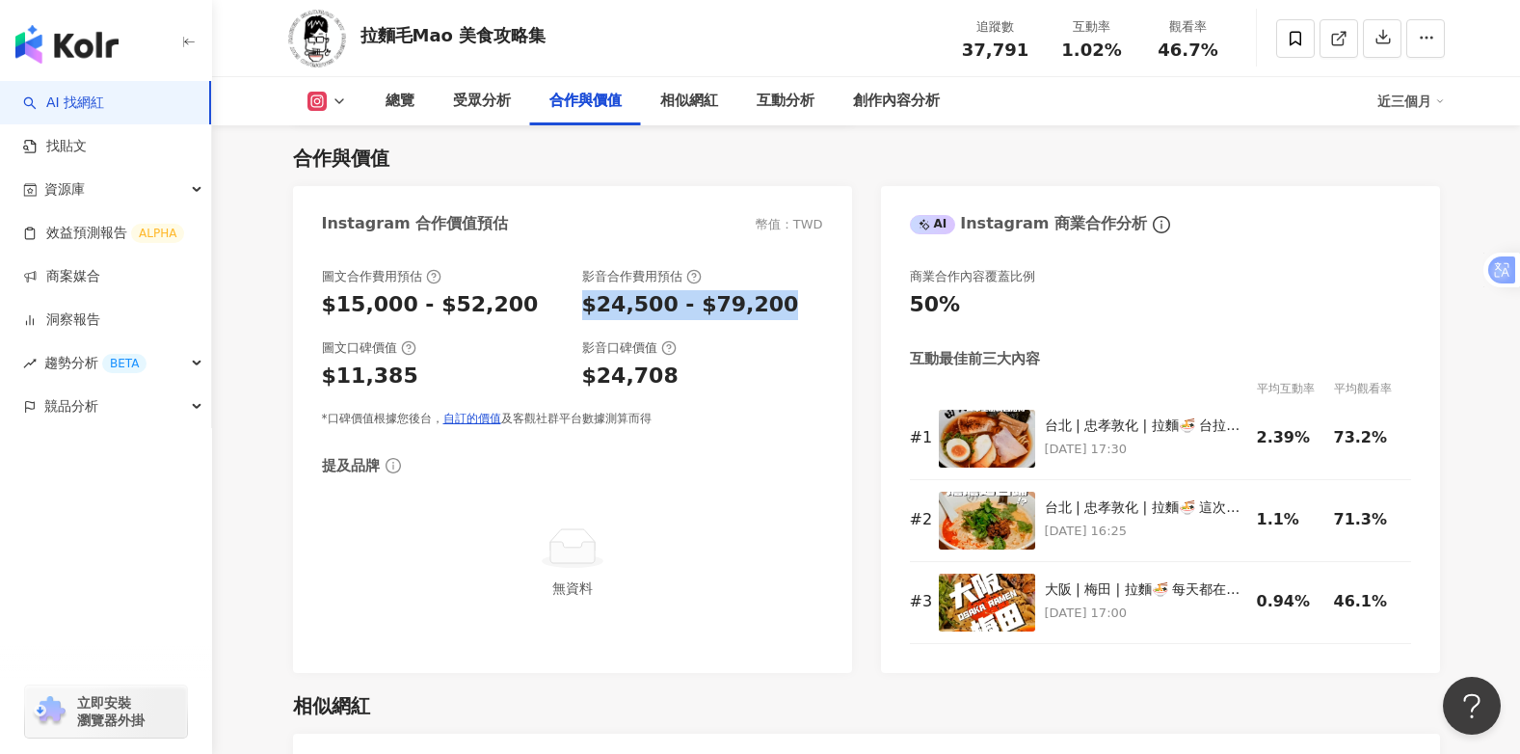
drag, startPoint x: 584, startPoint y: 303, endPoint x: 798, endPoint y: 306, distance: 214.0
click at [798, 306] on div "$24,500 - $79,200" at bounding box center [702, 305] width 241 height 30
drag, startPoint x: 796, startPoint y: 306, endPoint x: 731, endPoint y: 306, distance: 64.6
copy div "$24,500 - $79,200"
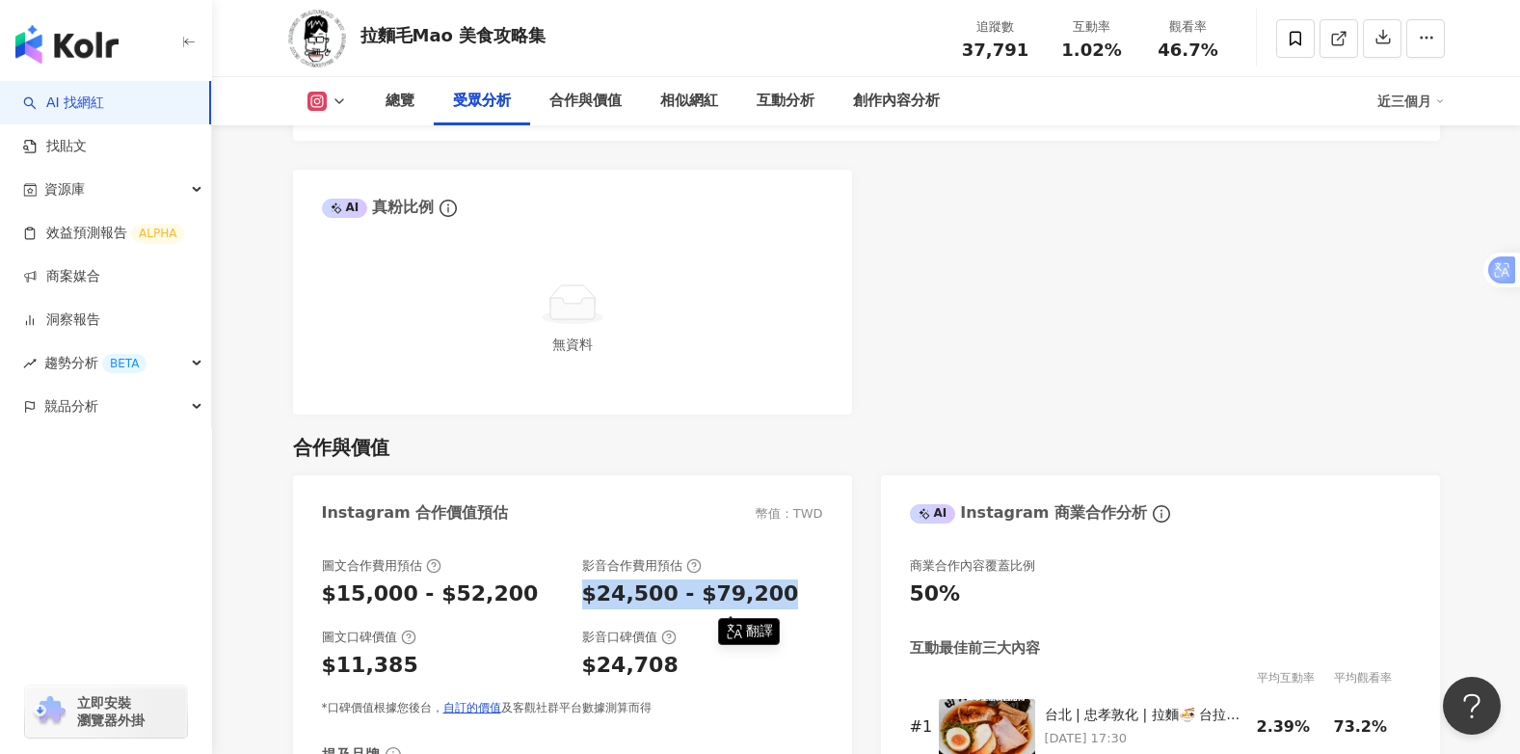
scroll to position [1875, 0]
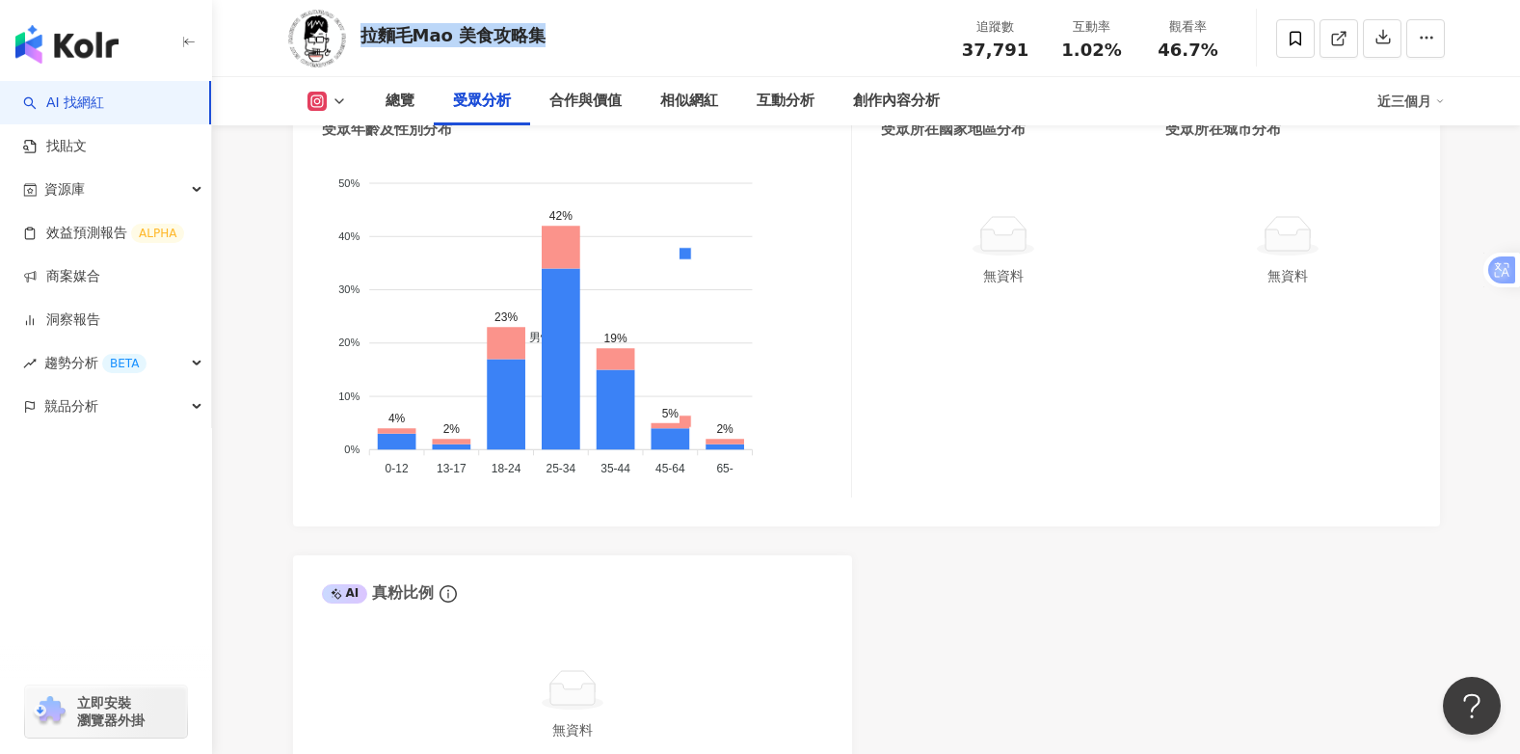
drag, startPoint x: 553, startPoint y: 36, endPoint x: 361, endPoint y: 32, distance: 191.8
click at [361, 32] on div "拉麵毛Mao 美食攻略集 追蹤數 37,791 互動率 1.02% 觀看率 46.7%" at bounding box center [867, 38] width 1234 height 76
copy div "拉麵毛Mao 美食攻略集"
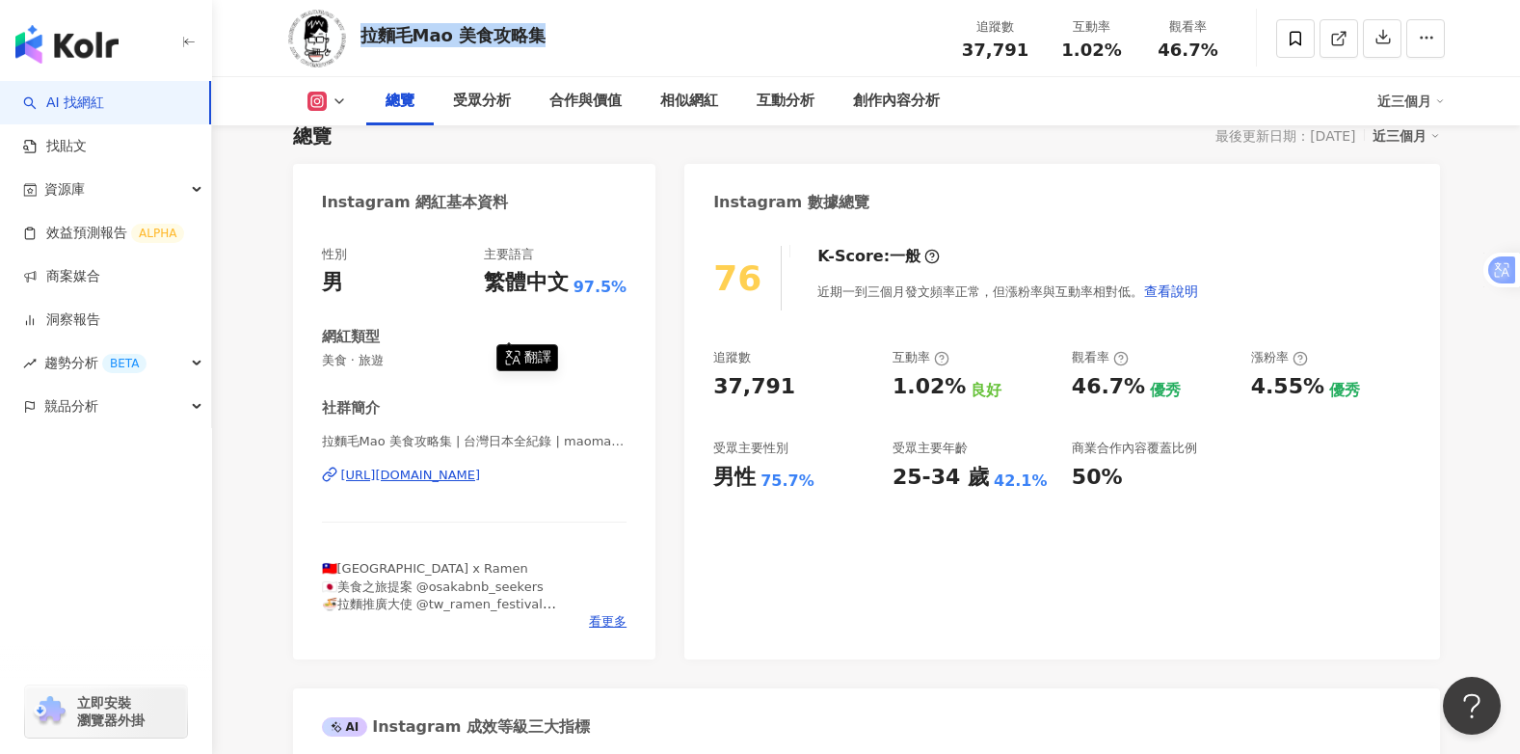
scroll to position [0, 0]
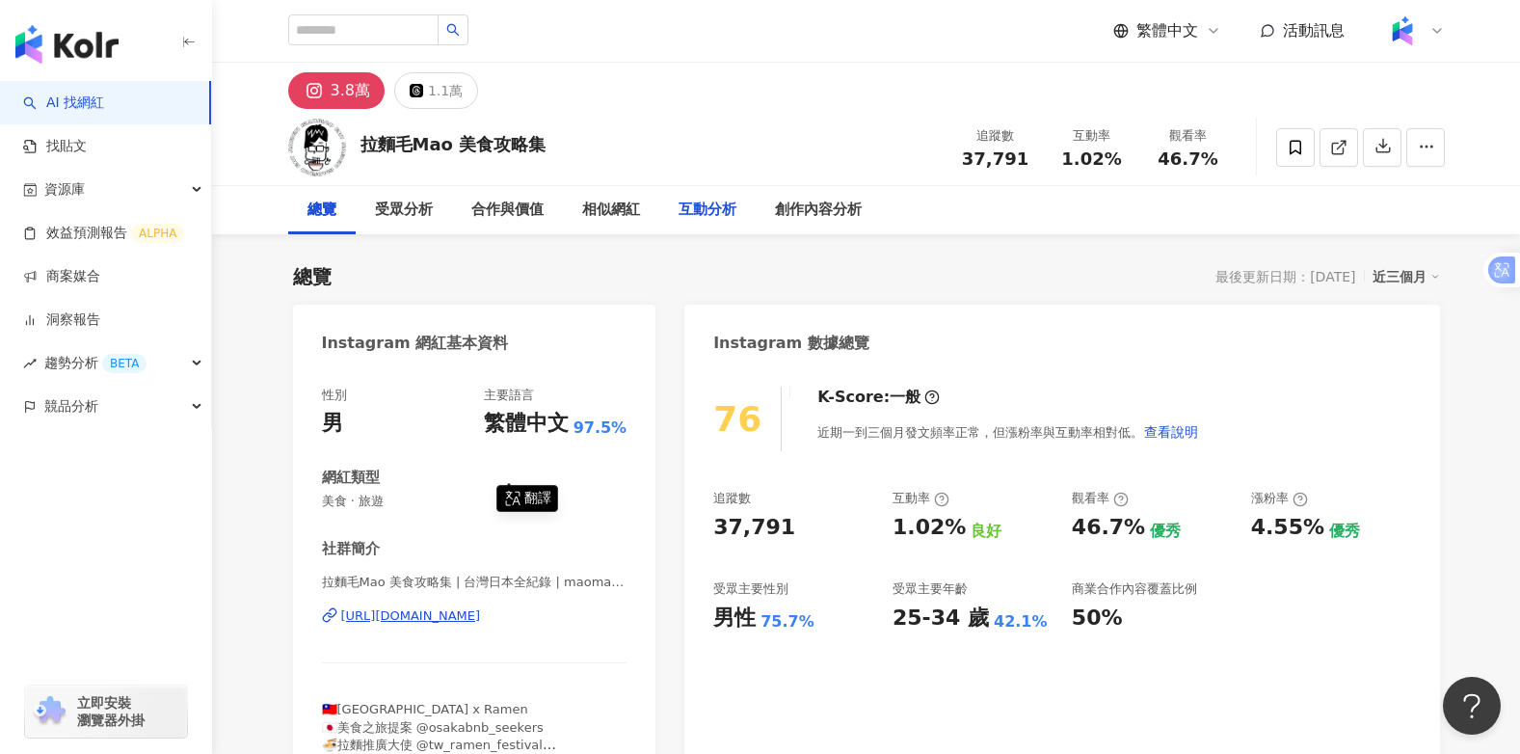
click at [711, 203] on div "互動分析" at bounding box center [707, 210] width 58 height 23
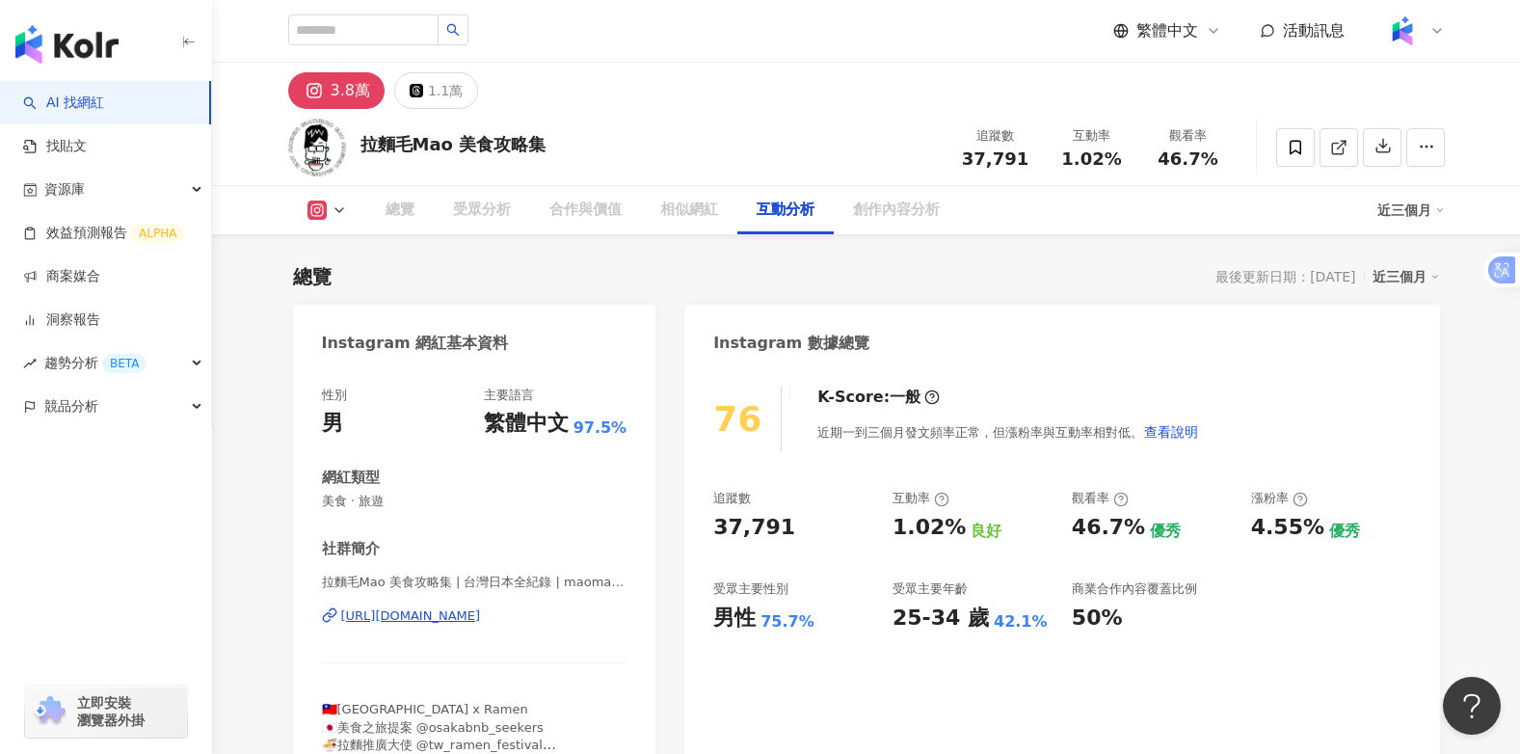
scroll to position [3746, 0]
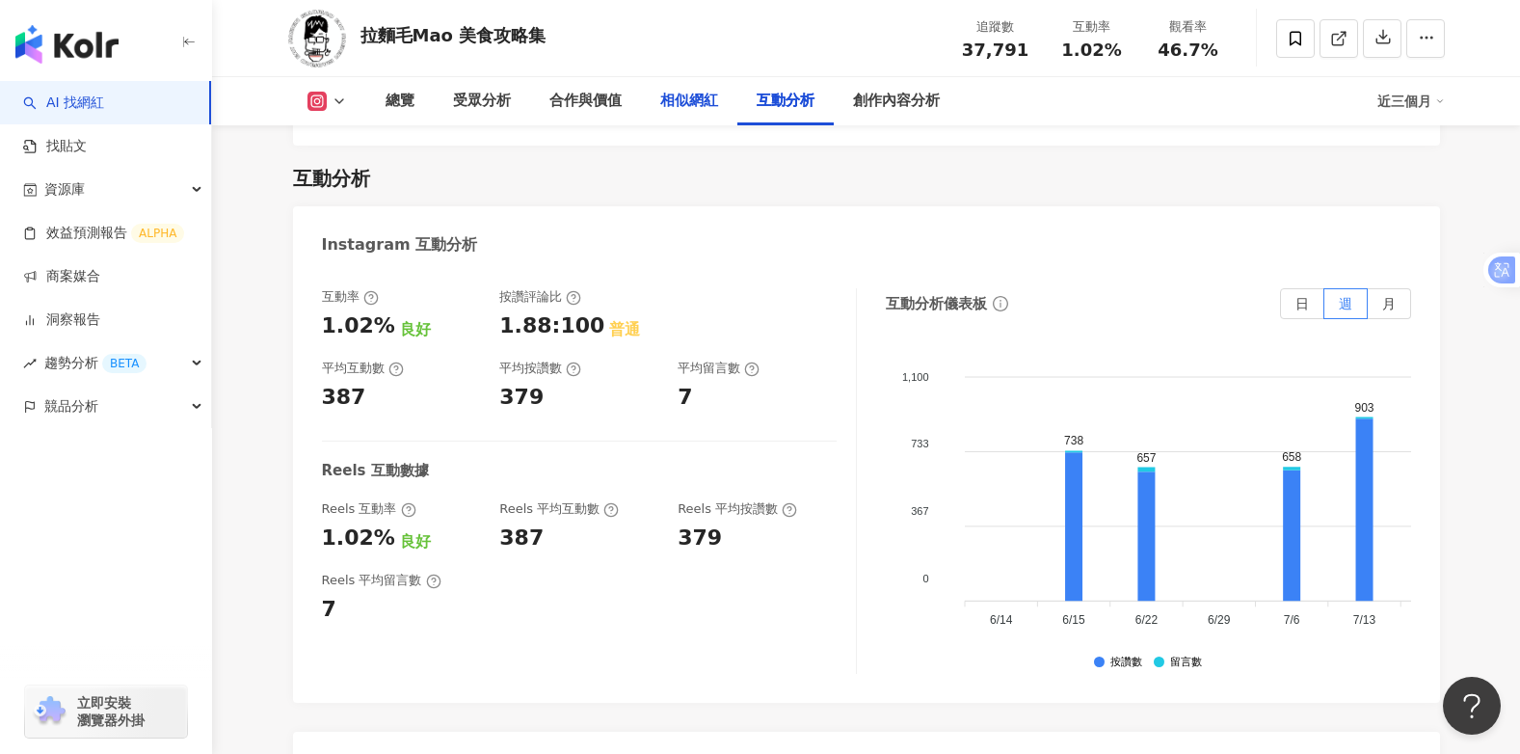
click at [686, 94] on div "相似網紅" at bounding box center [689, 101] width 58 height 23
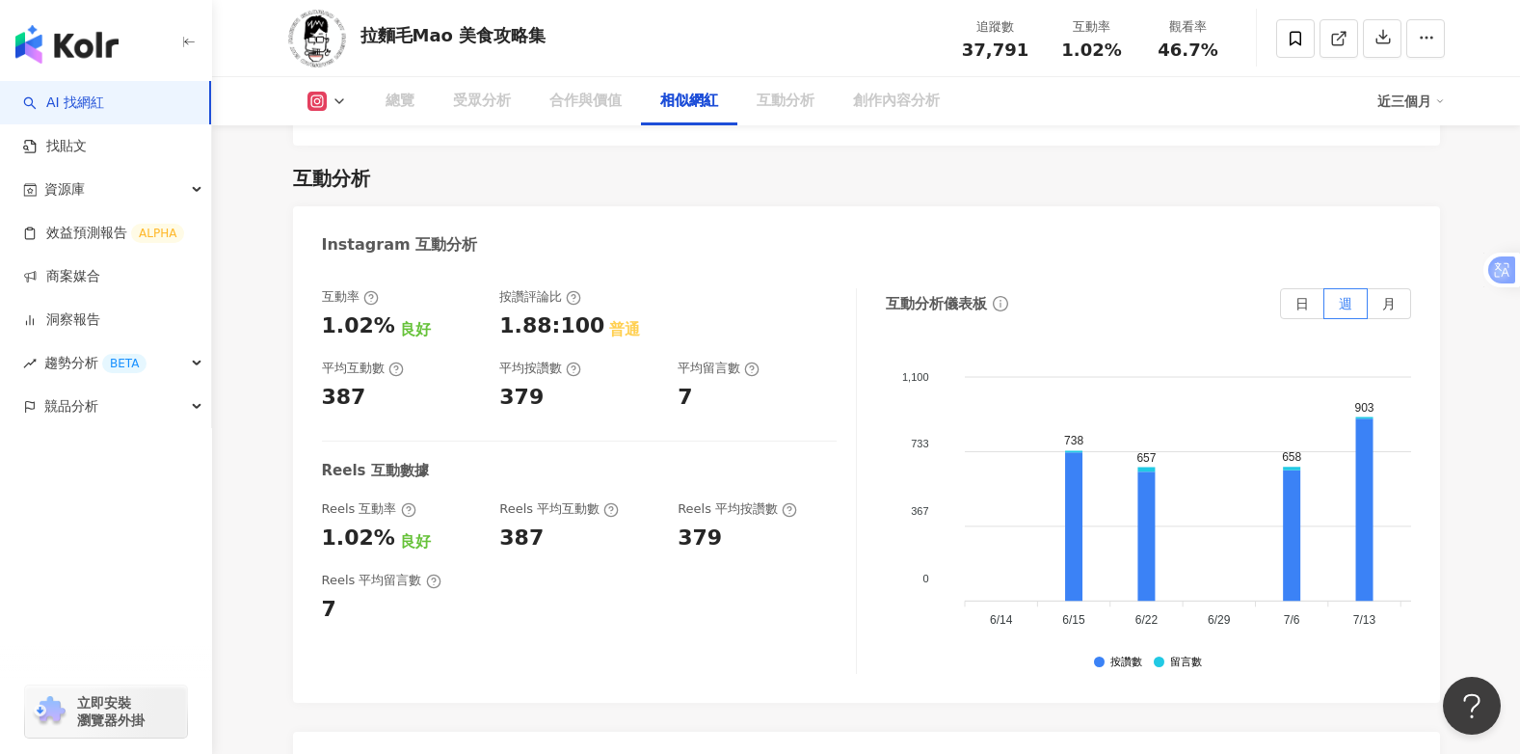
scroll to position [3097, 0]
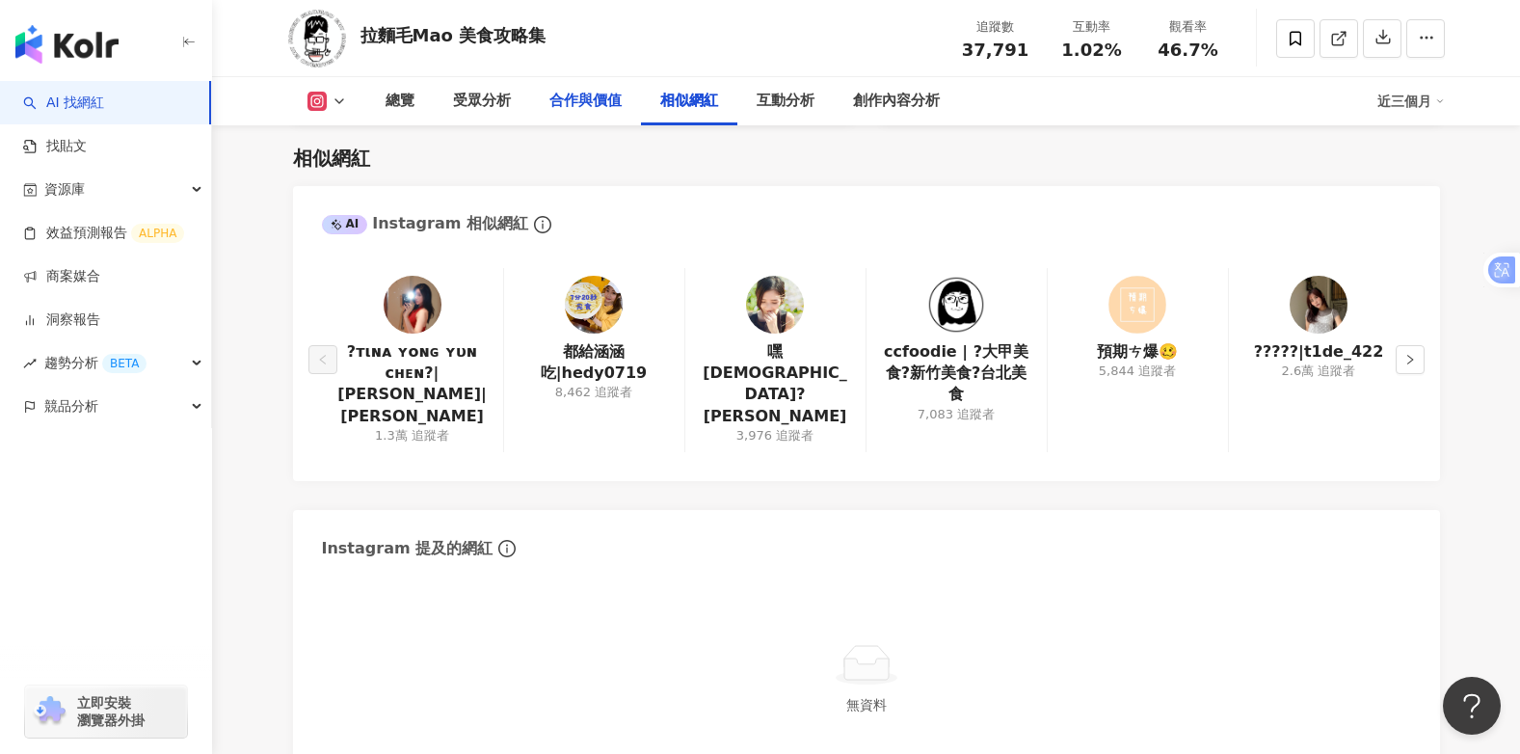
click at [576, 96] on div "合作與價值" at bounding box center [585, 101] width 72 height 23
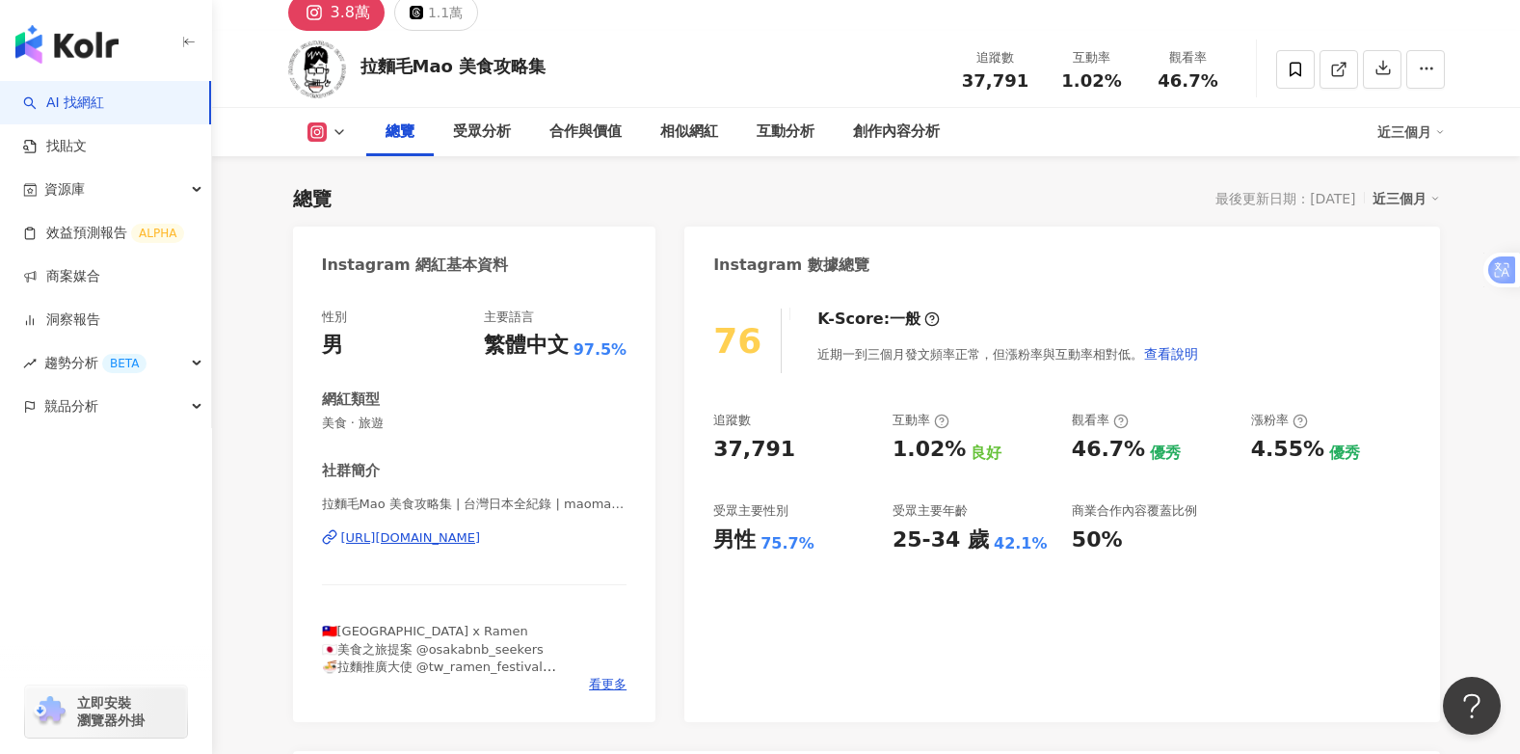
scroll to position [44, 0]
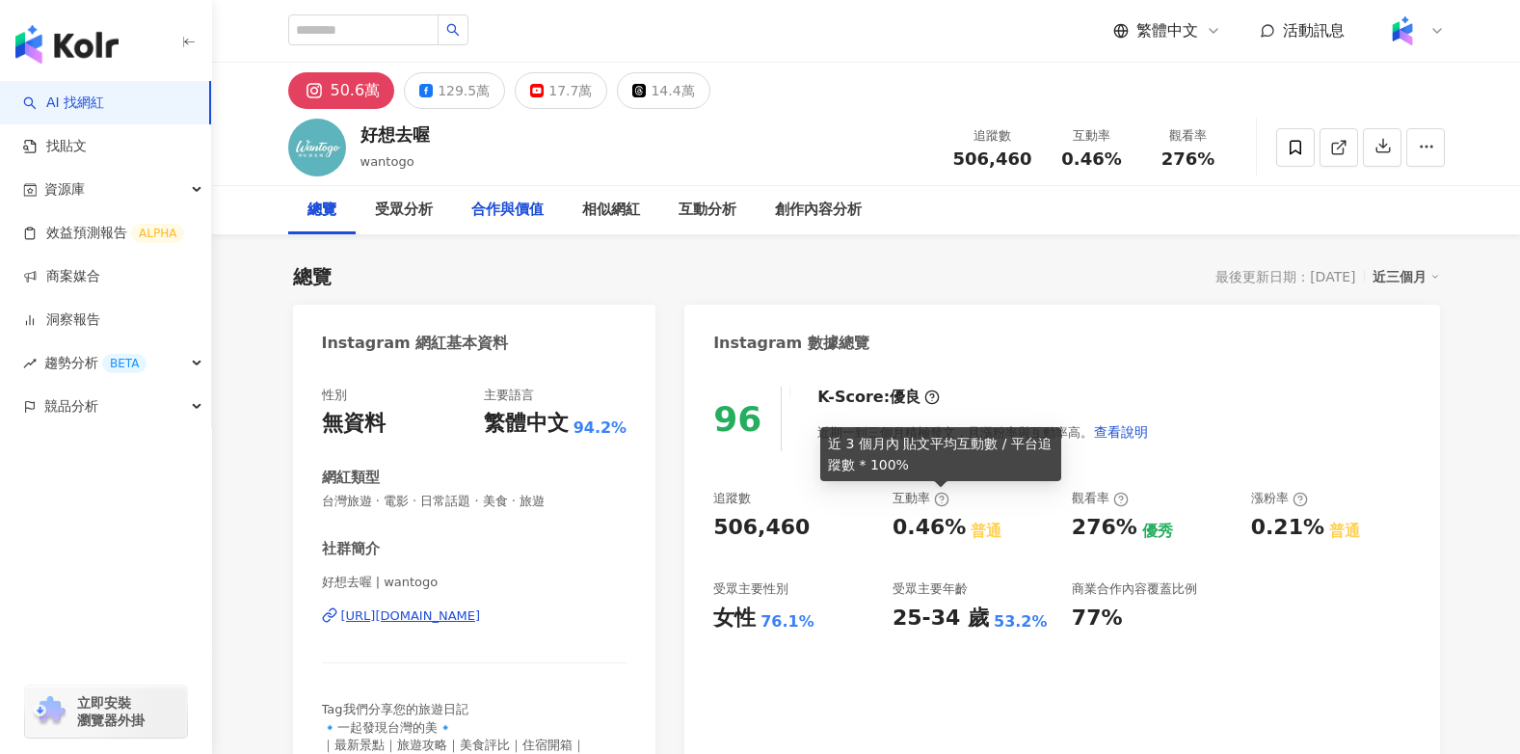
click at [498, 211] on div "合作與價值" at bounding box center [507, 210] width 72 height 23
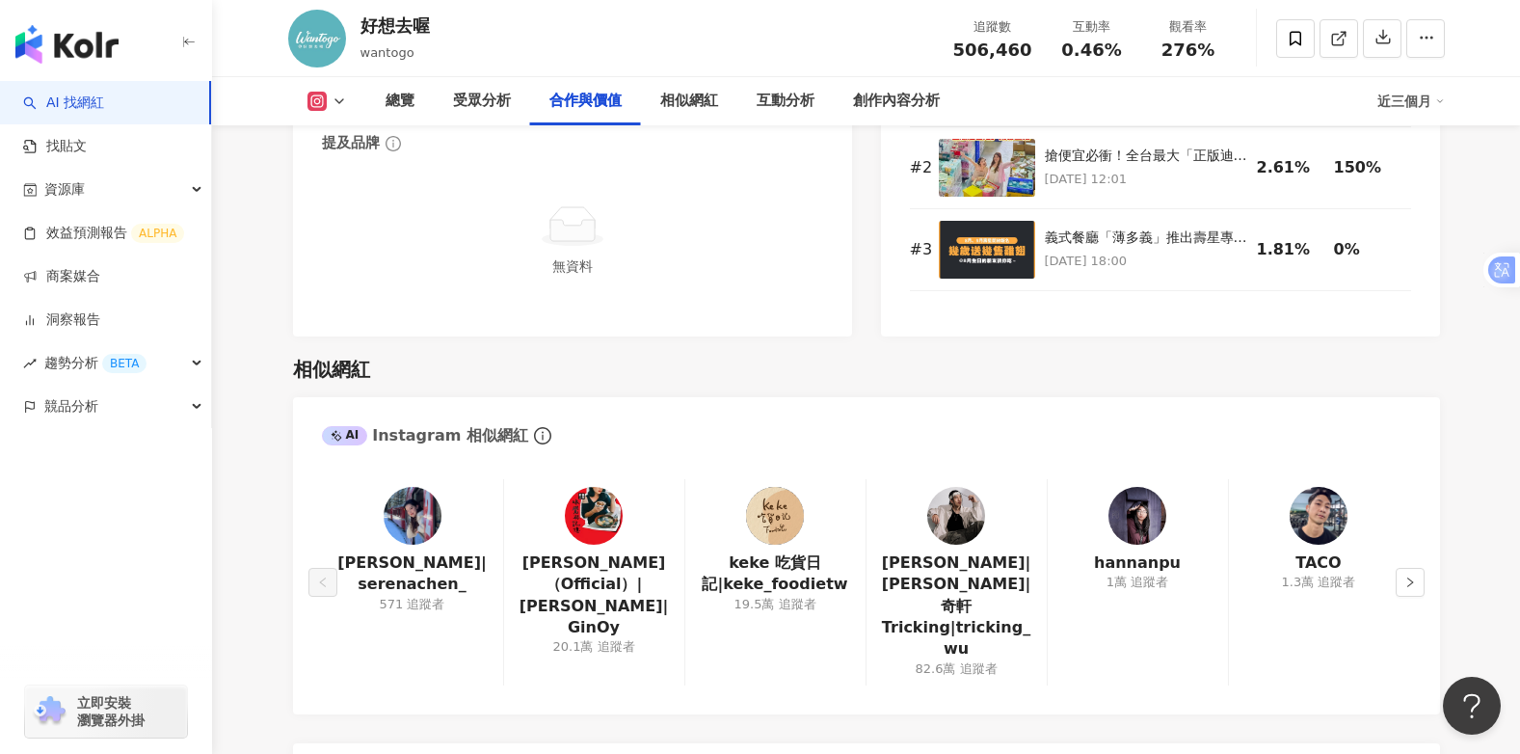
scroll to position [2978, 0]
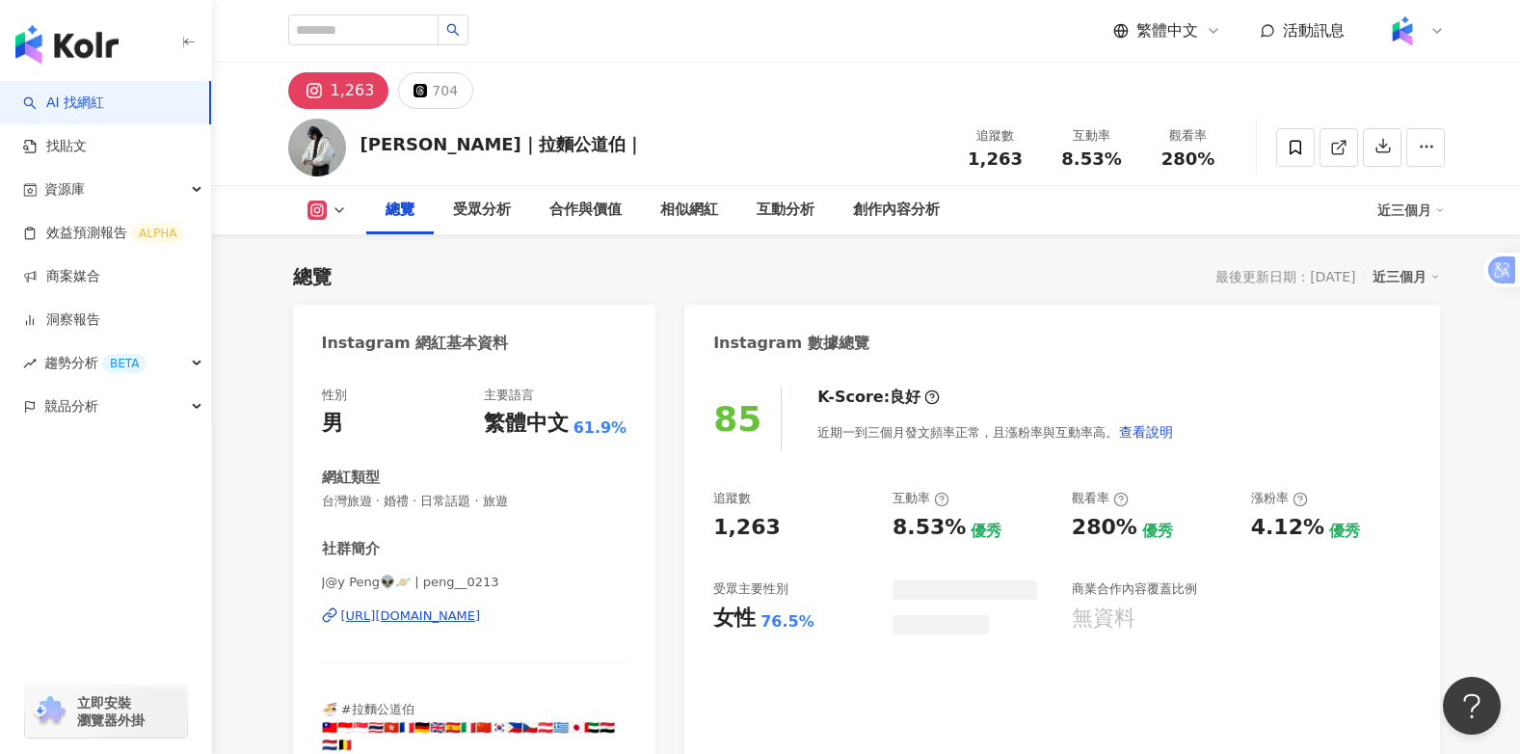
click at [574, 118] on div "[PERSON_NAME]｜拉麵公道伯｜ 追蹤數 1,263 互動率 8.53% 觀看率 280%" at bounding box center [867, 147] width 1234 height 76
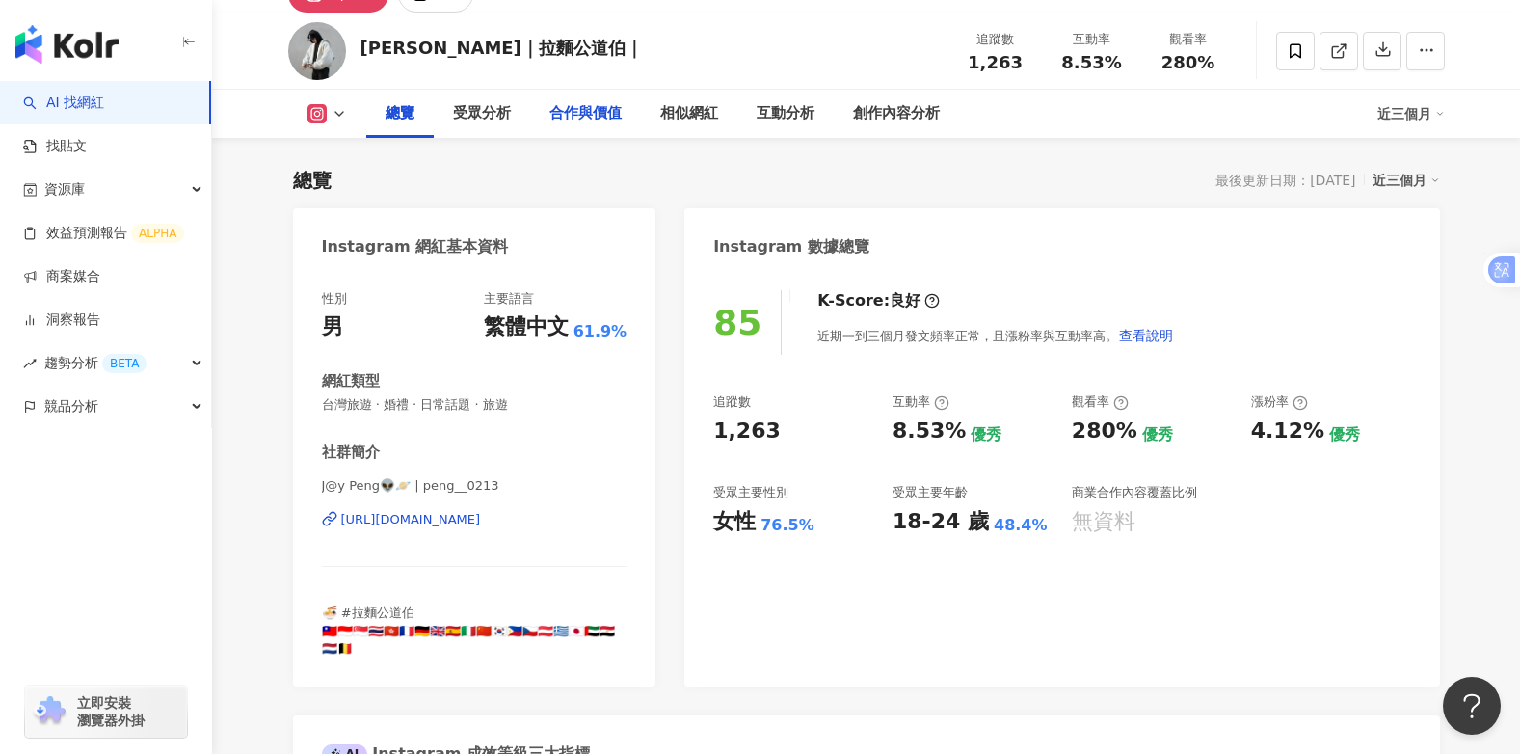
click at [599, 114] on div "合作與價值" at bounding box center [585, 113] width 72 height 23
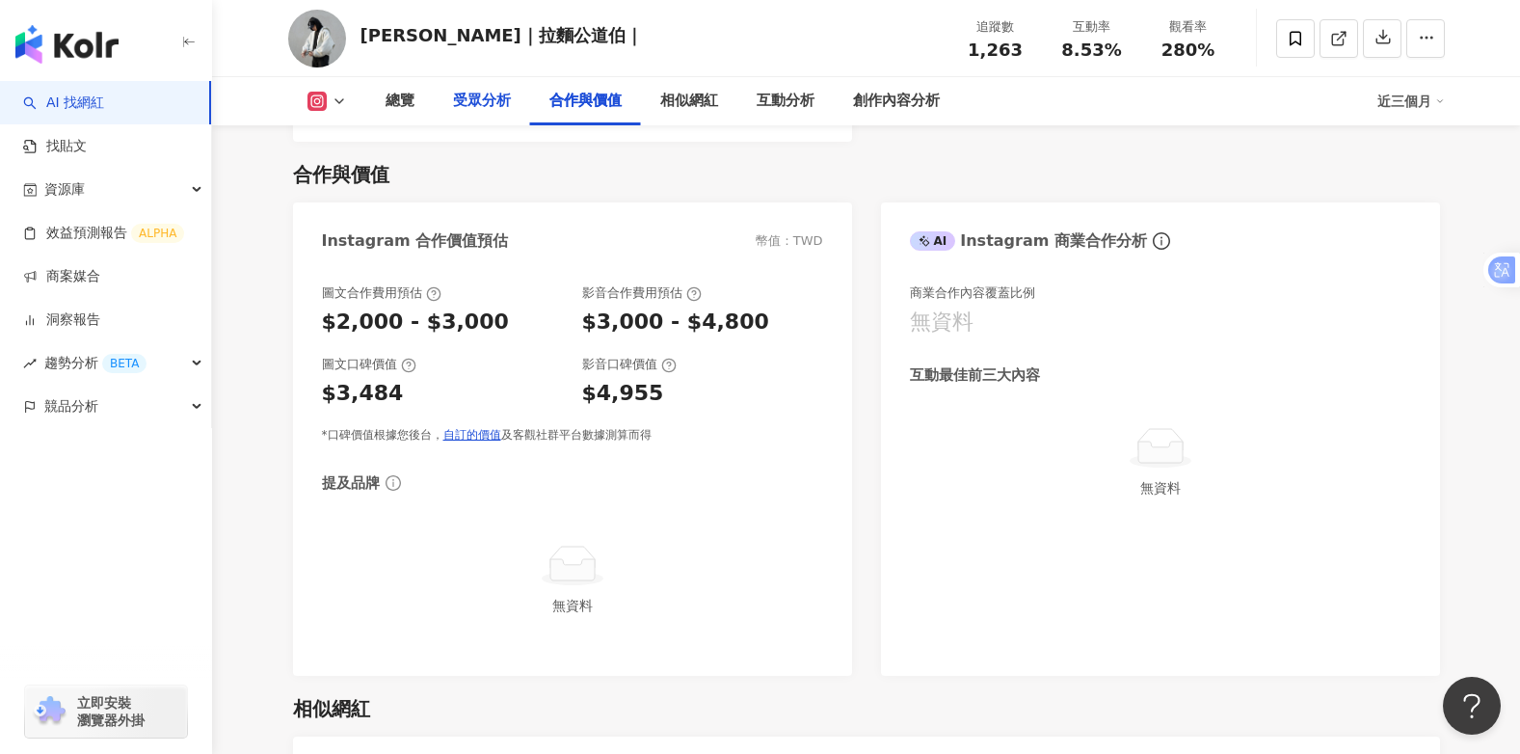
click at [476, 93] on div "受眾分析" at bounding box center [482, 101] width 58 height 23
